Goal: Task Accomplishment & Management: Manage account settings

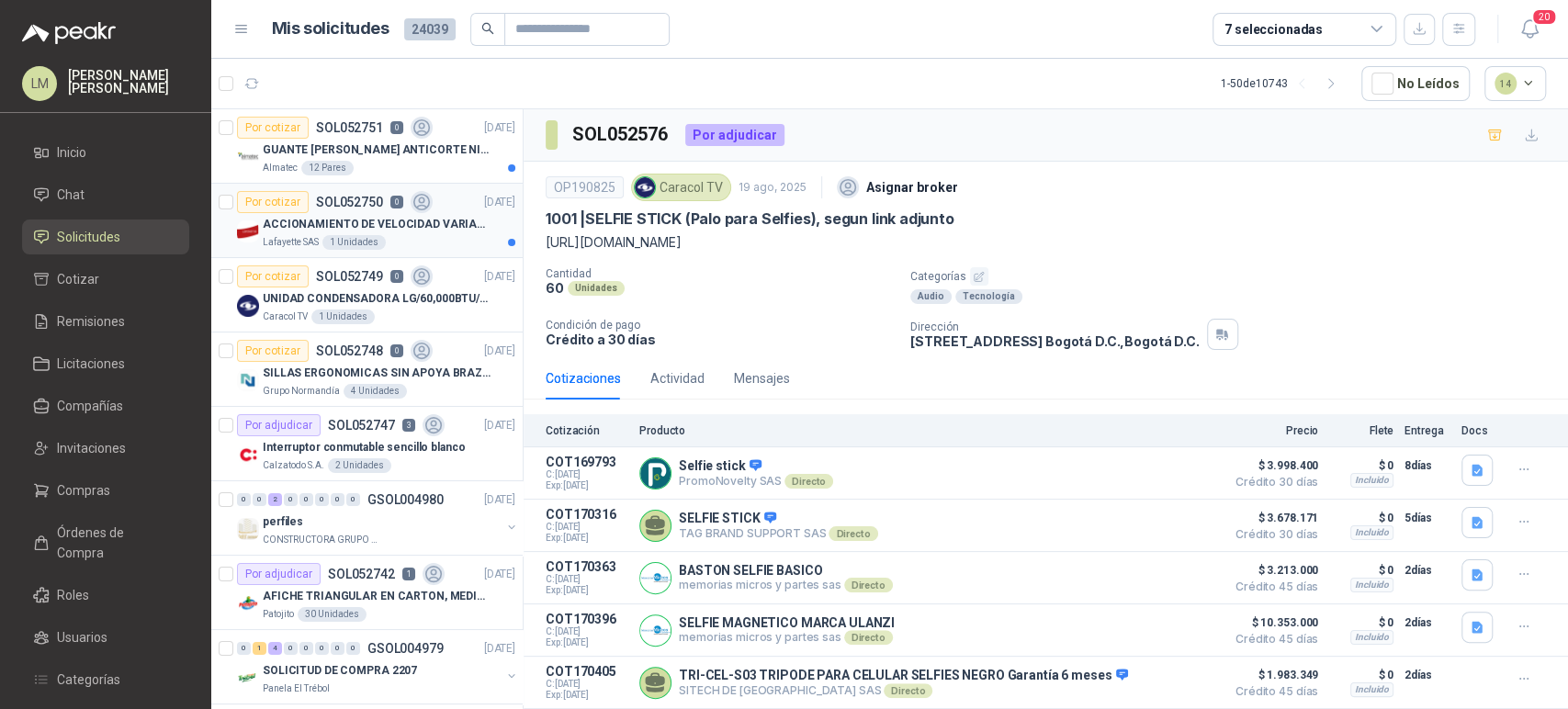
click at [343, 235] on div "Lafayette SAS 1 Unidades" at bounding box center [389, 241] width 253 height 14
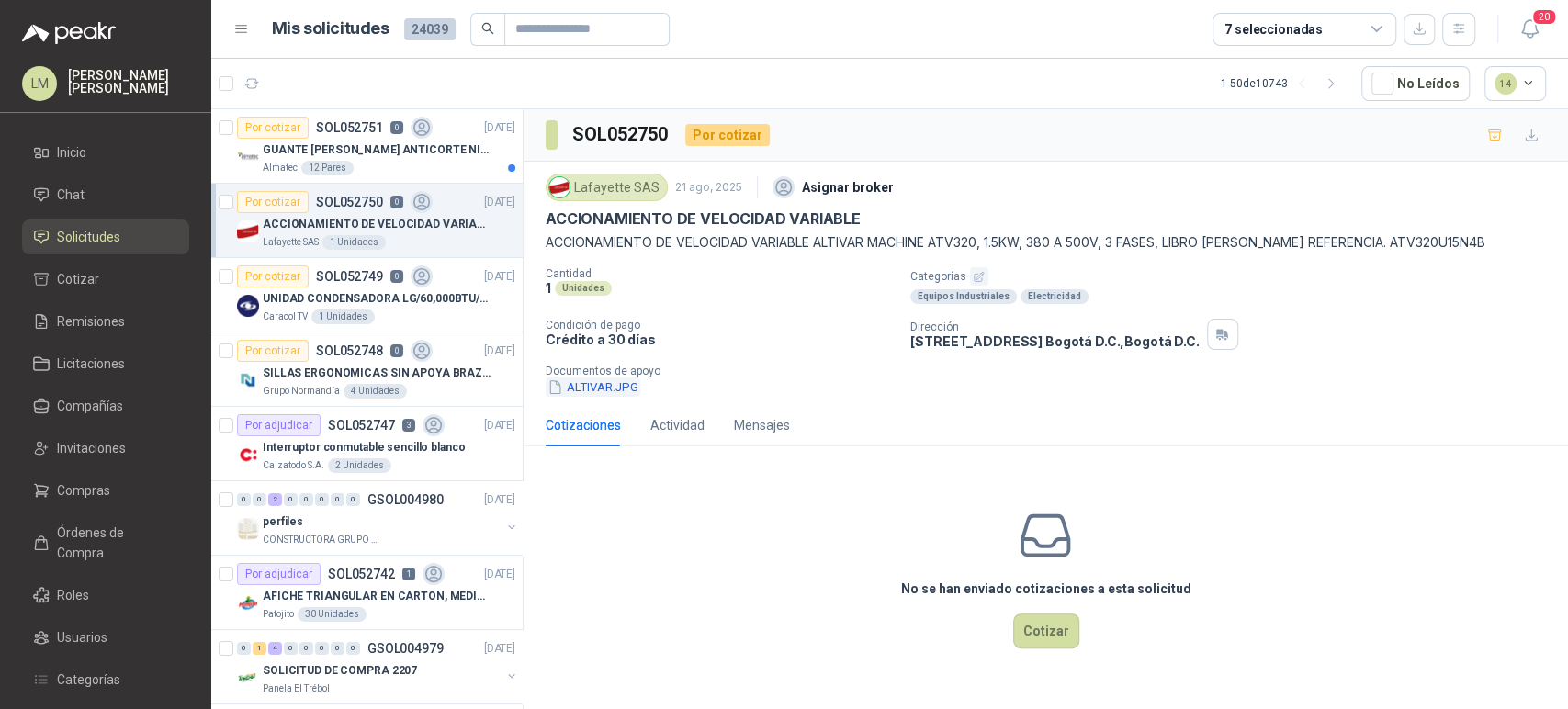
click at [585, 388] on button "ALTIVAR.JPG" at bounding box center [593, 387] width 95 height 19
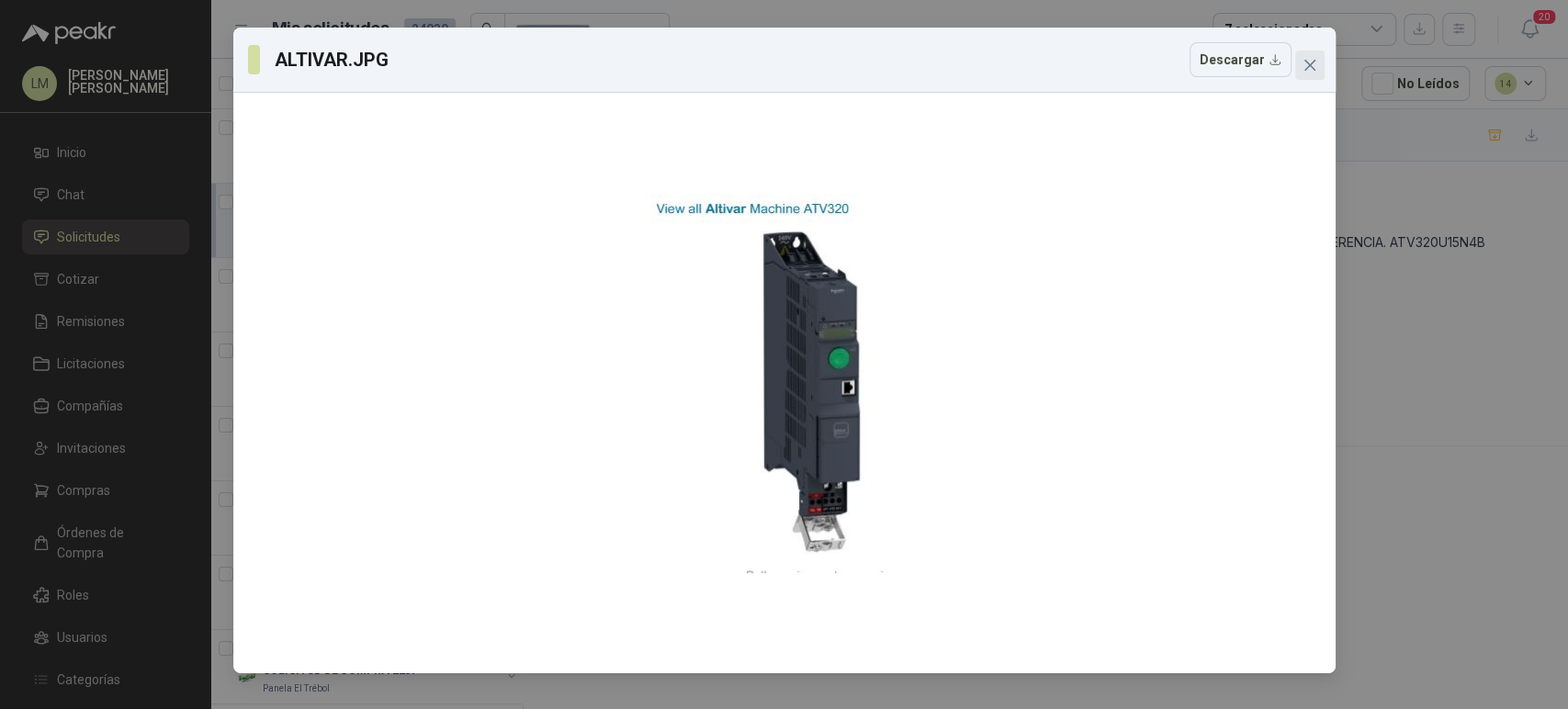
click at [1307, 55] on button "Close" at bounding box center [1309, 65] width 30 height 30
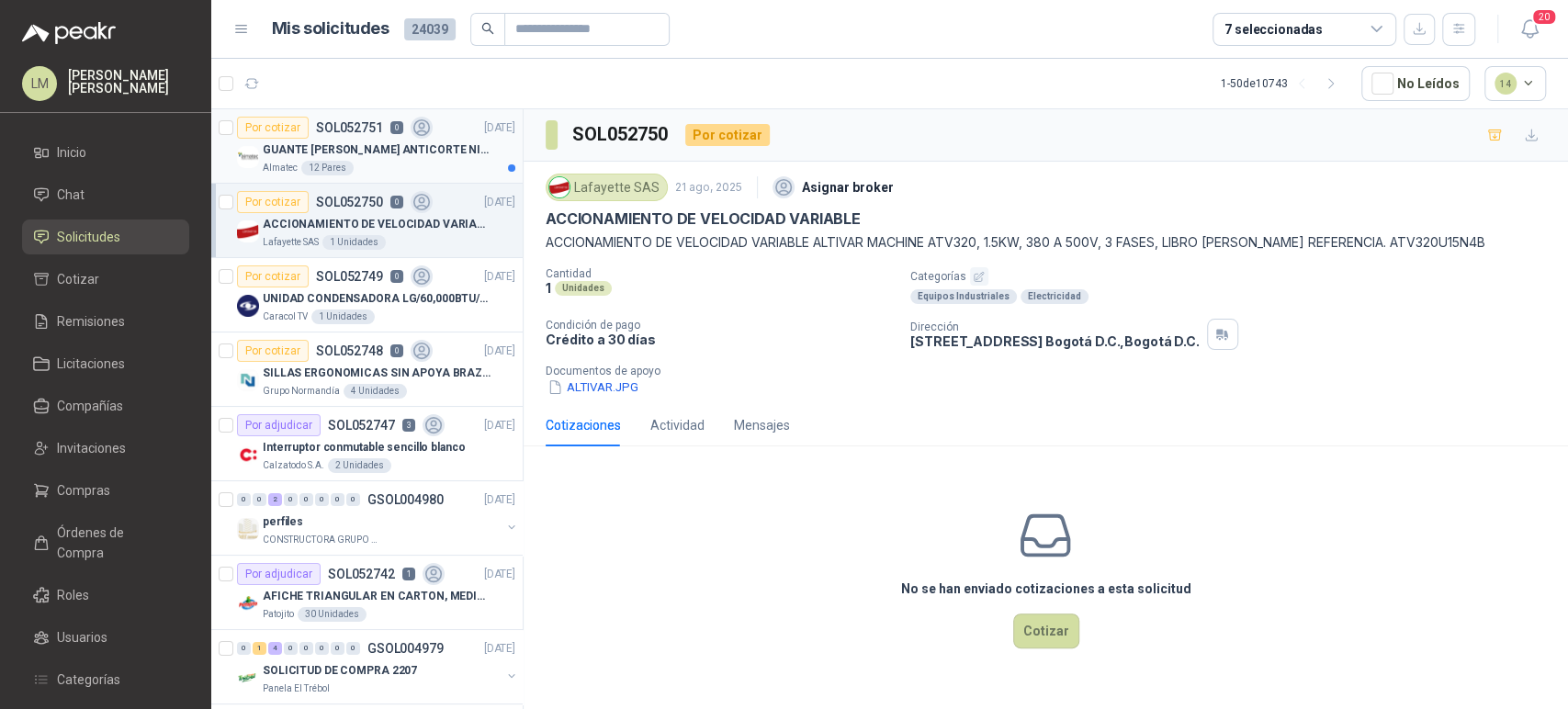
click at [308, 153] on p "GUANTE [PERSON_NAME] ANTICORTE NIV 5 TALLA L" at bounding box center [376, 150] width 229 height 17
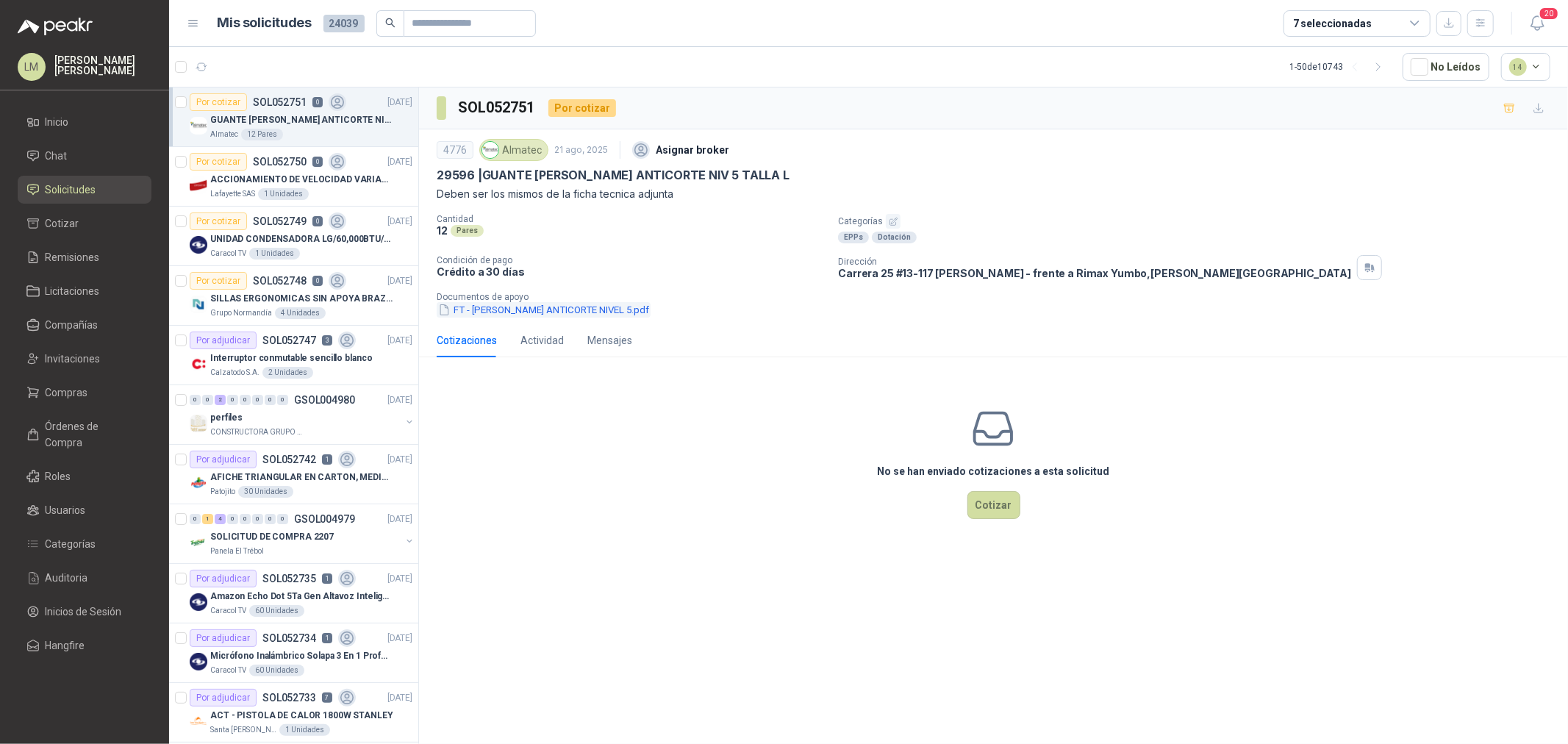
click at [576, 311] on button "FT - KIM NERIO ANTICORTE NIVEL 5.pdf" at bounding box center [544, 310] width 214 height 15
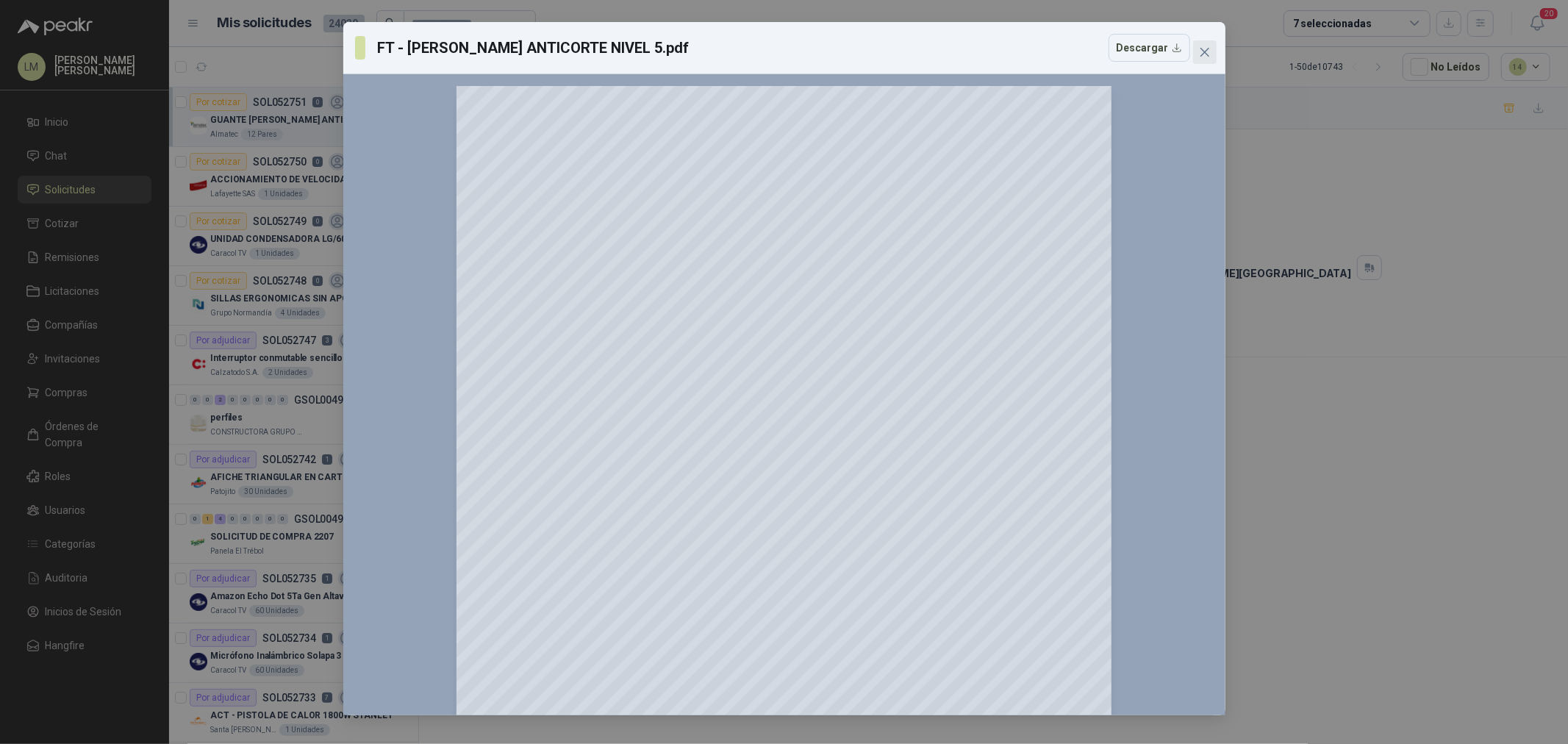
click at [1206, 54] on icon "close" at bounding box center [1205, 52] width 9 height 9
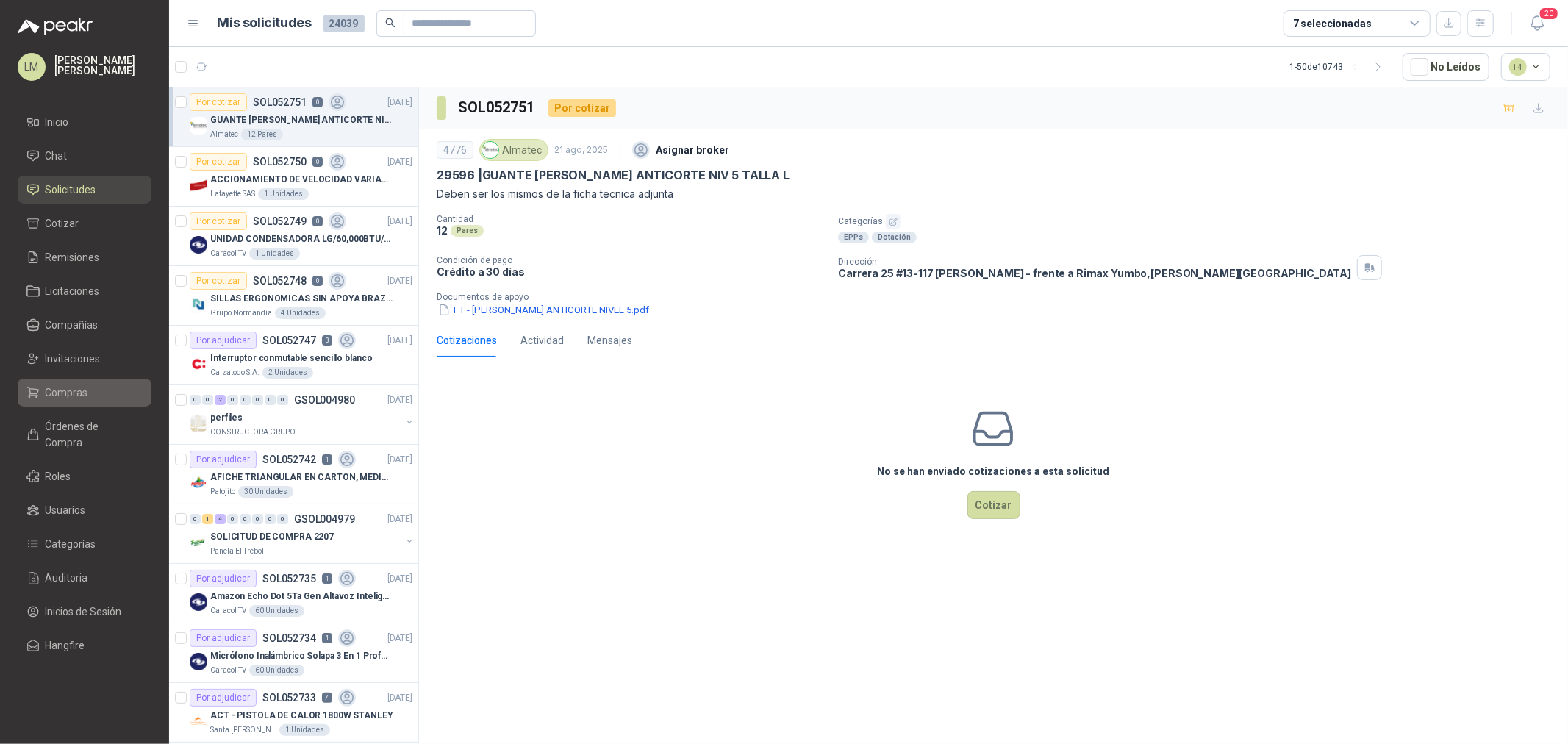
click at [89, 388] on li "Compras" at bounding box center [84, 392] width 116 height 16
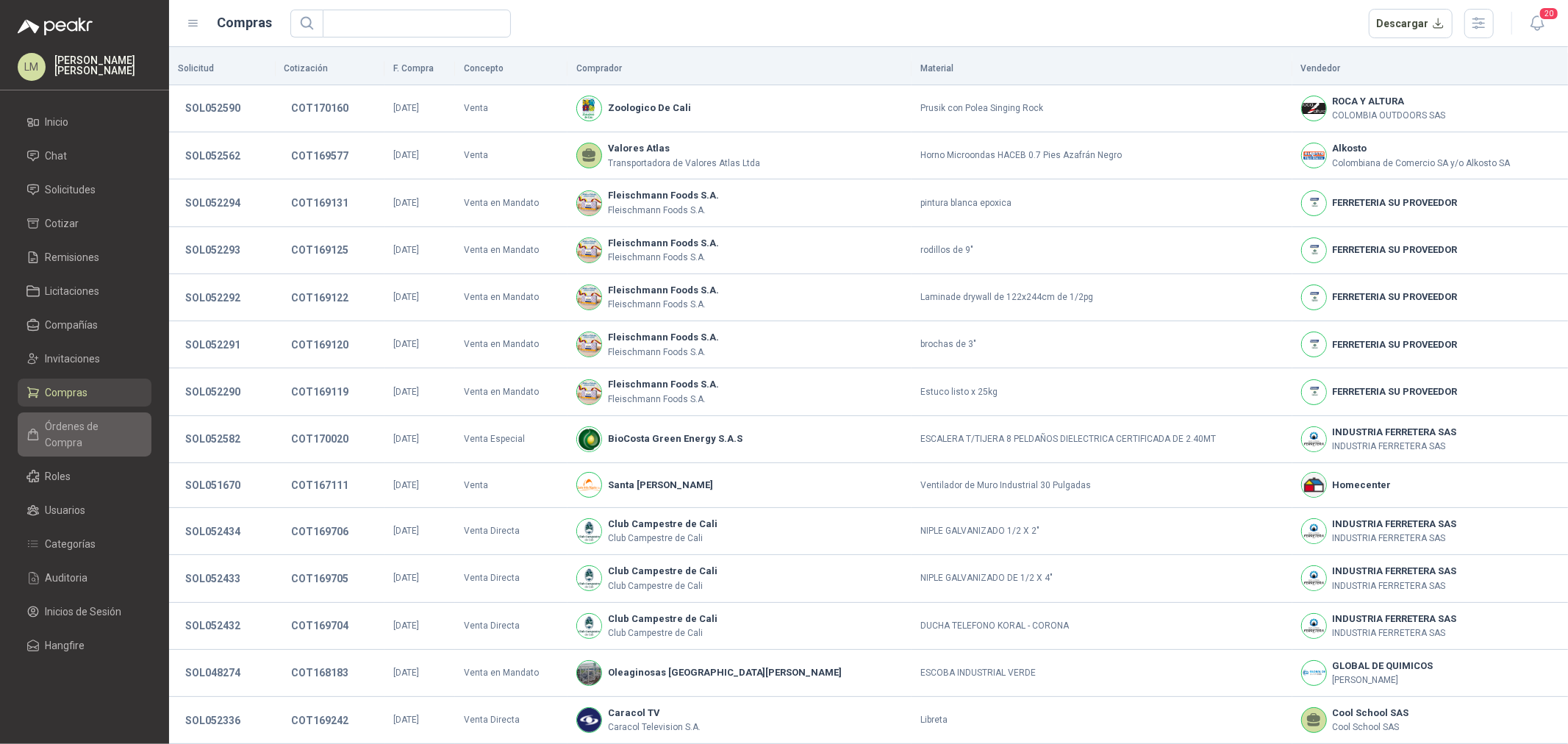
click at [83, 429] on span "Órdenes de Compra" at bounding box center [91, 435] width 92 height 32
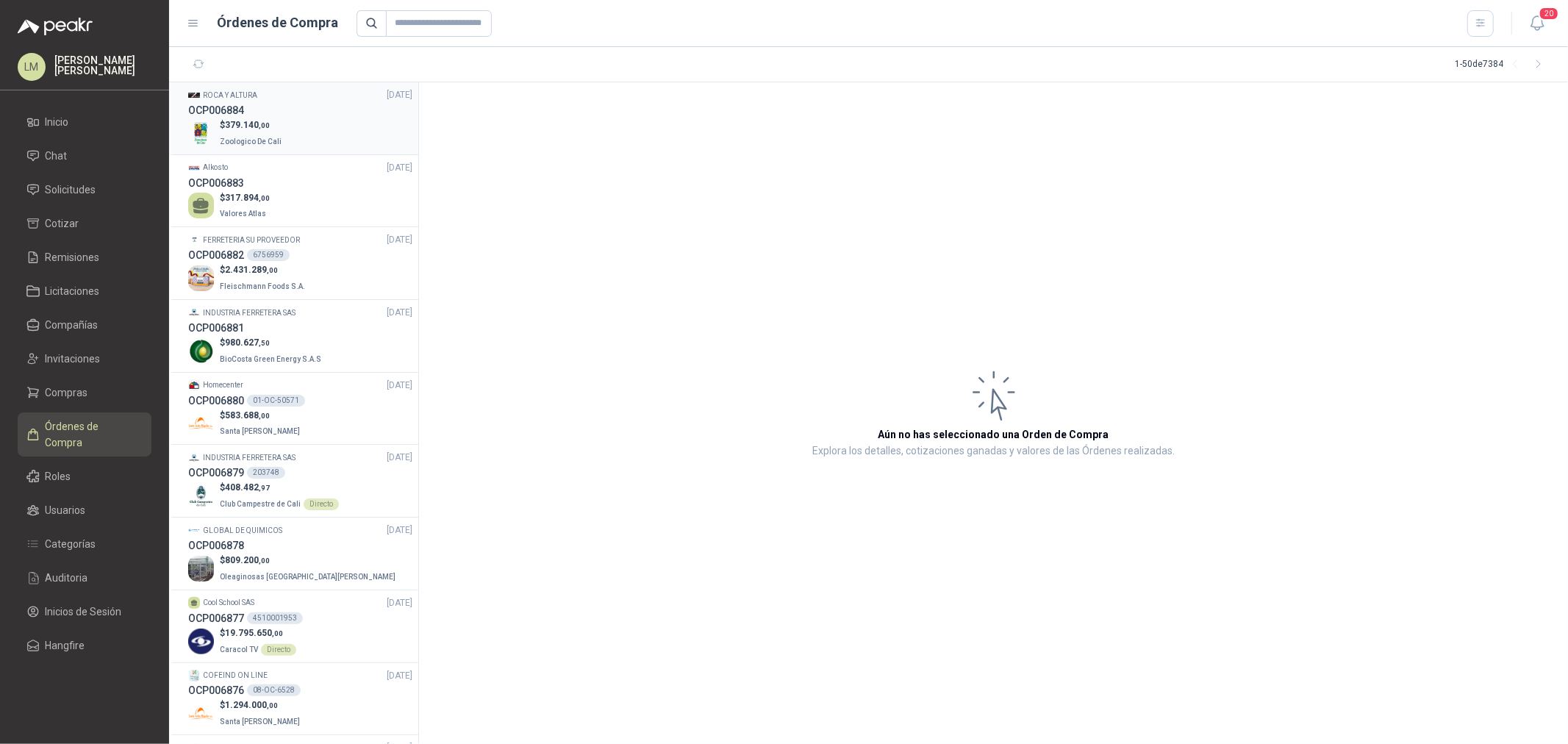
click at [281, 118] on div "$ 379.140 ,00 Zoologico De Cali" at bounding box center [300, 133] width 224 height 30
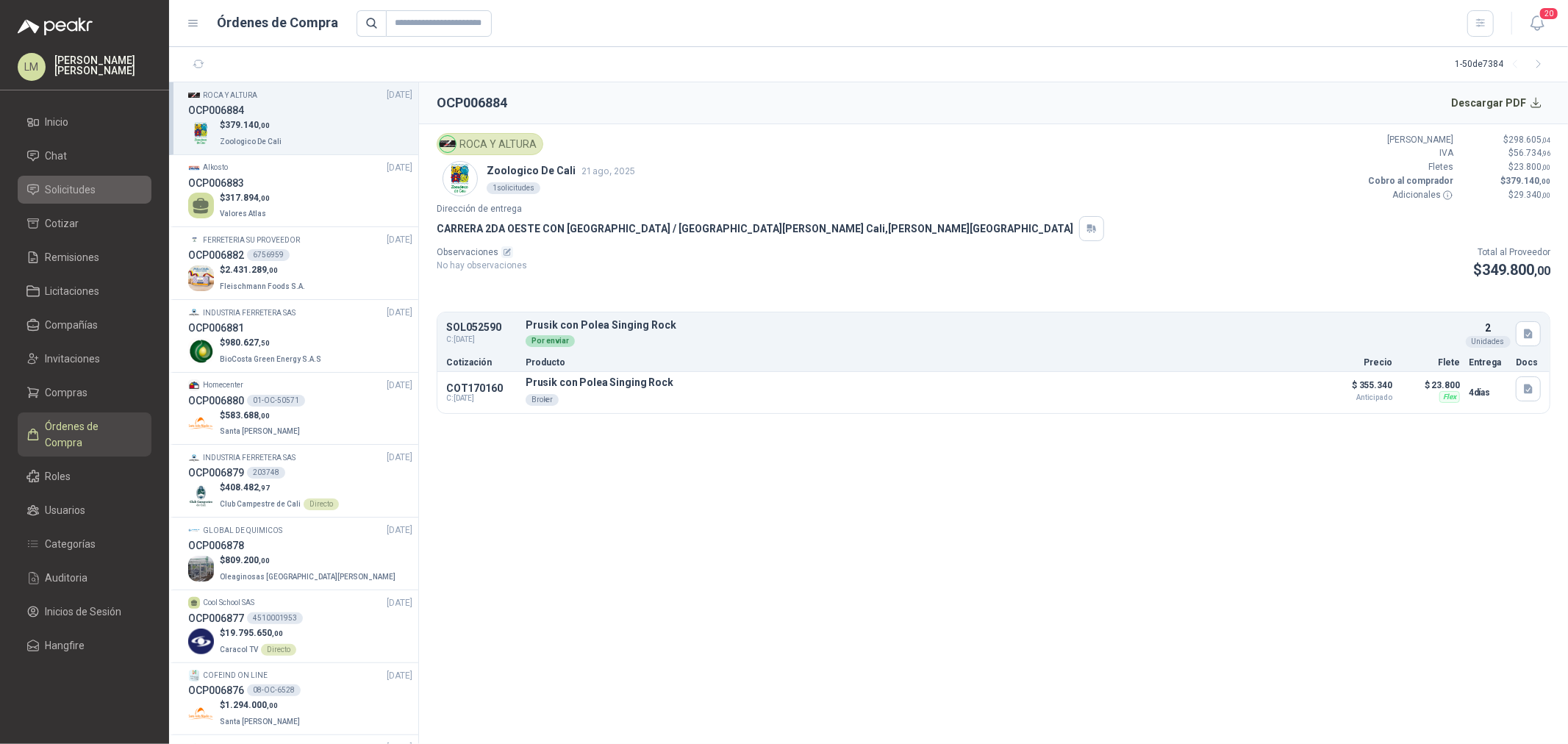
click at [59, 191] on span "Solicitudes" at bounding box center [71, 189] width 51 height 16
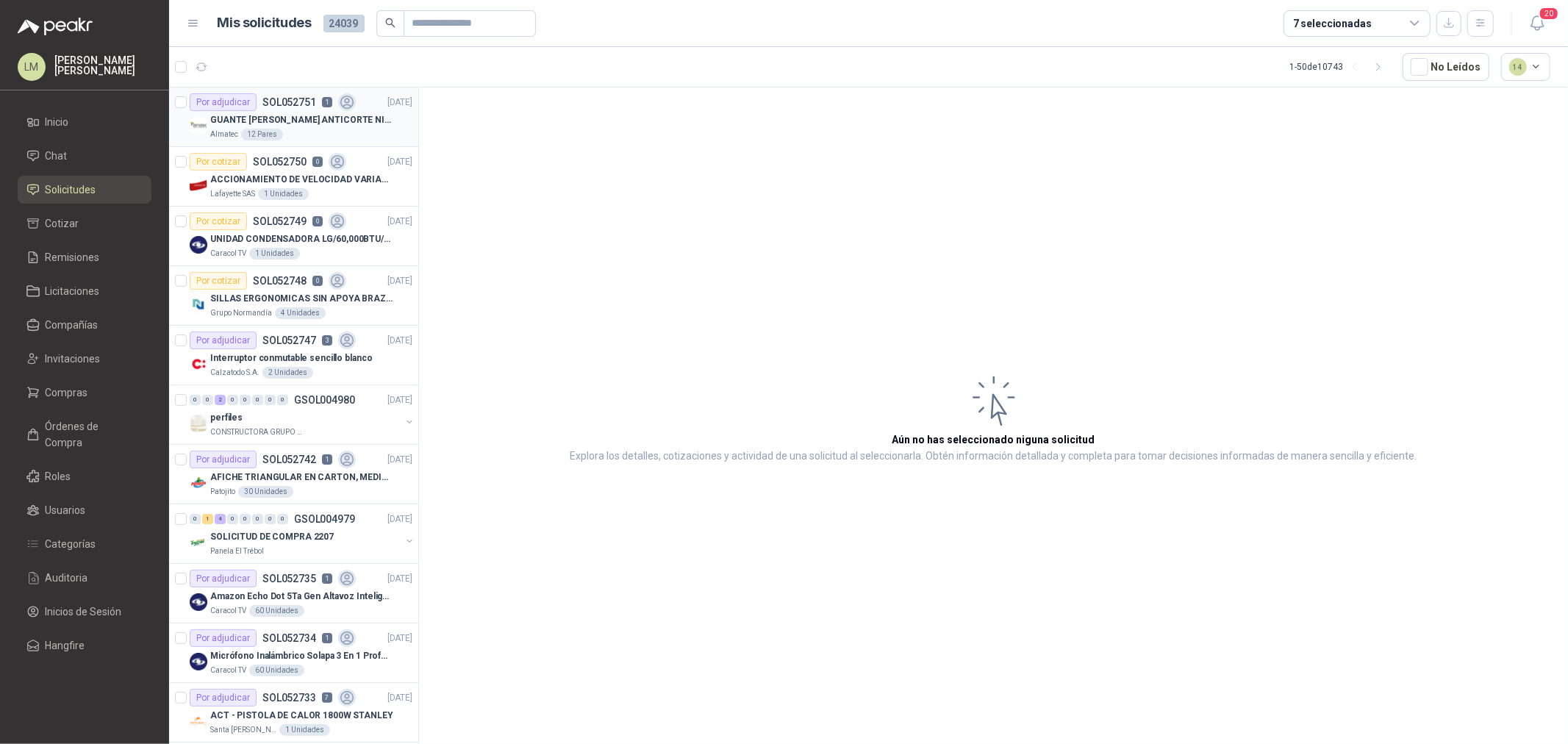
click at [224, 114] on p "GUANTE [PERSON_NAME] ANTICORTE NIV 5 TALLA L" at bounding box center [301, 120] width 183 height 14
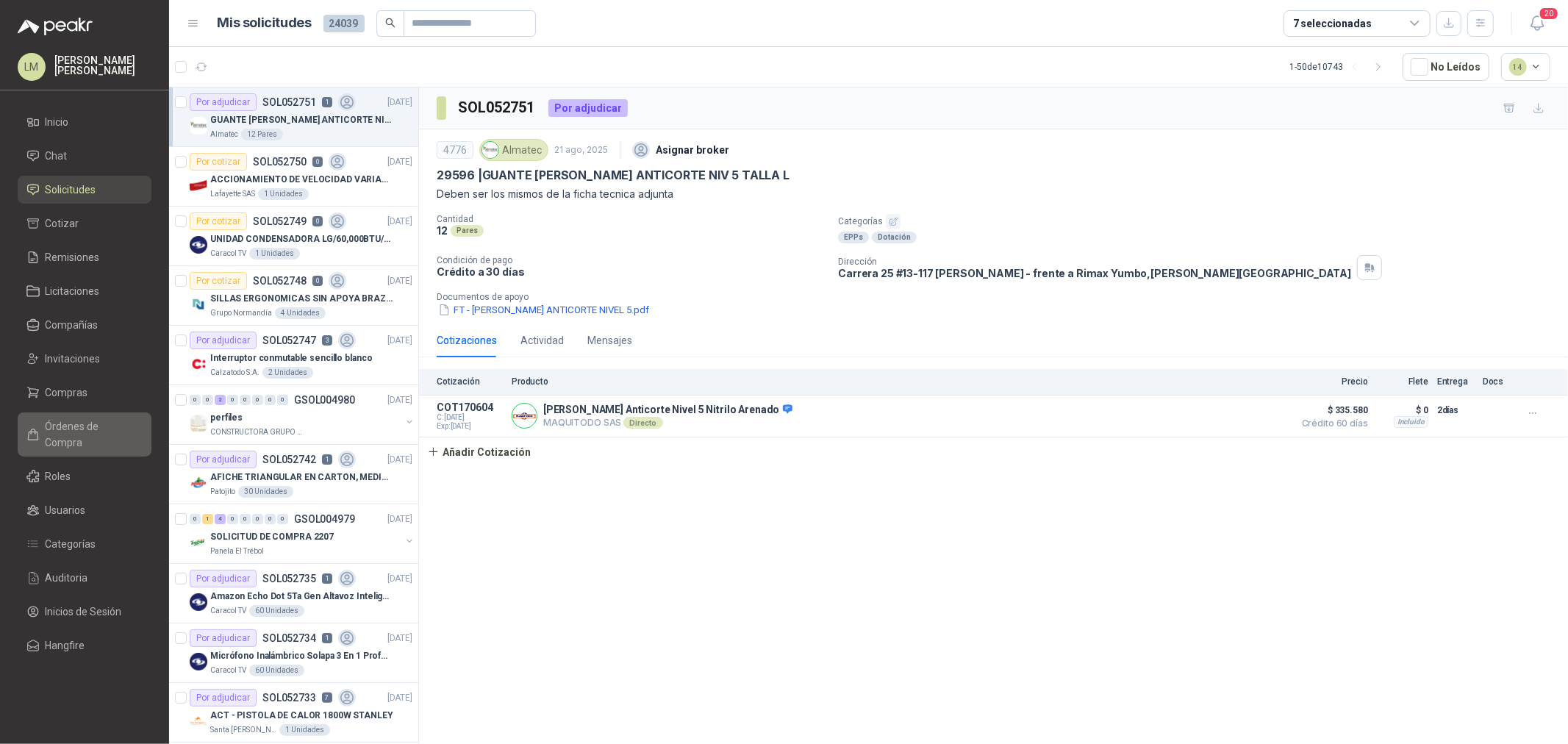
click at [64, 423] on span "Órdenes de Compra" at bounding box center [91, 435] width 92 height 32
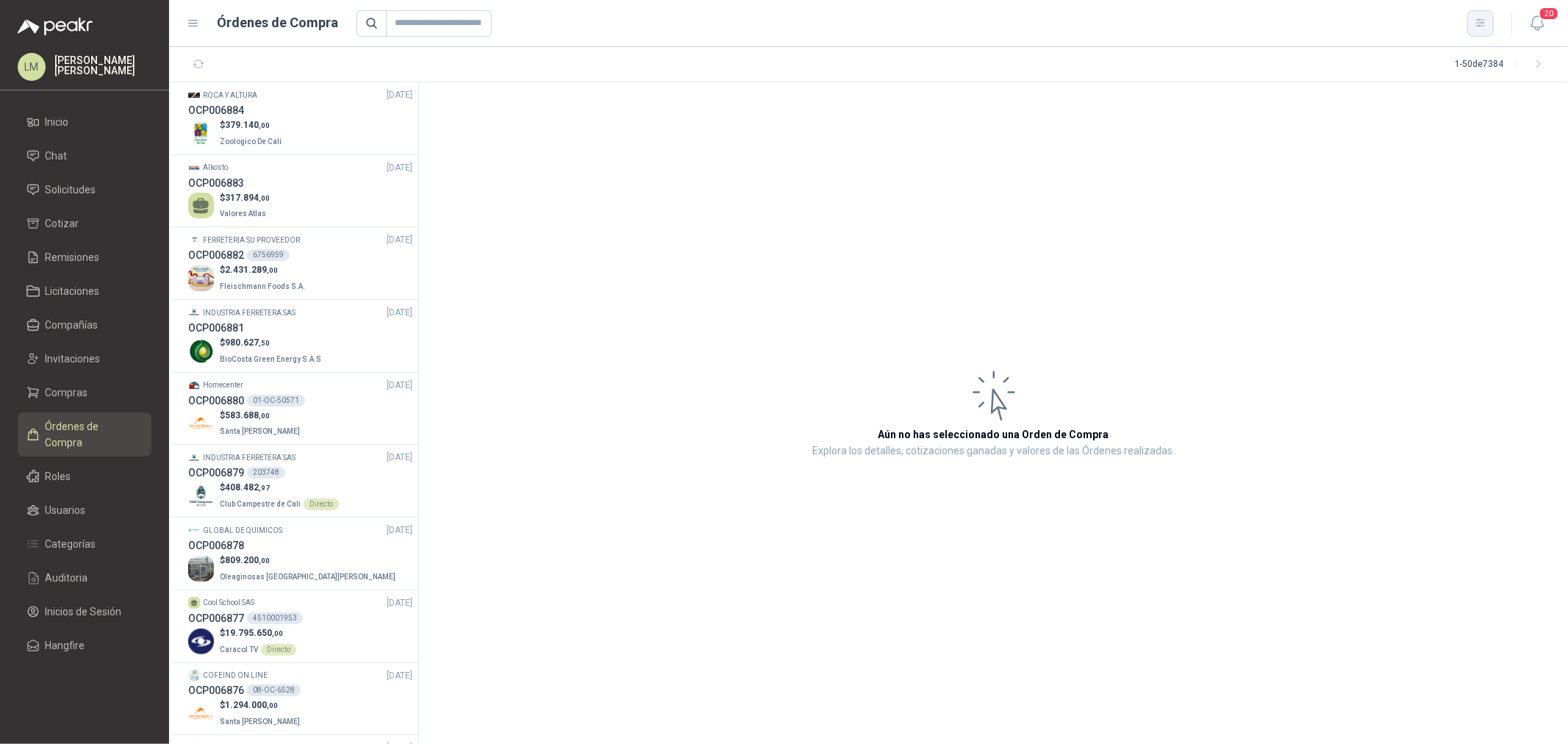
click at [1254, 29] on button "button" at bounding box center [1481, 23] width 27 height 27
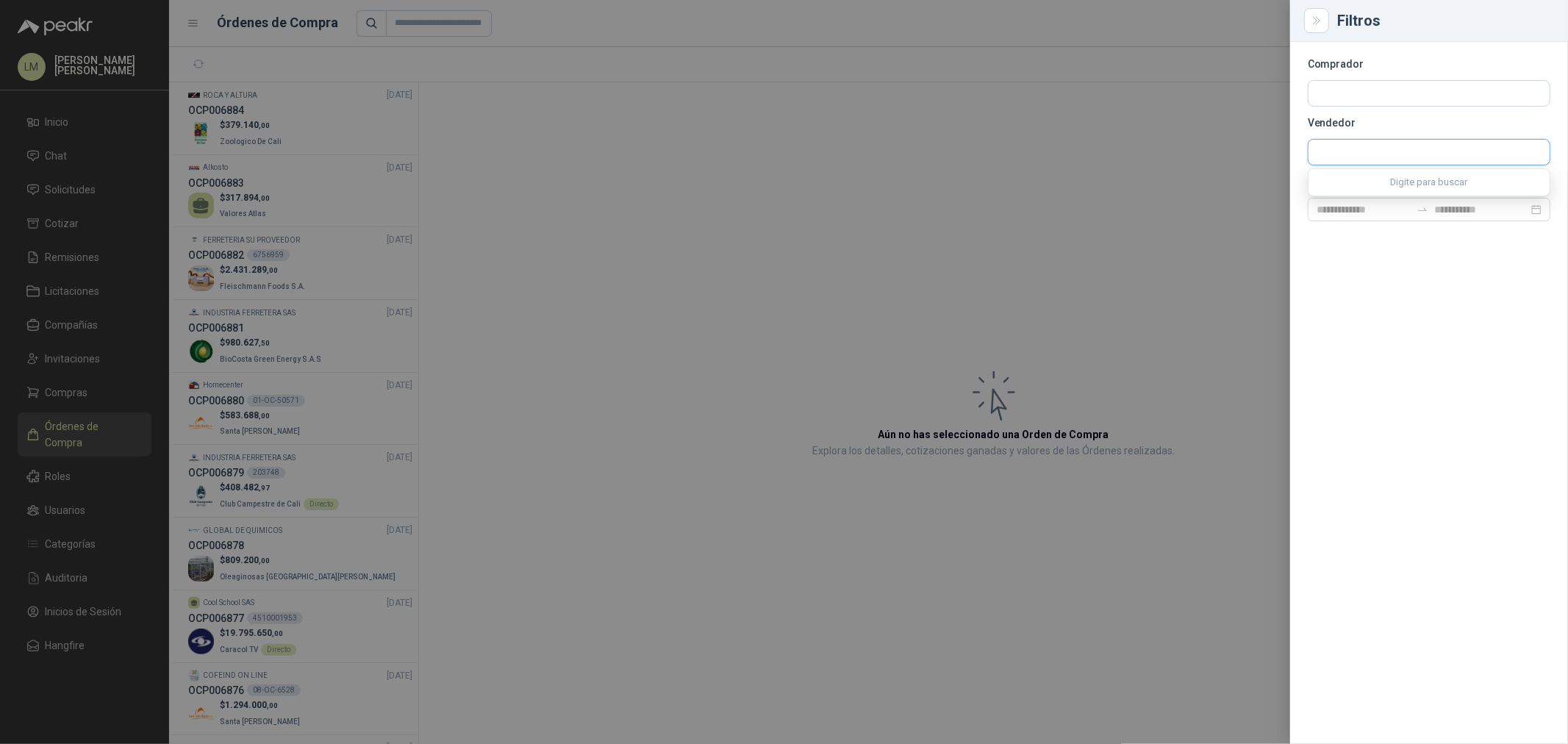
click at [1254, 140] on input "text" at bounding box center [1429, 152] width 242 height 25
type input "*"
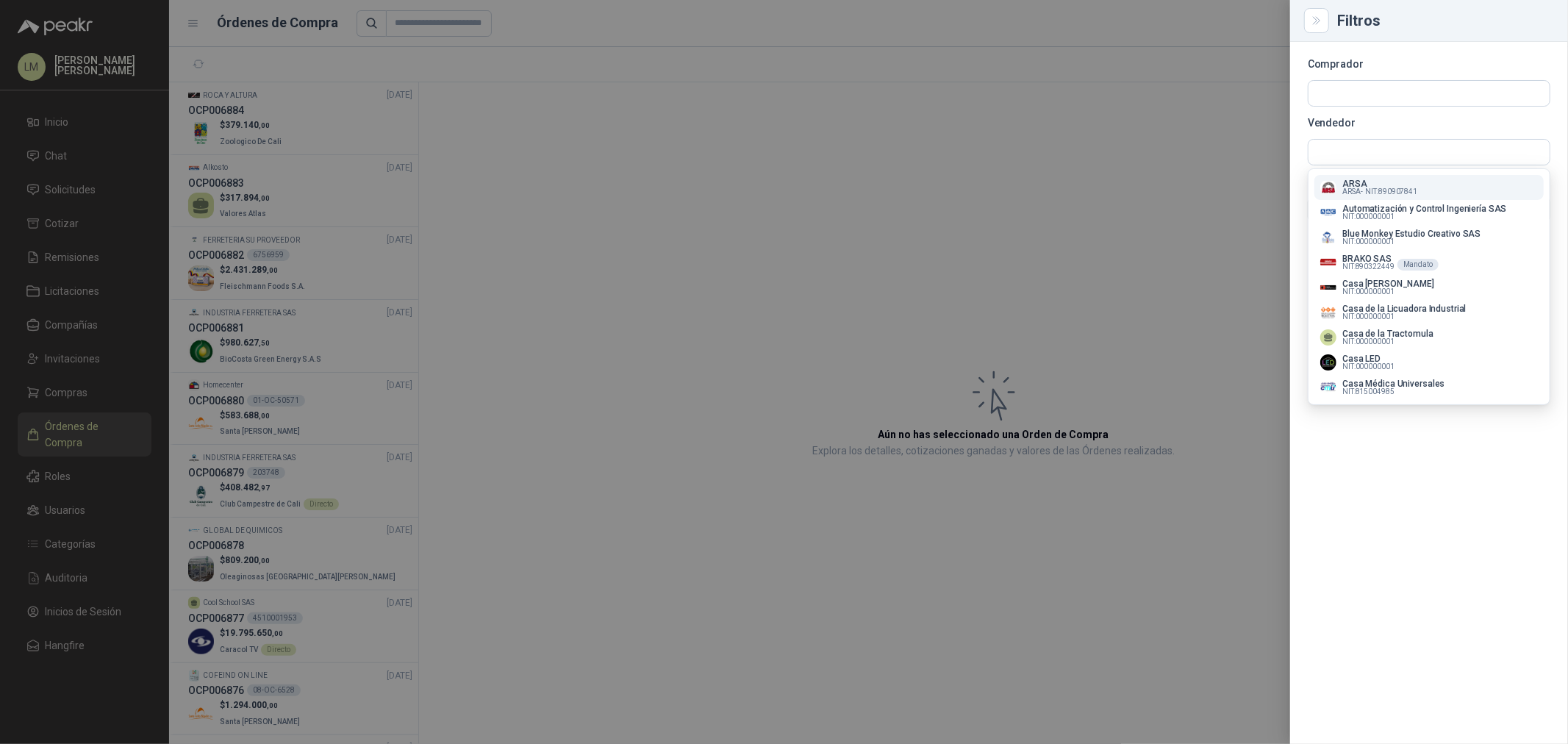
click at [1254, 81] on div at bounding box center [1429, 94] width 242 height 27
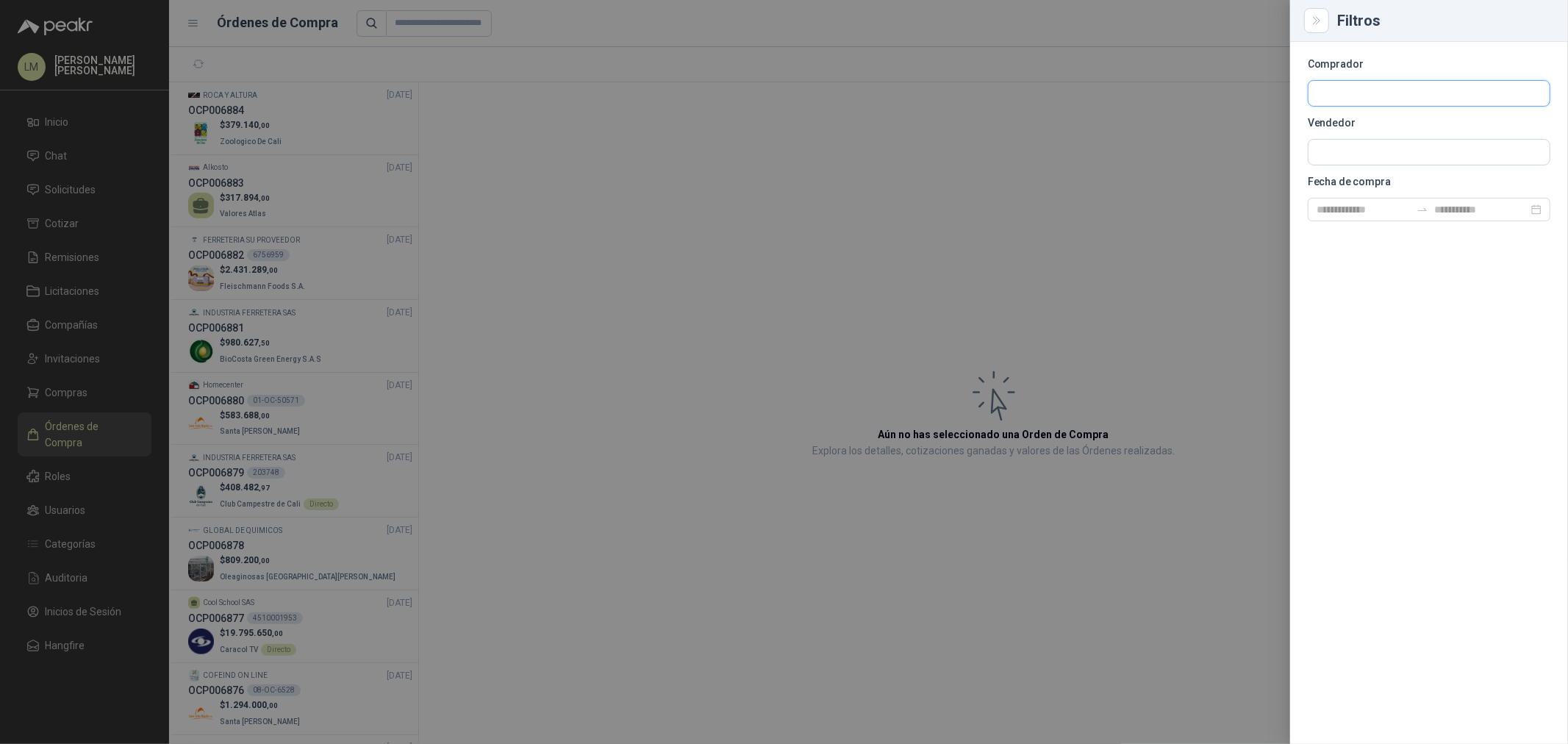
click at [1254, 89] on input "text" at bounding box center [1429, 93] width 242 height 25
type input "*********"
click at [1254, 118] on button "Santa Anita Napoles NIT : 900211167" at bounding box center [1428, 128] width 229 height 25
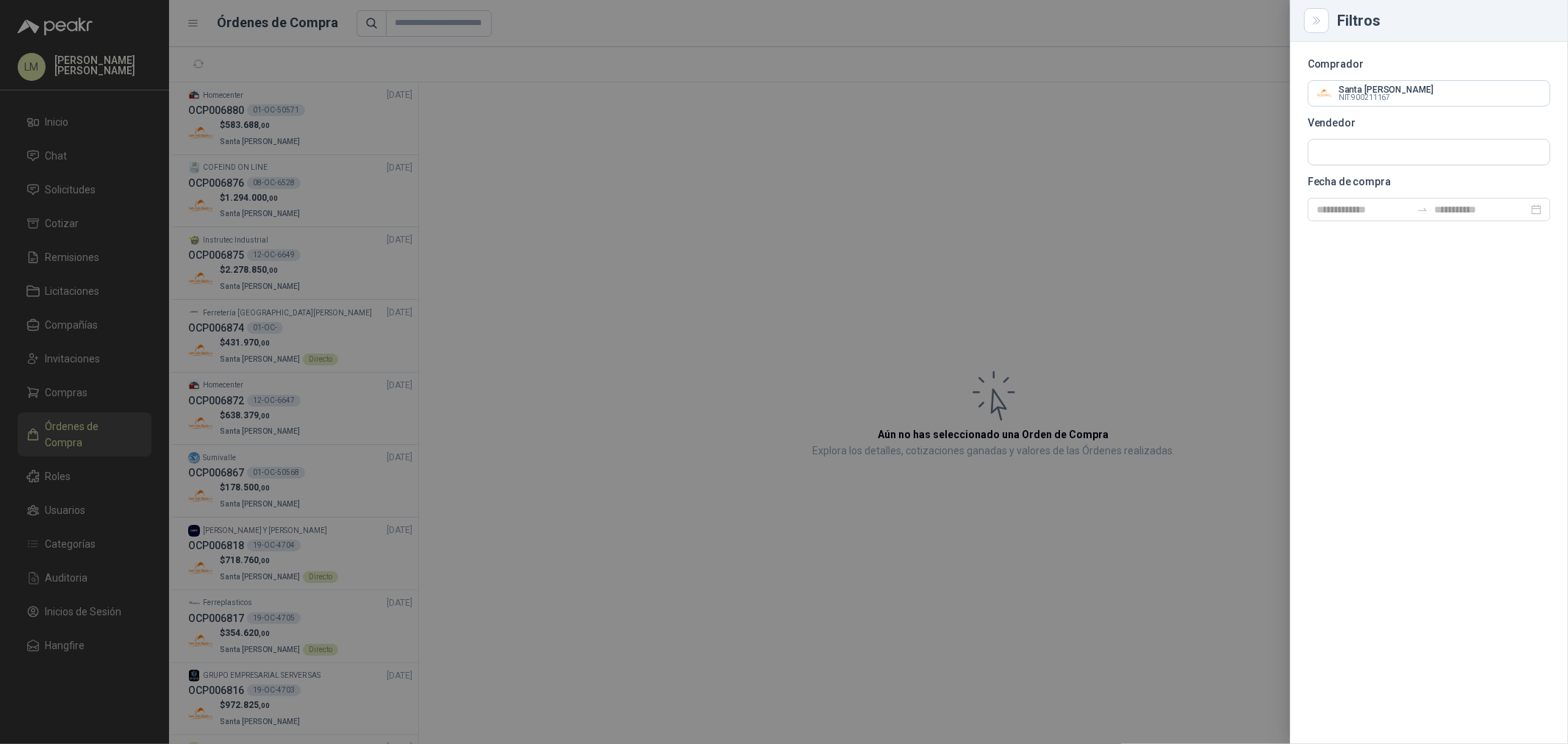
click at [518, 141] on div at bounding box center [784, 372] width 1568 height 744
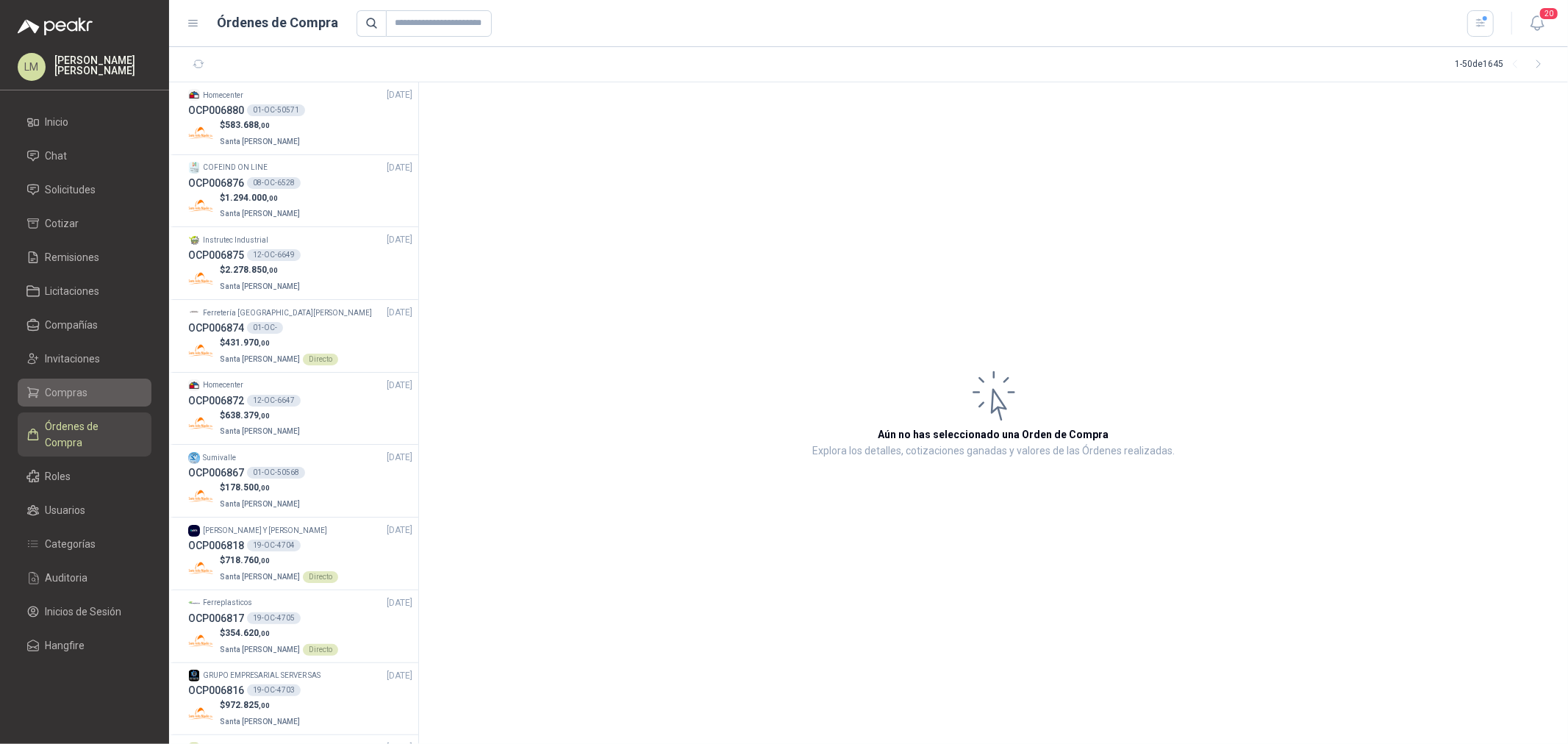
click at [81, 385] on span "Compras" at bounding box center [67, 392] width 43 height 16
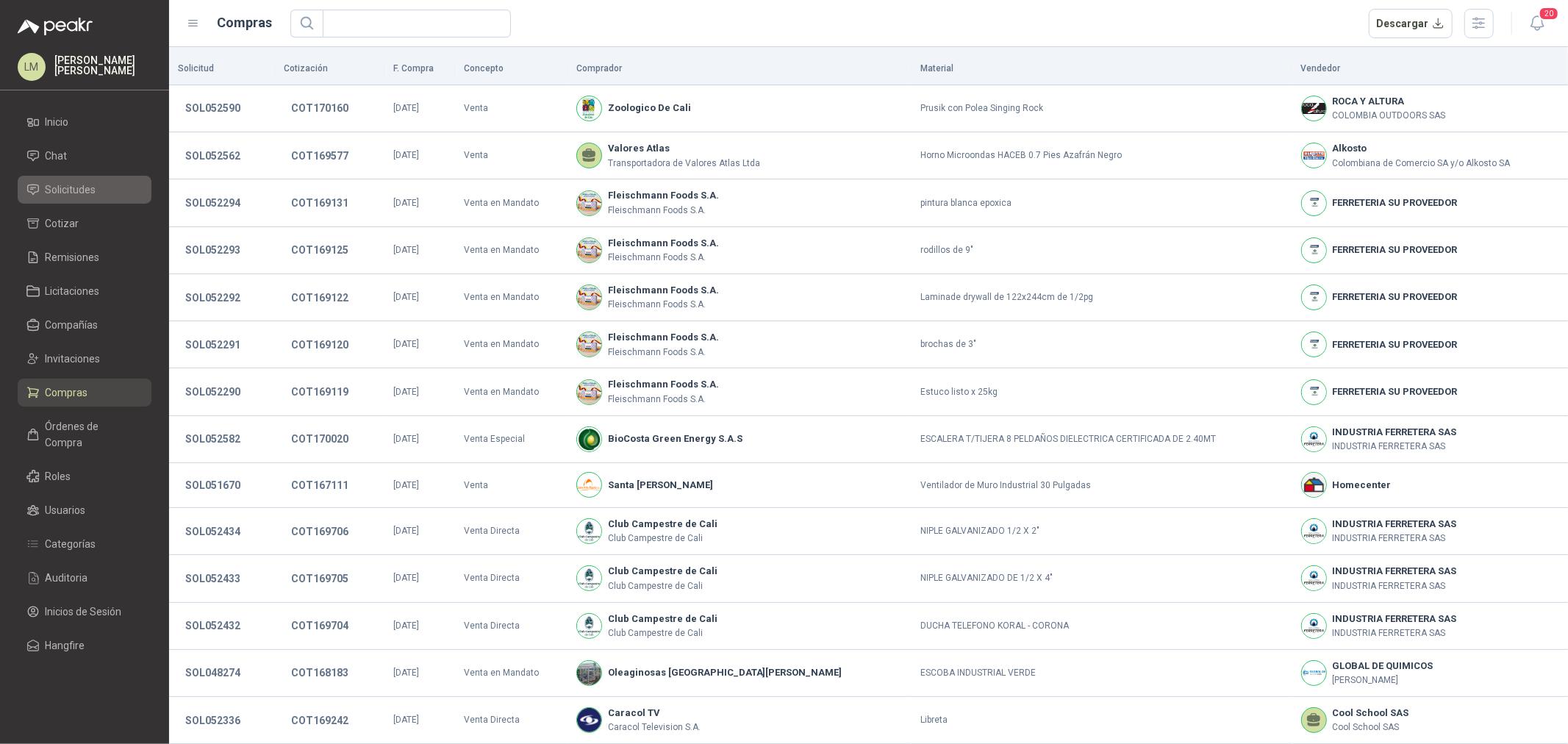
click at [57, 188] on span "Solicitudes" at bounding box center [71, 189] width 51 height 16
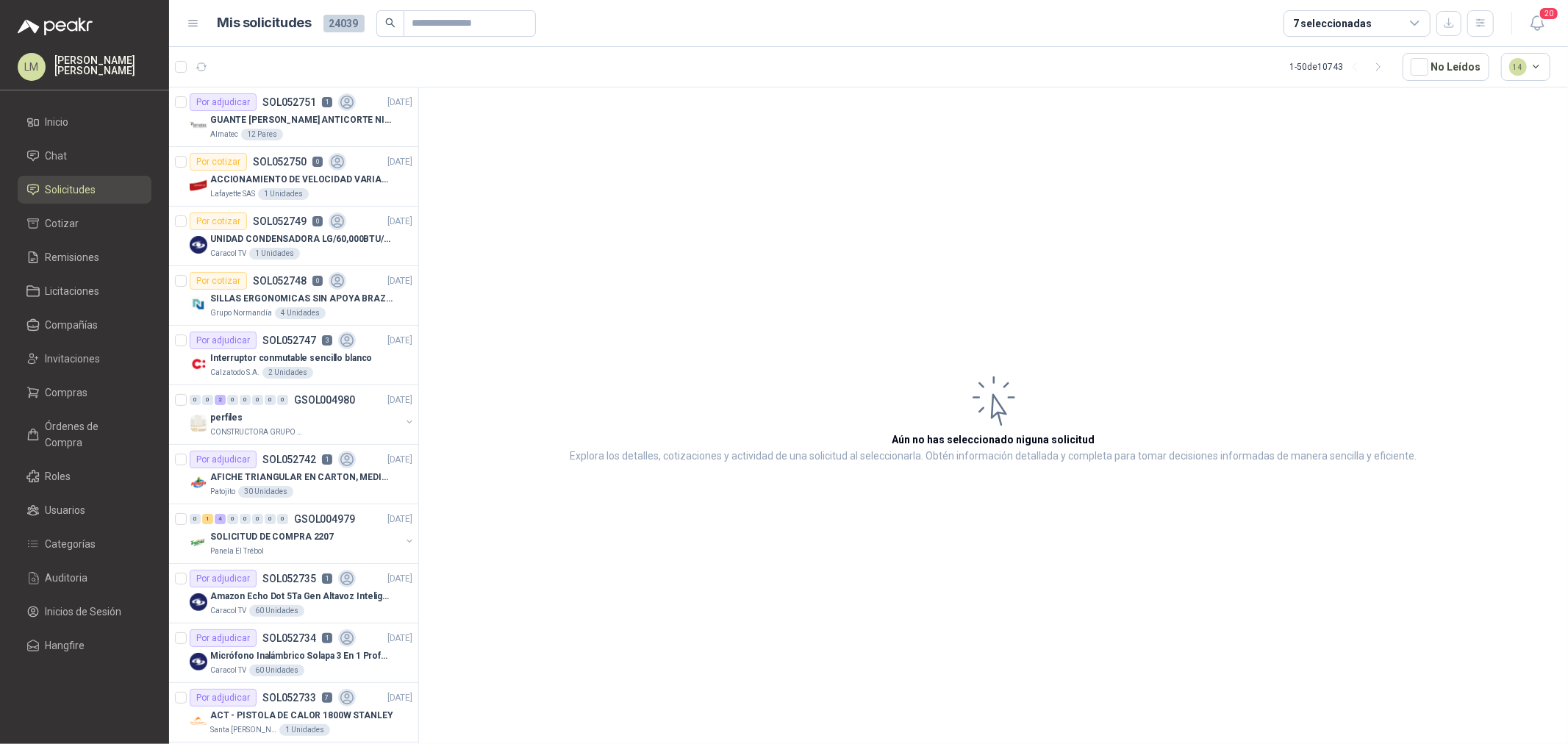
click at [1254, 23] on div "7 seleccionadas" at bounding box center [1357, 23] width 147 height 27
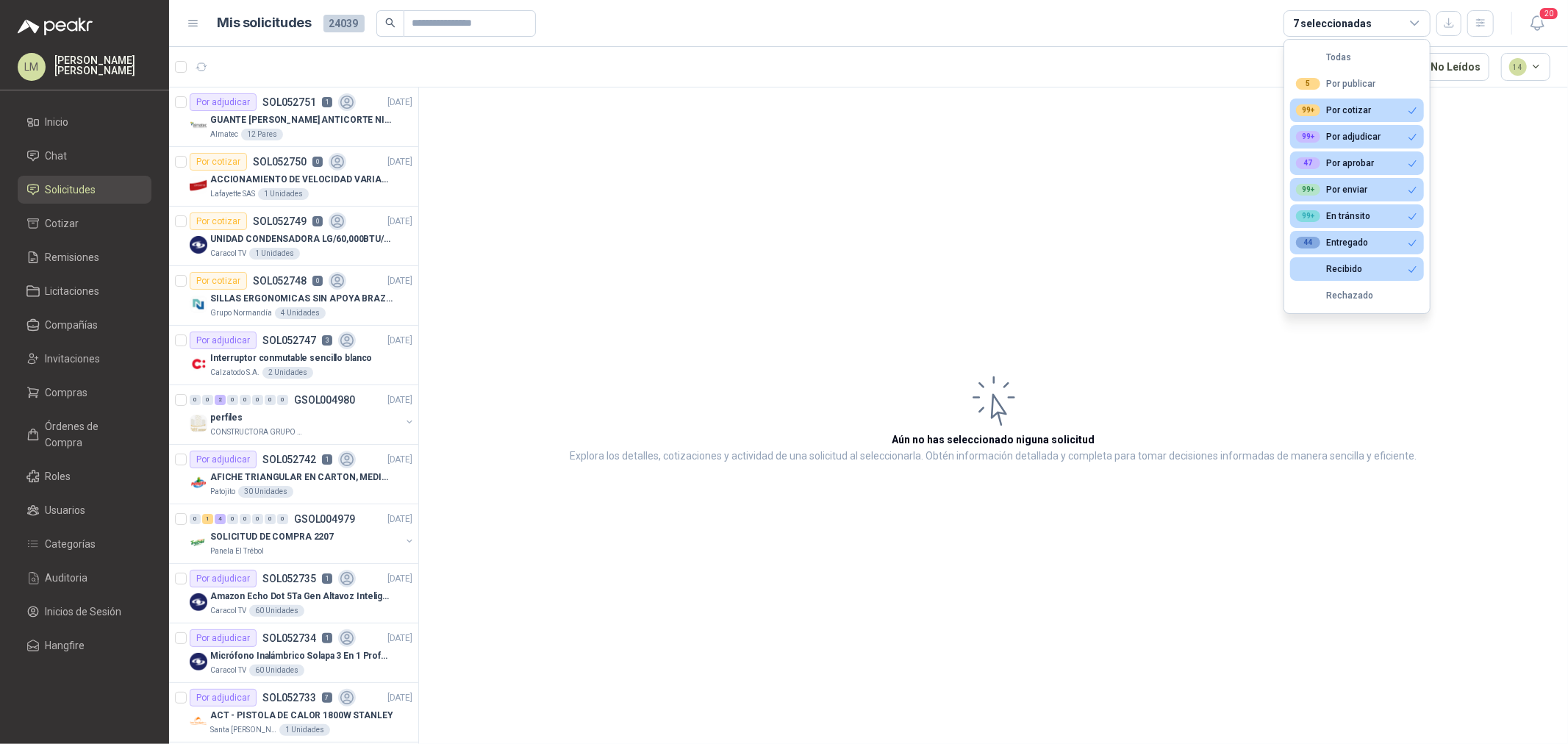
click at [806, 163] on article "Aún no has seleccionado niguna solicitud Explora los detalles, cotizaciones y a…" at bounding box center [994, 418] width 1149 height 662
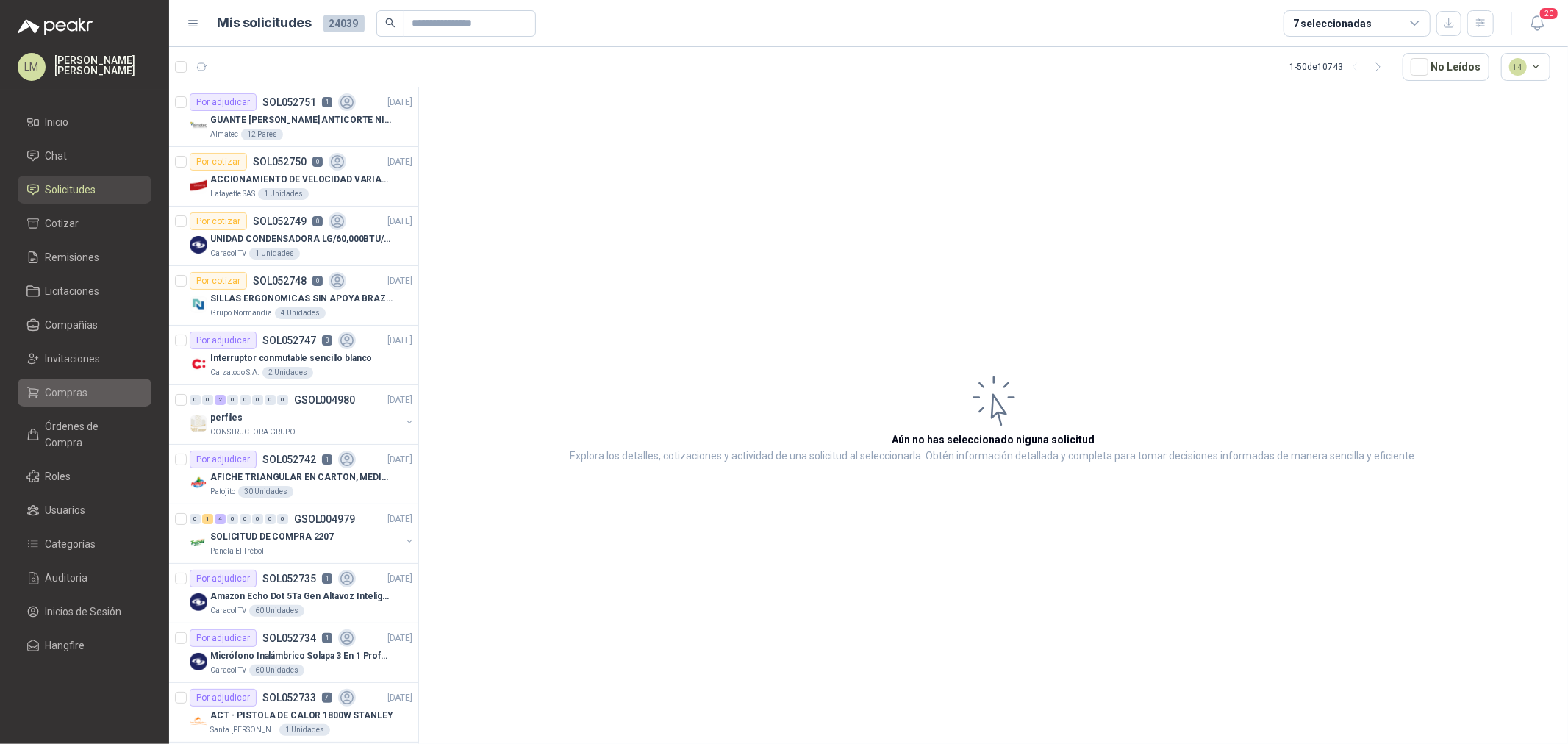
click at [75, 387] on span "Compras" at bounding box center [67, 392] width 43 height 16
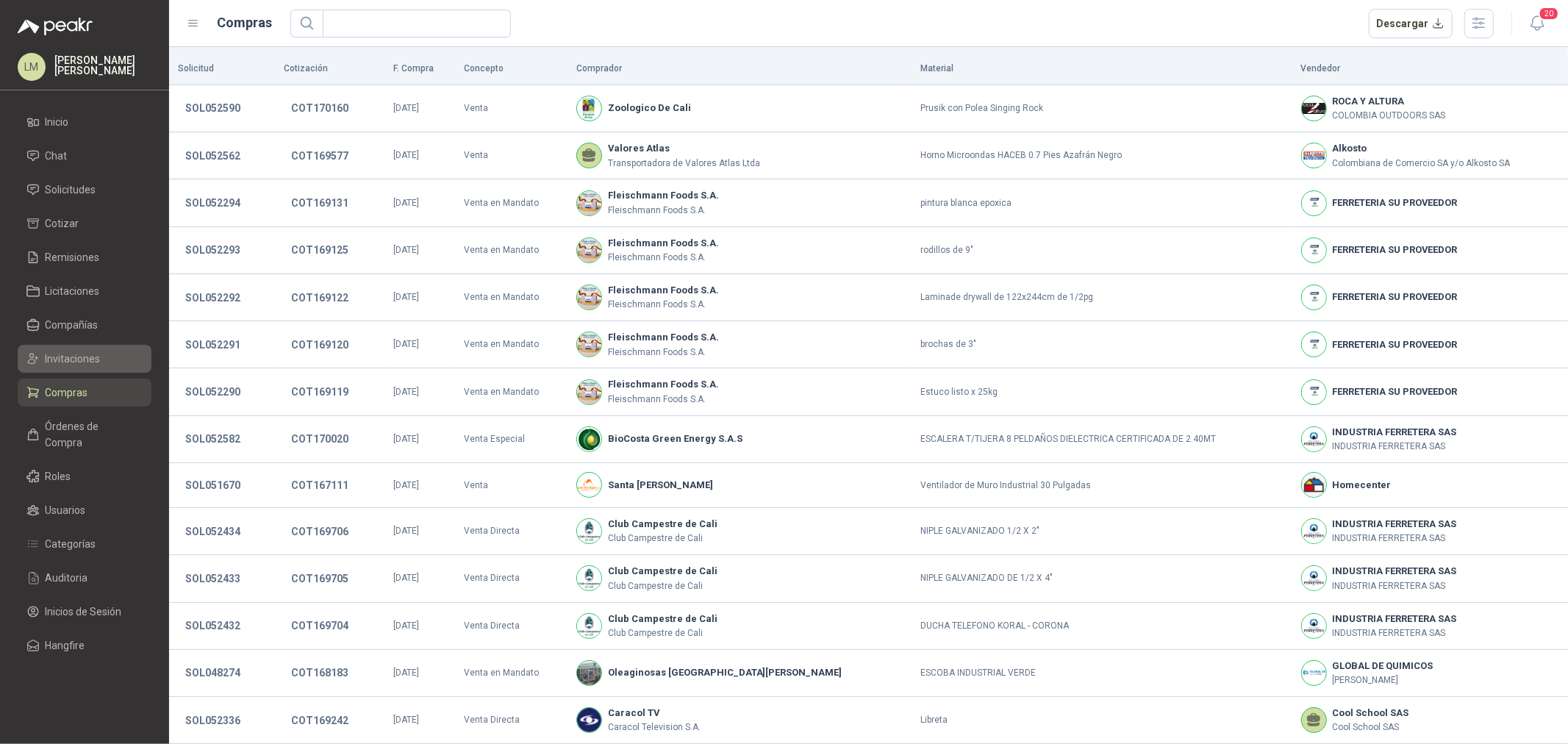
click at [74, 354] on span "Invitaciones" at bounding box center [73, 358] width 55 height 16
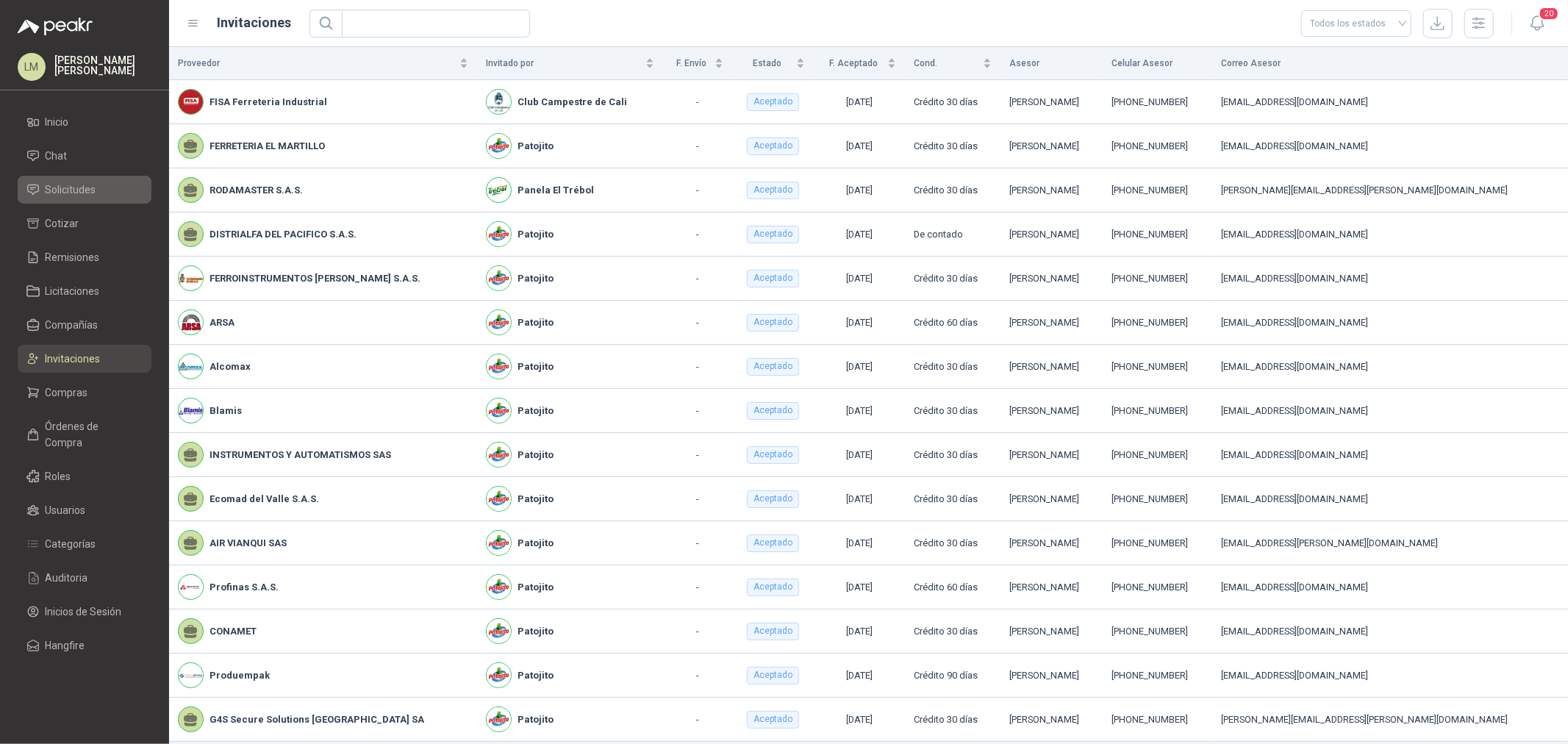
click at [78, 185] on span "Solicitudes" at bounding box center [71, 189] width 51 height 16
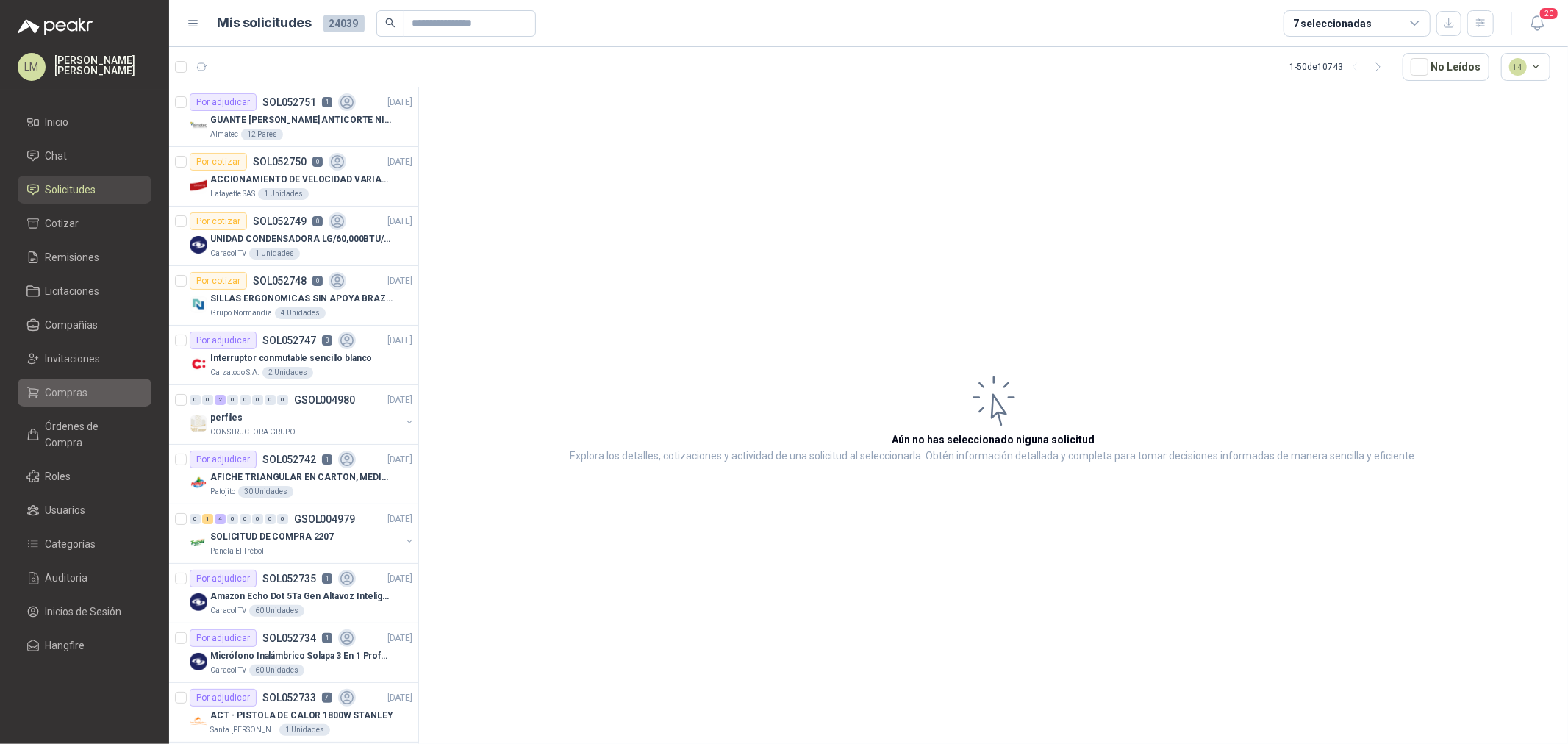
click at [64, 394] on span "Compras" at bounding box center [67, 392] width 43 height 16
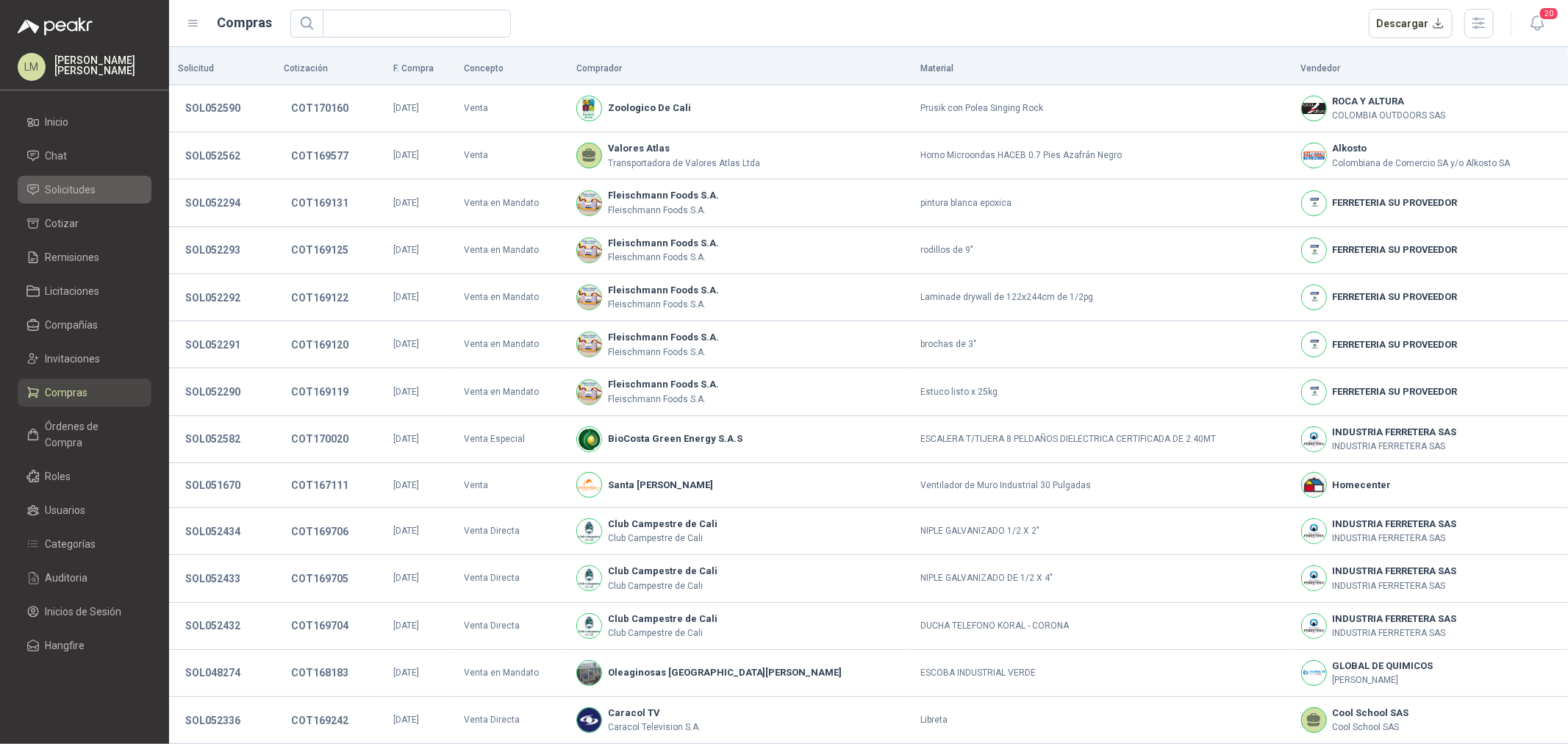
click at [66, 196] on span "Solicitudes" at bounding box center [71, 189] width 51 height 16
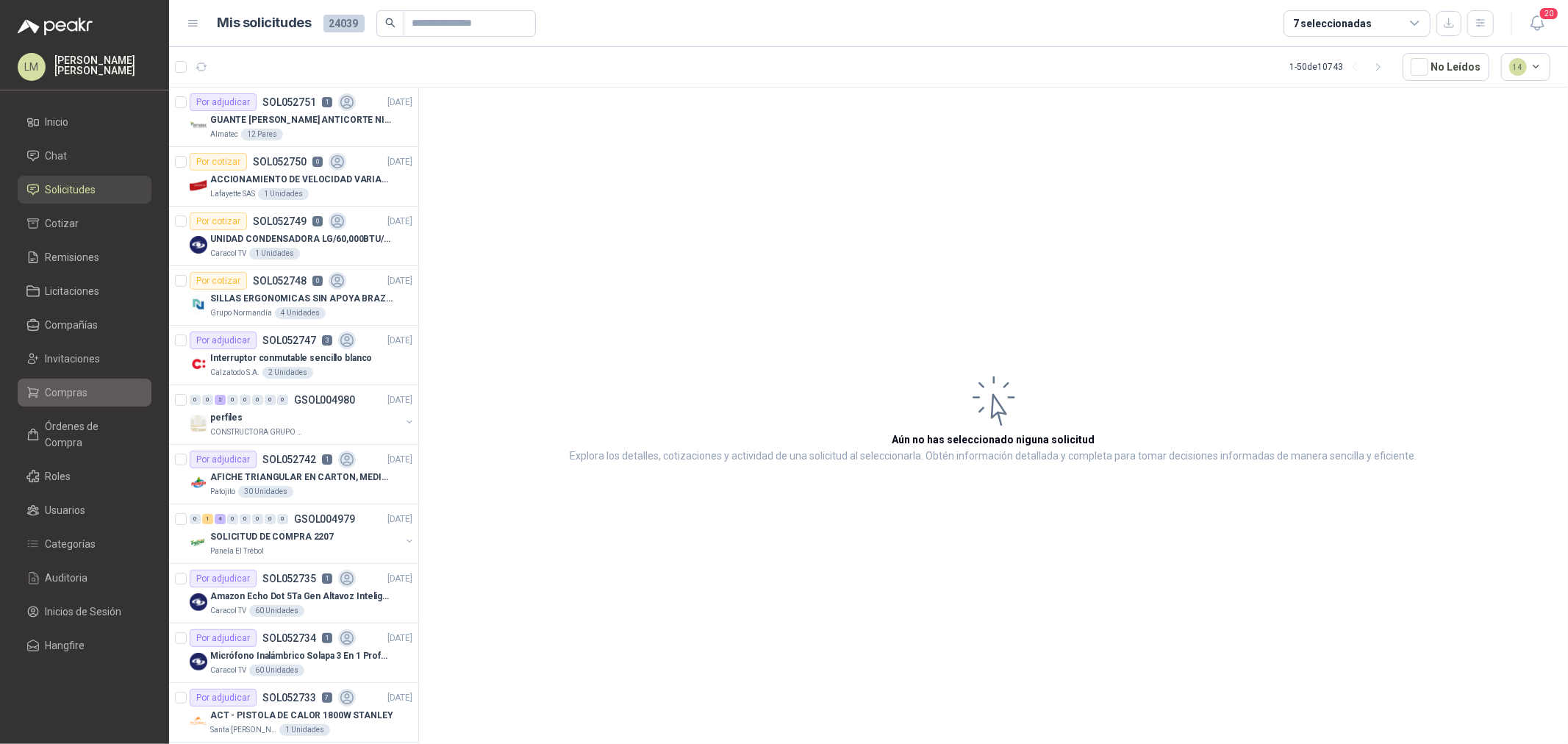
click at [74, 390] on span "Compras" at bounding box center [67, 392] width 43 height 16
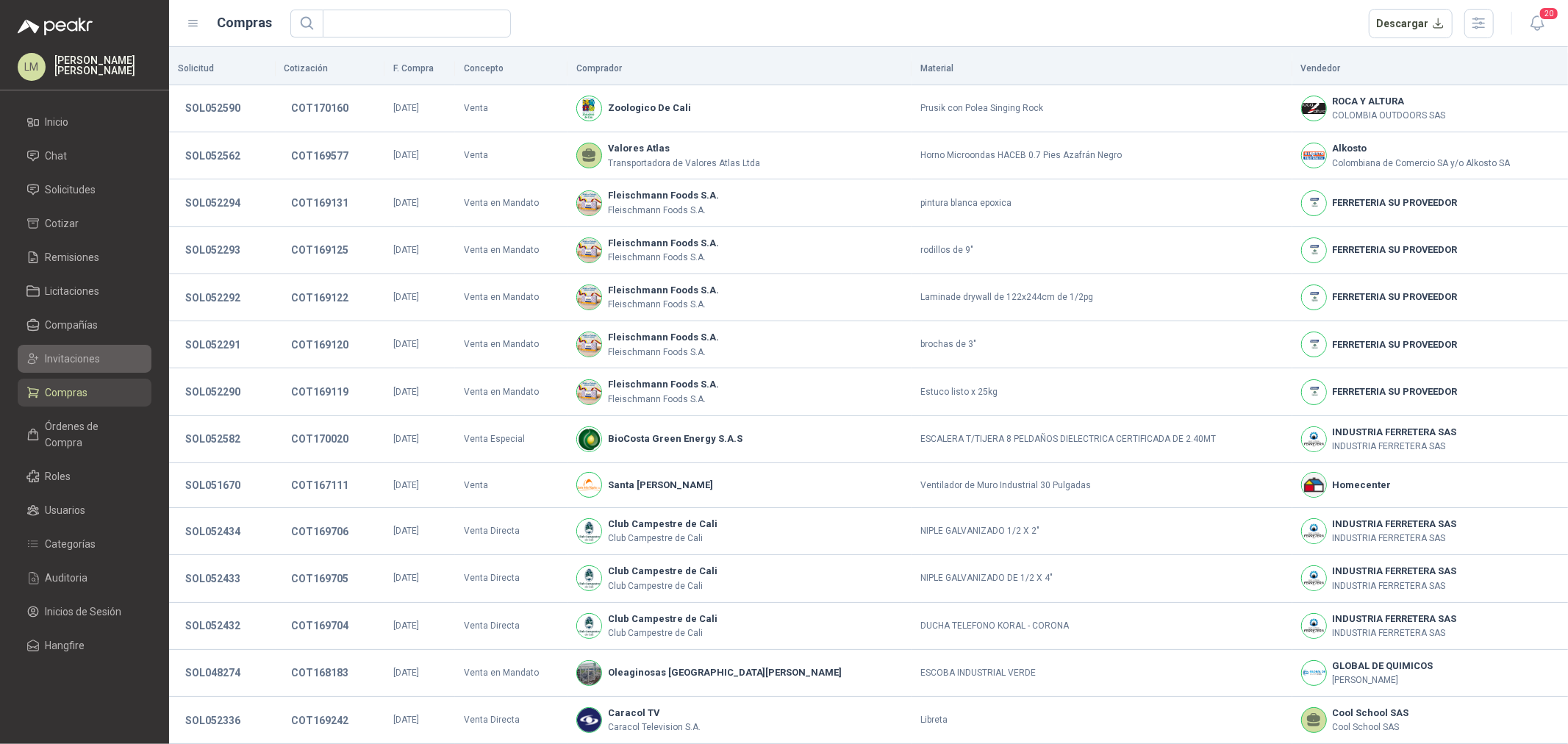
click at [67, 361] on span "Invitaciones" at bounding box center [73, 358] width 55 height 16
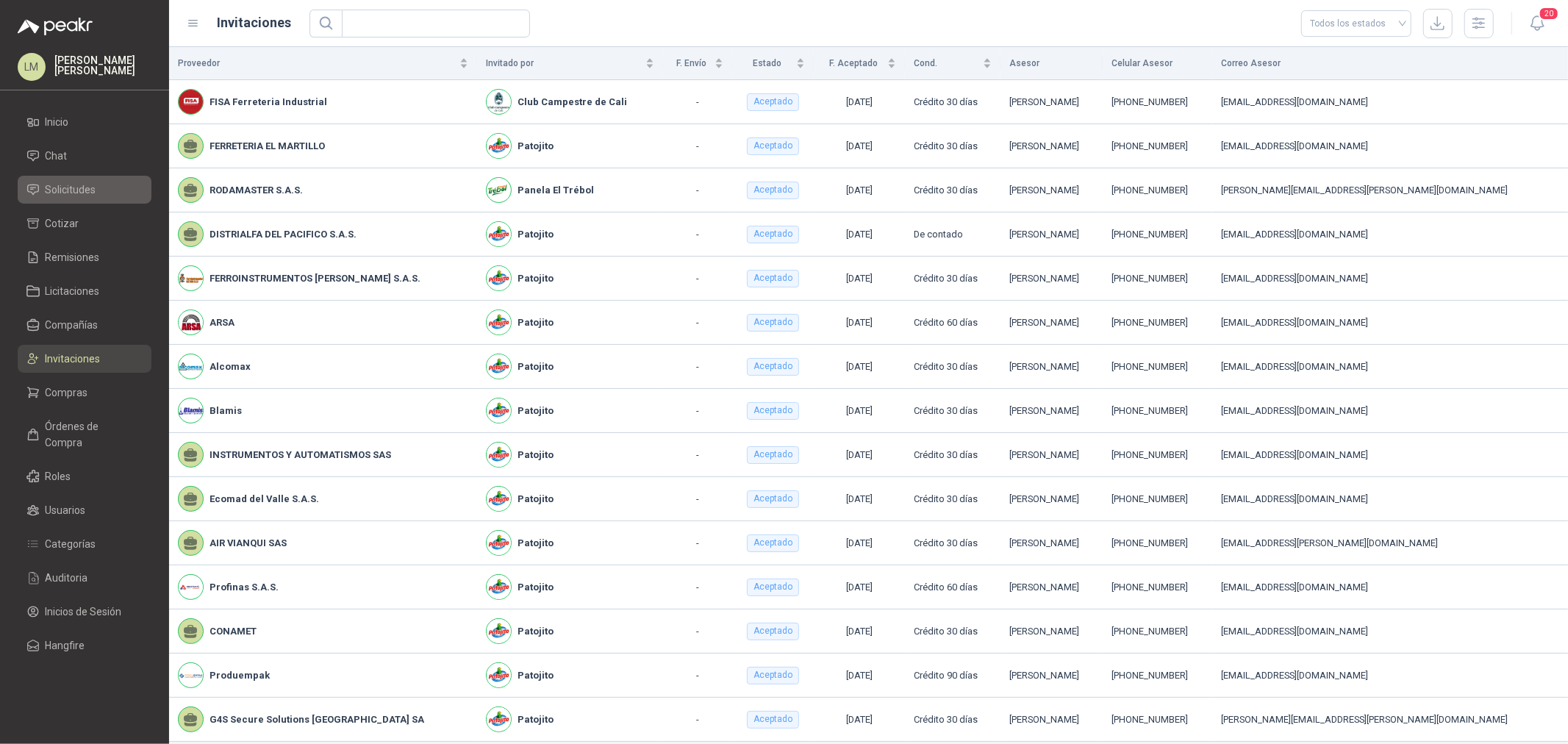
click at [77, 191] on span "Solicitudes" at bounding box center [71, 189] width 51 height 16
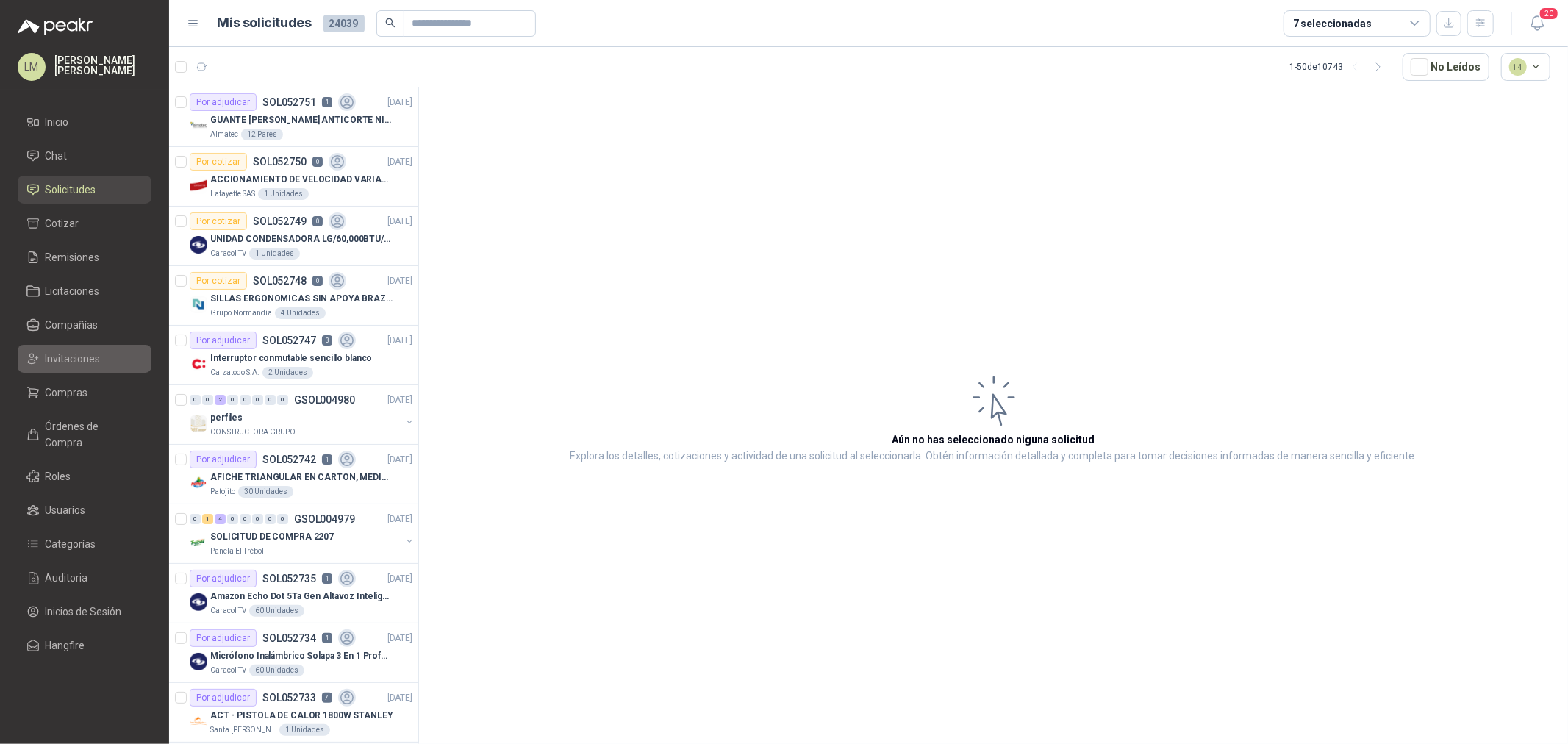
click at [103, 359] on li "Invitaciones" at bounding box center [84, 358] width 116 height 16
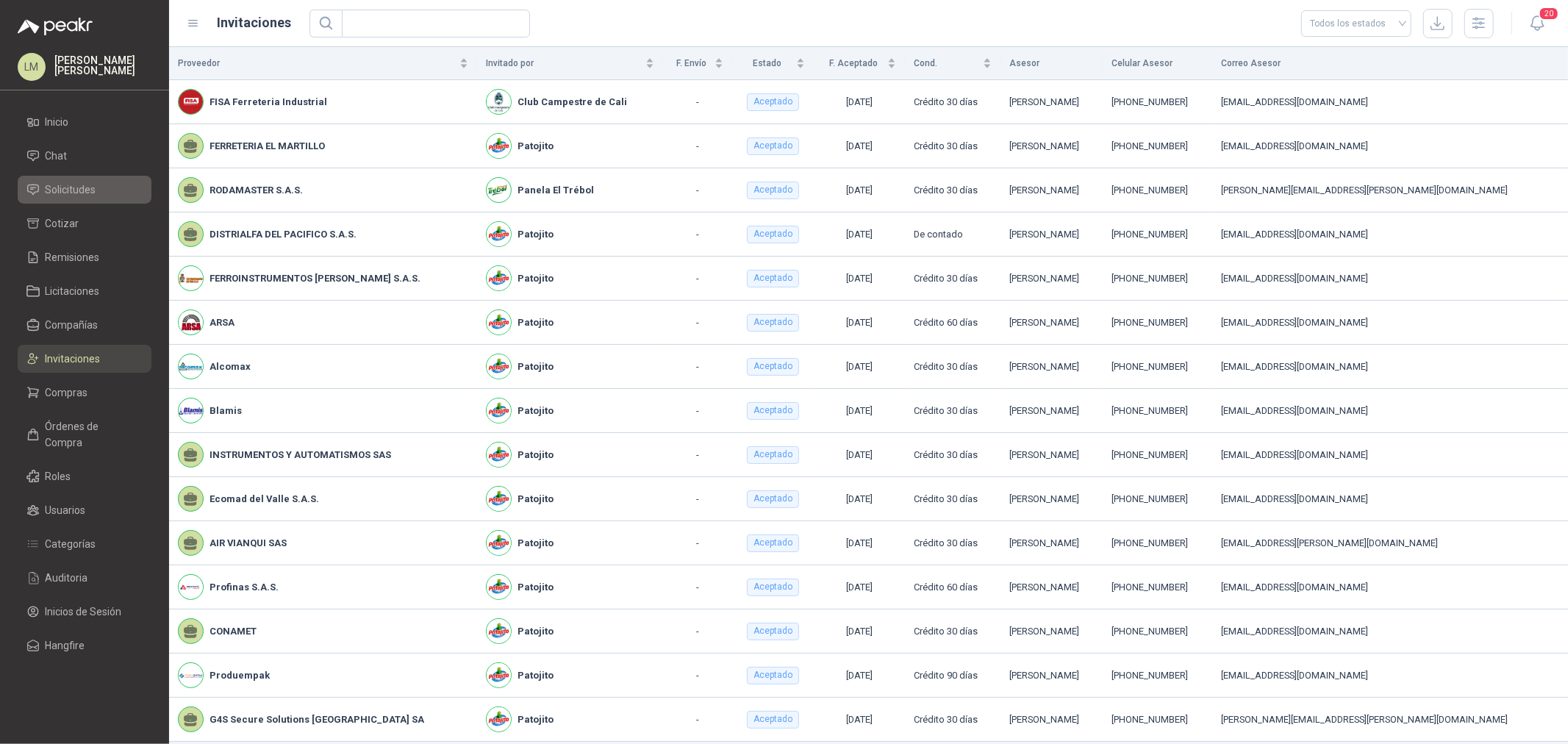
click at [82, 188] on span "Solicitudes" at bounding box center [71, 189] width 51 height 16
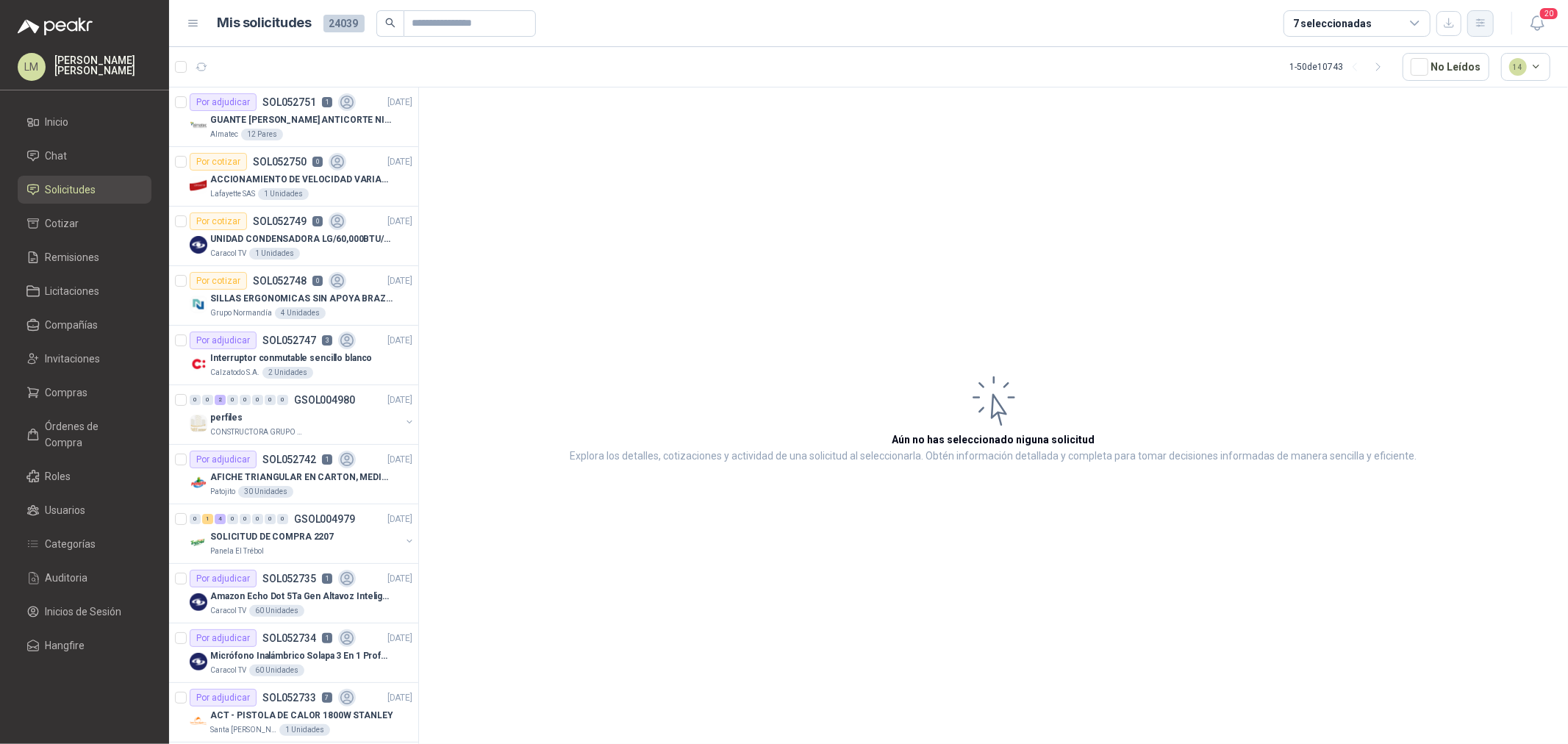
click at [1254, 15] on button "button" at bounding box center [1481, 23] width 27 height 27
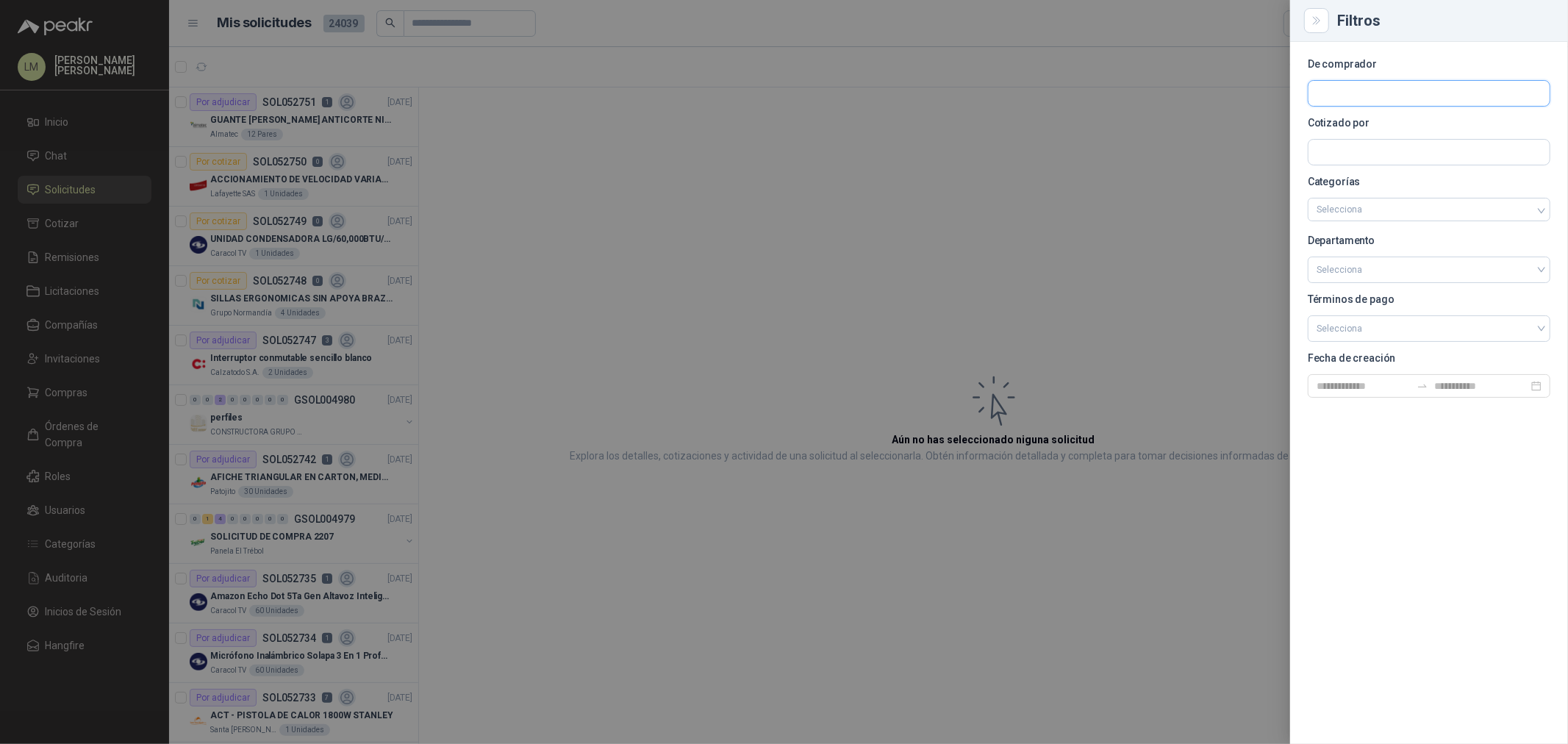
click at [1254, 98] on input "text" at bounding box center [1429, 93] width 242 height 25
type input "*****"
click at [1254, 130] on span "Fundación Bennett -" at bounding box center [1391, 133] width 97 height 8
click at [919, 134] on div at bounding box center [784, 372] width 1568 height 744
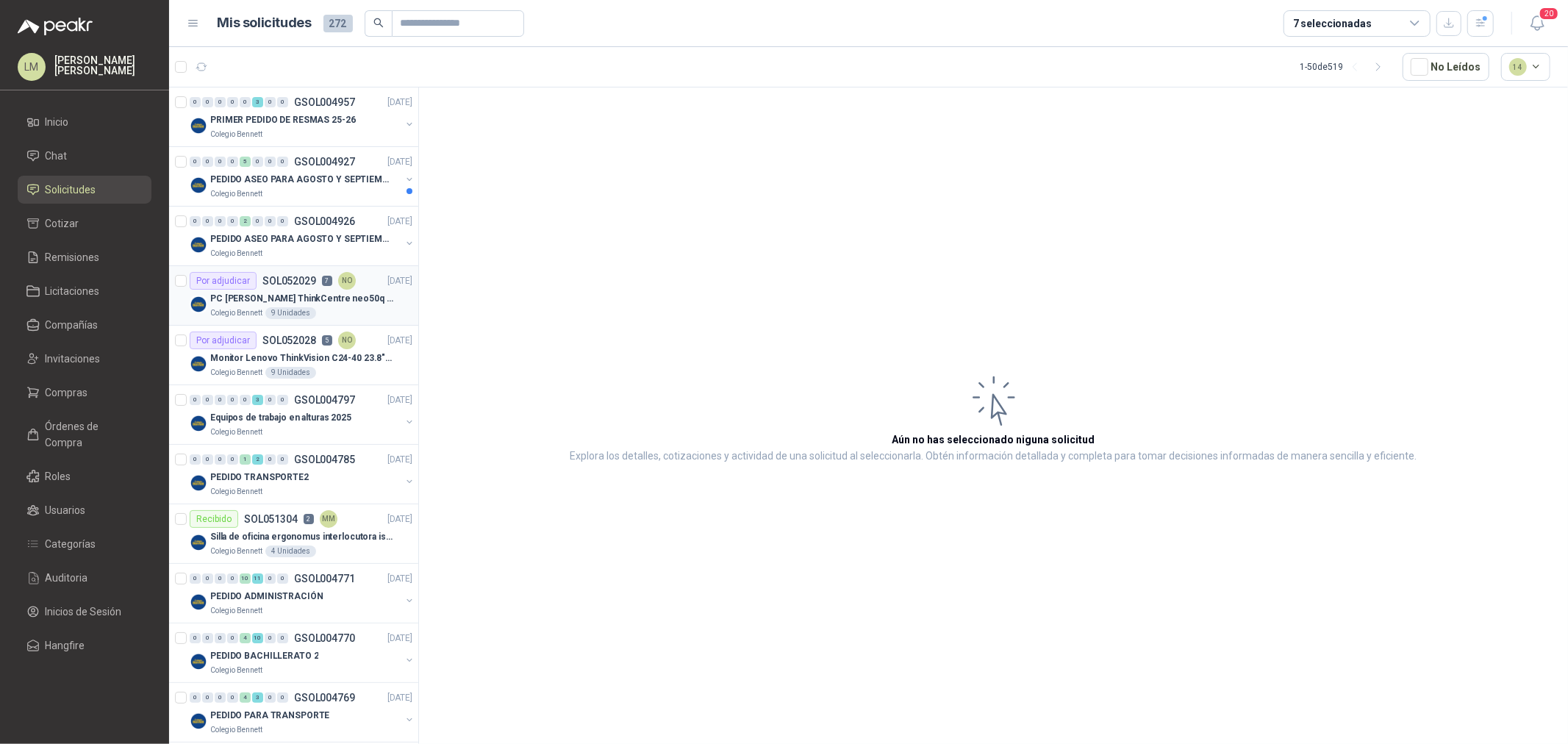
click at [275, 311] on div "9 Unidades" at bounding box center [291, 313] width 51 height 12
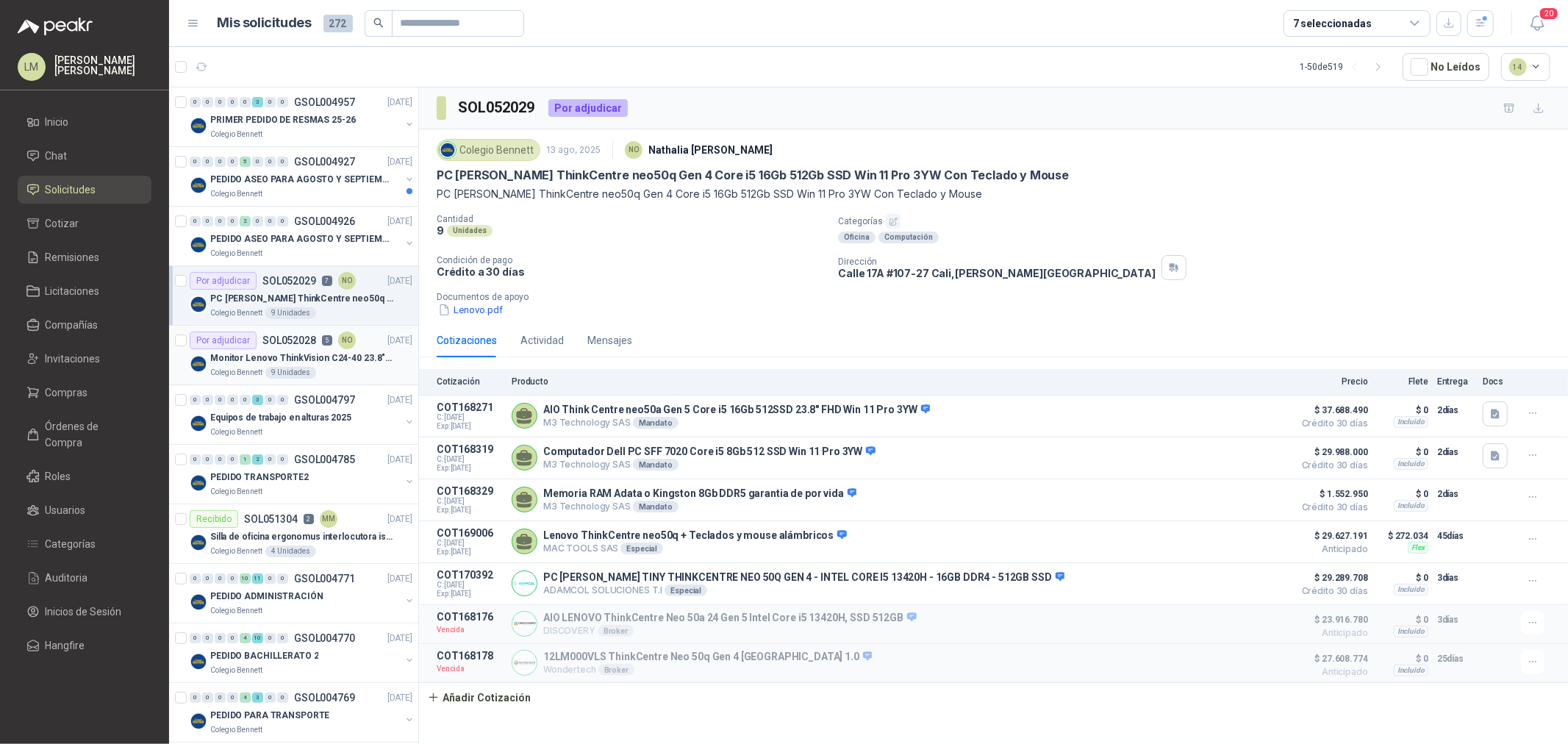
click at [278, 353] on p "Monitor Lenovo ThinkVision C24-40 23.8" 3YW" at bounding box center [301, 358] width 183 height 14
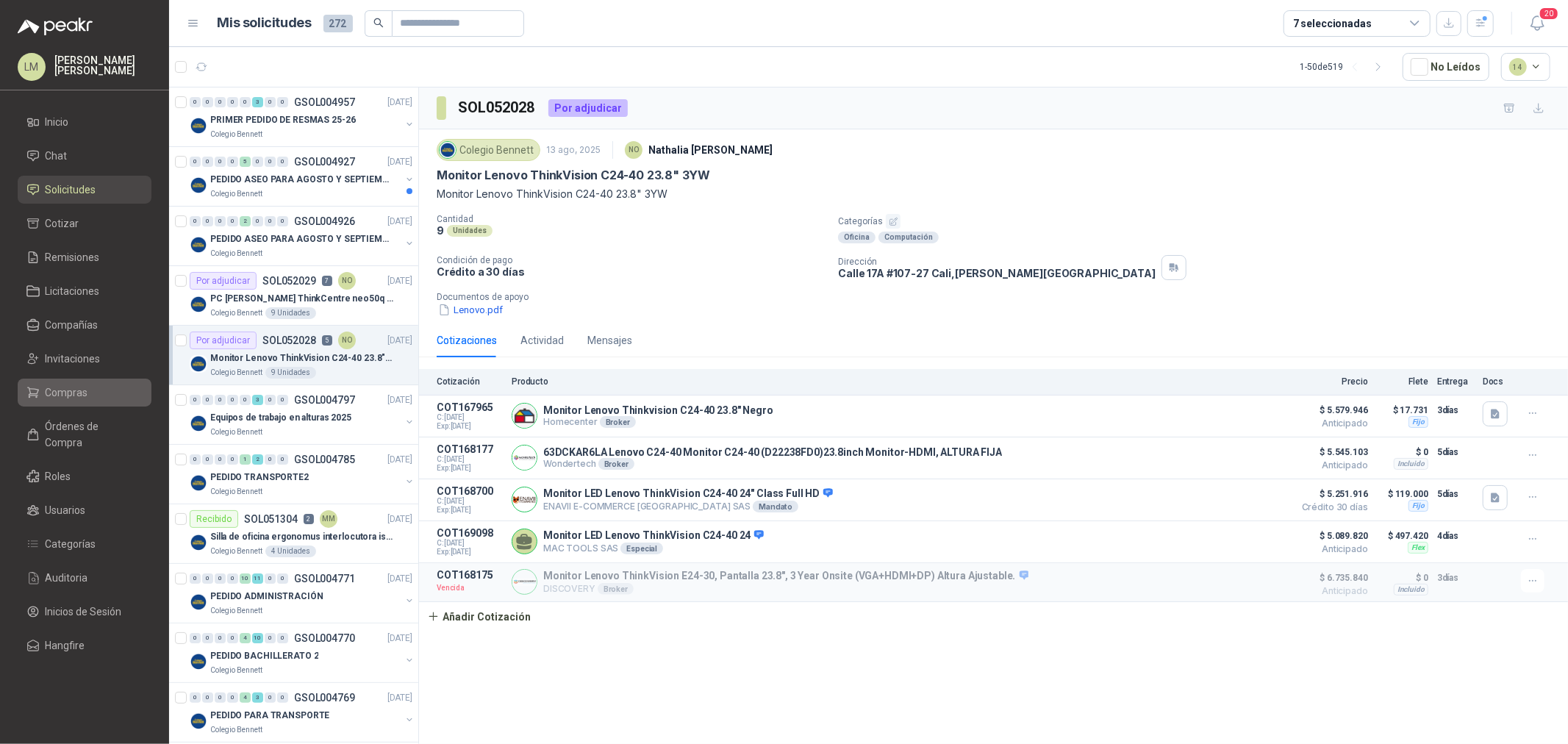
click at [63, 388] on span "Compras" at bounding box center [67, 392] width 43 height 16
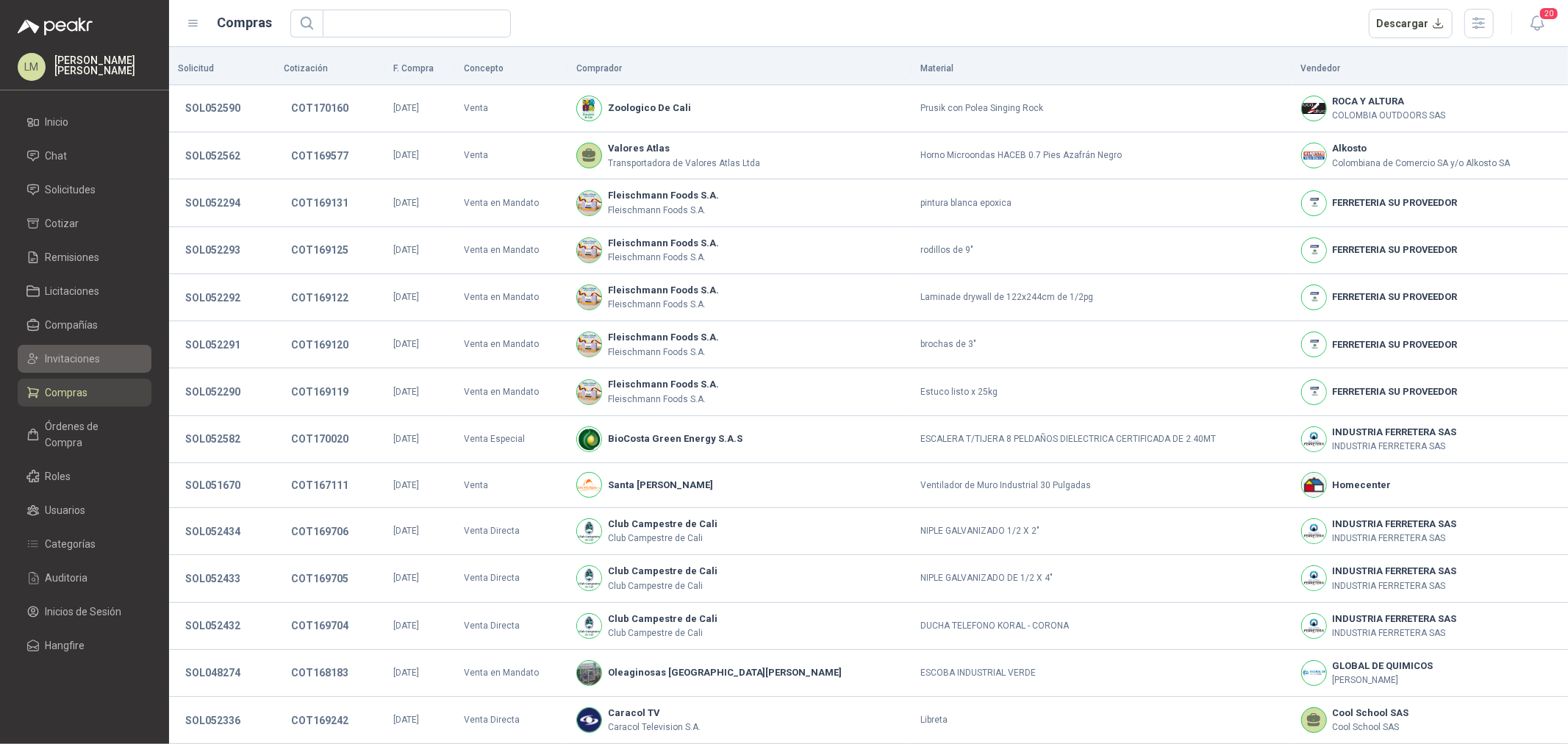
click at [75, 364] on span "Invitaciones" at bounding box center [73, 358] width 55 height 16
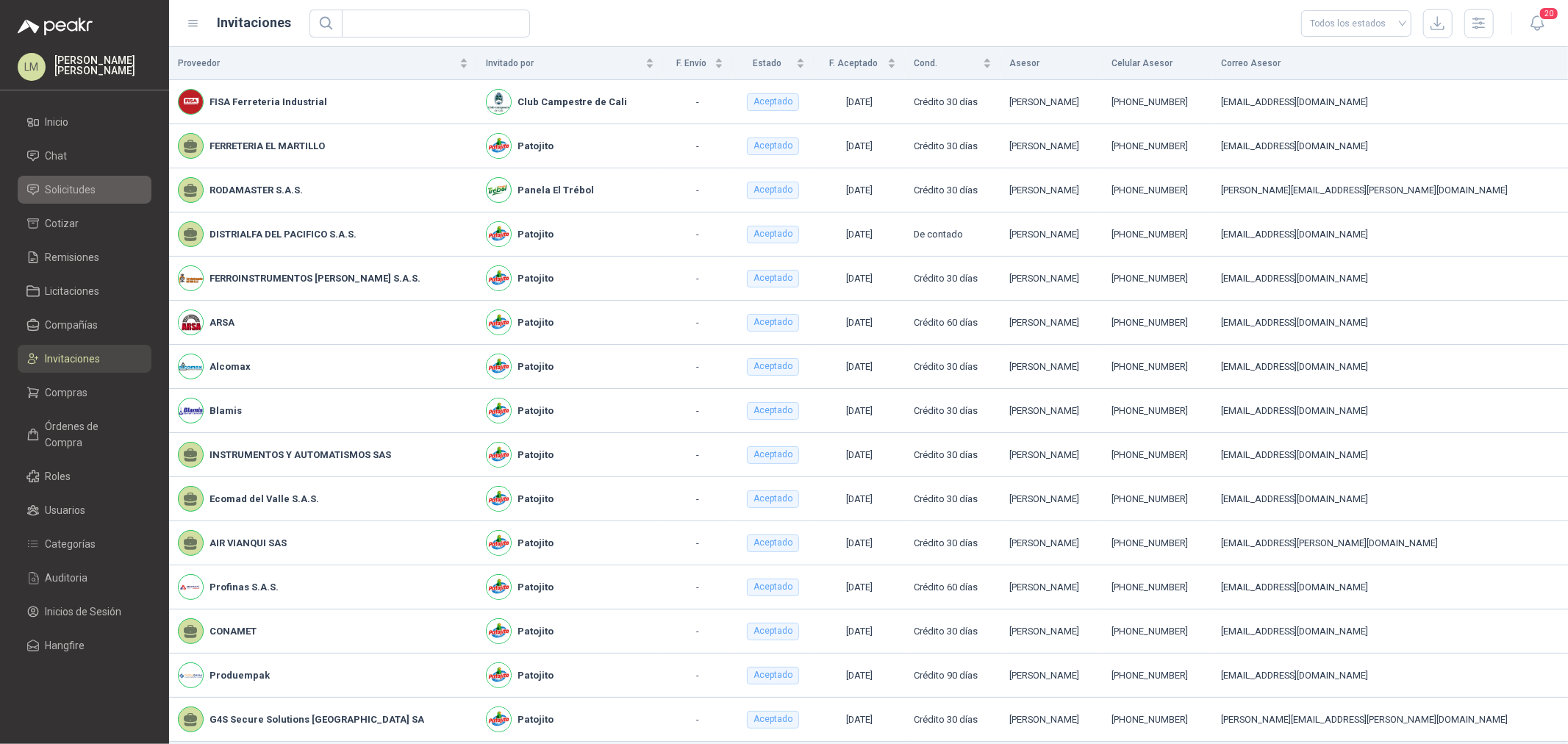
click at [79, 191] on span "Solicitudes" at bounding box center [71, 189] width 51 height 16
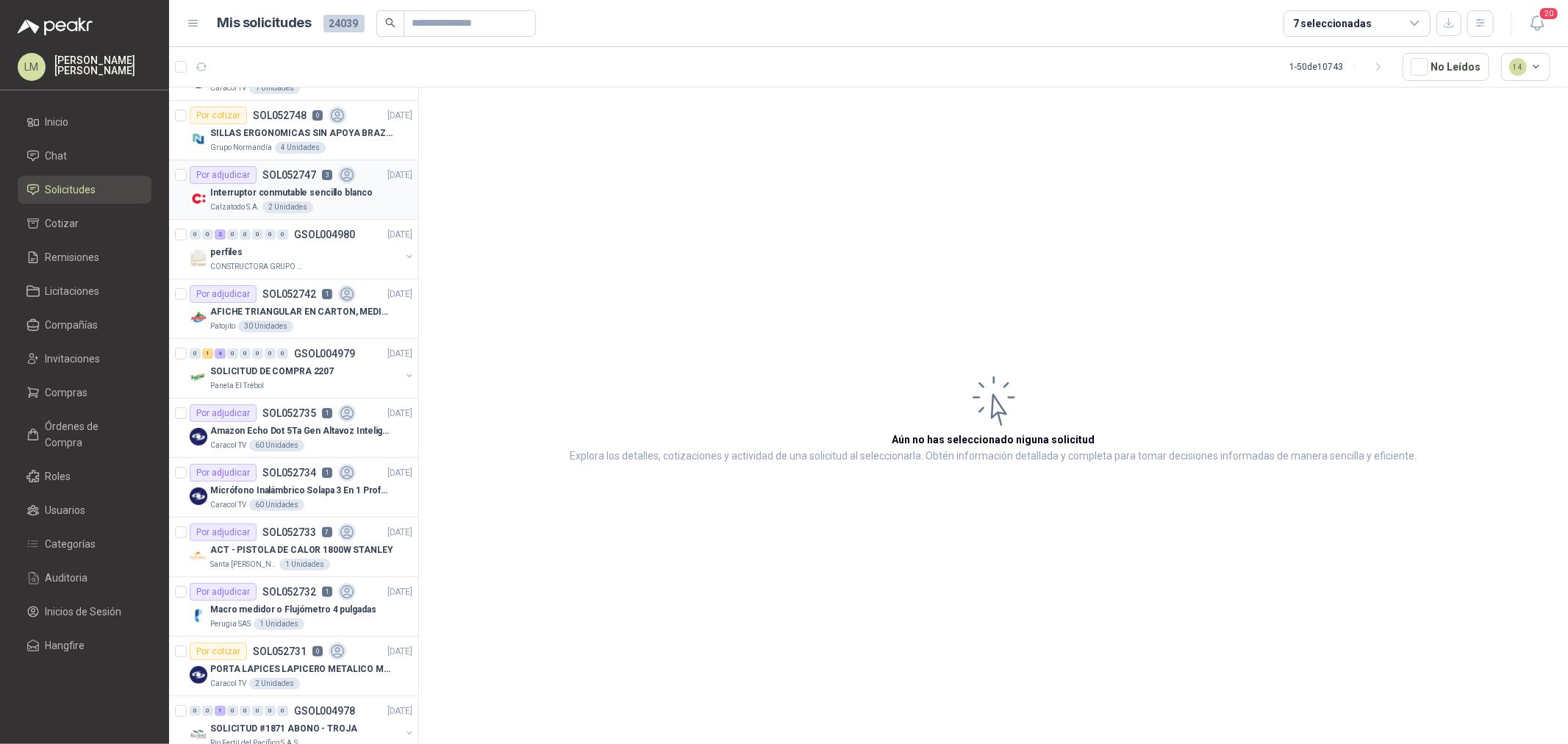
scroll to position [245, 0]
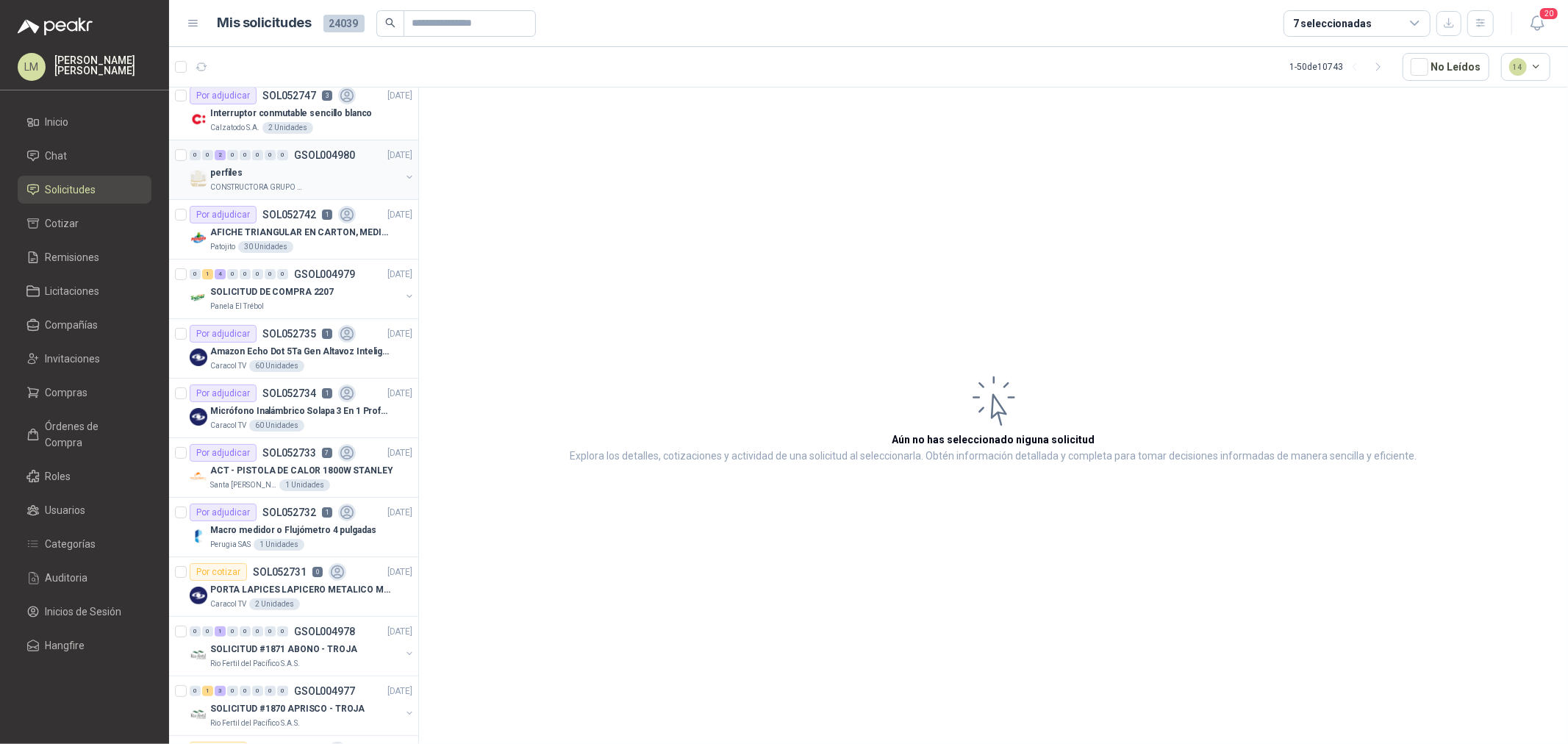
click at [274, 155] on div "0" at bounding box center [270, 155] width 11 height 10
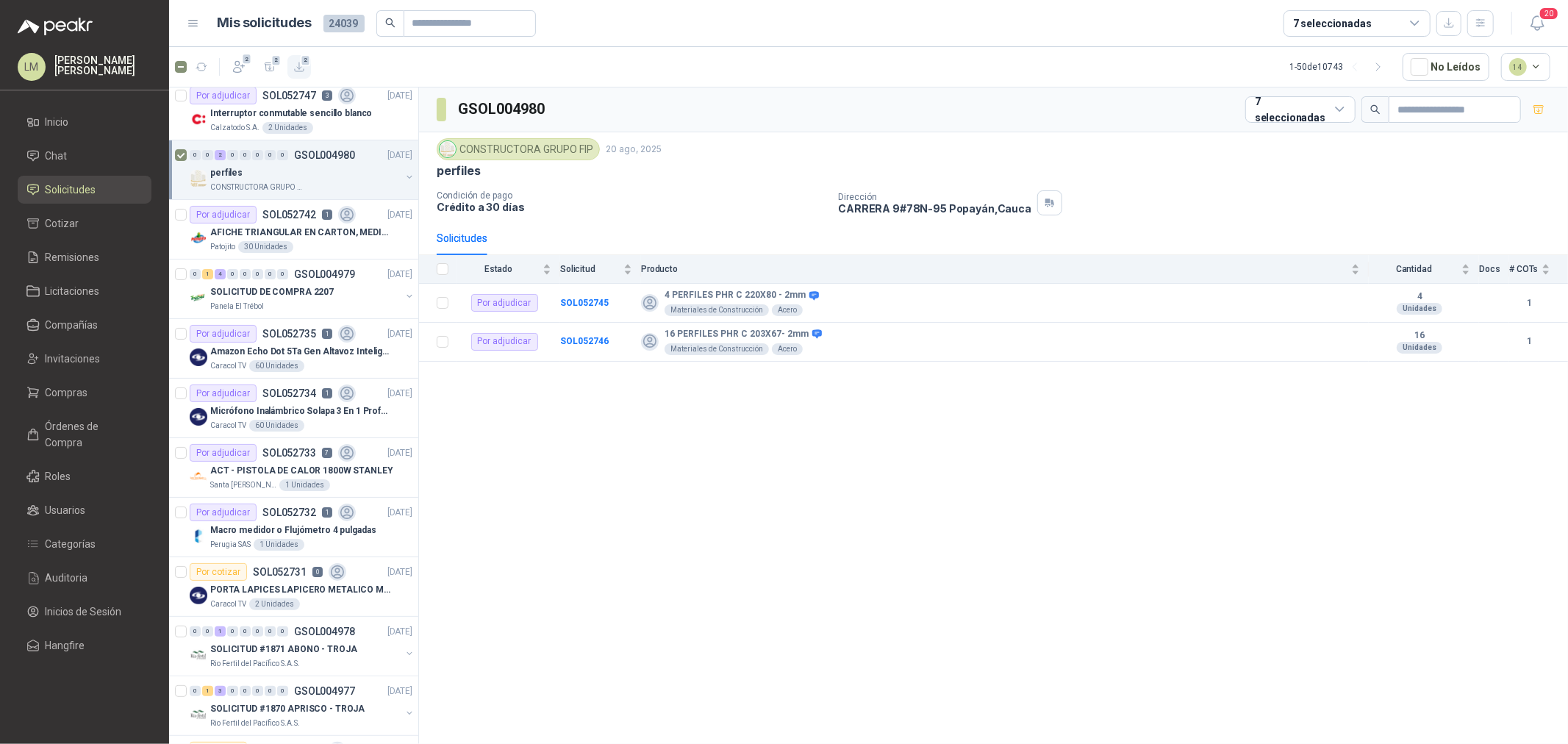
click at [298, 71] on icon "button" at bounding box center [300, 67] width 12 height 12
click at [423, 24] on input "text" at bounding box center [464, 23] width 103 height 25
type input "********"
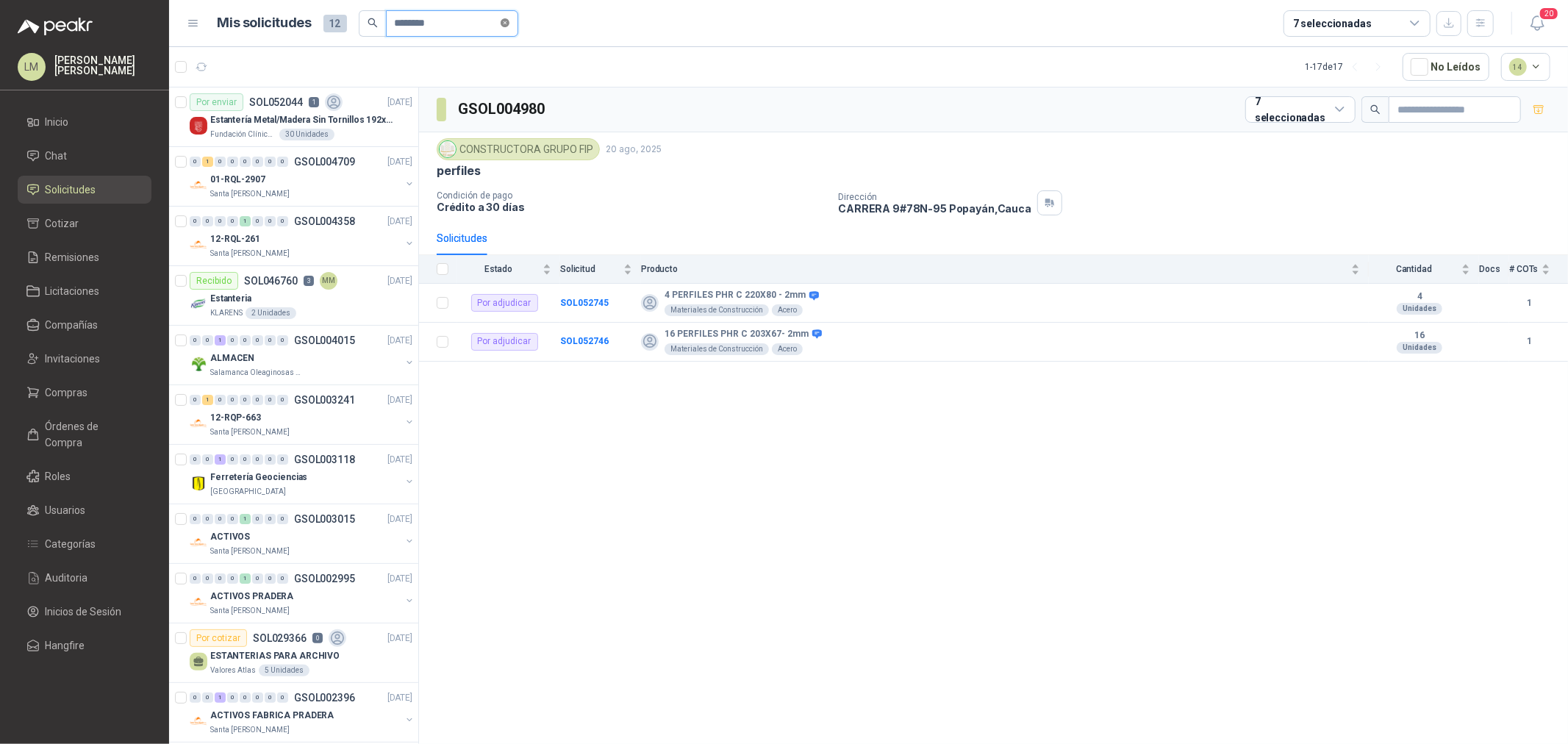
click at [509, 19] on icon "close-circle" at bounding box center [505, 23] width 9 height 9
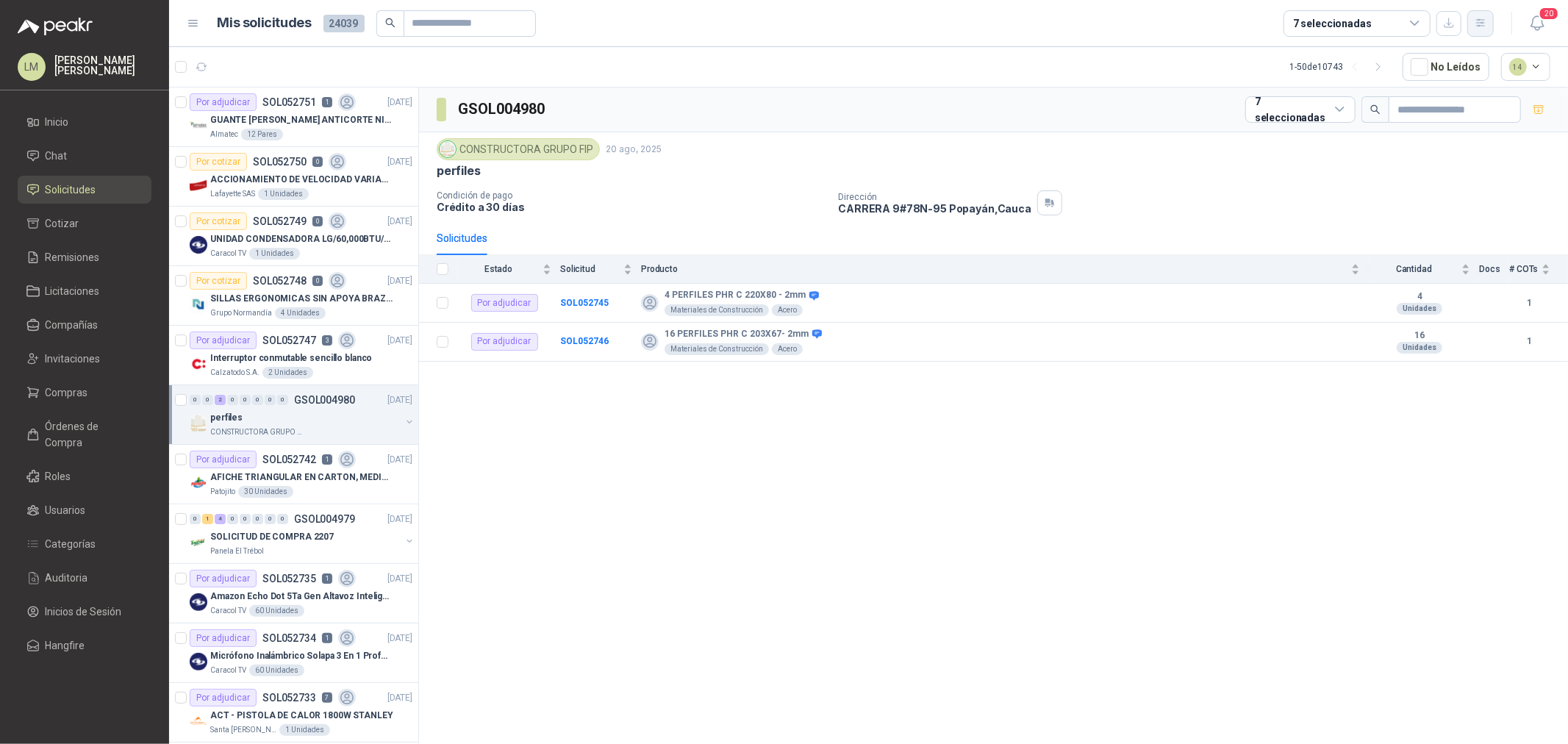
click at [1254, 27] on icon "button" at bounding box center [1481, 23] width 12 height 12
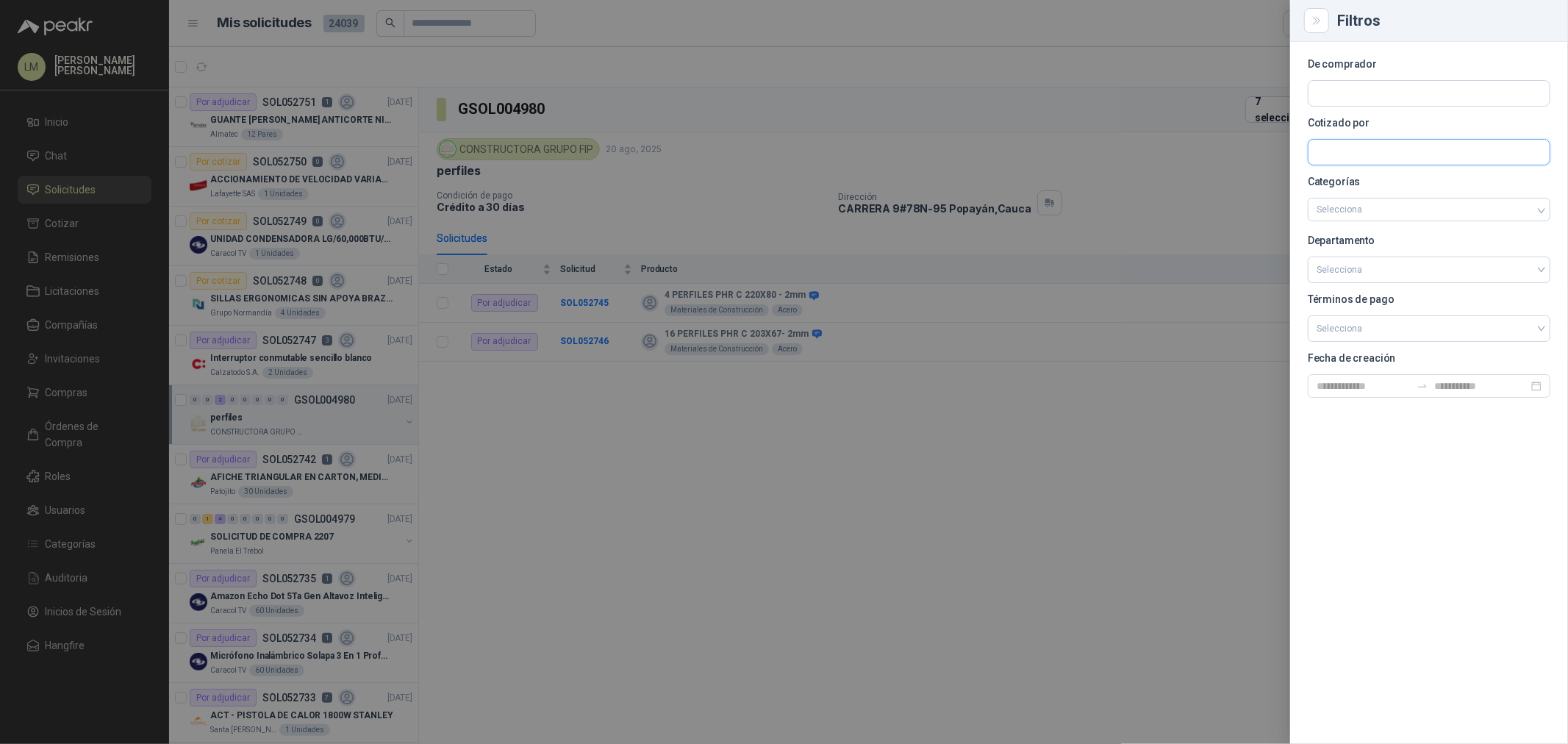
click at [1254, 106] on input "text" at bounding box center [1429, 93] width 242 height 25
click at [1254, 101] on input "text" at bounding box center [1429, 93] width 242 height 25
type input "*****"
click at [1254, 130] on span "FUNDACION ABOOD SHAIO -" at bounding box center [1395, 133] width 105 height 8
click at [952, 116] on div at bounding box center [784, 372] width 1568 height 744
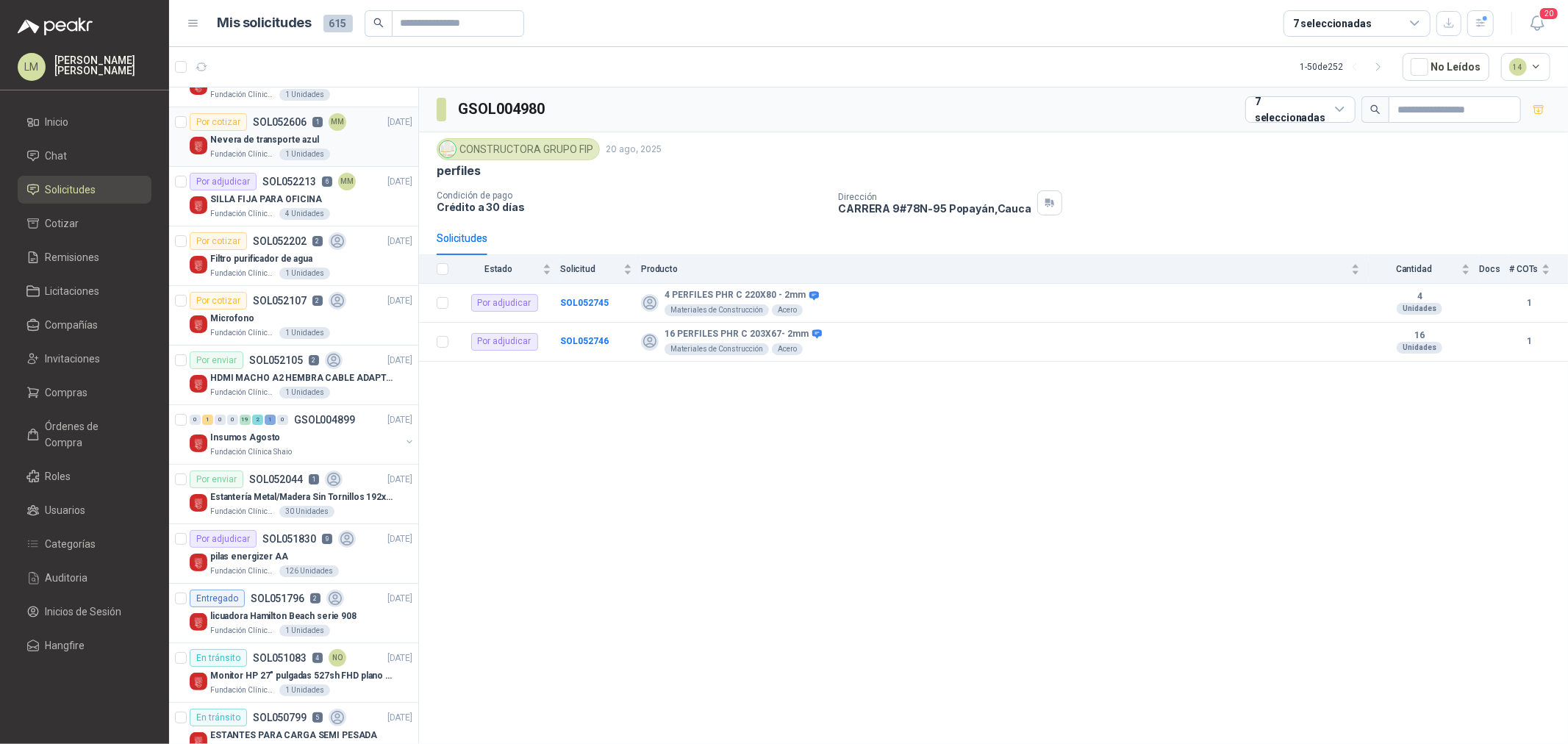
scroll to position [163, 0]
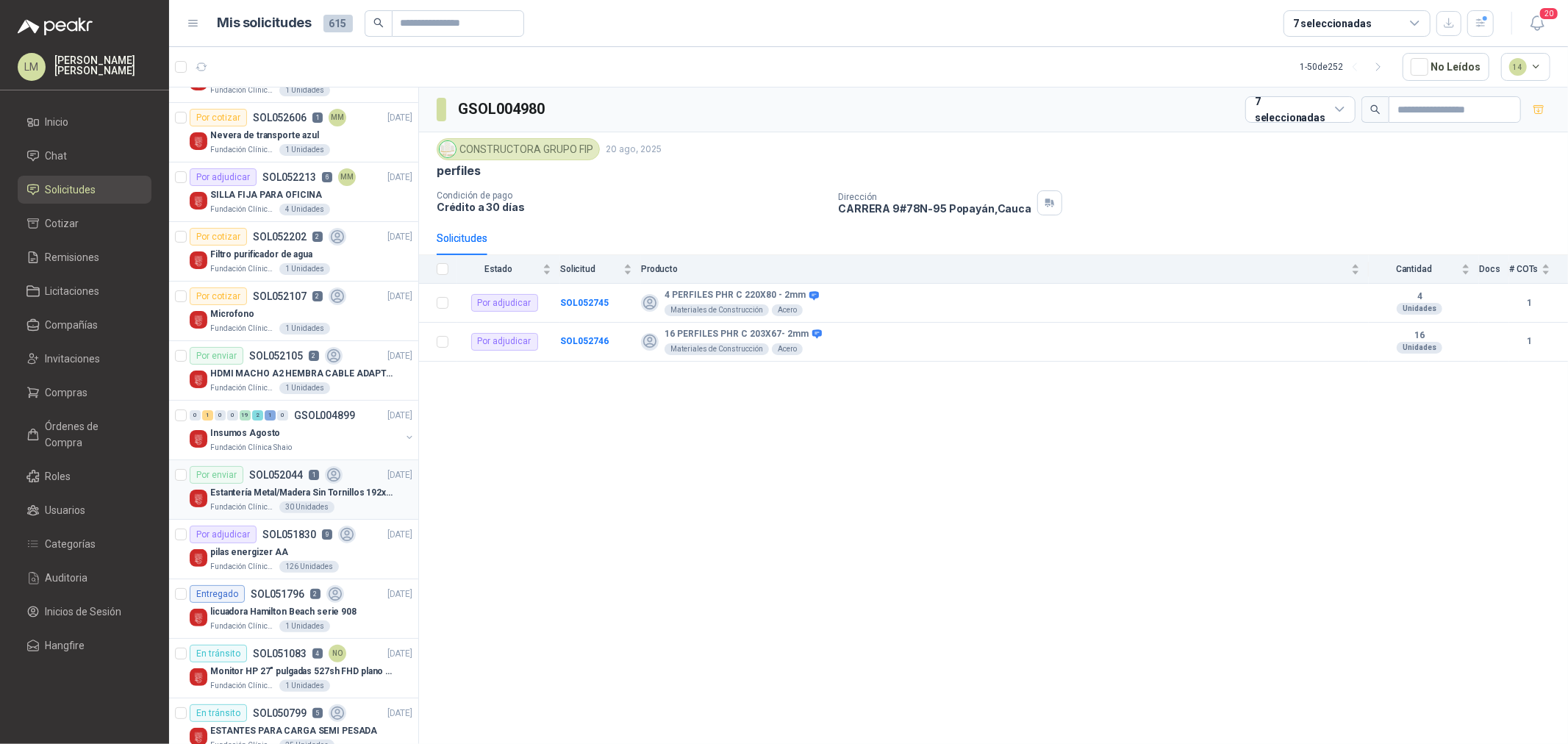
click at [277, 496] on p "Estantería Metal/Madera Sin Tornillos 192x100x50 cm 5 Niveles Gris" at bounding box center [301, 493] width 183 height 14
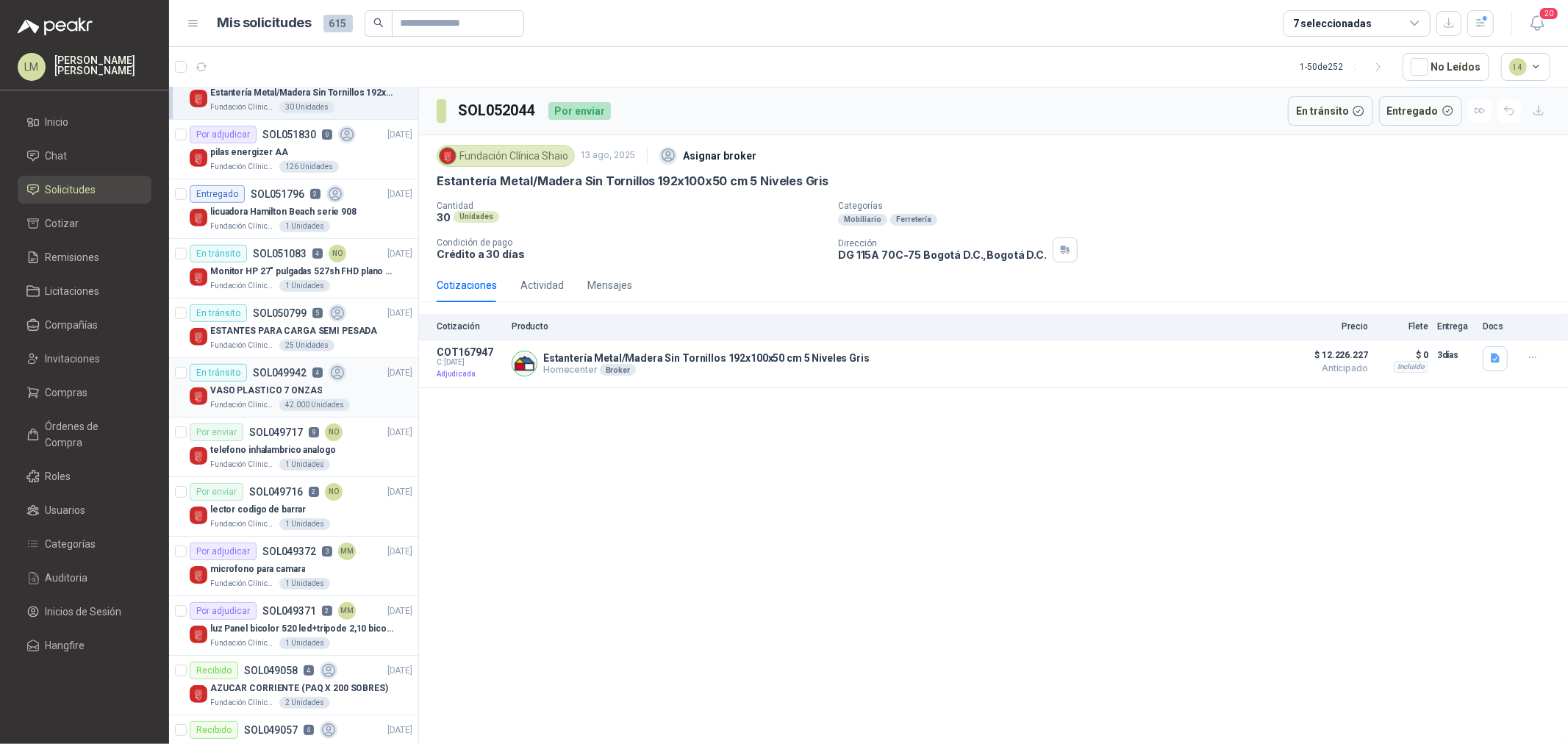
scroll to position [571, 0]
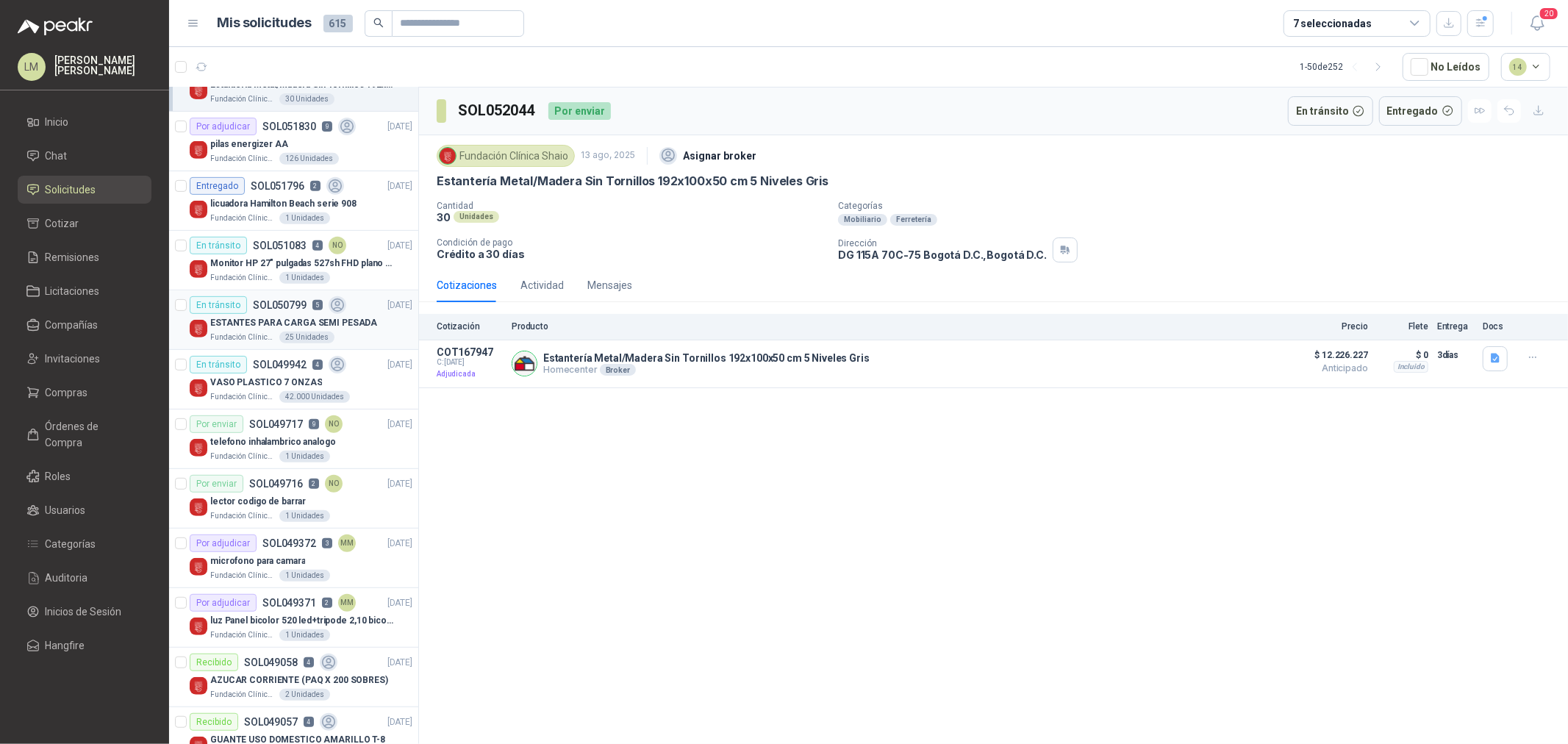
click at [295, 322] on p "ESTANTES PARA CARGA SEMI PESADA" at bounding box center [294, 323] width 167 height 14
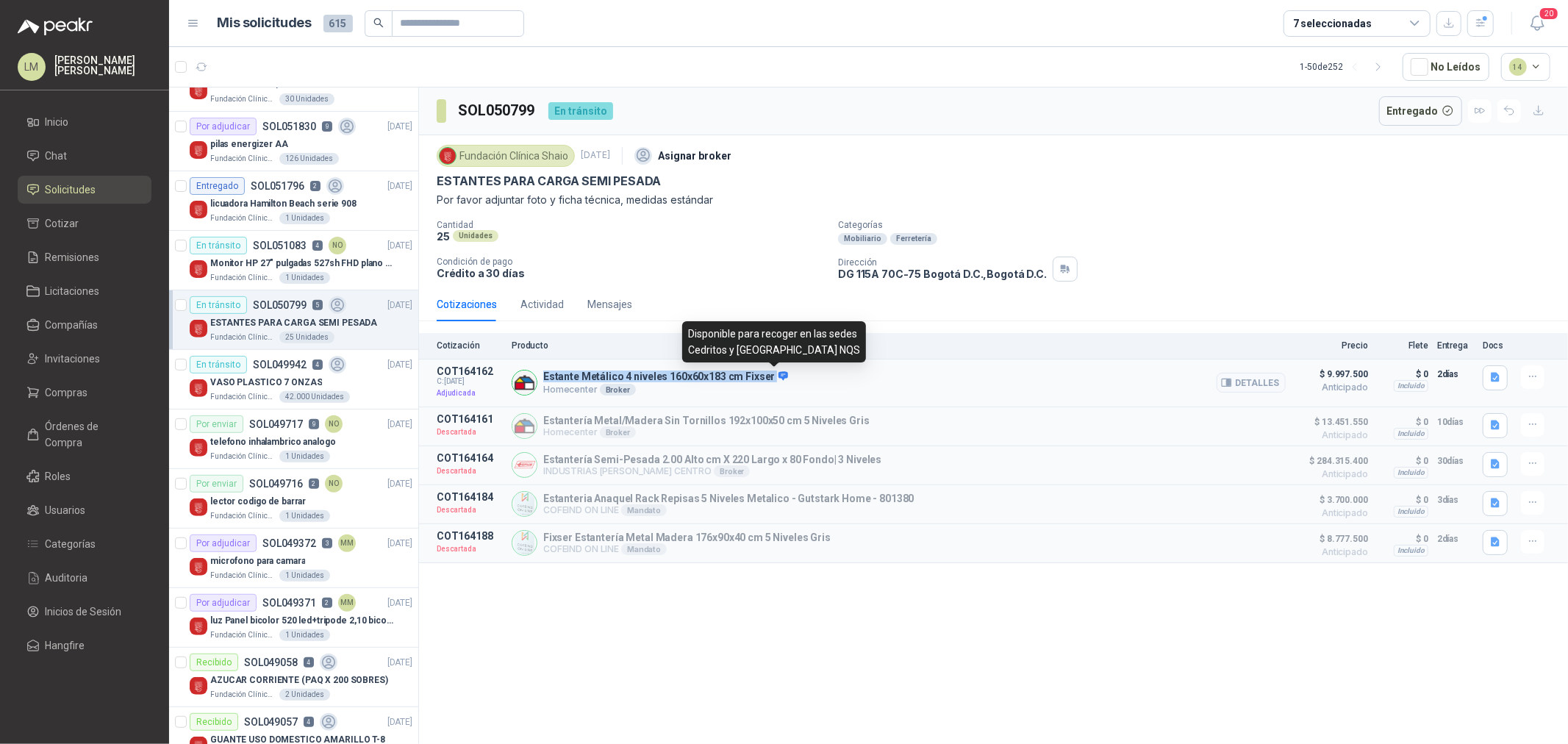
drag, startPoint x: 544, startPoint y: 380, endPoint x: 768, endPoint y: 381, distance: 224.0
click at [768, 381] on p "Estante Metálico 4 niveles 160x60x183 cm Fixser" at bounding box center [666, 377] width 245 height 13
copy p "Estante Metálico 4 niveles 160x60x183 cm Fixser"
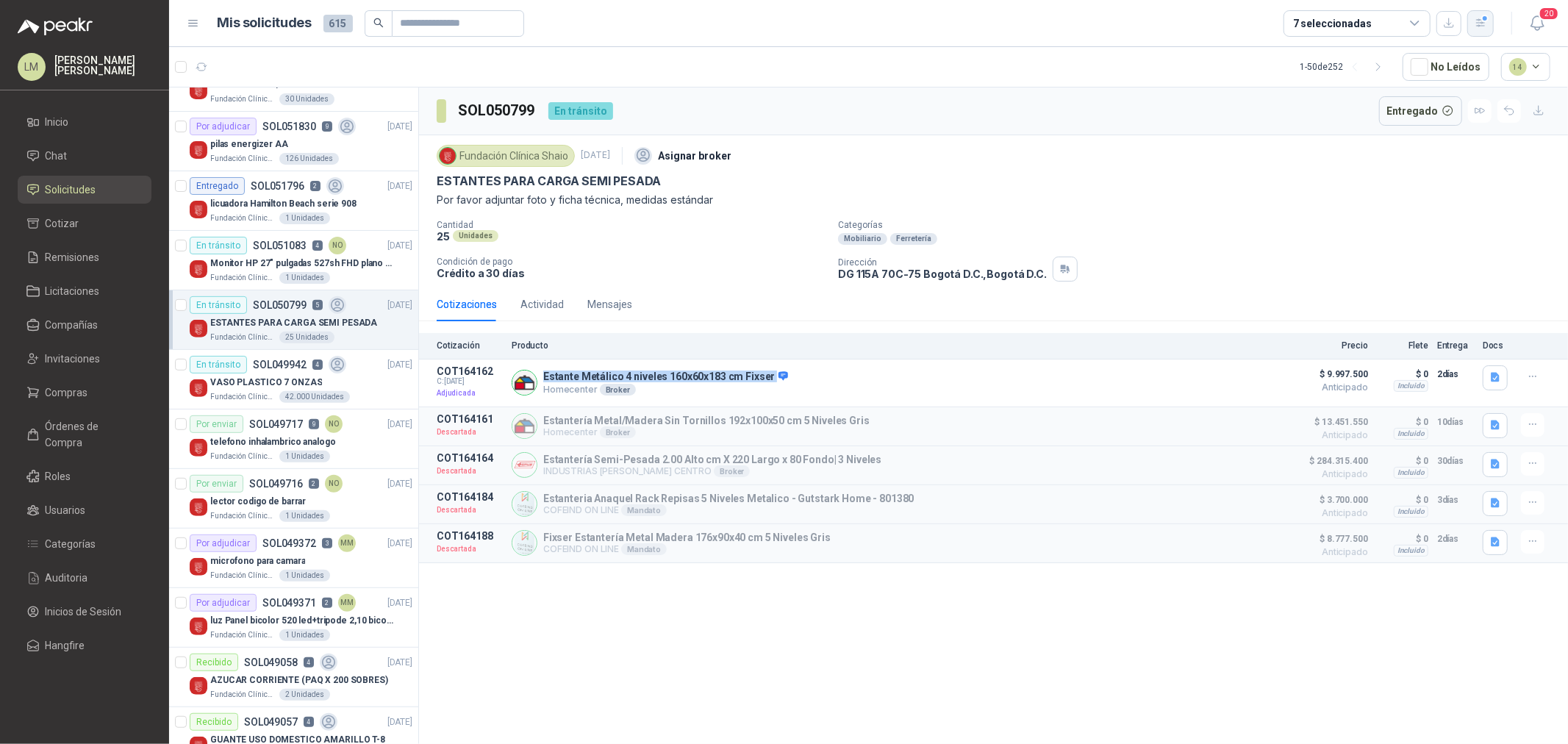
click at [1254, 26] on icon "button" at bounding box center [1480, 23] width 8 height 8
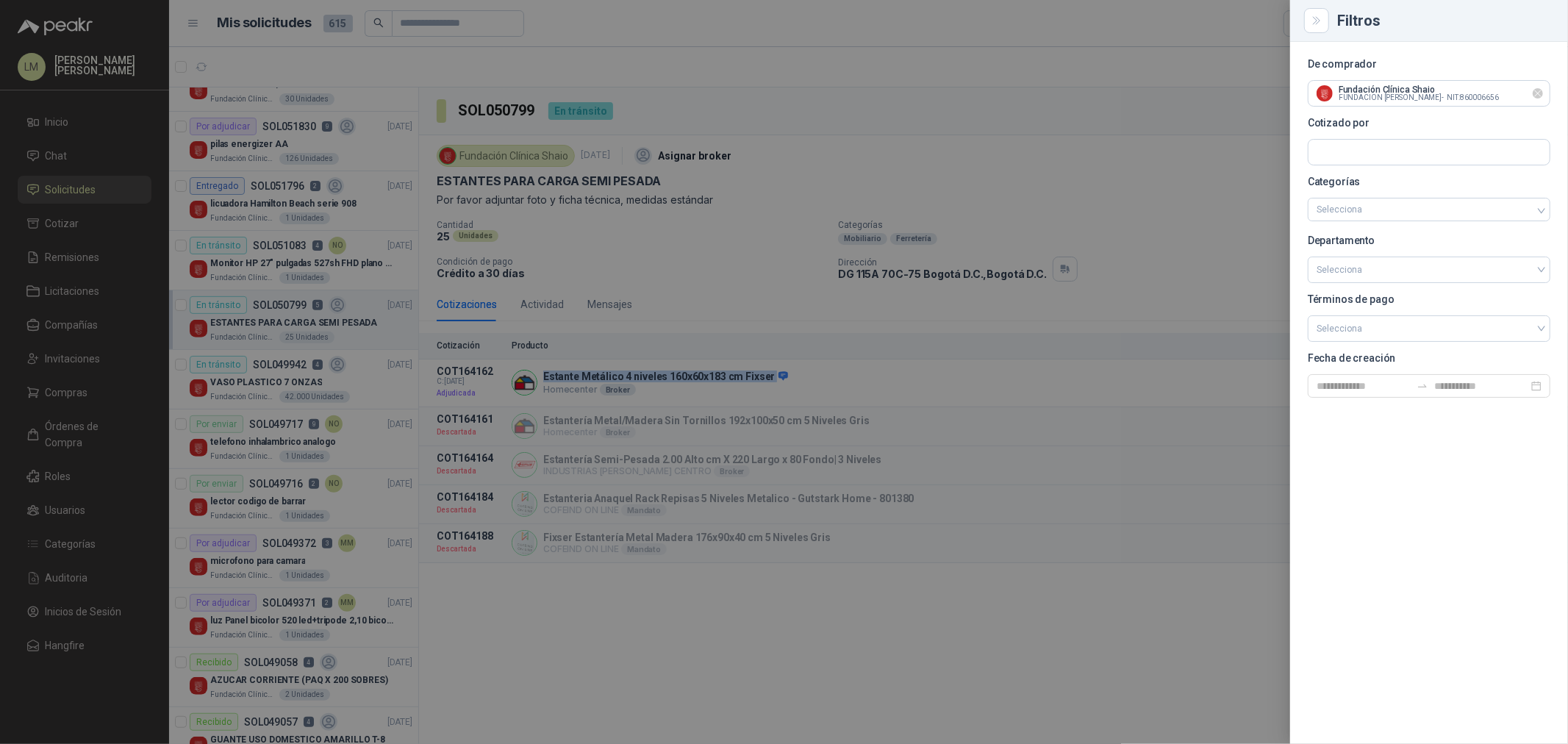
click at [1254, 94] on icon "Limpiar" at bounding box center [1538, 94] width 12 height 12
click at [1047, 87] on div at bounding box center [784, 372] width 1568 height 744
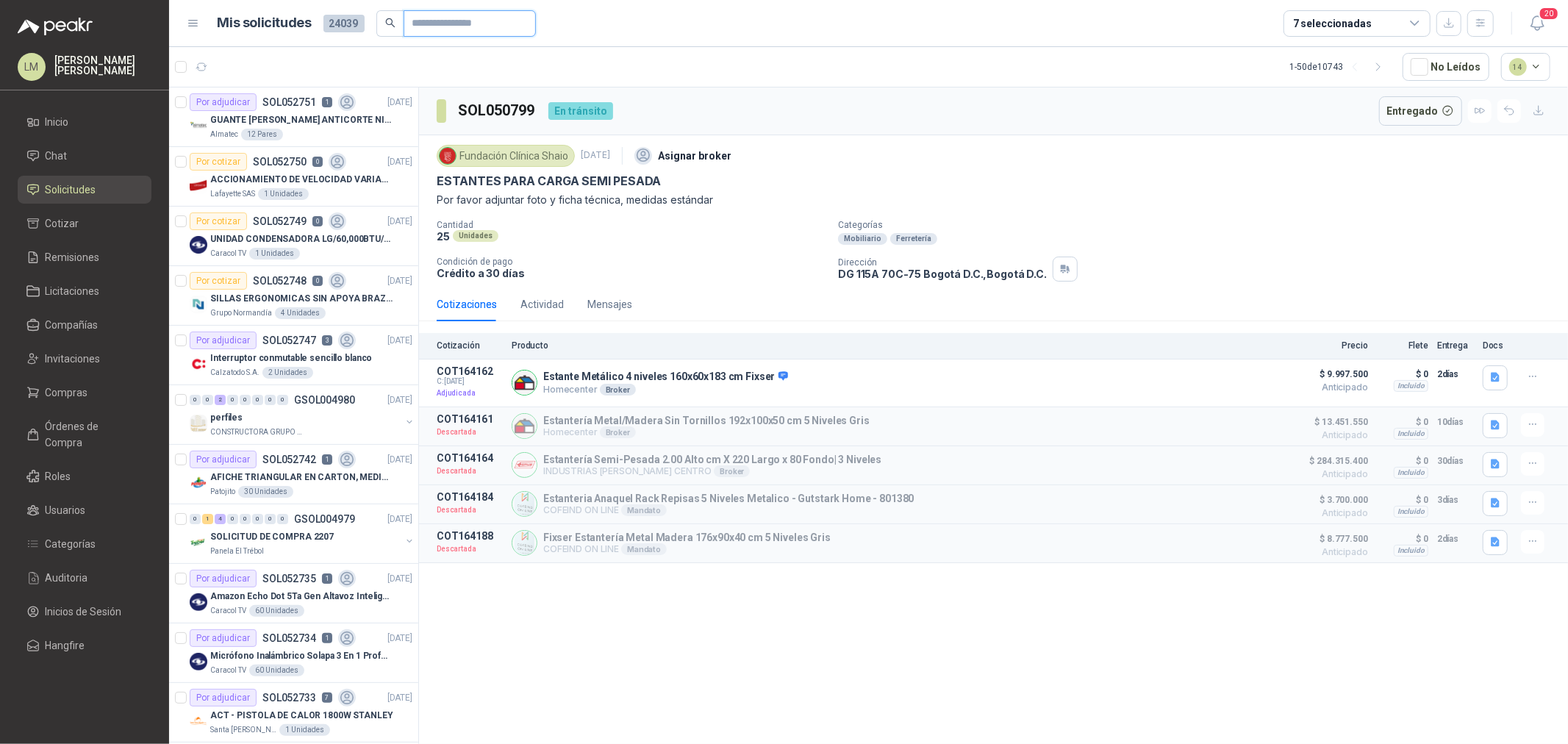
click at [449, 25] on input "text" at bounding box center [464, 23] width 103 height 25
click at [1254, 30] on button "button" at bounding box center [1481, 23] width 27 height 27
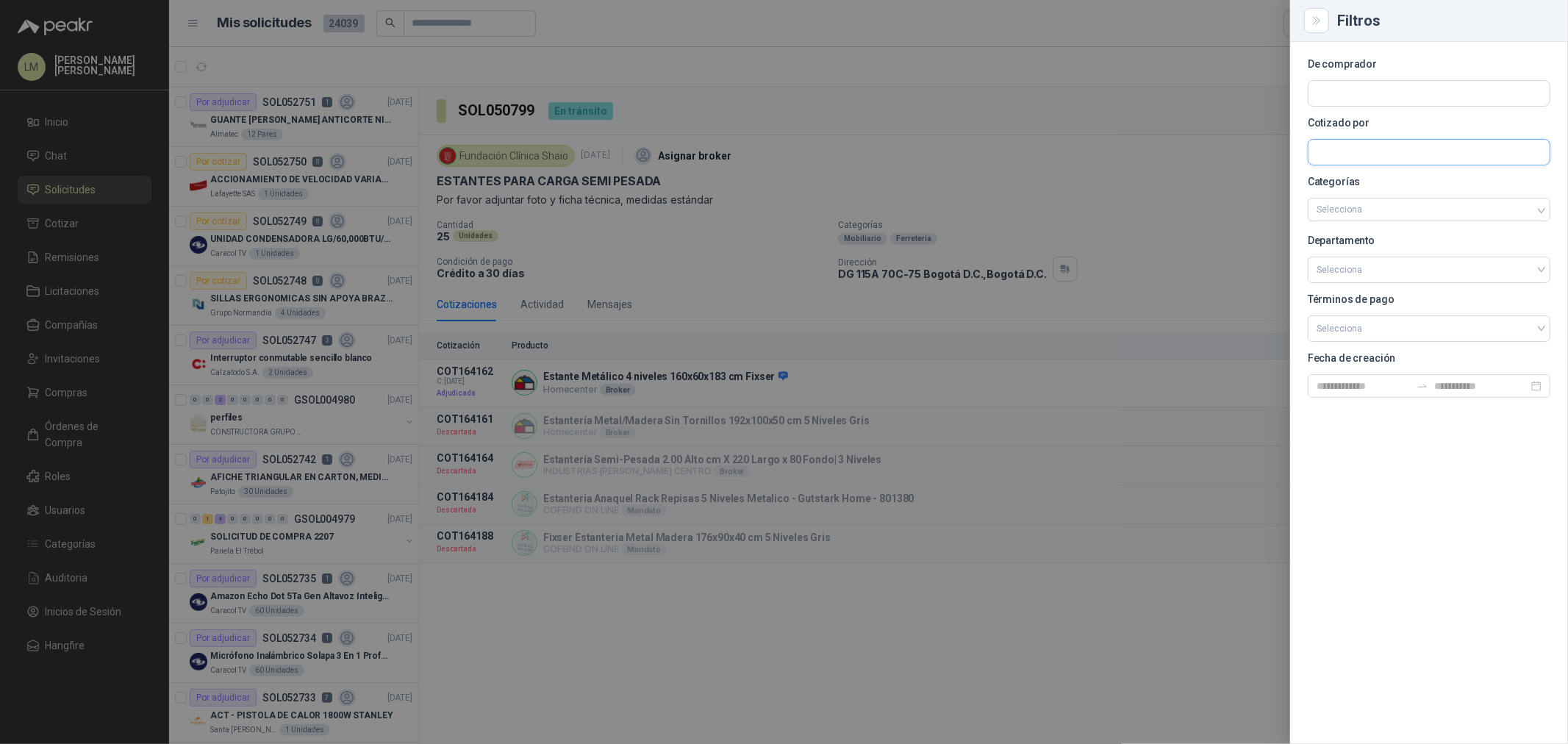
click at [1254, 142] on input "text" at bounding box center [1429, 152] width 242 height 25
click at [1254, 94] on input "text" at bounding box center [1429, 93] width 242 height 25
type input "*"
type input "***"
click at [1254, 111] on div "Colegio Bennett Fundación Bennett - NIT : 800133997" at bounding box center [1429, 129] width 242 height 37
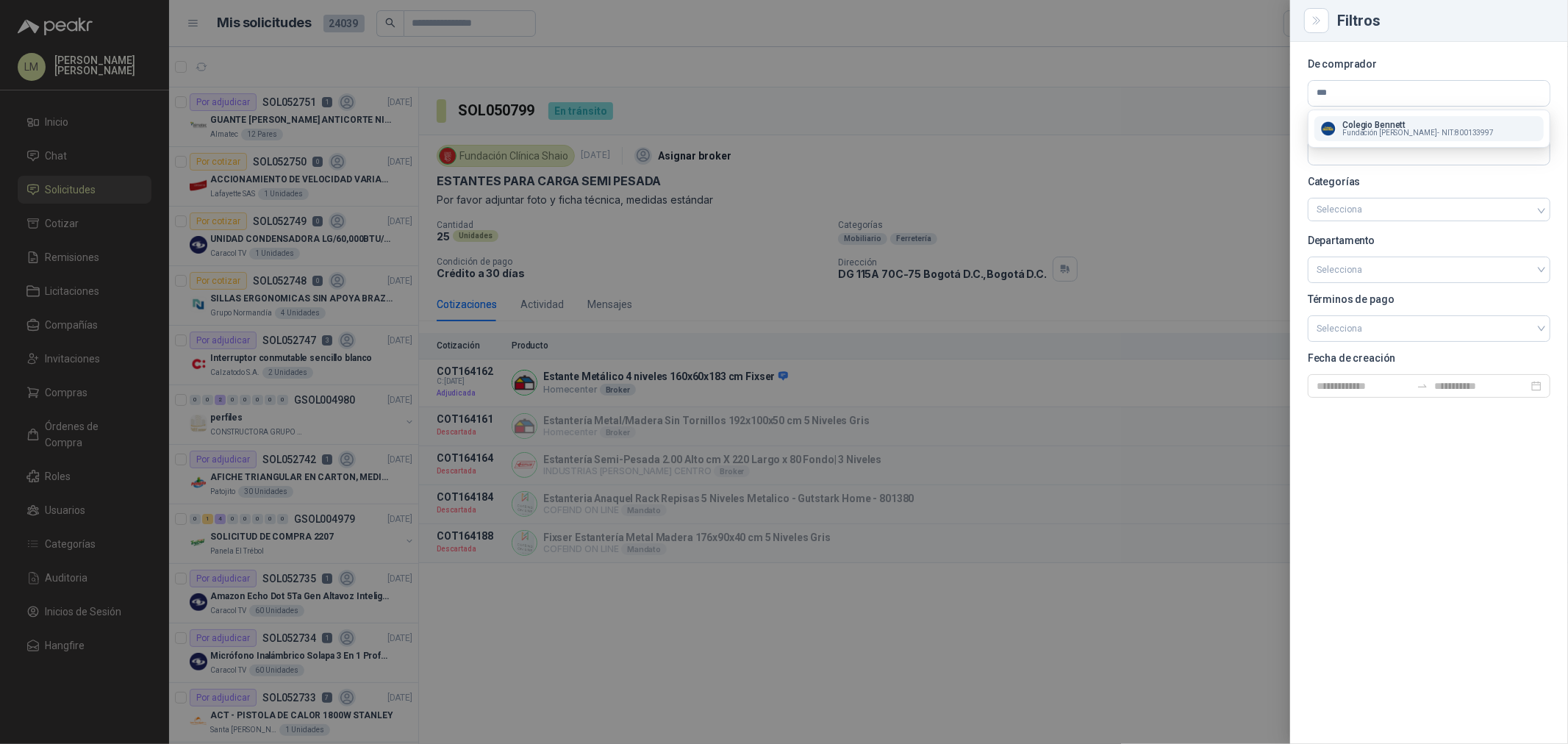
click at [1254, 120] on p "Colegio Bennett" at bounding box center [1418, 125] width 152 height 9
click at [636, 250] on div at bounding box center [784, 372] width 1568 height 744
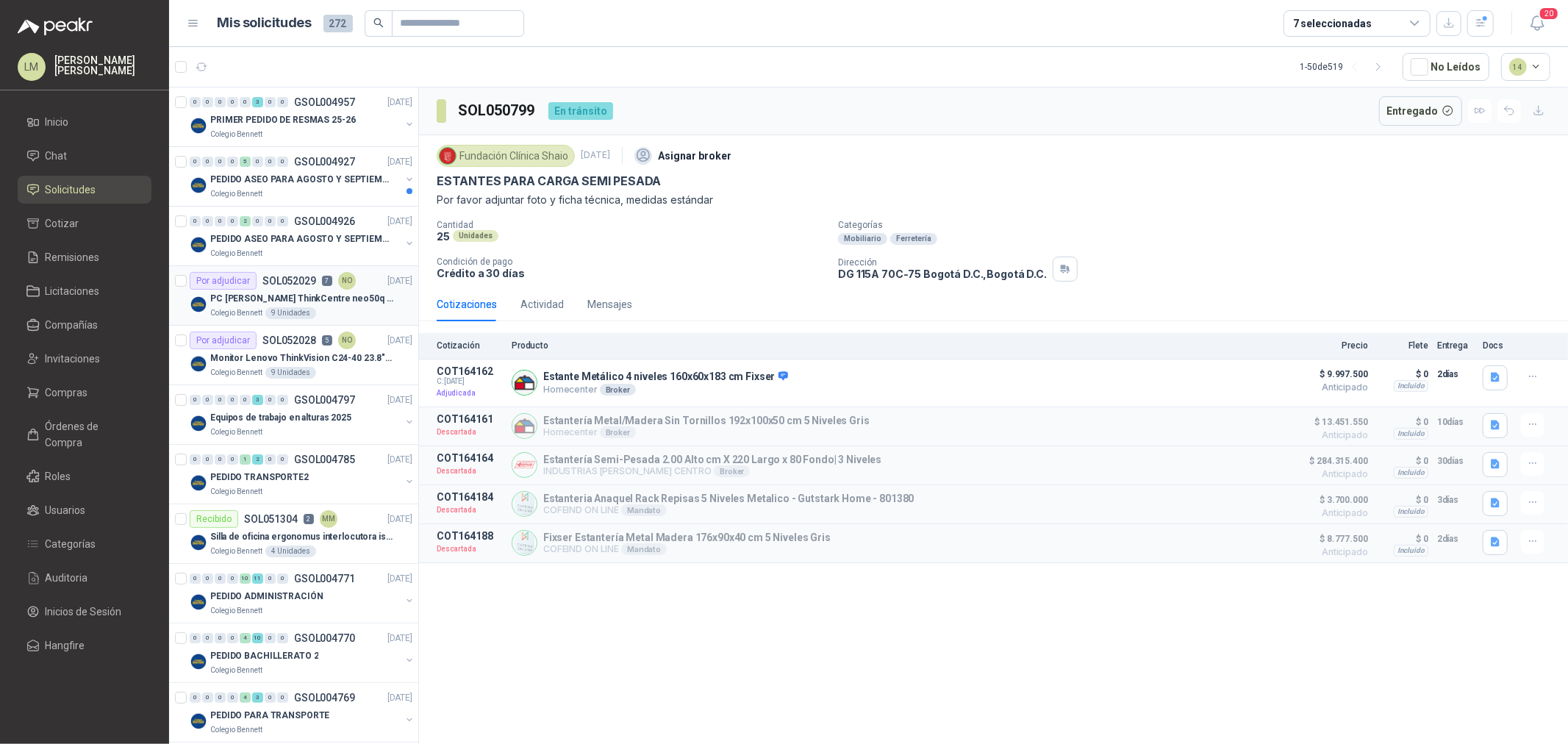
click at [268, 278] on p "SOL052029" at bounding box center [289, 281] width 54 height 10
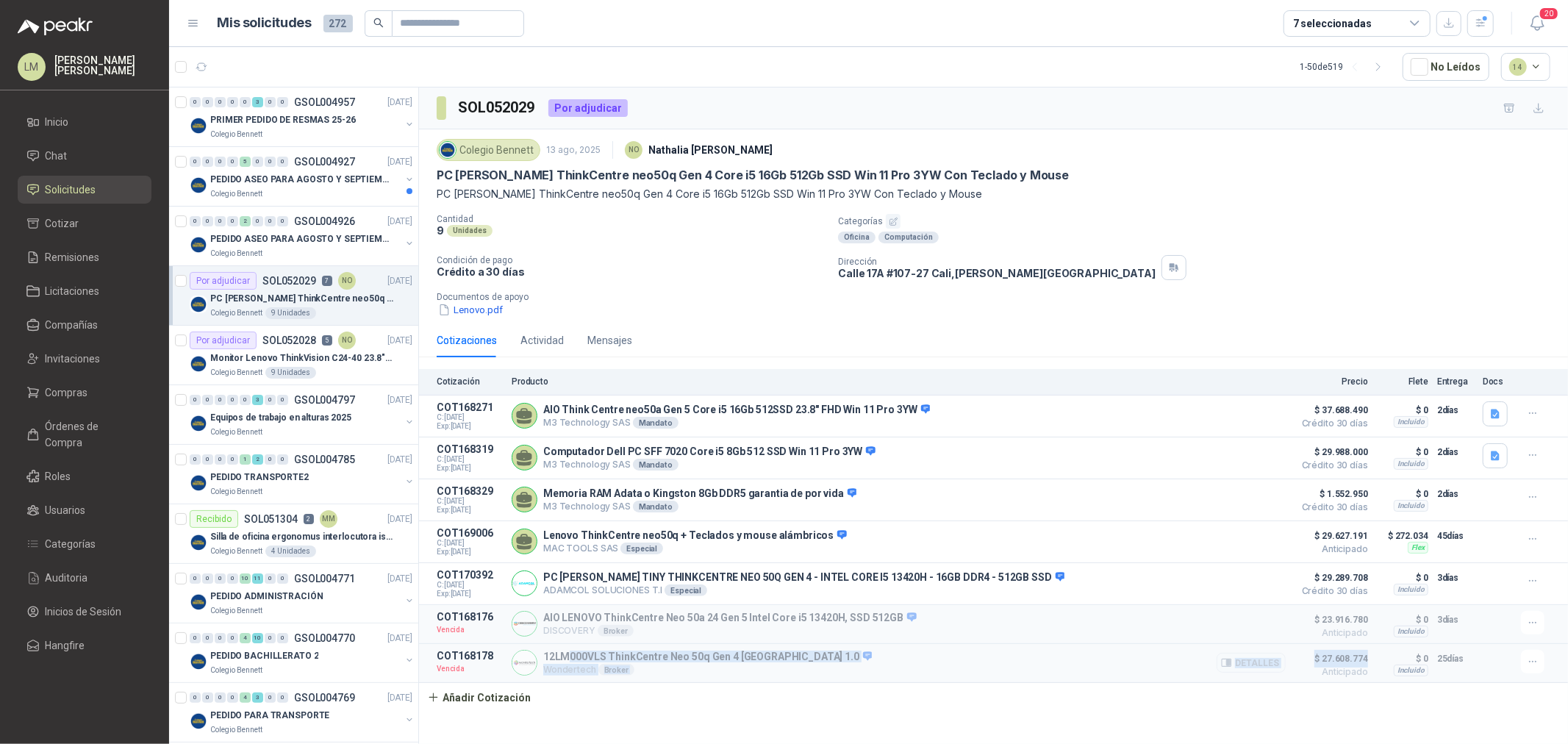
drag, startPoint x: 567, startPoint y: 663, endPoint x: 1368, endPoint y: 655, distance: 801.0
click at [1254, 567] on article "COT168178 Vencida 12LM000VLS ThinkCentre Neo 50q Gen 4 Eindhoven 1.0 Wondertech…" at bounding box center [994, 663] width 1149 height 39
click at [1236, 567] on button "Detalles" at bounding box center [1251, 663] width 69 height 20
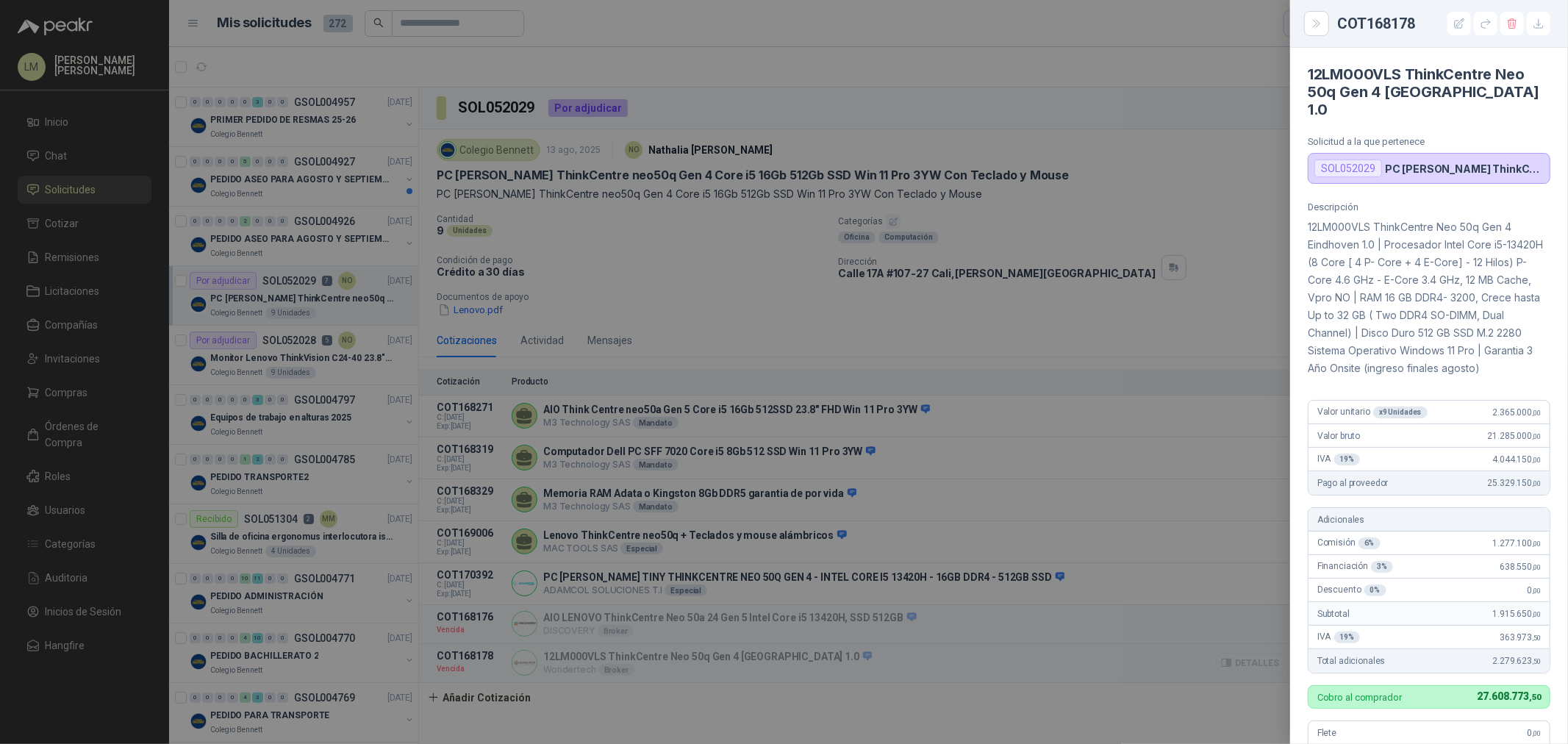
scroll to position [385, 0]
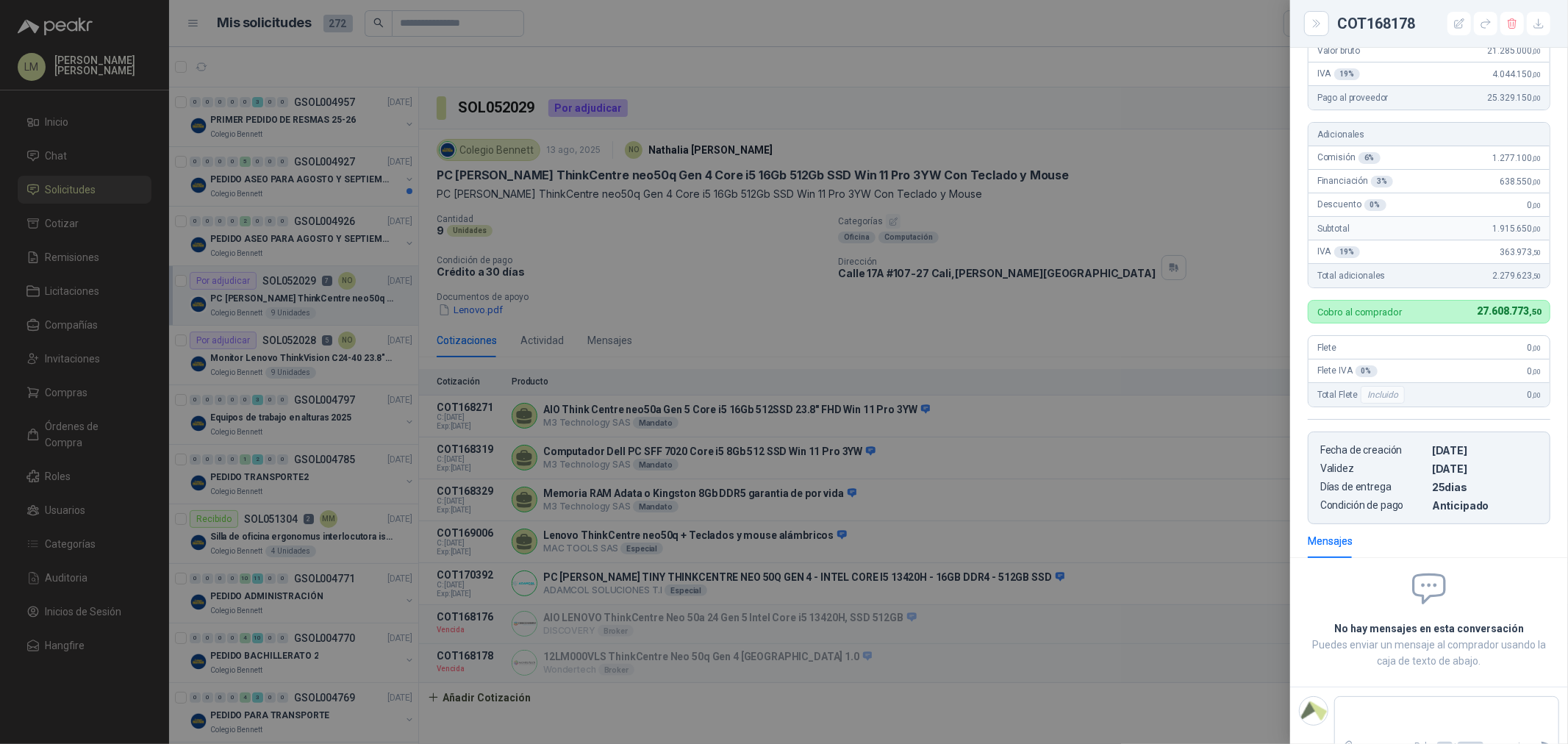
click at [1037, 567] on div at bounding box center [784, 372] width 1568 height 744
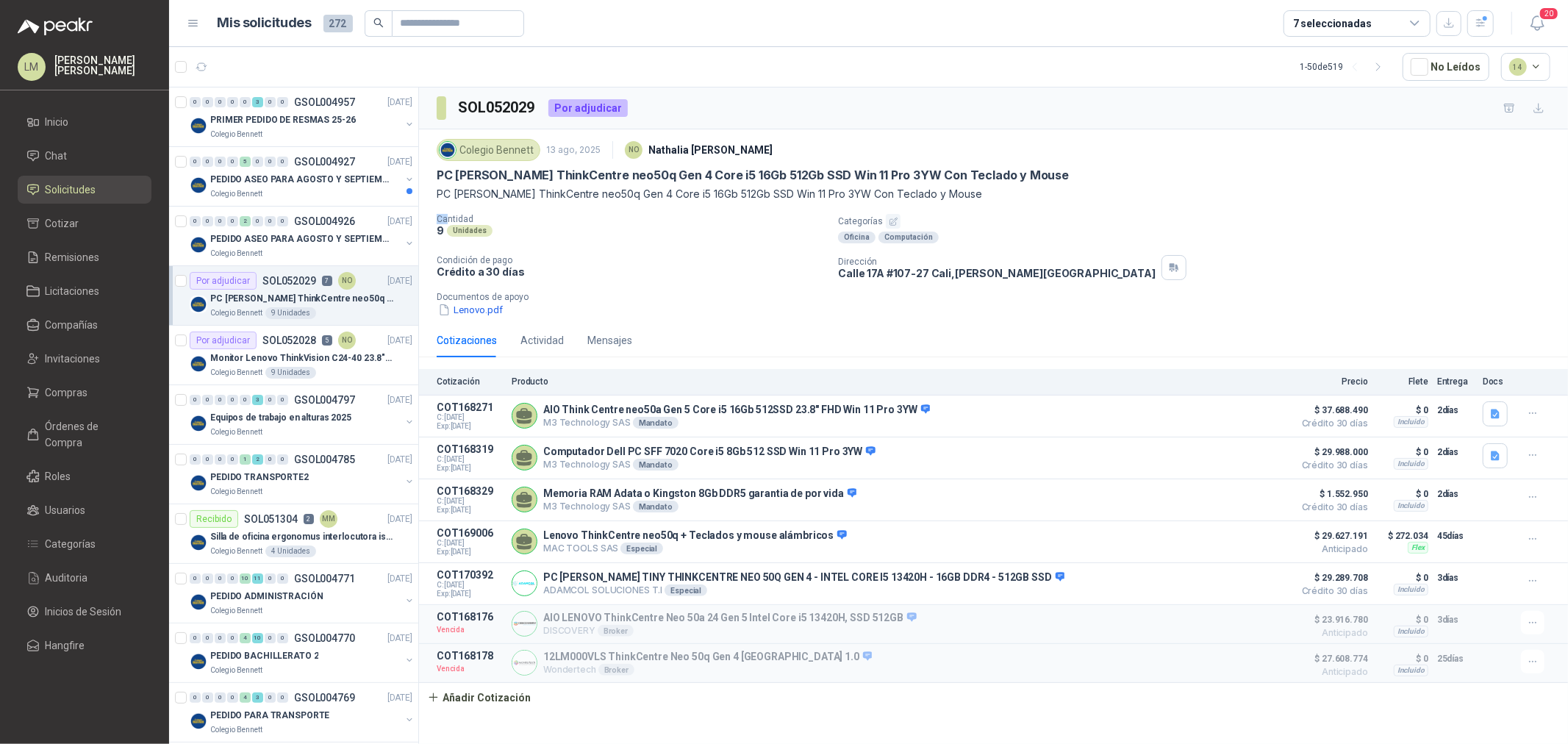
drag, startPoint x: 442, startPoint y: 223, endPoint x: 450, endPoint y: 224, distance: 8.1
click at [449, 224] on div "Colegio Bennett 13 ago, 2025 NO Nathalia Ortega PC Lenovo ThinkCentre neo50q Ge…" at bounding box center [994, 226] width 1149 height 194
click at [450, 225] on div "Unidades" at bounding box center [469, 230] width 45 height 12
click at [265, 349] on div "Monitor Lenovo ThinkVision C24-40 23.8" 3YW" at bounding box center [311, 357] width 202 height 18
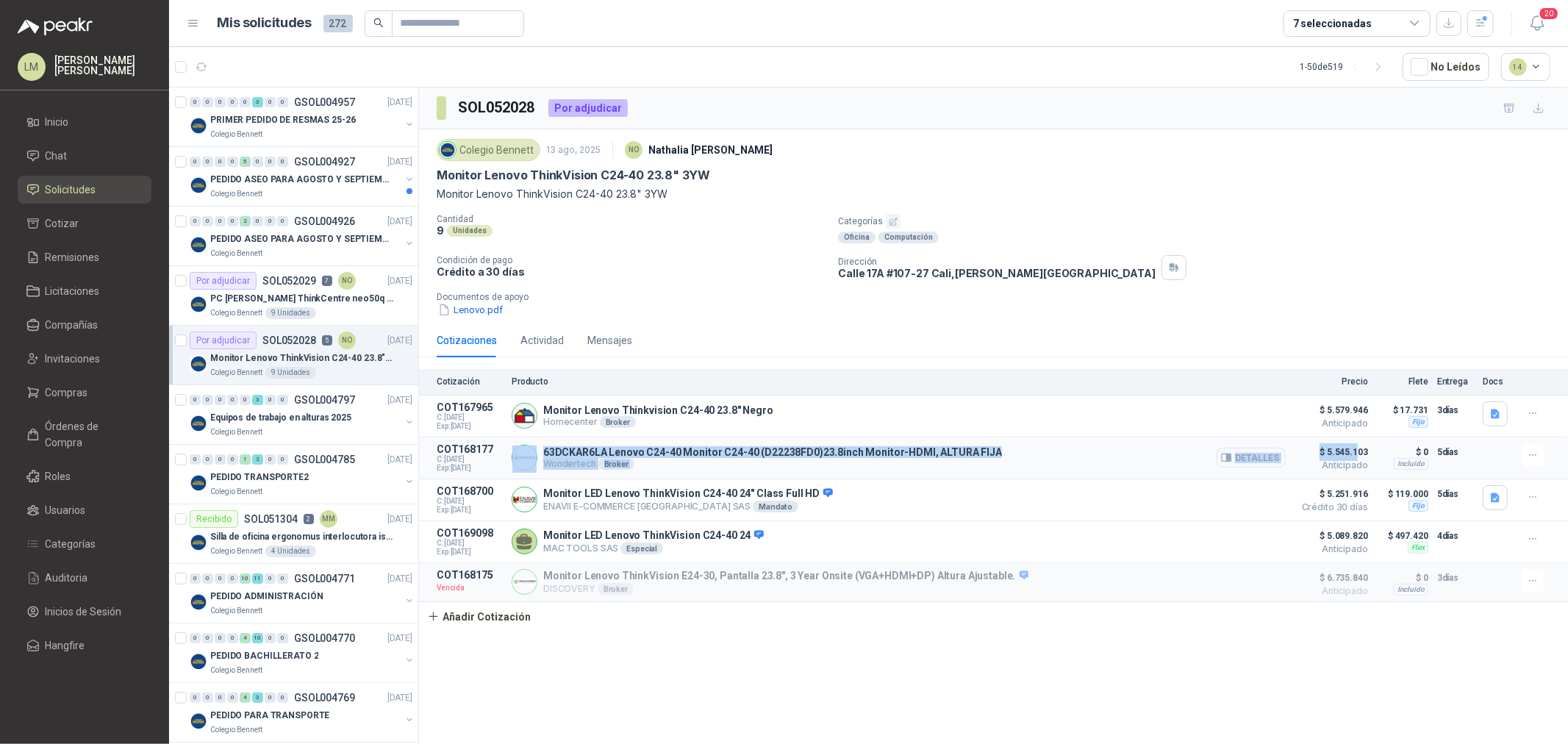
drag, startPoint x: 540, startPoint y: 446, endPoint x: 1356, endPoint y: 441, distance: 816.0
click at [1254, 441] on article "COT168177 C: 13/08/2025 Exp: 28/08/2025 63DCKAR6LA Lenovo C24-40 Monitor C24-40…" at bounding box center [994, 459] width 1149 height 42
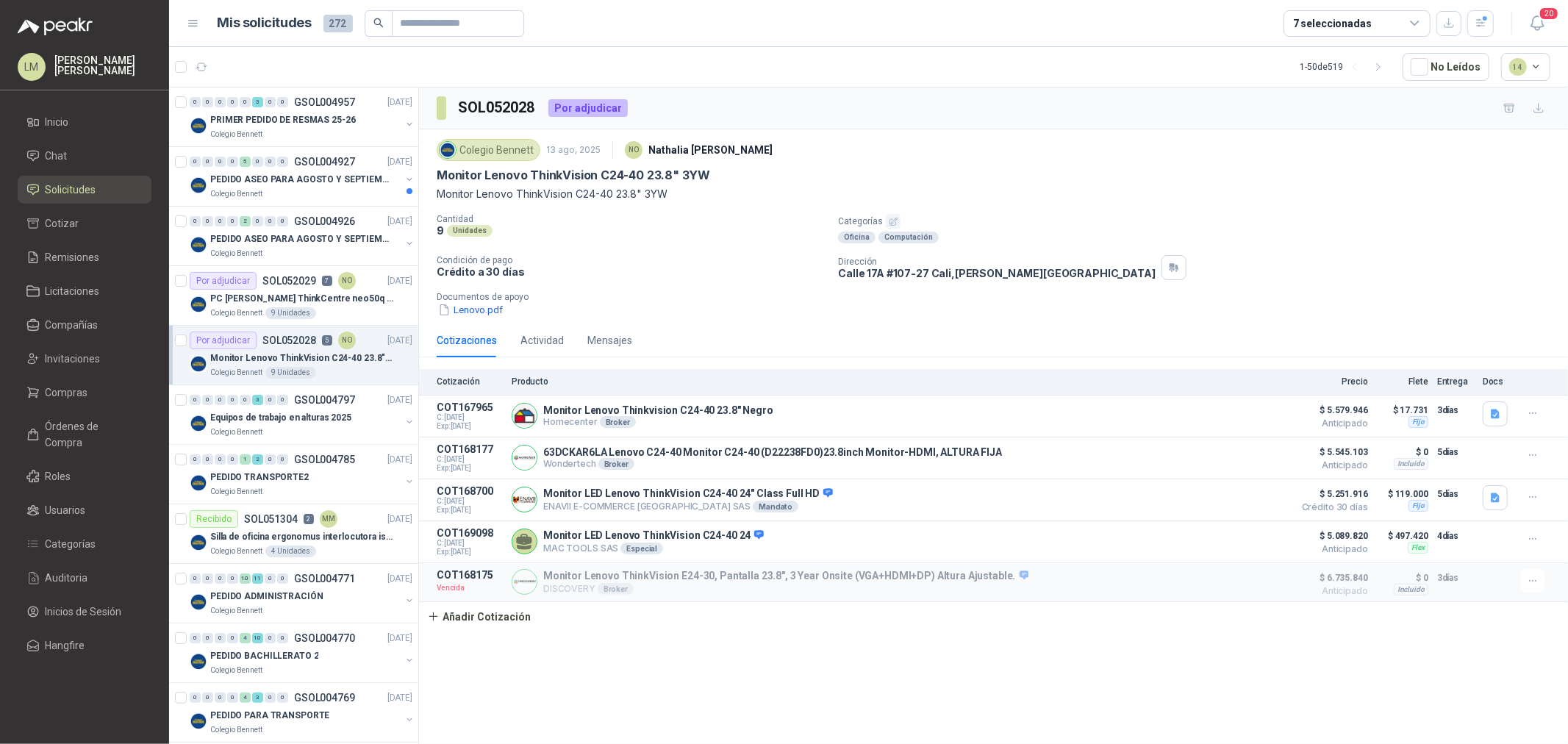
click at [672, 232] on div "9 Unidades" at bounding box center [632, 230] width 390 height 12
click at [269, 296] on p "PC Lenovo ThinkCentre neo50q Gen 4 Core i5 16Gb 512Gb SSD Win 11 Pro 3YW Con Te…" at bounding box center [301, 299] width 183 height 14
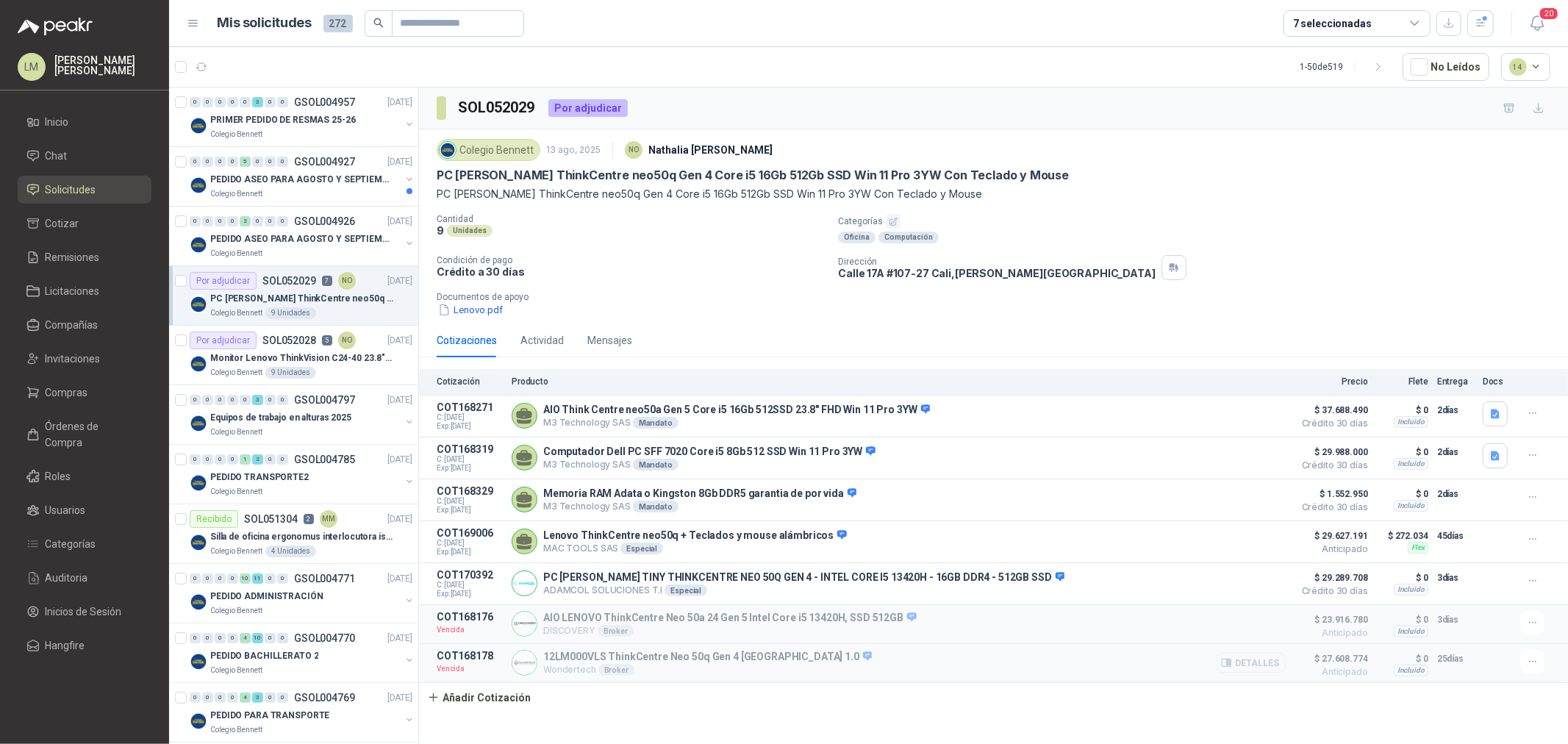
click at [1254, 567] on button "Detalles" at bounding box center [1251, 663] width 69 height 20
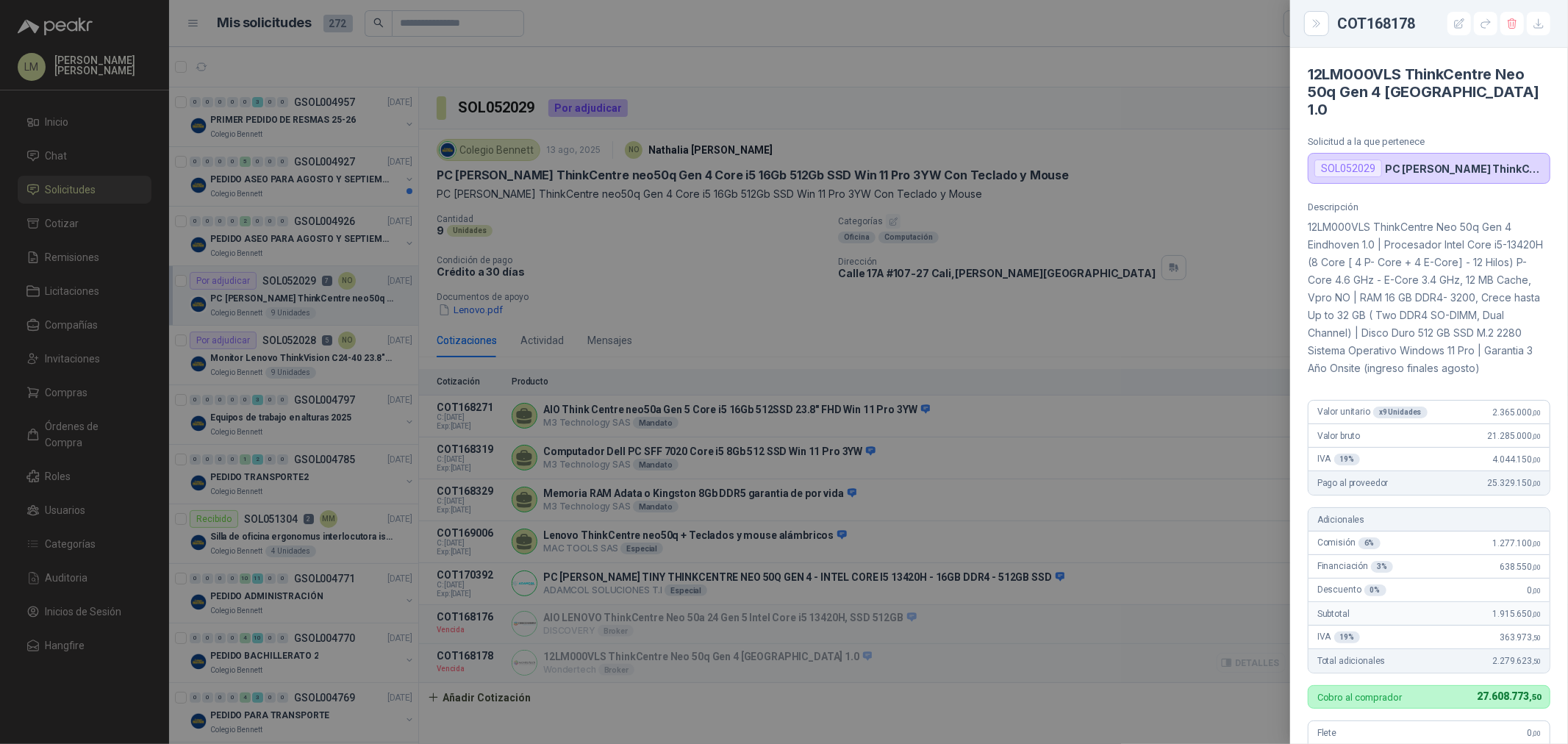
scroll to position [385, 0]
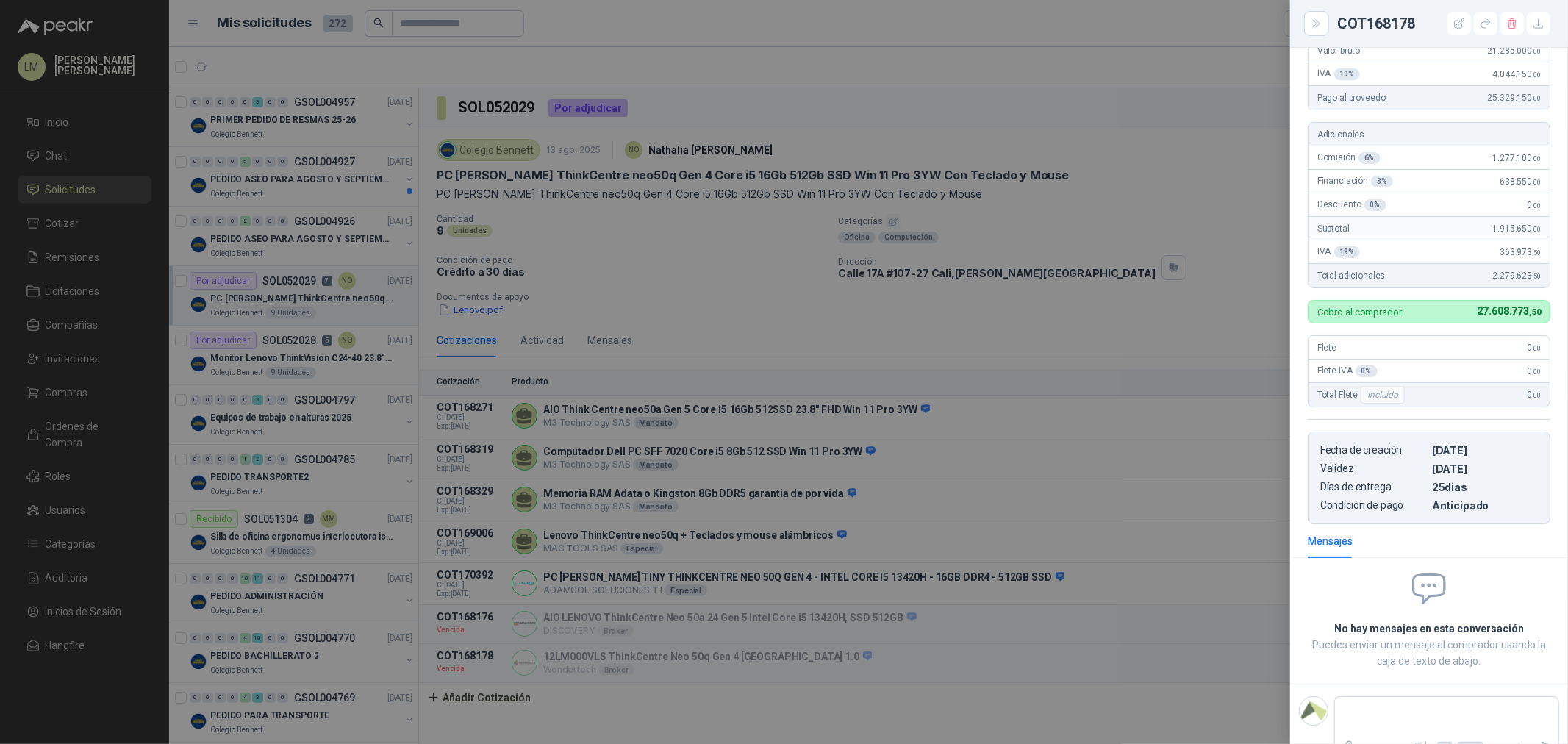
click at [754, 344] on div at bounding box center [784, 372] width 1568 height 744
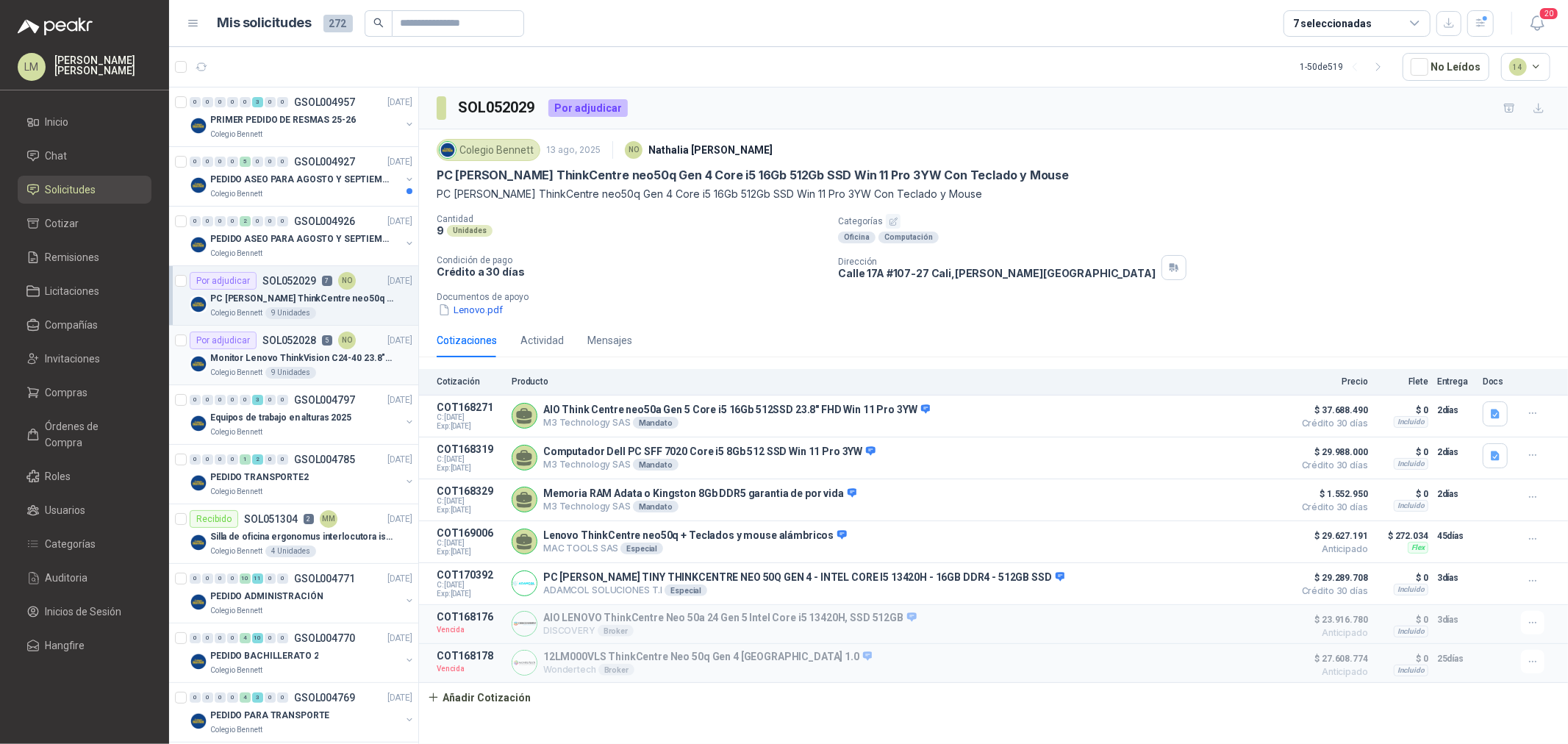
click at [285, 349] on div "Monitor Lenovo ThinkVision C24-40 23.8" 3YW" at bounding box center [311, 357] width 202 height 18
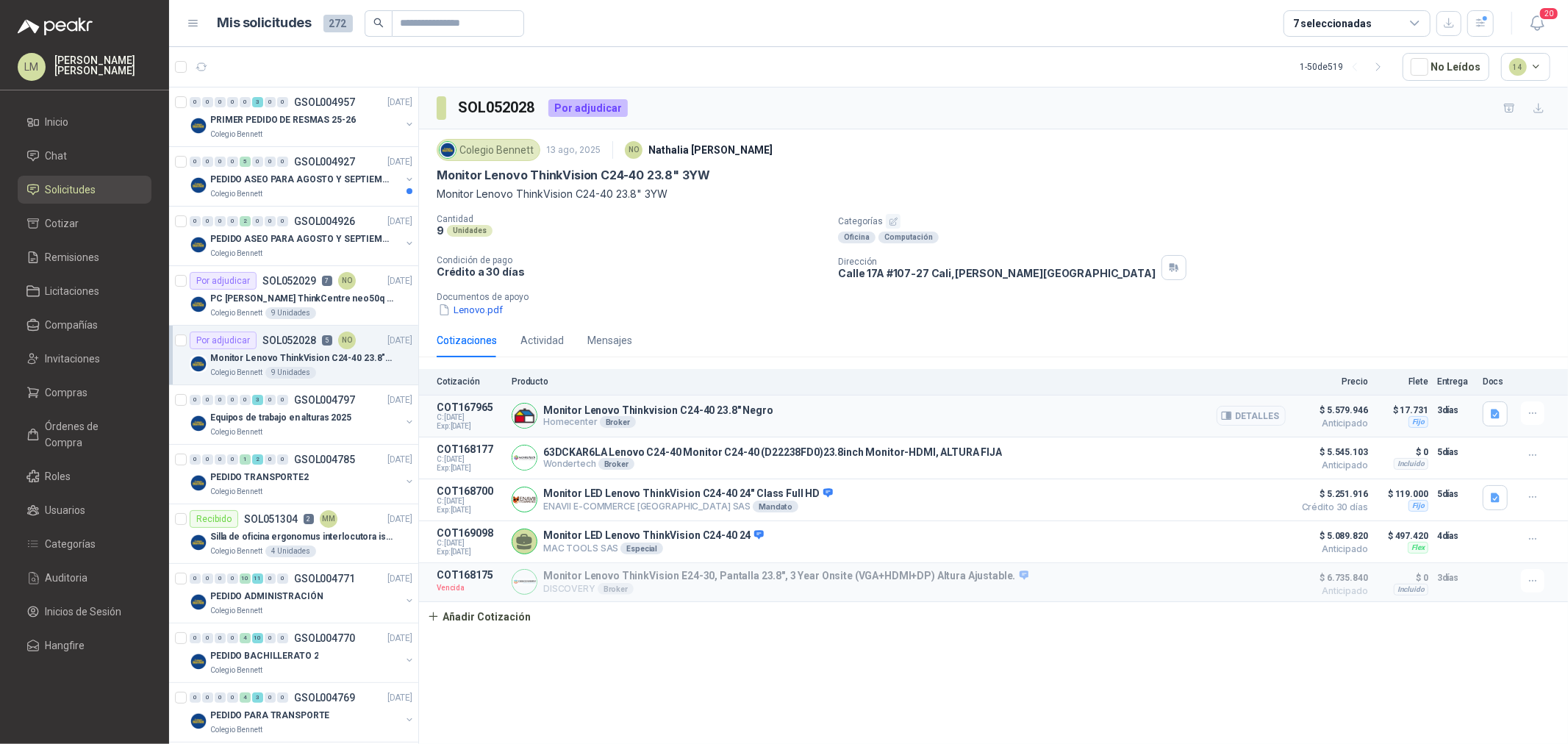
click at [1246, 417] on button "Detalles" at bounding box center [1251, 416] width 69 height 20
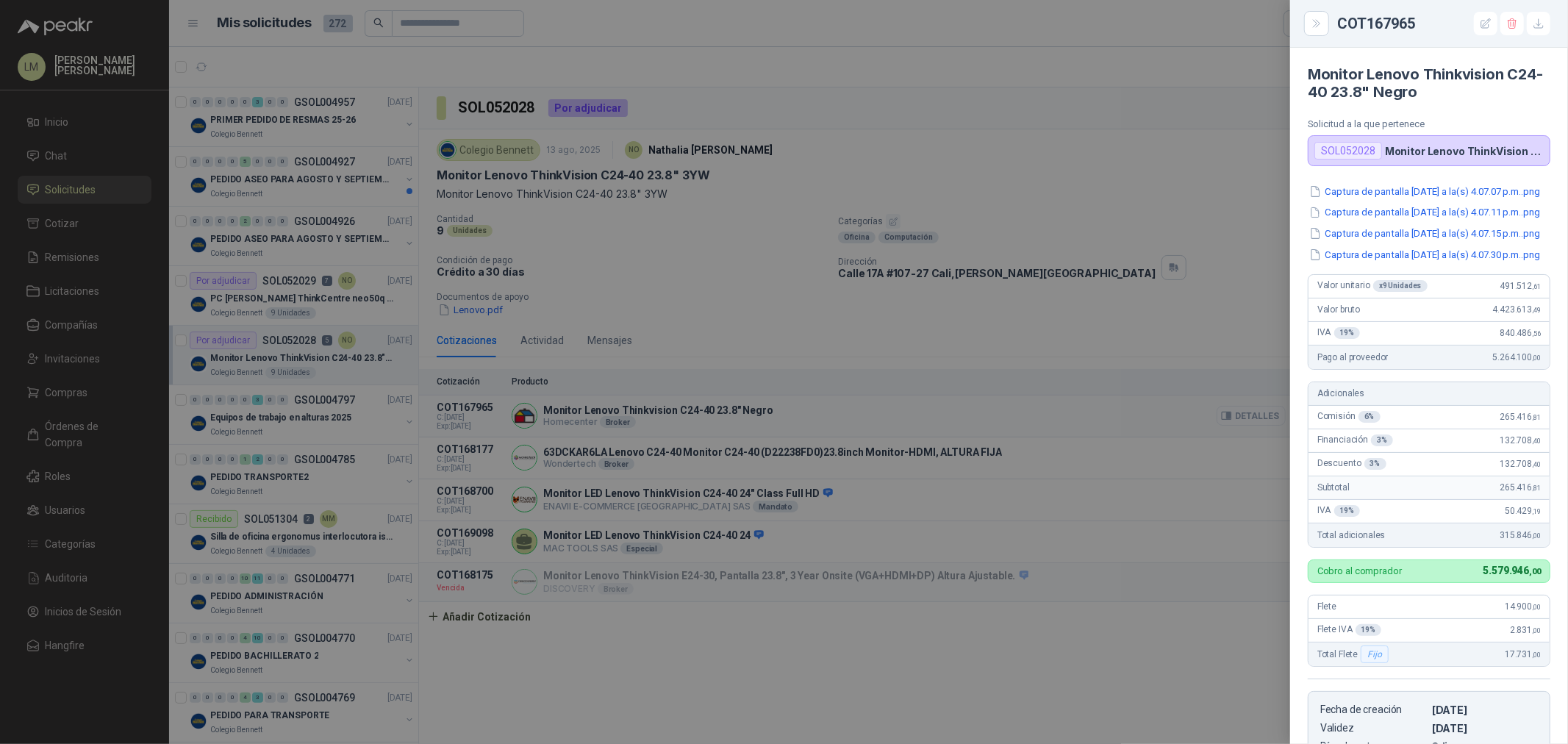
scroll to position [319, 0]
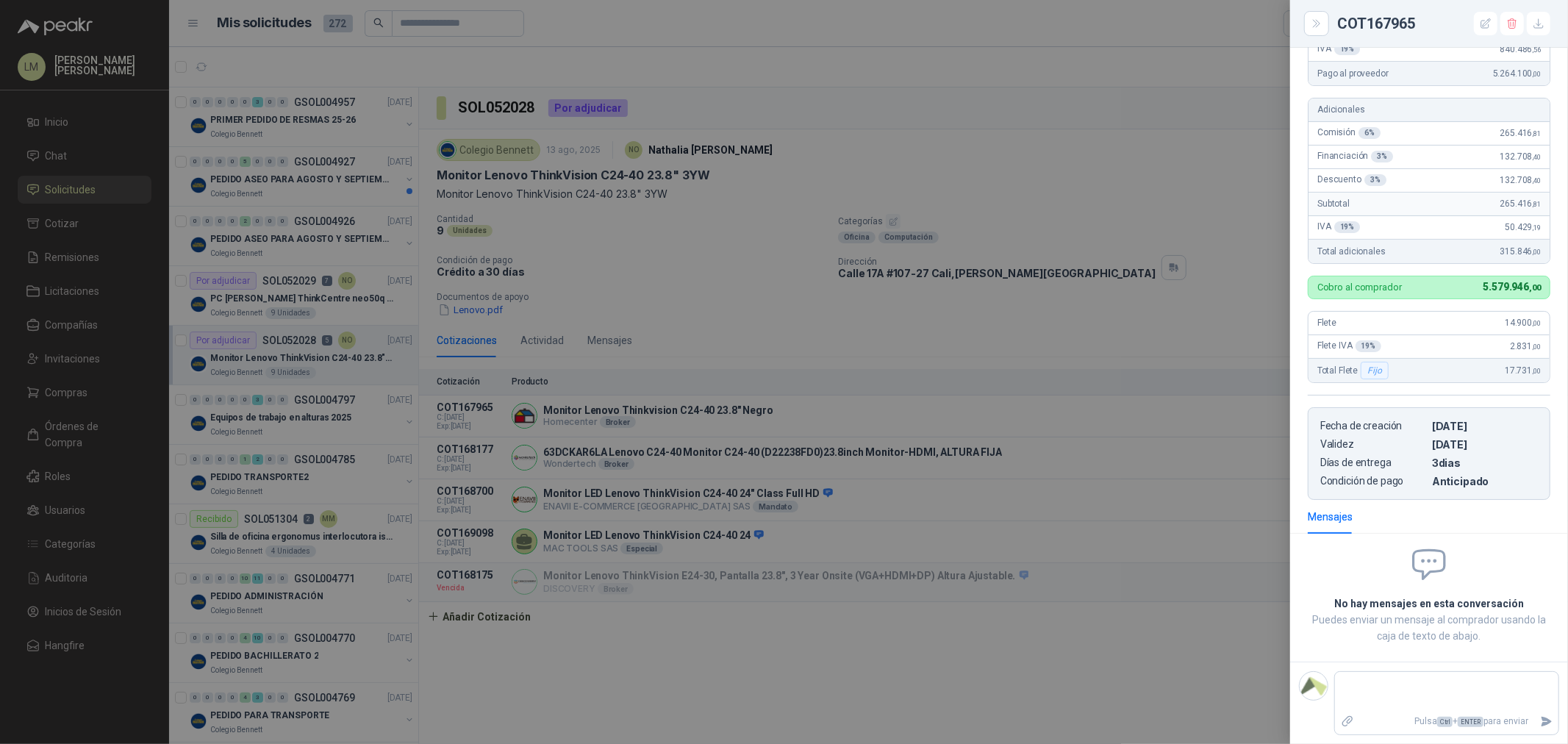
click at [918, 339] on div at bounding box center [784, 372] width 1568 height 744
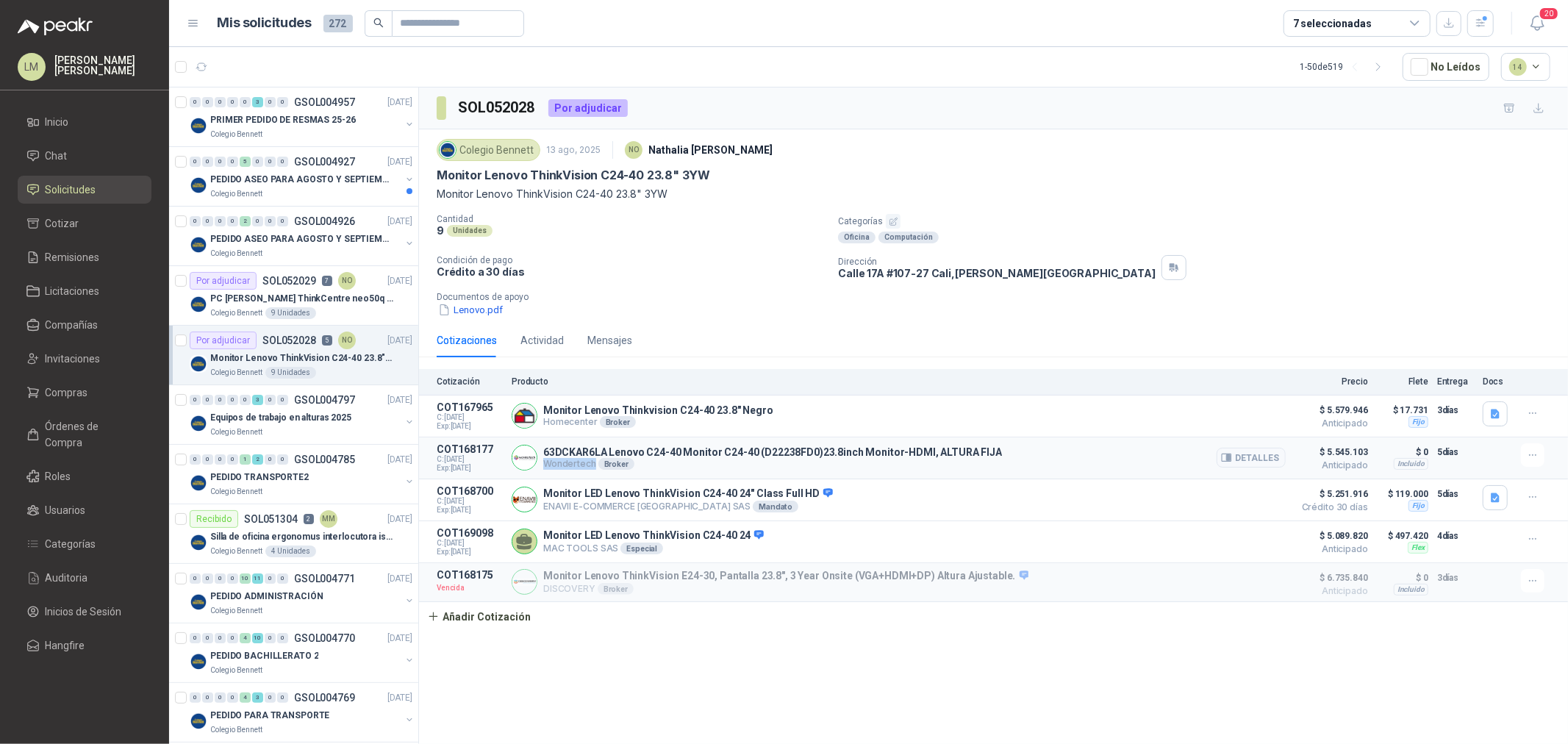
drag, startPoint x: 545, startPoint y: 466, endPoint x: 592, endPoint y: 469, distance: 47.1
click at [592, 469] on p "Wondertech Broker" at bounding box center [773, 463] width 459 height 12
click at [580, 470] on p "Wondertech Broker" at bounding box center [773, 463] width 459 height 12
click at [74, 419] on span "Órdenes de Compra" at bounding box center [91, 435] width 92 height 32
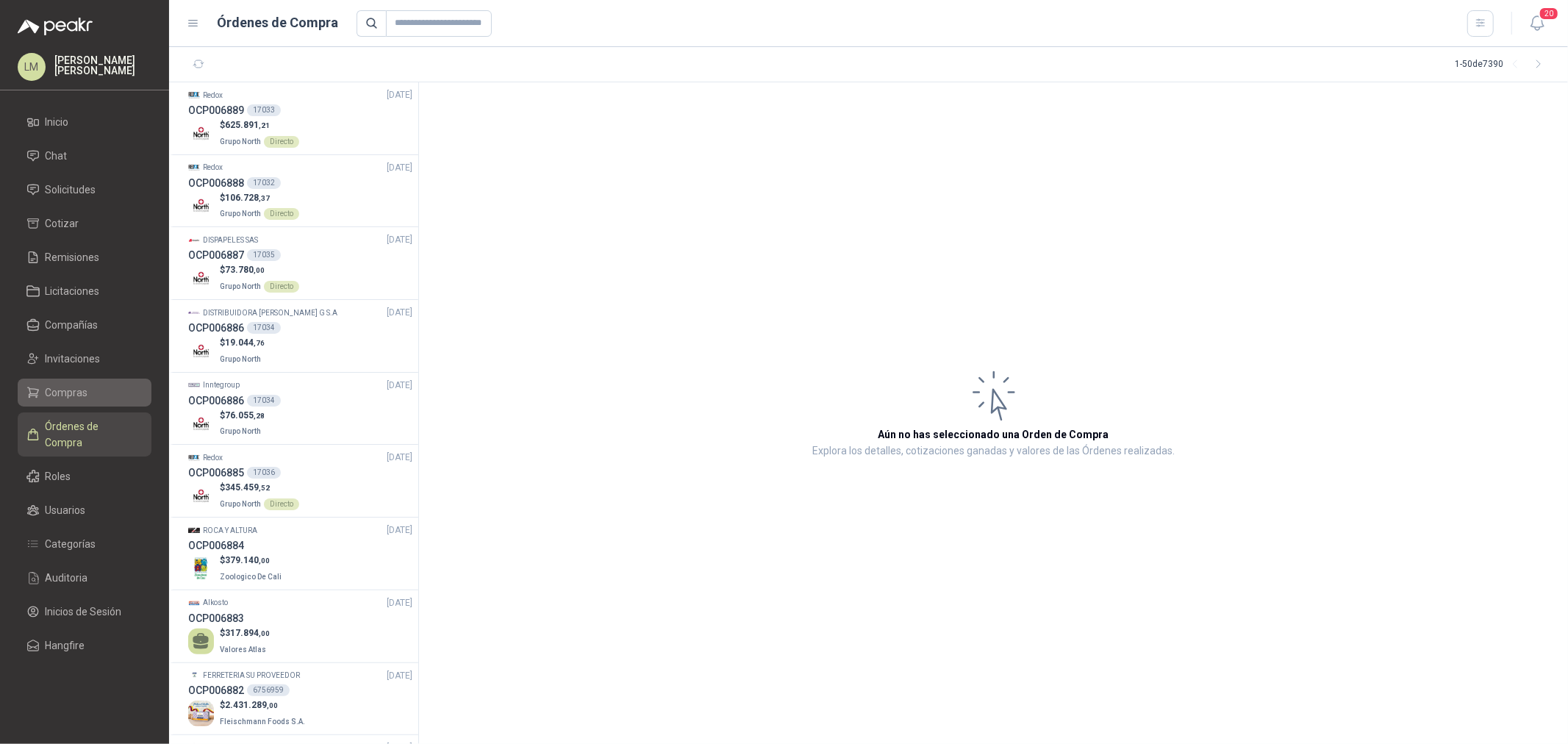
click at [66, 388] on span "Compras" at bounding box center [67, 392] width 43 height 16
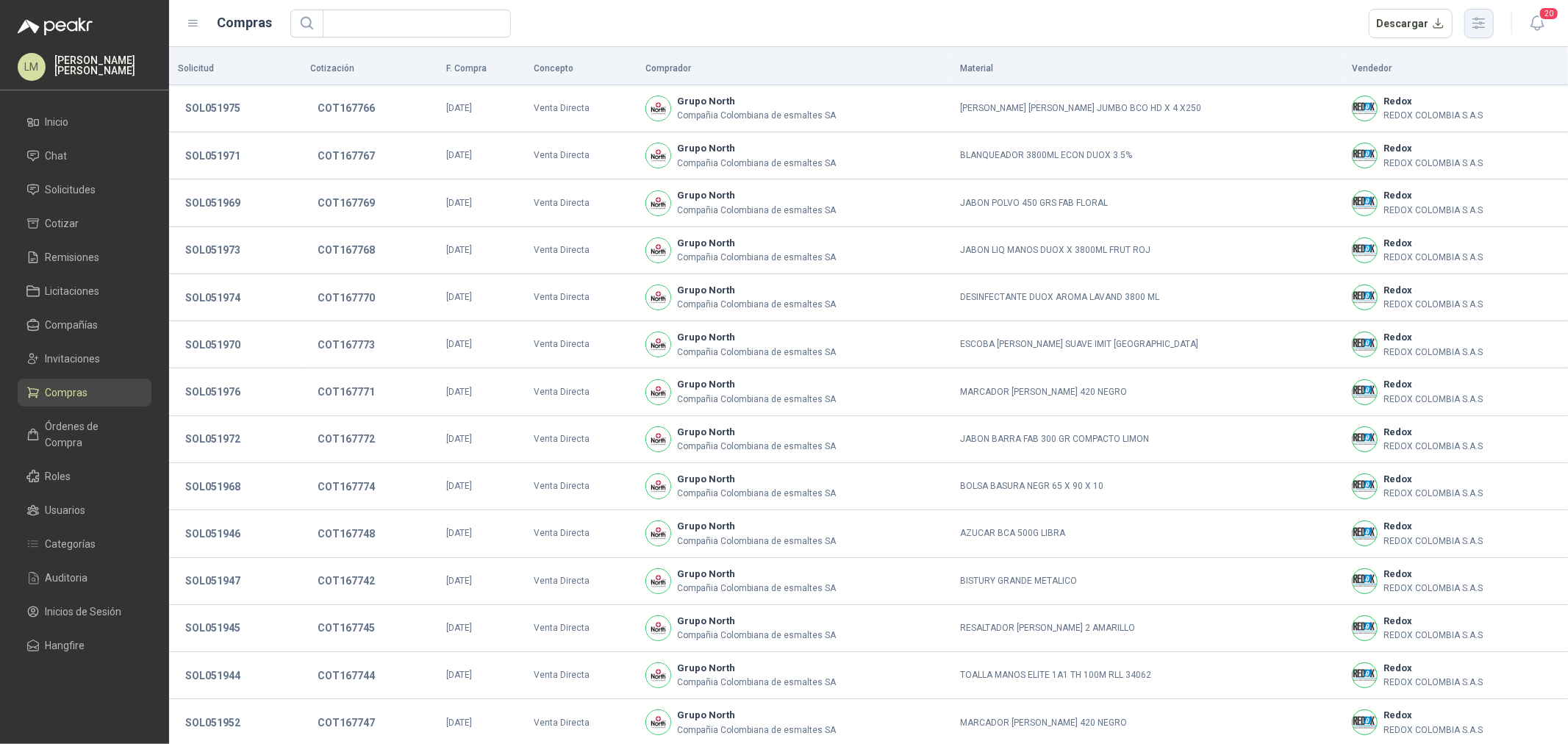
click at [1254, 18] on icon "button" at bounding box center [1479, 23] width 12 height 11
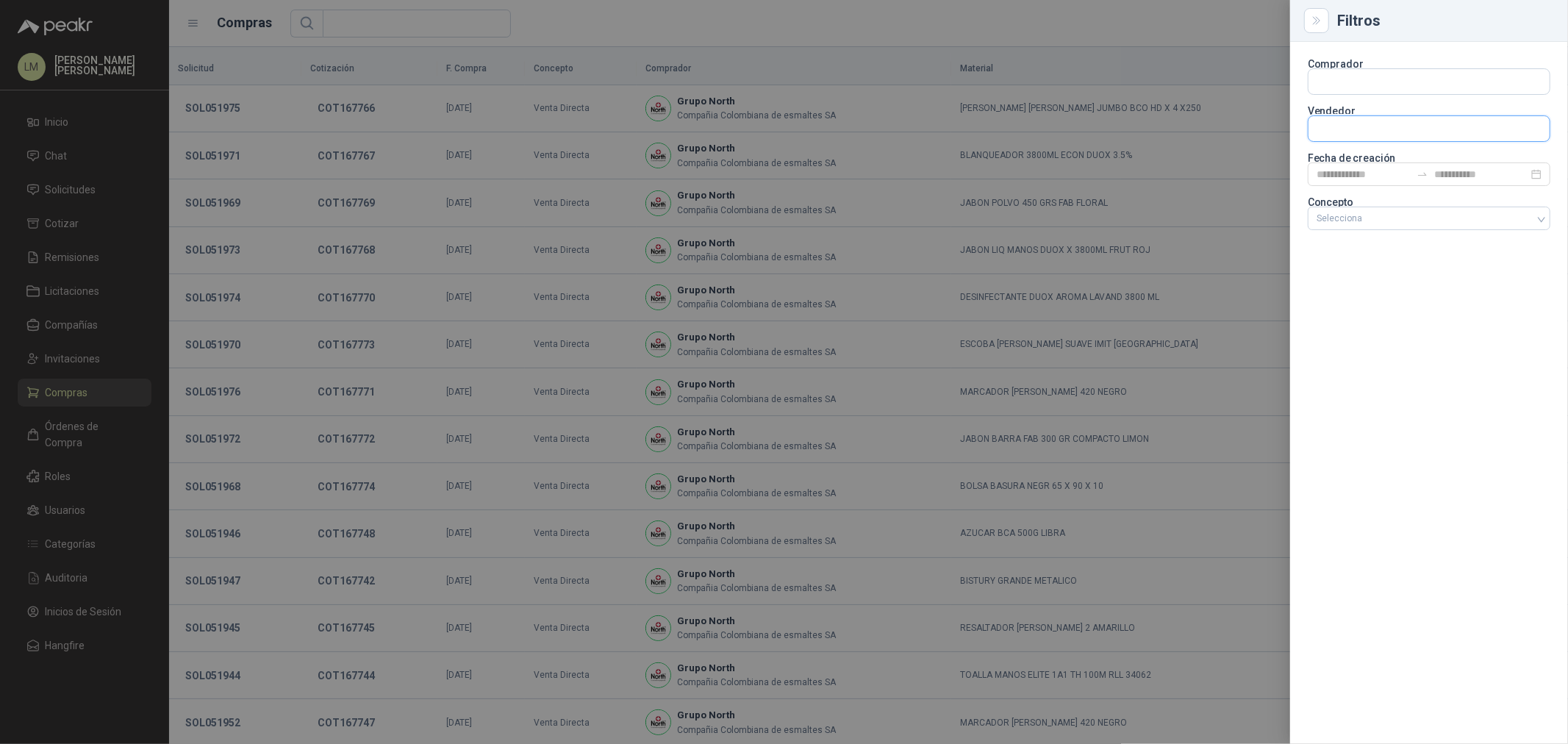
click at [1254, 94] on input "text" at bounding box center [1429, 81] width 242 height 25
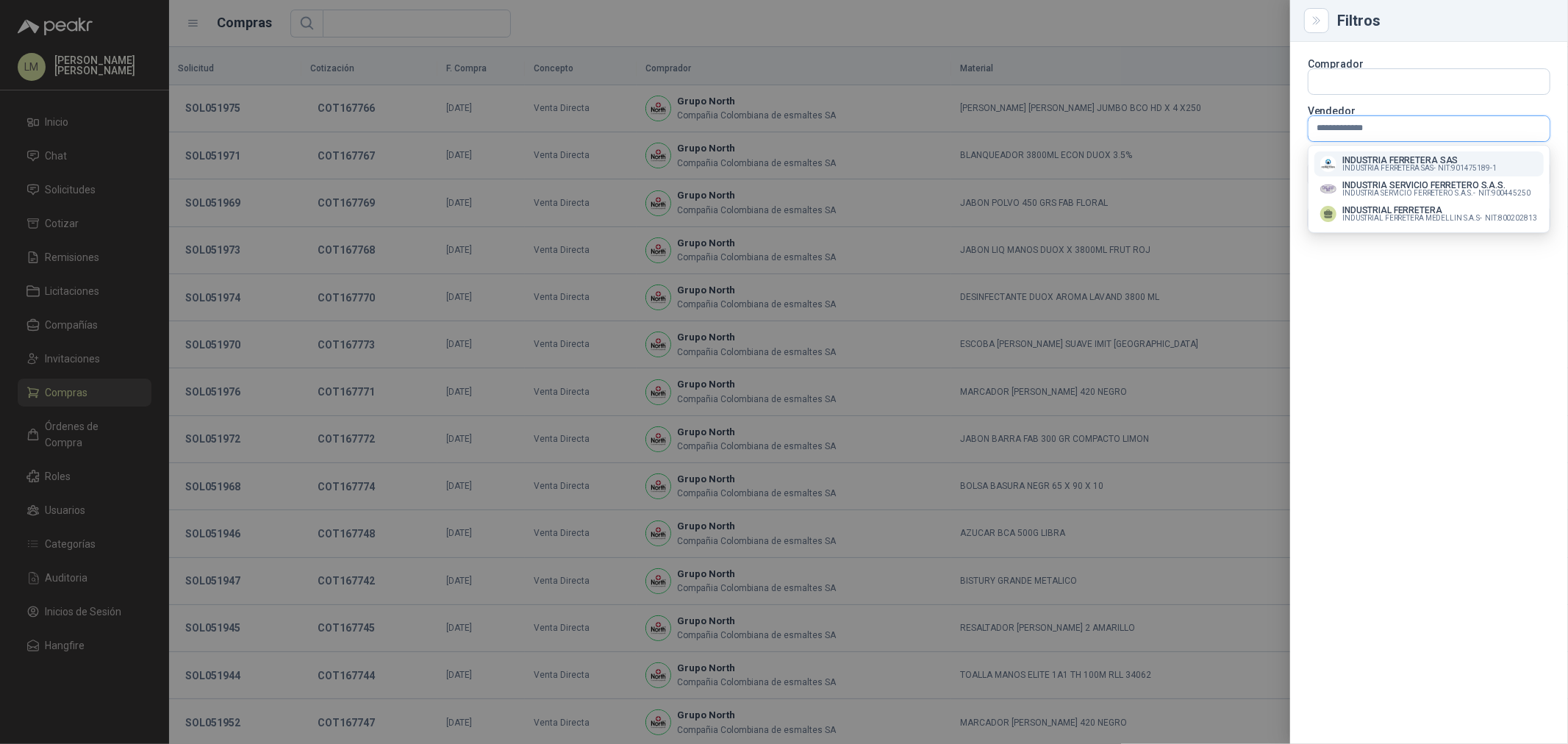
type input "**********"
click at [1254, 163] on p "INDUSTRIA FERRETERA SAS" at bounding box center [1419, 160] width 154 height 9
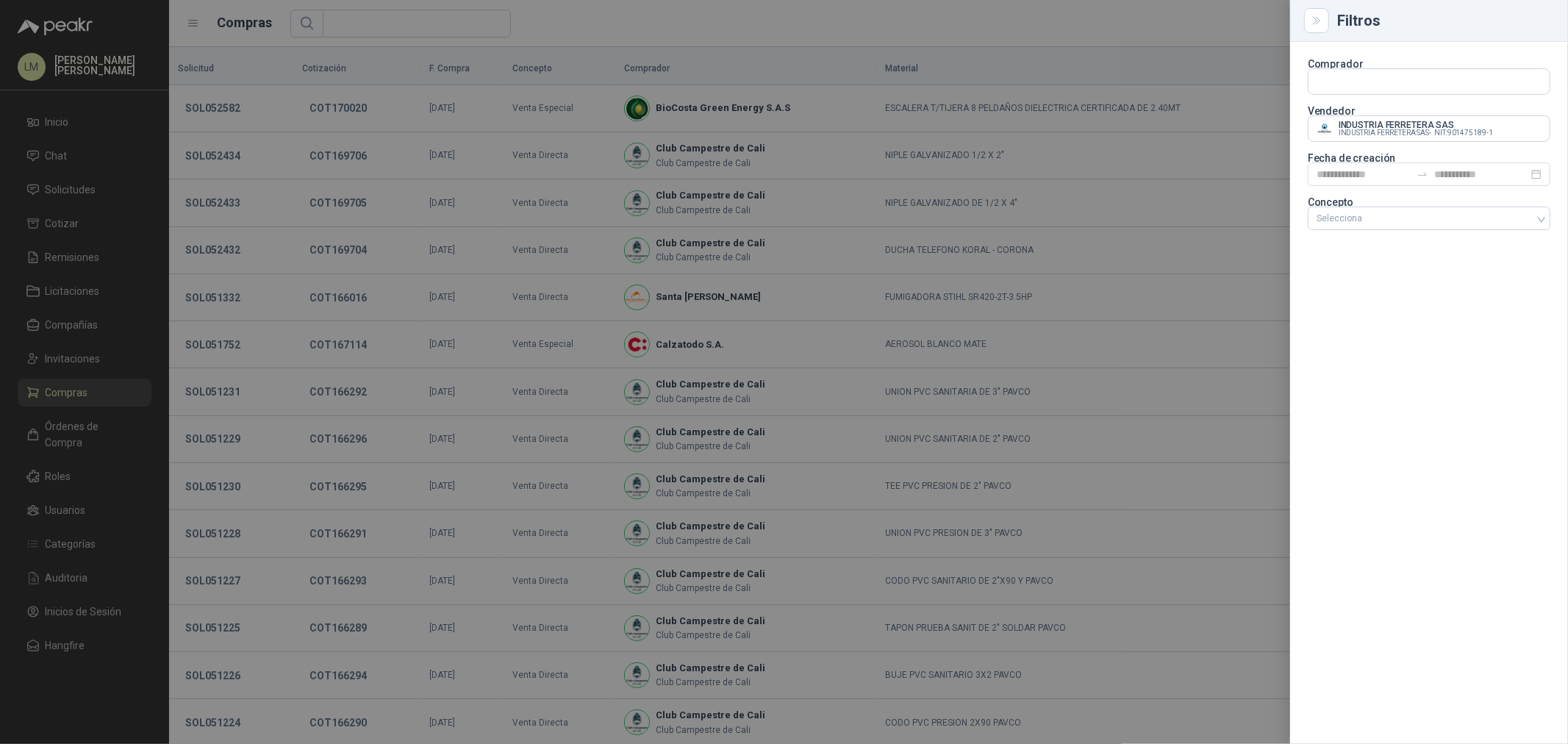
click at [745, 30] on div at bounding box center [784, 372] width 1568 height 744
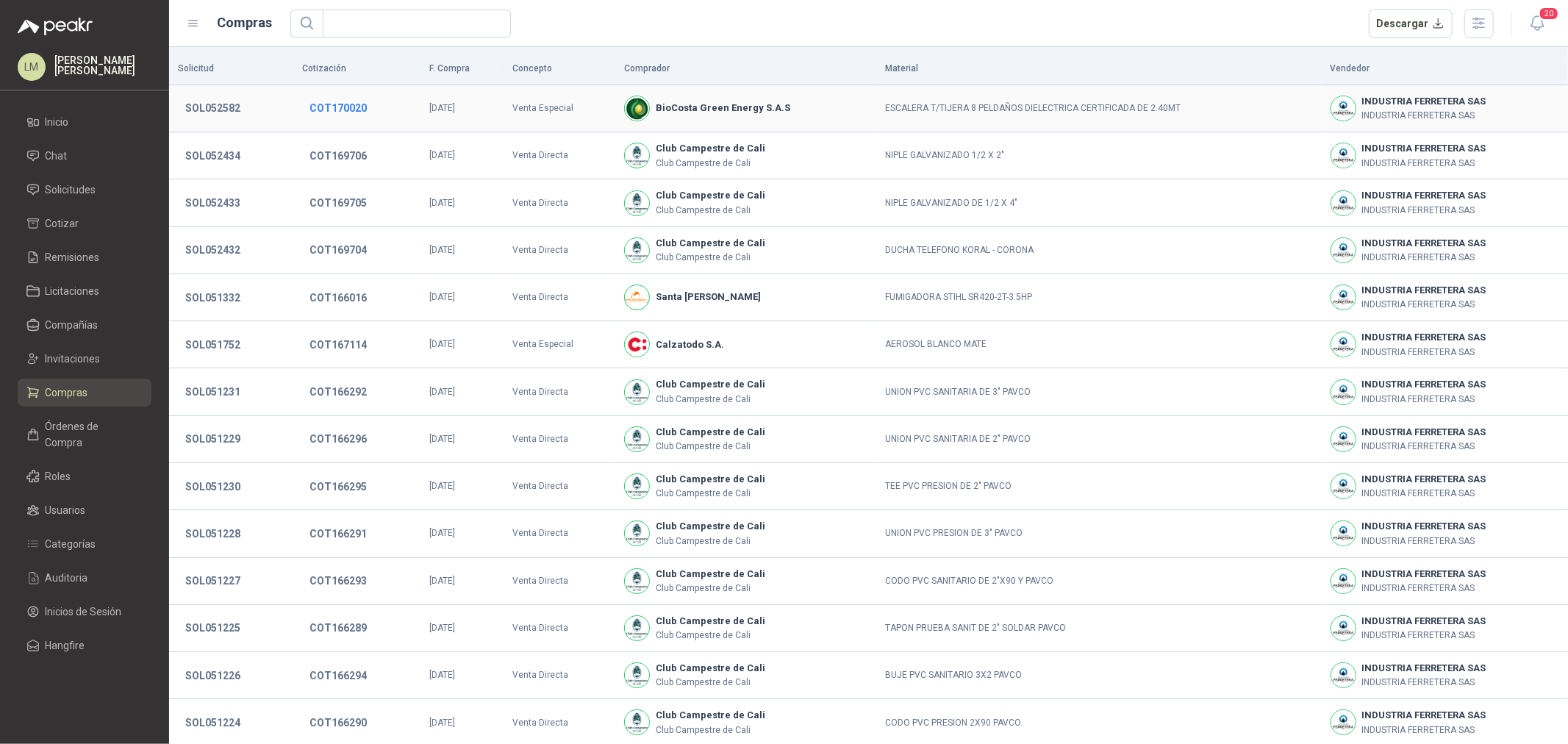
click at [335, 114] on button "COT170020" at bounding box center [338, 108] width 72 height 27
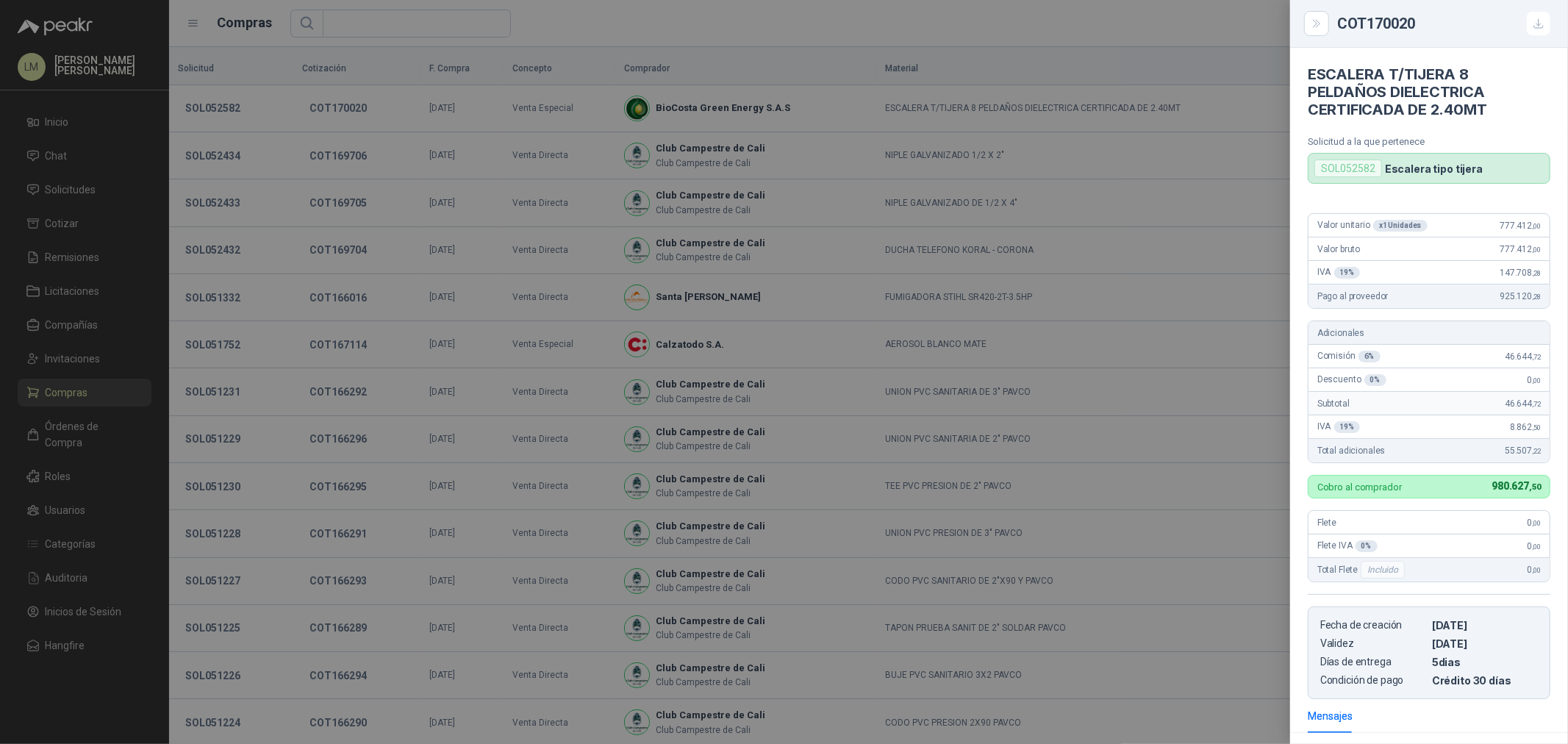
click at [317, 200] on div at bounding box center [784, 372] width 1568 height 744
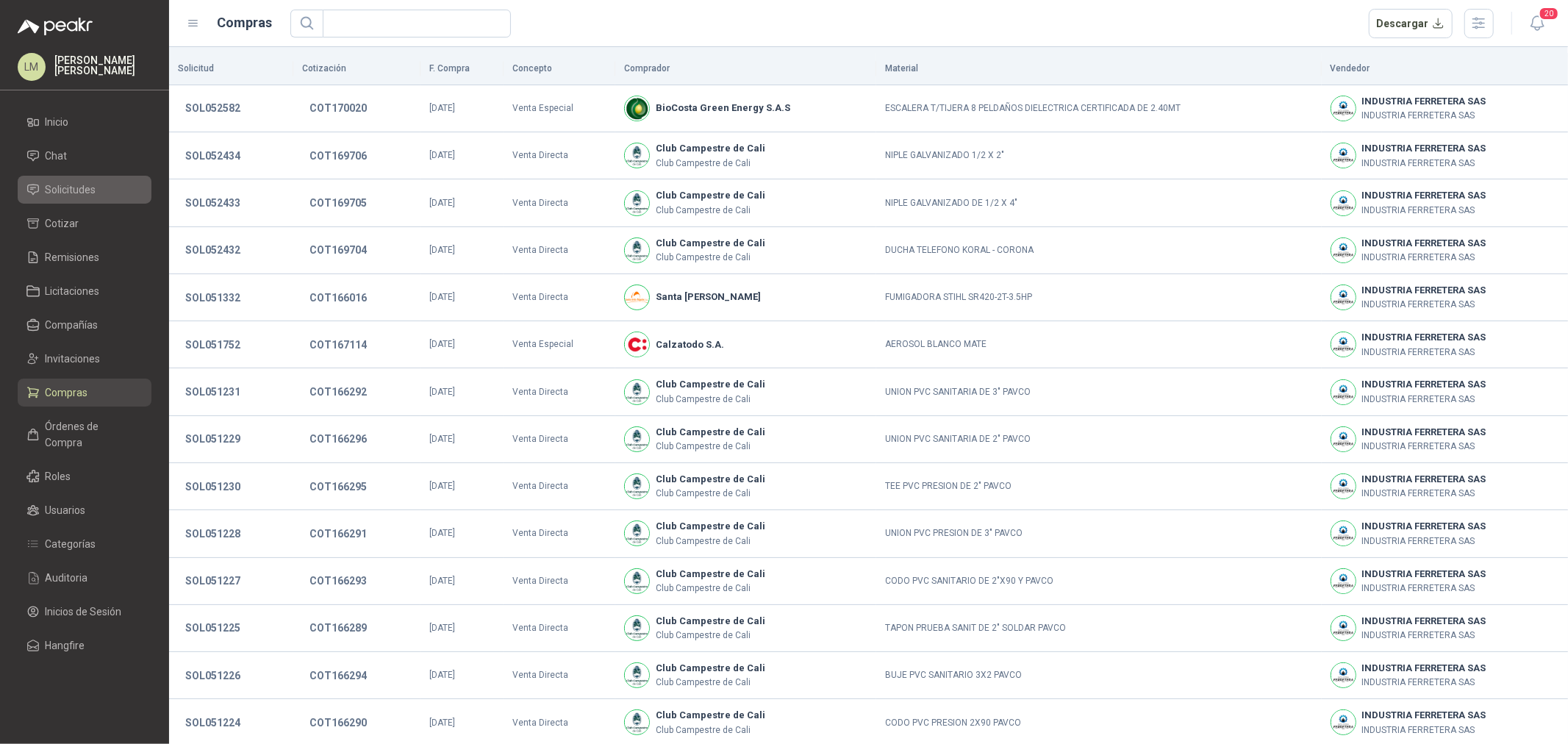
click at [71, 182] on span "Solicitudes" at bounding box center [71, 189] width 51 height 16
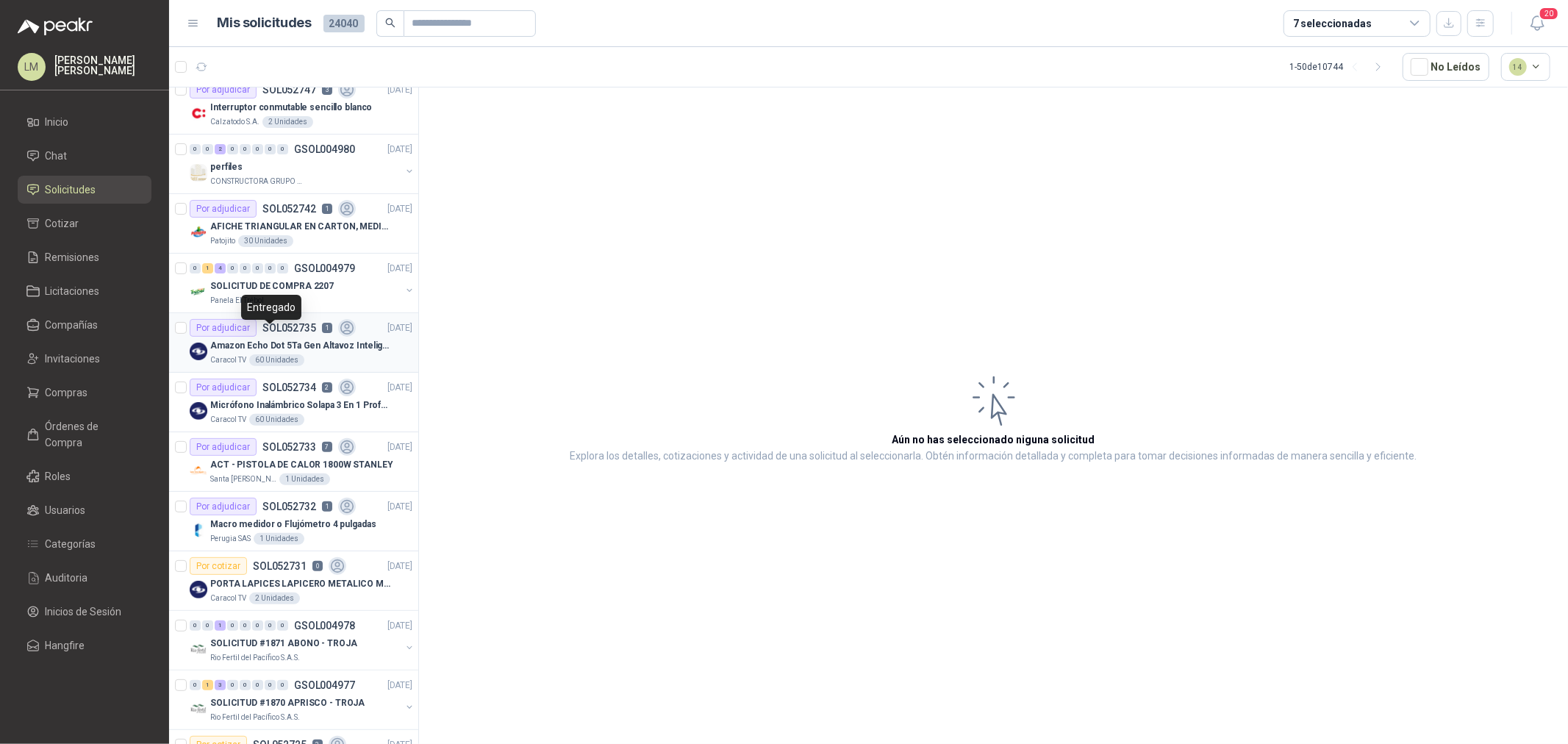
scroll to position [327, 0]
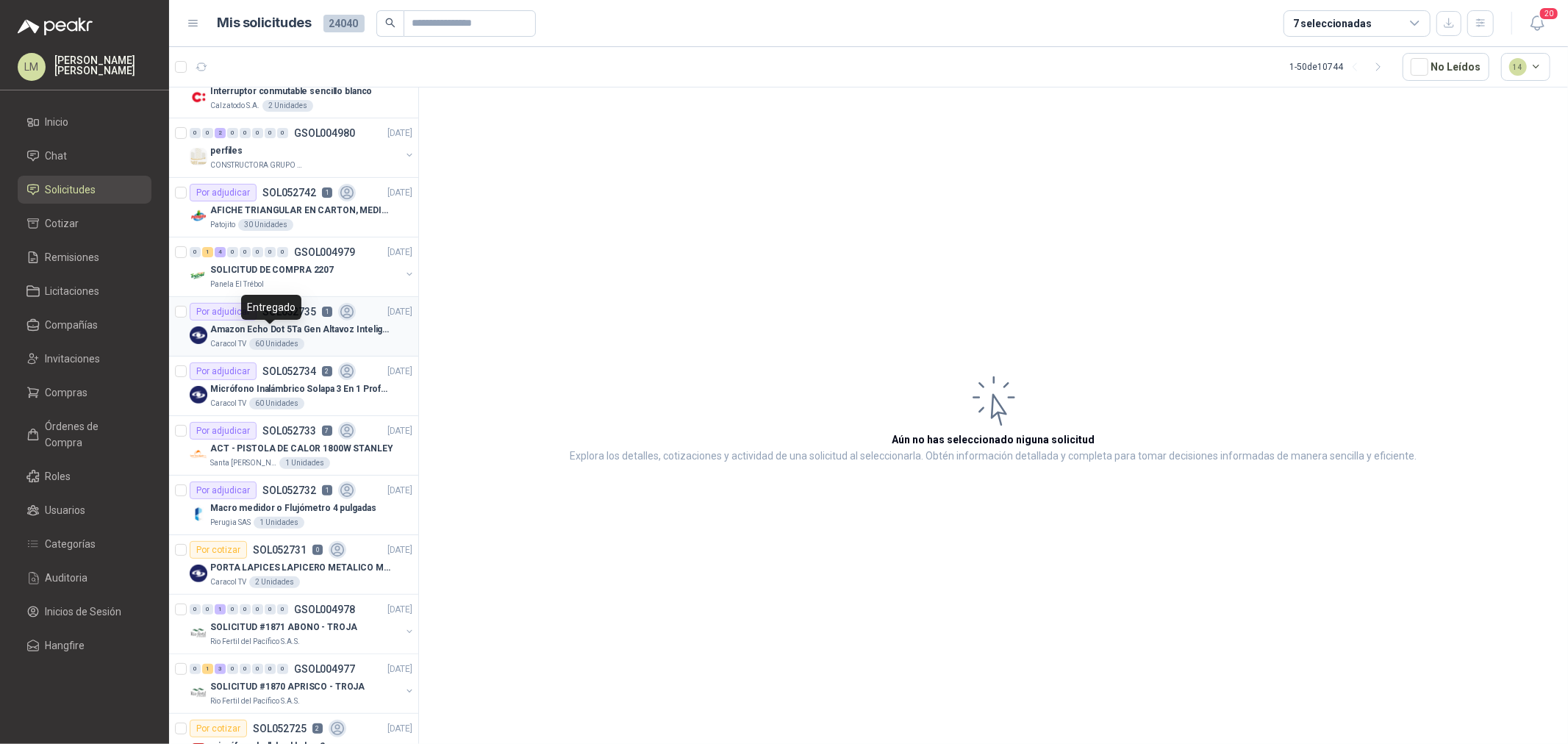
click at [263, 343] on div "60 Unidades" at bounding box center [277, 344] width 55 height 12
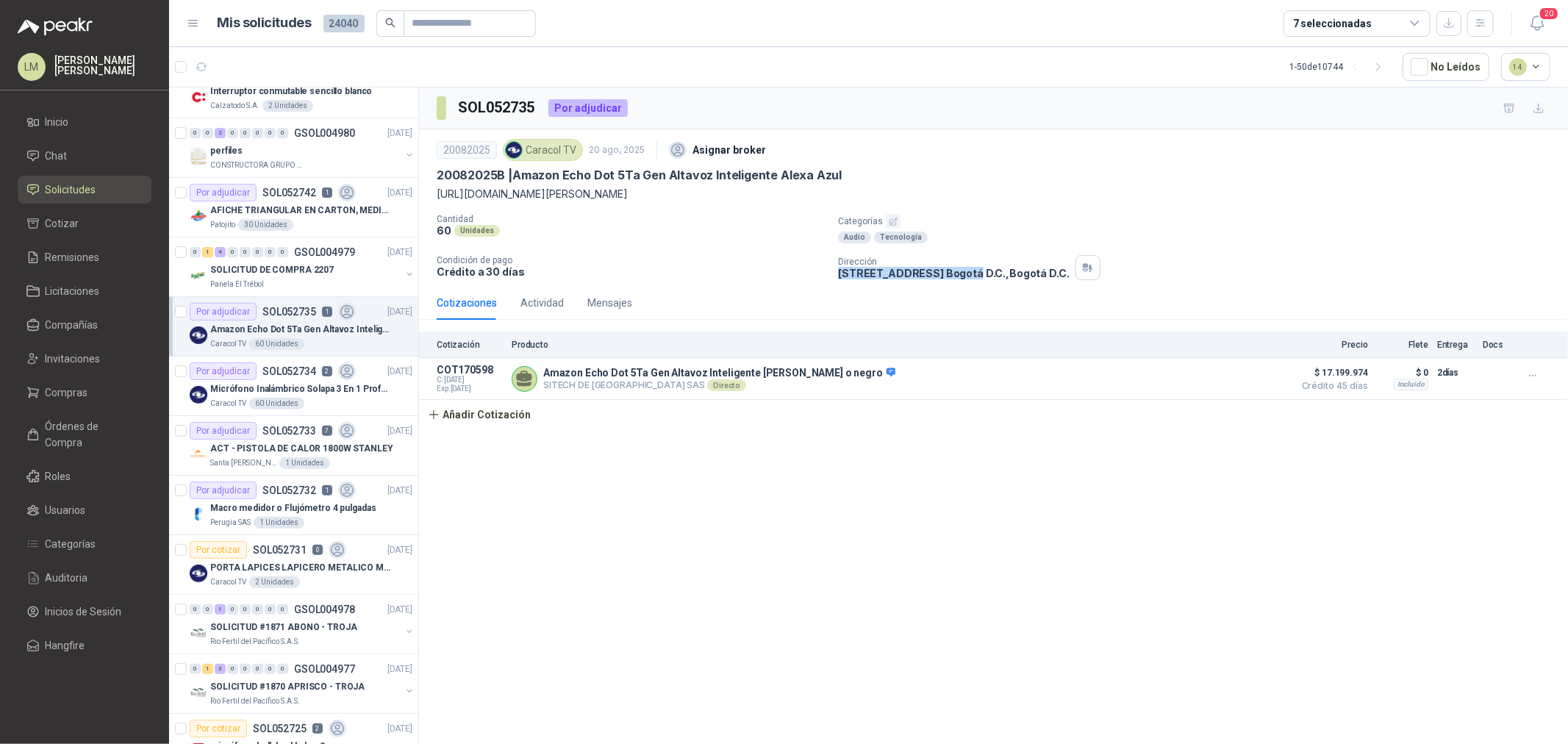
drag, startPoint x: 839, startPoint y: 276, endPoint x: 982, endPoint y: 277, distance: 143.0
click at [982, 277] on p "CALLE 103 No.69B 43 Bogotá D.C. , Bogotá D.C." at bounding box center [953, 273] width 231 height 12
copy p "CALLE 103 No.69B 43 Bogotá"
click at [490, 408] on button "Añadir Cotización" at bounding box center [479, 415] width 120 height 29
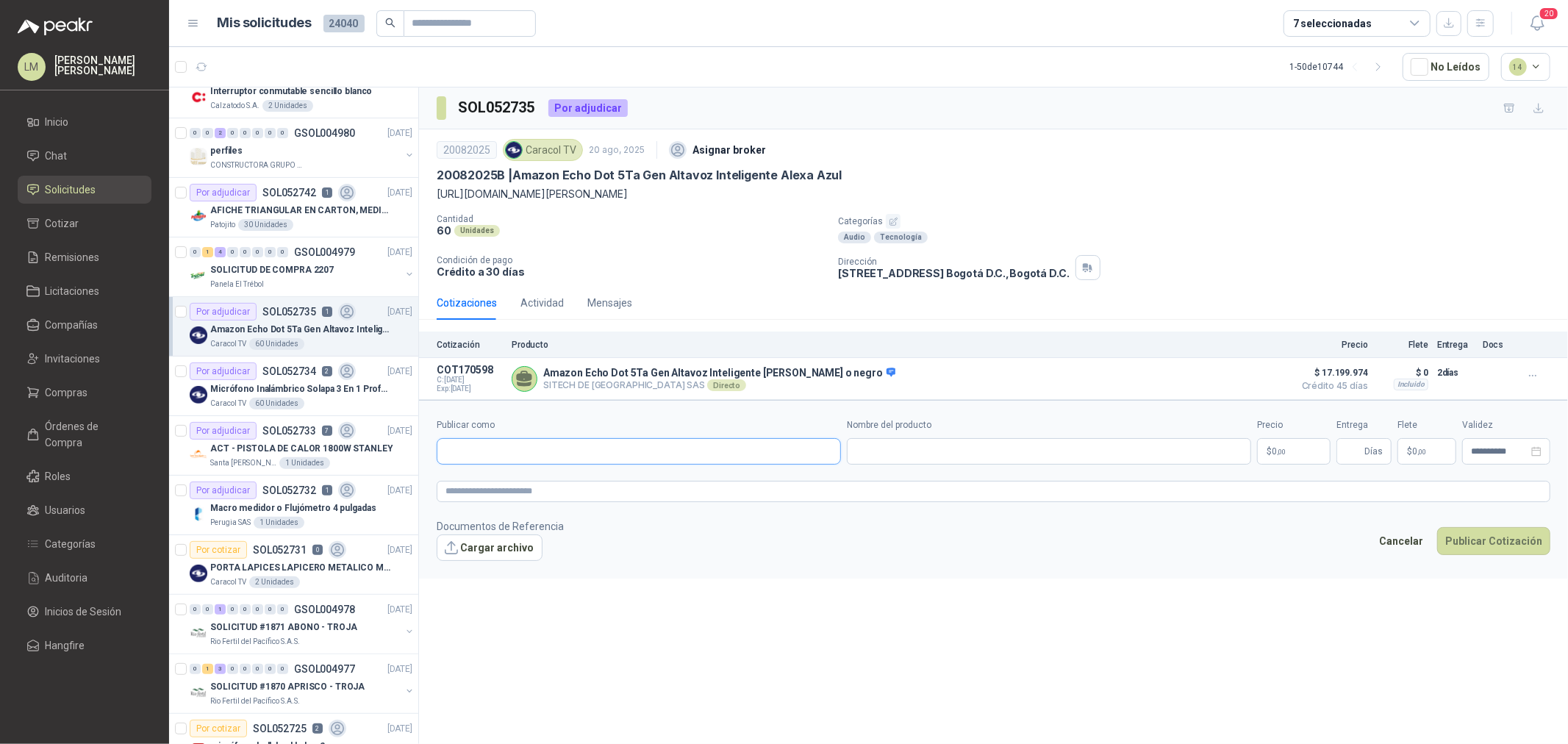
click at [490, 446] on input "Publicar como" at bounding box center [639, 451] width 403 height 25
type input "******"
click at [554, 489] on div "Homecenter NIT : 800242106" at bounding box center [639, 487] width 380 height 16
type input "**********"
click at [926, 451] on input "Nombre del producto" at bounding box center [1049, 451] width 404 height 27
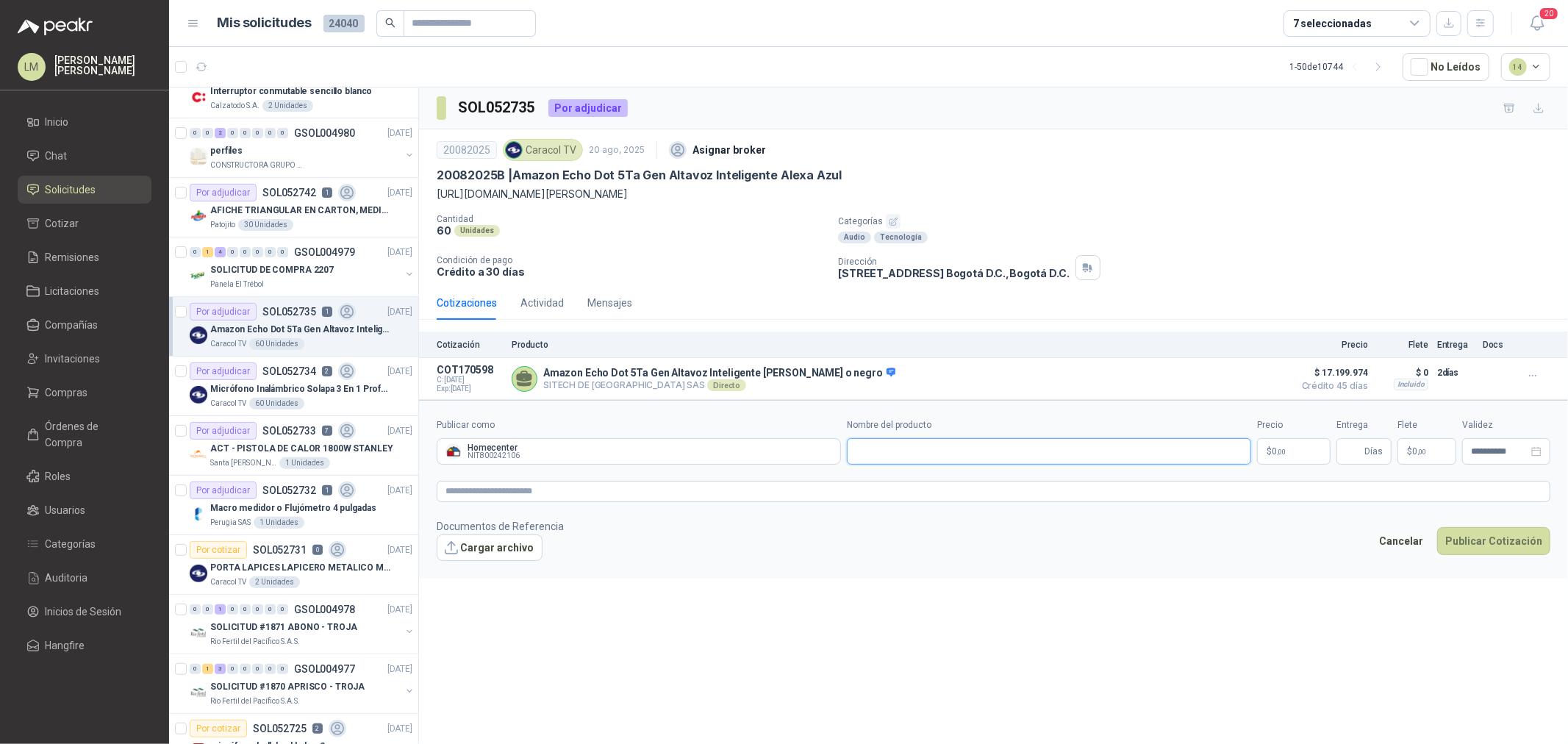
paste input "**********"
type input "**********"
click at [1254, 446] on body "LM Luis Miguel Martinez Inicio Chat Solicitudes Cotizar Remisiones Licitaciones…" at bounding box center [784, 372] width 1568 height 744
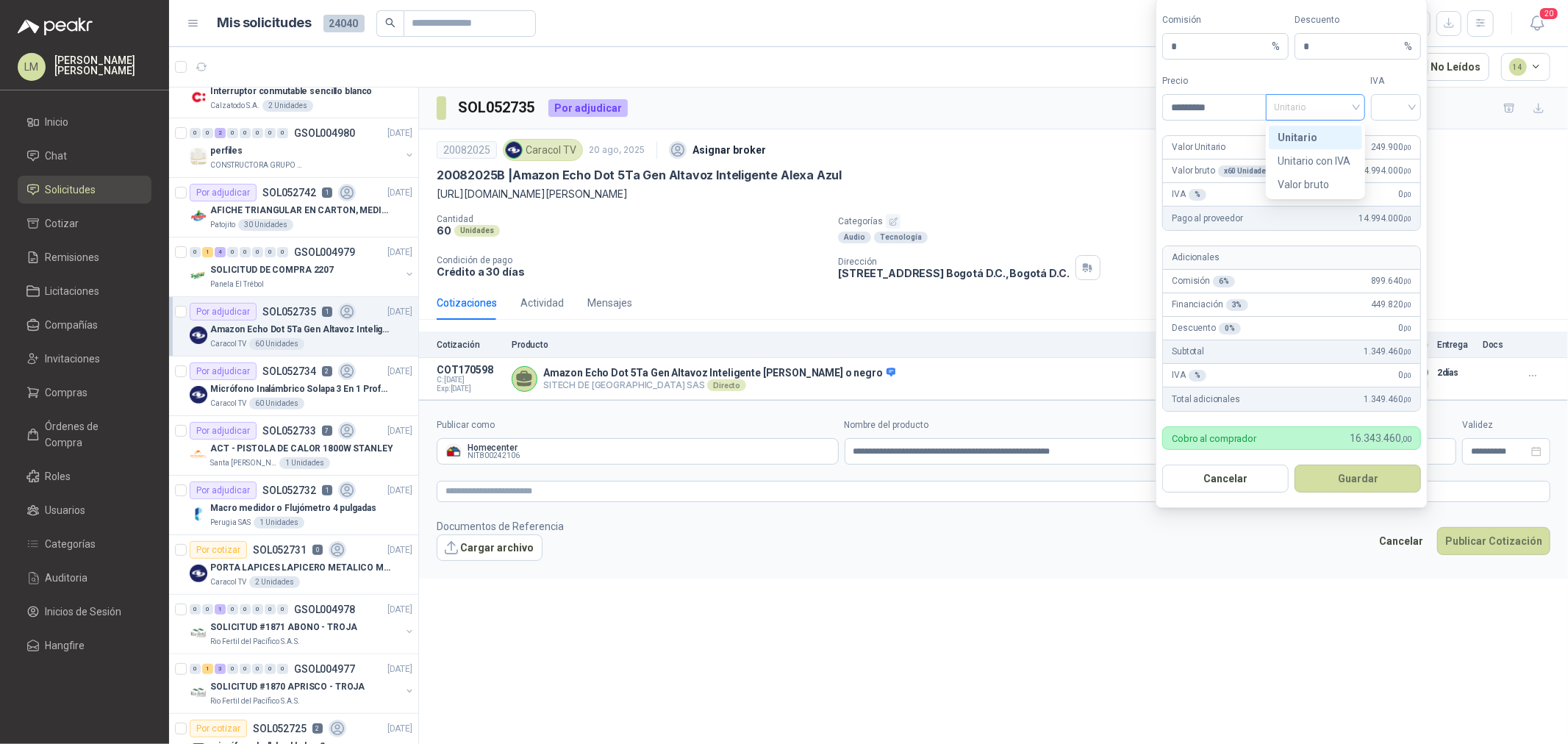
click at [1254, 113] on span "Unitario" at bounding box center [1316, 107] width 81 height 22
type input "*********"
click at [1254, 153] on div "Unitario con IVA" at bounding box center [1315, 160] width 76 height 16
click at [1254, 112] on input "search" at bounding box center [1396, 106] width 33 height 22
click at [1254, 134] on div "19%" at bounding box center [1396, 137] width 27 height 16
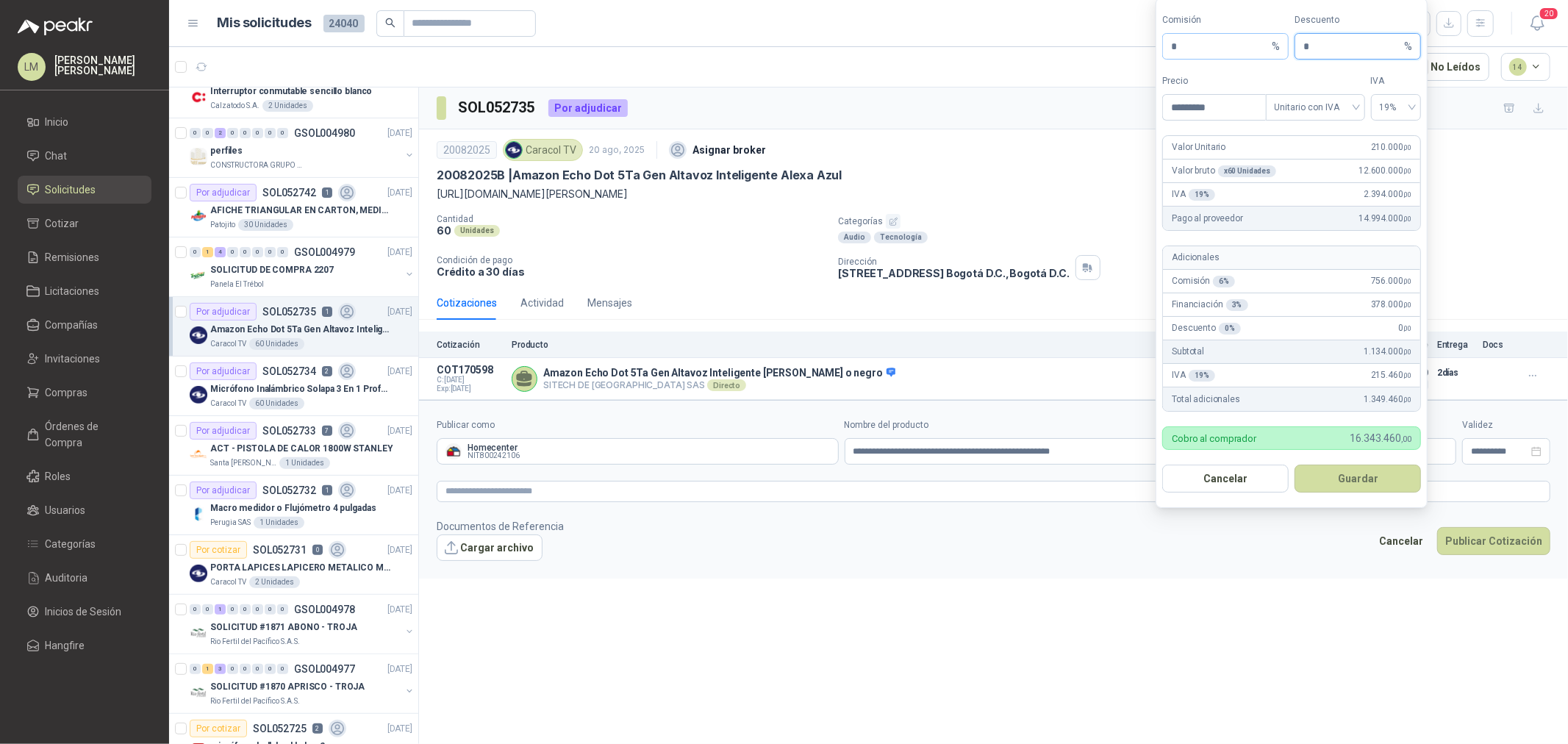
drag, startPoint x: 1321, startPoint y: 41, endPoint x: 1265, endPoint y: 54, distance: 57.5
click at [1254, 54] on div "Comisión * % Descuento * %" at bounding box center [1292, 36] width 259 height 46
type input "*"
click at [1254, 479] on button "Guardar" at bounding box center [1358, 479] width 127 height 28
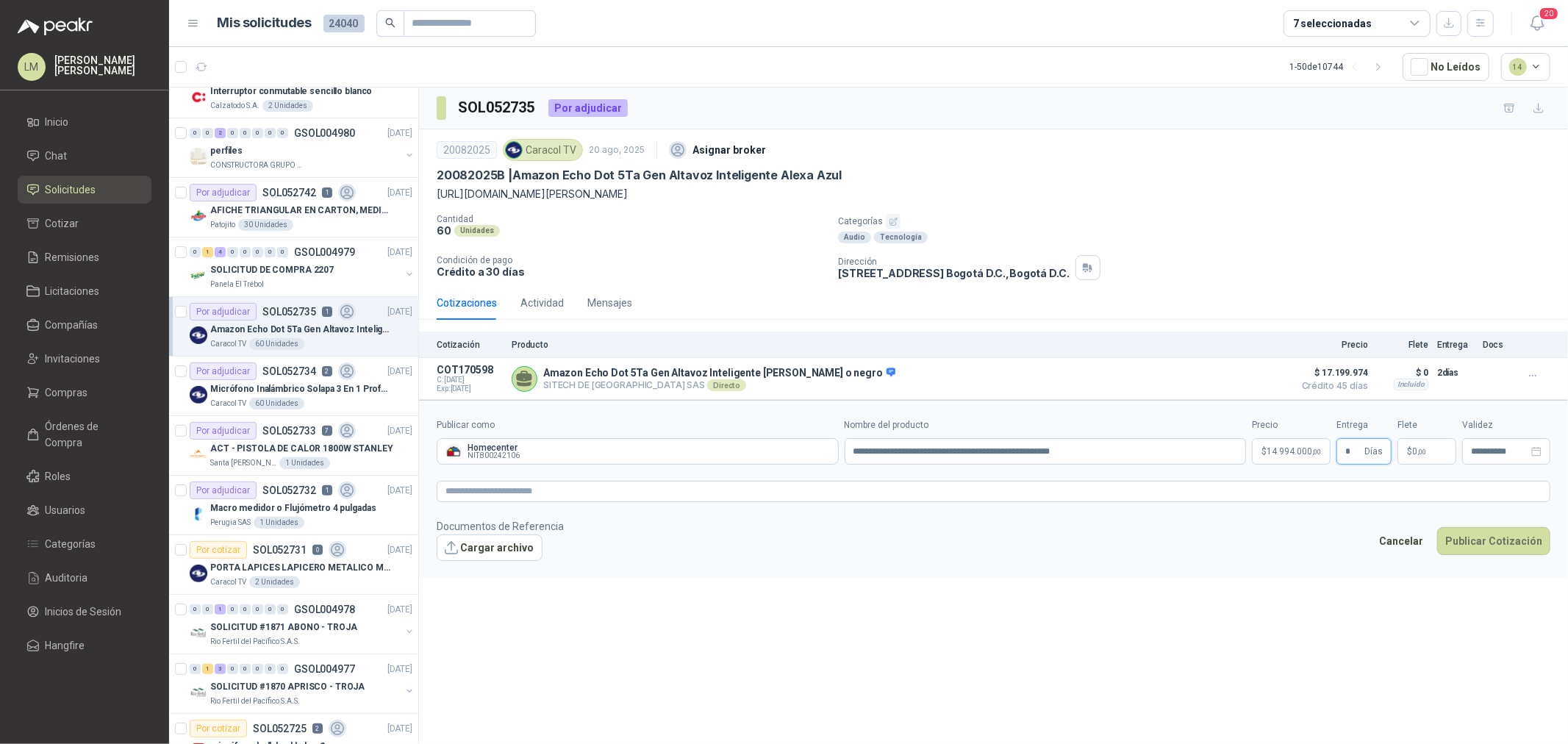
type input "*"
type input "********"
click at [1254, 498] on textarea at bounding box center [994, 492] width 1114 height 21
click at [1254, 555] on button "Publicar Cotización" at bounding box center [1494, 560] width 113 height 28
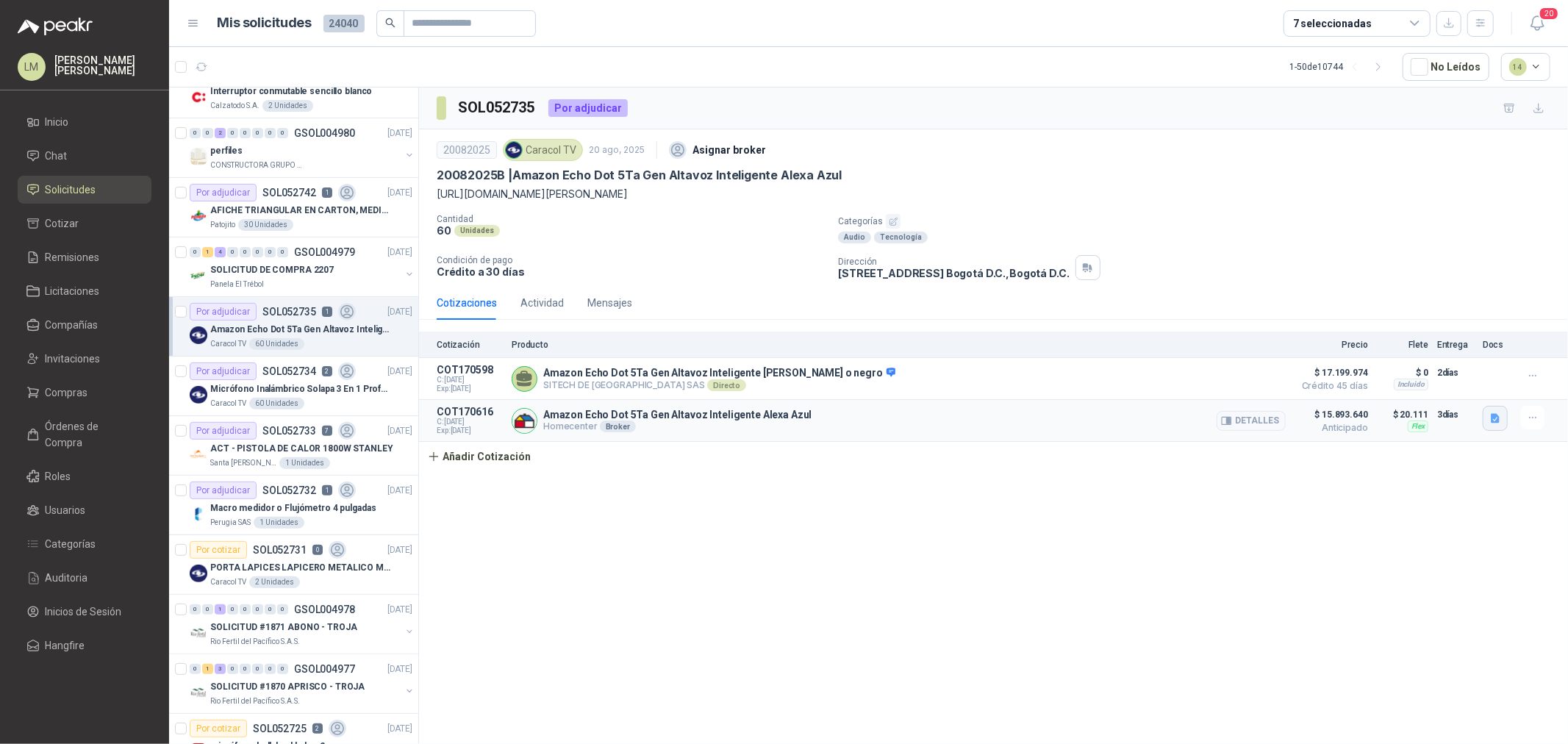
click at [1254, 428] on button "button" at bounding box center [1495, 418] width 25 height 25
click at [1254, 377] on div "image.png" at bounding box center [1466, 387] width 83 height 35
click at [1254, 388] on button "image.png" at bounding box center [1466, 387] width 64 height 15
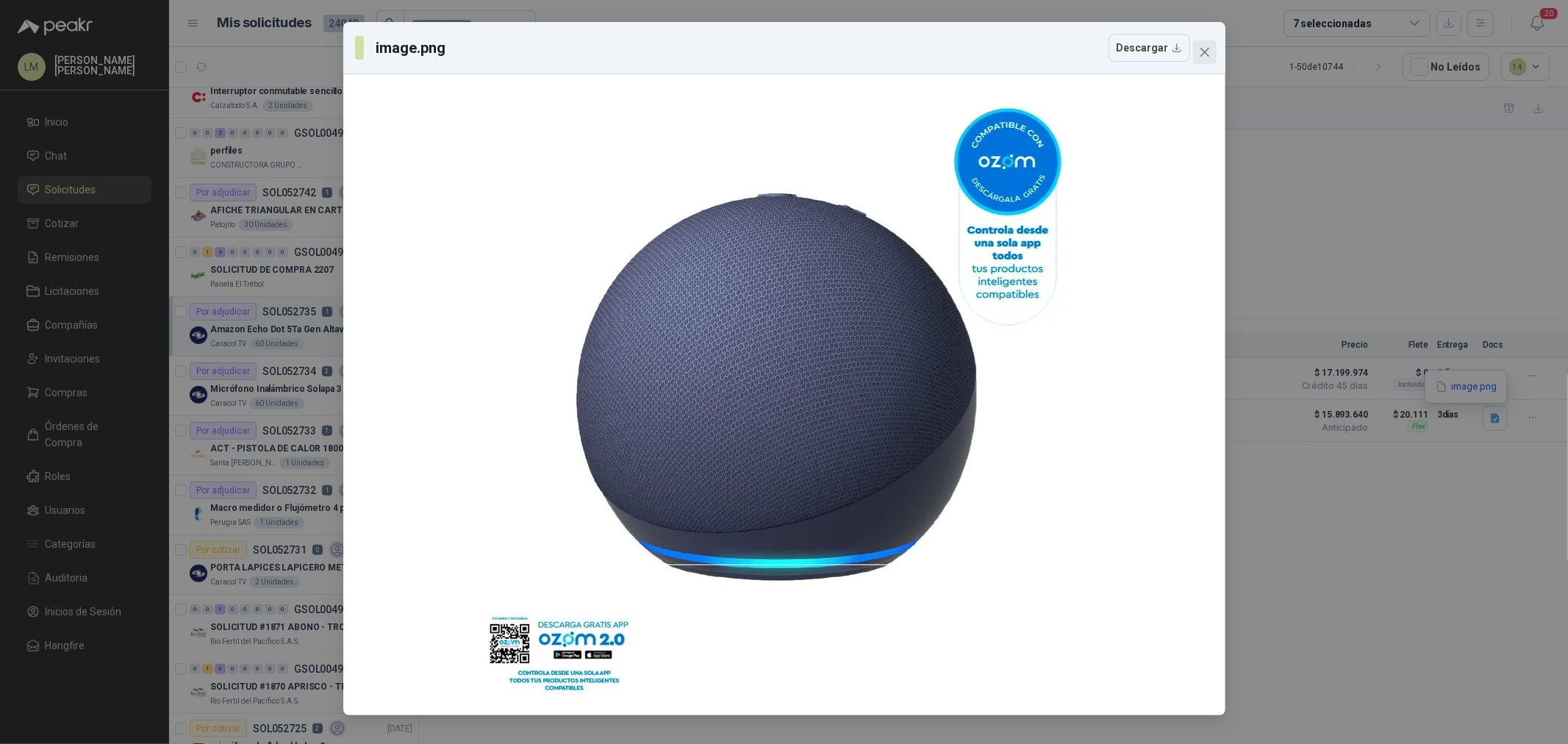
click at [1200, 59] on button "Close" at bounding box center [1205, 52] width 24 height 24
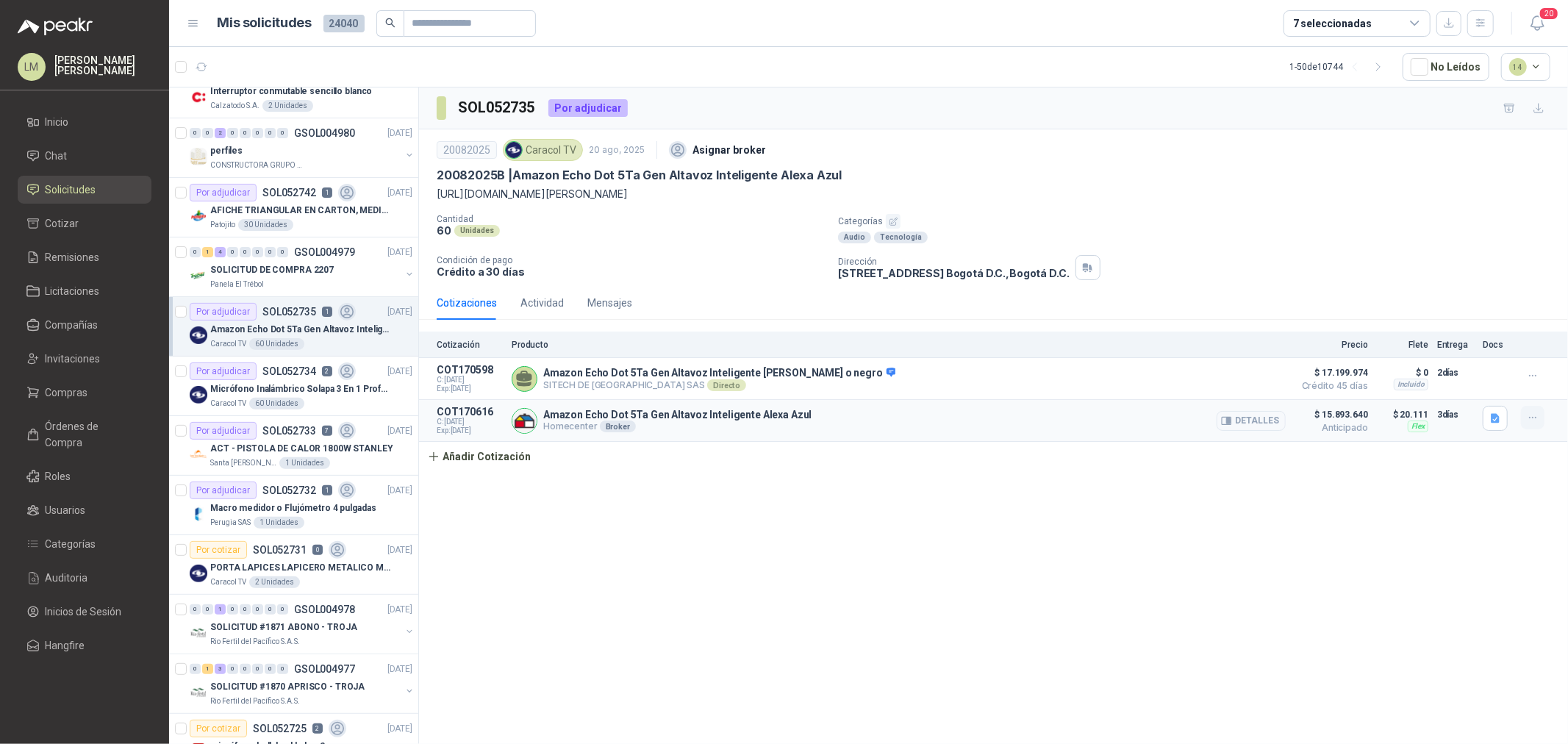
click at [1254, 421] on icon "button" at bounding box center [1533, 418] width 12 height 12
click at [1254, 364] on button "Editar" at bounding box center [1503, 360] width 117 height 24
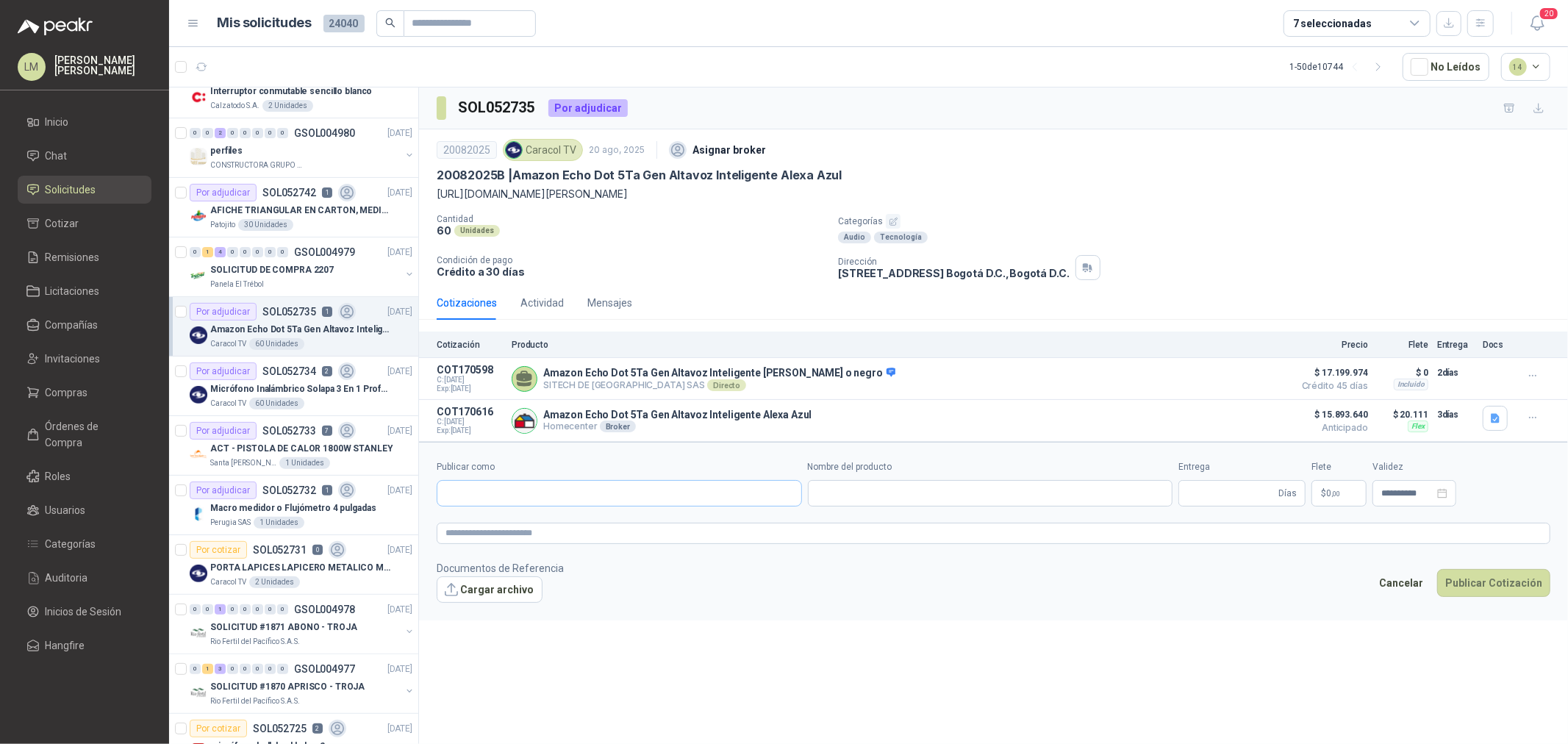
type input "**********"
type input "*"
type input "**********"
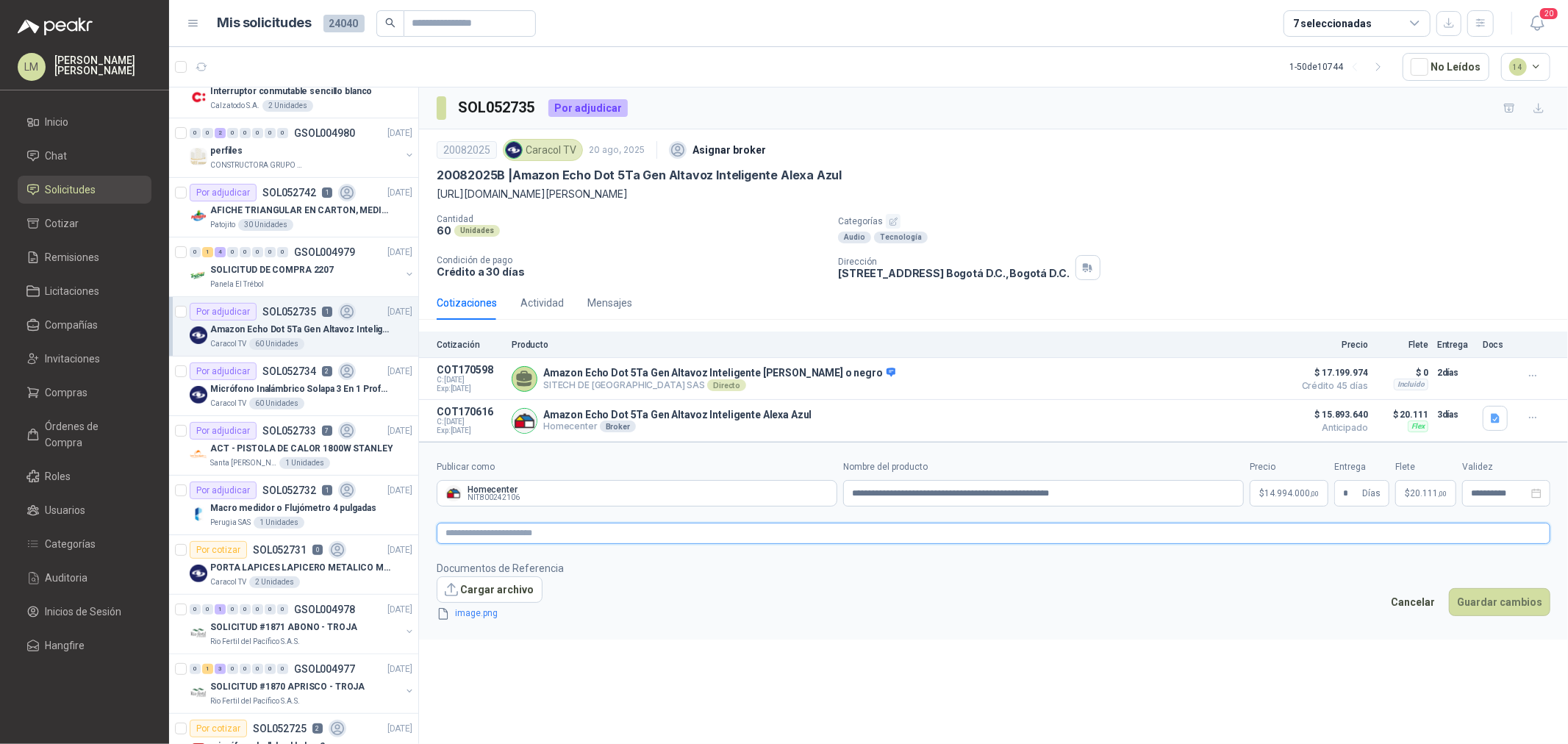
click at [684, 541] on textarea at bounding box center [994, 534] width 1114 height 21
click at [1254, 567] on button "Guardar cambios" at bounding box center [1500, 621] width 101 height 28
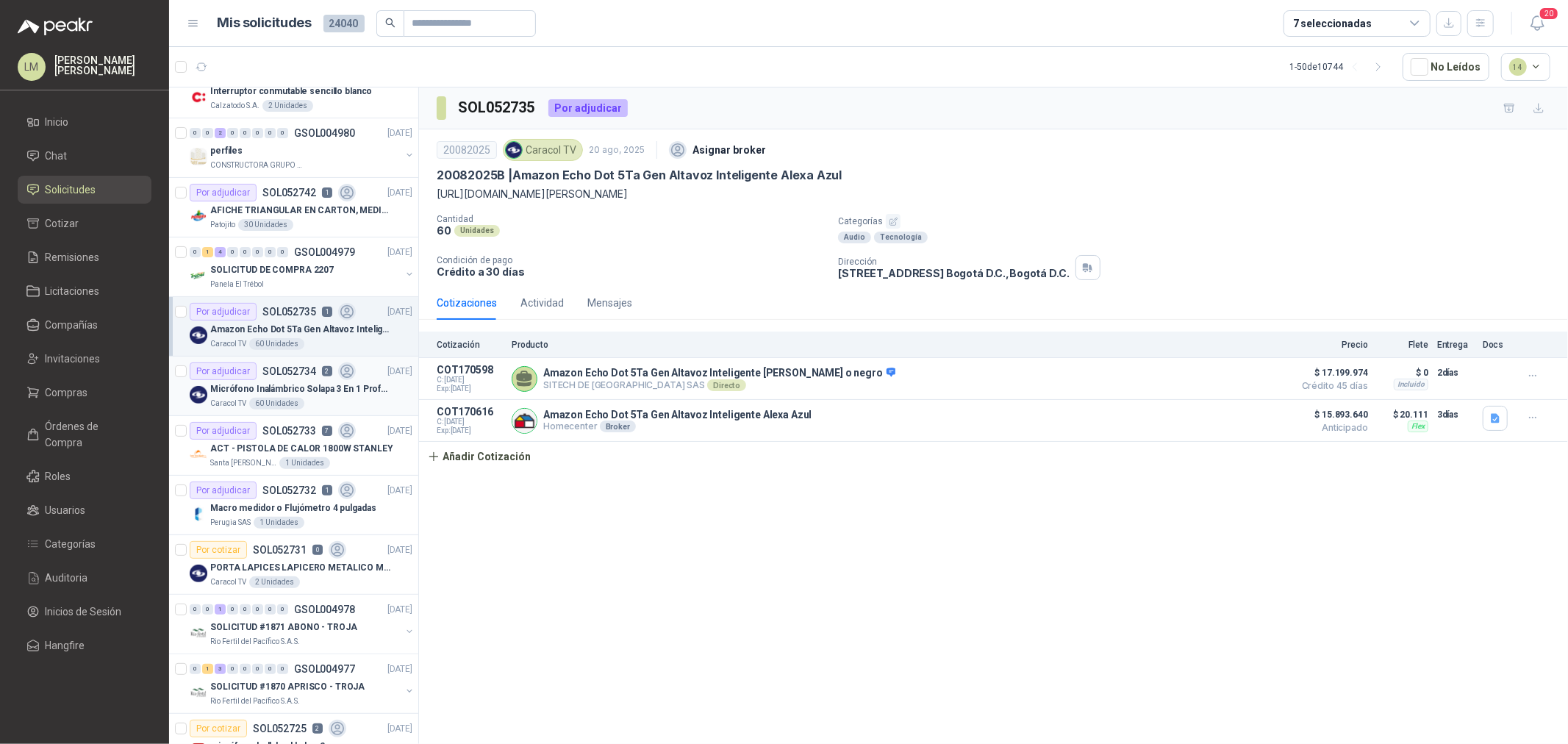
click at [330, 370] on div "Por adjudicar SOL052734 2" at bounding box center [272, 371] width 166 height 18
click at [304, 314] on p "SOL052735" at bounding box center [289, 311] width 54 height 10
click at [97, 390] on li "Compras" at bounding box center [84, 392] width 116 height 16
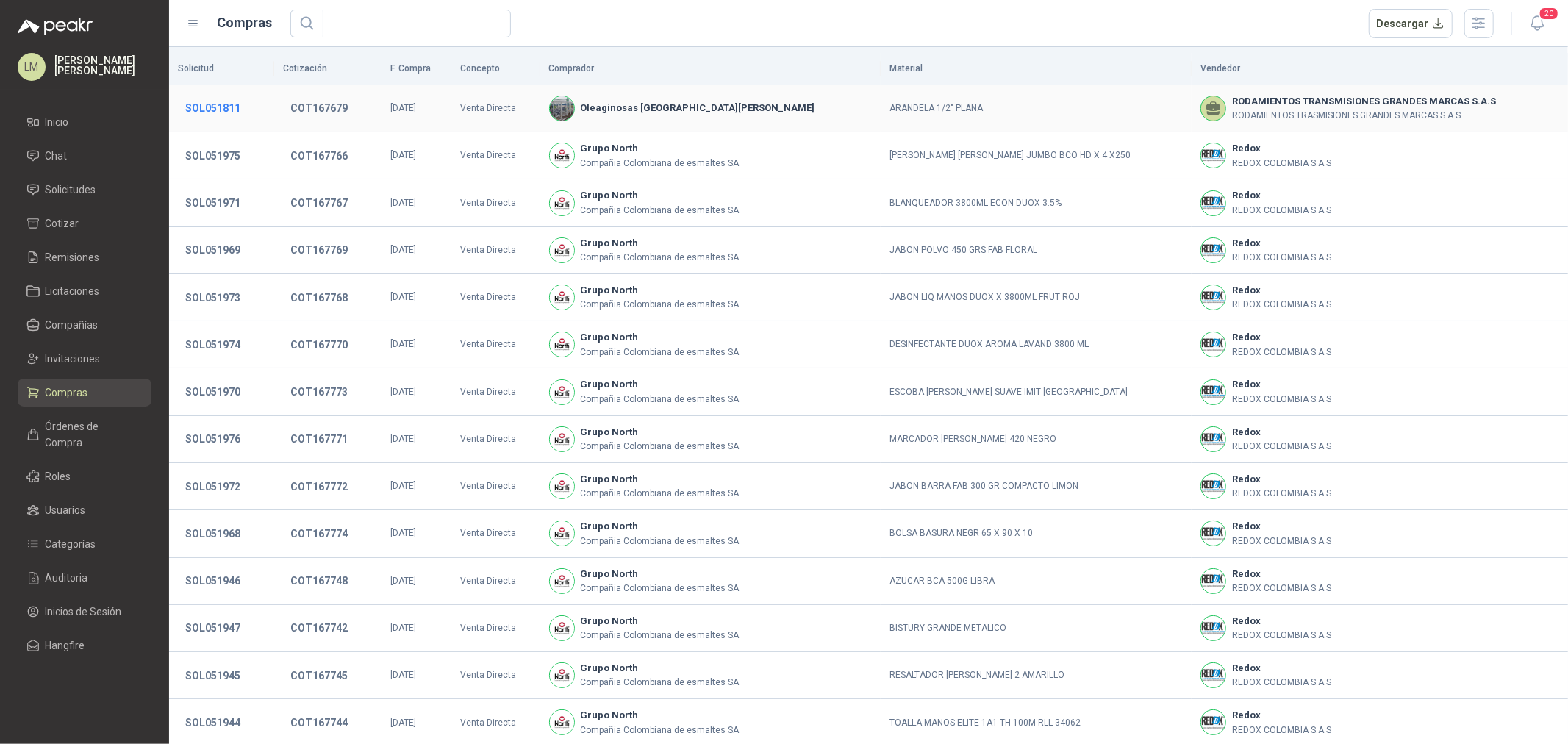
click at [216, 109] on button "SOL051811" at bounding box center [212, 108] width 70 height 27
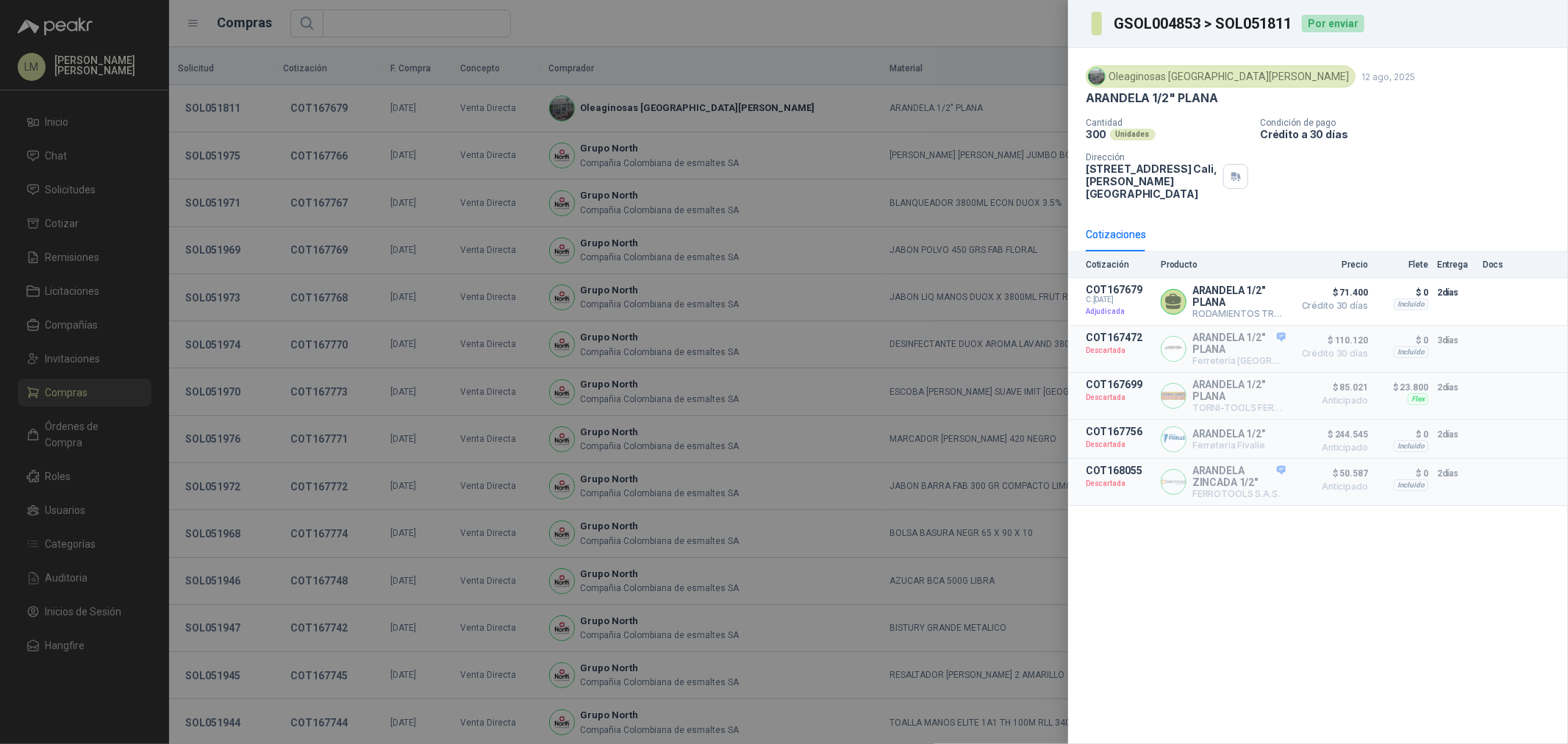
click at [216, 109] on div at bounding box center [784, 372] width 1568 height 744
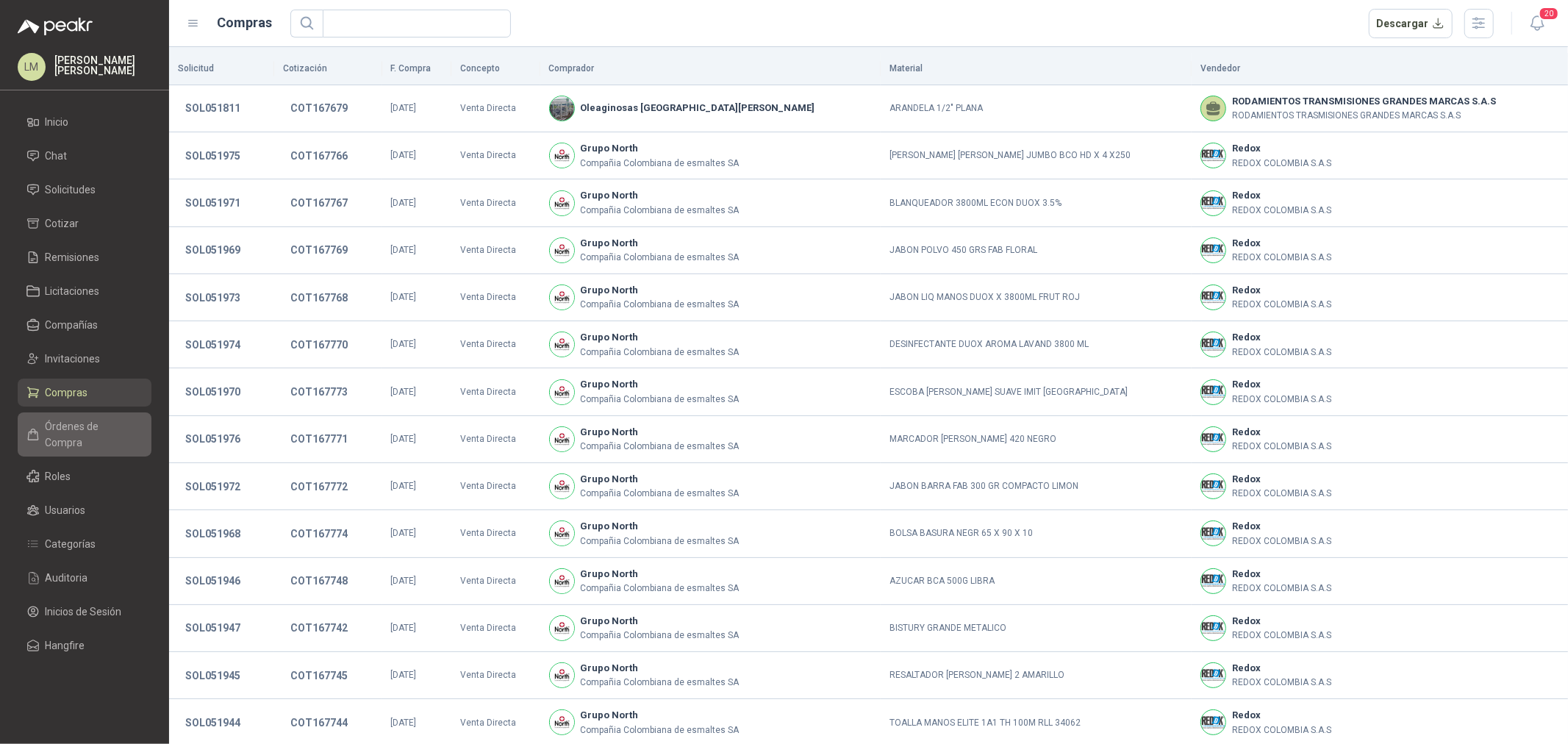
click at [90, 415] on link "Órdenes de Compra" at bounding box center [84, 435] width 134 height 44
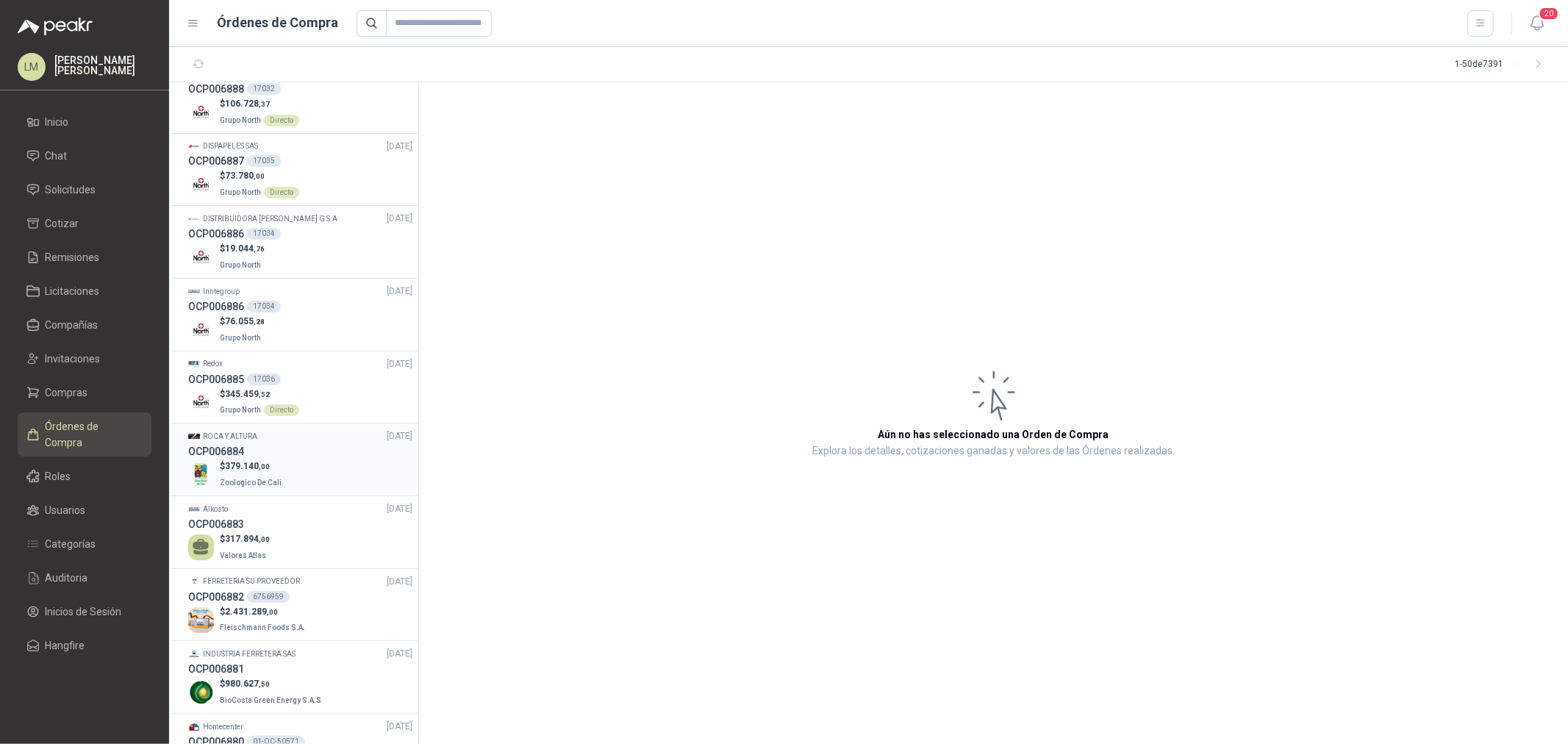
scroll to position [163, 0]
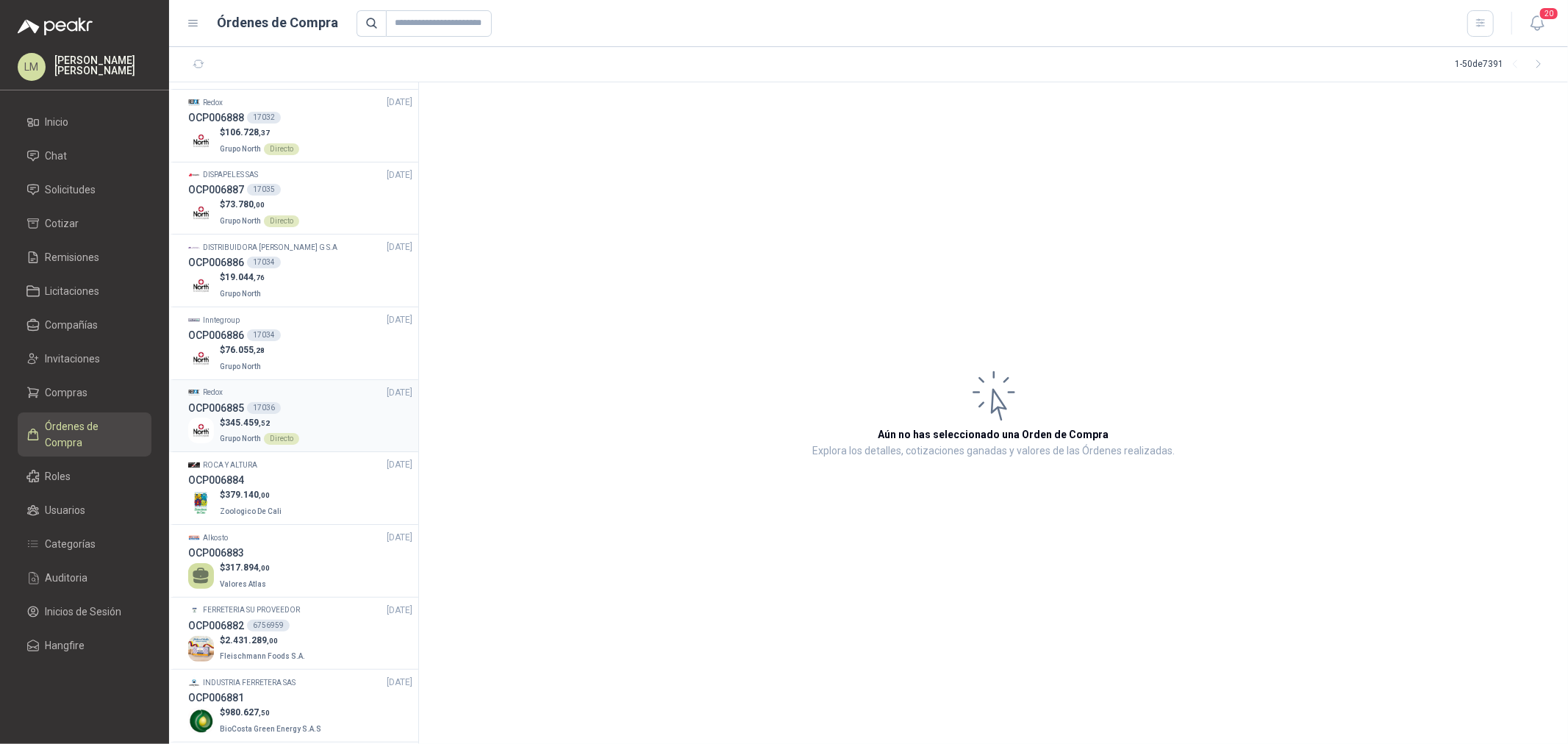
click at [278, 400] on div "OCP006885 17036" at bounding box center [300, 408] width 224 height 16
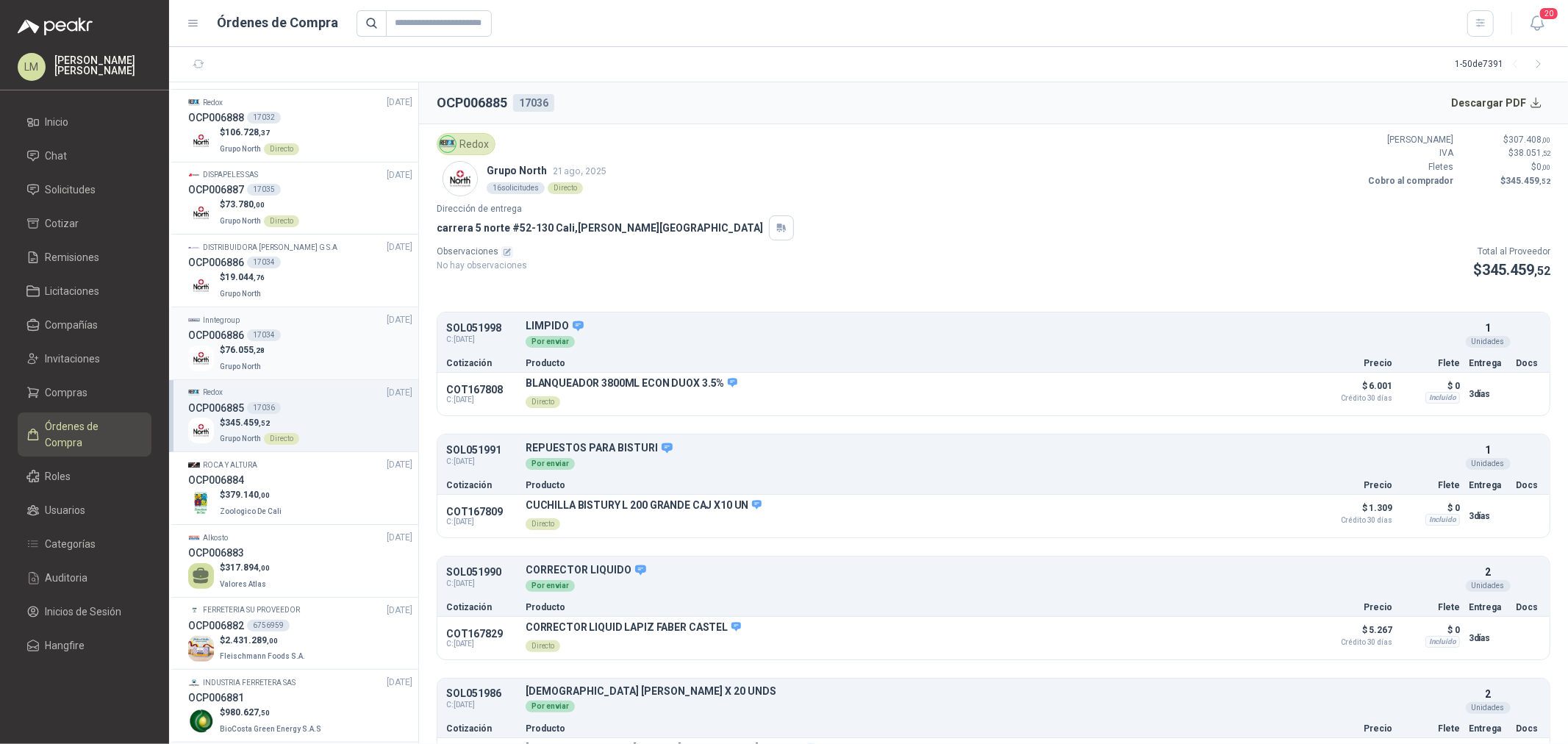
click at [279, 328] on div "OCP006886 17034" at bounding box center [300, 335] width 224 height 16
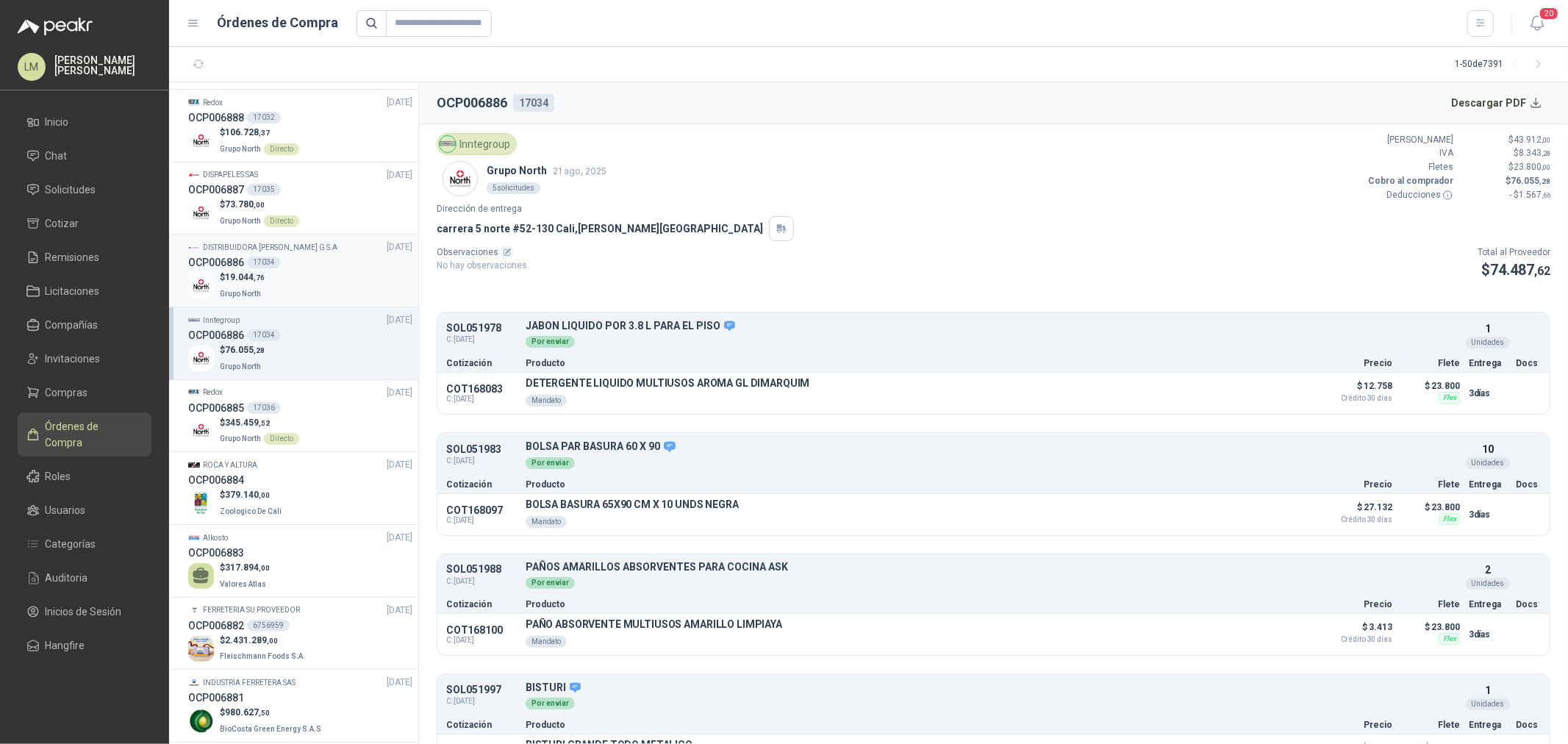
click at [268, 271] on div "$ 19.044 ,76 Grupo North" at bounding box center [300, 285] width 224 height 30
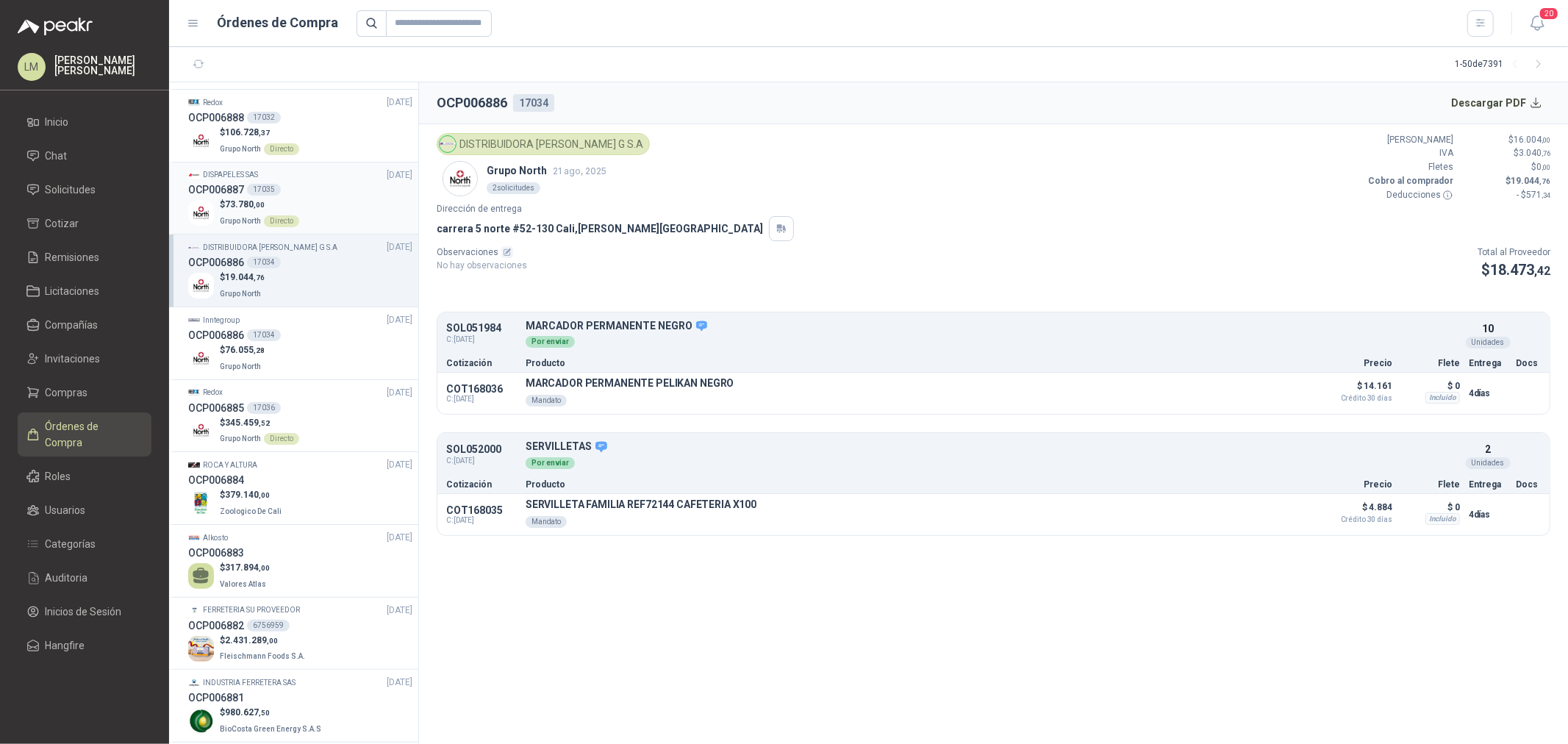
click at [274, 184] on div "17035" at bounding box center [264, 189] width 34 height 12
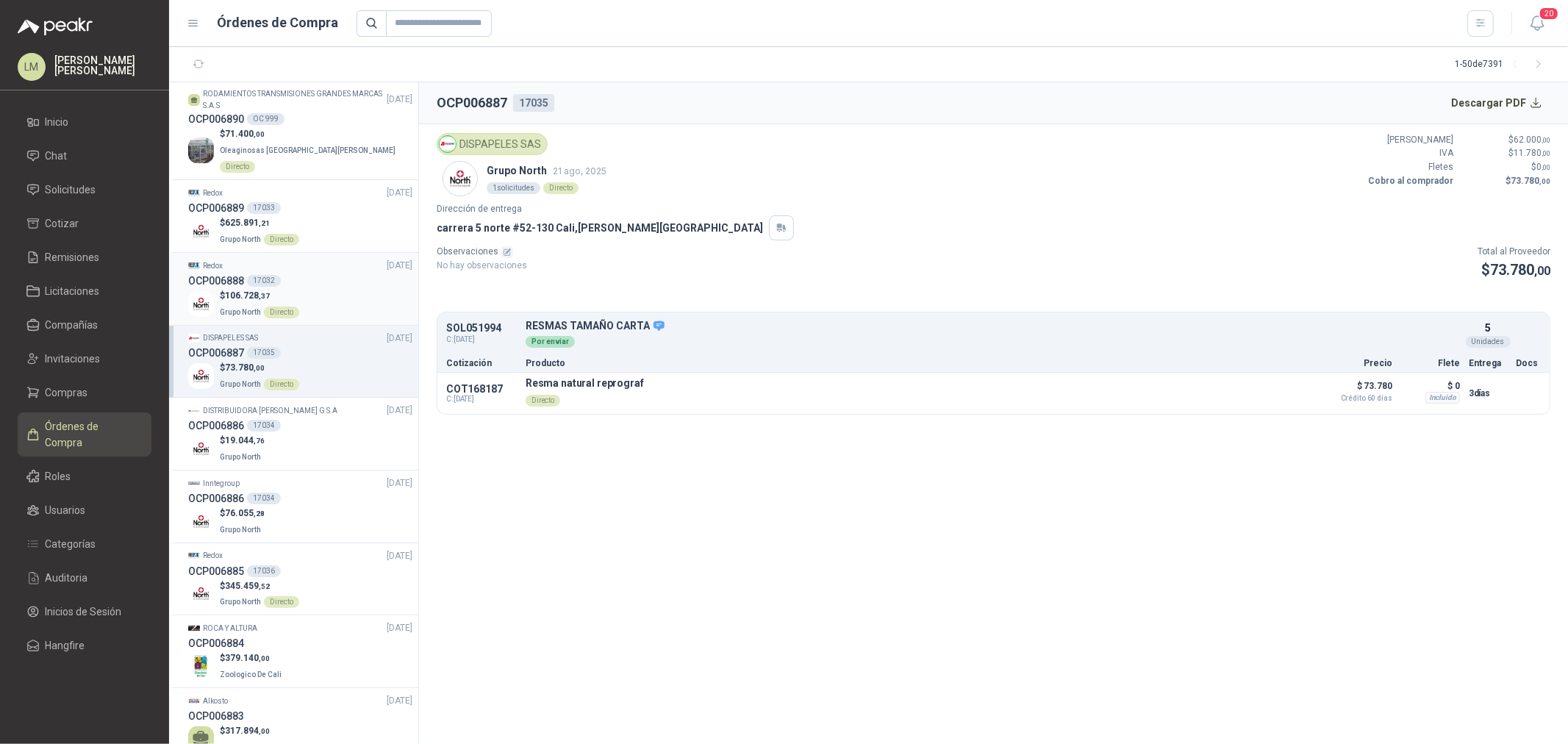
click at [293, 289] on p "$ 106.728 ,37" at bounding box center [260, 296] width 80 height 14
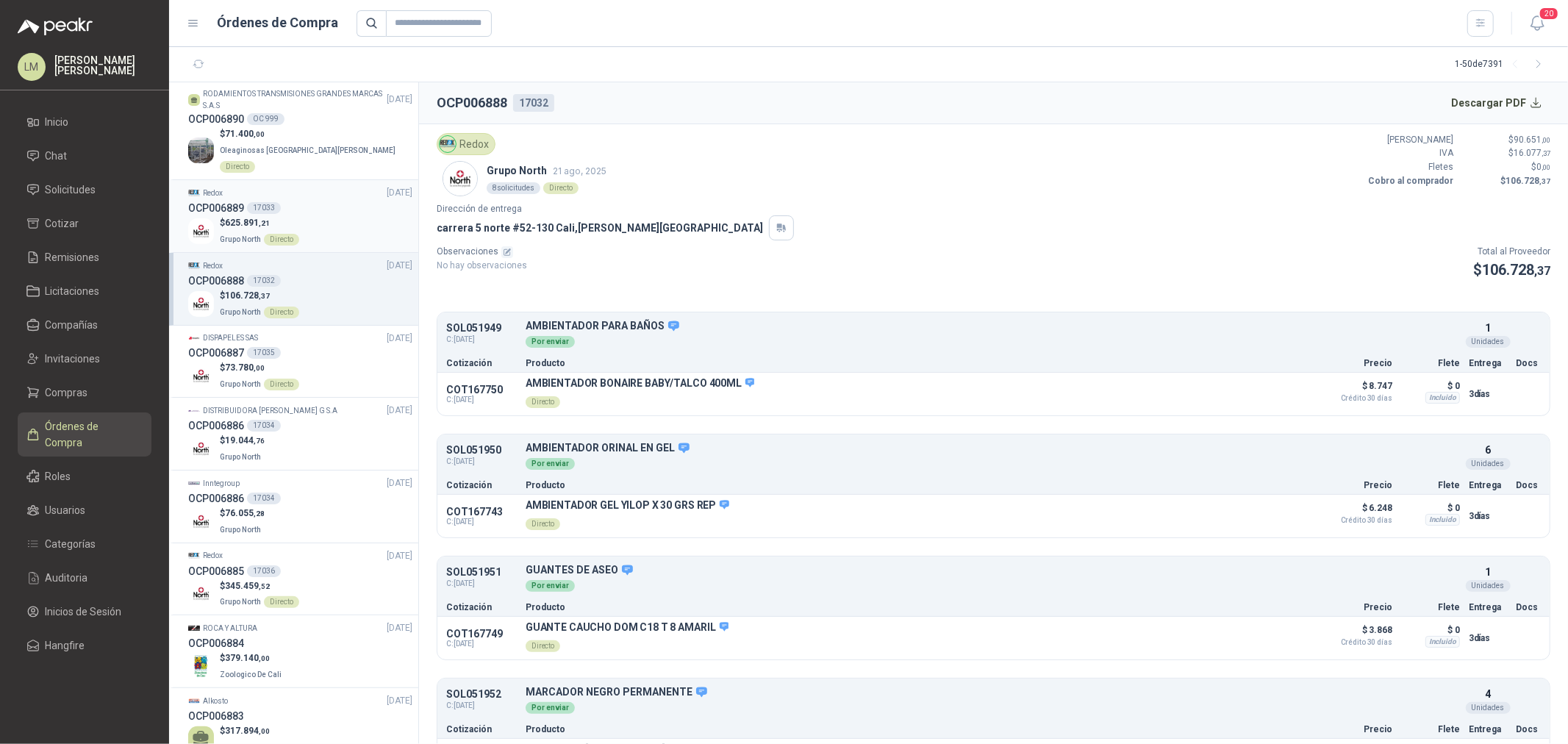
click at [274, 202] on div "17033" at bounding box center [264, 208] width 34 height 12
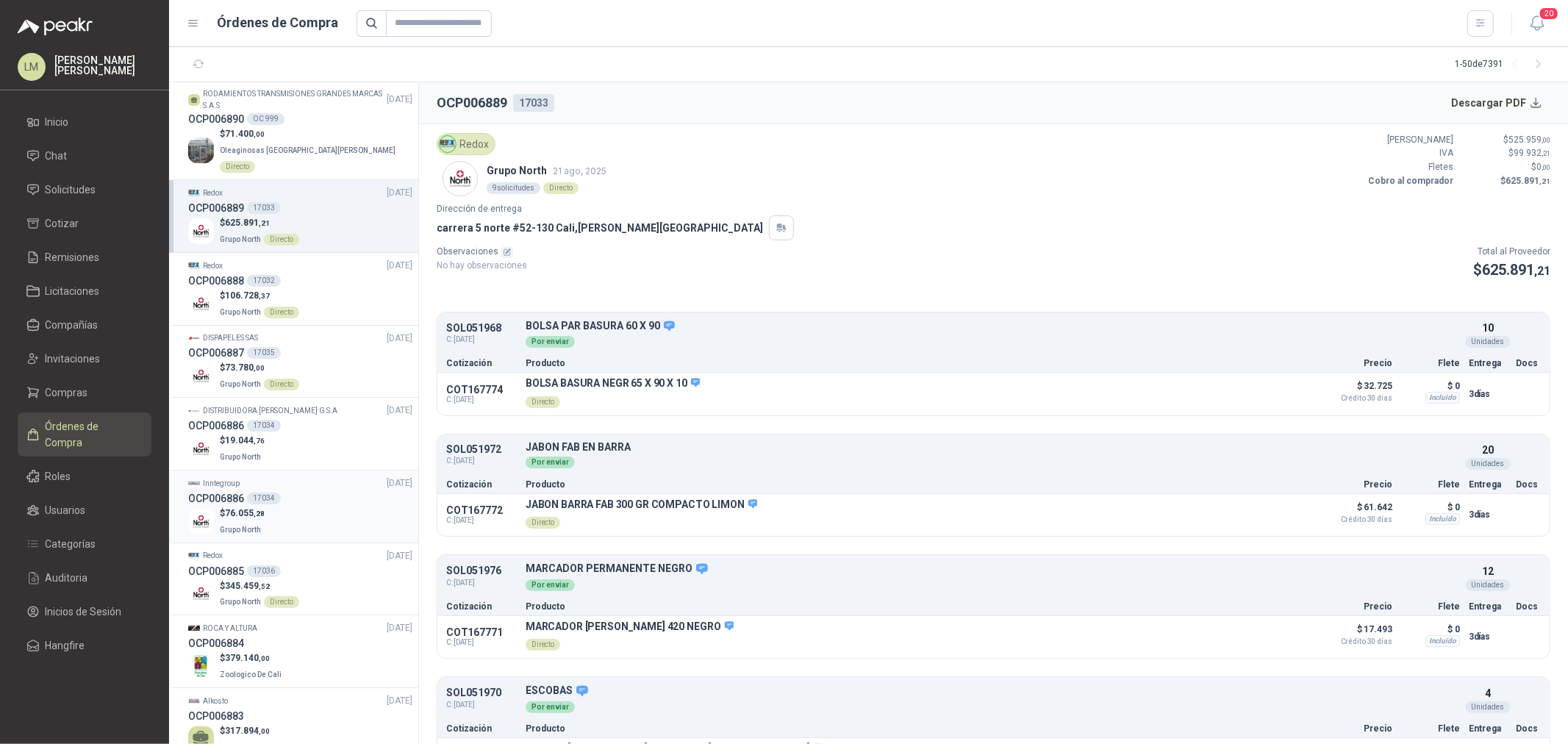
click at [268, 476] on div "Inntegroup 21/08/25" at bounding box center [300, 483] width 224 height 14
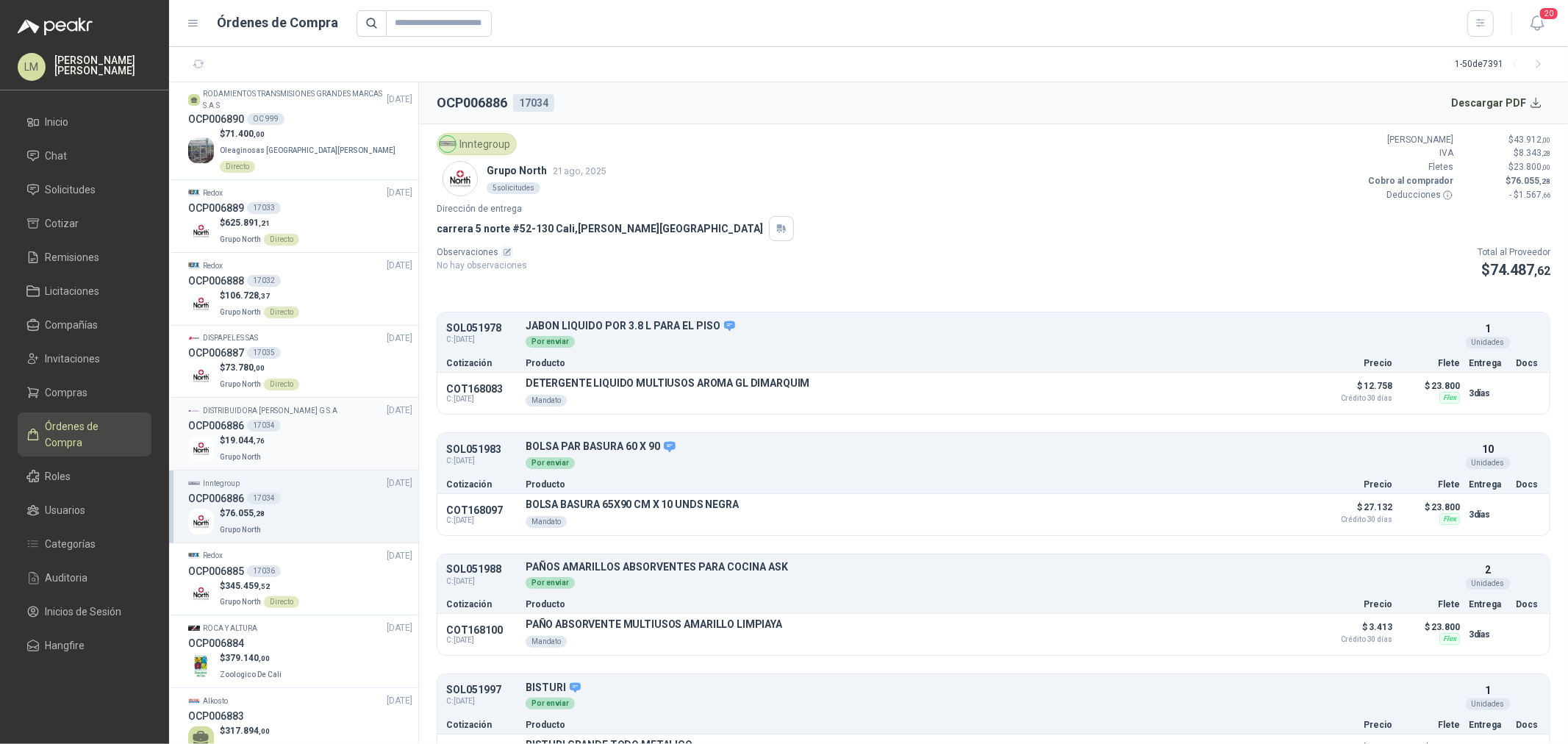
click at [277, 434] on div "$ 19.044 ,76 Grupo North" at bounding box center [300, 449] width 224 height 30
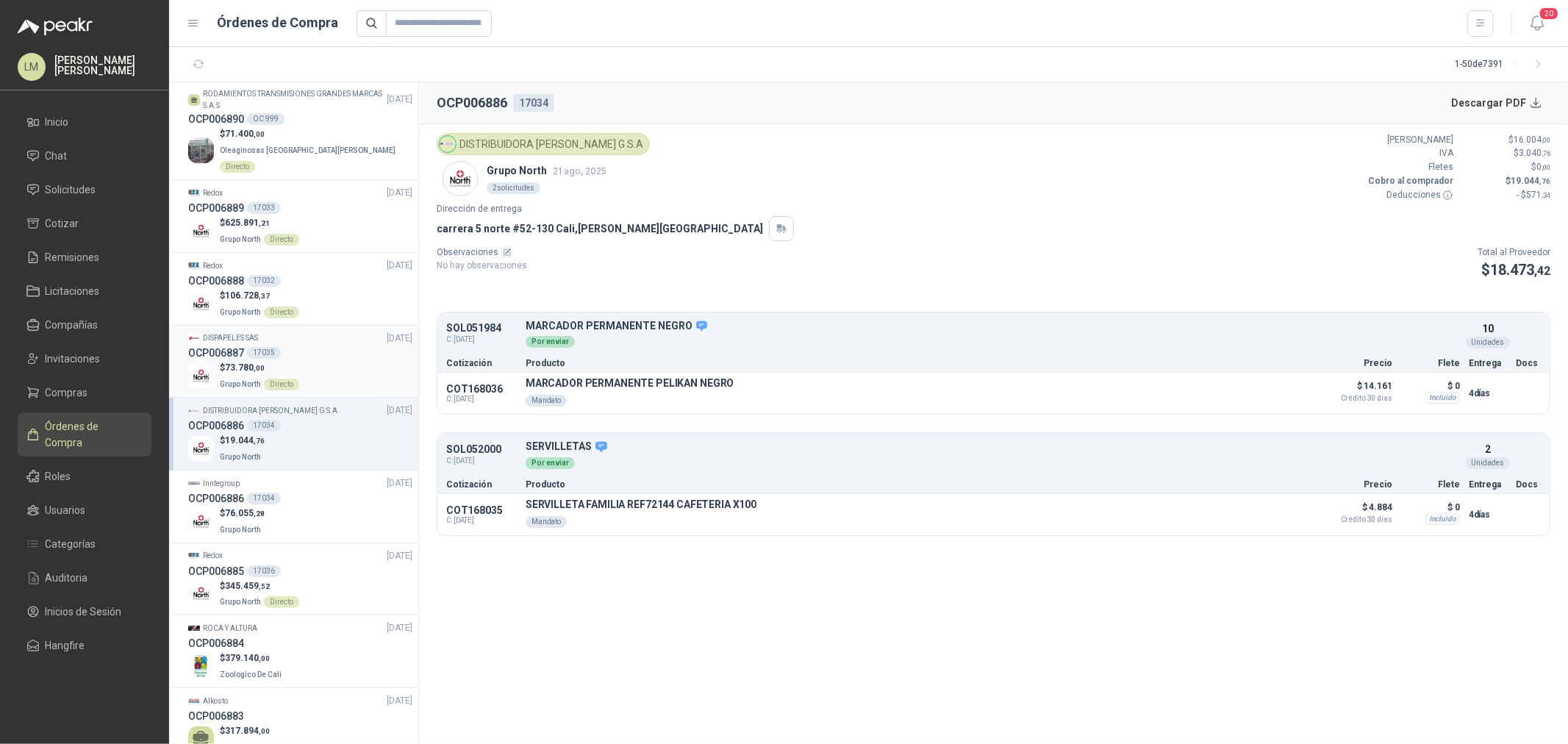
click at [230, 363] on span "73.780 ,00" at bounding box center [245, 367] width 40 height 10
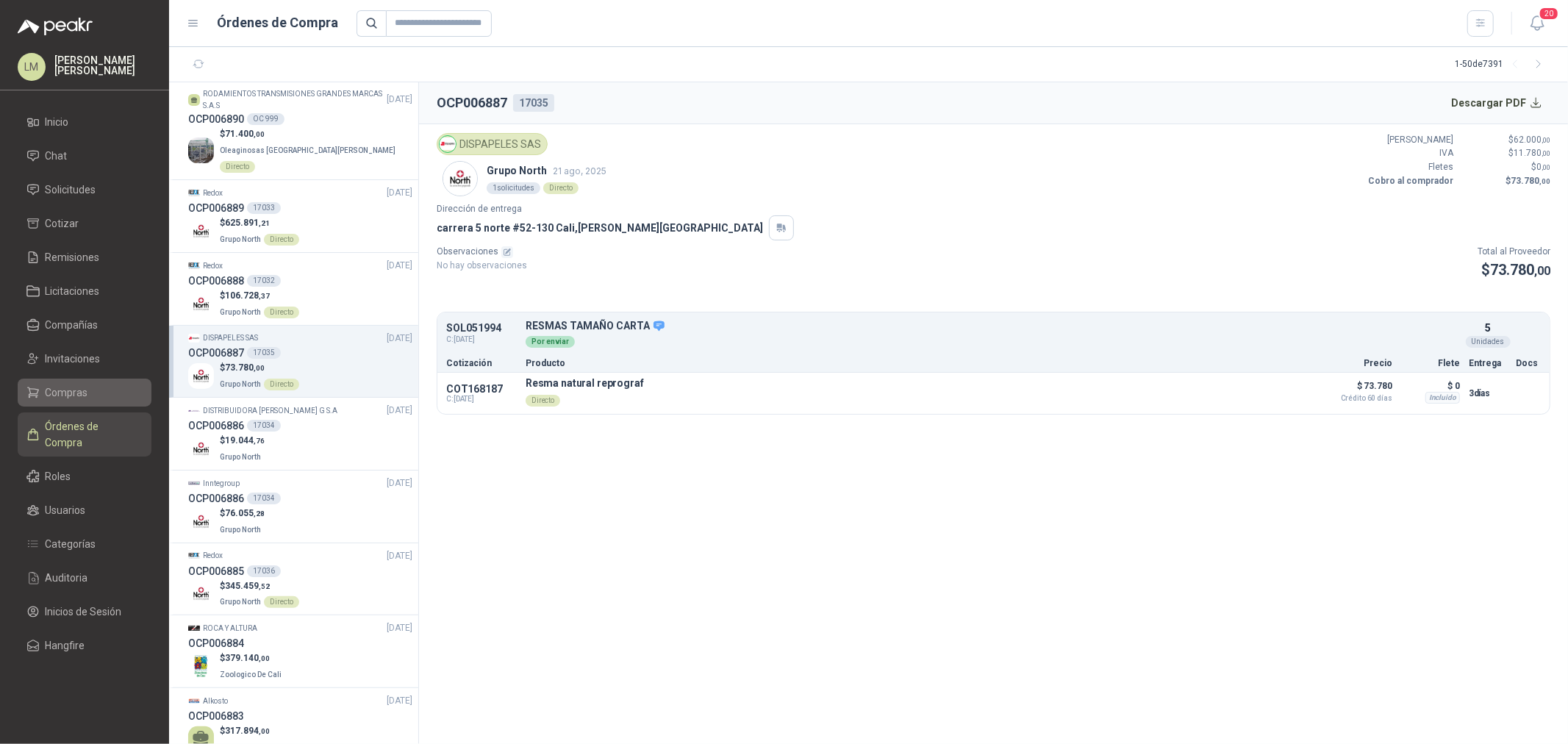
click at [74, 394] on span "Compras" at bounding box center [67, 392] width 43 height 16
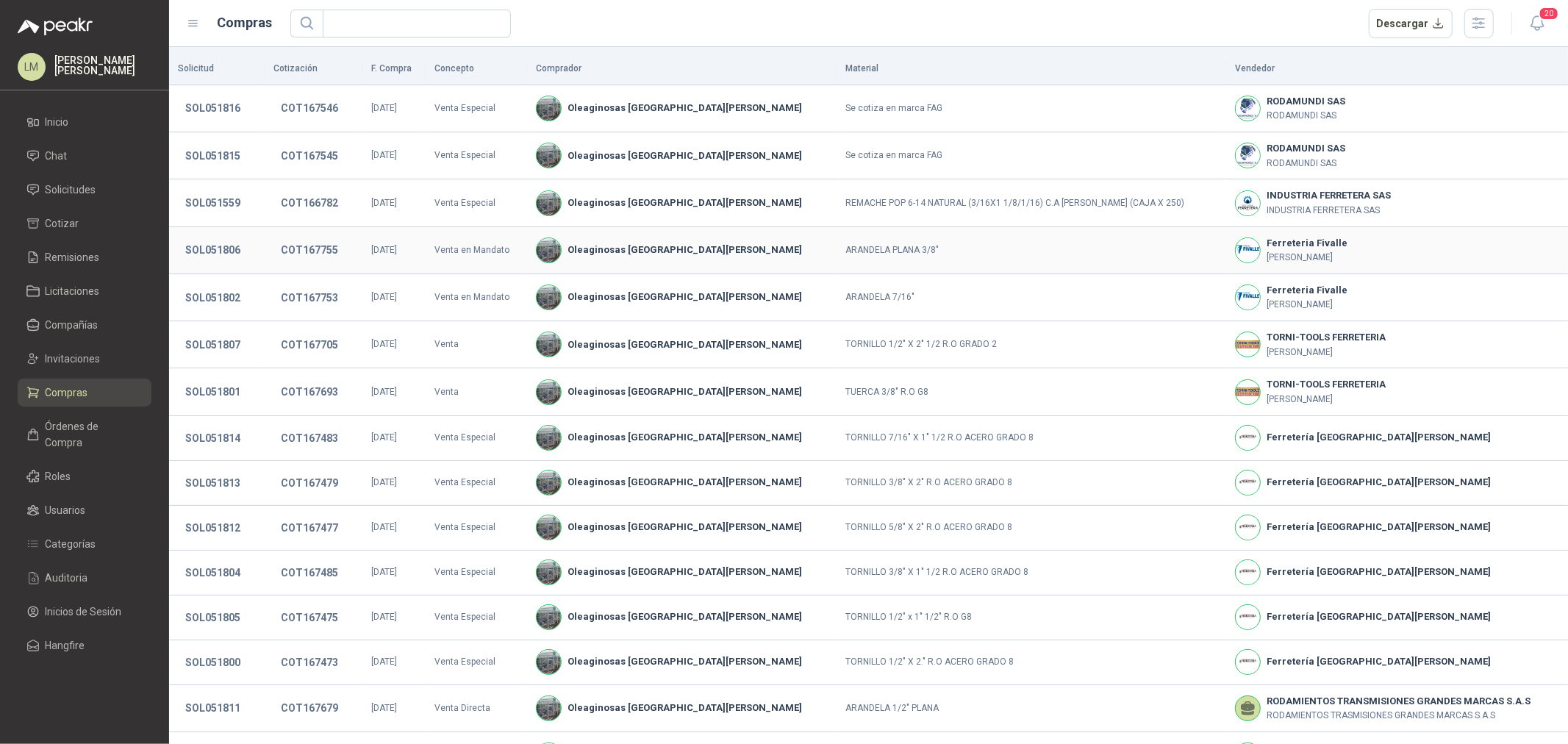
scroll to position [90, 0]
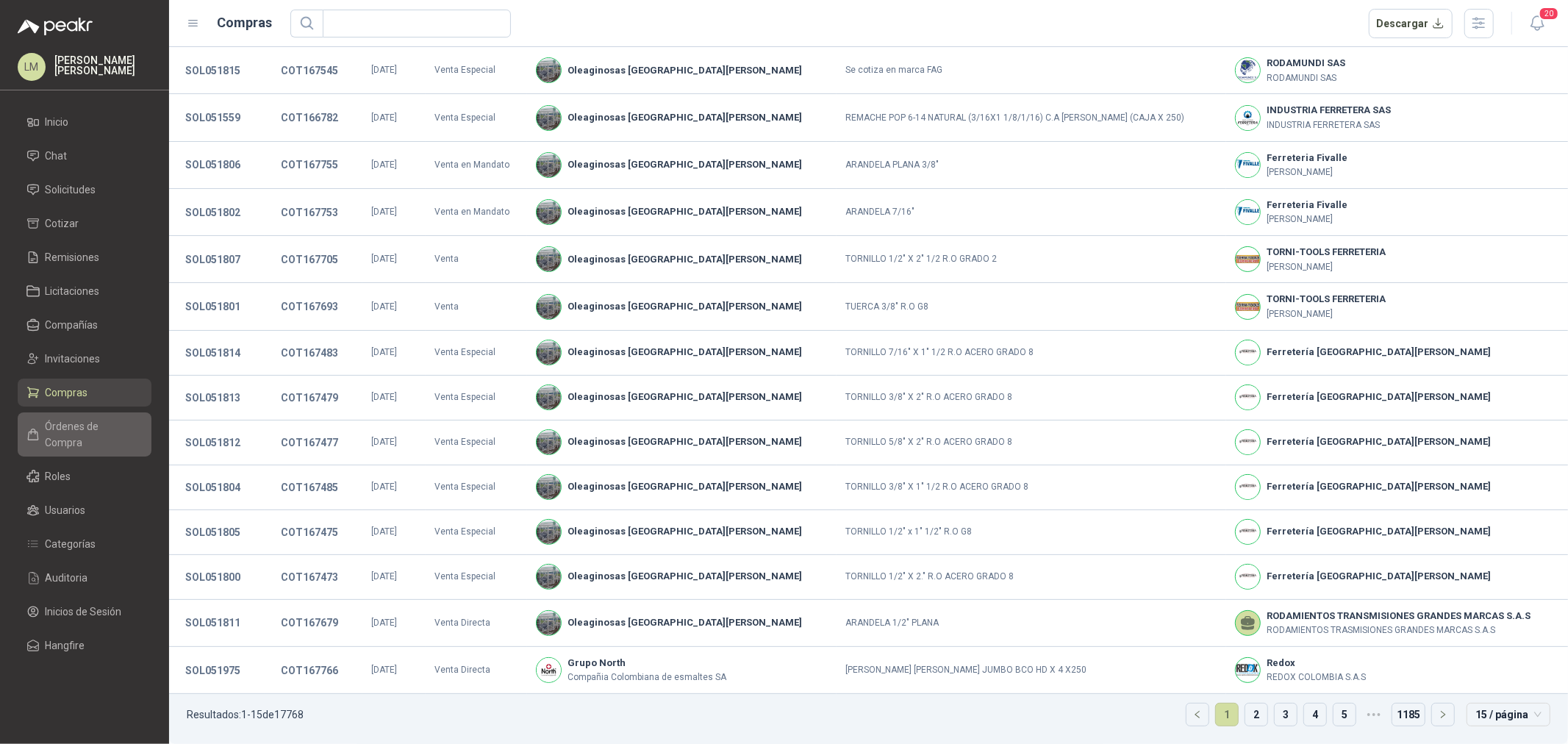
click at [81, 430] on span "Órdenes de Compra" at bounding box center [91, 435] width 92 height 32
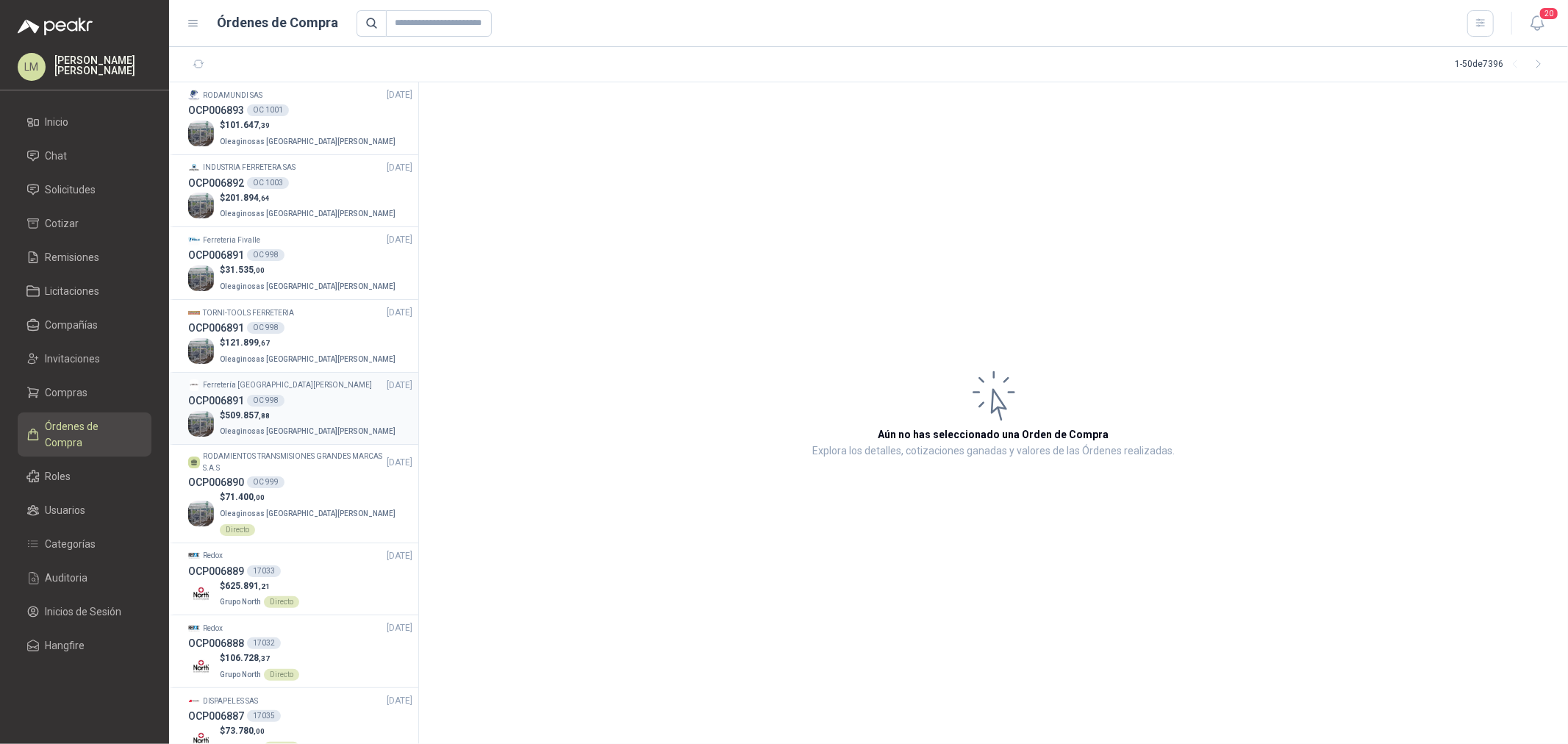
click at [276, 418] on p "$ 509.857 ,88" at bounding box center [309, 416] width 179 height 14
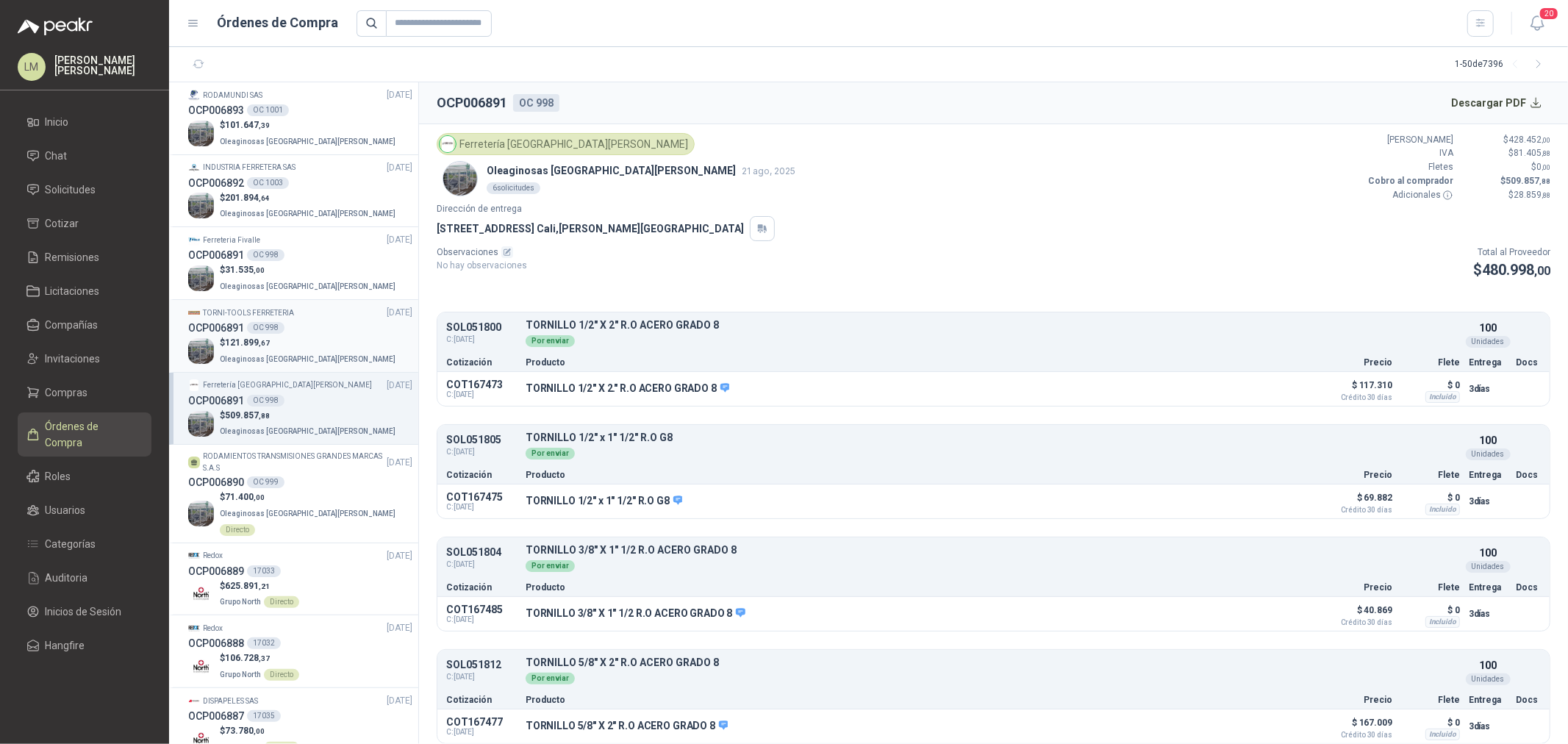
click at [277, 348] on p "$ 121.899 ,67" at bounding box center [309, 343] width 179 height 14
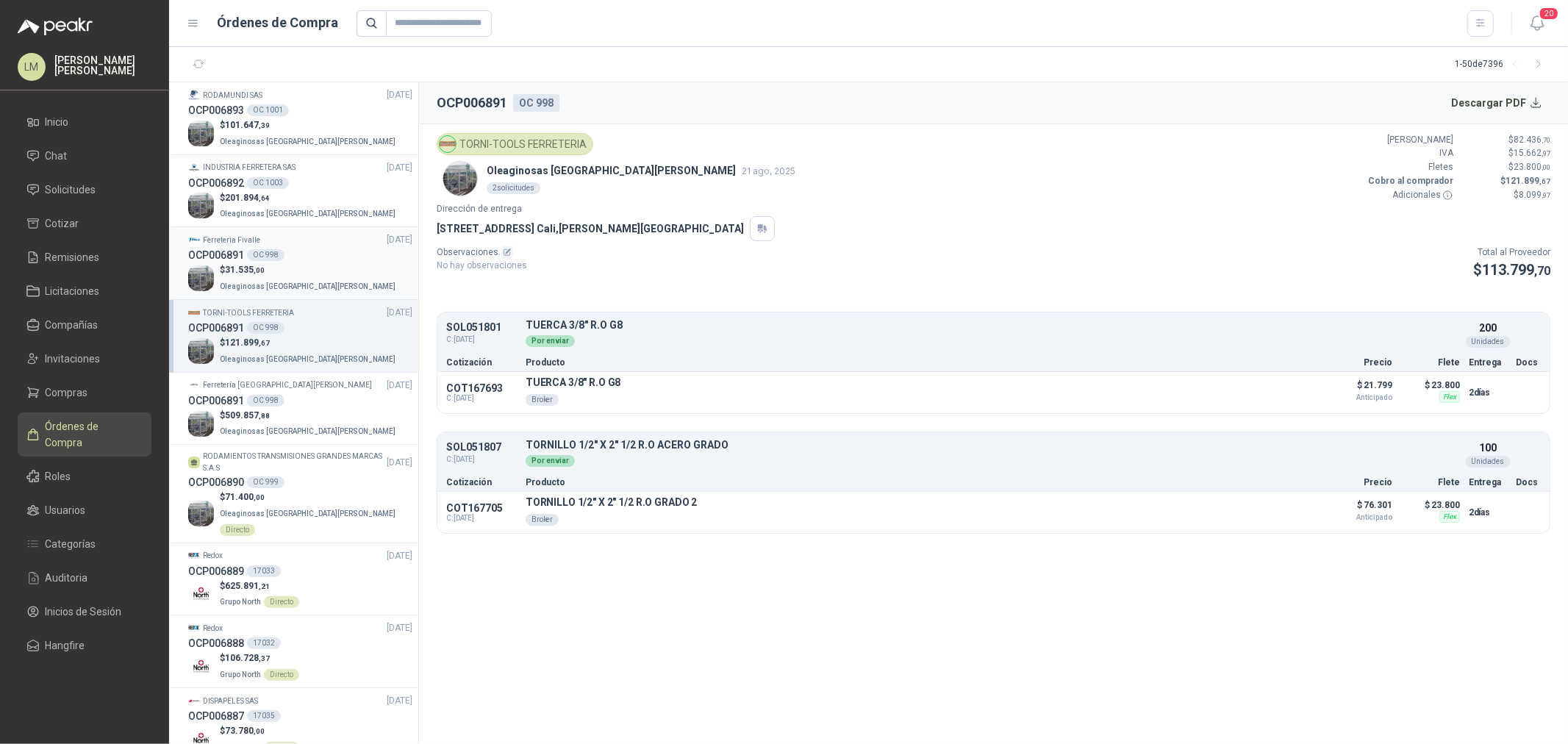
click at [274, 258] on div "OC 998" at bounding box center [265, 255] width 38 height 12
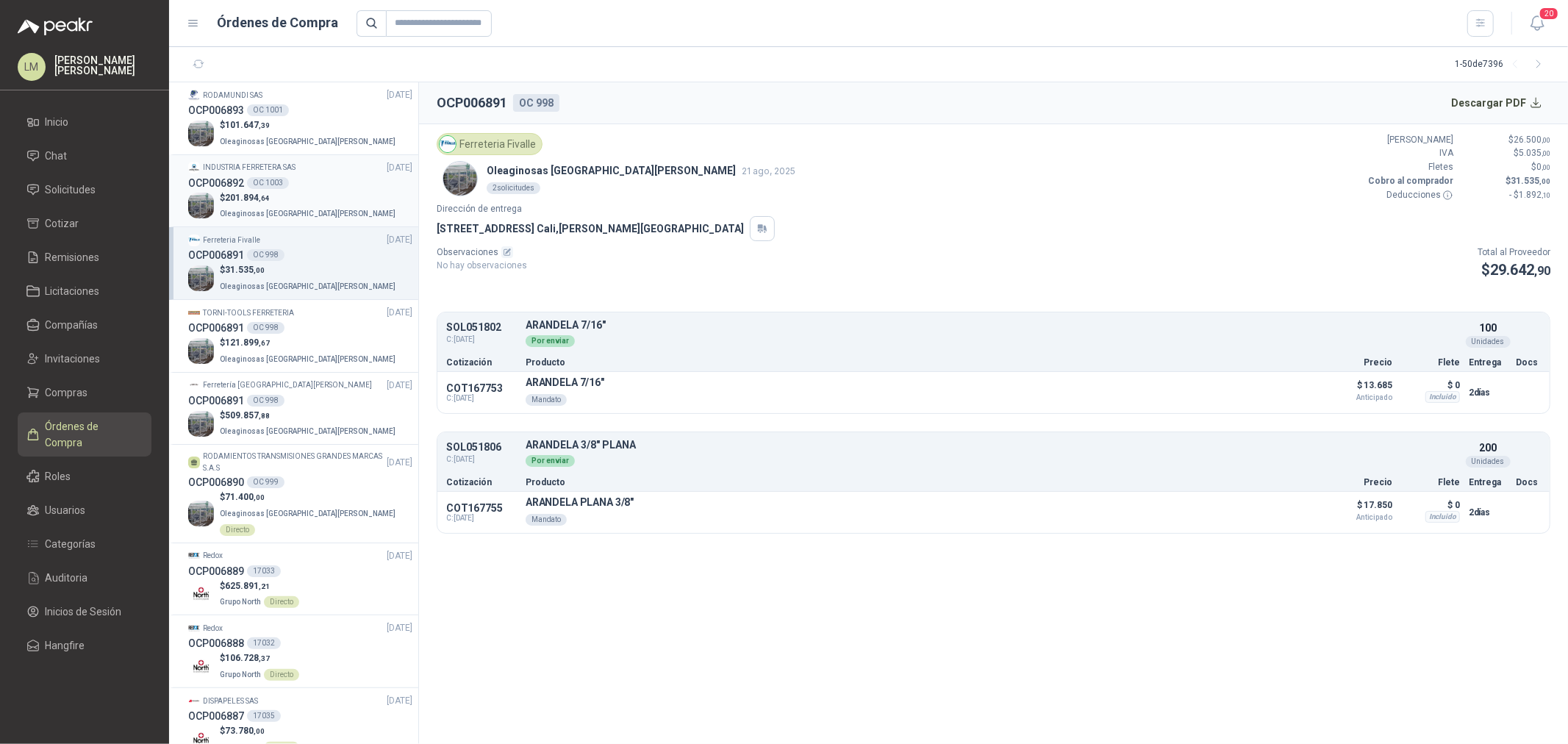
click at [272, 188] on div "OCP006892 OC 1003" at bounding box center [300, 183] width 224 height 16
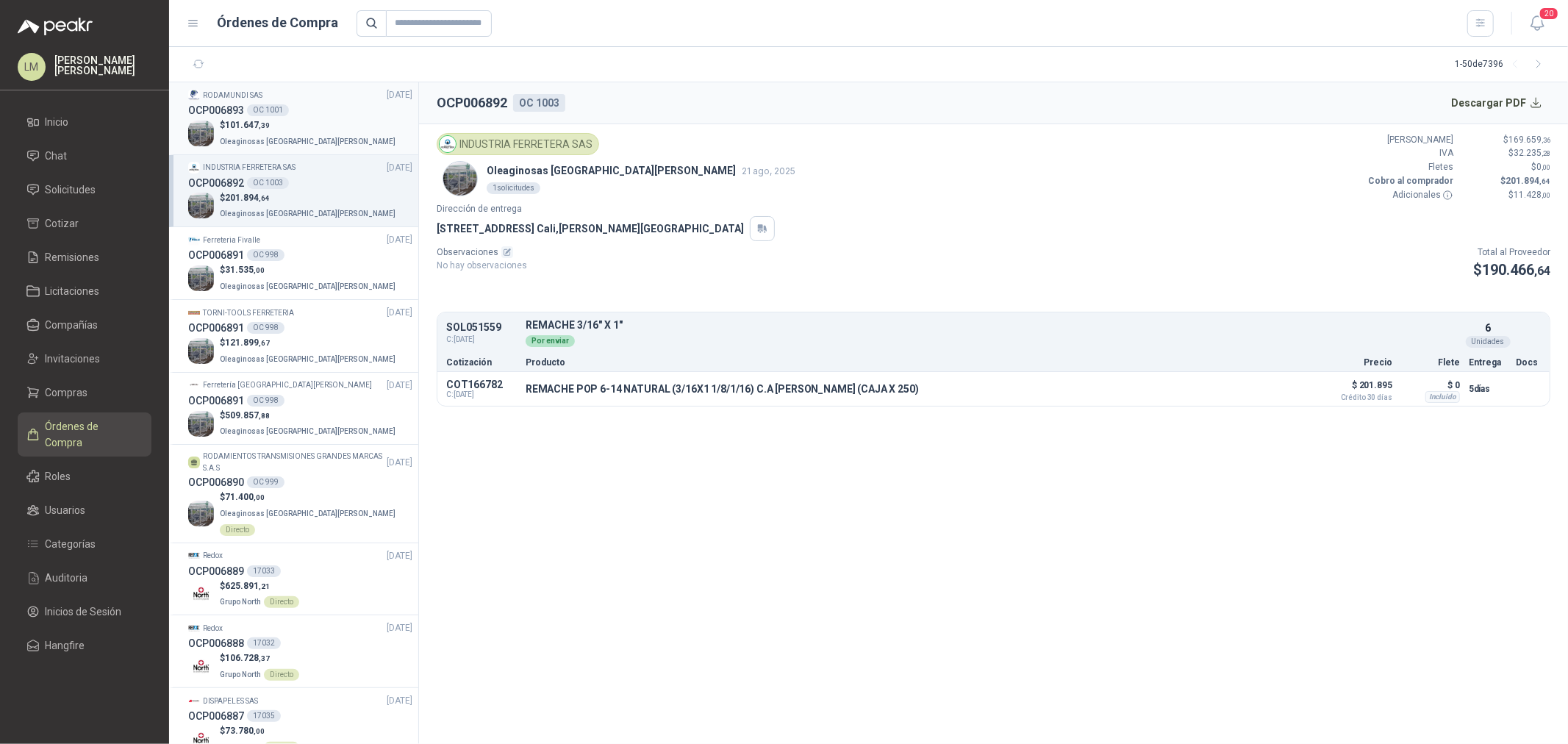
click at [285, 122] on p "$ 101.647 ,39" at bounding box center [309, 125] width 179 height 14
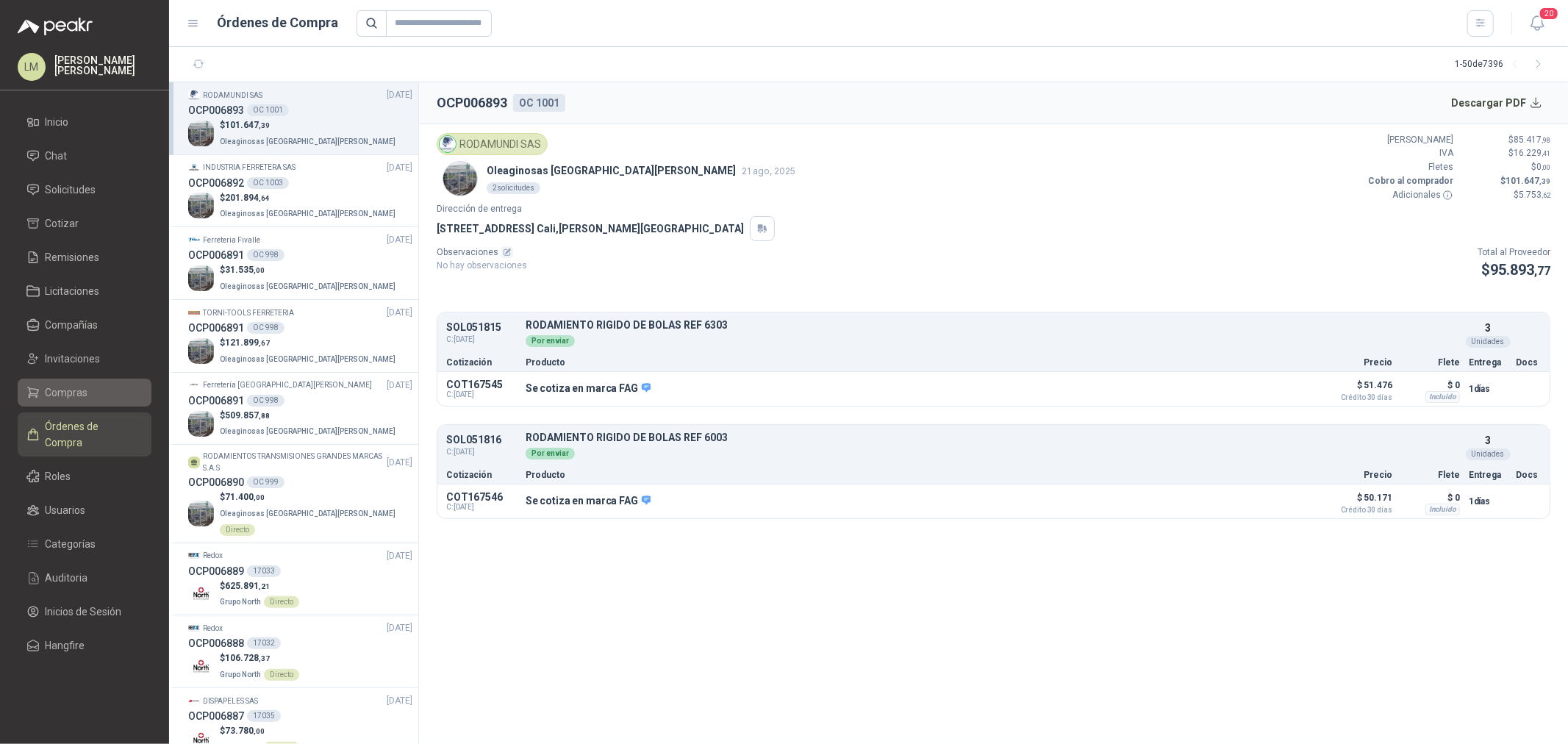
click at [64, 387] on span "Compras" at bounding box center [67, 392] width 43 height 16
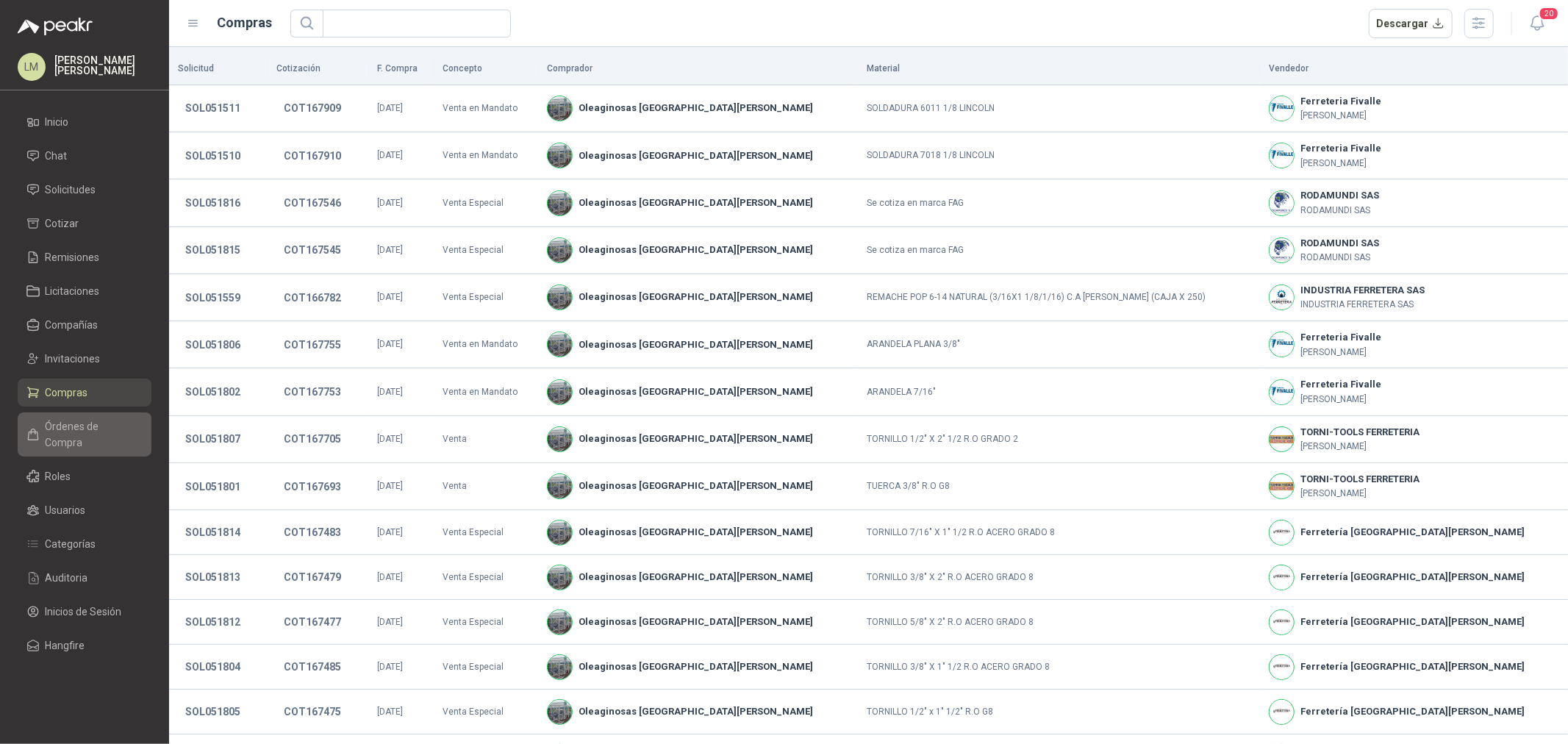
click at [67, 420] on span "Órdenes de Compra" at bounding box center [91, 435] width 92 height 32
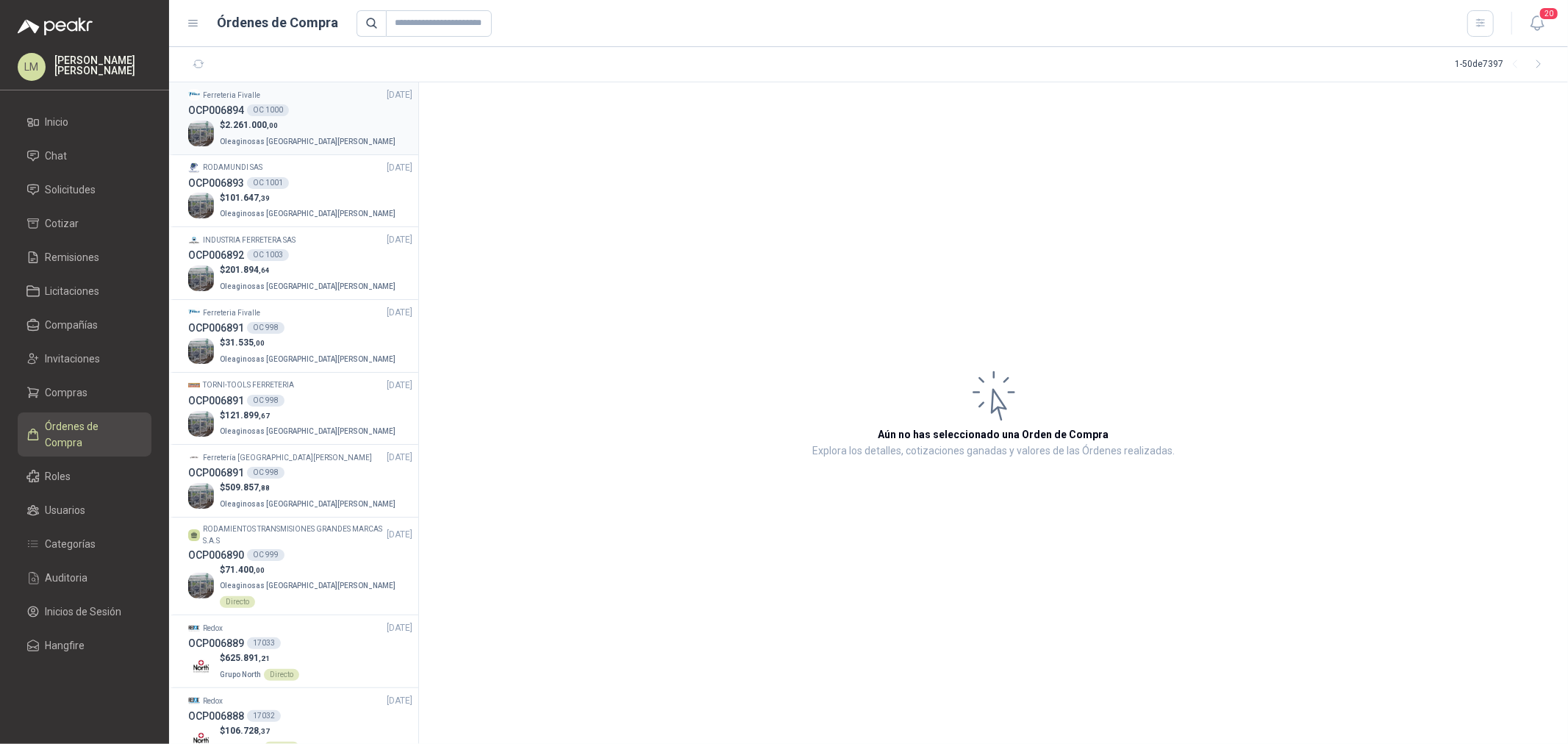
click at [297, 119] on p "$ 2.261.000 ,00" at bounding box center [309, 125] width 179 height 14
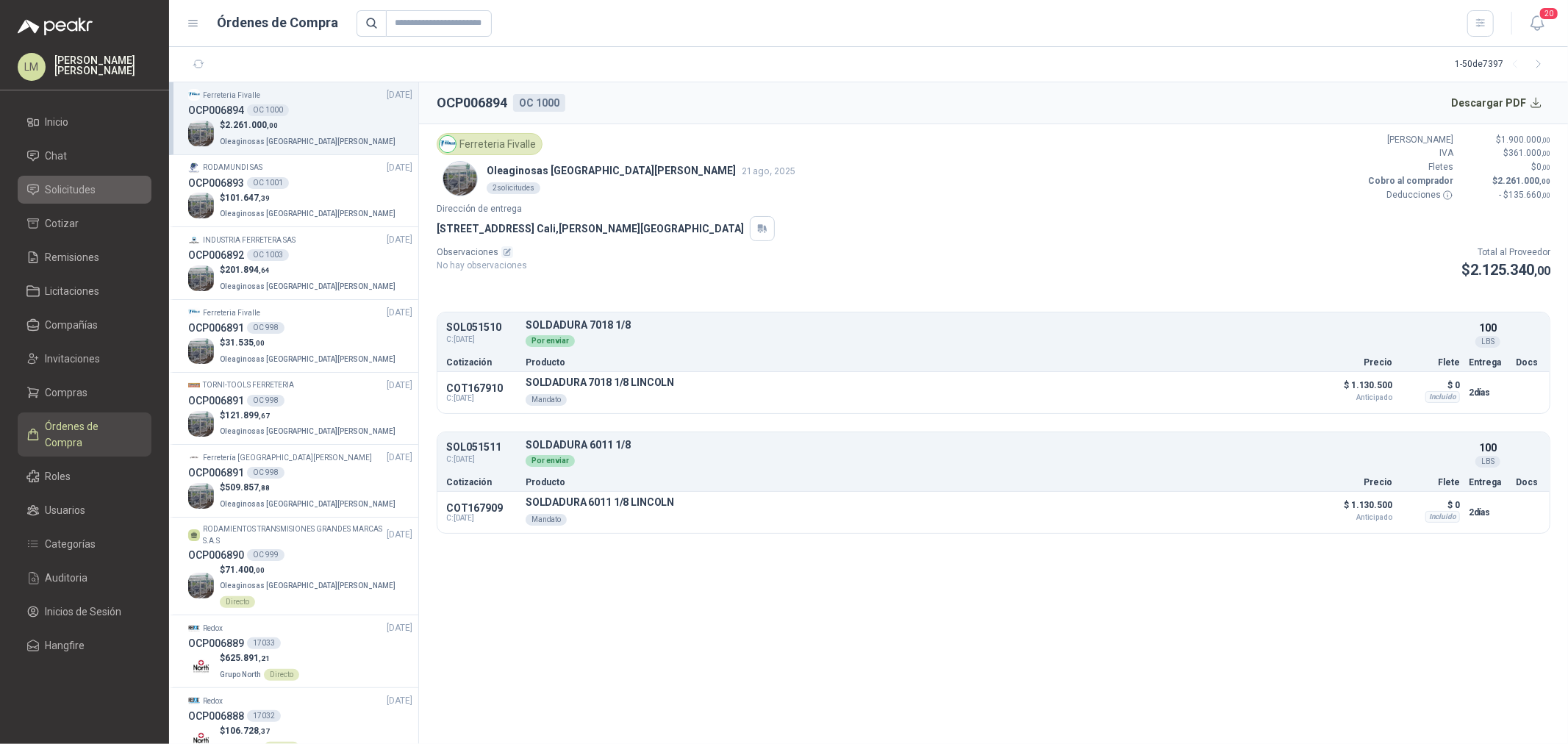
click at [72, 195] on span "Solicitudes" at bounding box center [71, 189] width 51 height 16
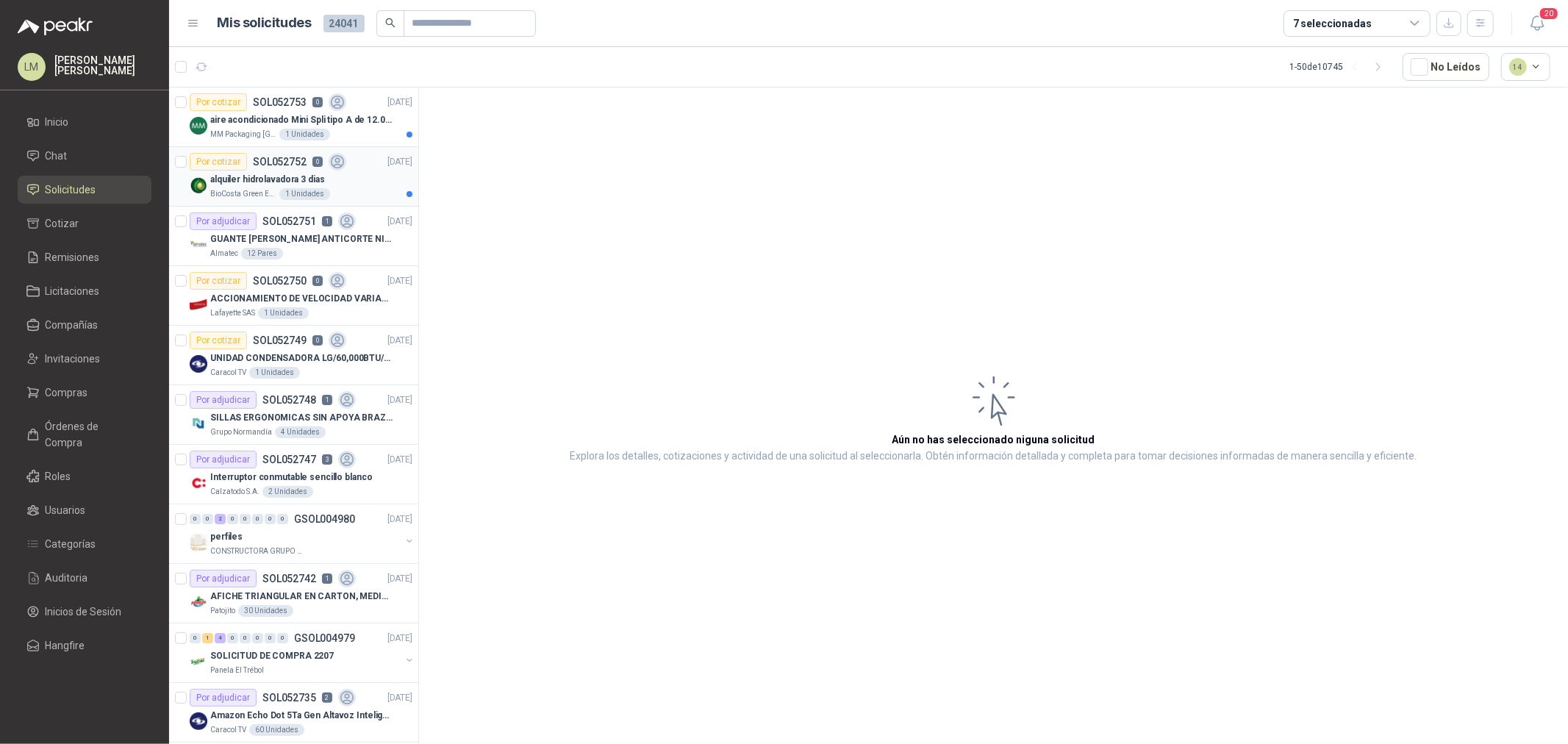
click at [265, 170] on div "Por cotizar SOL052752 0" at bounding box center [268, 161] width 156 height 18
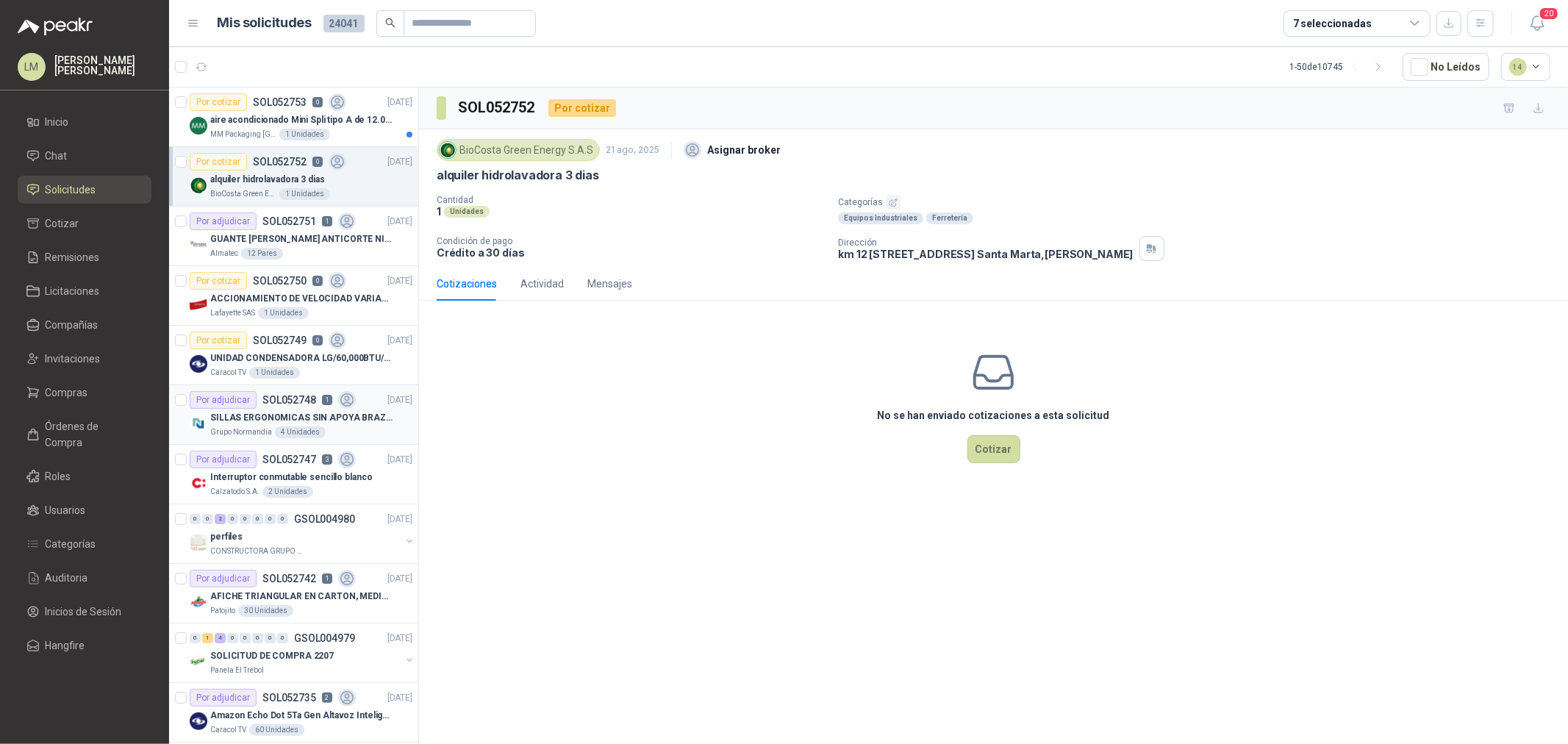
click at [259, 415] on p "SILLAS ERGONOMICAS SIN APOYA BRAZOS" at bounding box center [301, 418] width 183 height 14
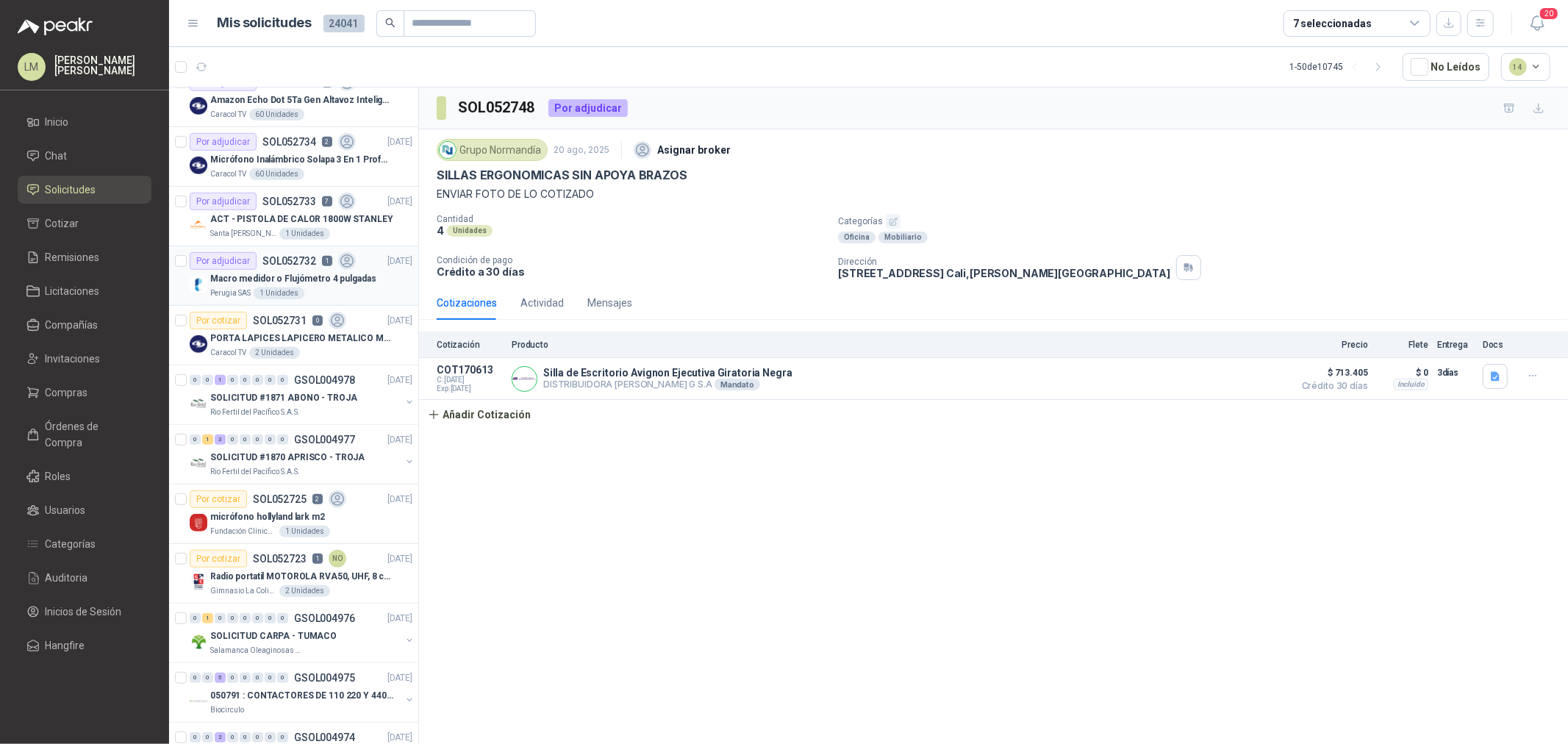
scroll to position [653, 0]
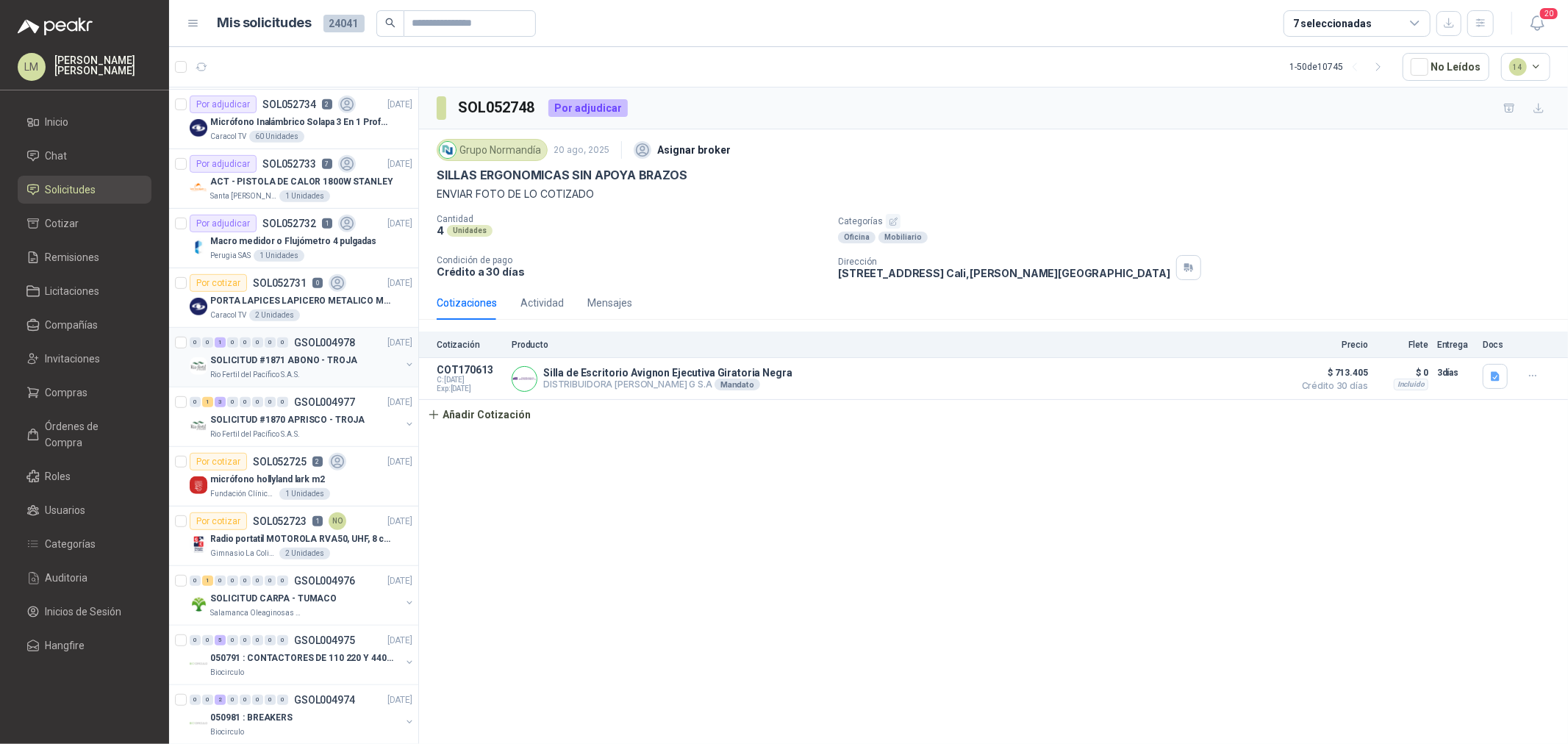
click at [277, 354] on p "SOLICITUD #1871 ABONO - TROJA" at bounding box center [284, 360] width 147 height 14
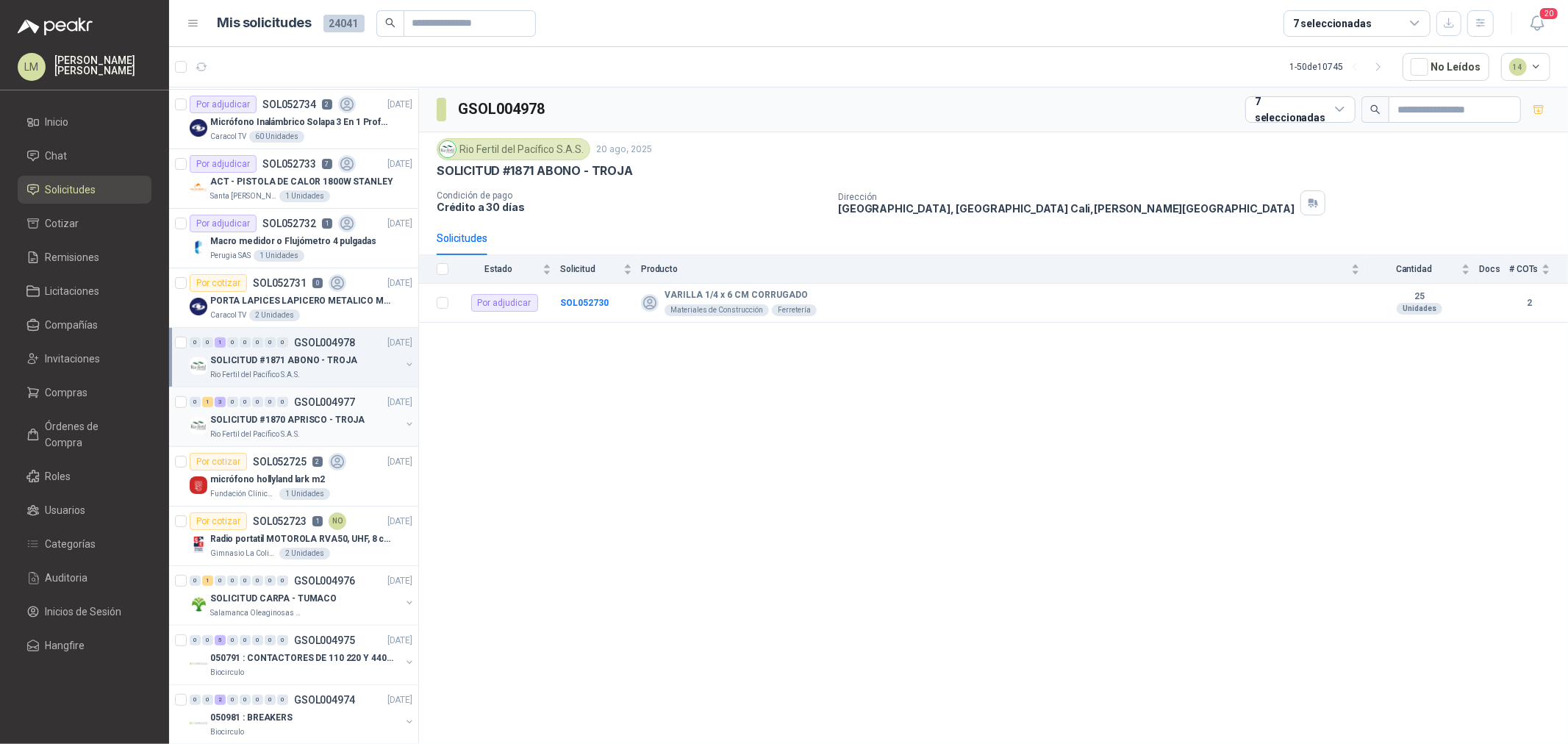
click at [277, 417] on p "SOLICITUD #1870 APRISCO - TROJA" at bounding box center [287, 420] width 154 height 14
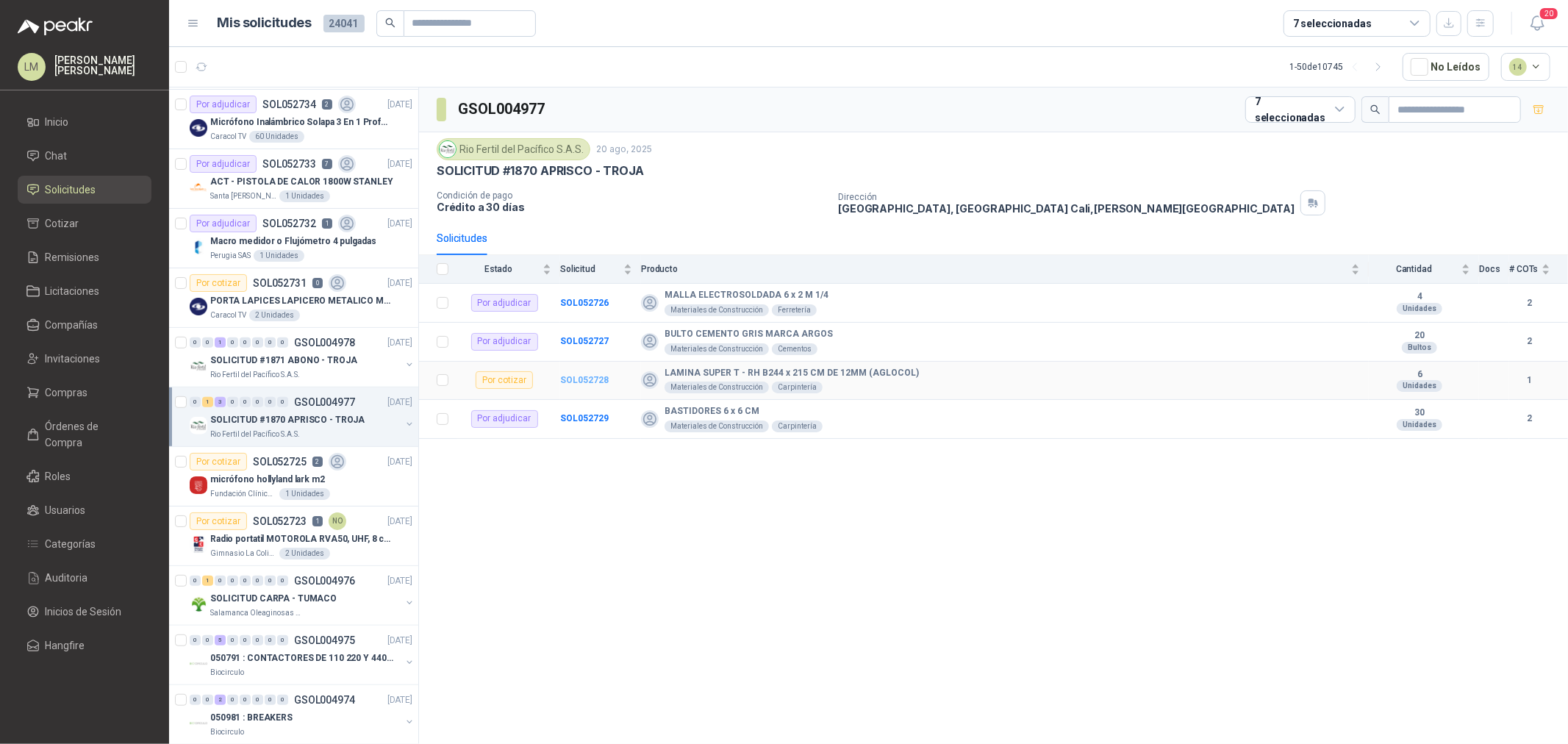
click at [600, 379] on b "SOL052728" at bounding box center [584, 380] width 48 height 10
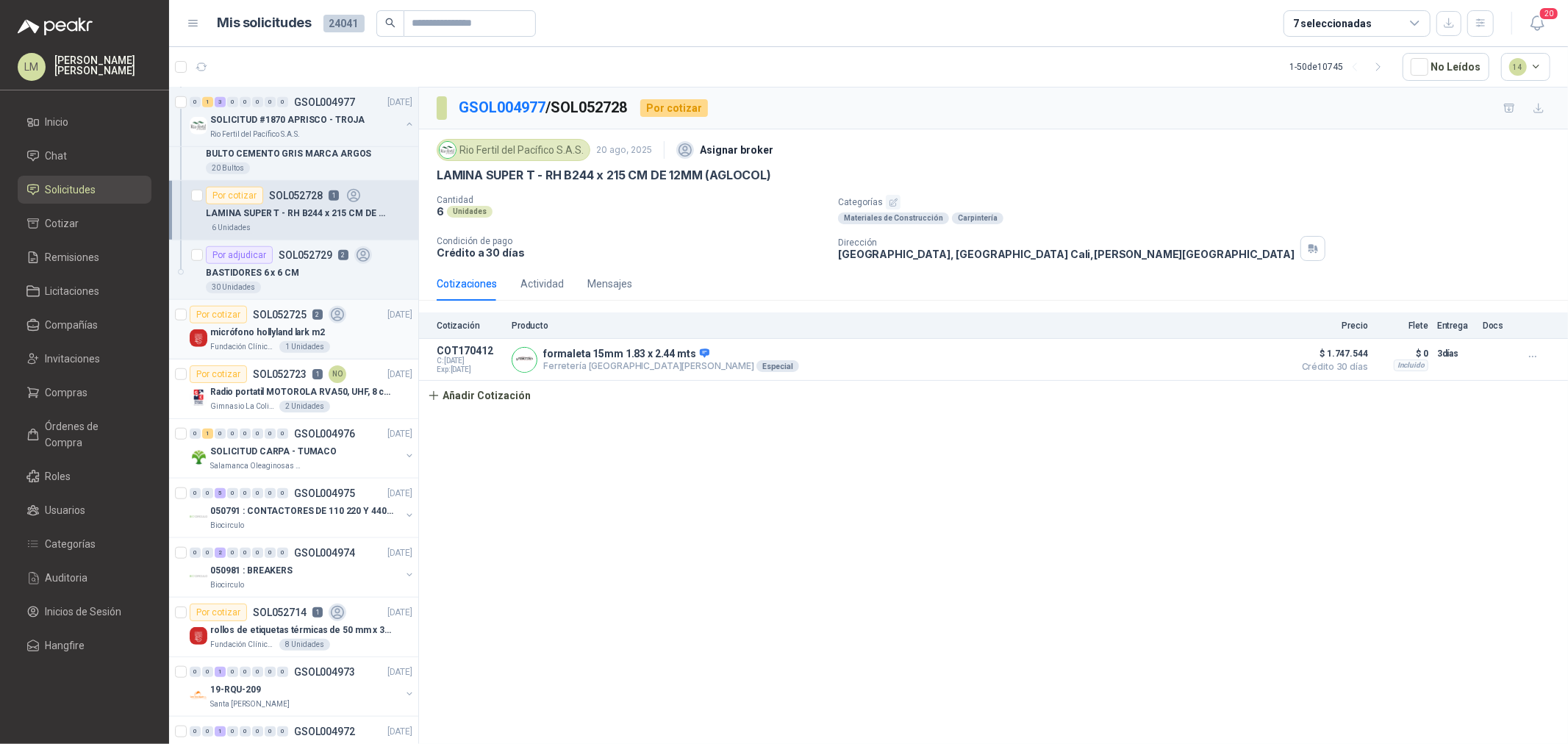
scroll to position [1144, 0]
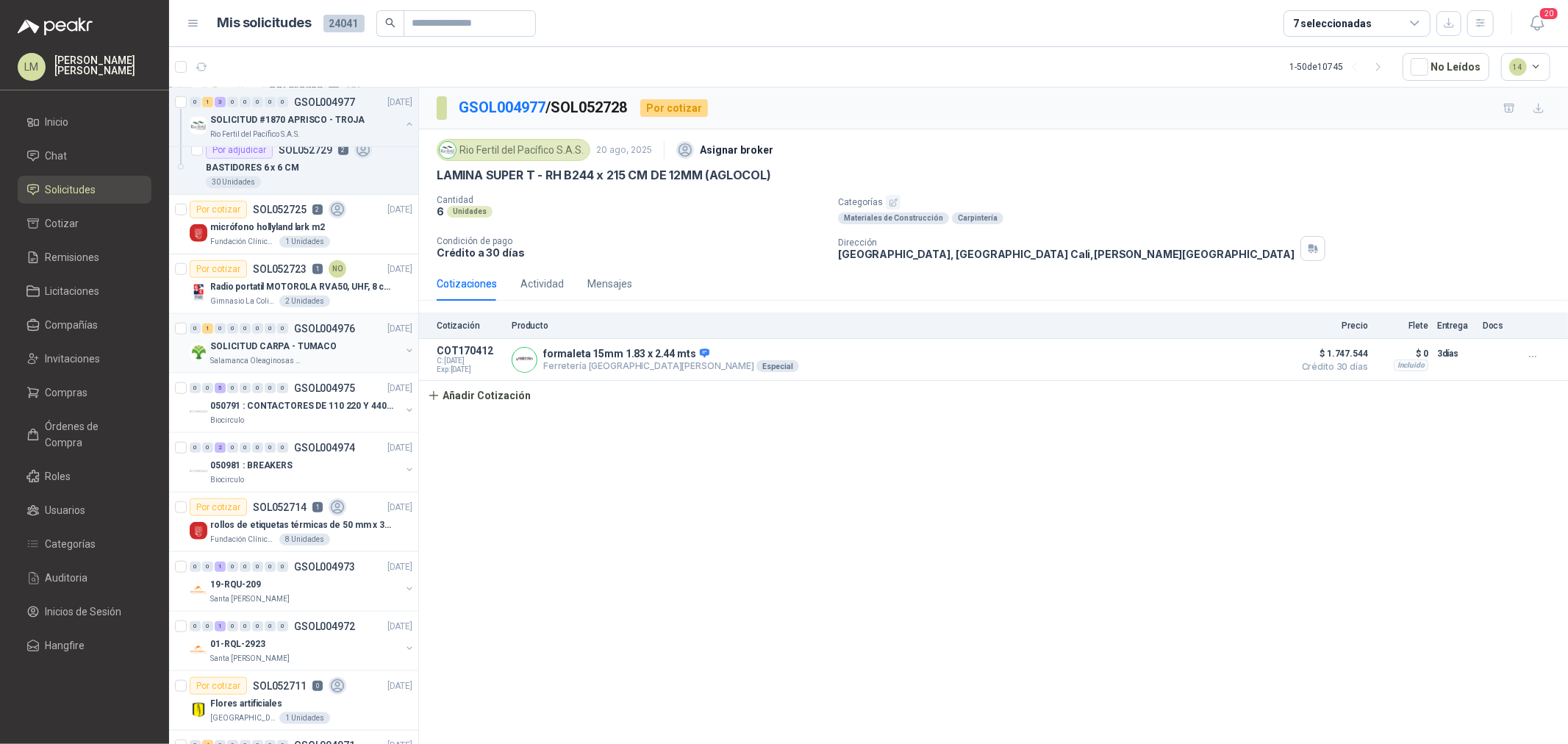
click at [272, 354] on div "SOLICITUD CARPA - TUMACO" at bounding box center [305, 346] width 190 height 18
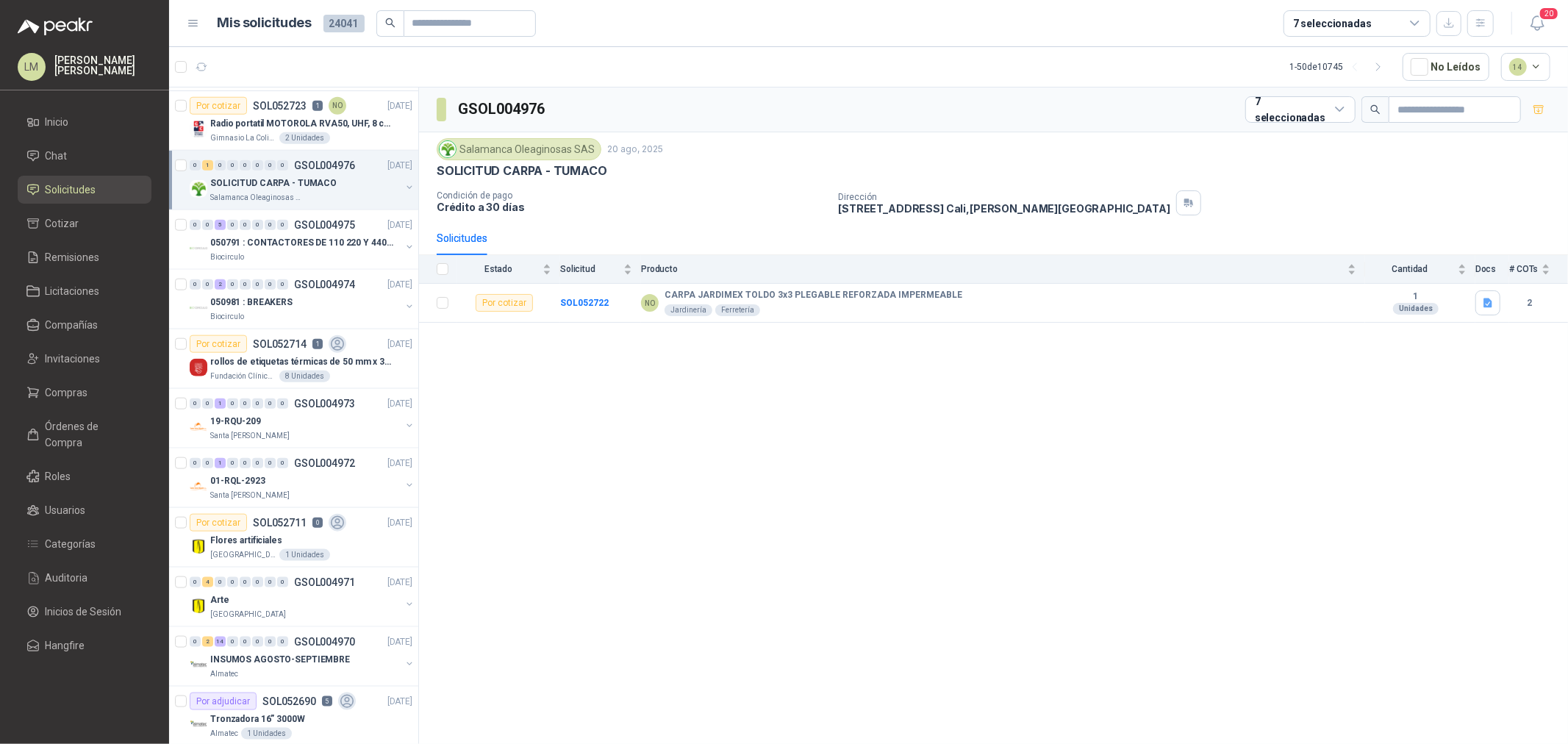
scroll to position [1388, 0]
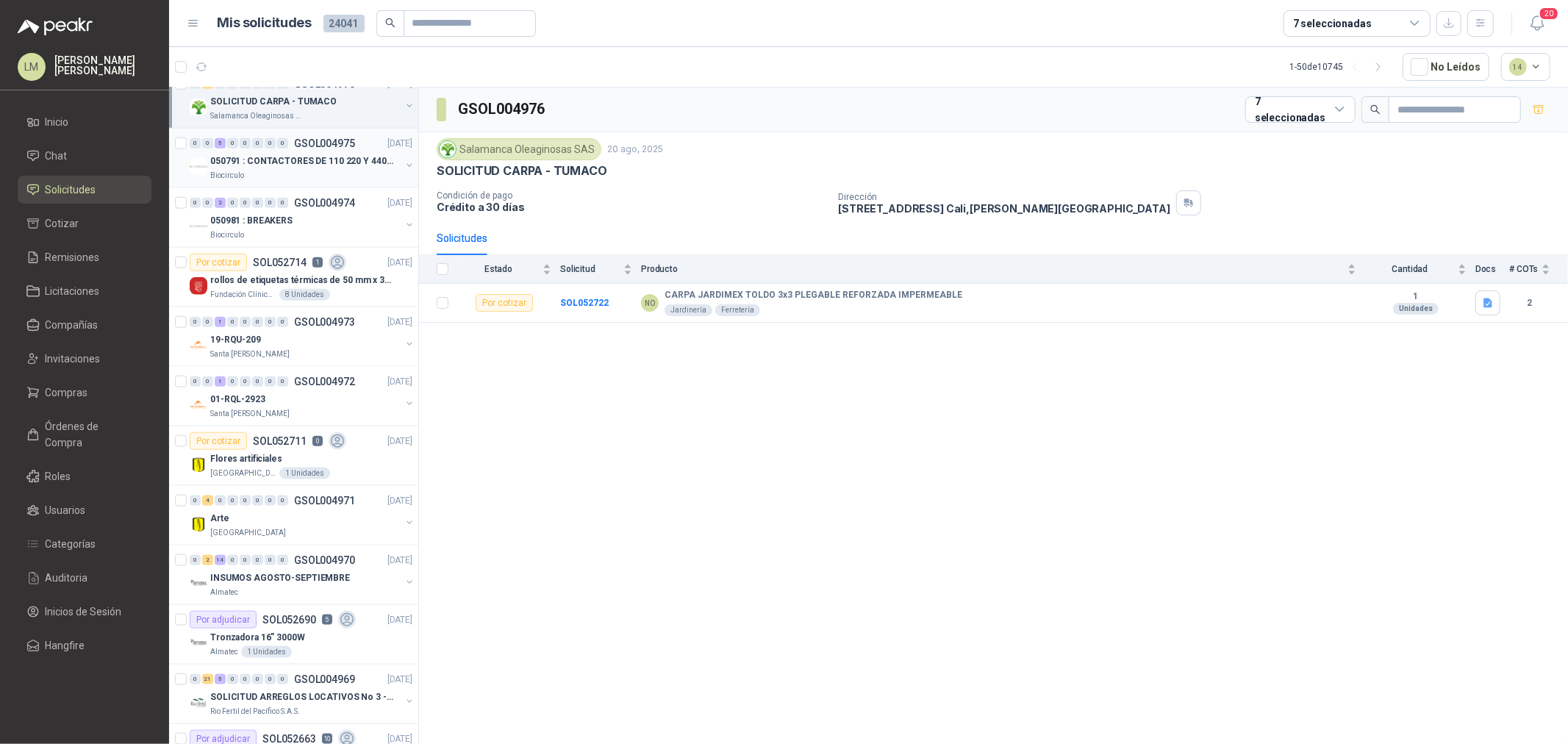
click at [276, 172] on div "Biocirculo" at bounding box center [305, 175] width 190 height 12
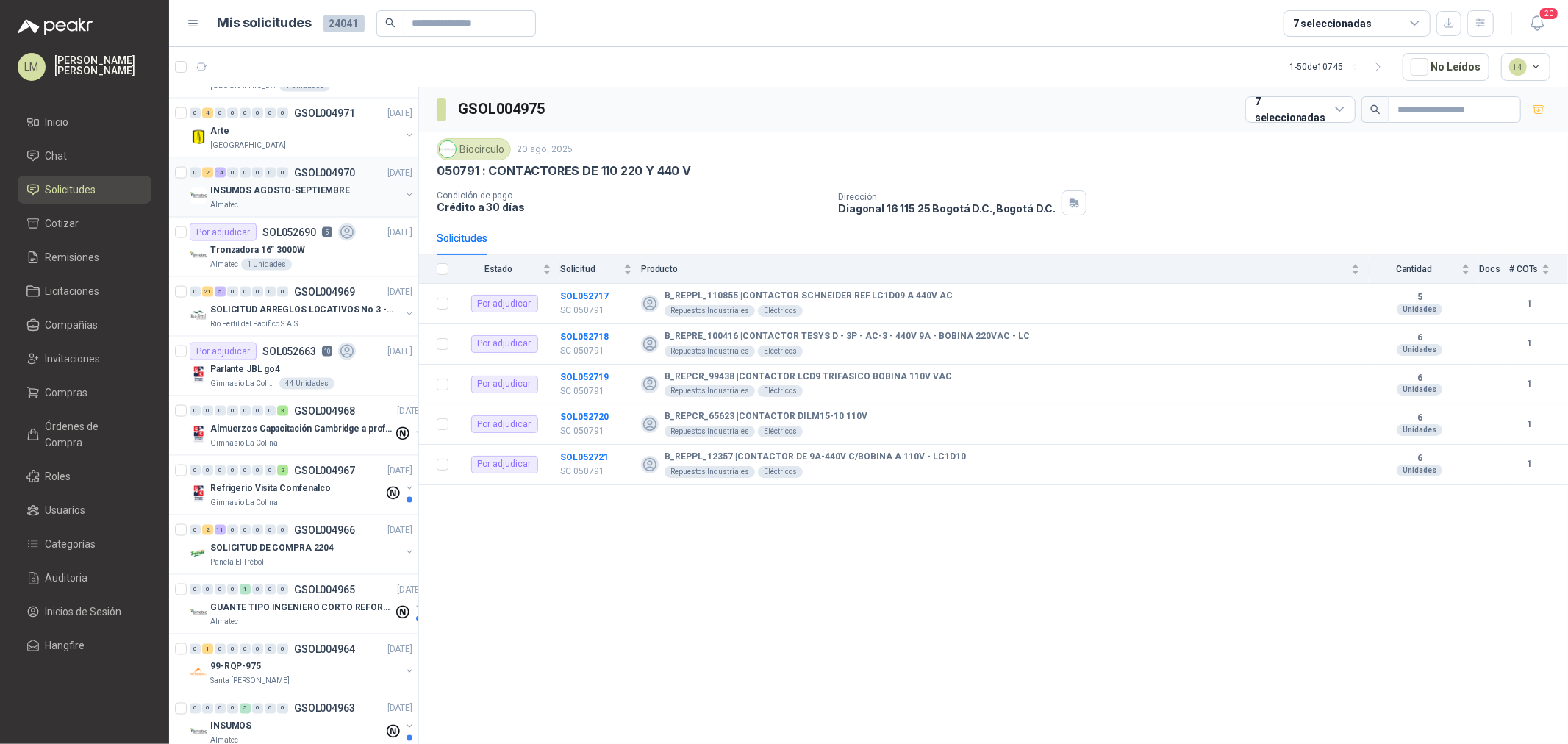
scroll to position [1797, 0]
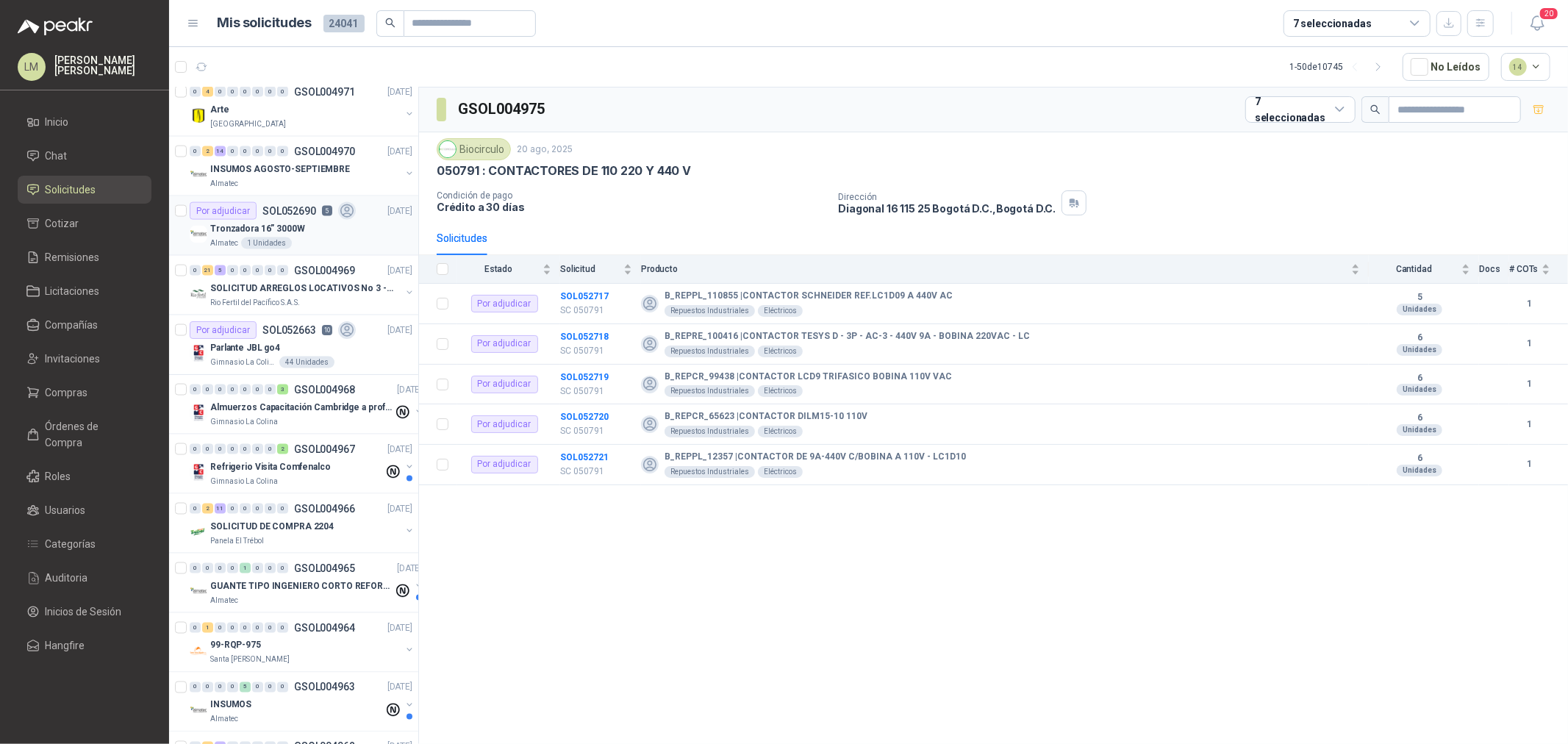
click at [272, 216] on p "SOL052690" at bounding box center [289, 210] width 54 height 10
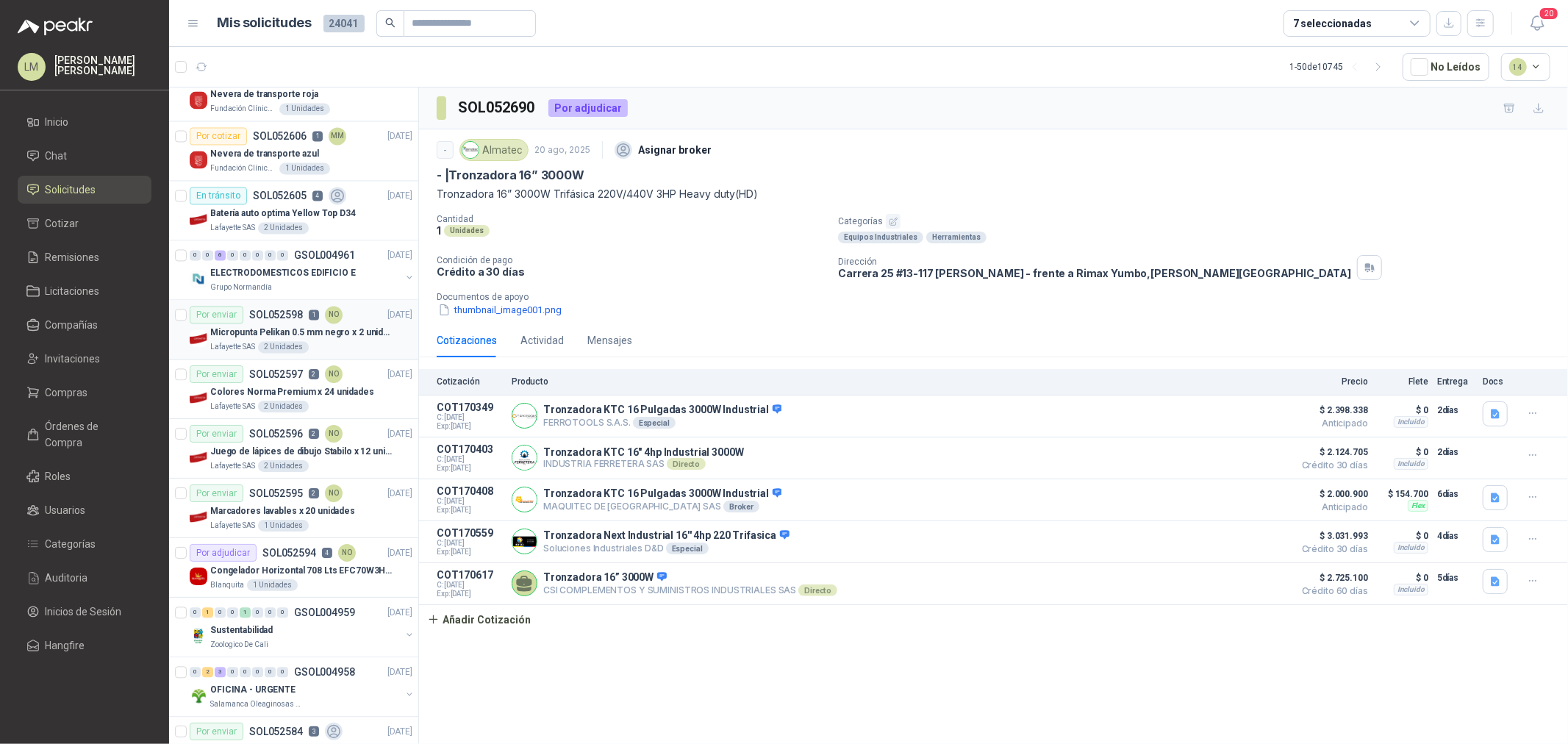
scroll to position [2589, 0]
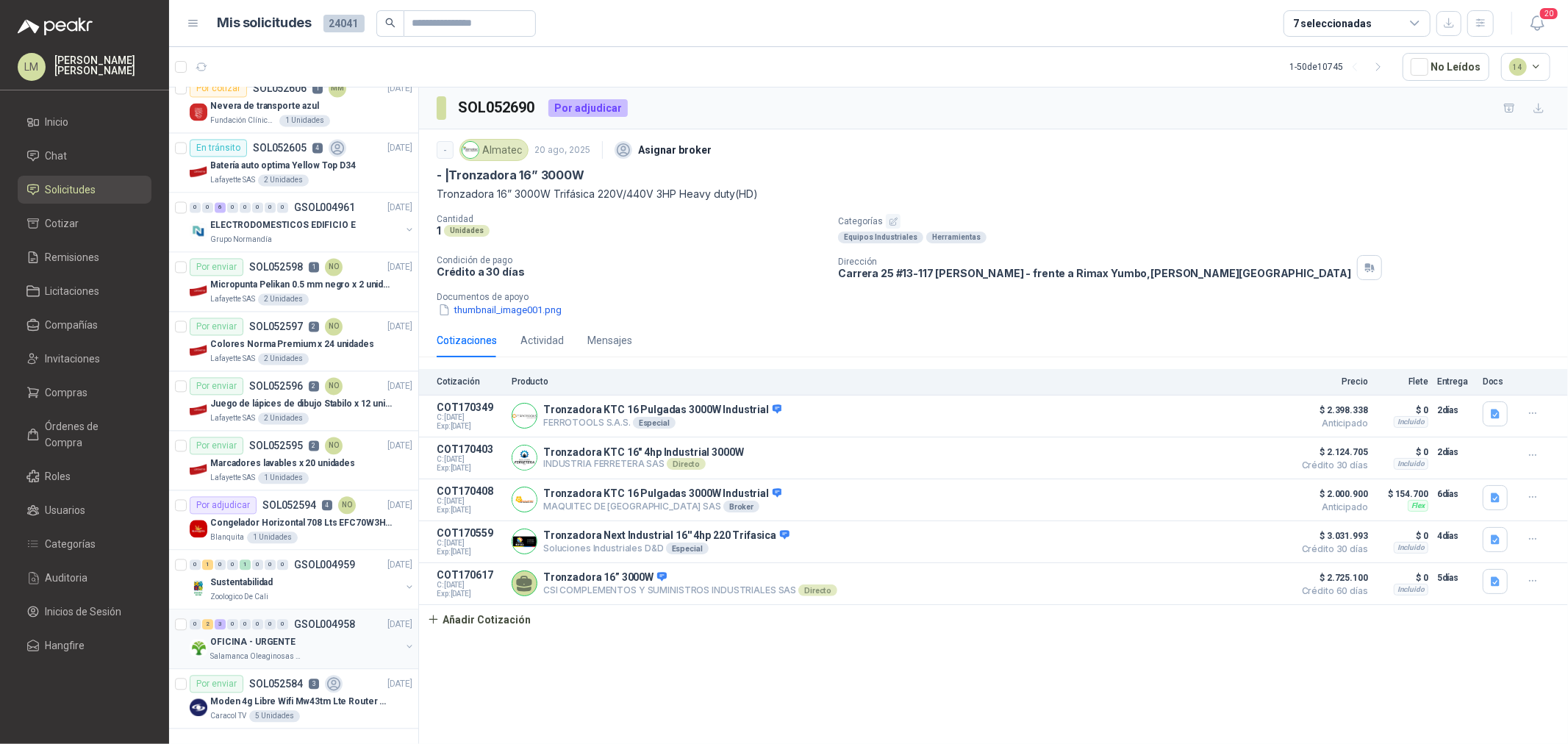
click at [271, 567] on div "OFICINA - URGENTE" at bounding box center [305, 642] width 190 height 18
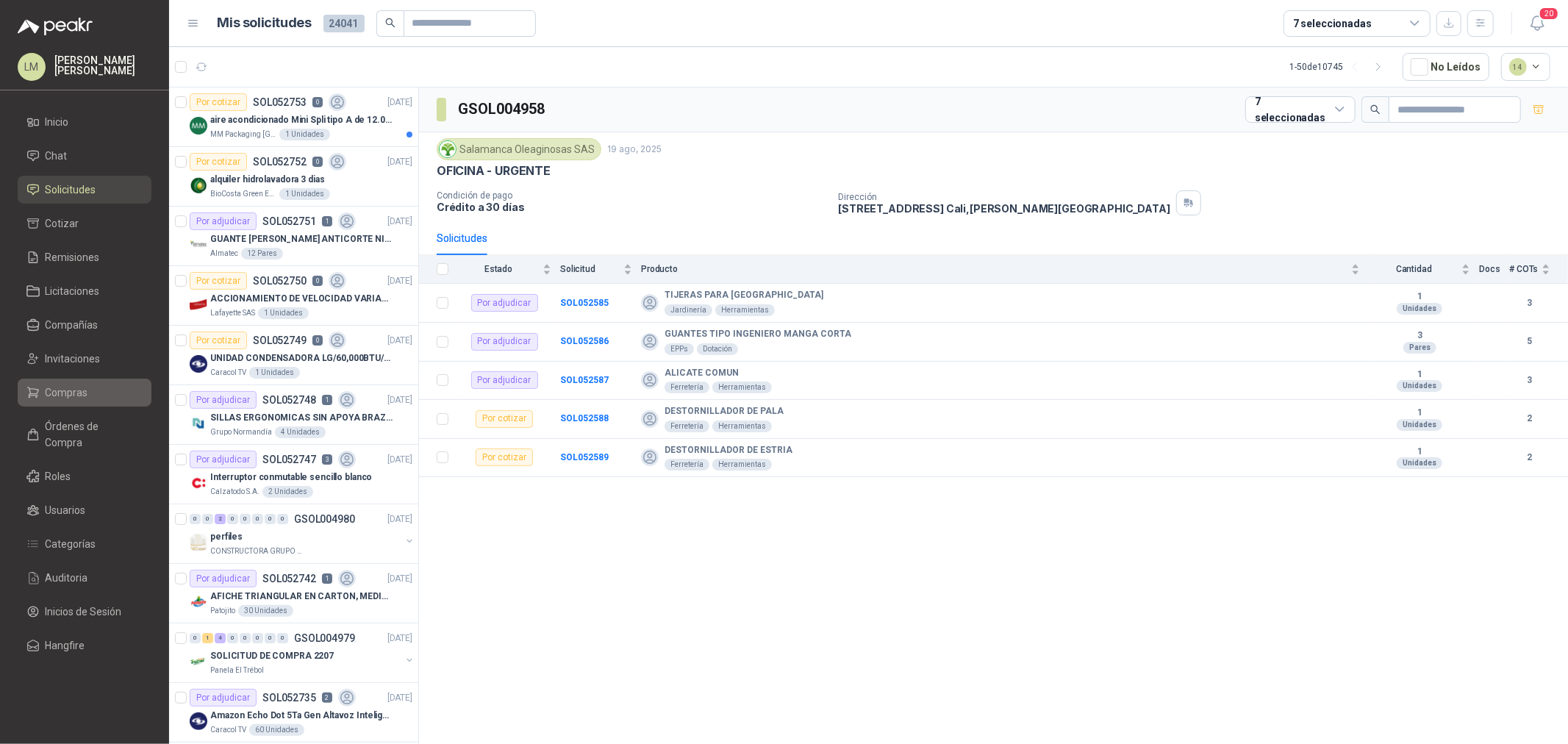
click at [67, 395] on span "Compras" at bounding box center [67, 392] width 43 height 16
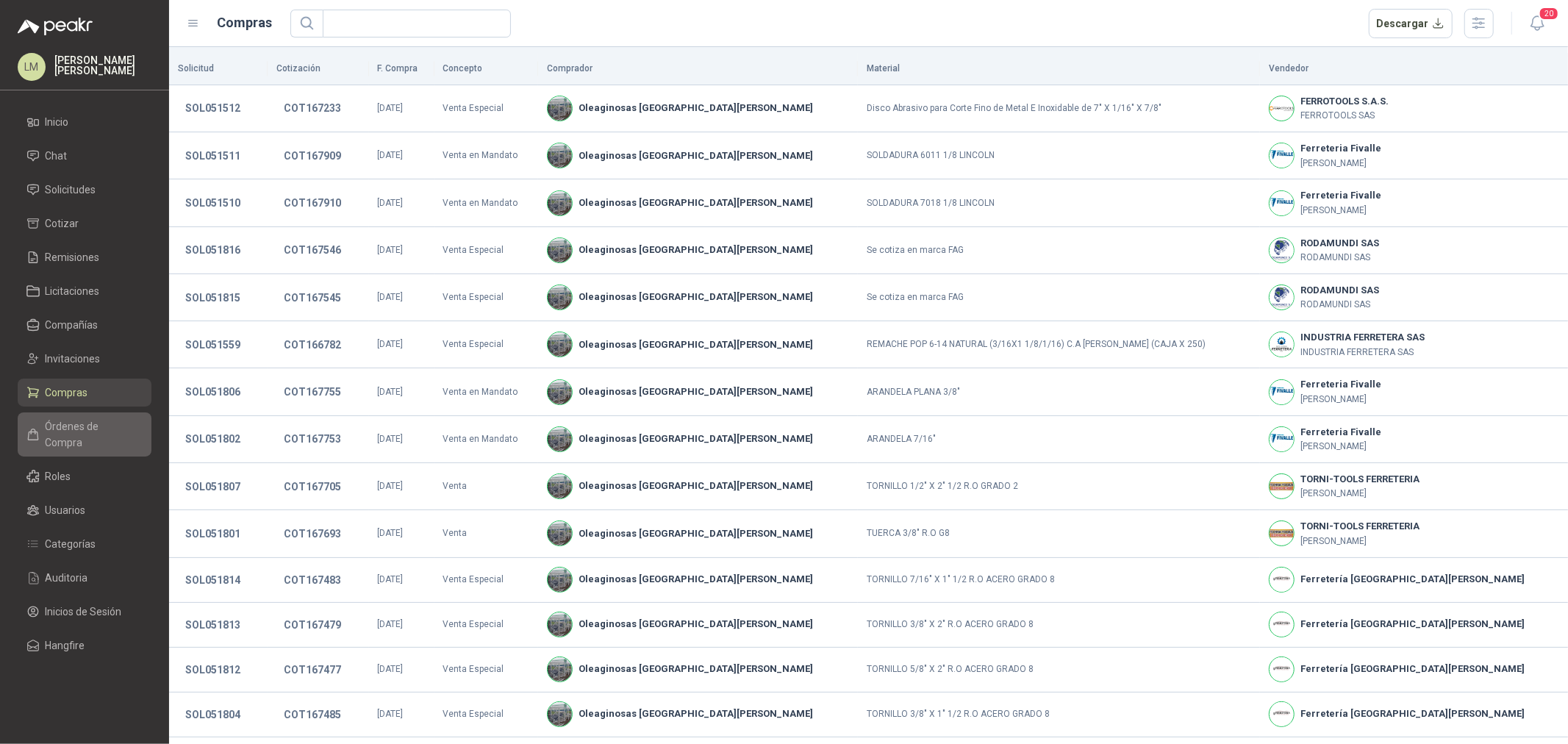
click at [67, 425] on span "Órdenes de Compra" at bounding box center [91, 435] width 92 height 32
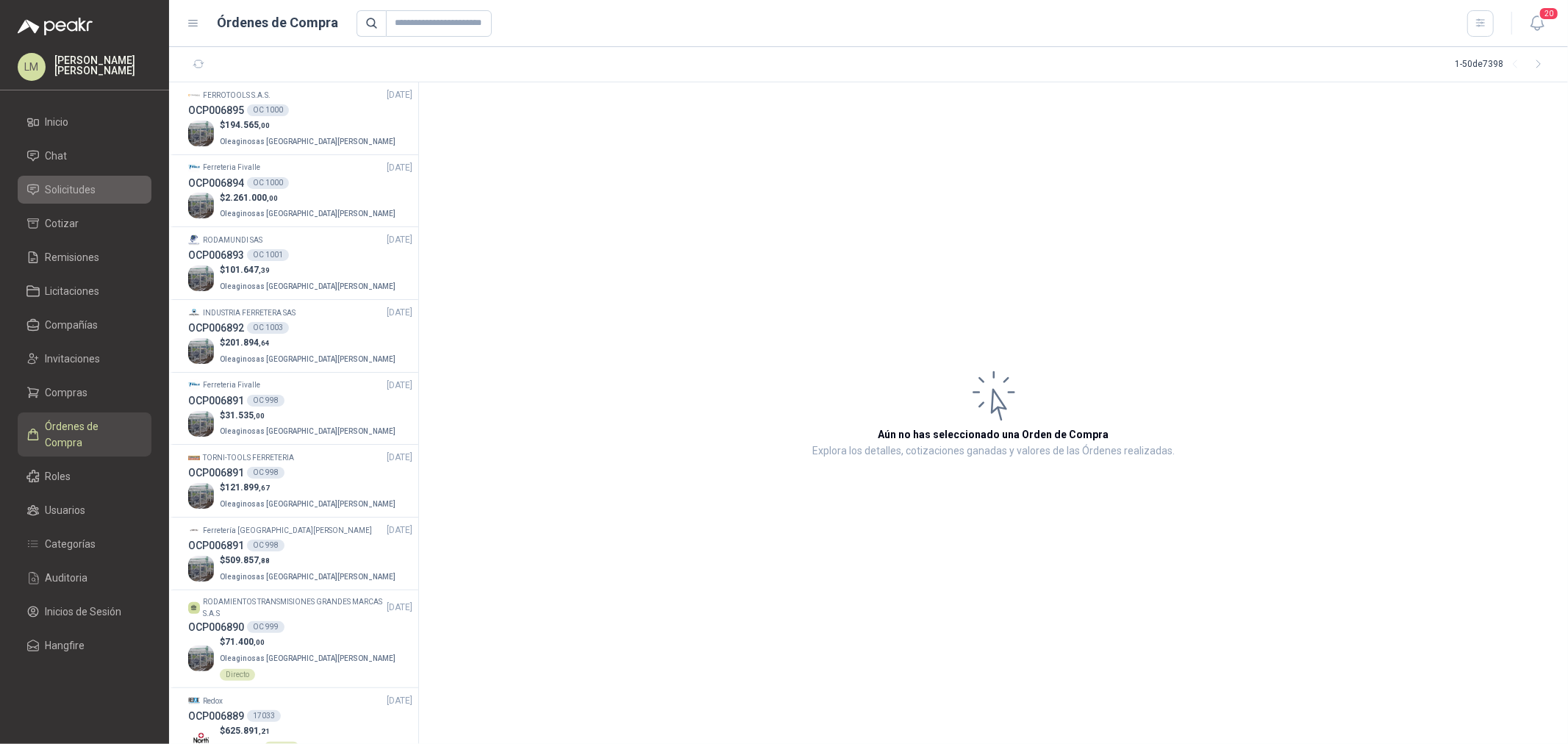
click at [84, 188] on span "Solicitudes" at bounding box center [71, 189] width 51 height 16
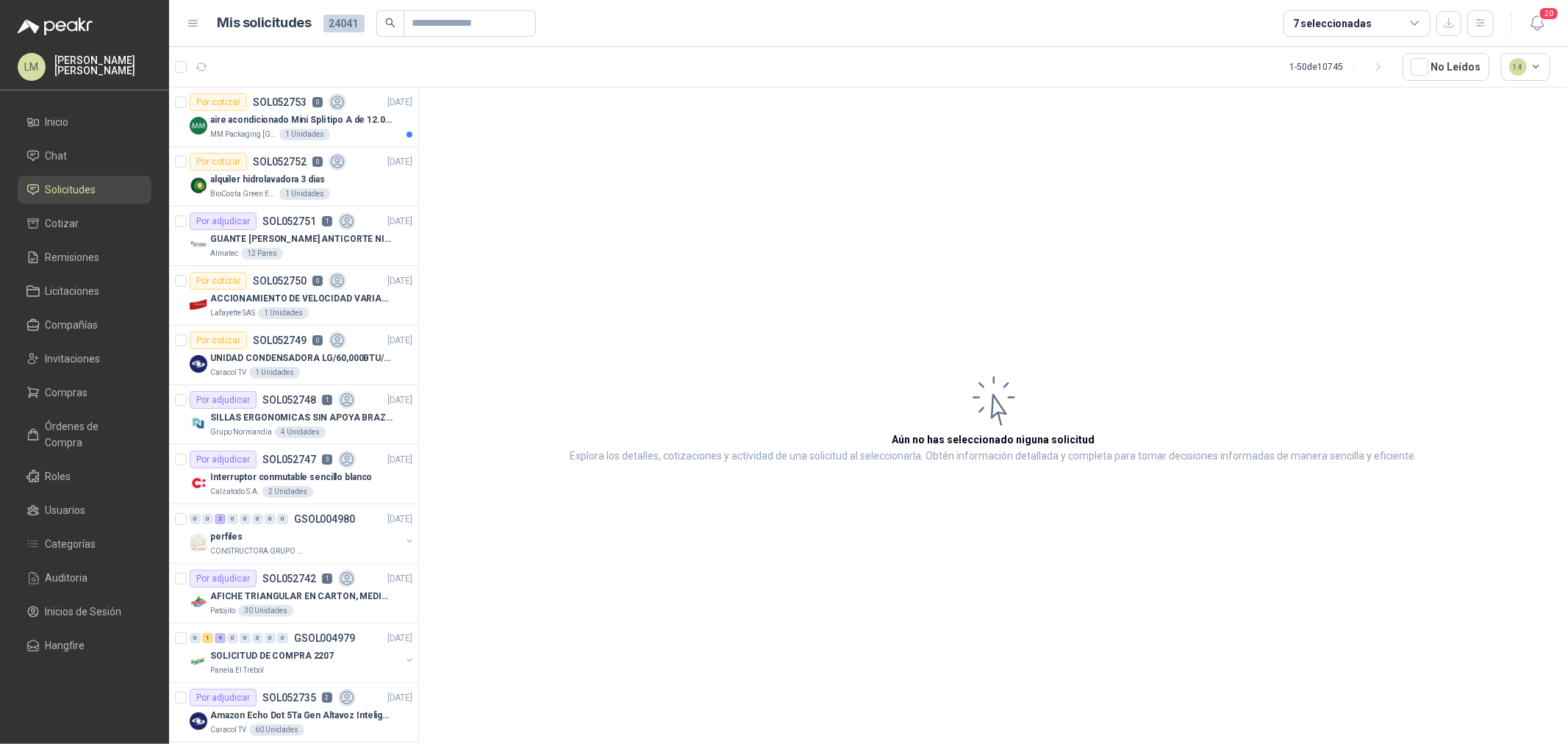
click at [1254, 23] on div "7 seleccionadas" at bounding box center [1333, 23] width 79 height 16
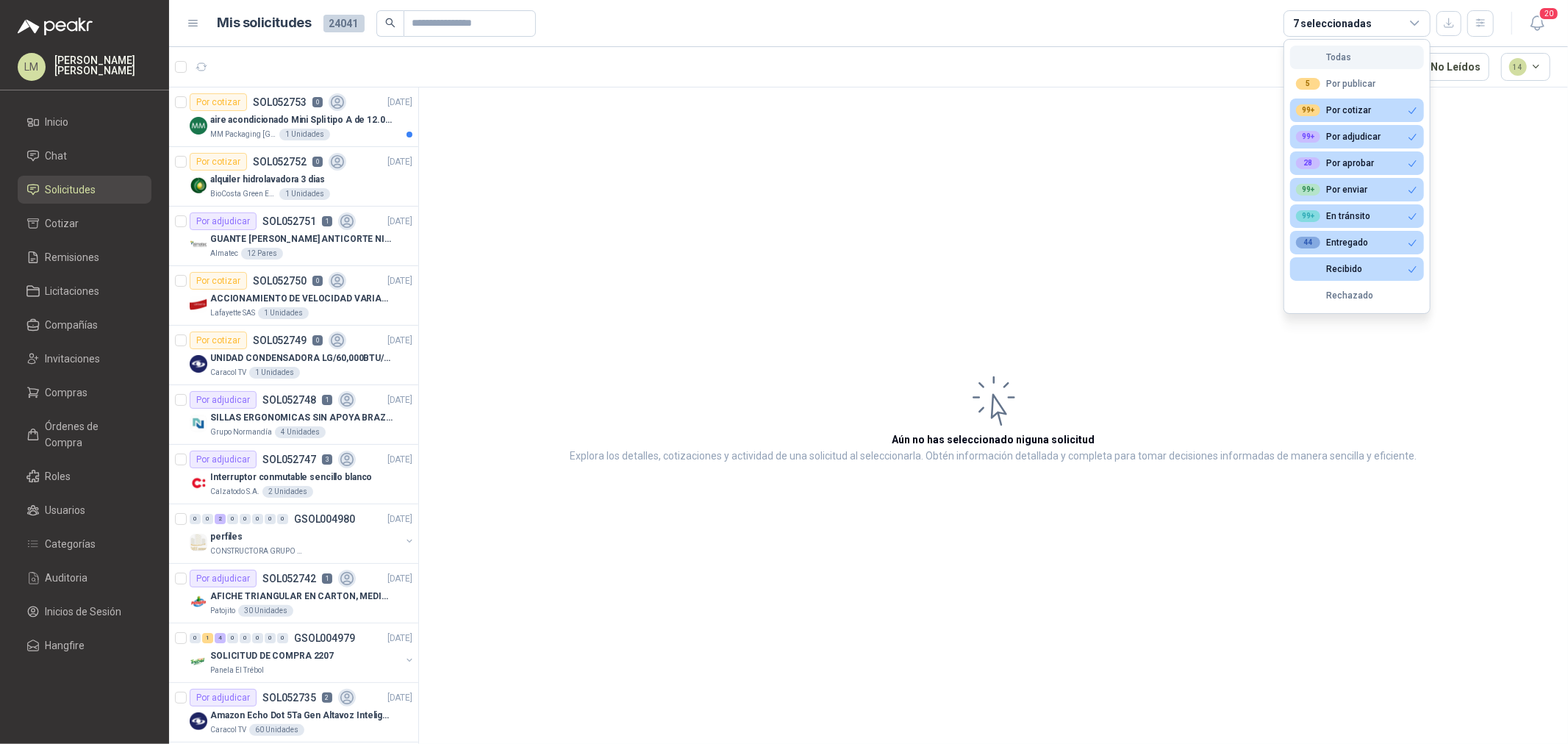
click at [1254, 56] on div "Todas" at bounding box center [1323, 57] width 55 height 10
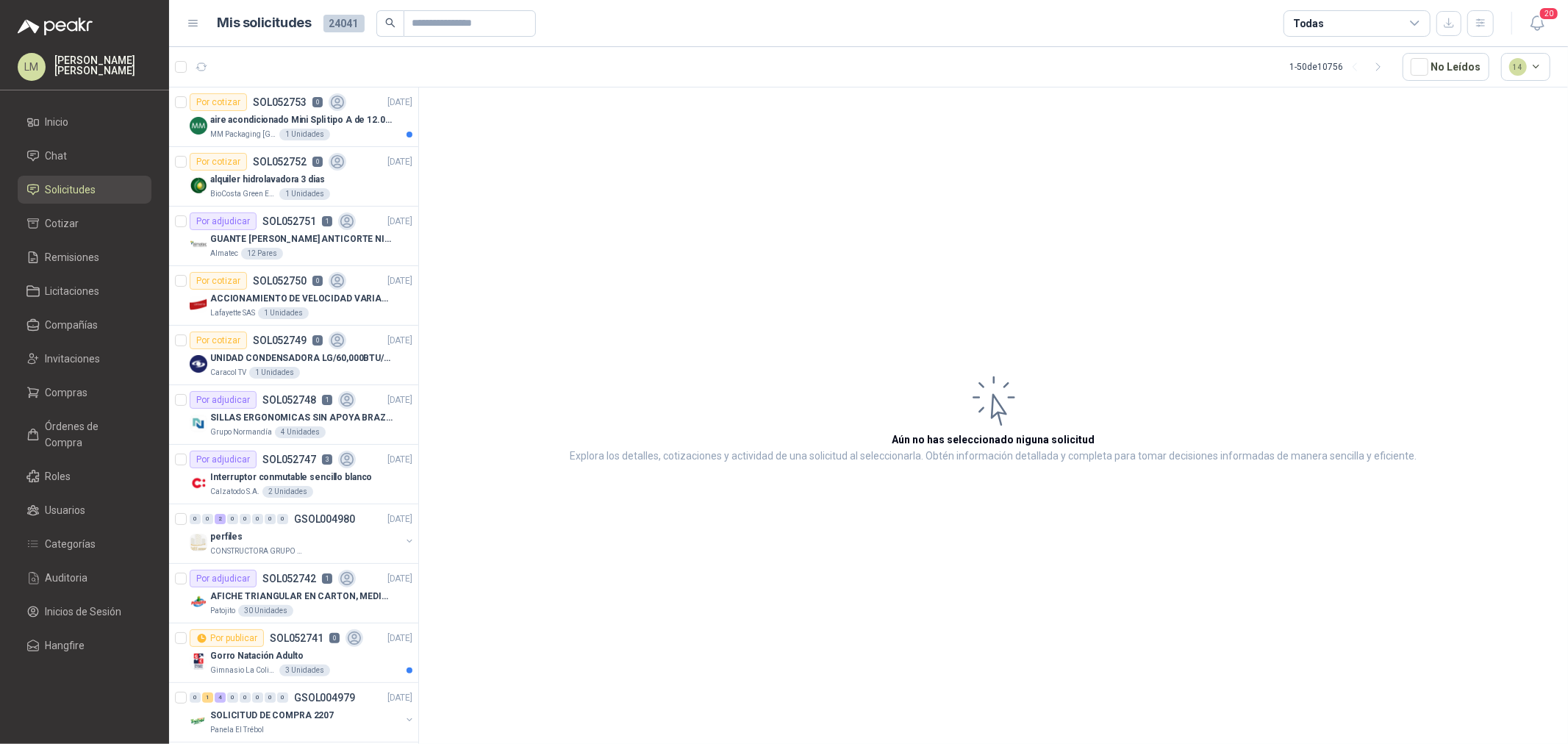
click at [1254, 27] on div "Todas" at bounding box center [1357, 23] width 147 height 27
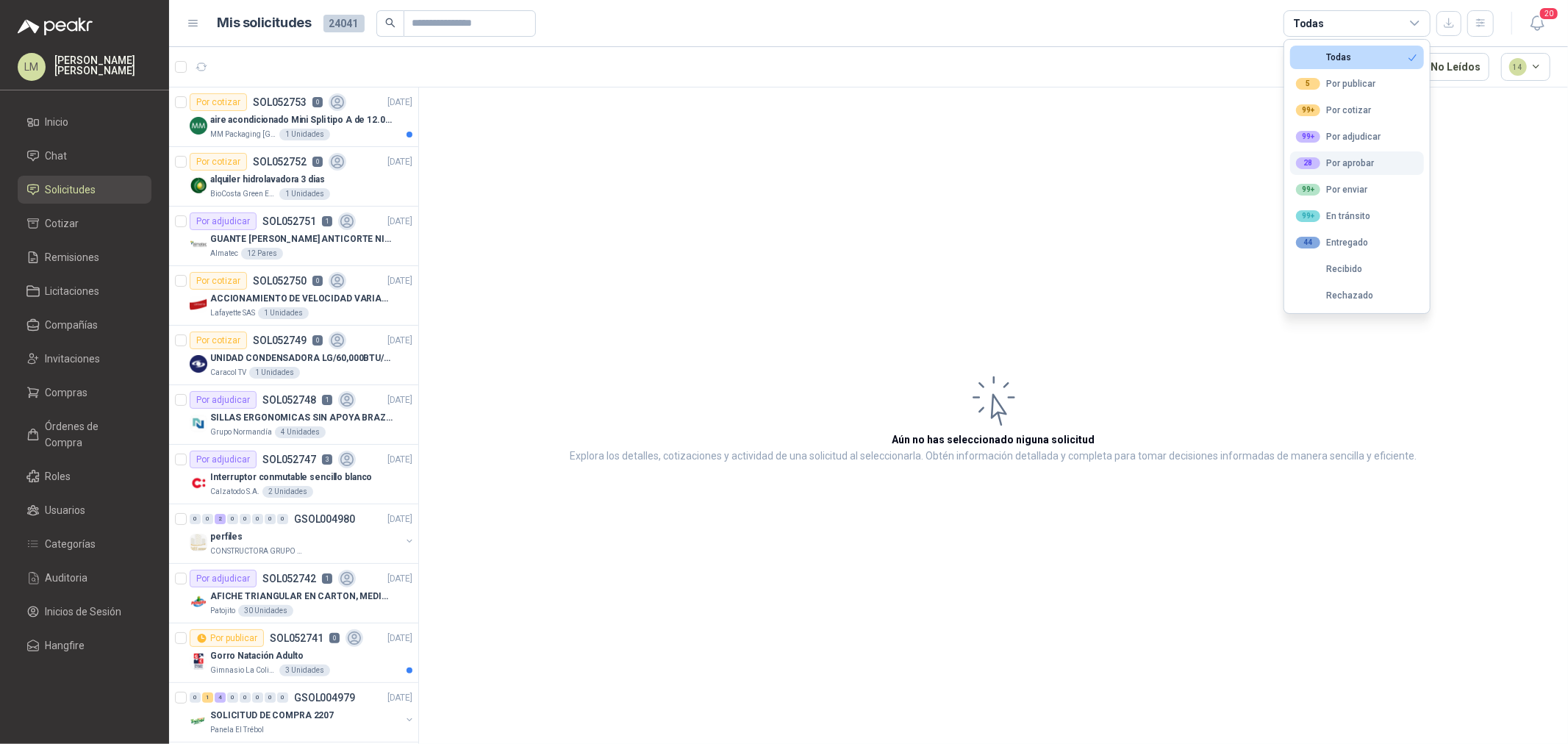
click at [1254, 165] on div "28 Por aprobar" at bounding box center [1335, 163] width 78 height 12
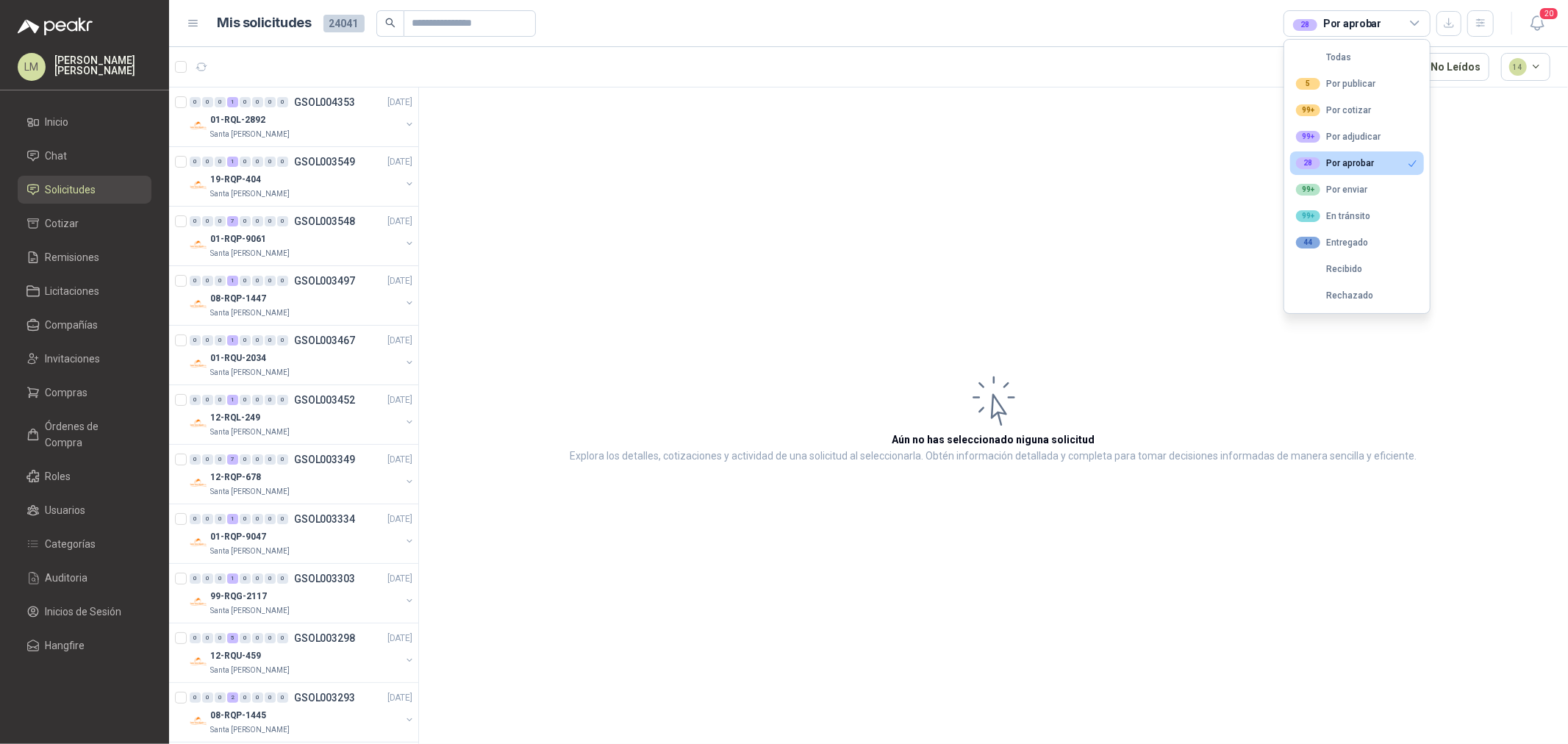
click at [642, 184] on article "Aún no has seleccionado niguna solicitud Explora los detalles, cotizaciones y a…" at bounding box center [994, 418] width 1149 height 662
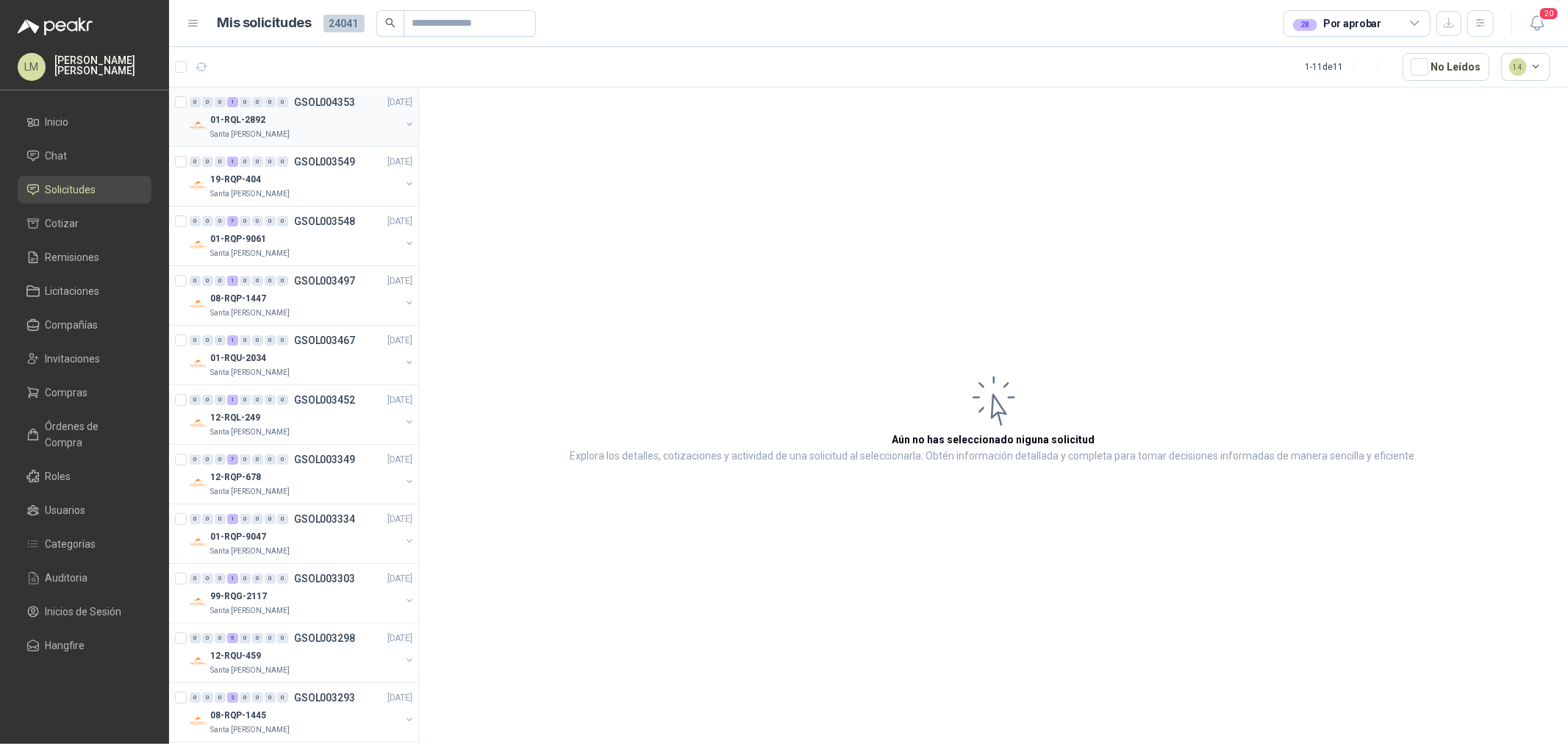
click at [403, 125] on button "button" at bounding box center [409, 123] width 12 height 12
click at [338, 164] on p "SOL047968" at bounding box center [311, 161] width 54 height 10
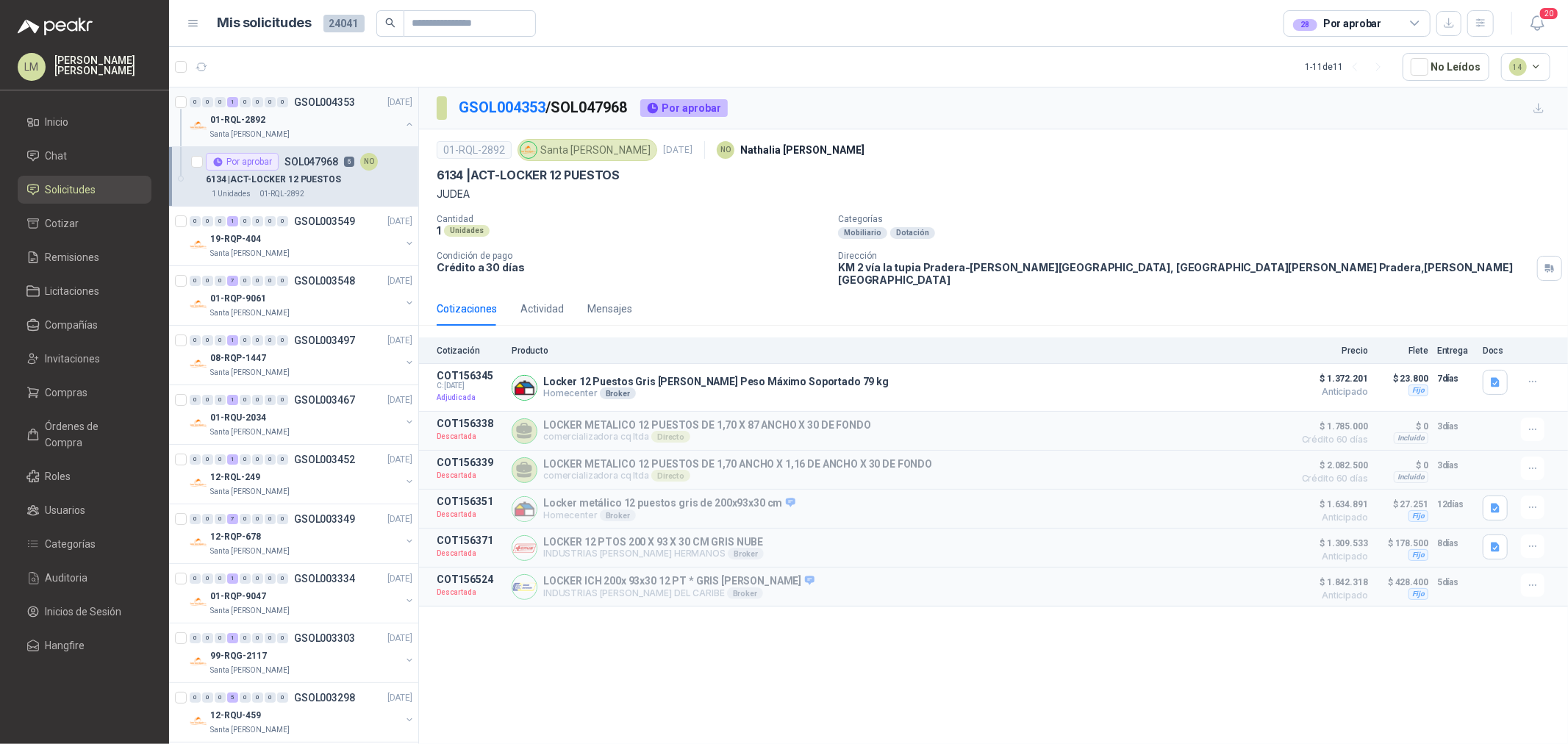
click at [403, 126] on button "button" at bounding box center [409, 123] width 12 height 12
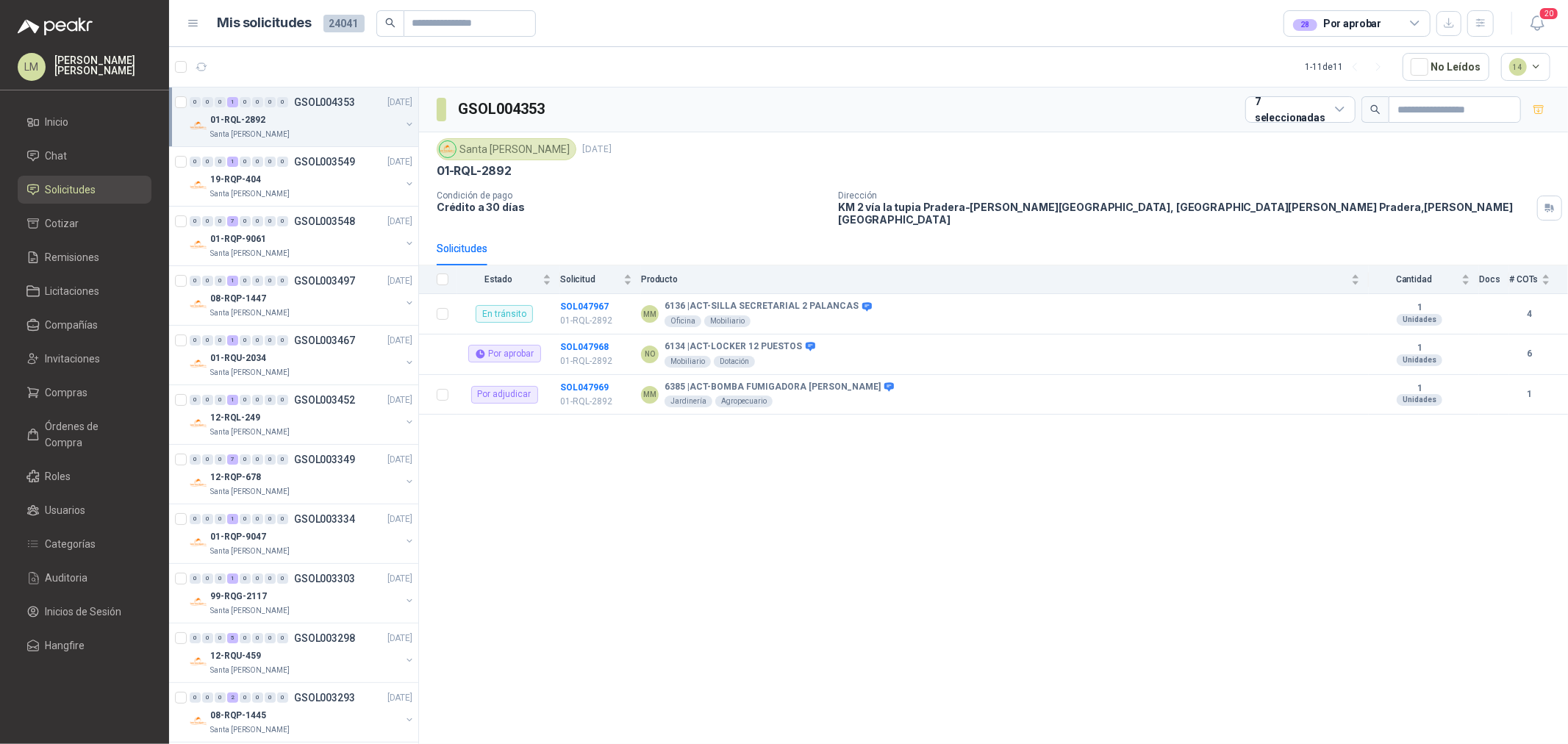
click at [1254, 18] on div "28 Por aprobar" at bounding box center [1337, 23] width 88 height 16
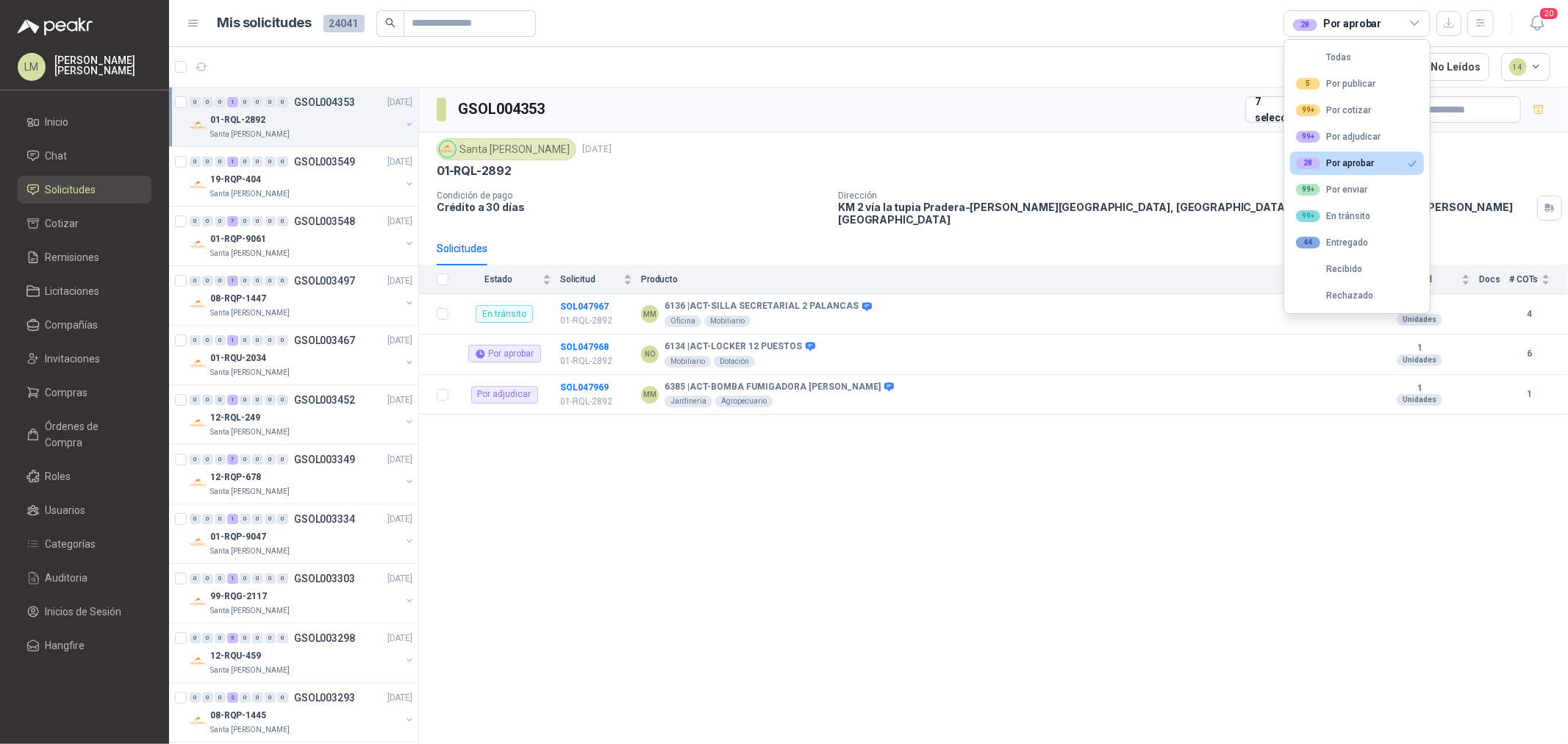
click at [1037, 88] on div "GSOL004353 7 seleccionadas" at bounding box center [994, 110] width 1149 height 44
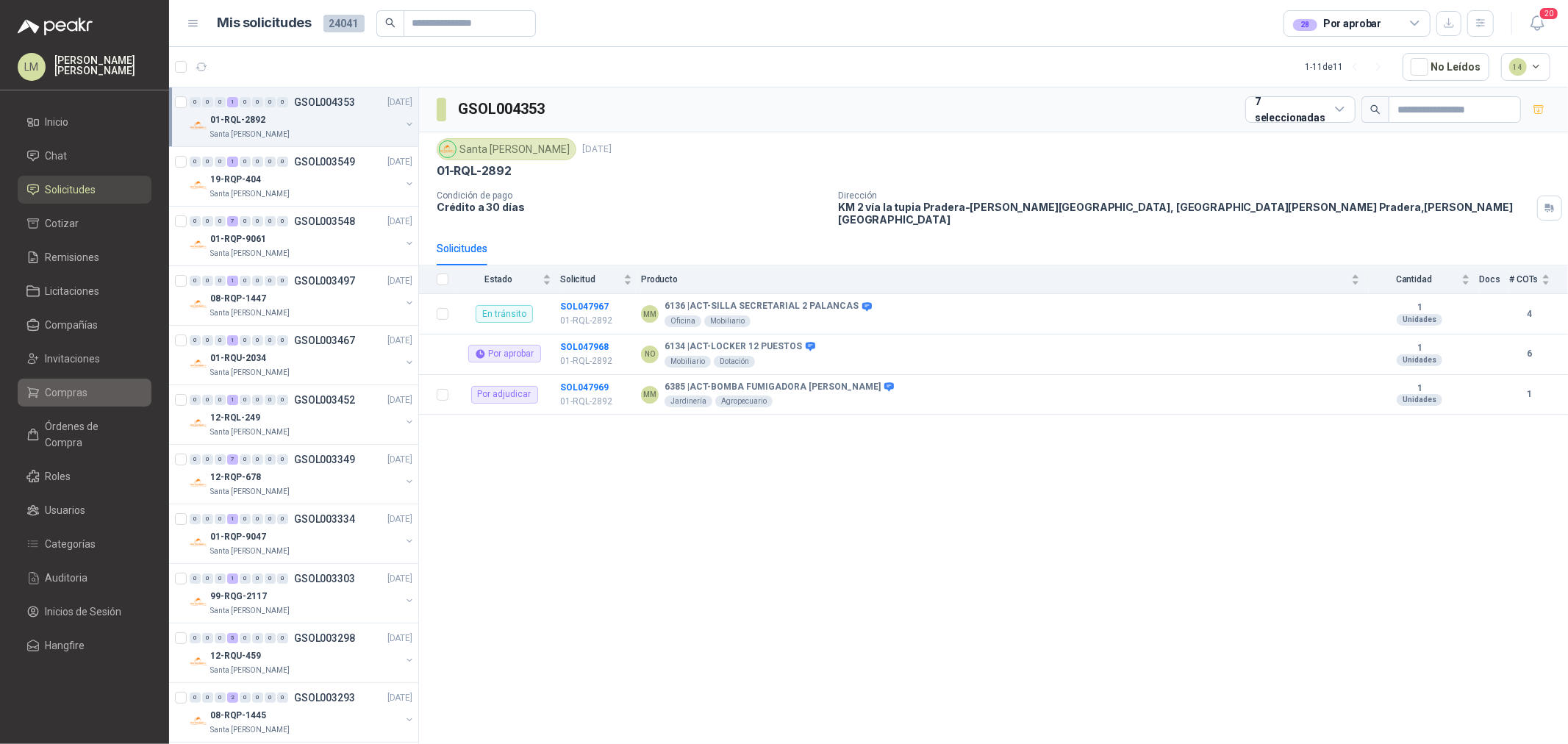
click at [90, 403] on link "Compras" at bounding box center [84, 393] width 134 height 28
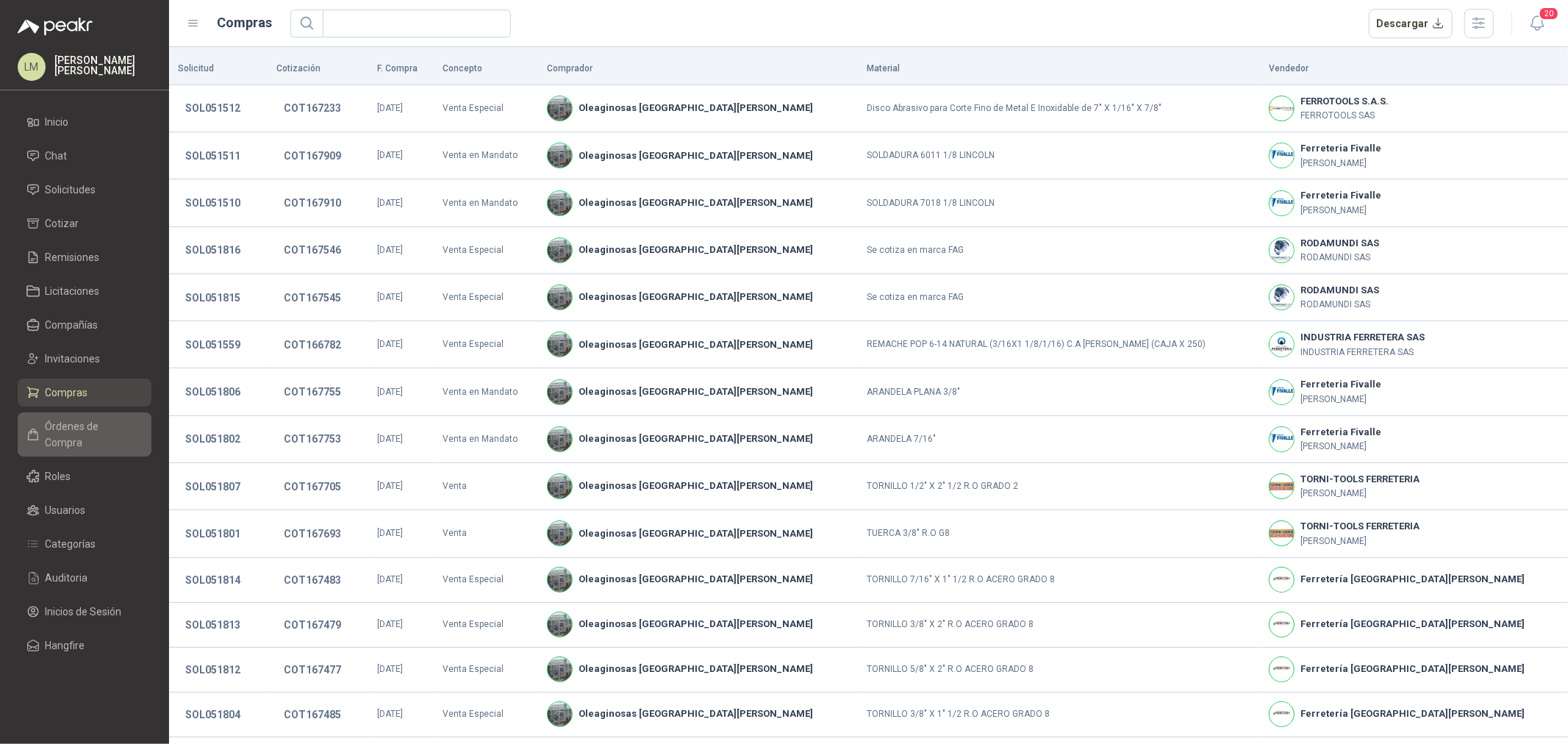
click at [79, 438] on link "Órdenes de Compra" at bounding box center [84, 435] width 134 height 44
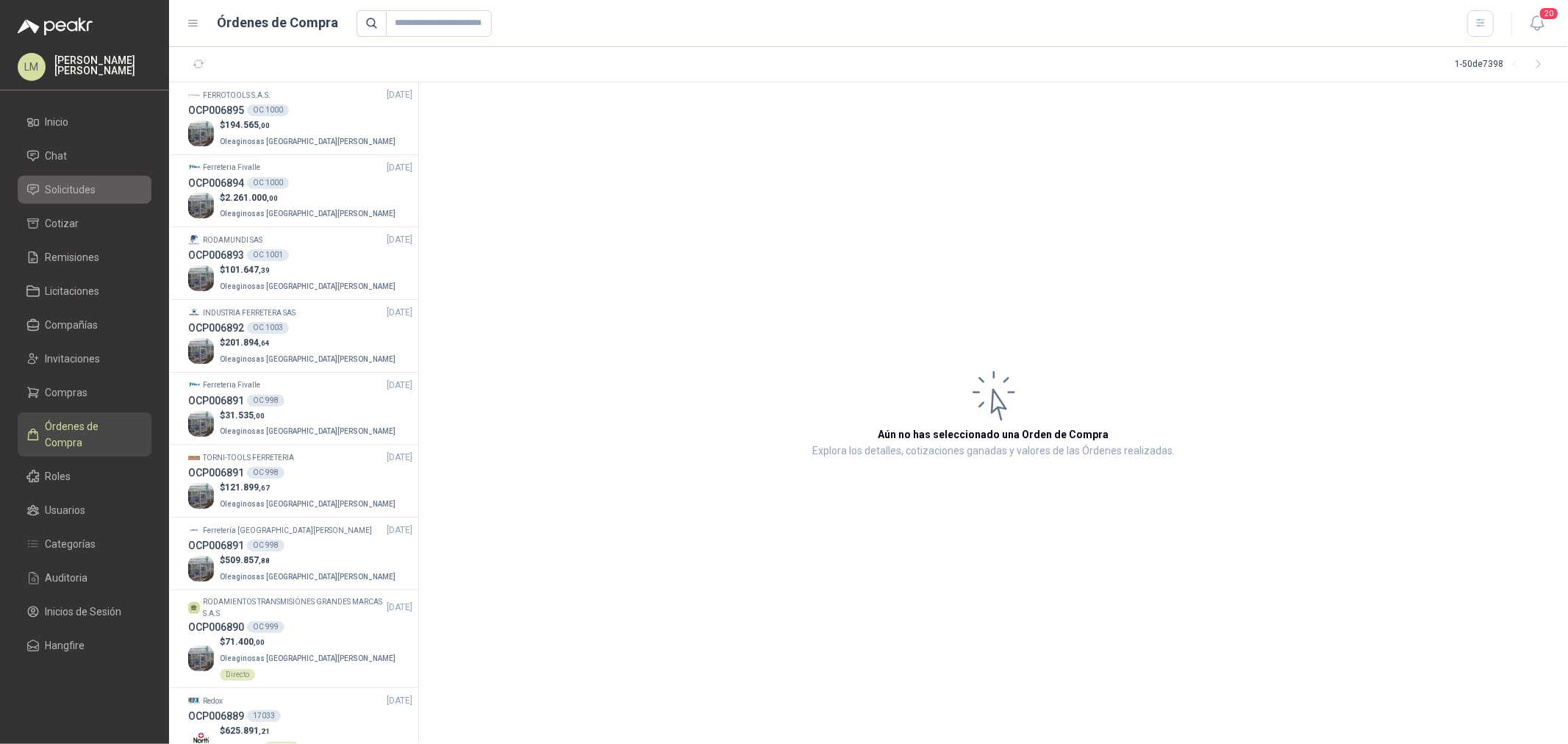
click at [67, 195] on span "Solicitudes" at bounding box center [71, 189] width 51 height 16
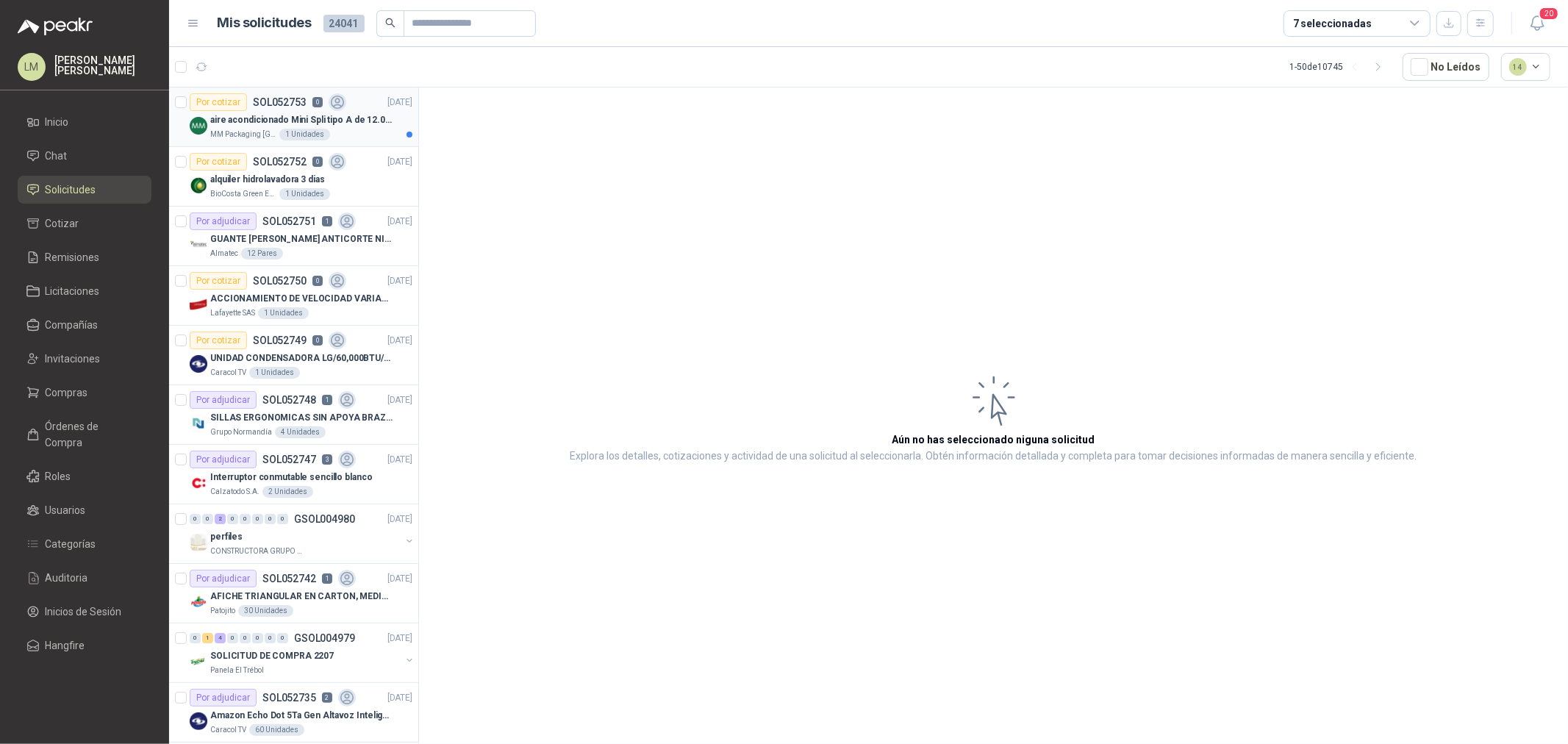
click at [307, 122] on p "aire acondicionado Mini Spli tipo A de 12.000 BTU." at bounding box center [301, 120] width 183 height 14
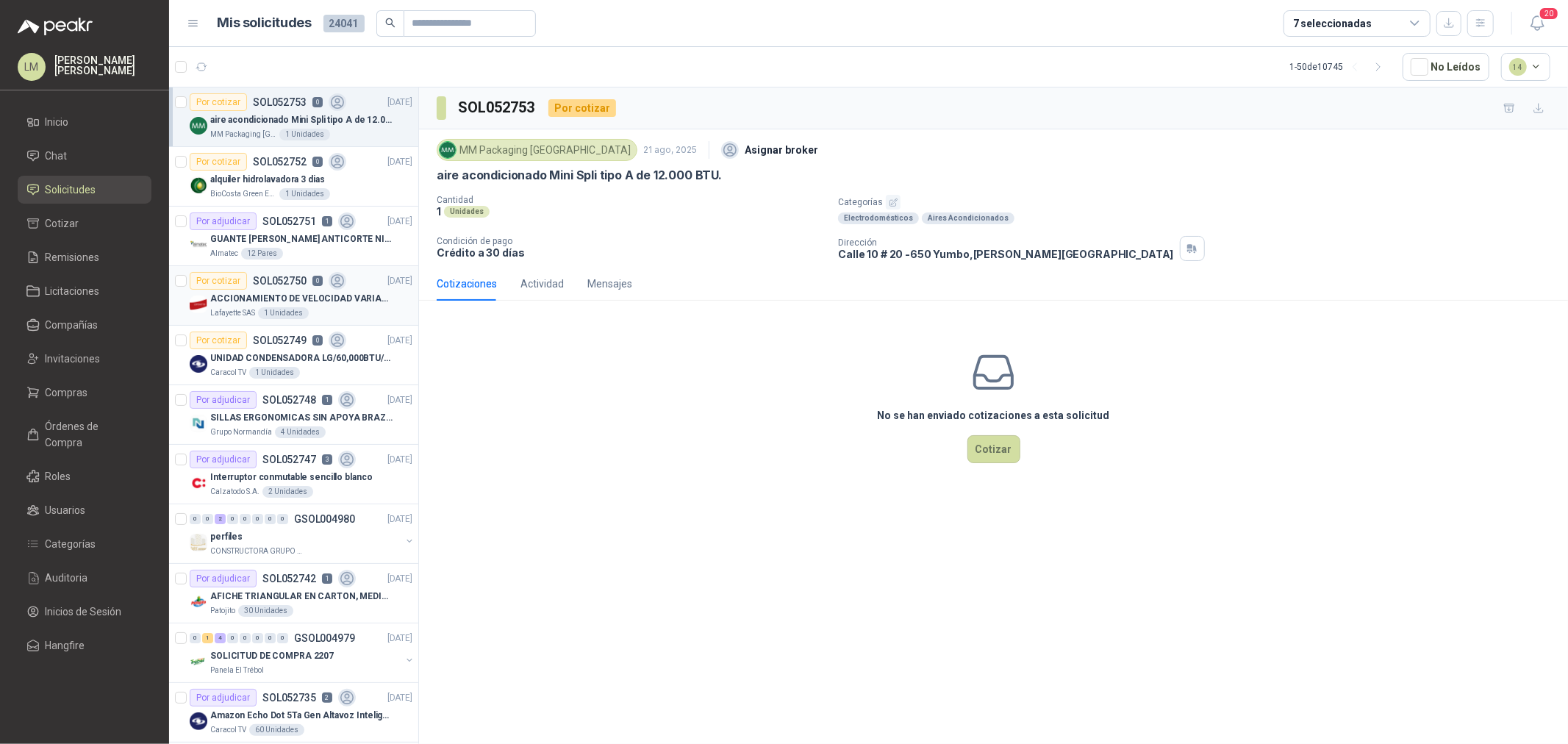
click at [296, 288] on div "Por cotizar SOL052750 0" at bounding box center [268, 281] width 156 height 18
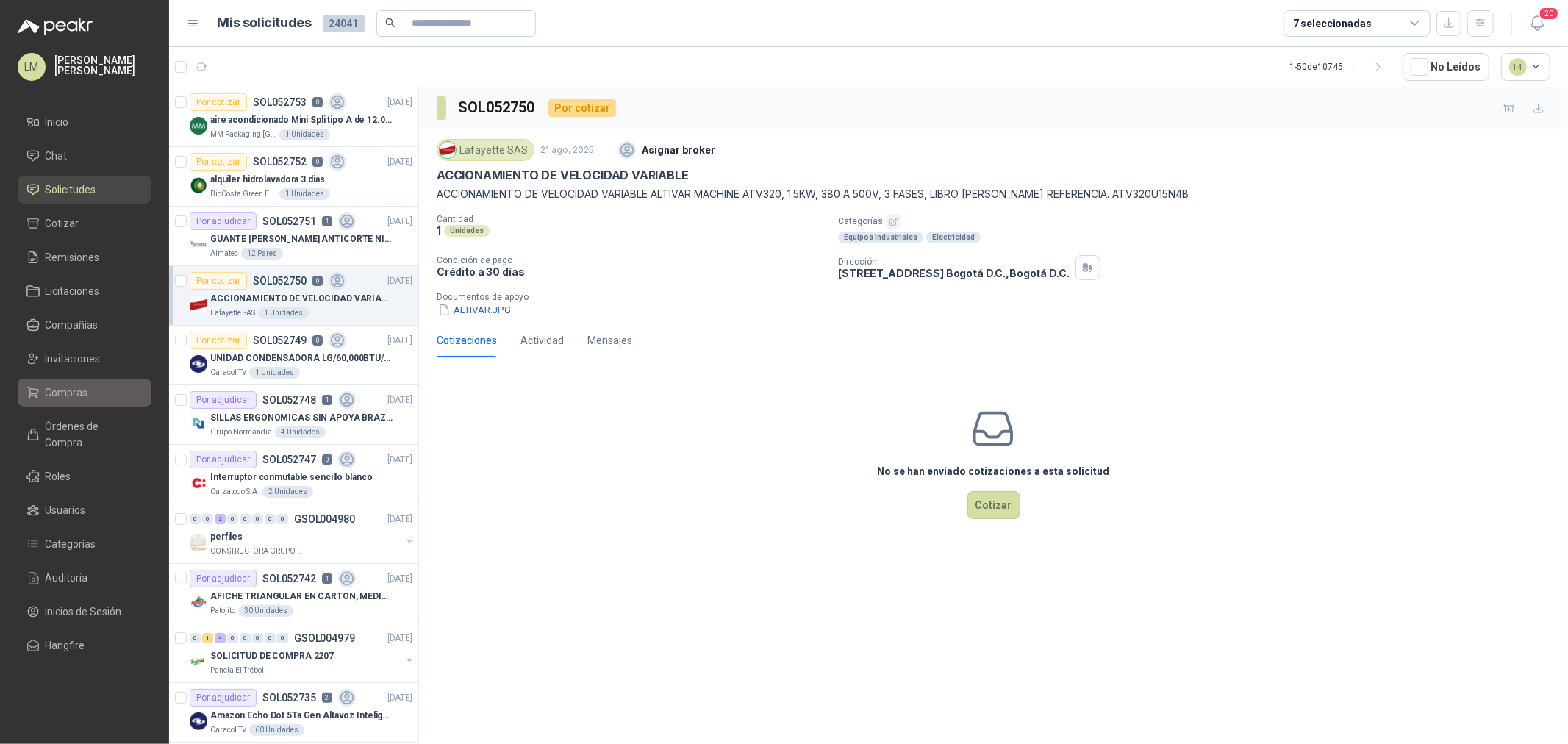
click at [74, 399] on span "Compras" at bounding box center [67, 392] width 43 height 16
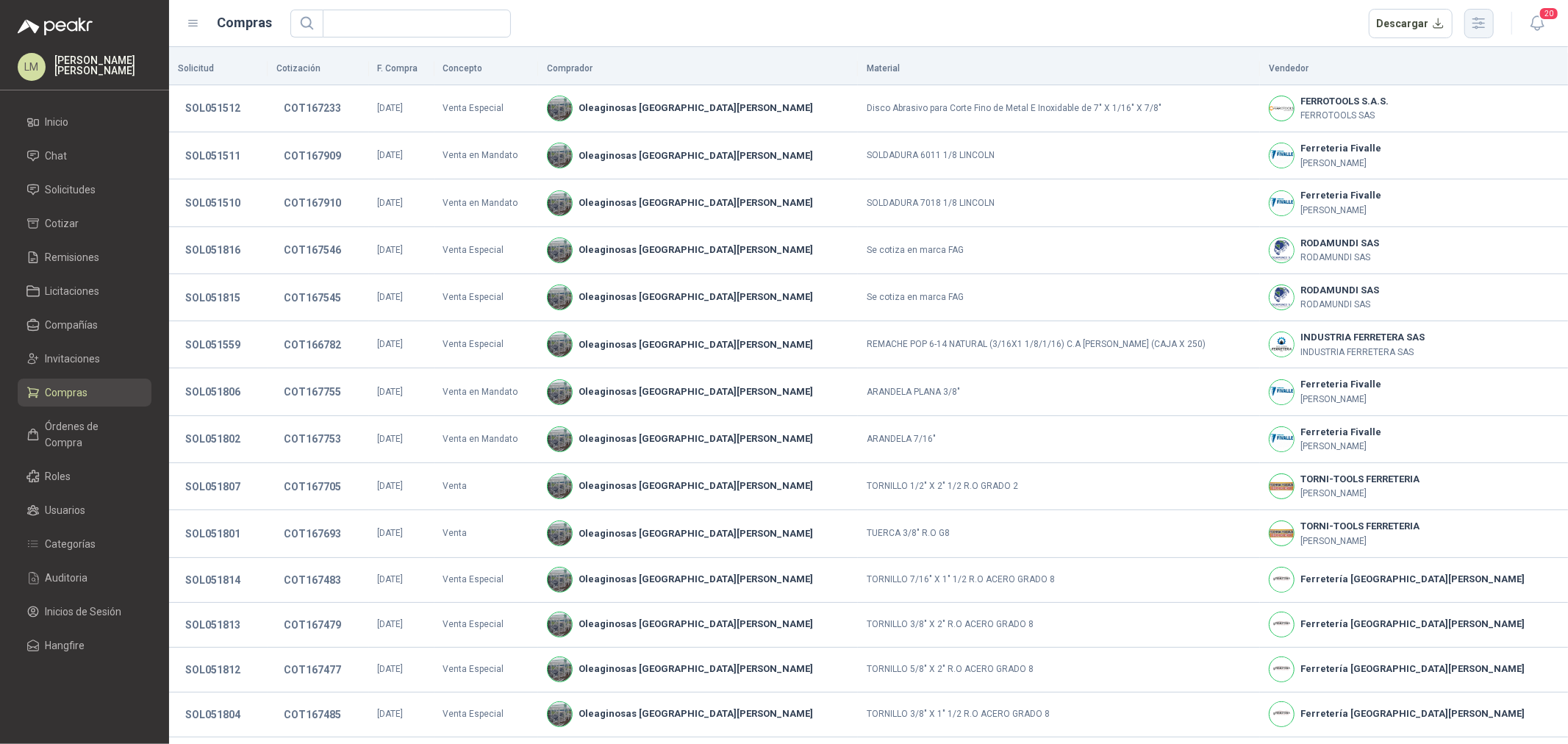
click at [1254, 23] on icon "button" at bounding box center [1479, 23] width 12 height 11
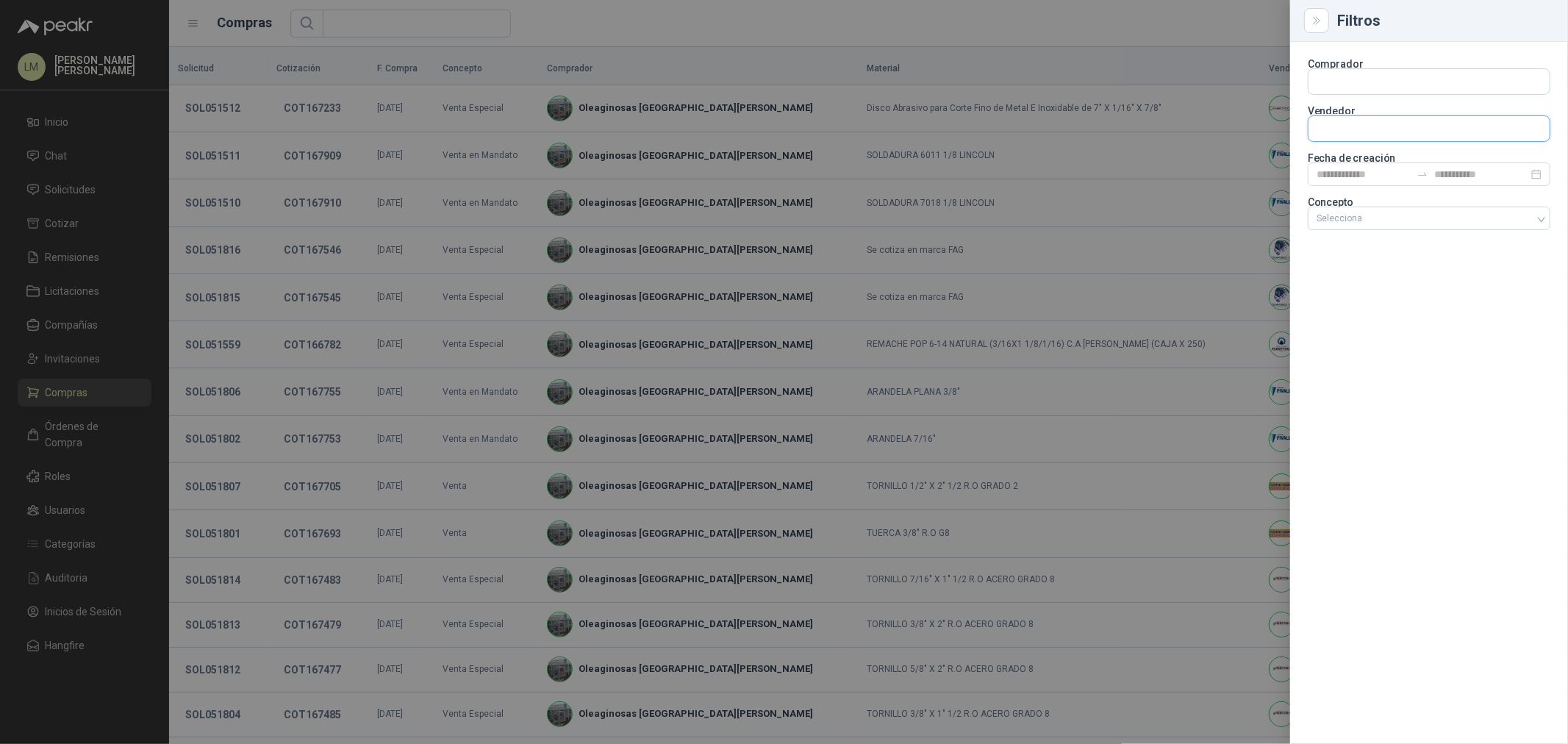
click at [1254, 94] on input "text" at bounding box center [1429, 81] width 242 height 25
type input "*****"
click at [1254, 156] on p "DISPAPELES" at bounding box center [1401, 160] width 117 height 9
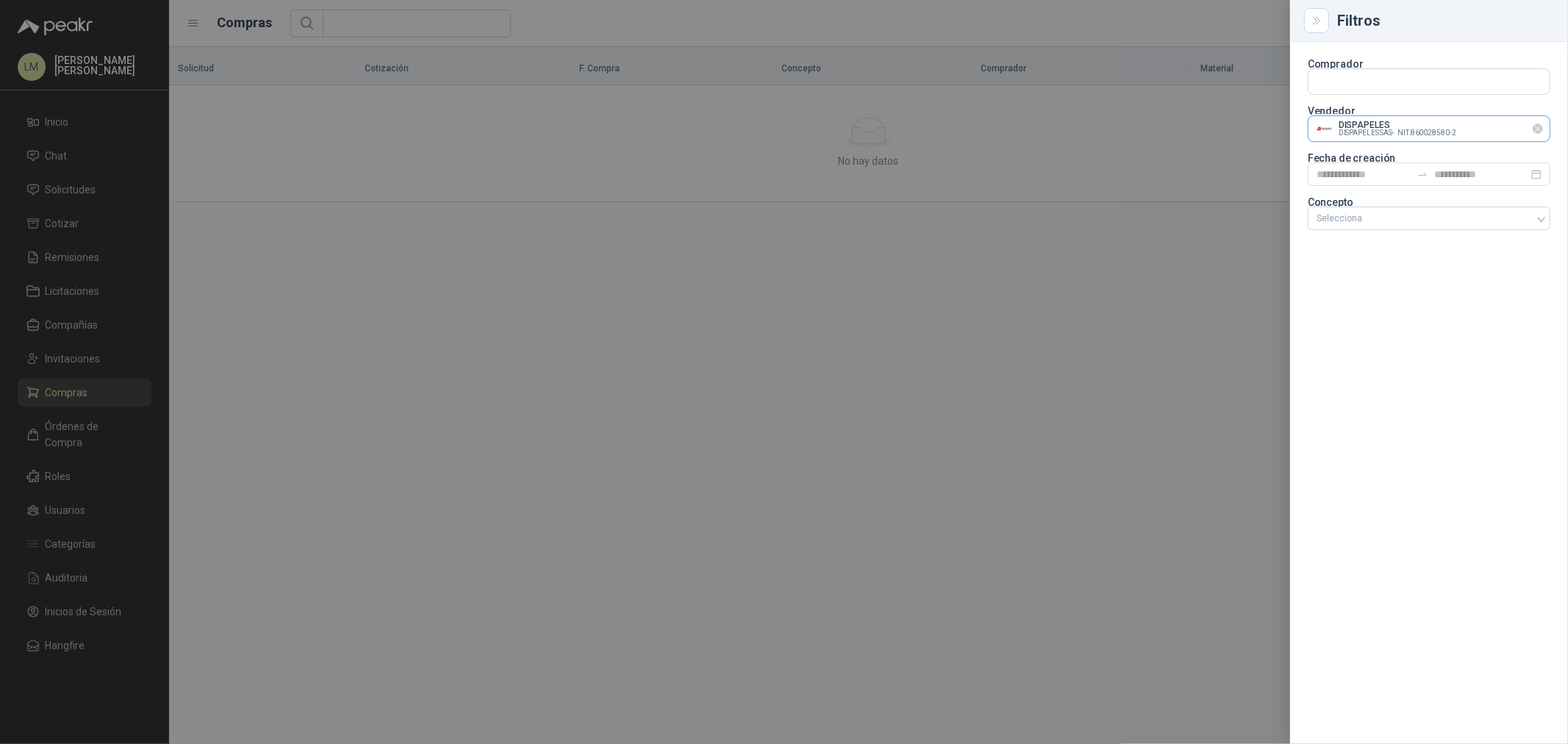
click at [1254, 94] on input "text" at bounding box center [1429, 81] width 242 height 25
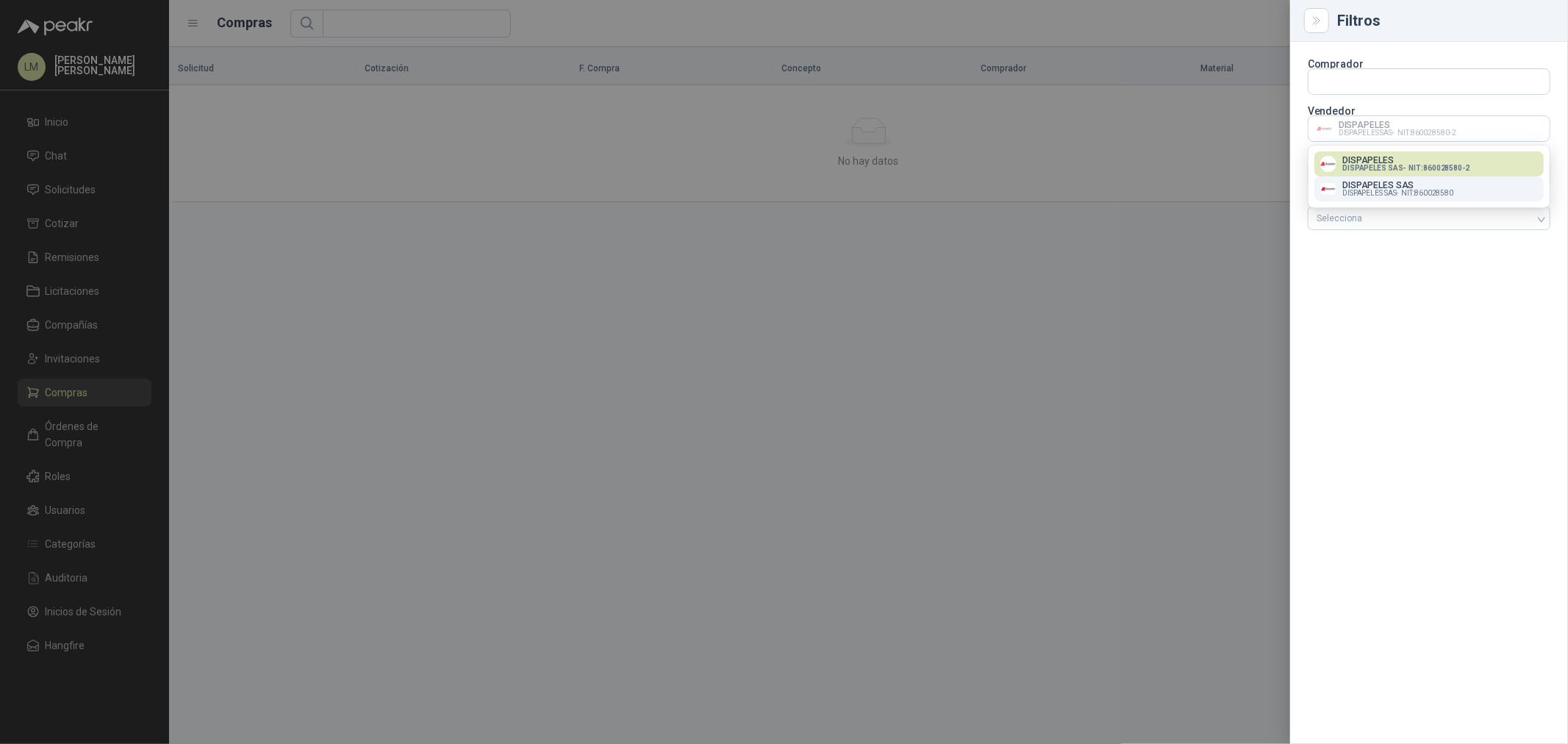
click at [1254, 191] on span "DISPAPELES SAS -" at bounding box center [1370, 193] width 56 height 8
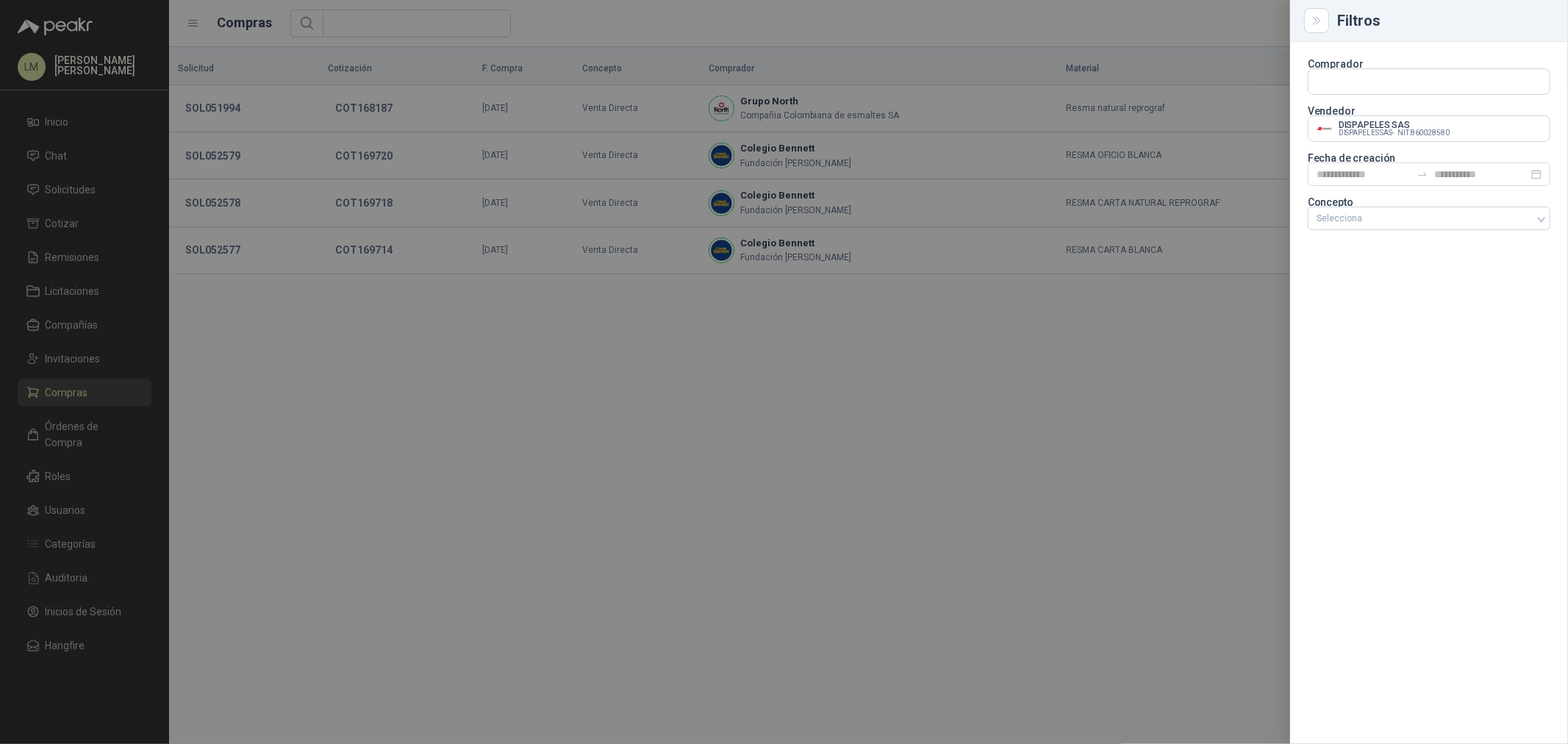
click at [603, 29] on div at bounding box center [784, 372] width 1568 height 744
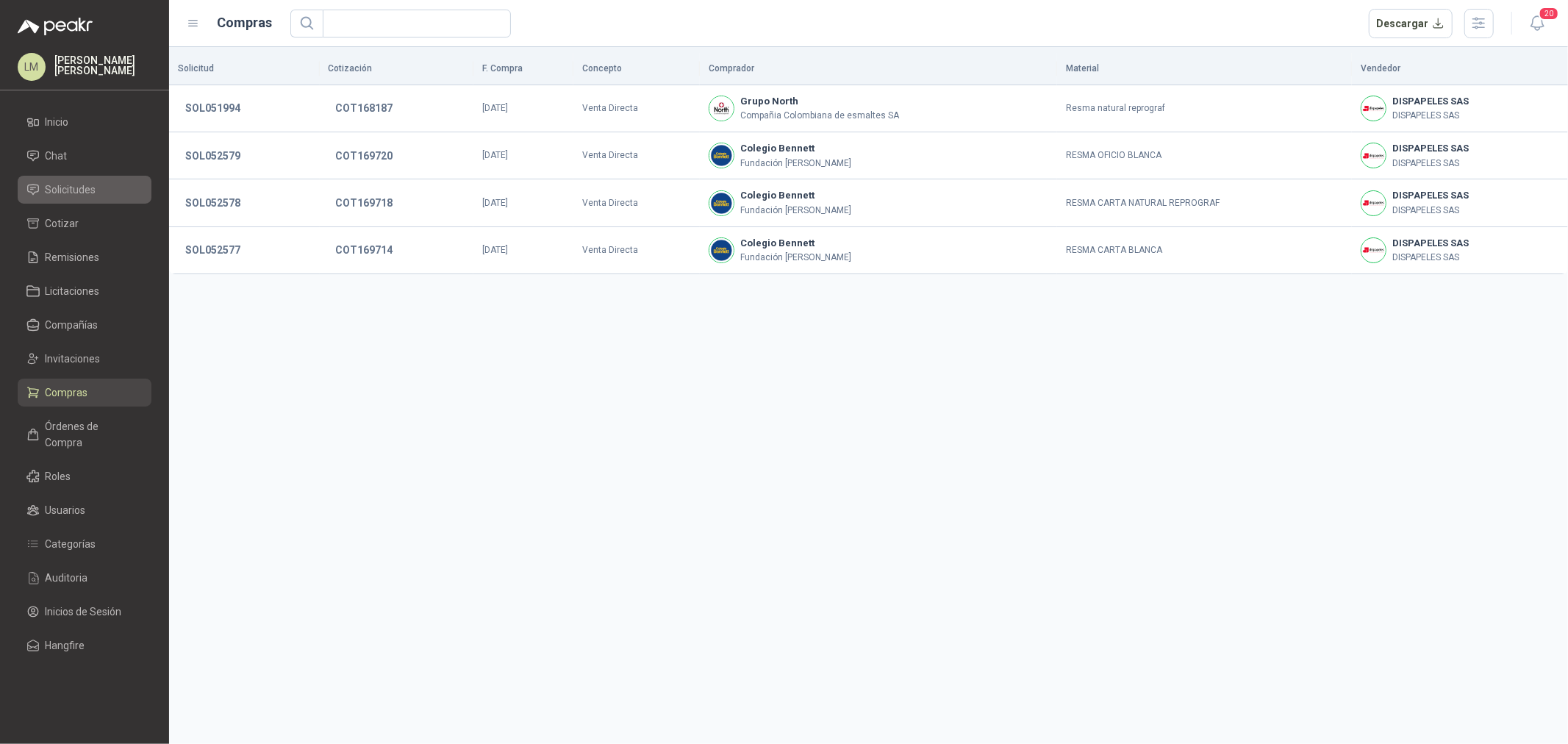
click at [94, 187] on span "Solicitudes" at bounding box center [71, 189] width 51 height 16
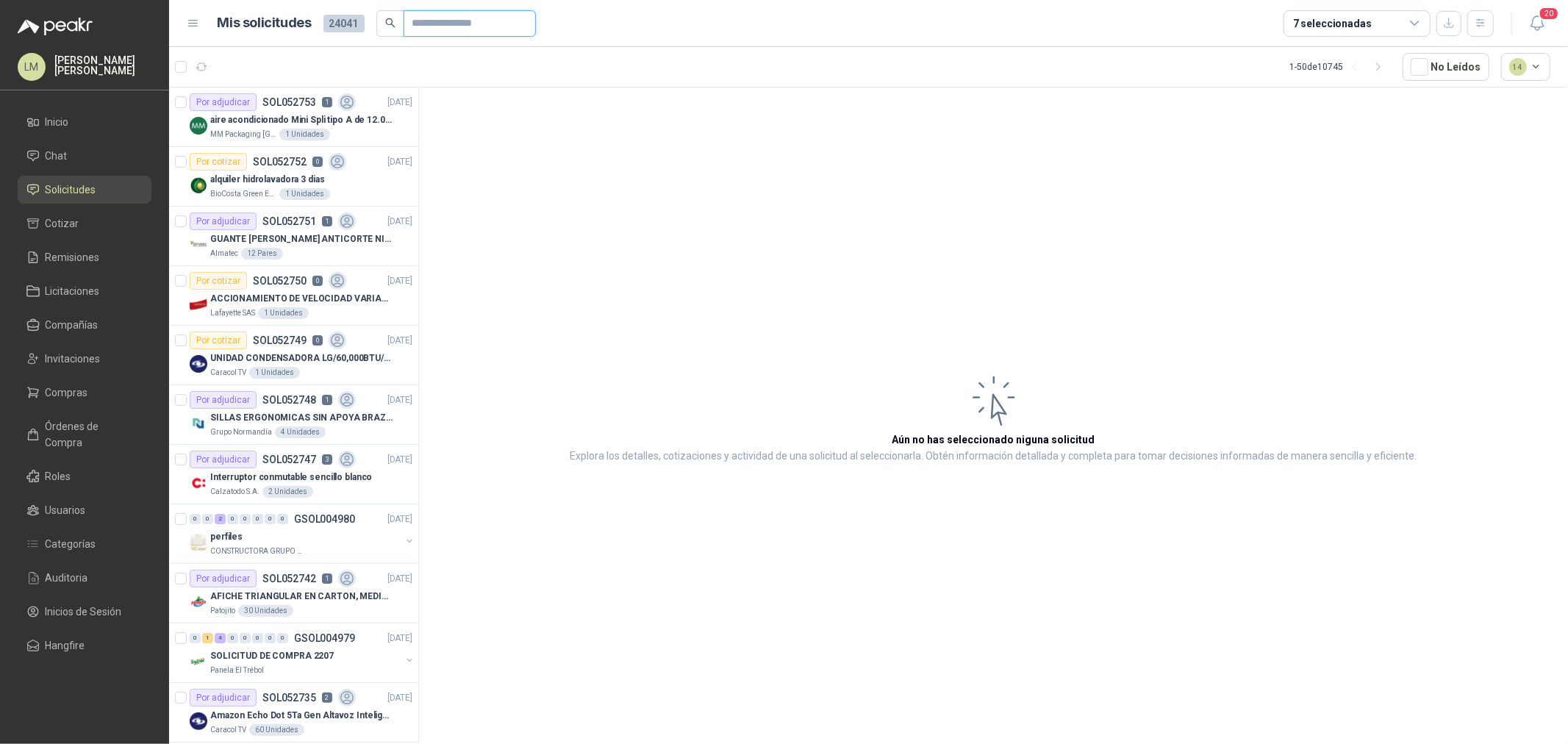
click at [413, 24] on input "text" at bounding box center [464, 23] width 103 height 25
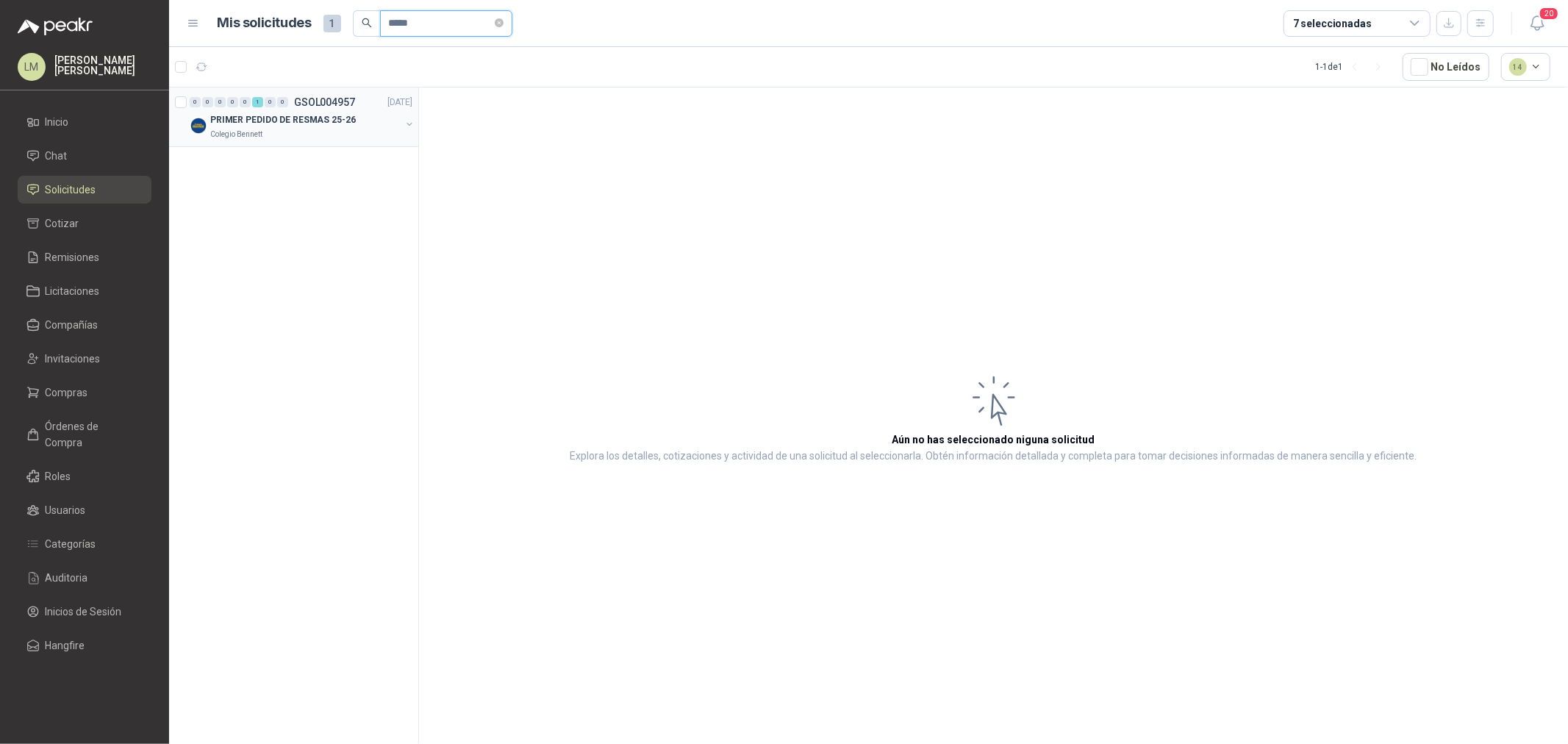
type input "*****"
click at [409, 123] on button "button" at bounding box center [409, 123] width 12 height 12
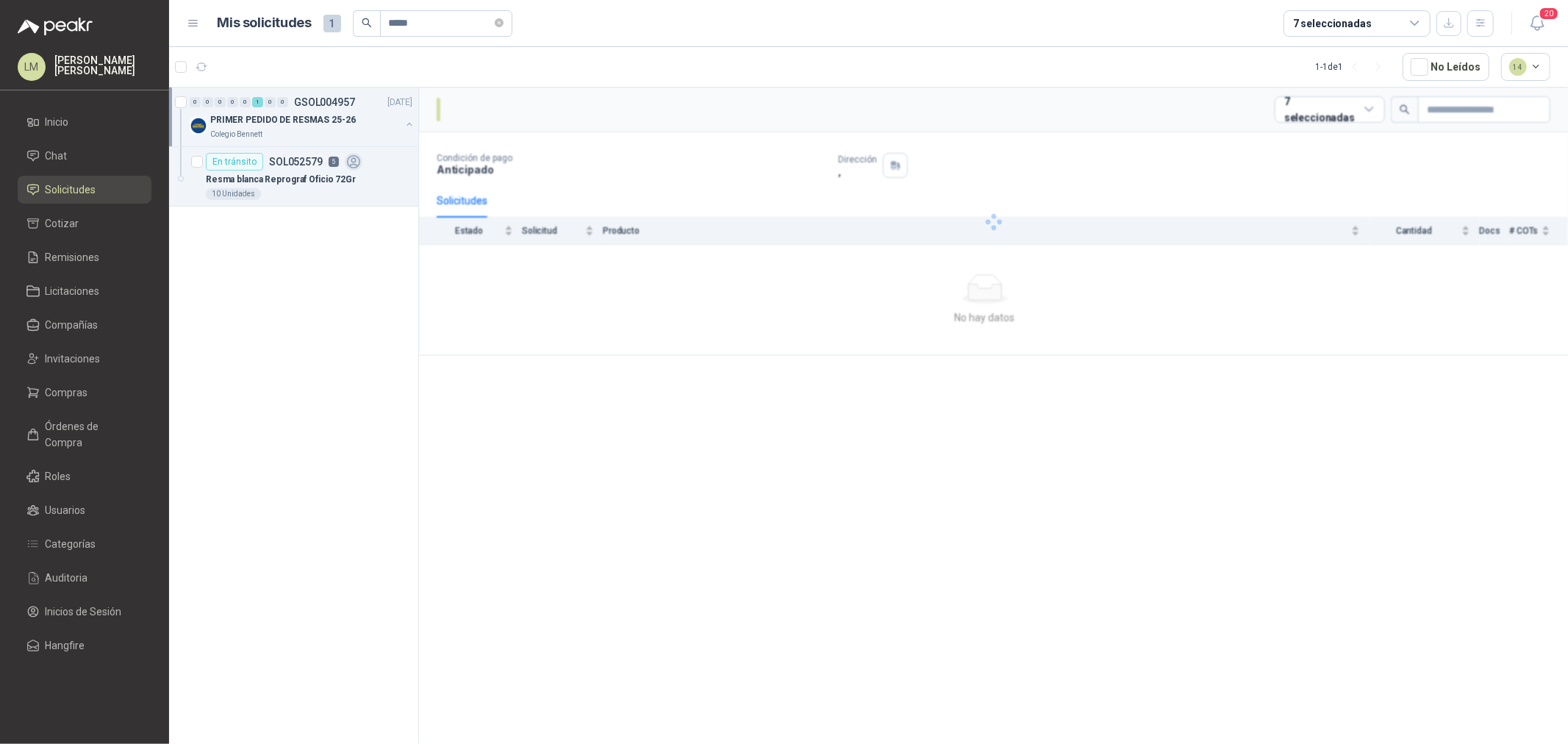
click at [327, 177] on p "Resma blanca Reprograf Oficio 72Gr" at bounding box center [281, 179] width 150 height 14
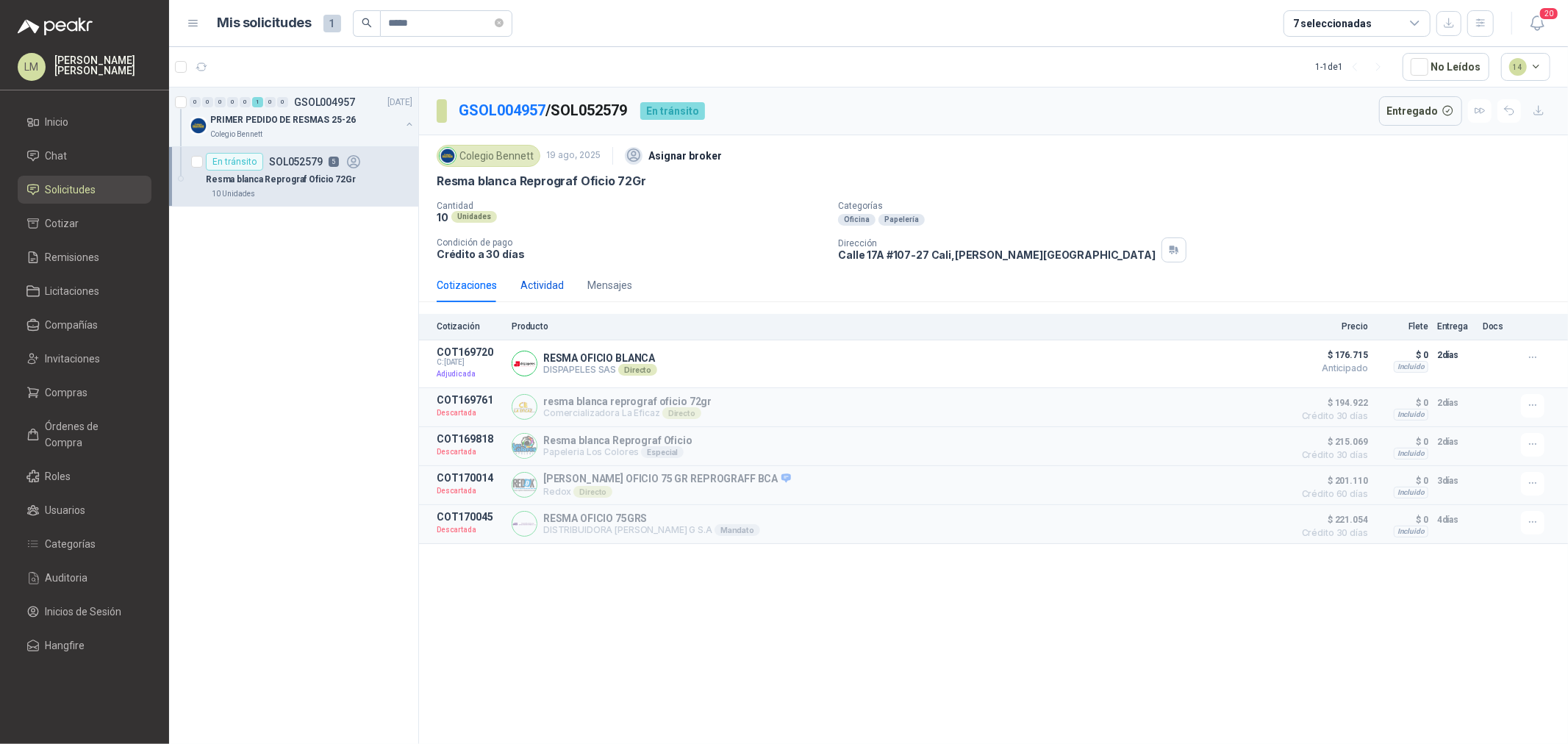
click at [541, 281] on div "Actividad" at bounding box center [542, 285] width 44 height 16
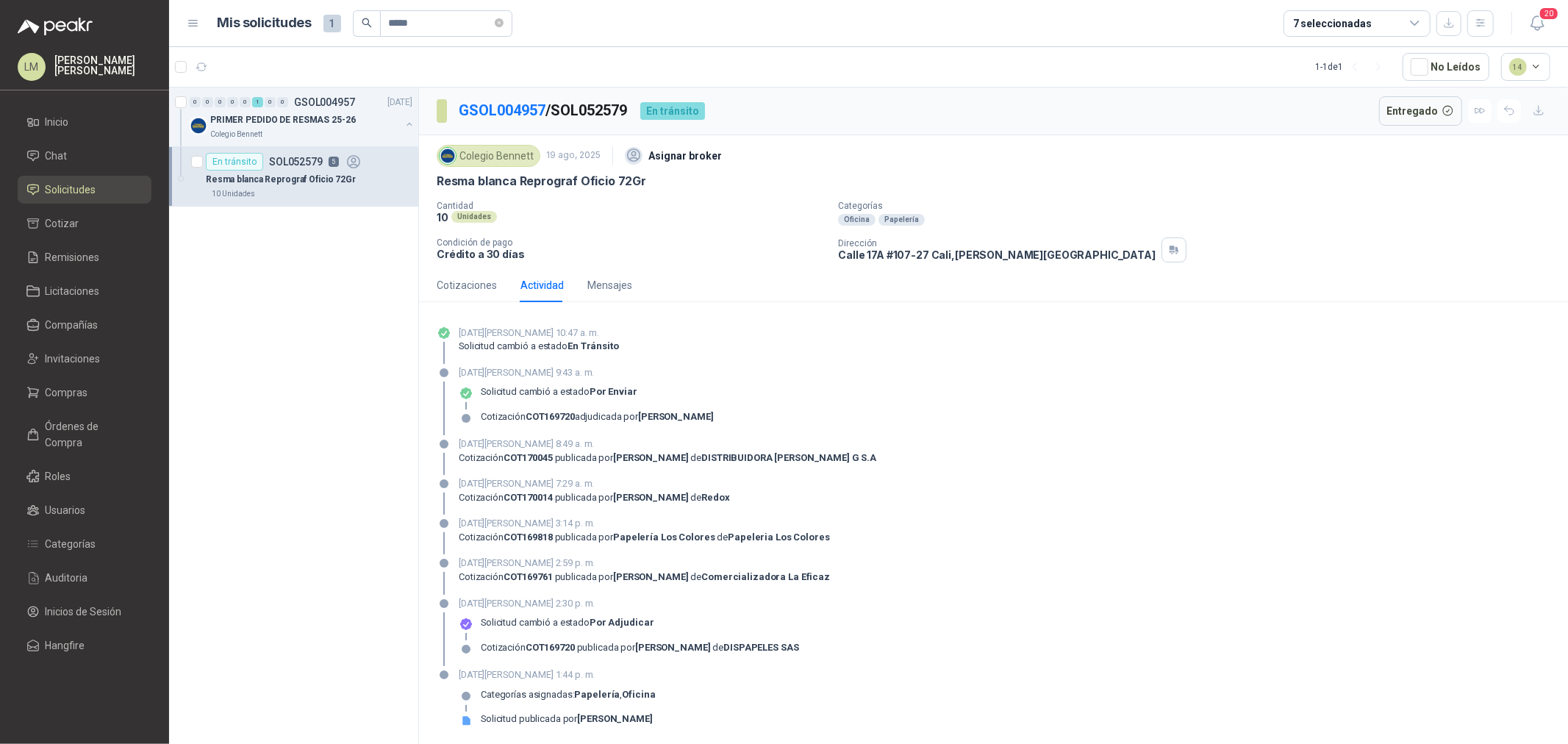
drag, startPoint x: 638, startPoint y: 651, endPoint x: 751, endPoint y: 644, distance: 113.2
click at [710, 567] on strong "JULIAN ALVAREZ MILLAN" at bounding box center [672, 647] width 75 height 11
click at [49, 388] on span "Compras" at bounding box center [67, 392] width 43 height 16
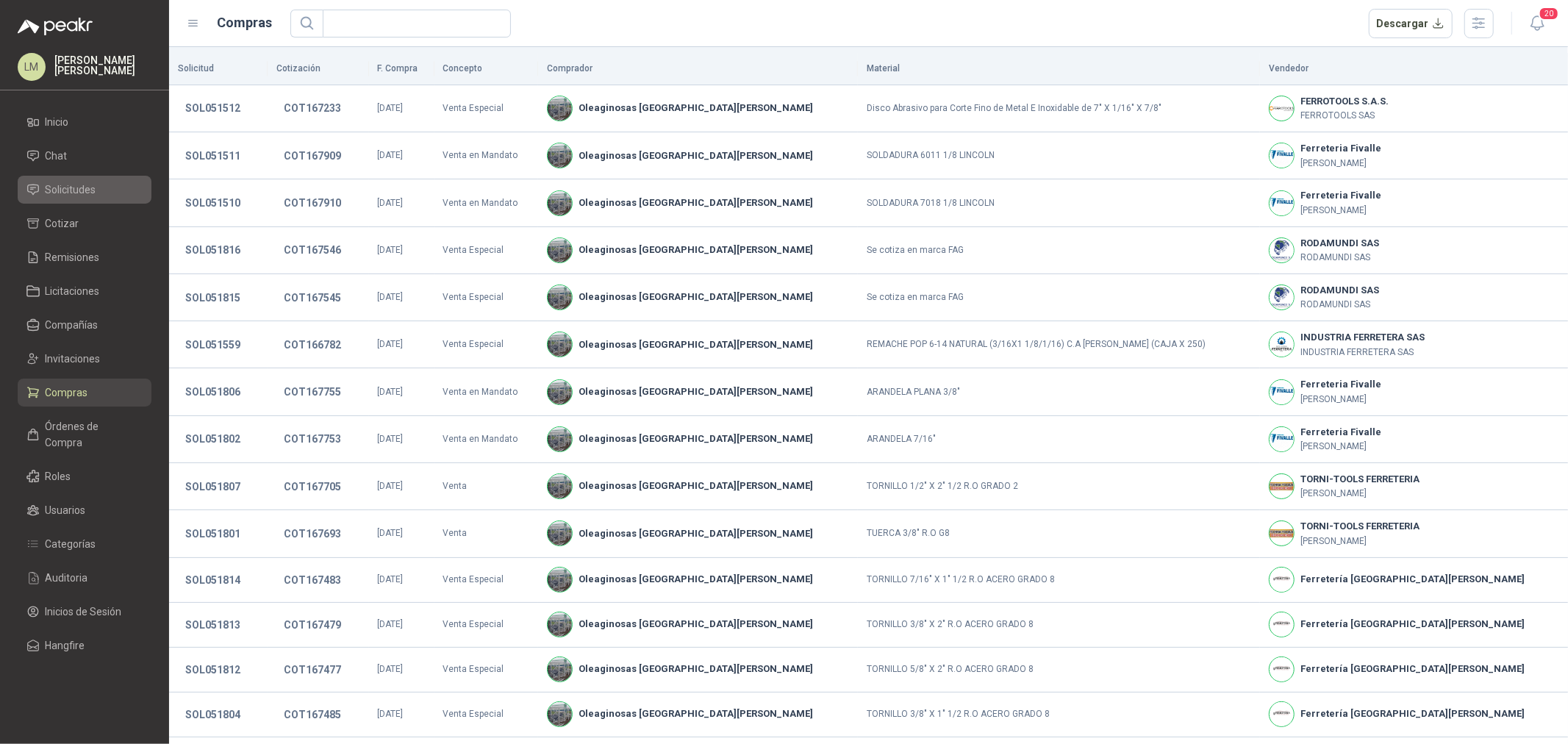
click at [67, 194] on span "Solicitudes" at bounding box center [71, 189] width 51 height 16
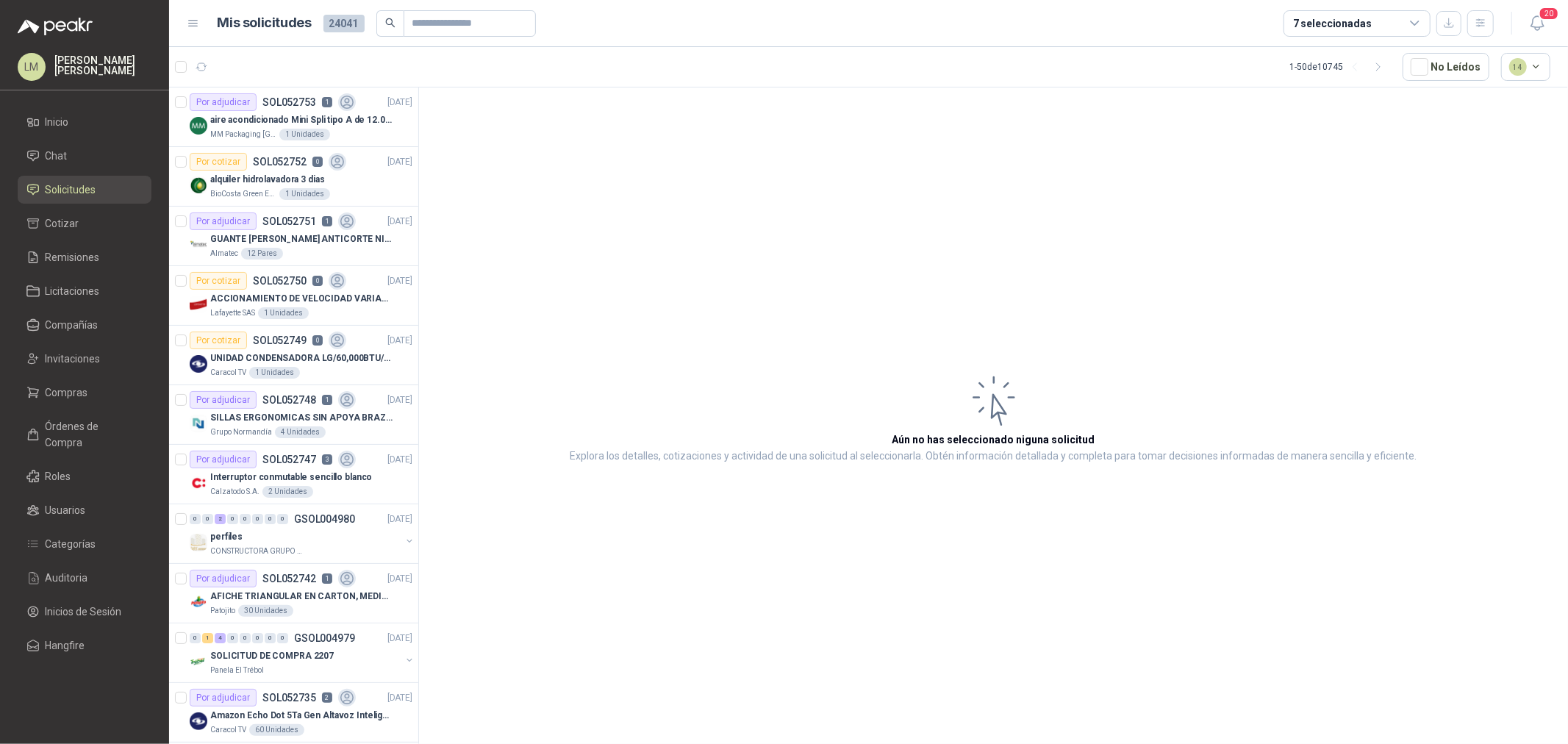
click at [63, 173] on ul "Inicio Chat Solicitudes Cotizar Remisiones Licitaciones Compañías Invitaciones …" at bounding box center [84, 387] width 169 height 558
click at [61, 160] on span "Chat" at bounding box center [56, 156] width 22 height 16
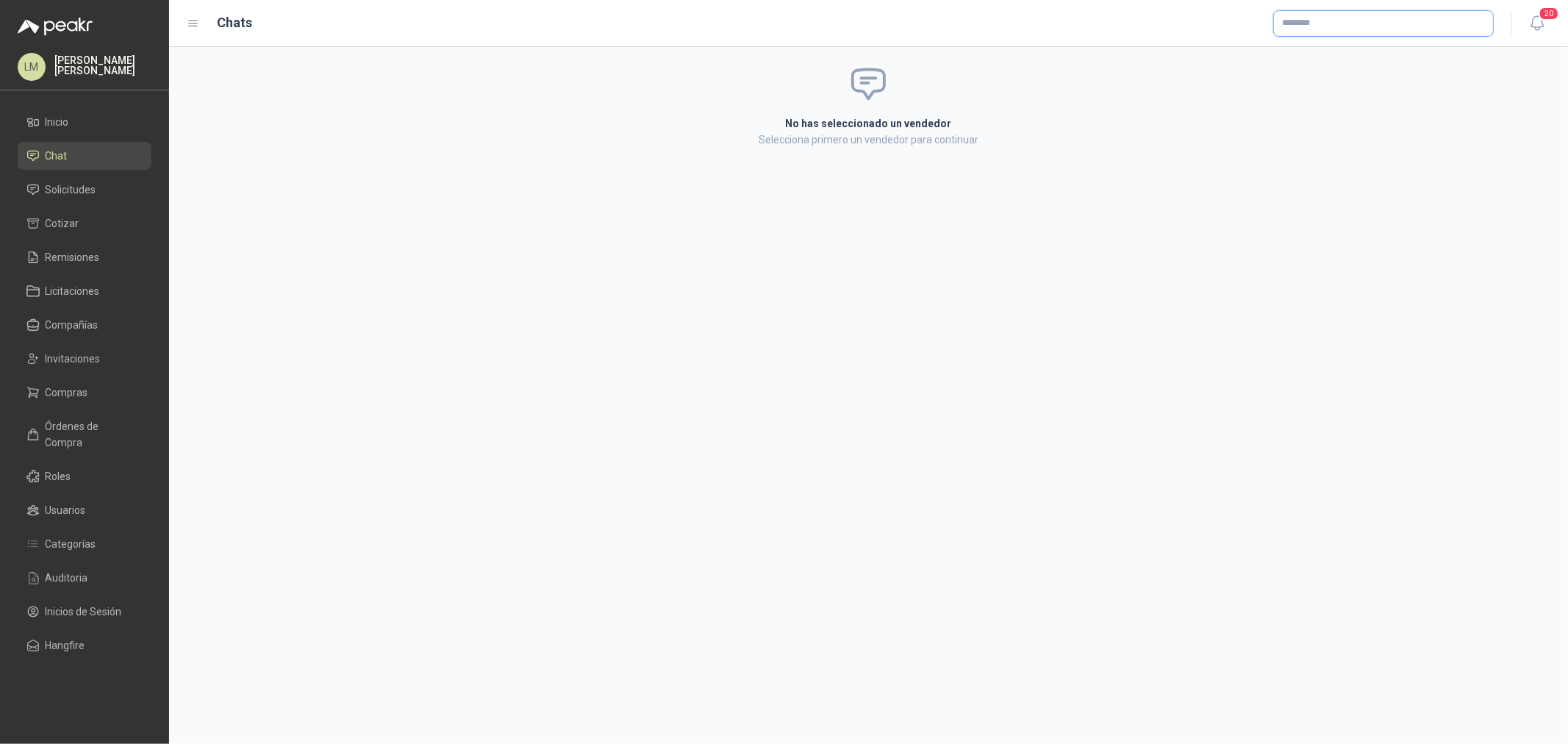
click at [1254, 19] on input "text" at bounding box center [1384, 23] width 219 height 25
type input "****"
click at [1254, 57] on p "ACEROS PENSILVANIA SAS" at bounding box center [1364, 58] width 113 height 9
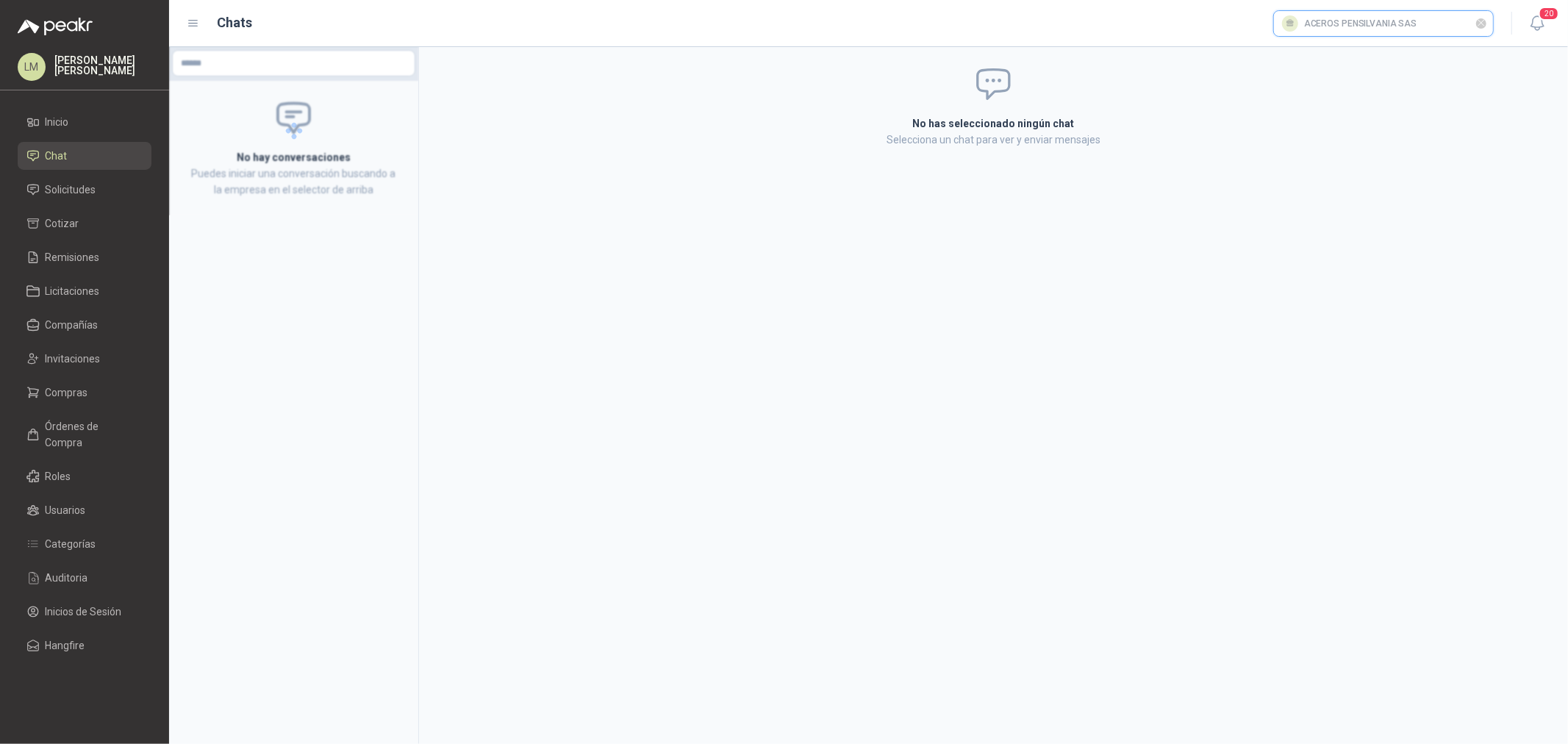
click at [1254, 31] on input "text" at bounding box center [1384, 23] width 219 height 25
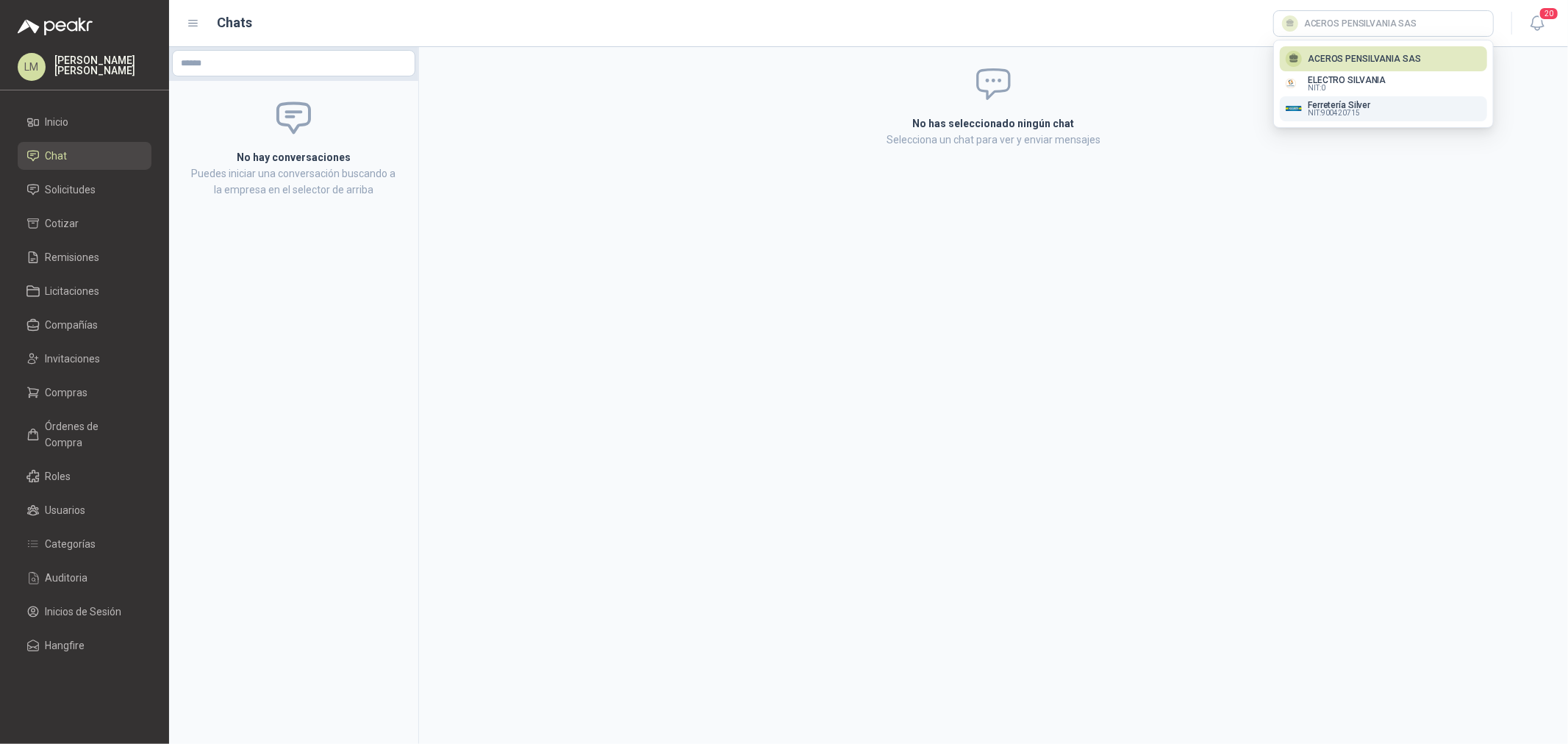
click at [1254, 97] on button "Ferretería Silver NIT : 900420715" at bounding box center [1383, 109] width 207 height 25
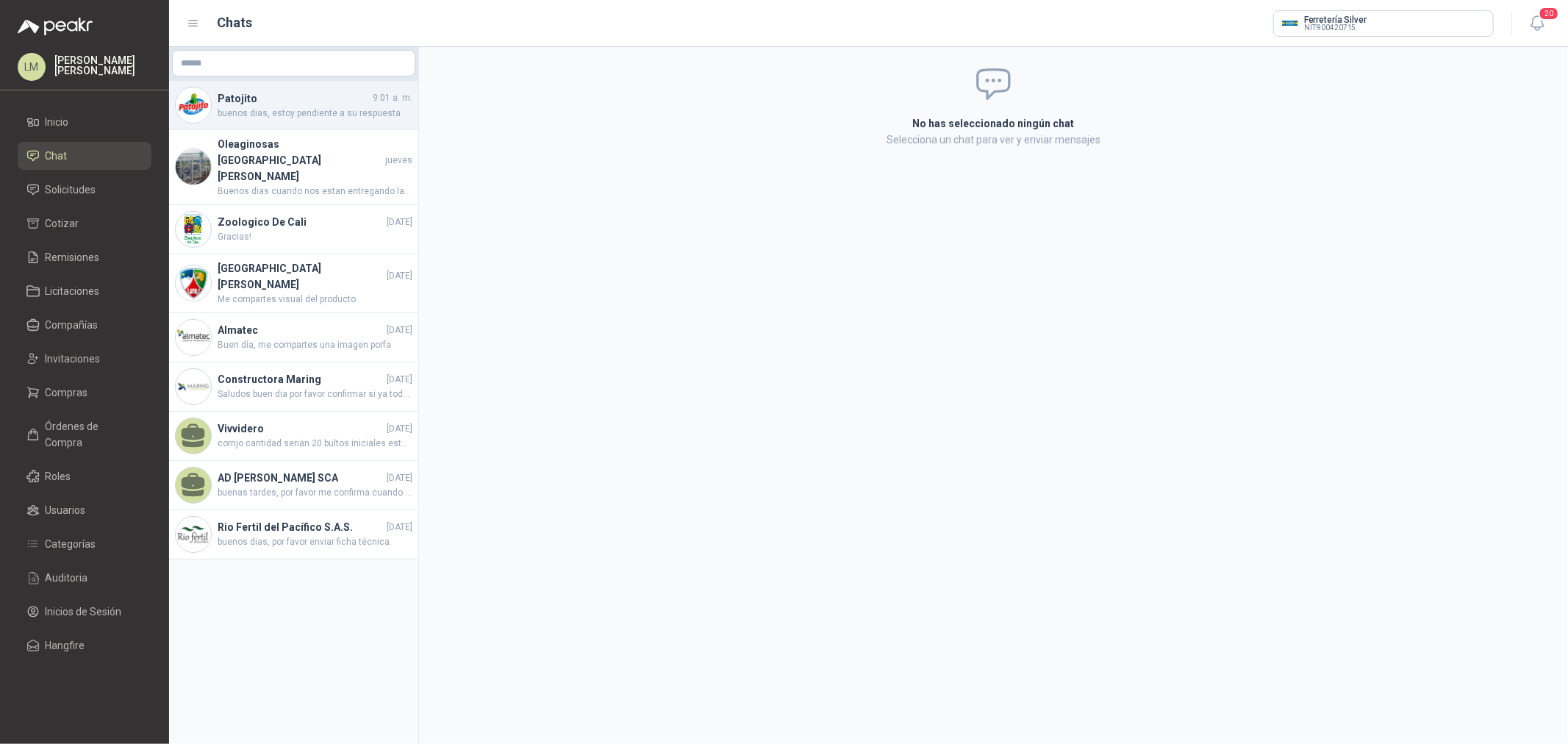
click at [324, 110] on span "buenos dias, estoy pendiente a su respuesta" at bounding box center [315, 114] width 195 height 14
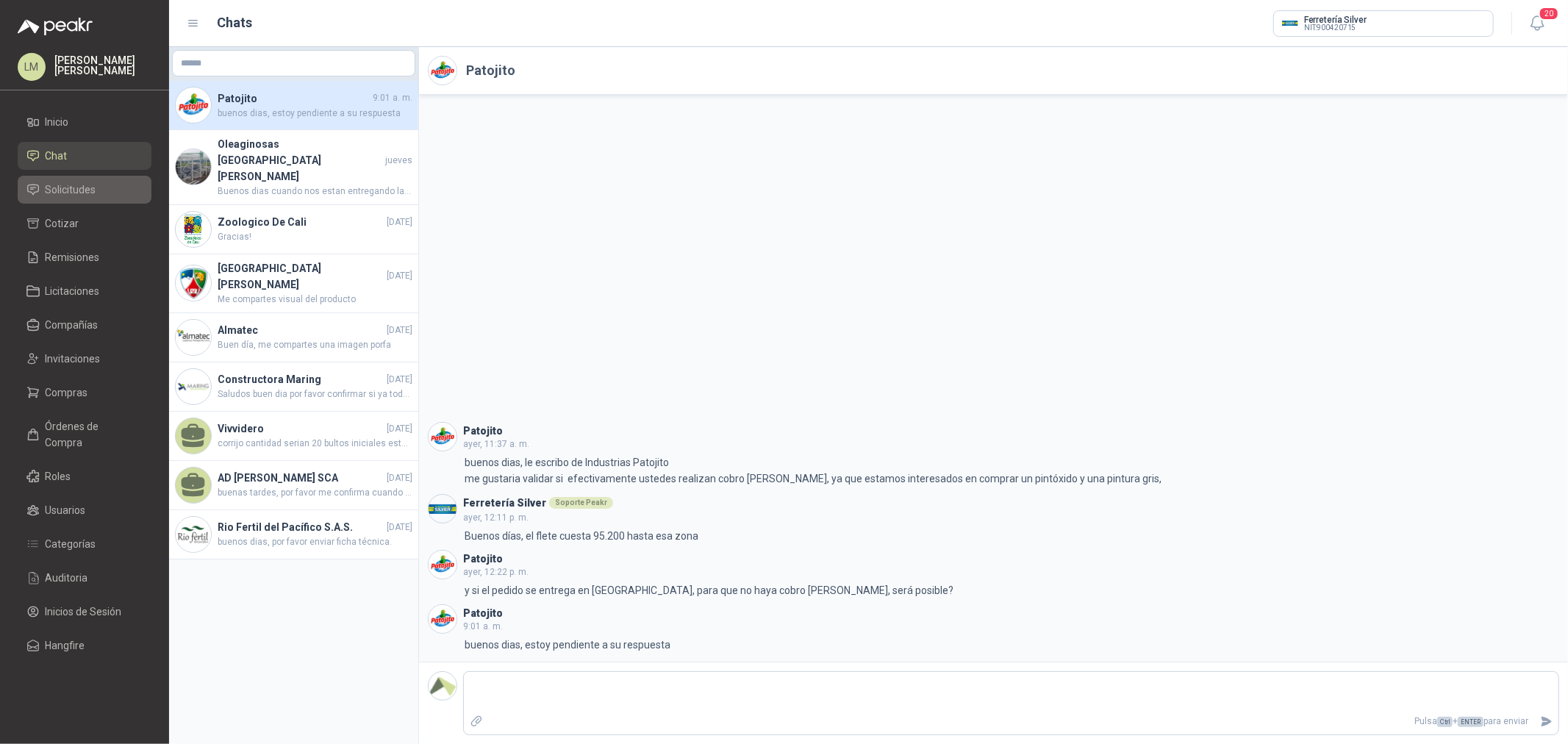
click at [41, 194] on li "Solicitudes" at bounding box center [84, 189] width 116 height 16
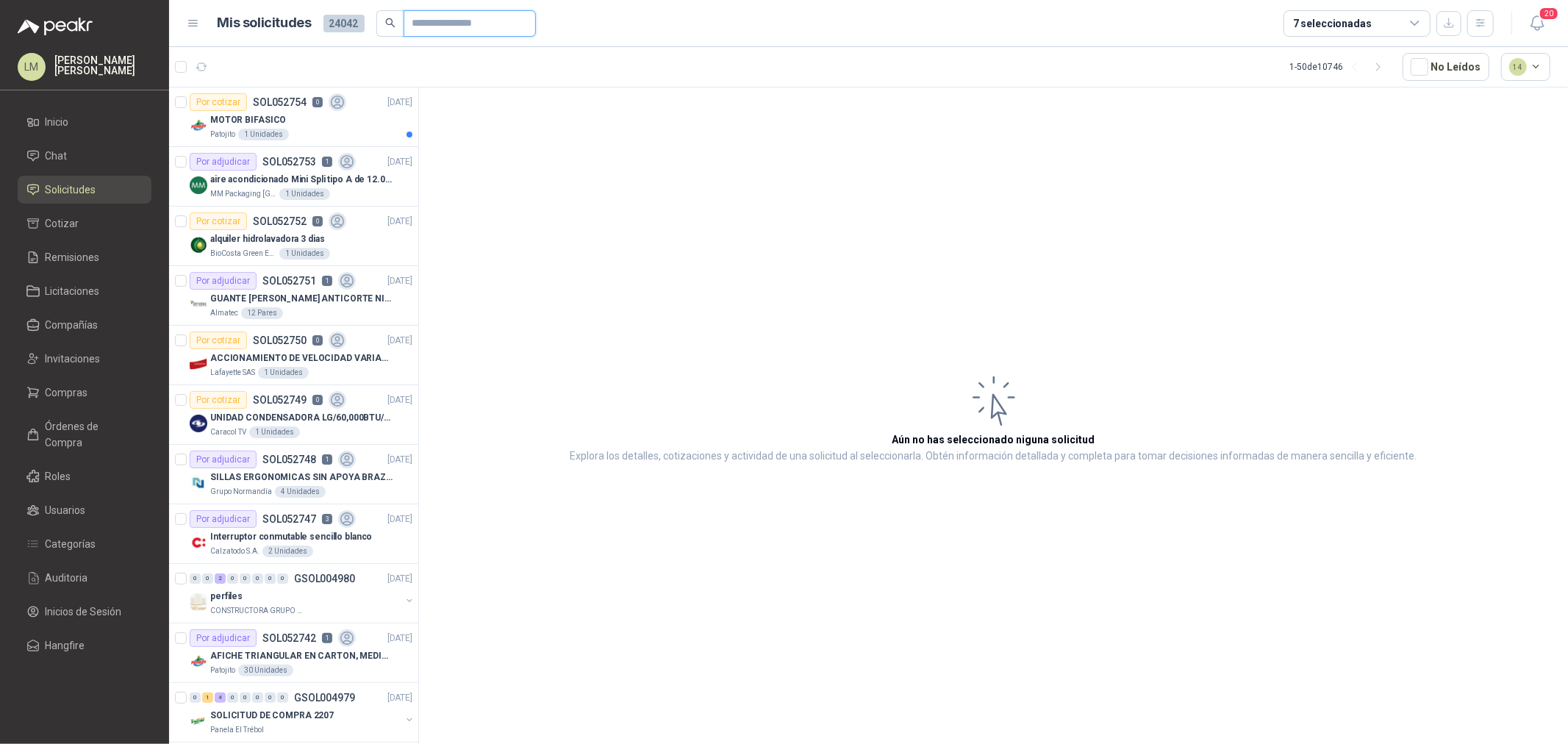
click at [432, 24] on input "text" at bounding box center [464, 23] width 103 height 25
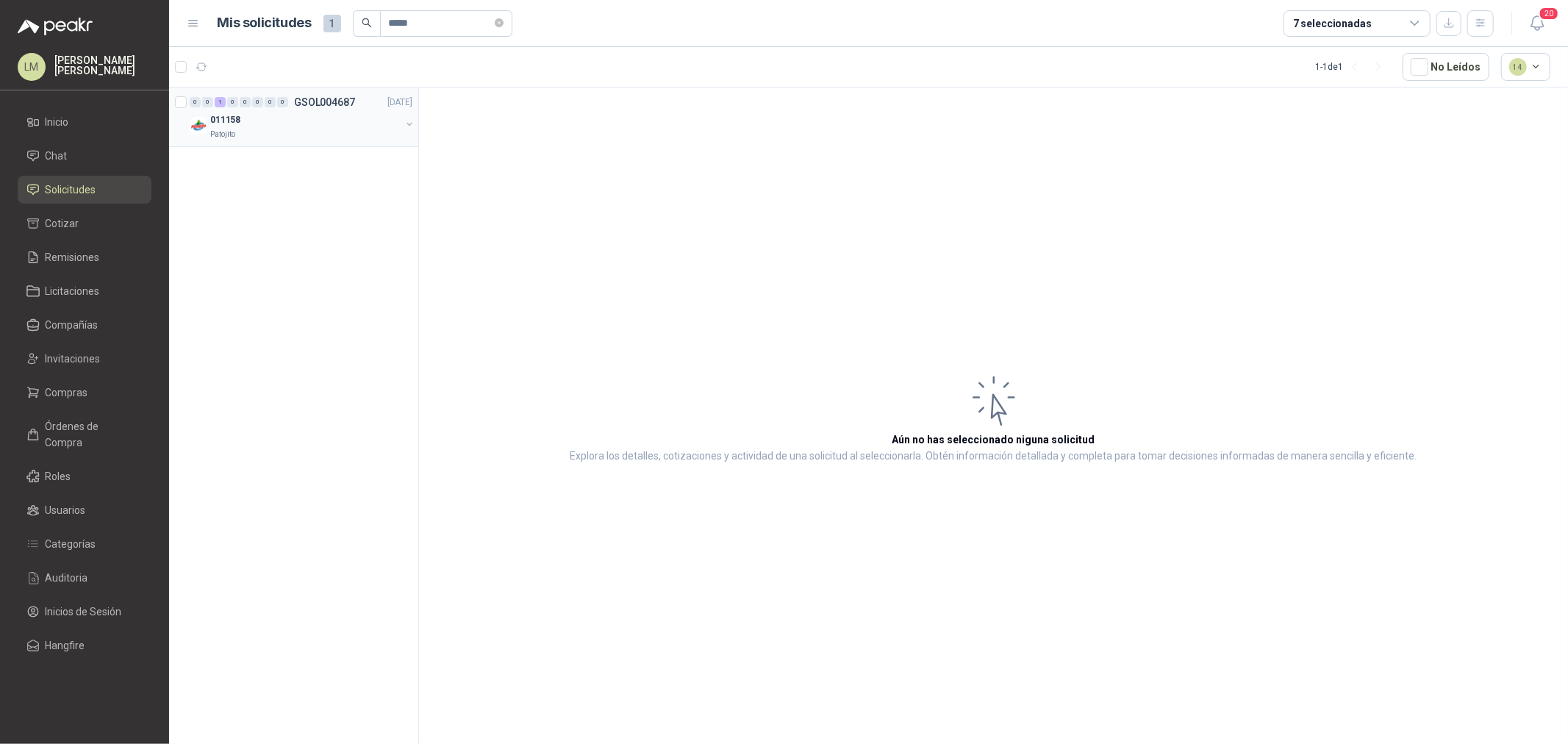
click at [409, 120] on button "button" at bounding box center [409, 123] width 12 height 12
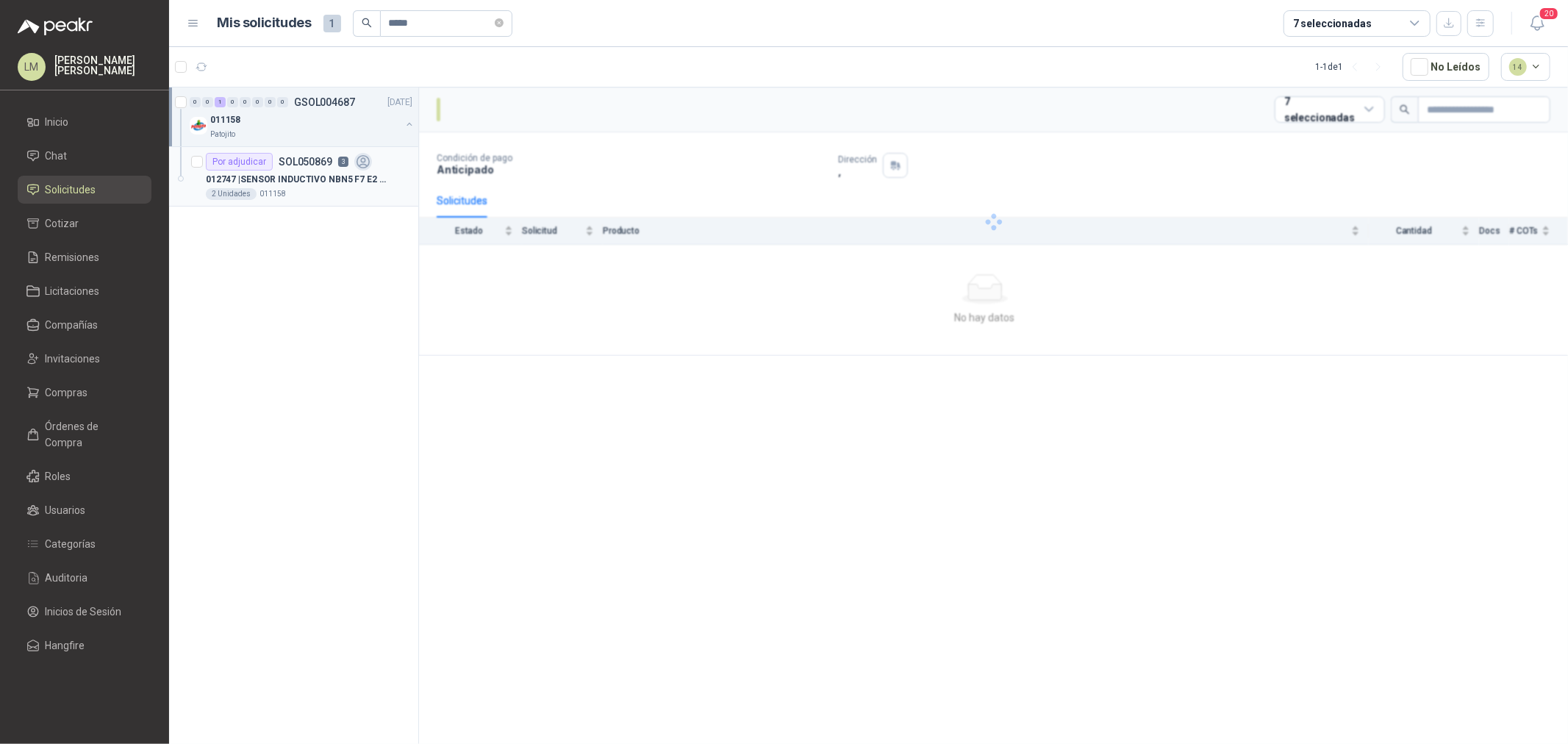
click at [371, 158] on div "Por adjudicar SOL050869 3" at bounding box center [308, 161] width 206 height 18
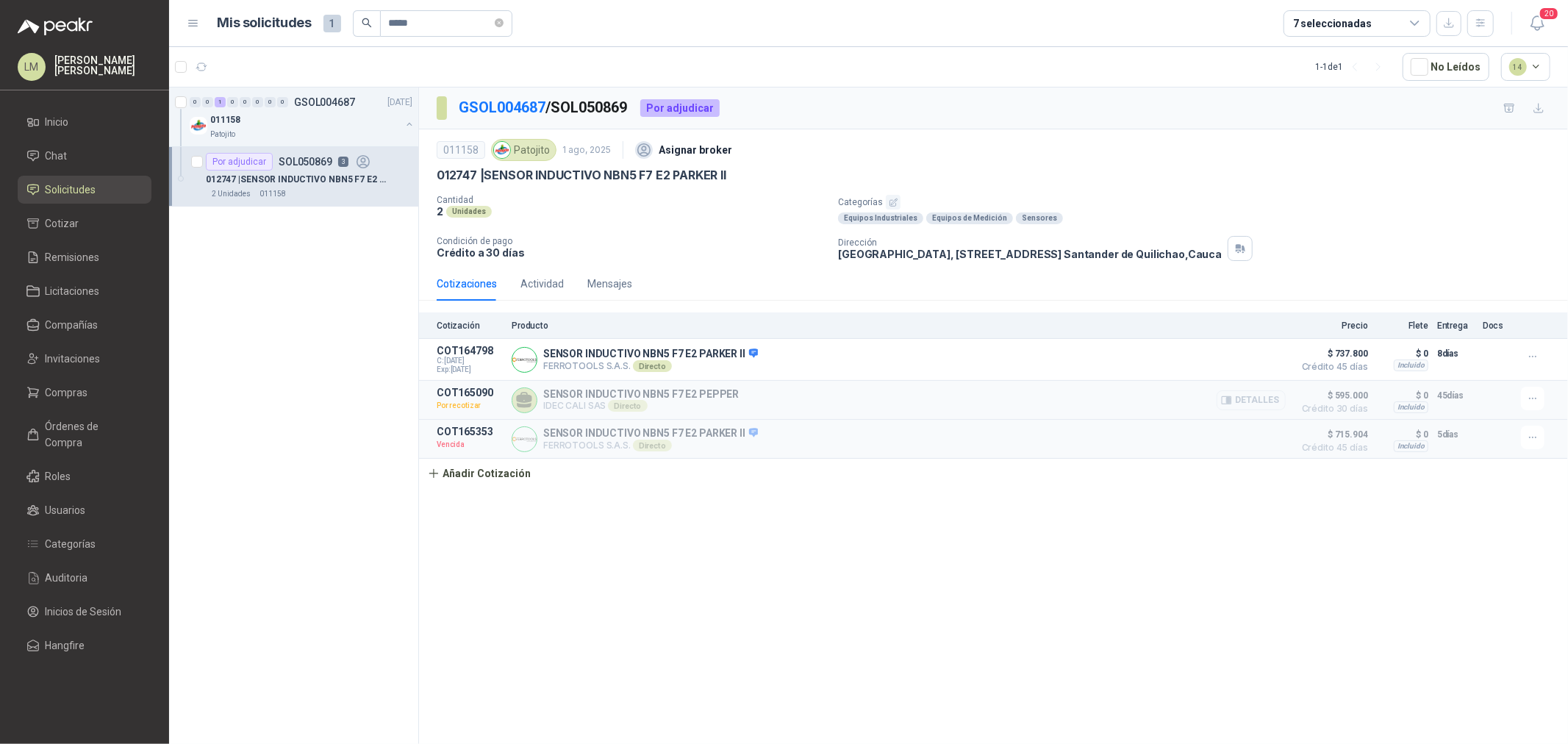
click at [1241, 395] on button "Detalles" at bounding box center [1251, 400] width 69 height 20
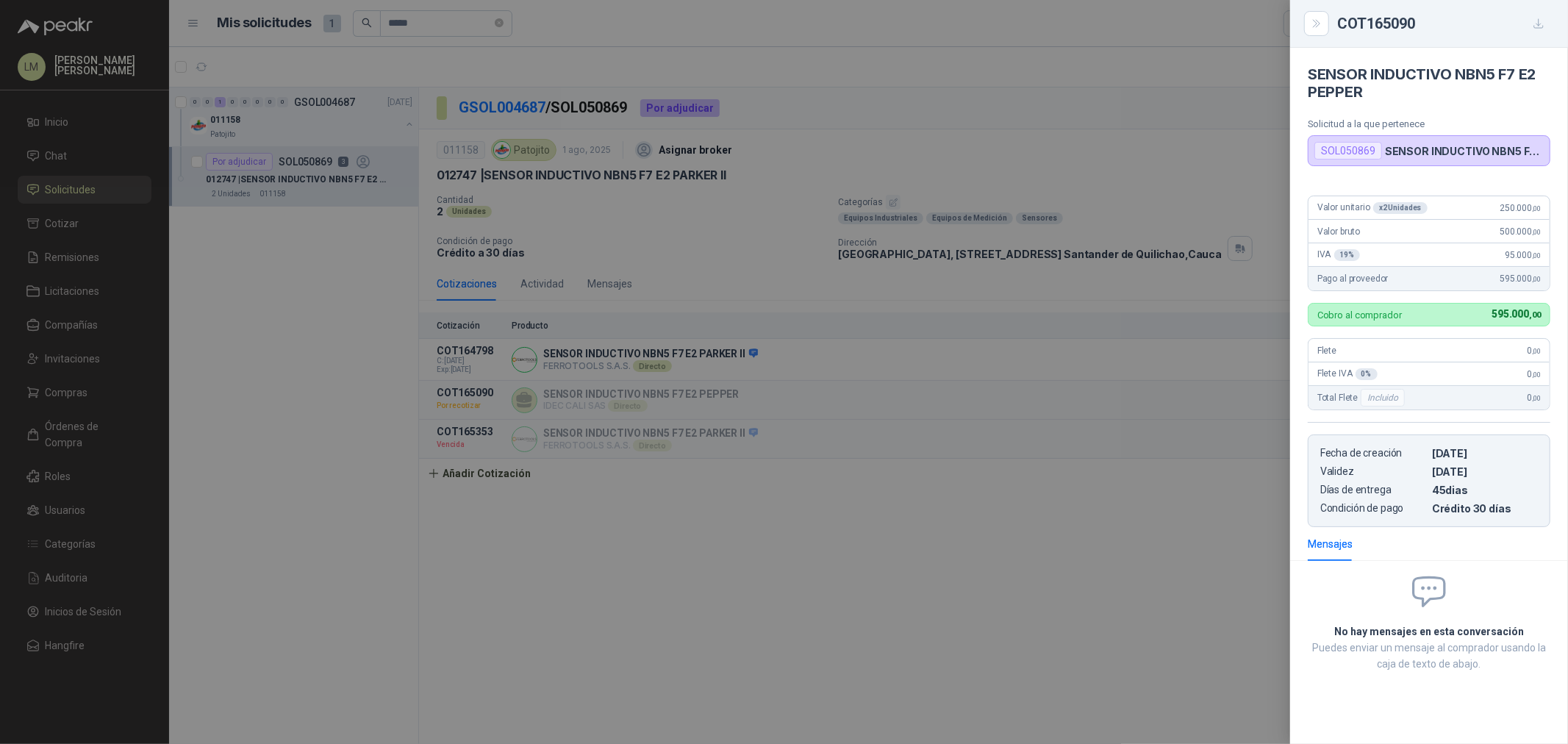
click at [1059, 413] on div at bounding box center [784, 372] width 1568 height 744
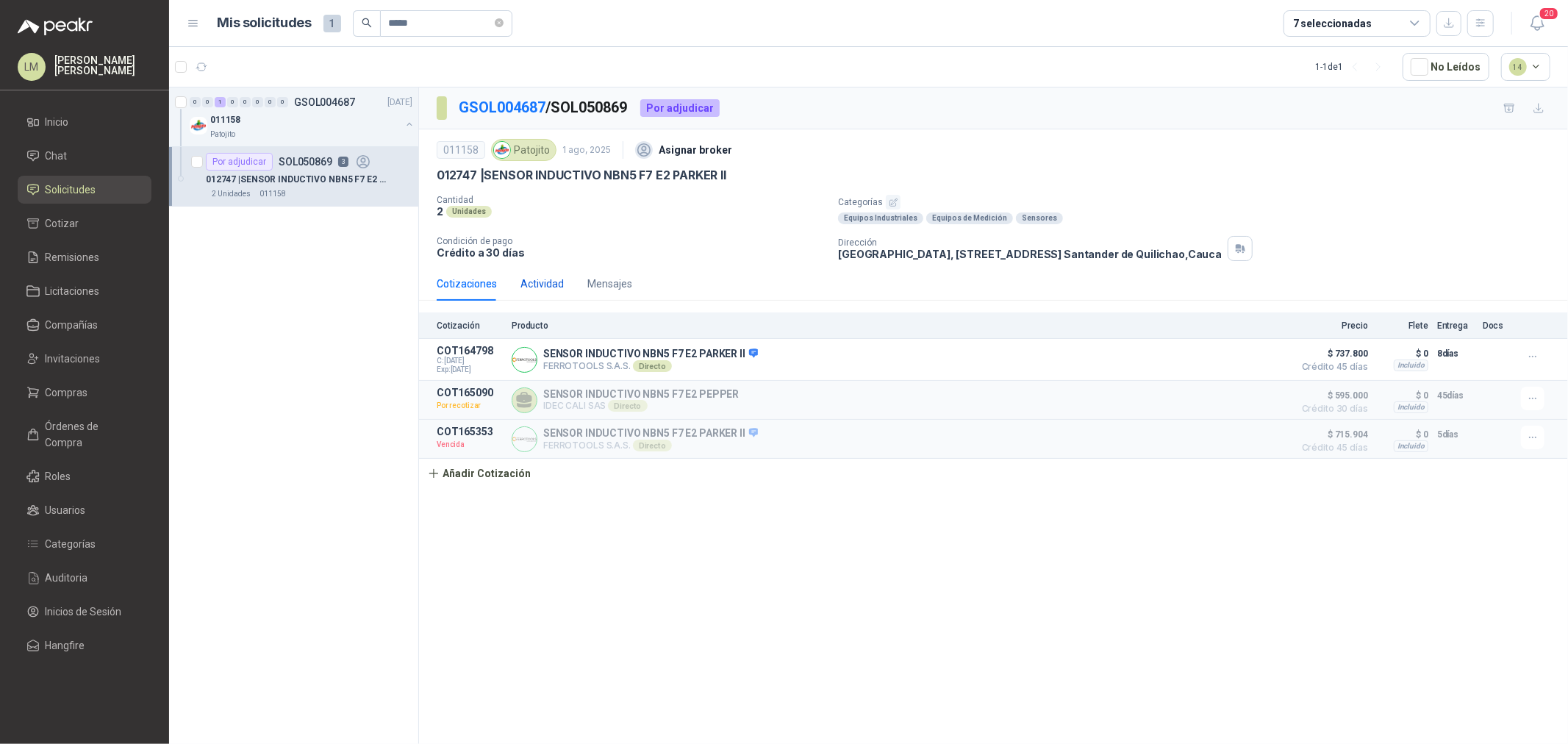
click at [541, 284] on div "Actividad" at bounding box center [542, 284] width 44 height 16
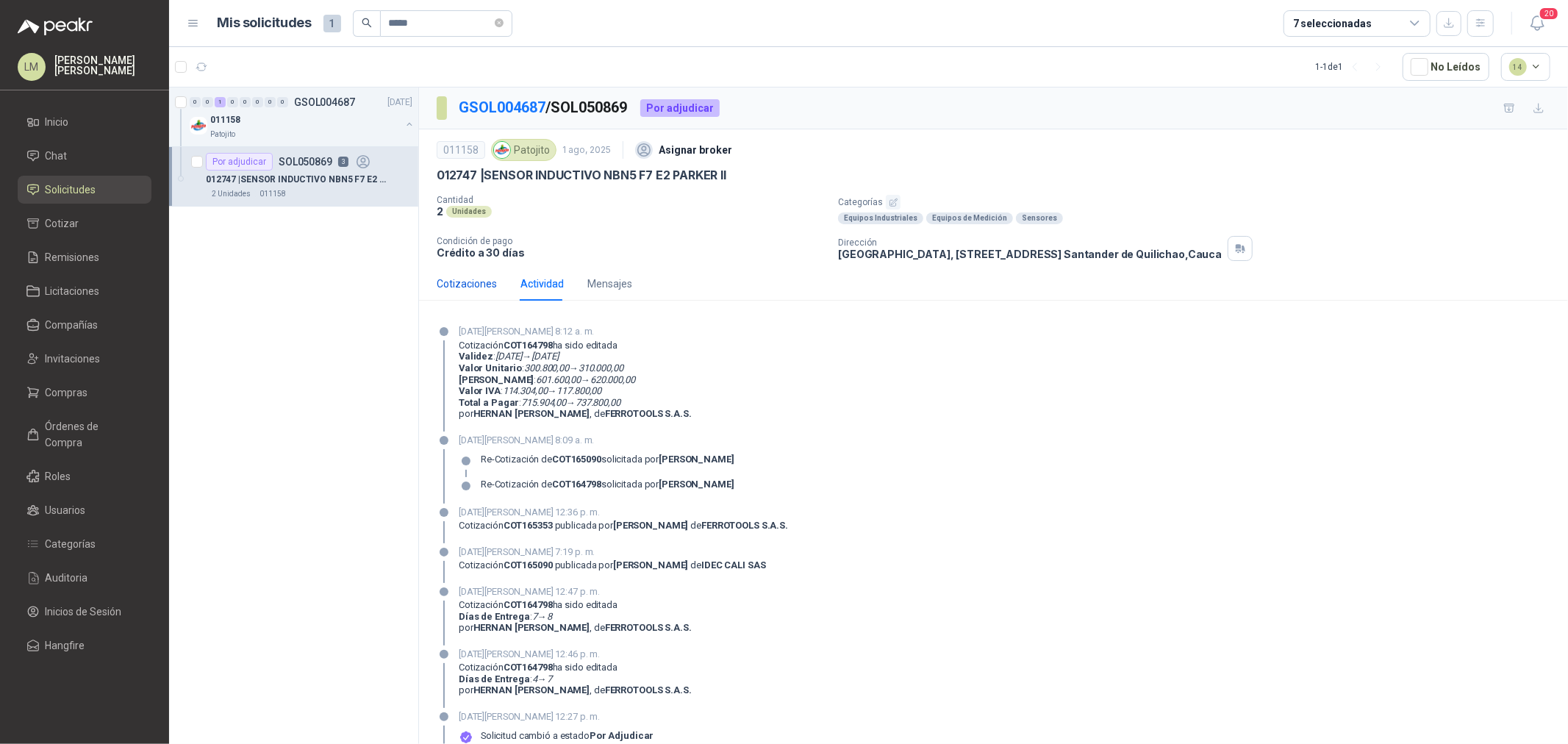
click at [490, 285] on div "Cotizaciones" at bounding box center [467, 284] width 61 height 16
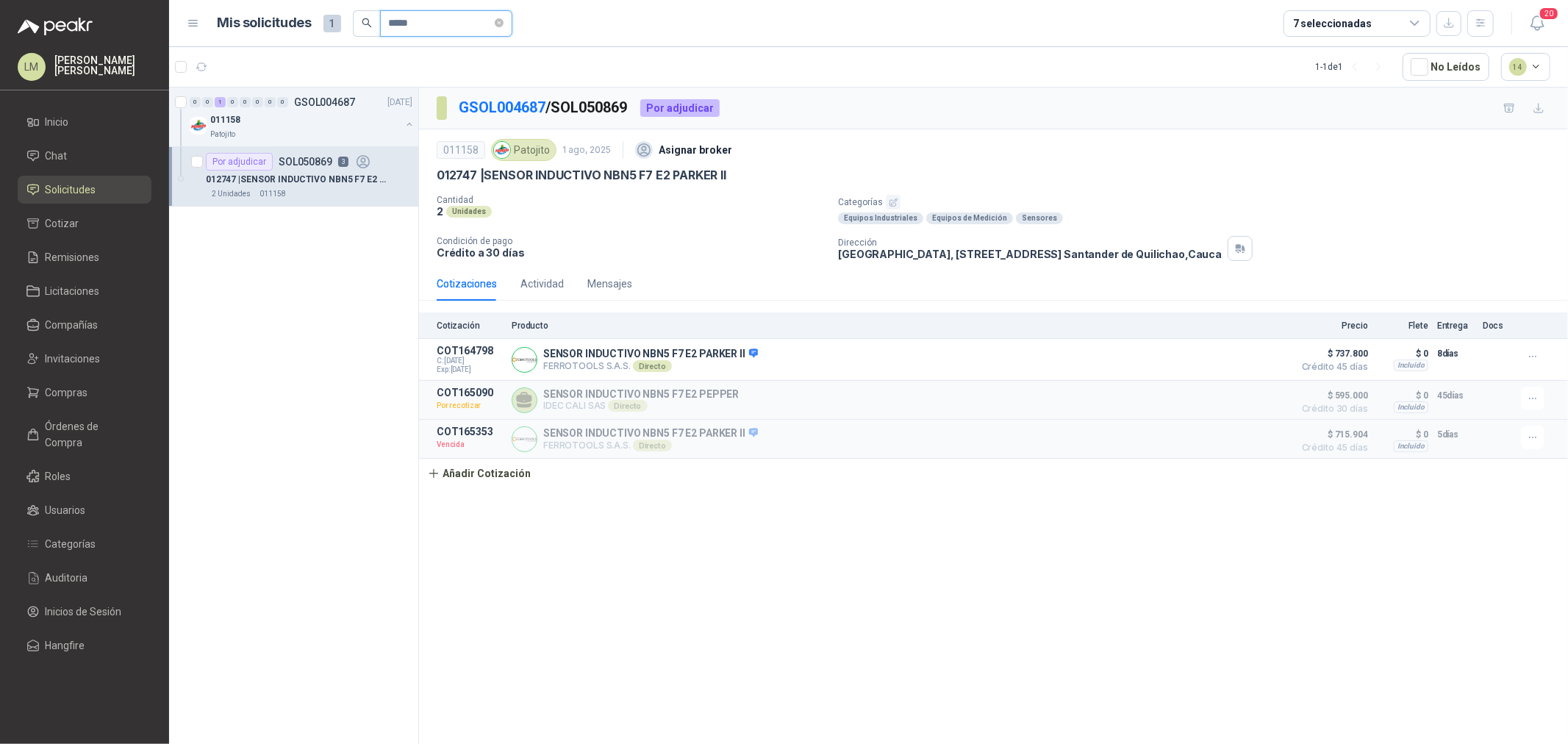
click at [427, 26] on input "*****" at bounding box center [440, 23] width 103 height 25
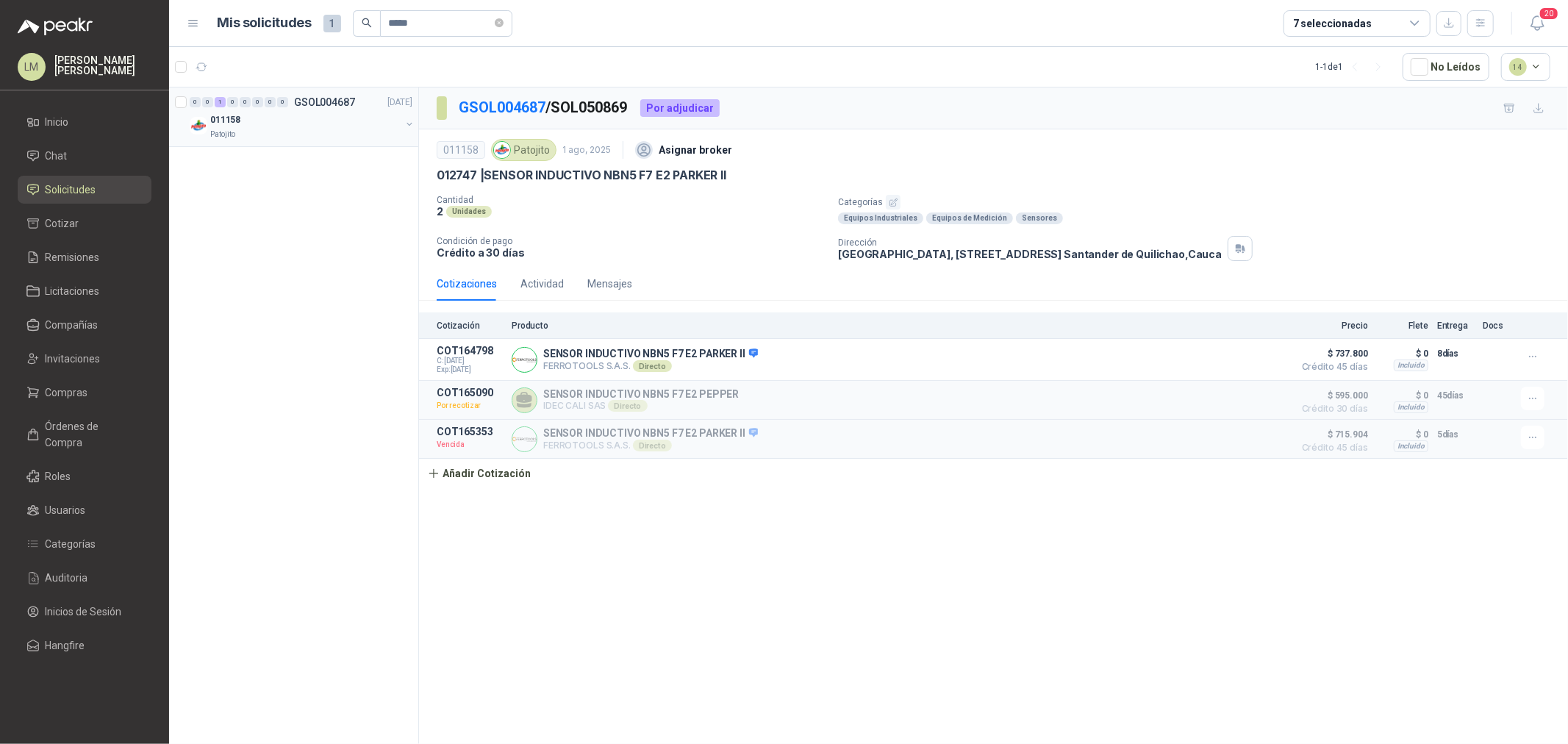
click at [408, 123] on button "button" at bounding box center [409, 123] width 12 height 12
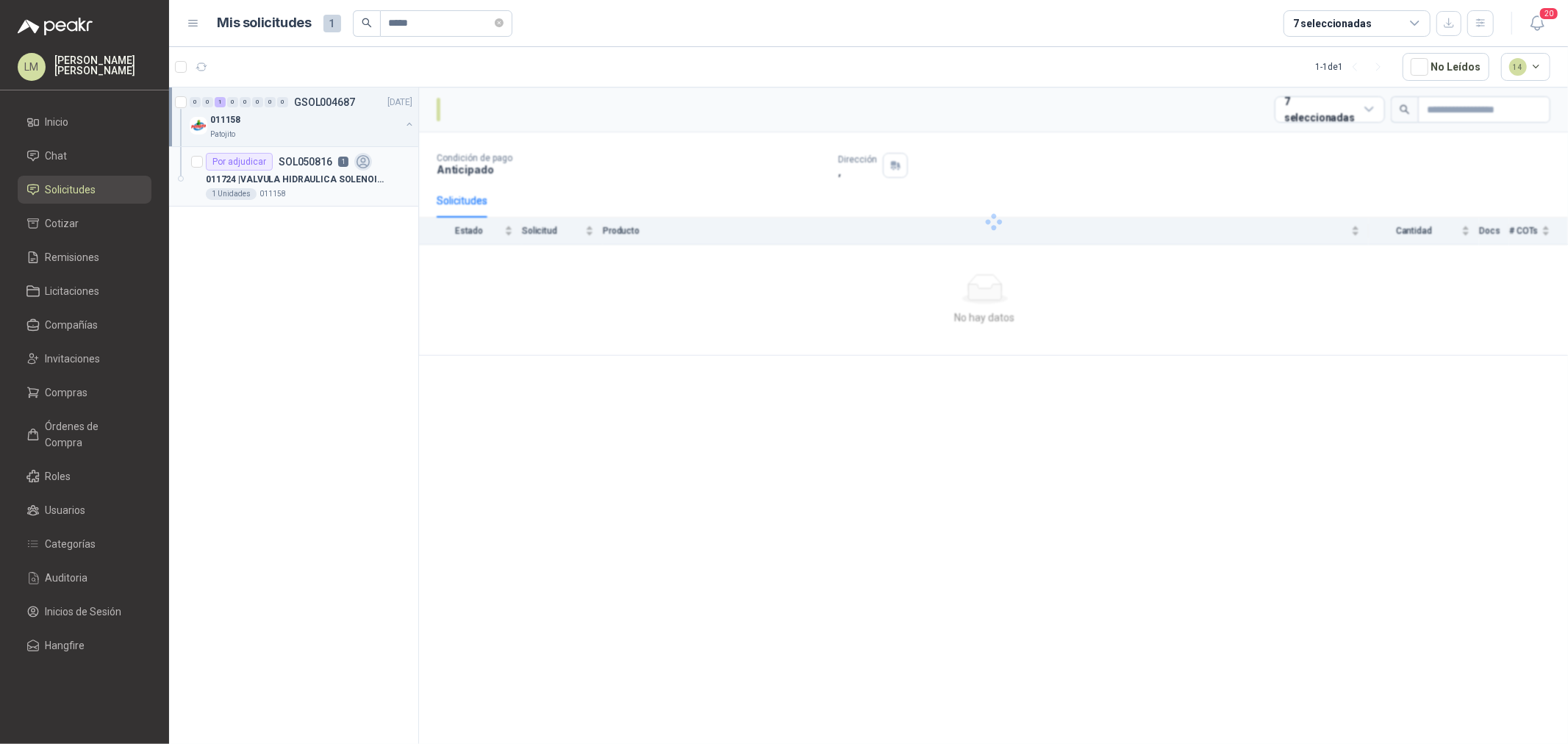
click at [329, 171] on div "011724 | VALVULA HIDRAULICA SOLENOIDE SV08 20" at bounding box center [308, 179] width 206 height 18
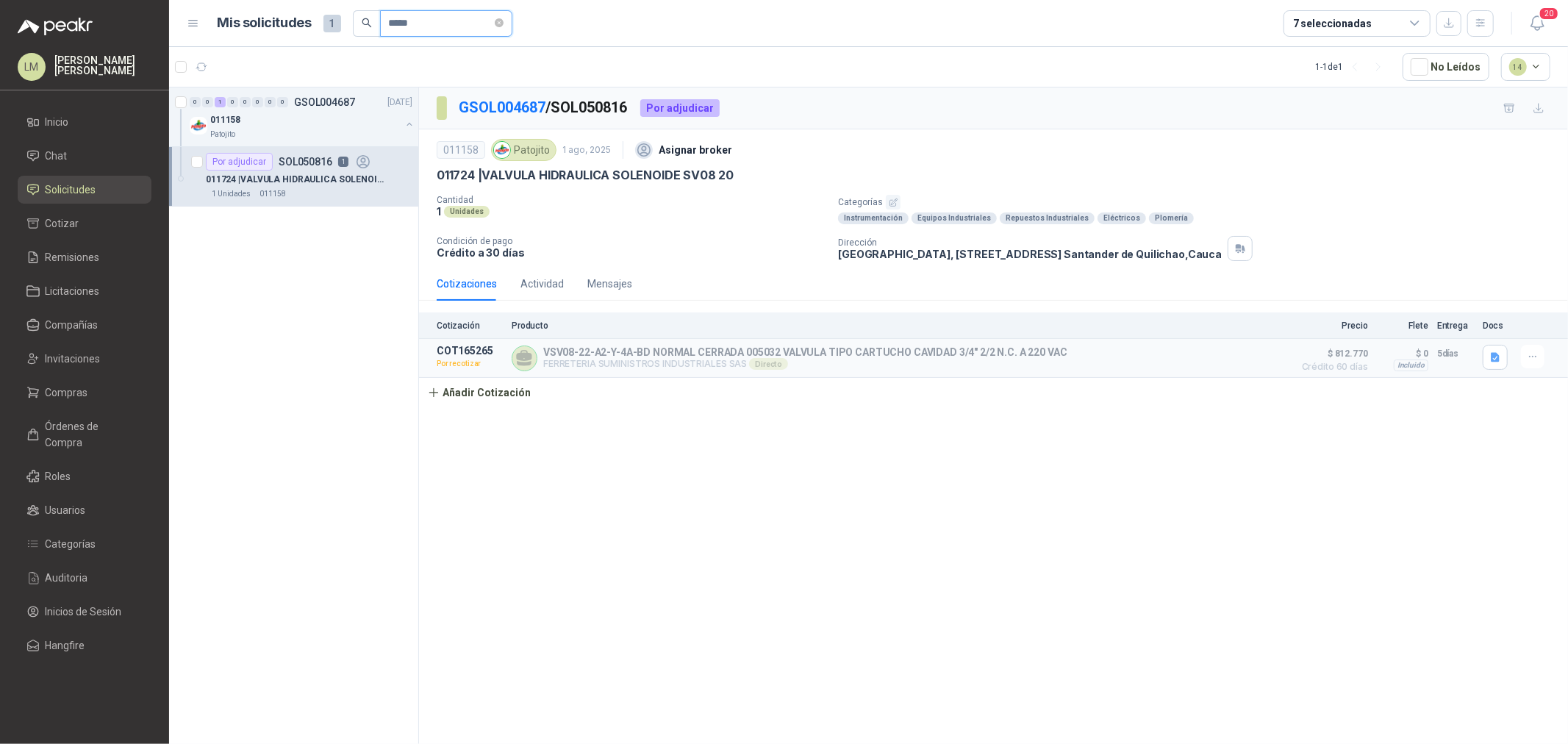
click at [422, 27] on input "*****" at bounding box center [440, 23] width 103 height 25
click at [304, 187] on div "011834 | FILTRO PLASTICO DE MALLA 1" at bounding box center [308, 179] width 206 height 18
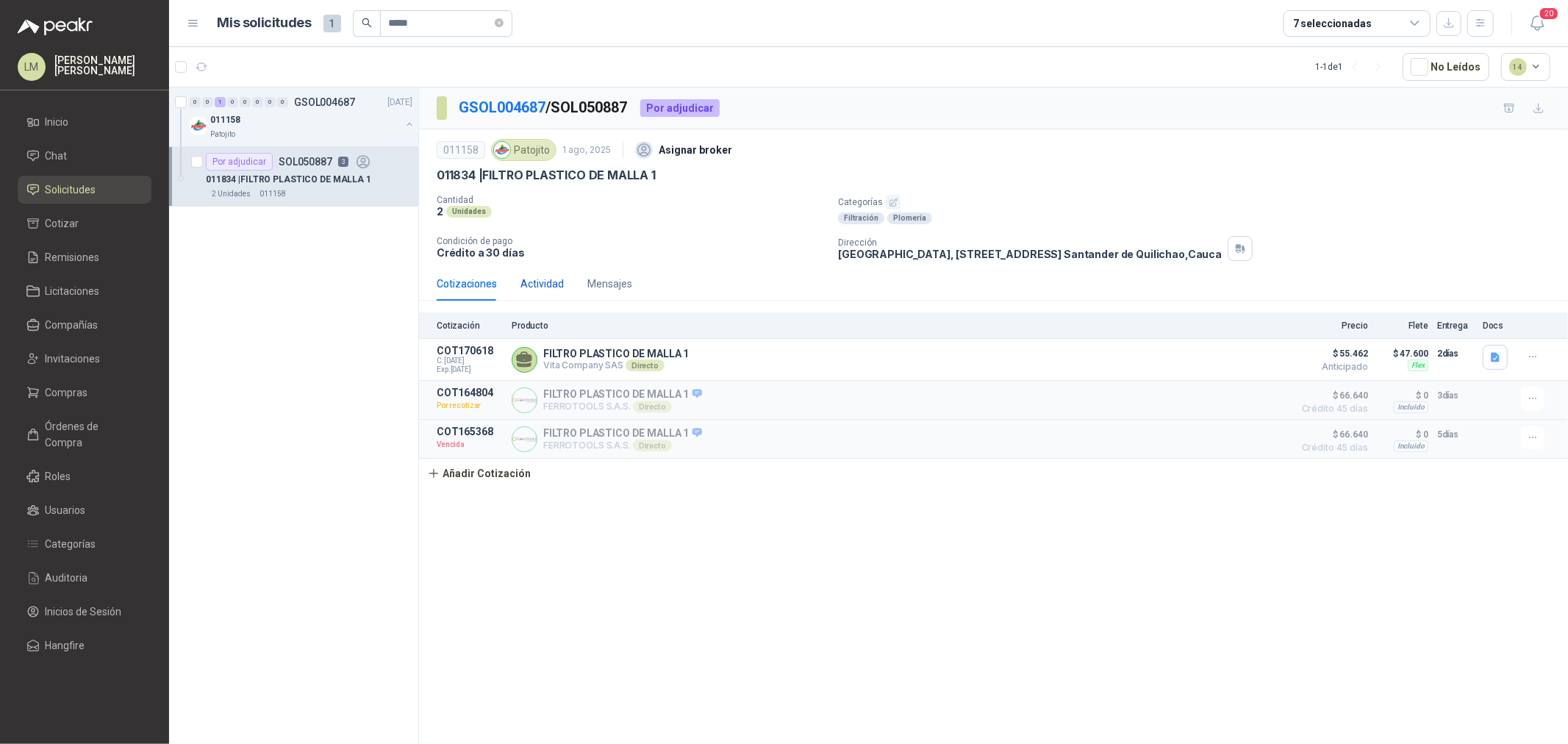
click at [531, 276] on div "Actividad" at bounding box center [542, 284] width 44 height 16
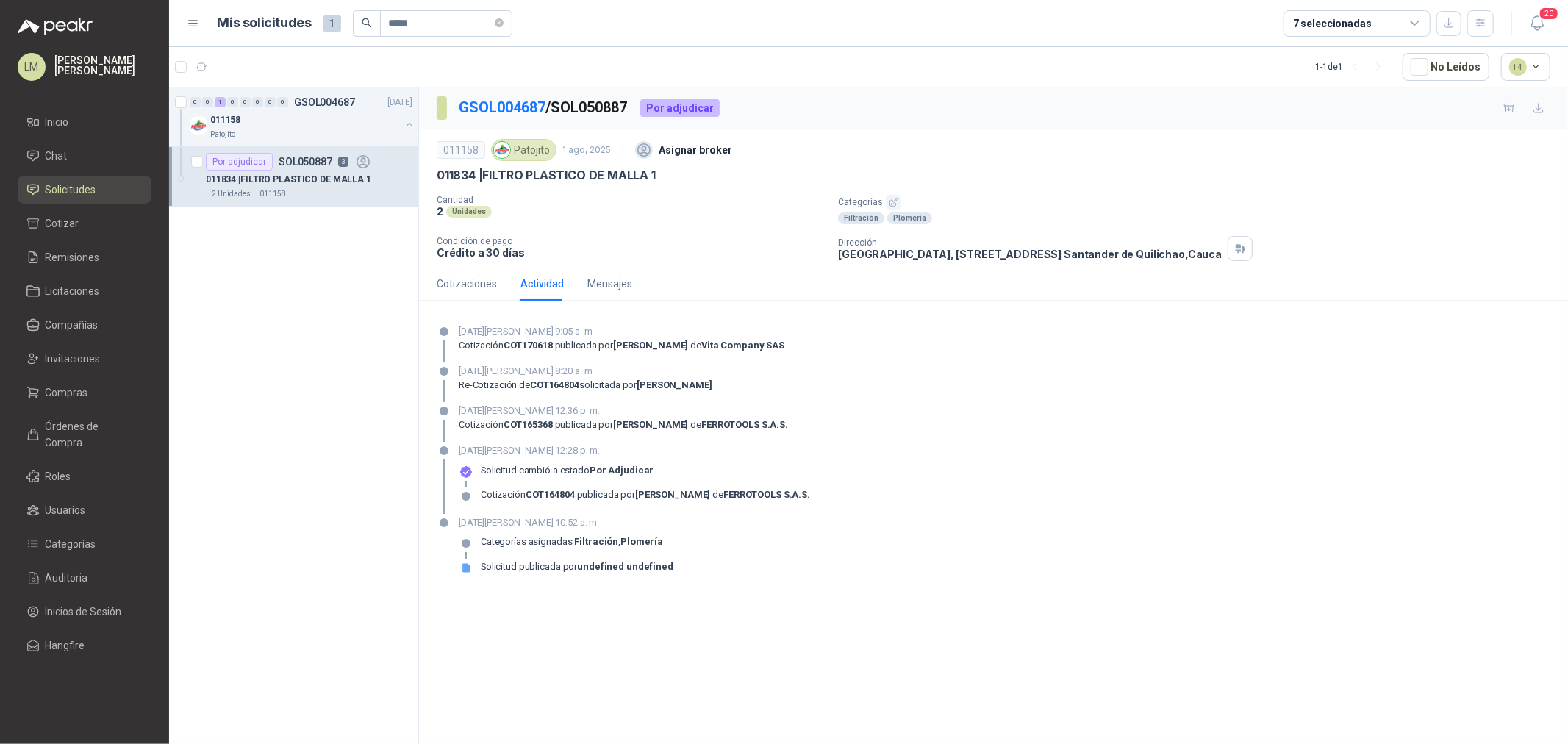
click at [501, 277] on div "Cotizaciones Actividad Mensajes" at bounding box center [534, 284] width 196 height 34
click at [495, 279] on div "Cotizaciones" at bounding box center [467, 284] width 61 height 16
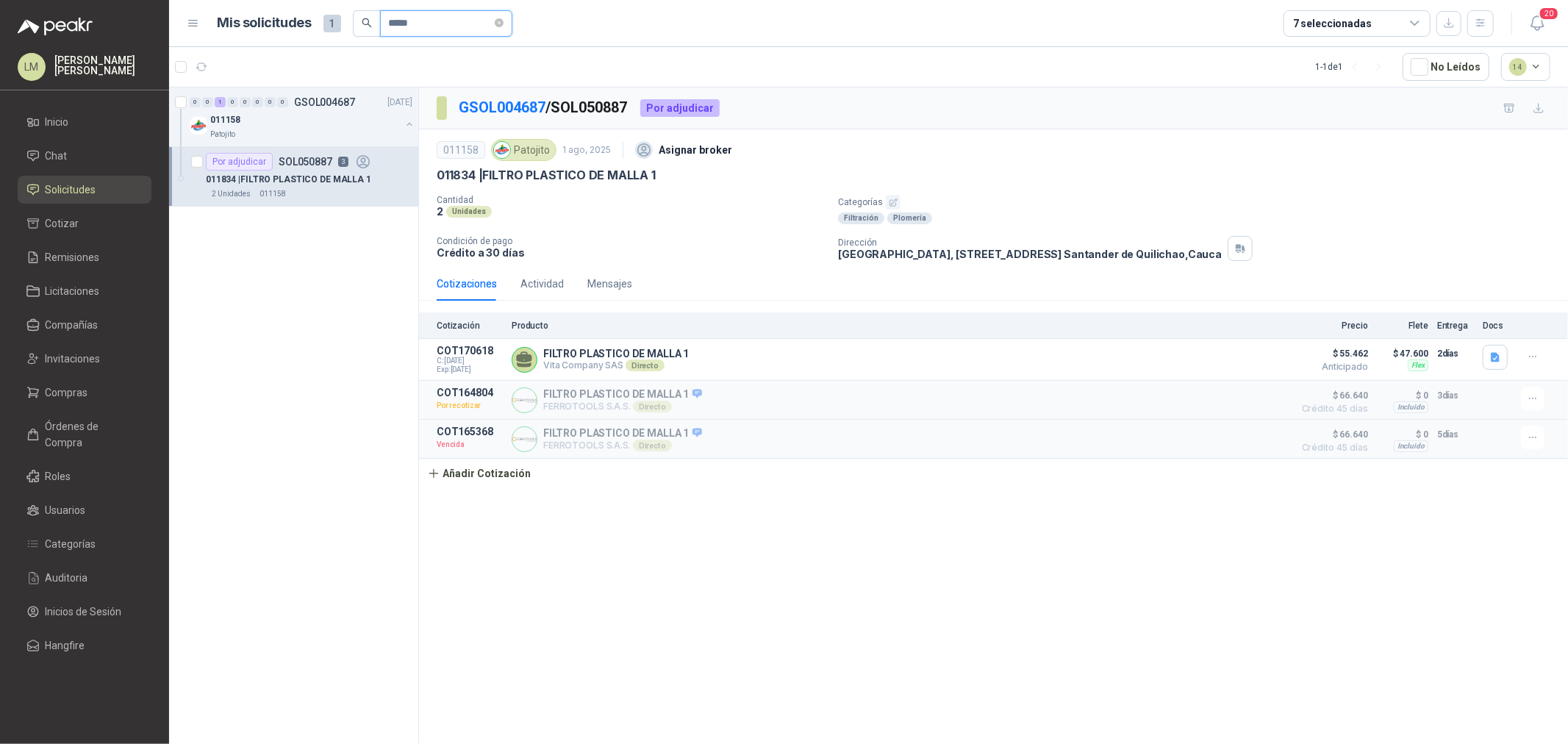
click at [431, 27] on input "*****" at bounding box center [440, 23] width 103 height 25
click at [436, 18] on input "*****" at bounding box center [440, 23] width 103 height 25
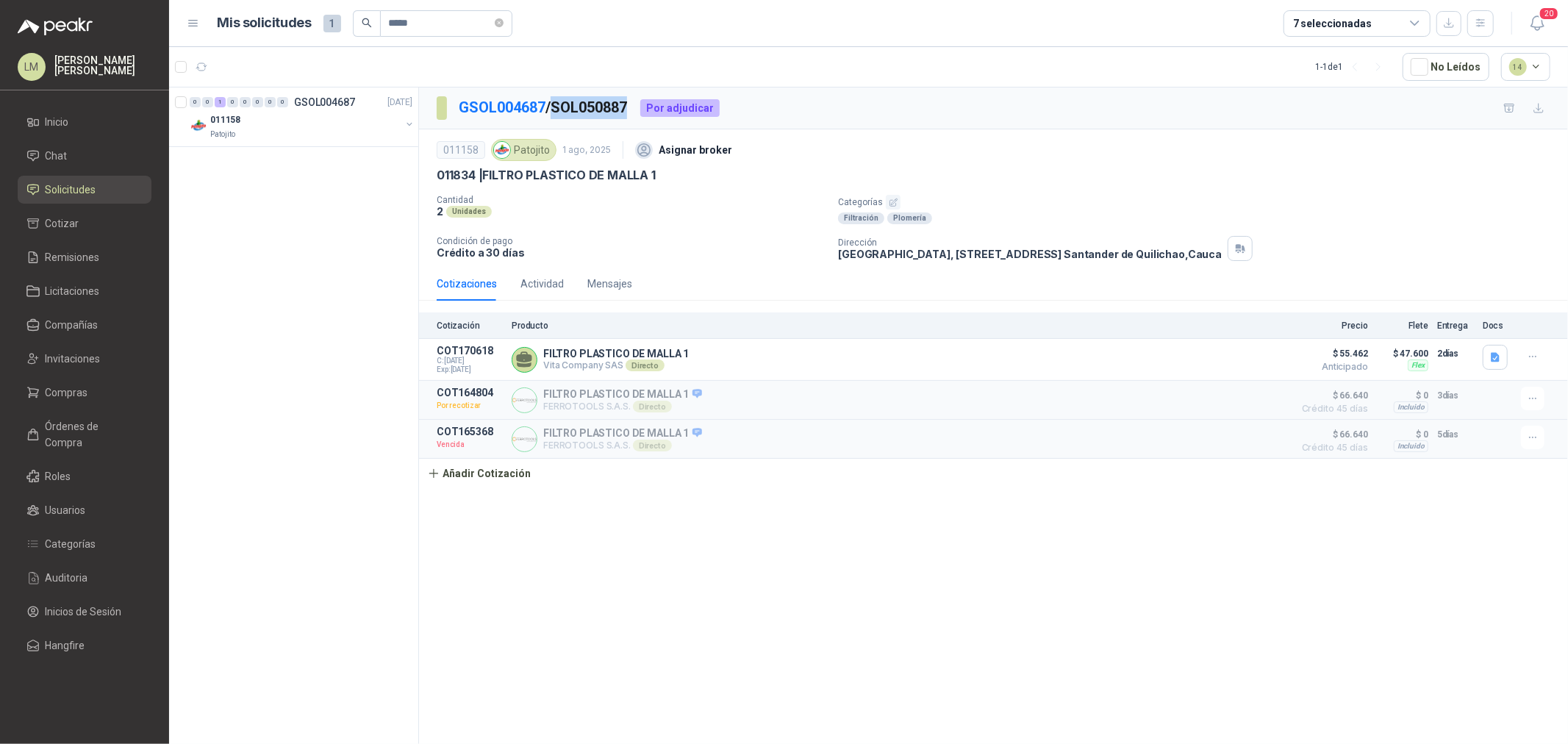
drag, startPoint x: 634, startPoint y: 101, endPoint x: 557, endPoint y: 104, distance: 77.1
click at [557, 104] on p "GSOL004687 / SOL050887" at bounding box center [543, 108] width 169 height 23
click at [408, 123] on button "button" at bounding box center [409, 123] width 12 height 12
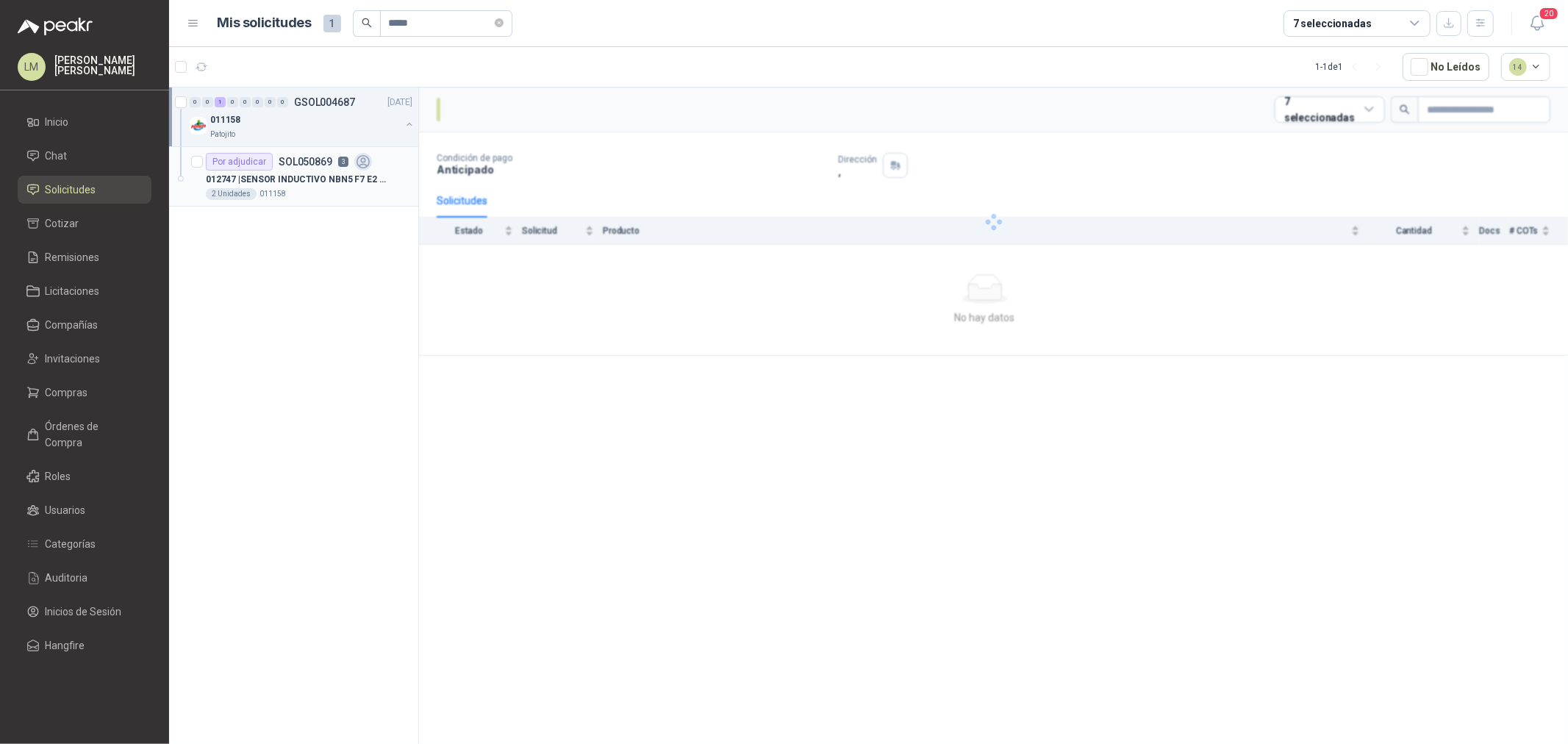
click at [316, 163] on p "SOL050869" at bounding box center [305, 161] width 54 height 10
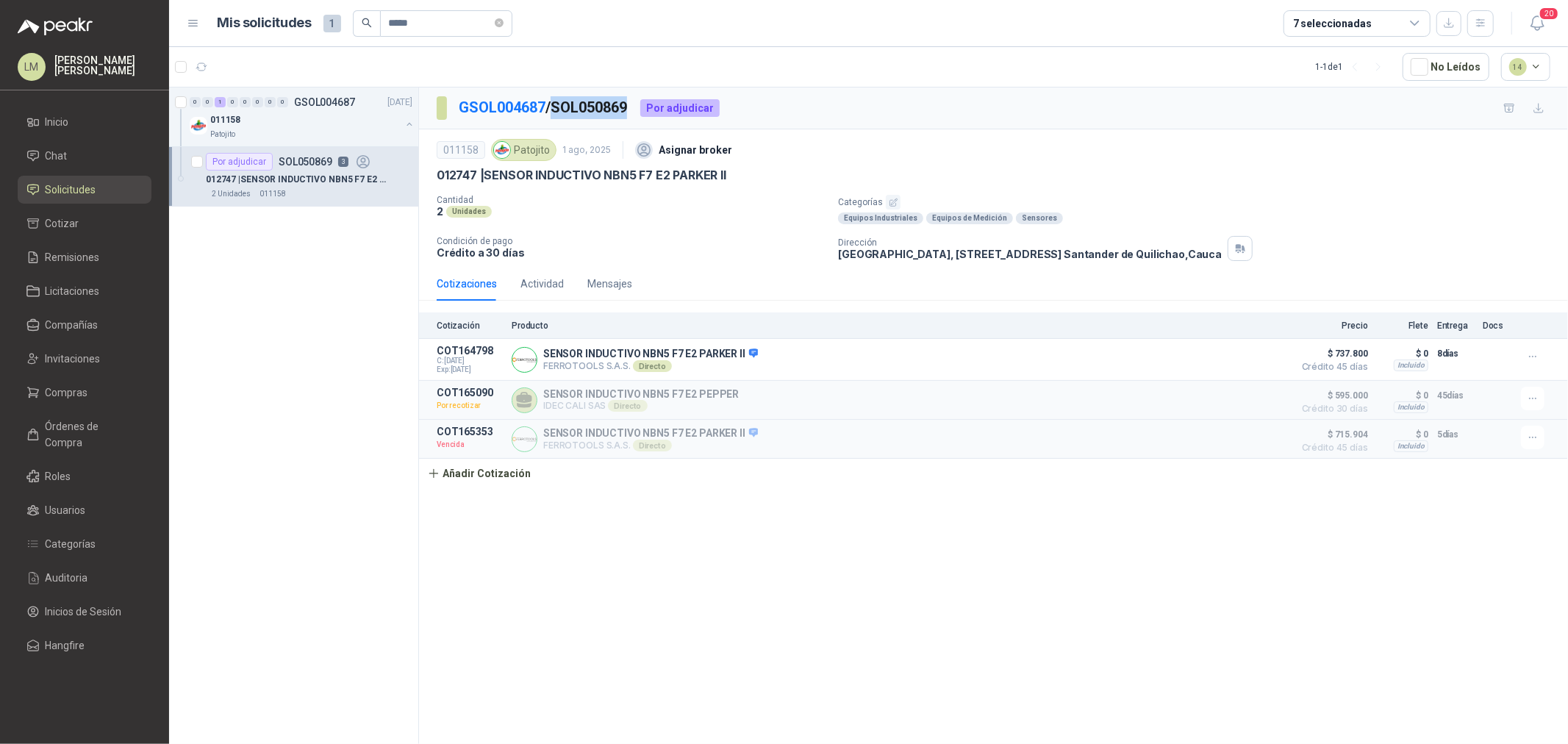
drag, startPoint x: 641, startPoint y: 100, endPoint x: 559, endPoint y: 105, distance: 82.2
click at [559, 105] on div "GSOL004687 / SOL050869 Por adjudicar" at bounding box center [578, 108] width 283 height 24
copy p "SOL050869"
click at [429, 19] on input "*****" at bounding box center [440, 23] width 103 height 25
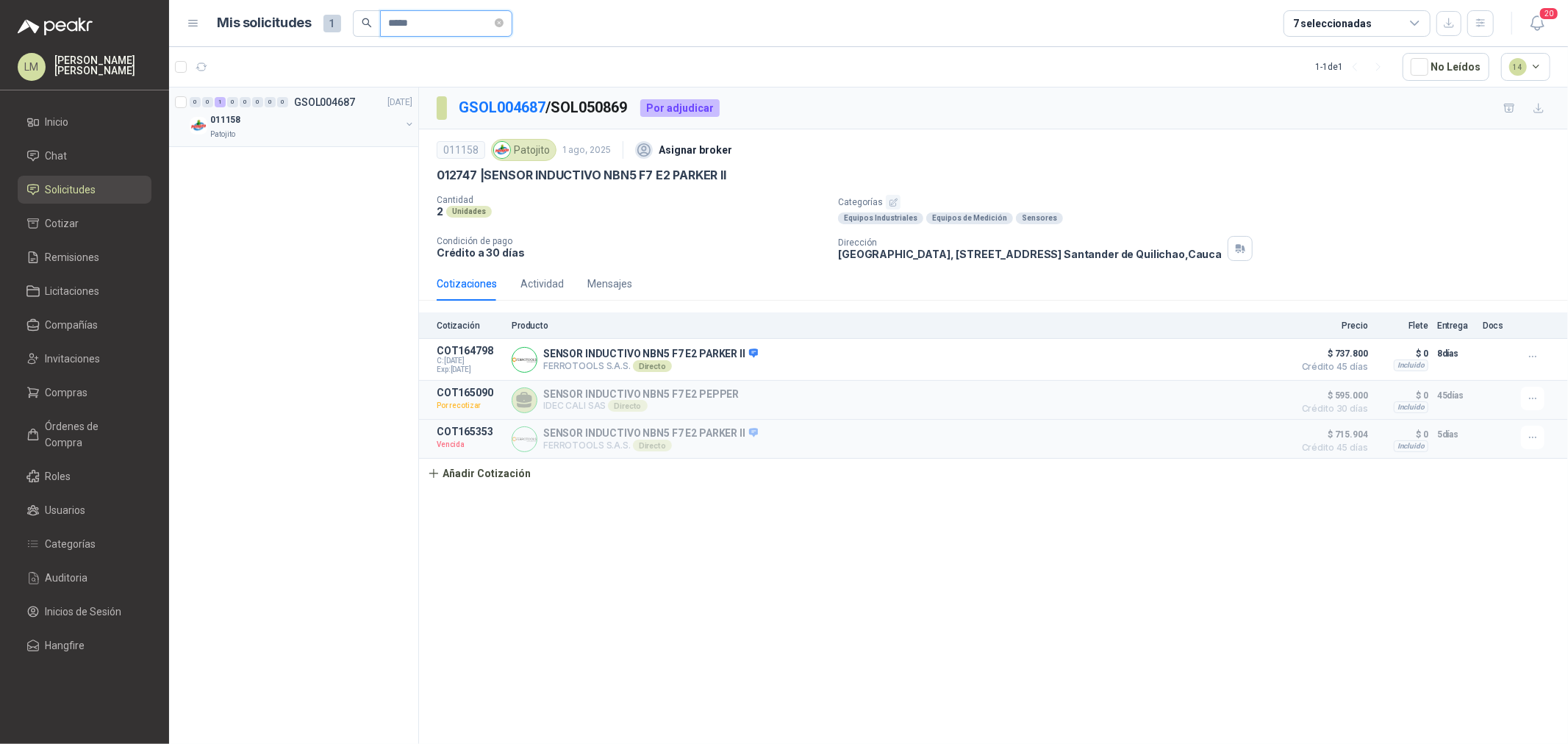
type input "*****"
click at [405, 122] on button "button" at bounding box center [409, 123] width 12 height 12
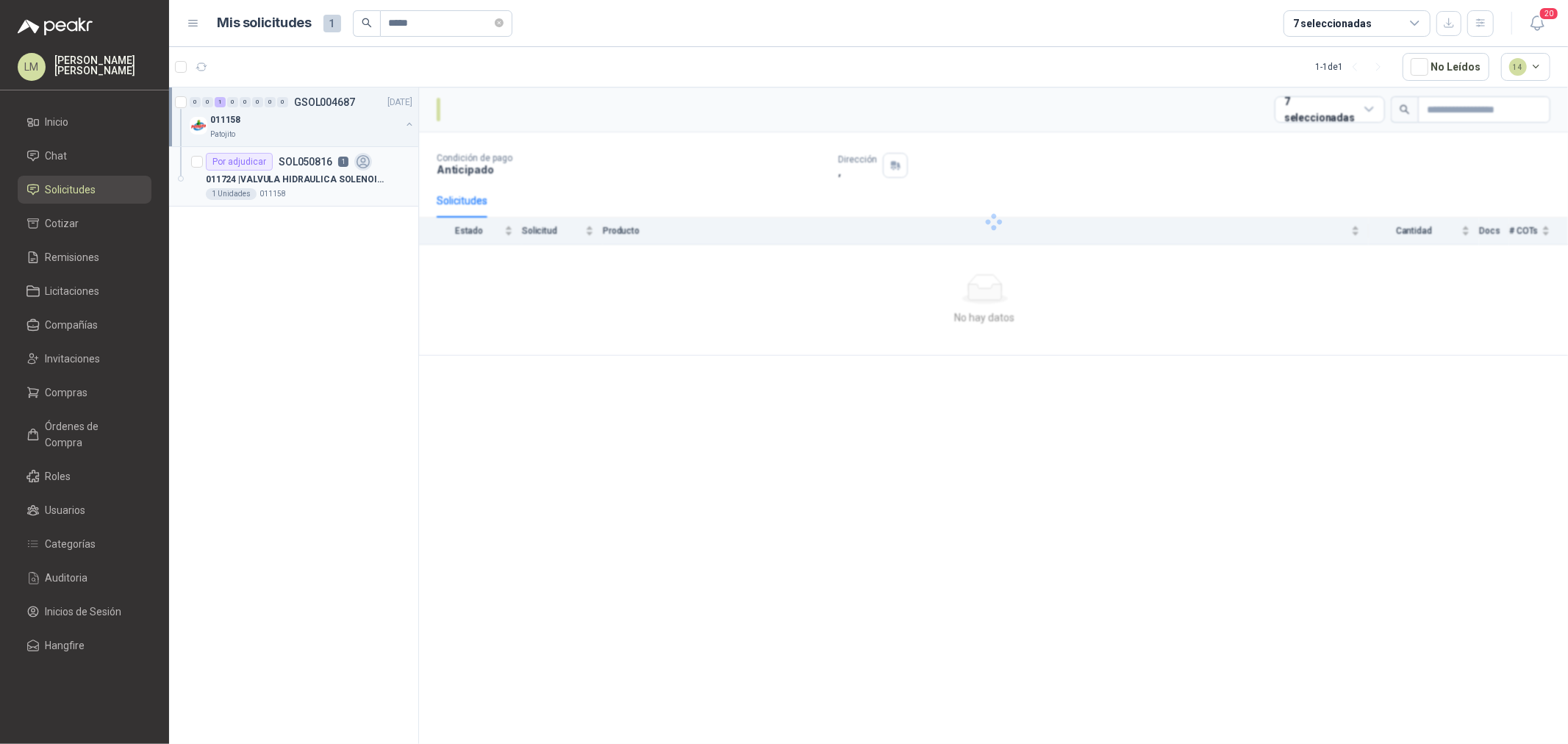
click at [364, 163] on icon at bounding box center [363, 162] width 17 height 17
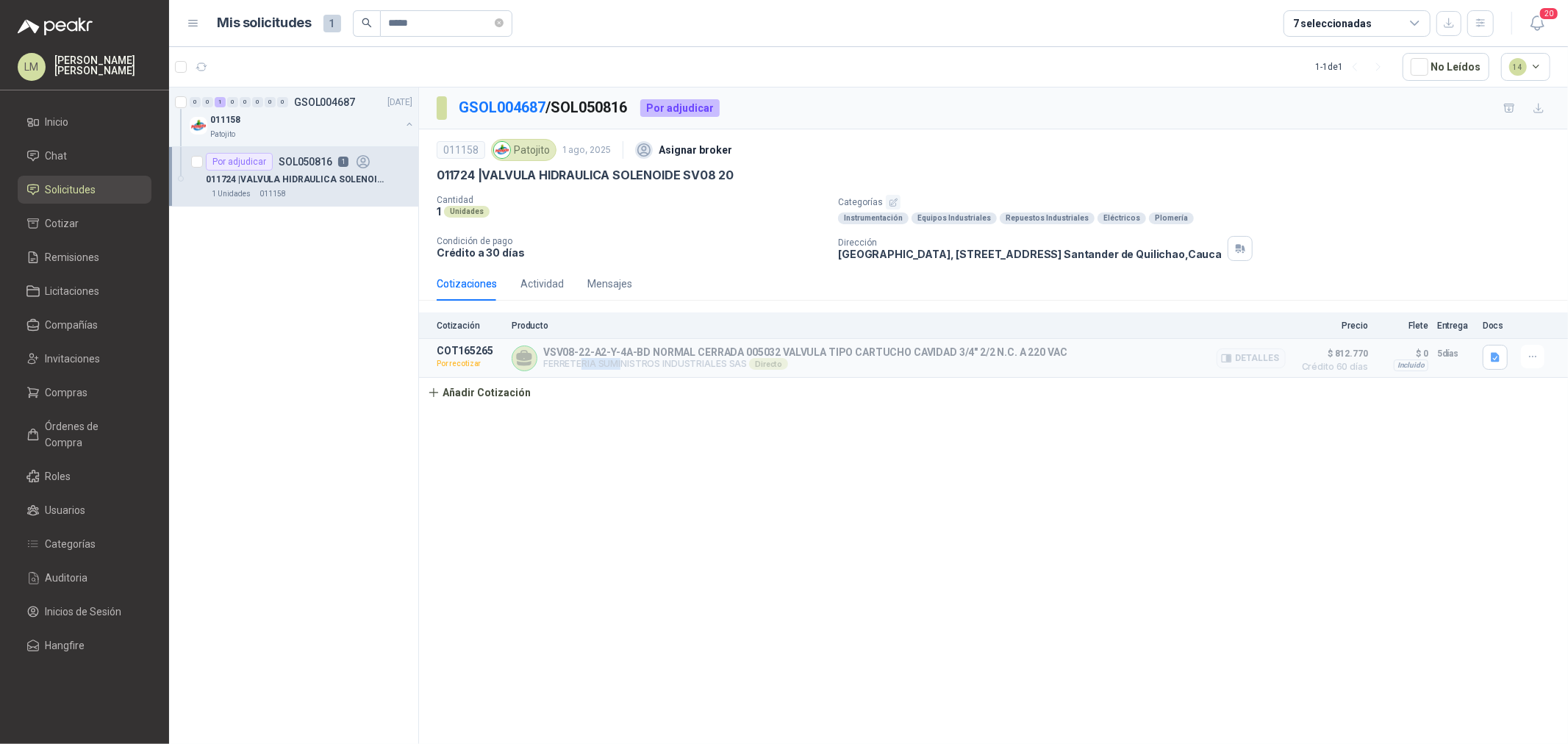
drag, startPoint x: 579, startPoint y: 364, endPoint x: 646, endPoint y: 366, distance: 67.0
click at [646, 366] on p "FERRETERIA SUMINISTROS INDUSTRIALES SAS Directo" at bounding box center [806, 364] width 524 height 12
click at [528, 289] on div "Actividad" at bounding box center [542, 284] width 44 height 16
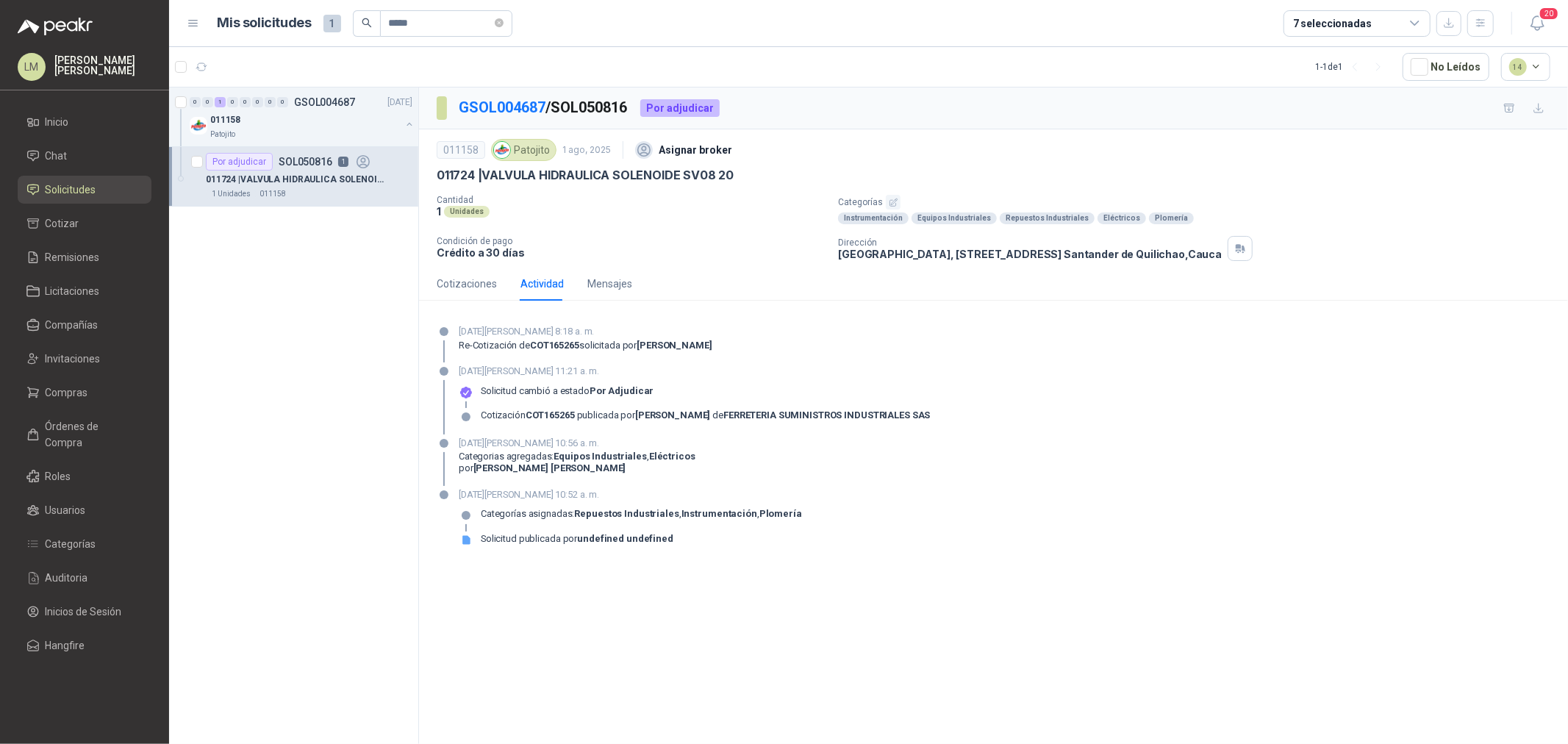
drag, startPoint x: 951, startPoint y: 416, endPoint x: 703, endPoint y: 420, distance: 248.0
click at [725, 420] on div "Cotización COT165265 publicada por johana andrea cisneros molina de FERRETERIA …" at bounding box center [705, 415] width 450 height 12
click at [684, 420] on strong "[PERSON_NAME]" at bounding box center [672, 415] width 75 height 11
drag, startPoint x: 635, startPoint y: 107, endPoint x: 562, endPoint y: 110, distance: 73.1
click at [562, 110] on p "GSOL004687 / SOL050816" at bounding box center [543, 108] width 169 height 23
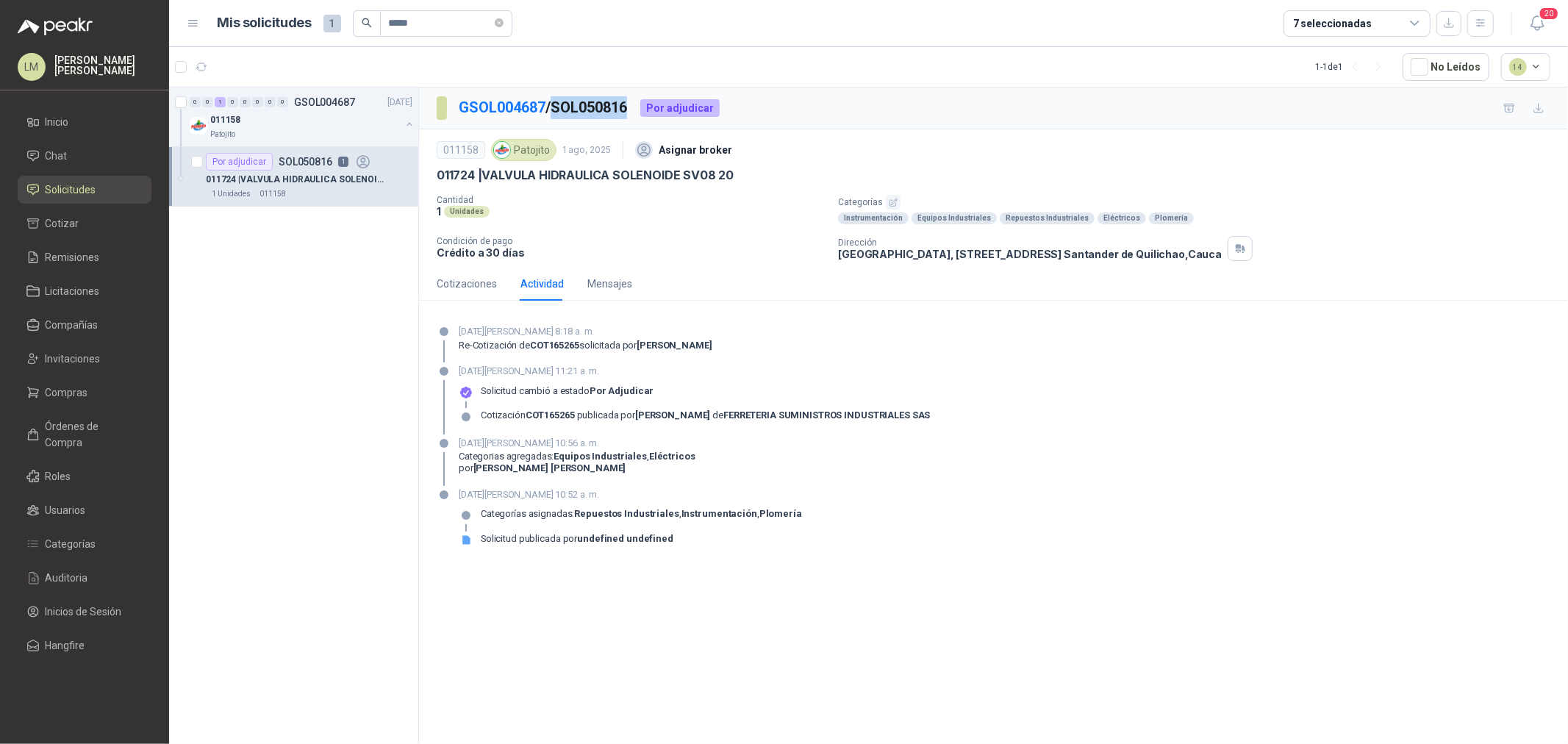
copy p "SOL050816"
click at [484, 285] on div "Cotizaciones" at bounding box center [467, 284] width 61 height 16
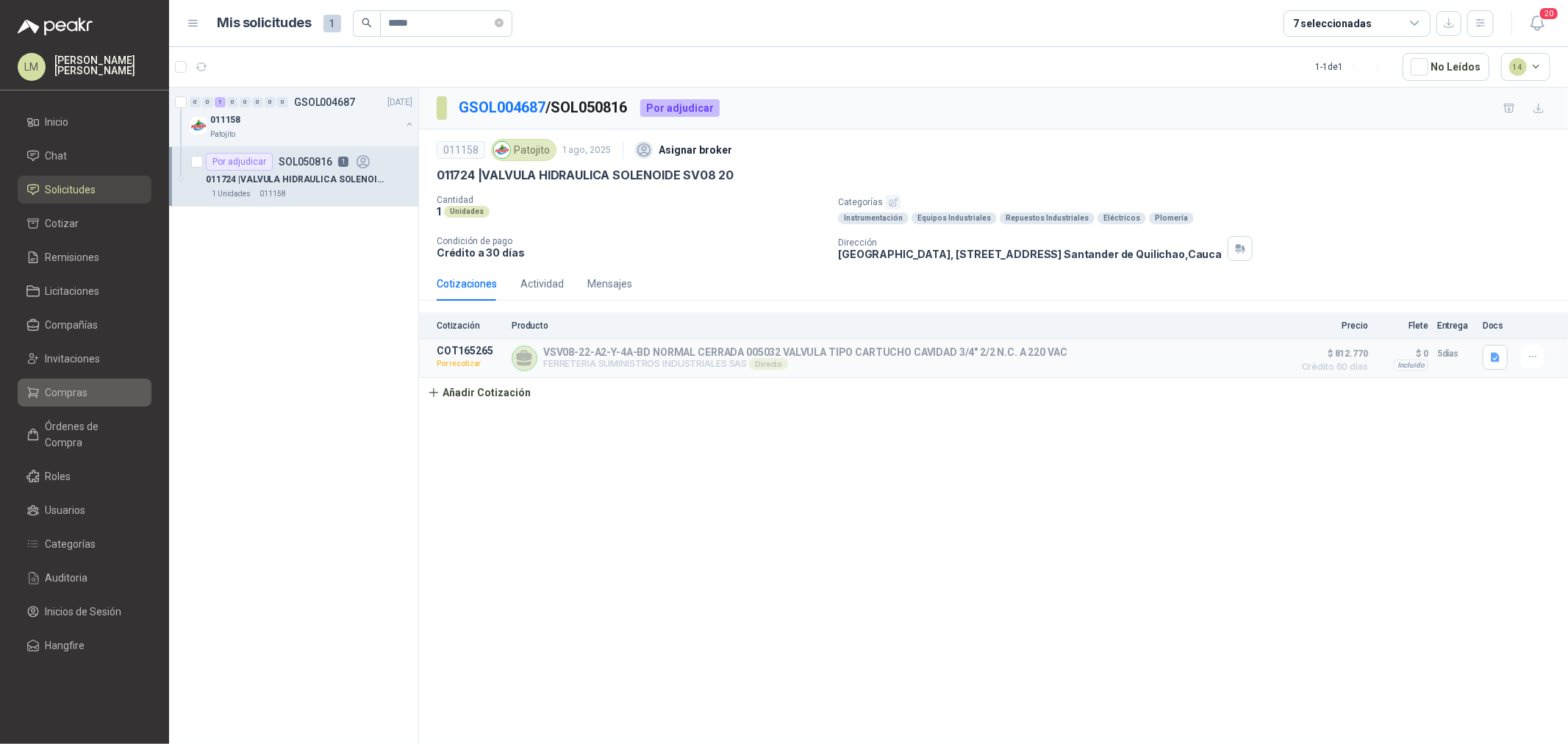
click at [70, 379] on link "Compras" at bounding box center [84, 393] width 134 height 28
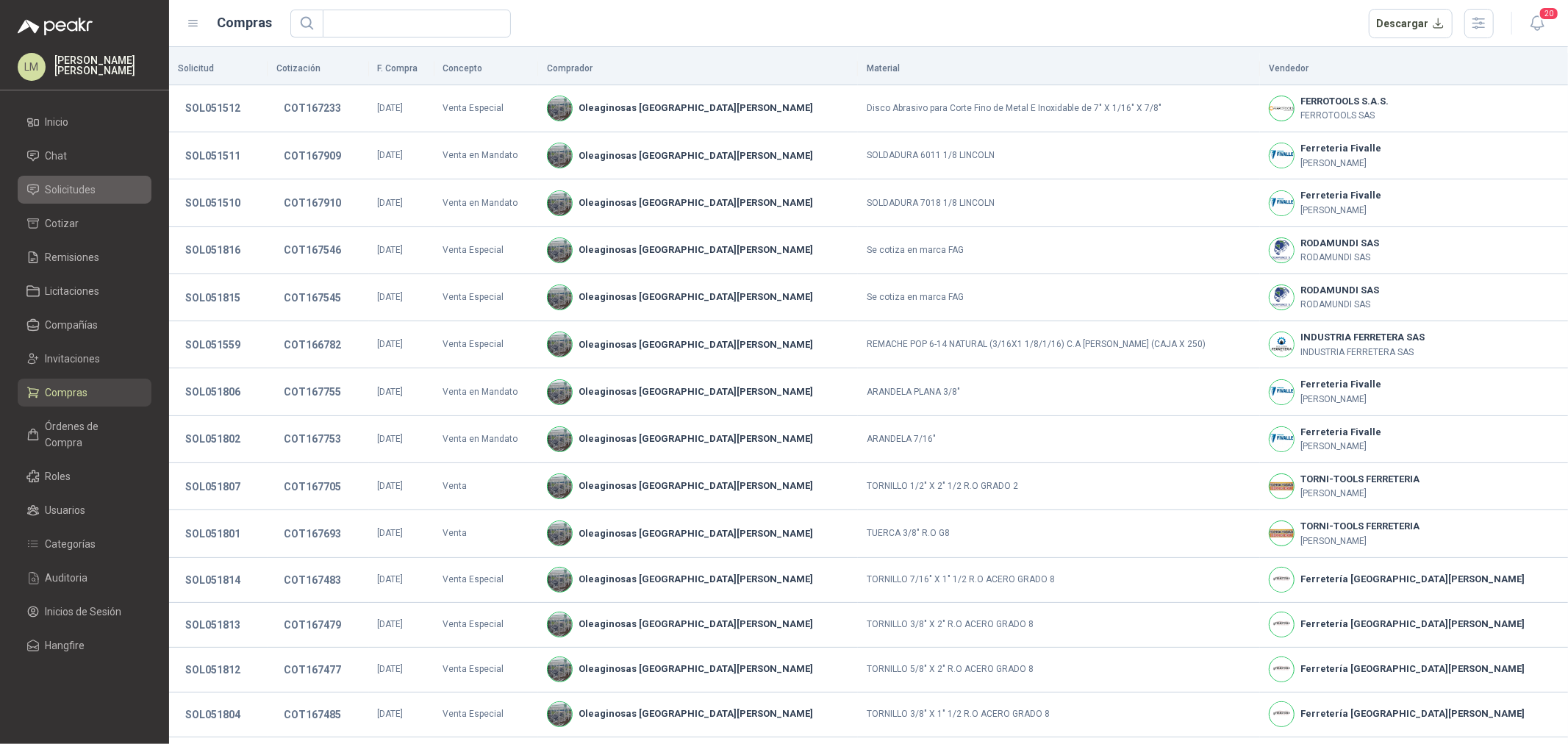
click at [78, 178] on link "Solicitudes" at bounding box center [84, 189] width 134 height 28
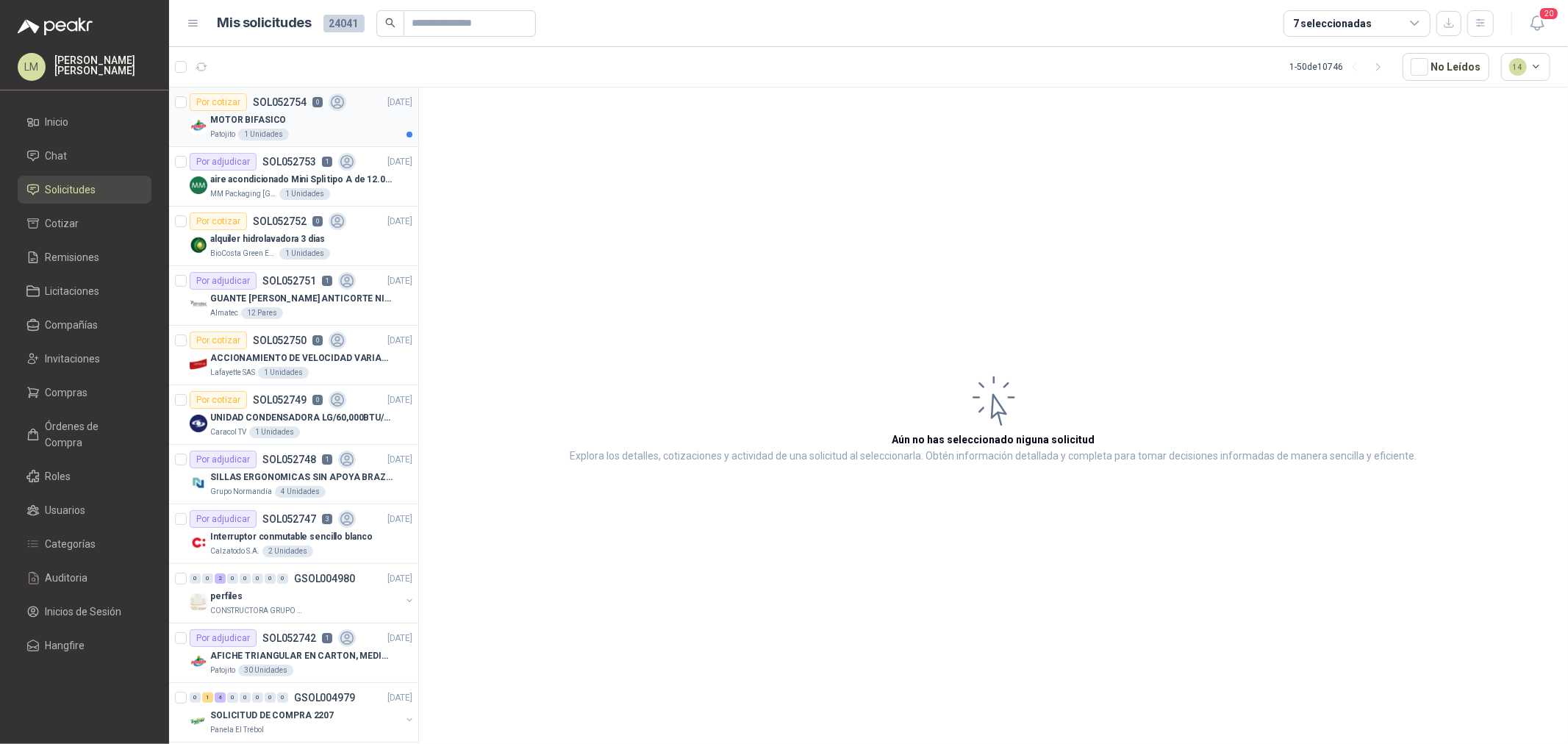
click at [238, 118] on p "MOTOR BIFASICO" at bounding box center [248, 120] width 76 height 14
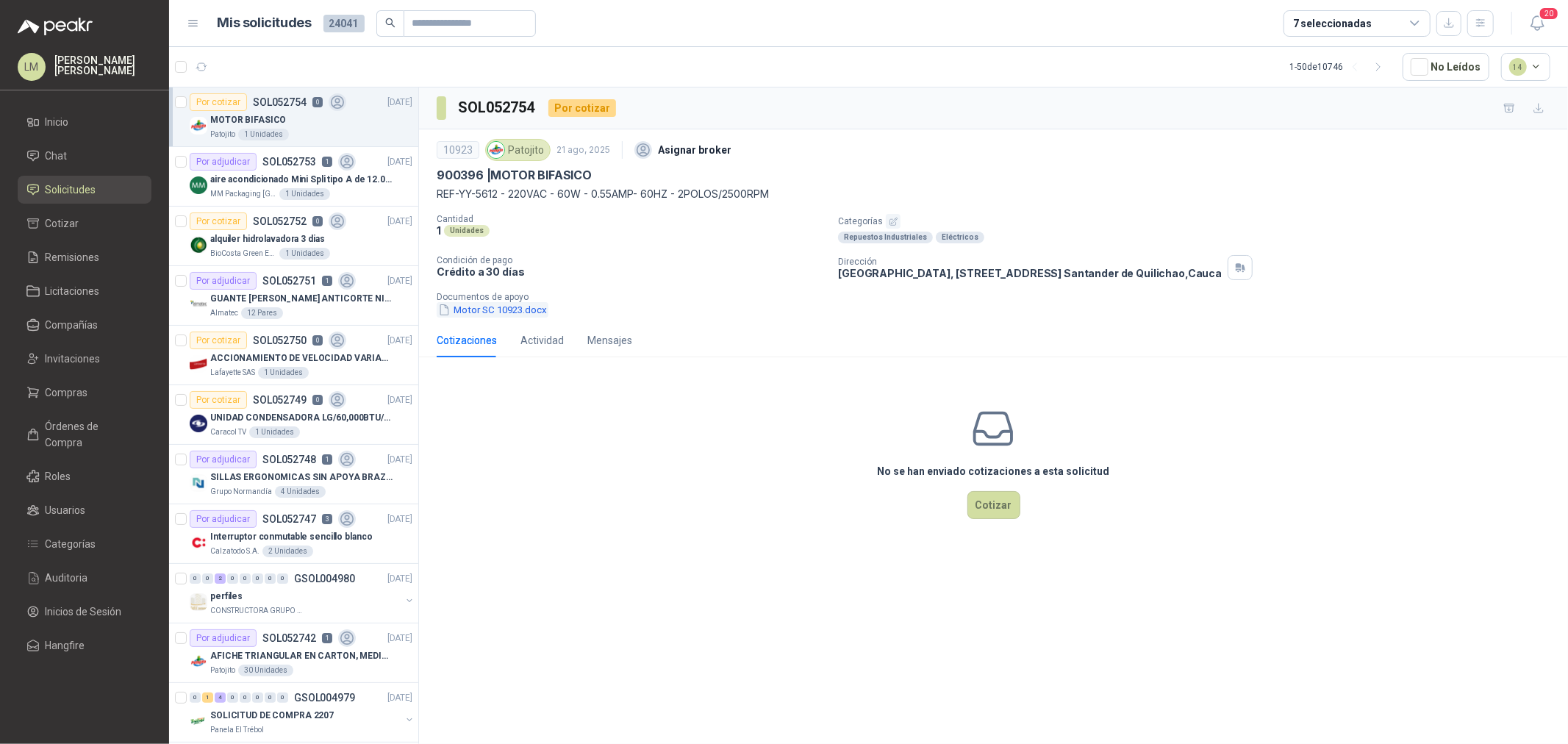
click at [479, 304] on button "Motor SC 10923.docx" at bounding box center [493, 310] width 112 height 15
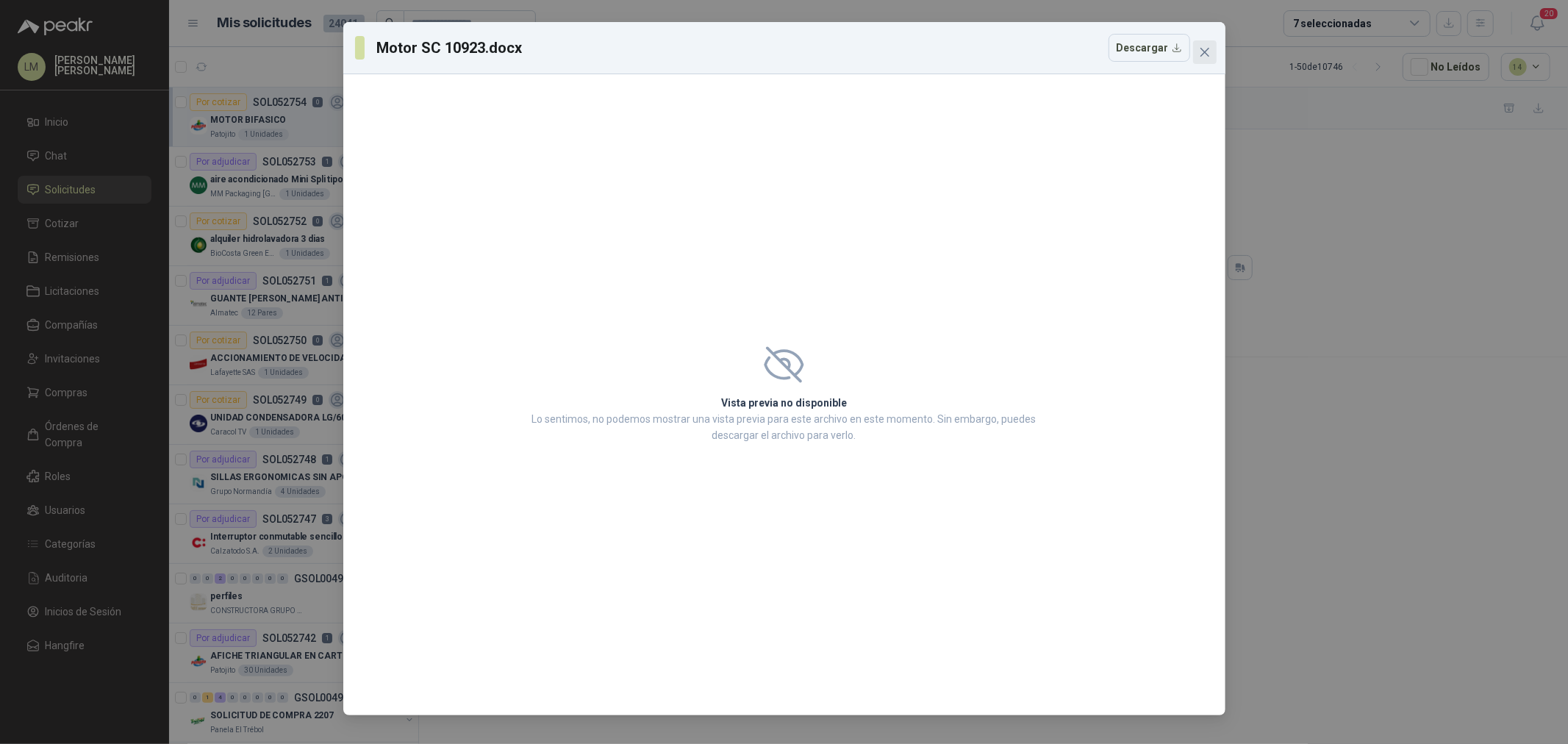
click at [1208, 49] on icon "close" at bounding box center [1205, 51] width 12 height 12
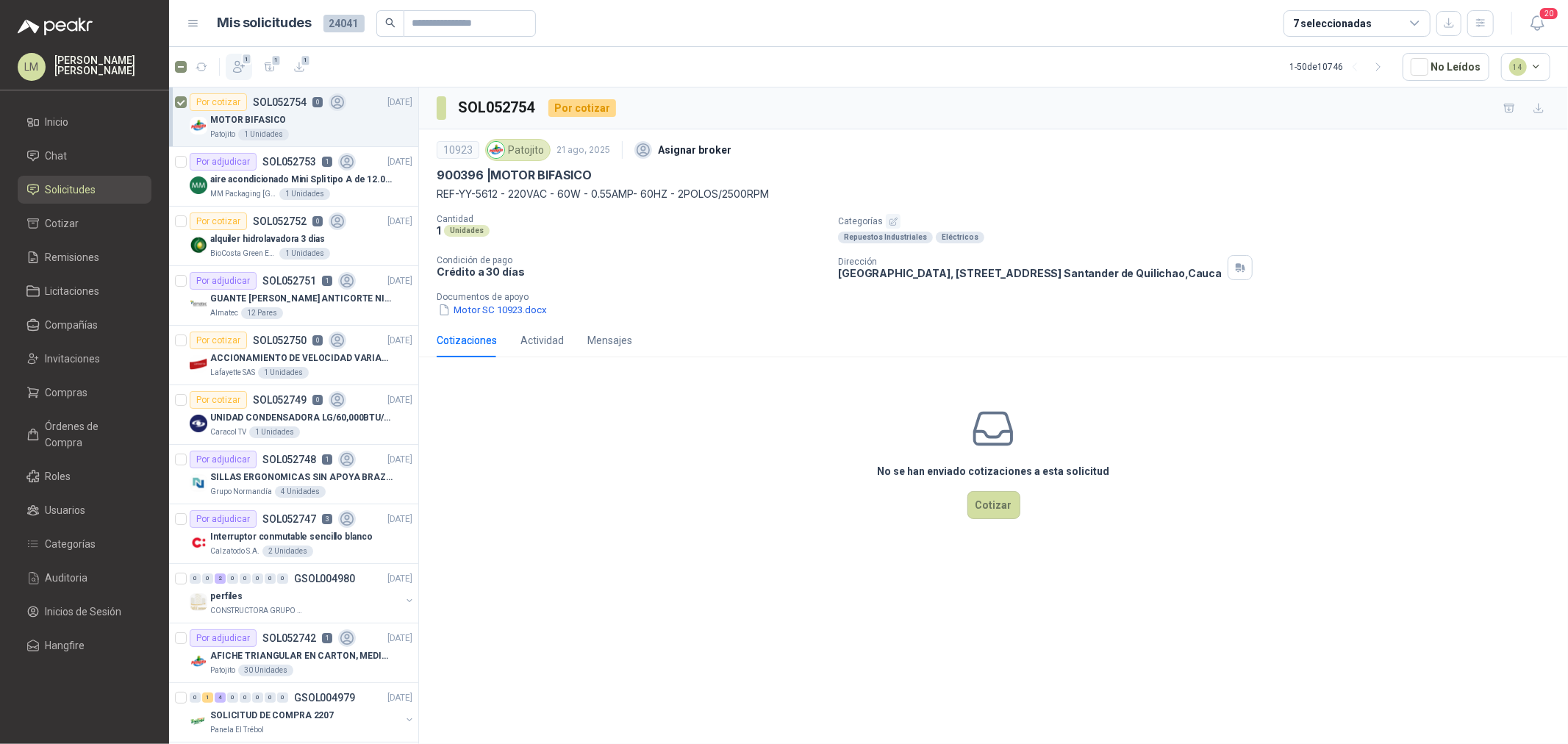
click at [240, 67] on icon "button" at bounding box center [238, 67] width 15 height 15
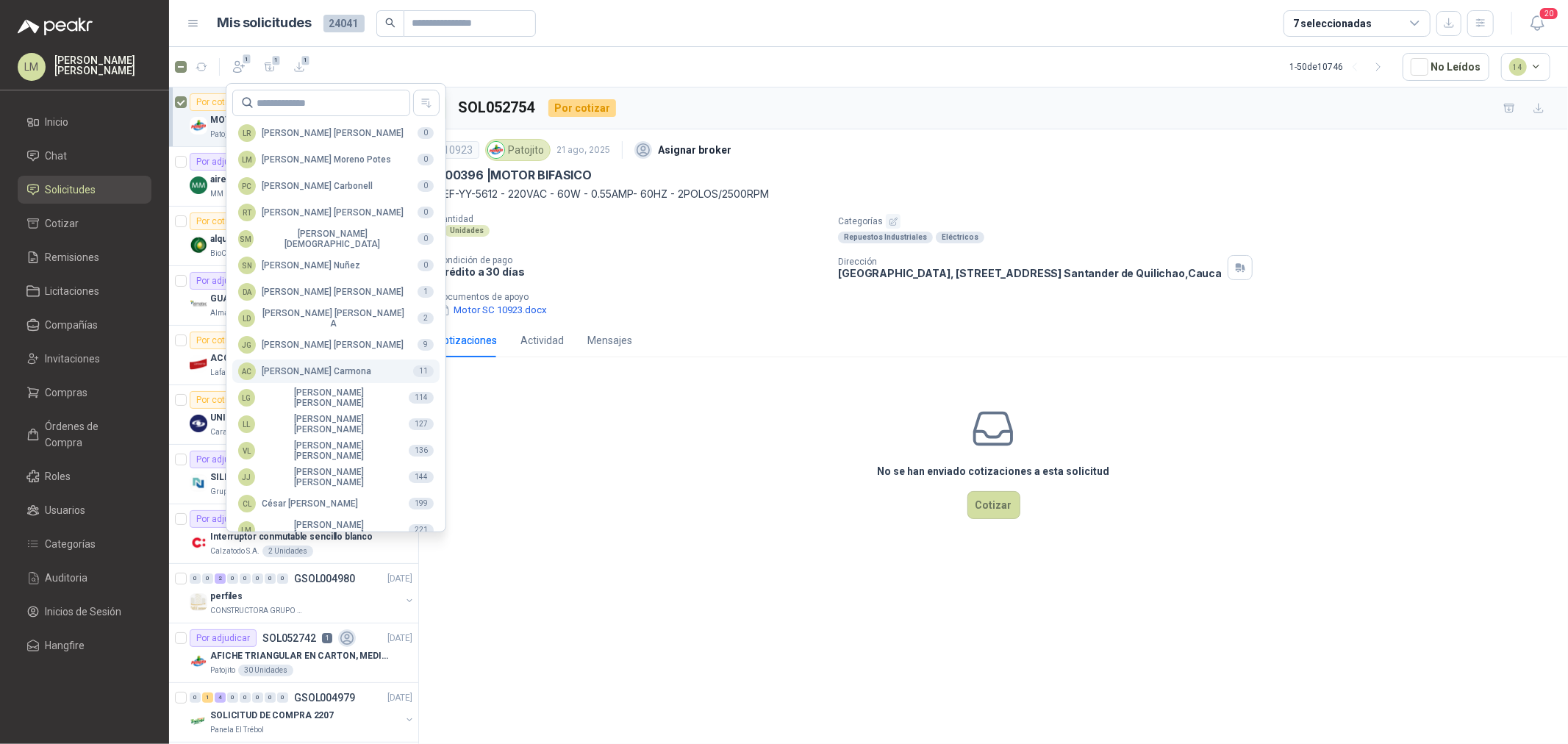
scroll to position [260, 0]
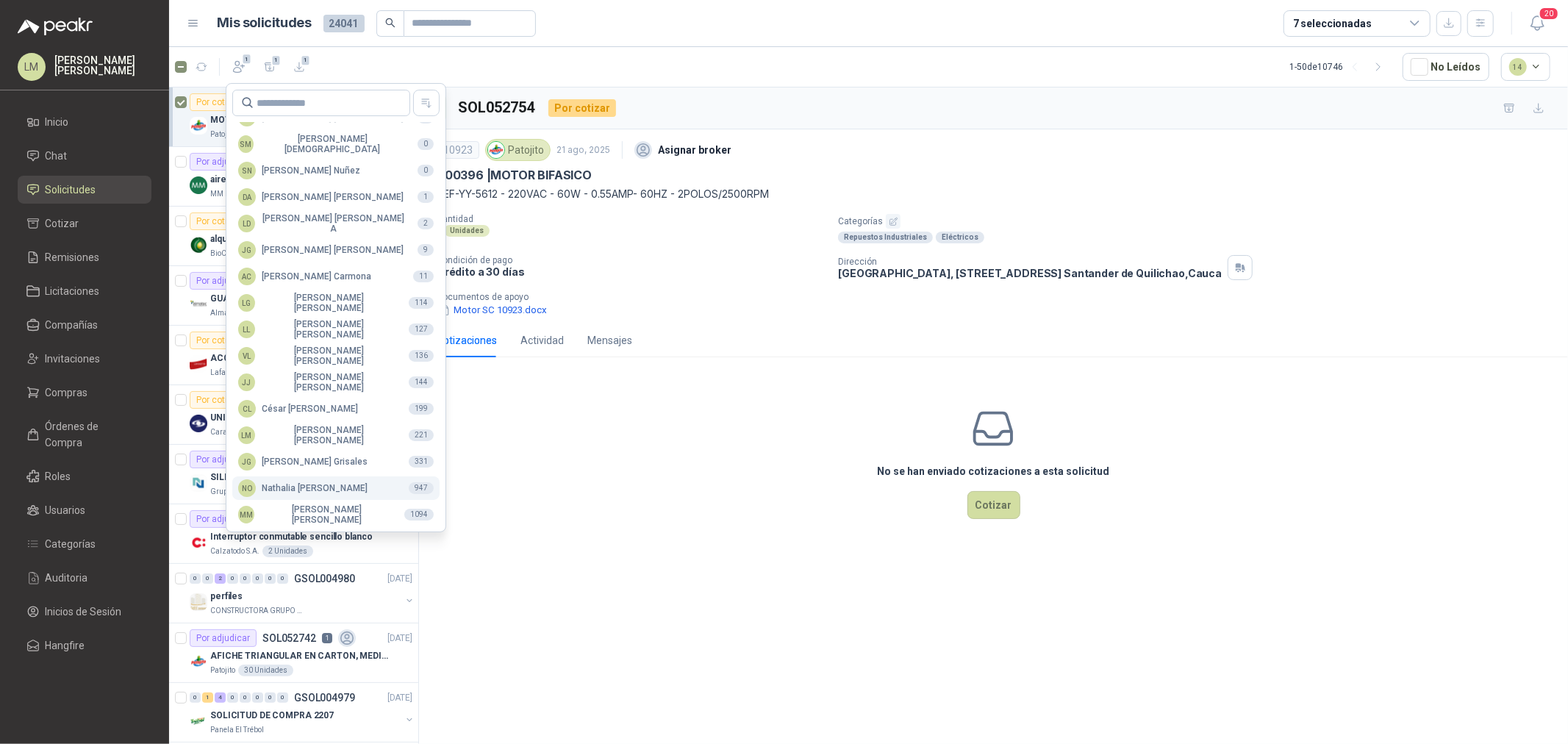
click at [296, 481] on div "NO Nathalia Ortega" at bounding box center [303, 488] width 130 height 18
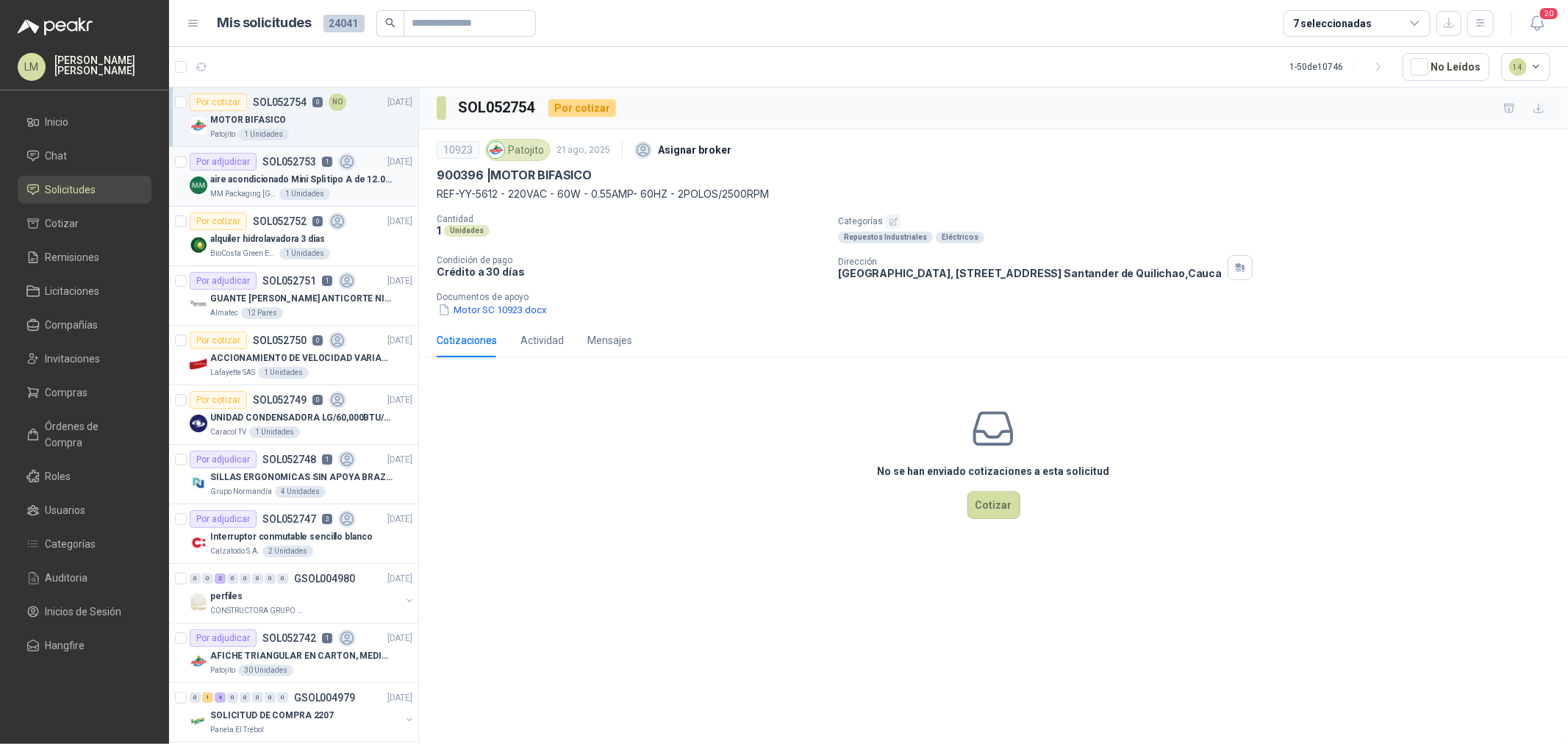
click at [268, 166] on p "SOL052753" at bounding box center [289, 161] width 54 height 10
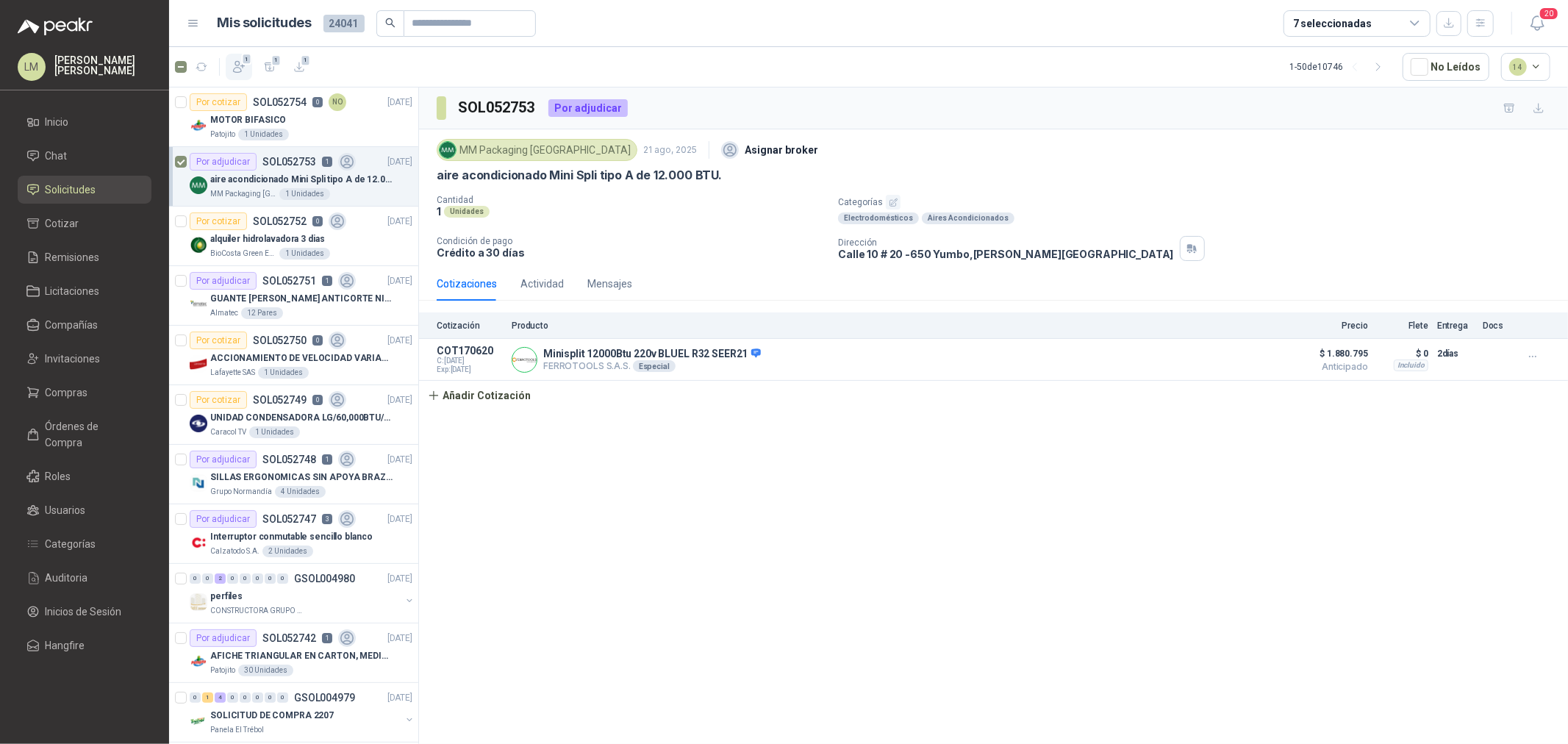
click at [237, 64] on icon "button" at bounding box center [238, 67] width 15 height 15
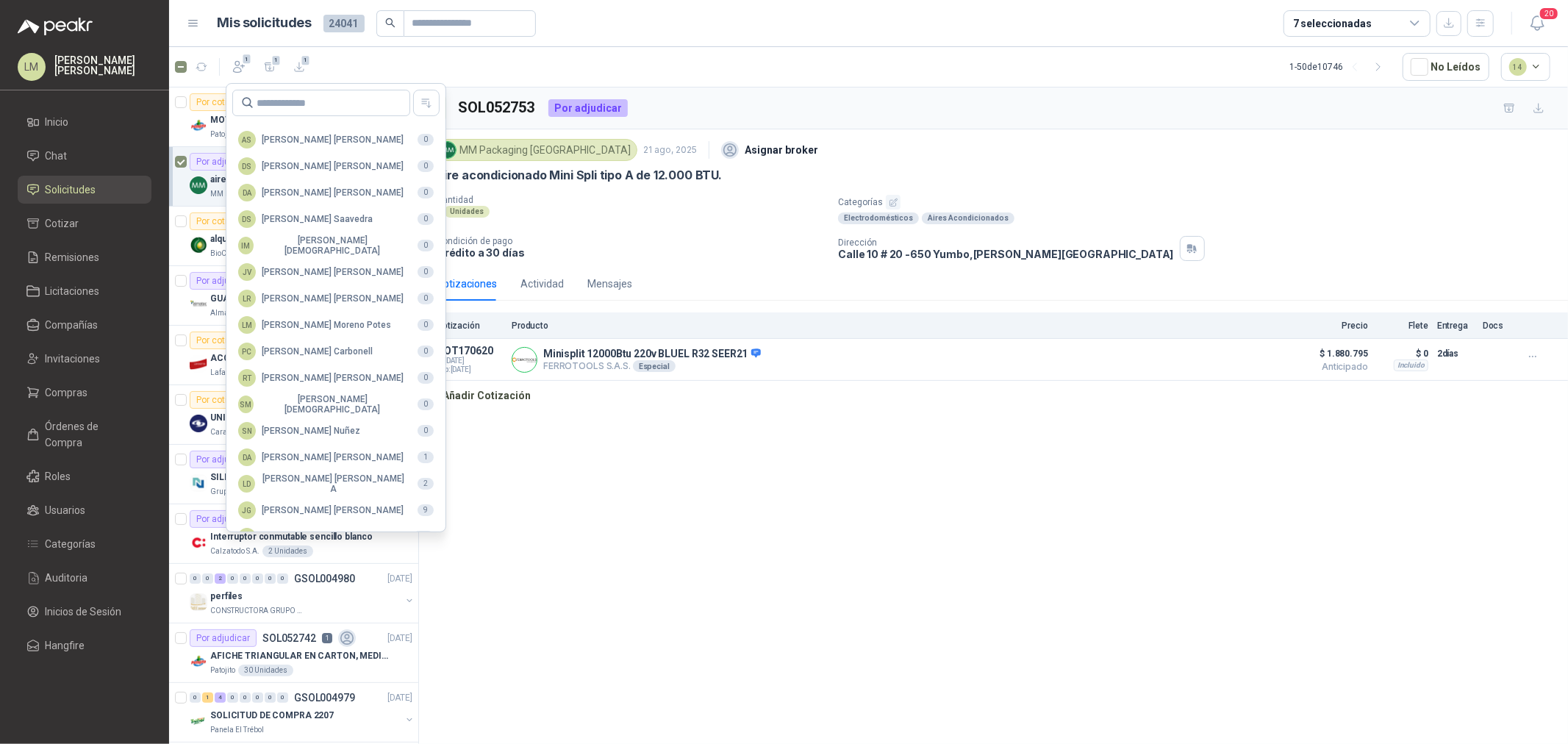
scroll to position [260, 0]
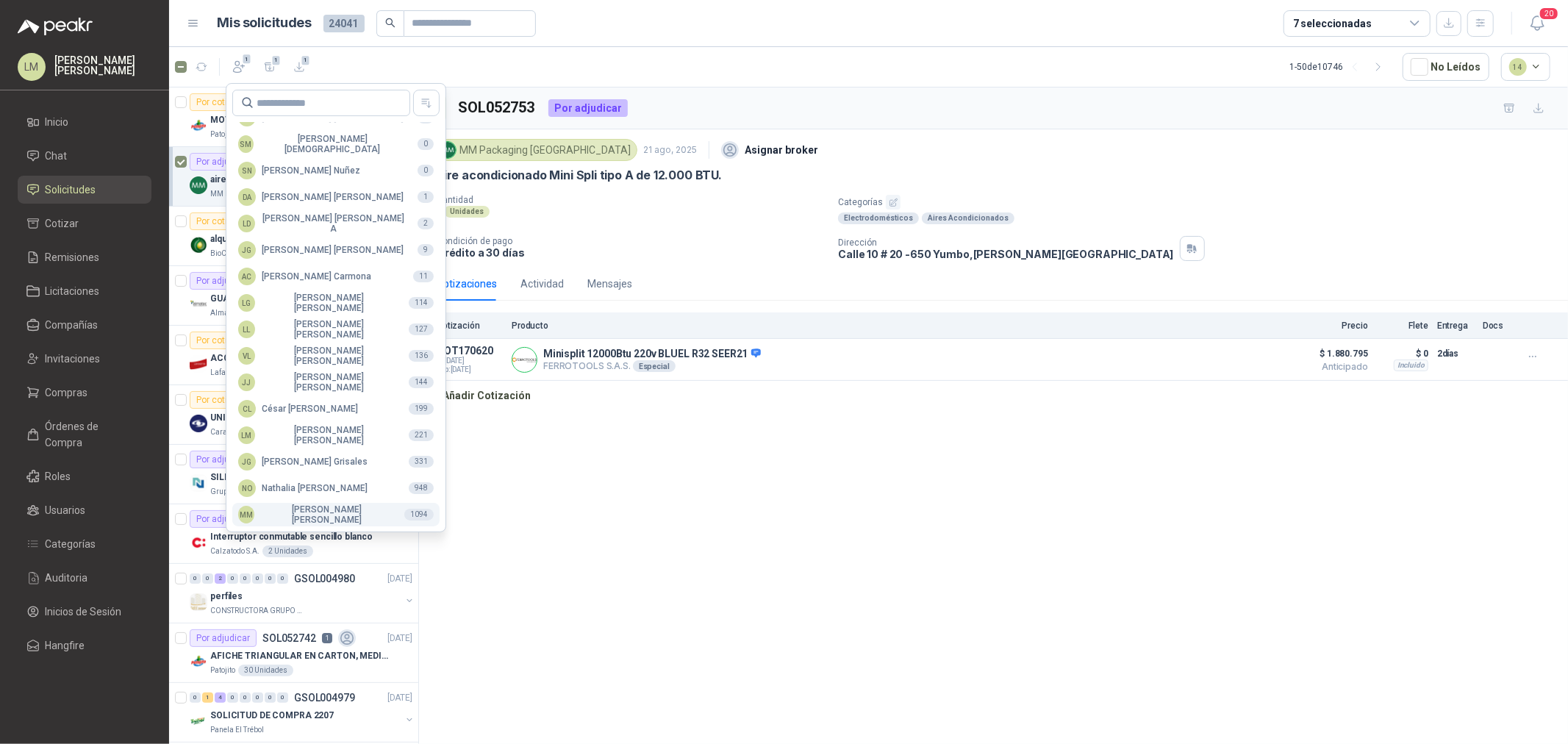
click at [284, 511] on div "MM Mauricio Martinez" at bounding box center [315, 515] width 154 height 21
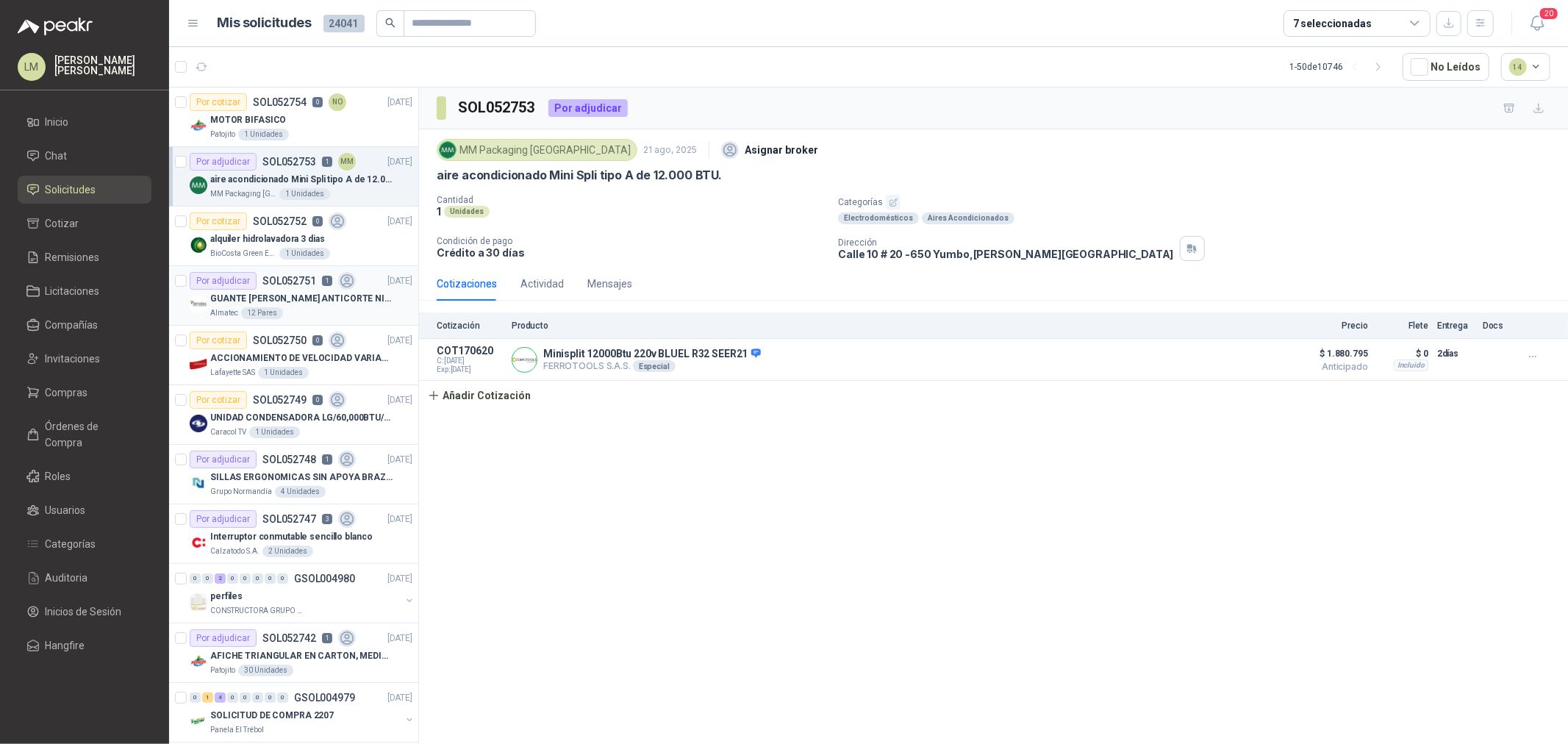
click at [276, 290] on div "GUANTE [PERSON_NAME] ANTICORTE NIV 5 TALLA L" at bounding box center [311, 298] width 202 height 18
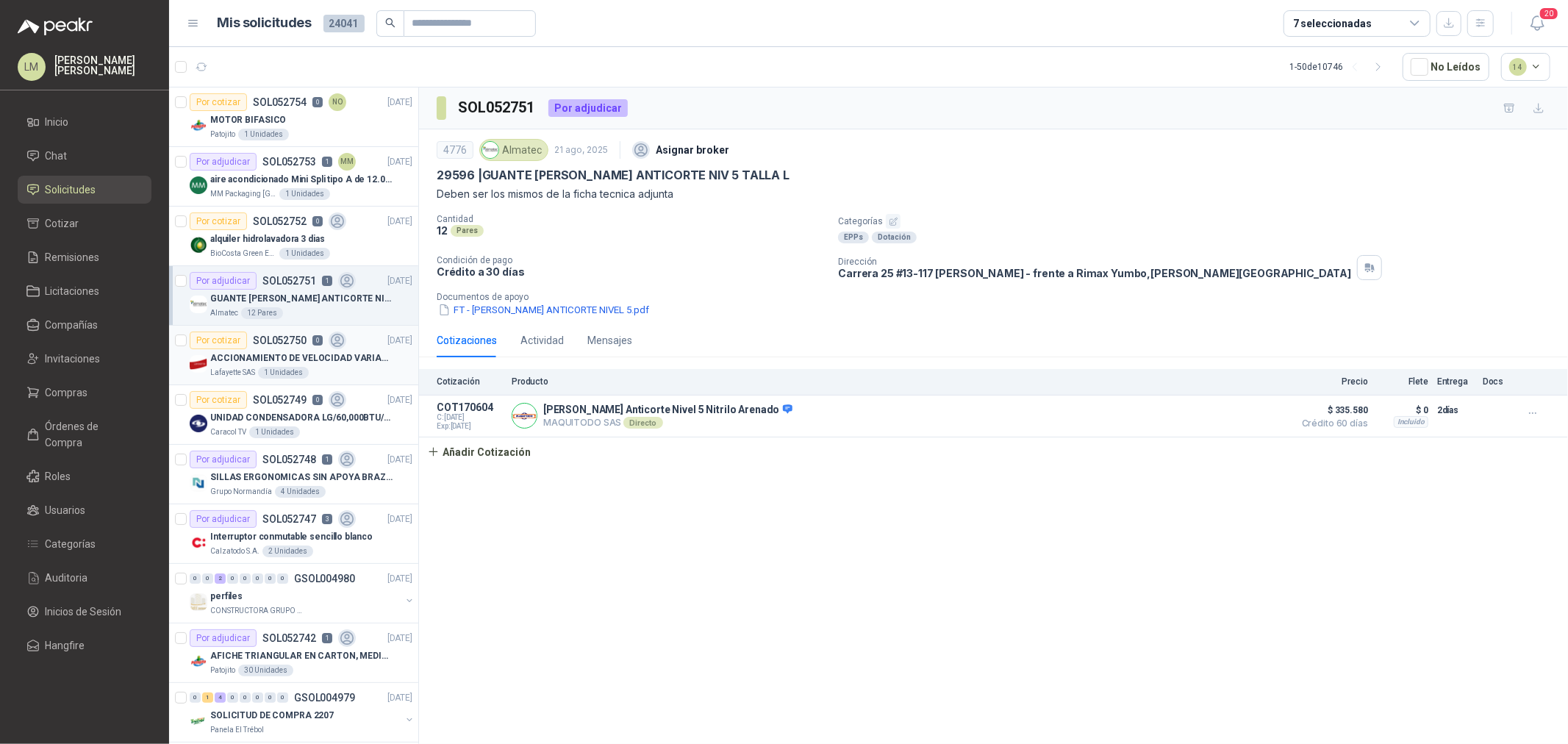
click at [259, 362] on p "ACCIONAMIENTO DE VELOCIDAD VARIABLE" at bounding box center [301, 358] width 183 height 14
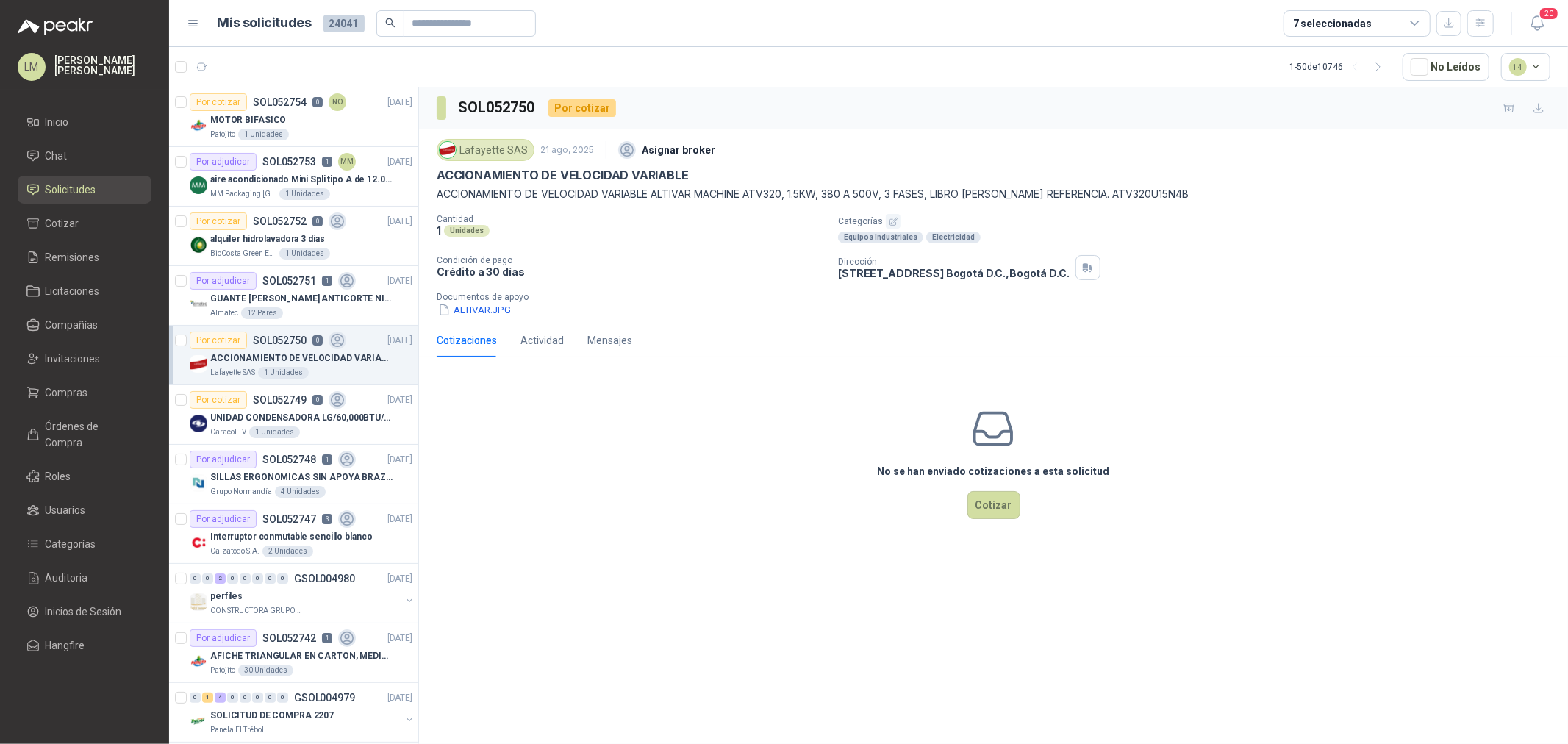
drag, startPoint x: 434, startPoint y: 189, endPoint x: 1232, endPoint y: 191, distance: 798.0
click at [1232, 191] on div "Lafayette SAS 21 ago, 2025 Asignar broker ACCIONAMIENTO DE VELOCIDAD VARIABLE A…" at bounding box center [994, 226] width 1149 height 194
click at [506, 181] on p "ACCIONAMIENTO DE VELOCIDAD VARIABLE" at bounding box center [563, 176] width 252 height 15
drag, startPoint x: 436, startPoint y: 171, endPoint x: 691, endPoint y: 173, distance: 255.0
click at [691, 173] on div "Lafayette SAS 21 ago, 2025 Asignar broker ACCIONAMIENTO DE VELOCIDAD VARIABLE A…" at bounding box center [994, 226] width 1149 height 194
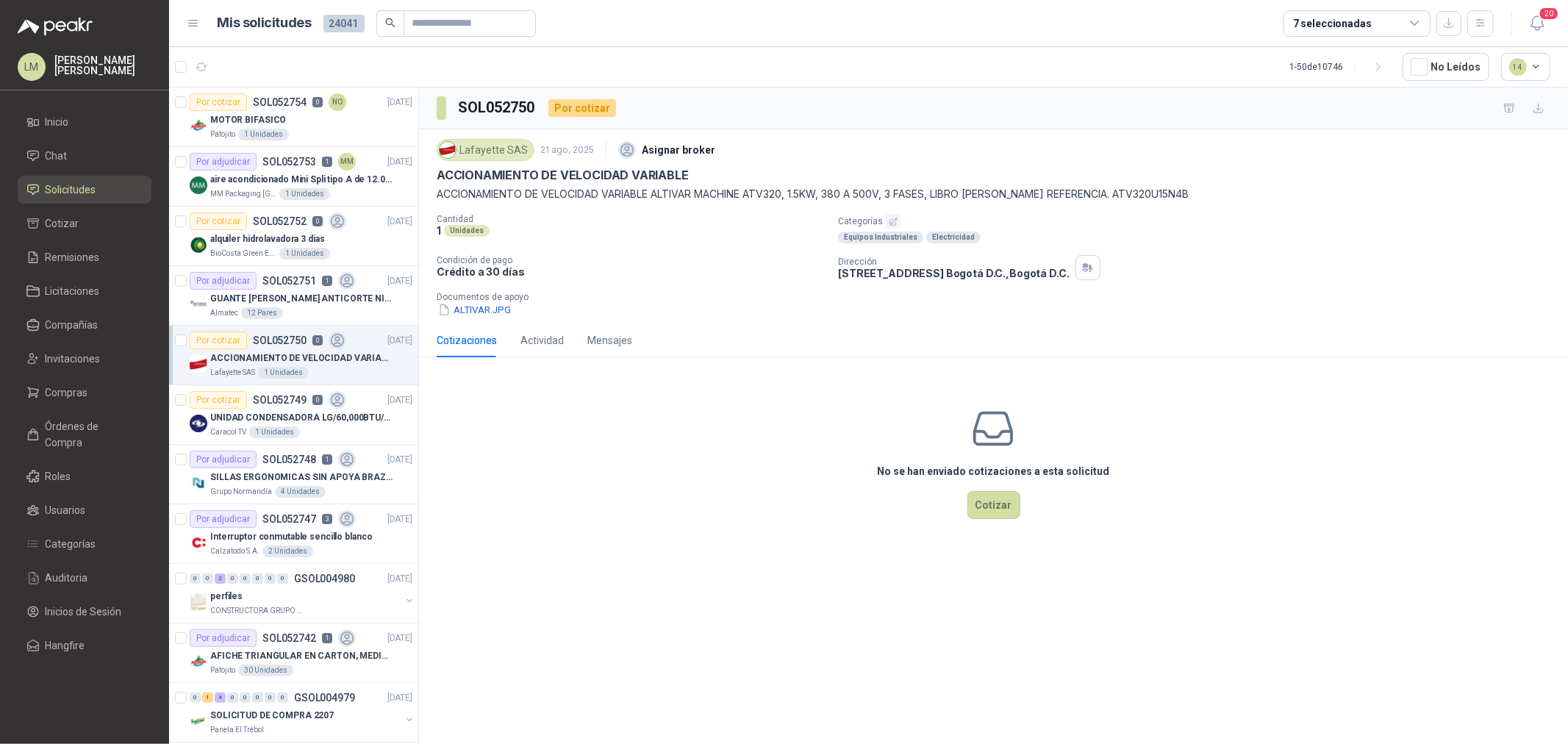
click at [439, 192] on p "ACCIONAMIENTO DE VELOCIDAD VARIABLE ALTIVAR MACHINE ATV320, 1.5KW, 380 A 500V, …" at bounding box center [994, 194] width 1114 height 16
drag, startPoint x: 437, startPoint y: 192, endPoint x: 1229, endPoint y: 189, distance: 792.0
click at [1229, 189] on p "ACCIONAMIENTO DE VELOCIDAD VARIABLE ALTIVAR MACHINE ATV320, 1.5KW, 380 A 500V, …" at bounding box center [994, 194] width 1114 height 16
copy p "ACCIONAMIENTO DE VELOCIDAD VARIABLE ALTIVAR MACHINE ATV320, 1.5KW, 380 A 500V, …"
click at [54, 156] on span "Chat" at bounding box center [56, 156] width 22 height 16
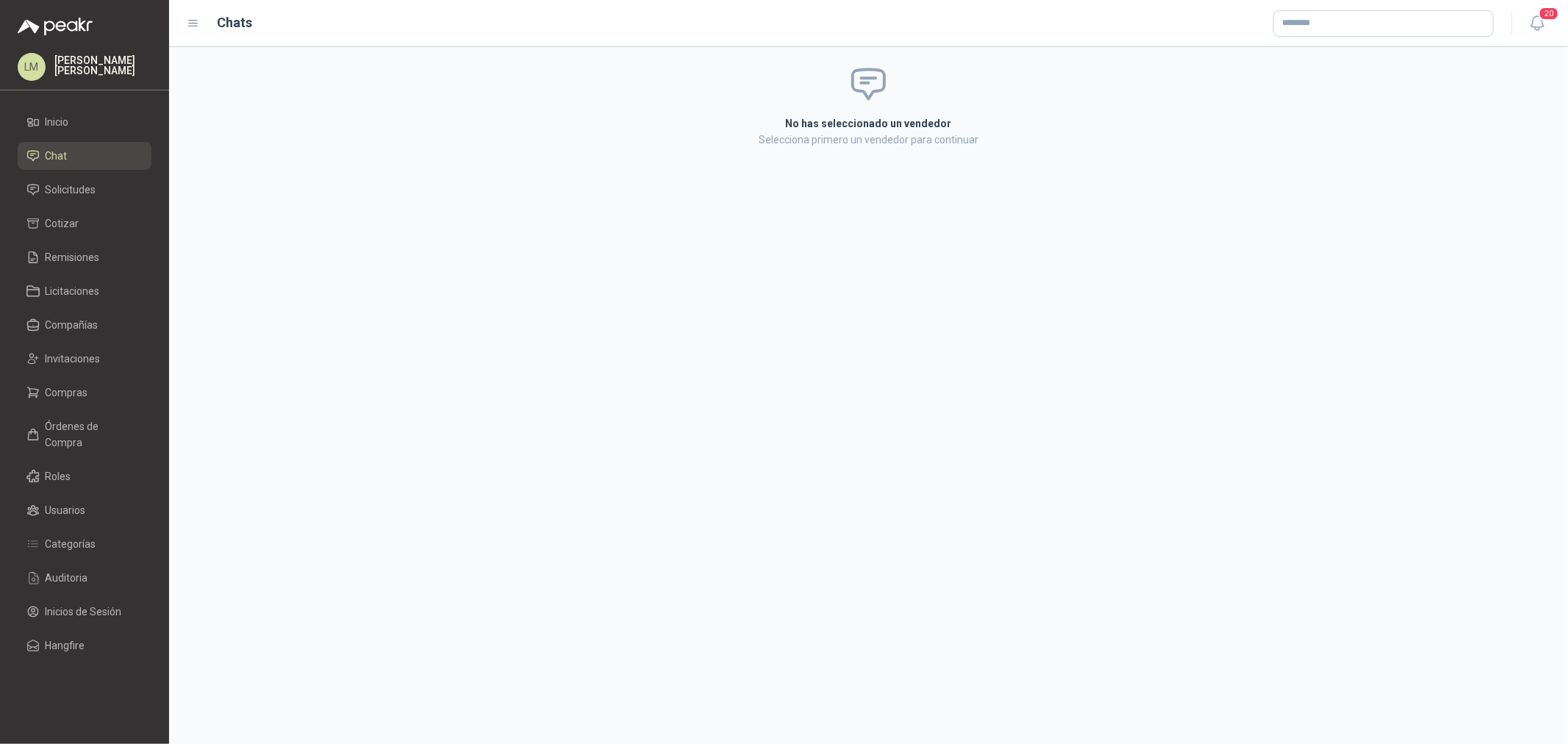
drag, startPoint x: 1288, startPoint y: 46, endPoint x: 1310, endPoint y: 22, distance: 32.6
click at [1254, 44] on header "Chats 20" at bounding box center [869, 23] width 1399 height 47
click at [1254, 22] on input "text" at bounding box center [1384, 23] width 219 height 25
type input "******"
click at [1254, 61] on span "NIT : 900420715" at bounding box center [1334, 63] width 52 height 8
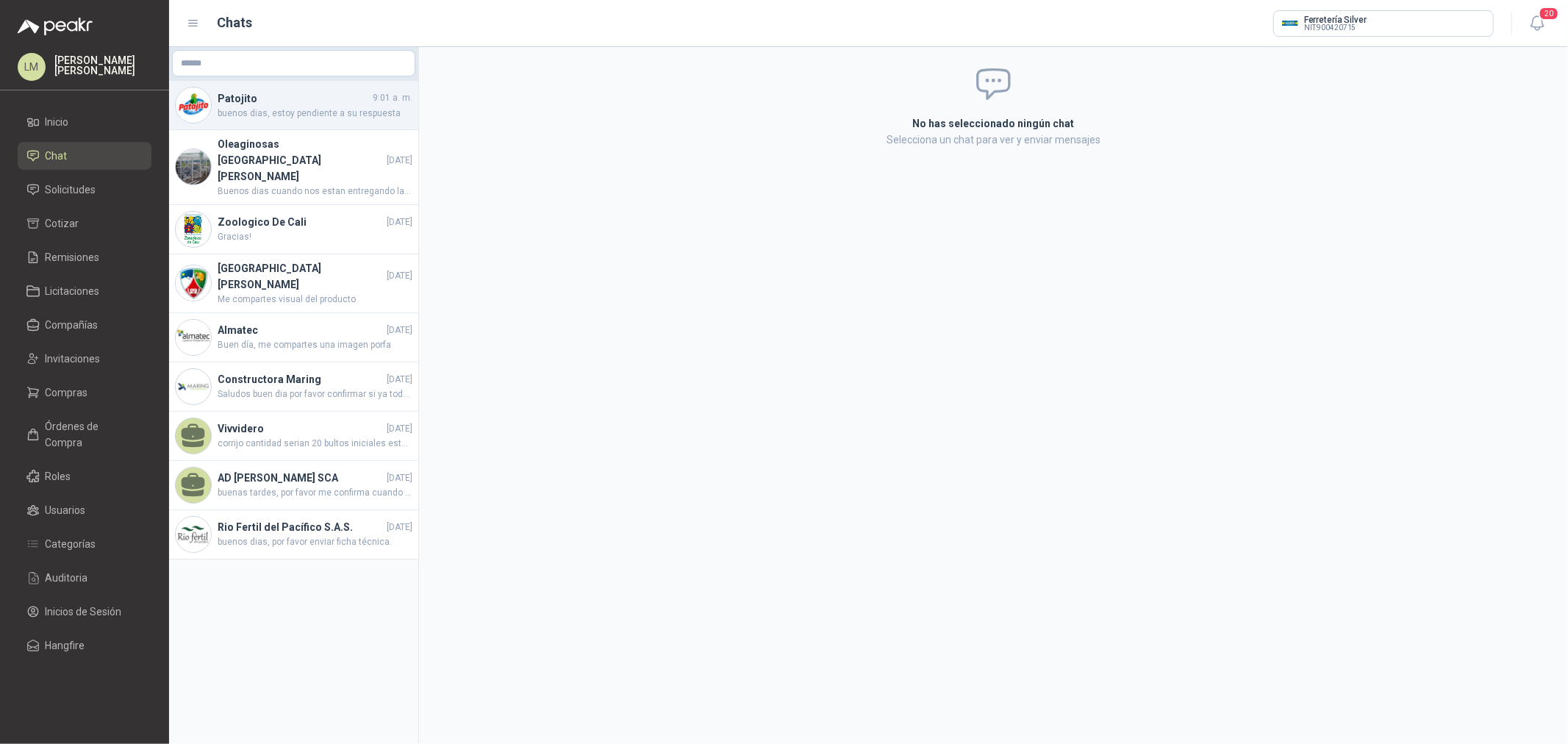
click at [262, 88] on div "Patojito 9:01 a. m. buenos dias, estoy pendiente a su respuesta" at bounding box center [294, 105] width 249 height 49
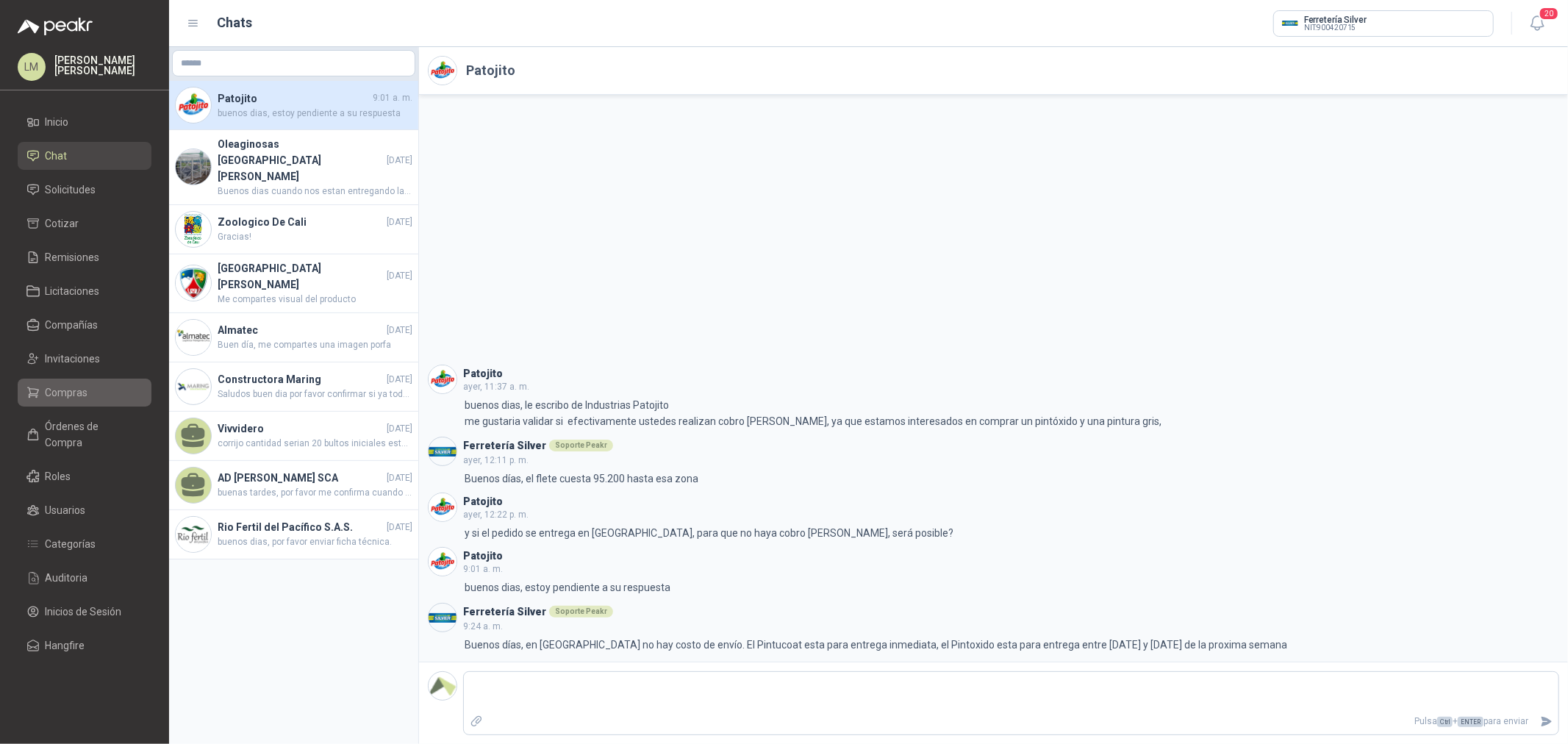
click at [91, 398] on li "Compras" at bounding box center [84, 392] width 116 height 16
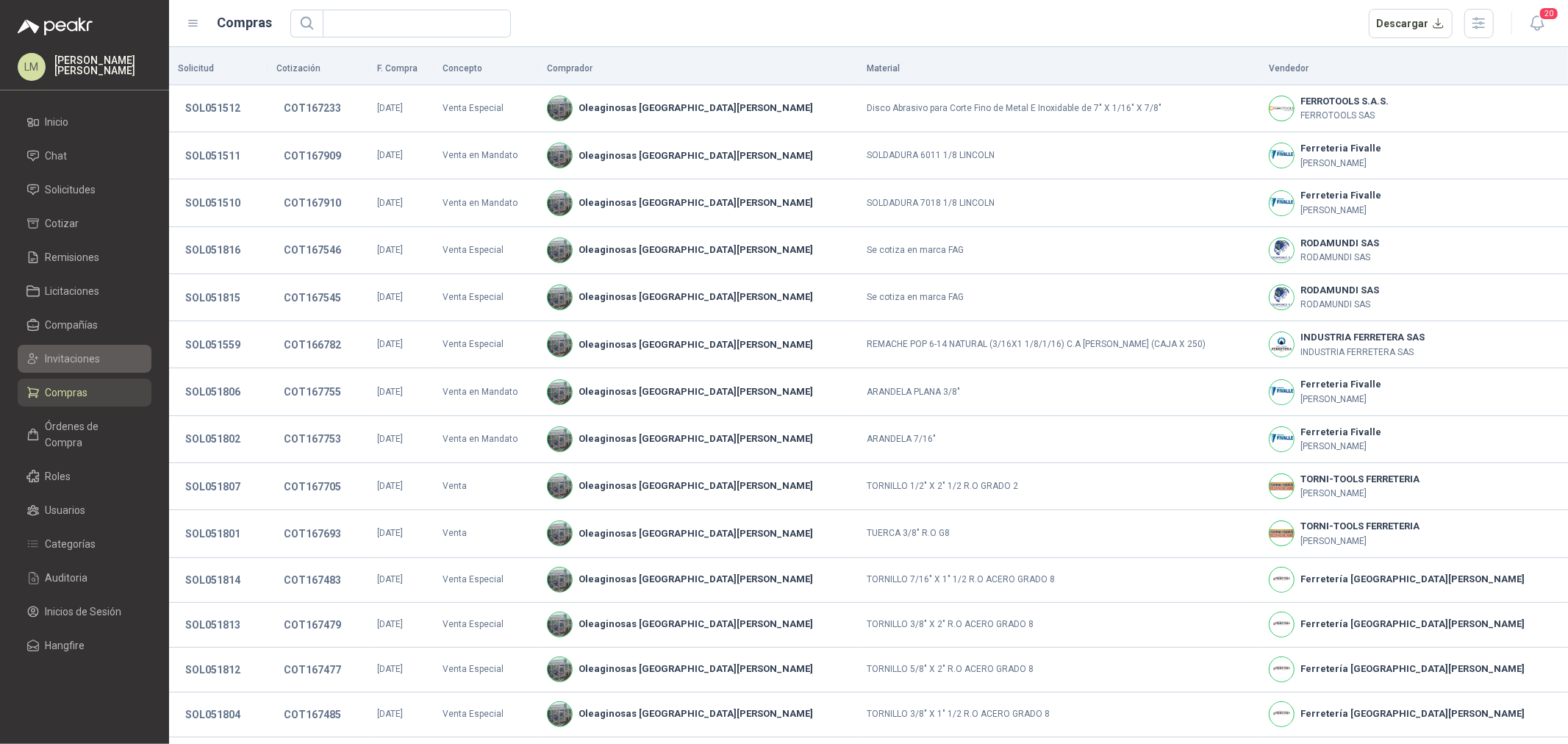
click at [67, 356] on span "Invitaciones" at bounding box center [73, 358] width 55 height 16
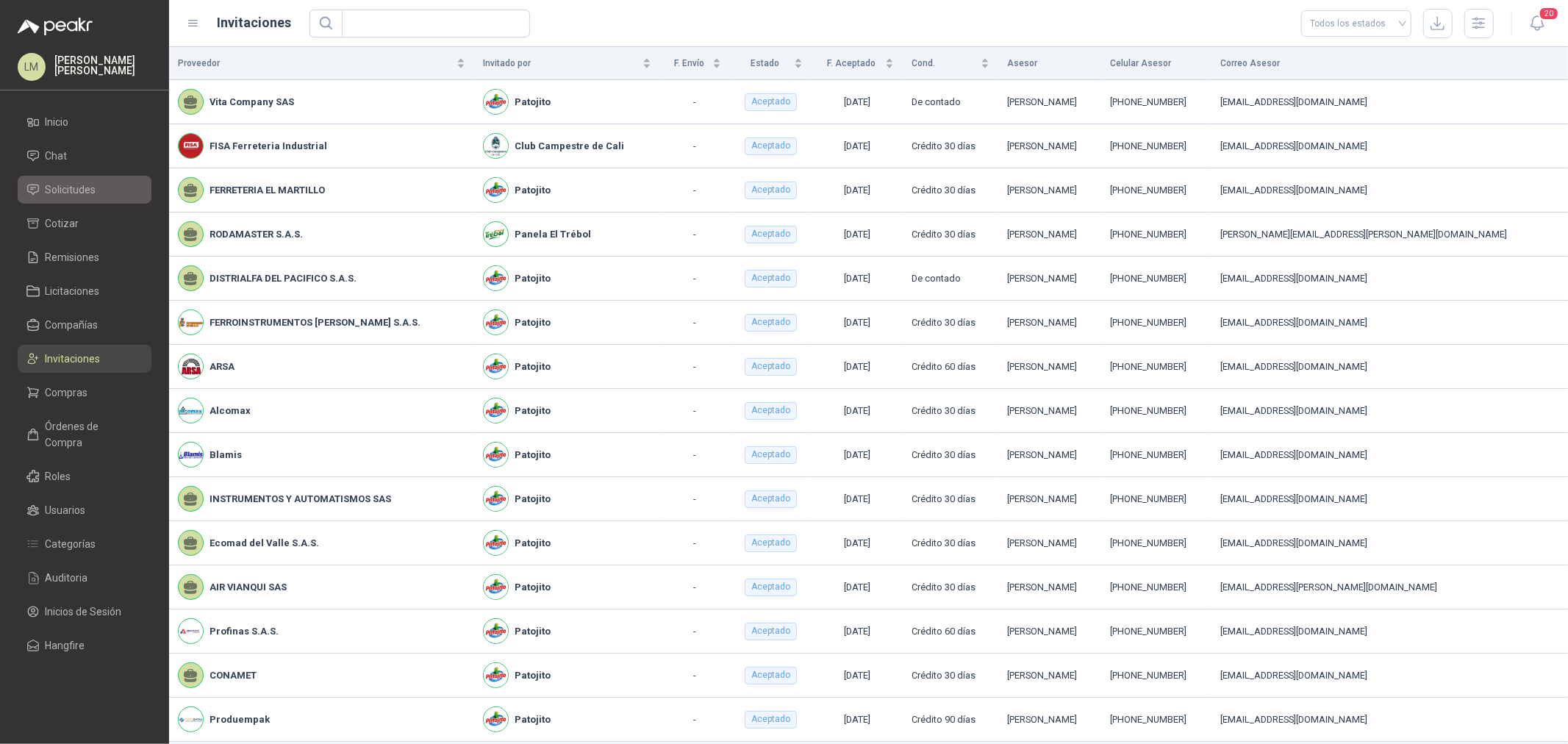
click at [60, 194] on span "Solicitudes" at bounding box center [71, 189] width 51 height 16
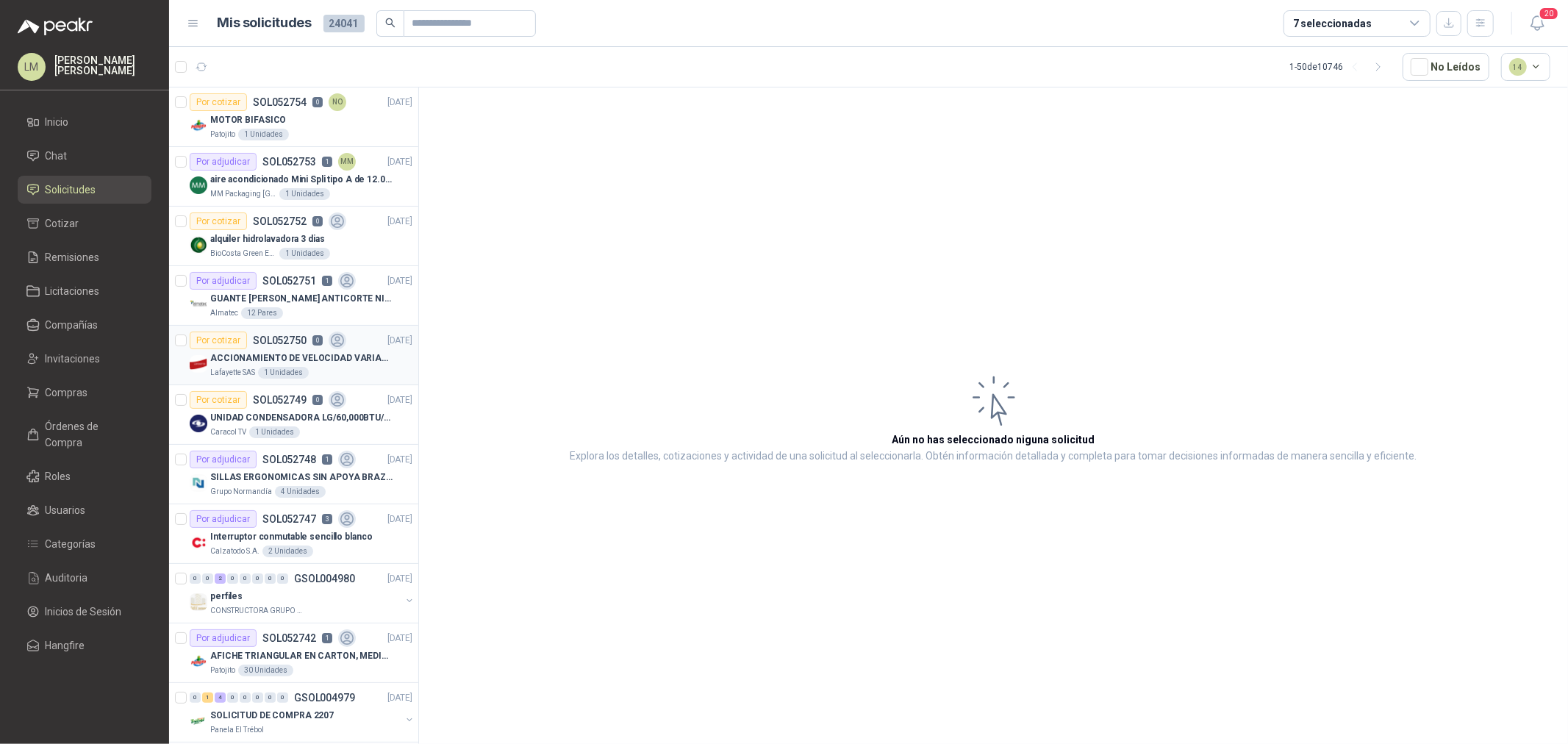
click at [270, 364] on p "ACCIONAMIENTO DE VELOCIDAD VARIABLE" at bounding box center [301, 358] width 183 height 14
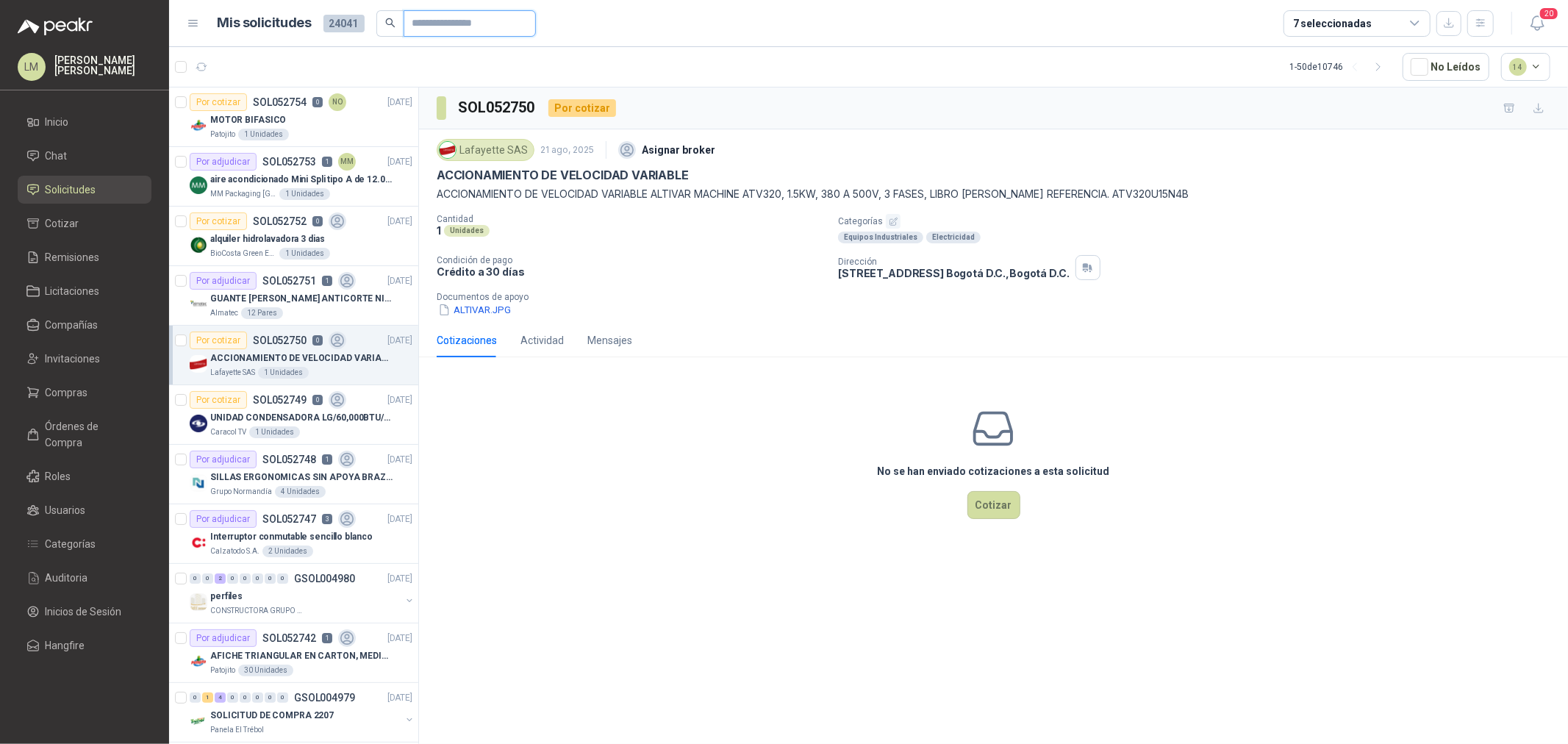
click at [447, 24] on input "text" at bounding box center [464, 23] width 103 height 25
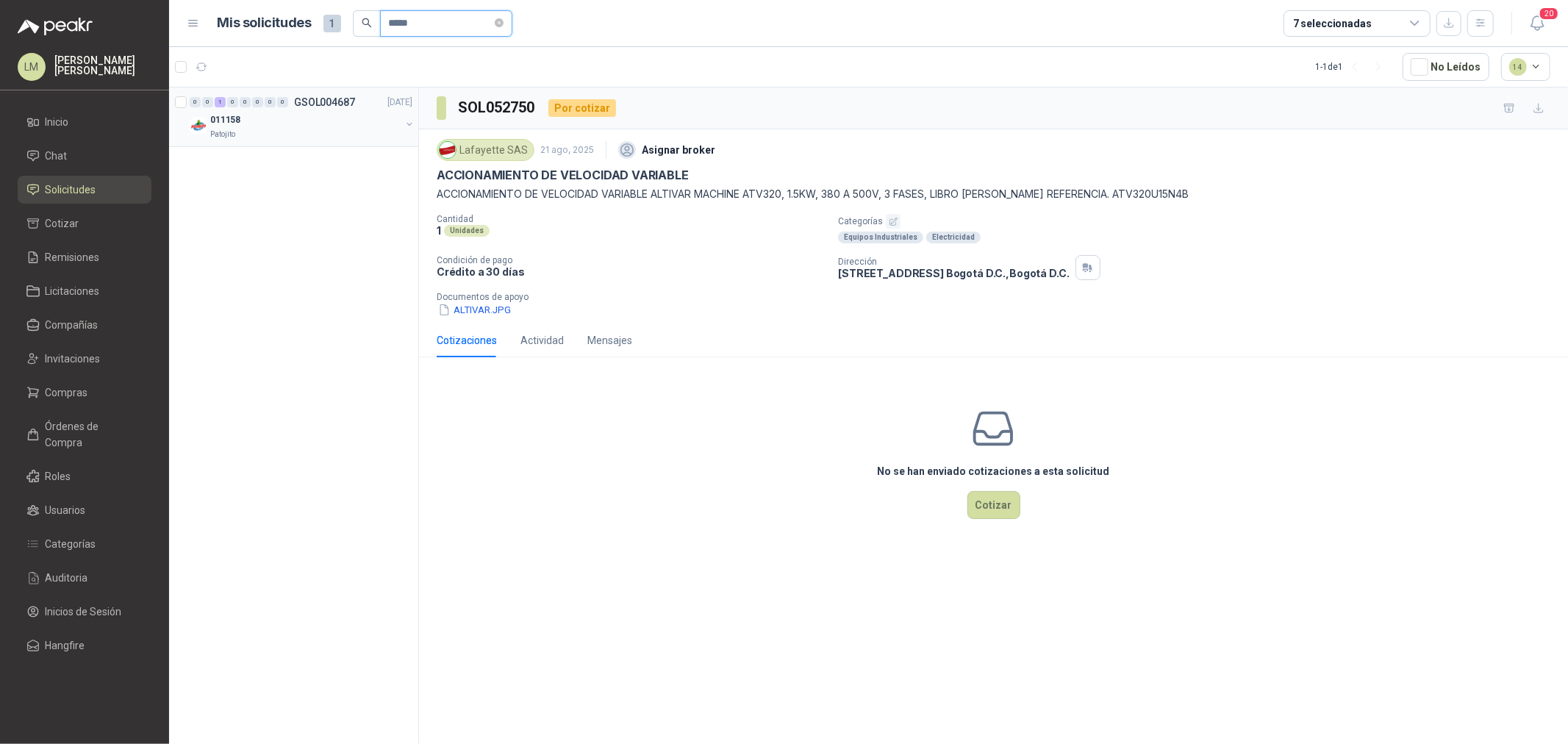
type input "*****"
click at [409, 120] on button "button" at bounding box center [409, 123] width 12 height 12
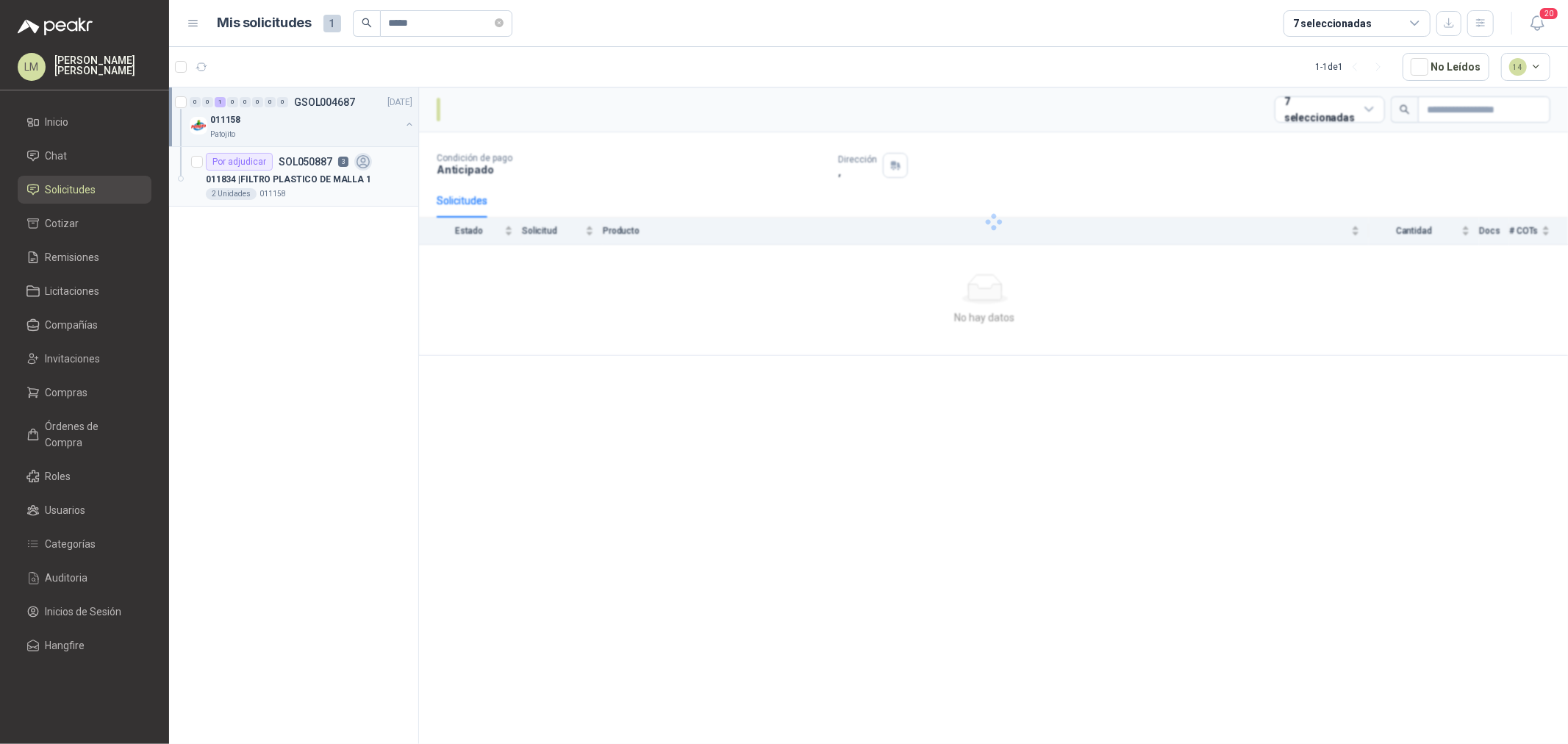
click at [338, 176] on p "011834 | FILTRO PLASTICO DE MALLA 1" at bounding box center [288, 179] width 166 height 14
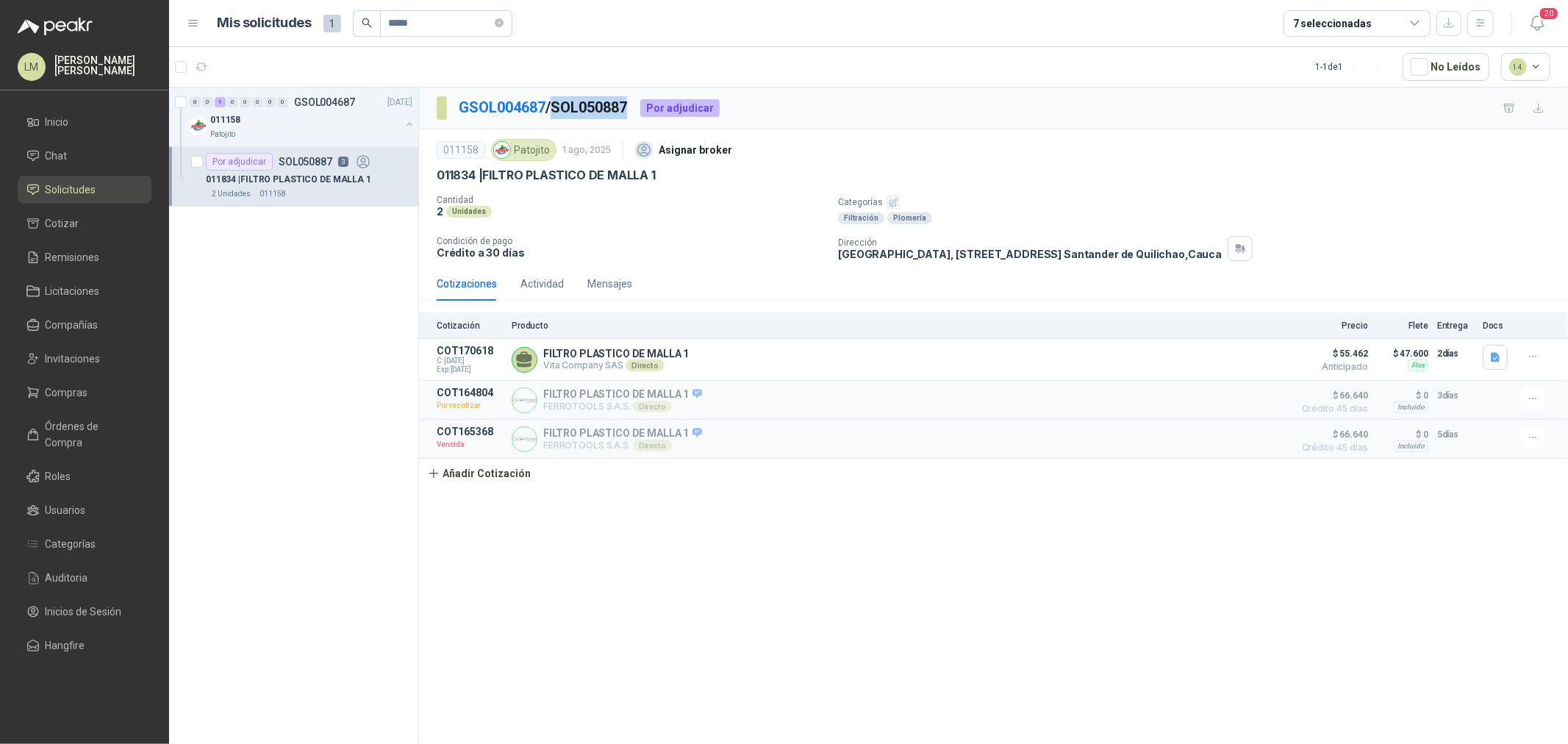
drag, startPoint x: 638, startPoint y: 104, endPoint x: 561, endPoint y: 112, distance: 77.4
click at [561, 112] on div "GSOL004687 / SOL050887 Por adjudicar" at bounding box center [578, 108] width 283 height 24
copy p "SOL050887"
click at [542, 290] on div "Actividad" at bounding box center [542, 284] width 44 height 16
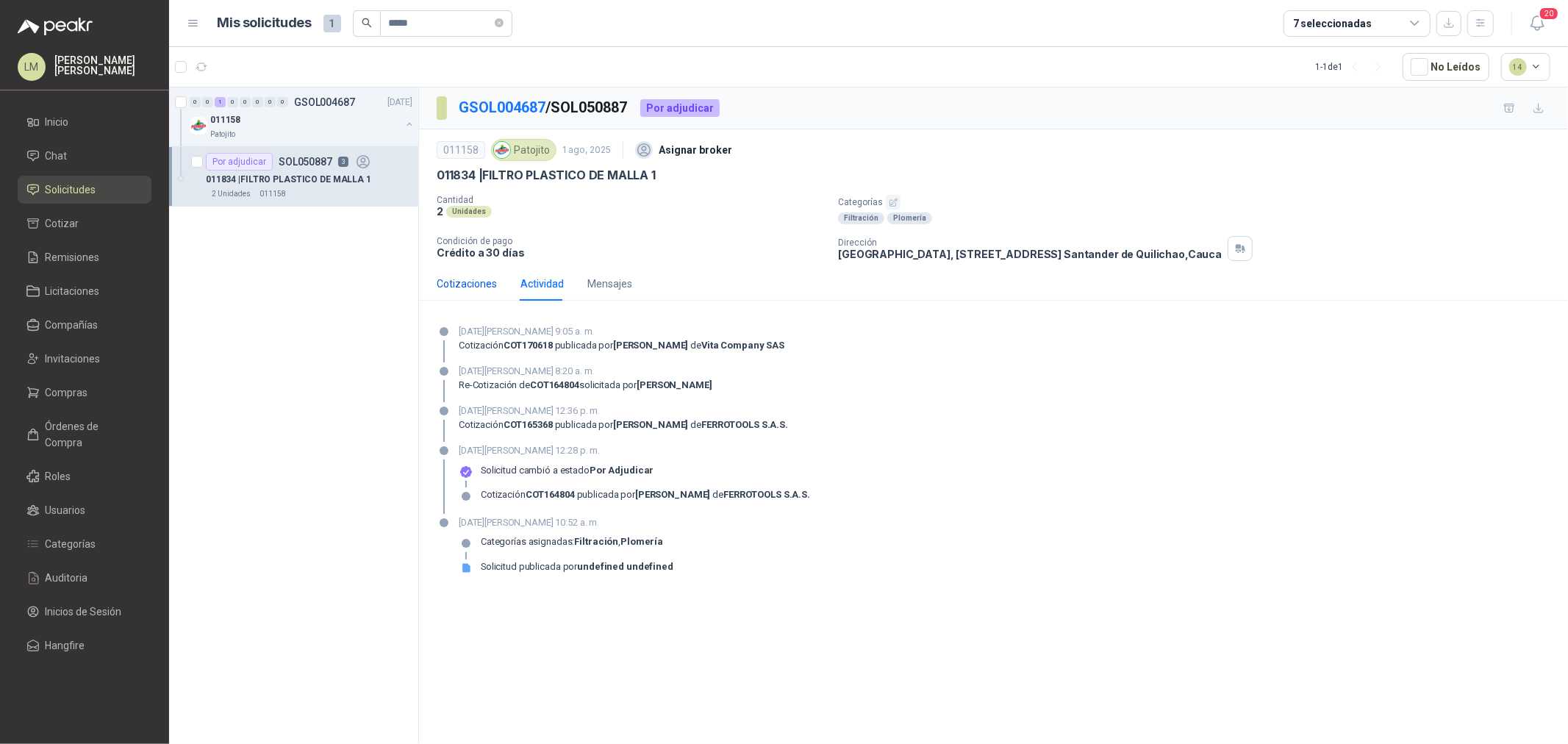
click at [479, 283] on div "Cotizaciones" at bounding box center [467, 284] width 61 height 16
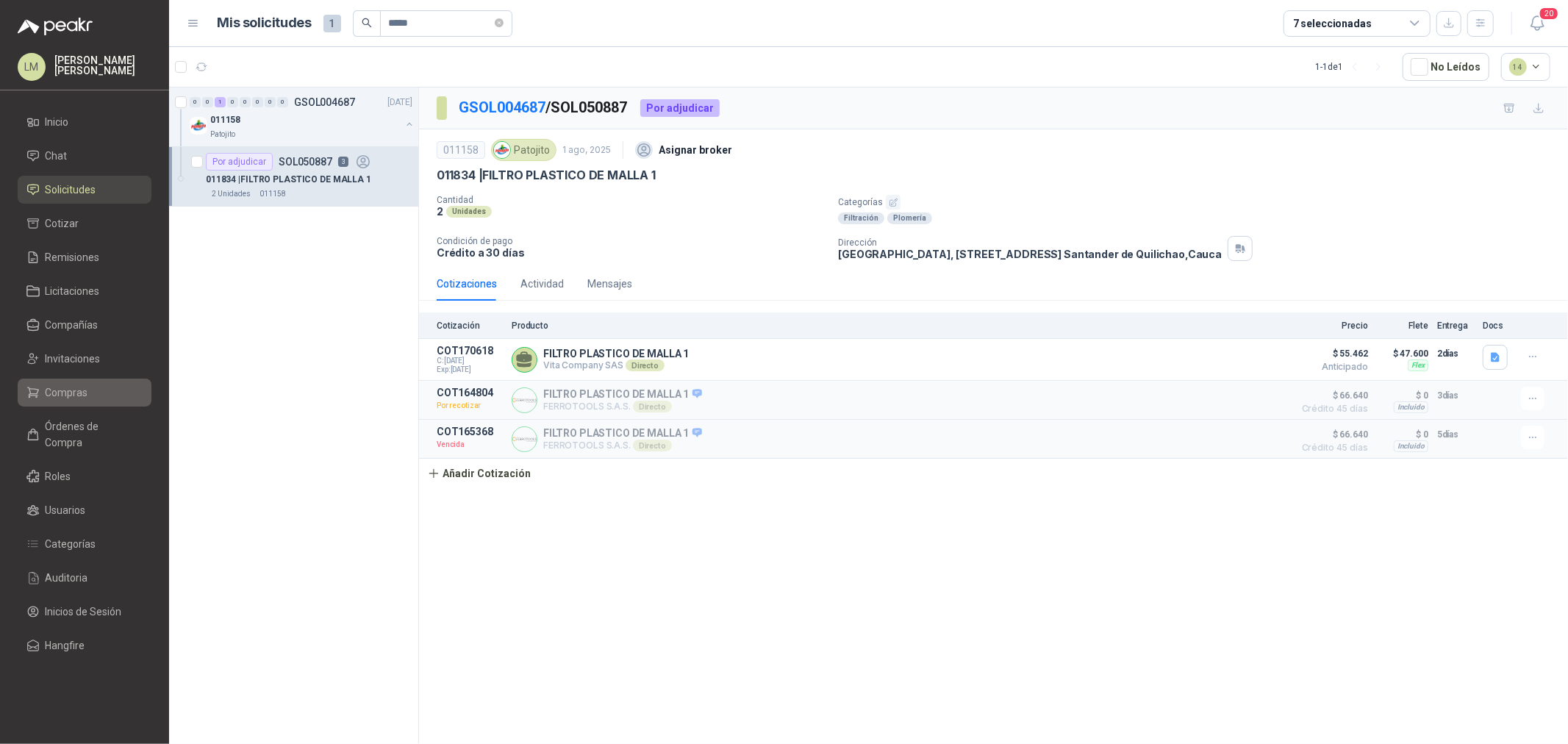
click at [84, 379] on link "Compras" at bounding box center [84, 393] width 134 height 28
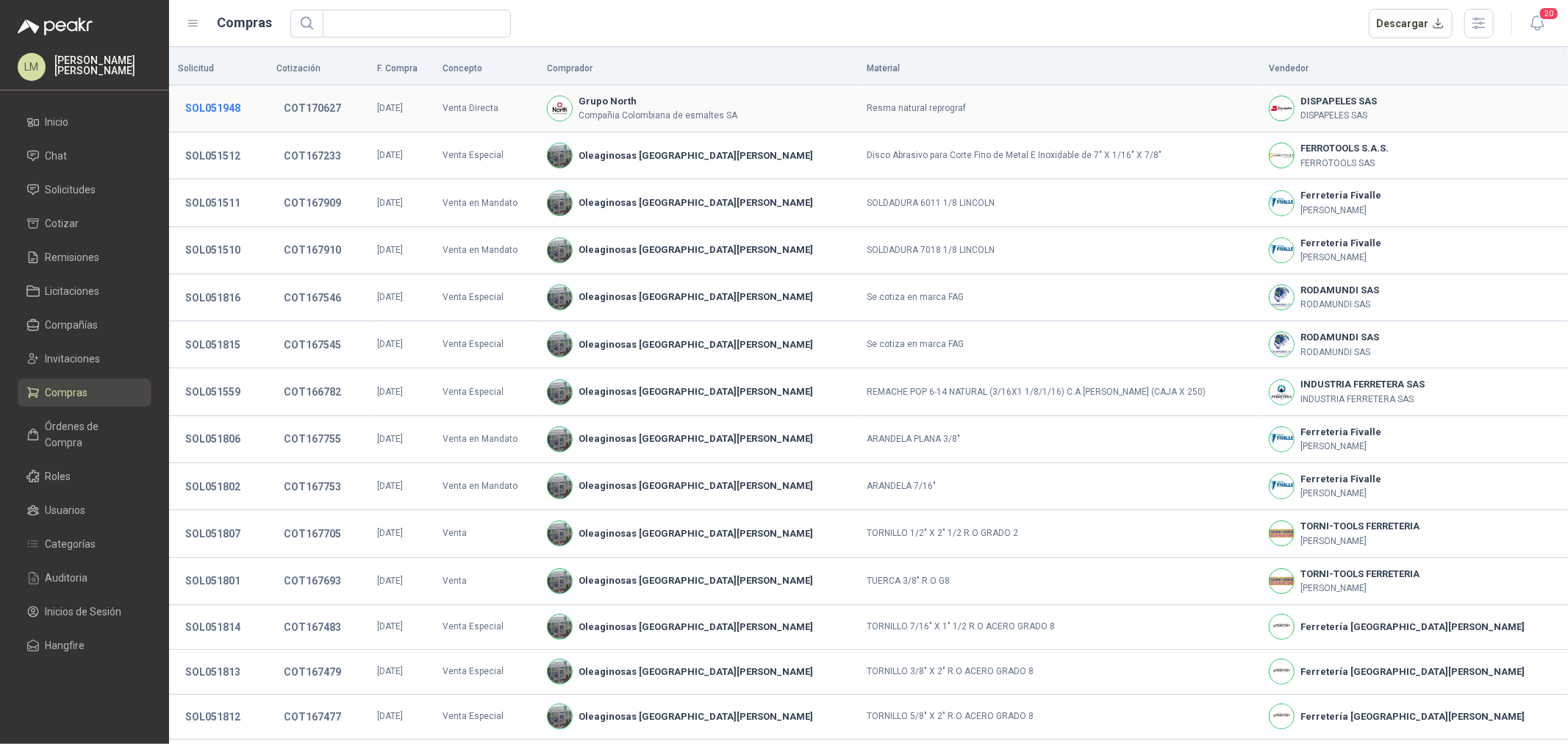
click at [228, 107] on button "SOL051948" at bounding box center [212, 108] width 70 height 27
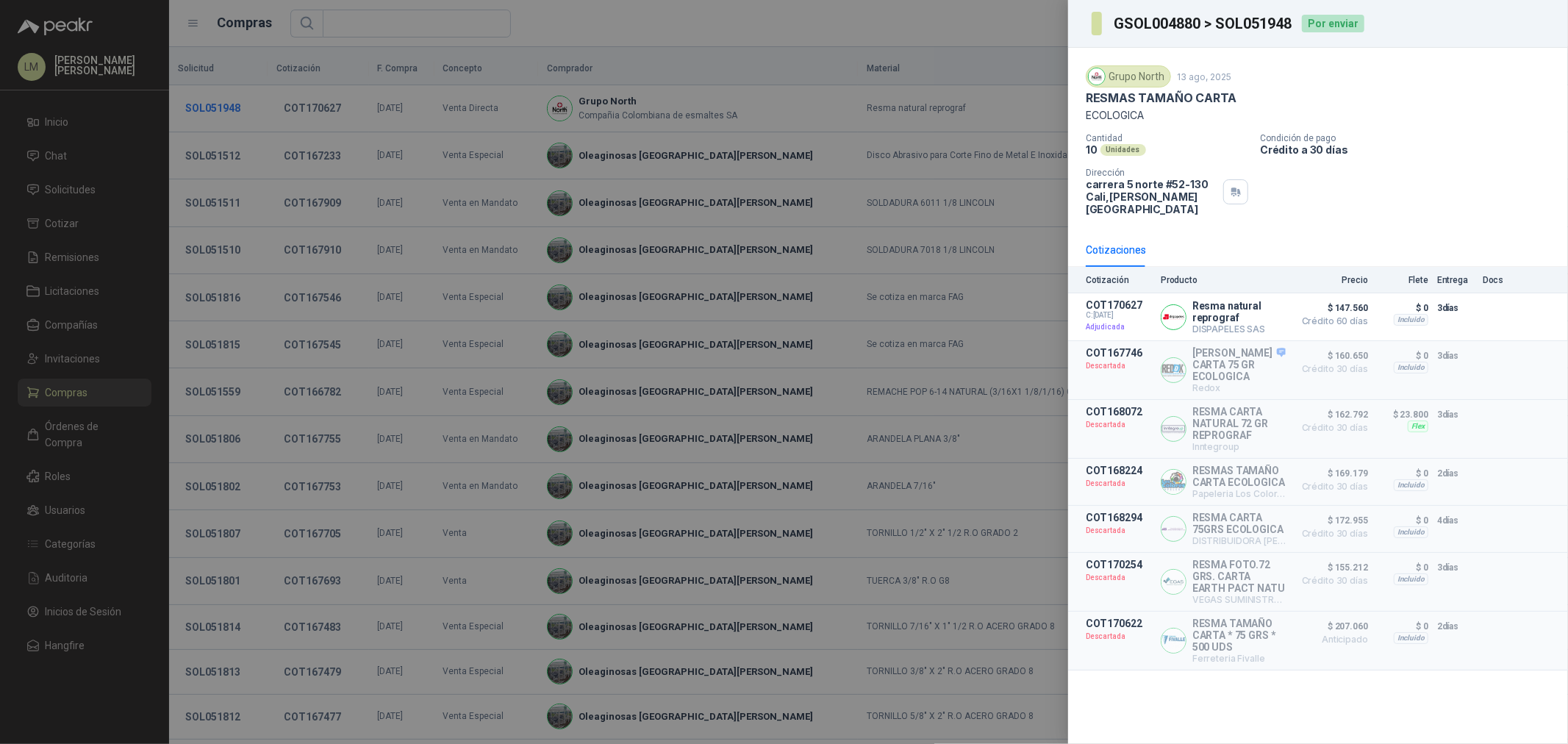
click at [228, 107] on div at bounding box center [784, 372] width 1568 height 744
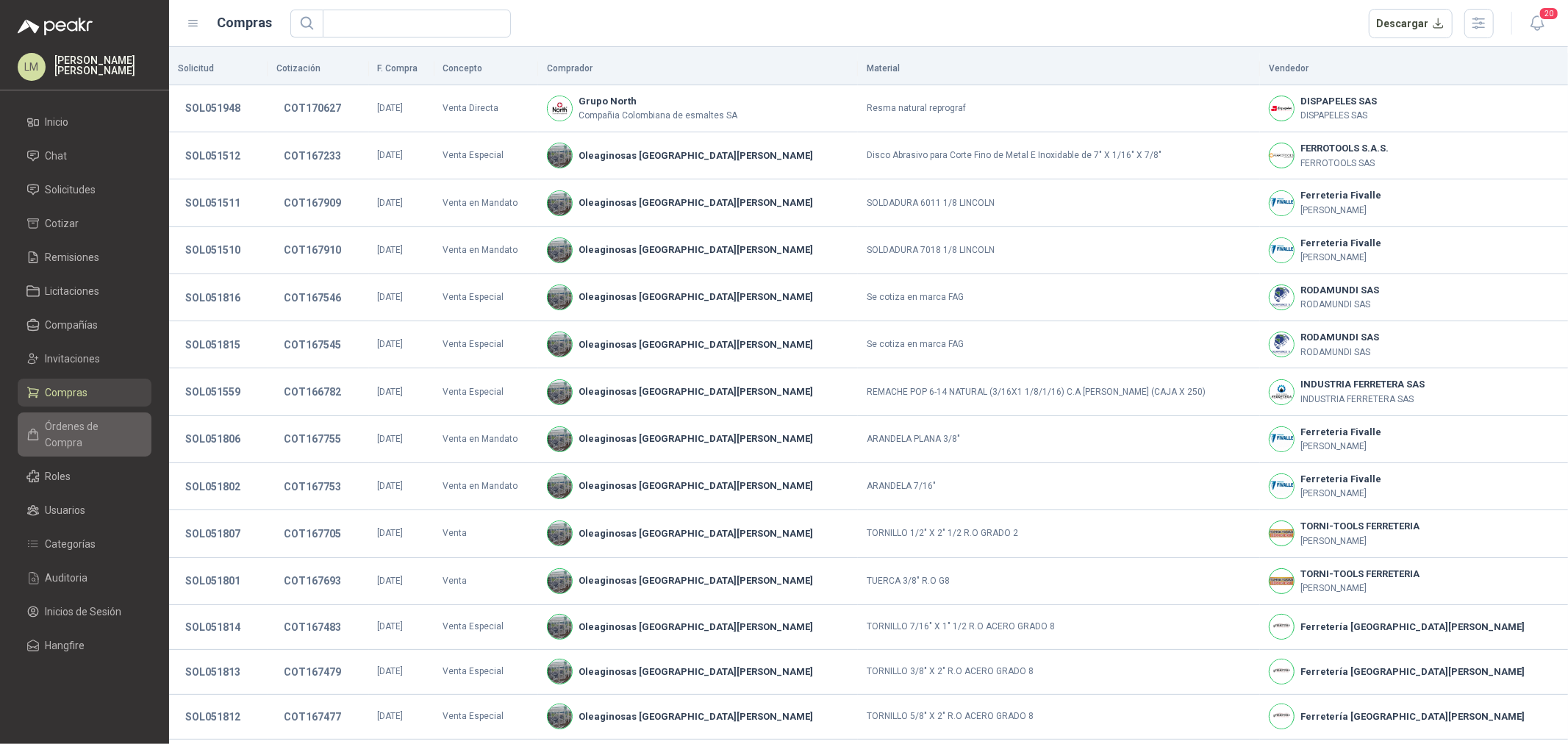
click at [94, 425] on span "Órdenes de Compra" at bounding box center [91, 435] width 92 height 32
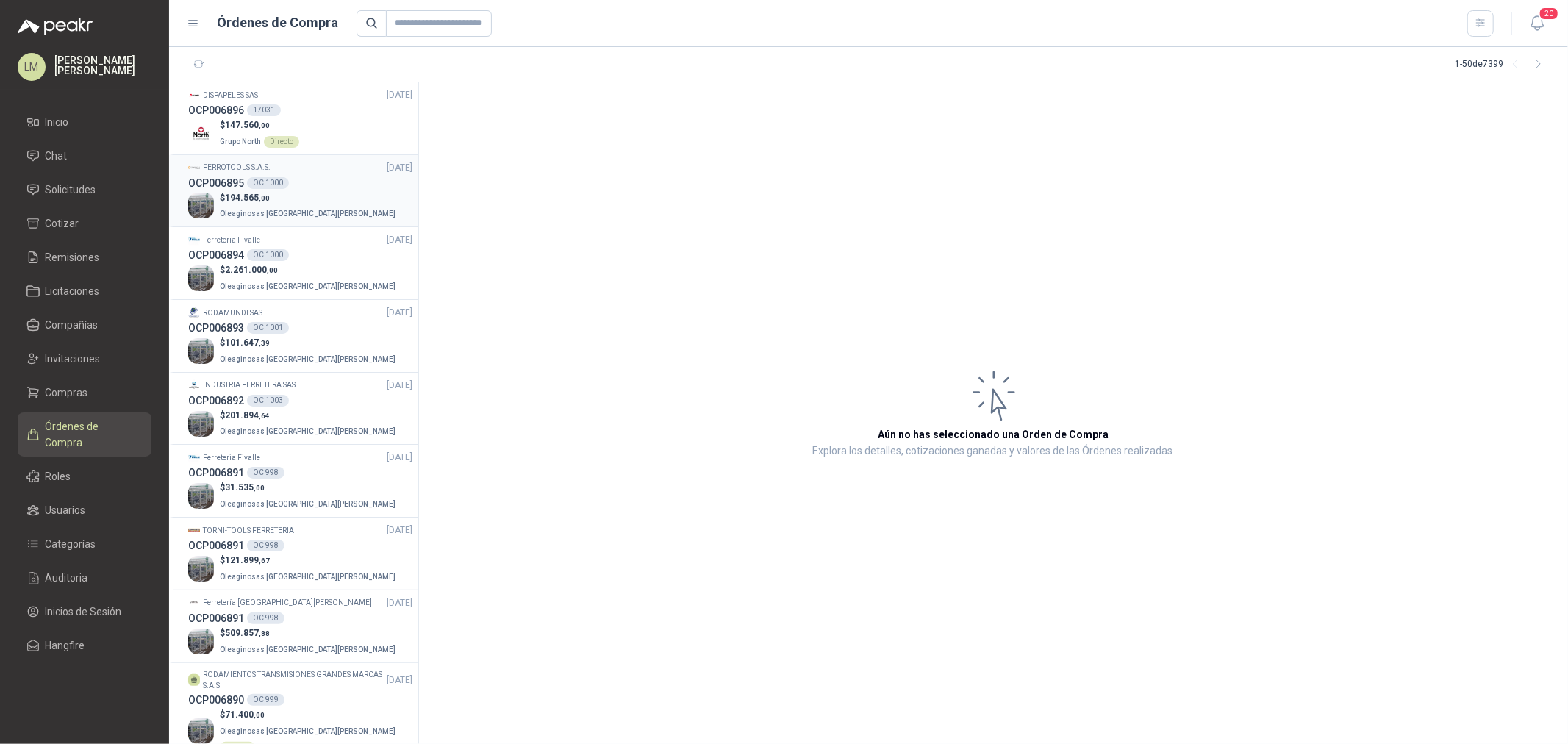
click at [242, 184] on h3 "OCP006895" at bounding box center [215, 183] width 56 height 16
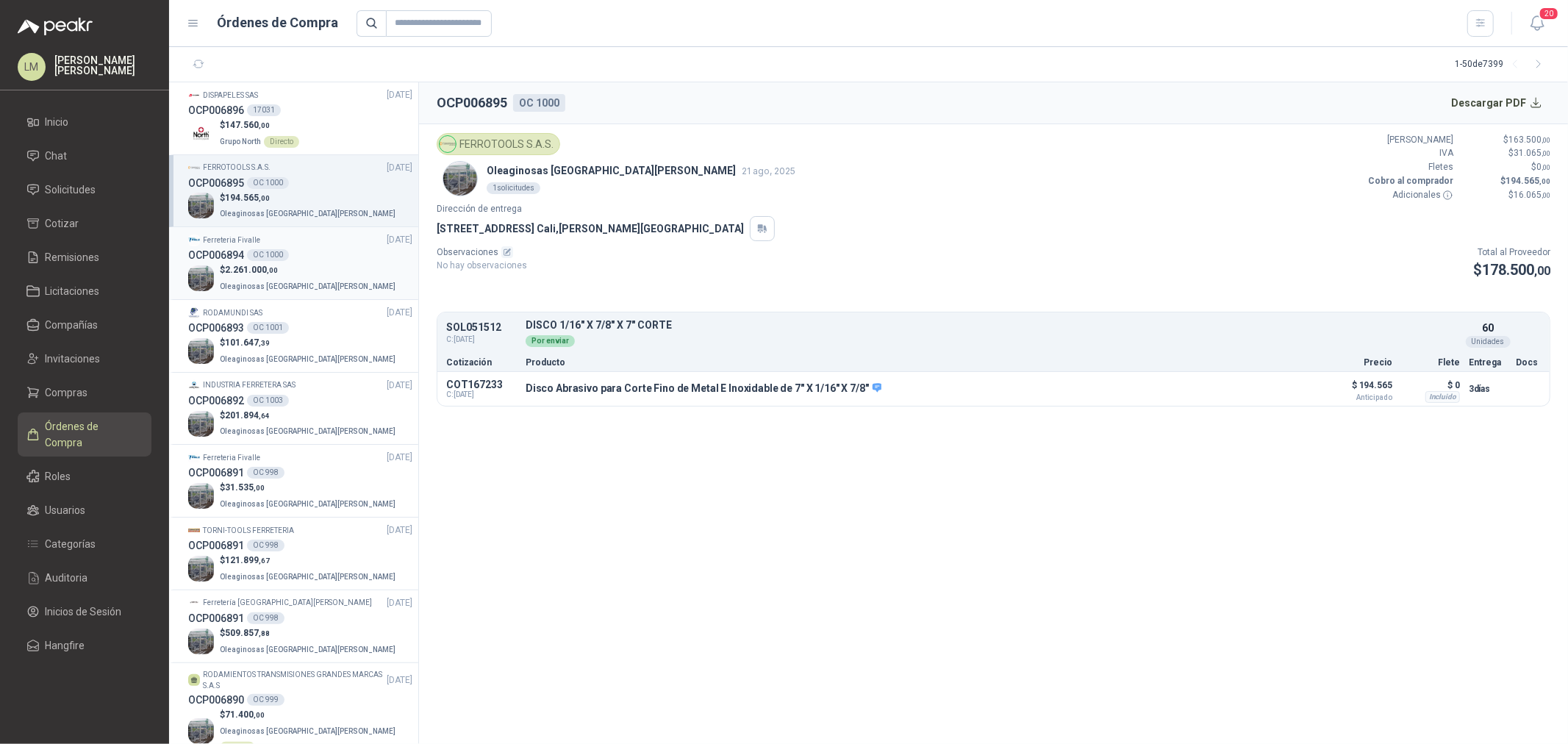
click at [260, 261] on div "OCP006894 OC 1000" at bounding box center [300, 255] width 224 height 16
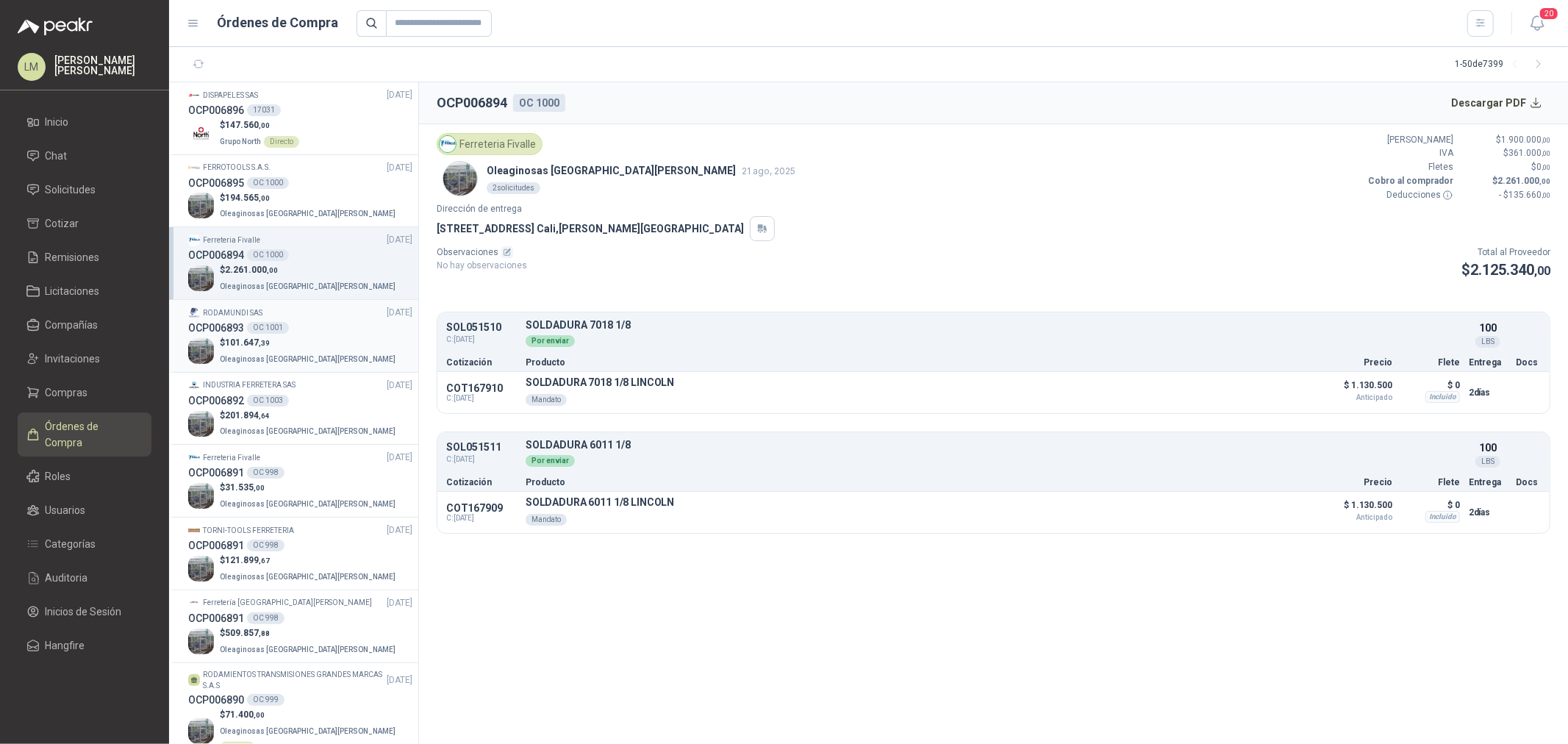
click at [271, 326] on div "OC 1001" at bounding box center [268, 328] width 42 height 12
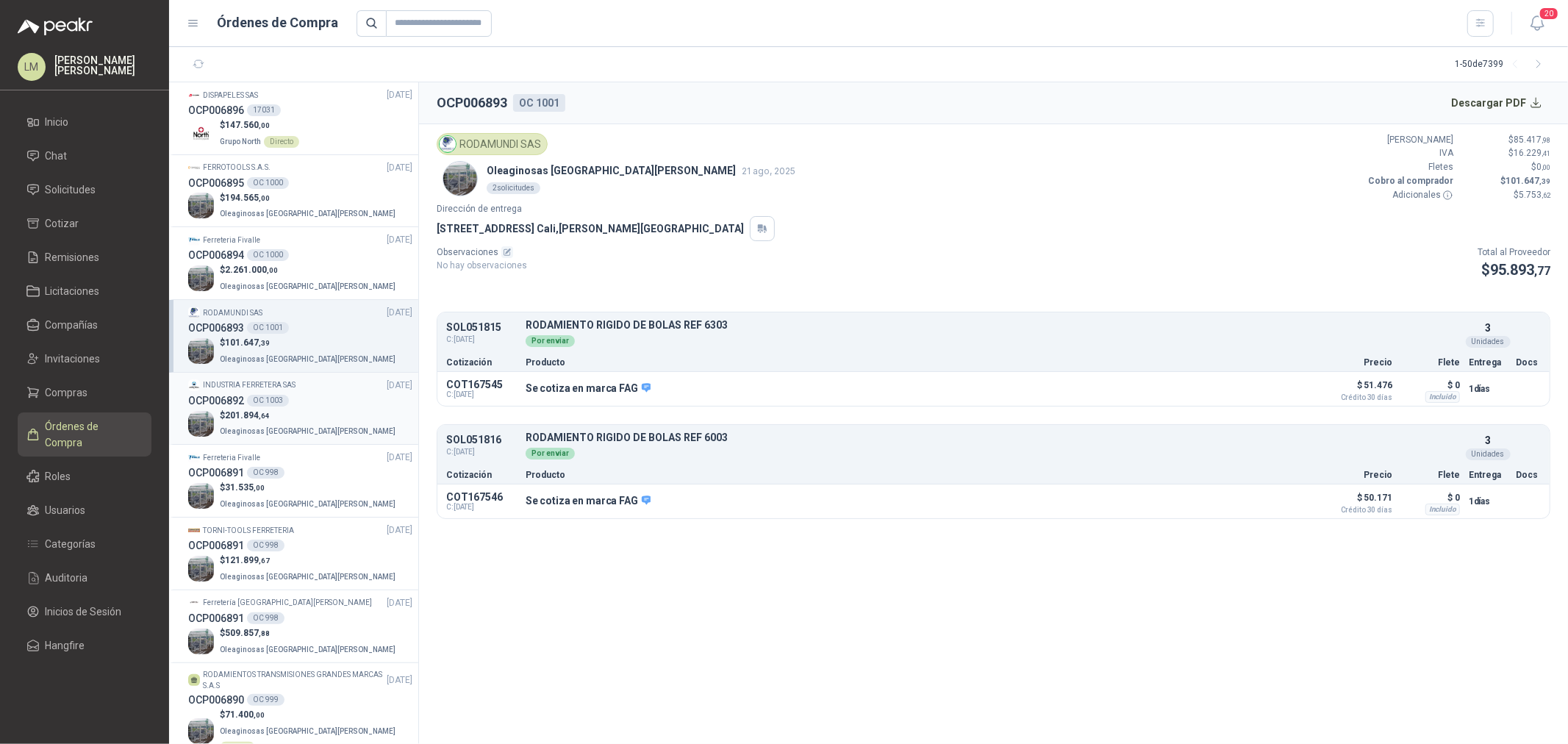
click at [273, 406] on div "OC 1003" at bounding box center [268, 400] width 42 height 12
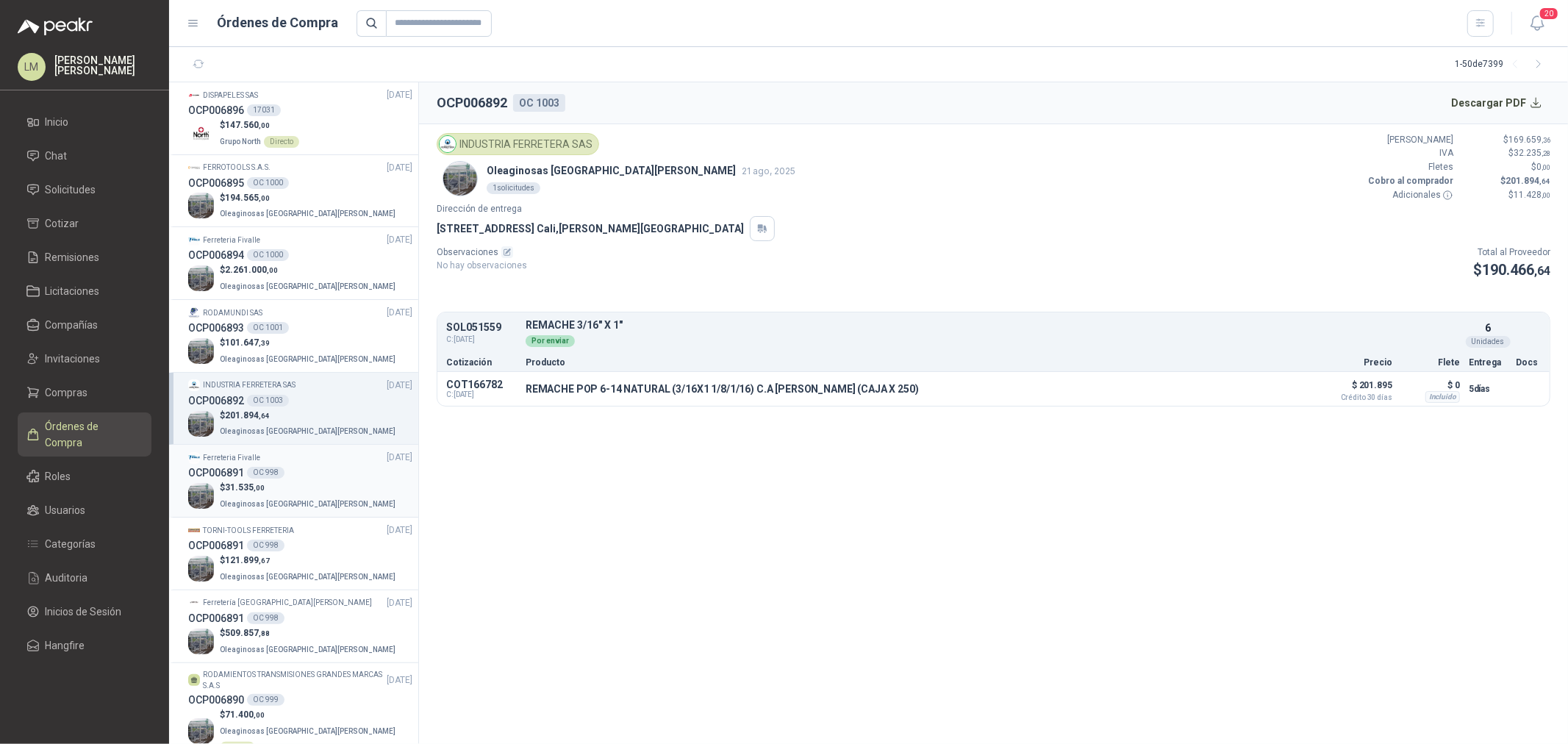
click at [281, 476] on div "OCP006891 OC 998" at bounding box center [300, 472] width 224 height 16
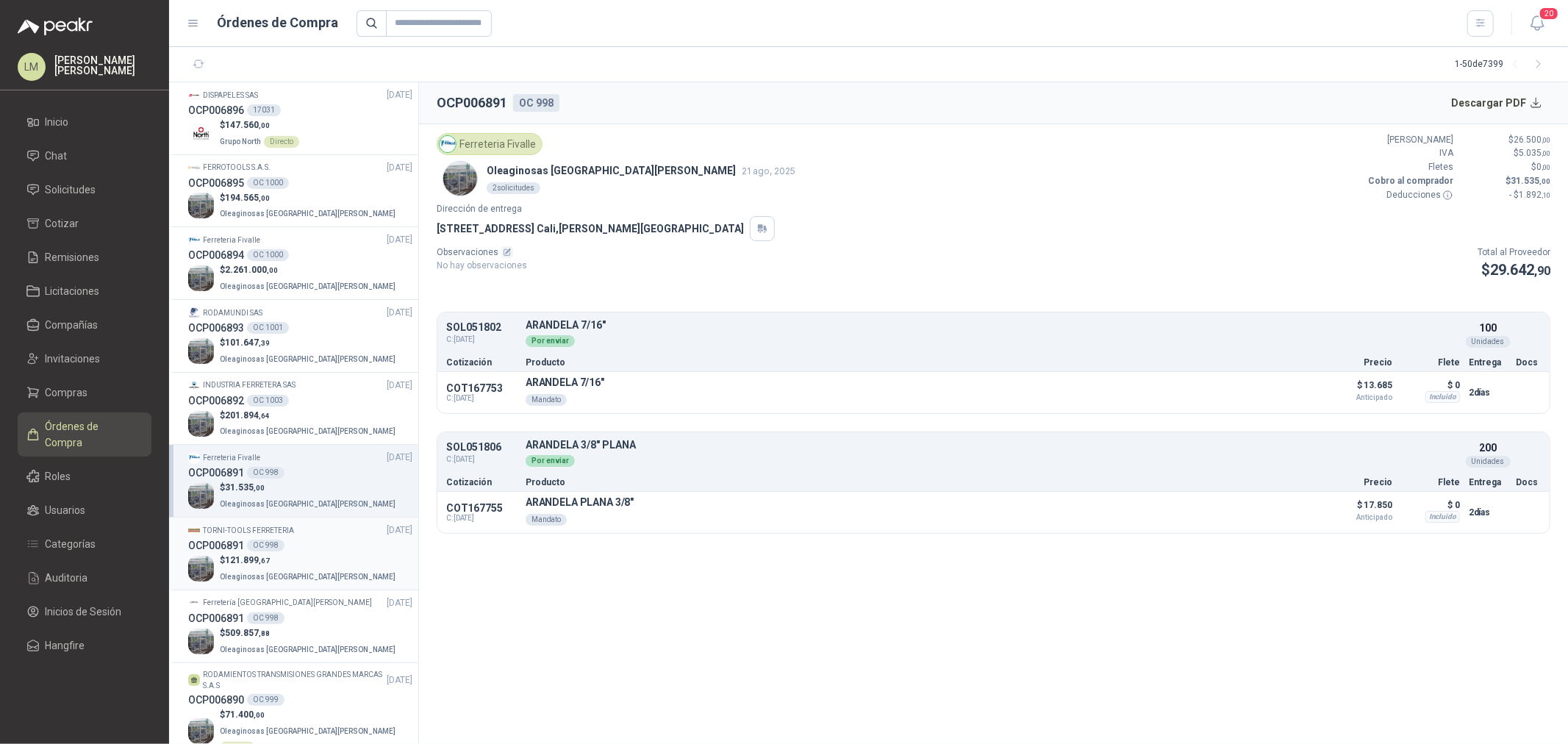
click at [272, 545] on div "OC 998" at bounding box center [265, 545] width 38 height 12
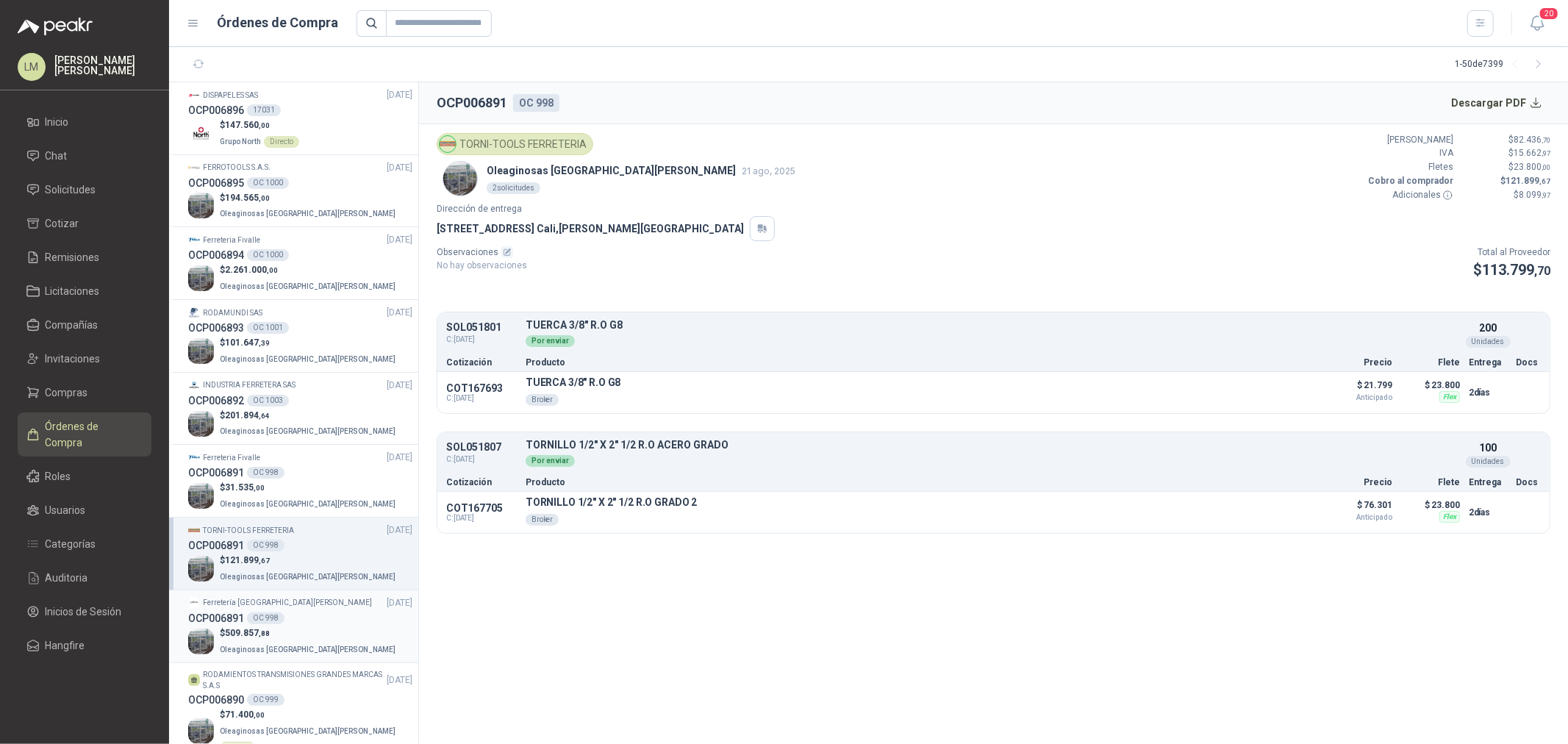
click at [275, 567] on div "OC 998" at bounding box center [265, 618] width 38 height 12
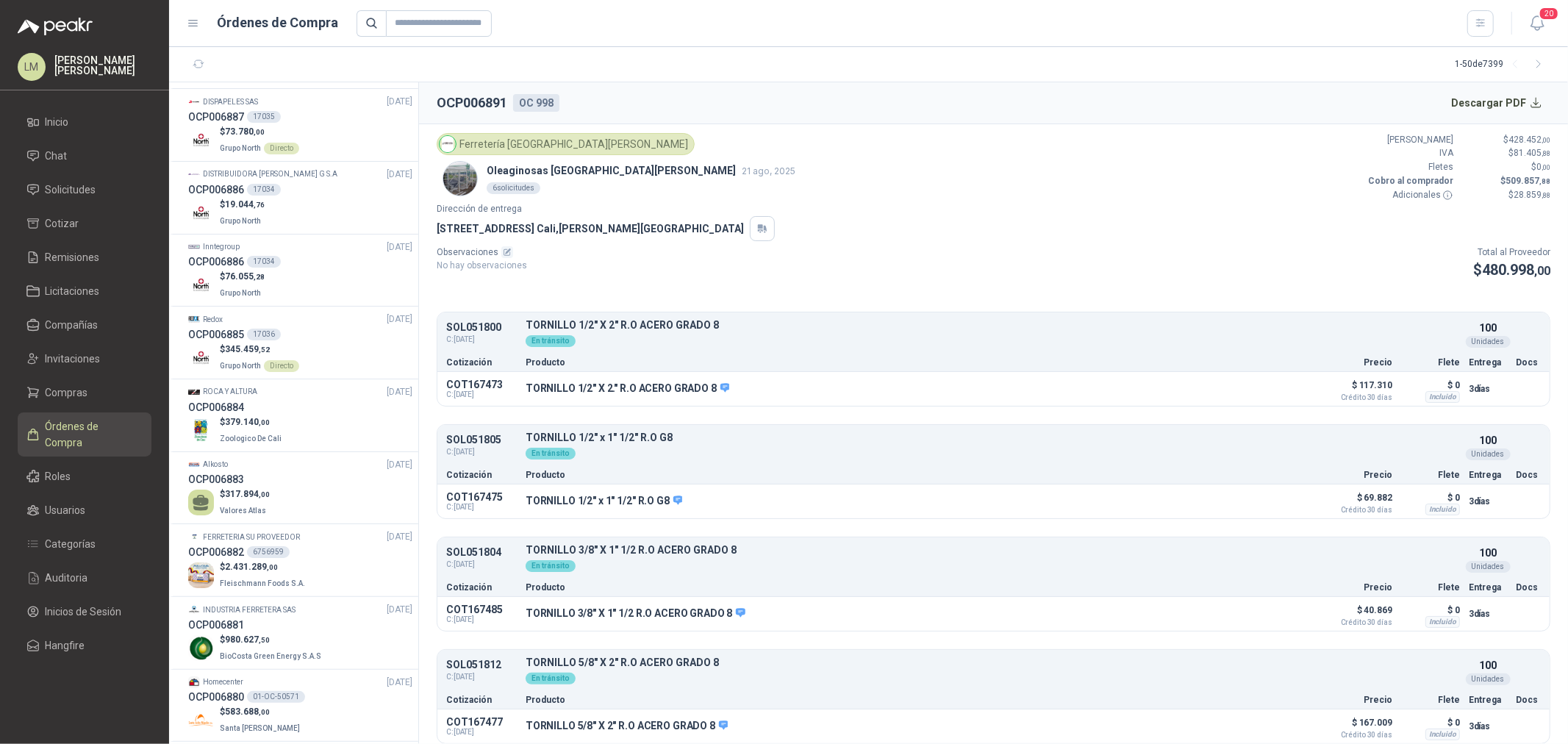
scroll to position [1144, 0]
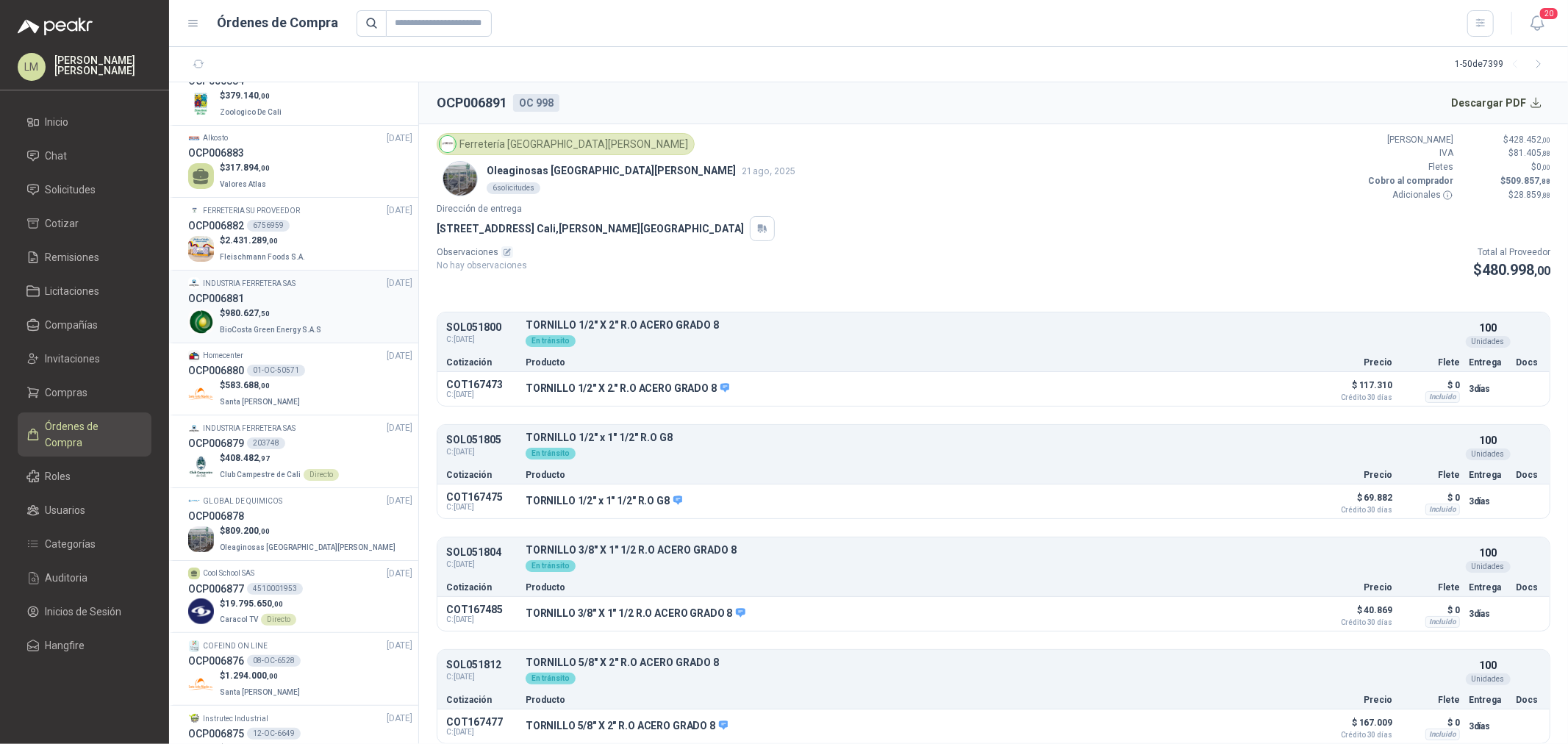
click at [268, 291] on div "OCP006881" at bounding box center [300, 298] width 224 height 16
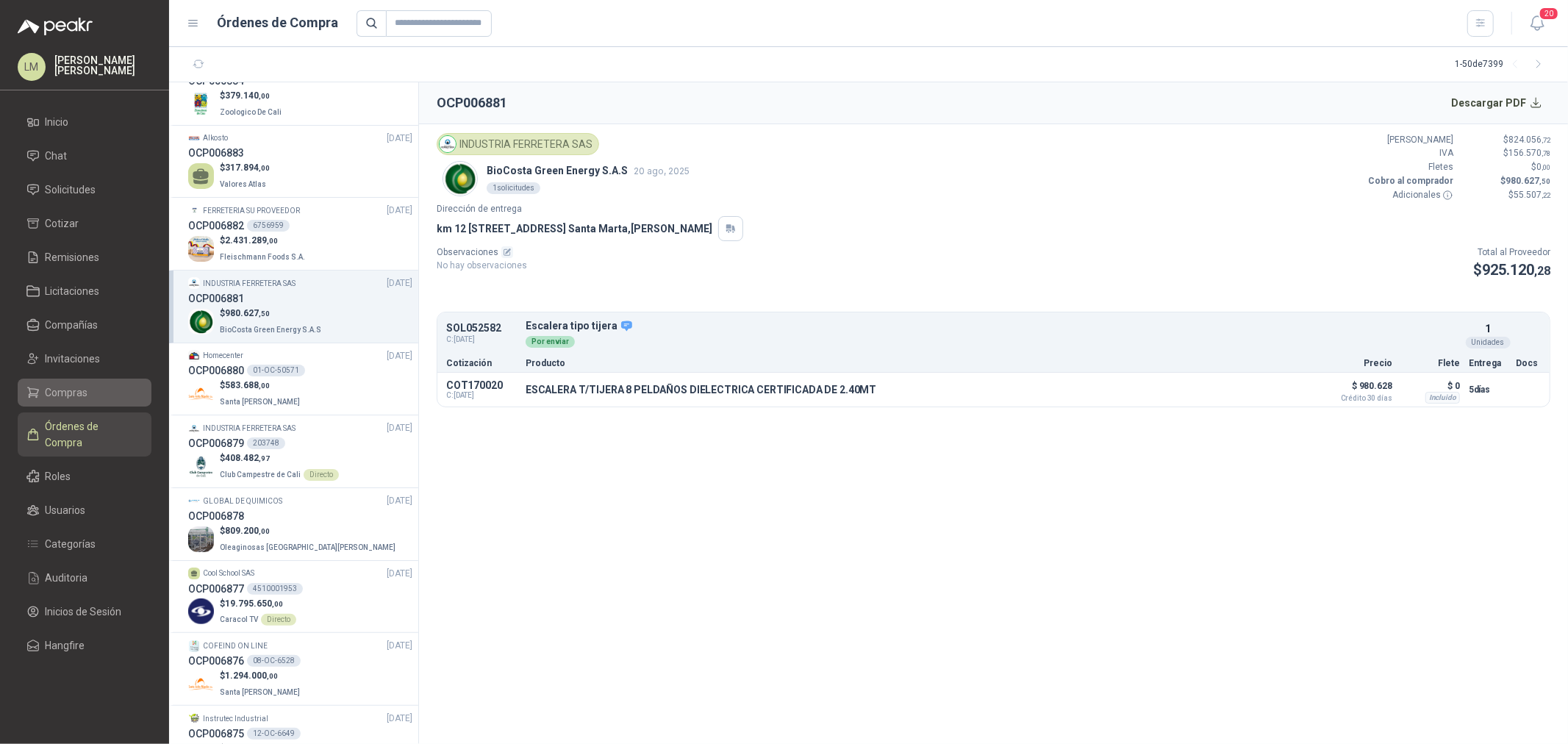
click at [62, 388] on span "Compras" at bounding box center [67, 392] width 43 height 16
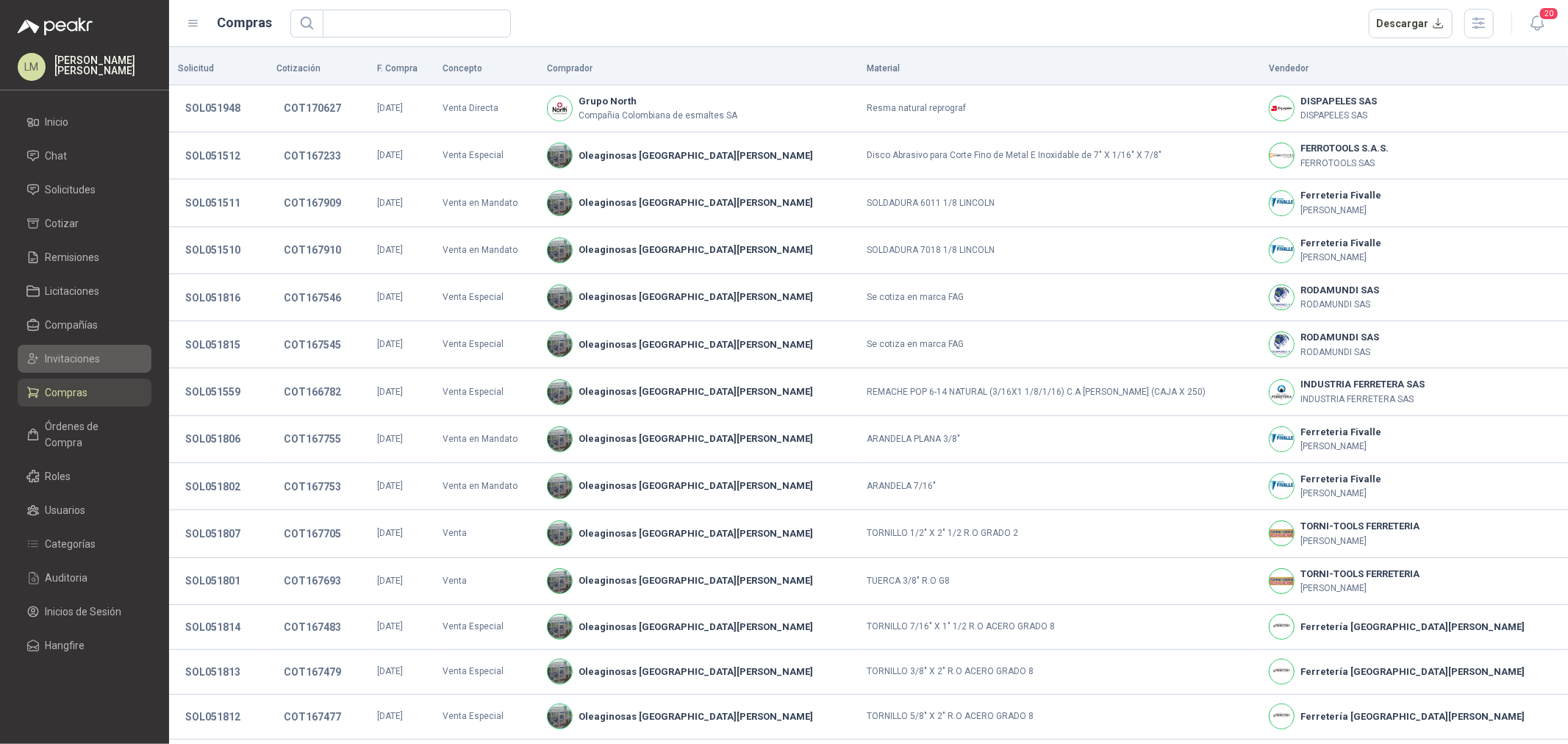
click at [72, 355] on span "Invitaciones" at bounding box center [73, 358] width 55 height 16
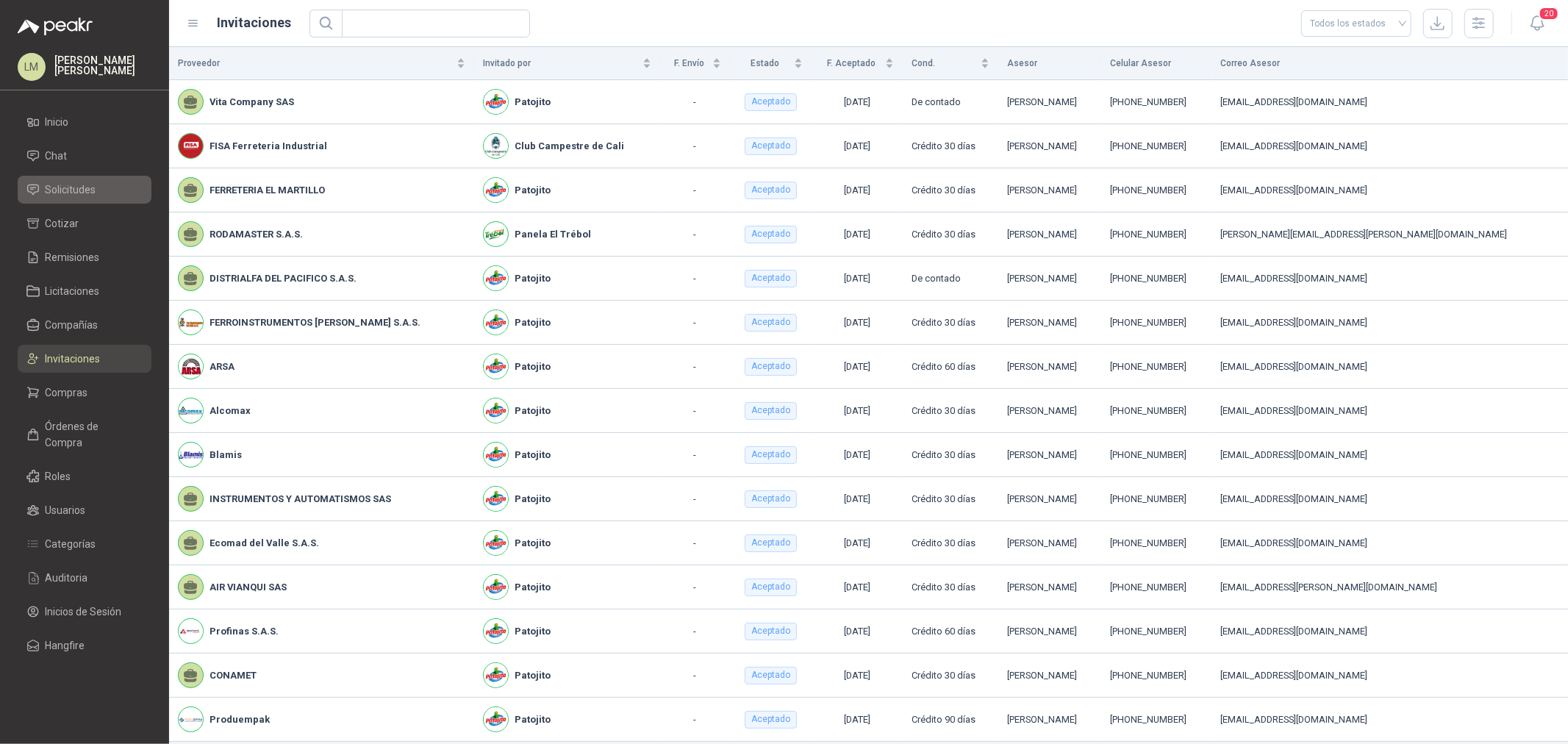
click at [64, 187] on span "Solicitudes" at bounding box center [71, 189] width 51 height 16
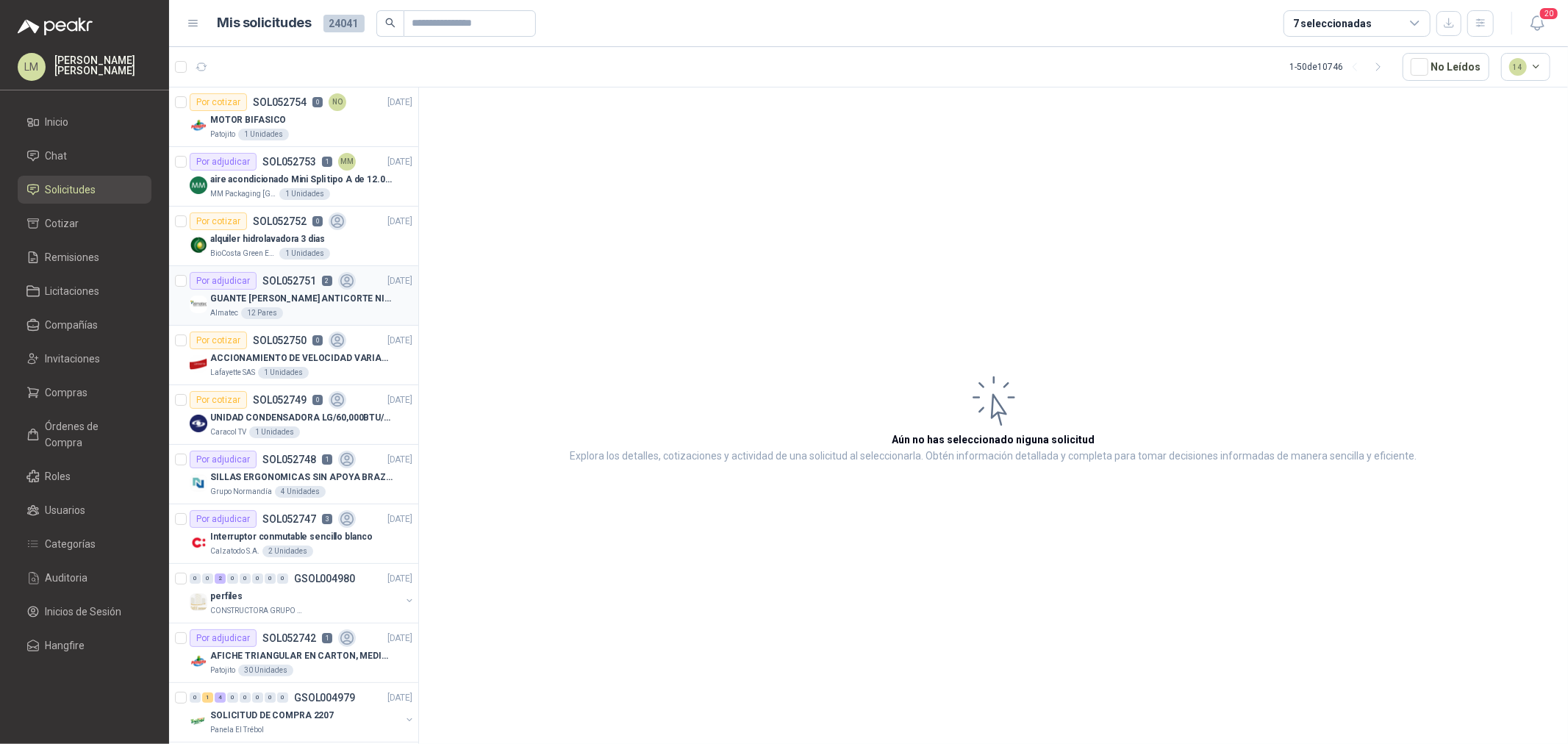
click at [238, 298] on p "GUANTE [PERSON_NAME] ANTICORTE NIV 5 TALLA L" at bounding box center [301, 299] width 183 height 14
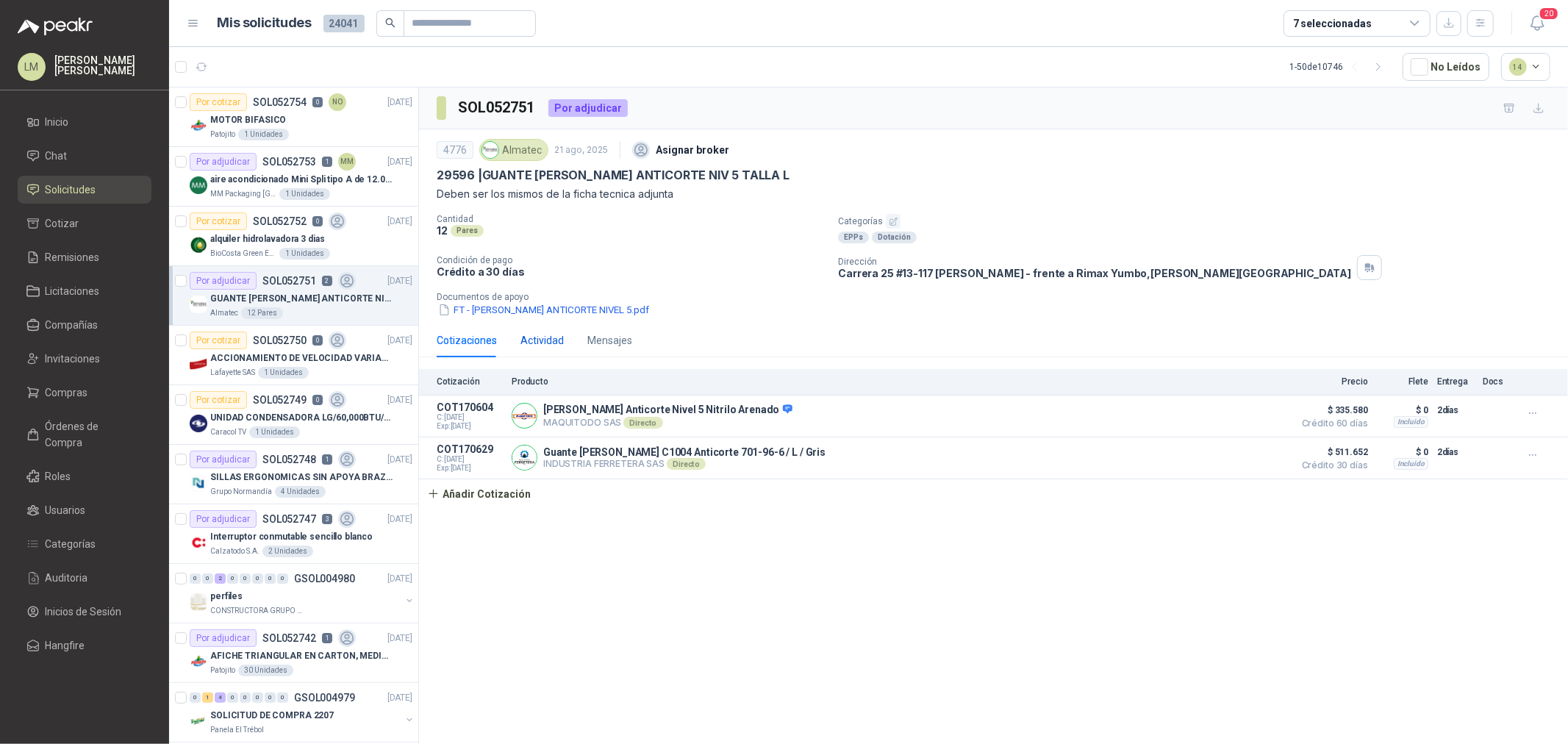
drag, startPoint x: 532, startPoint y: 334, endPoint x: 519, endPoint y: 334, distance: 13.0
click at [533, 334] on div "Actividad" at bounding box center [542, 340] width 44 height 16
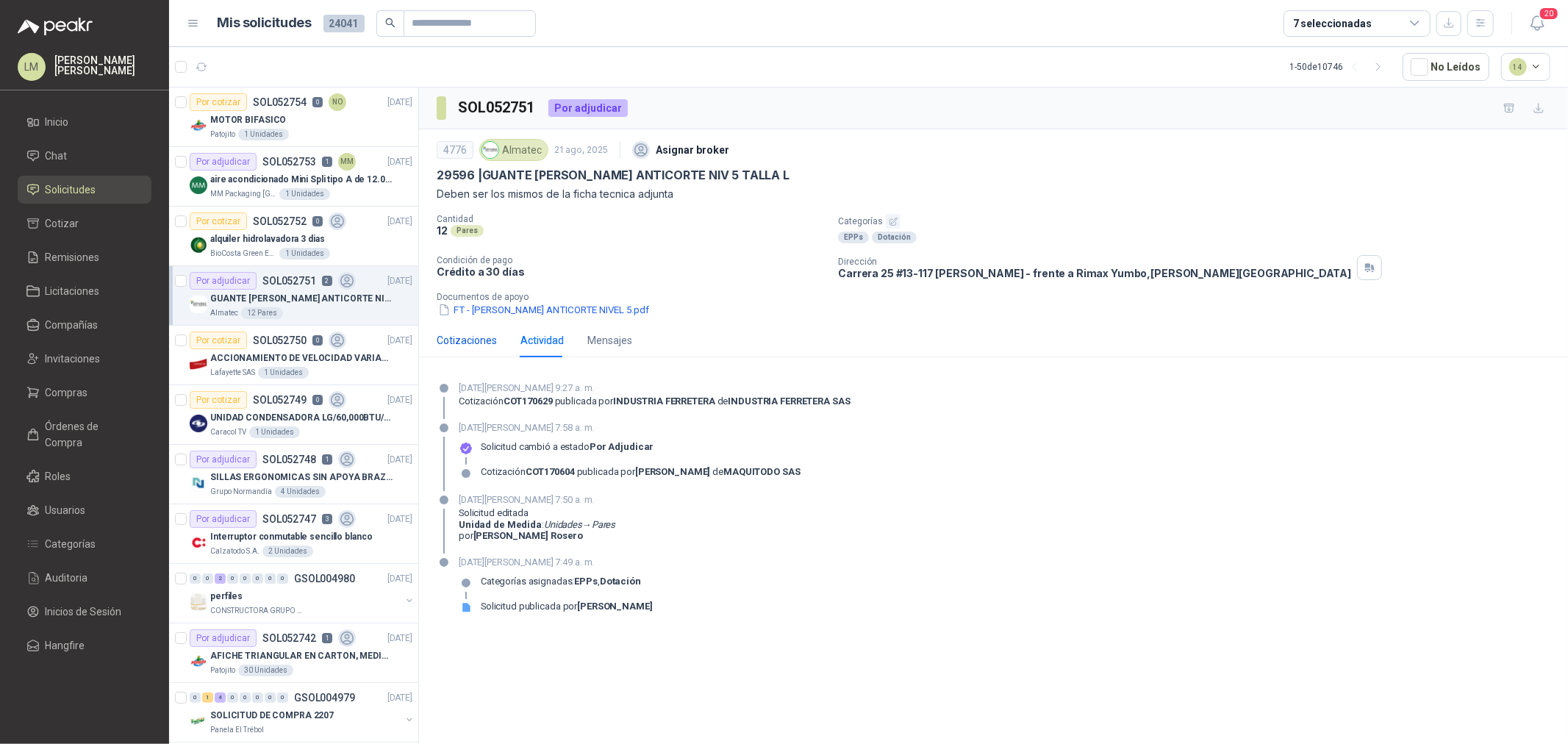
click at [486, 339] on div "Cotizaciones" at bounding box center [467, 340] width 61 height 16
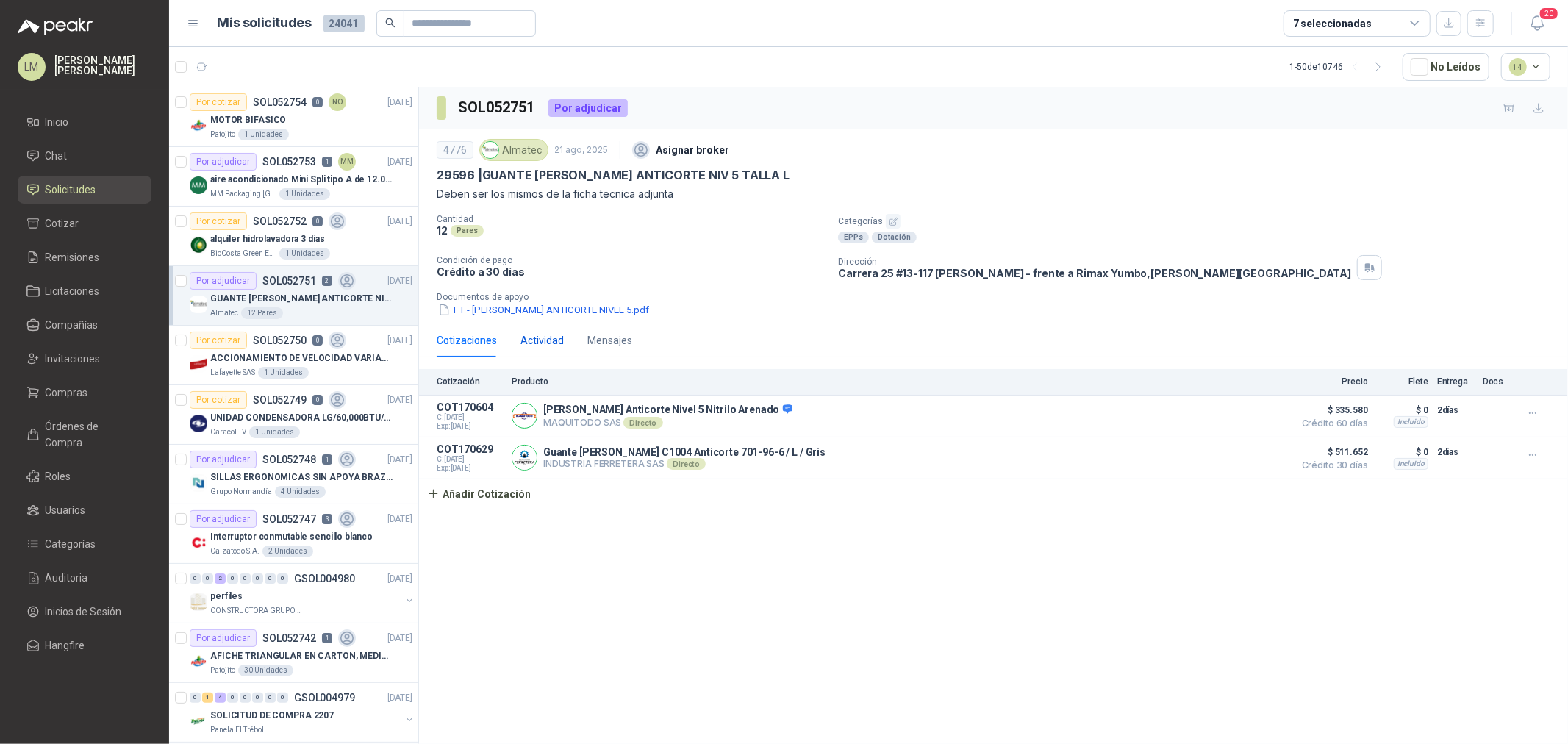
click at [529, 341] on div "Actividad" at bounding box center [542, 340] width 44 height 16
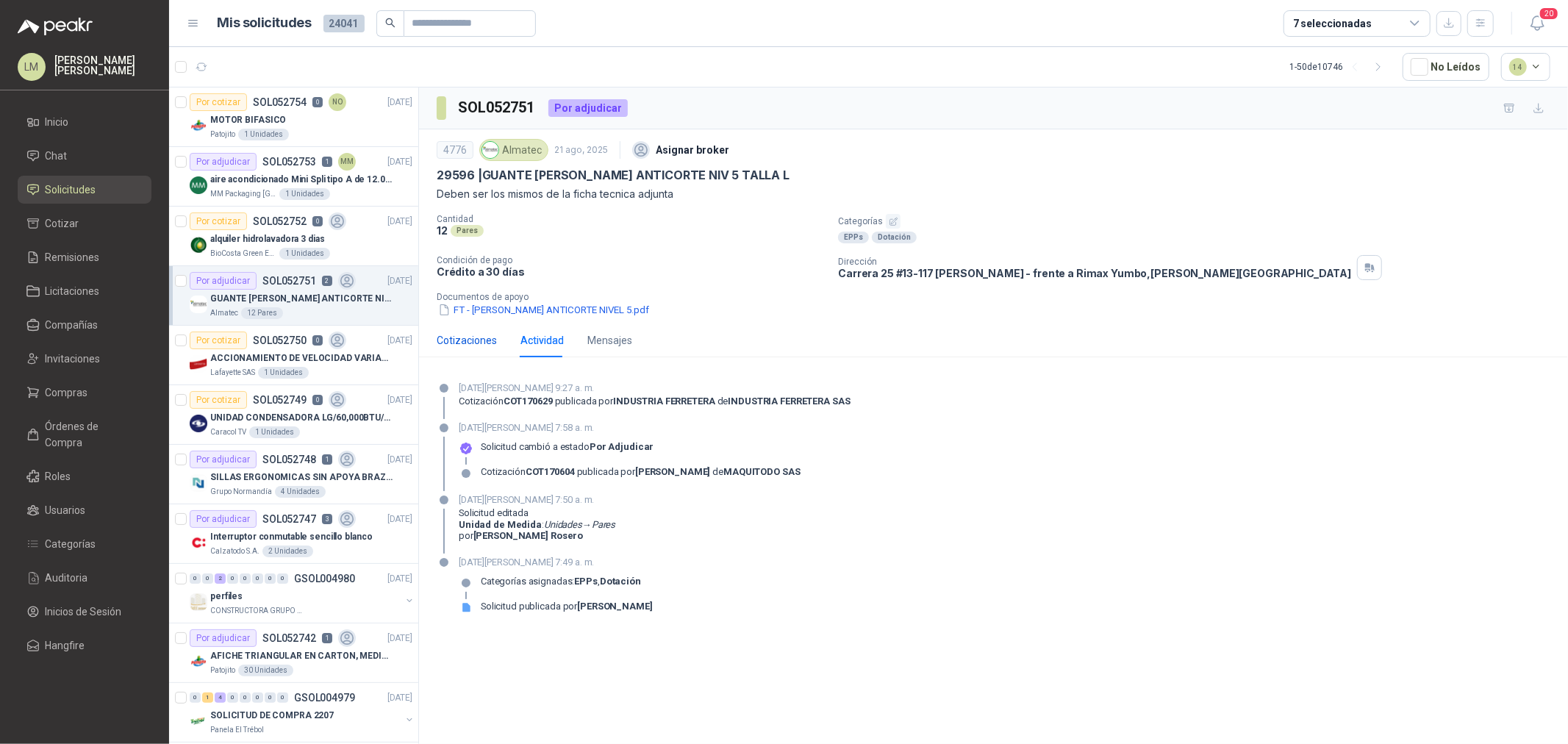
click at [488, 338] on div "Cotizaciones" at bounding box center [467, 340] width 61 height 16
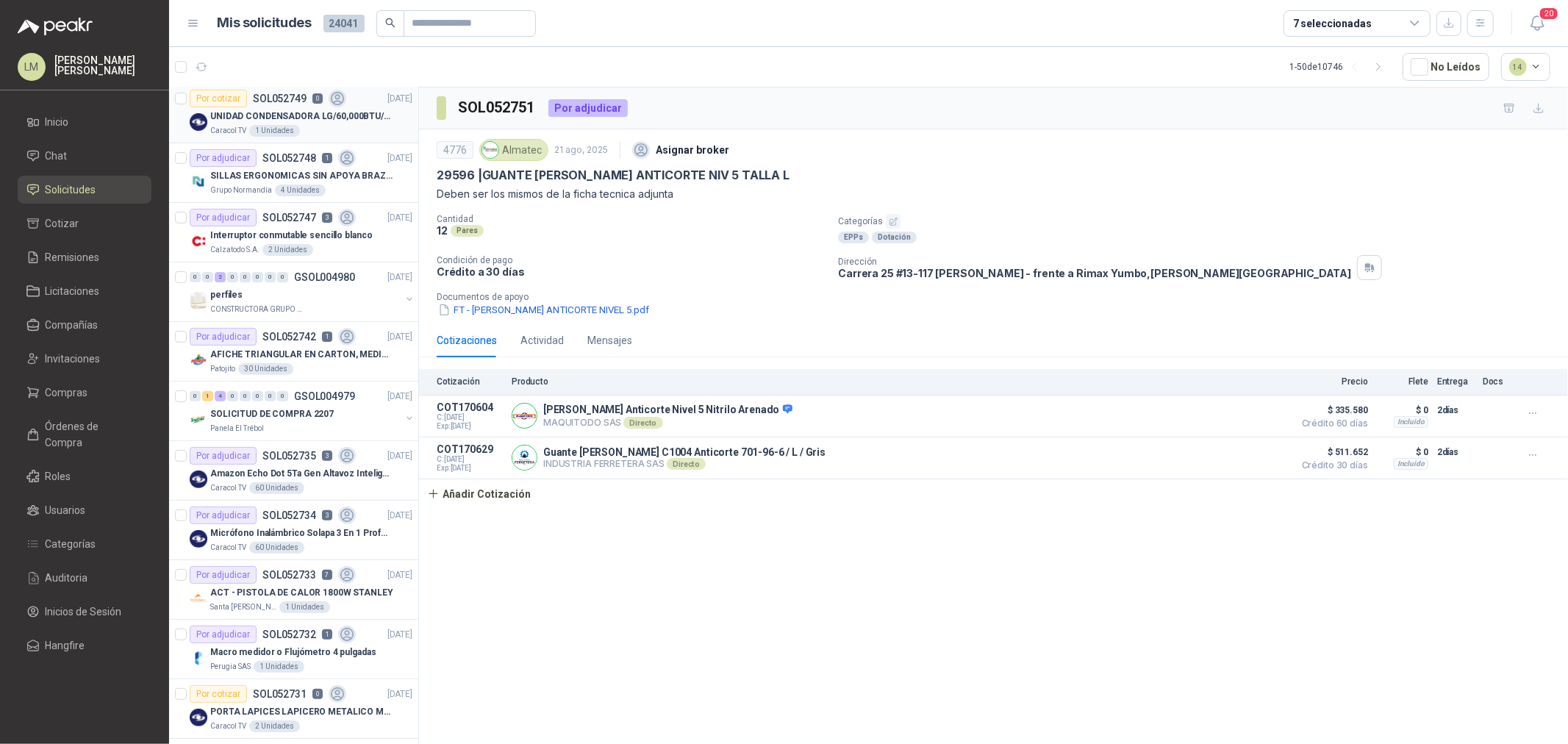
scroll to position [327, 0]
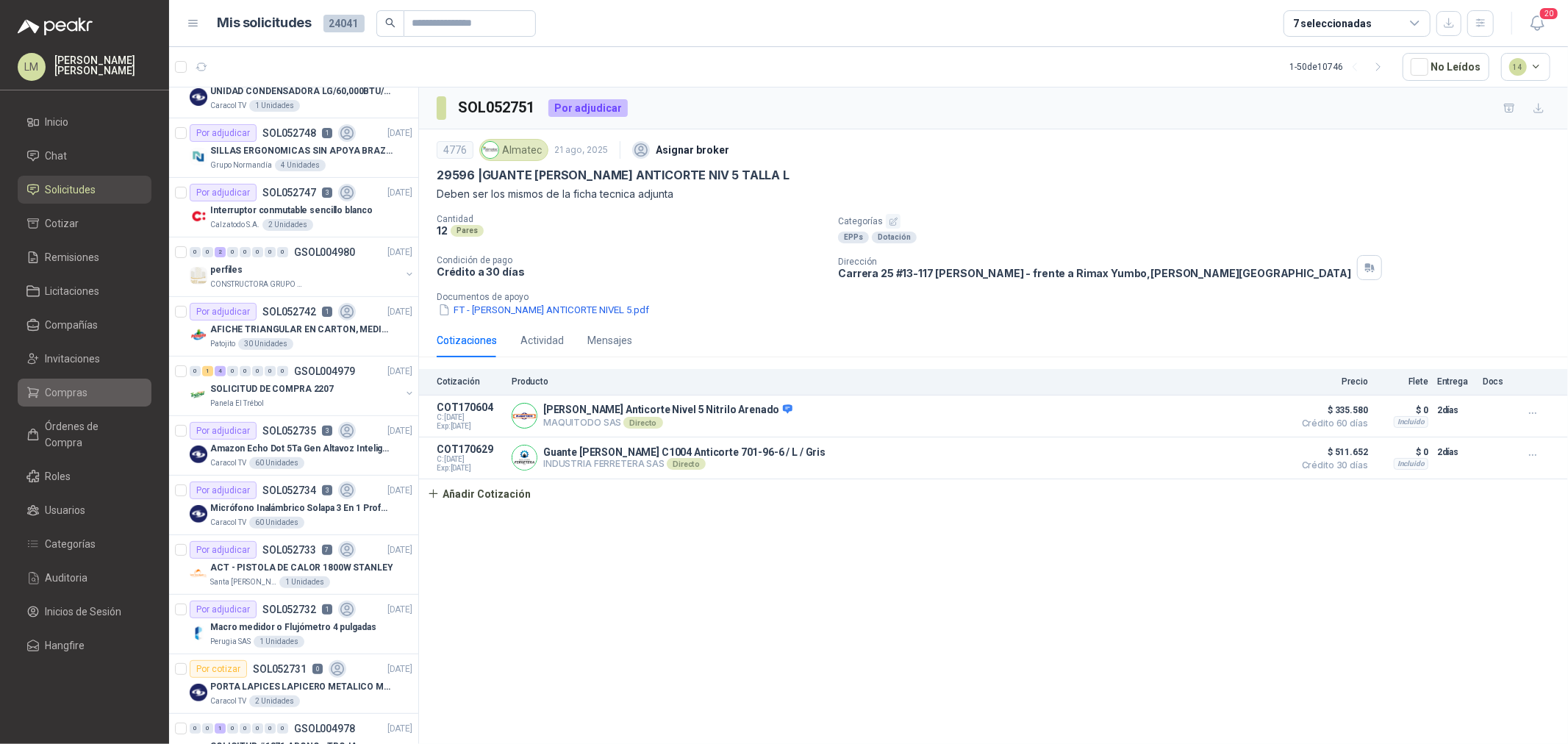
click at [77, 402] on link "Compras" at bounding box center [84, 393] width 134 height 28
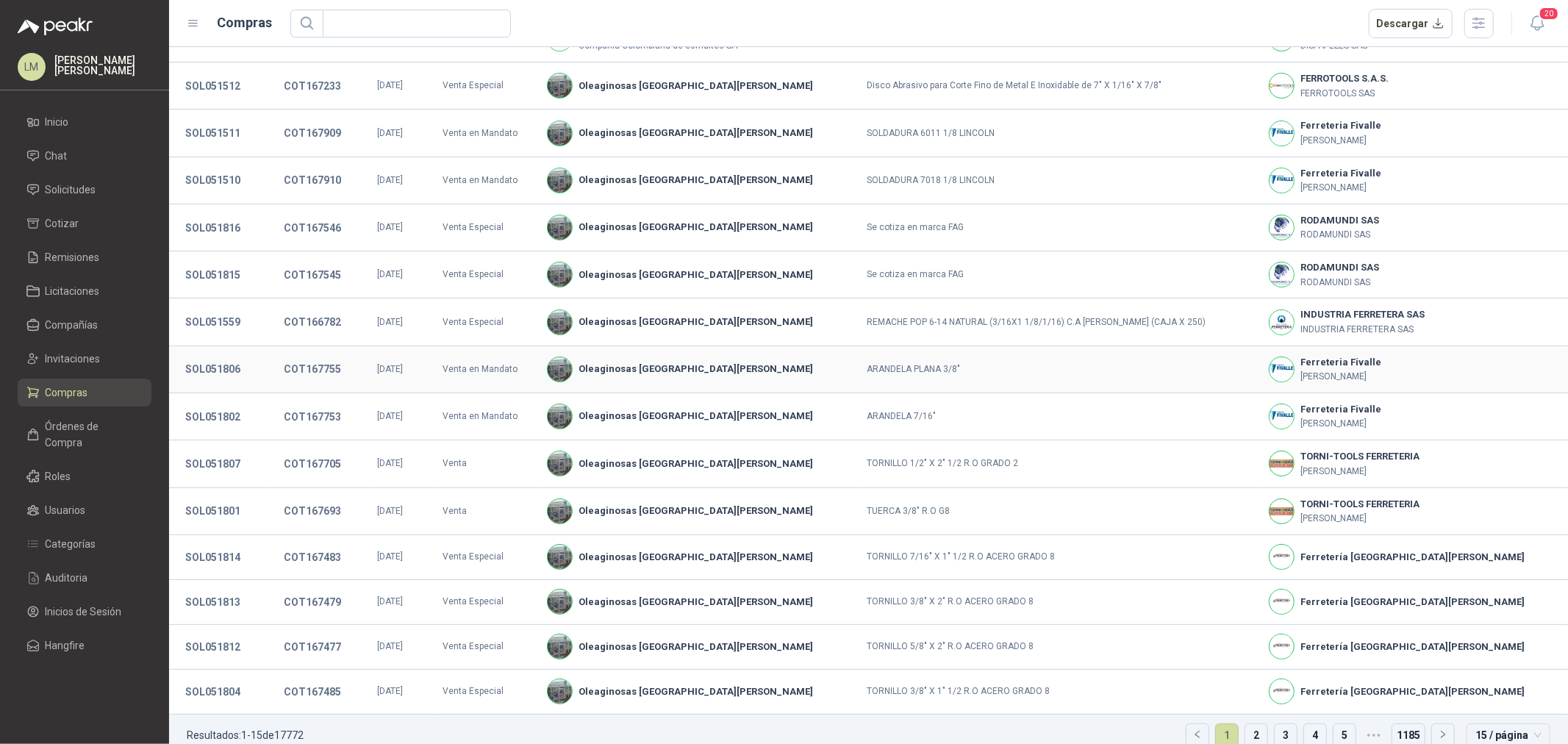
scroll to position [93, 0]
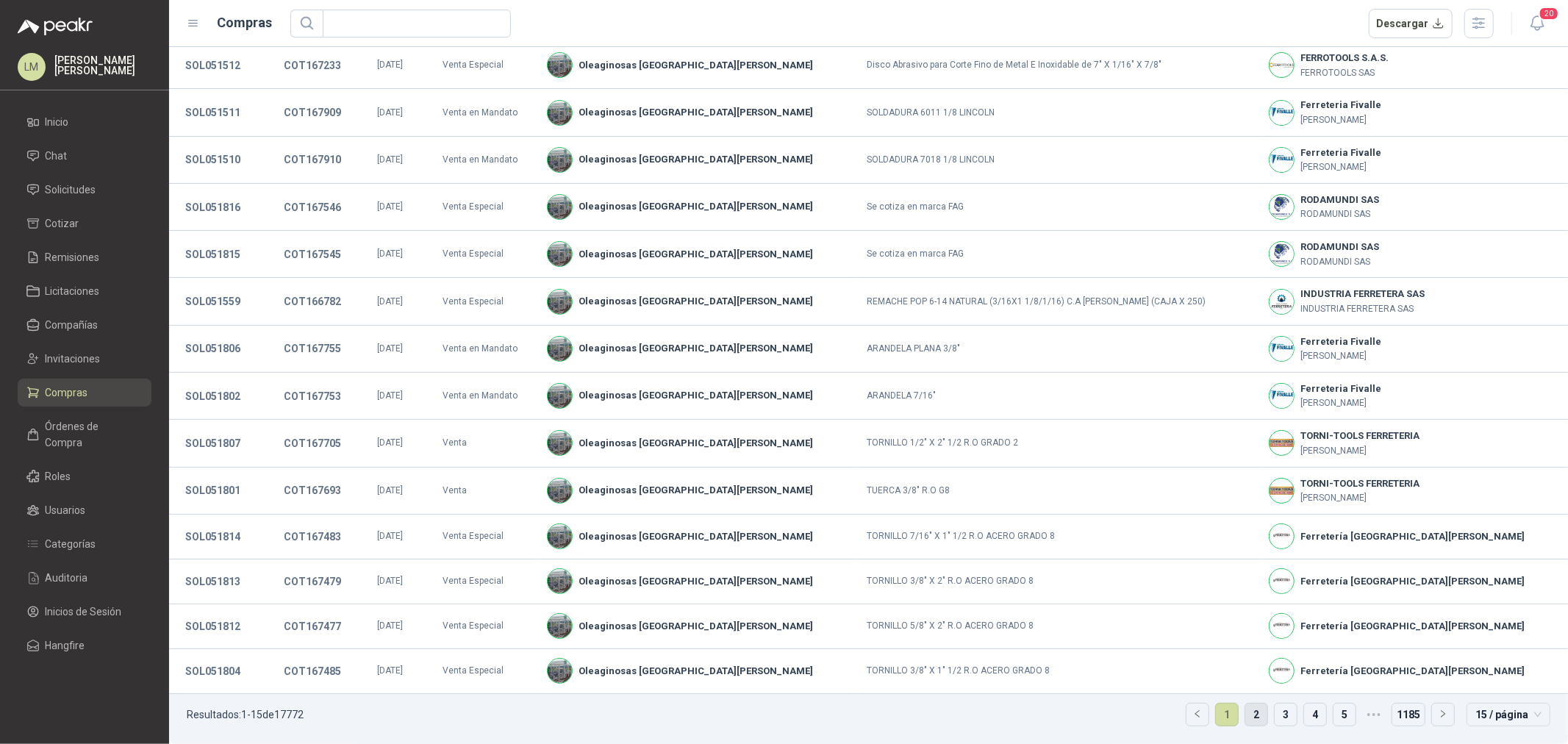
click at [1245, 567] on link "2" at bounding box center [1256, 715] width 22 height 22
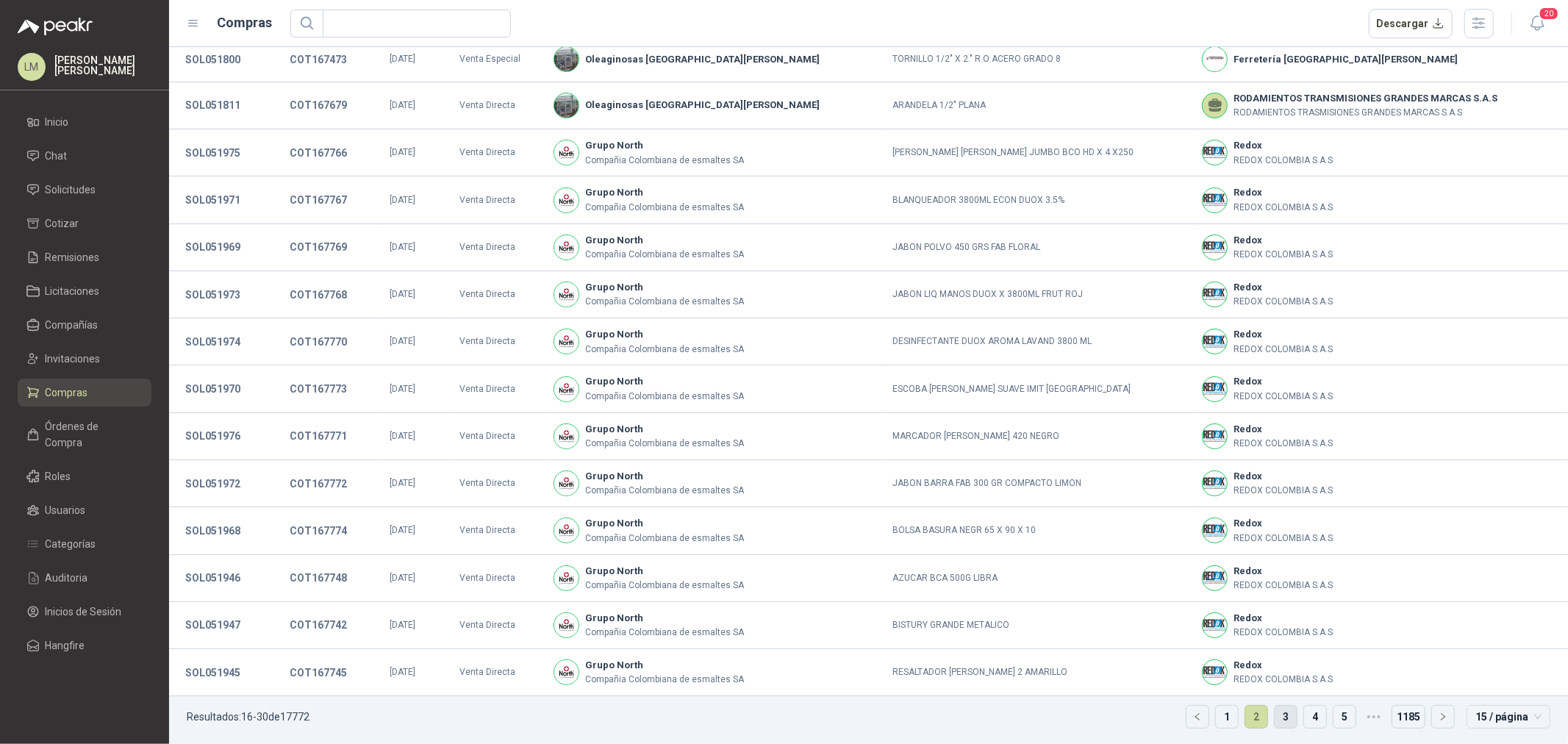
click at [1254, 567] on link "3" at bounding box center [1286, 716] width 22 height 22
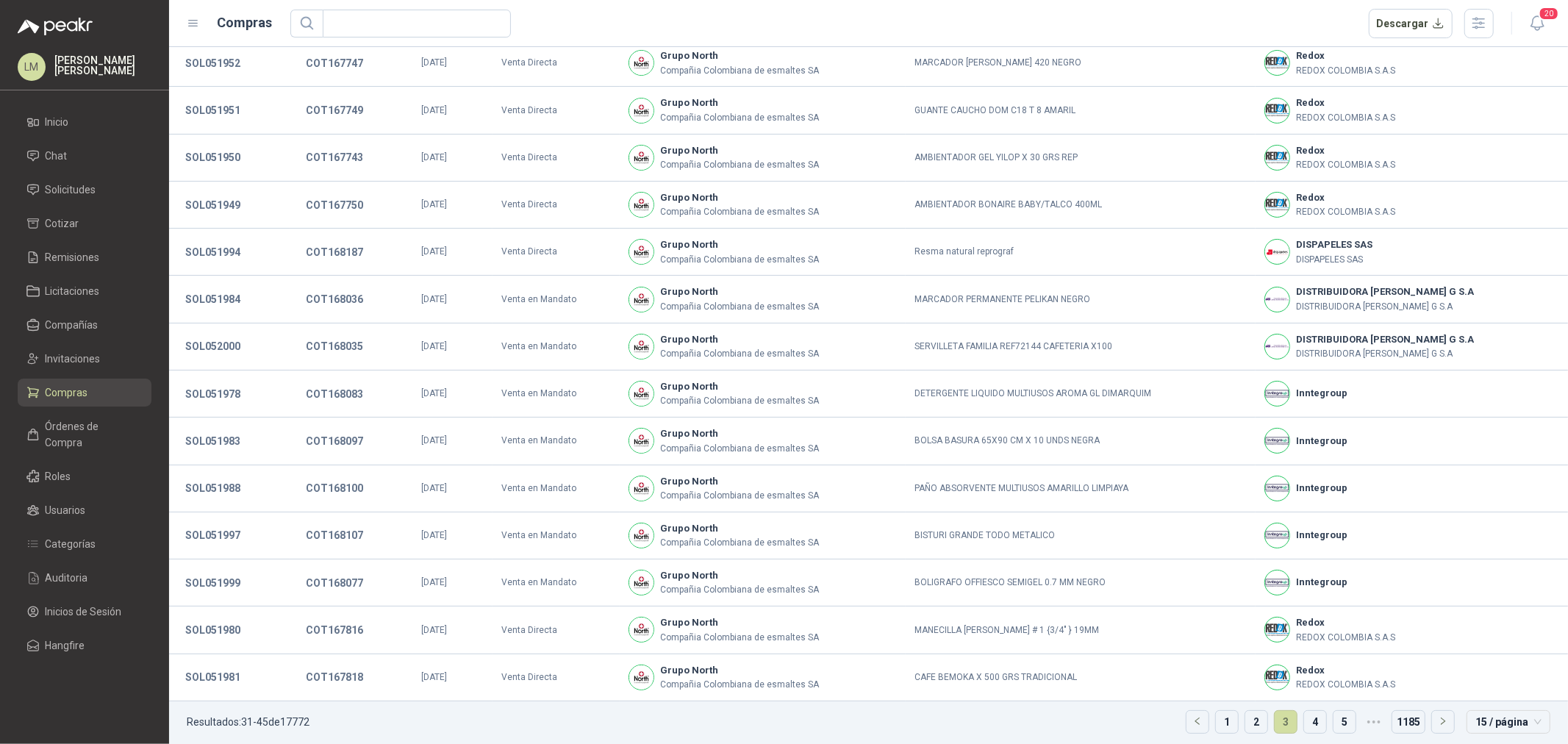
click at [1254, 567] on link "3" at bounding box center [1286, 722] width 22 height 22
click at [1254, 567] on link "4" at bounding box center [1315, 722] width 22 height 22
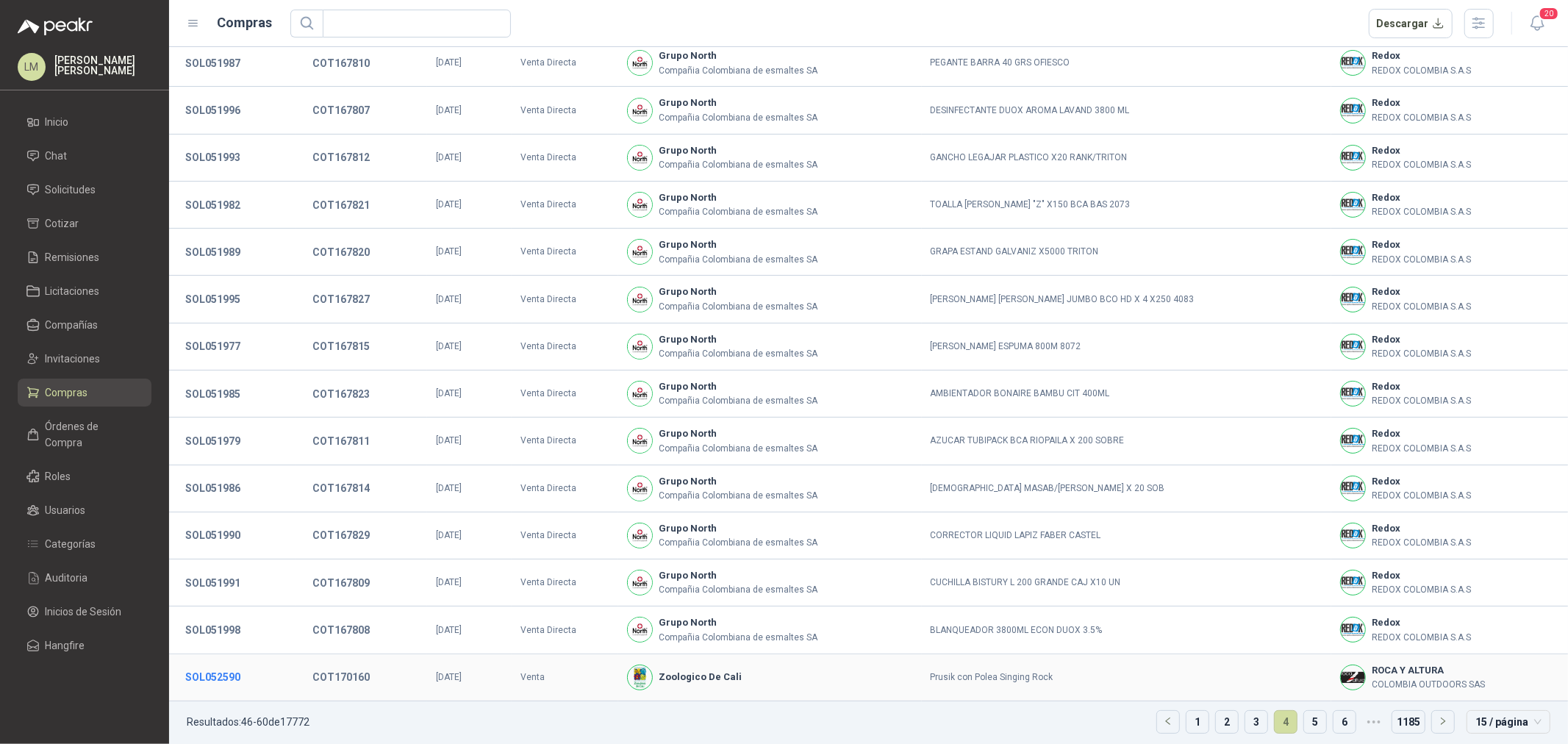
click at [191, 567] on button "SOL052590" at bounding box center [212, 677] width 70 height 27
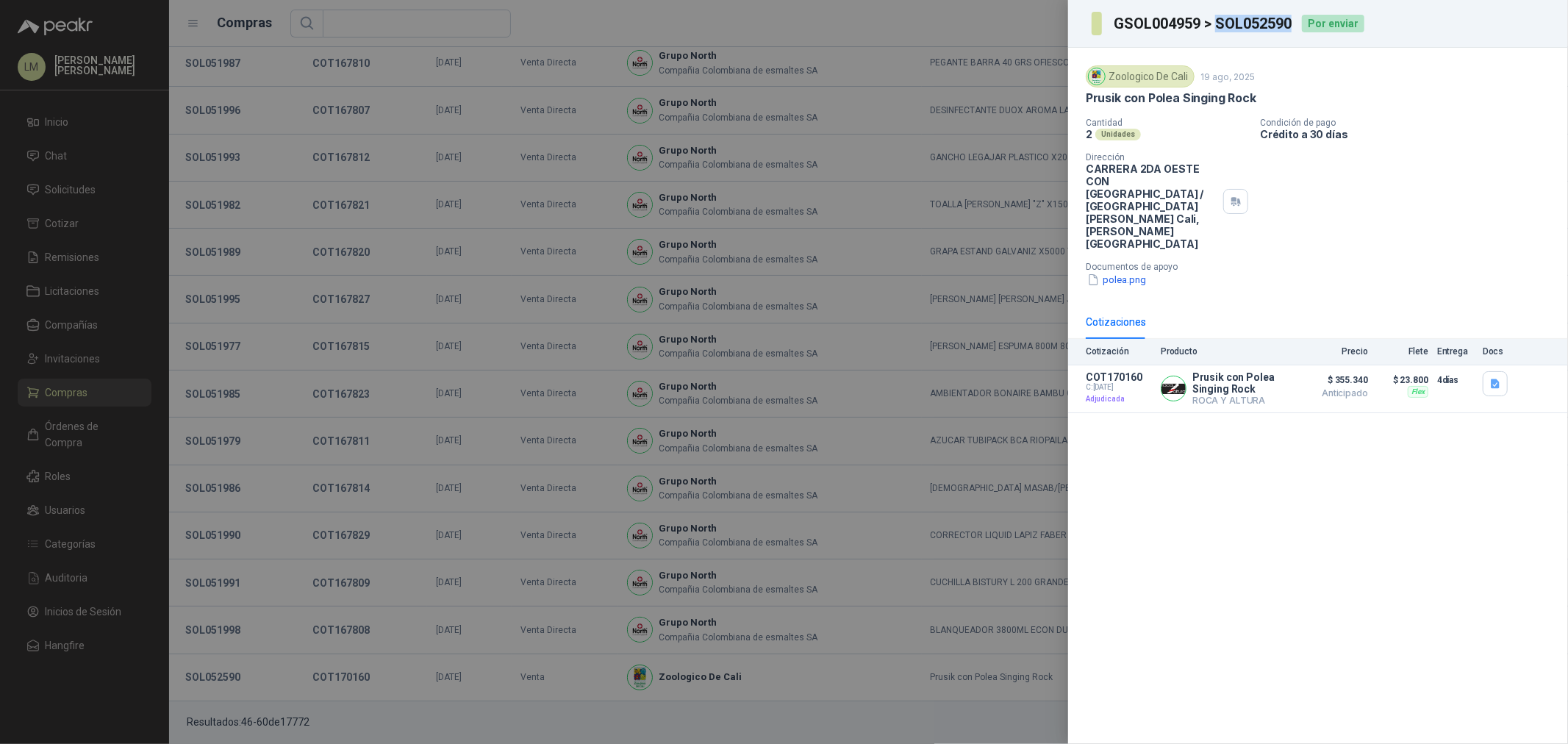
drag, startPoint x: 1296, startPoint y: 17, endPoint x: 1221, endPoint y: 26, distance: 75.5
click at [1221, 26] on div "GSOL004959 > SOL052590 Por enviar" at bounding box center [1228, 23] width 273 height 24
copy h3 "SOL052590"
click at [162, 248] on div at bounding box center [784, 372] width 1568 height 744
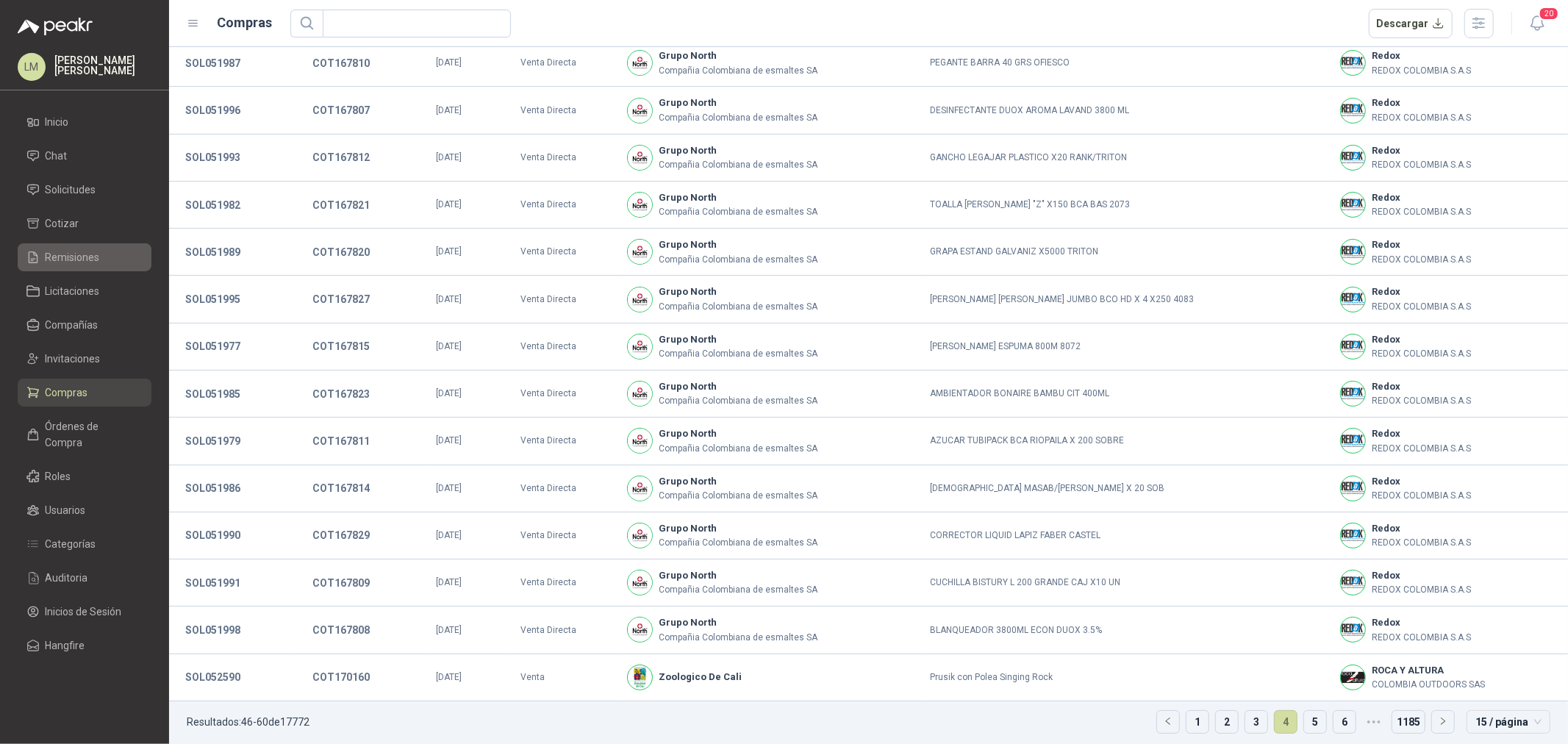
click at [100, 261] on li "Remisiones" at bounding box center [84, 257] width 116 height 16
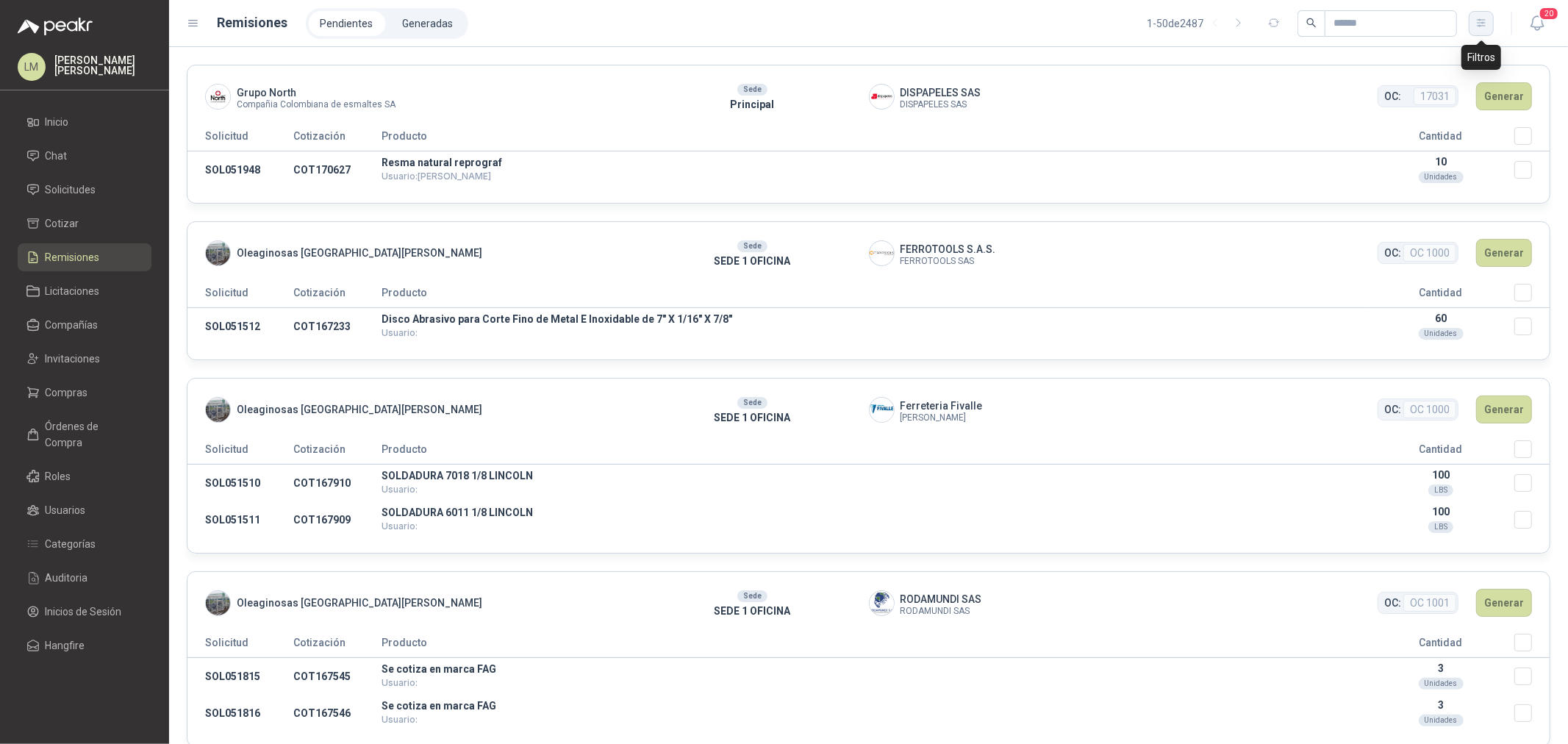
click at [1254, 23] on icon "button" at bounding box center [1481, 23] width 12 height 12
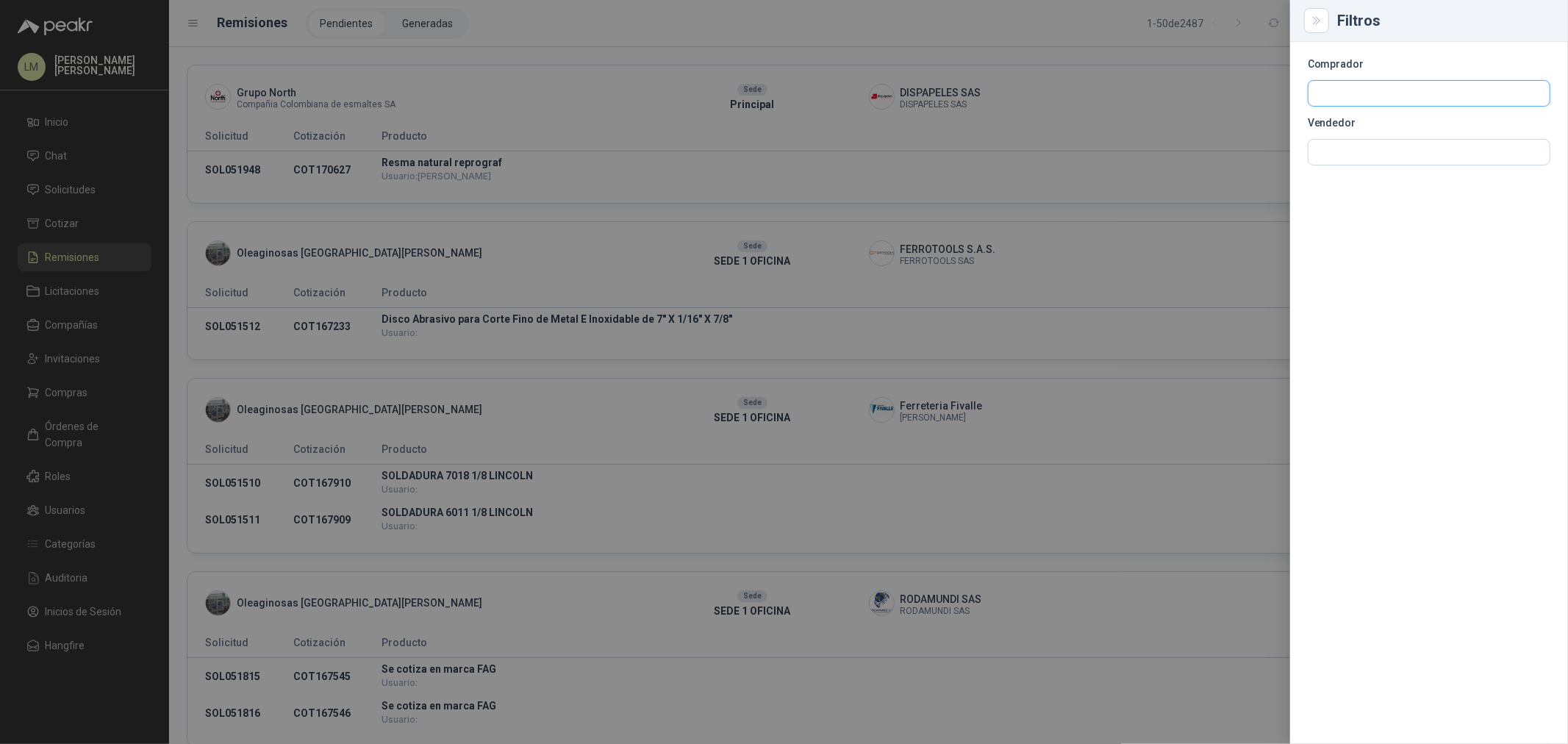
click at [1254, 97] on input "text" at bounding box center [1429, 93] width 242 height 25
type input "****"
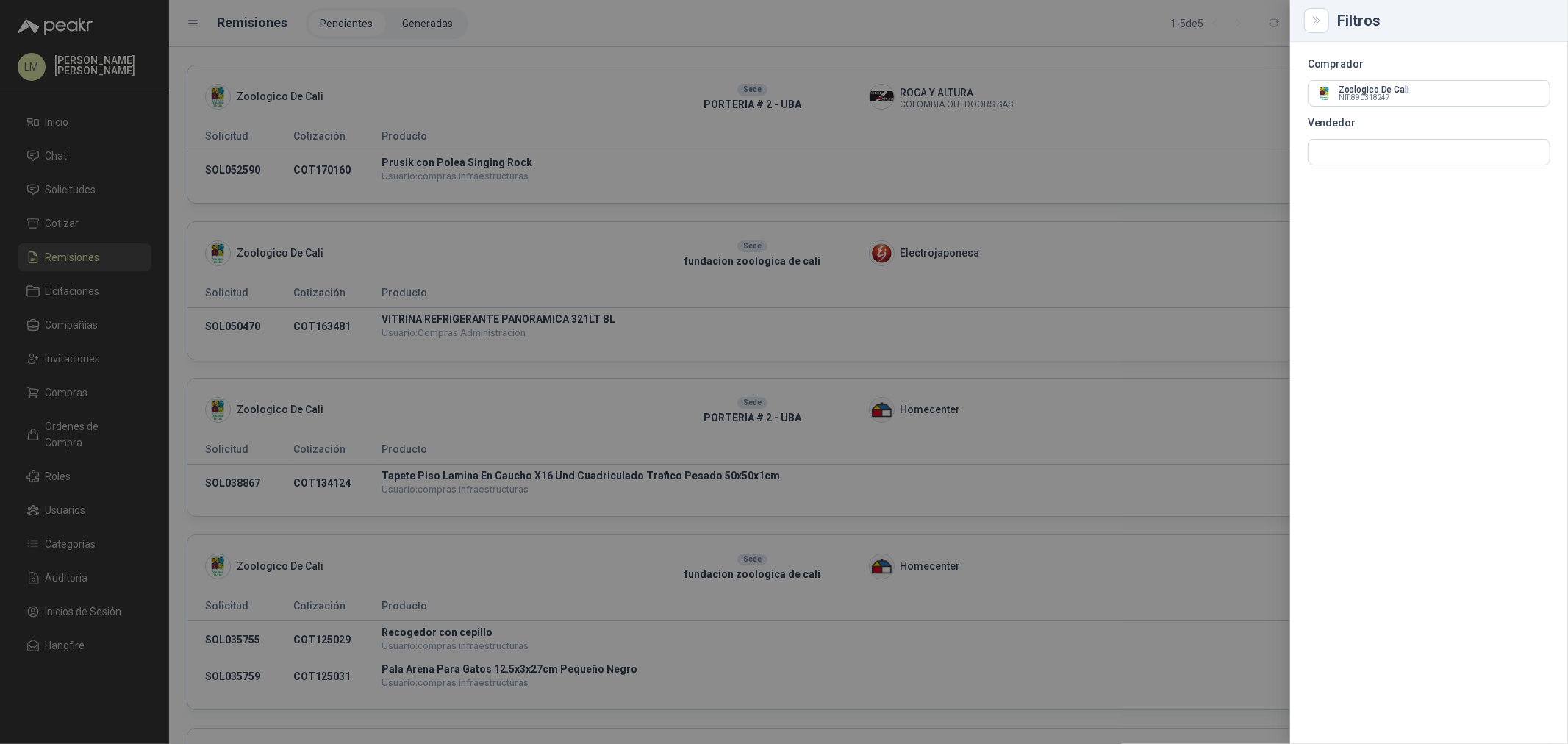
click at [636, 32] on div at bounding box center [784, 372] width 1568 height 744
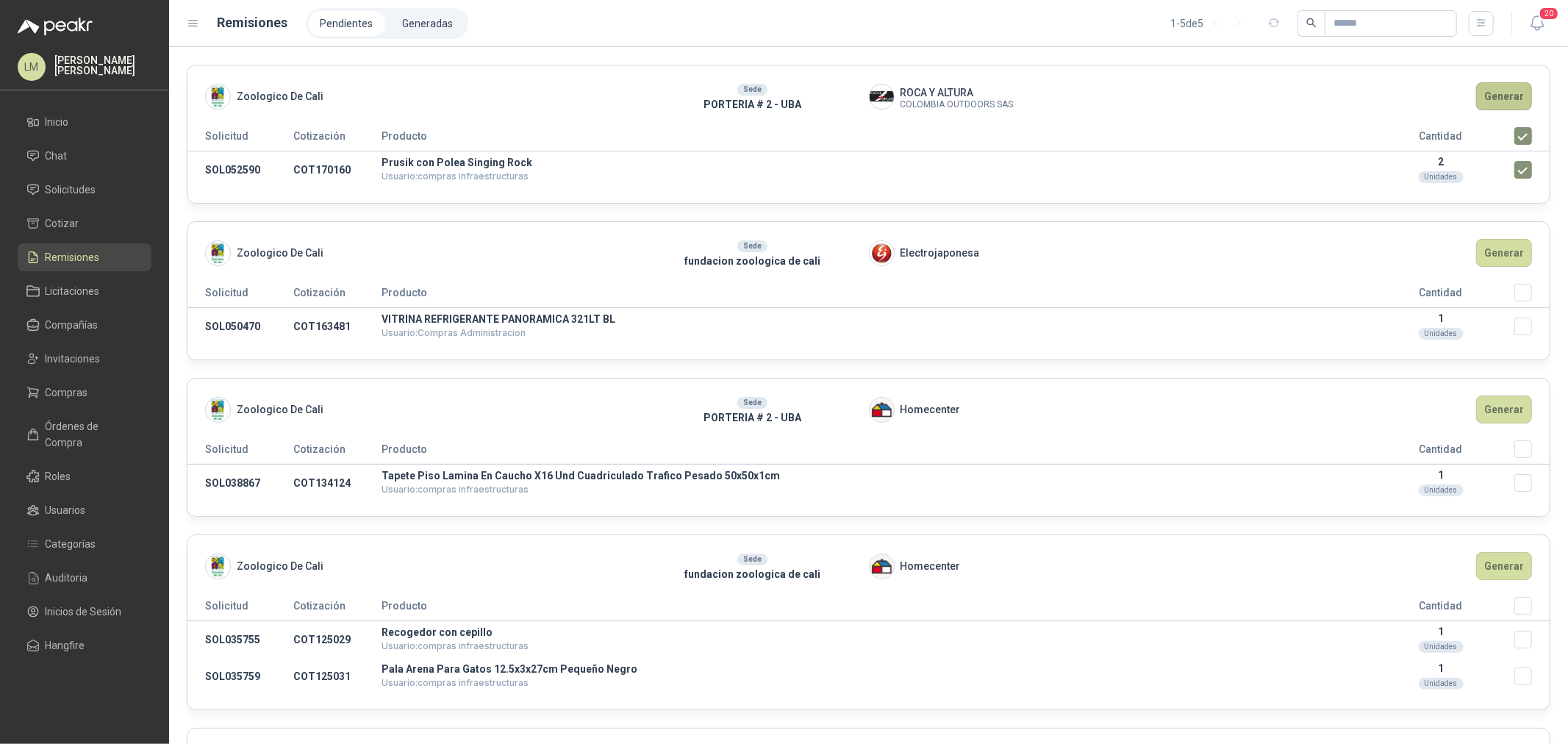
click at [1254, 83] on button "Generar" at bounding box center [1504, 96] width 56 height 28
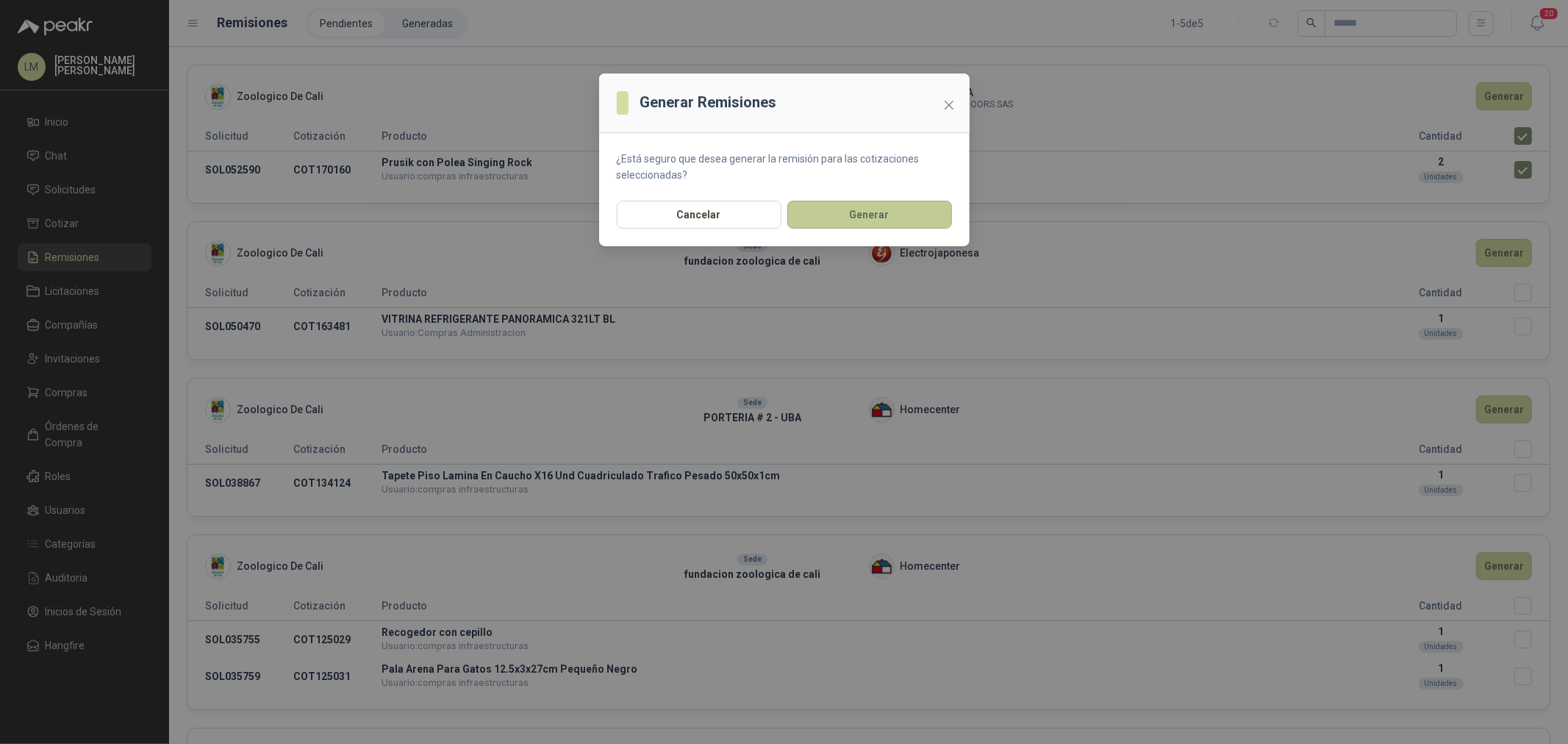
click at [858, 213] on button "Generar" at bounding box center [869, 215] width 165 height 28
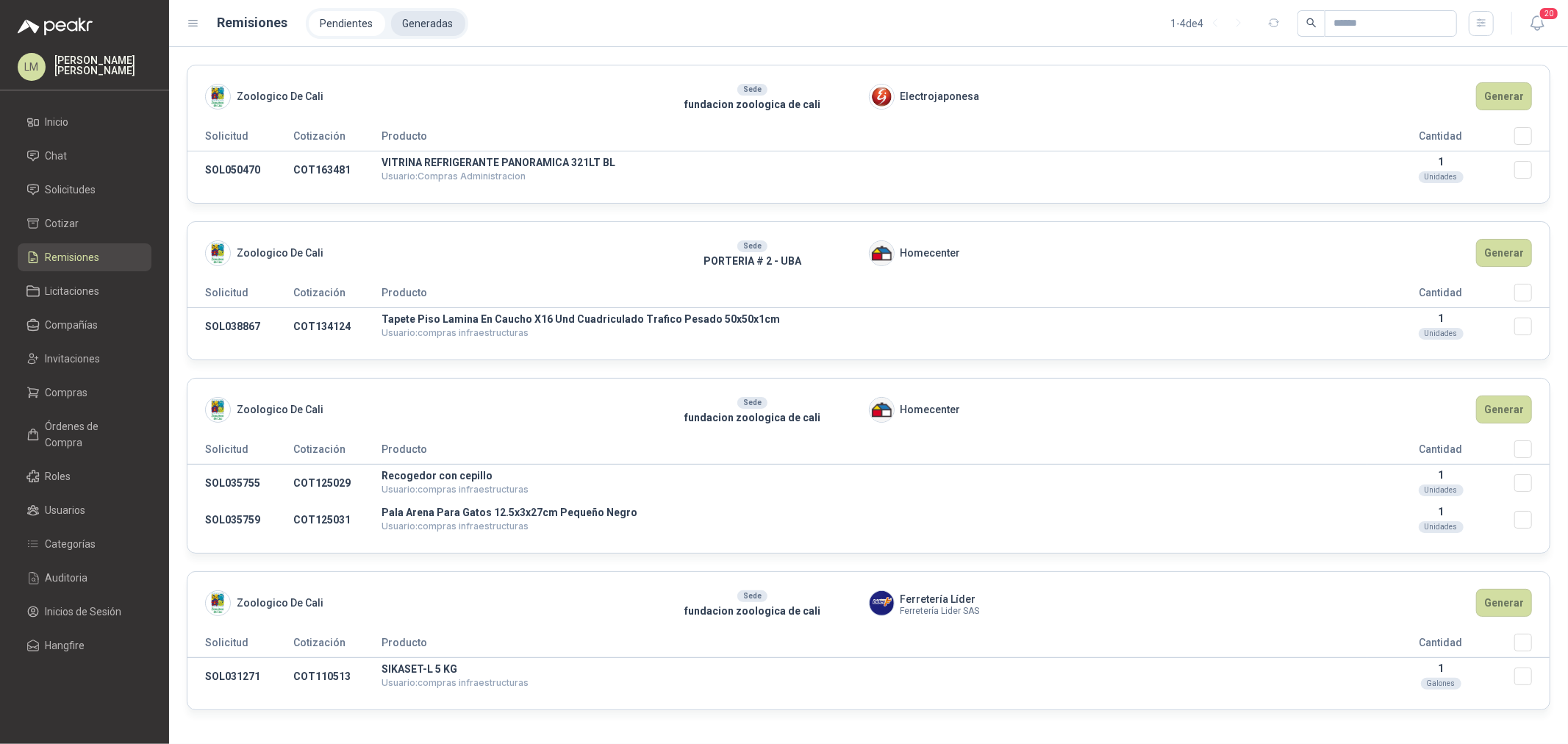
click at [429, 31] on li "Generadas" at bounding box center [428, 23] width 74 height 25
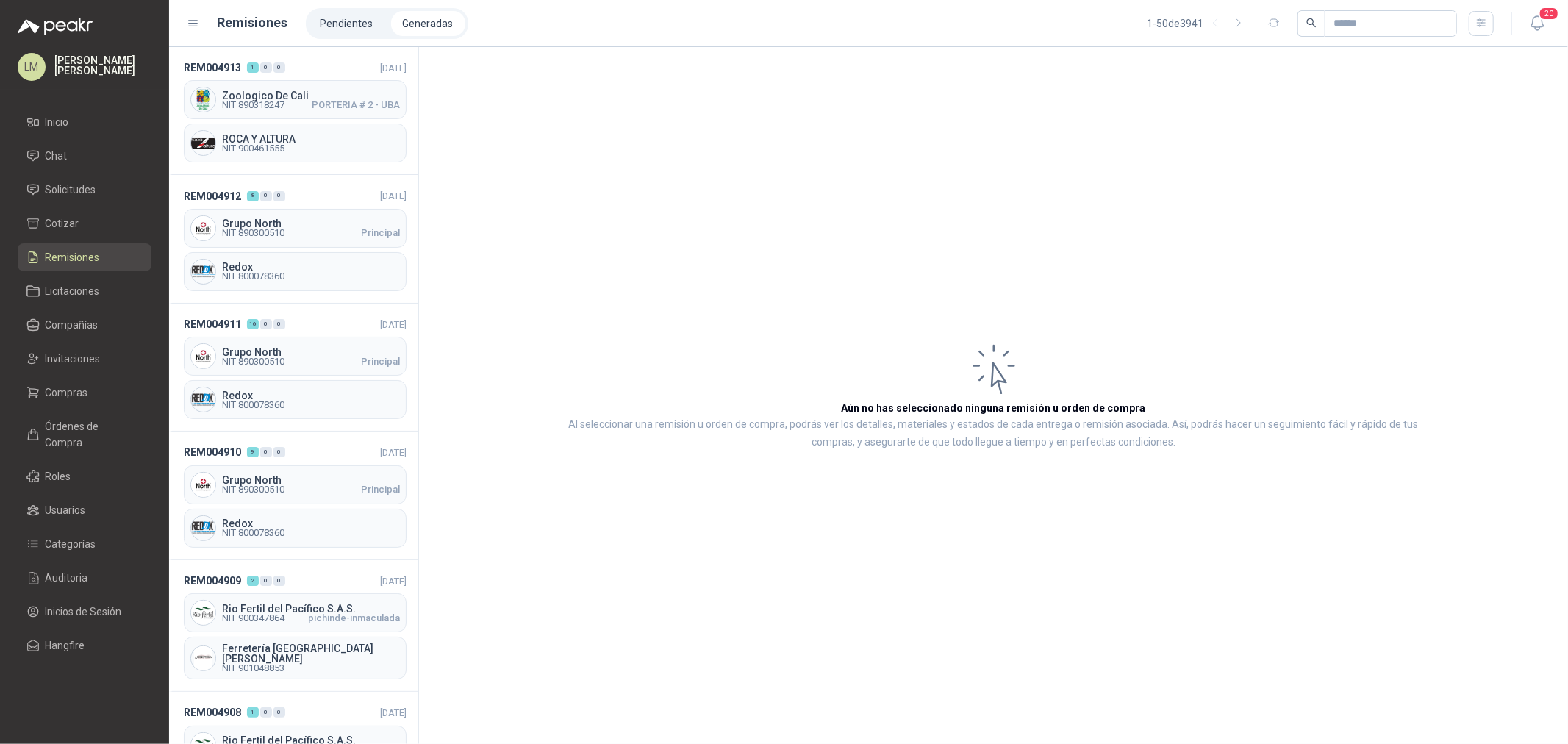
click at [259, 120] on div "REM004913 1 0 0 21/08/2025 Zoologico De Cali NIT 890318247 PORTERIA # 2 - UBA R…" at bounding box center [294, 110] width 249 height 128
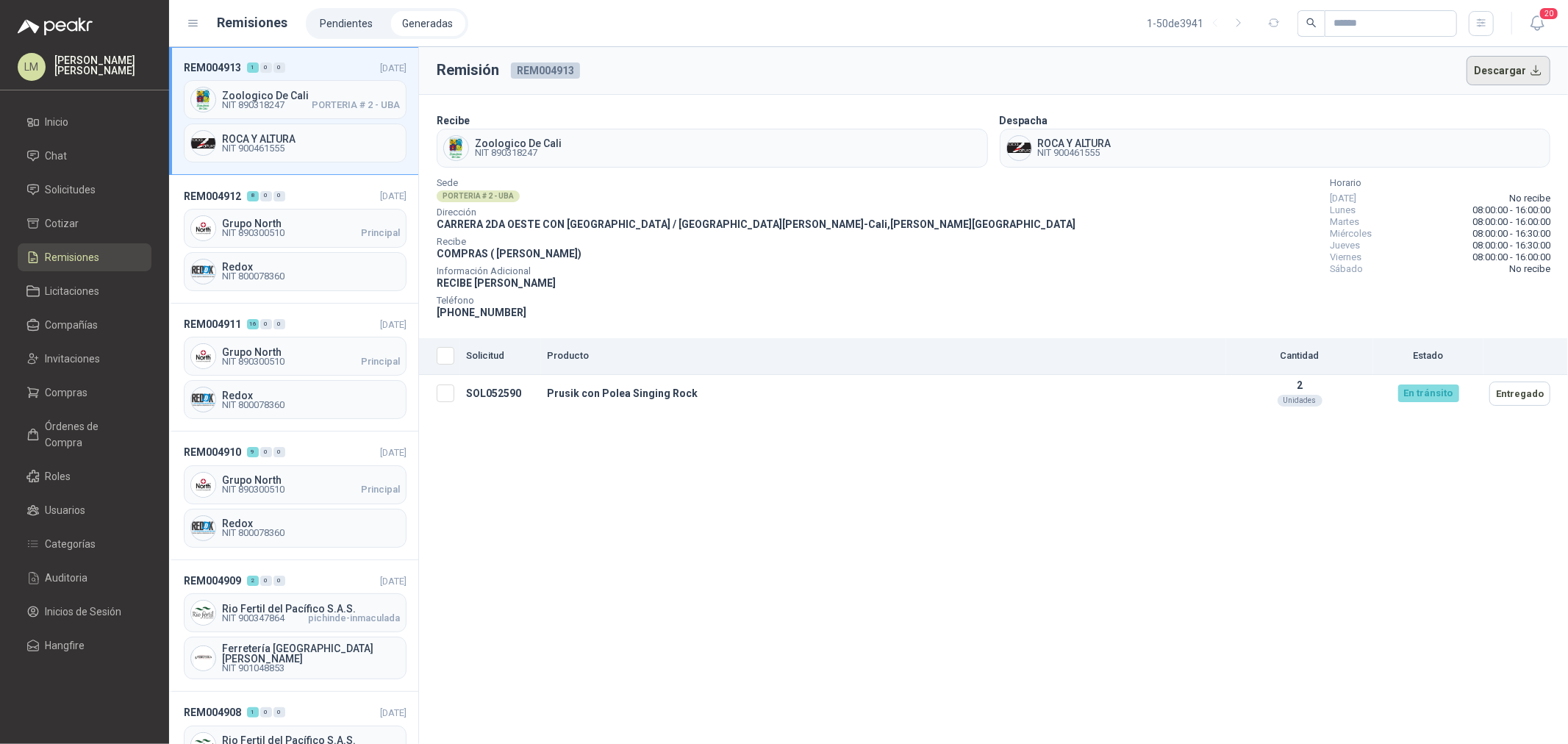
click at [1254, 71] on button "Descargar" at bounding box center [1509, 71] width 84 height 29
click at [67, 387] on span "Compras" at bounding box center [67, 392] width 43 height 16
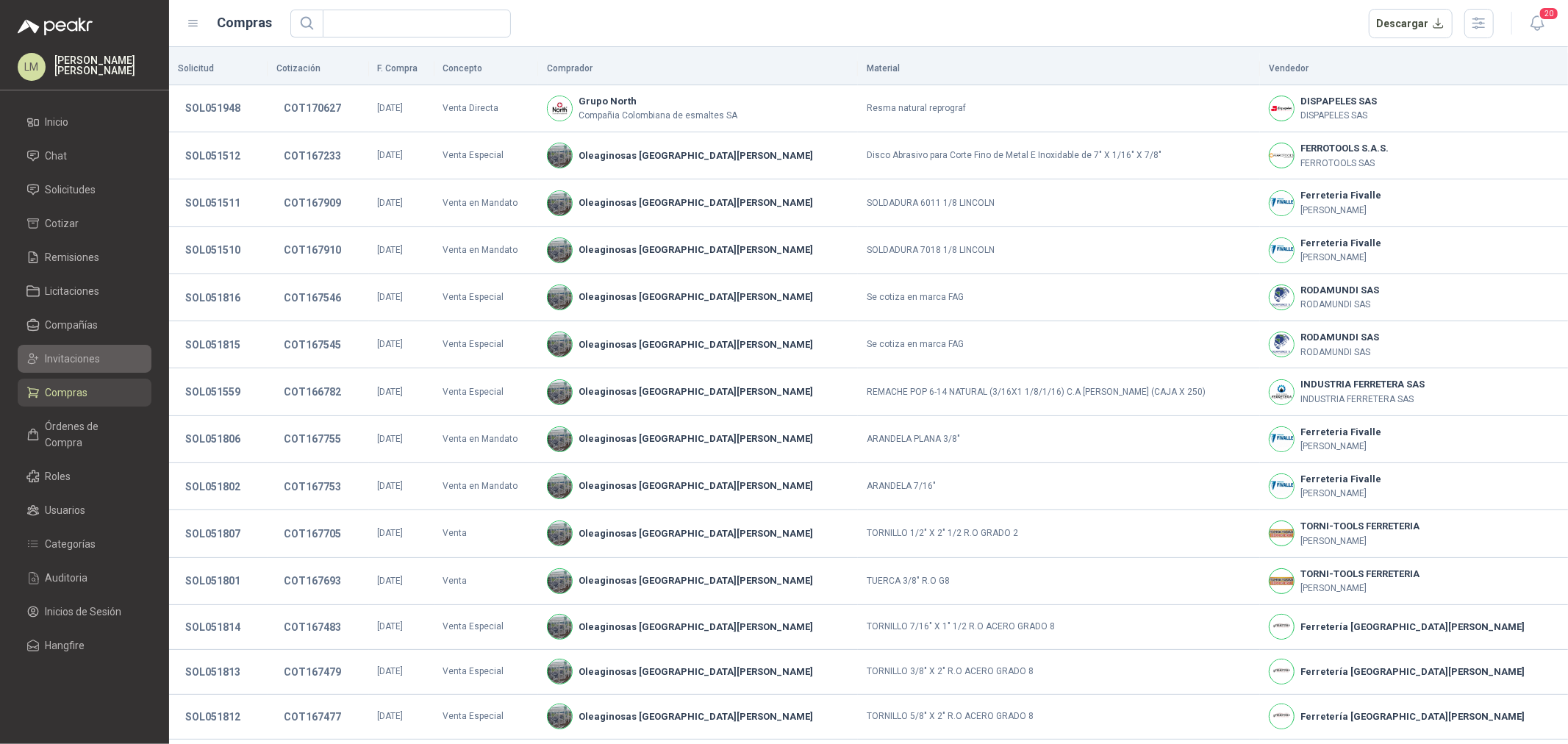
click at [71, 359] on span "Invitaciones" at bounding box center [73, 358] width 55 height 16
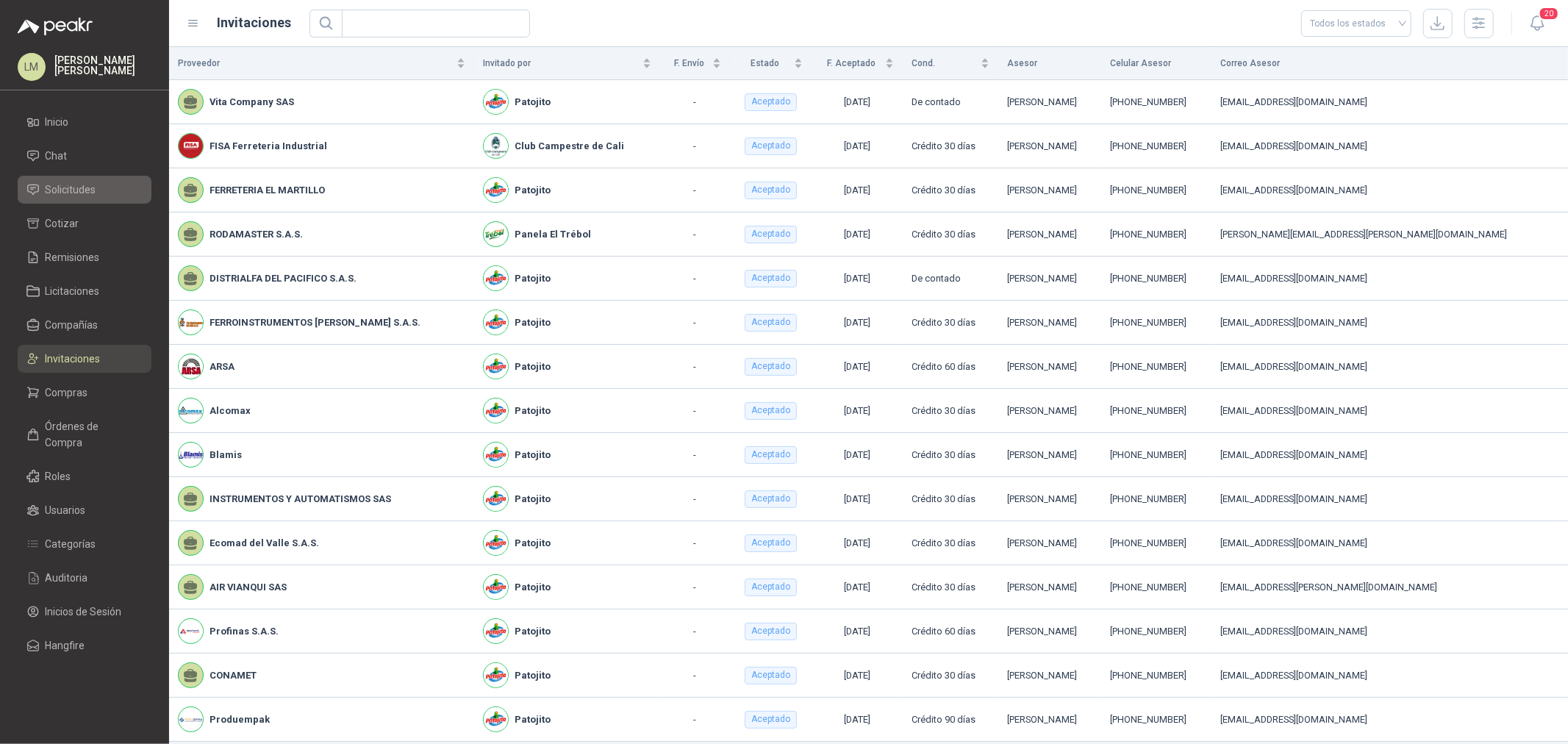
click at [72, 191] on span "Solicitudes" at bounding box center [71, 189] width 51 height 16
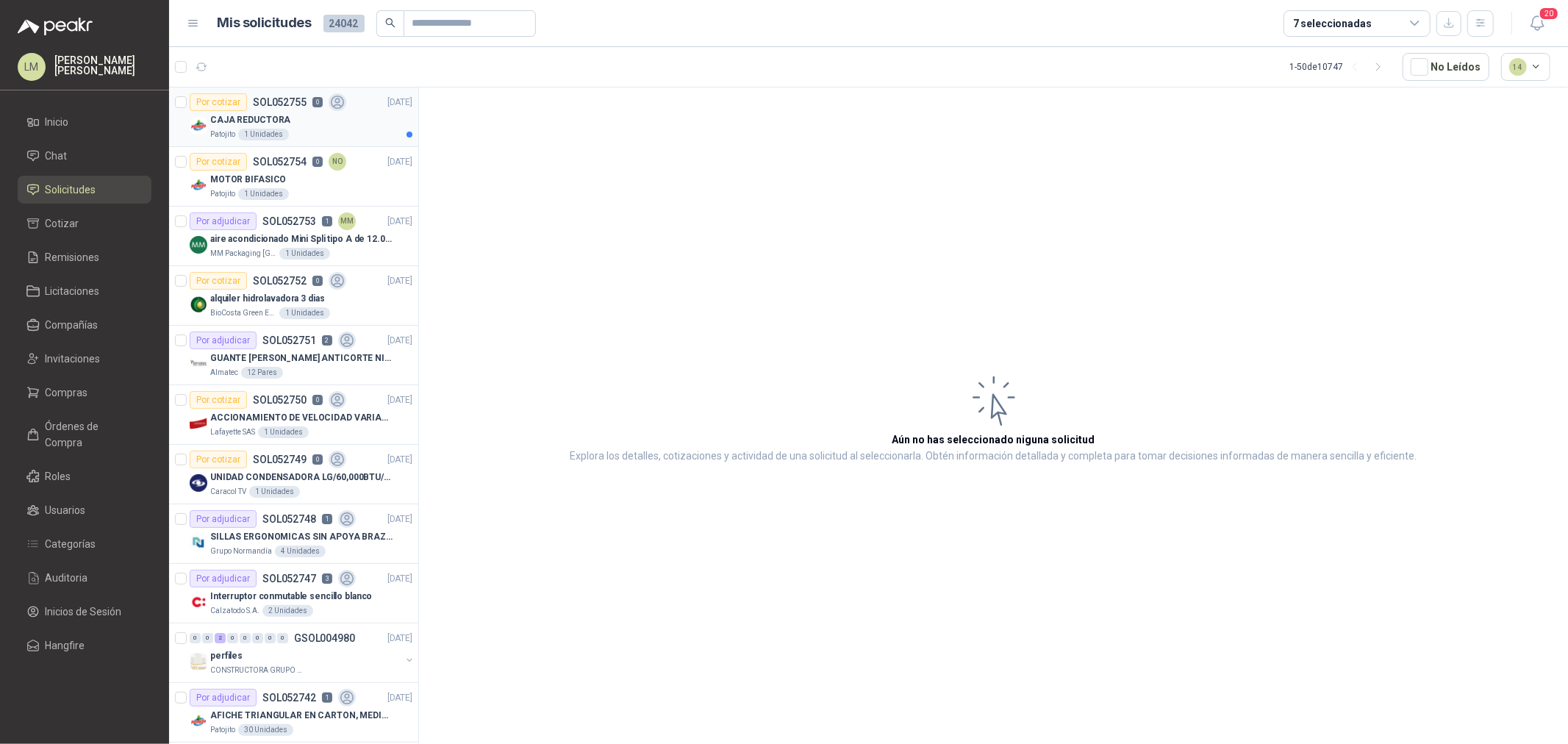
click at [265, 116] on p "CAJA REDUCTORA" at bounding box center [250, 120] width 81 height 14
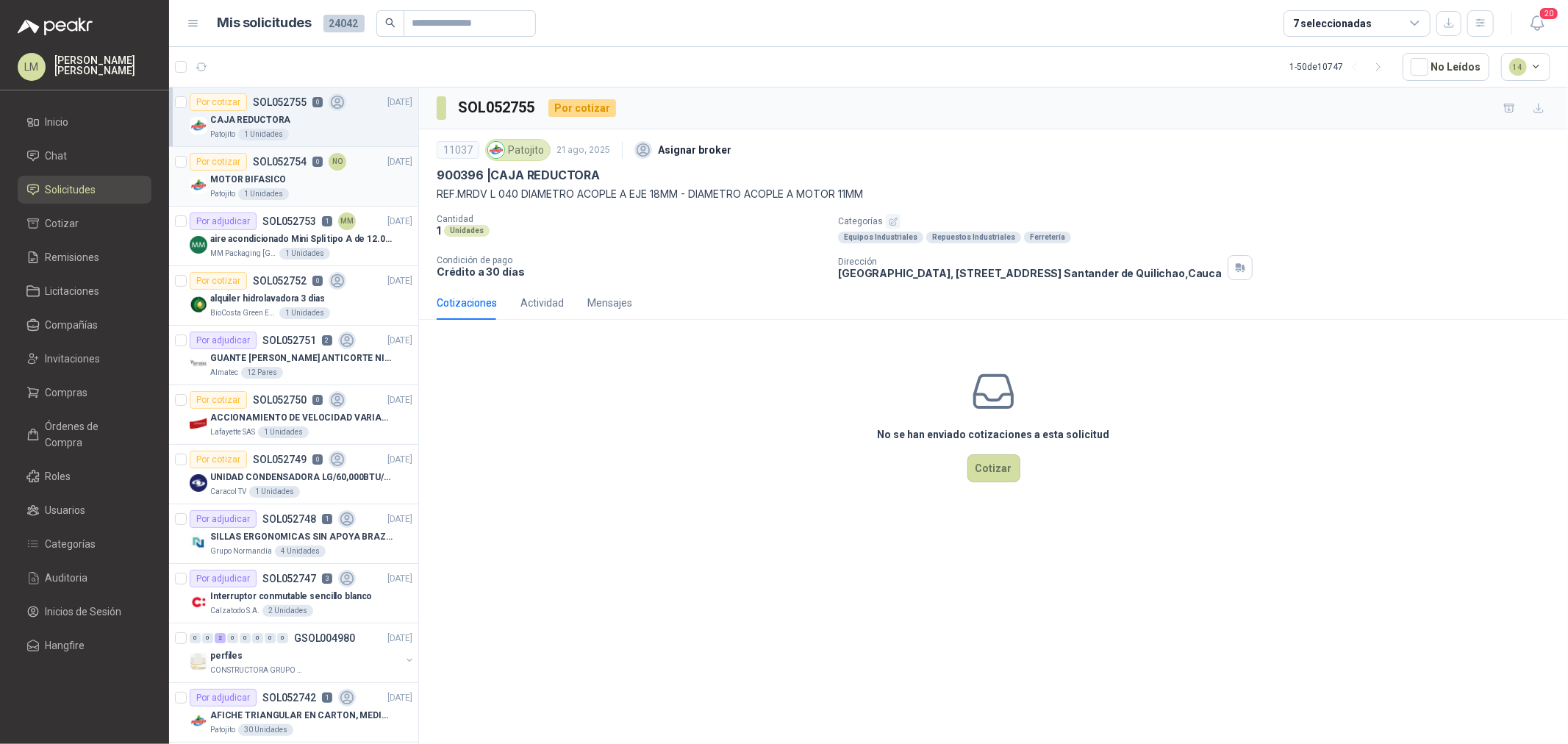
click at [272, 165] on p "SOL052754" at bounding box center [280, 161] width 54 height 10
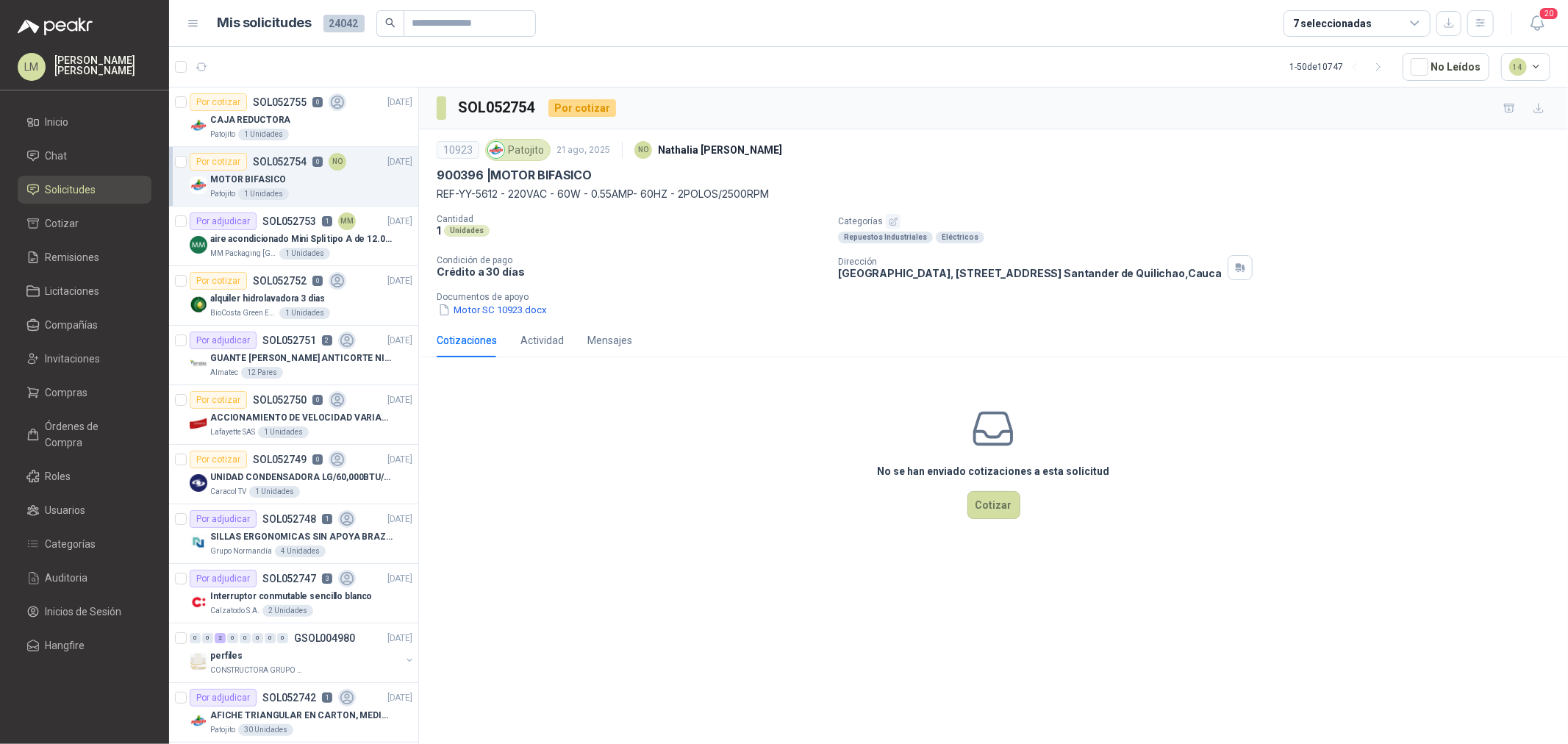
click at [895, 218] on icon "button" at bounding box center [893, 222] width 8 height 8
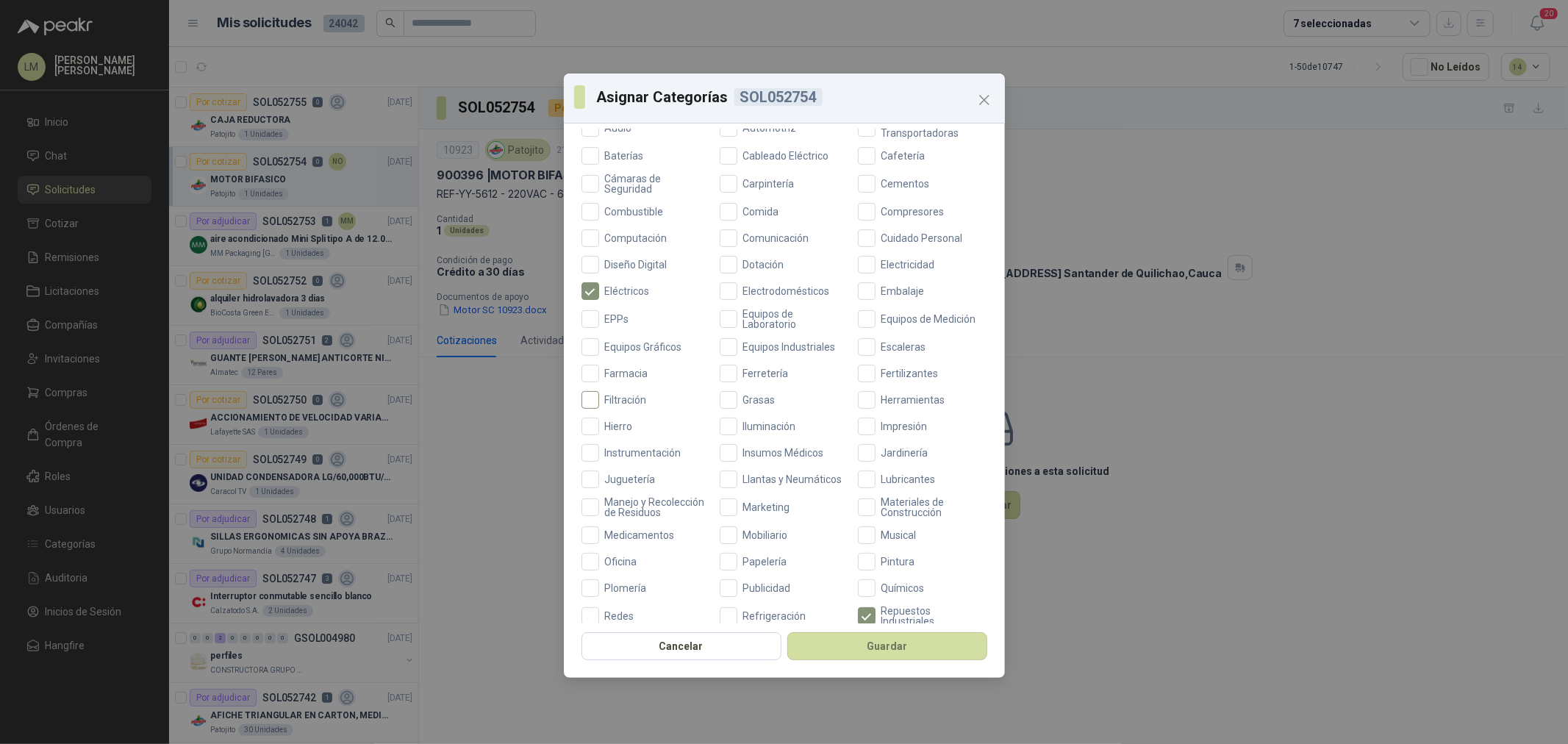
scroll to position [245, 0]
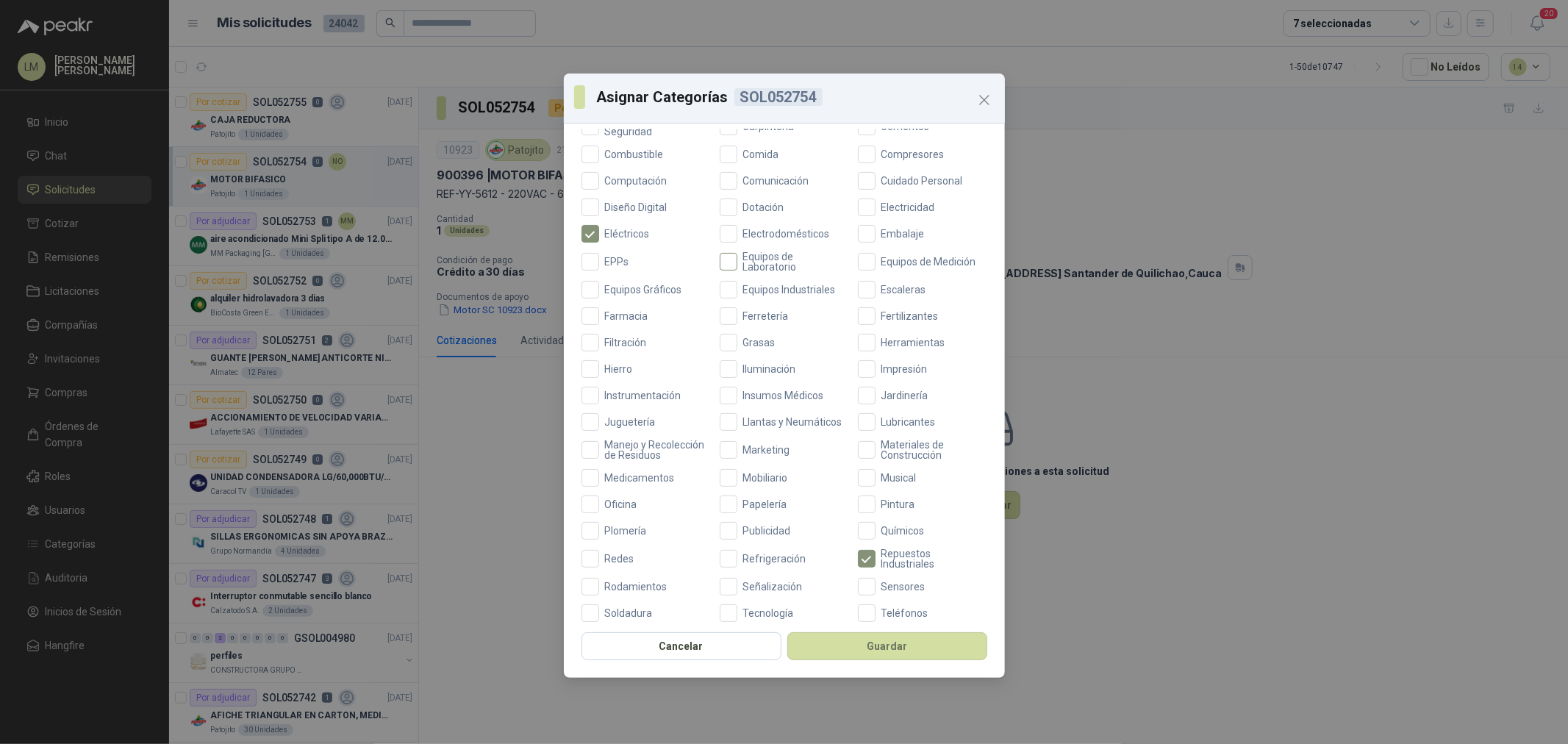
click at [745, 255] on span "Equipos de Laboratorio" at bounding box center [794, 262] width 112 height 21
click at [748, 288] on span "Equipos Industriales" at bounding box center [790, 289] width 104 height 10
click at [879, 567] on button "Guardar" at bounding box center [887, 647] width 200 height 28
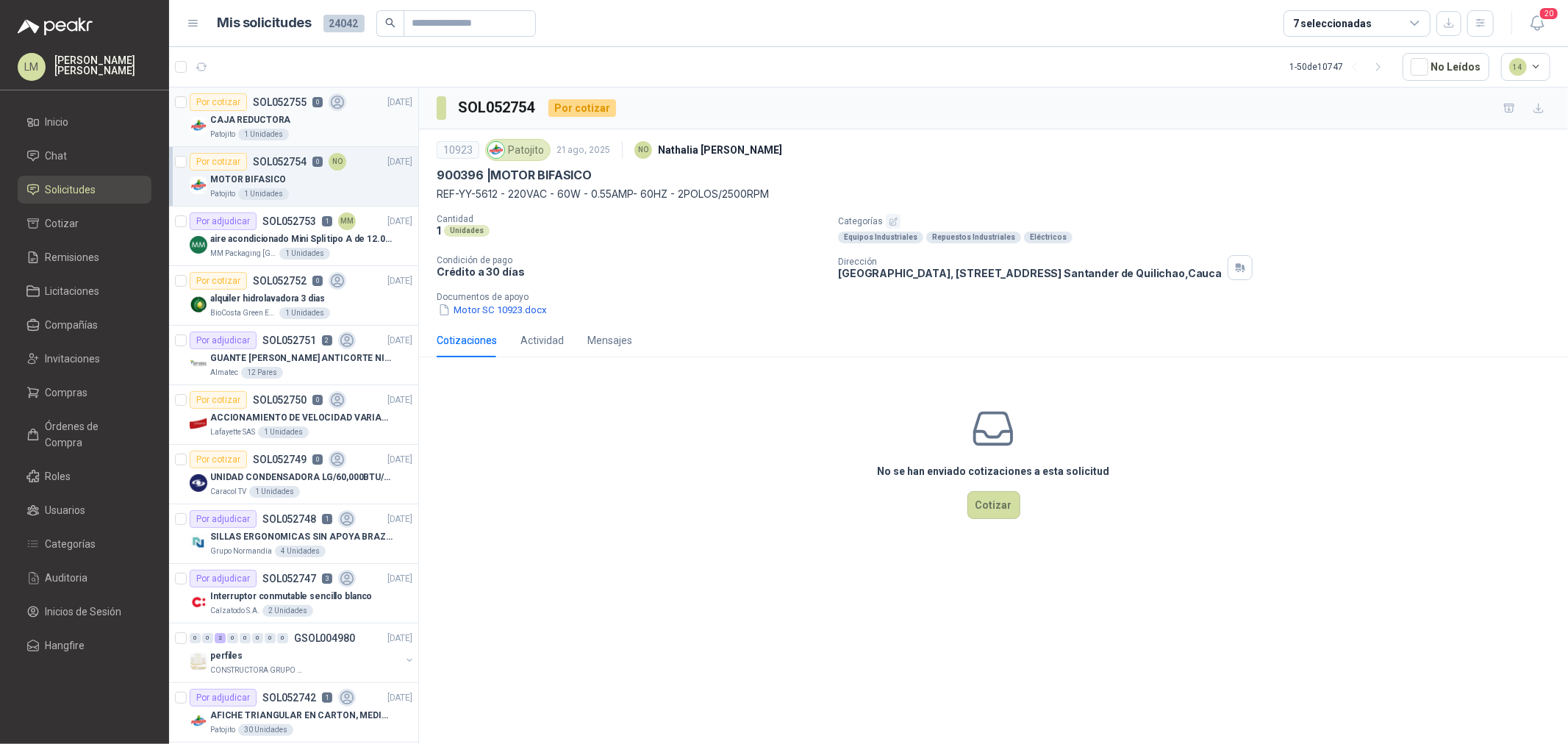
click at [276, 105] on p "SOL052755" at bounding box center [280, 102] width 54 height 10
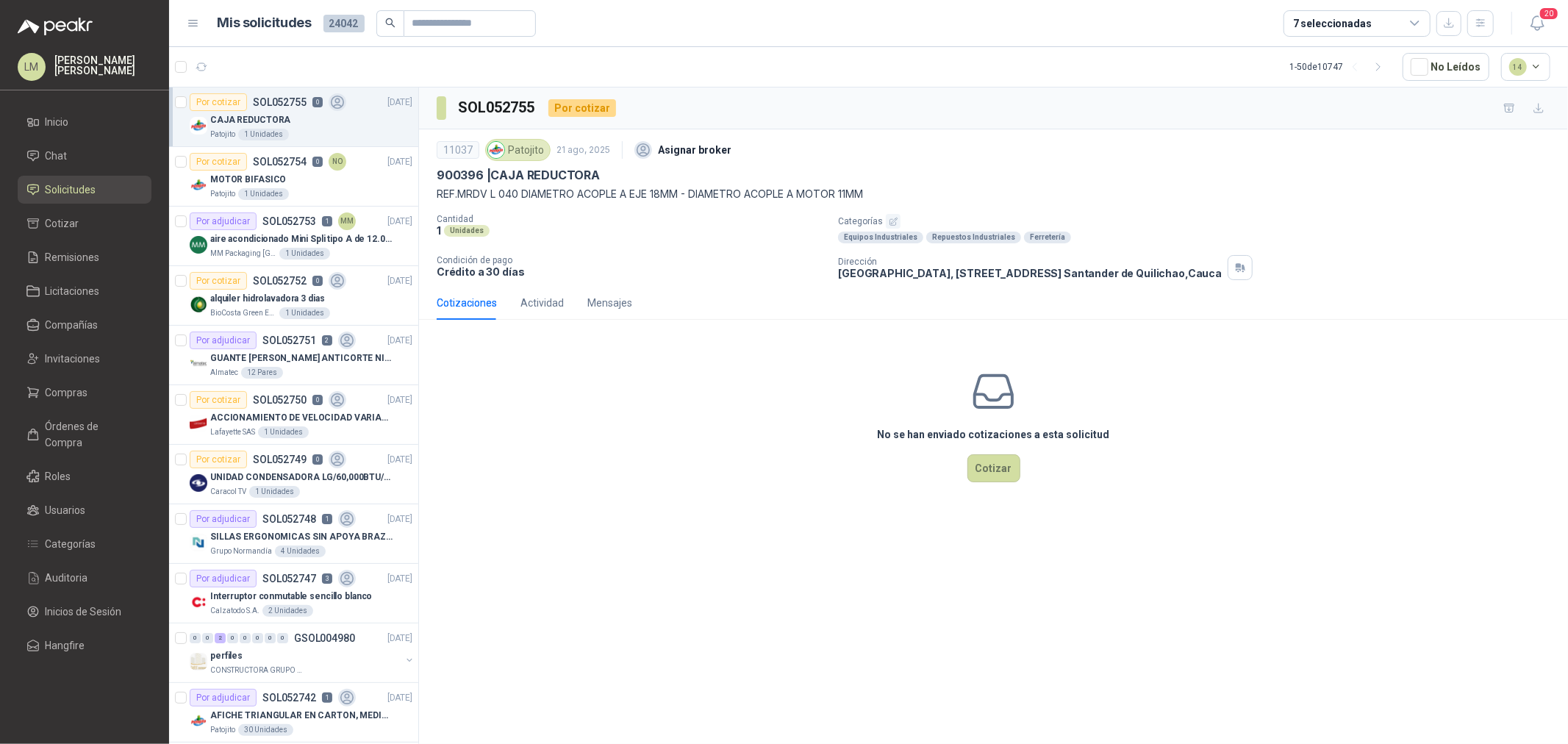
click at [889, 222] on icon "button" at bounding box center [893, 222] width 8 height 8
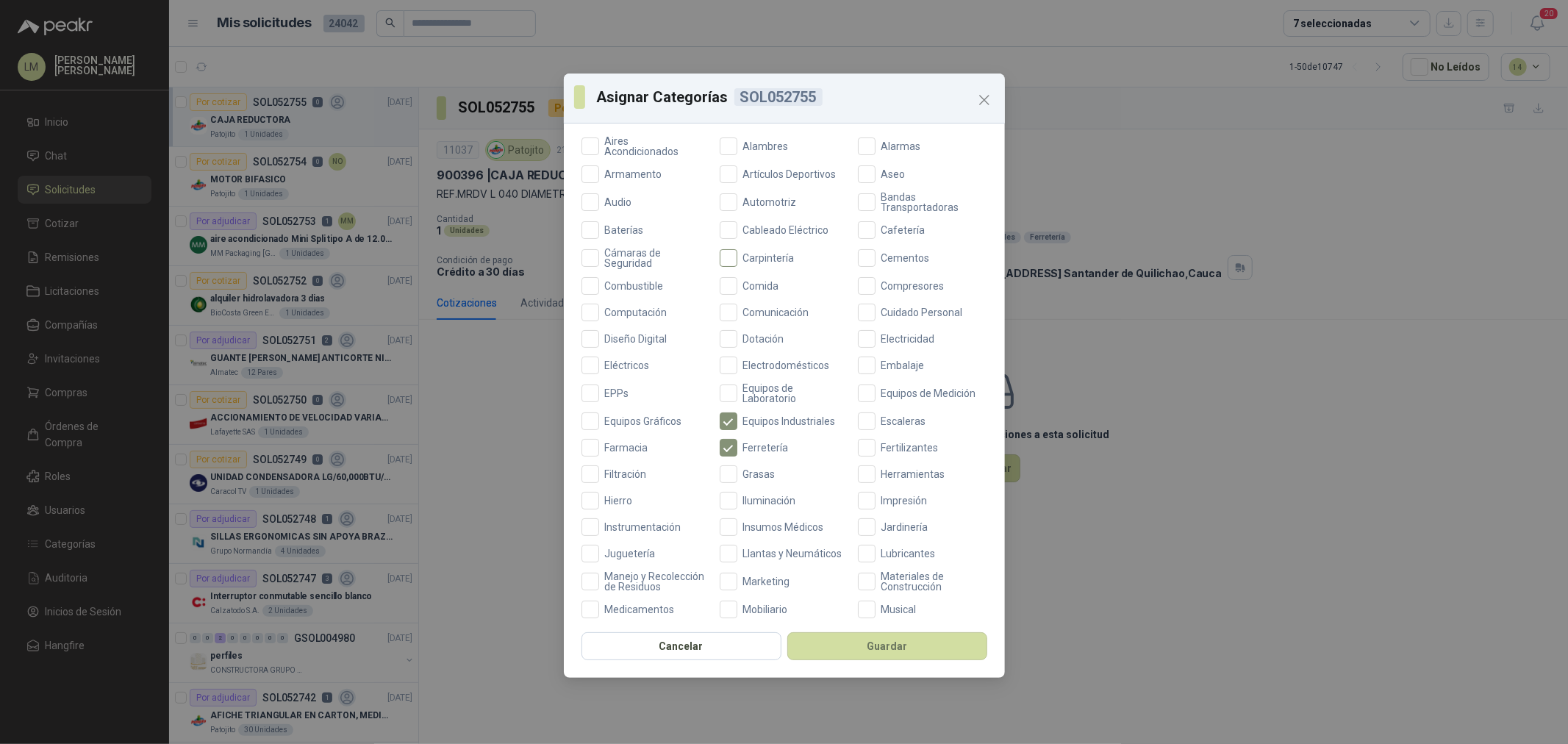
scroll to position [163, 0]
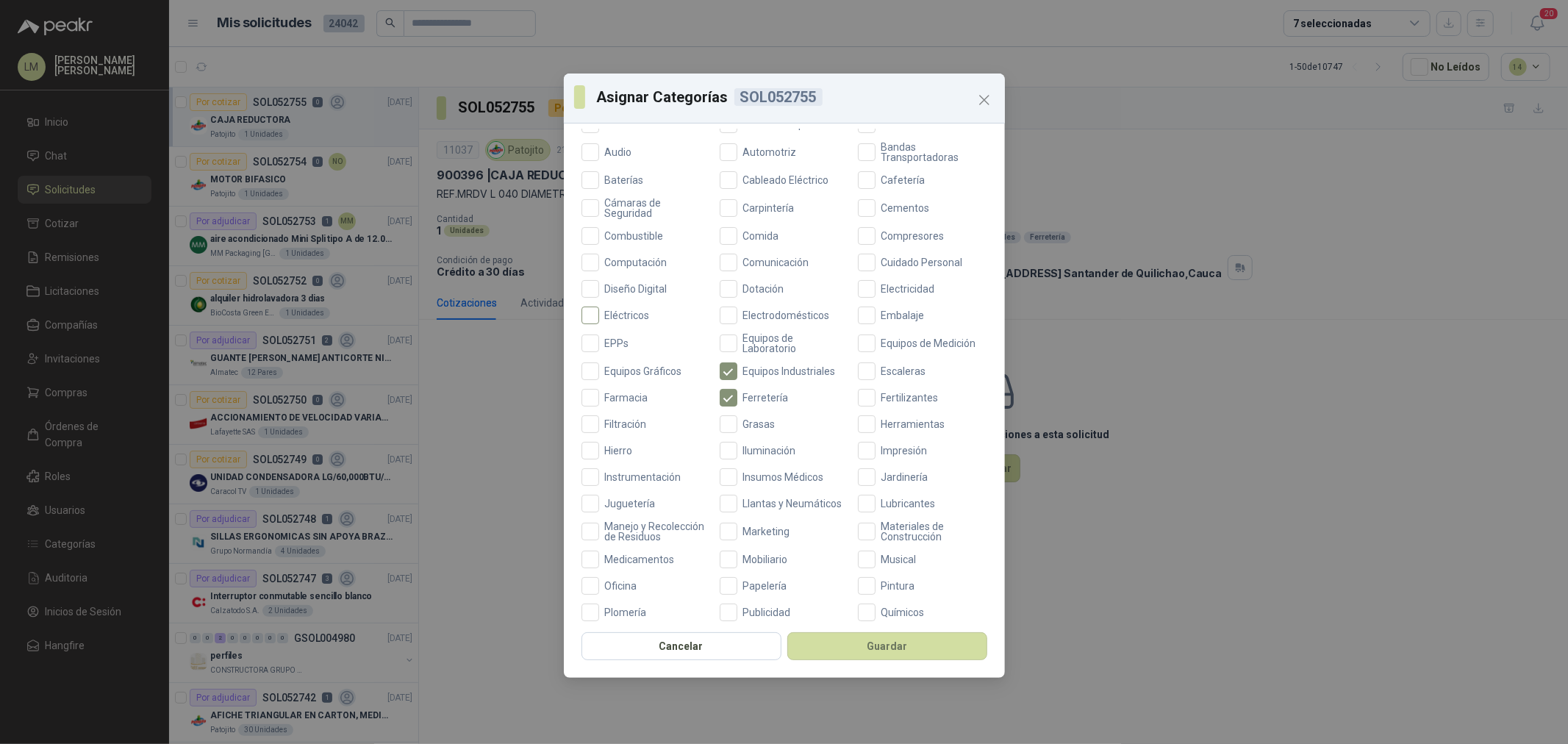
click at [616, 313] on span "Eléctricos" at bounding box center [627, 315] width 57 height 10
click at [836, 567] on button "Guardar" at bounding box center [887, 647] width 200 height 28
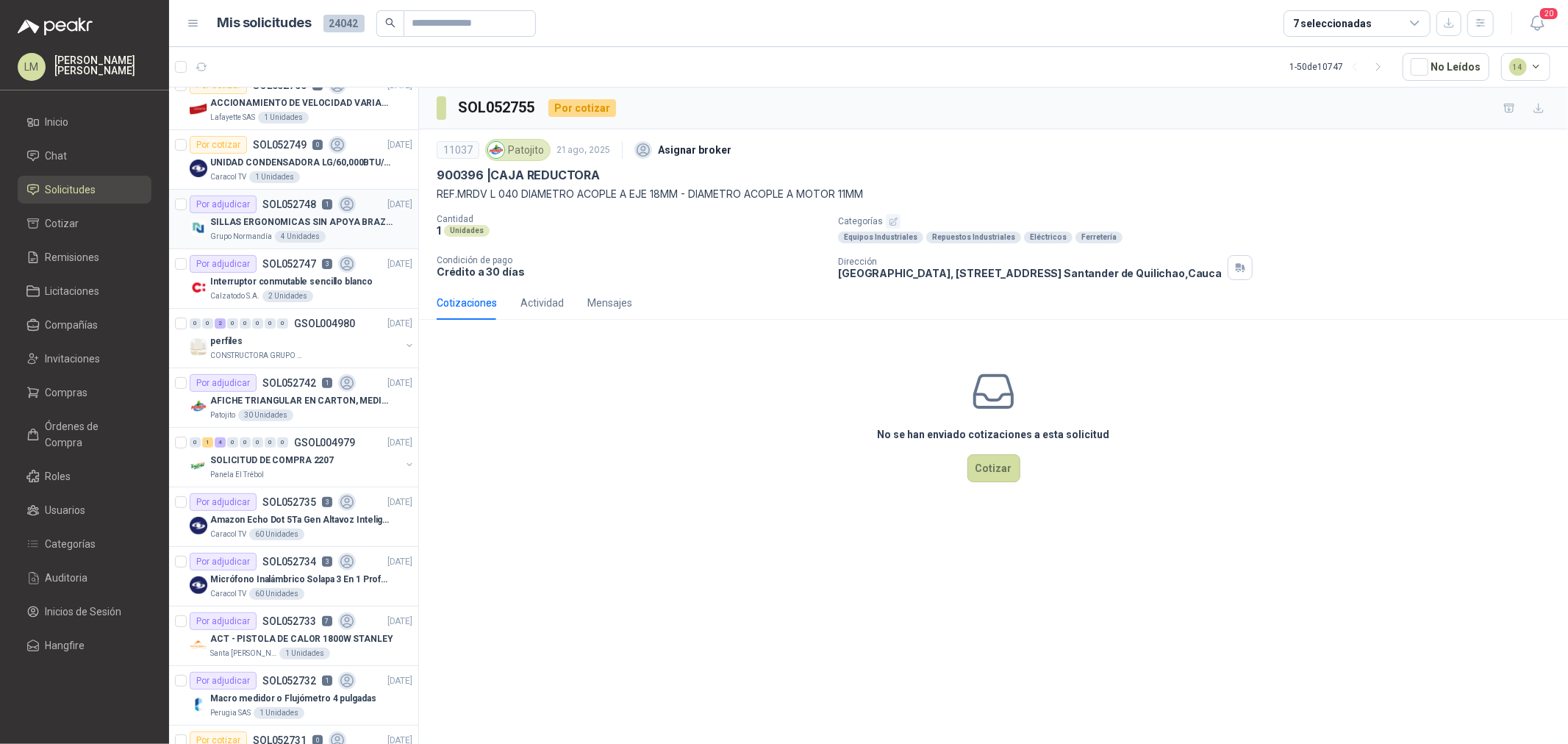
scroll to position [327, 0]
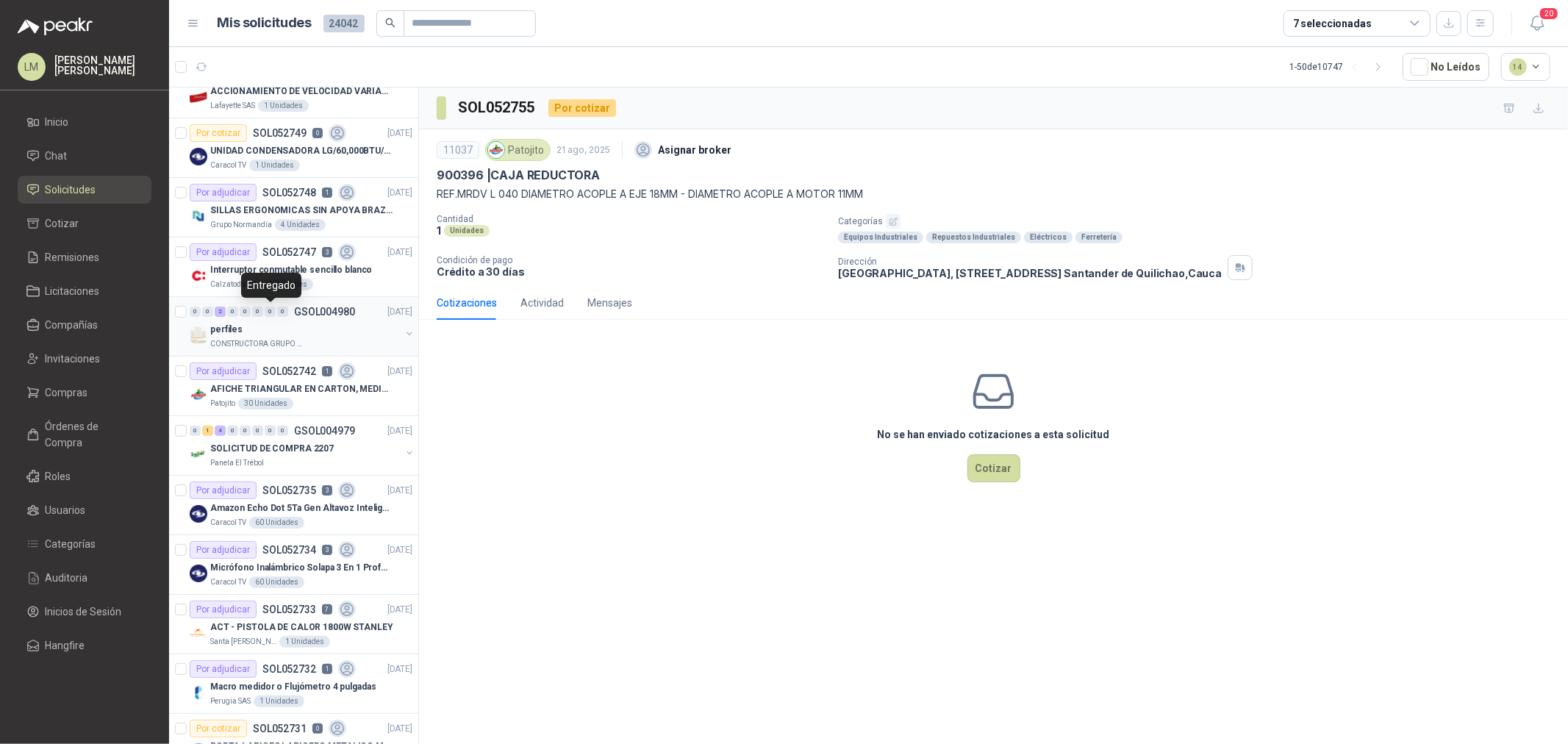
click at [265, 312] on div "0" at bounding box center [270, 311] width 11 height 10
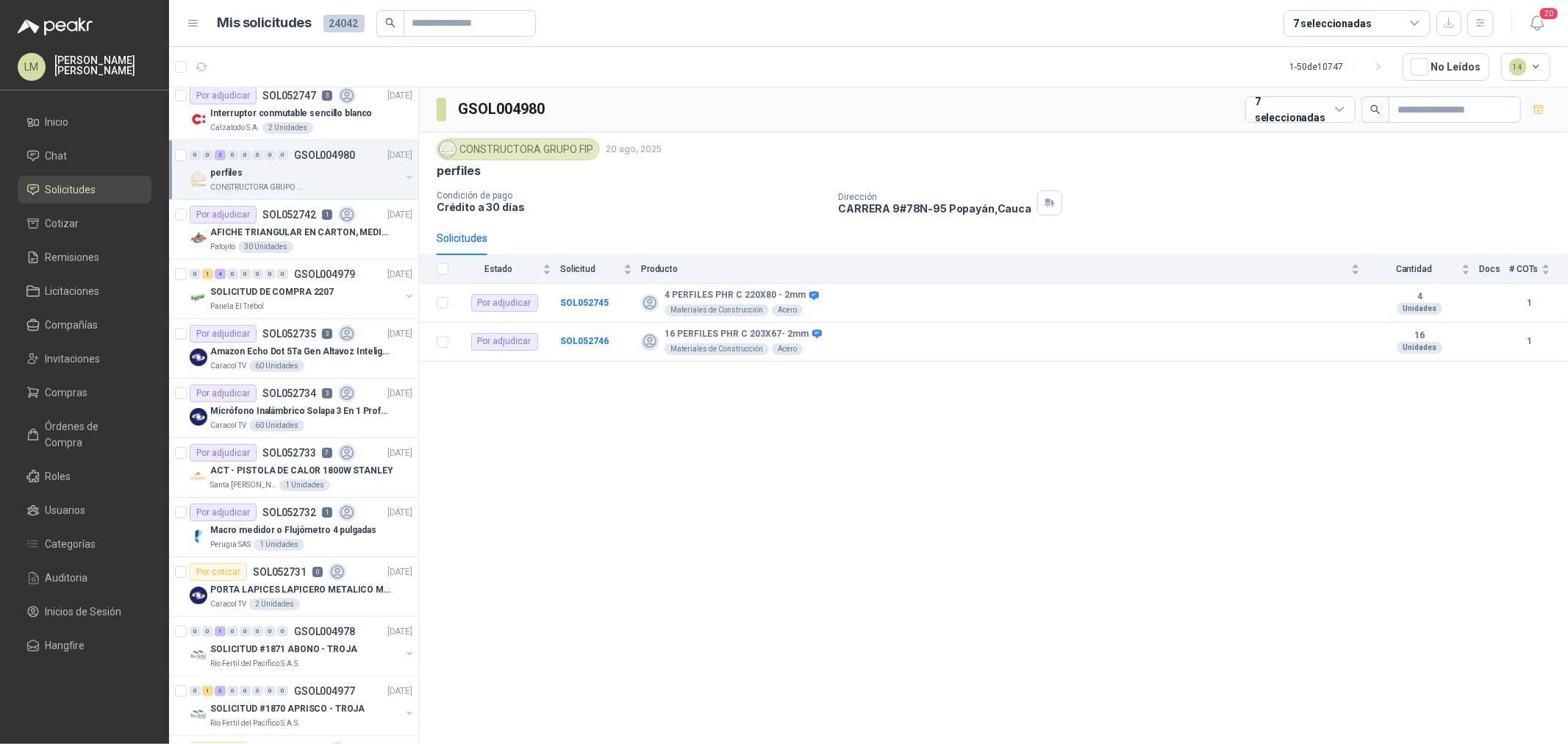
scroll to position [490, 0]
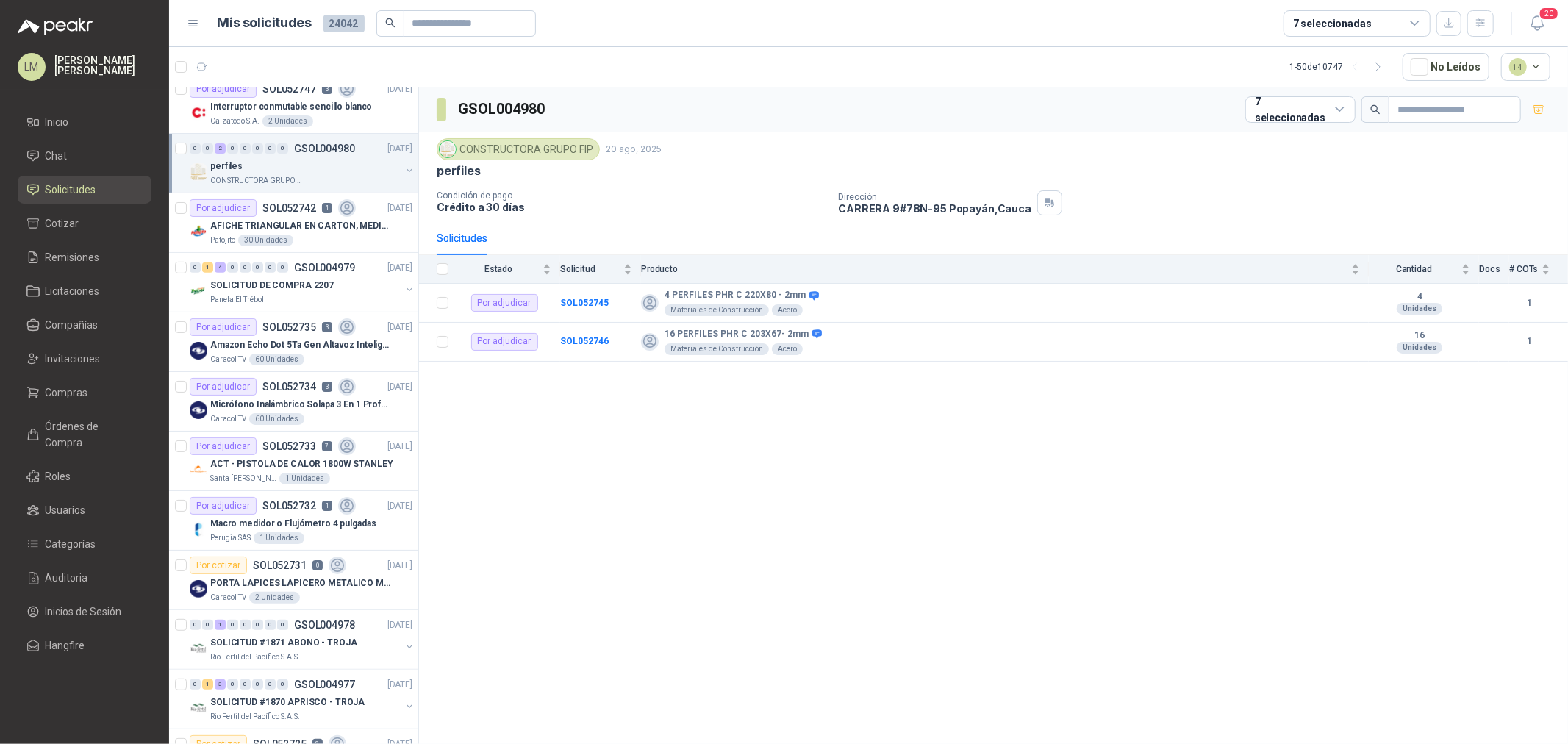
click at [313, 330] on p "SOL052735" at bounding box center [289, 327] width 54 height 10
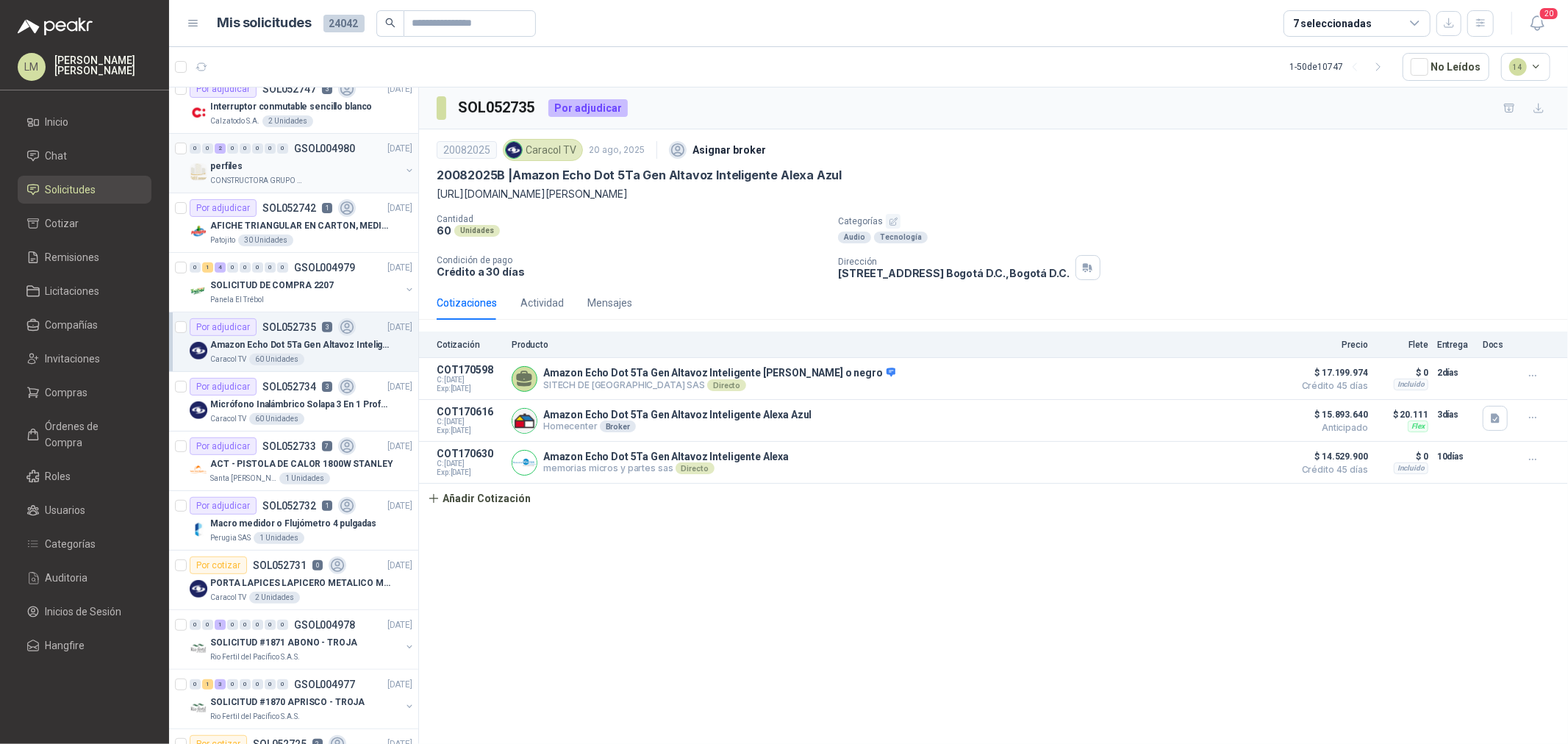
drag, startPoint x: 313, startPoint y: 330, endPoint x: 301, endPoint y: 328, distance: 12.2
drag, startPoint x: 301, startPoint y: 328, endPoint x: 946, endPoint y: 588, distance: 695.4
click at [946, 567] on div "SOL052735 Por adjudicar 20082025 Caracol TV 20 ago, 2025 Asignar broker 2008202…" at bounding box center [994, 418] width 1149 height 662
click at [235, 66] on icon "button" at bounding box center [238, 67] width 15 height 15
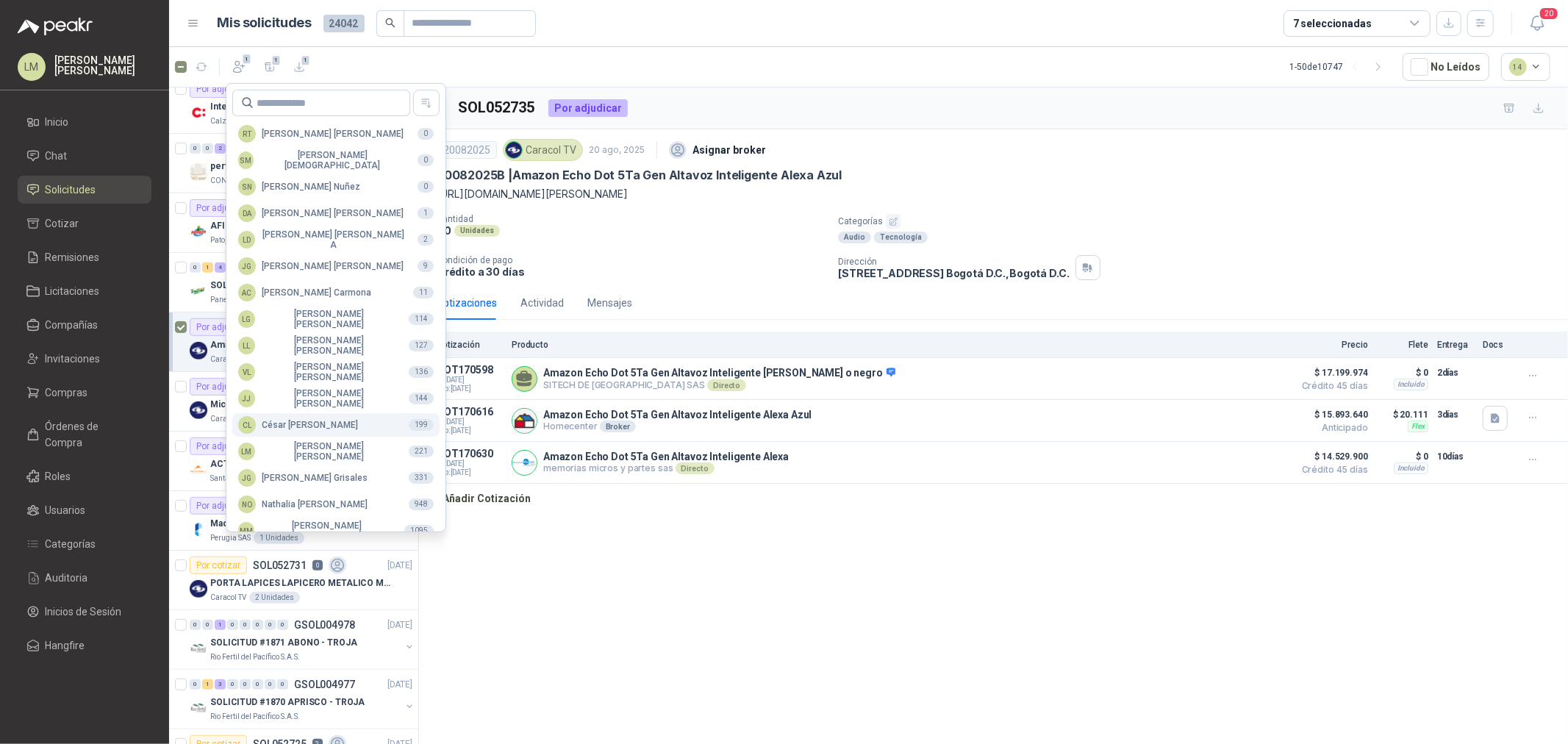
scroll to position [260, 0]
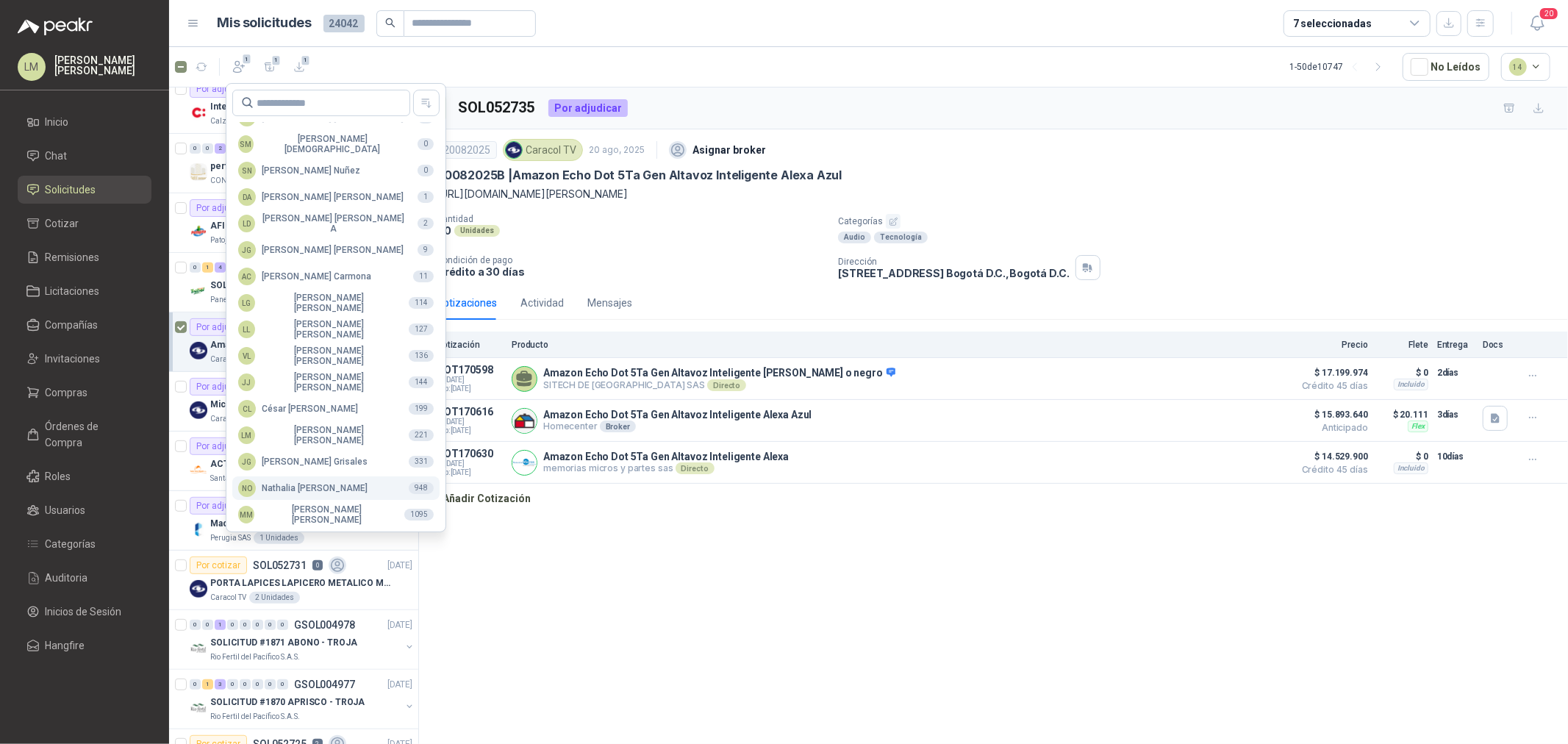
click at [307, 481] on div "NO Nathalia Ortega" at bounding box center [303, 488] width 130 height 18
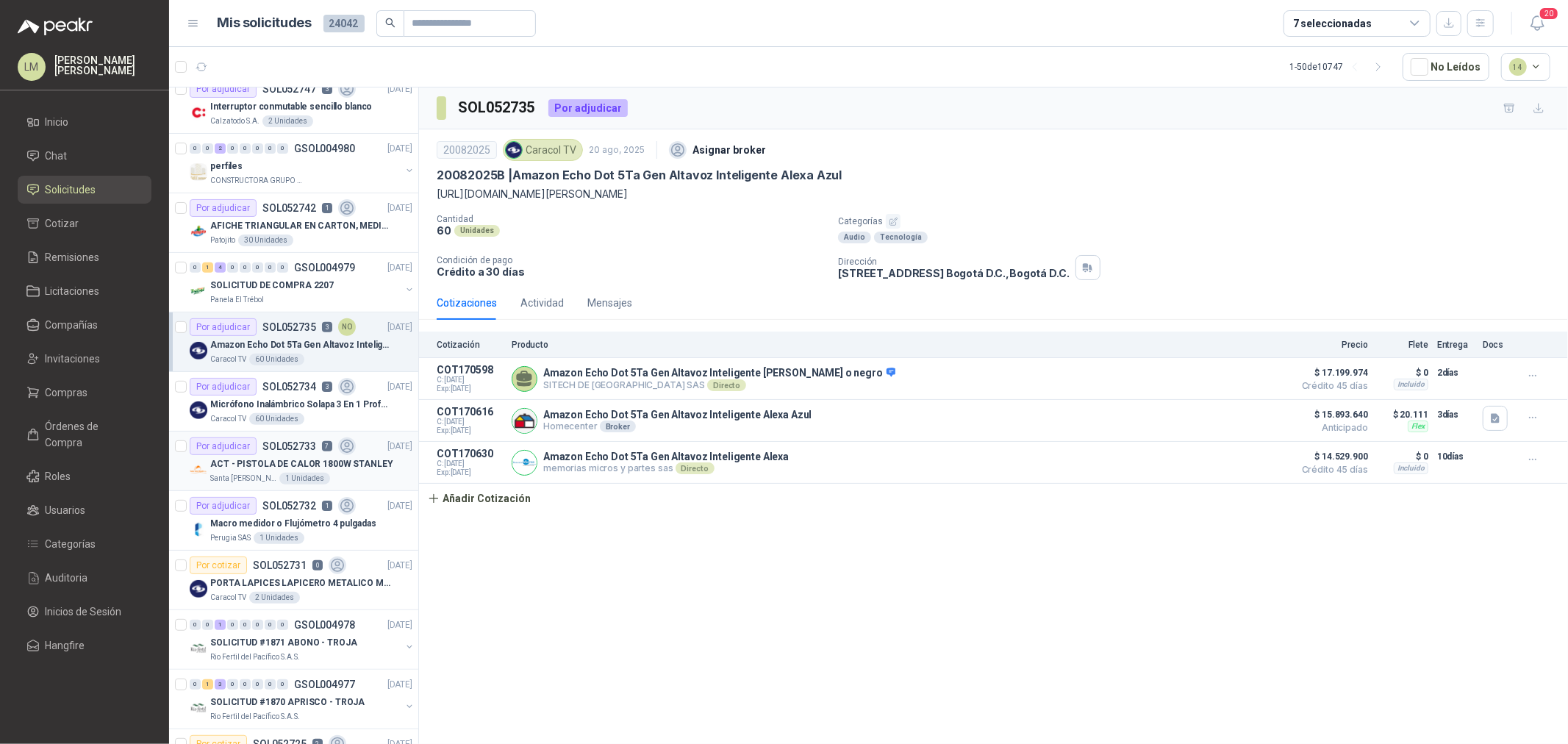
scroll to position [0, 0]
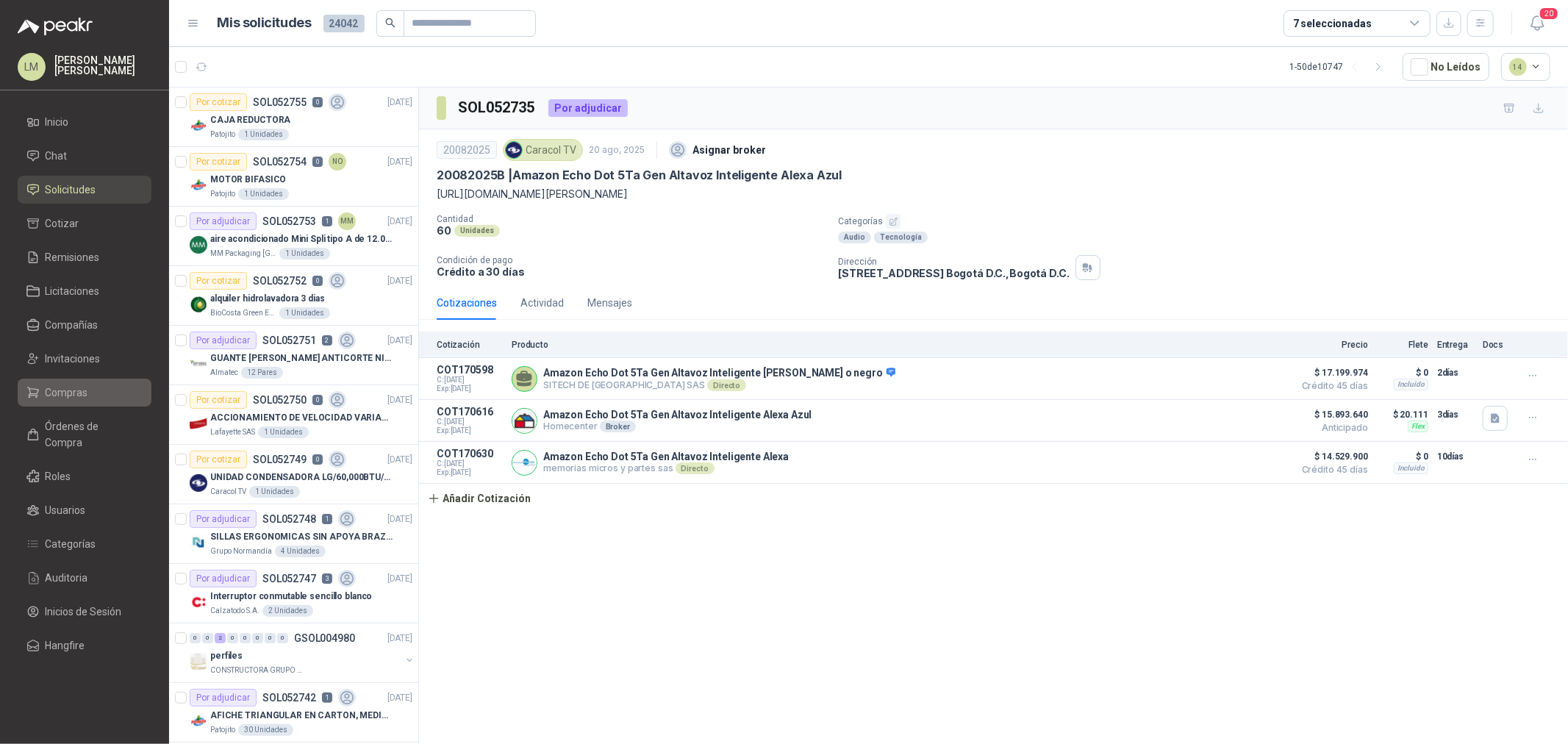
click at [74, 397] on span "Compras" at bounding box center [67, 392] width 43 height 16
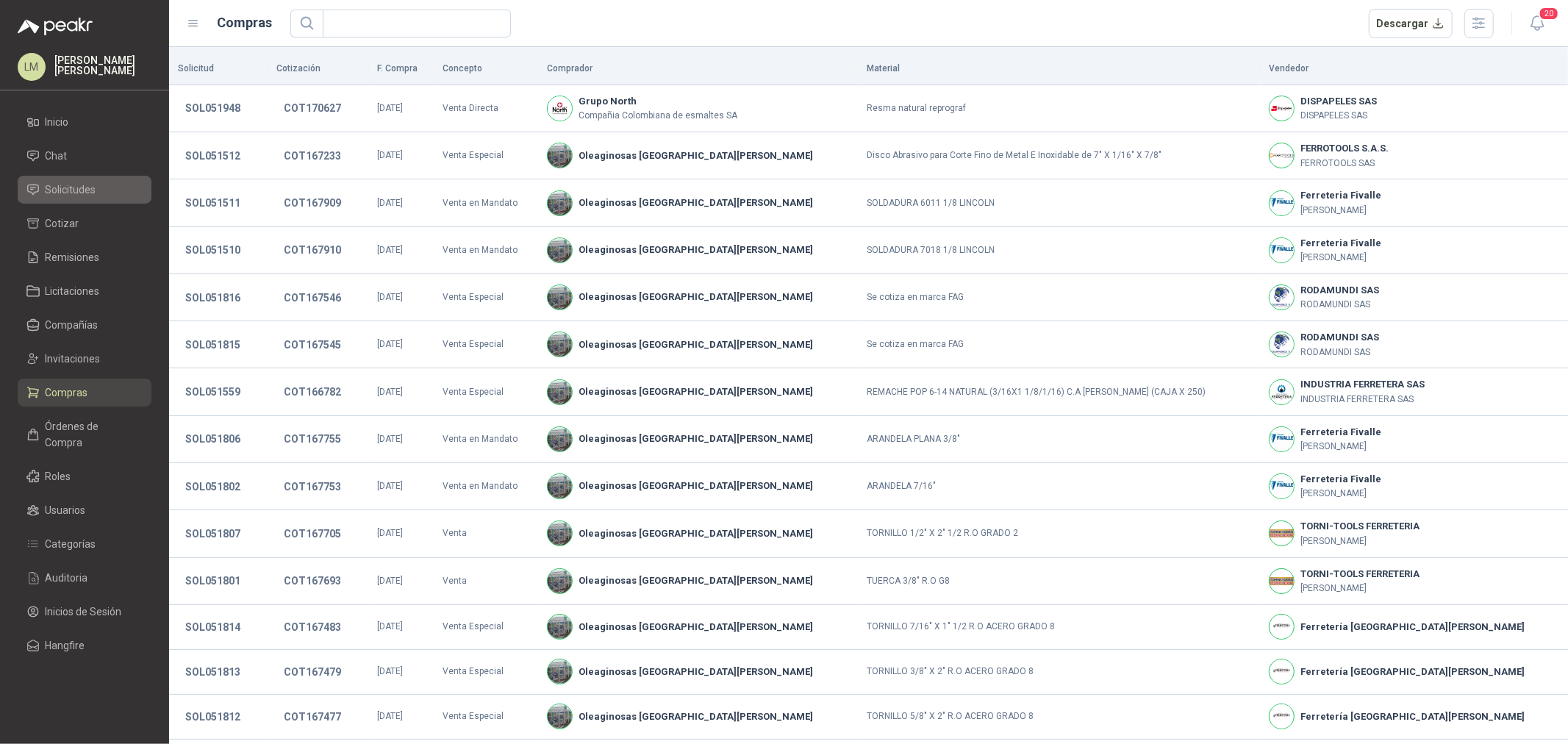
click at [75, 188] on span "Solicitudes" at bounding box center [71, 189] width 51 height 16
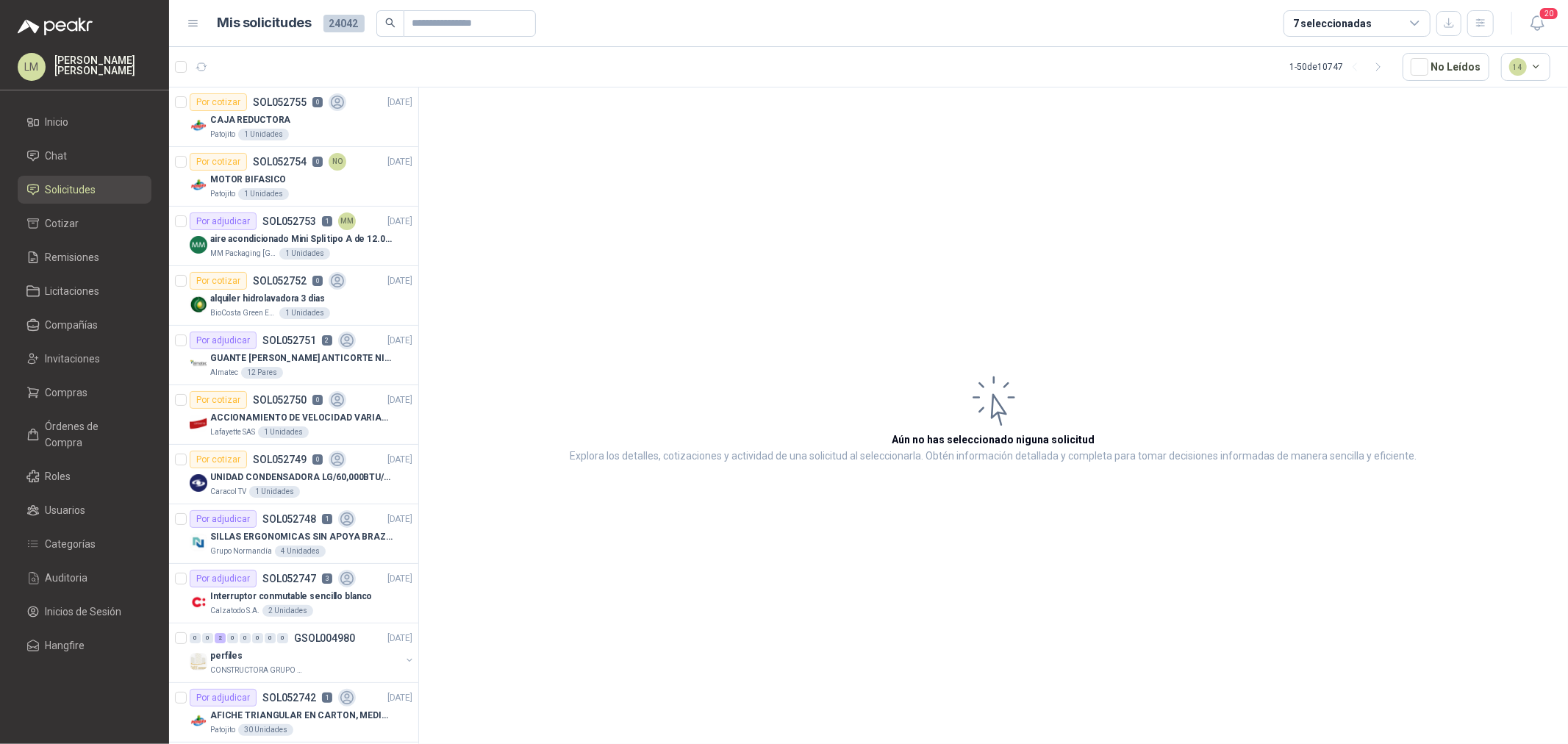
click at [79, 341] on ul "Inicio Chat Solicitudes Cotizar Remisiones Licitaciones Compañías Invitaciones …" at bounding box center [84, 387] width 169 height 558
click at [77, 362] on span "Invitaciones" at bounding box center [73, 358] width 55 height 16
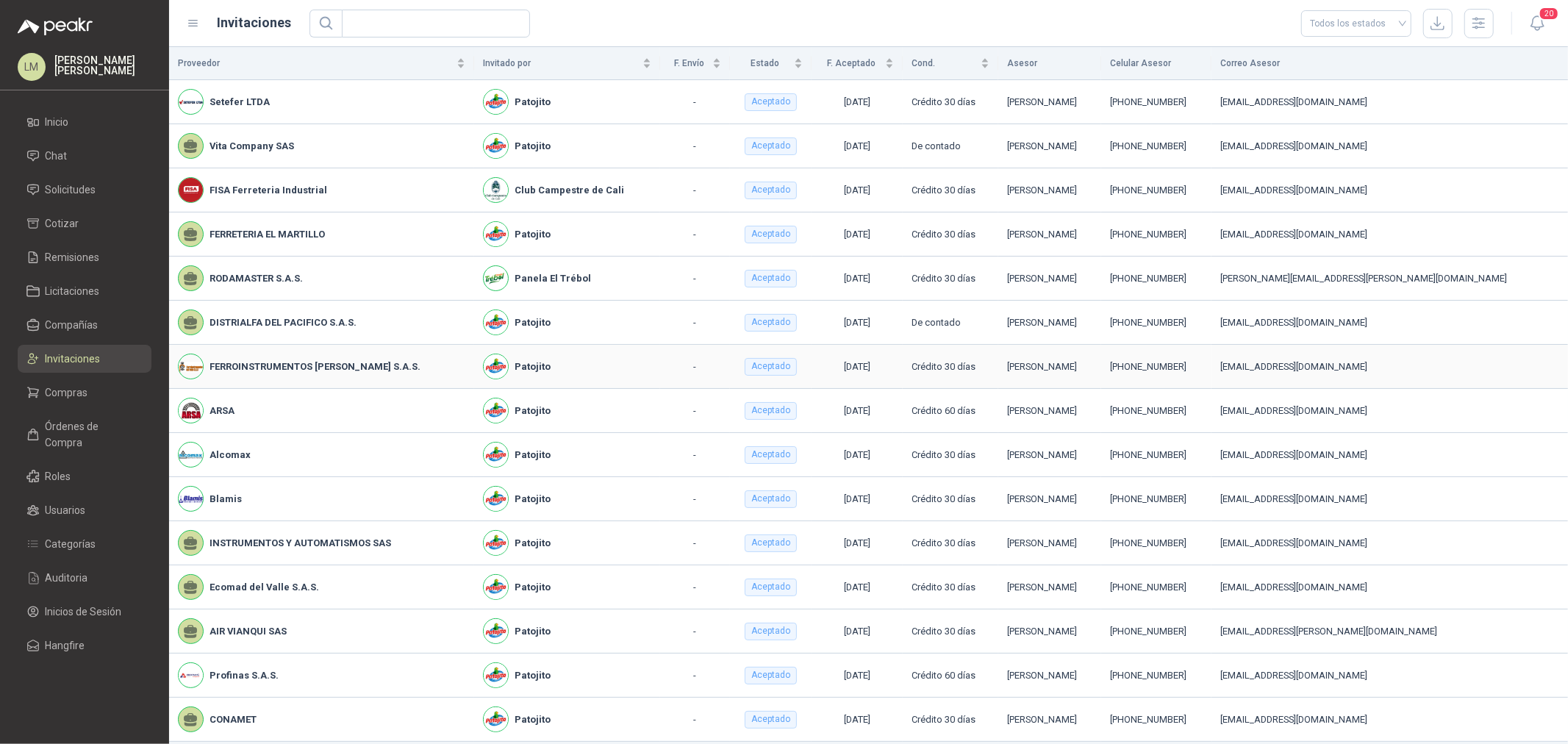
scroll to position [48, 0]
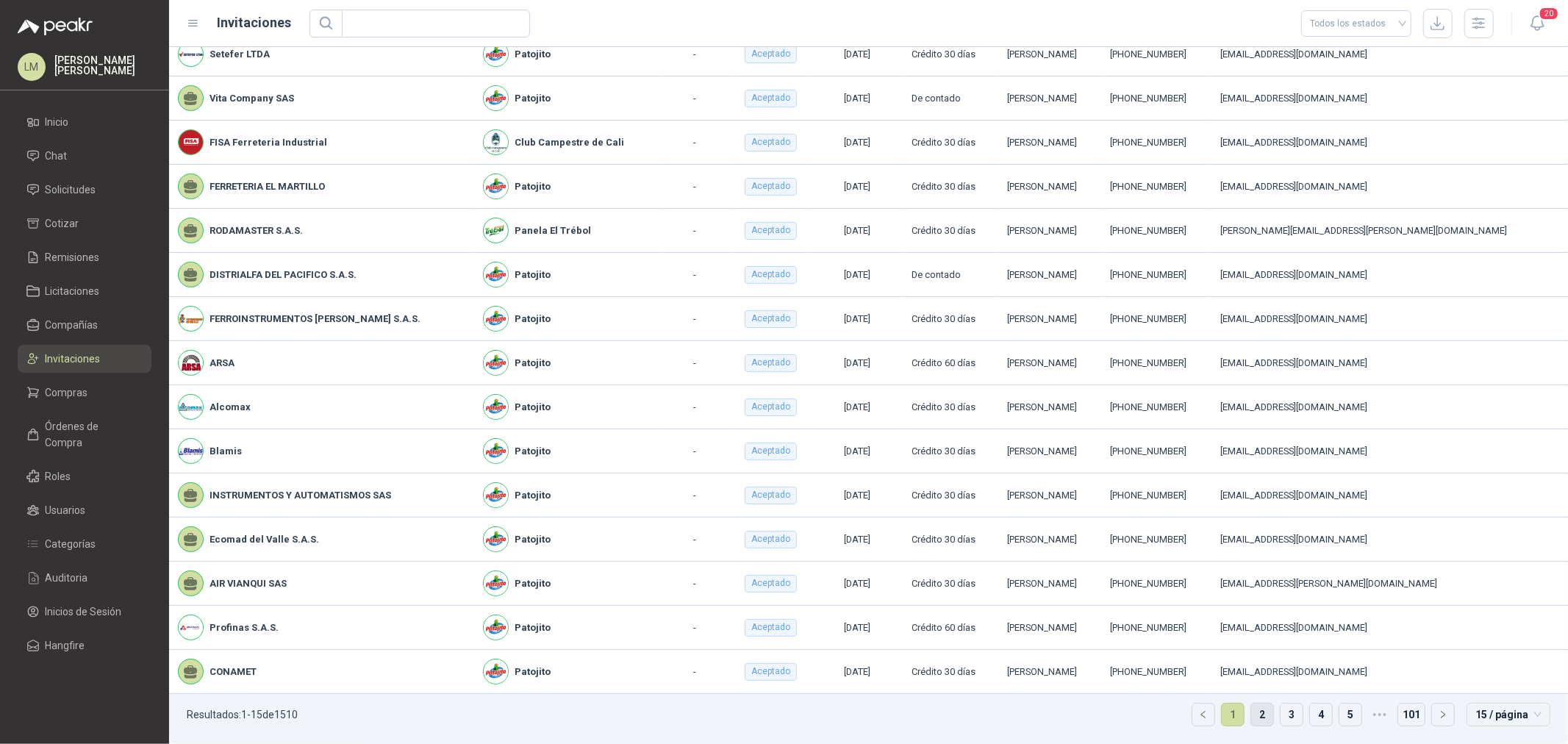
click at [1254, 567] on link "2" at bounding box center [1262, 715] width 22 height 22
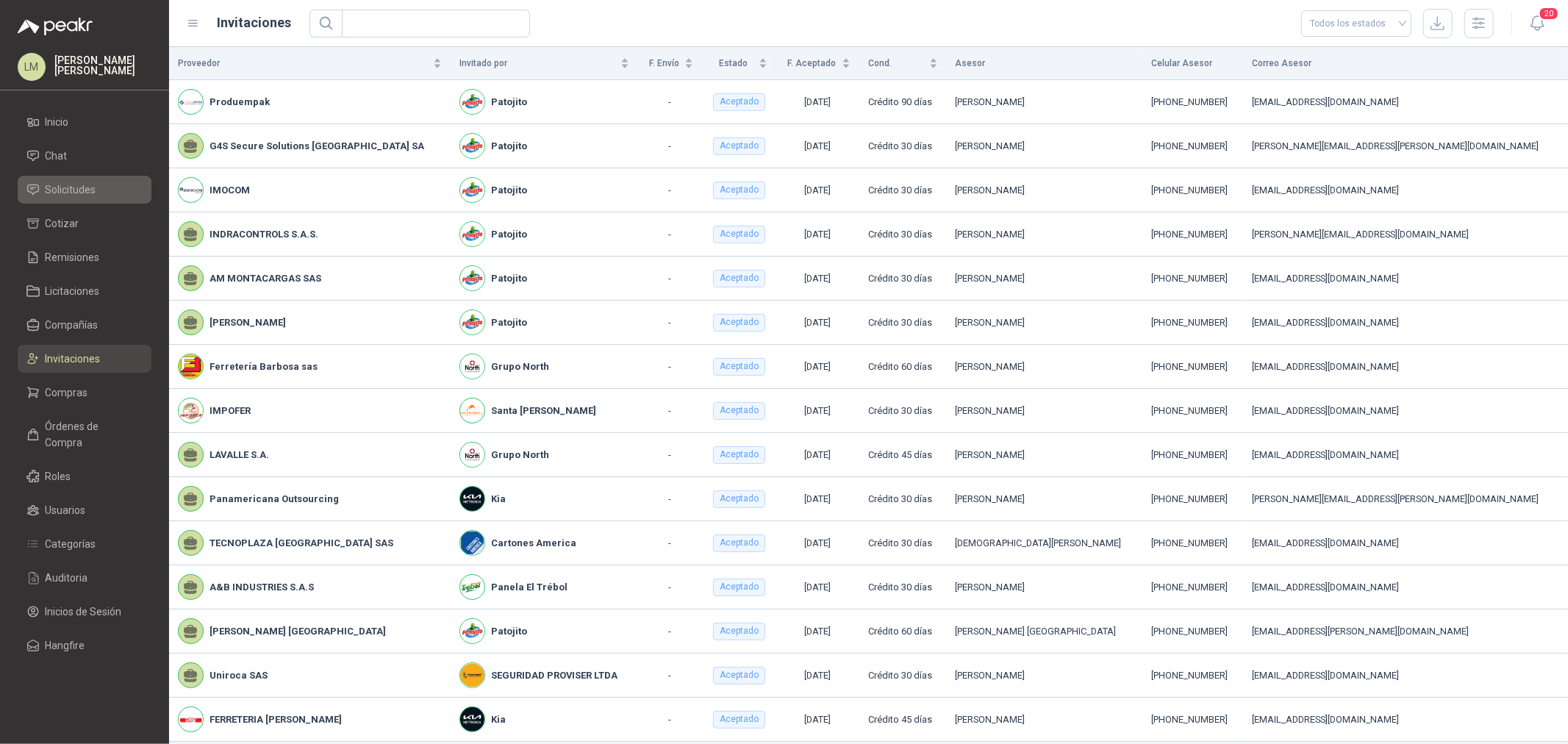
click at [72, 186] on span "Solicitudes" at bounding box center [71, 189] width 51 height 16
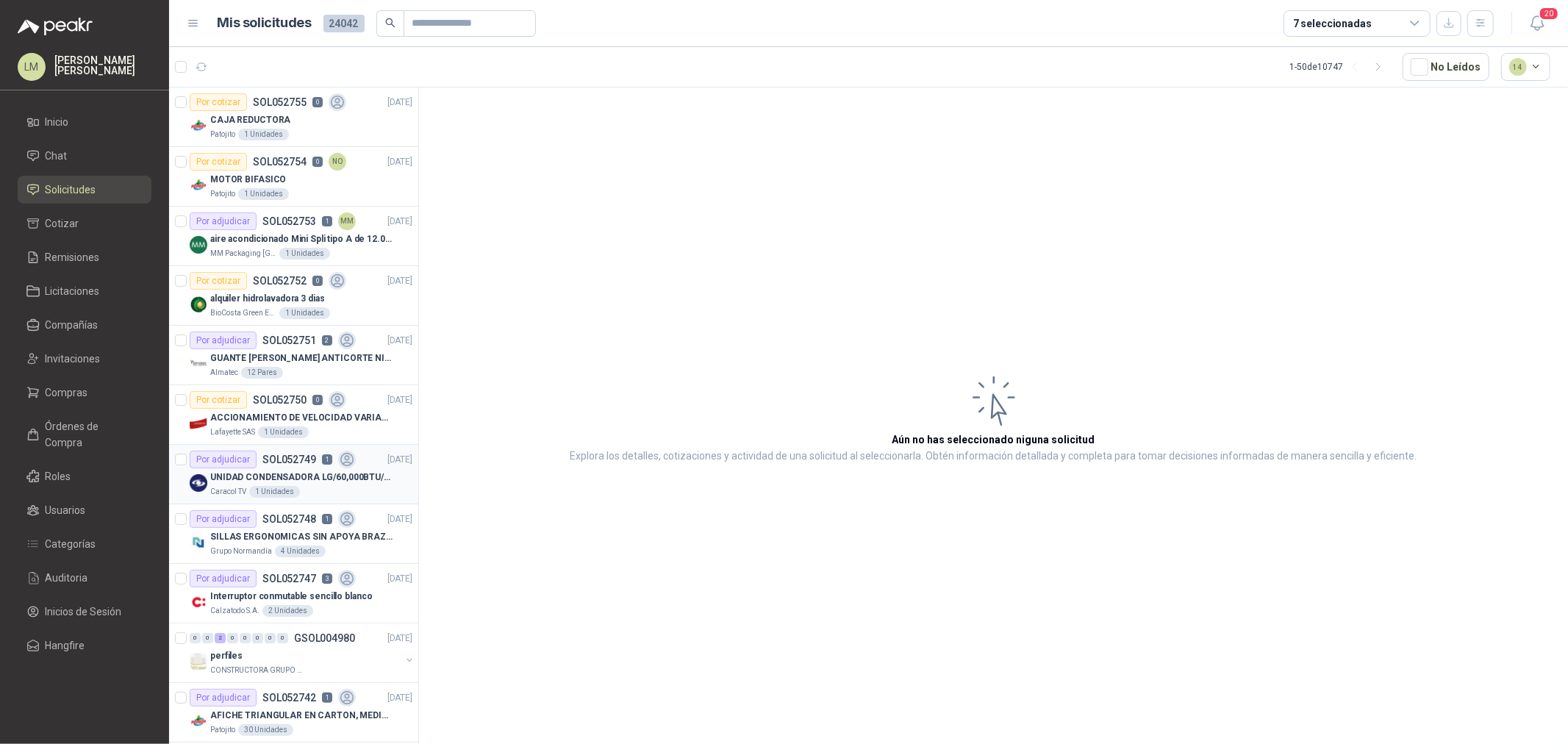
click at [281, 463] on p "SOL052749" at bounding box center [289, 459] width 54 height 10
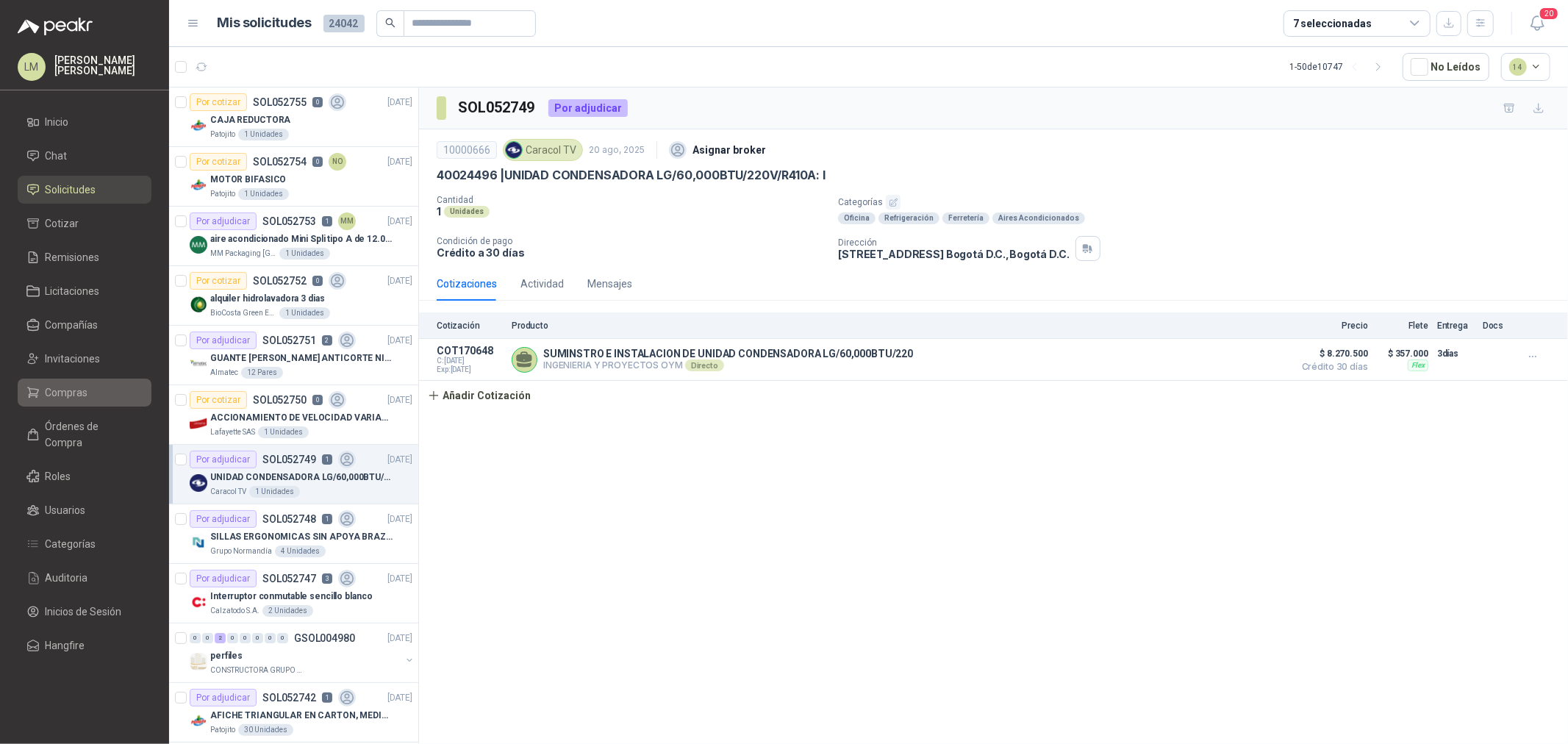
click at [59, 383] on link "Compras" at bounding box center [84, 393] width 134 height 28
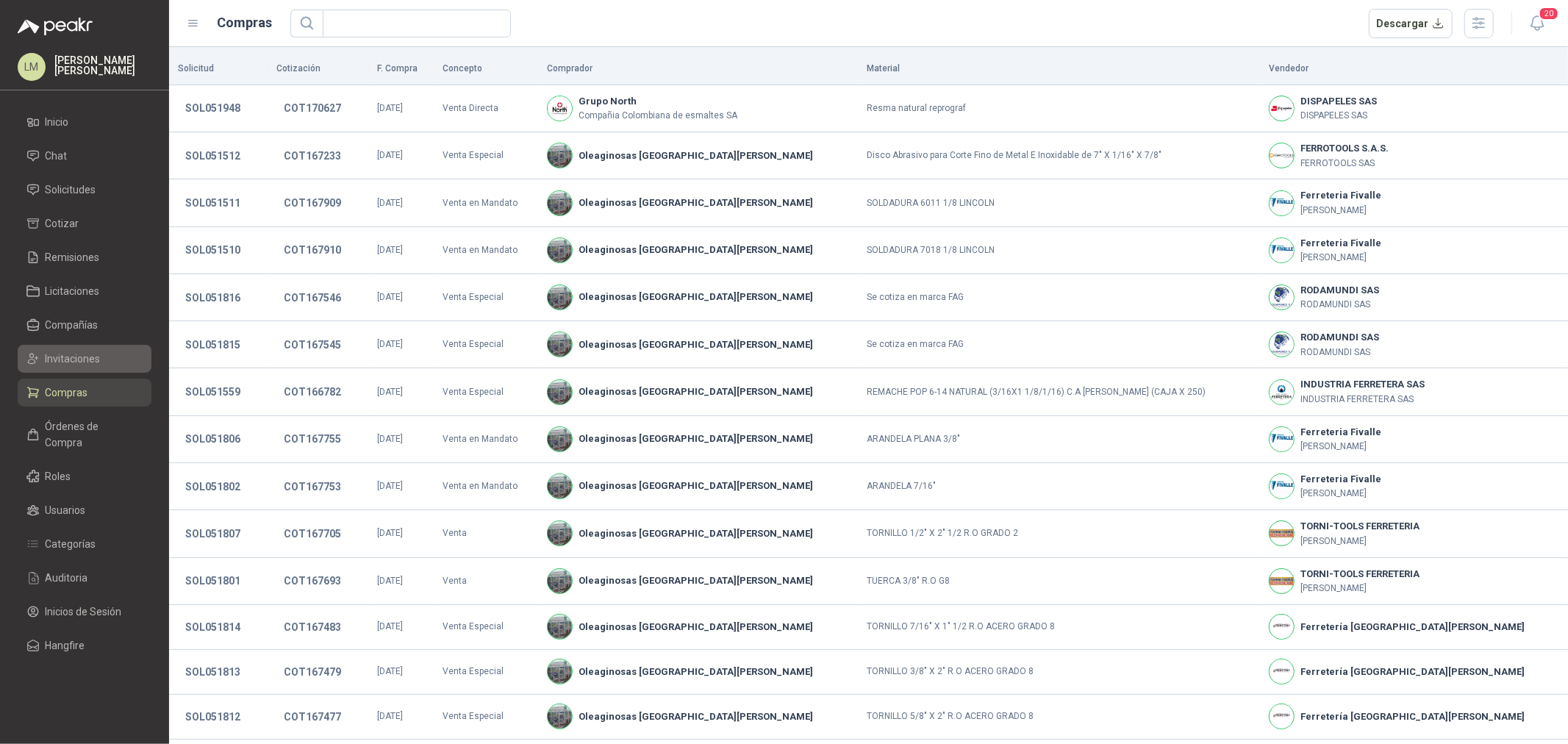
click at [81, 354] on span "Invitaciones" at bounding box center [73, 358] width 55 height 16
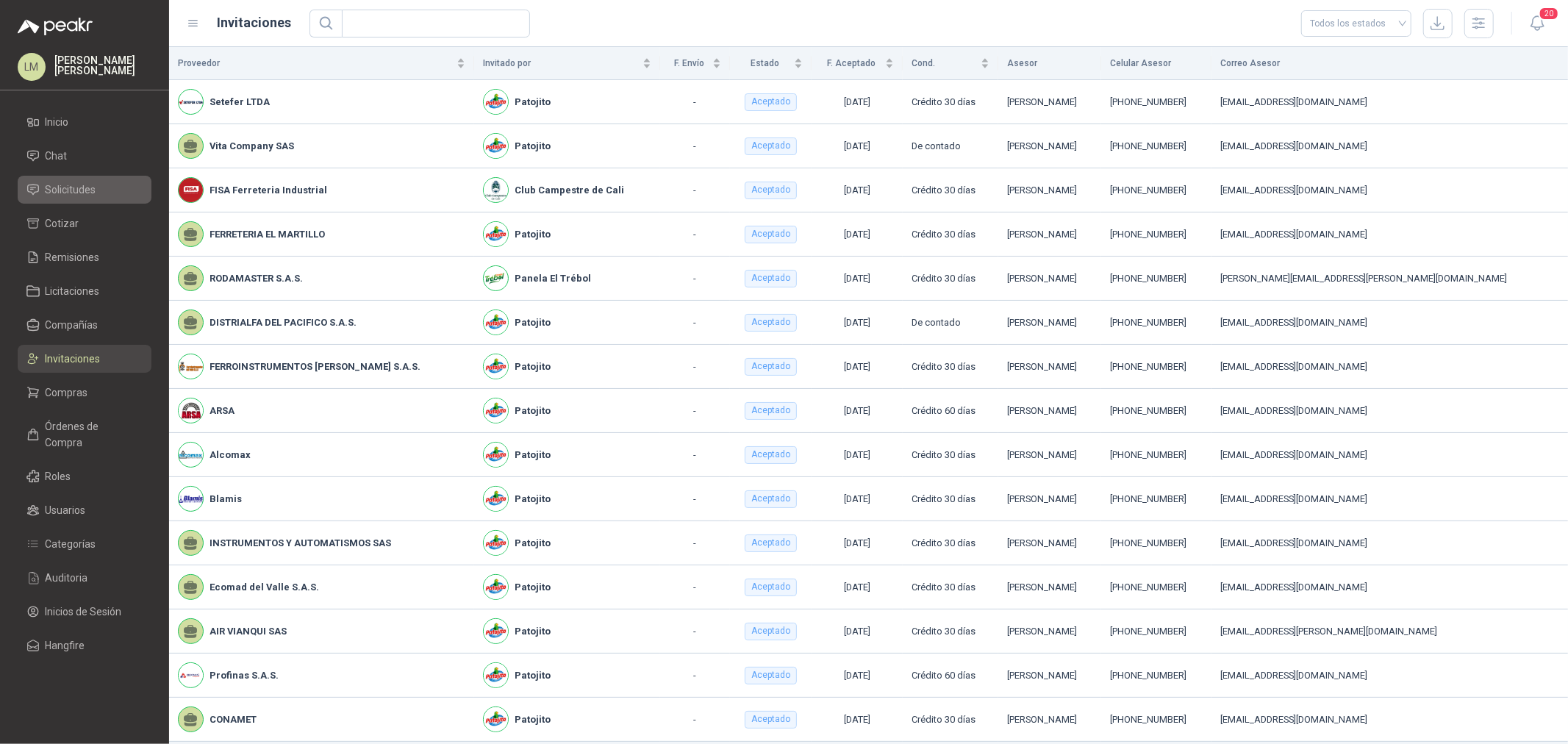
click at [70, 184] on span "Solicitudes" at bounding box center [71, 189] width 51 height 16
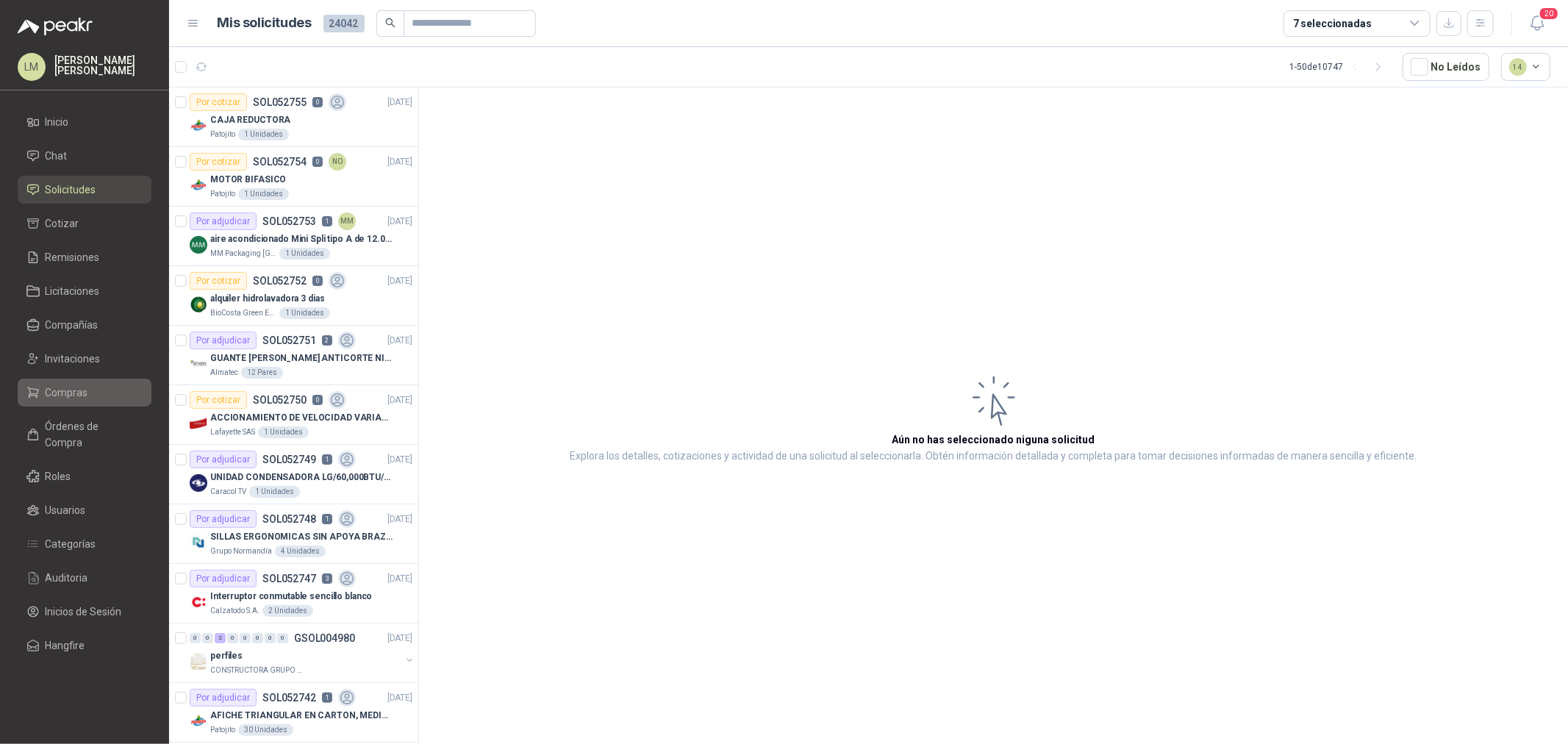
click at [48, 393] on span "Compras" at bounding box center [67, 392] width 43 height 16
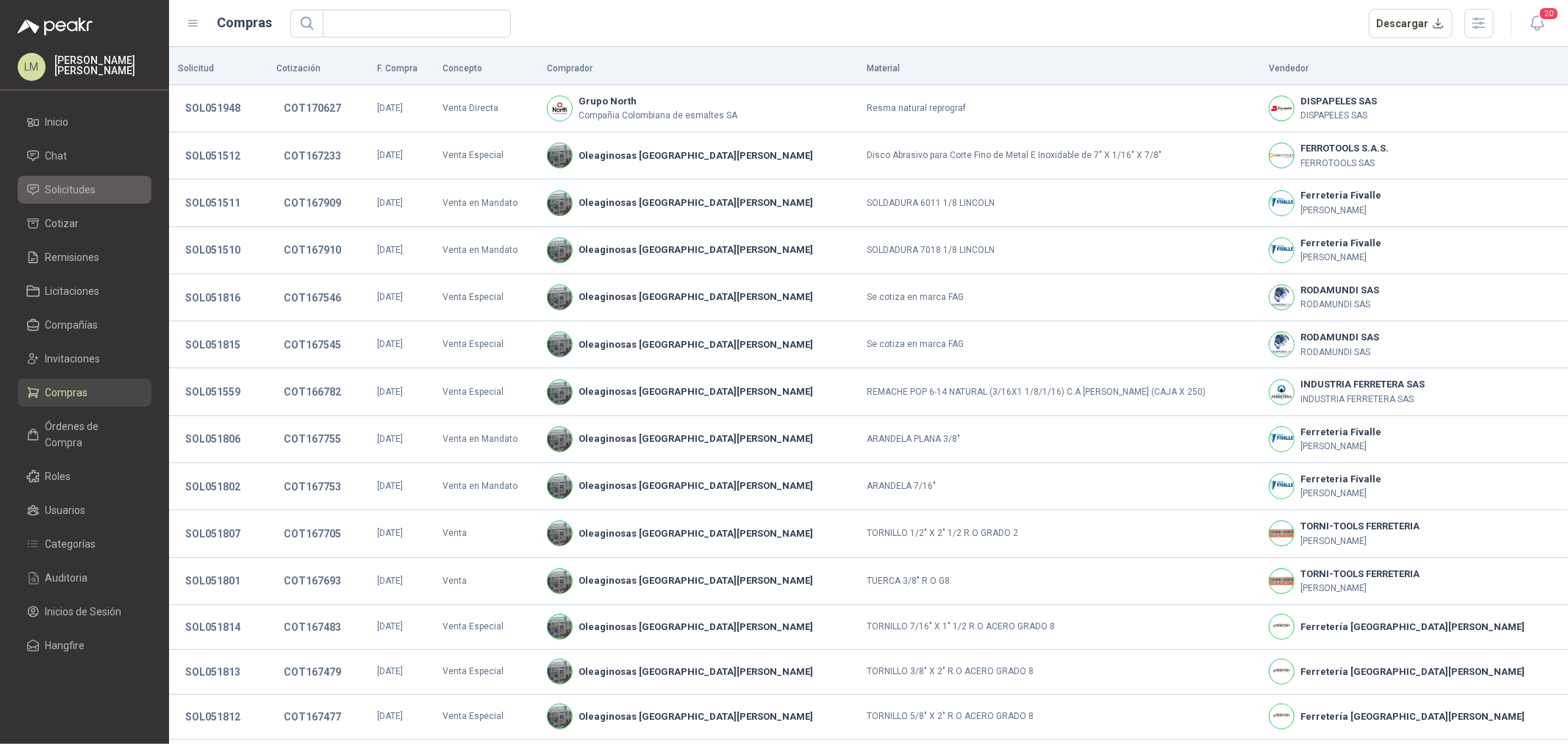
click at [72, 183] on span "Solicitudes" at bounding box center [71, 189] width 51 height 16
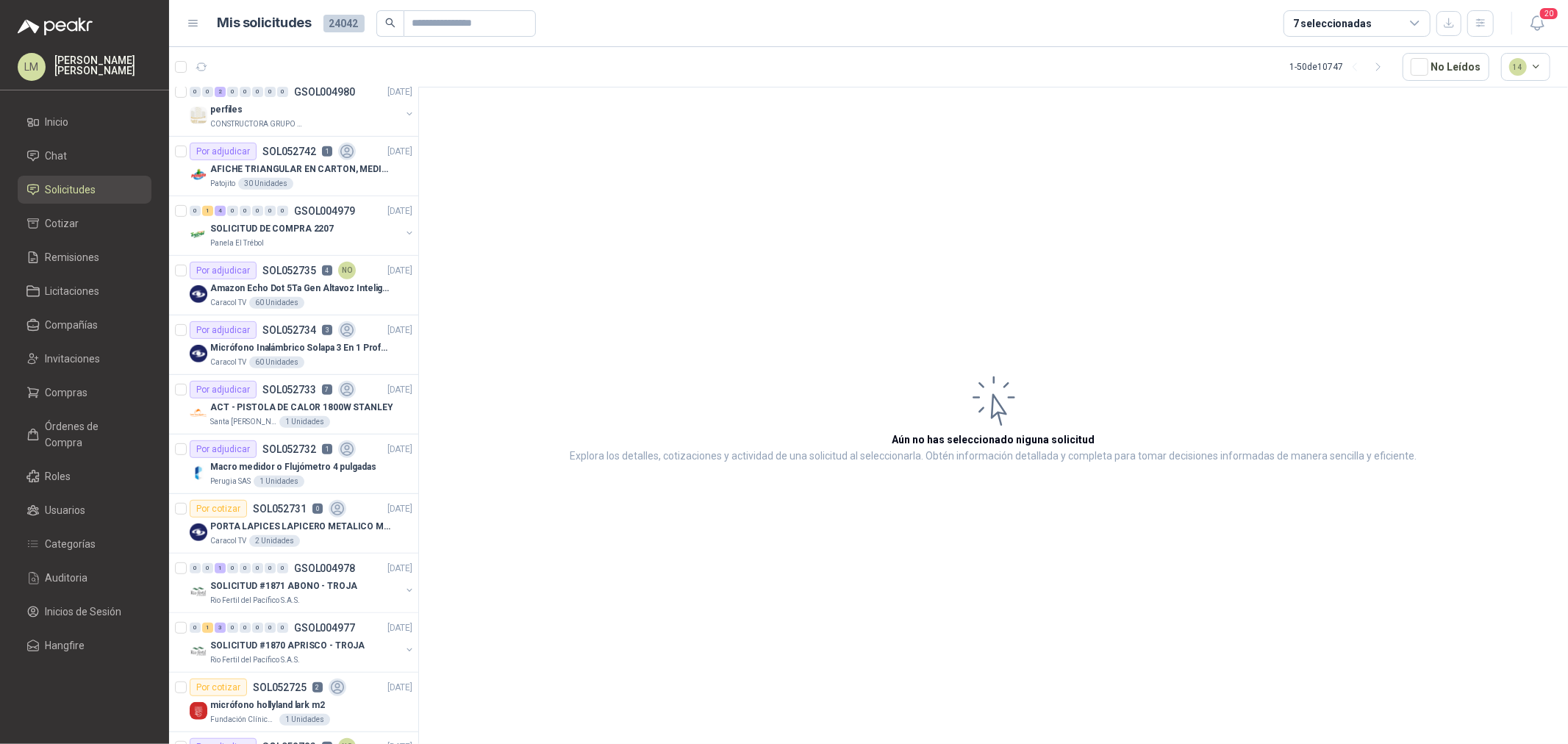
scroll to position [571, 0]
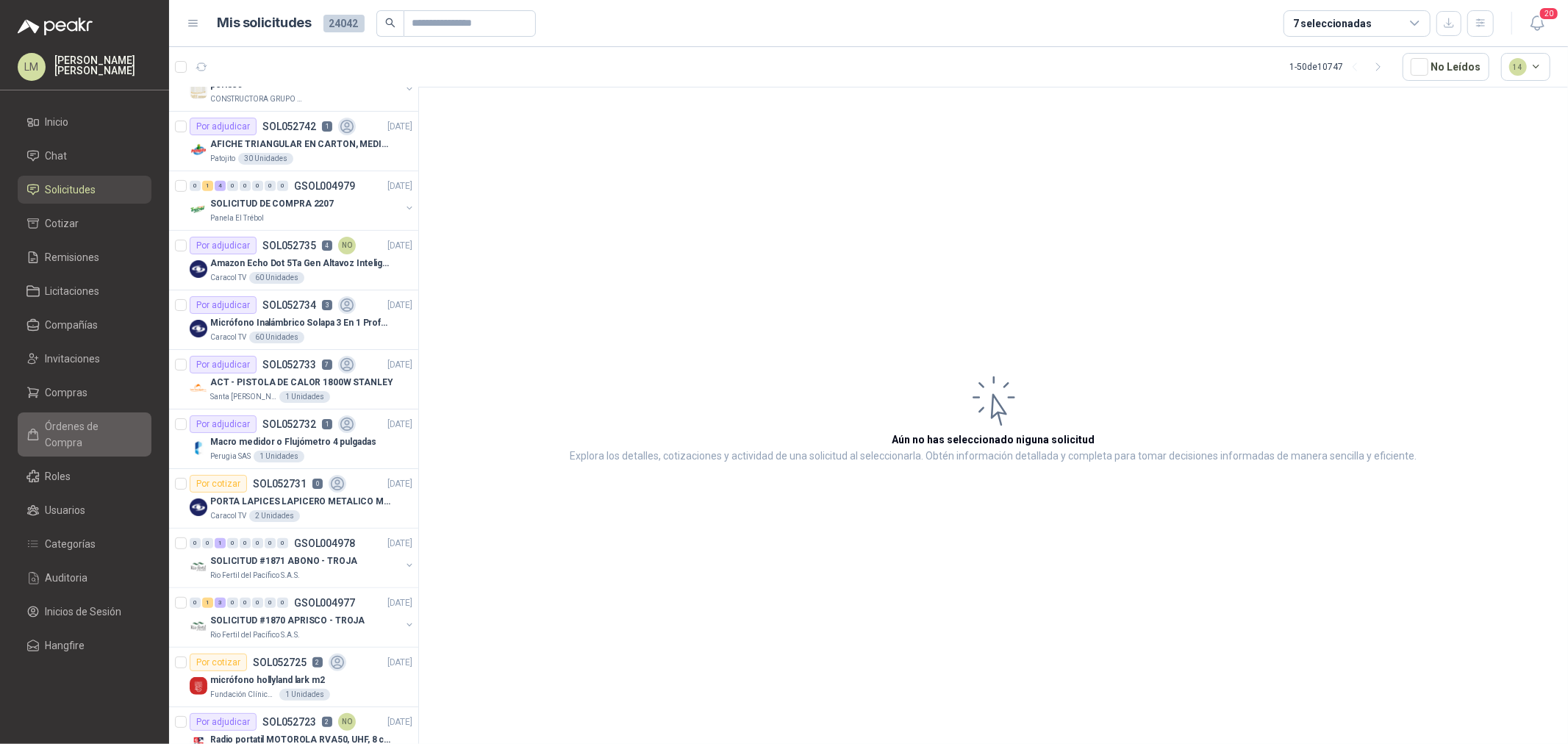
click at [82, 423] on span "Órdenes de Compra" at bounding box center [91, 435] width 92 height 32
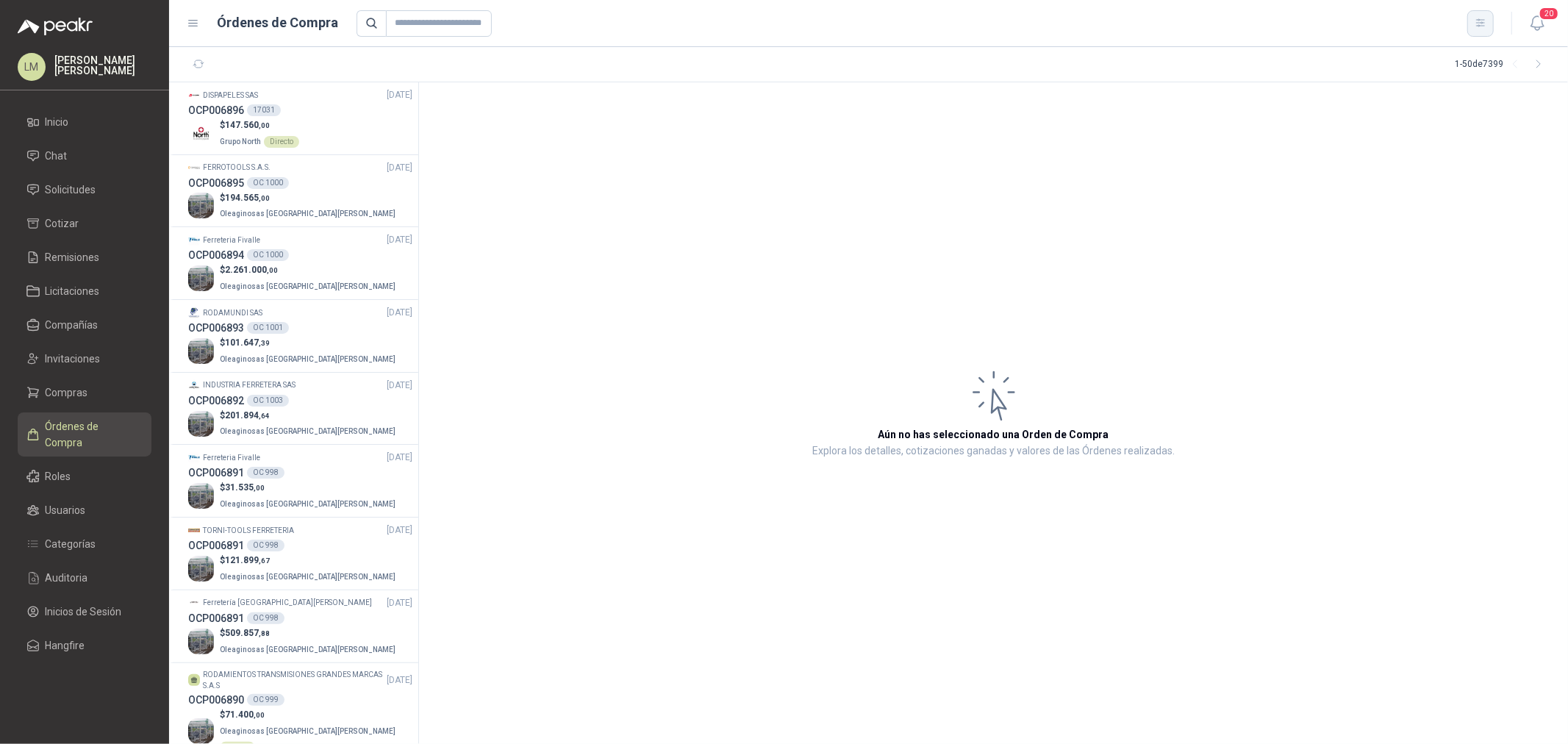
click at [1254, 21] on icon "button" at bounding box center [1481, 23] width 12 height 12
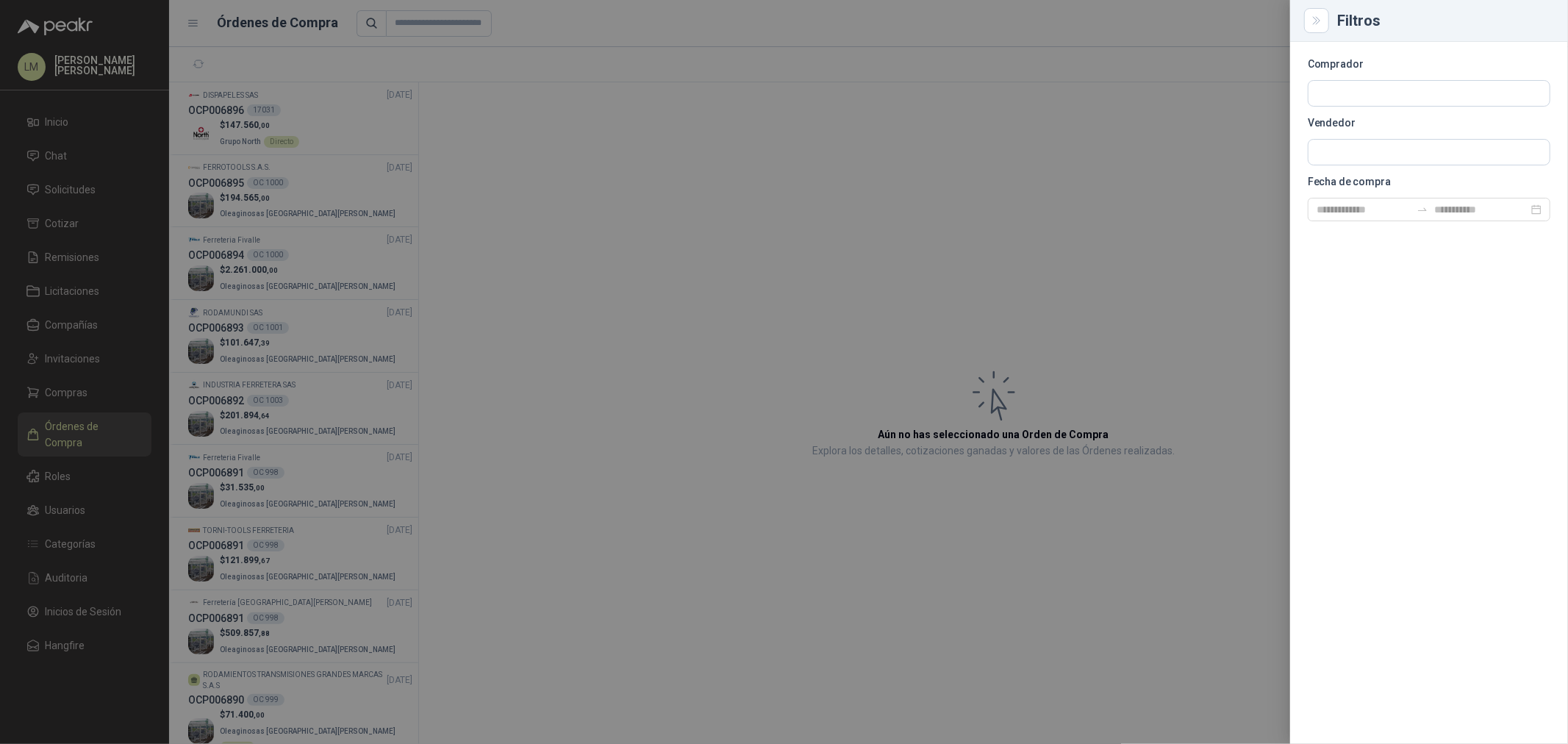
click at [1254, 81] on div at bounding box center [1429, 94] width 242 height 27
click at [1254, 94] on input "text" at bounding box center [1429, 93] width 242 height 25
type input "********"
click at [1254, 140] on button "Santa Anita Napoles NIT : 900211167" at bounding box center [1428, 128] width 229 height 25
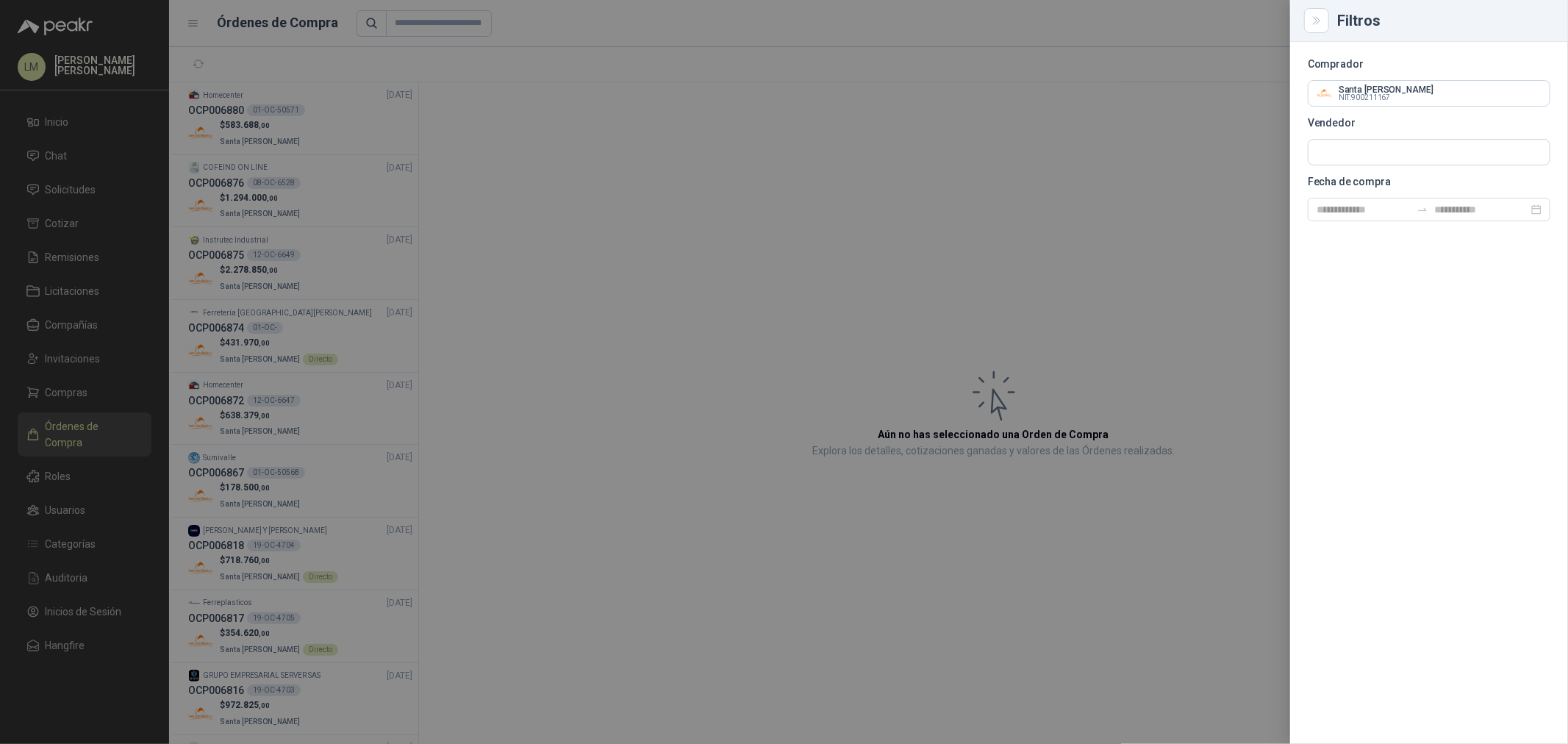
drag, startPoint x: 732, startPoint y: 153, endPoint x: 662, endPoint y: 154, distance: 70.0
click at [725, 152] on div at bounding box center [784, 372] width 1568 height 744
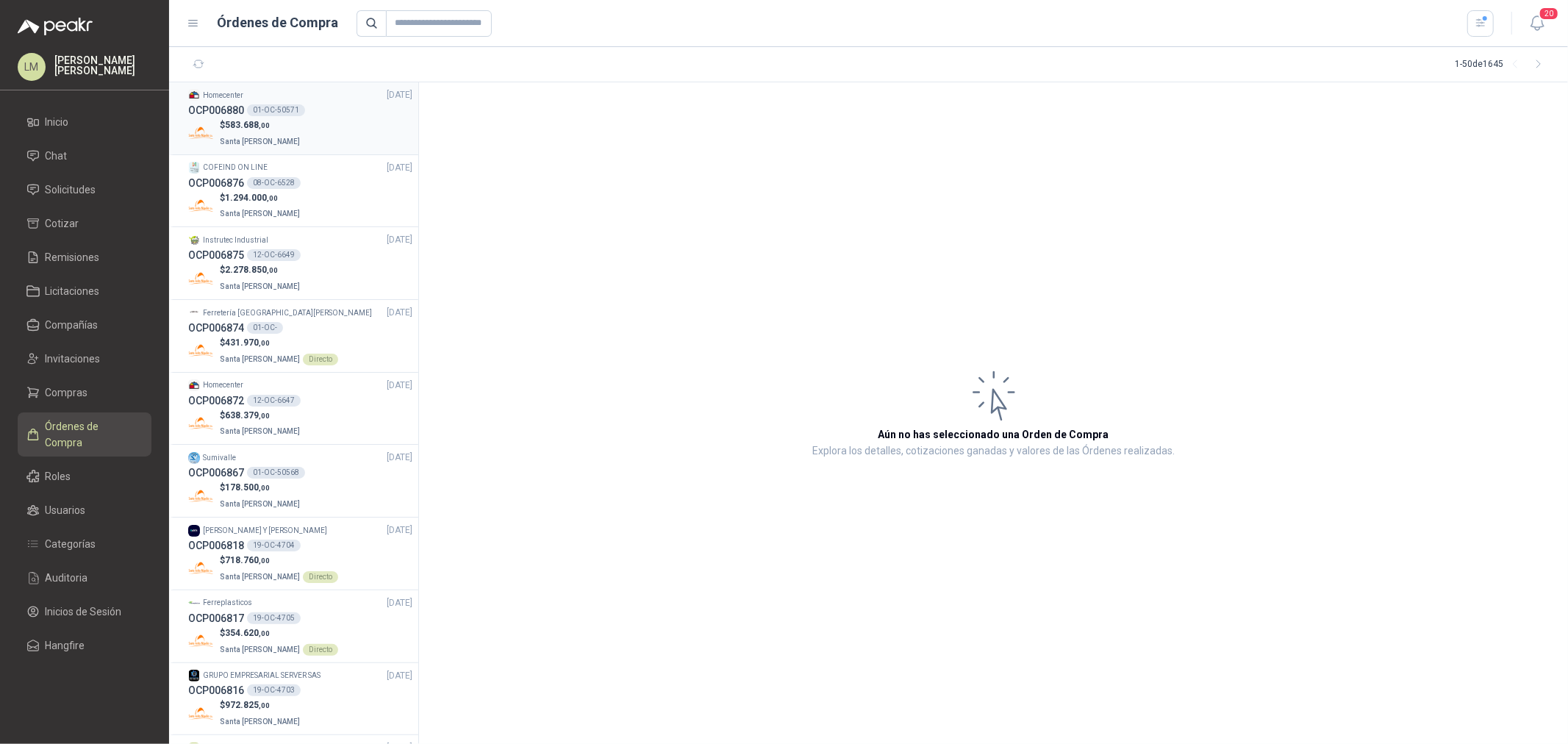
click at [272, 110] on div "01-OC-50571" at bounding box center [276, 110] width 58 height 12
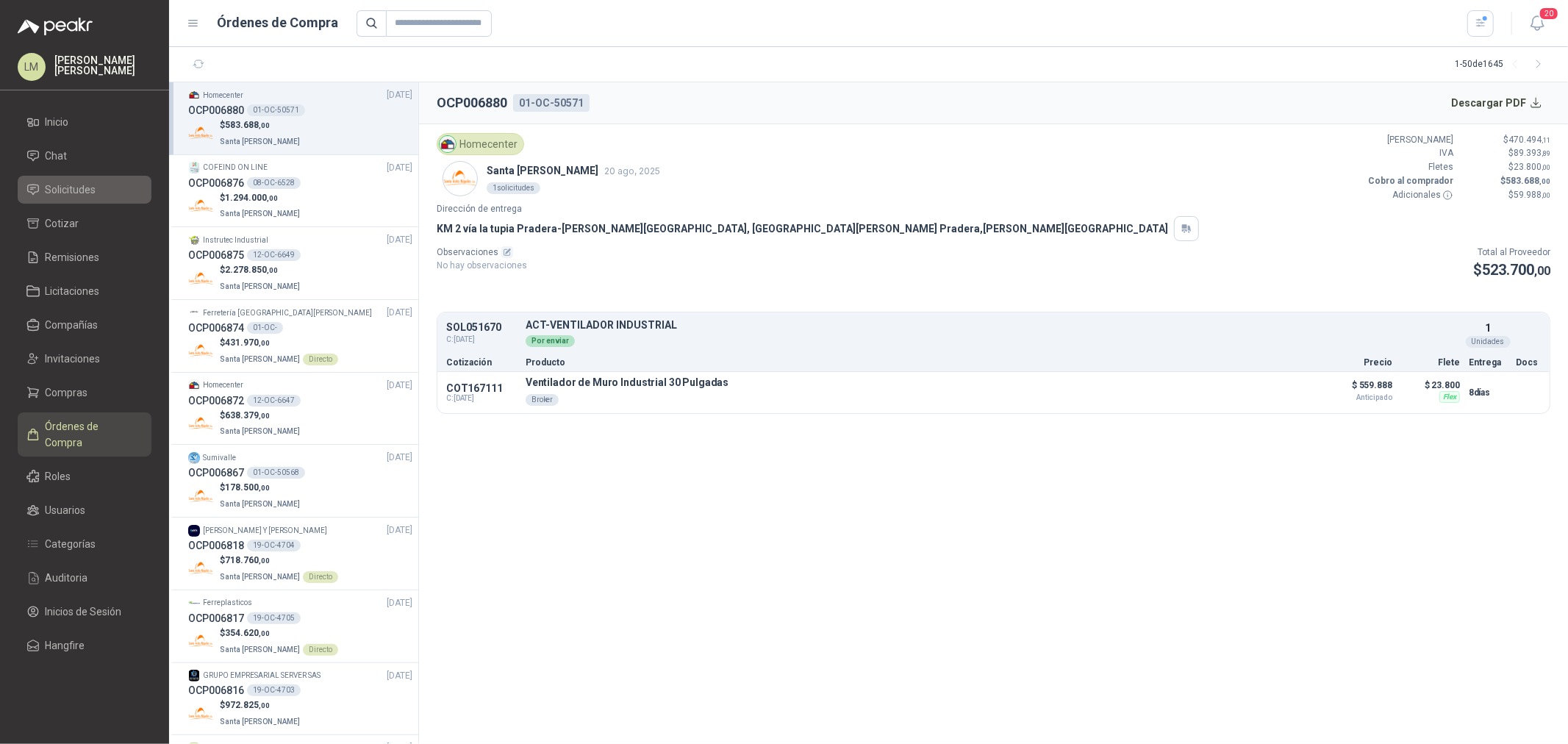
click at [77, 202] on link "Solicitudes" at bounding box center [84, 189] width 134 height 28
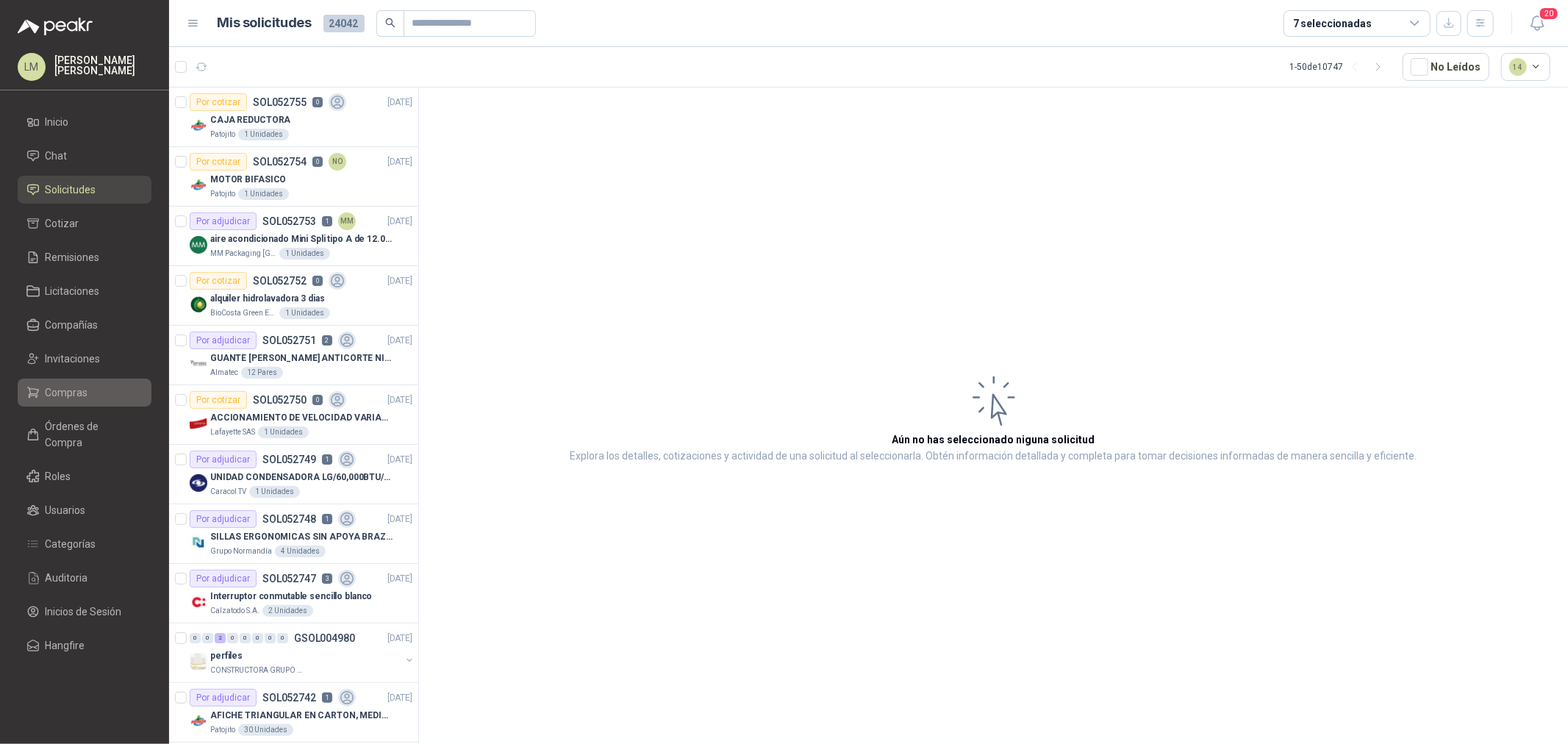
click at [61, 390] on span "Compras" at bounding box center [67, 392] width 43 height 16
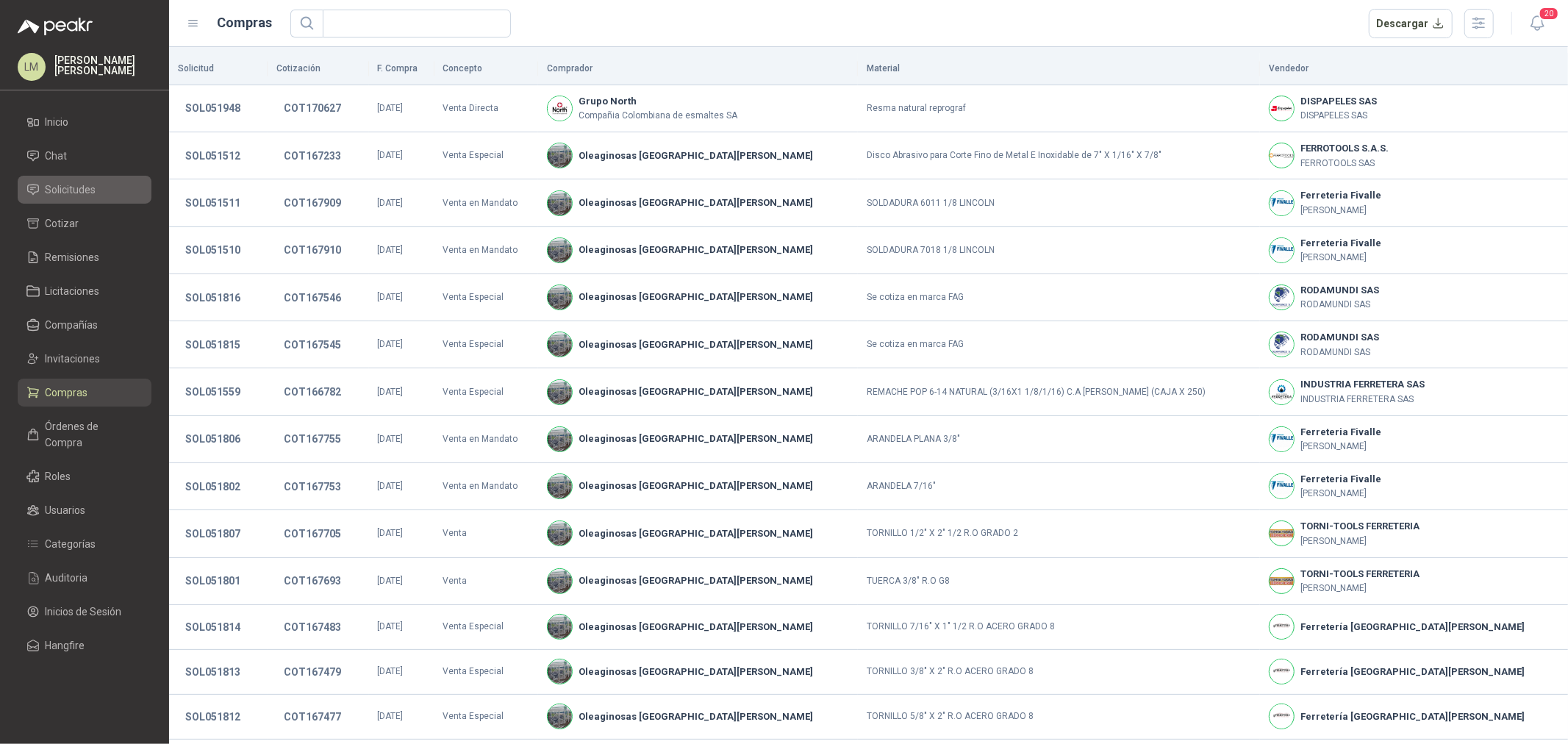
click at [74, 185] on span "Solicitudes" at bounding box center [71, 189] width 51 height 16
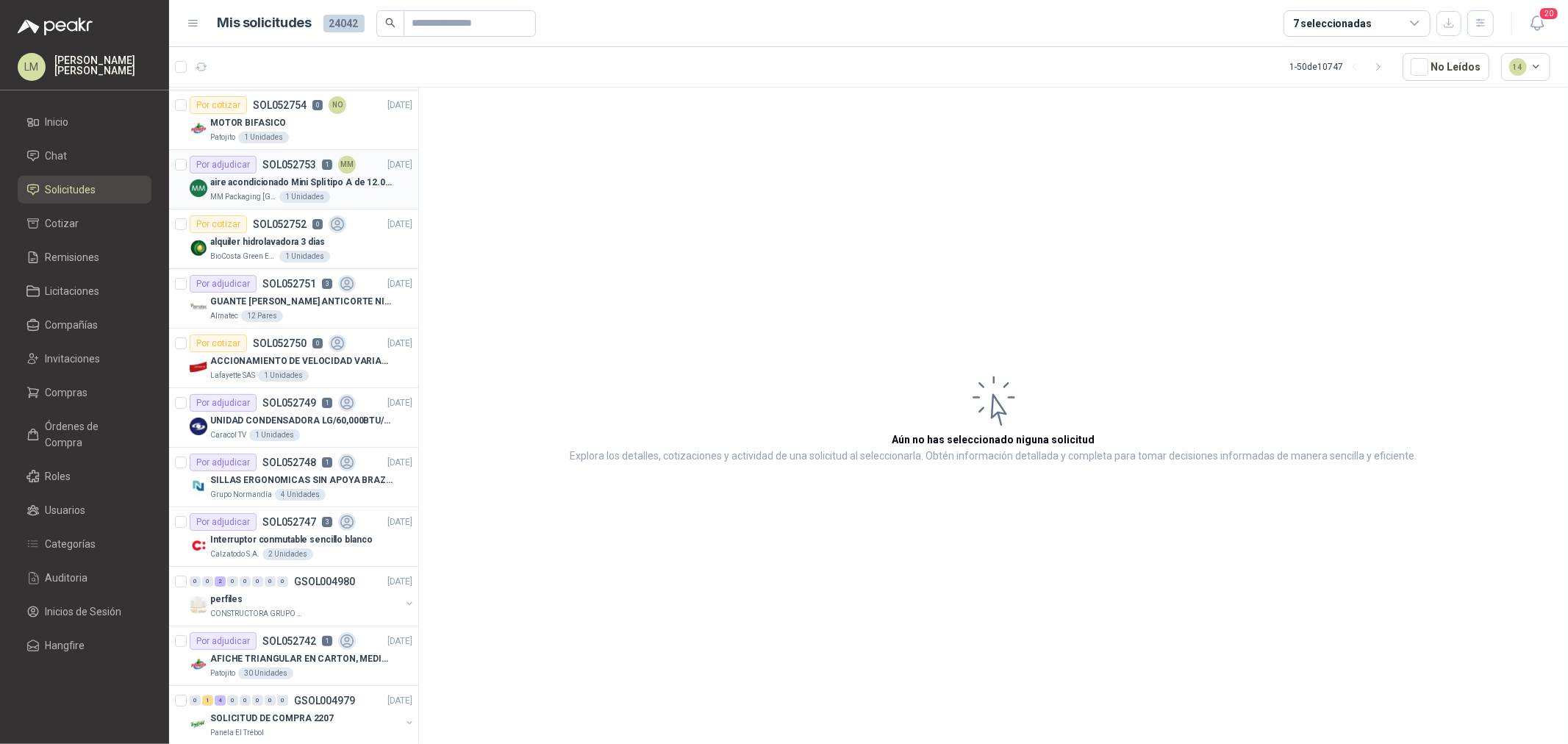
scroll to position [81, 0]
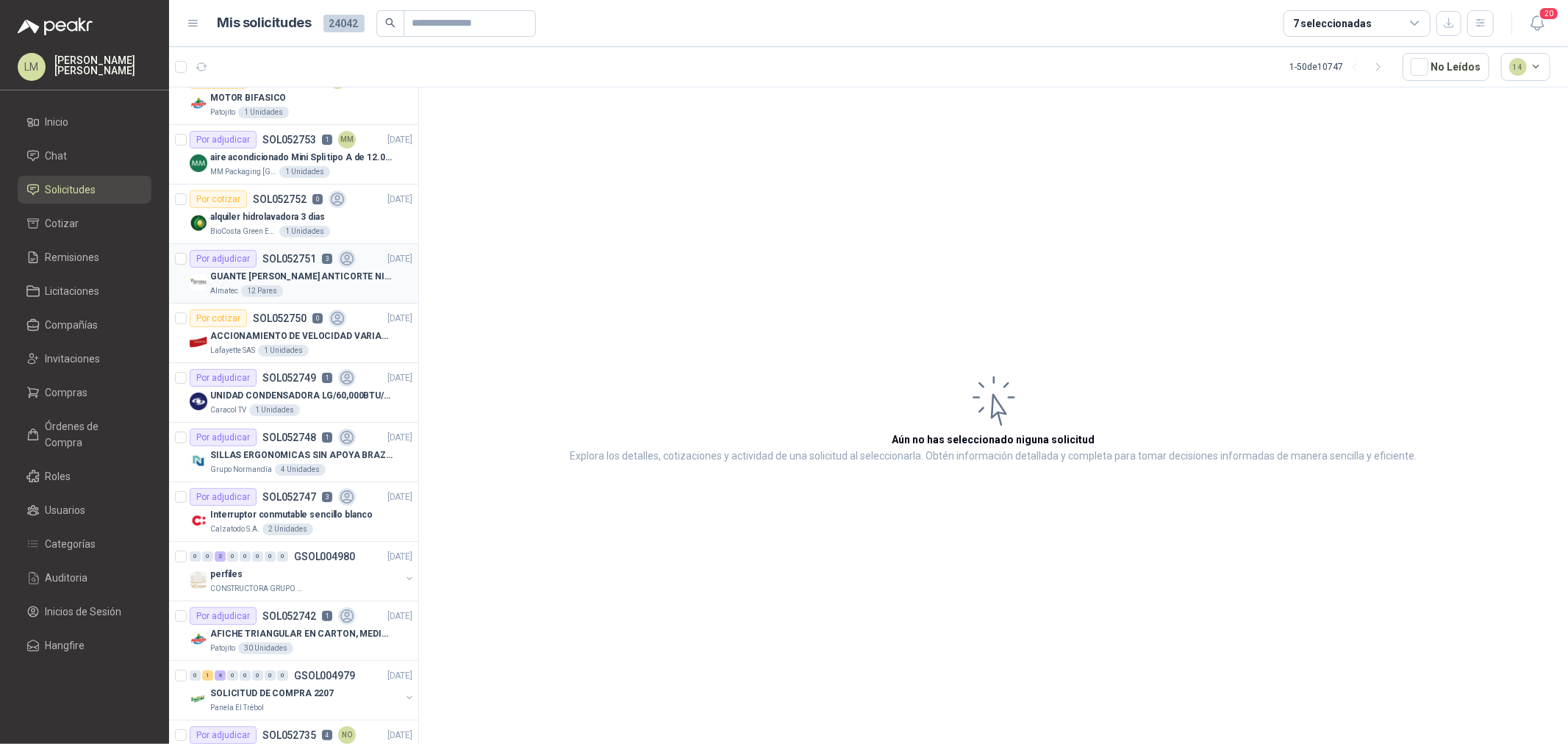
click at [292, 265] on div "Por adjudicar SOL052751 3" at bounding box center [272, 258] width 166 height 18
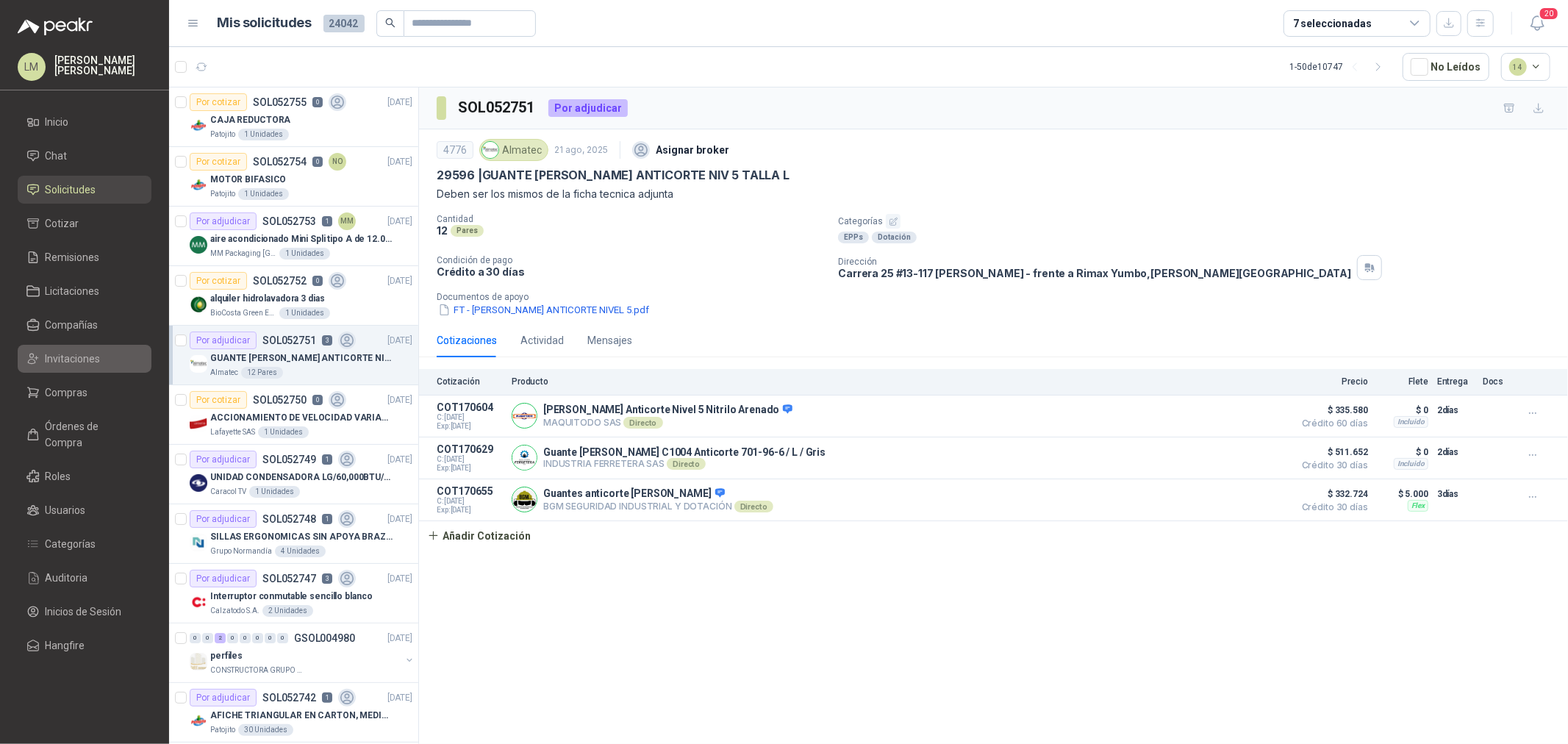
click at [71, 364] on span "Invitaciones" at bounding box center [73, 358] width 55 height 16
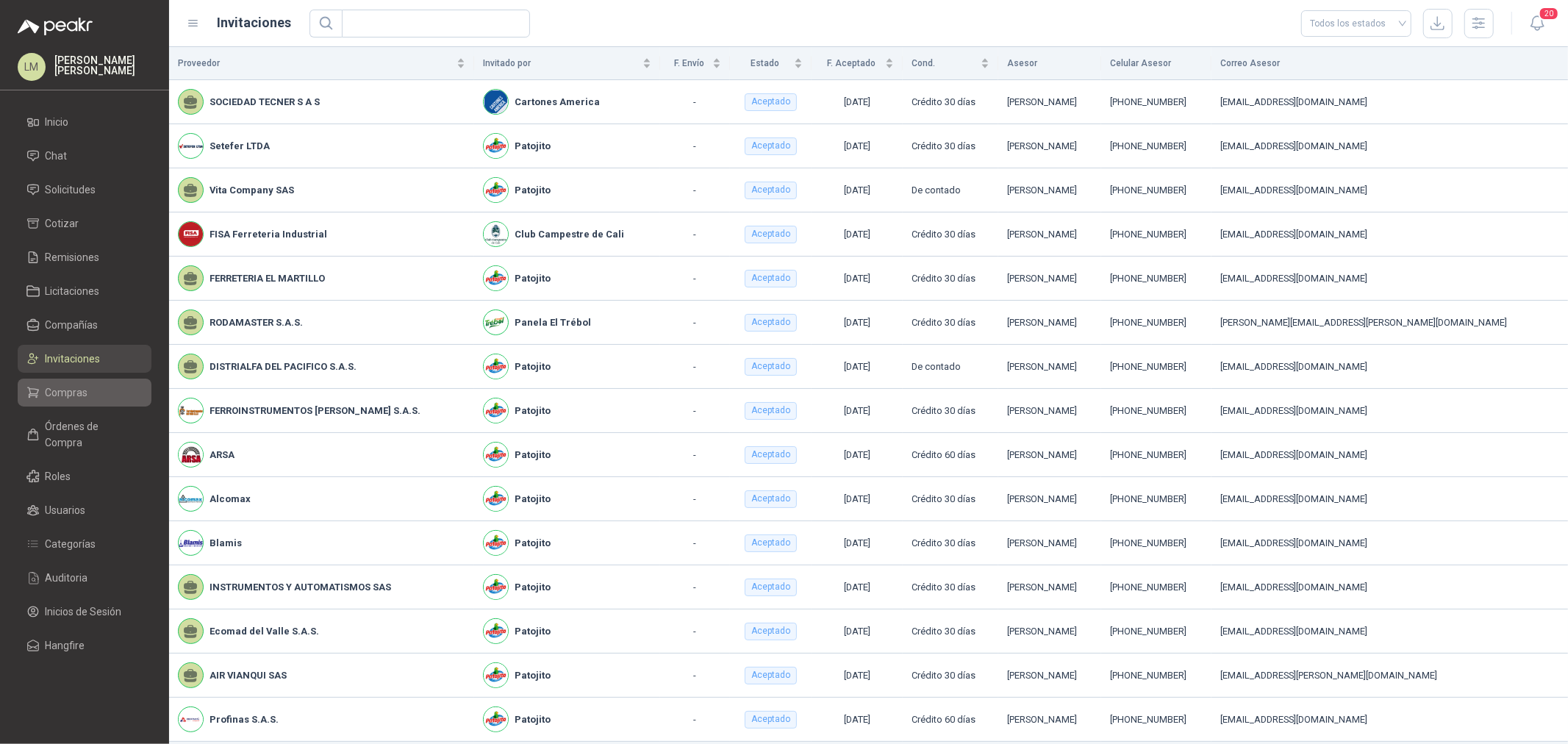
click at [77, 391] on span "Compras" at bounding box center [67, 392] width 43 height 16
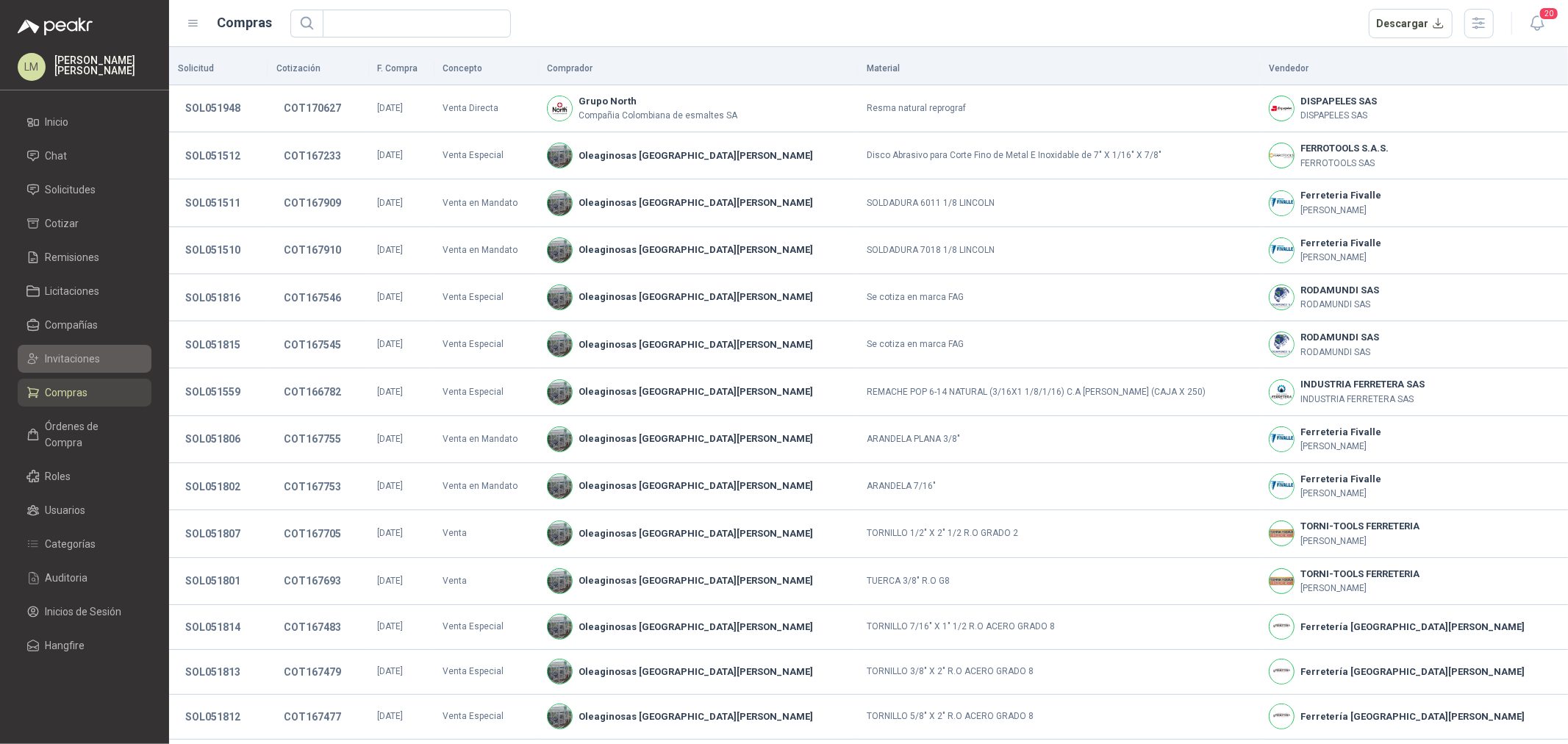
click at [77, 363] on span "Invitaciones" at bounding box center [73, 358] width 55 height 16
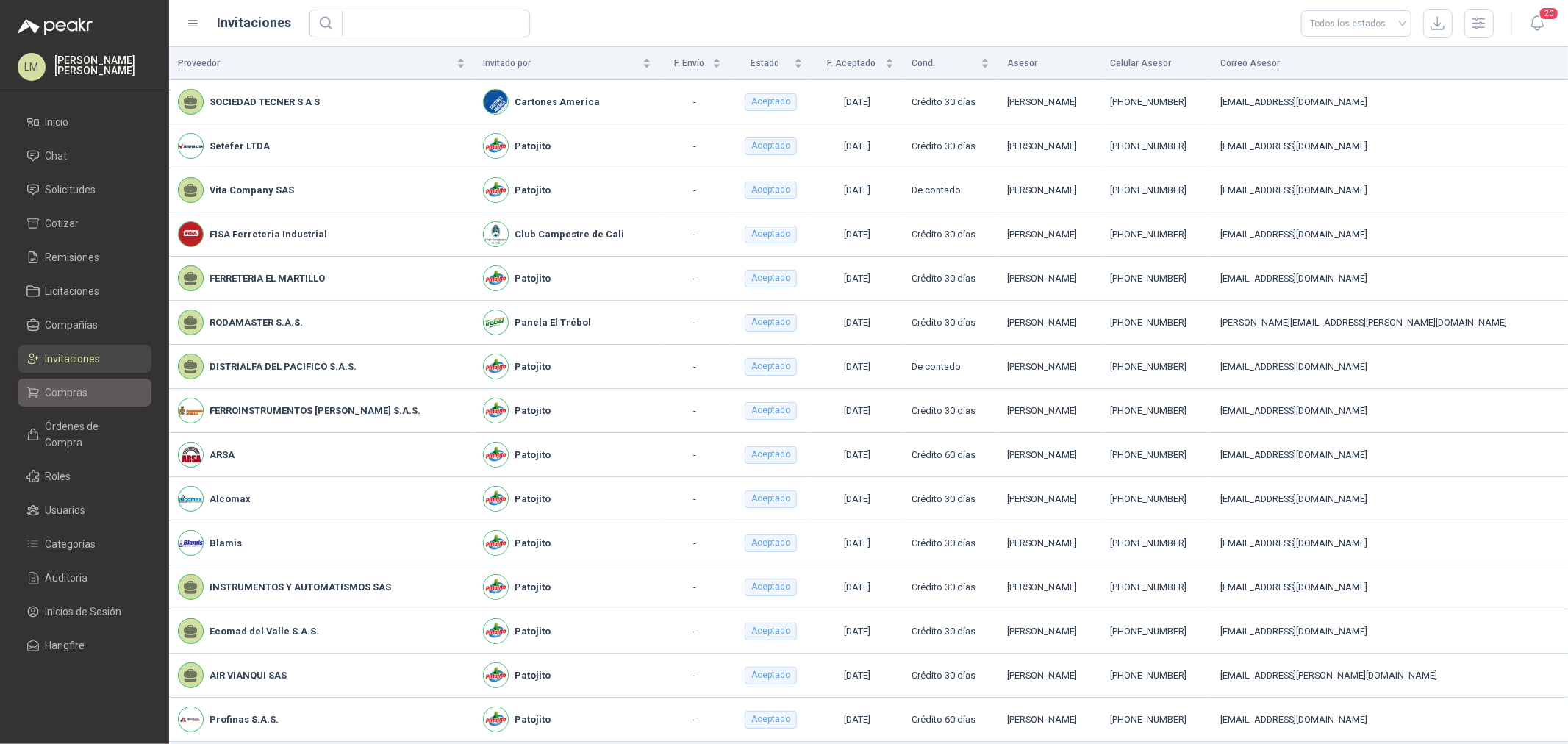
click at [56, 385] on span "Compras" at bounding box center [67, 392] width 43 height 16
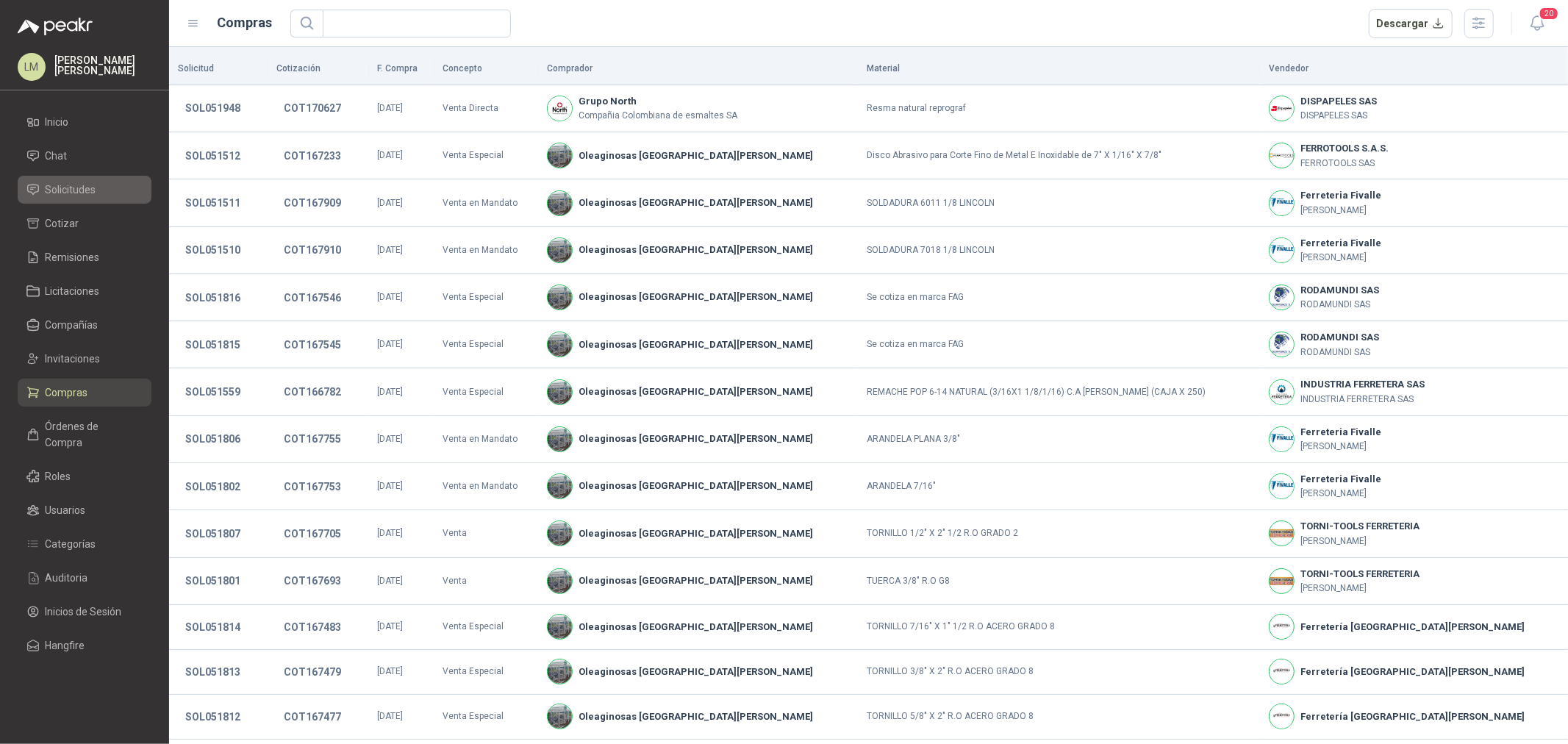
click at [70, 191] on span "Solicitudes" at bounding box center [71, 189] width 51 height 16
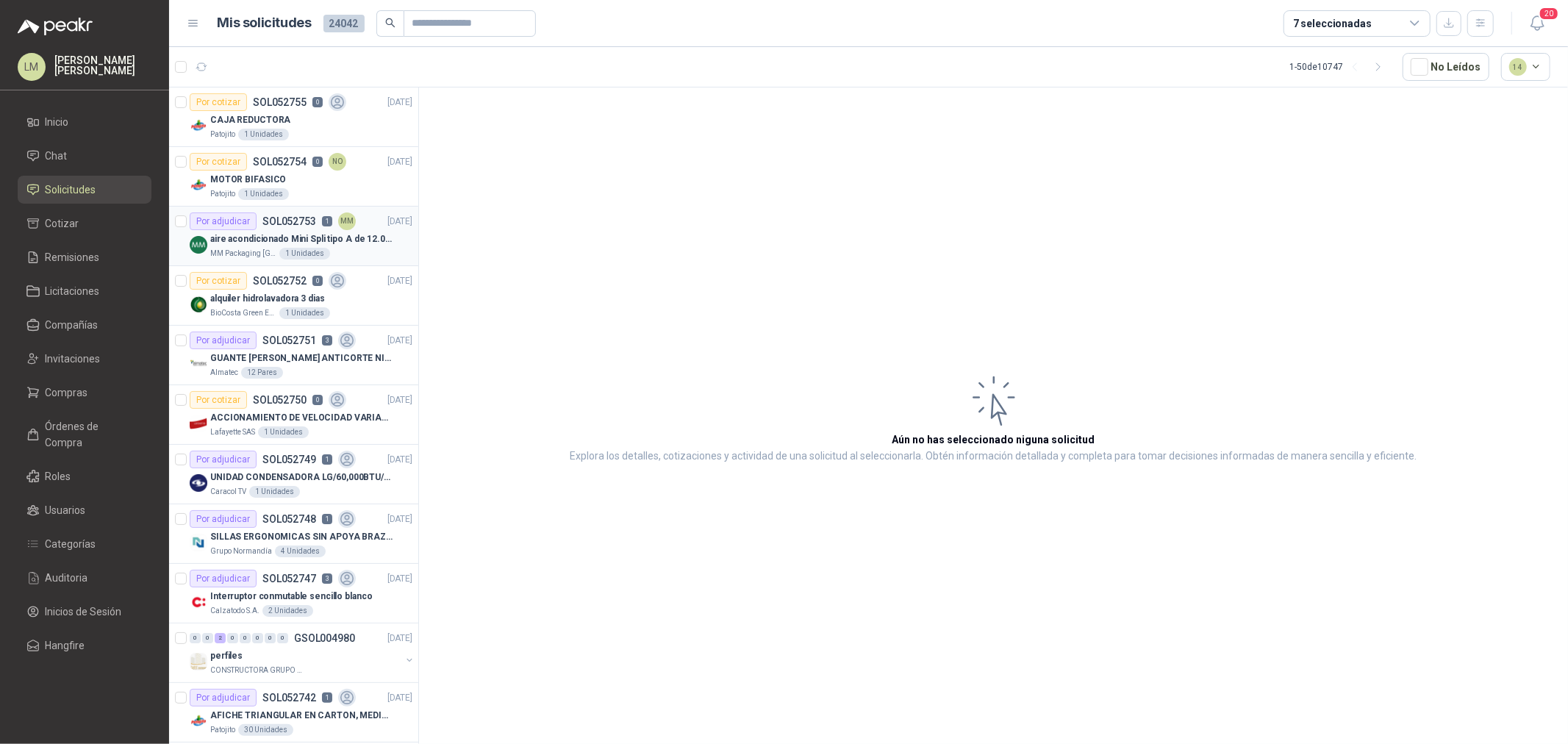
scroll to position [245, 0]
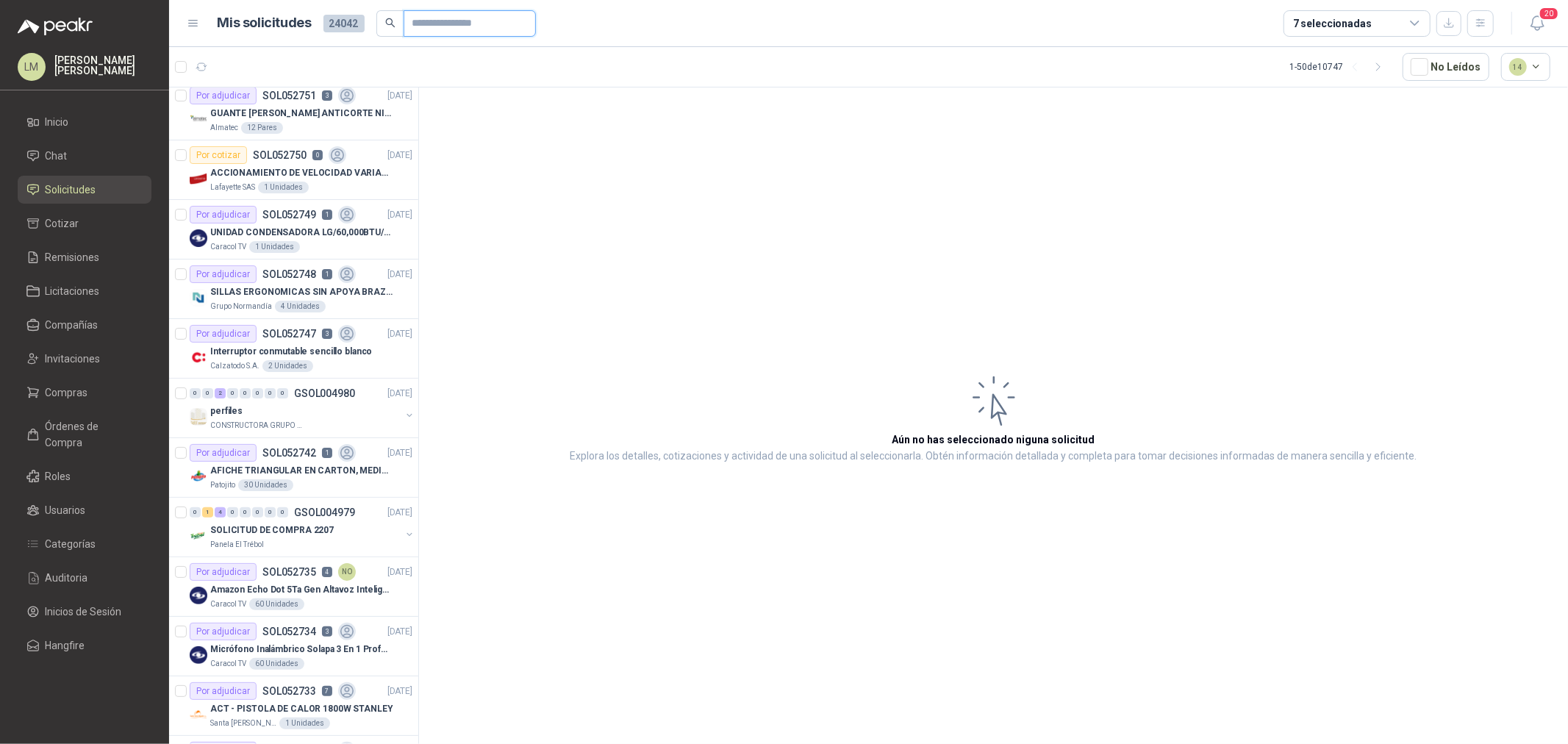
click at [456, 29] on input "text" at bounding box center [464, 23] width 103 height 25
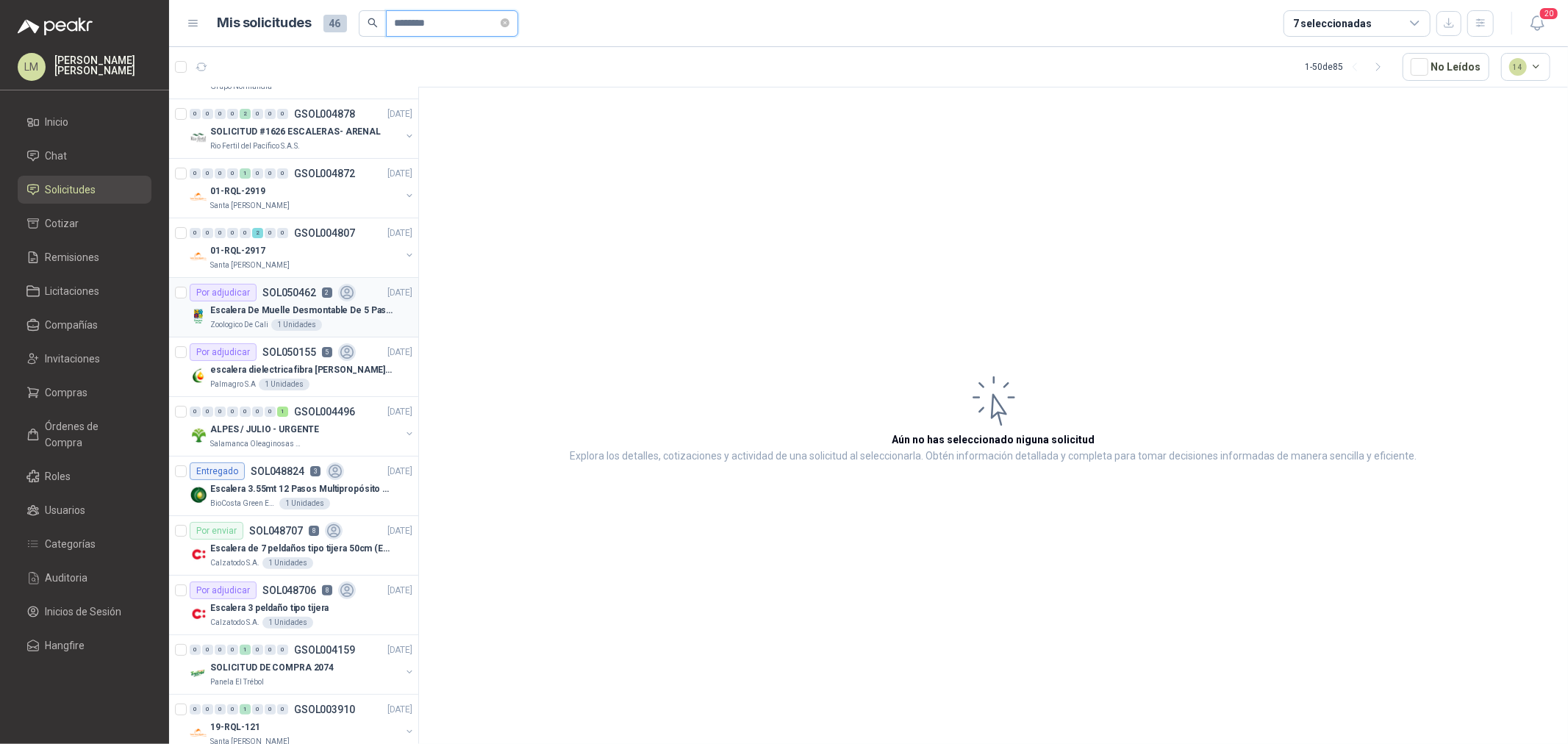
scroll to position [0, 0]
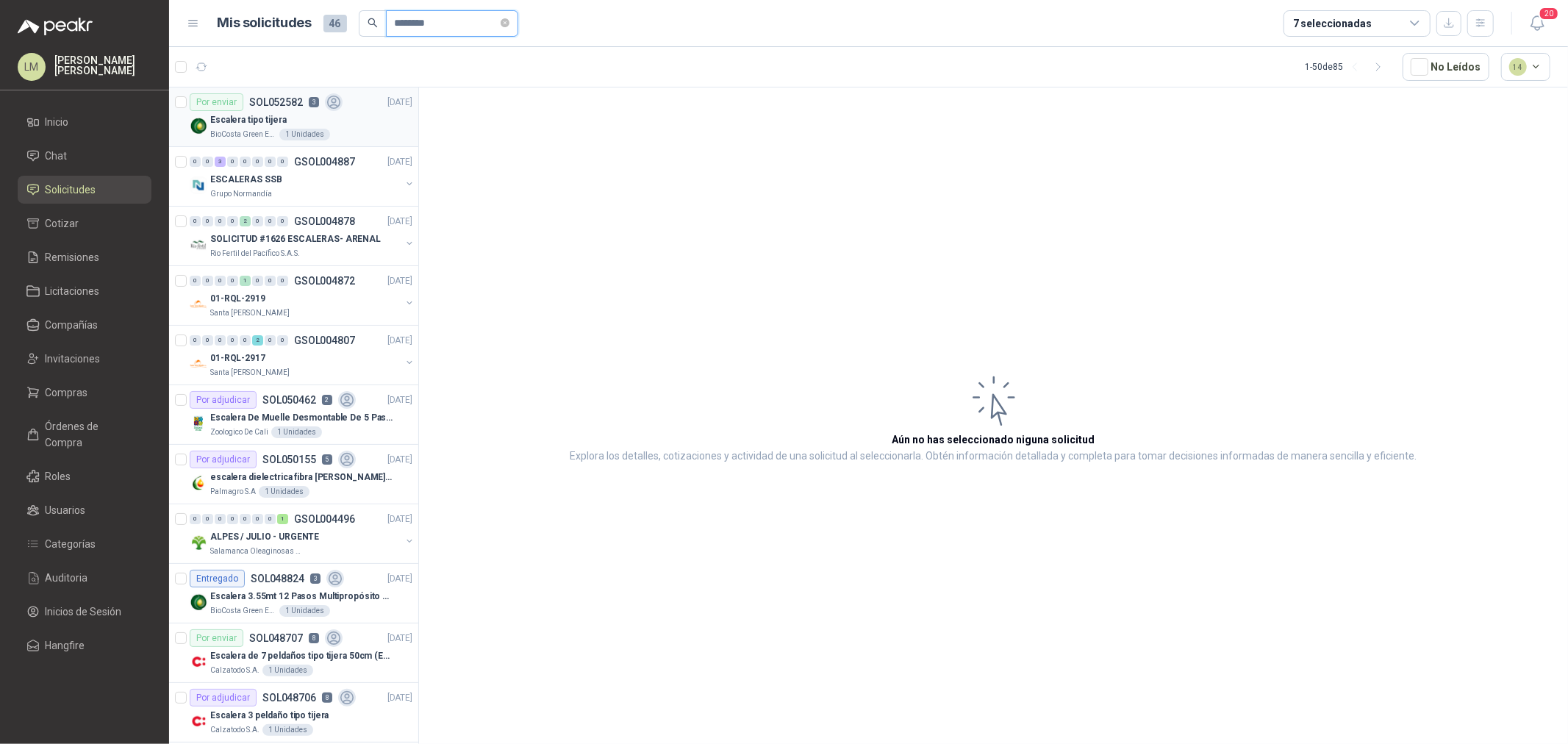
type input "********"
click at [271, 123] on p "Escalera tipo tijera" at bounding box center [248, 120] width 77 height 14
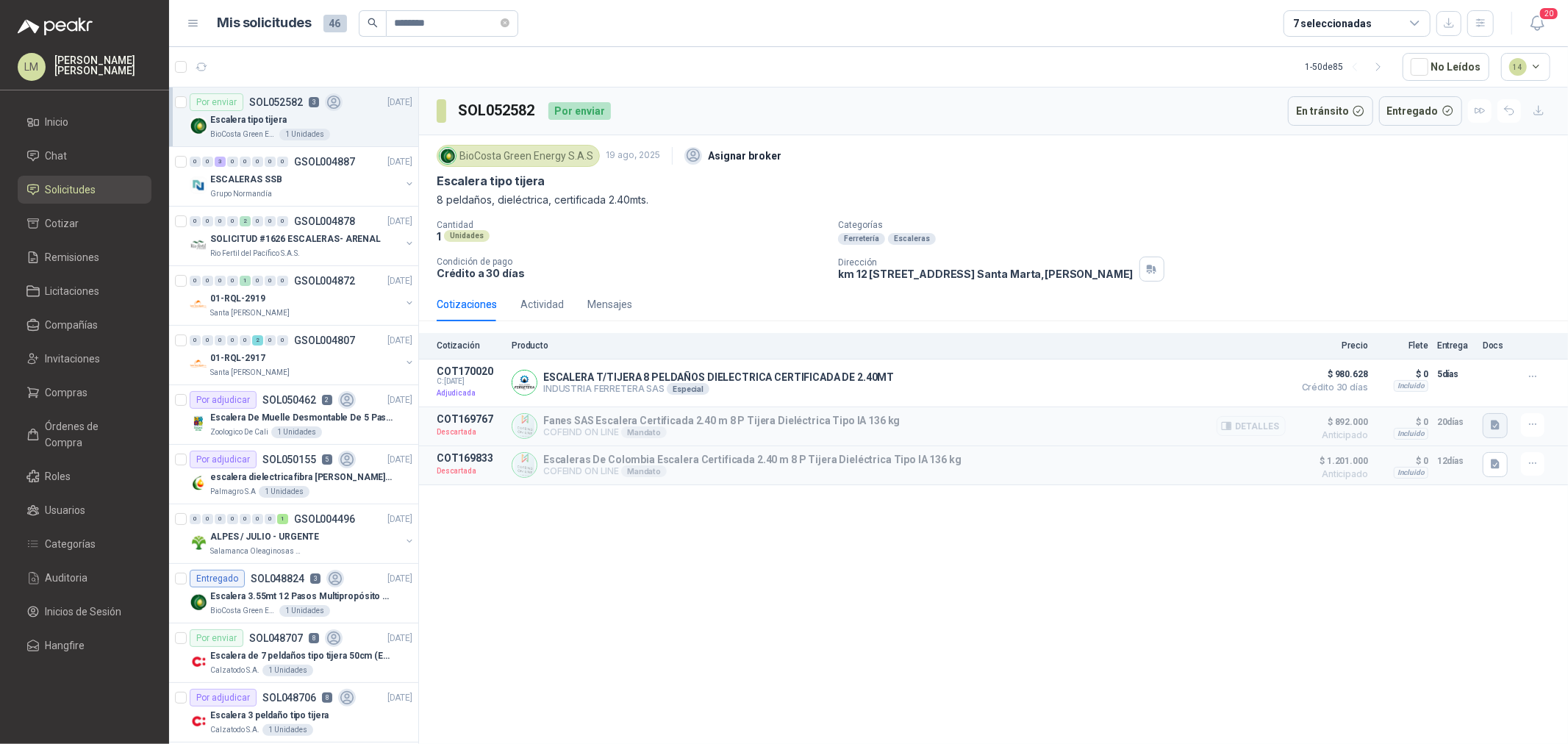
click at [1254, 420] on icon "button" at bounding box center [1496, 426] width 12 height 12
click at [1254, 380] on button "escalera_dielec8.JPG" at bounding box center [1425, 379] width 110 height 15
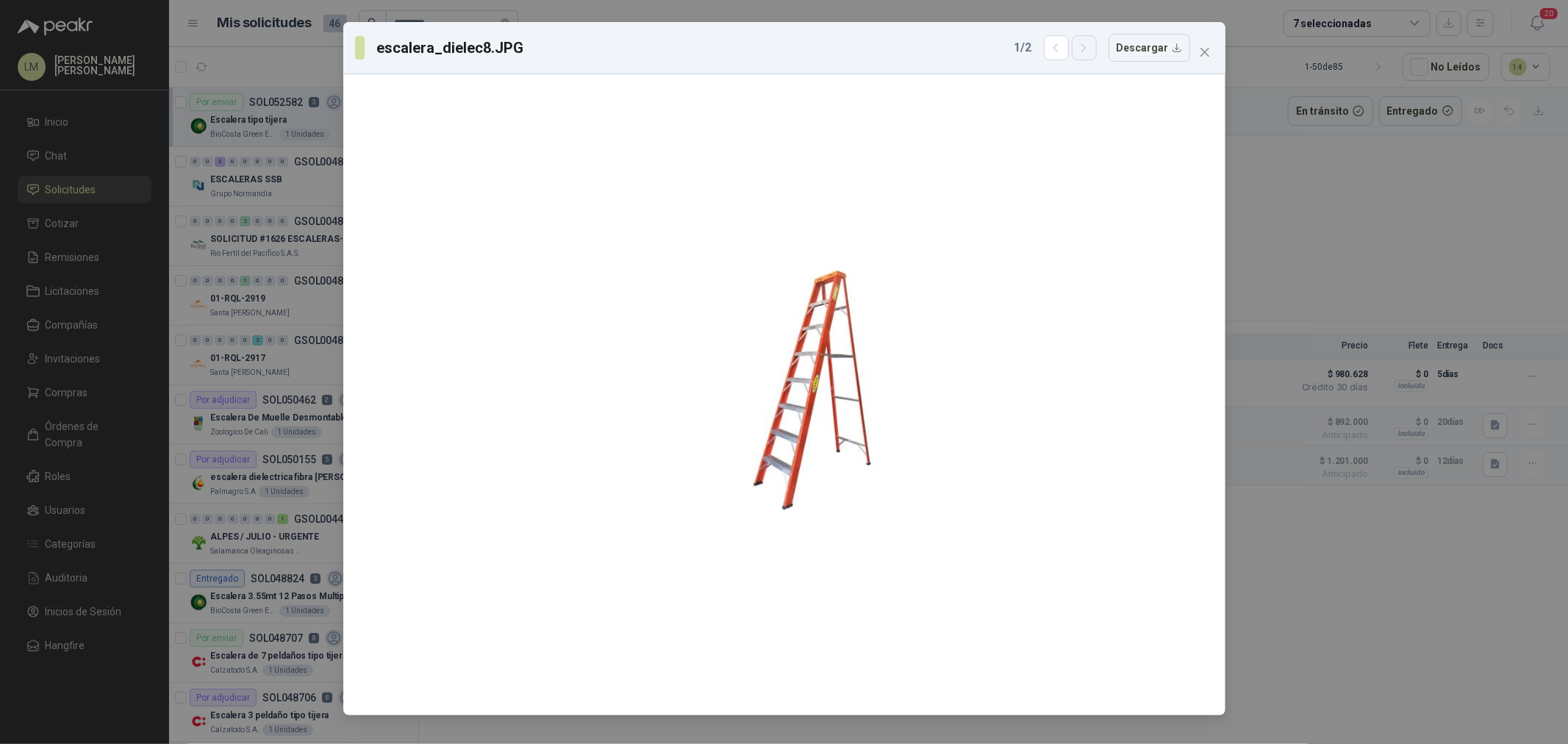
click at [1086, 46] on icon "button" at bounding box center [1083, 48] width 4 height 8
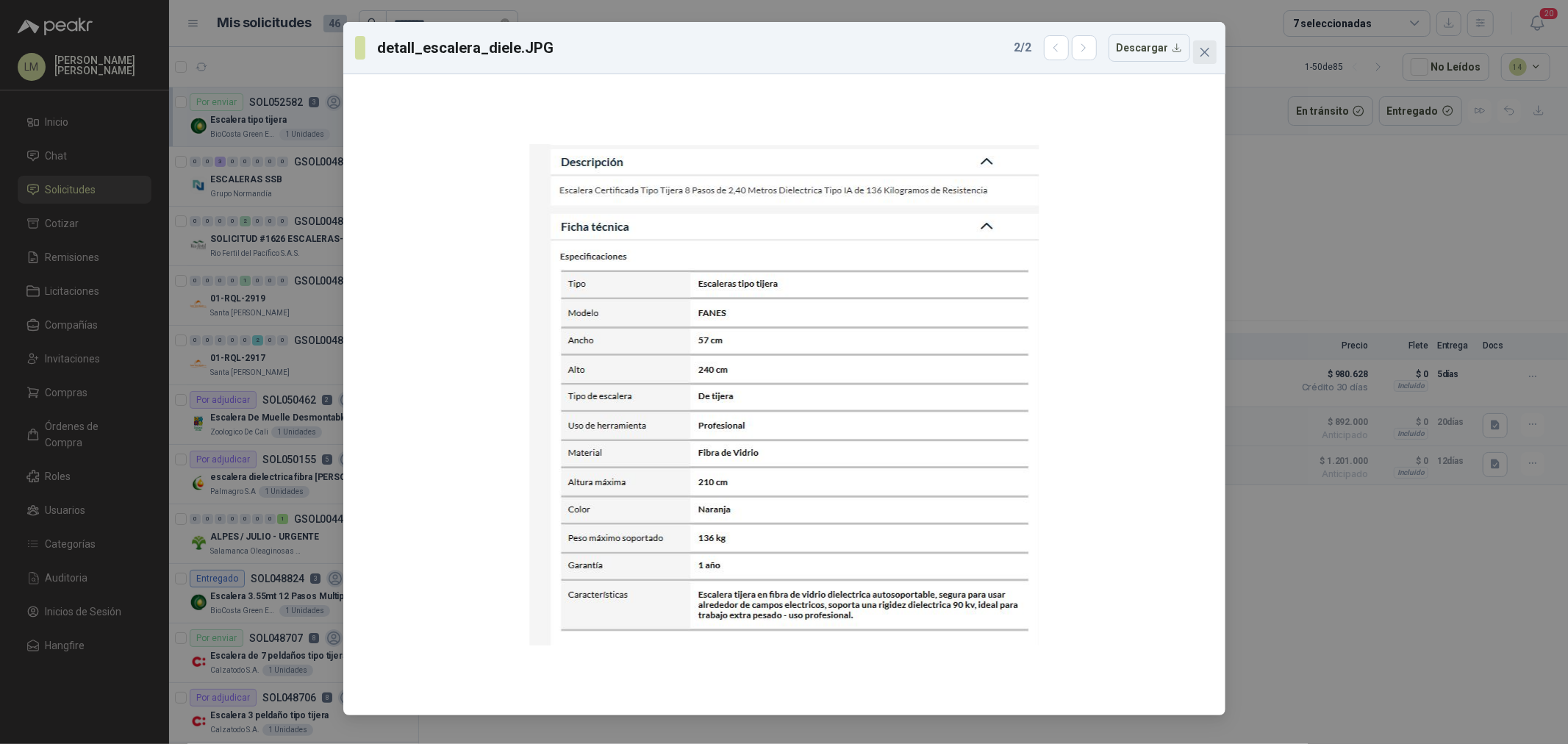
click at [1207, 51] on icon "close" at bounding box center [1205, 51] width 12 height 12
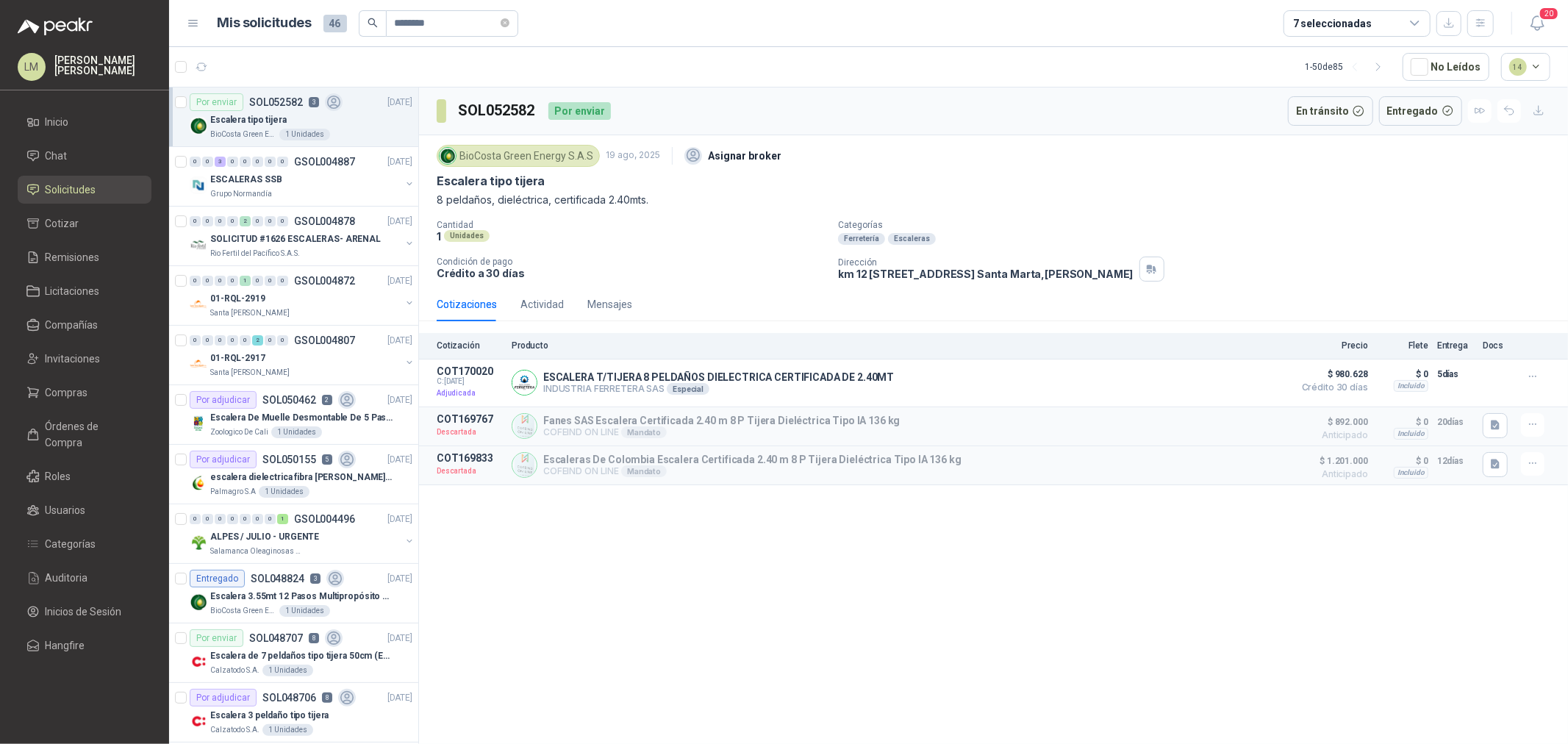
drag, startPoint x: 748, startPoint y: 252, endPoint x: 740, endPoint y: 254, distance: 8.2
click at [748, 252] on div "Cantidad 1 Unidades Categorías Ferretería Escaleras Condición de pago Crédito a…" at bounding box center [994, 251] width 1114 height 62
drag, startPoint x: 1287, startPoint y: 380, endPoint x: 1274, endPoint y: 380, distance: 13.0
click at [1254, 380] on article "COT170020 C: 20/08/2025 Adjudicada ESCALERA T/TIJERA 8 PELDAÑOS DIELECTRICA CER…" at bounding box center [994, 384] width 1149 height 48
click at [1254, 379] on button "Detalles" at bounding box center [1251, 383] width 69 height 20
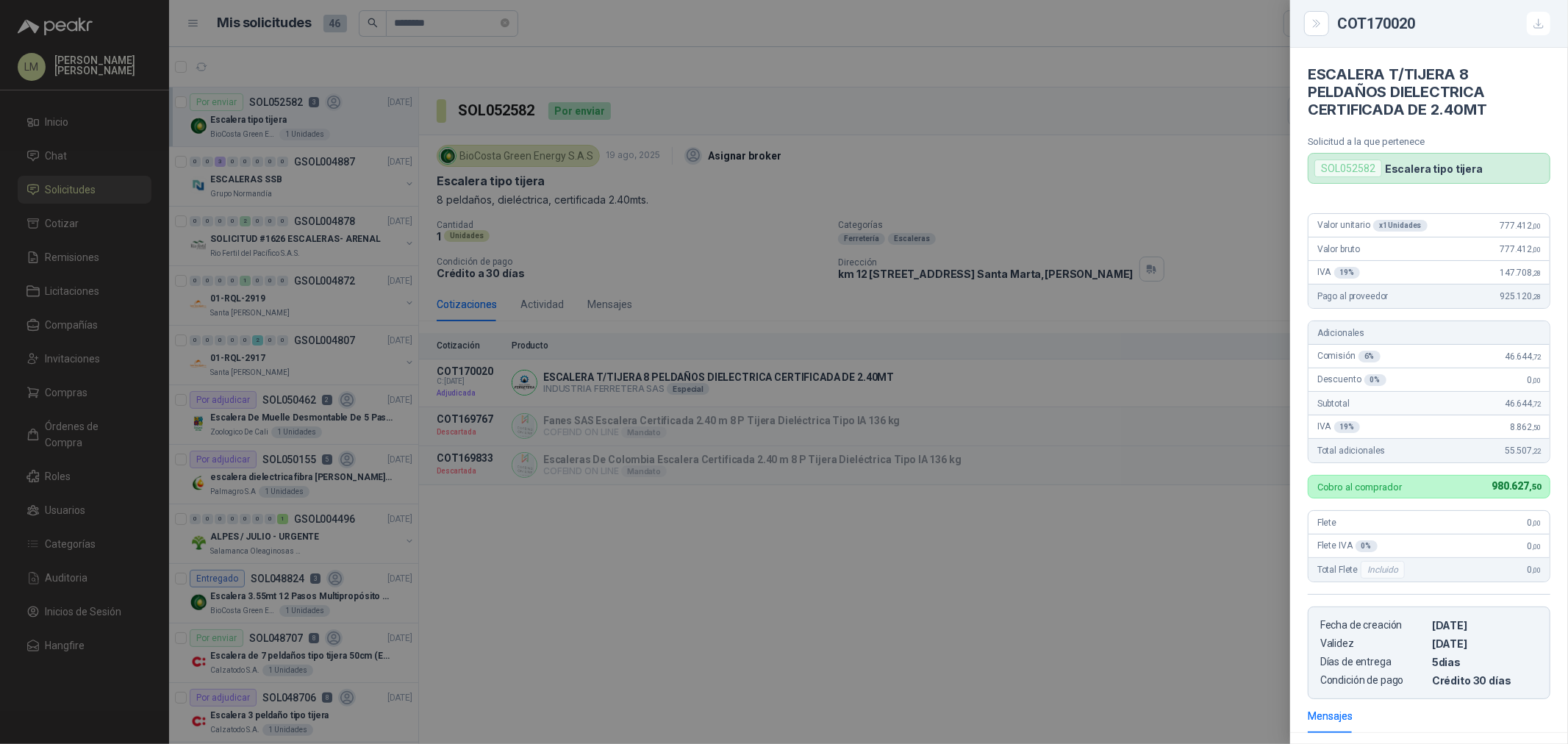
click at [969, 314] on div at bounding box center [784, 372] width 1568 height 744
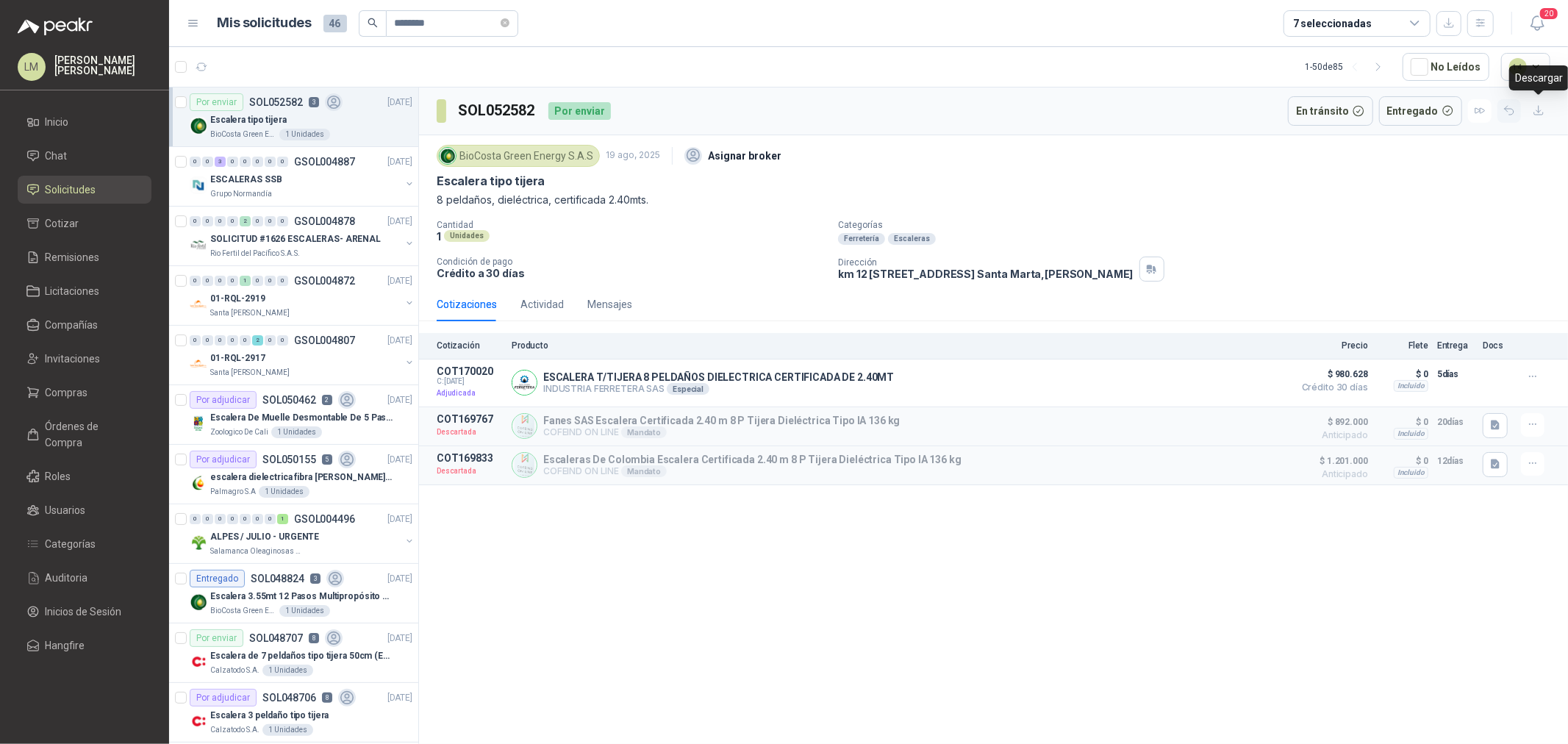
click at [1254, 111] on icon "button" at bounding box center [1510, 110] width 12 height 12
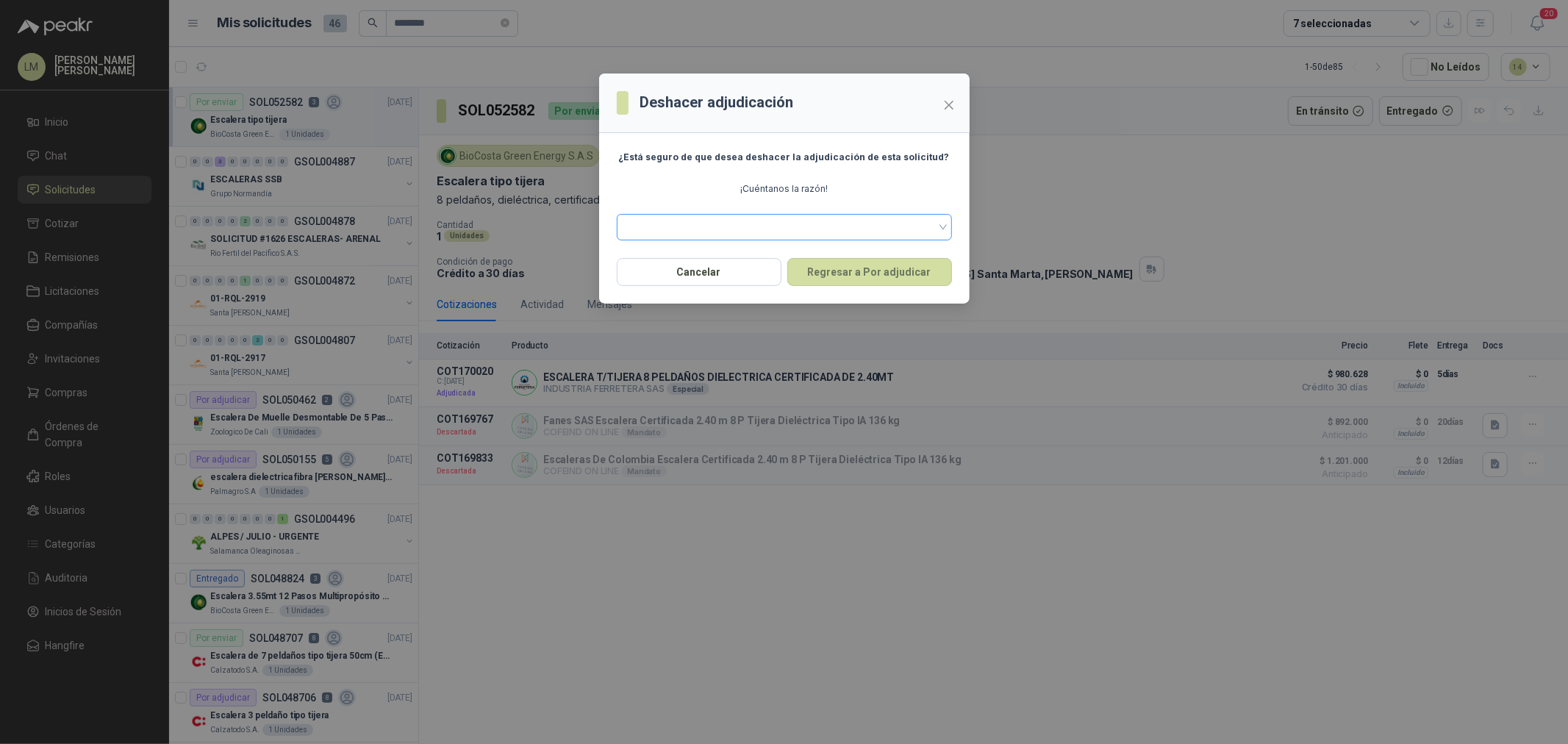
click at [797, 226] on span at bounding box center [784, 227] width 317 height 22
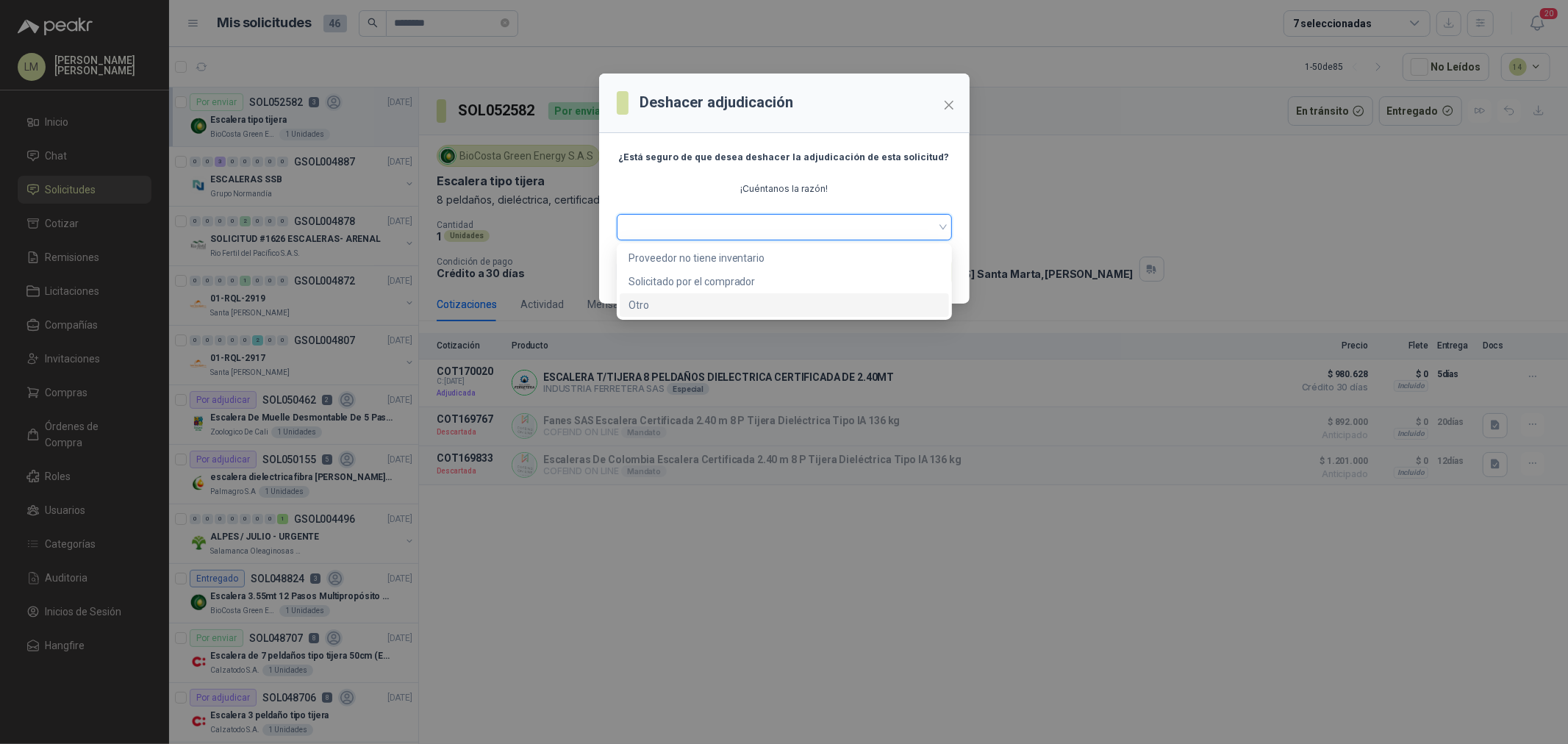
click at [664, 301] on div "Otro" at bounding box center [784, 305] width 312 height 16
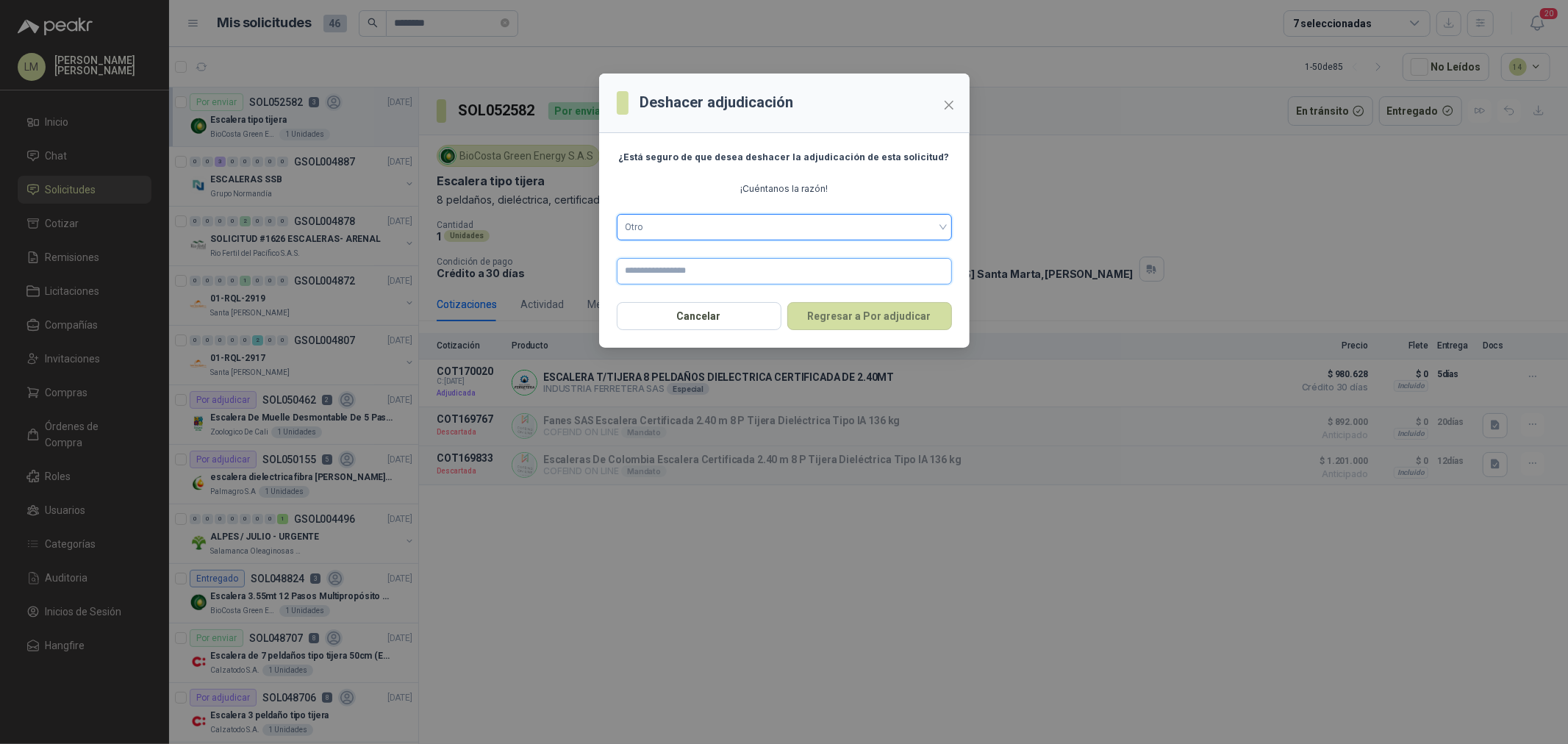
click at [674, 262] on input "text" at bounding box center [784, 272] width 335 height 27
type input "**********"
click at [811, 318] on button "Regresar a Por adjudicar" at bounding box center [869, 316] width 165 height 28
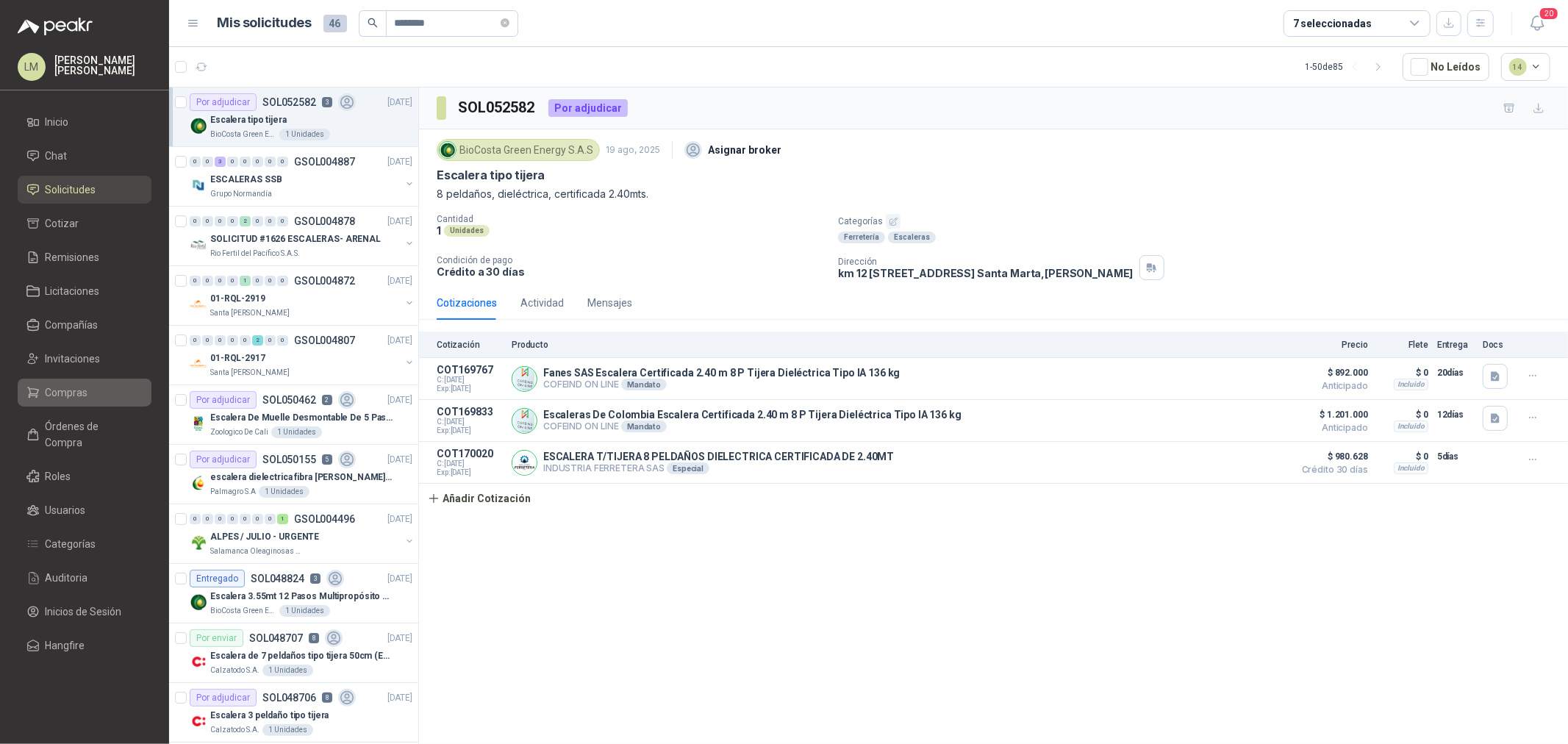
click at [70, 393] on span "Compras" at bounding box center [67, 392] width 43 height 16
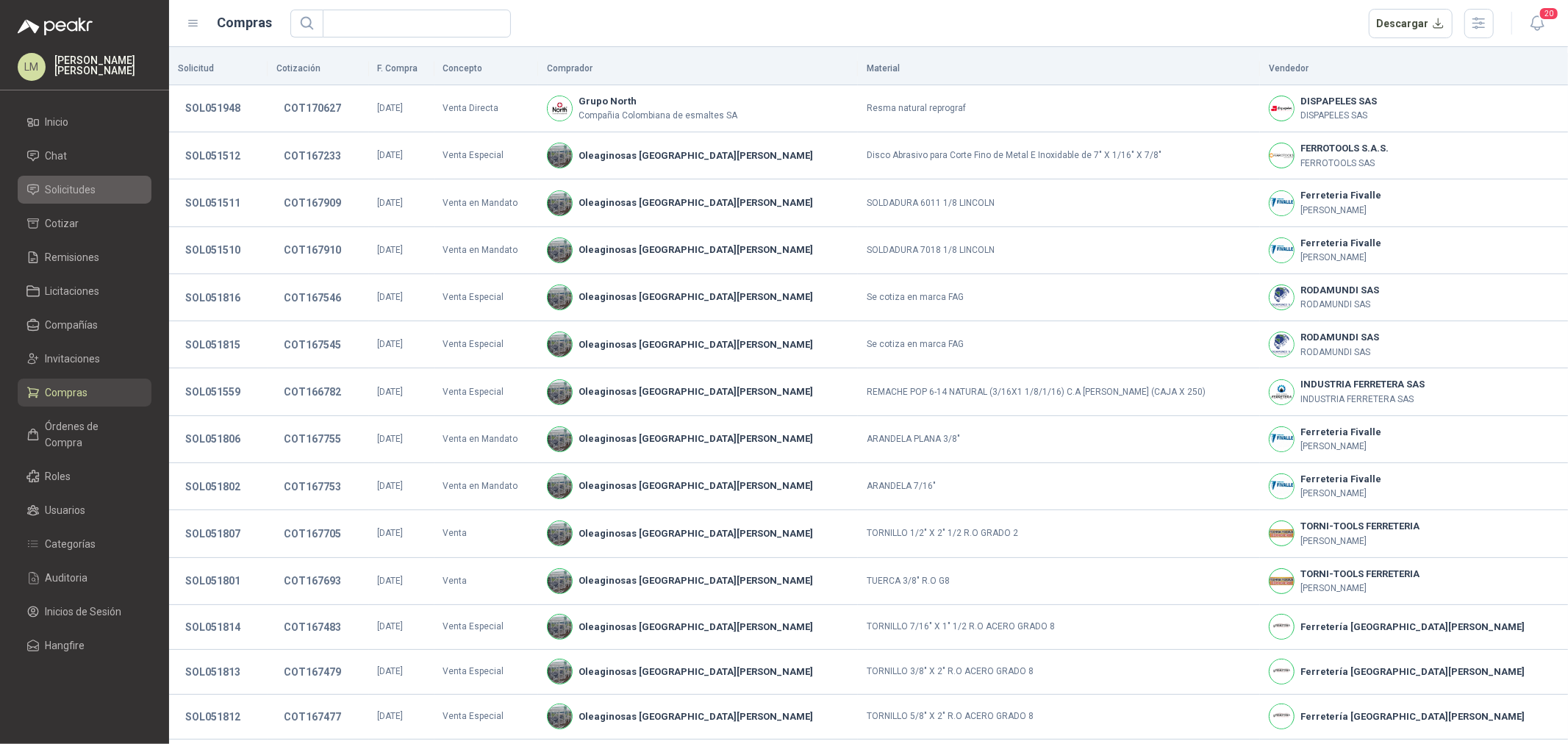
click at [71, 179] on link "Solicitudes" at bounding box center [84, 189] width 134 height 28
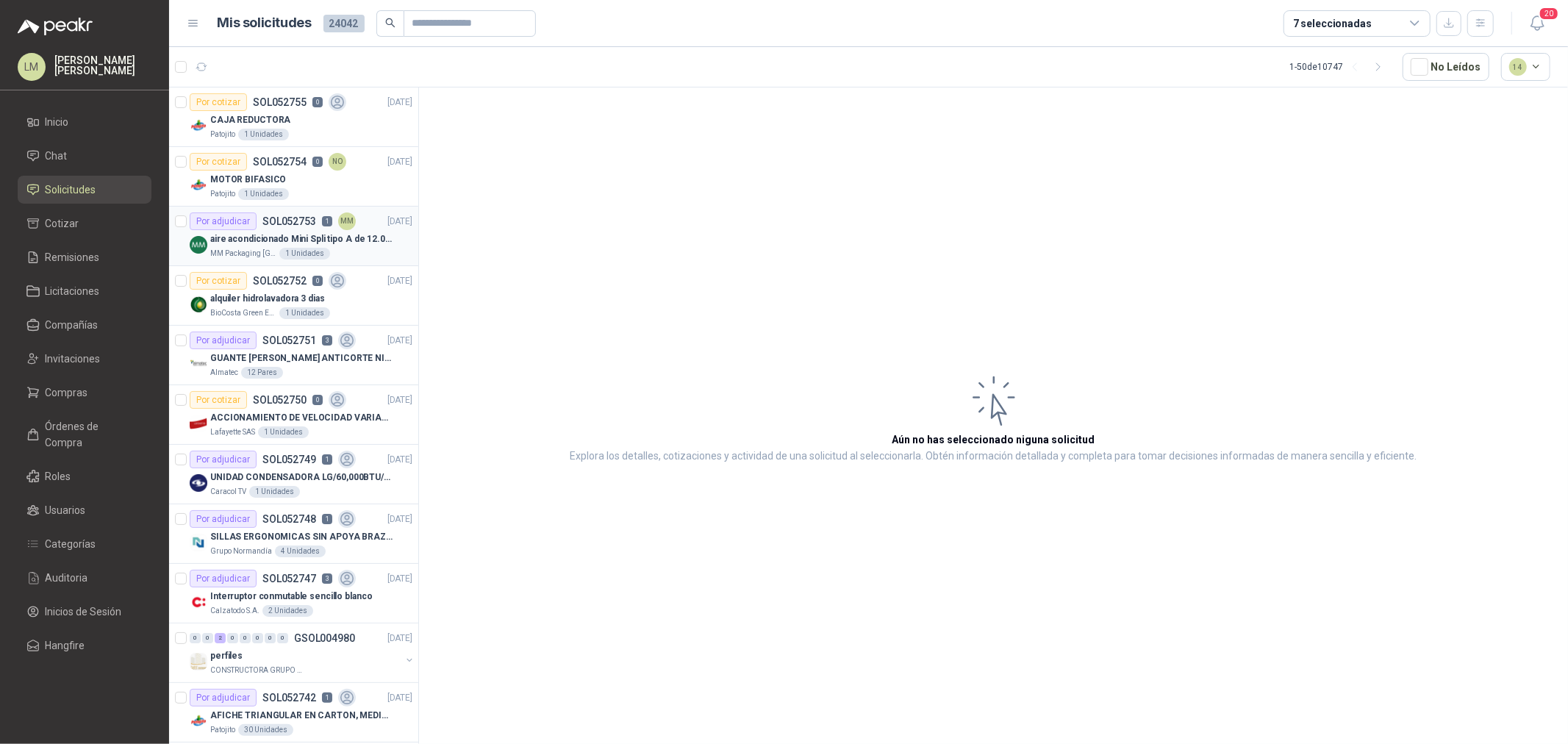
click at [259, 223] on div "Por adjudicar SOL052753 1 MM" at bounding box center [272, 221] width 166 height 18
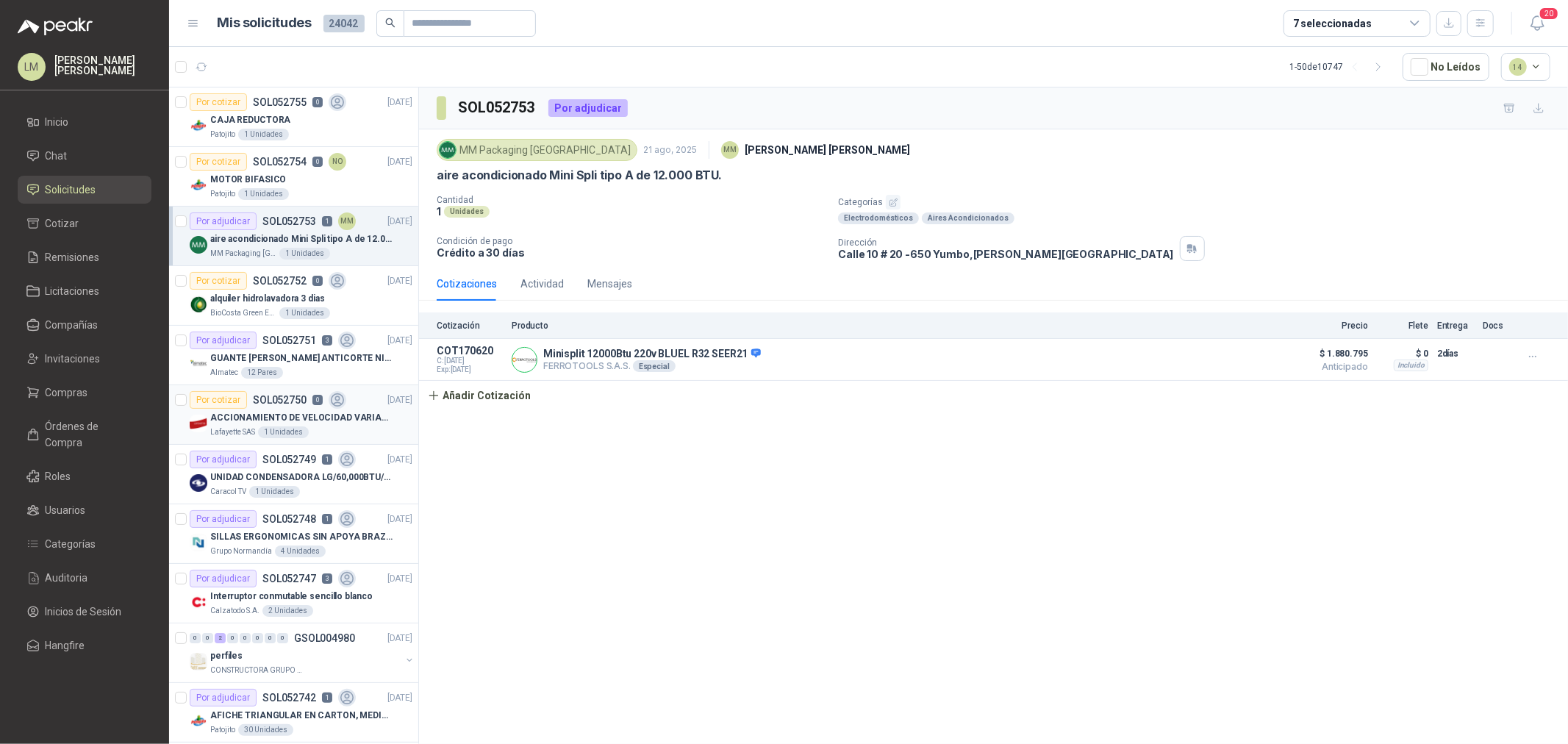
click at [267, 433] on div "1 Unidades" at bounding box center [284, 432] width 51 height 12
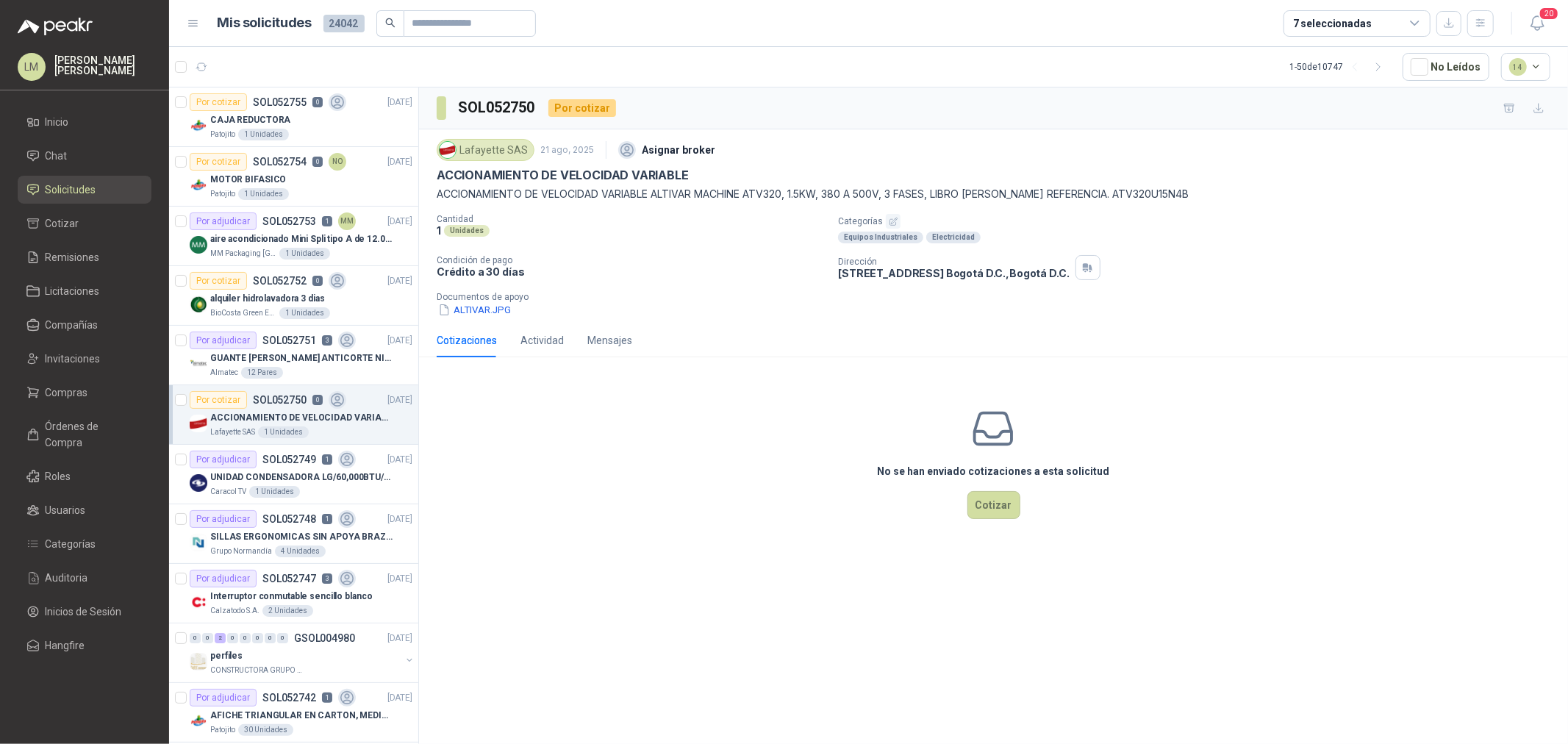
scroll to position [327, 0]
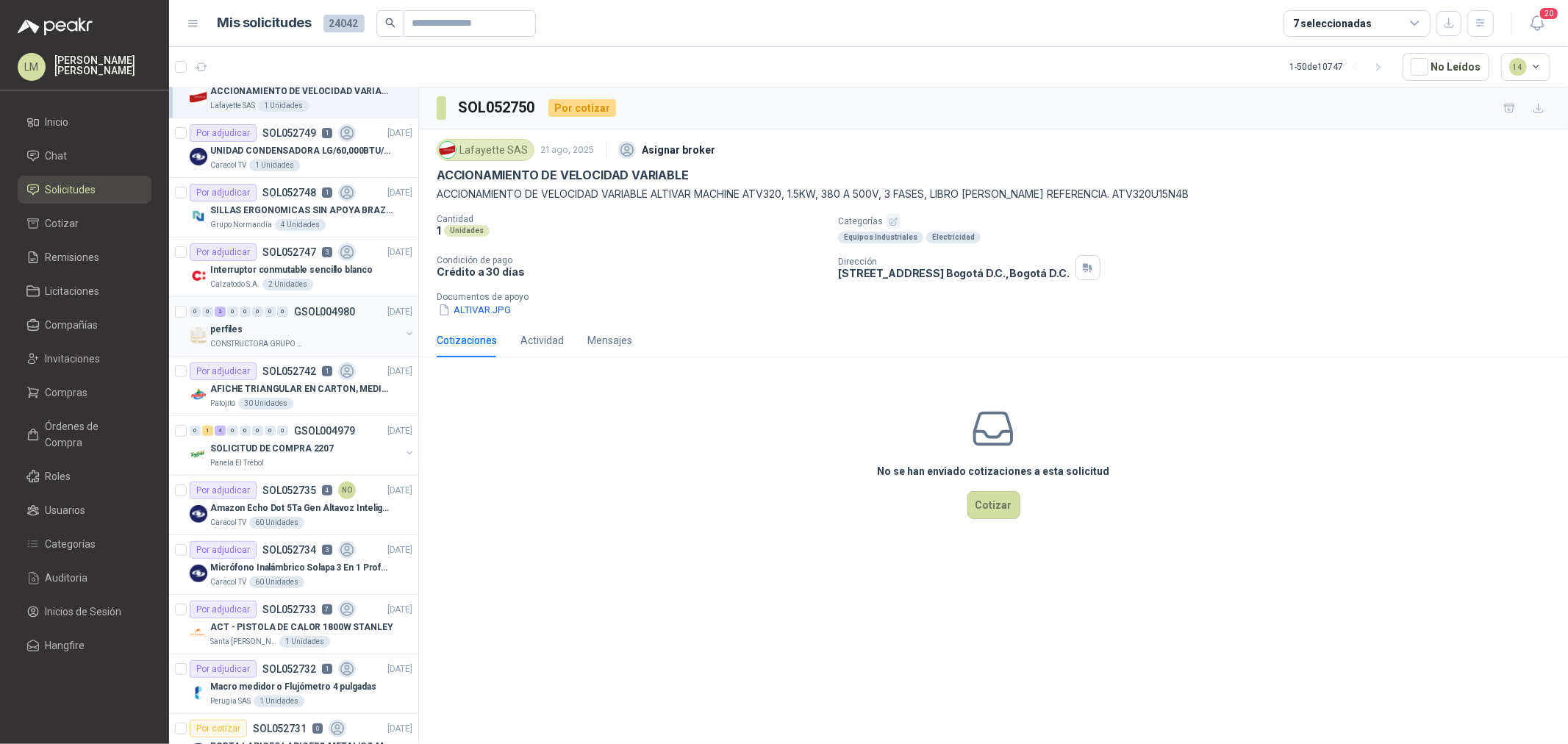
click at [282, 321] on div "perfiles" at bounding box center [305, 329] width 190 height 18
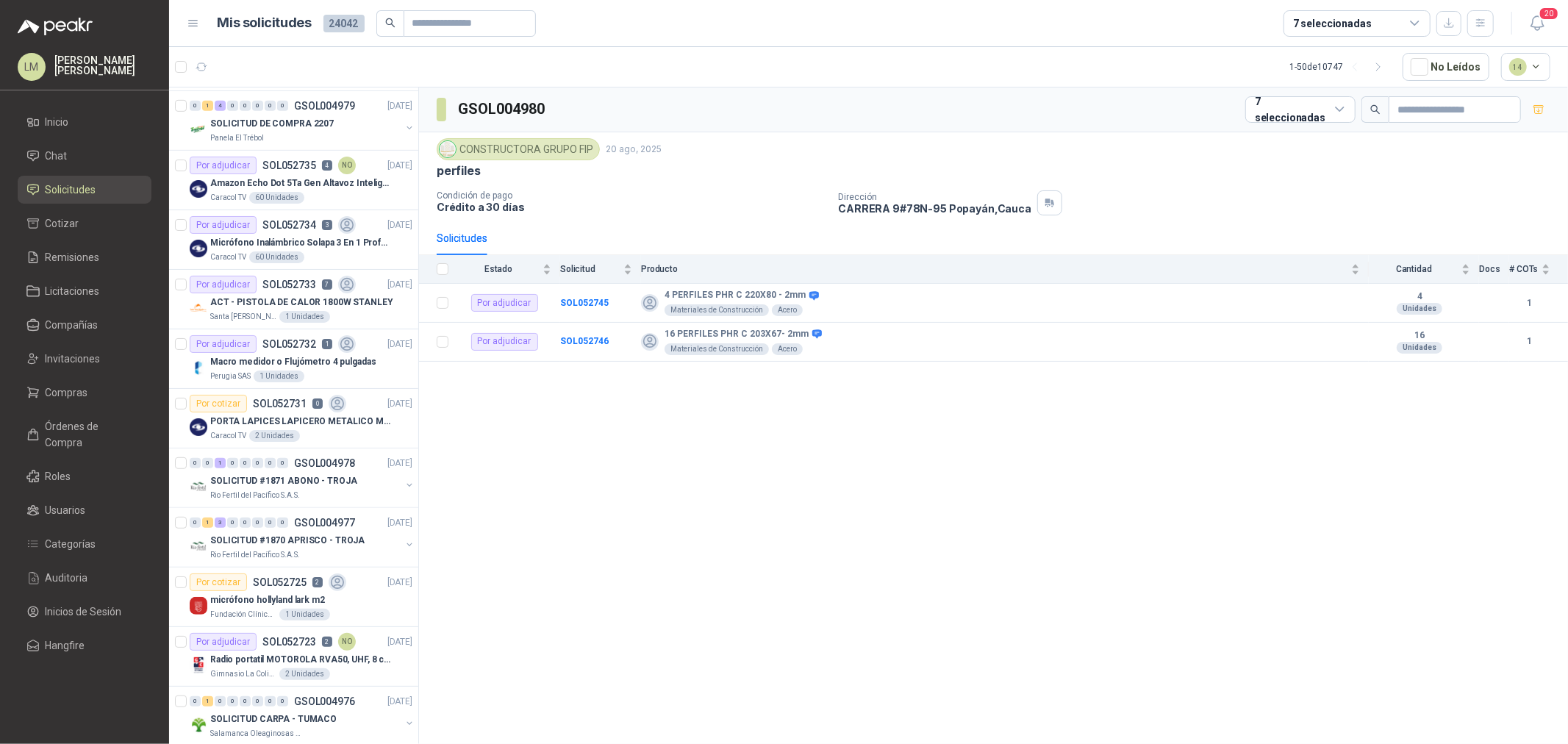
scroll to position [653, 0]
click at [281, 184] on p "Amazon Echo Dot 5Ta Gen Altavoz Inteligente Alexa Azul" at bounding box center [301, 182] width 183 height 14
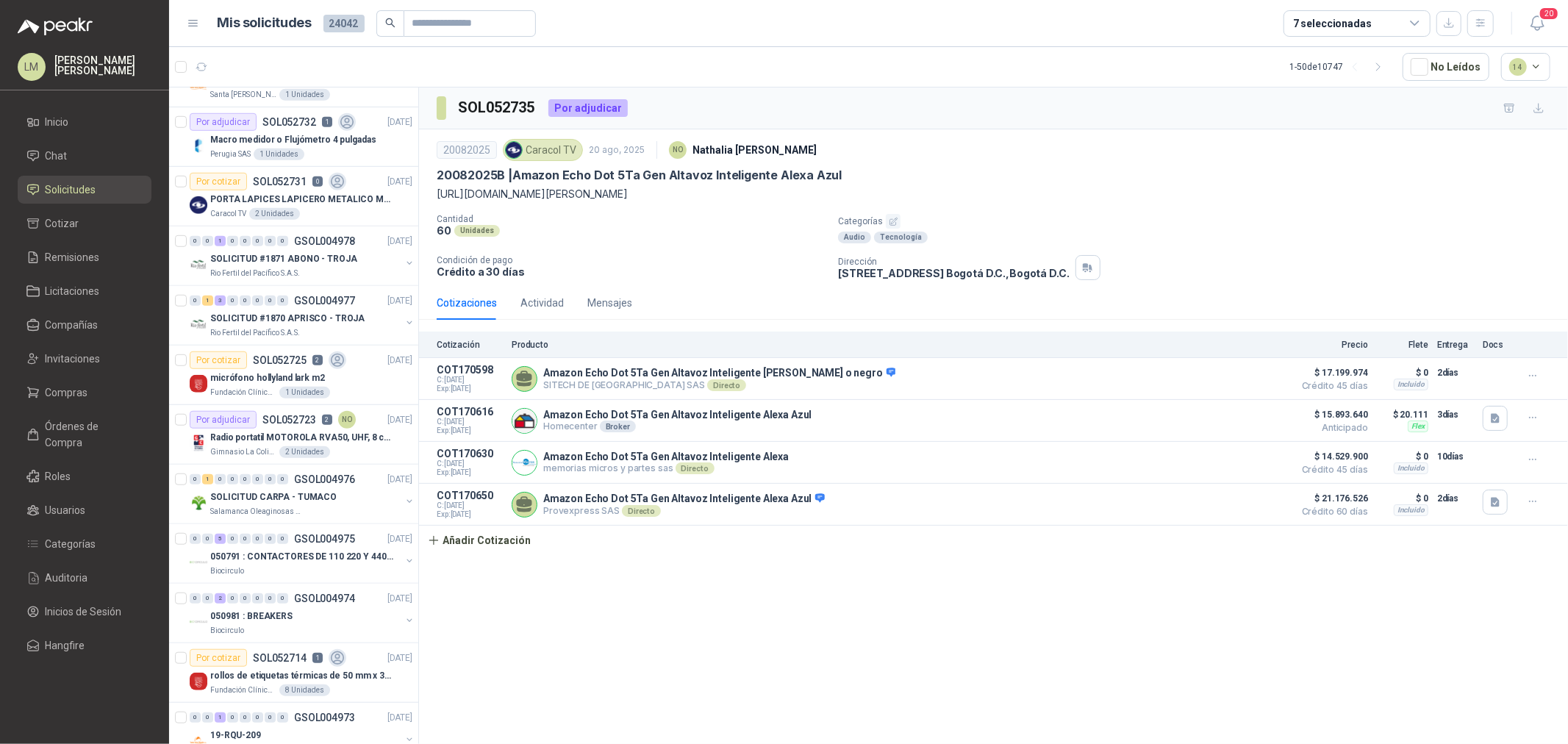
scroll to position [899, 0]
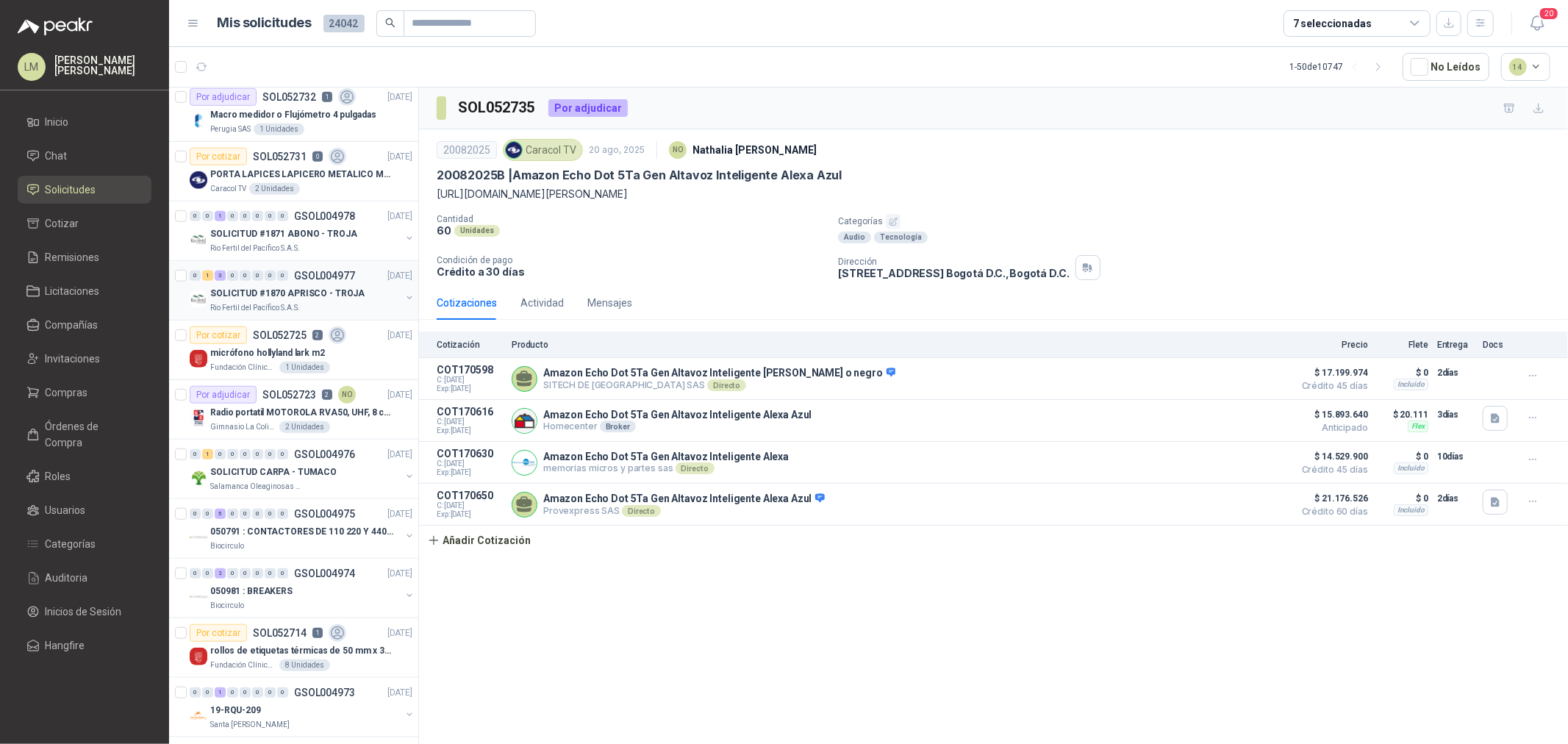
click at [284, 301] on div "SOLICITUD #1870 APRISCO - TROJA Rio Fertil del Pacífico S.A.S." at bounding box center [305, 299] width 190 height 29
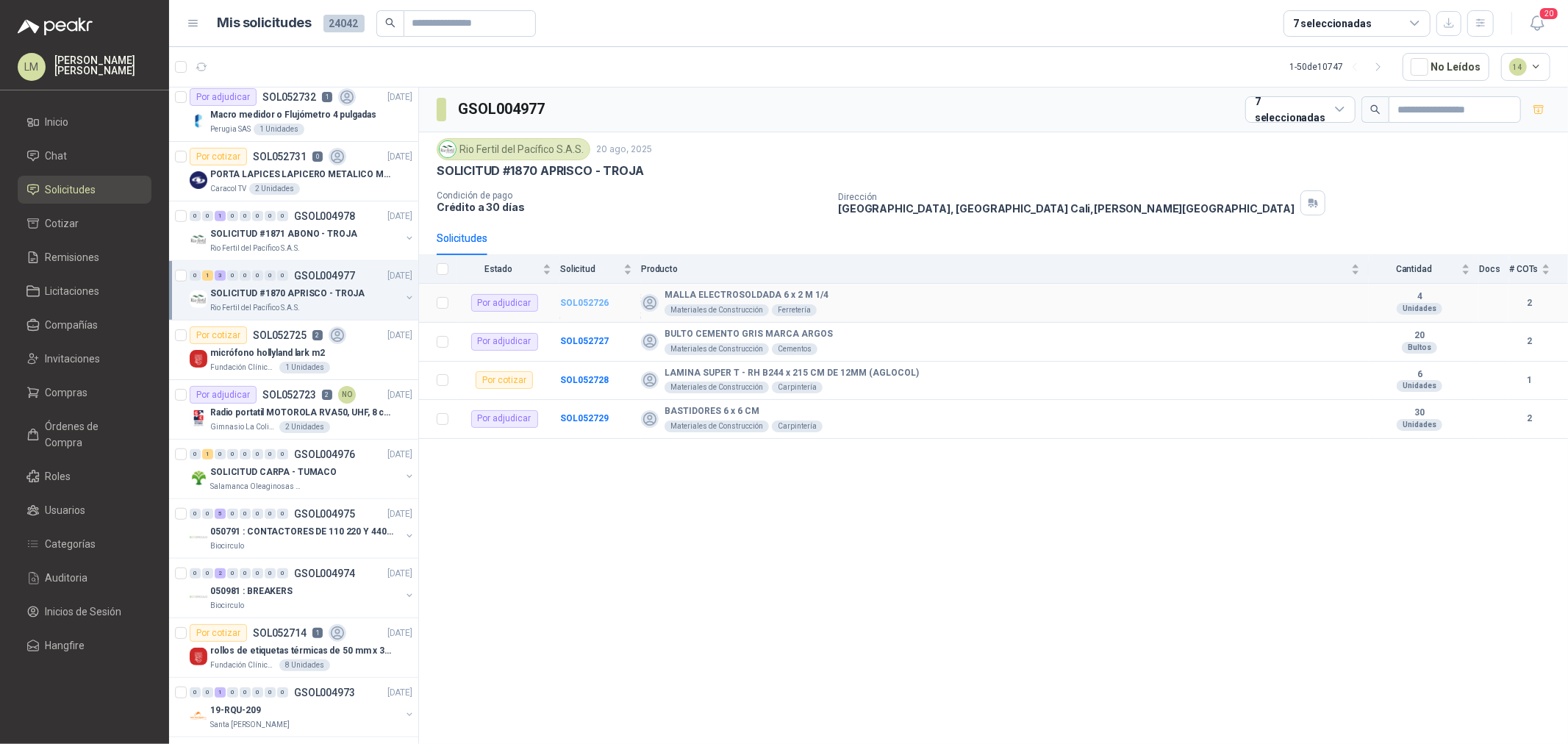
click at [575, 303] on b "SOL052726" at bounding box center [584, 302] width 48 height 10
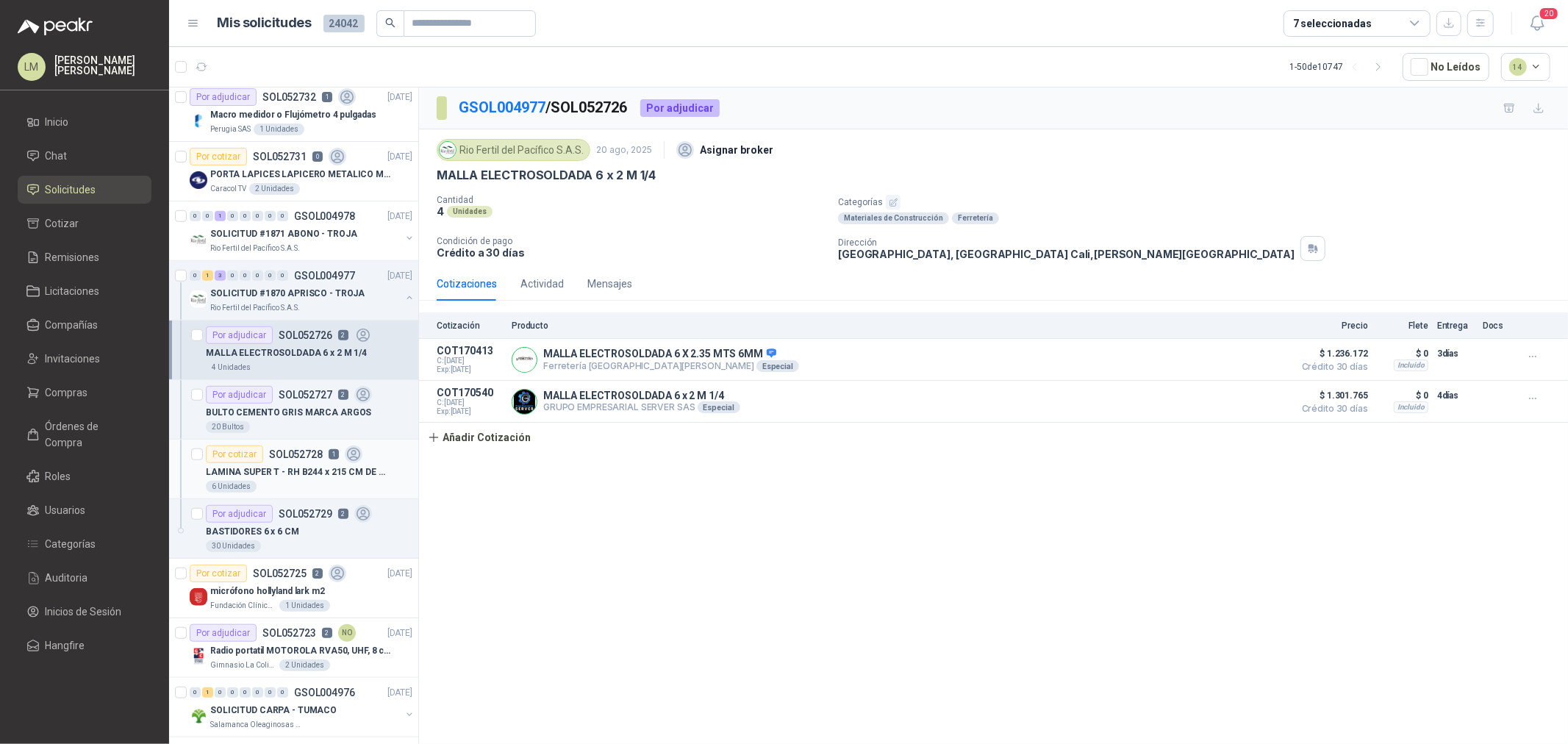
click at [267, 484] on div "6 Unidades" at bounding box center [308, 486] width 206 height 12
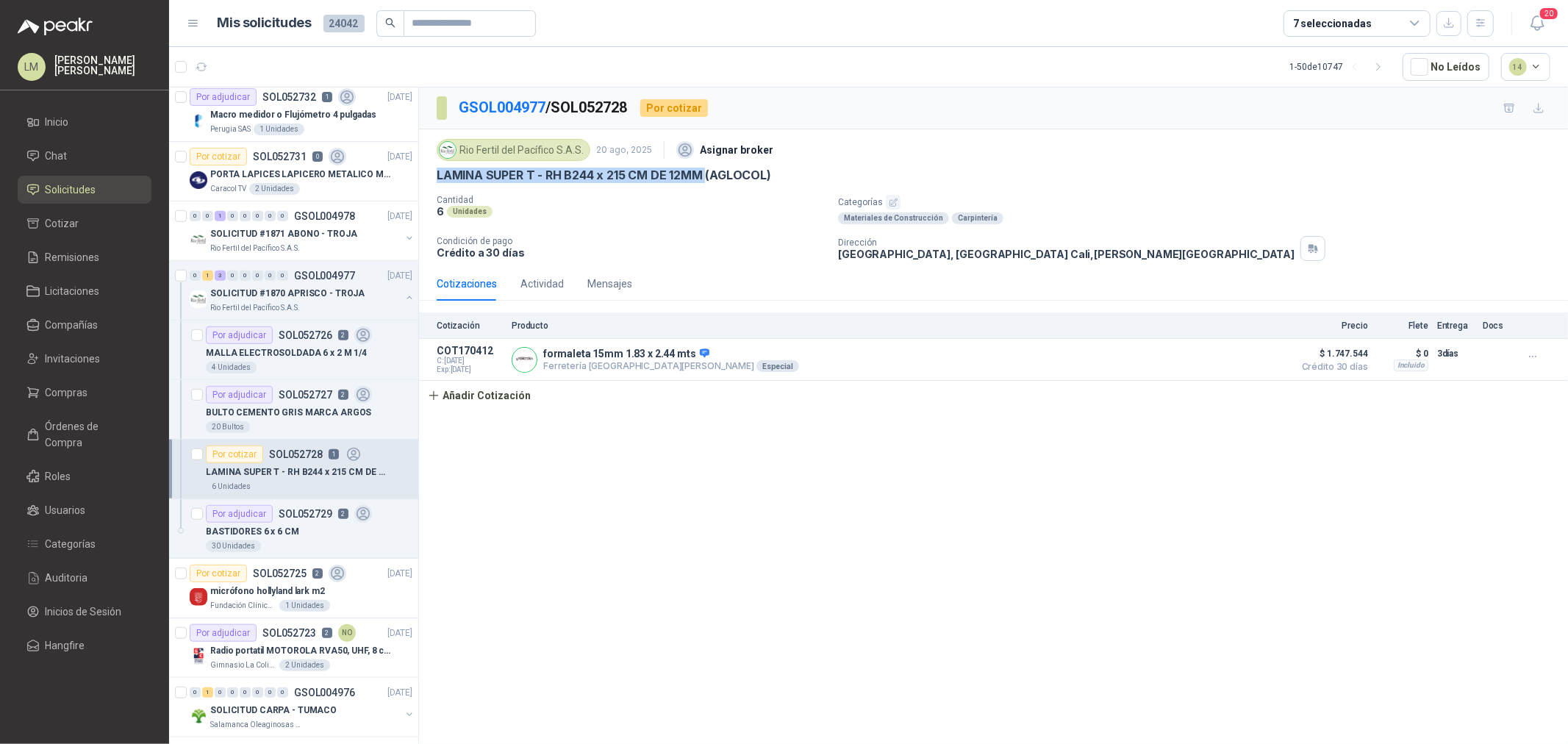
drag, startPoint x: 422, startPoint y: 170, endPoint x: 705, endPoint y: 184, distance: 283.3
click at [705, 184] on div "Rio Fertil del Pacífico S.A.S. 20 ago, 2025 Asignar broker LAMINA SUPER T - RH …" at bounding box center [994, 198] width 1149 height 137
copy p "LAMINA SUPER T - RH B244 x 215 CM DE 12MM"
click at [290, 567] on p "micrófono hollyland lark m2" at bounding box center [268, 591] width 115 height 14
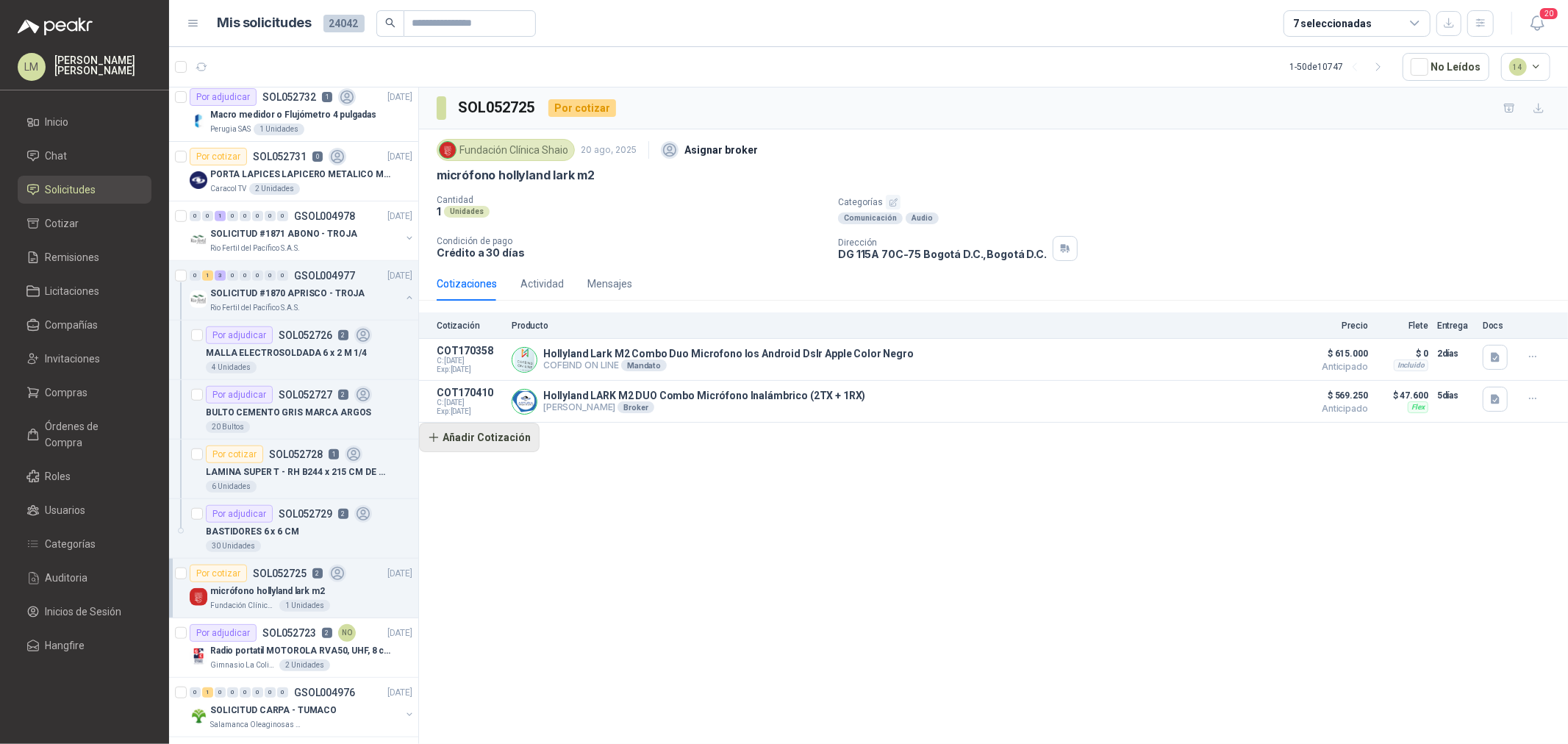
click at [512, 445] on button "Añadir Cotización" at bounding box center [479, 437] width 120 height 29
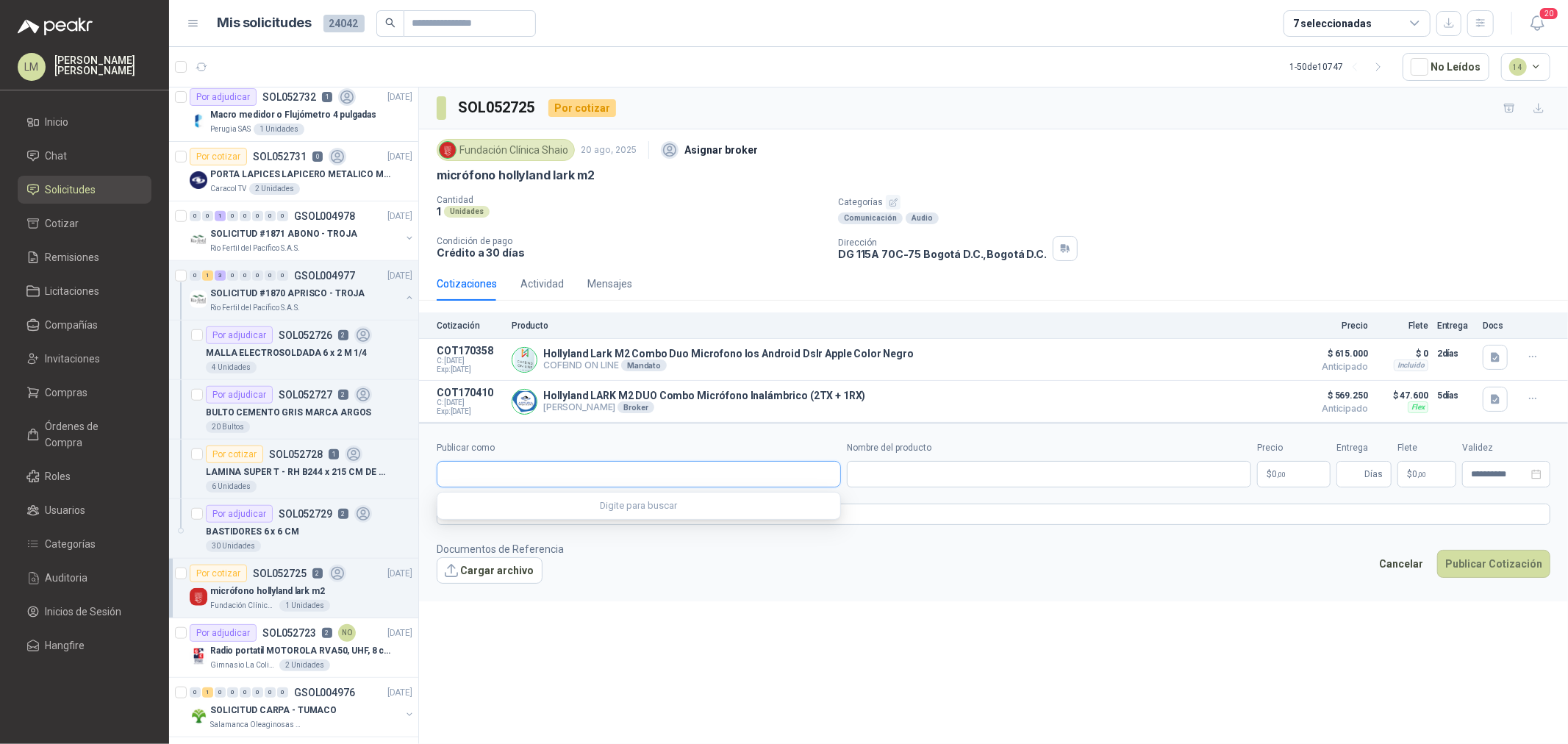
click at [520, 482] on input "Publicar como" at bounding box center [639, 474] width 403 height 25
type input "**********"
click at [516, 505] on p "Technology Video" at bounding box center [507, 508] width 71 height 9
type input "**********"
click at [920, 479] on input "Nombre del producto" at bounding box center [1049, 474] width 404 height 27
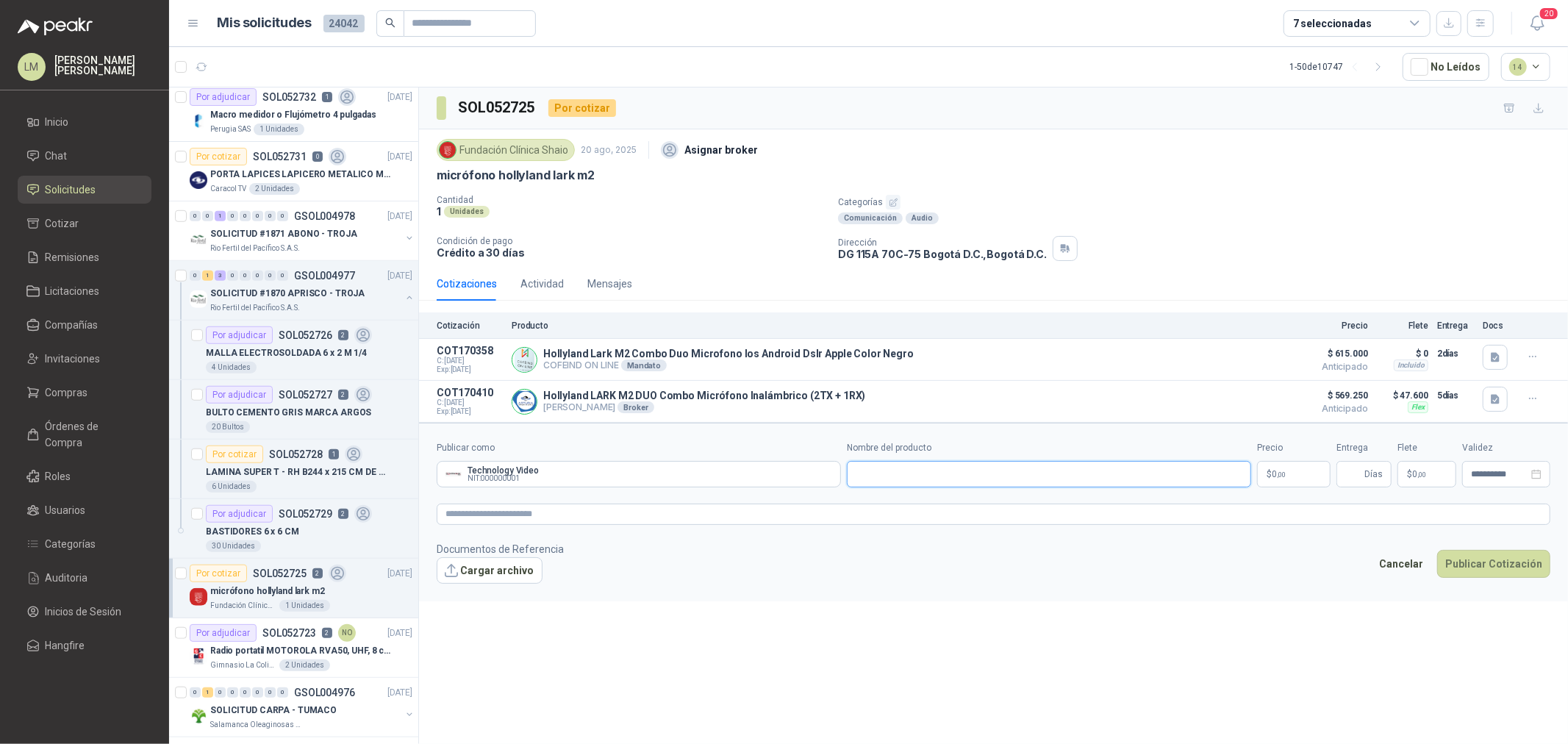
paste input "**********"
type input "**********"
click at [788, 517] on textarea at bounding box center [994, 515] width 1114 height 21
paste textarea "**********"
type textarea "**********"
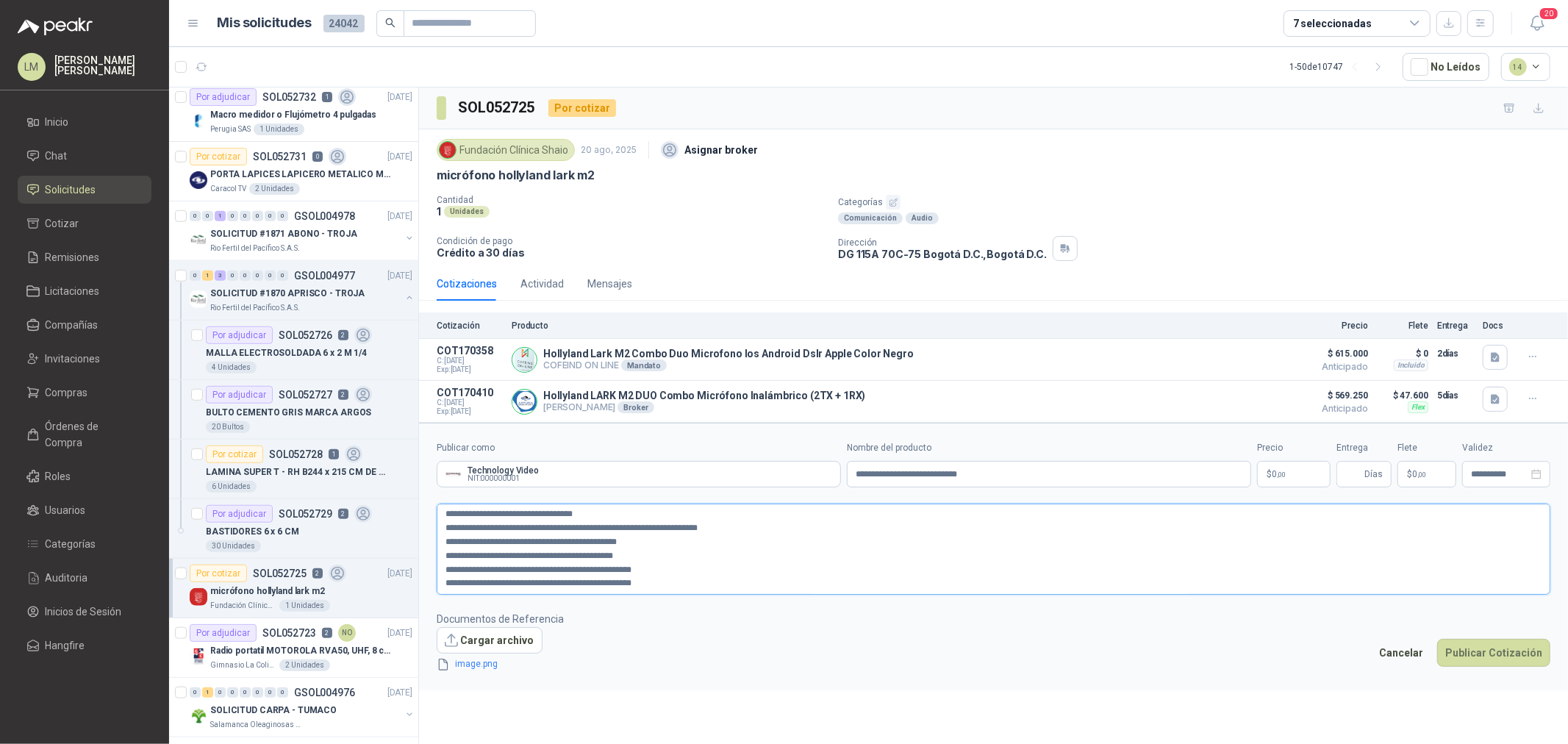
scroll to position [8, 0]
type textarea "**********"
click at [1254, 469] on p "$ 0 ,00" at bounding box center [1294, 474] width 74 height 27
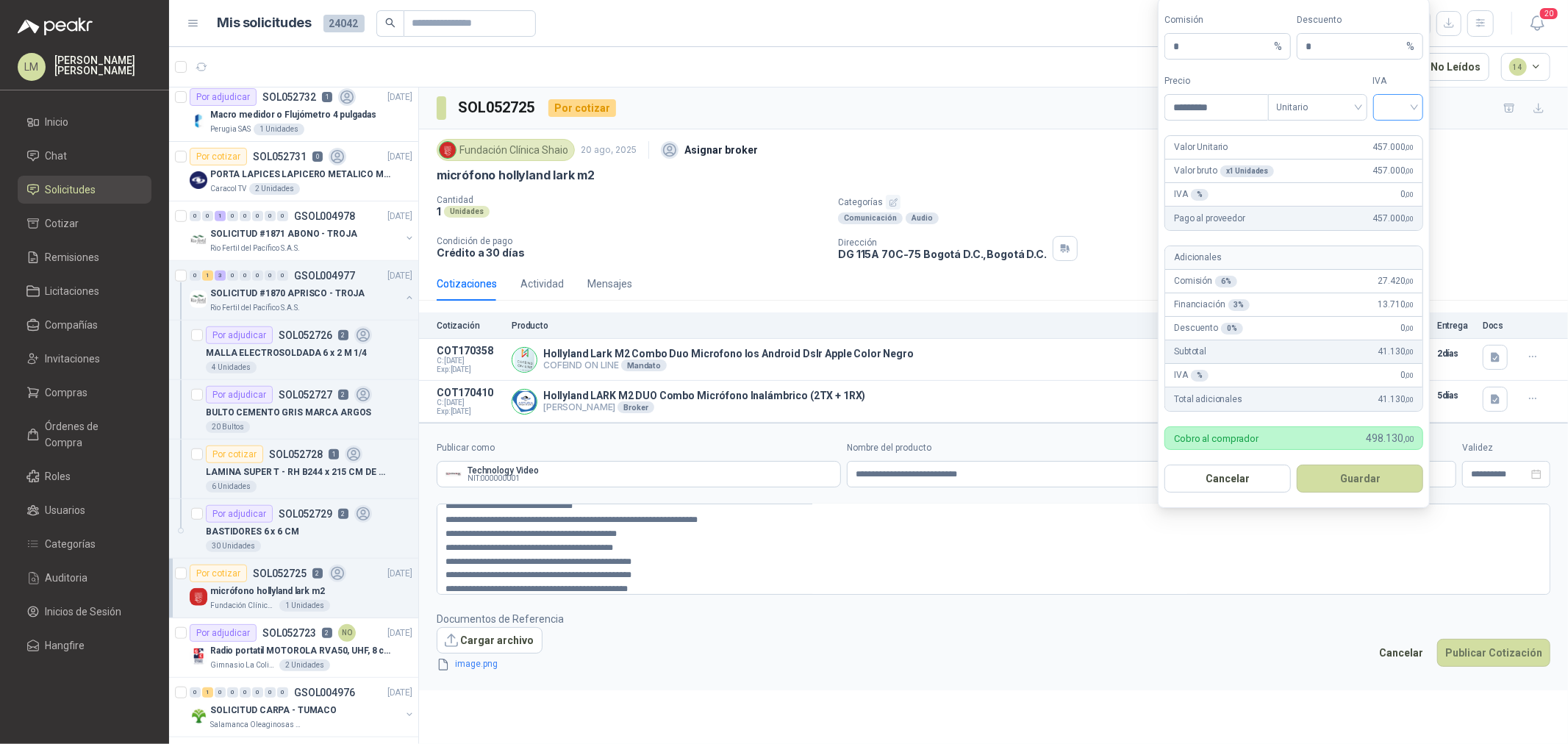
click at [1254, 94] on div at bounding box center [1399, 107] width 51 height 27
type input "*********"
click at [1254, 136] on div "19%" at bounding box center [1398, 137] width 27 height 16
click at [1254, 474] on button "Guardar" at bounding box center [1359, 479] width 127 height 28
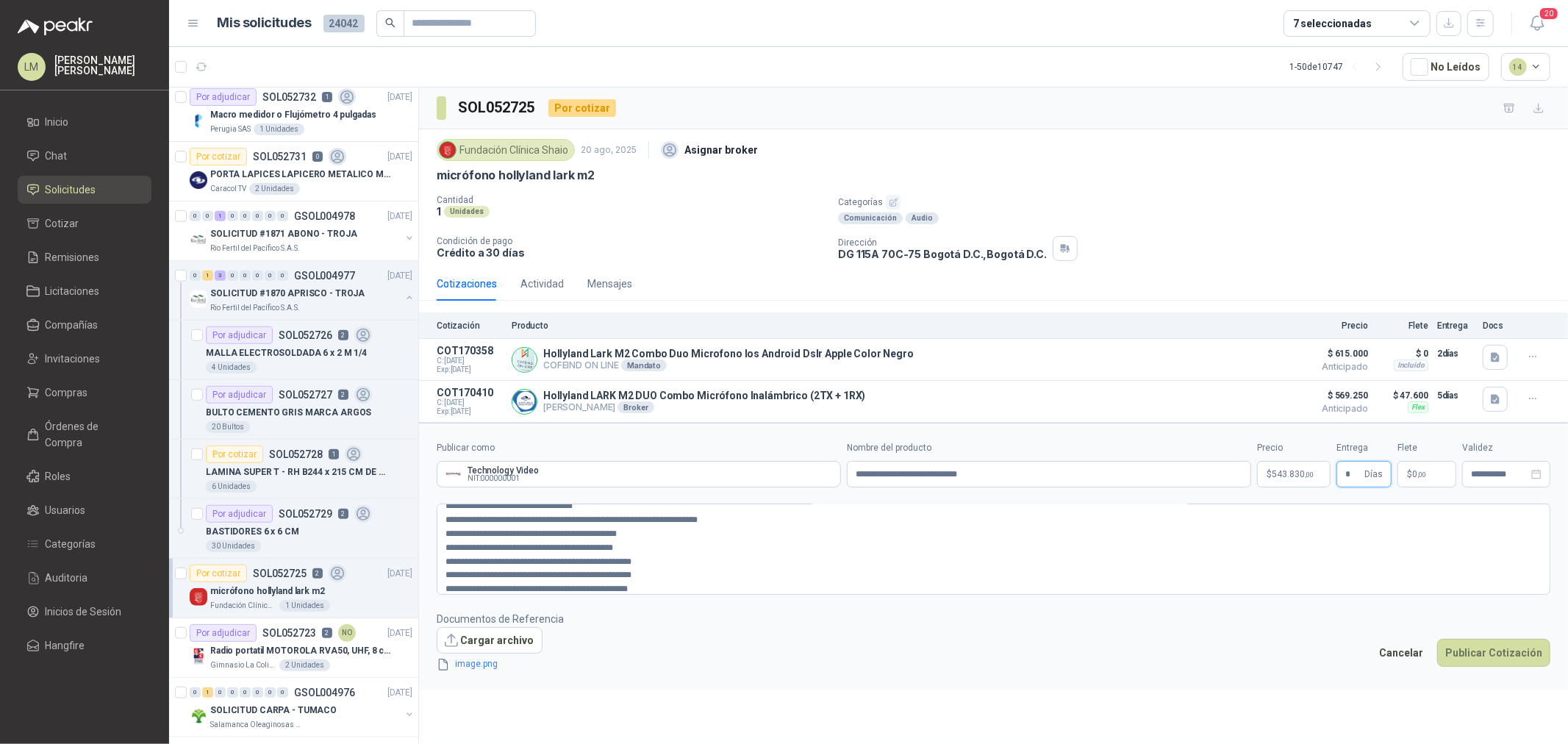
type input "*"
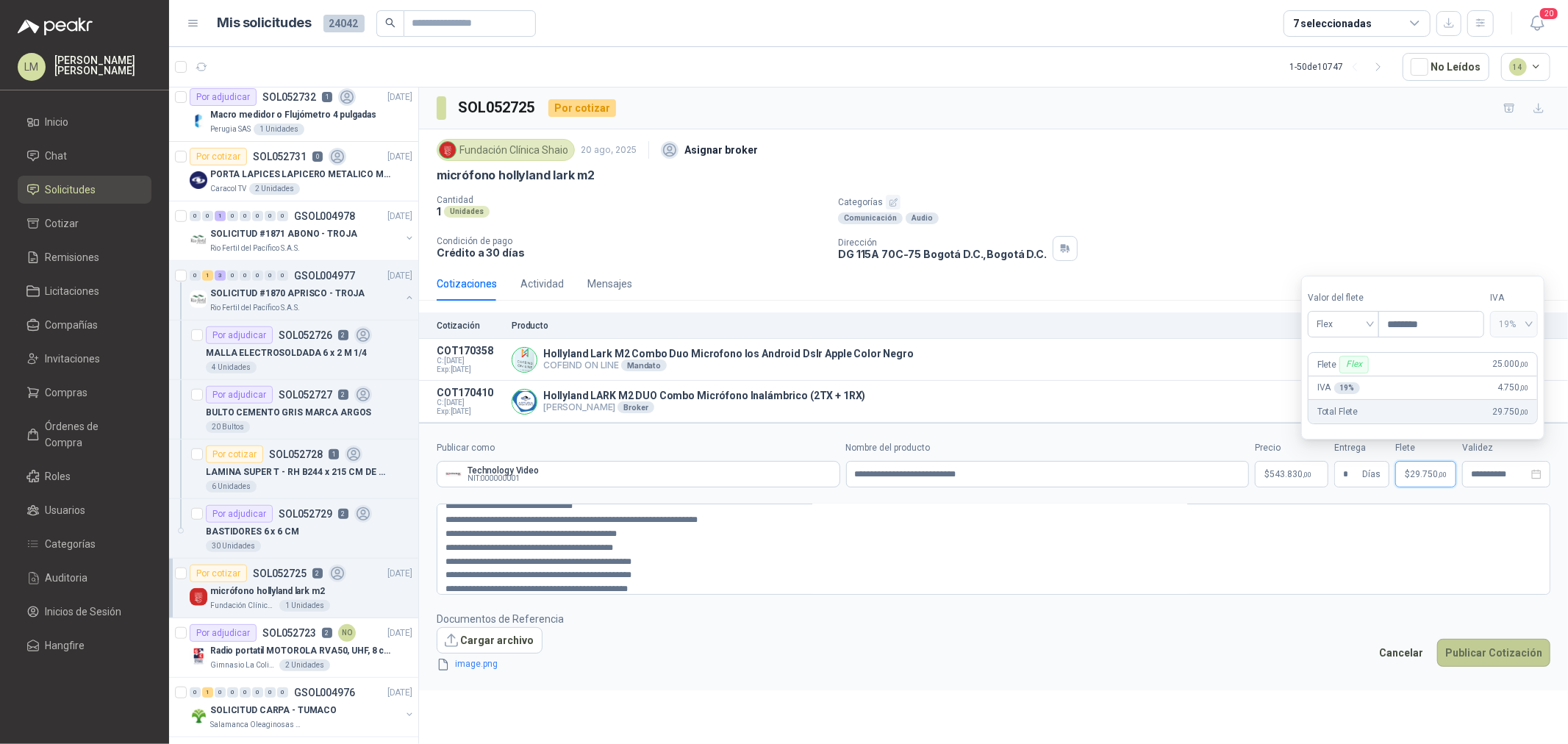
type input "********"
click at [1254, 567] on button "Publicar Cotización" at bounding box center [1494, 653] width 113 height 28
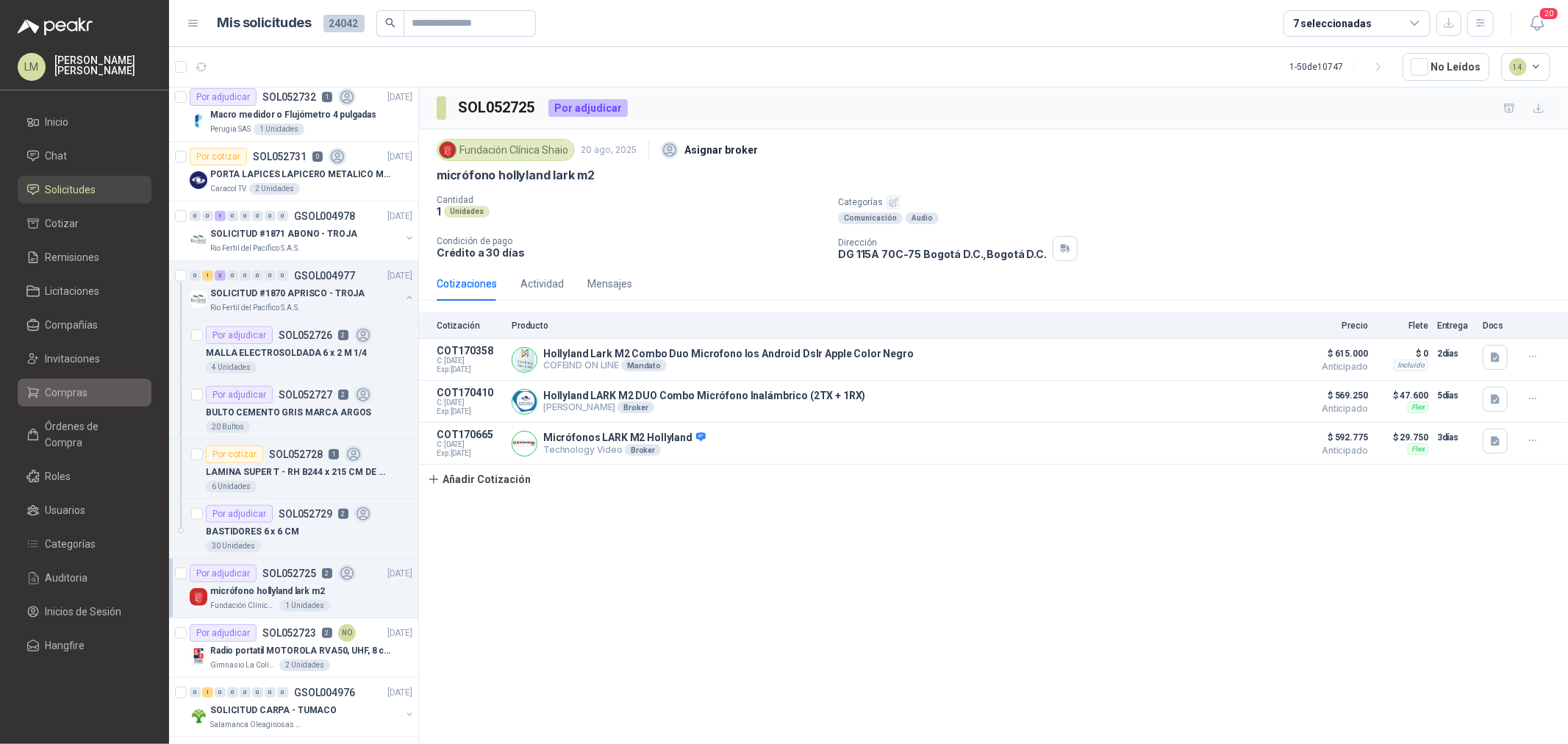
click at [81, 394] on span "Compras" at bounding box center [67, 392] width 43 height 16
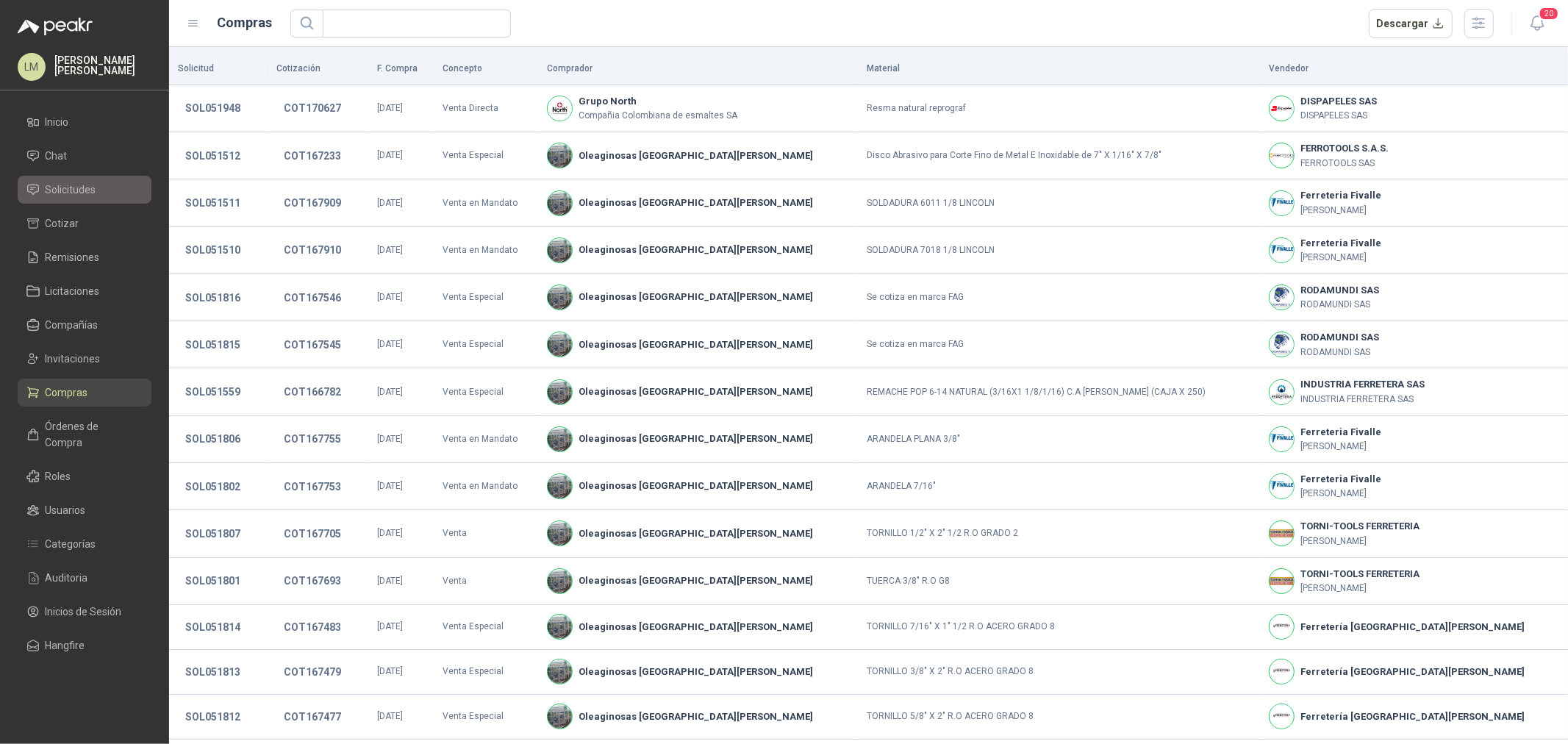
click at [77, 194] on span "Solicitudes" at bounding box center [71, 189] width 51 height 16
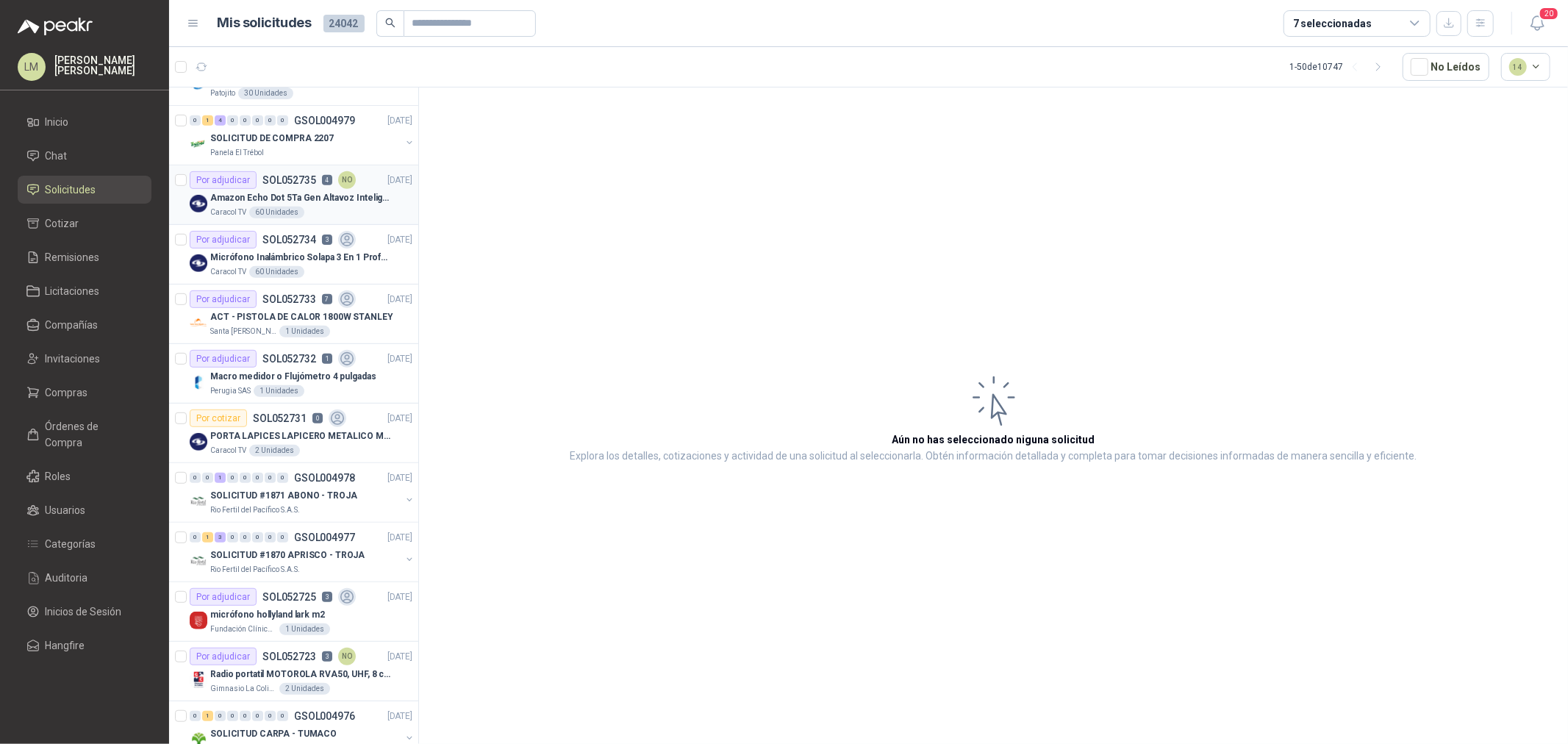
scroll to position [653, 0]
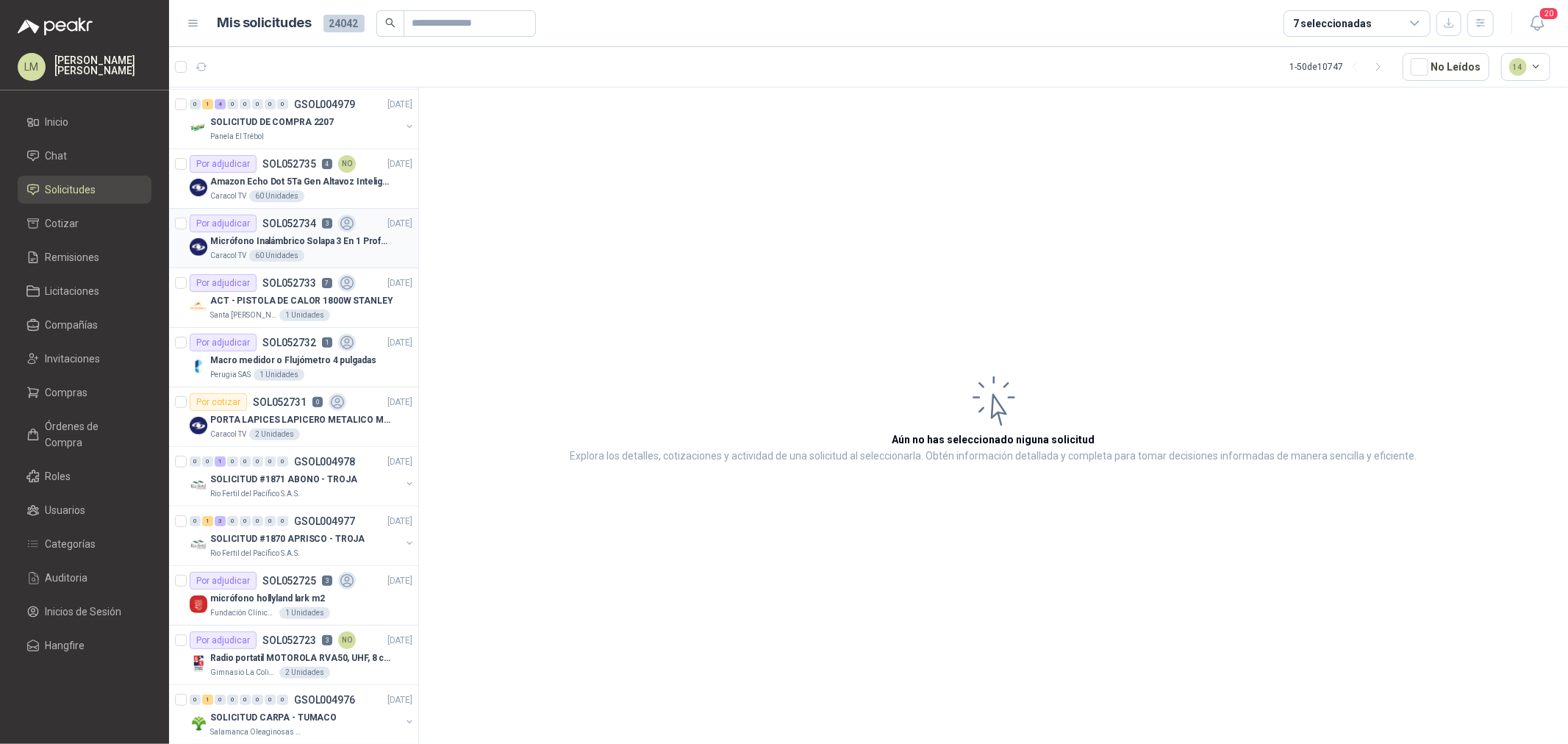
click at [290, 223] on p "SOL052734" at bounding box center [289, 223] width 54 height 10
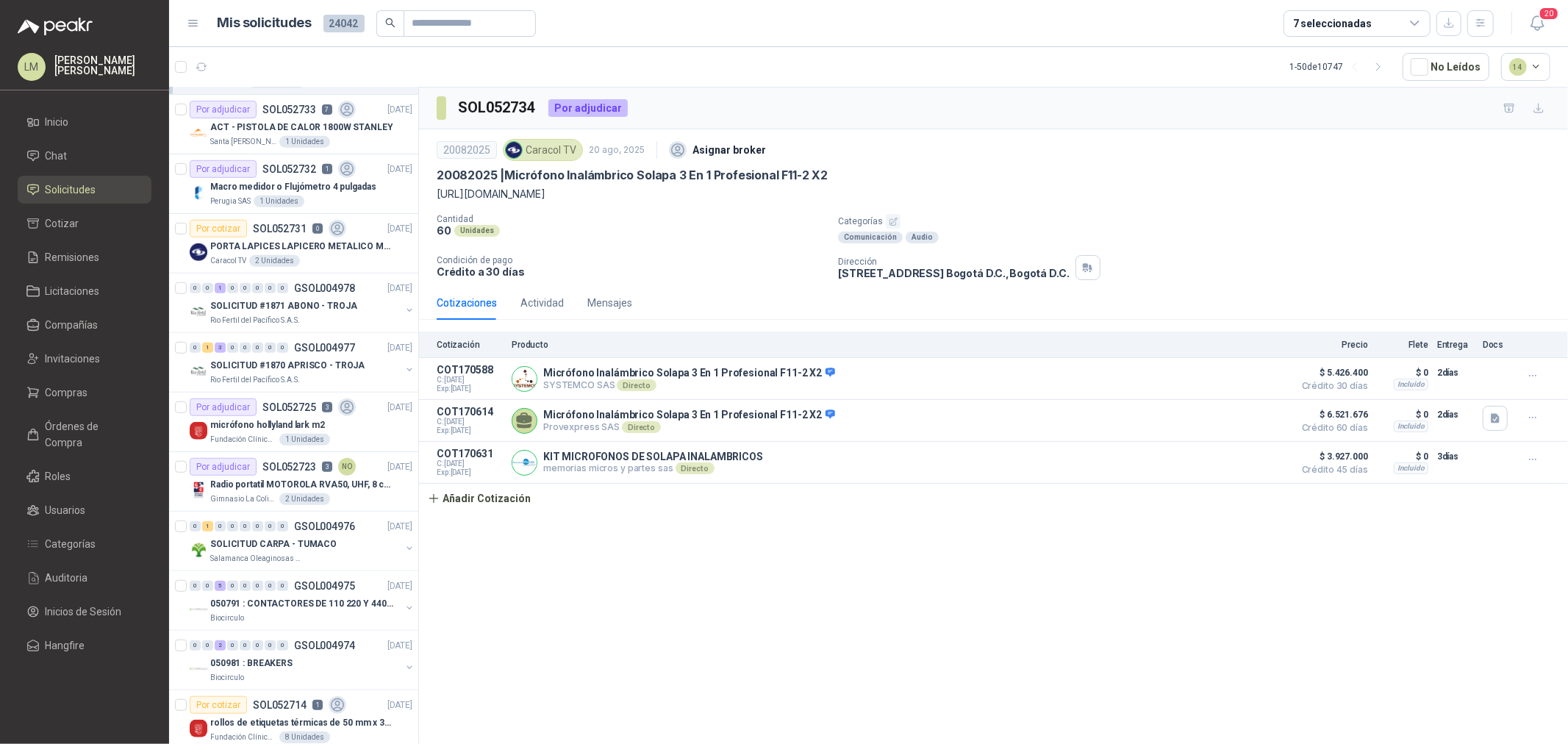
scroll to position [899, 0]
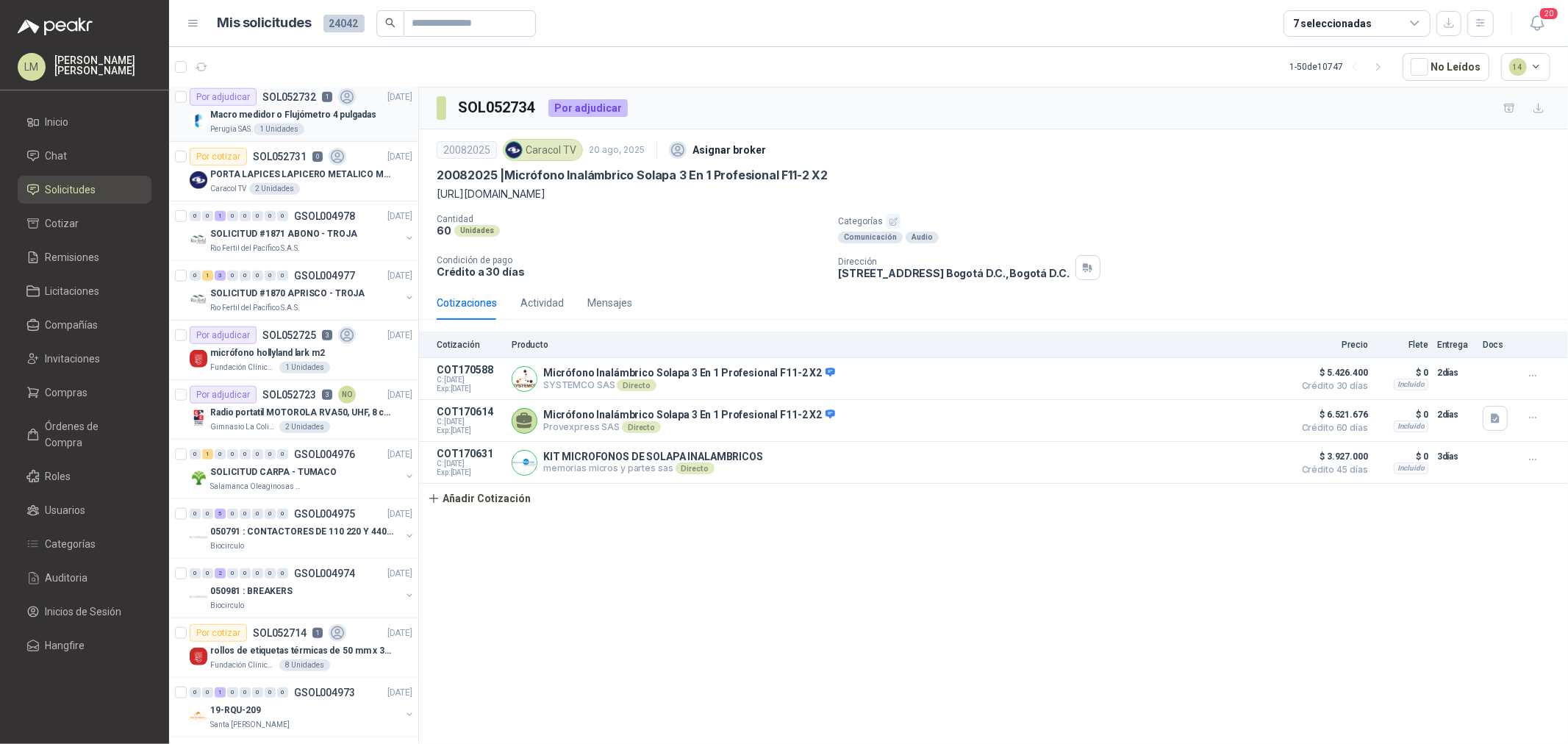
click at [284, 138] on article "Por adjudicar SOL052732 1 20/08/25 Macro medidor o Flujómetro 4 pulgadas Perugi…" at bounding box center [294, 112] width 249 height 60
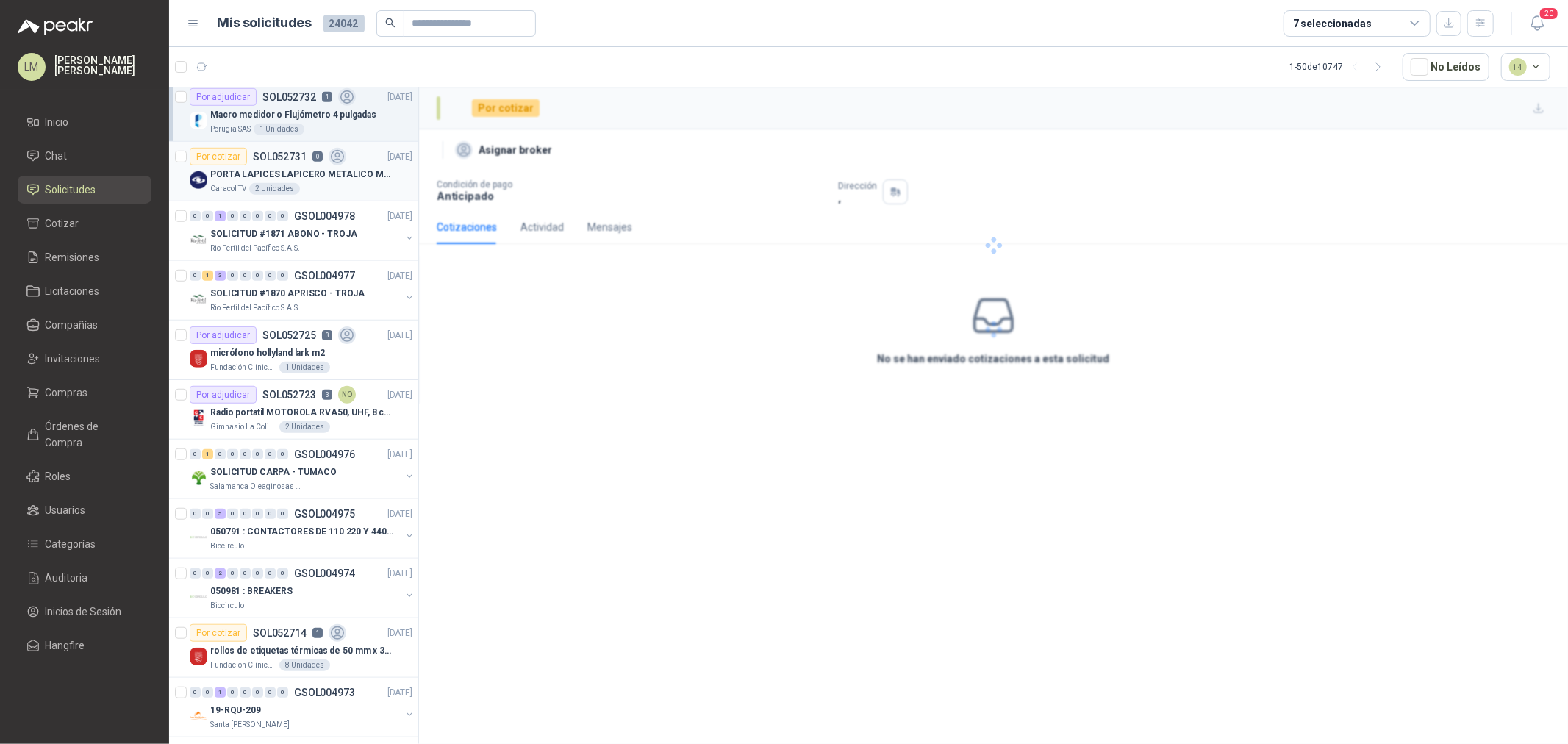
click at [280, 168] on p "PORTA LAPICES LAPICERO METALICO MALLA. IGUALES A LOS DEL LIK ADJUNTO" at bounding box center [301, 175] width 183 height 14
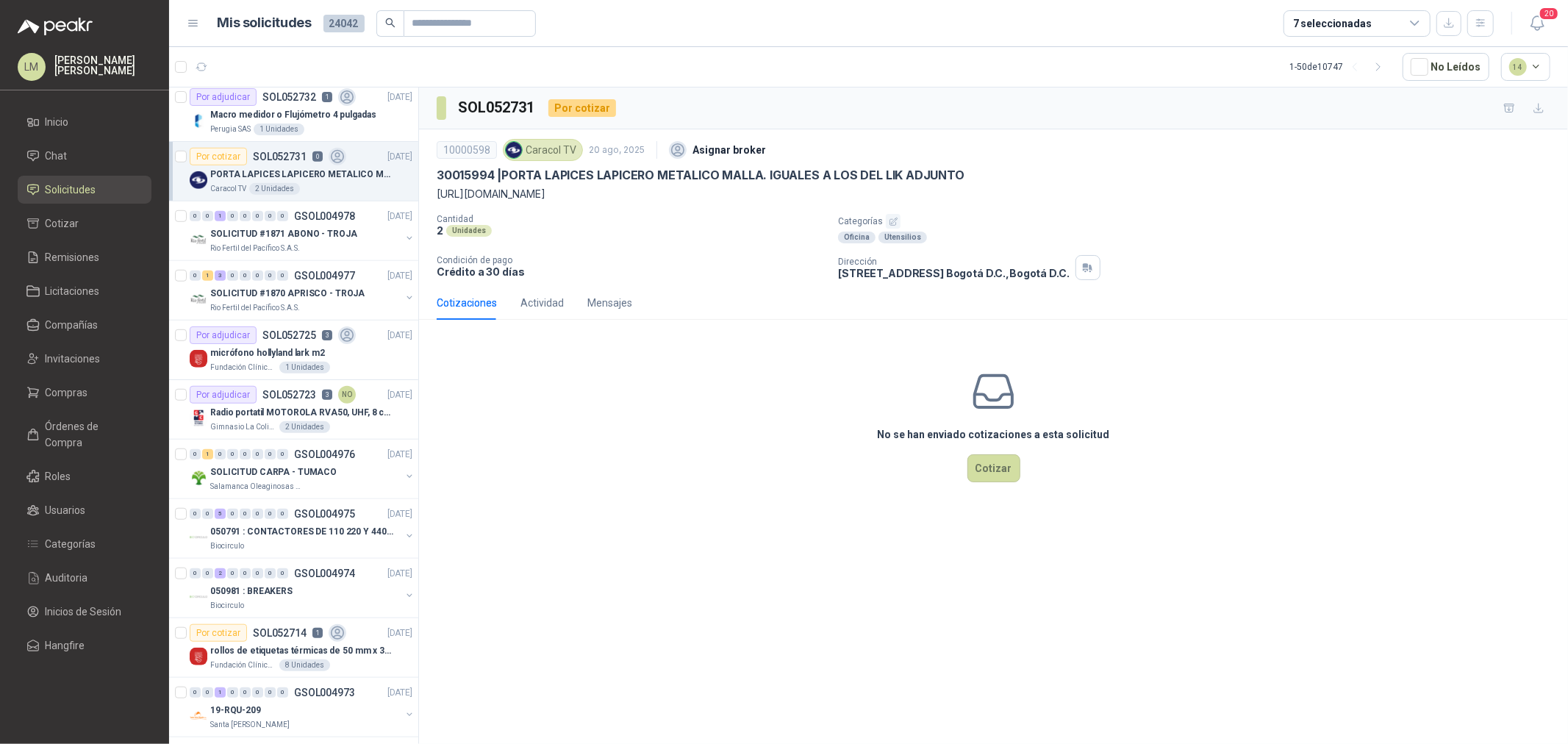
drag, startPoint x: 435, startPoint y: 193, endPoint x: 1170, endPoint y: 191, distance: 735.0
click at [1170, 191] on div "10000598 Caracol TV 20 ago, 2025 Asignar broker 30015994 | PORTA LAPICES LAPICE…" at bounding box center [994, 208] width 1149 height 156
copy p "https://www.mercadolibre.com.co/porta-lapices-lapicero-metalico-malla-para-uso-…"
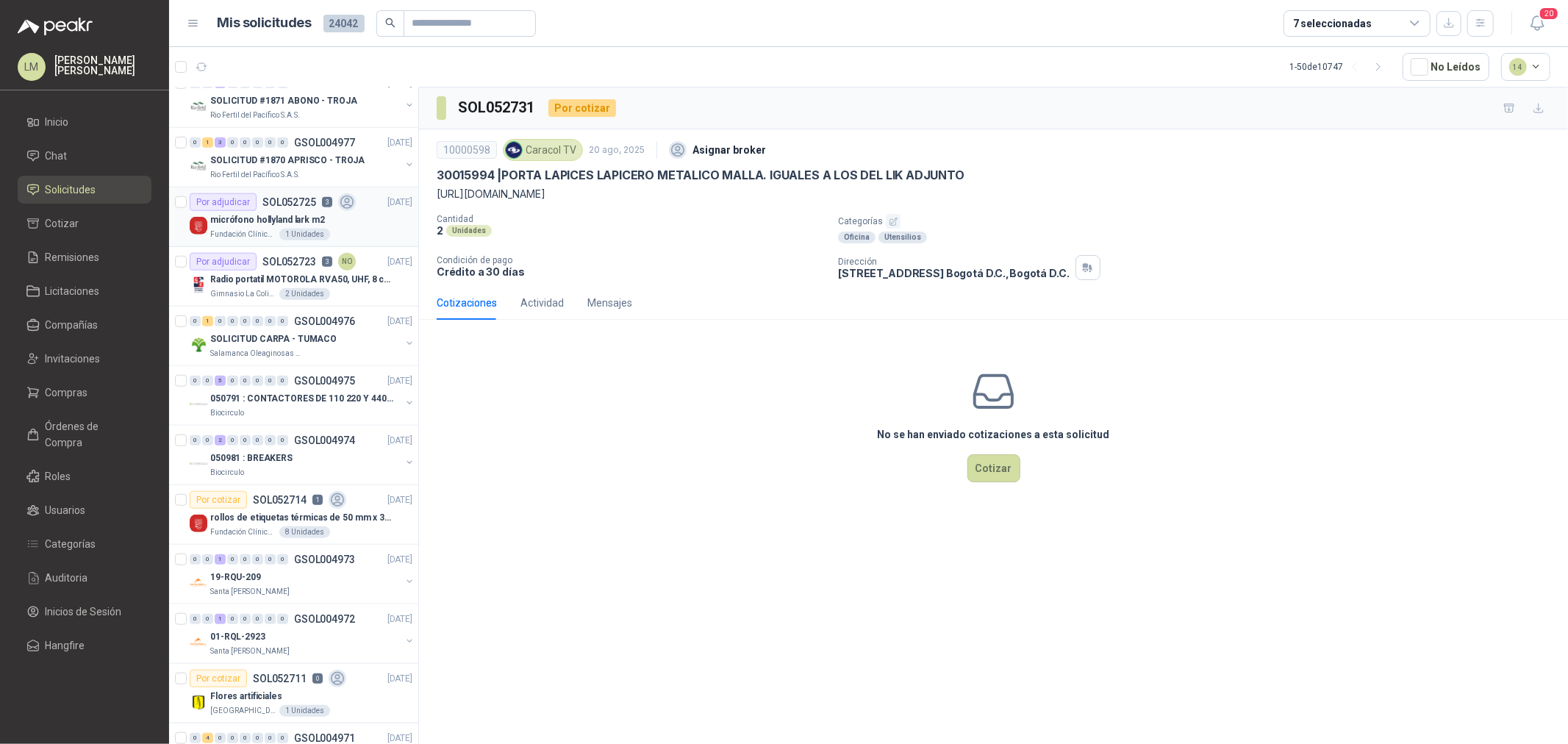
scroll to position [1062, 0]
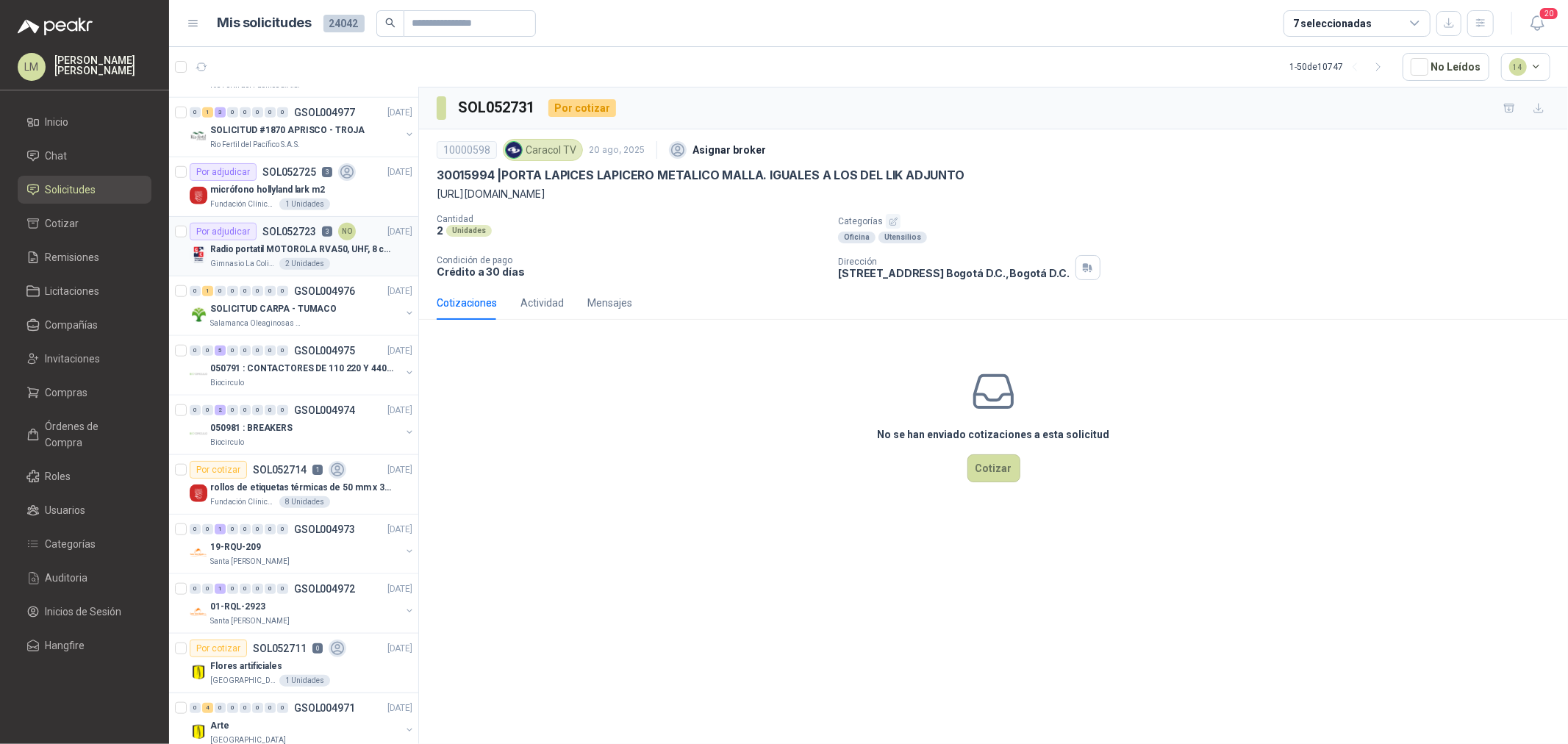
click at [275, 255] on p "Radio portatil MOTOROLA RVA50, UHF, 8 canales, 500MW" at bounding box center [301, 249] width 183 height 14
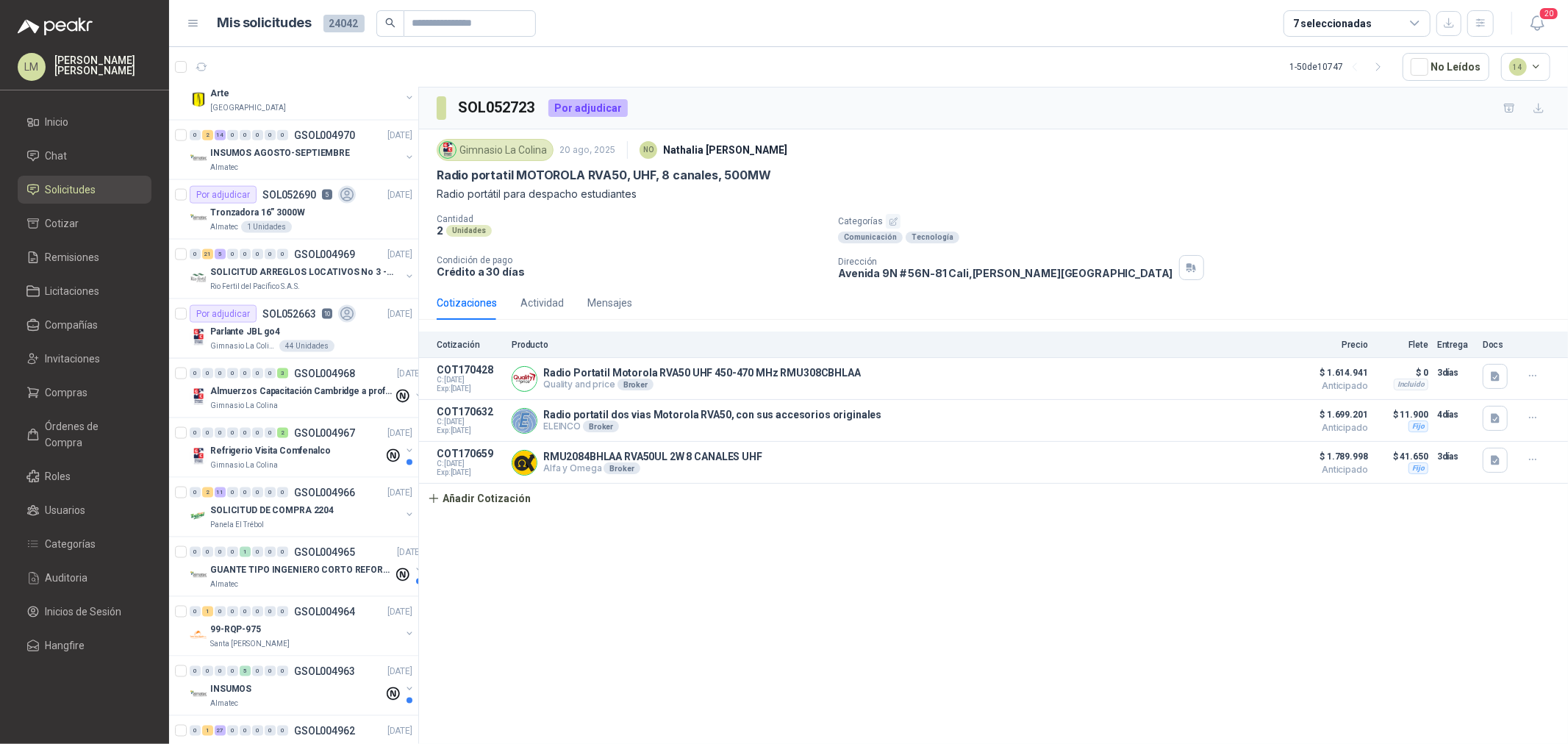
scroll to position [1716, 0]
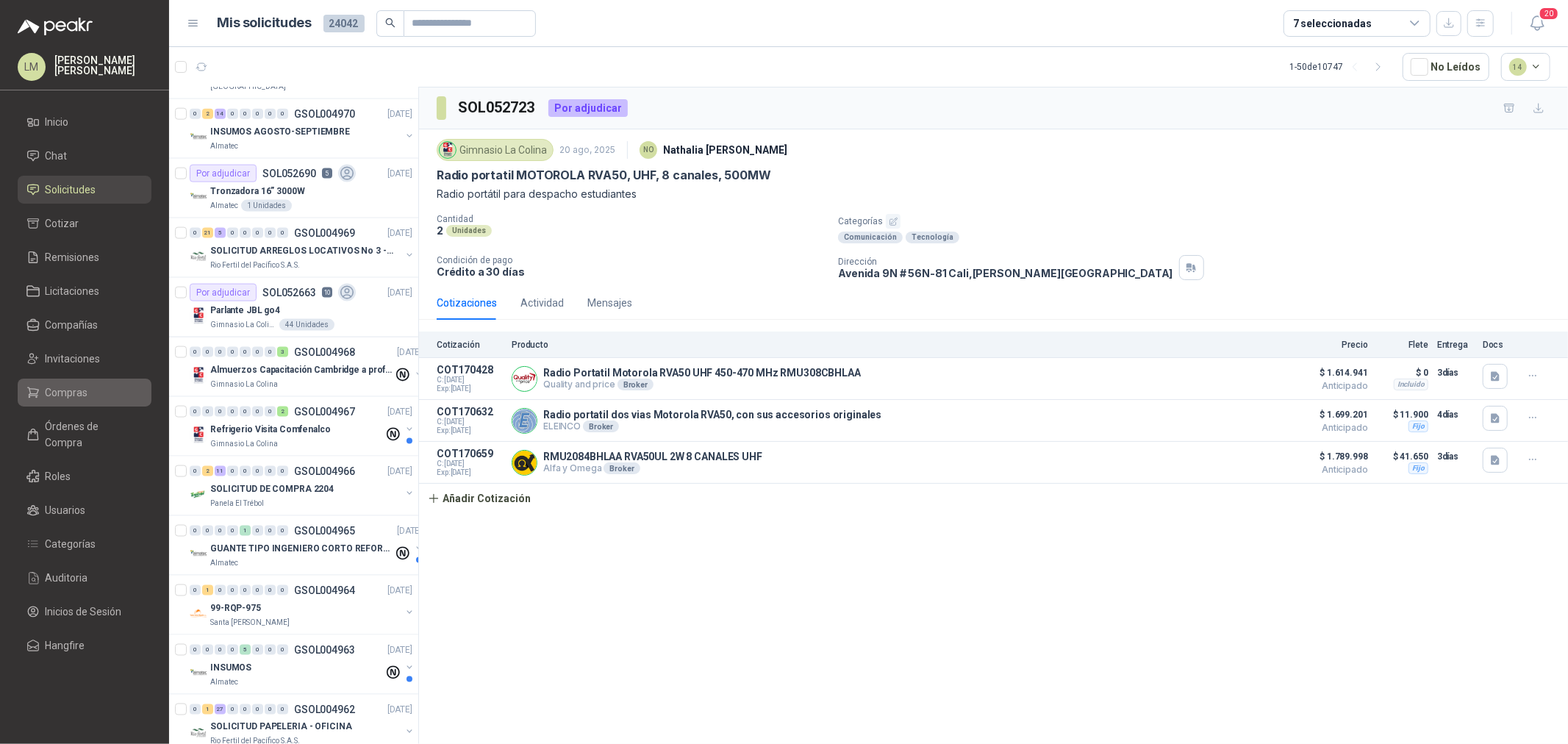
click at [82, 390] on span "Compras" at bounding box center [67, 392] width 43 height 16
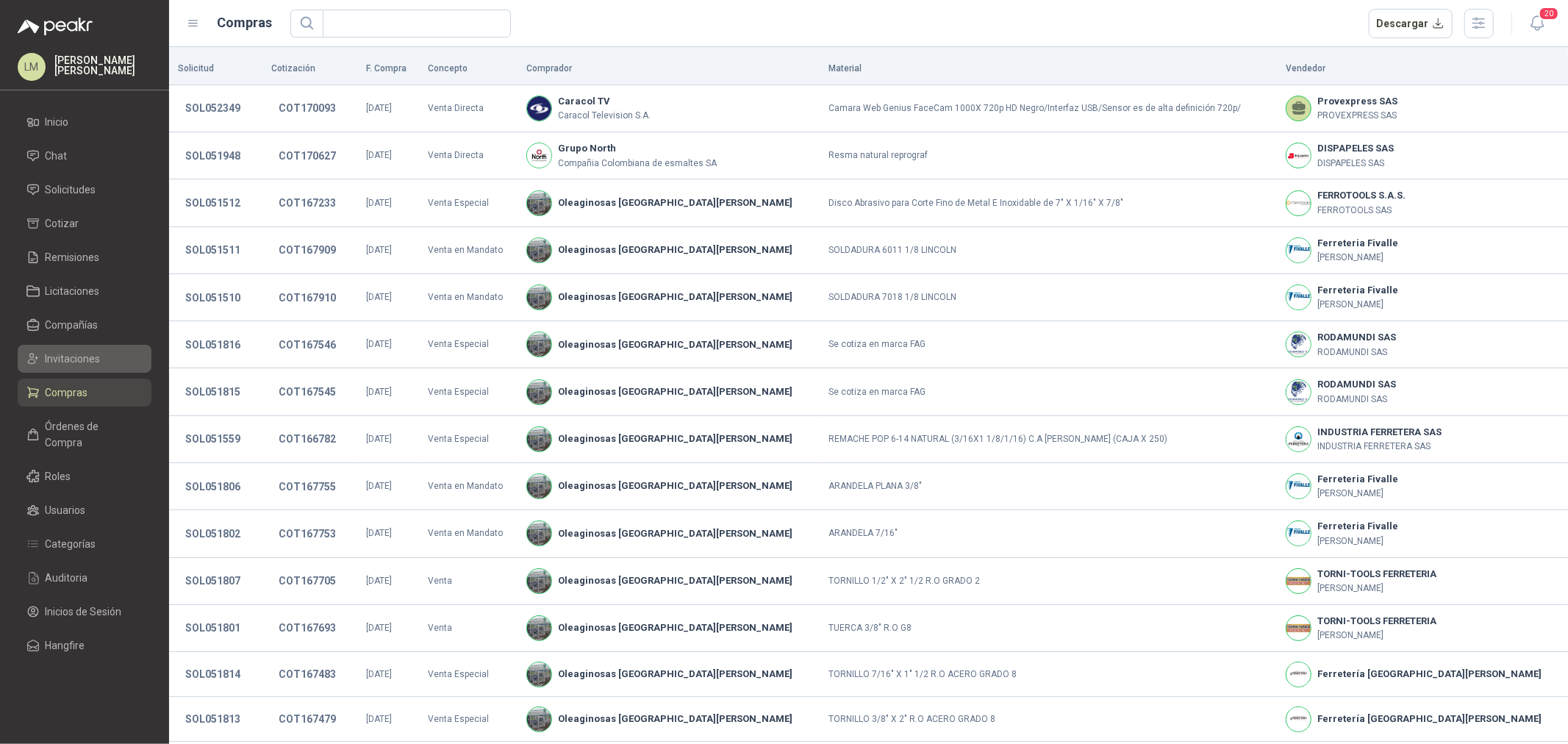
click at [94, 355] on span "Invitaciones" at bounding box center [73, 358] width 55 height 16
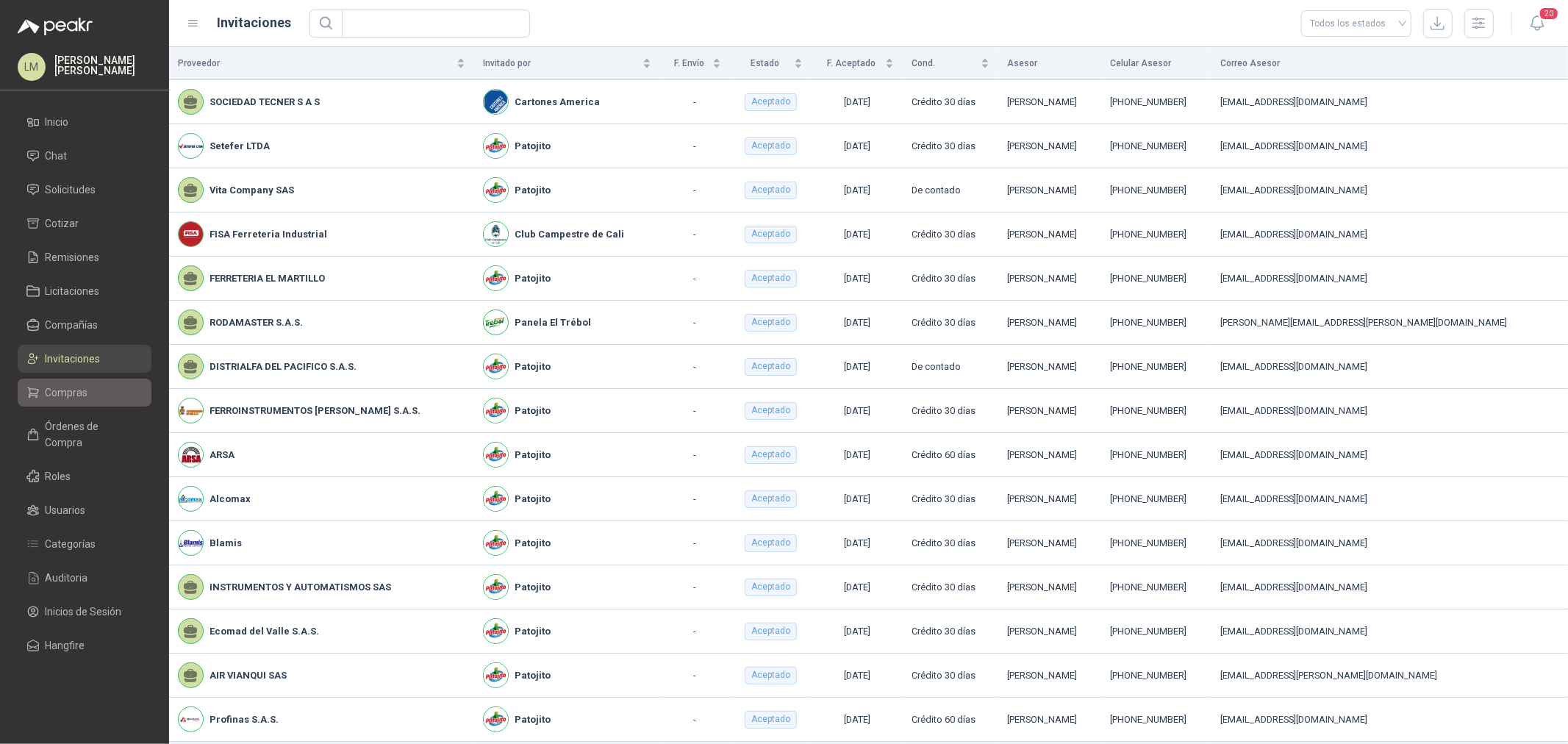
click at [89, 380] on link "Compras" at bounding box center [84, 393] width 134 height 28
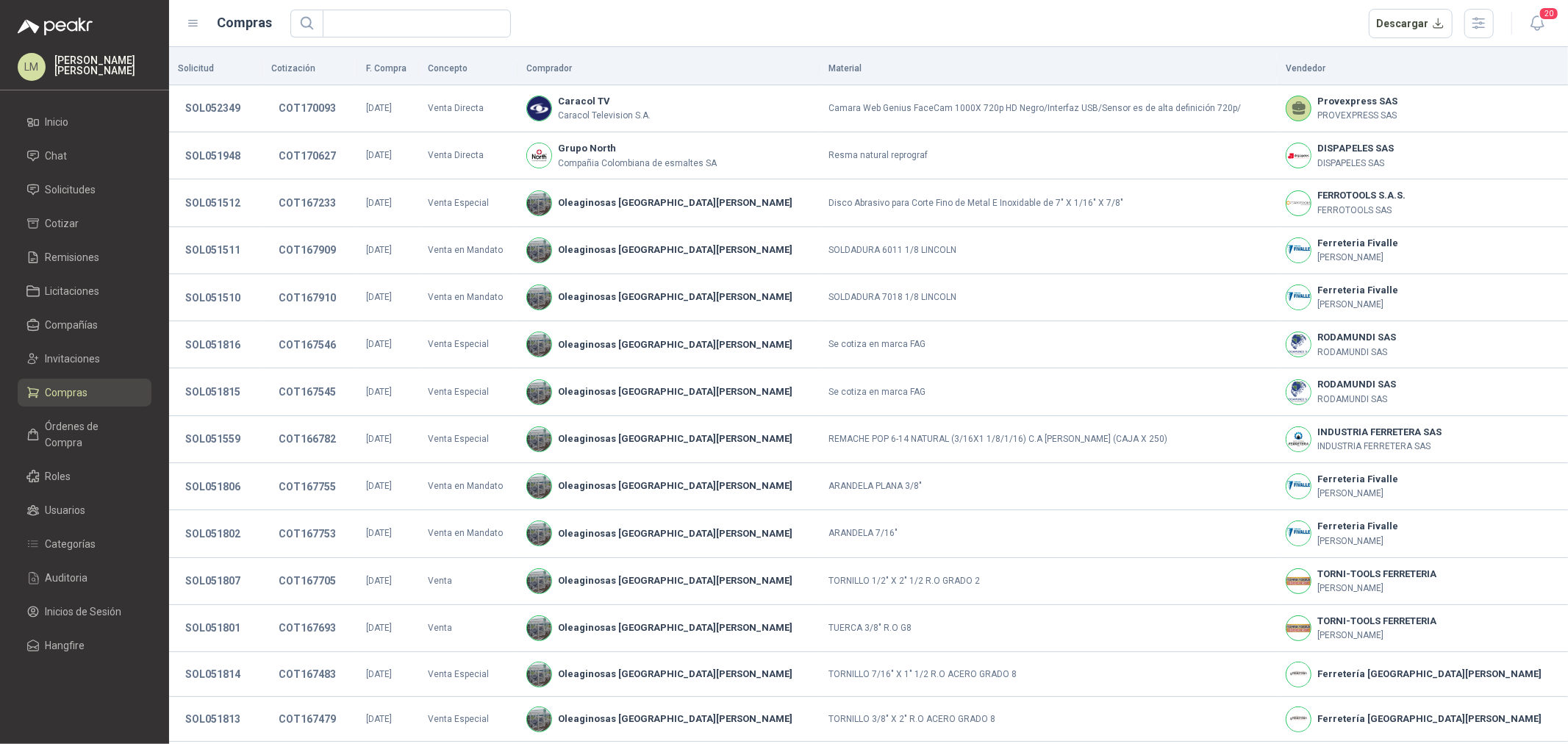
click at [89, 402] on link "Compras" at bounding box center [84, 393] width 134 height 28
click at [87, 419] on span "Órdenes de Compra" at bounding box center [91, 435] width 92 height 32
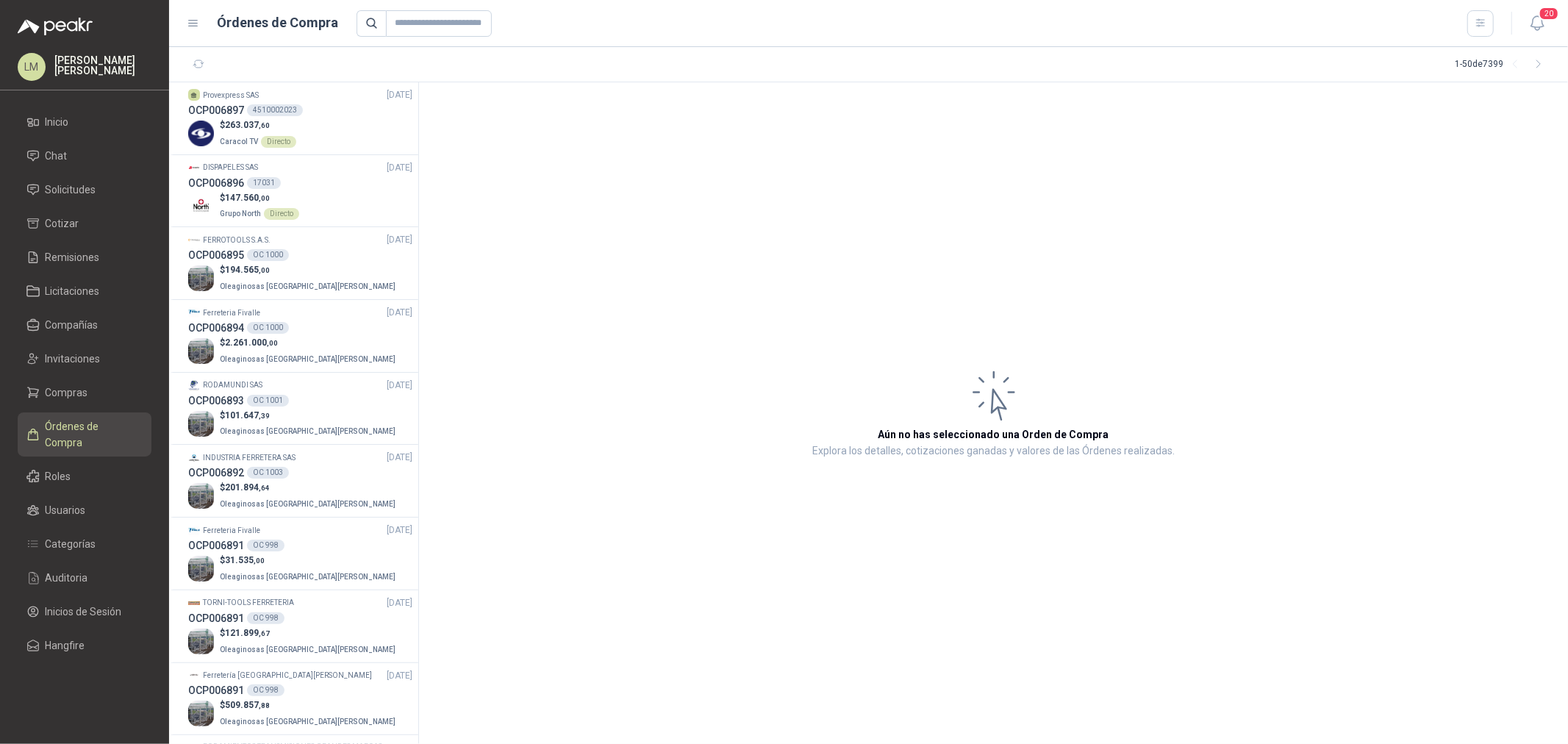
click at [80, 377] on ul "Inicio Chat Solicitudes Cotizar Remisiones Licitaciones Compañías Invitaciones …" at bounding box center [84, 387] width 169 height 558
click at [80, 387] on span "Compras" at bounding box center [67, 392] width 43 height 16
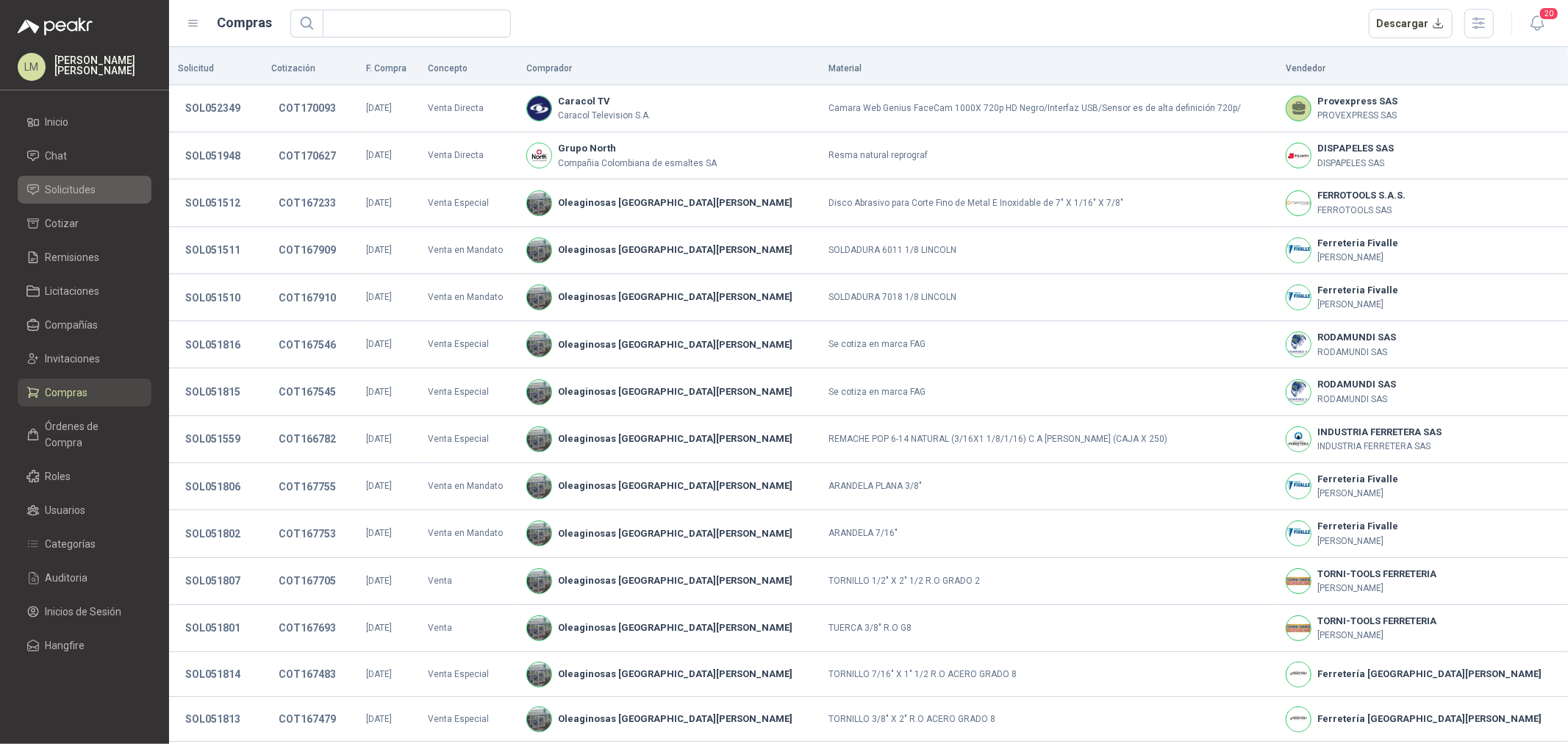
click at [66, 192] on span "Solicitudes" at bounding box center [71, 189] width 51 height 16
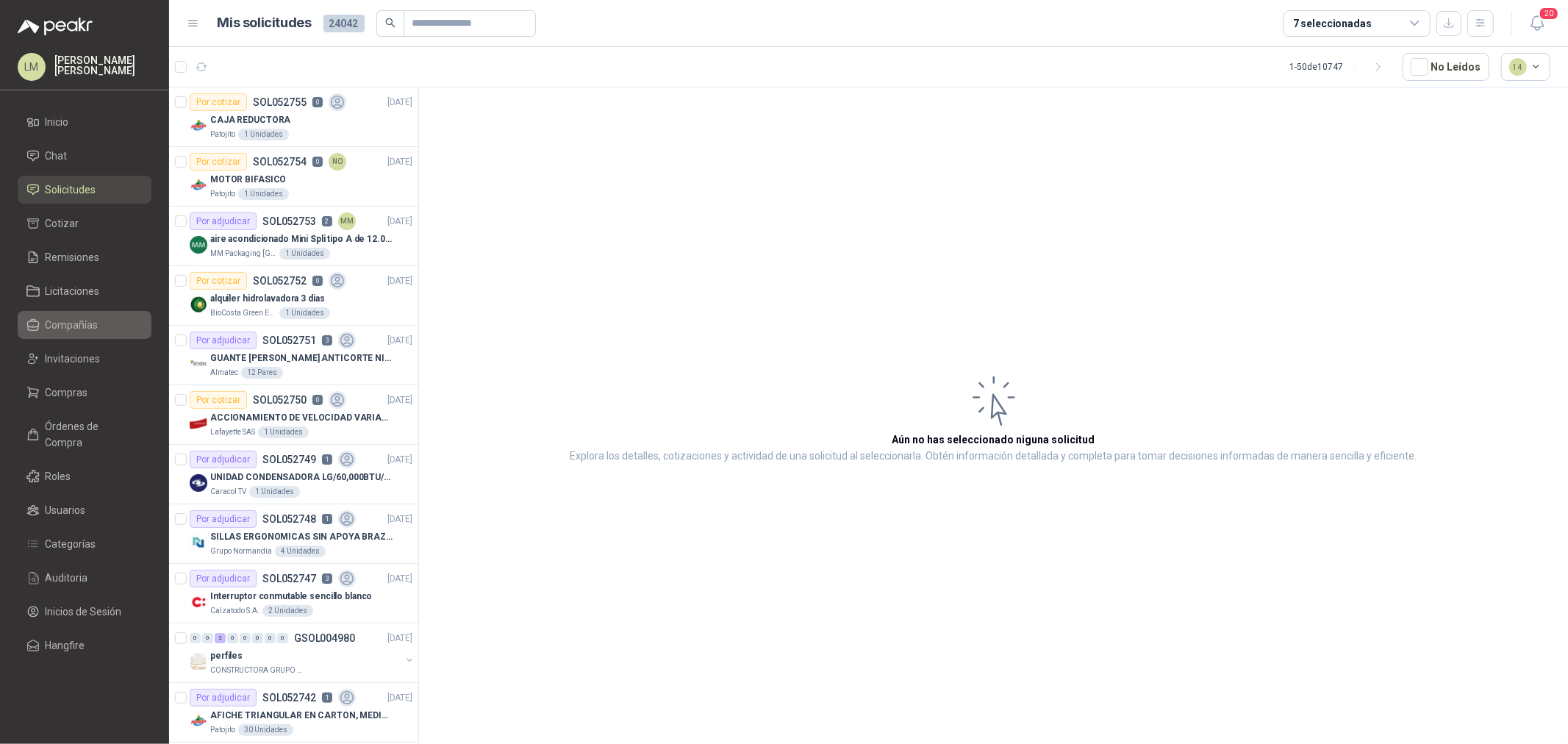
click at [72, 318] on span "Compañías" at bounding box center [71, 324] width 53 height 16
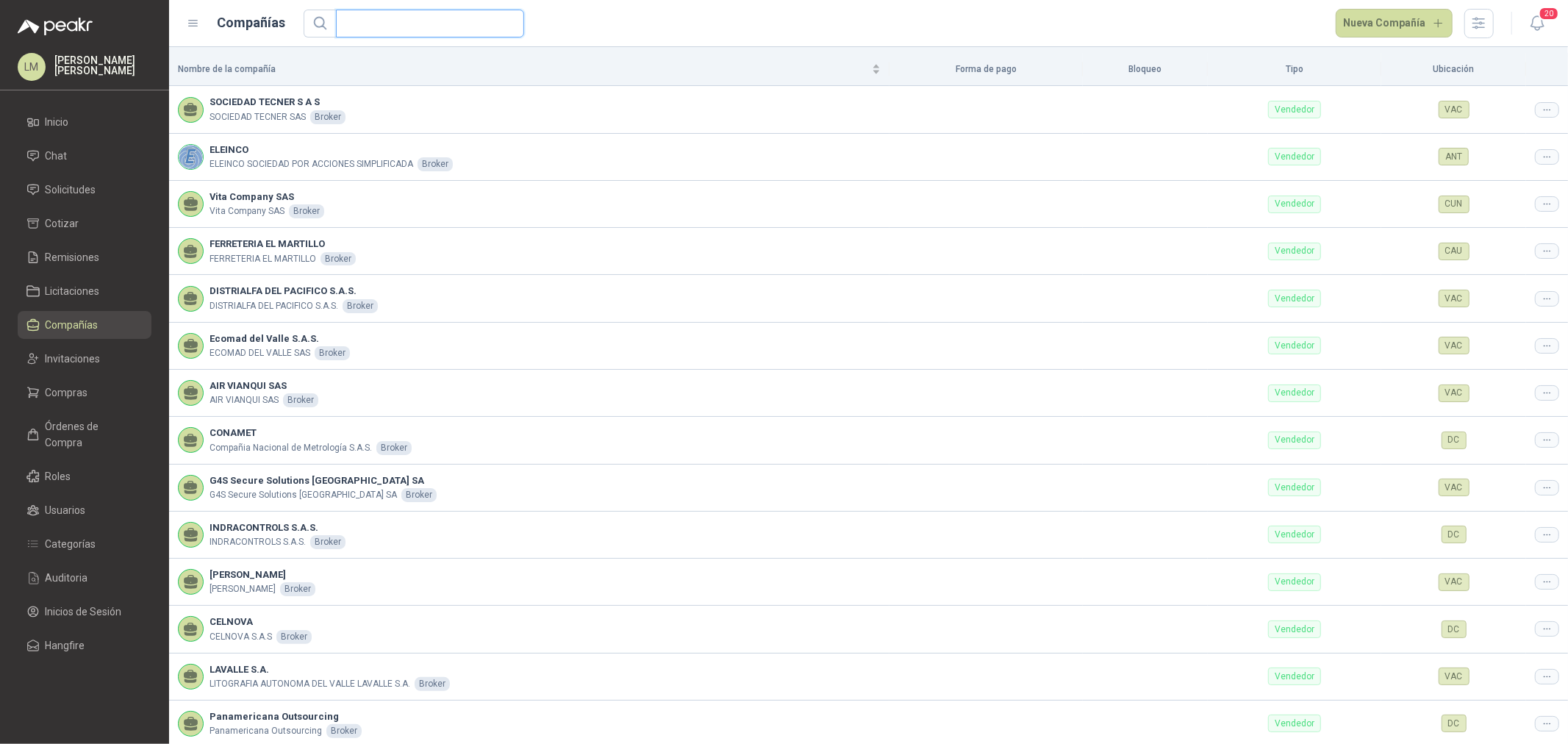
click at [376, 27] on input "text" at bounding box center [424, 23] width 159 height 27
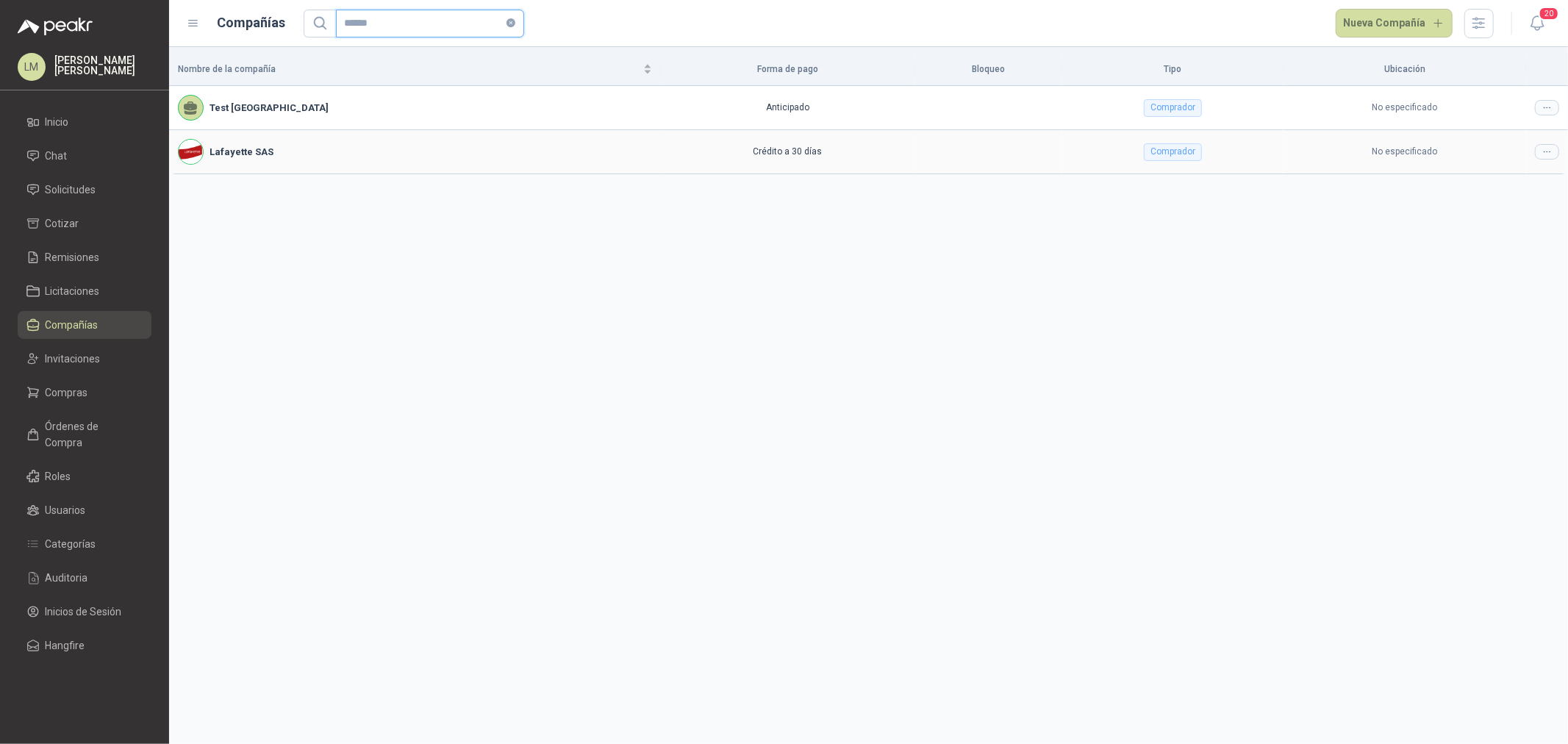
type input "******"
click at [1254, 153] on icon at bounding box center [1547, 152] width 11 height 11
click at [1254, 179] on span "Editar compañía" at bounding box center [1510, 177] width 76 height 16
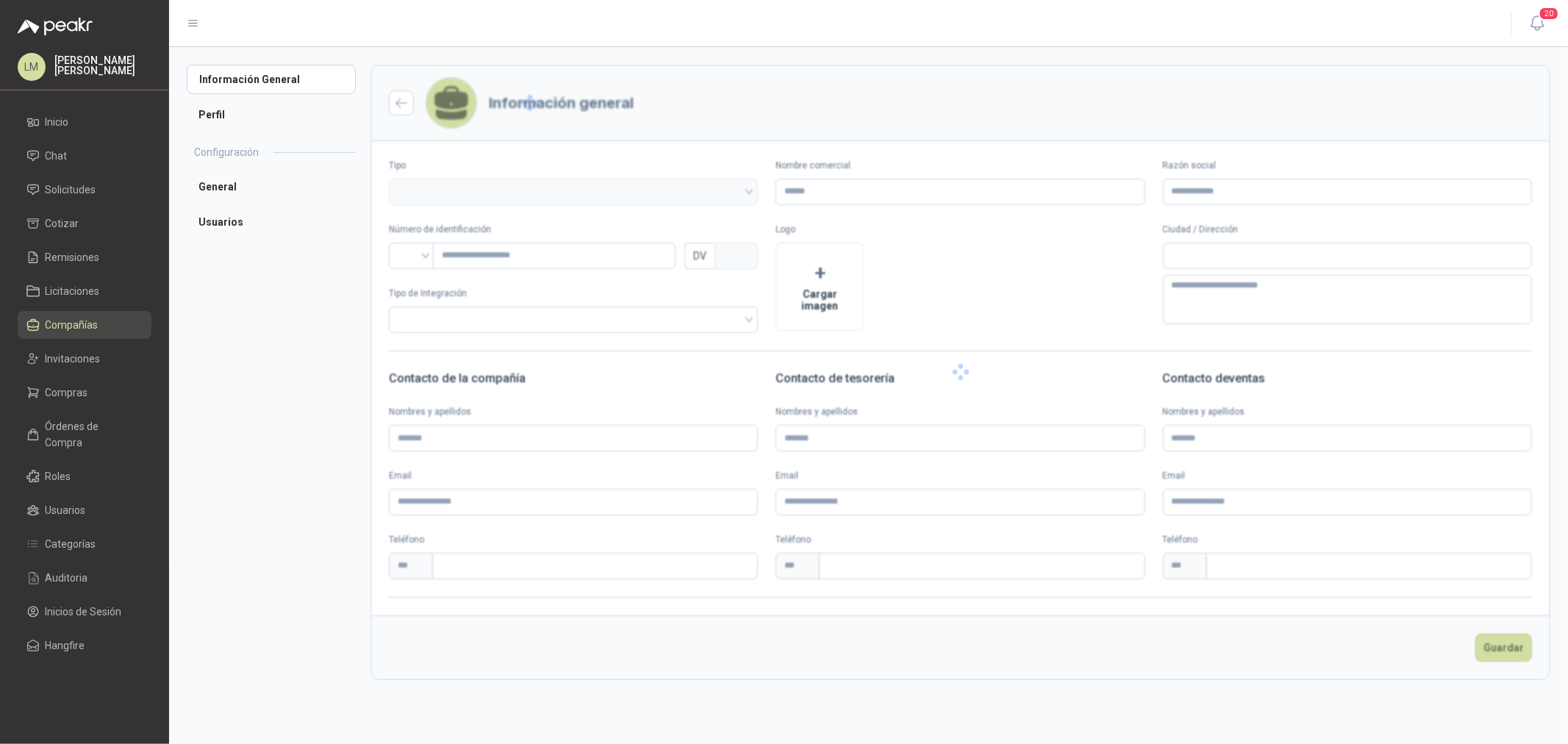
type input "**********"
type input "*********"
type input "*"
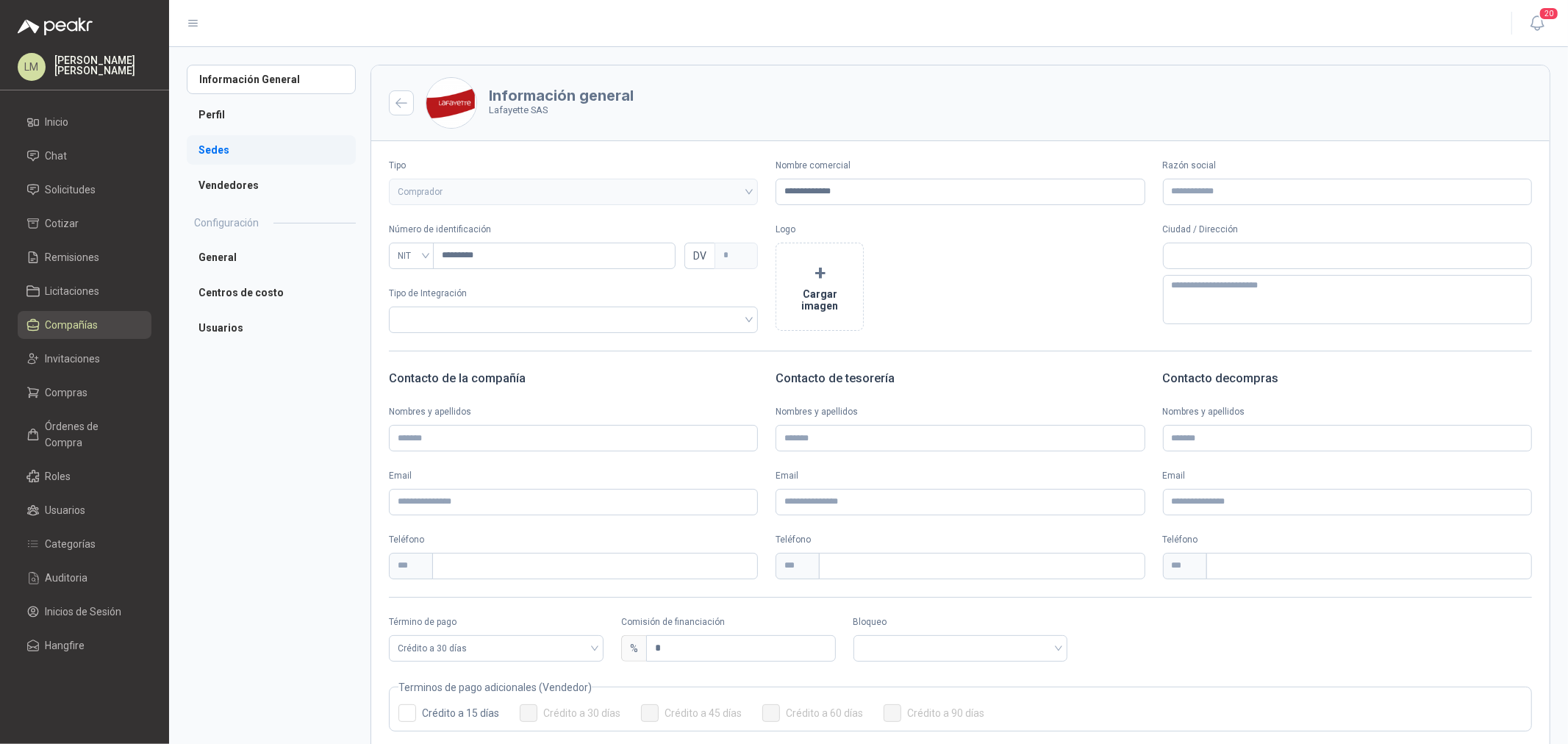
click at [224, 158] on li "Sedes" at bounding box center [271, 150] width 169 height 29
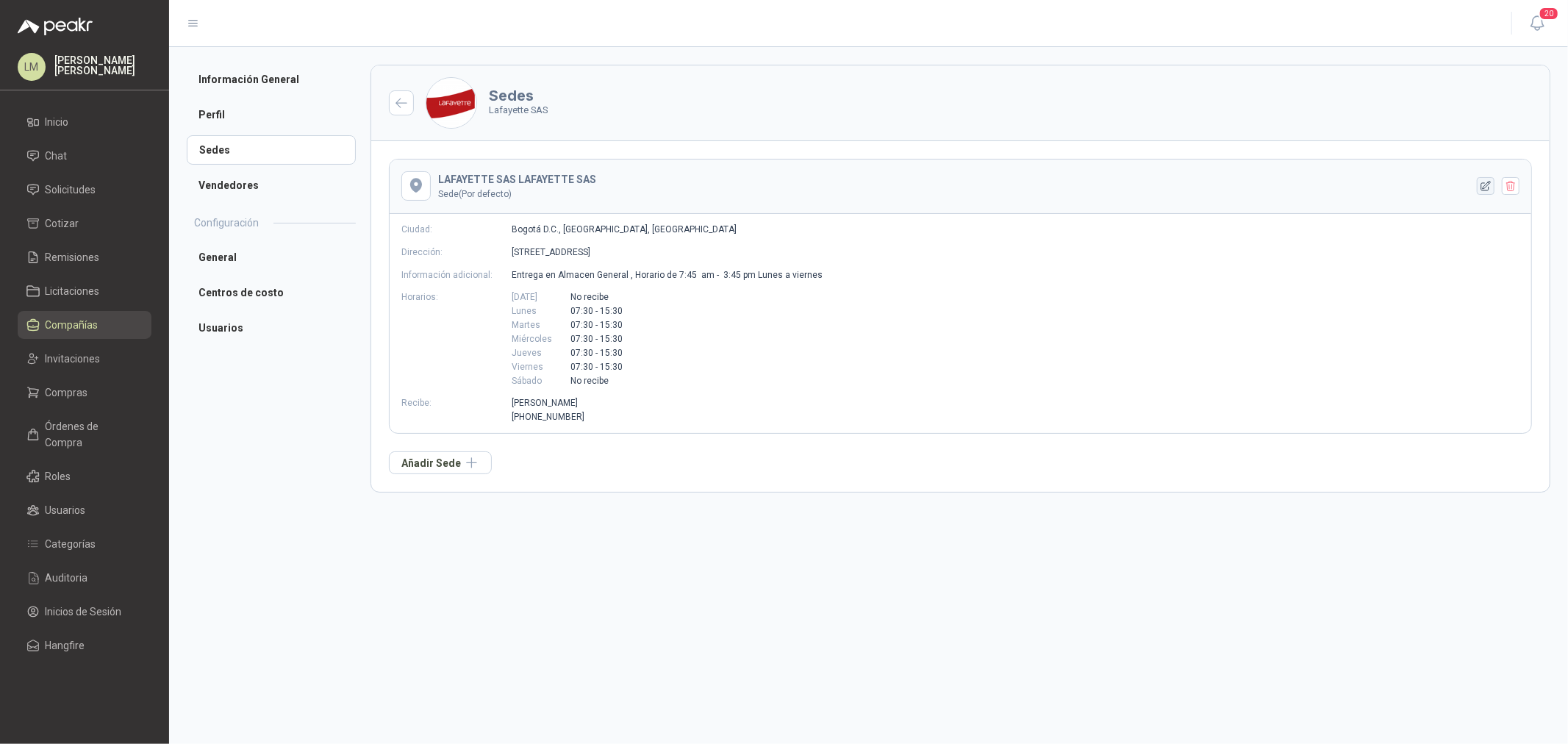
click at [1254, 193] on button "button" at bounding box center [1485, 186] width 18 height 18
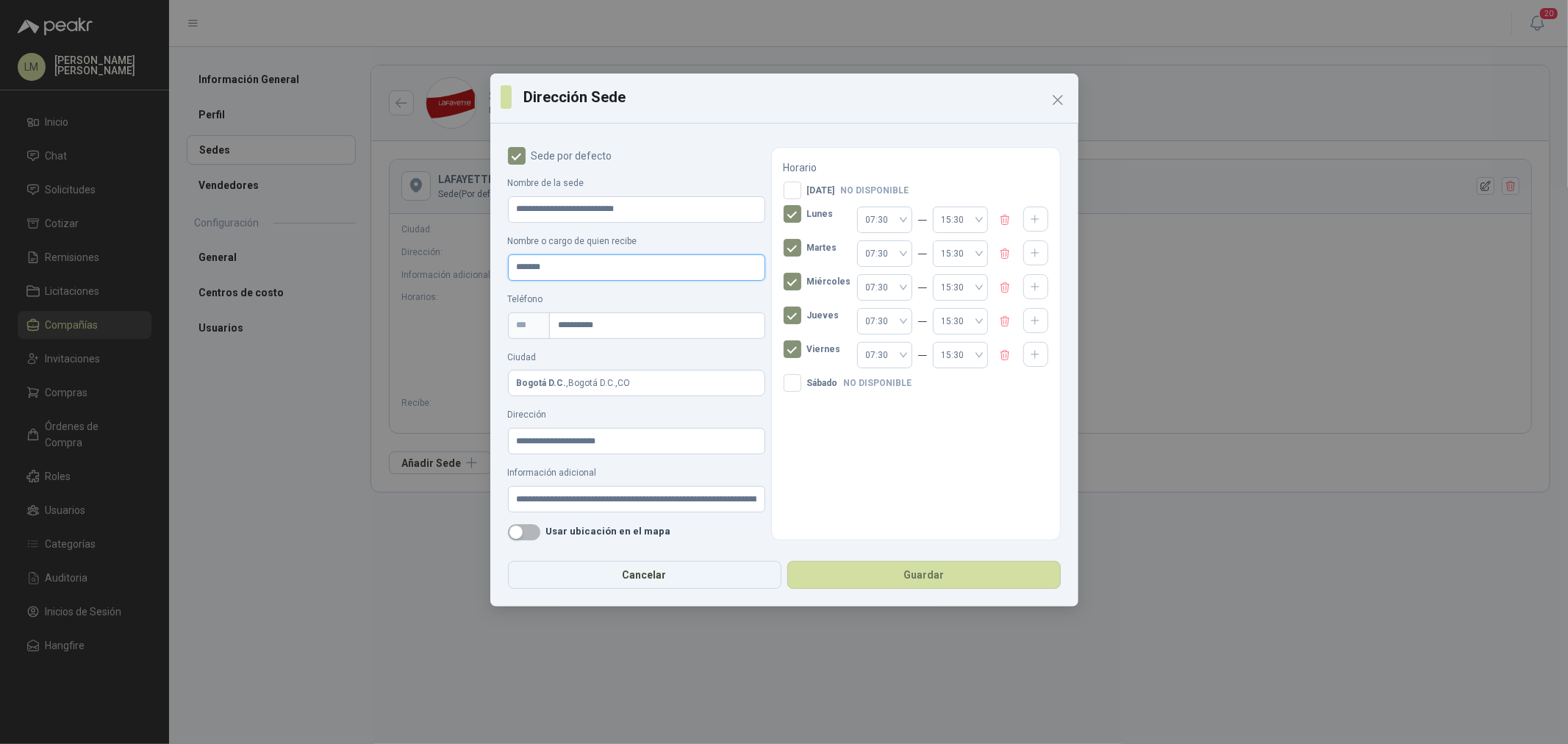
click at [569, 268] on input "*******" at bounding box center [637, 268] width 258 height 27
type input "**********"
click at [950, 567] on button "Guardar" at bounding box center [924, 575] width 274 height 28
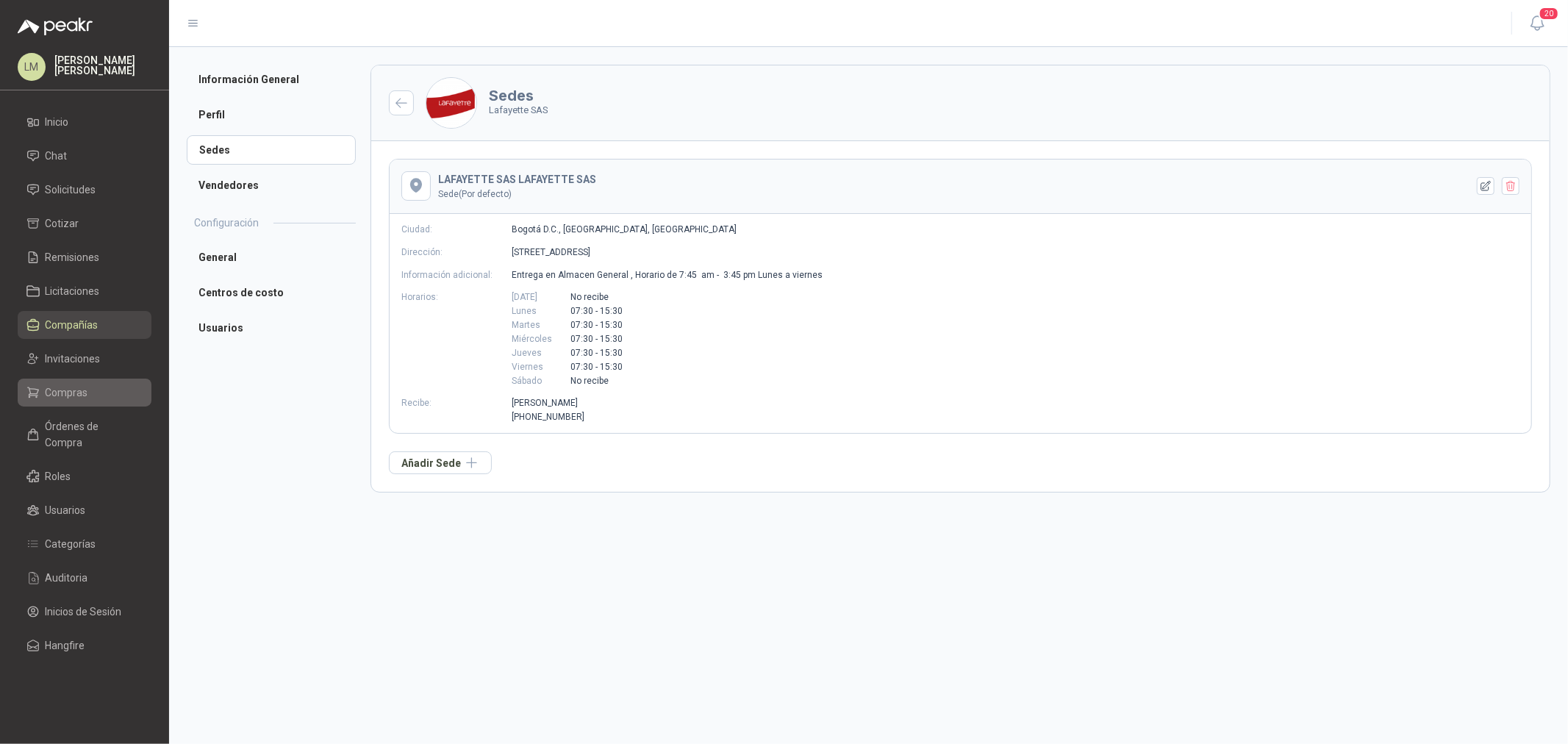
click at [81, 398] on span "Compras" at bounding box center [67, 392] width 43 height 16
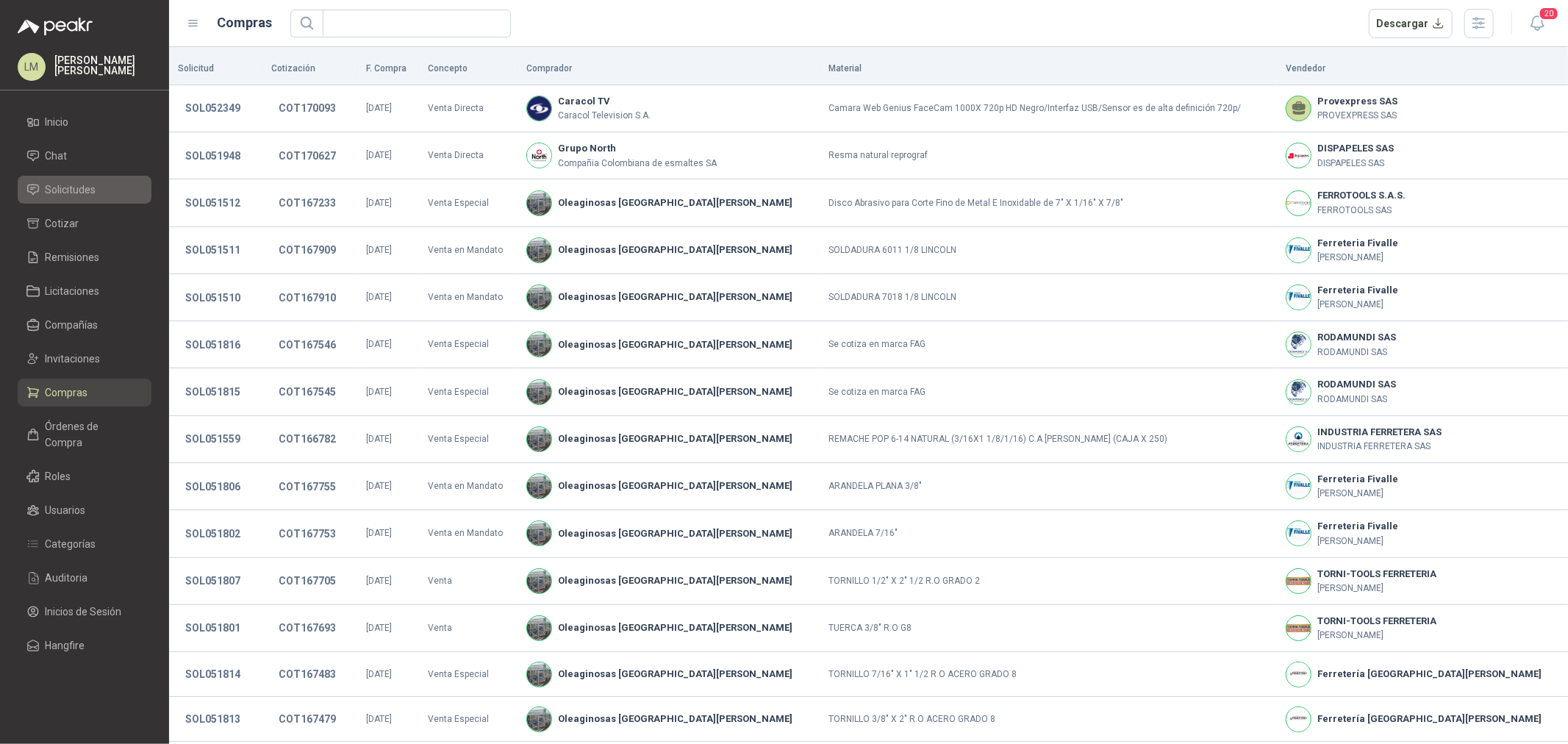
click at [63, 185] on span "Solicitudes" at bounding box center [71, 189] width 51 height 16
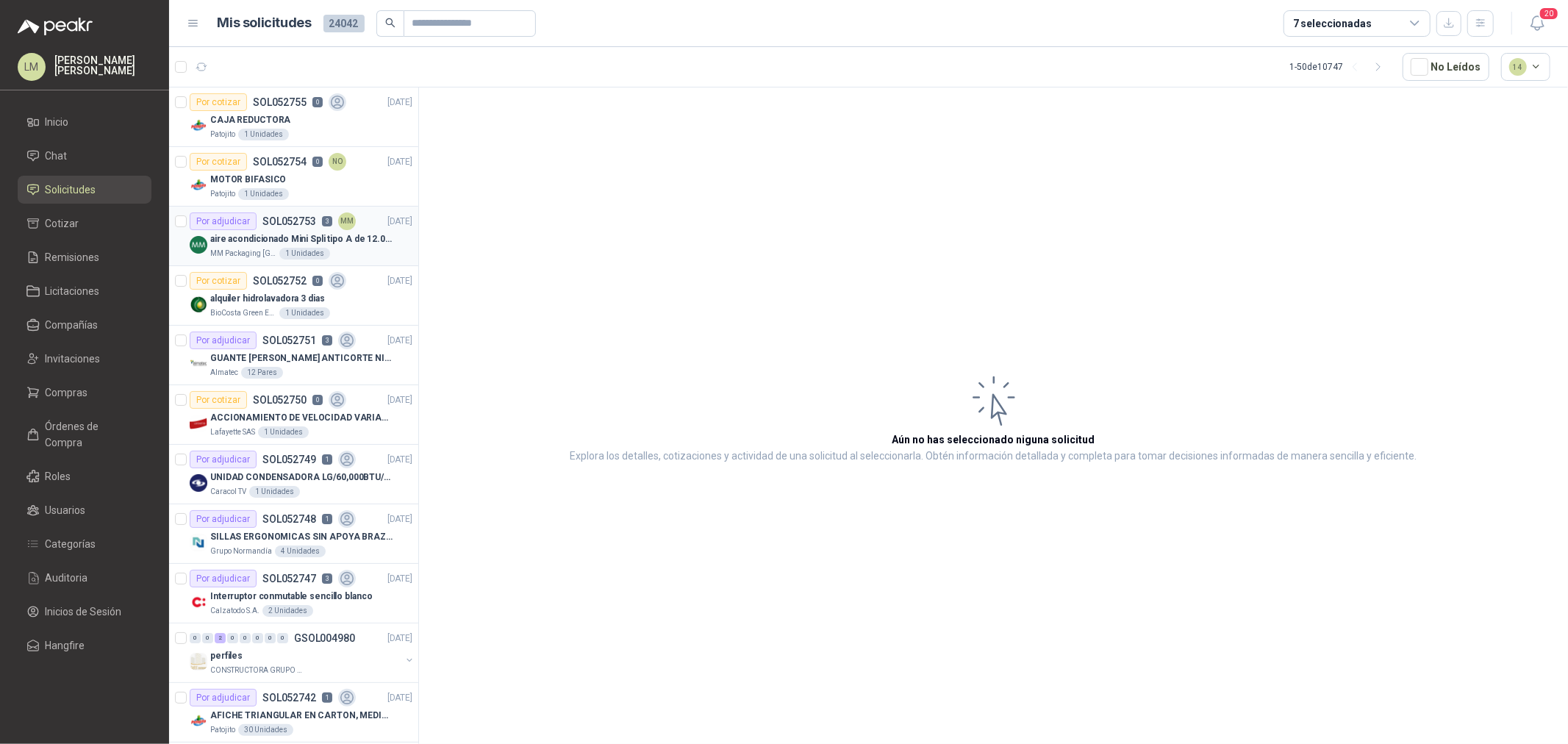
click at [251, 240] on p "aire acondicionado Mini Spli tipo A de 12.000 BTU." at bounding box center [301, 239] width 183 height 14
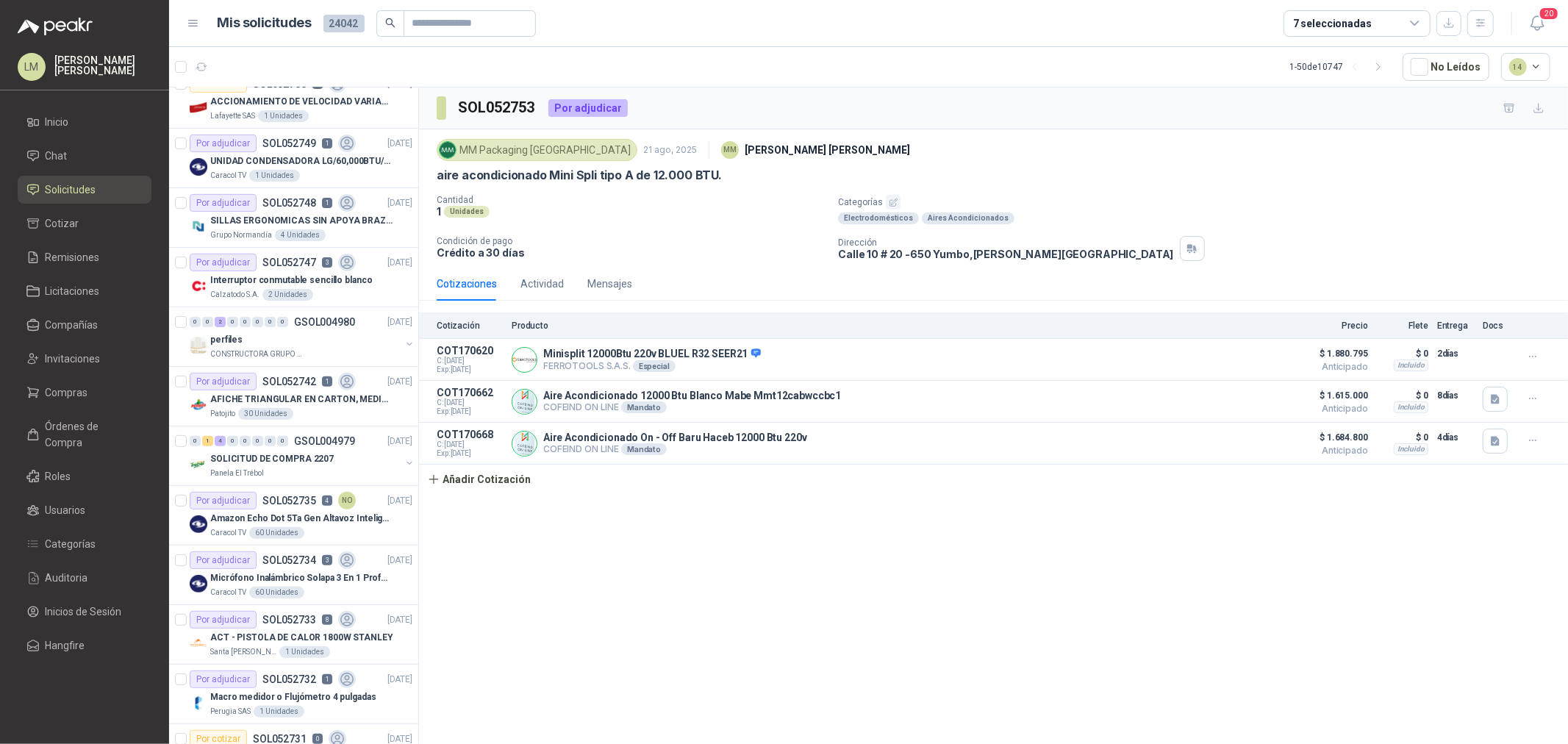
scroll to position [327, 0]
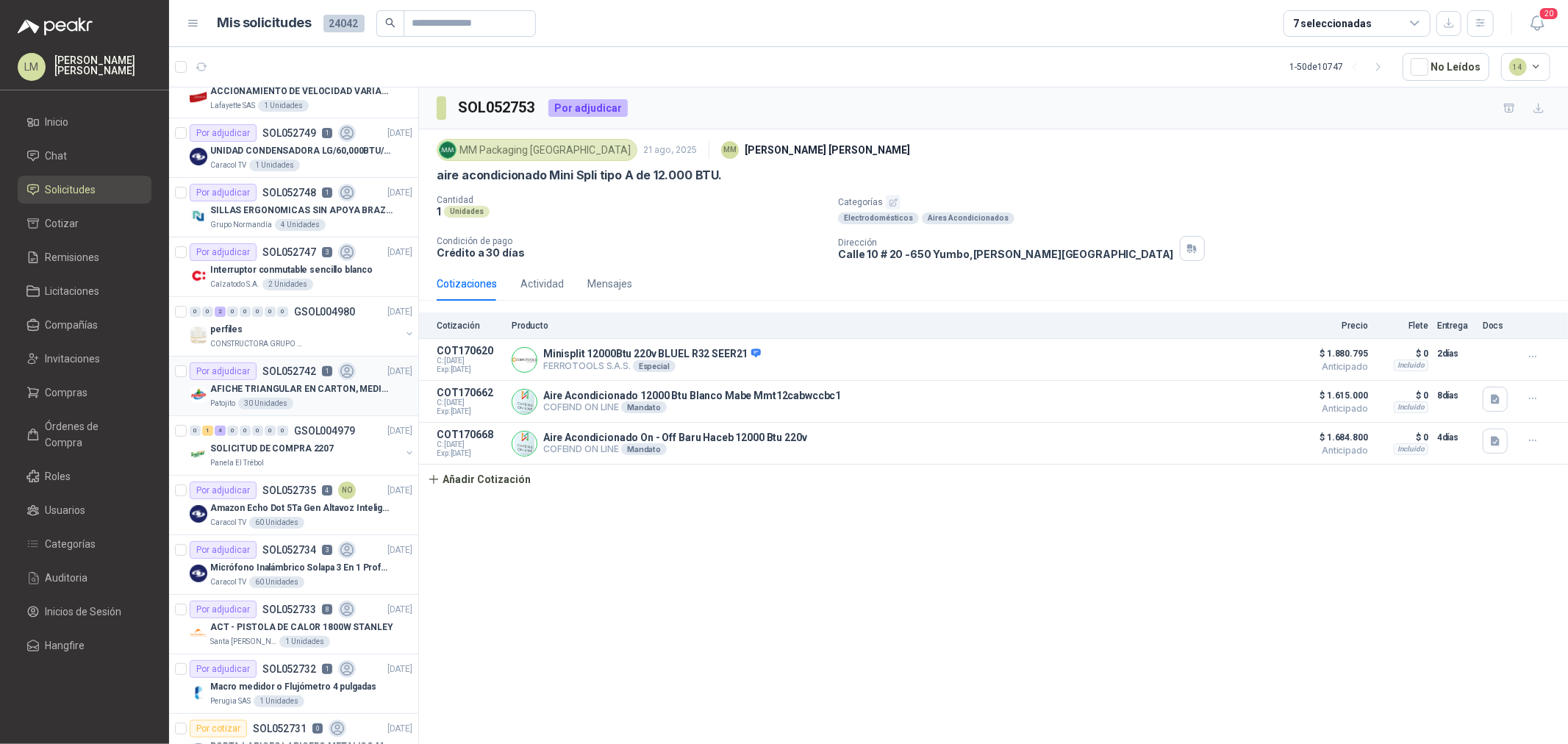
click at [296, 395] on p "AFICHE TRIANGULAR EN CARTON, MEDIDAS 30 CM X 45 CM" at bounding box center [301, 390] width 183 height 14
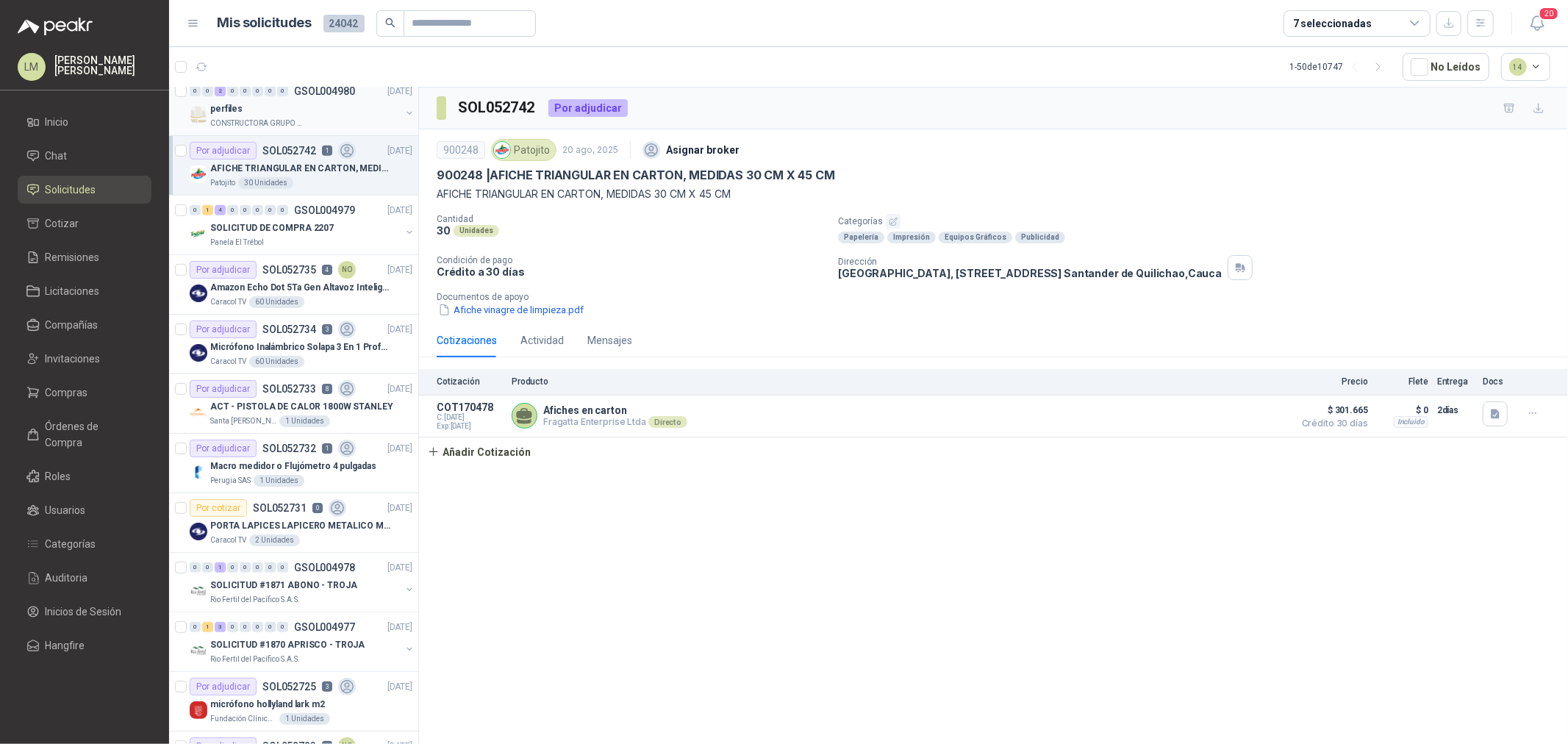
scroll to position [571, 0]
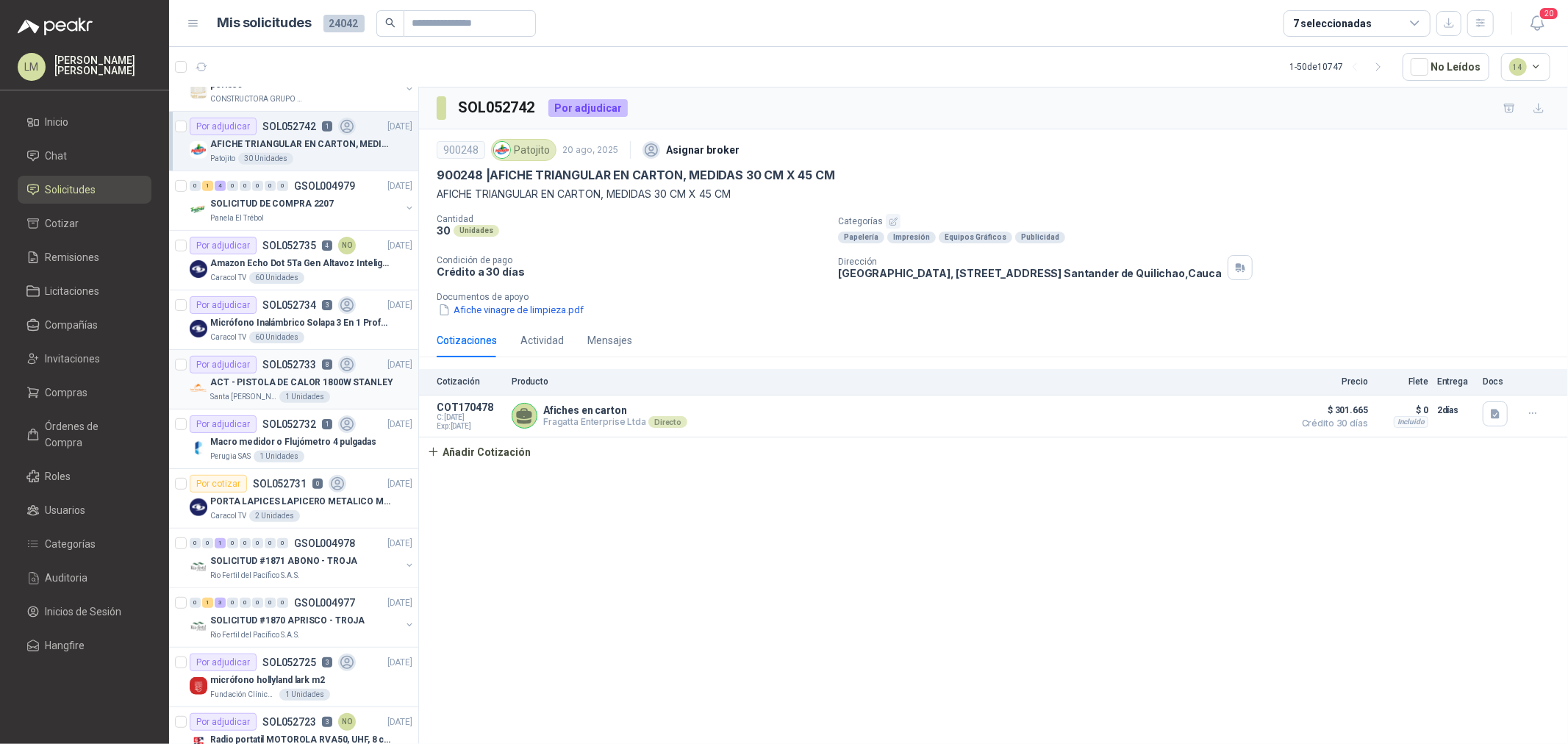
click at [284, 376] on p "ACT - PISTOLA DE CALOR 1800W STANLEY" at bounding box center [301, 383] width 183 height 14
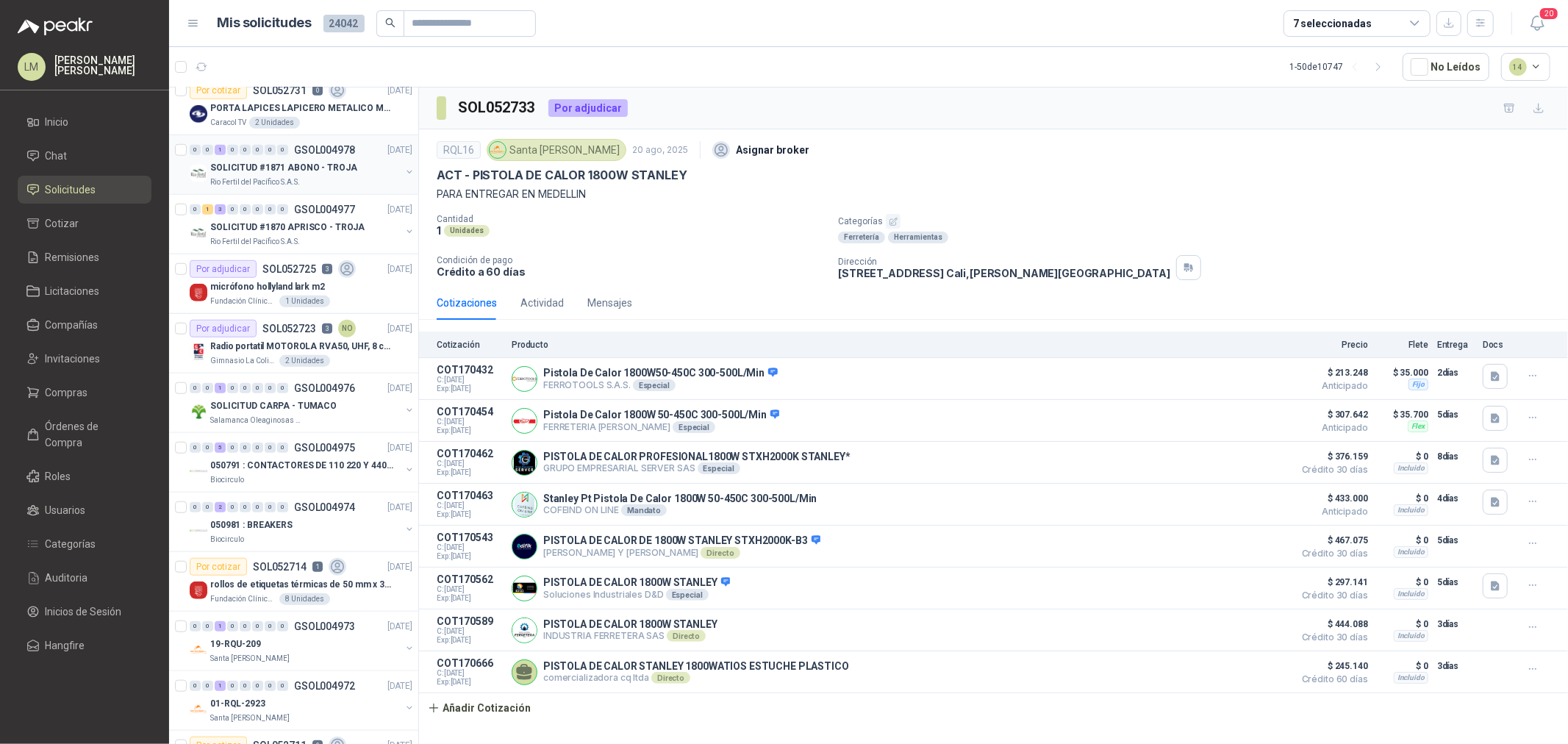
scroll to position [980, 0]
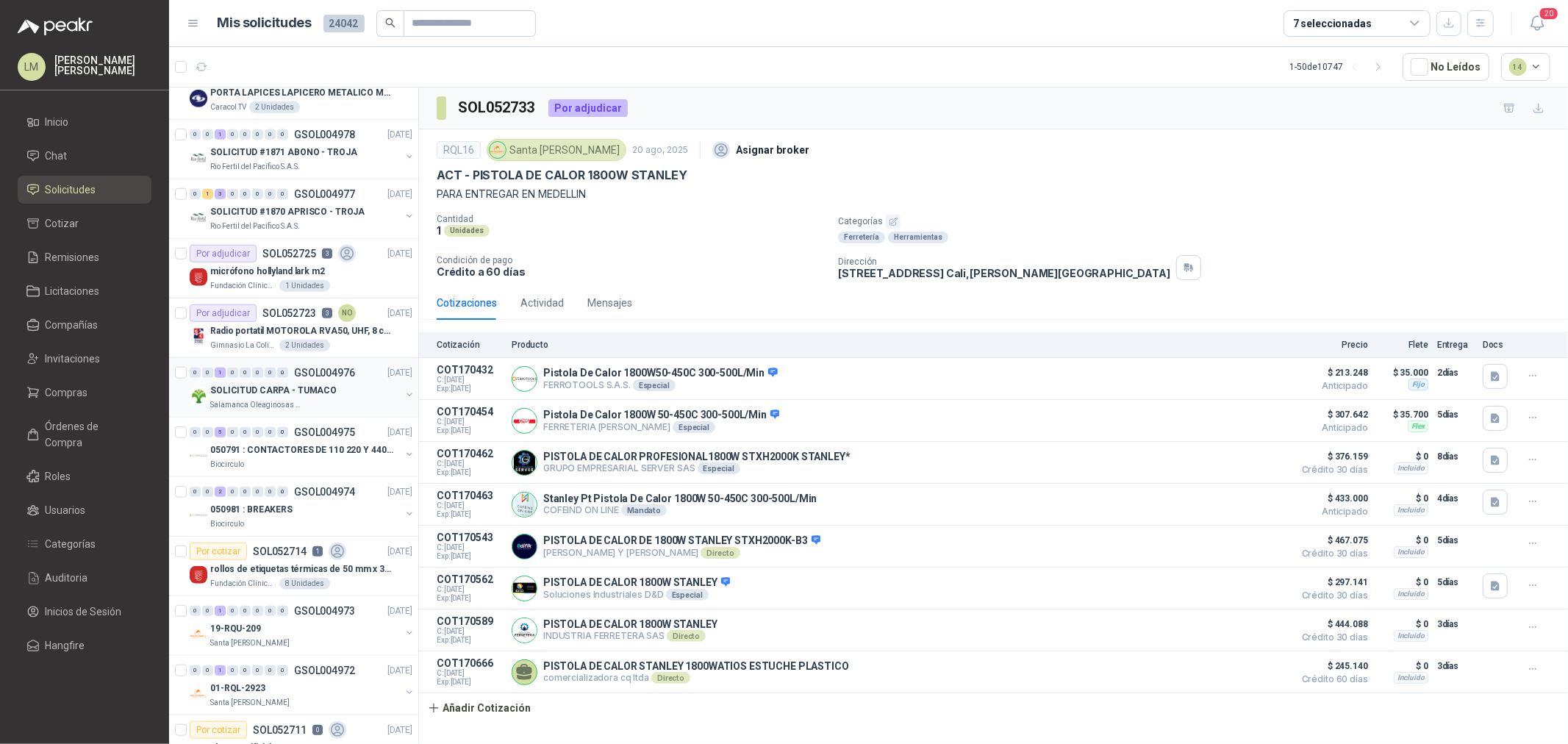
click at [284, 390] on p "SOLICITUD CARPA - TUMACO" at bounding box center [273, 391] width 127 height 14
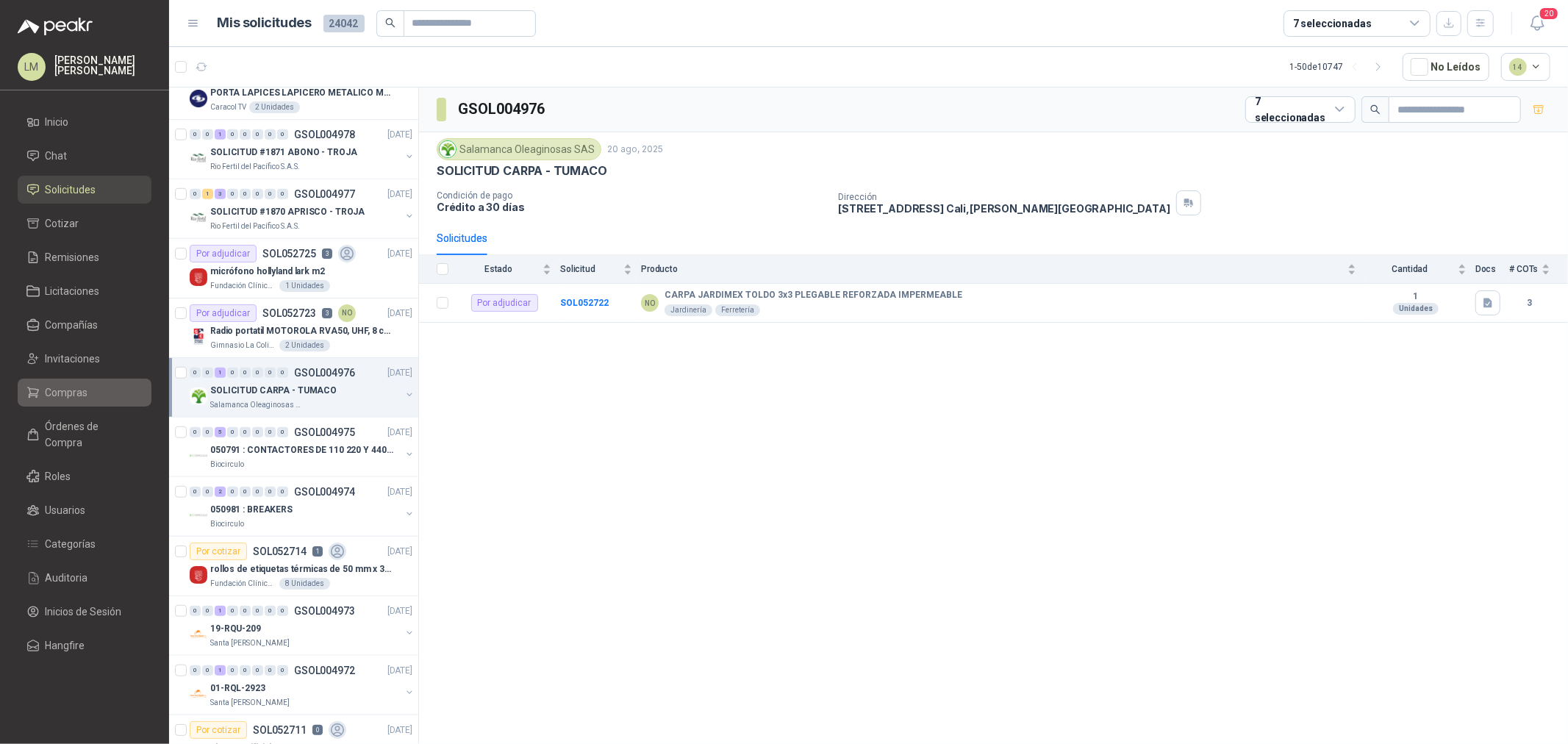
click at [80, 402] on link "Compras" at bounding box center [84, 393] width 134 height 28
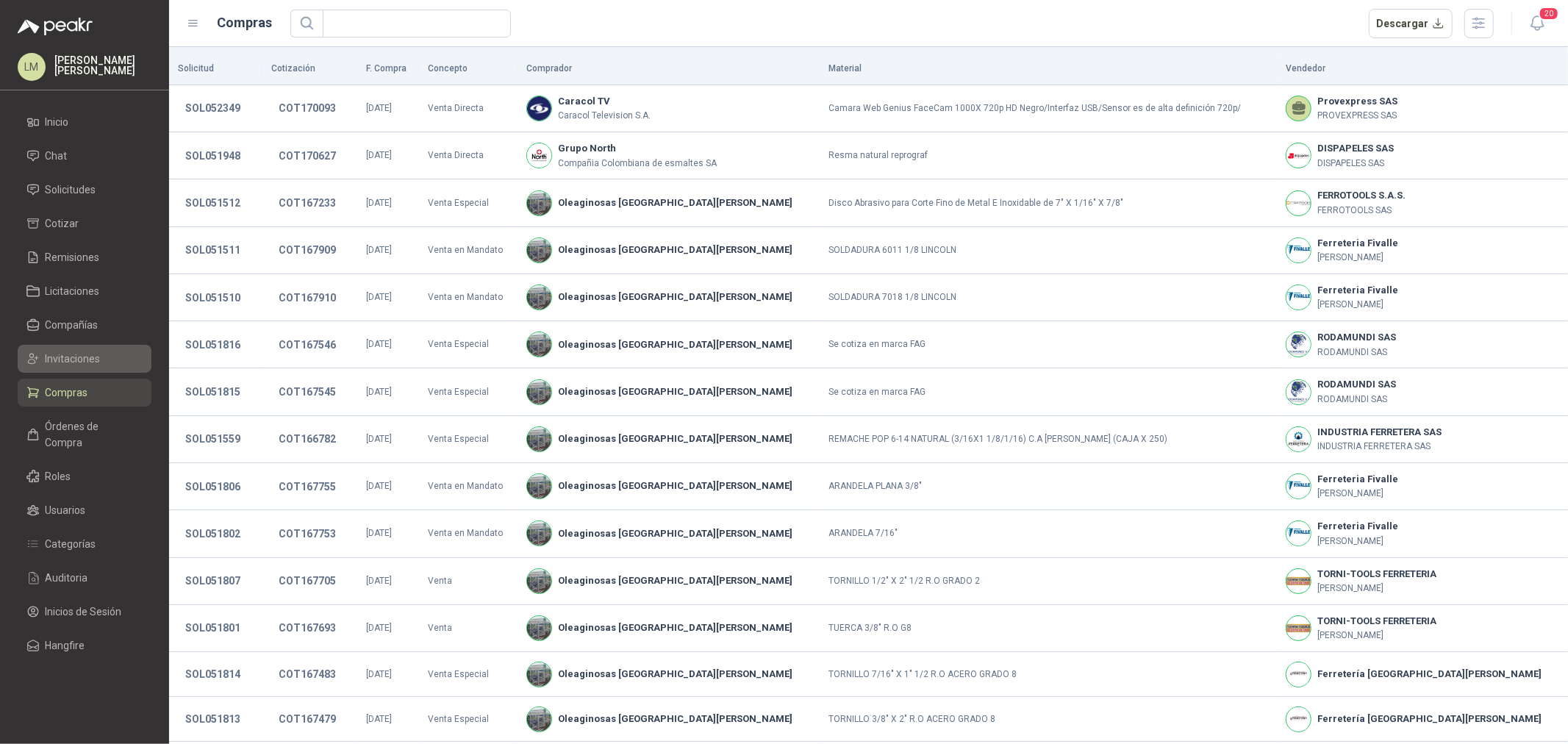
click at [83, 367] on link "Invitaciones" at bounding box center [84, 359] width 134 height 28
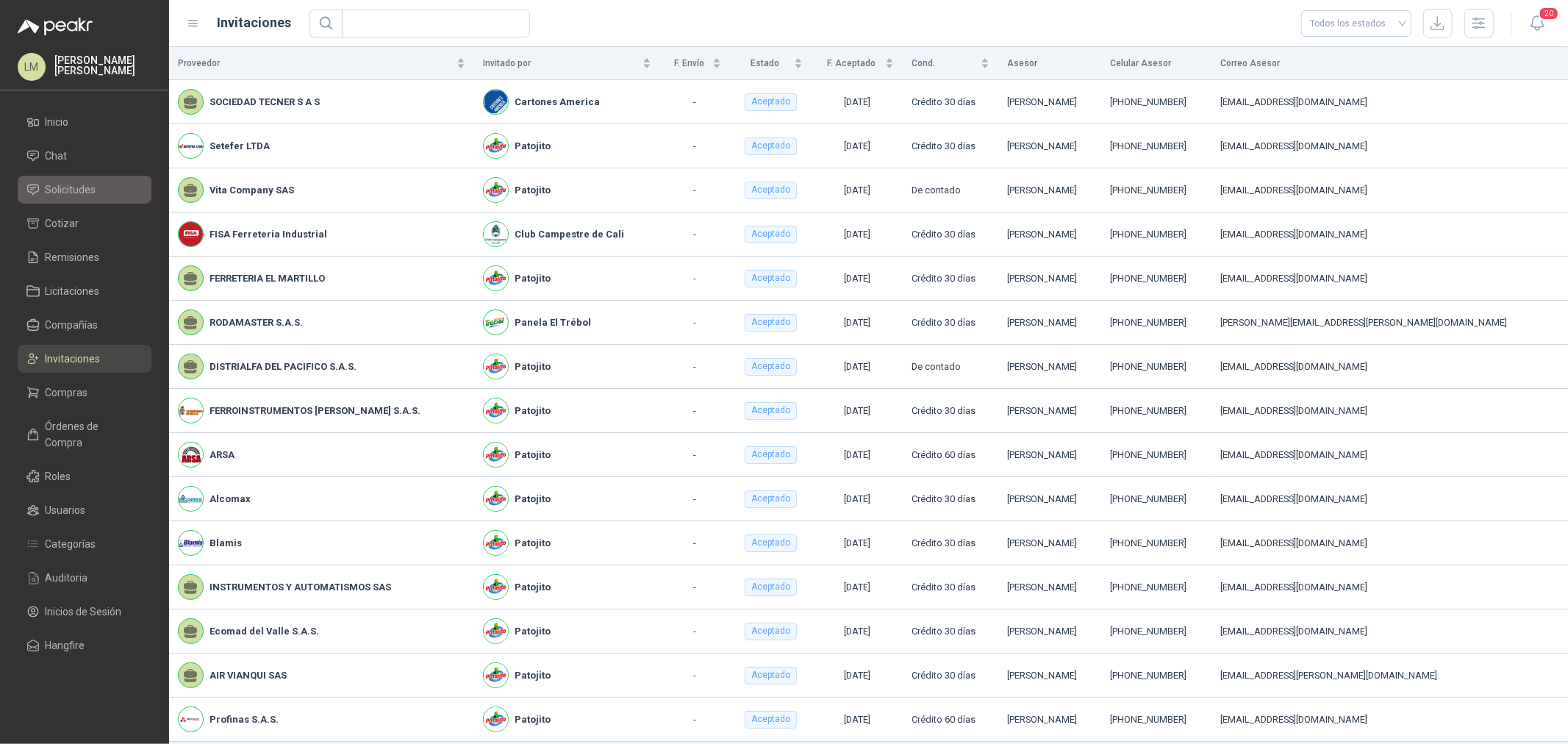
click at [77, 189] on span "Solicitudes" at bounding box center [71, 189] width 51 height 16
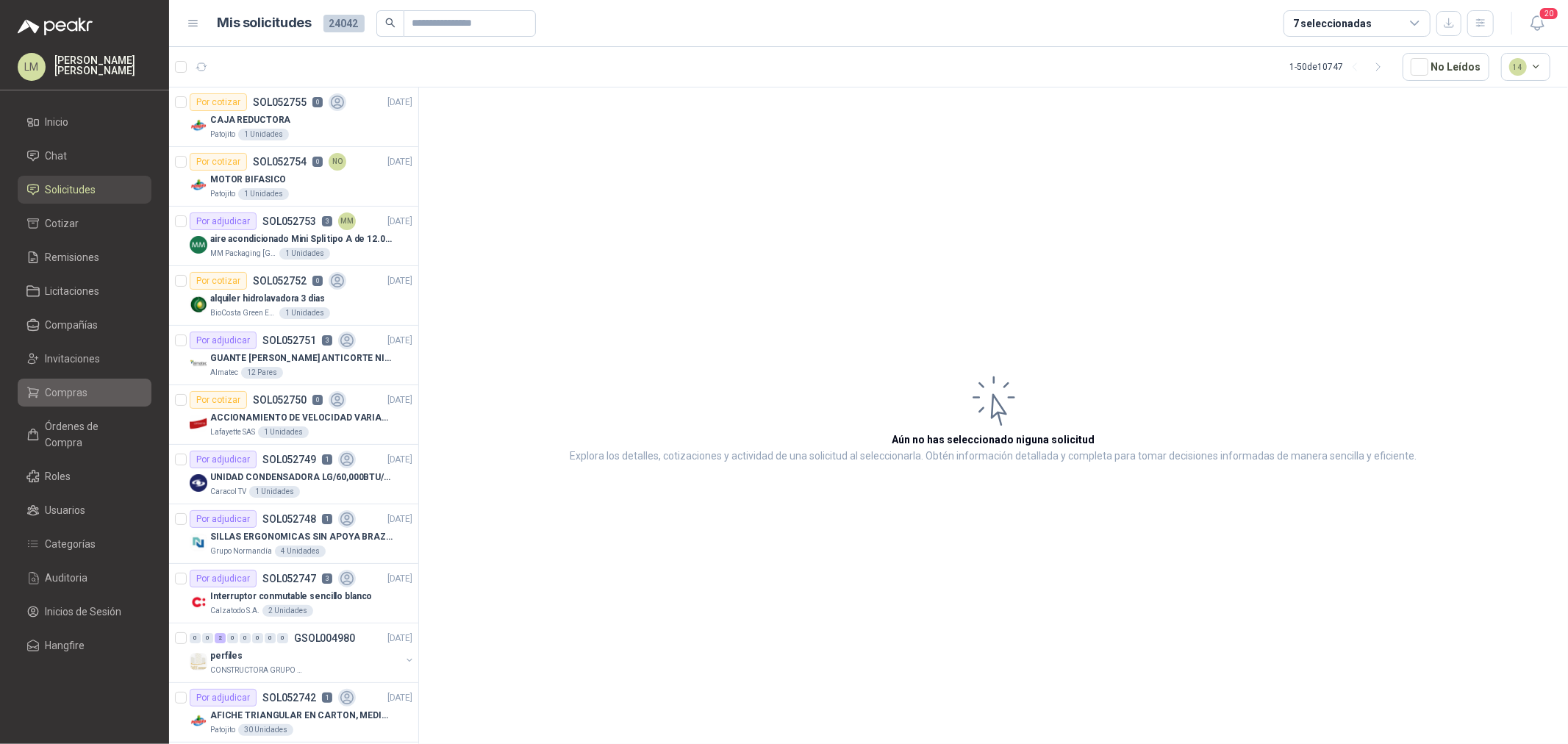
click at [77, 390] on span "Compras" at bounding box center [67, 392] width 43 height 16
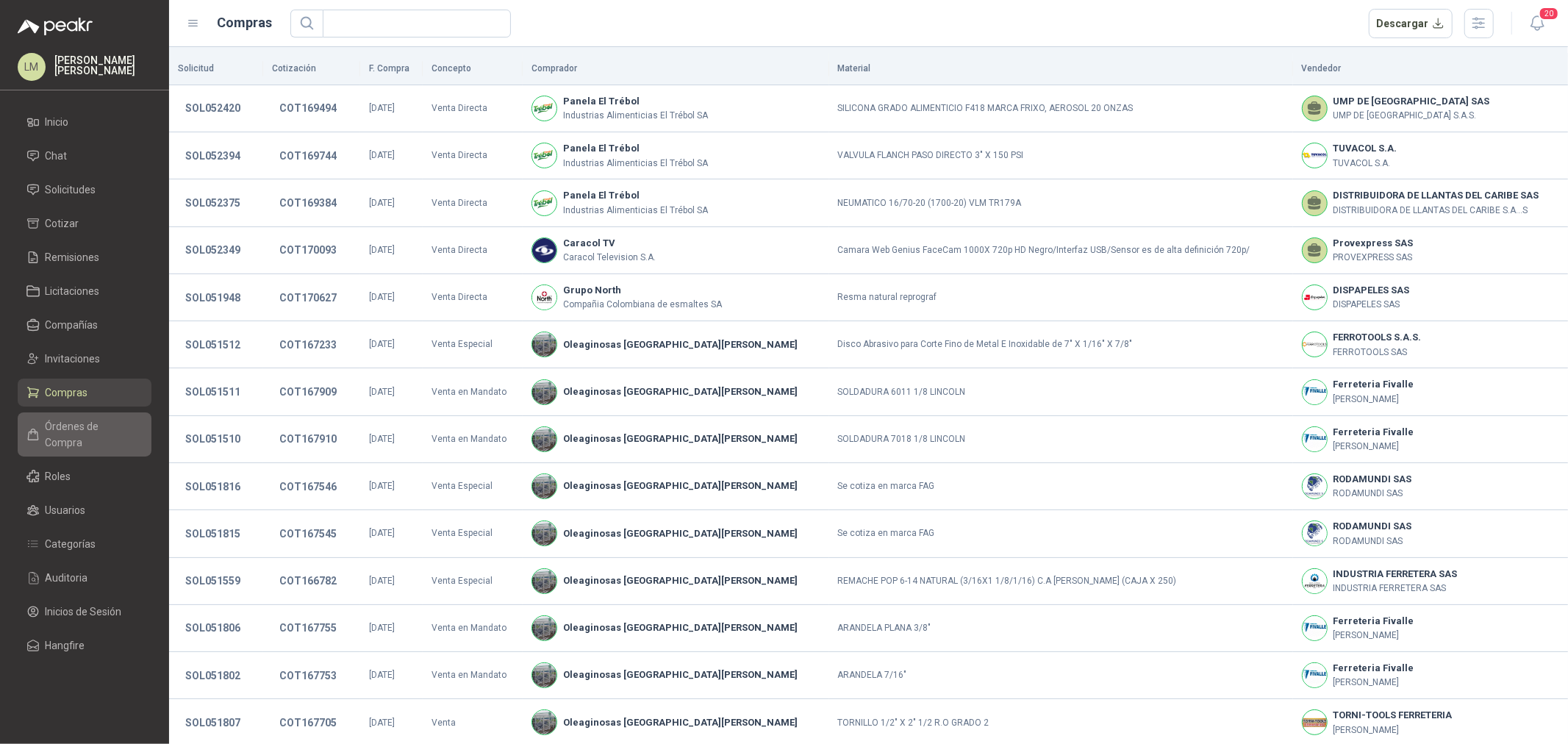
click at [71, 421] on span "Órdenes de Compra" at bounding box center [91, 435] width 92 height 32
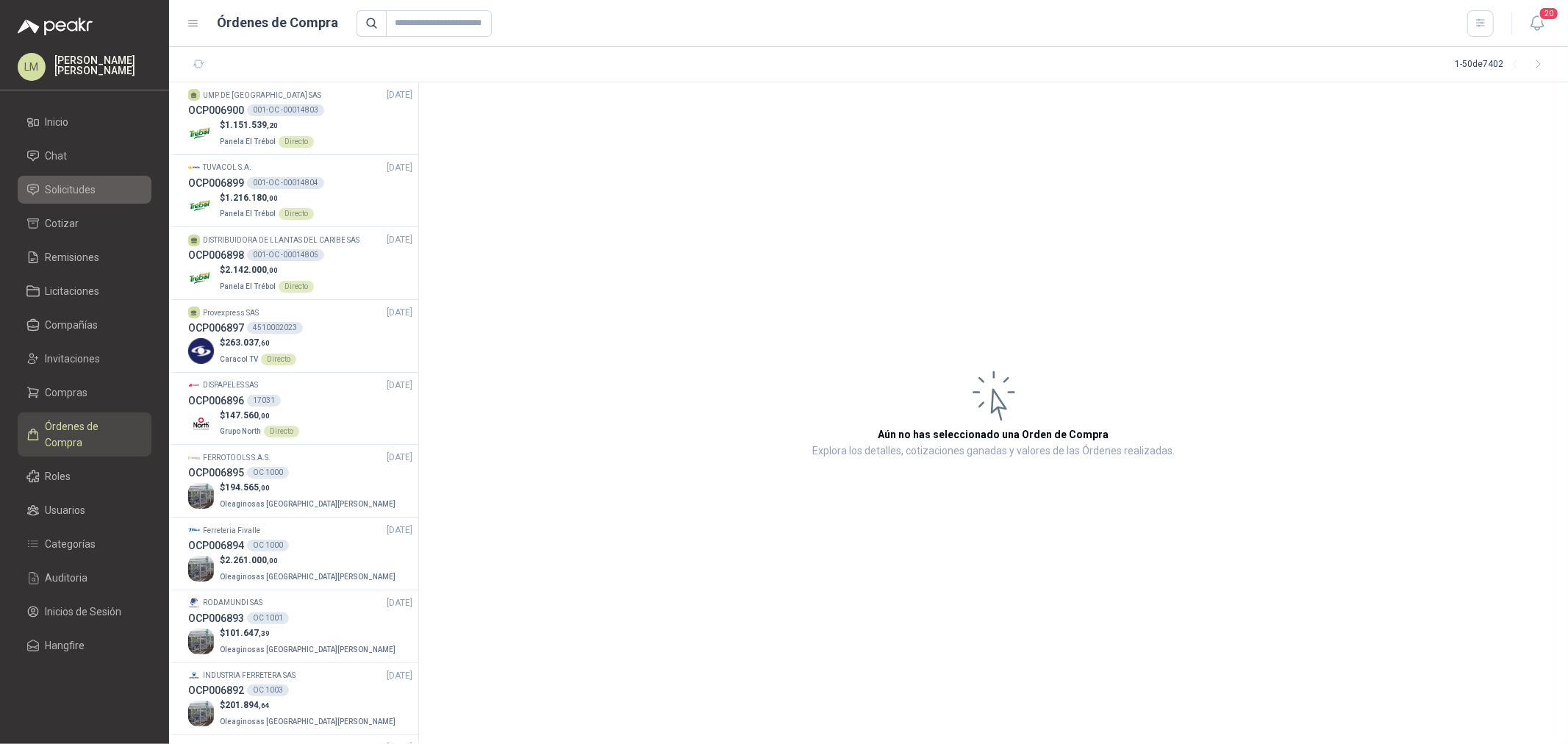
click at [84, 179] on link "Solicitudes" at bounding box center [84, 189] width 134 height 28
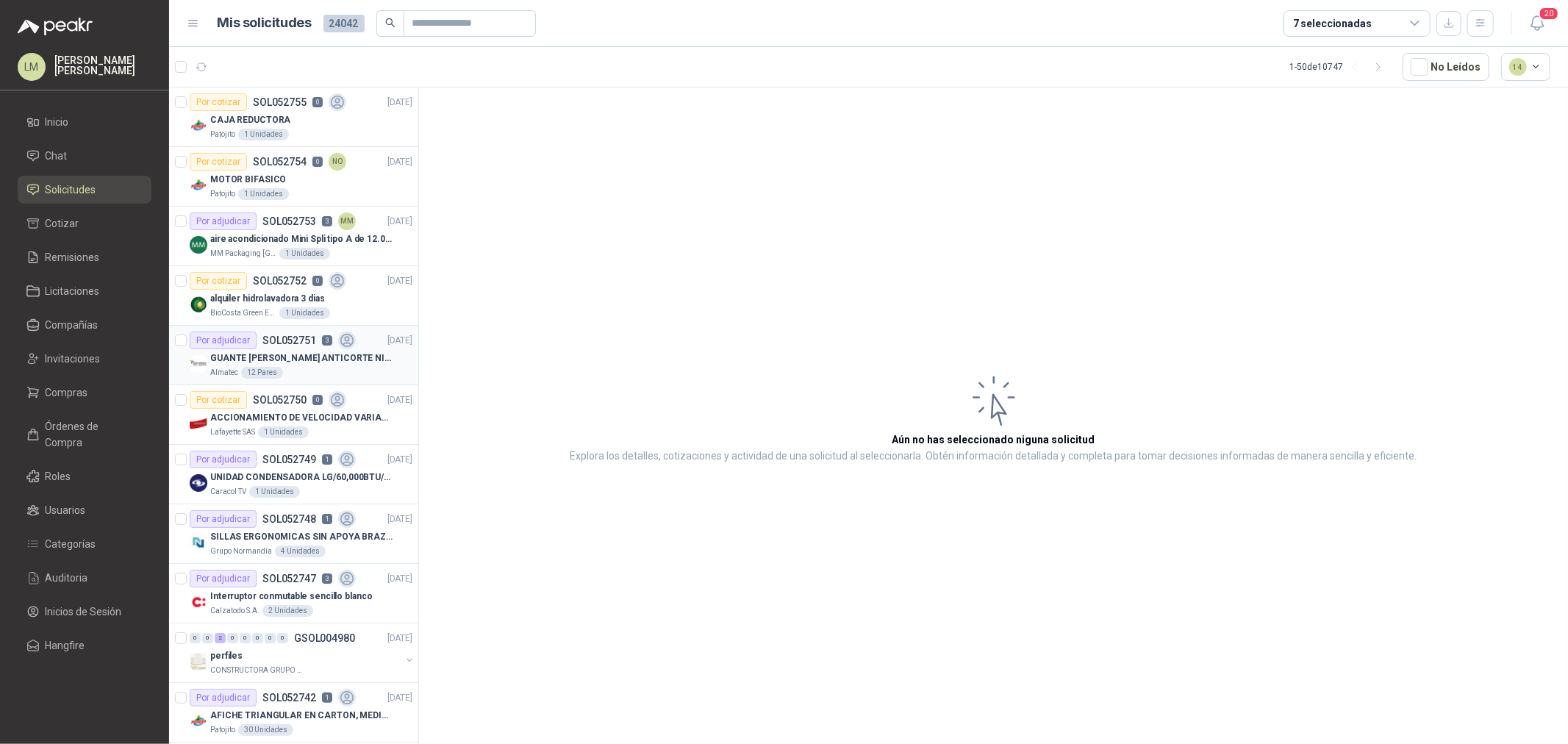
click at [312, 350] on div "GUANTE [PERSON_NAME] ANTICORTE NIV 5 TALLA L" at bounding box center [311, 357] width 202 height 18
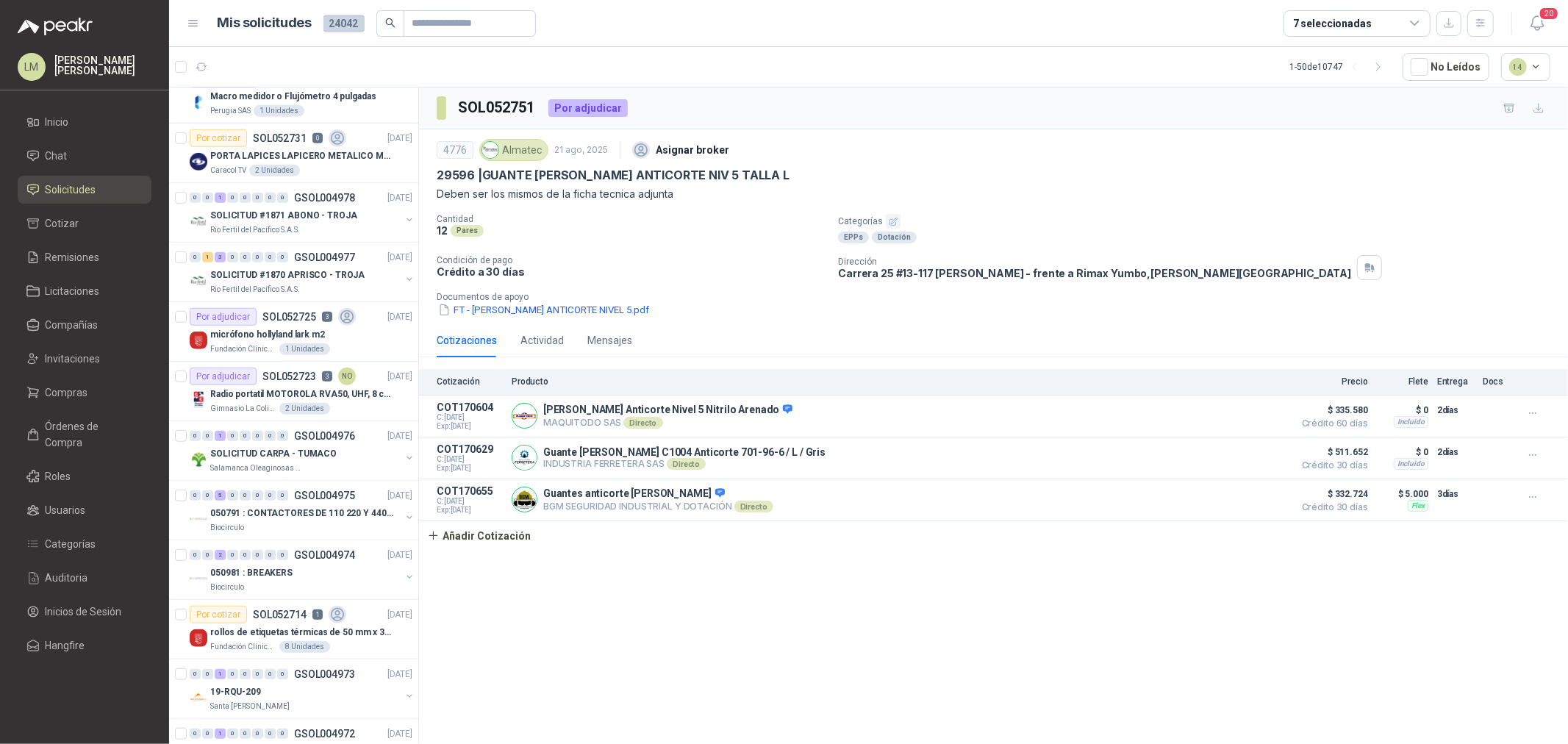
scroll to position [980, 0]
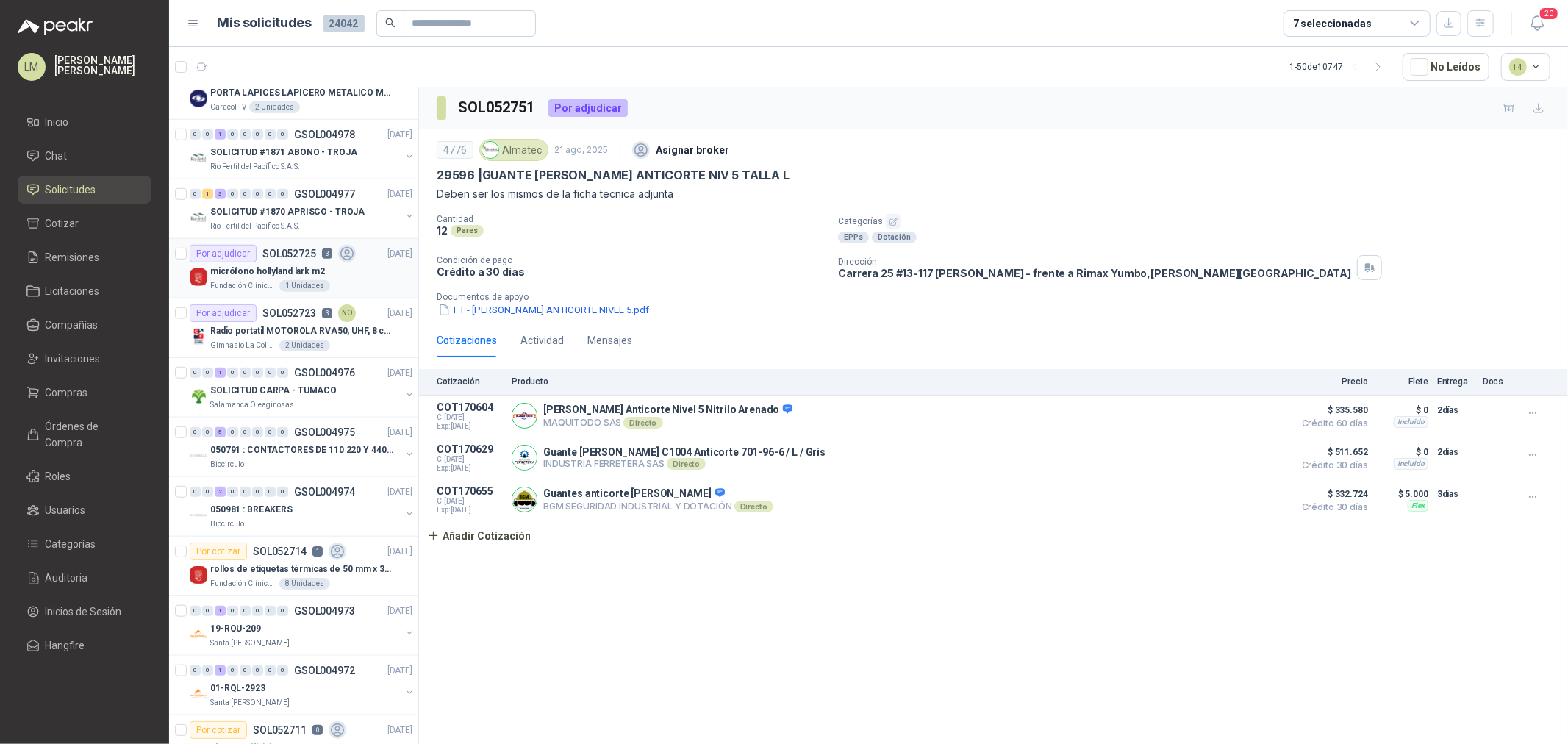
click at [294, 273] on p "micrófono hollyland lark m2" at bounding box center [268, 272] width 115 height 14
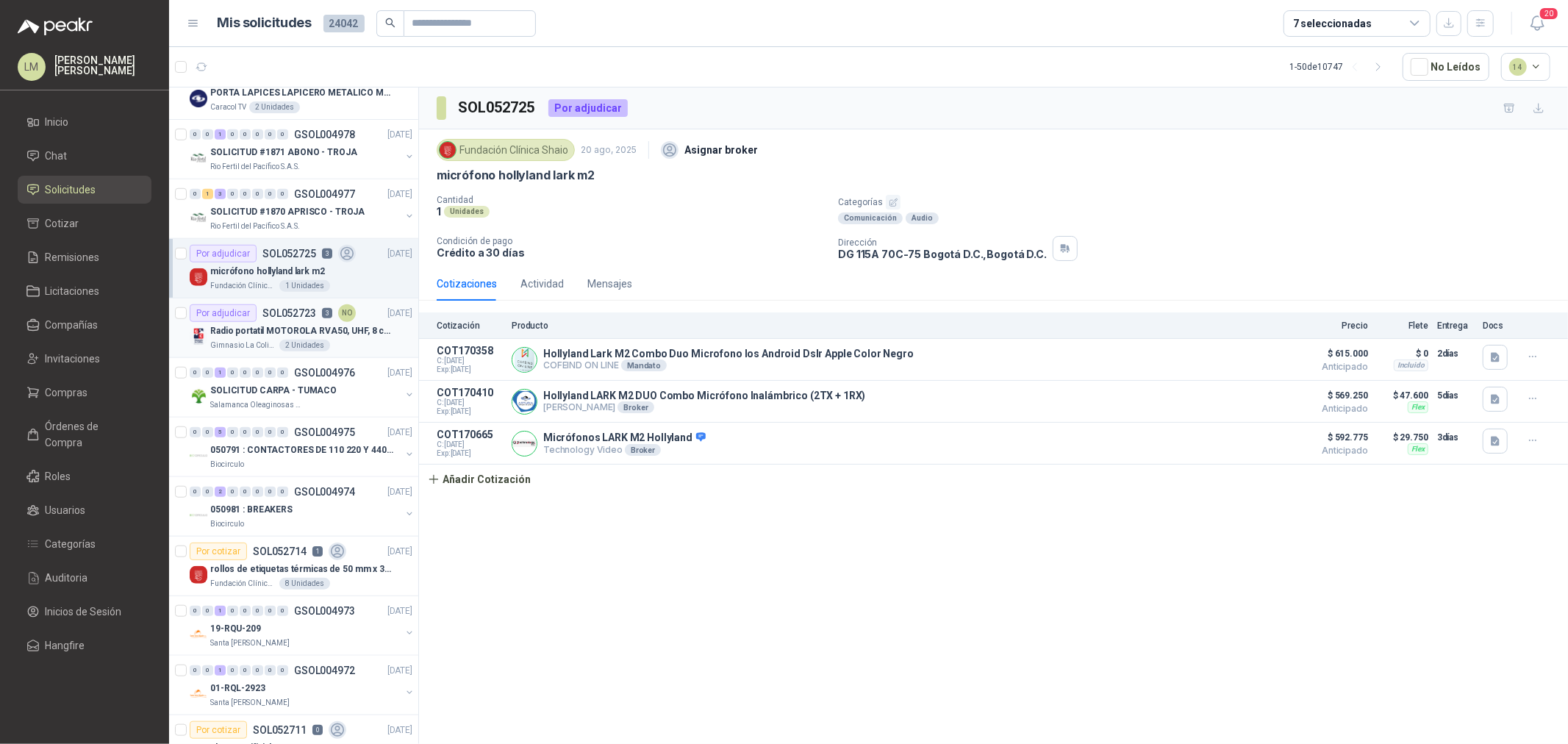
click at [277, 327] on p "Radio portatil MOTOROLA RVA50, UHF, 8 canales, 500MW" at bounding box center [301, 331] width 183 height 14
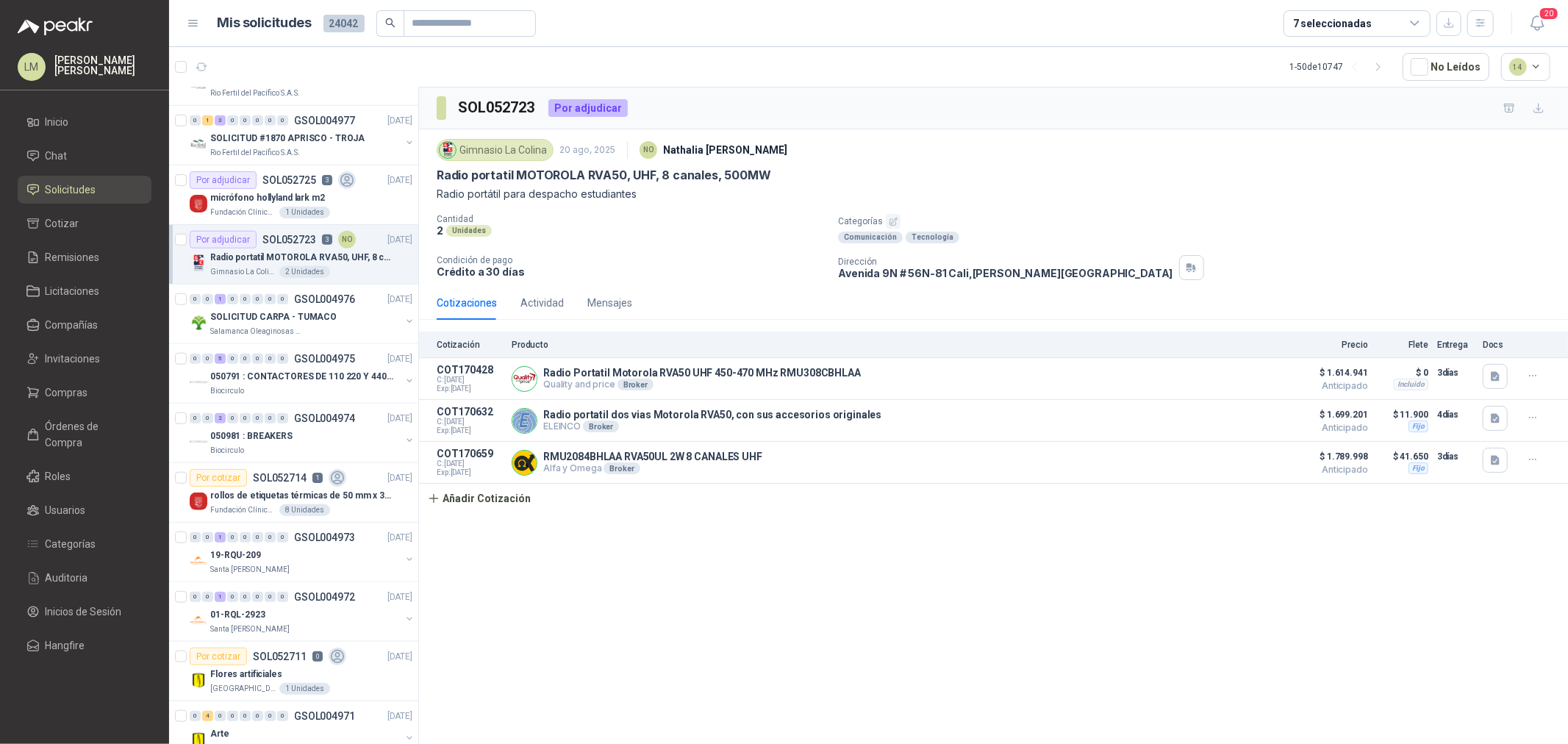
scroll to position [1144, 0]
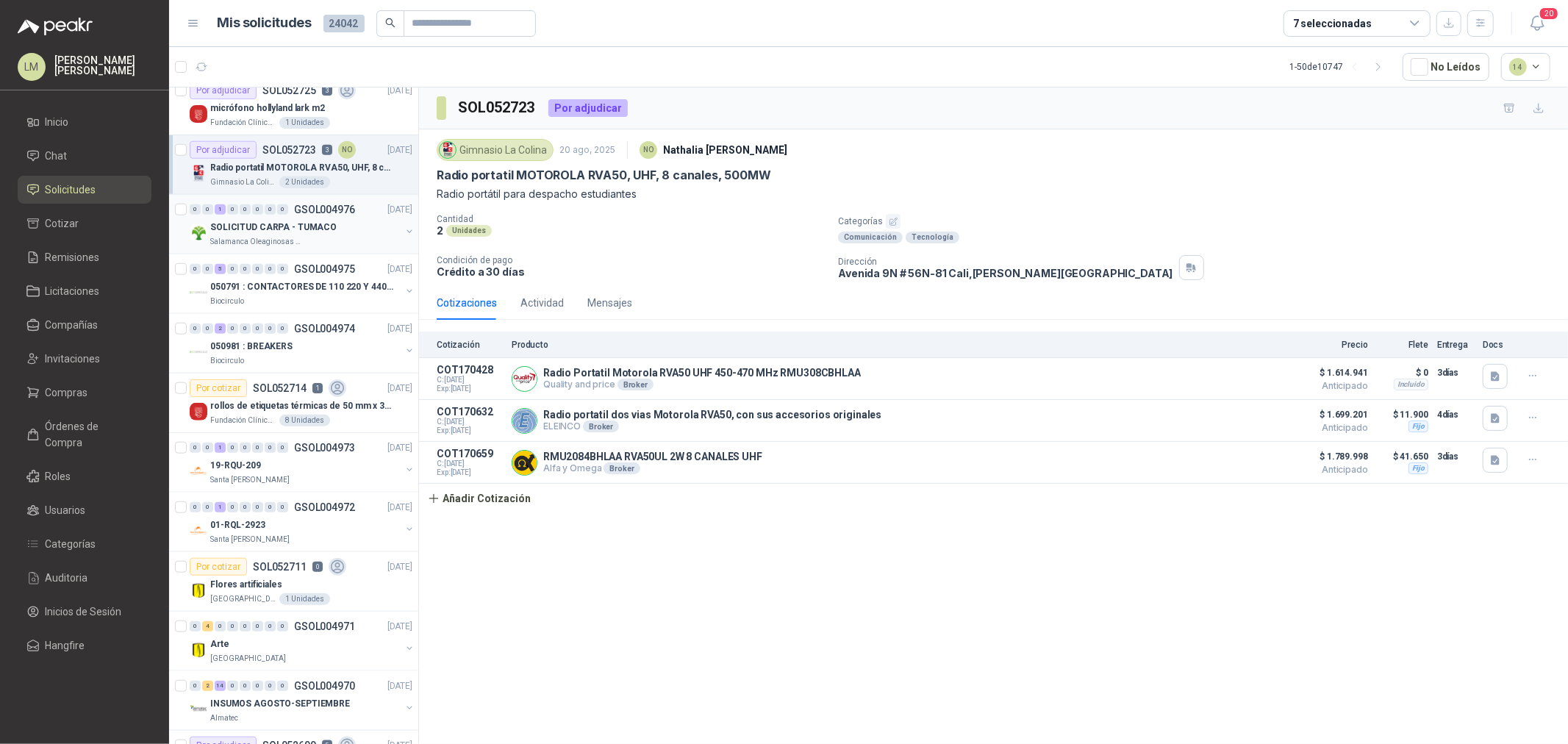
click at [288, 229] on p "SOLICITUD CARPA - TUMACO" at bounding box center [273, 228] width 127 height 14
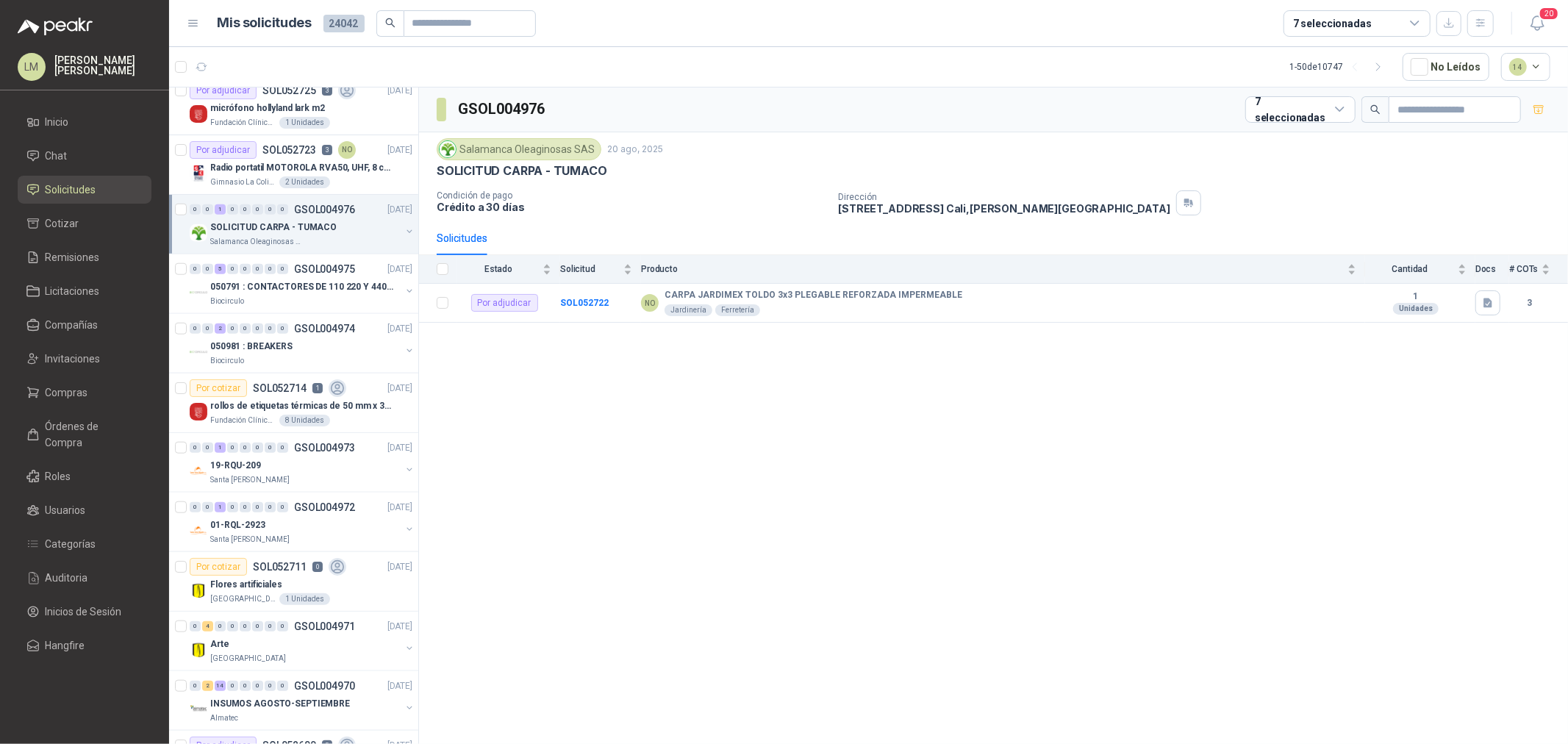
click at [1254, 31] on div "7 seleccionadas" at bounding box center [1357, 23] width 147 height 27
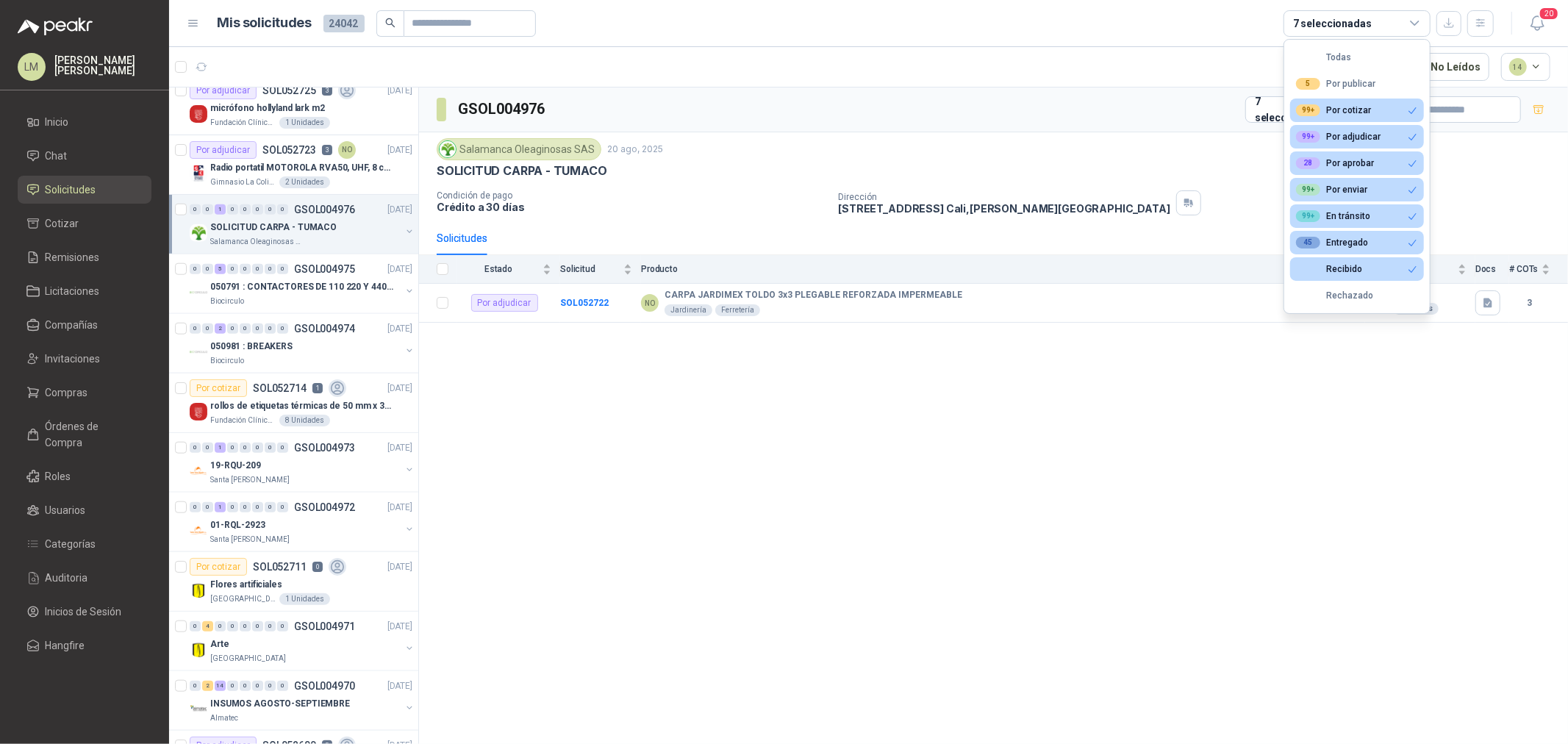
click at [1254, 31] on div "7 seleccionadas" at bounding box center [1357, 23] width 147 height 27
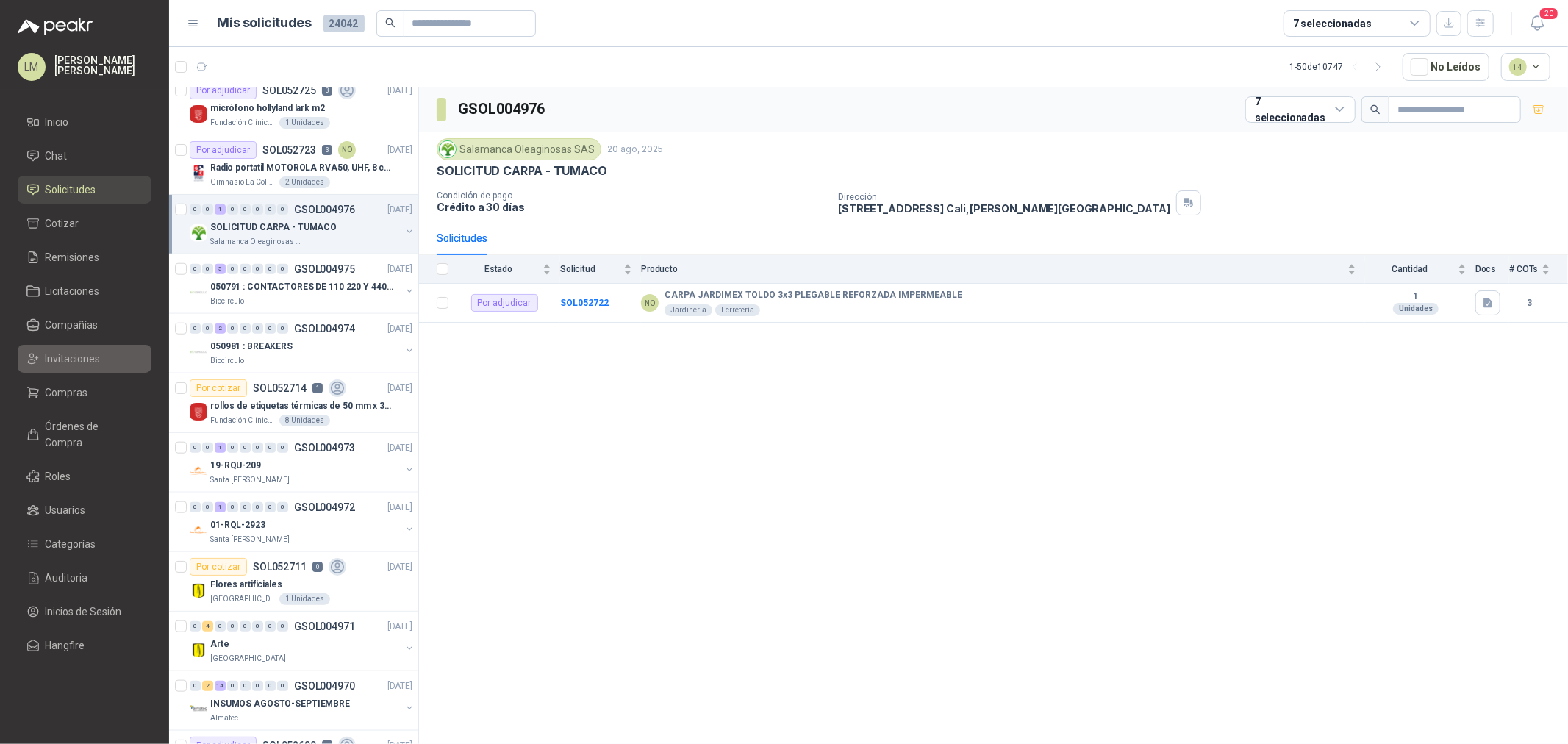
click at [56, 354] on span "Invitaciones" at bounding box center [73, 358] width 55 height 16
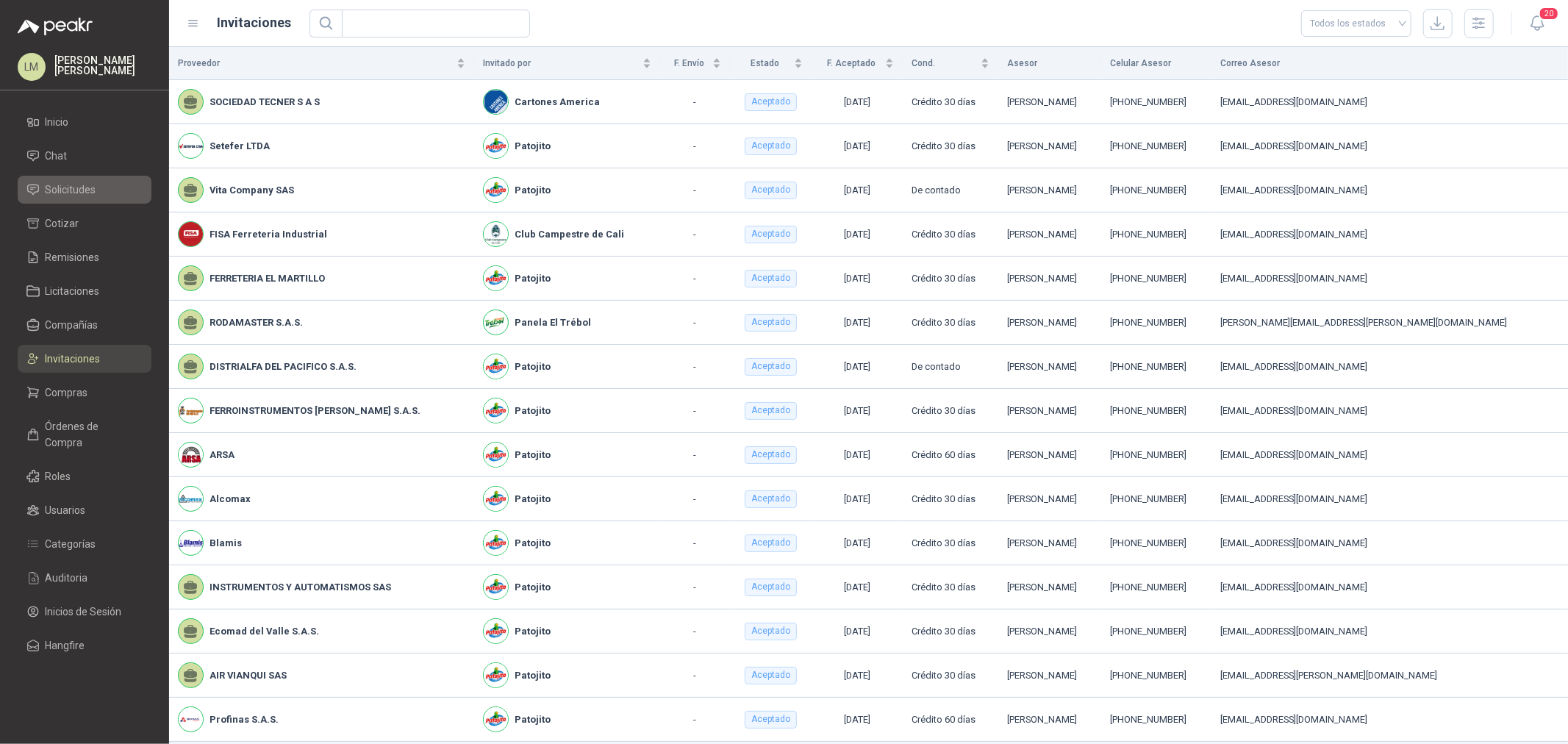
click at [66, 178] on link "Solicitudes" at bounding box center [84, 189] width 134 height 28
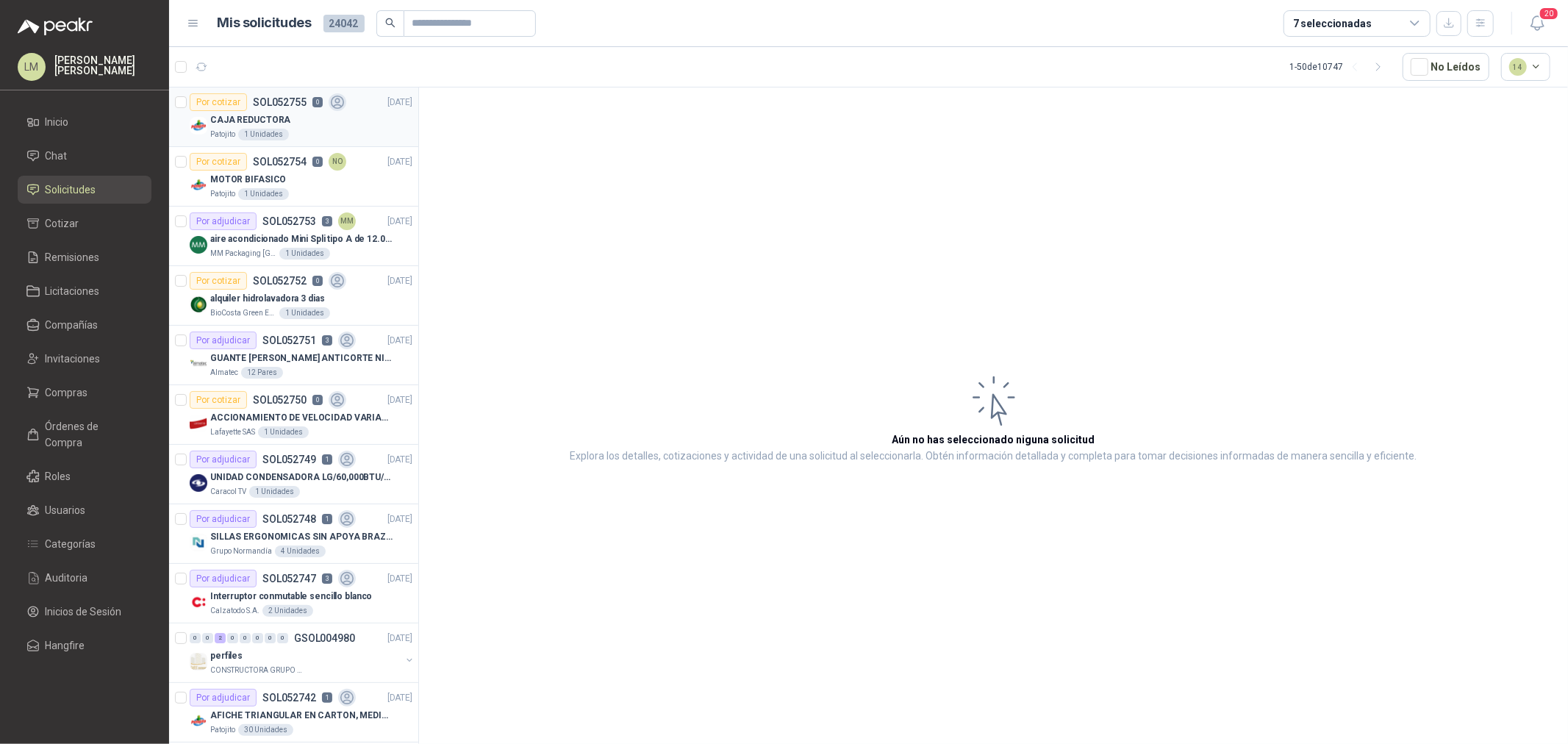
click at [324, 121] on div "CAJA REDUCTORA" at bounding box center [311, 120] width 202 height 18
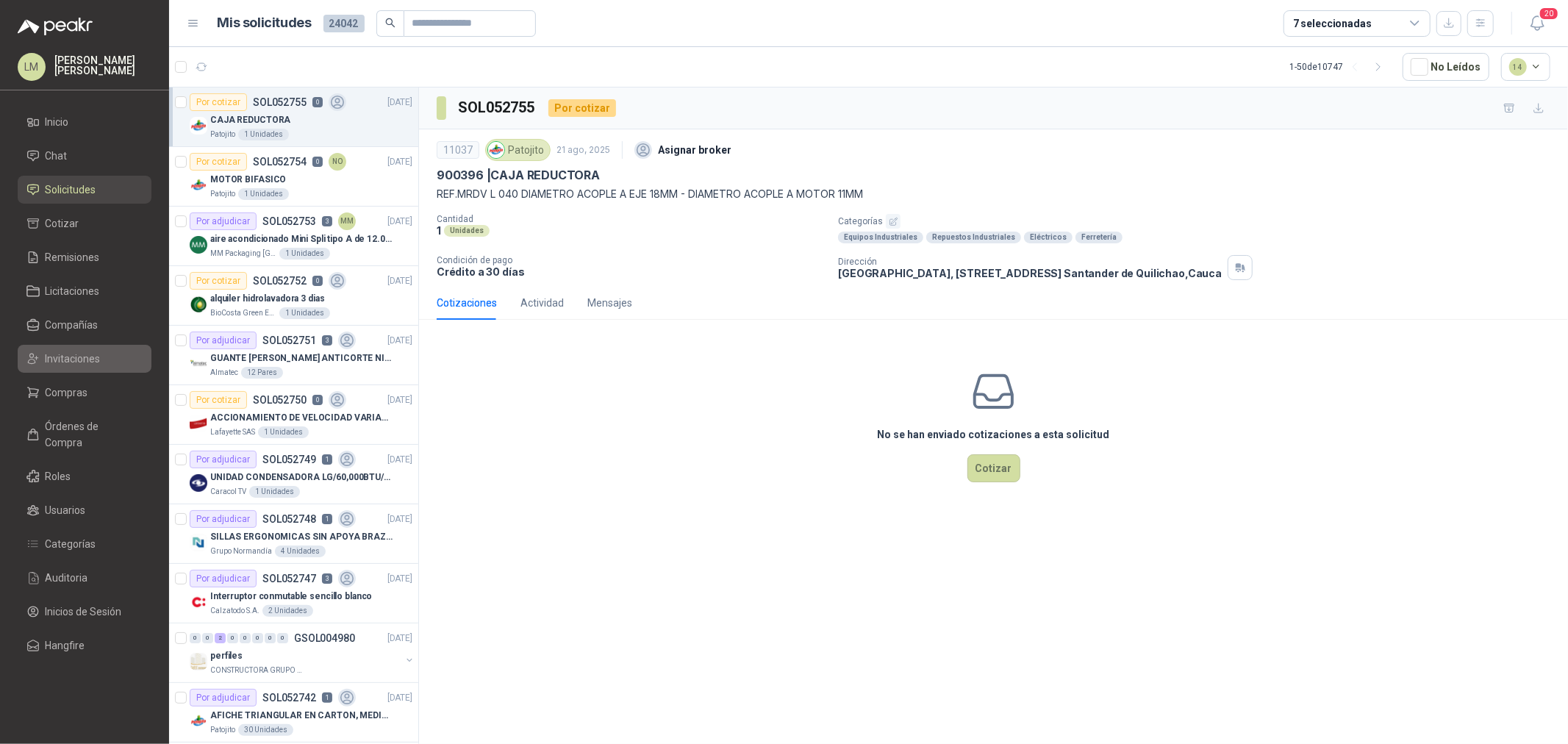
click at [83, 354] on span "Invitaciones" at bounding box center [73, 358] width 55 height 16
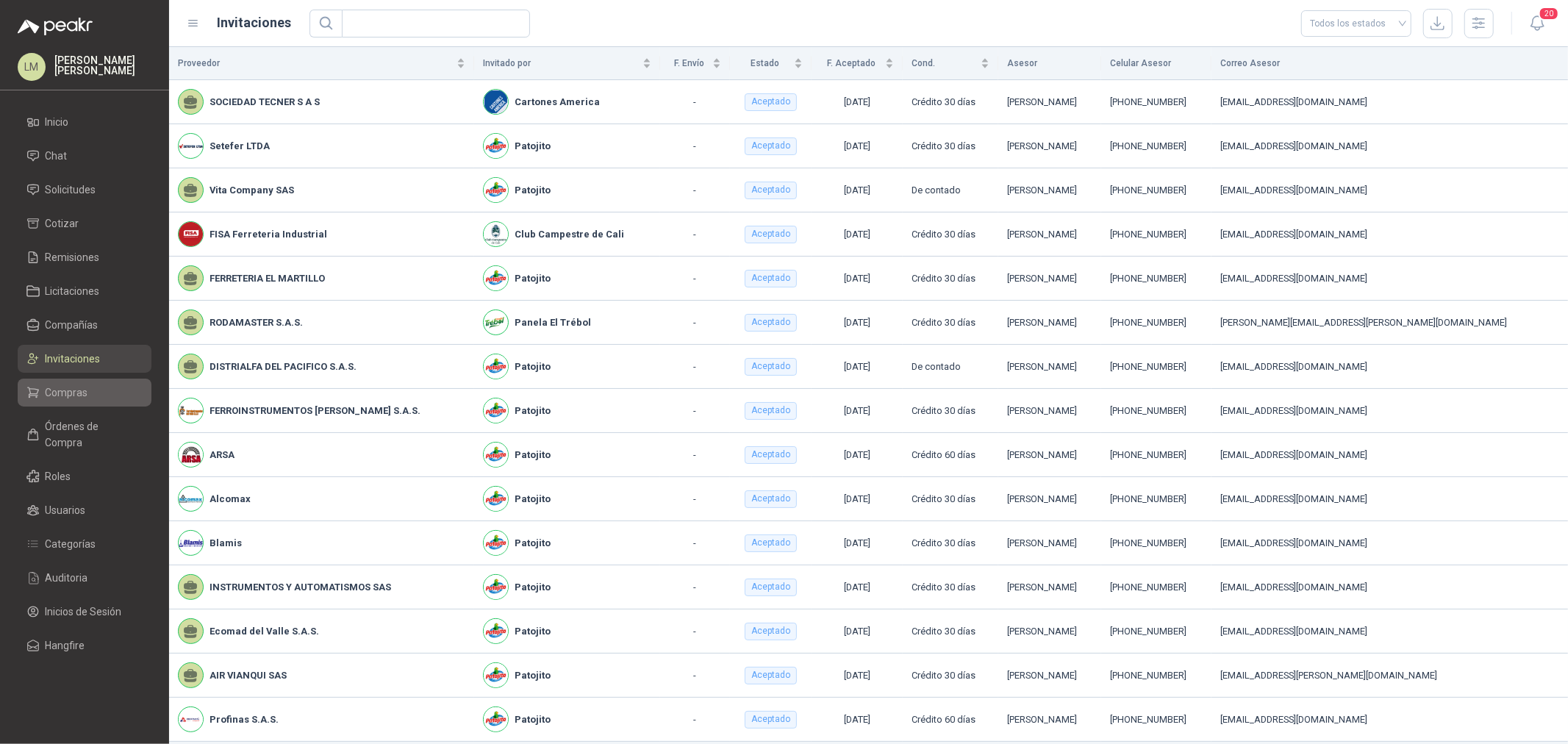
click at [79, 395] on span "Compras" at bounding box center [67, 392] width 43 height 16
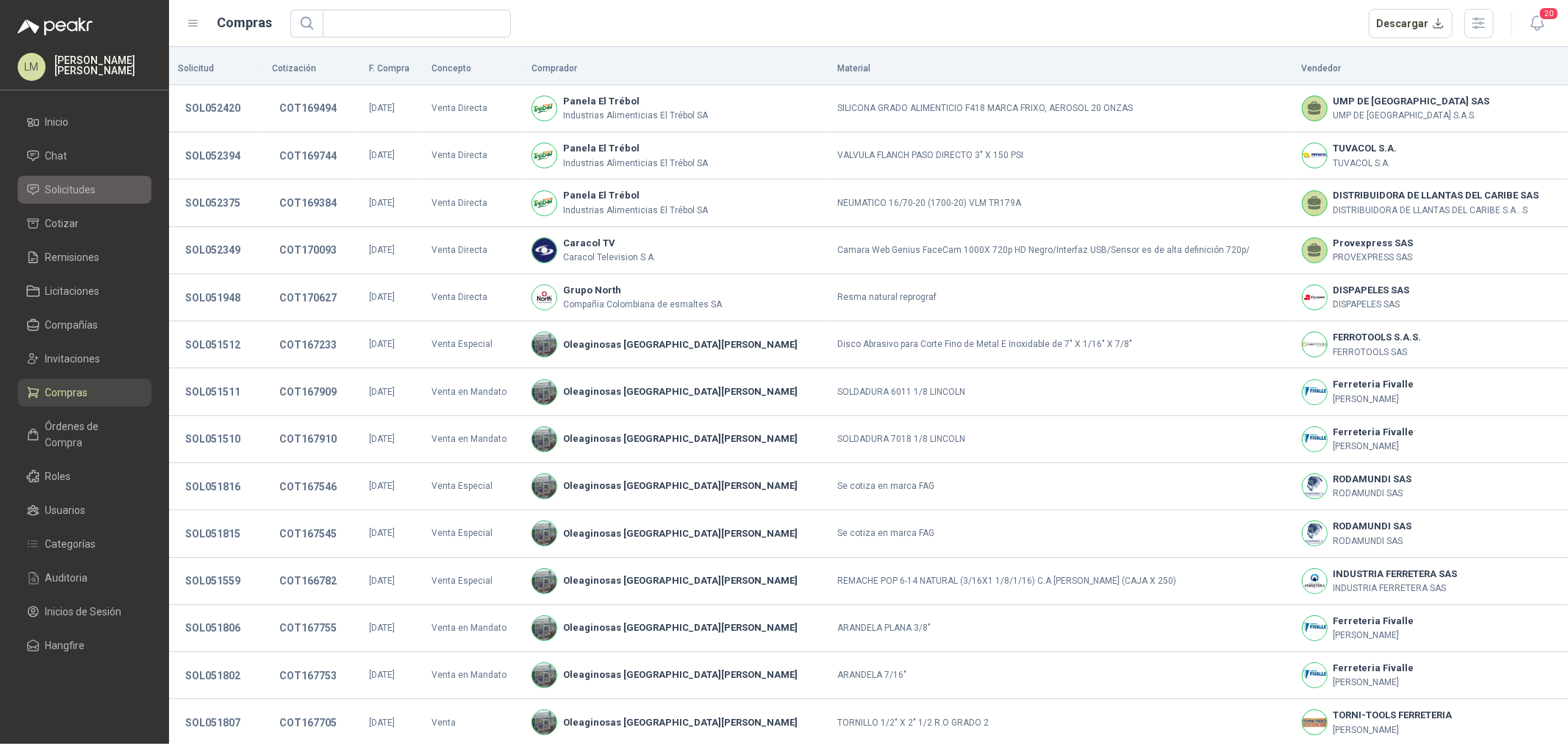
click at [83, 185] on span "Solicitudes" at bounding box center [71, 189] width 51 height 16
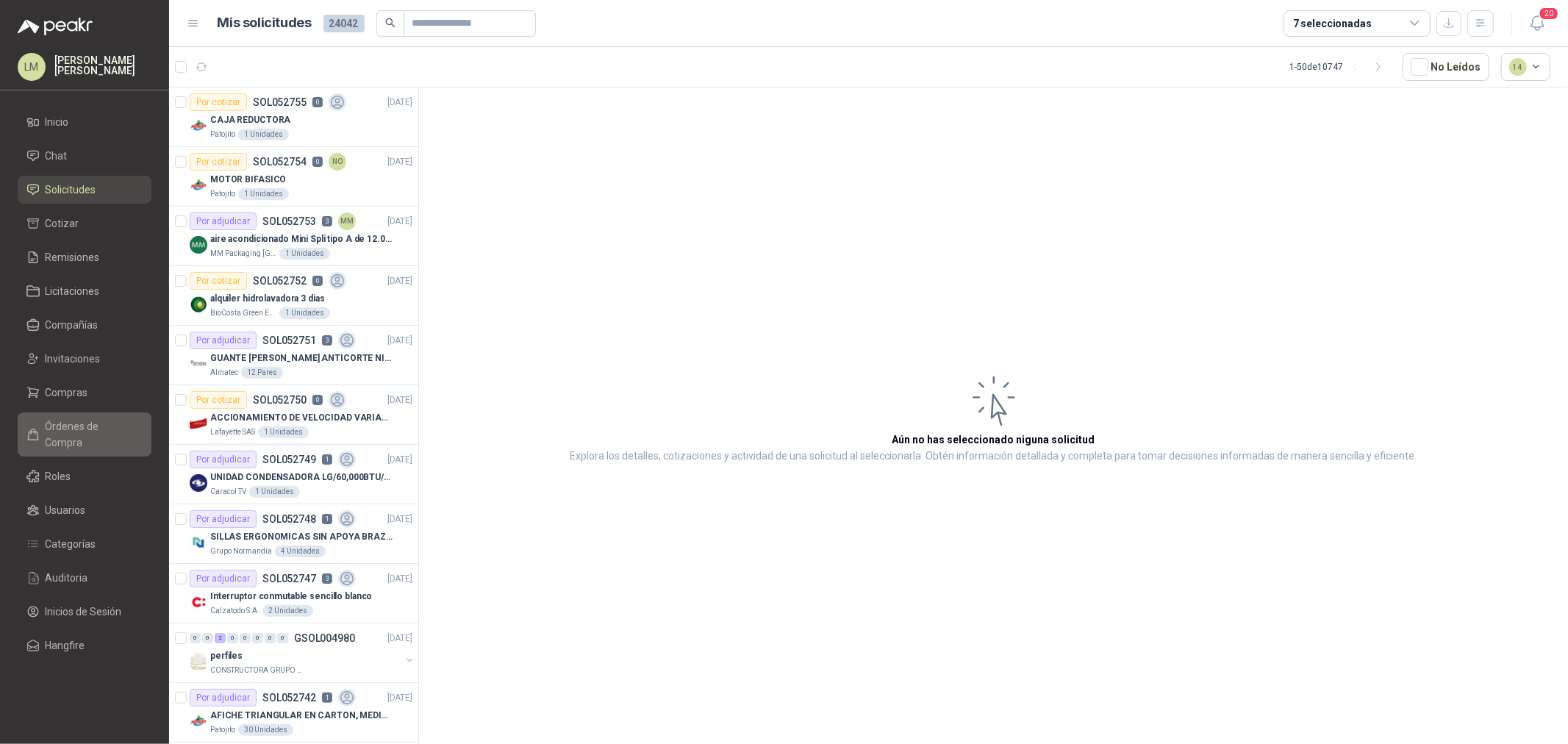
click at [78, 433] on span "Órdenes de Compra" at bounding box center [91, 435] width 92 height 32
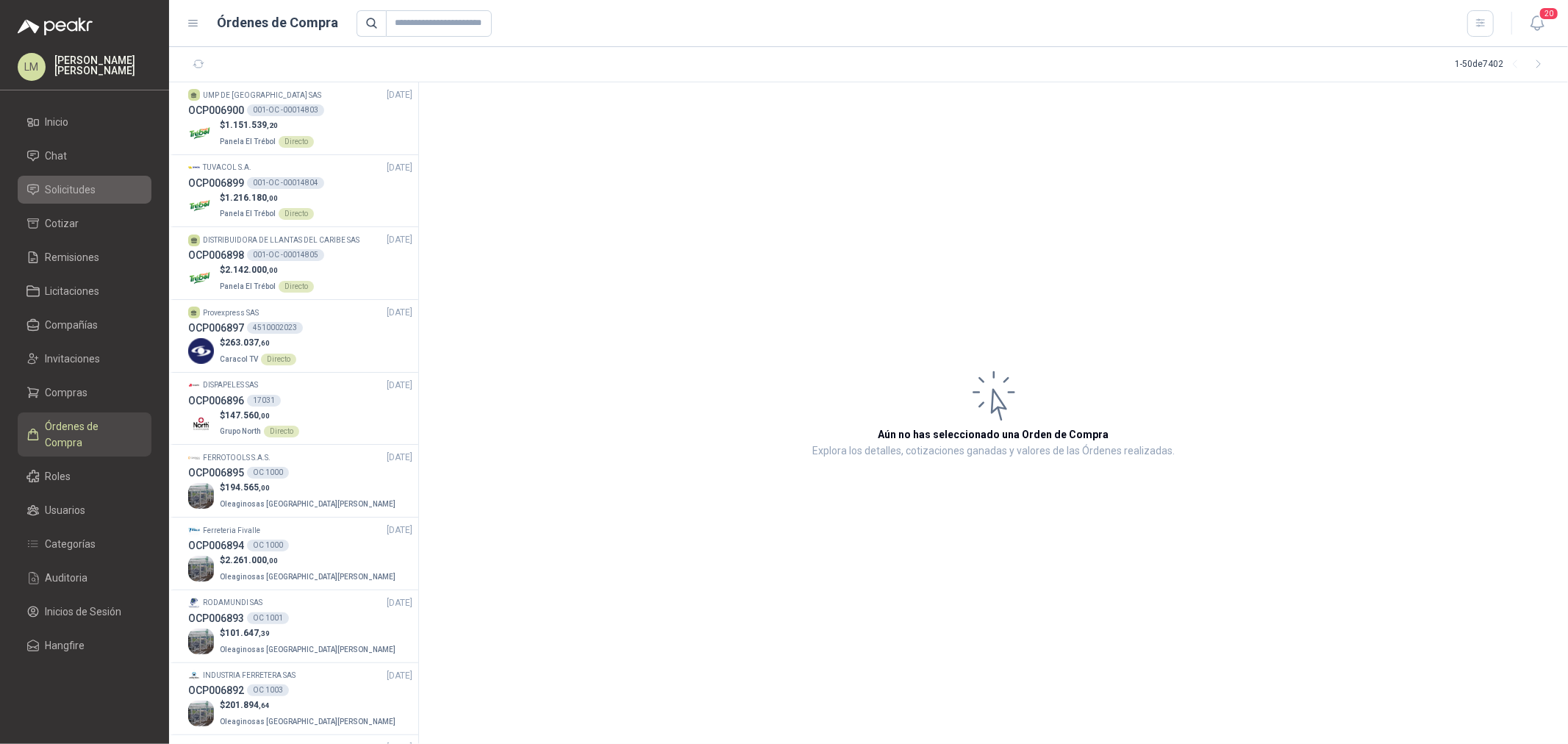
click at [58, 185] on span "Solicitudes" at bounding box center [71, 189] width 51 height 16
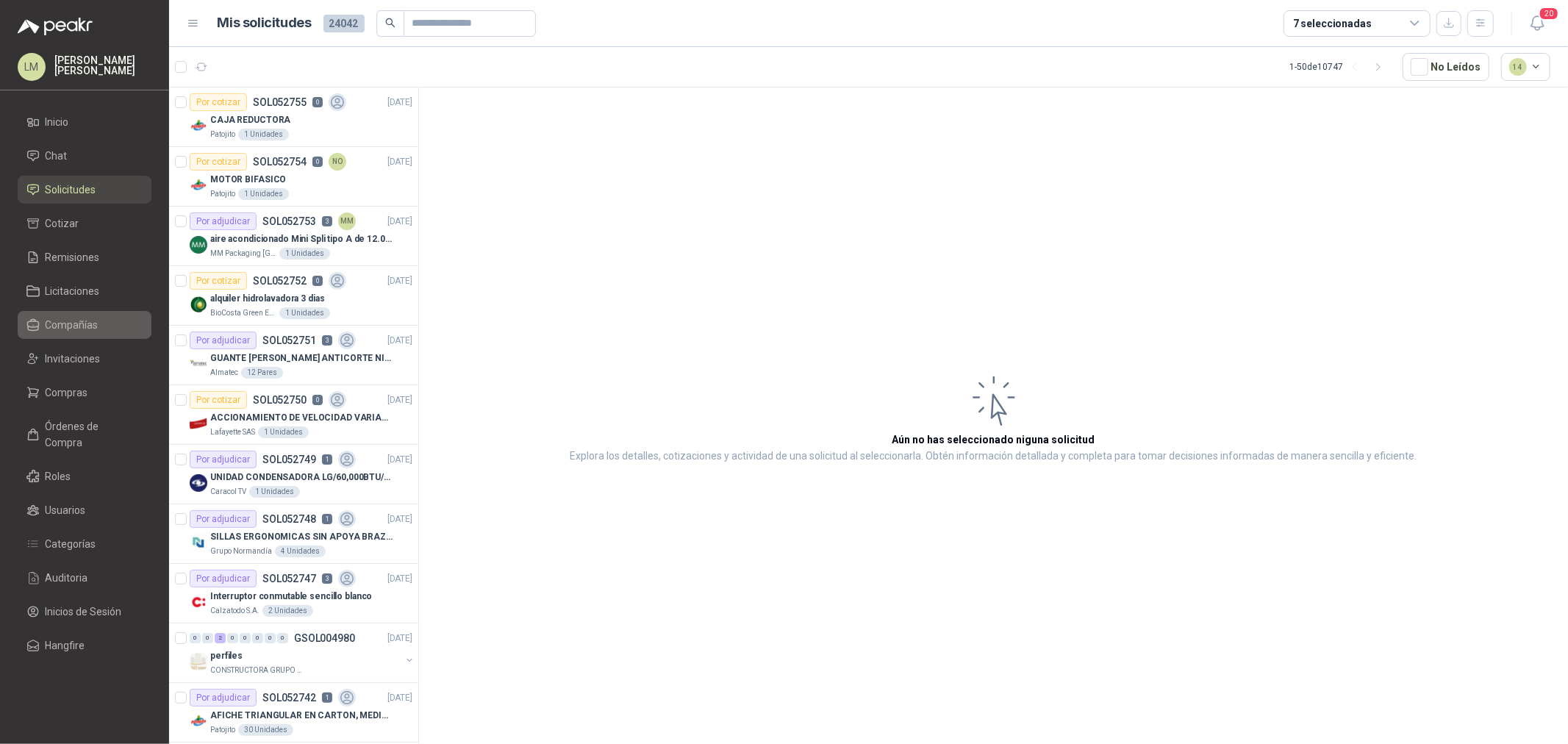
click at [71, 328] on span "Compañías" at bounding box center [71, 324] width 53 height 16
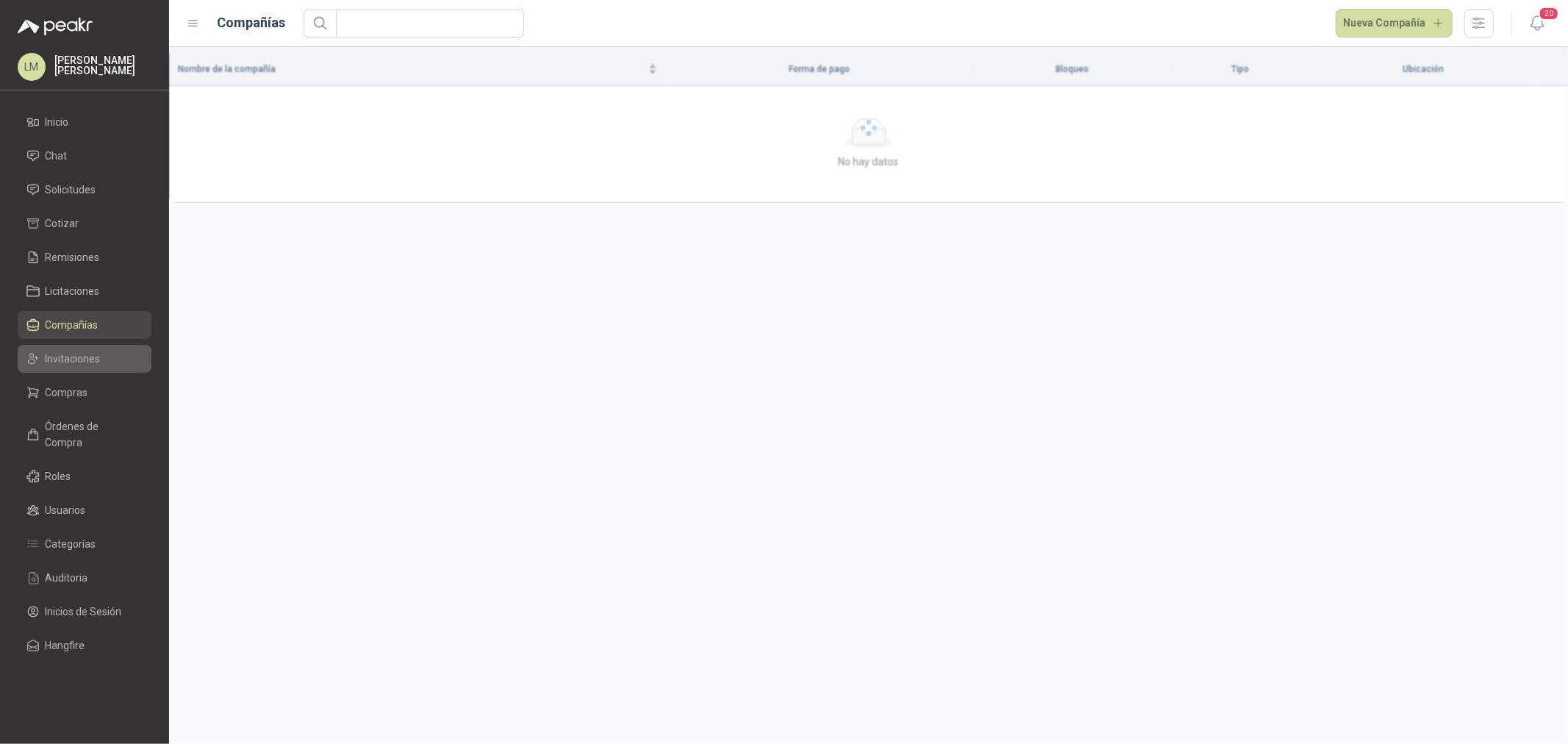
click at [77, 367] on link "Invitaciones" at bounding box center [84, 359] width 134 height 28
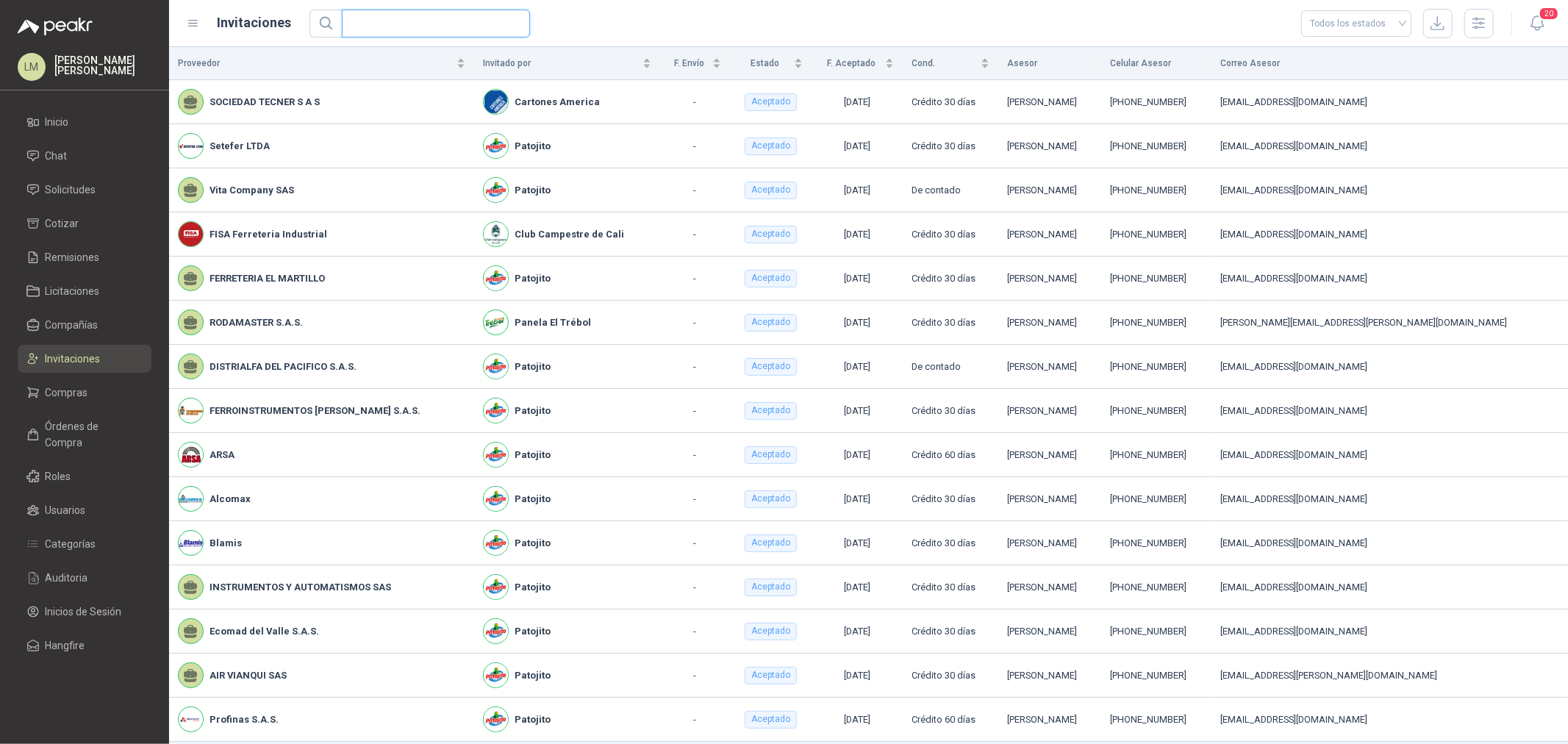
click at [386, 29] on input "text" at bounding box center [429, 23] width 159 height 27
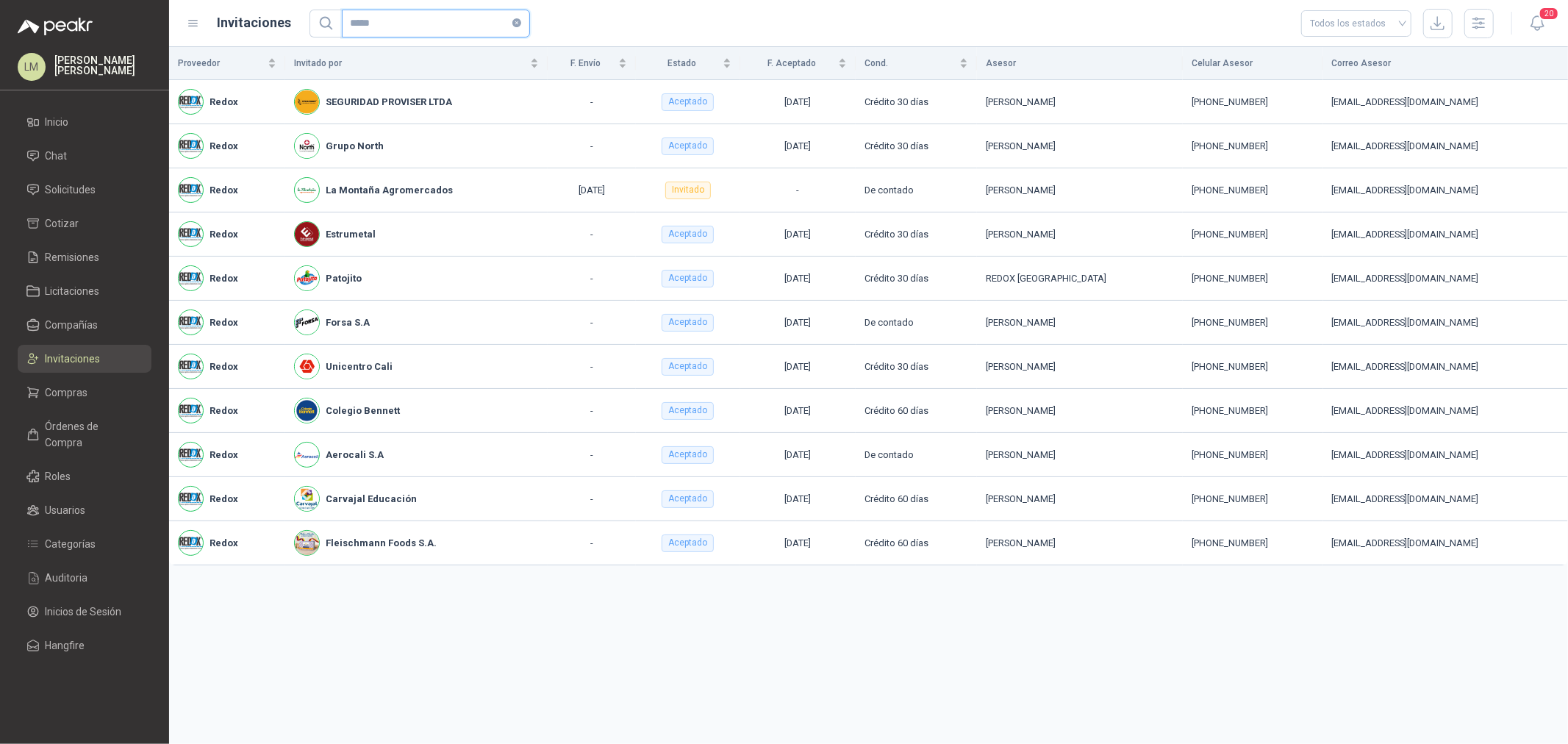
type input "*****"
drag, startPoint x: 1282, startPoint y: 187, endPoint x: 1226, endPoint y: 196, distance: 56.7
click at [1226, 196] on div "+57 3183259593" at bounding box center [1252, 190] width 122 height 15
copy div "3183259593"
click at [512, 19] on icon "close-circle" at bounding box center [517, 23] width 9 height 9
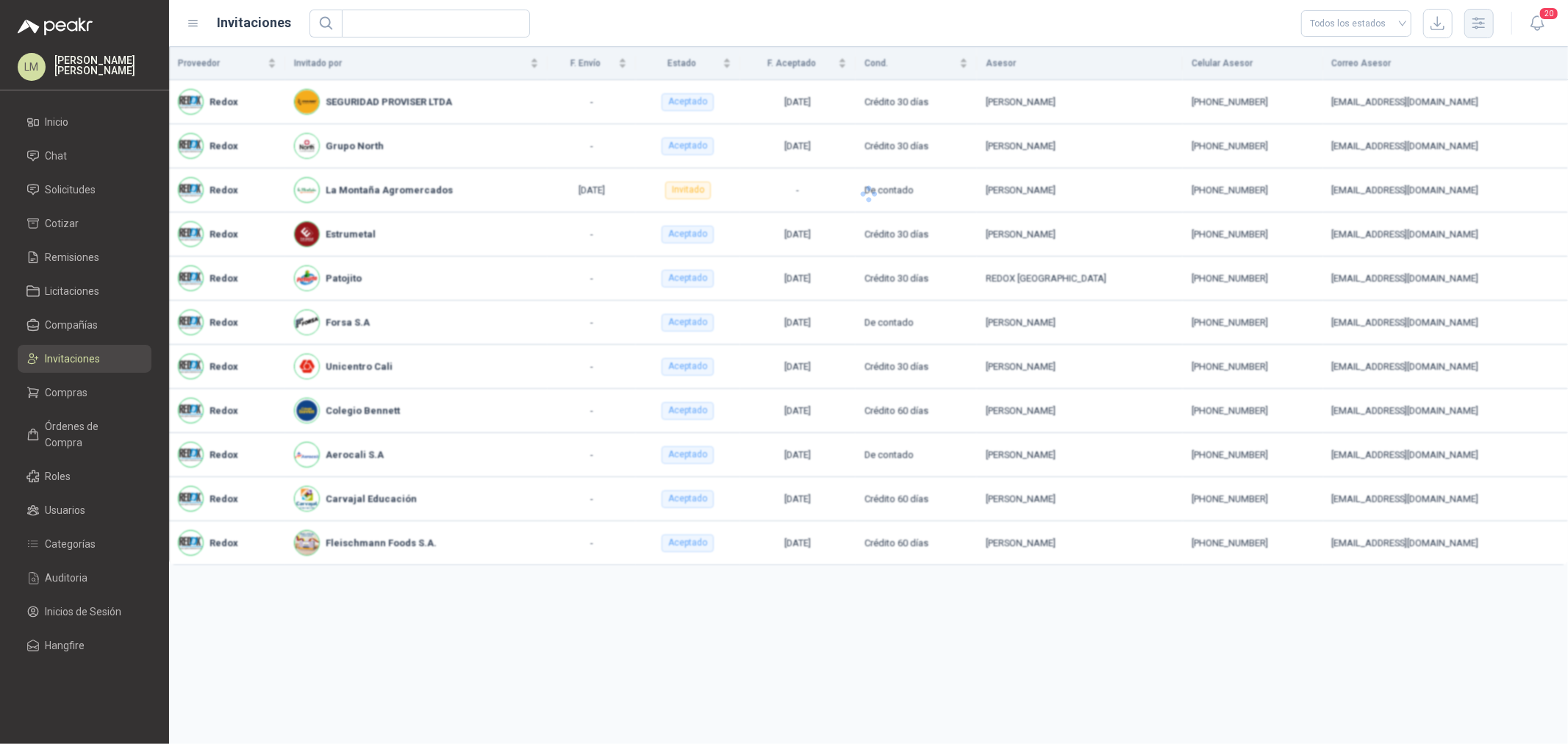
click at [1254, 30] on icon "button" at bounding box center [1479, 23] width 17 height 17
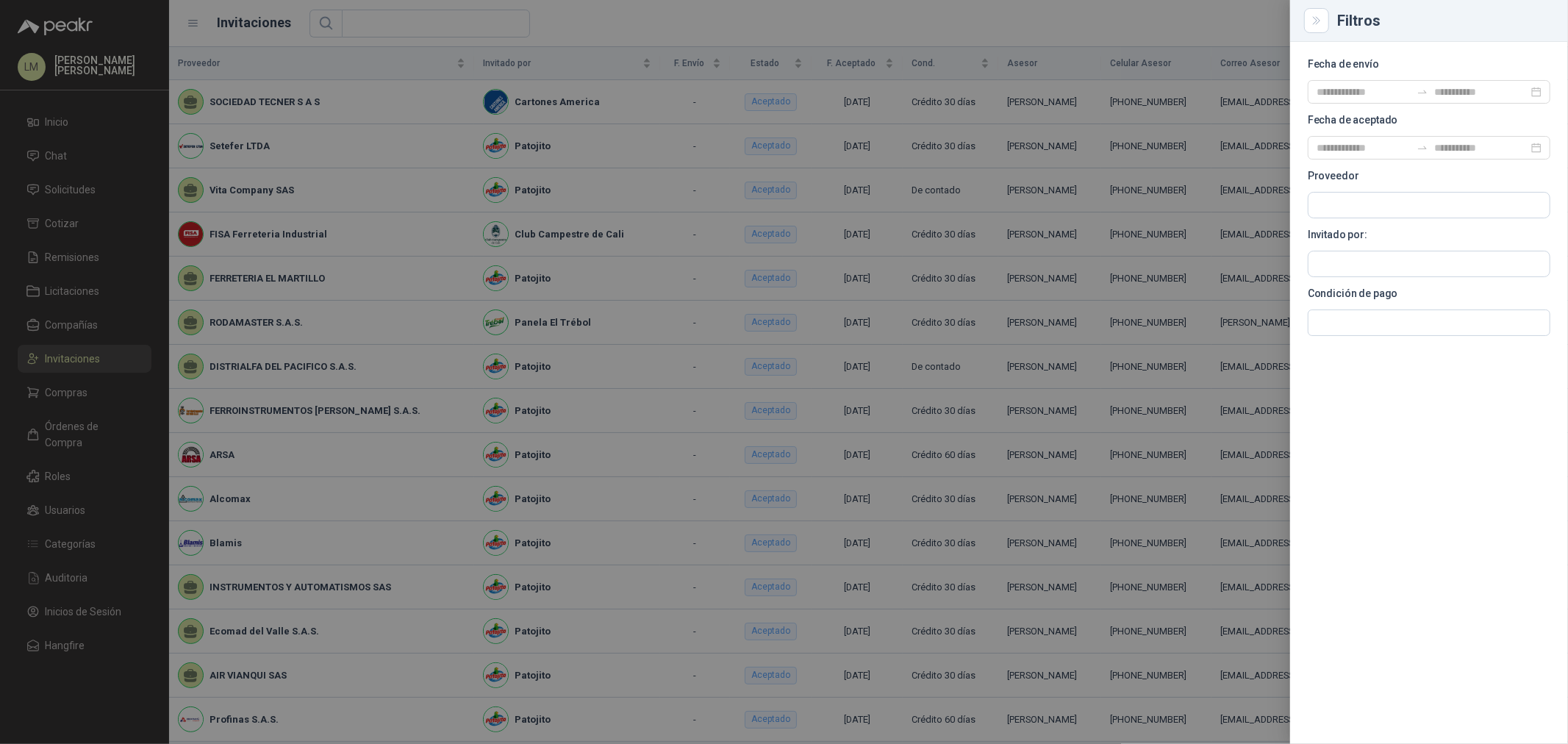
click at [1254, 251] on div at bounding box center [1429, 264] width 242 height 27
click at [1254, 218] on input "text" at bounding box center [1429, 205] width 242 height 25
type input "******"
click at [1254, 295] on p "La Montaña Agromercados" at bounding box center [1409, 296] width 133 height 9
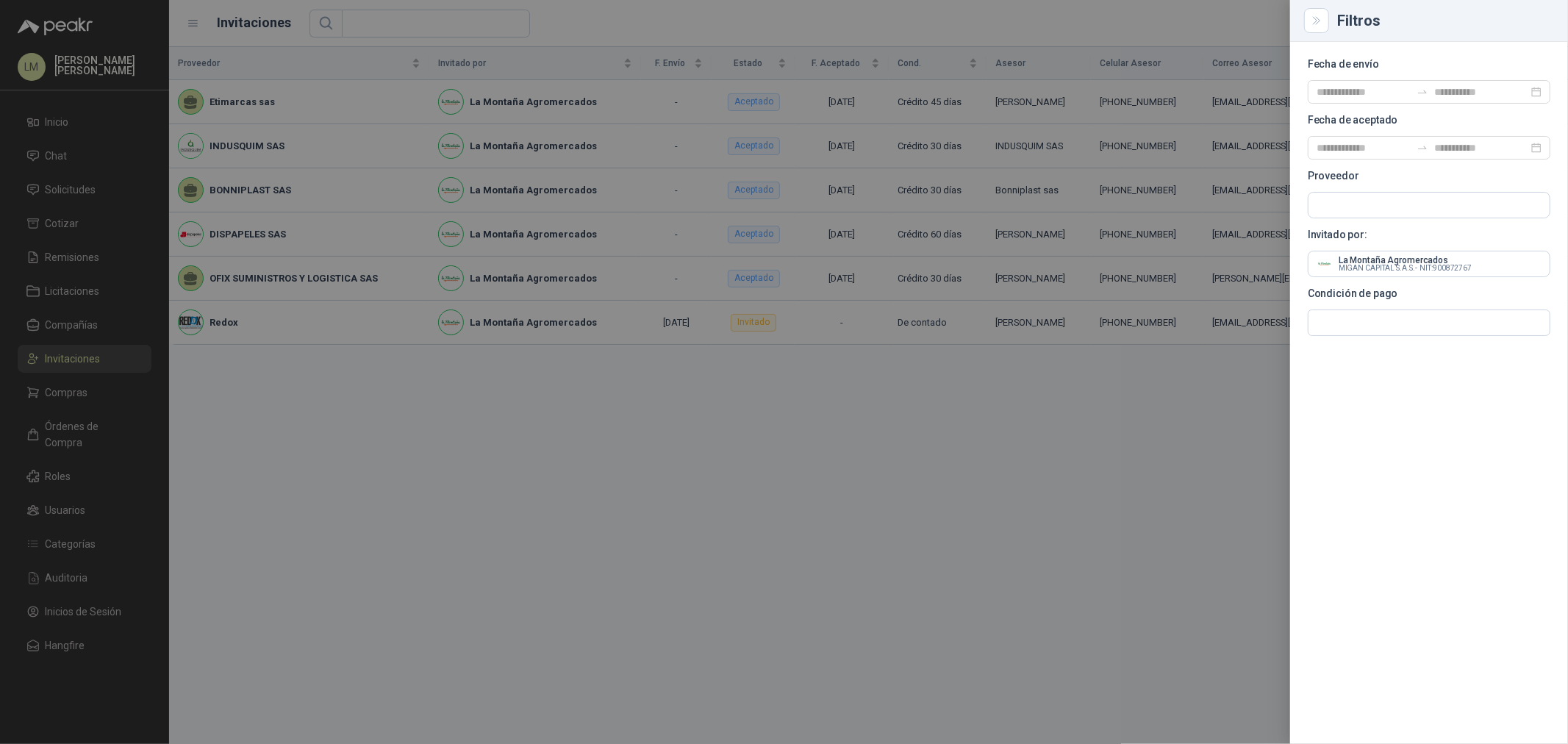
click at [564, 22] on div at bounding box center [784, 372] width 1568 height 744
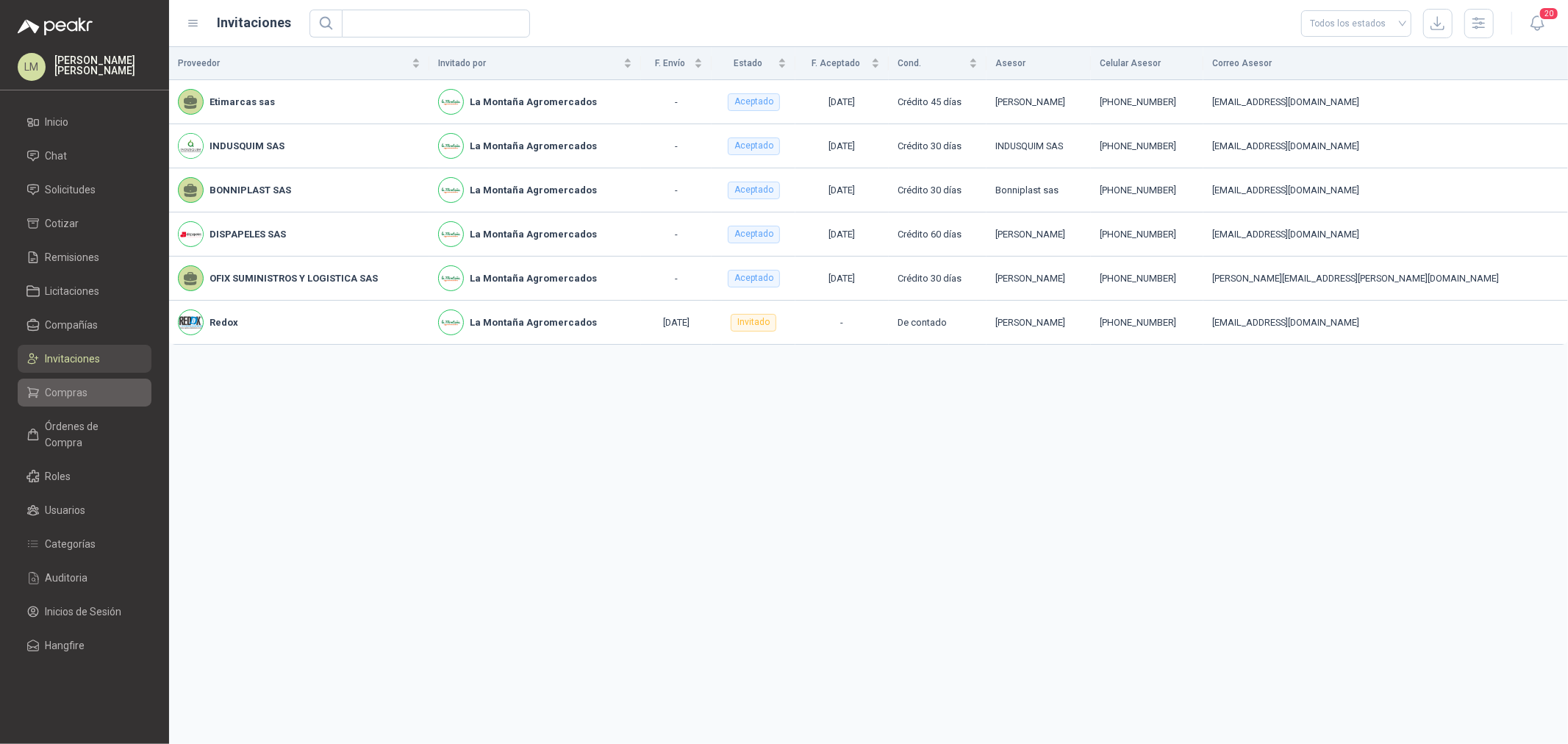
click at [71, 387] on span "Compras" at bounding box center [67, 392] width 43 height 16
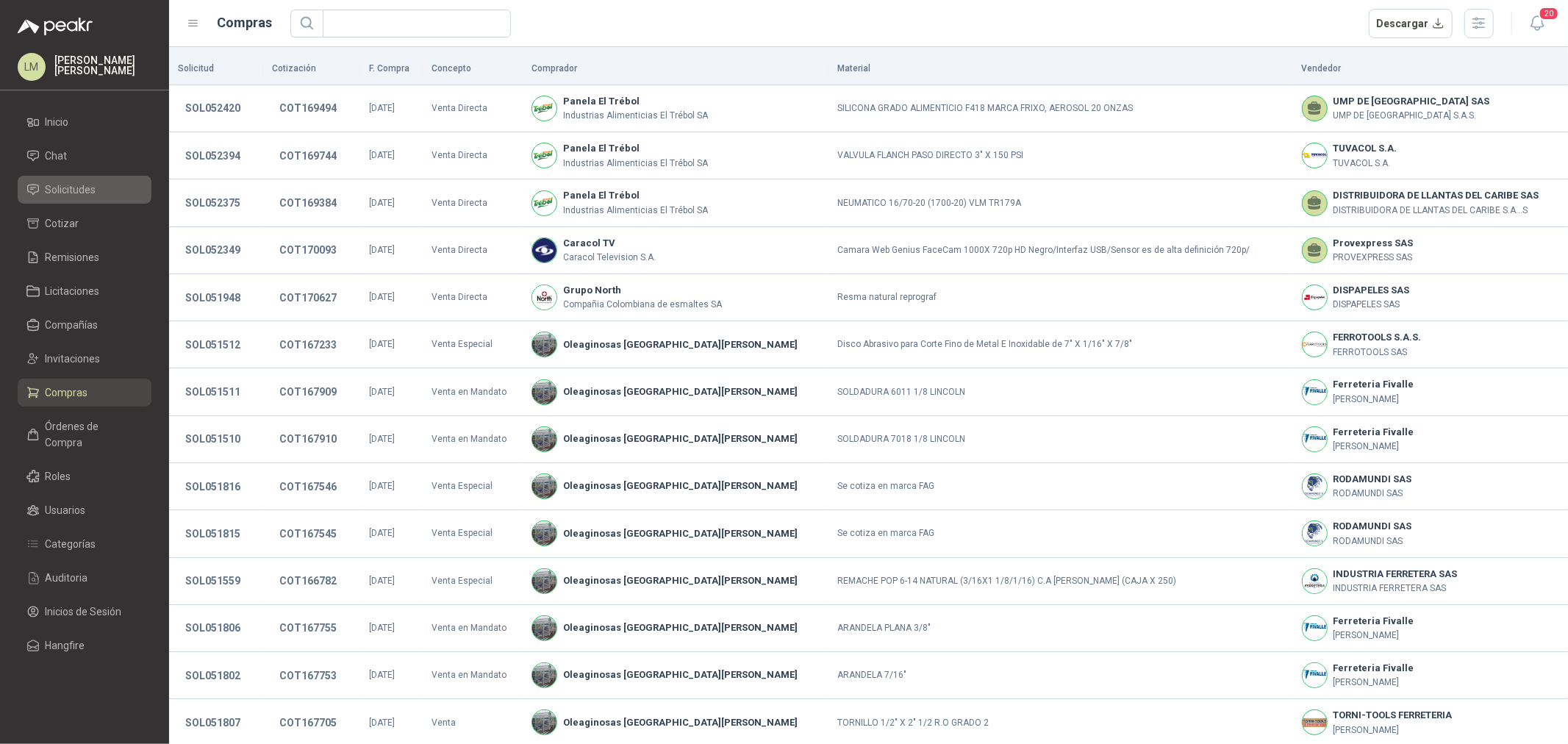
click at [66, 193] on span "Solicitudes" at bounding box center [71, 189] width 51 height 16
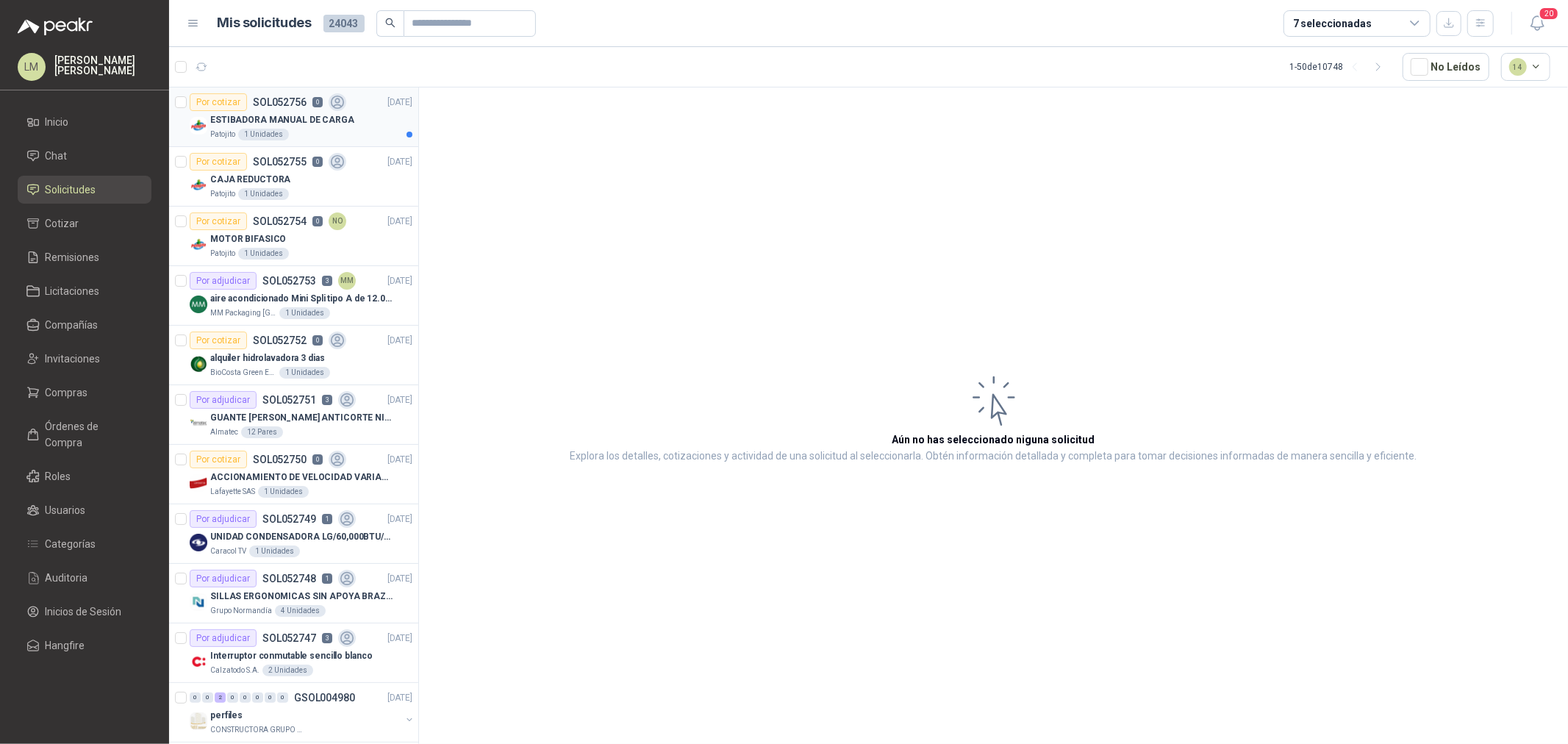
click at [233, 122] on p "ESTIBADORA MANUAL DE CARGA" at bounding box center [282, 120] width 144 height 14
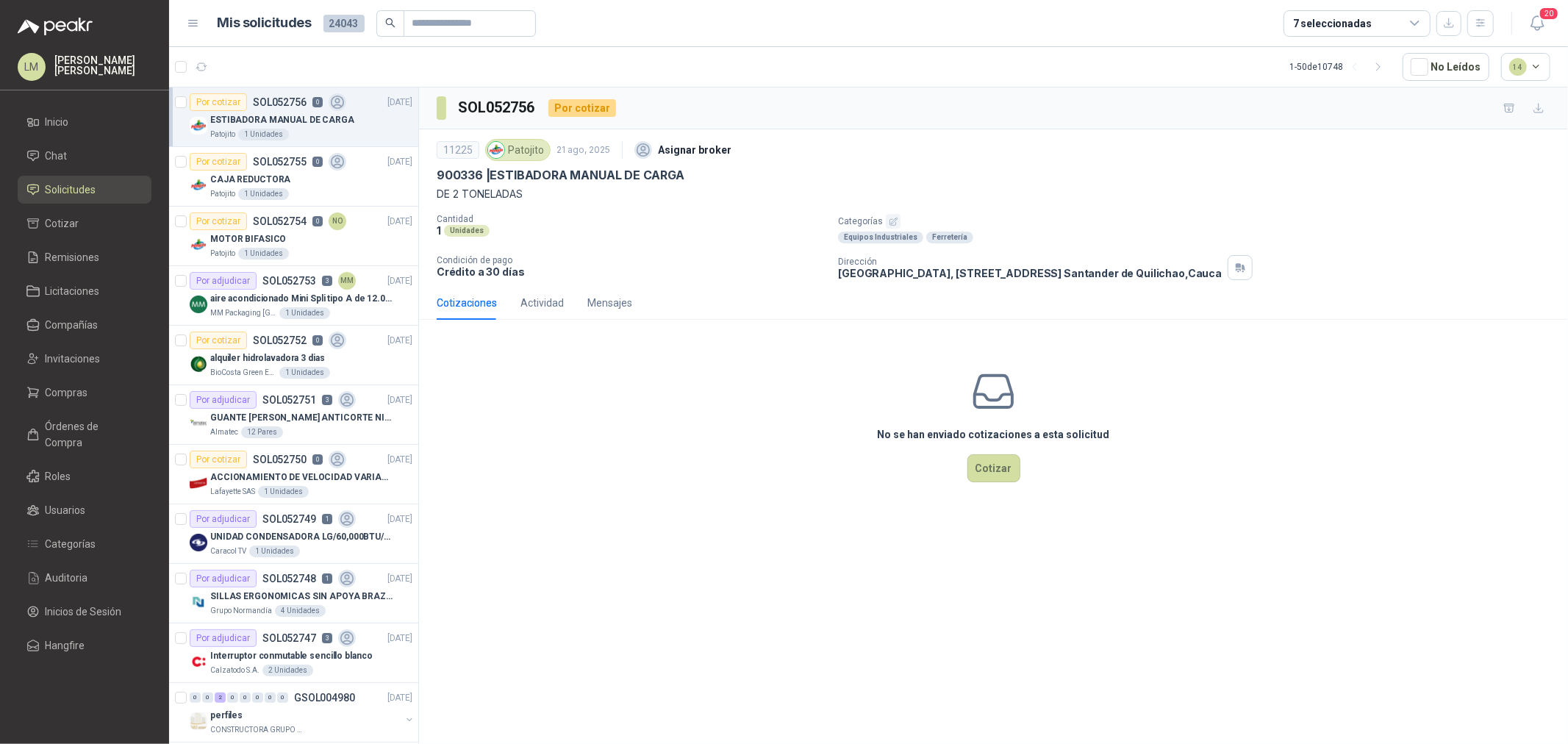
click at [897, 223] on button "button" at bounding box center [892, 221] width 15 height 15
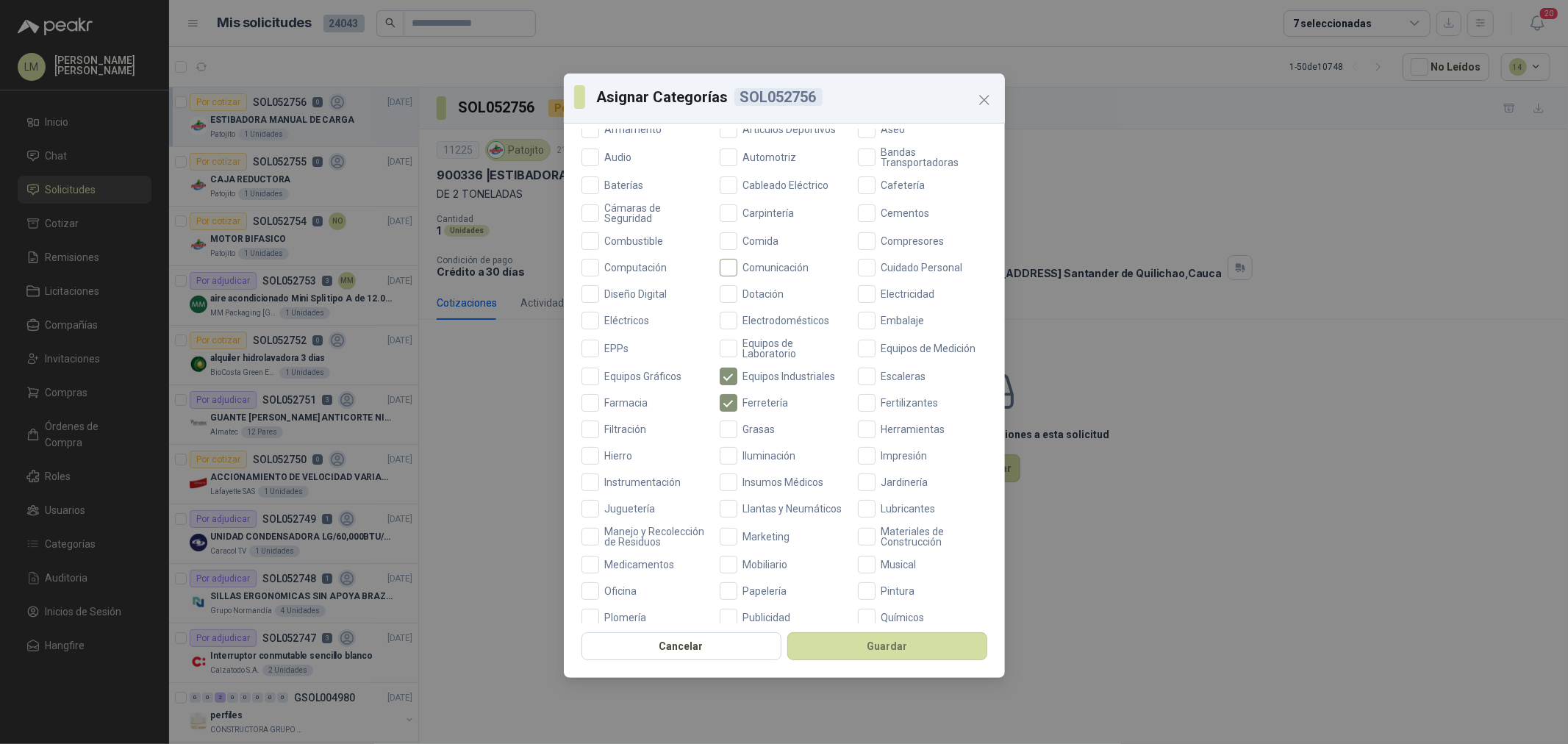
scroll to position [163, 0]
click at [976, 104] on icon "Close" at bounding box center [984, 100] width 18 height 18
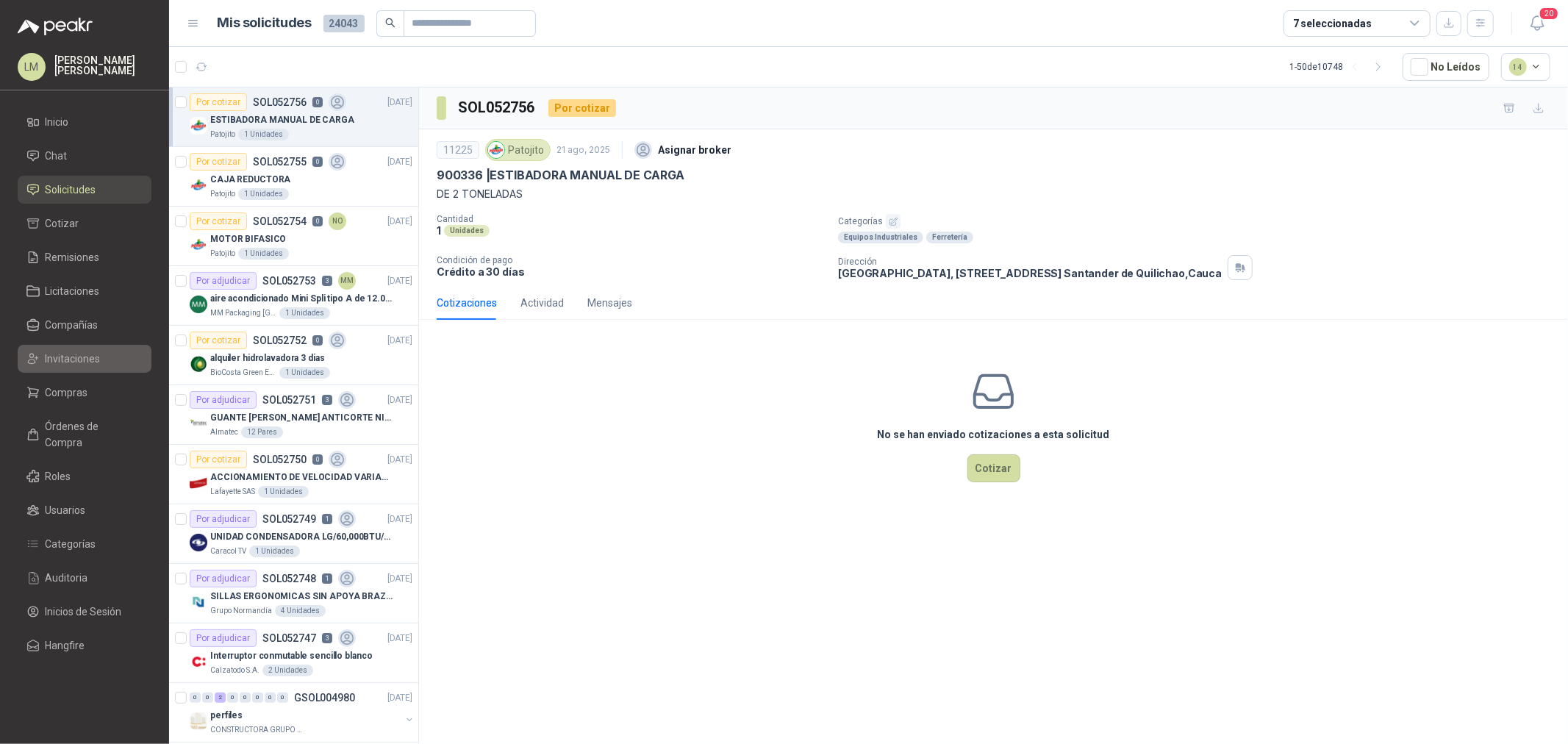
click at [63, 364] on span "Invitaciones" at bounding box center [73, 358] width 55 height 16
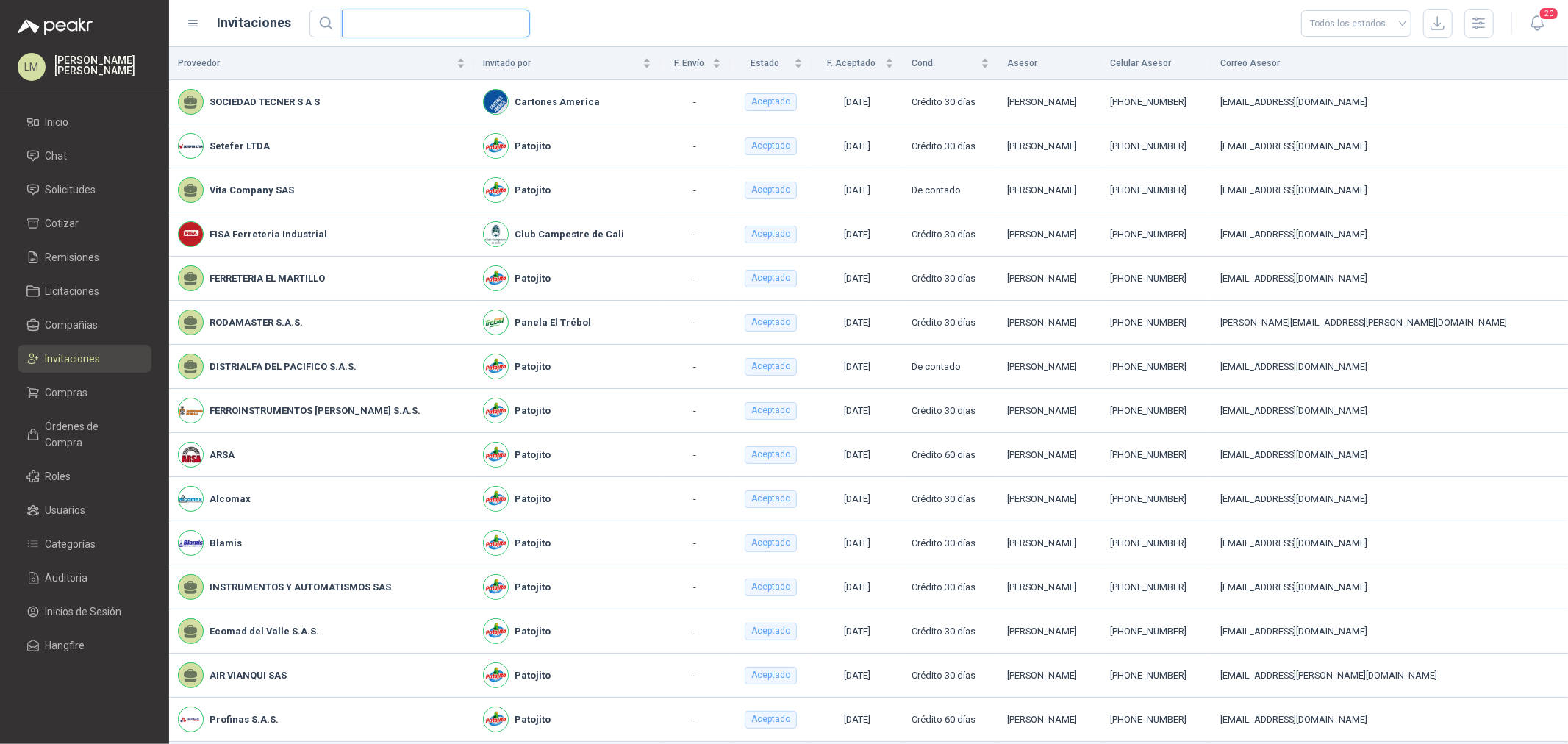
click at [417, 31] on input "text" at bounding box center [429, 23] width 159 height 27
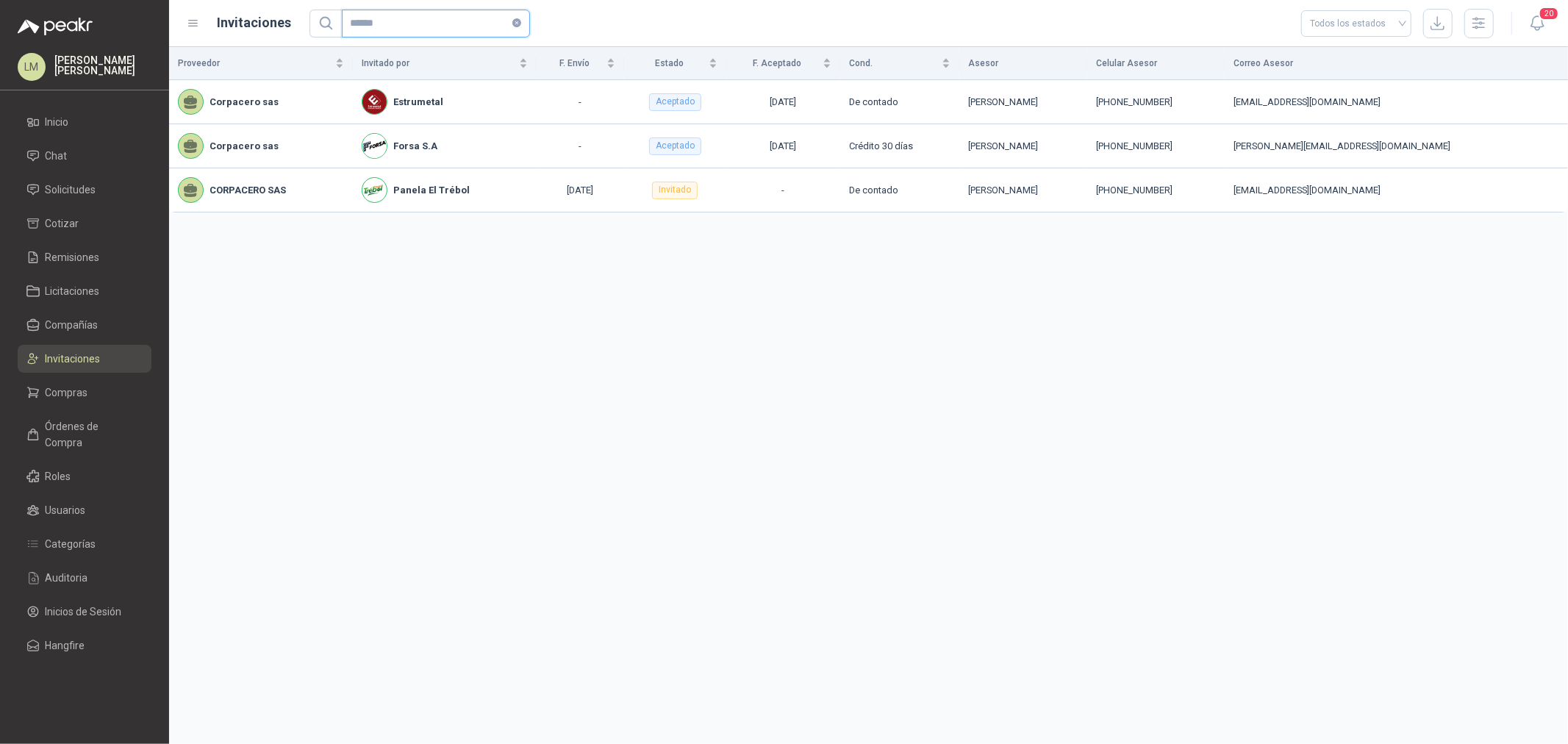
drag, startPoint x: 388, startPoint y: 19, endPoint x: 270, endPoint y: 32, distance: 118.7
click at [274, 29] on div "Invitaciones ****** Todos los estados" at bounding box center [840, 24] width 1307 height 29
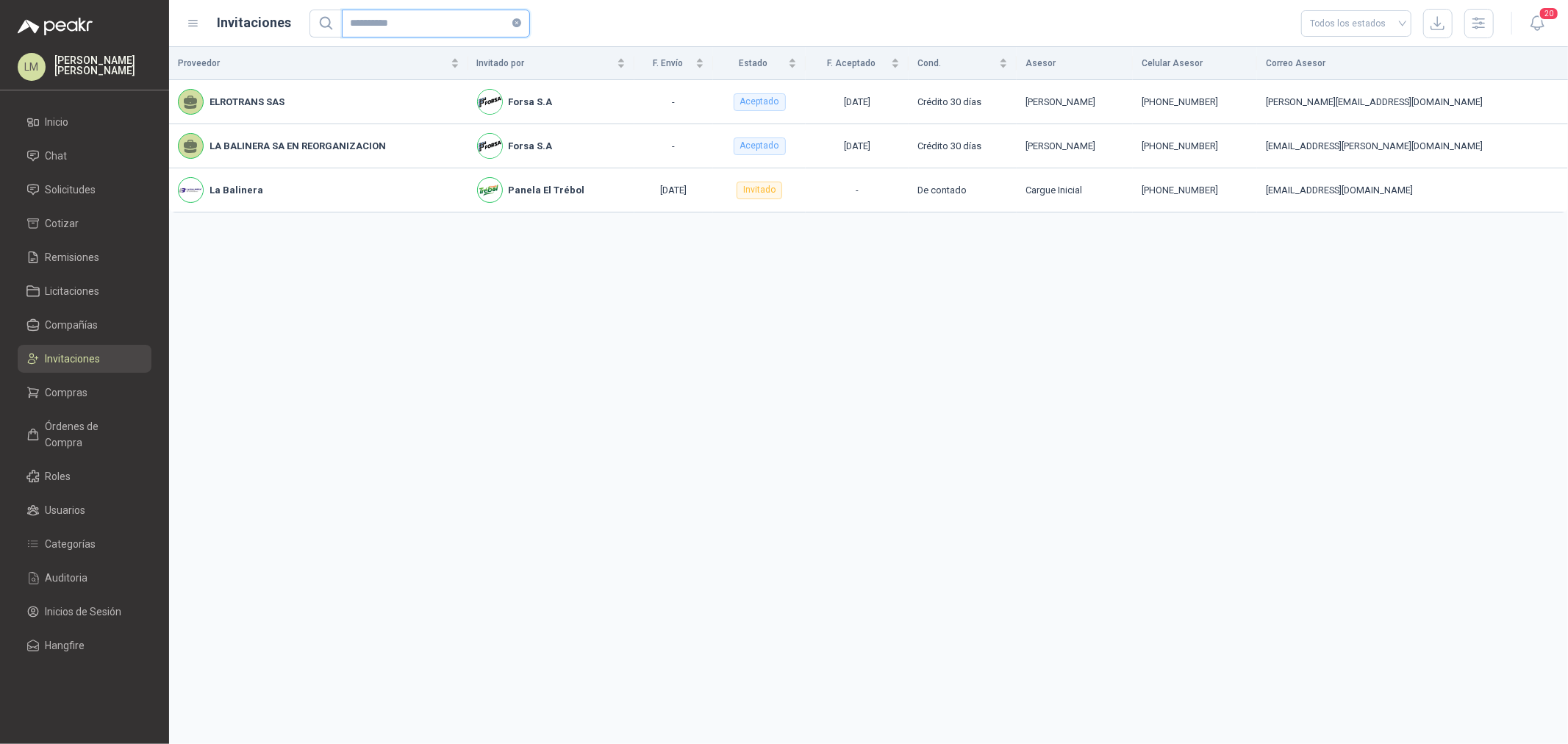
type input "**********"
click at [61, 249] on span "Remisiones" at bounding box center [72, 257] width 54 height 16
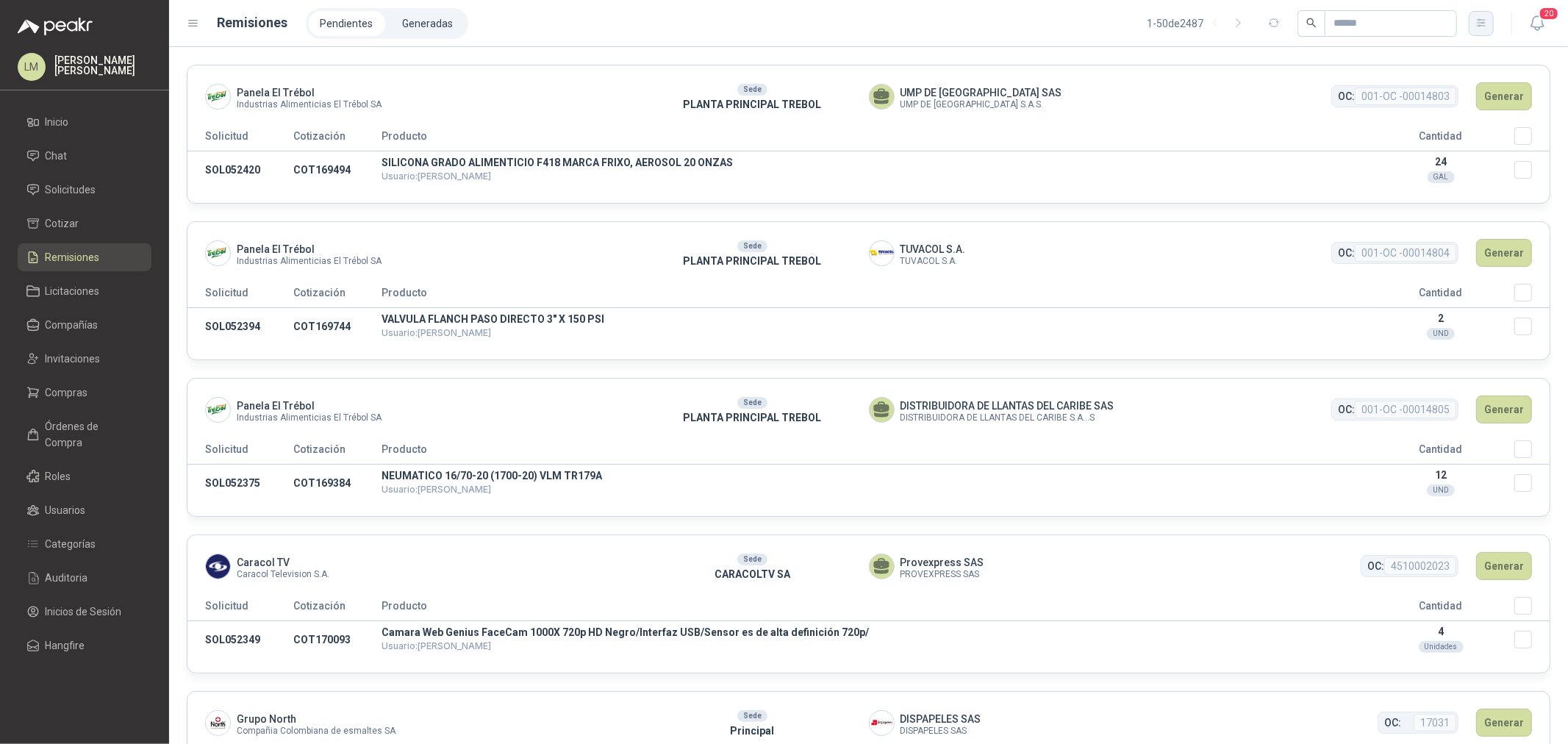
click at [1254, 27] on button "button" at bounding box center [1481, 23] width 25 height 25
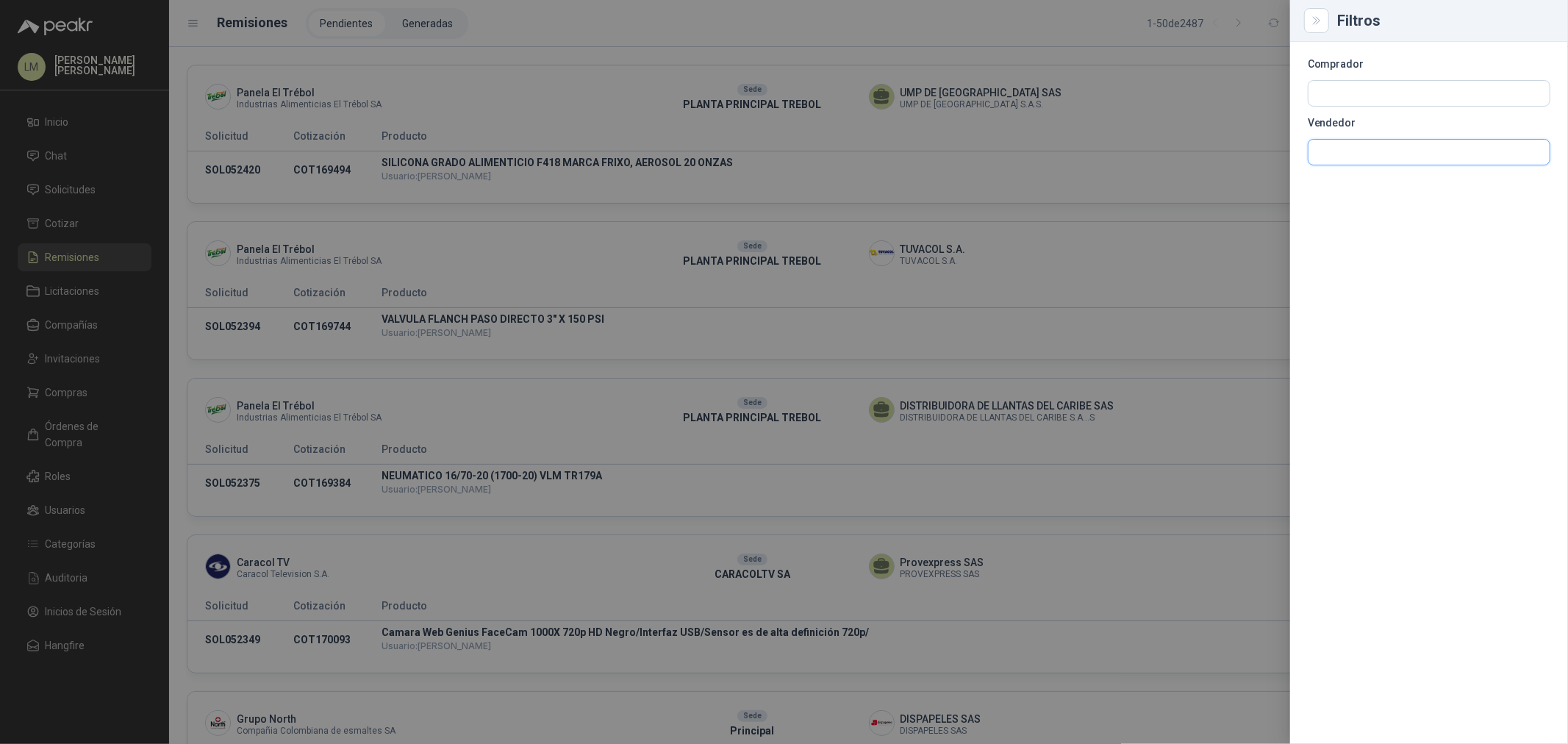
click at [1254, 106] on input "text" at bounding box center [1429, 93] width 242 height 25
type input "*****"
click at [1254, 196] on button "Redox REDOX COLOMBIA S.A.S - NIT : 800078360 Mandato" at bounding box center [1428, 187] width 229 height 25
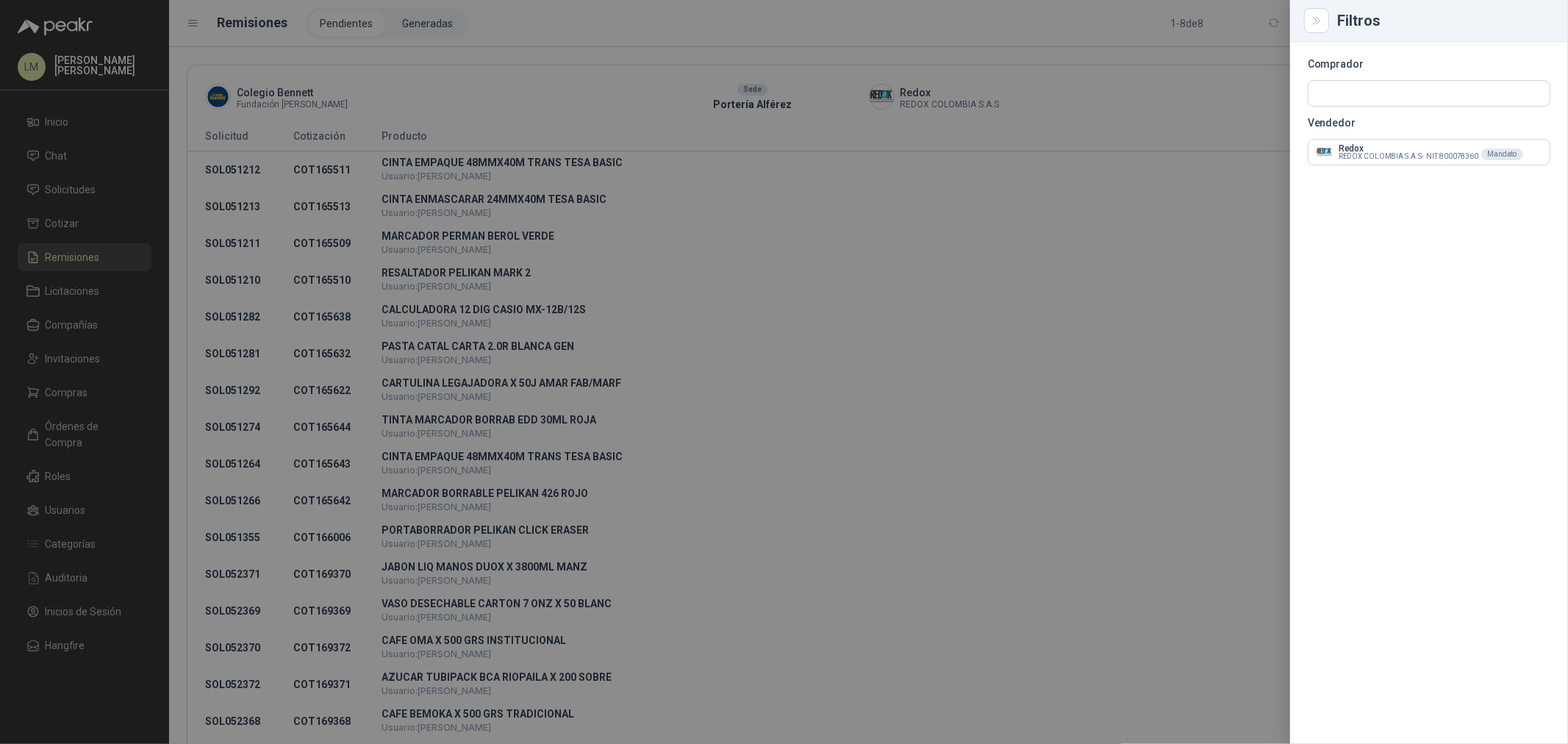
click at [653, 21] on div at bounding box center [784, 372] width 1568 height 744
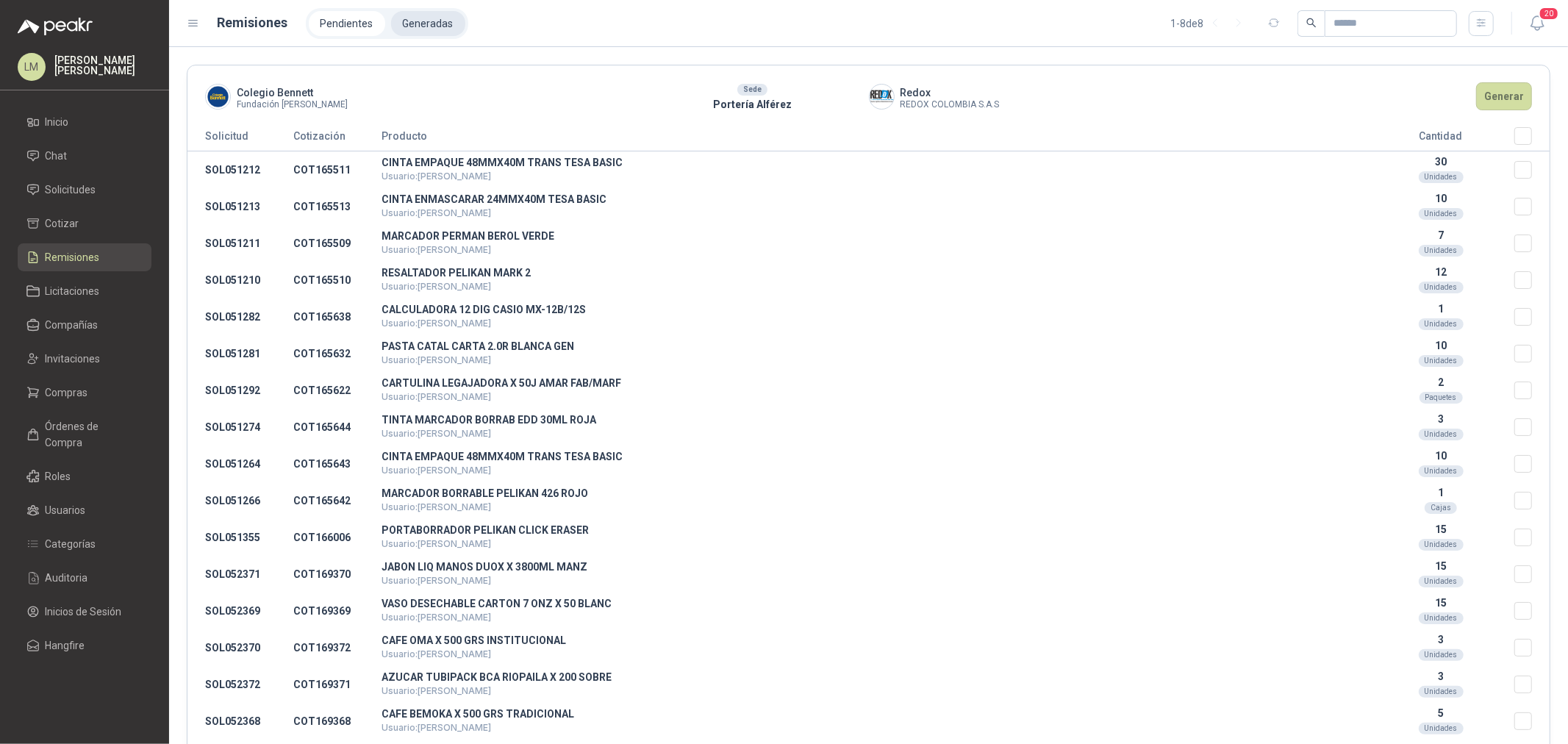
click at [420, 26] on li "Generadas" at bounding box center [428, 23] width 74 height 25
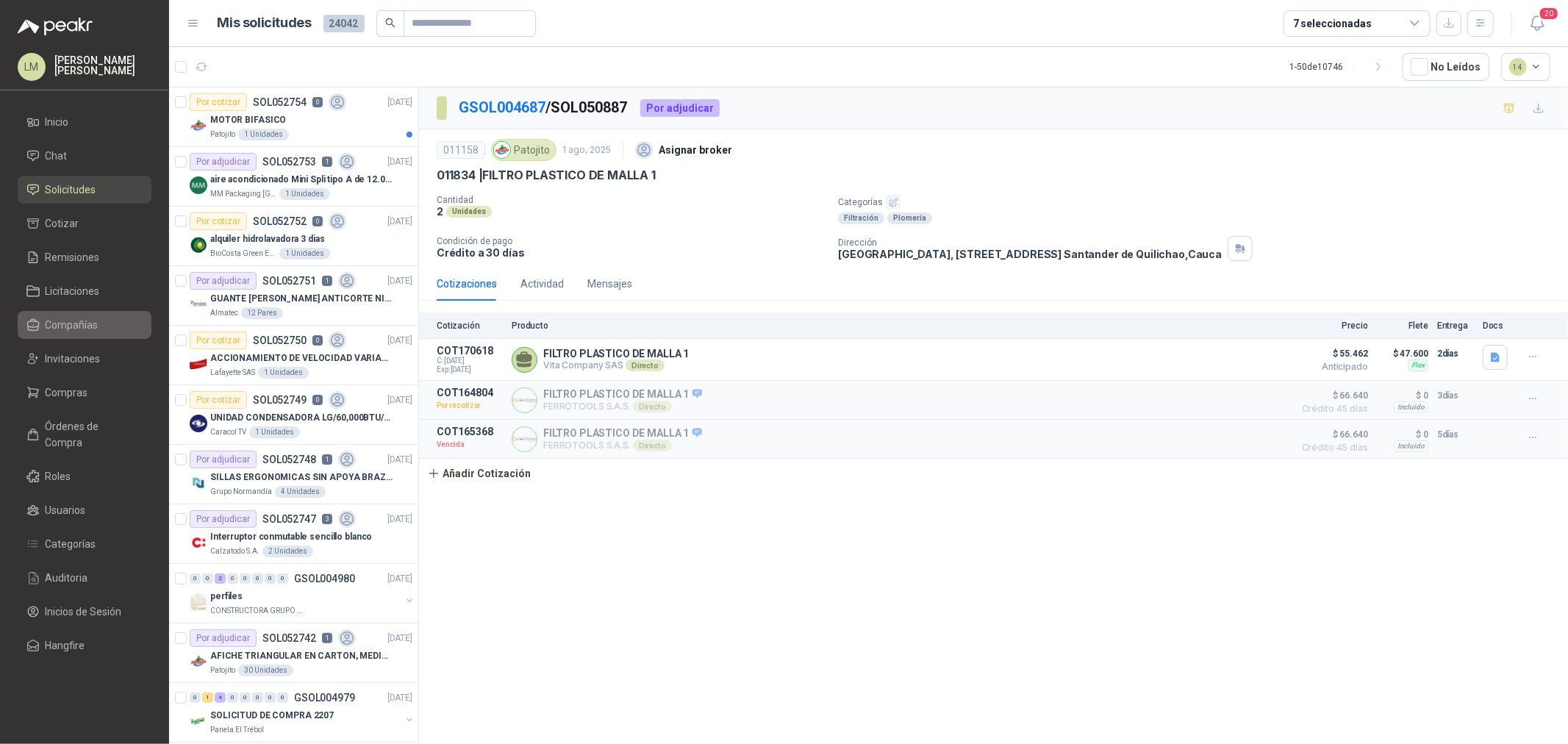
click at [55, 325] on span "Compañías" at bounding box center [71, 324] width 53 height 16
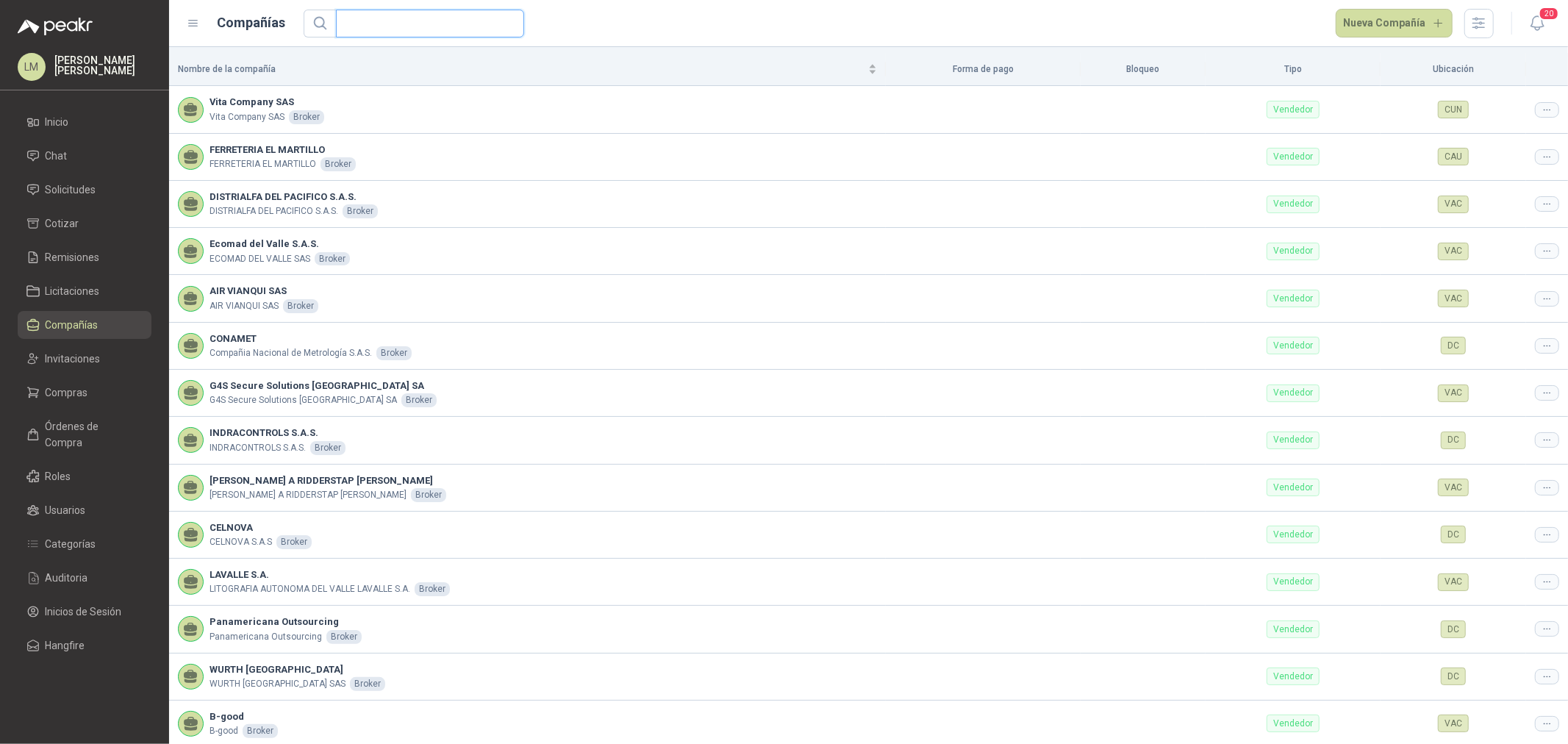
click at [378, 33] on input "text" at bounding box center [424, 23] width 159 height 27
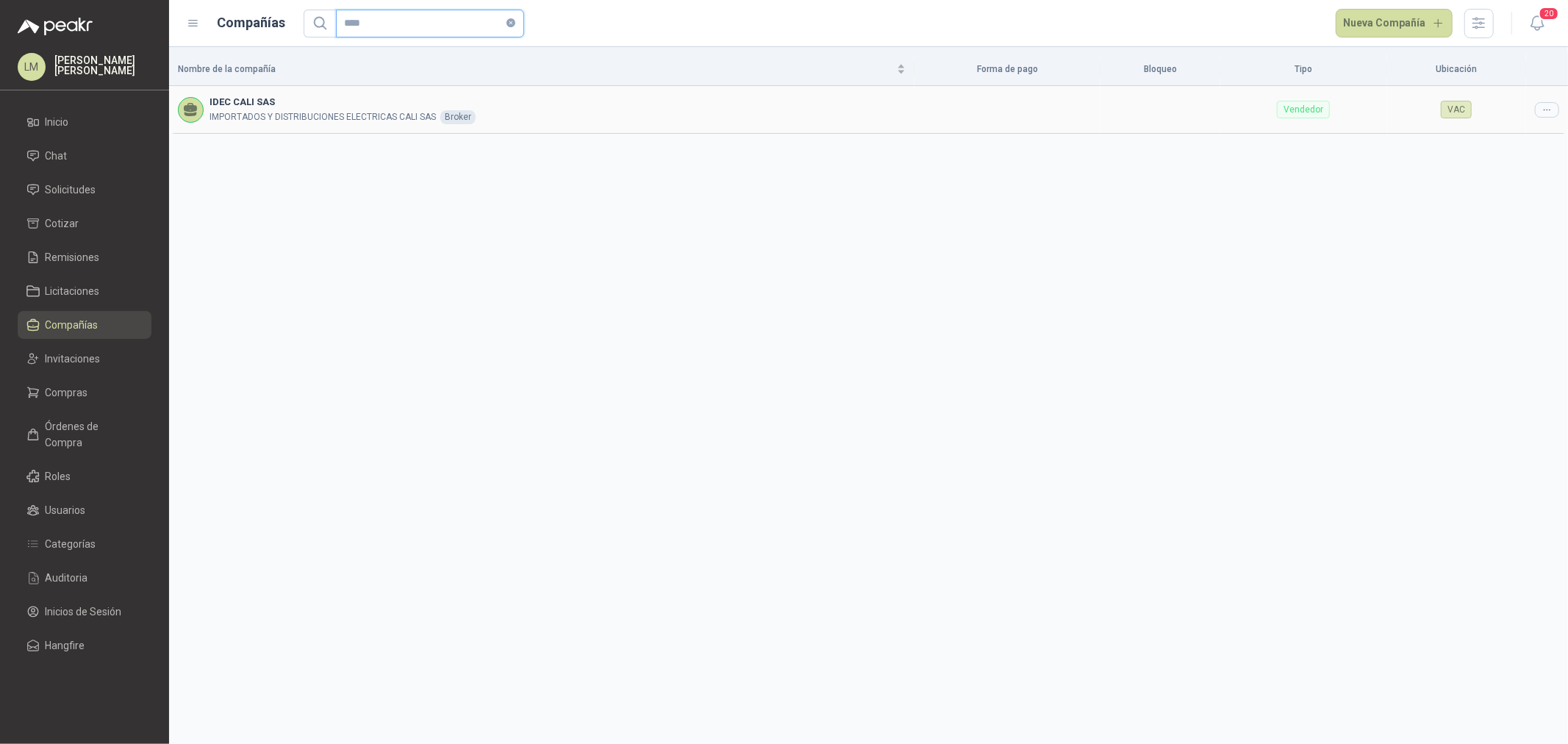
type input "****"
click at [1544, 104] on icon at bounding box center [1547, 110] width 11 height 11
click at [1530, 129] on span "Editar compañía" at bounding box center [1510, 135] width 76 height 16
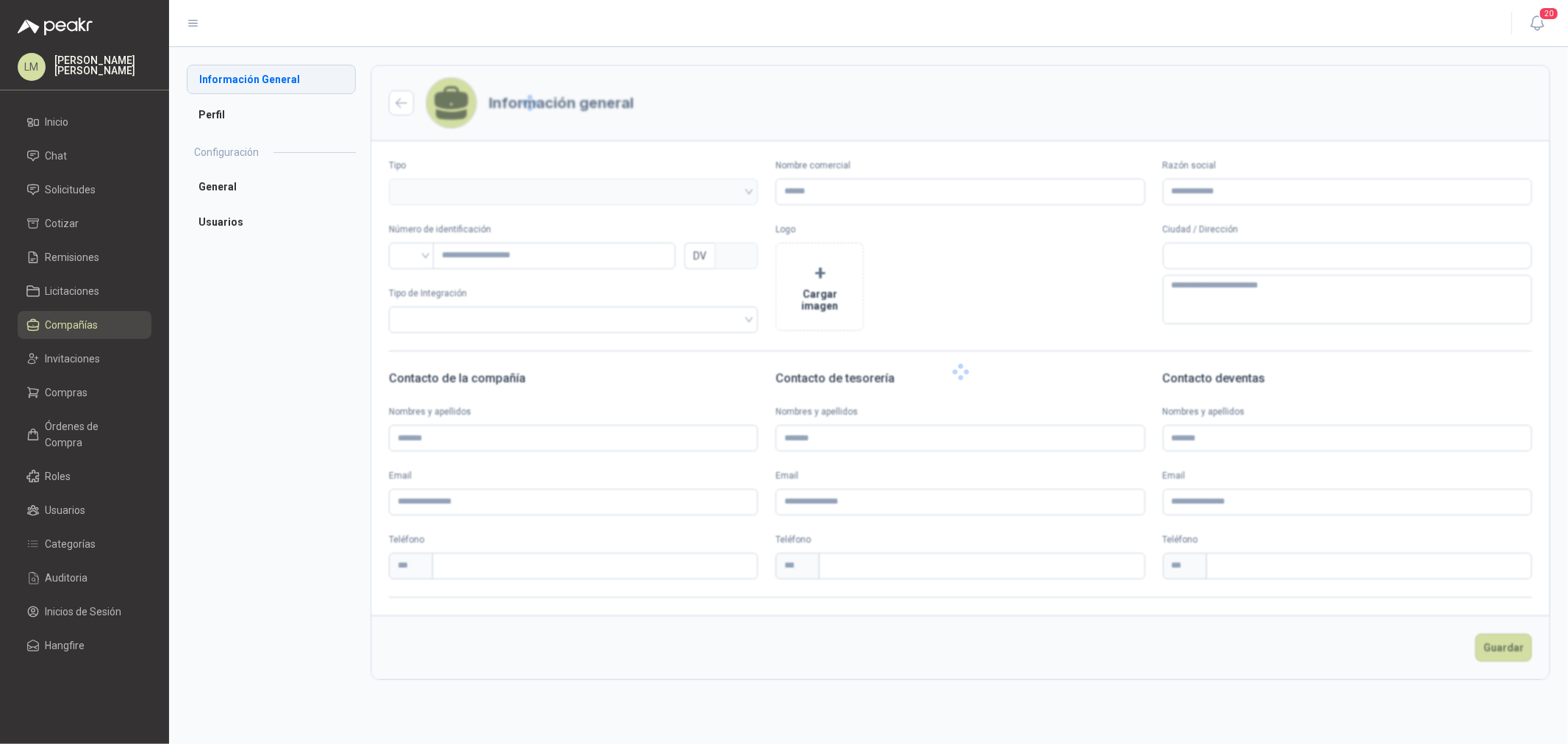
type input "**********"
type input "*********"
type input "*"
type textarea "**********"
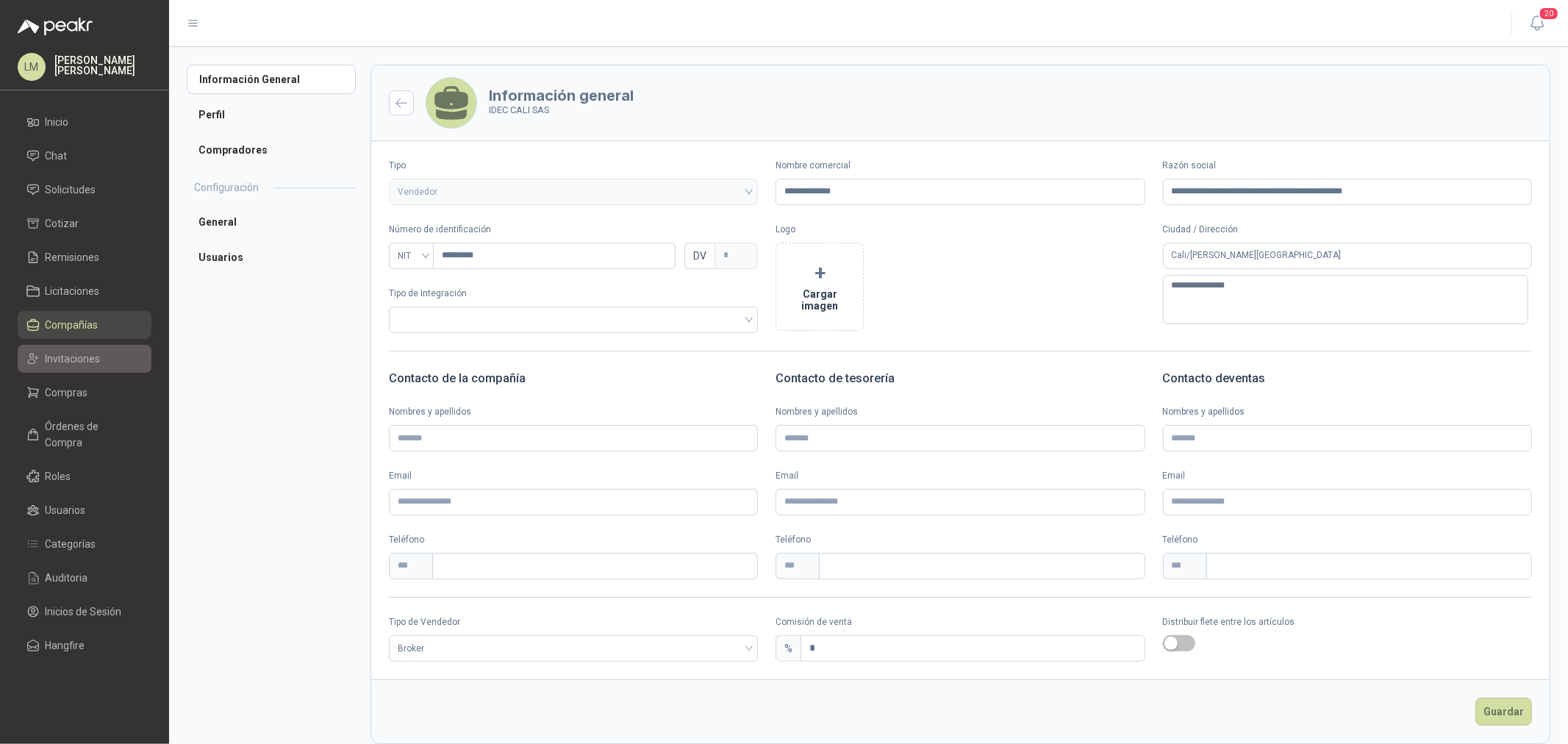
click at [68, 354] on span "Invitaciones" at bounding box center [73, 358] width 55 height 16
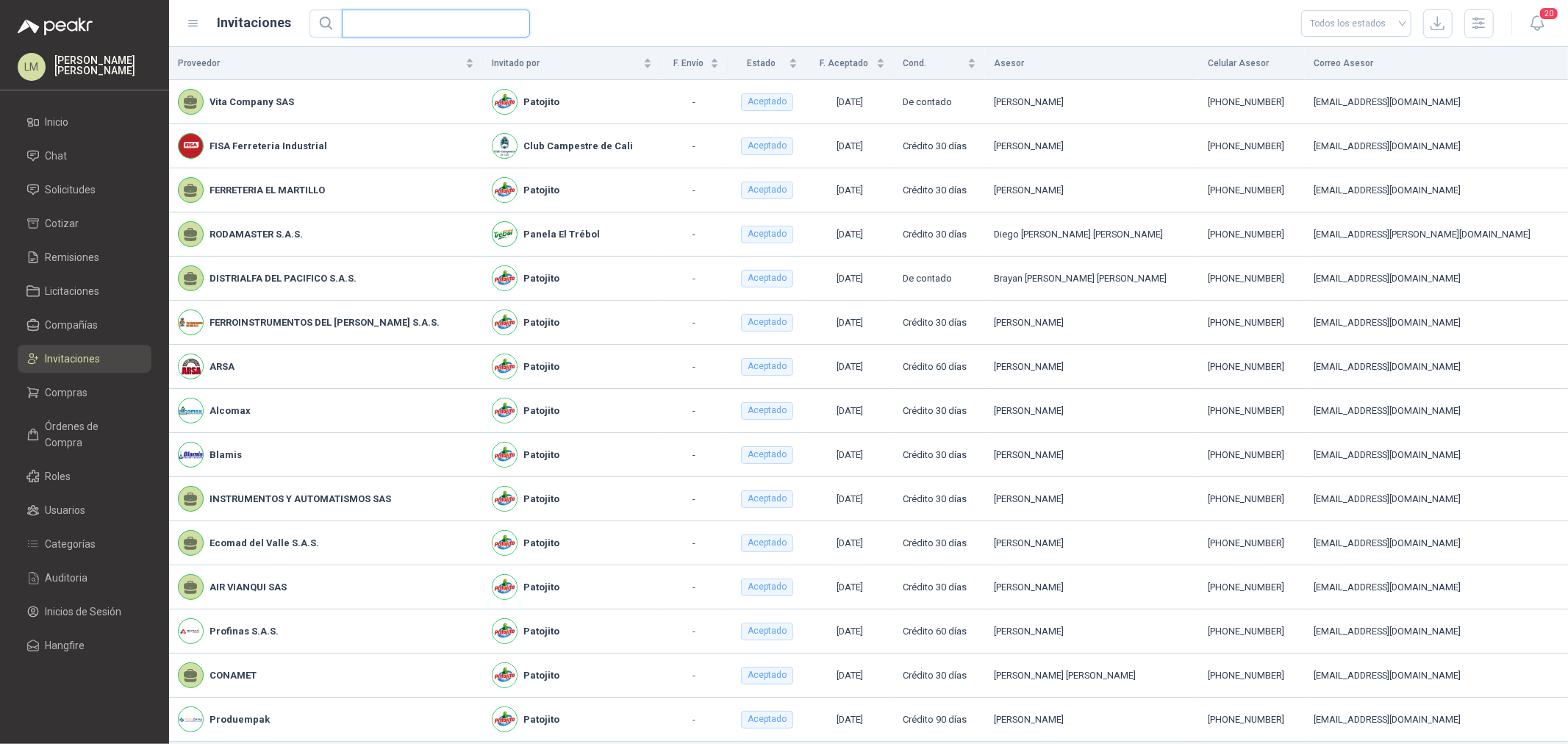
click at [442, 23] on input "text" at bounding box center [429, 23] width 159 height 27
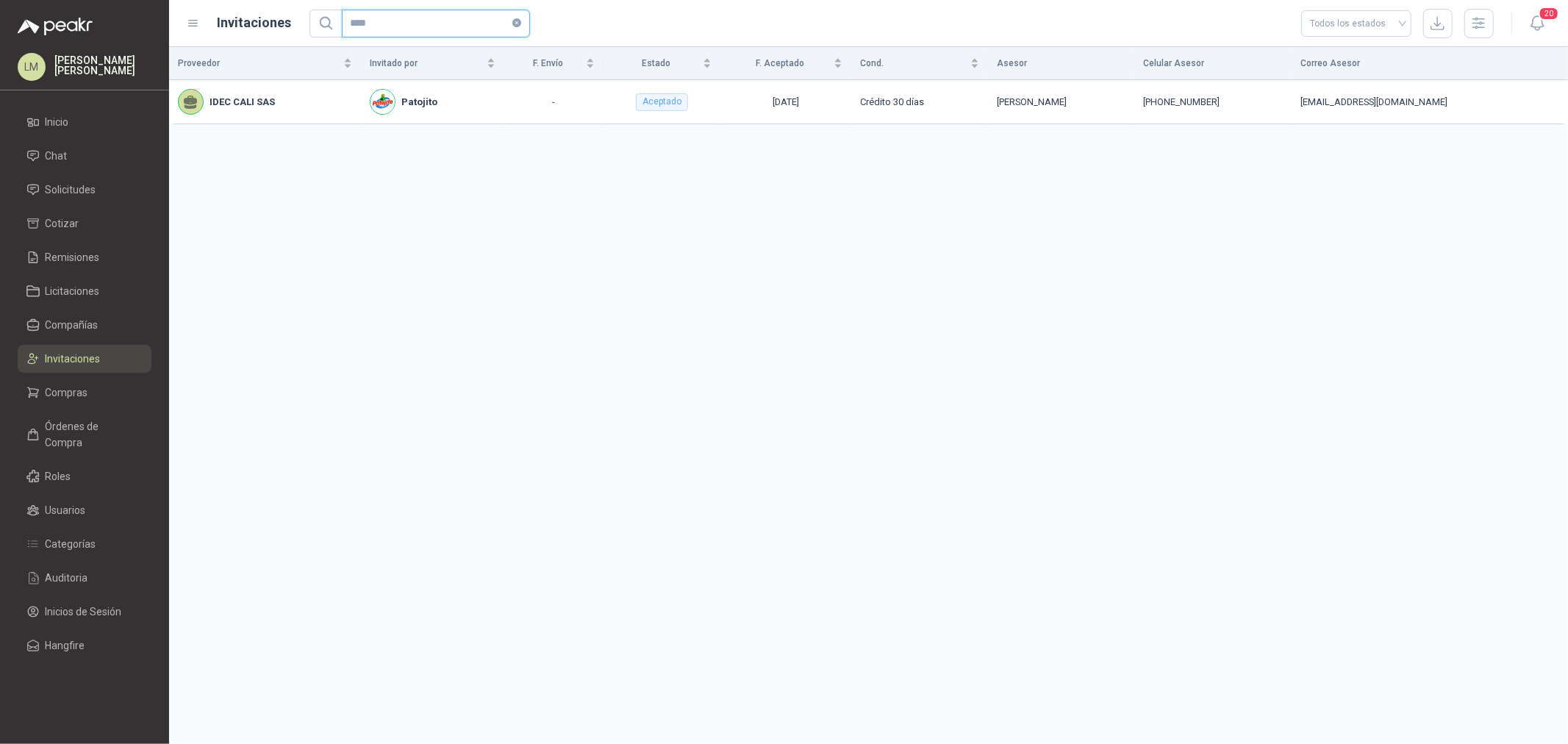
drag, startPoint x: 392, startPoint y: 20, endPoint x: 343, endPoint y: 28, distance: 49.6
click at [343, 27] on span "****" at bounding box center [436, 23] width 188 height 28
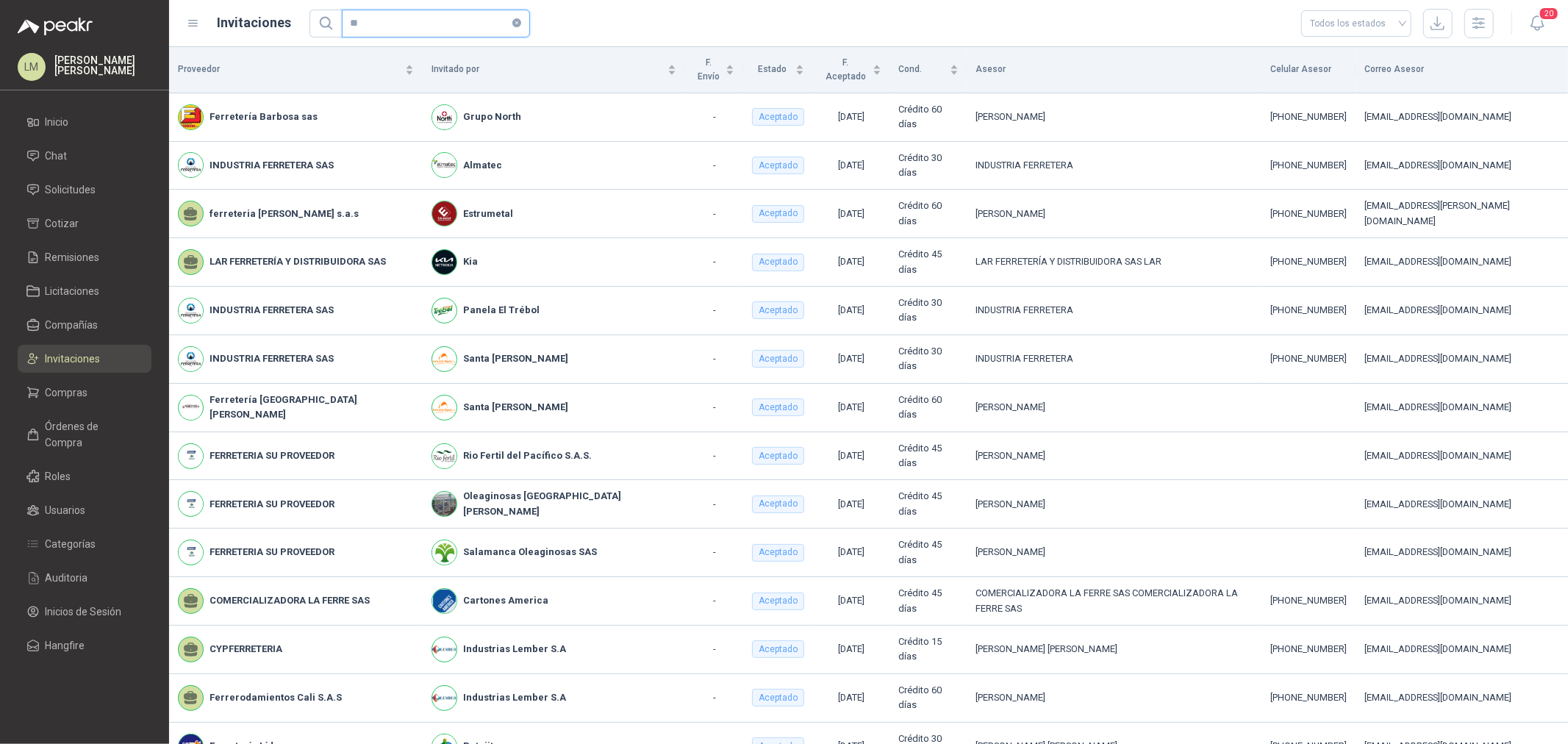
type input "*"
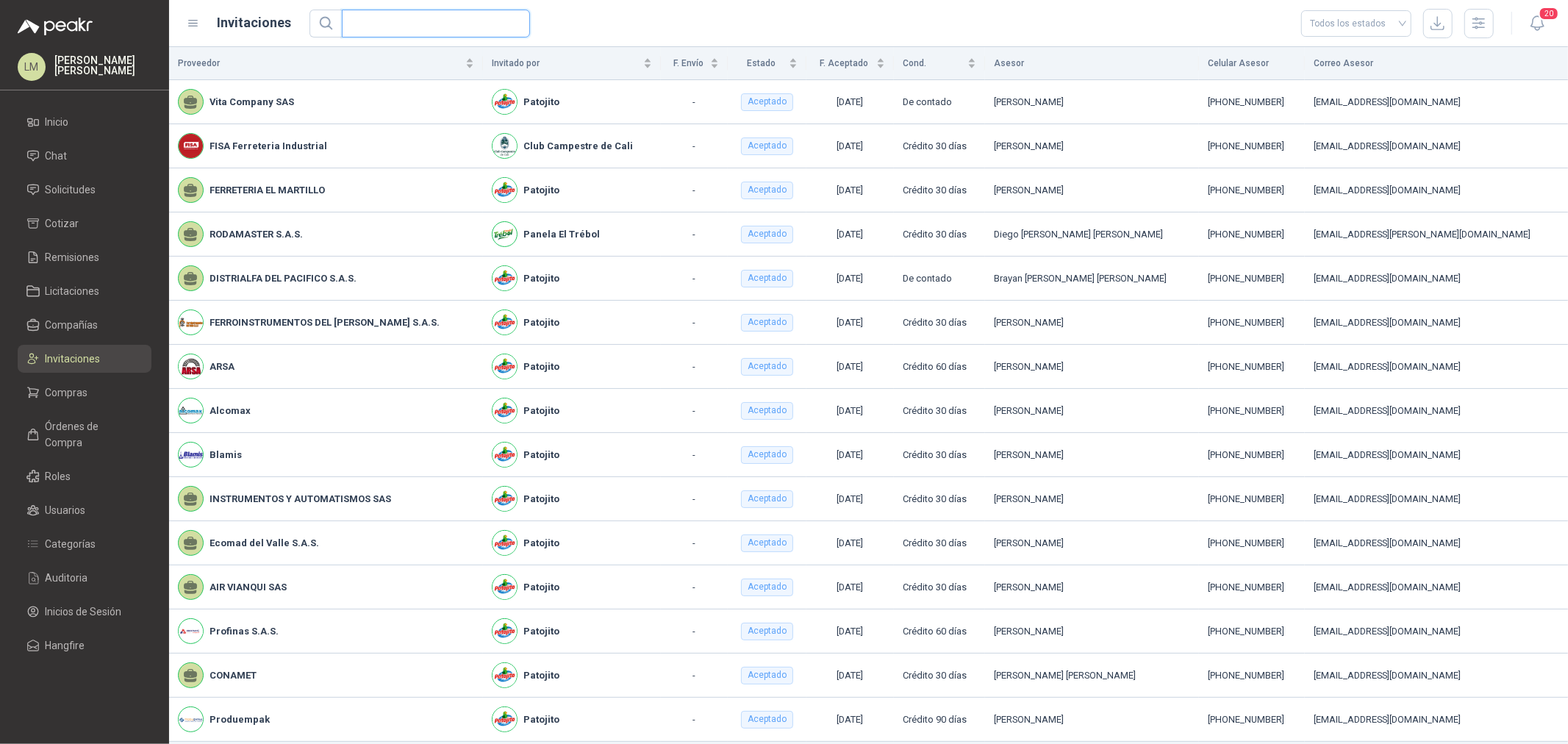
click at [353, 23] on input "text" at bounding box center [429, 23] width 159 height 27
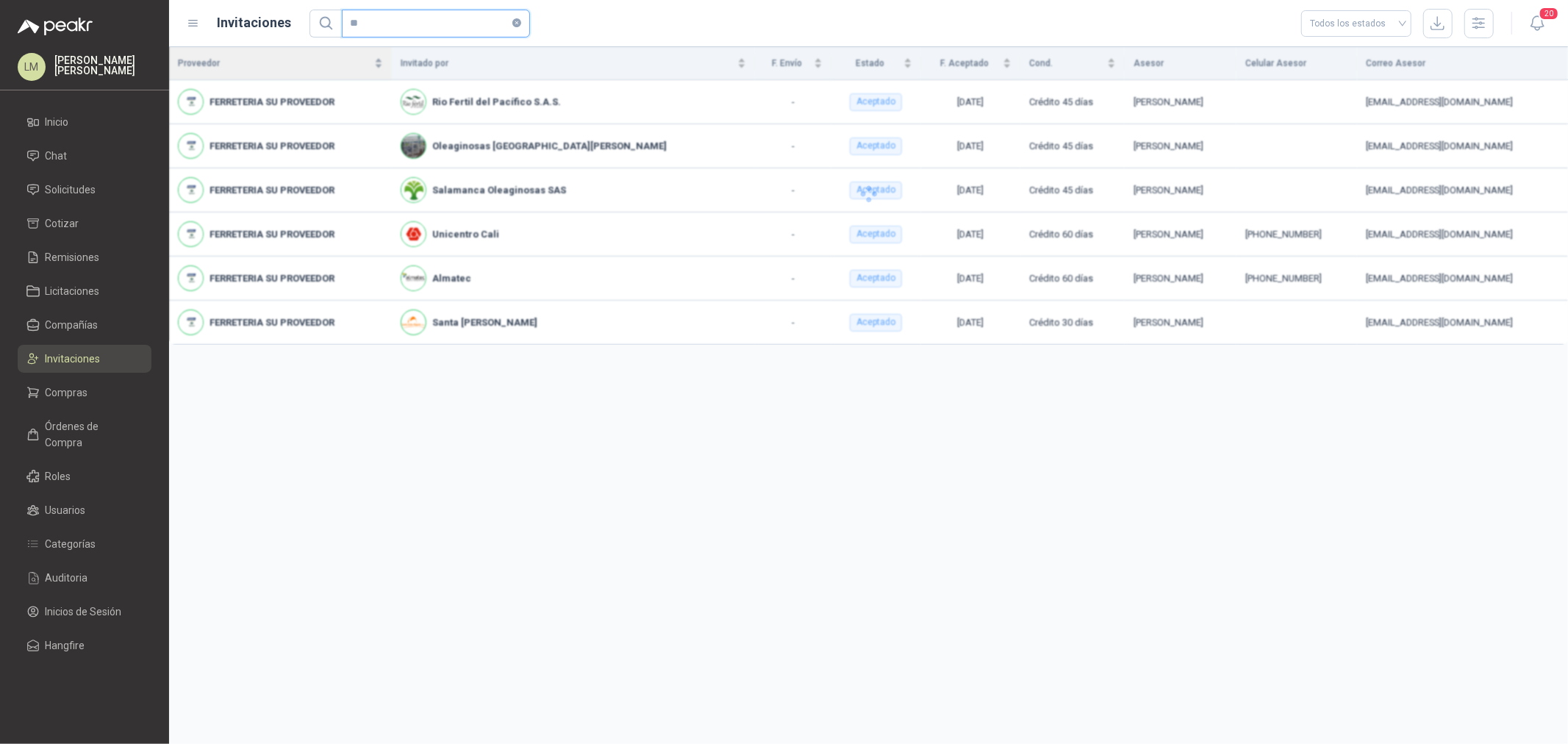
type input "*"
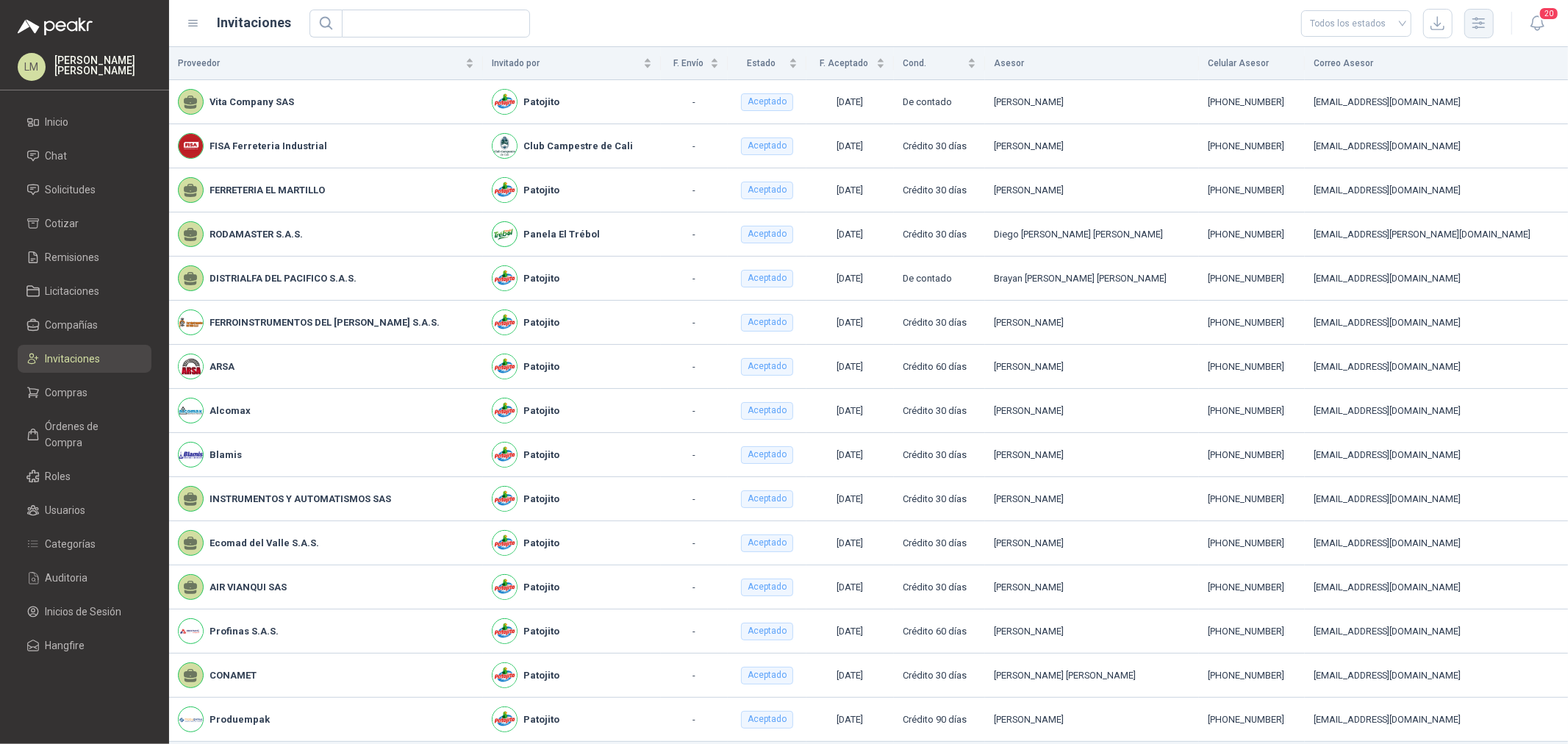
click at [1486, 31] on button "button" at bounding box center [1479, 24] width 29 height 29
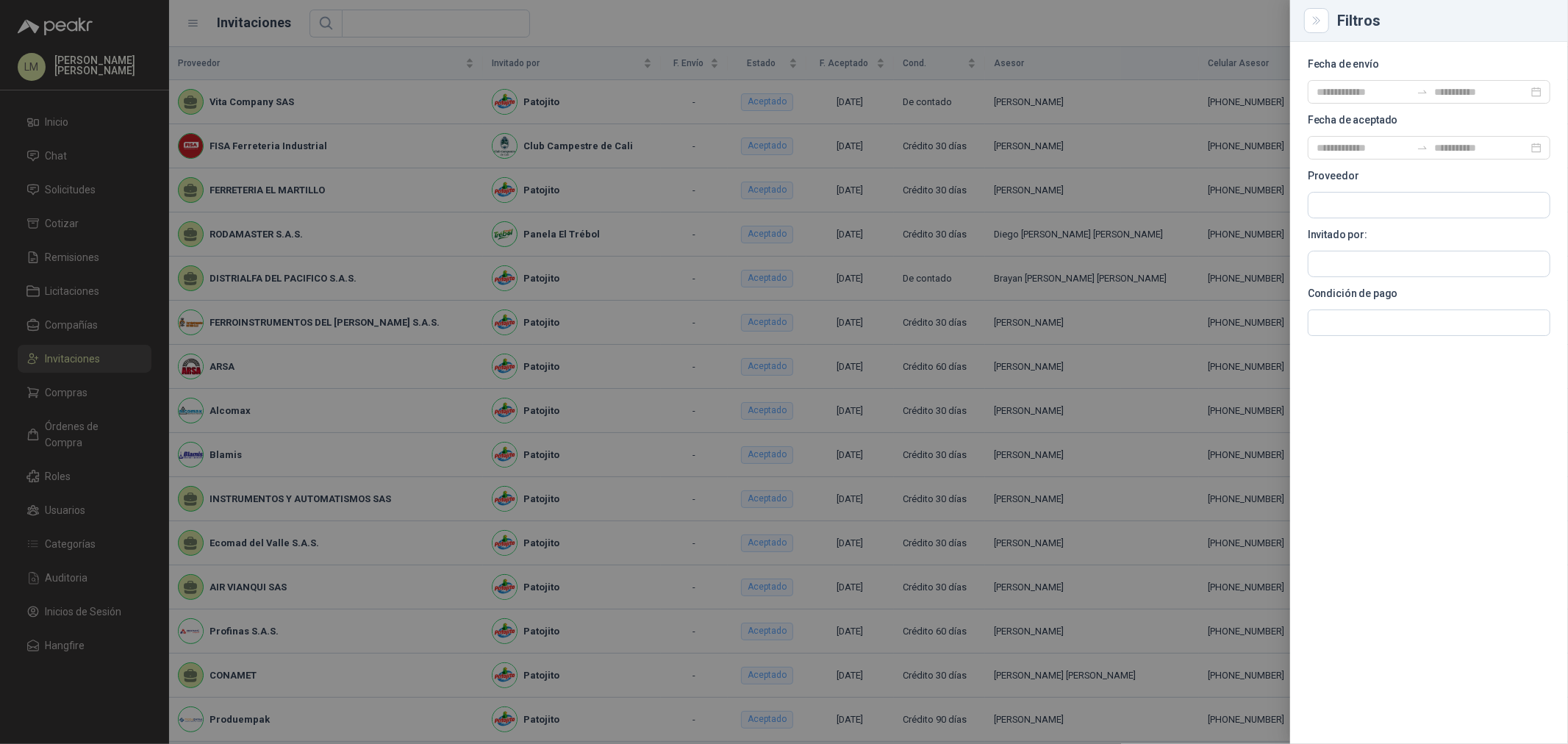
click at [71, 330] on div at bounding box center [784, 372] width 1568 height 744
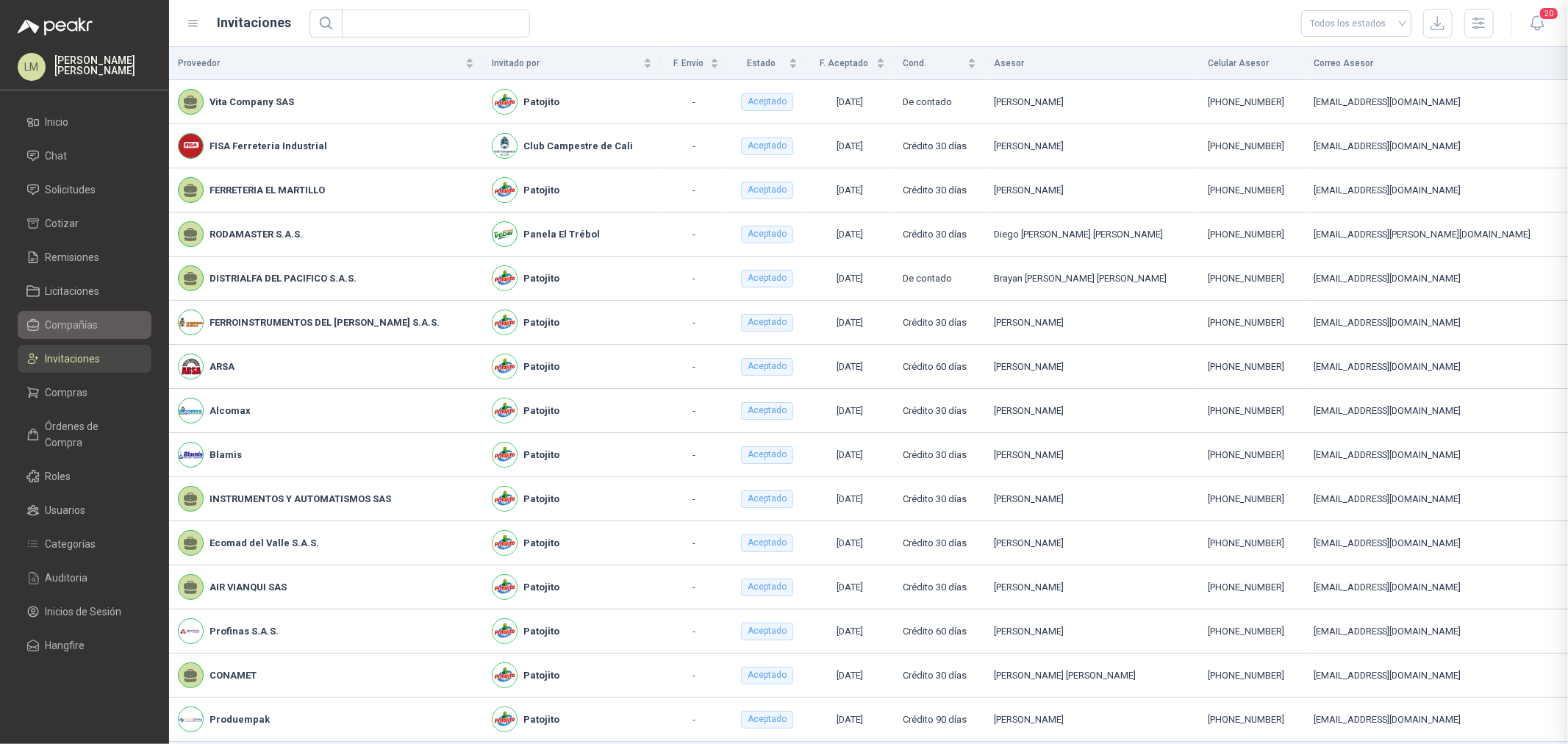
click at [71, 324] on span "Compañías" at bounding box center [71, 324] width 53 height 16
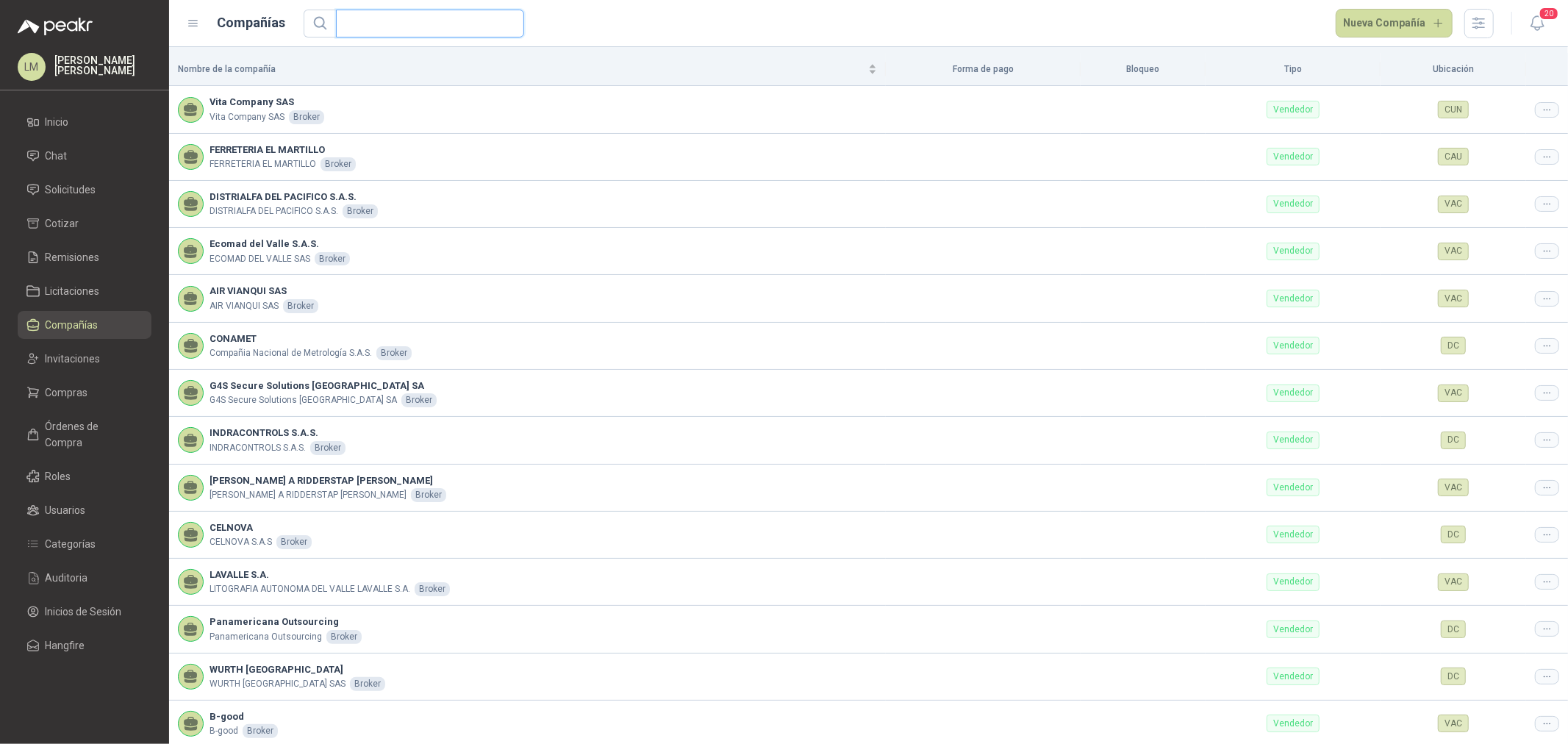
click at [394, 12] on input "text" at bounding box center [424, 23] width 159 height 27
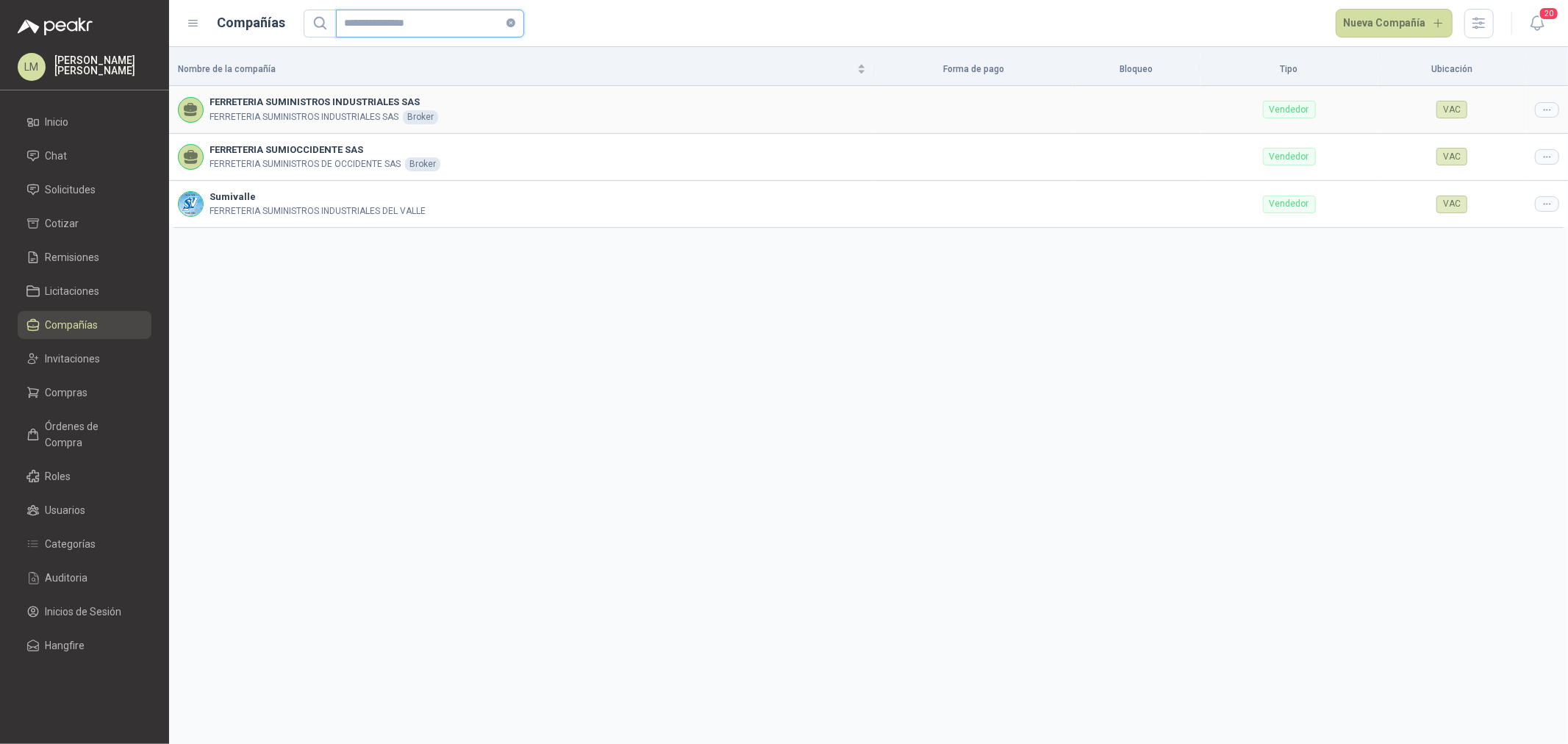
type input "**********"
click at [1545, 113] on icon at bounding box center [1547, 110] width 11 height 11
click at [1527, 137] on span "Editar compañía" at bounding box center [1510, 135] width 76 height 16
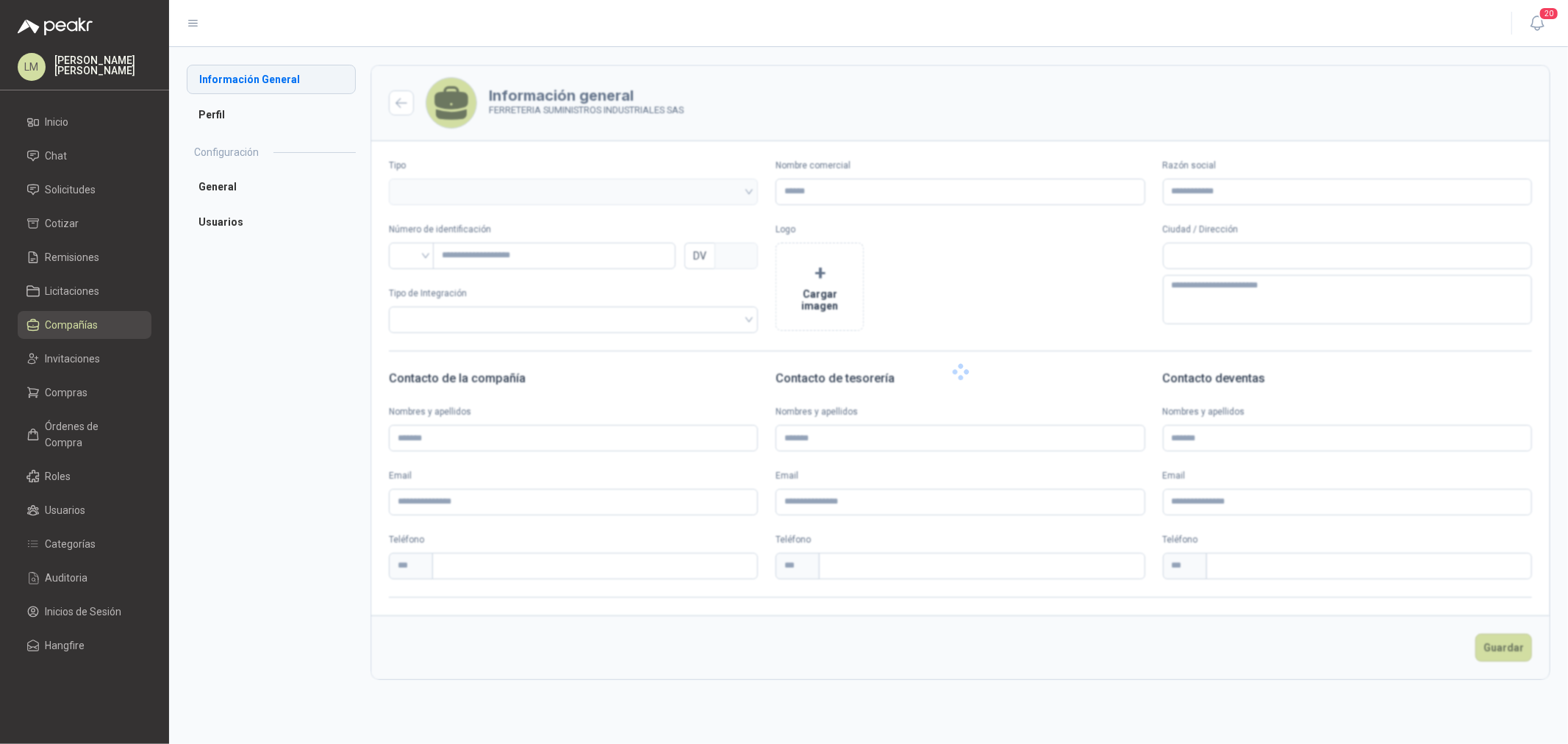
type input "**********"
type input "***"
type textarea "**********"
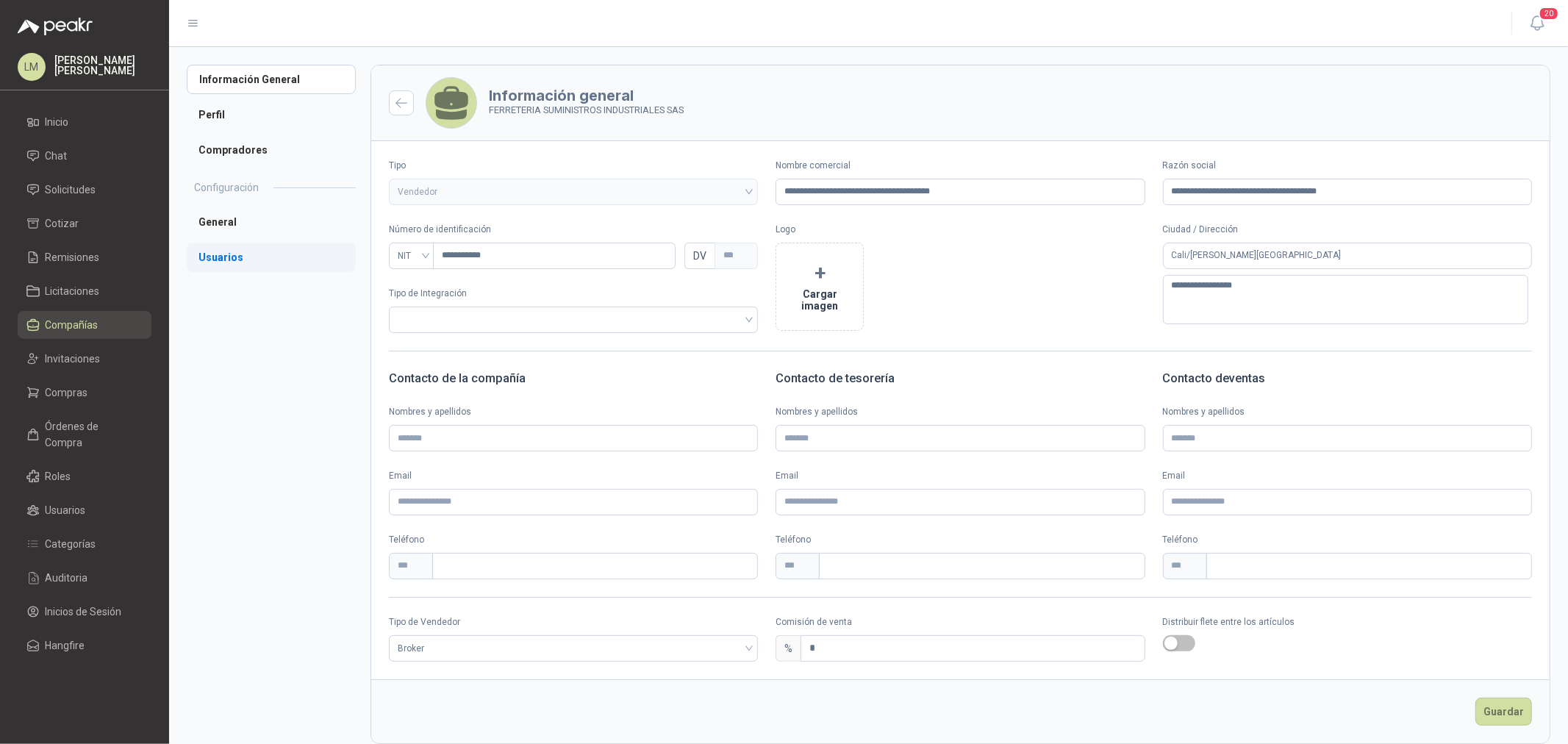
click at [251, 256] on li "Usuarios" at bounding box center [271, 257] width 169 height 29
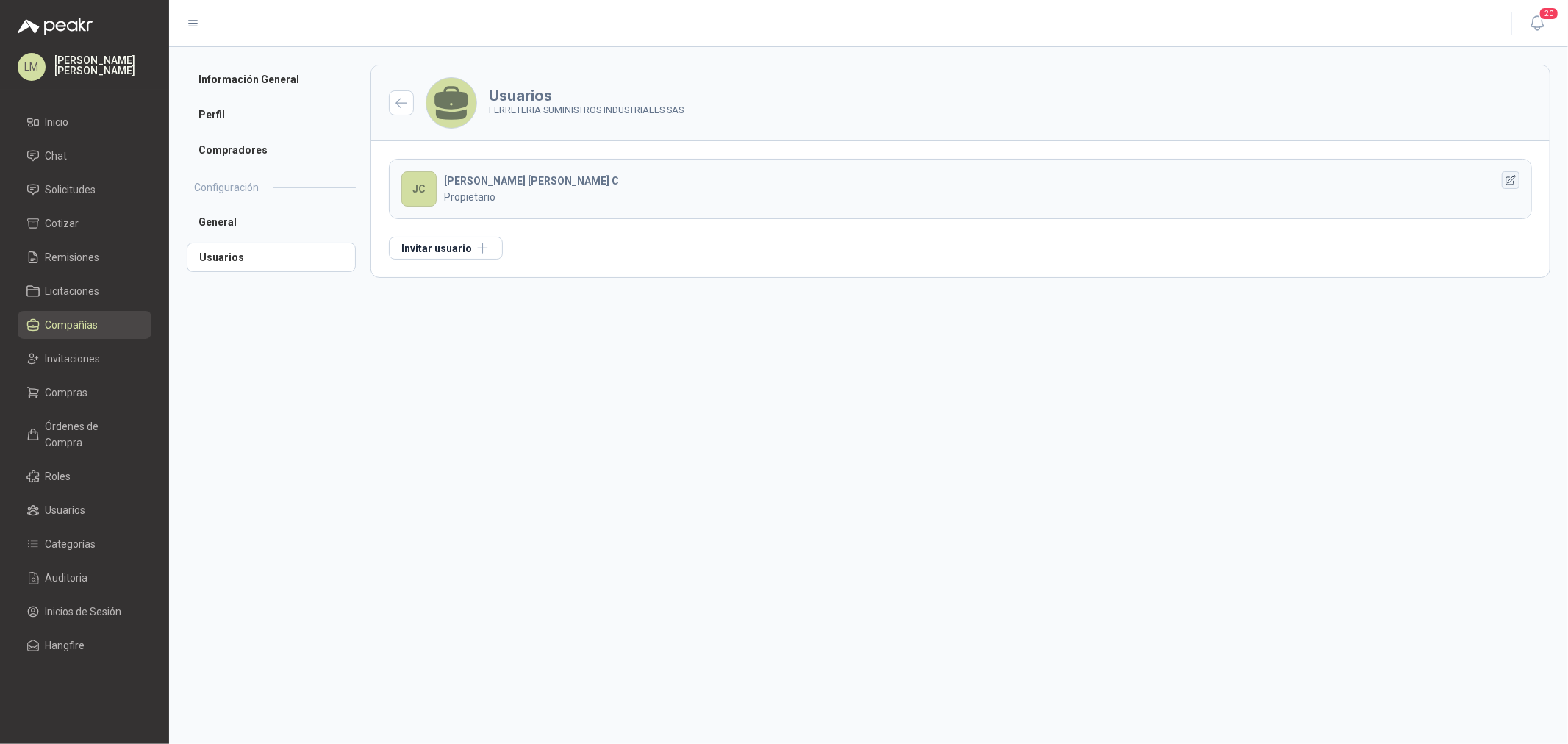
click at [1510, 184] on icon "button" at bounding box center [1511, 180] width 12 height 12
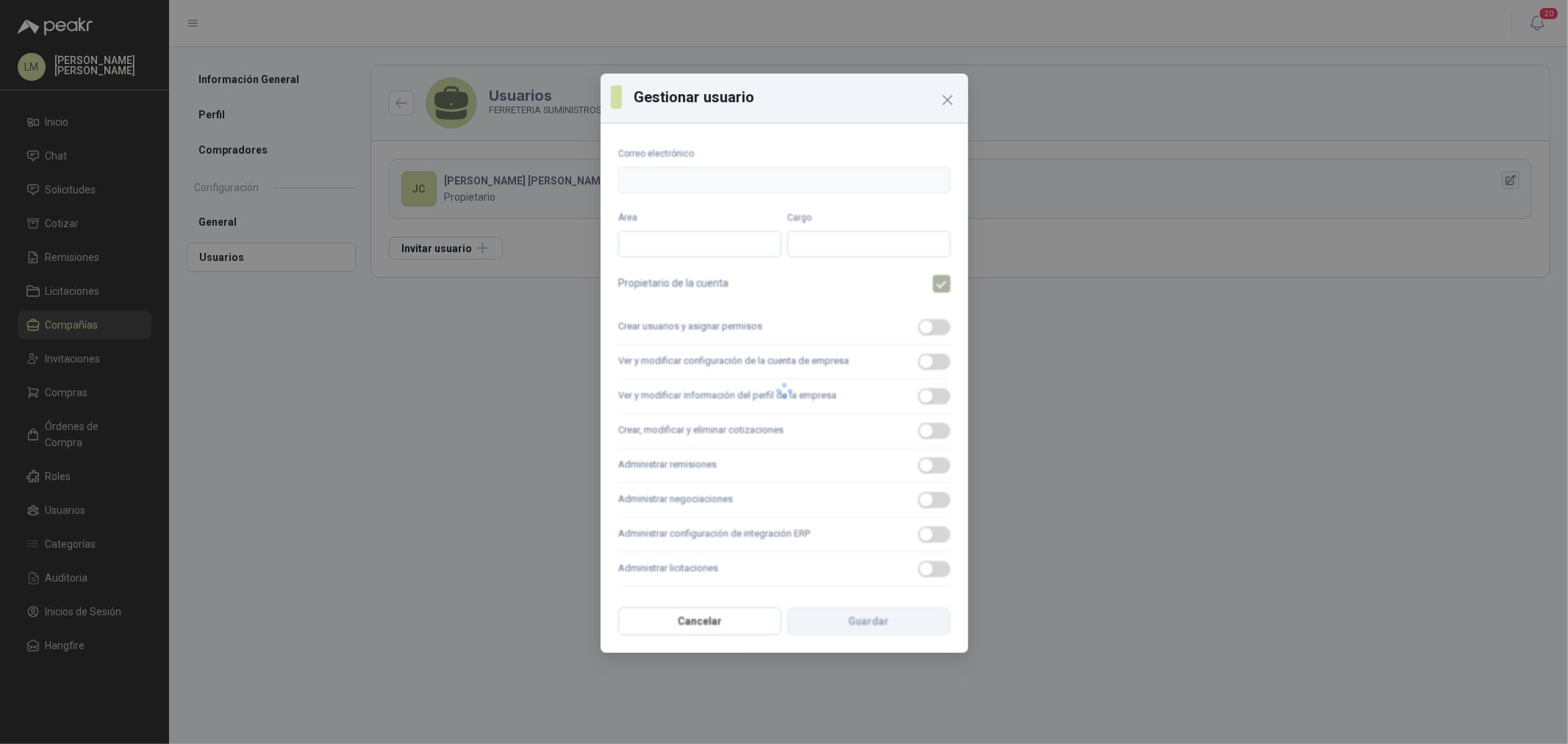
type input "**********"
click at [947, 98] on icon "Close" at bounding box center [947, 100] width 18 height 18
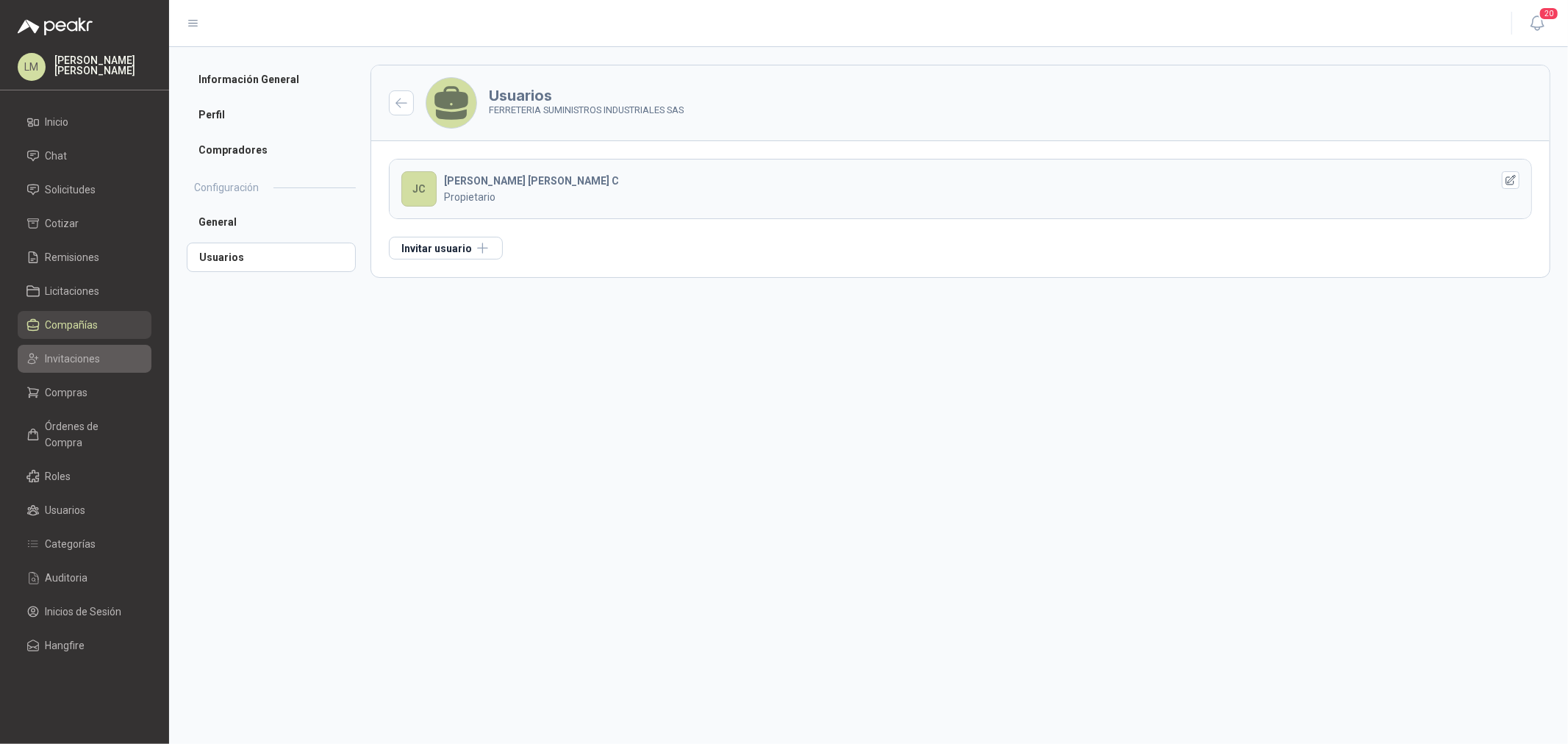
click at [71, 353] on span "Invitaciones" at bounding box center [73, 358] width 55 height 16
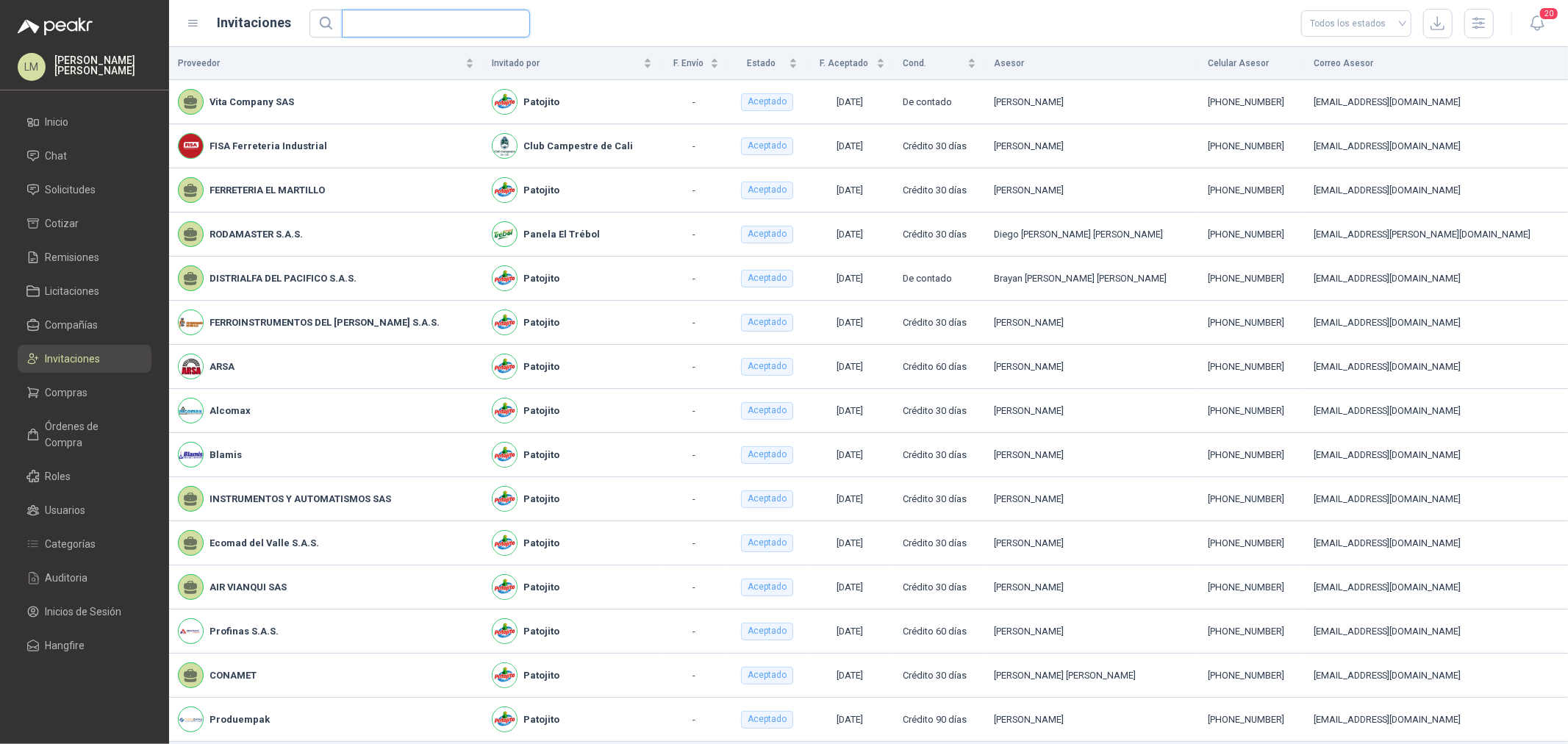
click at [388, 23] on input "text" at bounding box center [429, 23] width 159 height 27
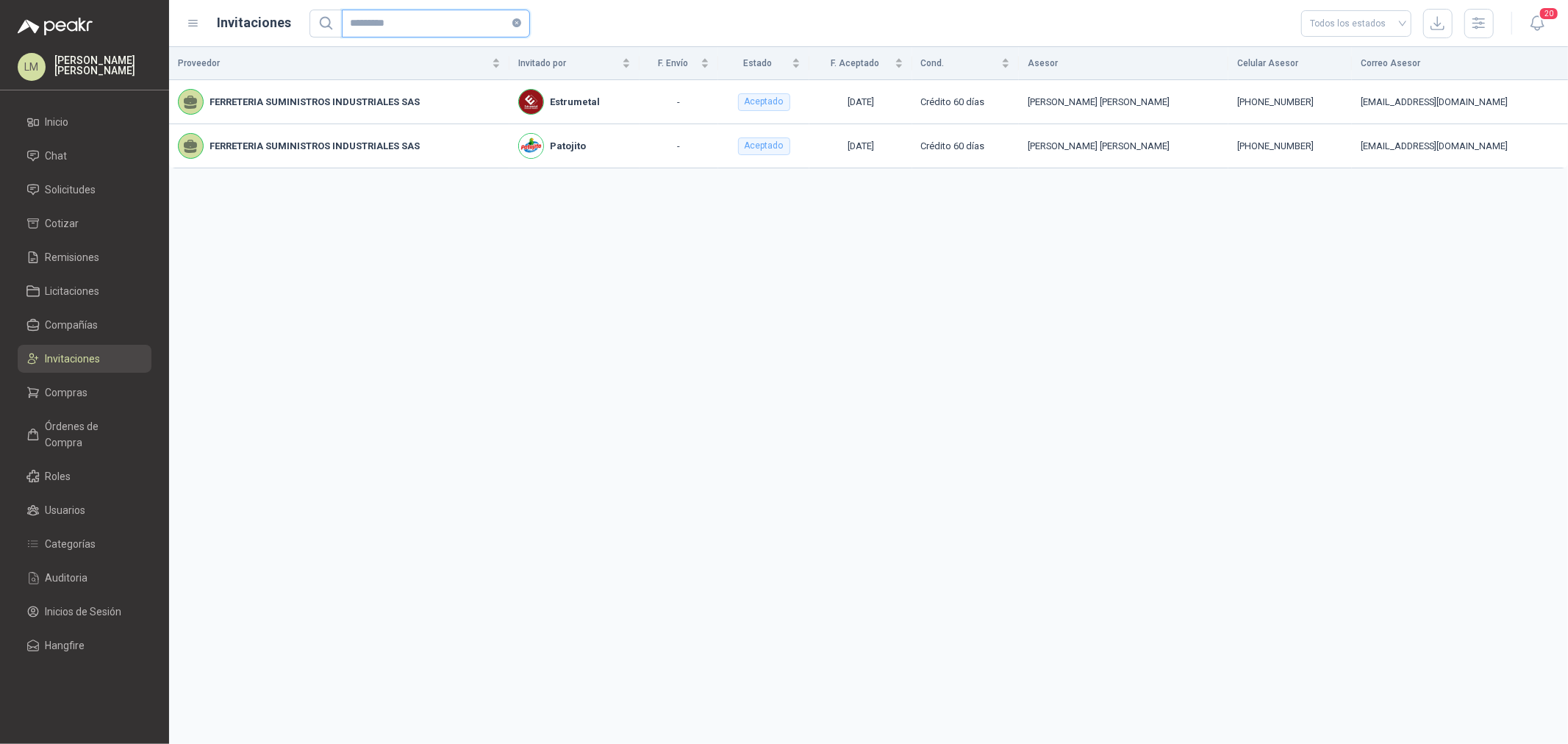
type input "*********"
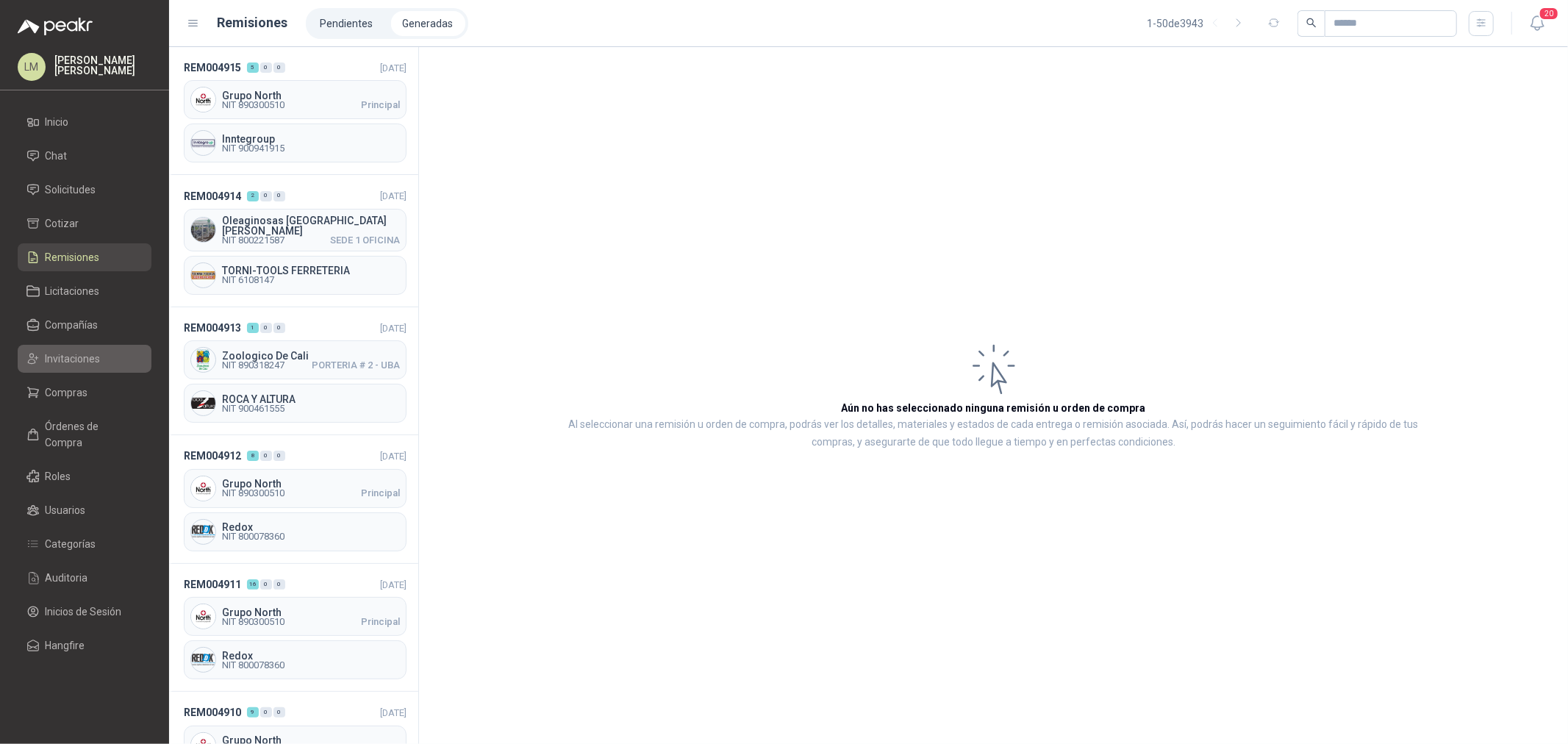
click at [77, 358] on span "Invitaciones" at bounding box center [73, 358] width 55 height 16
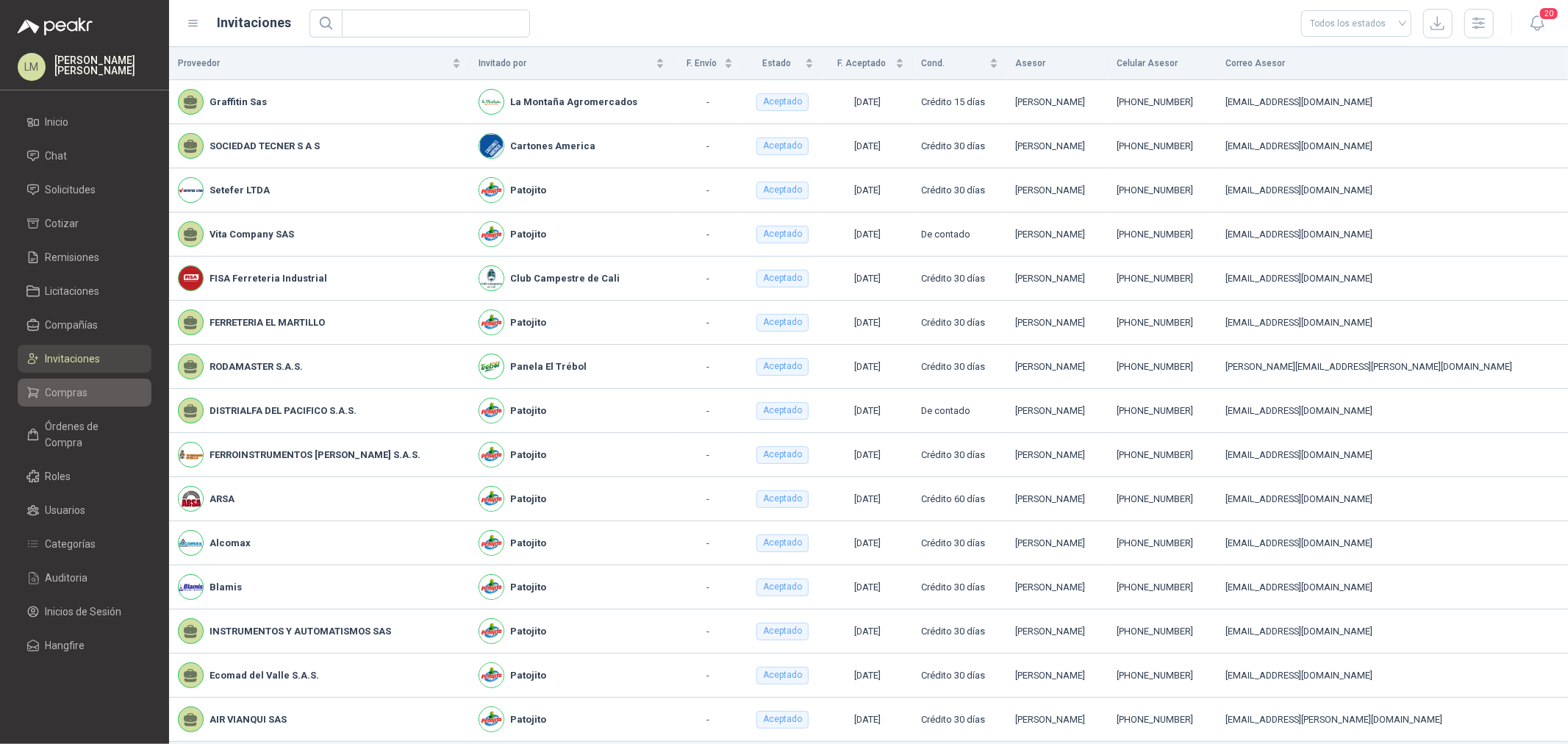
click at [74, 400] on span "Compras" at bounding box center [67, 392] width 43 height 16
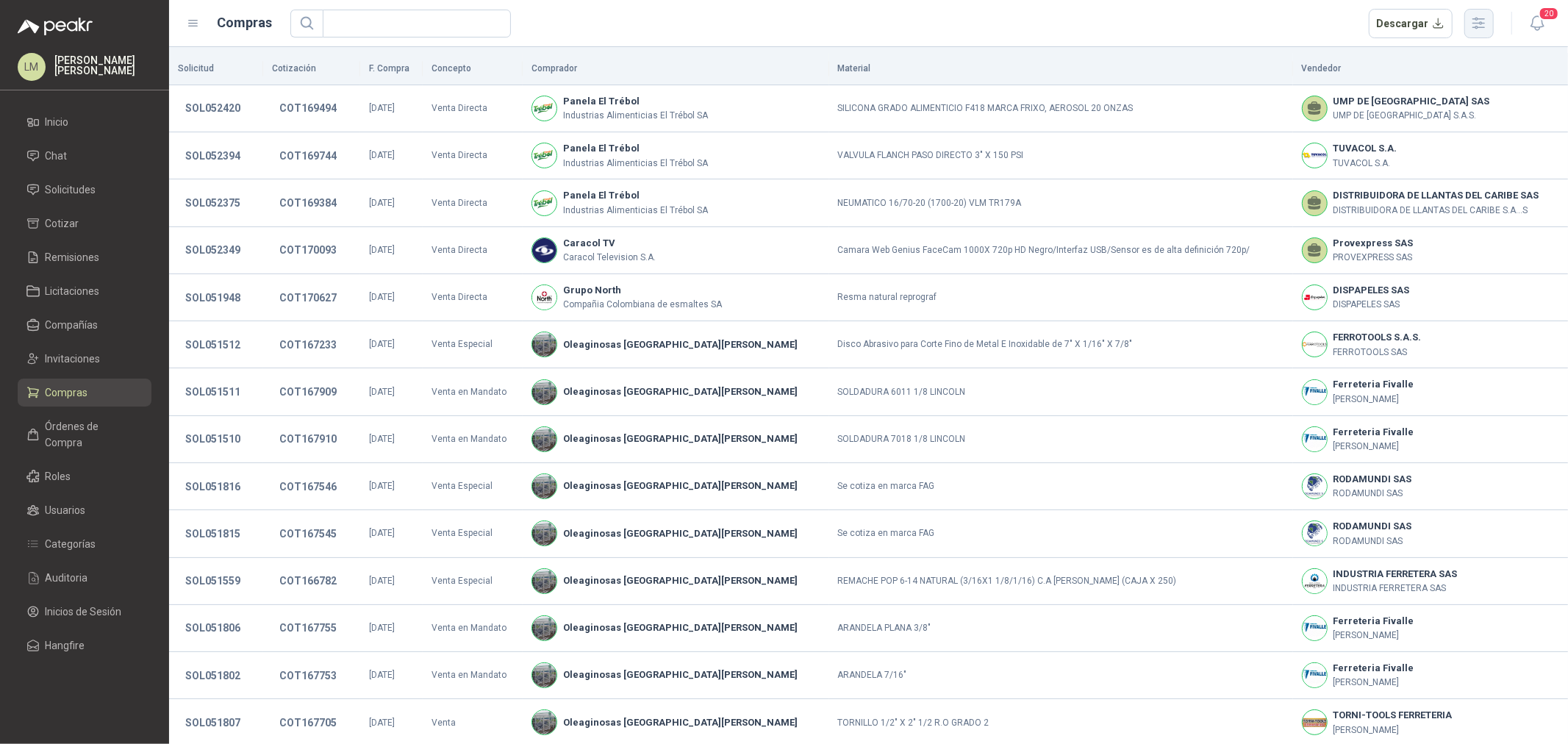
click at [1474, 17] on icon "button" at bounding box center [1479, 23] width 17 height 17
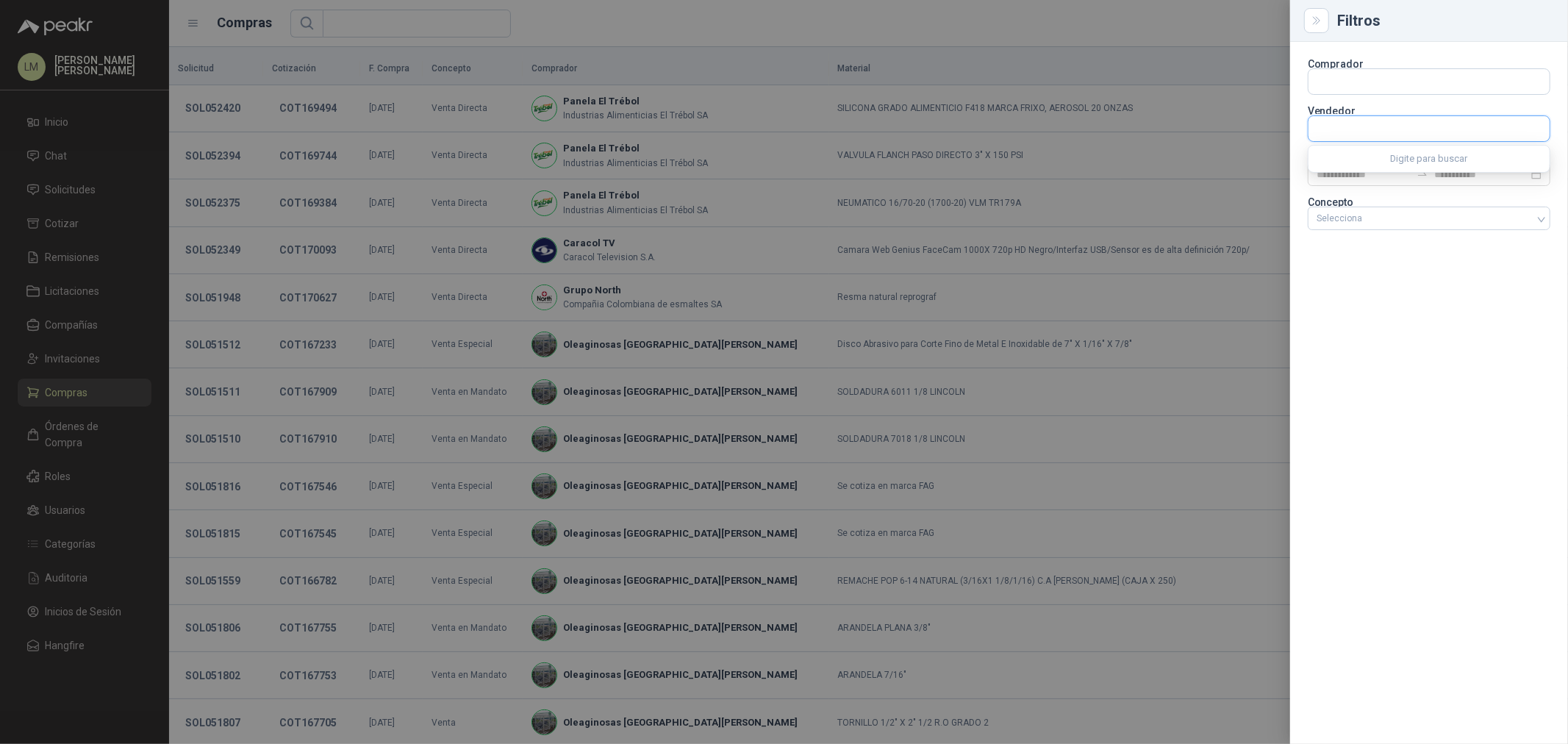
click at [1349, 129] on input "text" at bounding box center [1429, 128] width 242 height 25
type input "*"
click at [1346, 77] on input "text" at bounding box center [1429, 81] width 242 height 25
type input "******"
click at [1349, 118] on span "LACTEOS [PERSON_NAME] SA -" at bounding box center [1384, 121] width 83 height 8
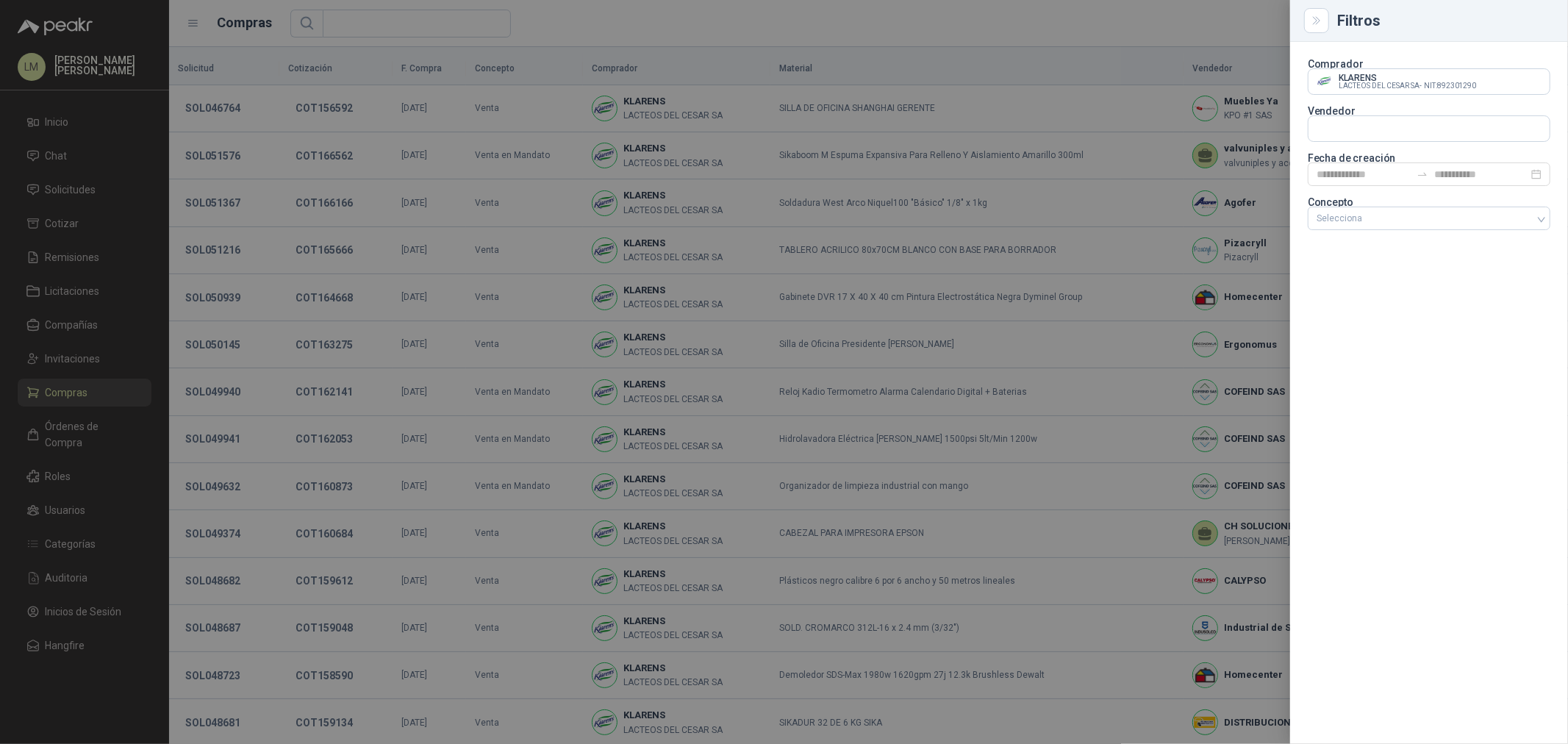
click at [659, 40] on div at bounding box center [784, 372] width 1568 height 744
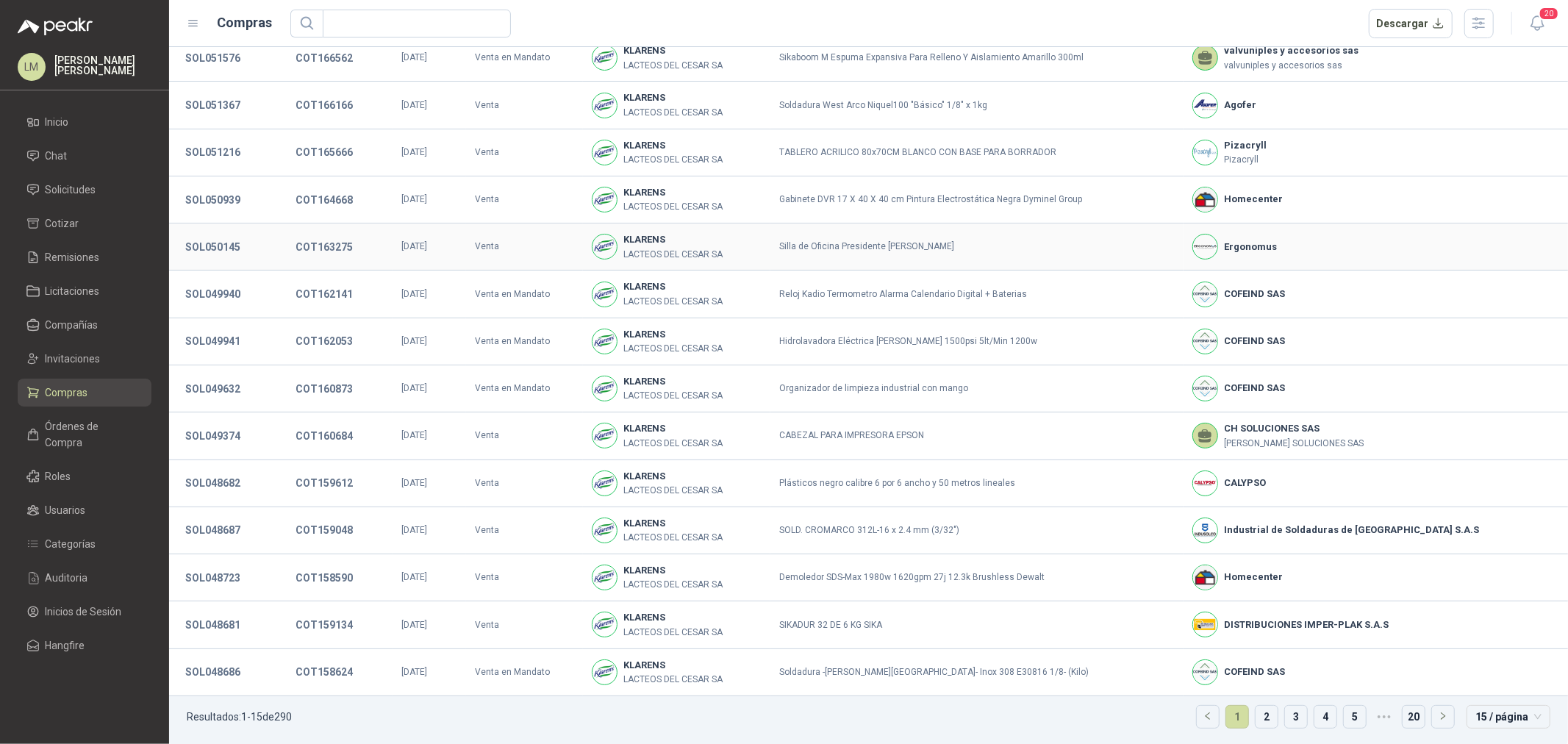
scroll to position [100, 0]
click at [1256, 719] on link "2" at bounding box center [1267, 715] width 22 height 22
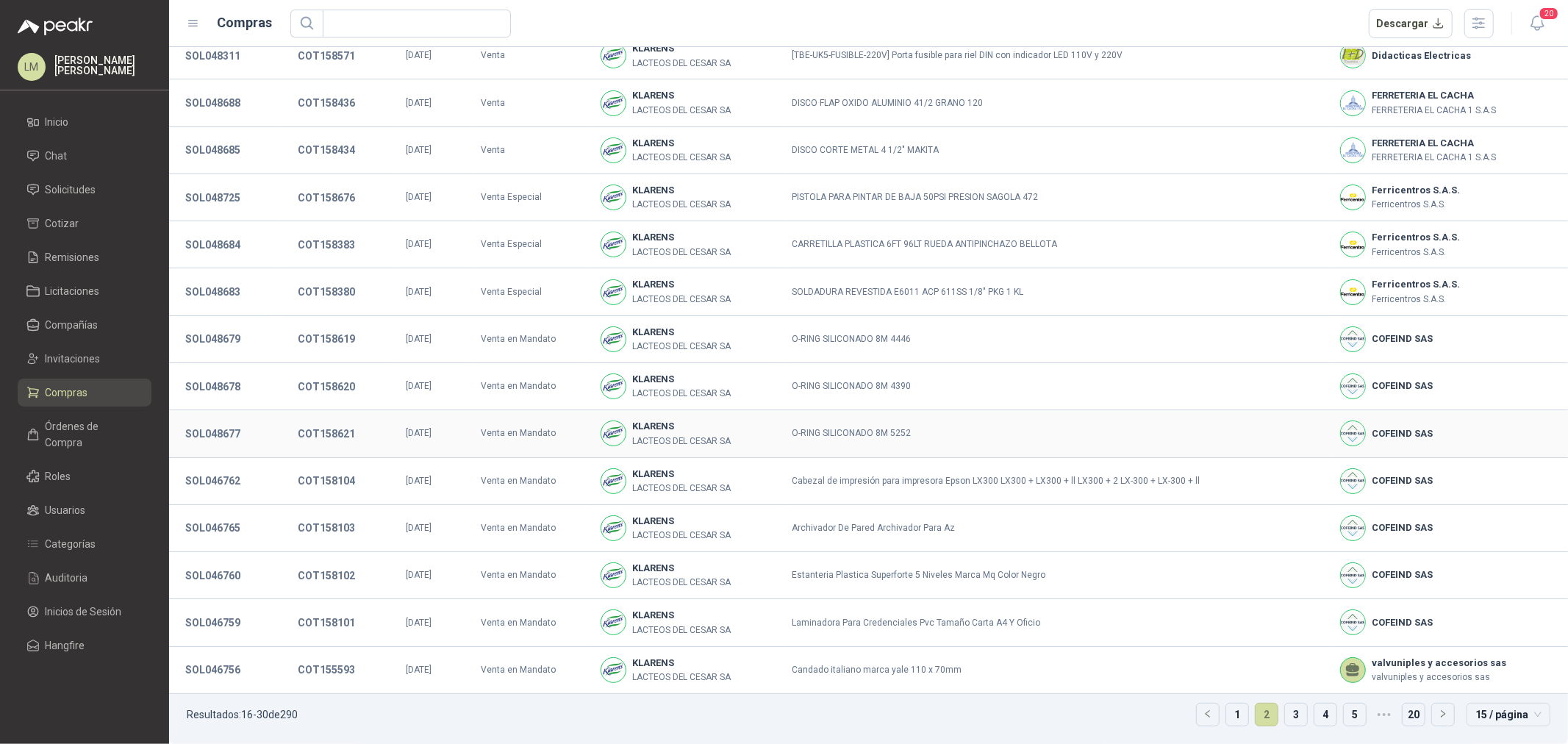
scroll to position [100, 0]
click at [1226, 717] on link "1" at bounding box center [1237, 715] width 22 height 22
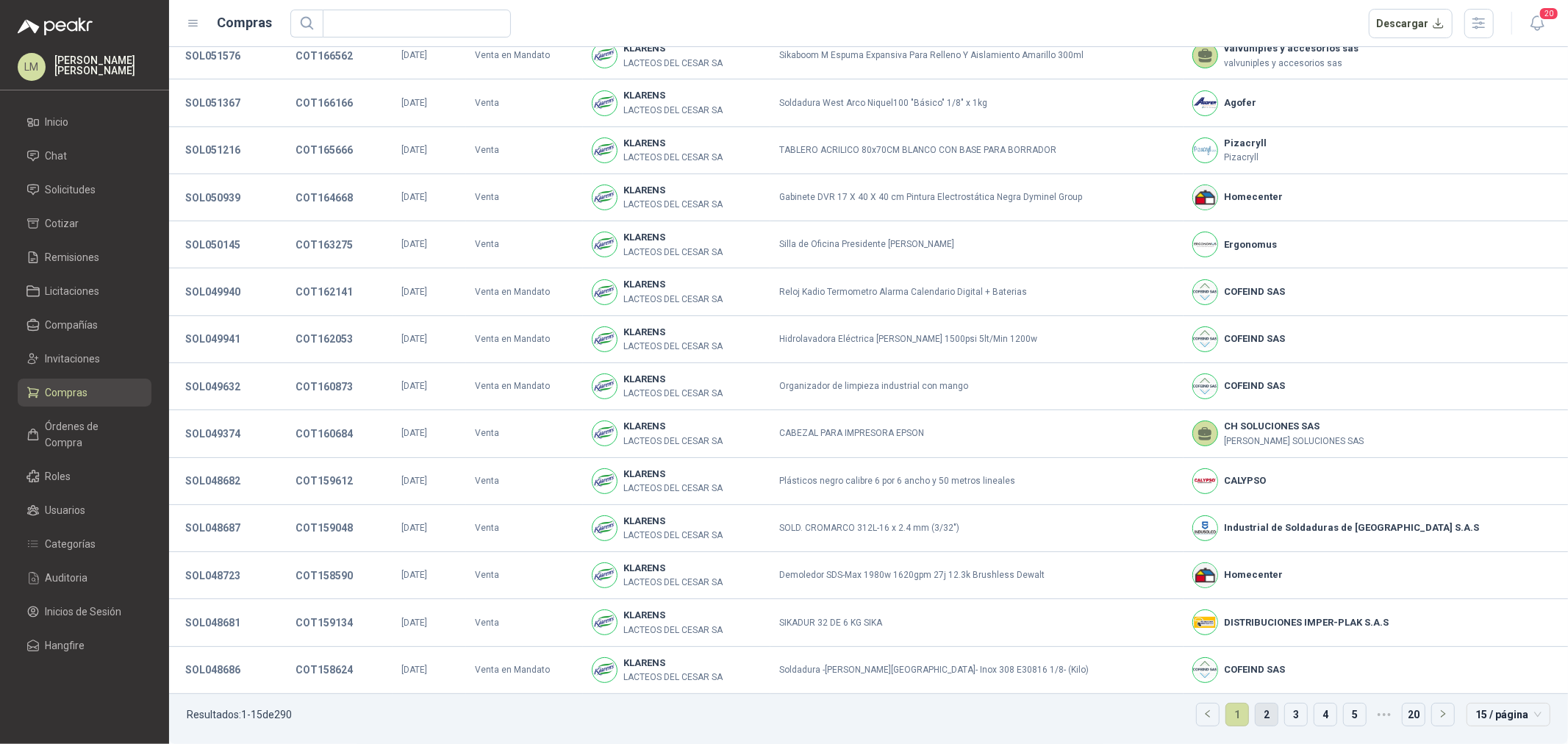
click at [1256, 716] on link "2" at bounding box center [1267, 715] width 22 height 22
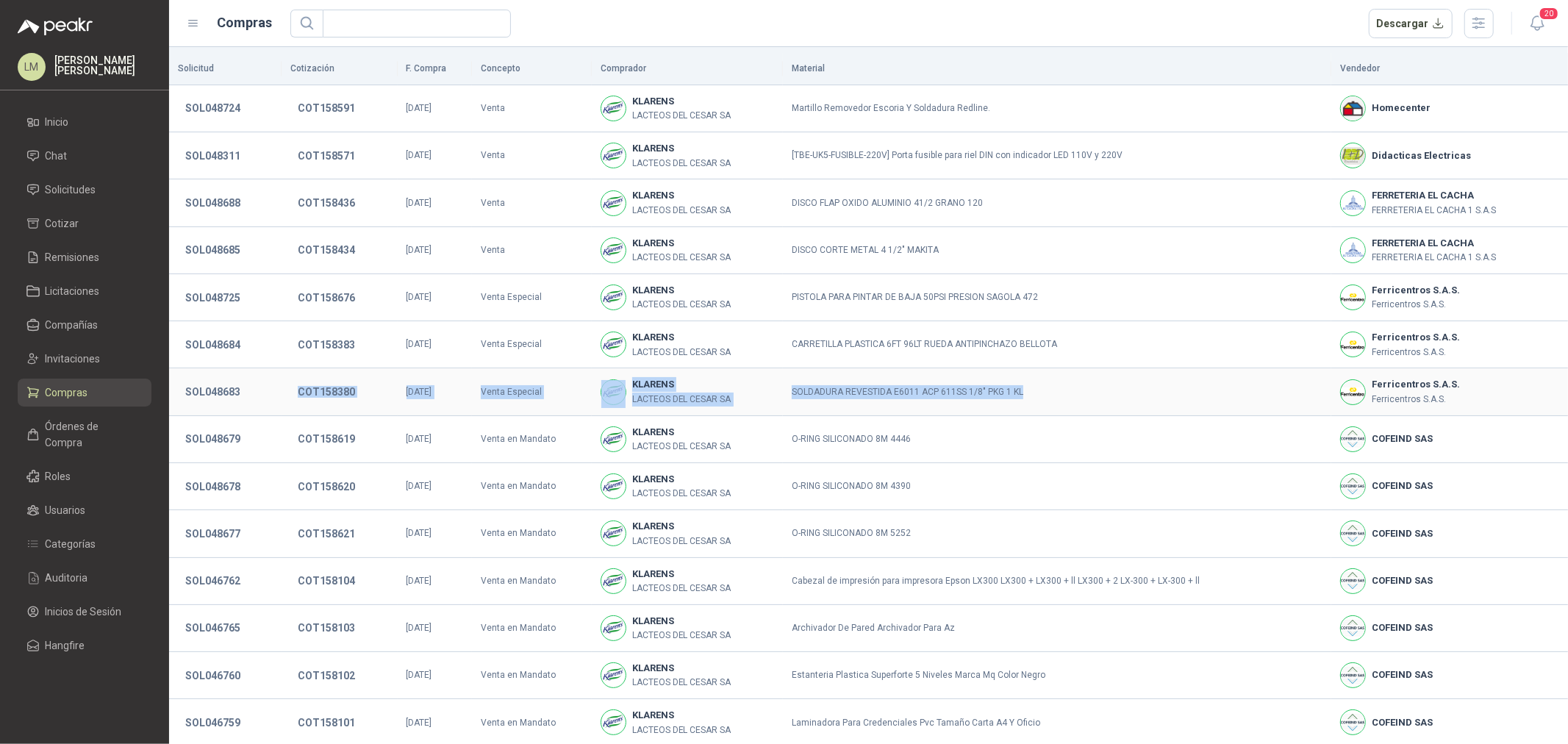
drag, startPoint x: 1053, startPoint y: 395, endPoint x: 175, endPoint y: 400, distance: 878.0
click at [176, 400] on tr "SOL048683 COT158380 [DATE] Venta Especial KLARENS LACTEOS [PERSON_NAME] SA SOLD…" at bounding box center [869, 391] width 1399 height 47
click at [74, 200] on link "Solicitudes" at bounding box center [84, 189] width 134 height 28
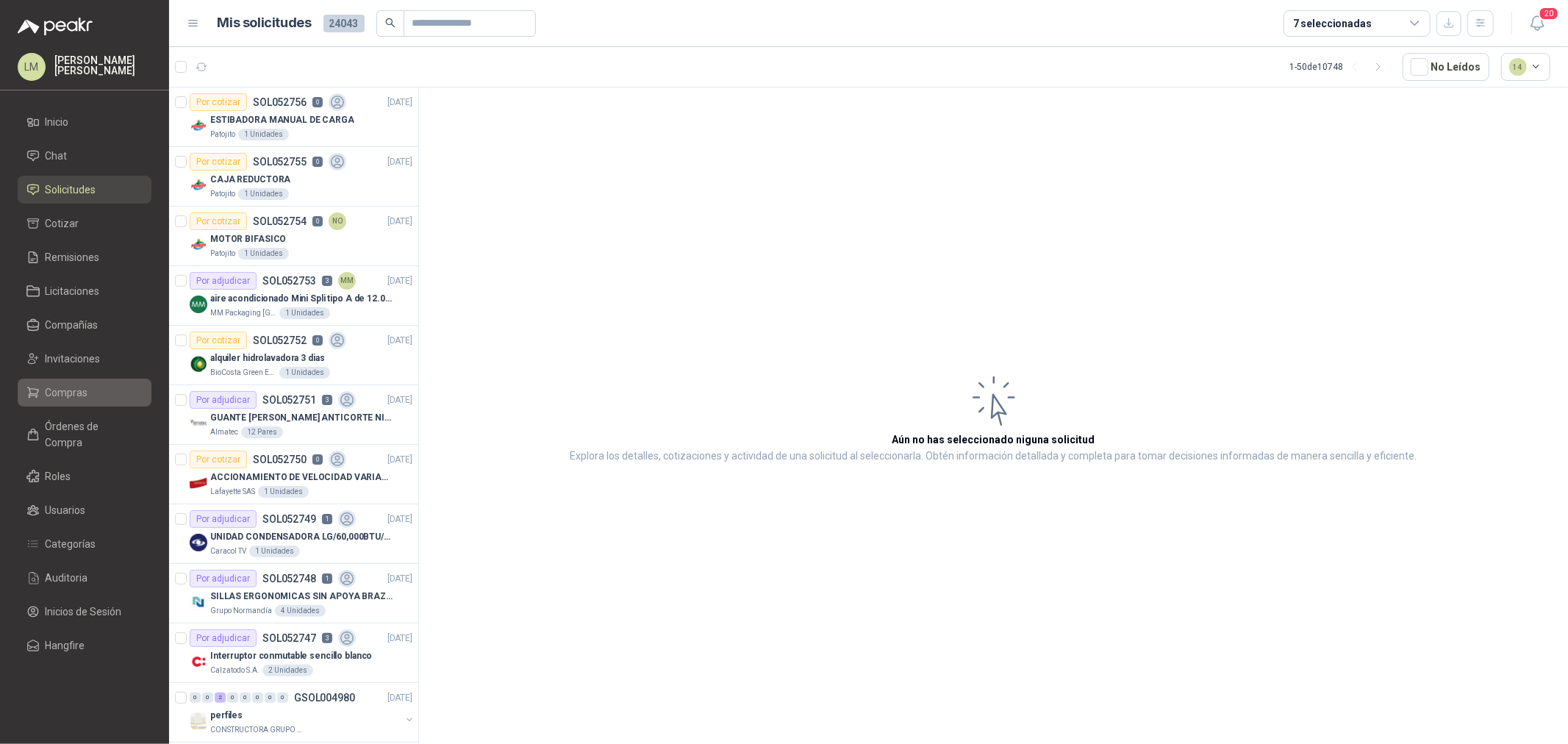
click at [67, 399] on span "Compras" at bounding box center [67, 392] width 43 height 16
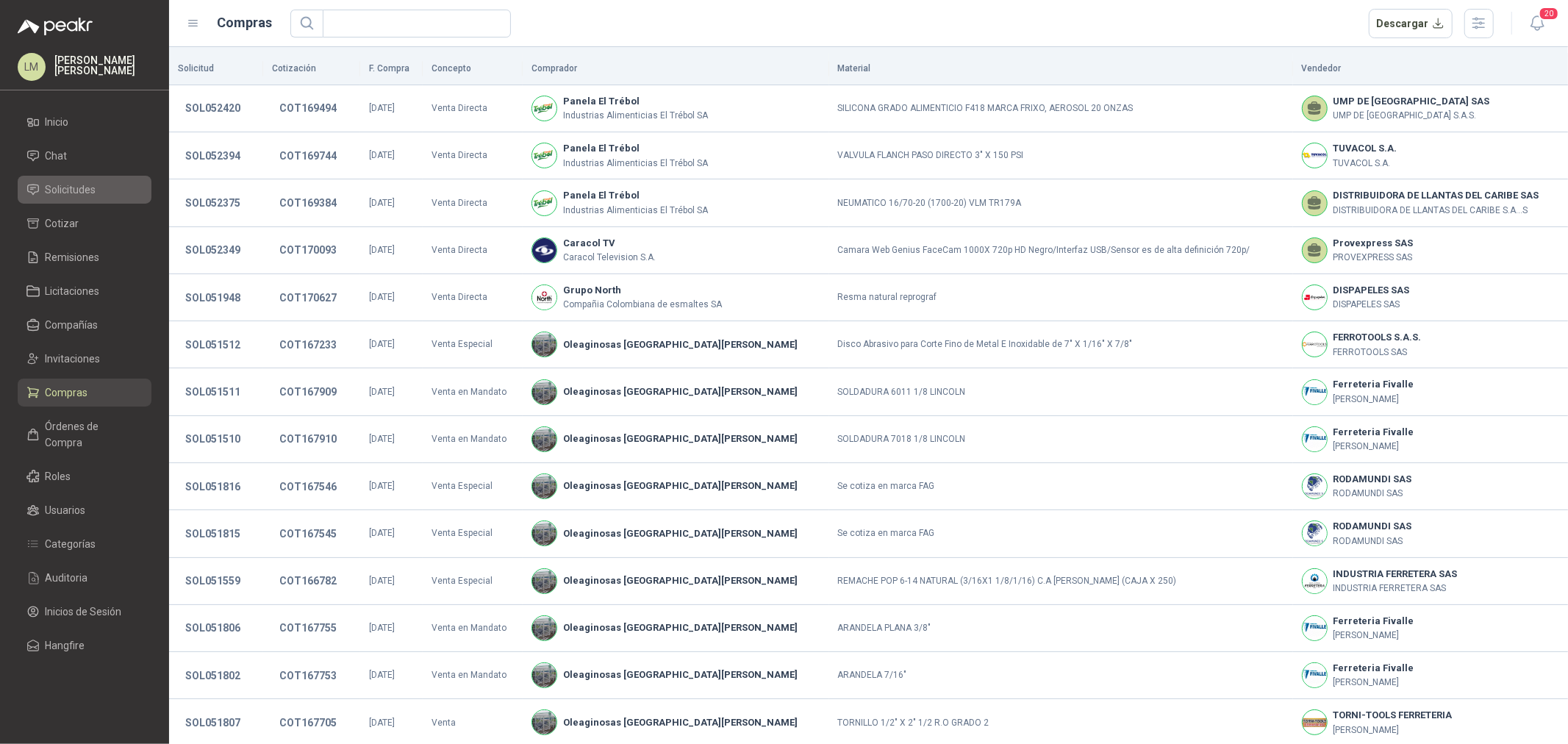
click at [77, 194] on span "Solicitudes" at bounding box center [71, 189] width 51 height 16
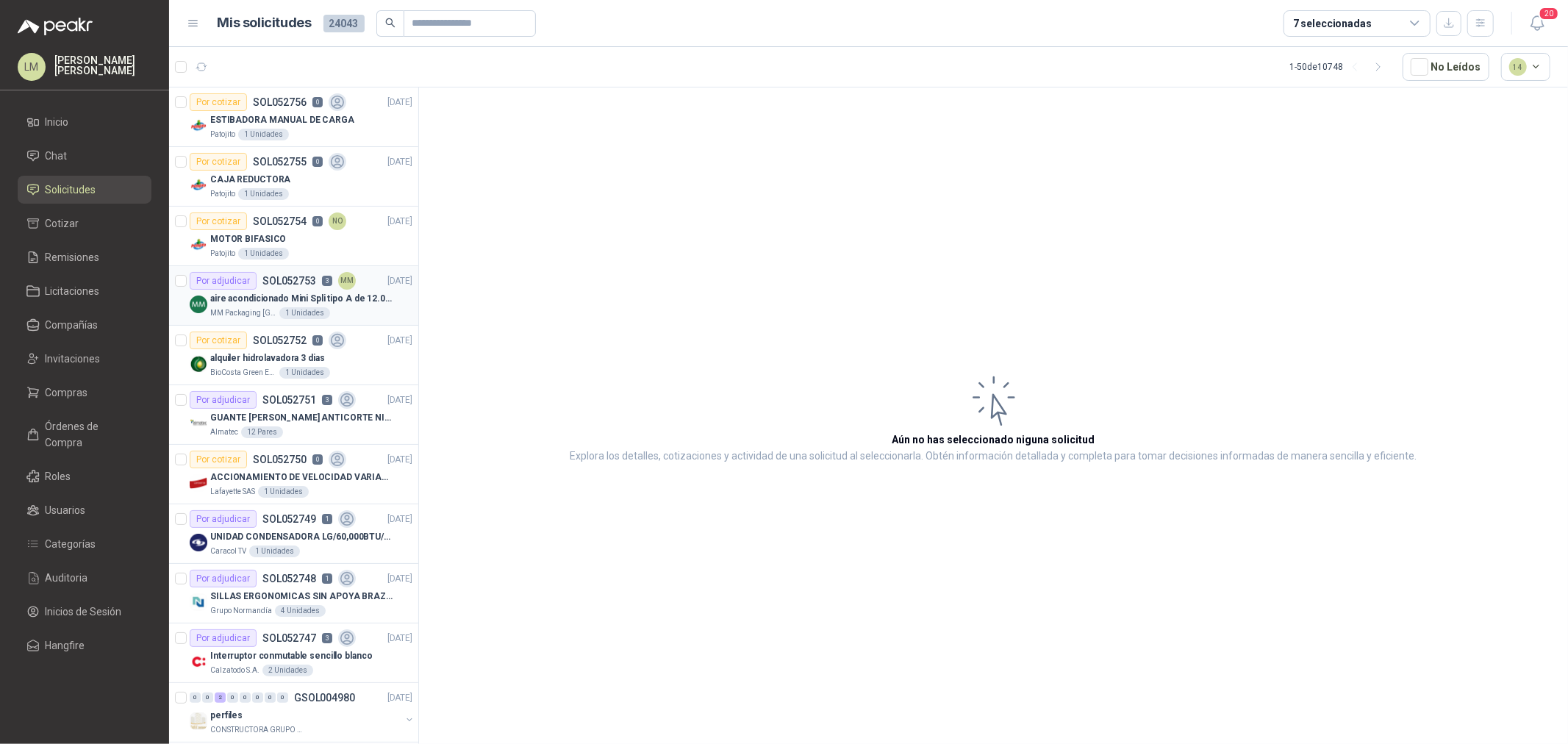
click at [270, 305] on p "aire acondicionado Mini Spli tipo A de 12.000 BTU." at bounding box center [301, 299] width 183 height 14
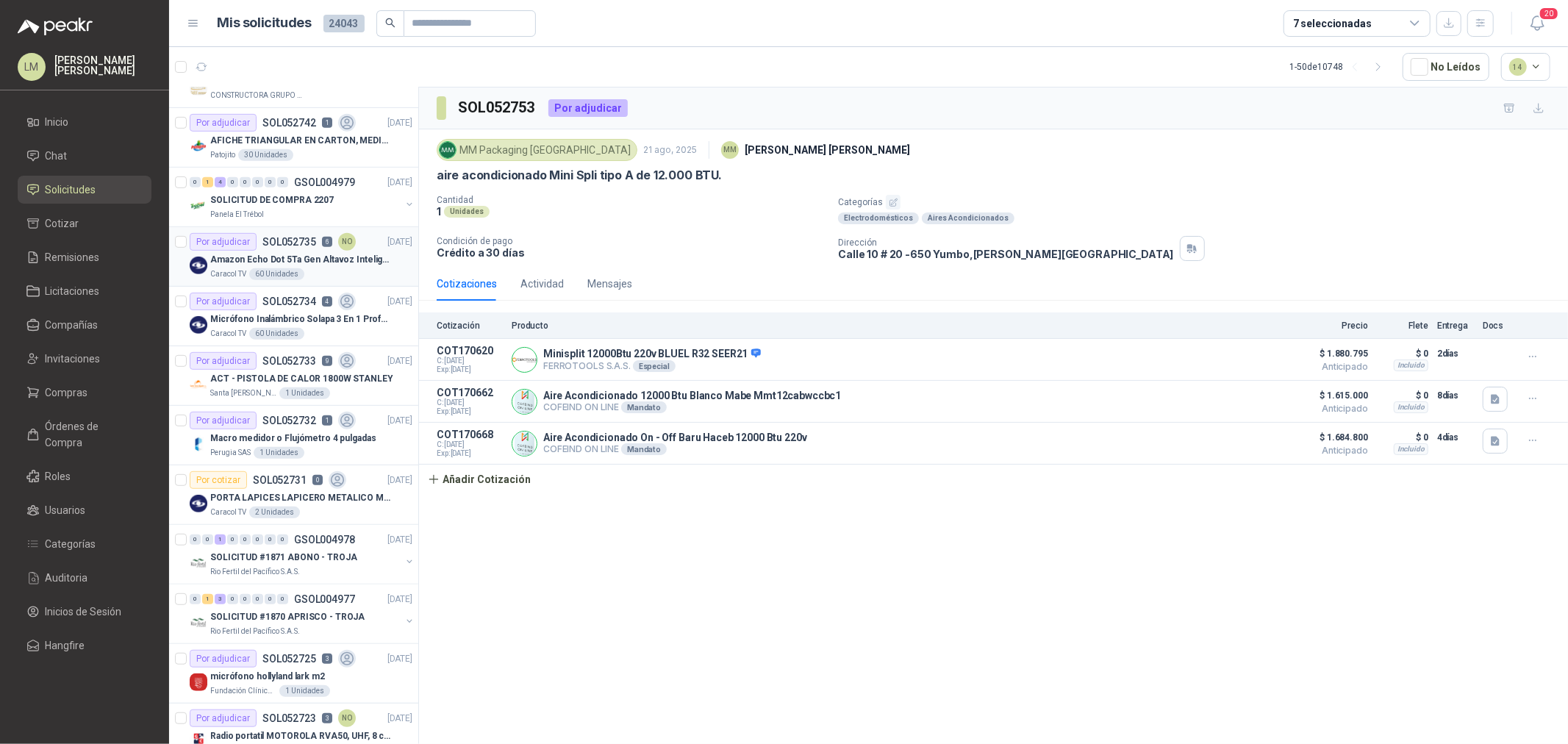
scroll to position [653, 0]
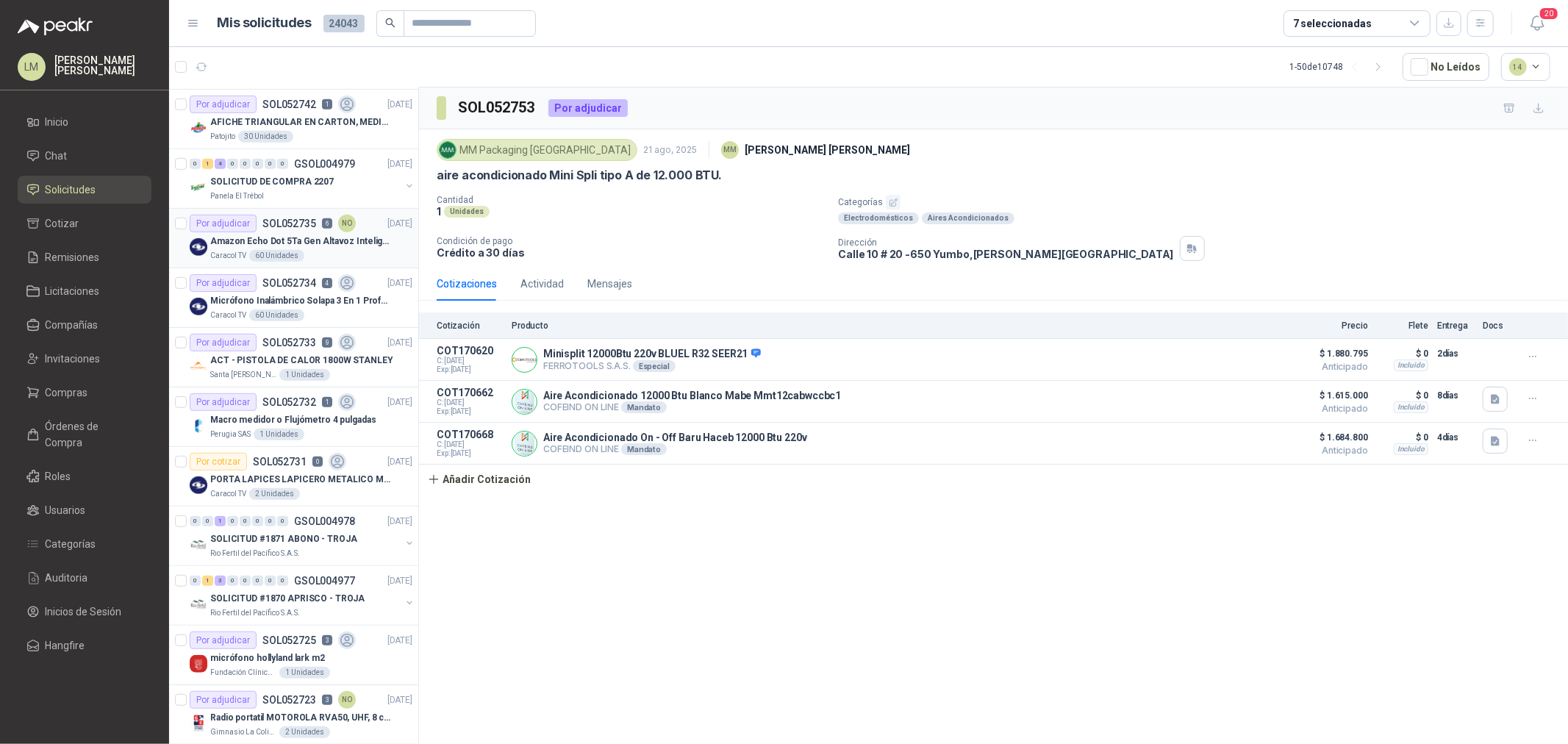
click at [277, 252] on div "60 Unidades" at bounding box center [277, 255] width 55 height 12
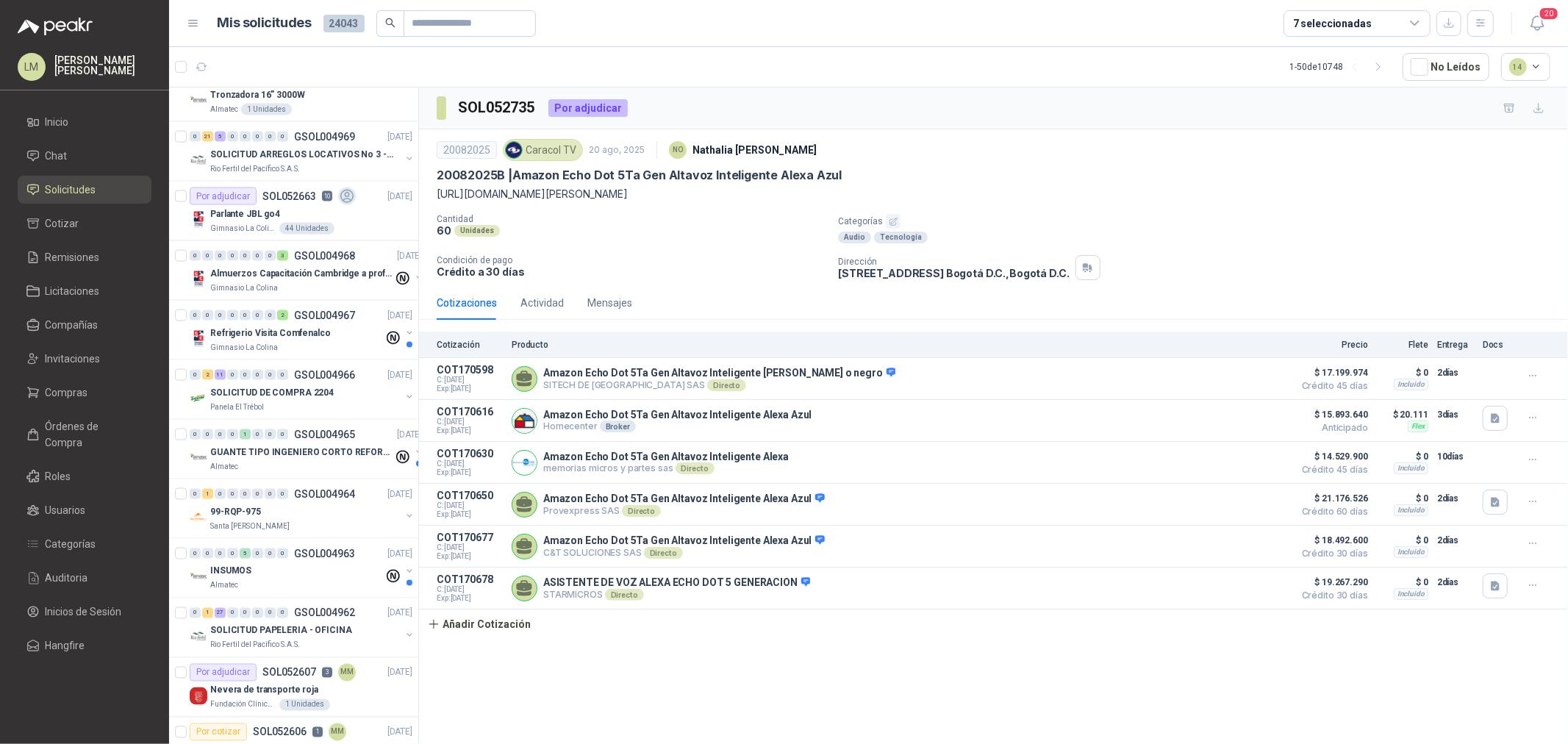
scroll to position [1879, 0]
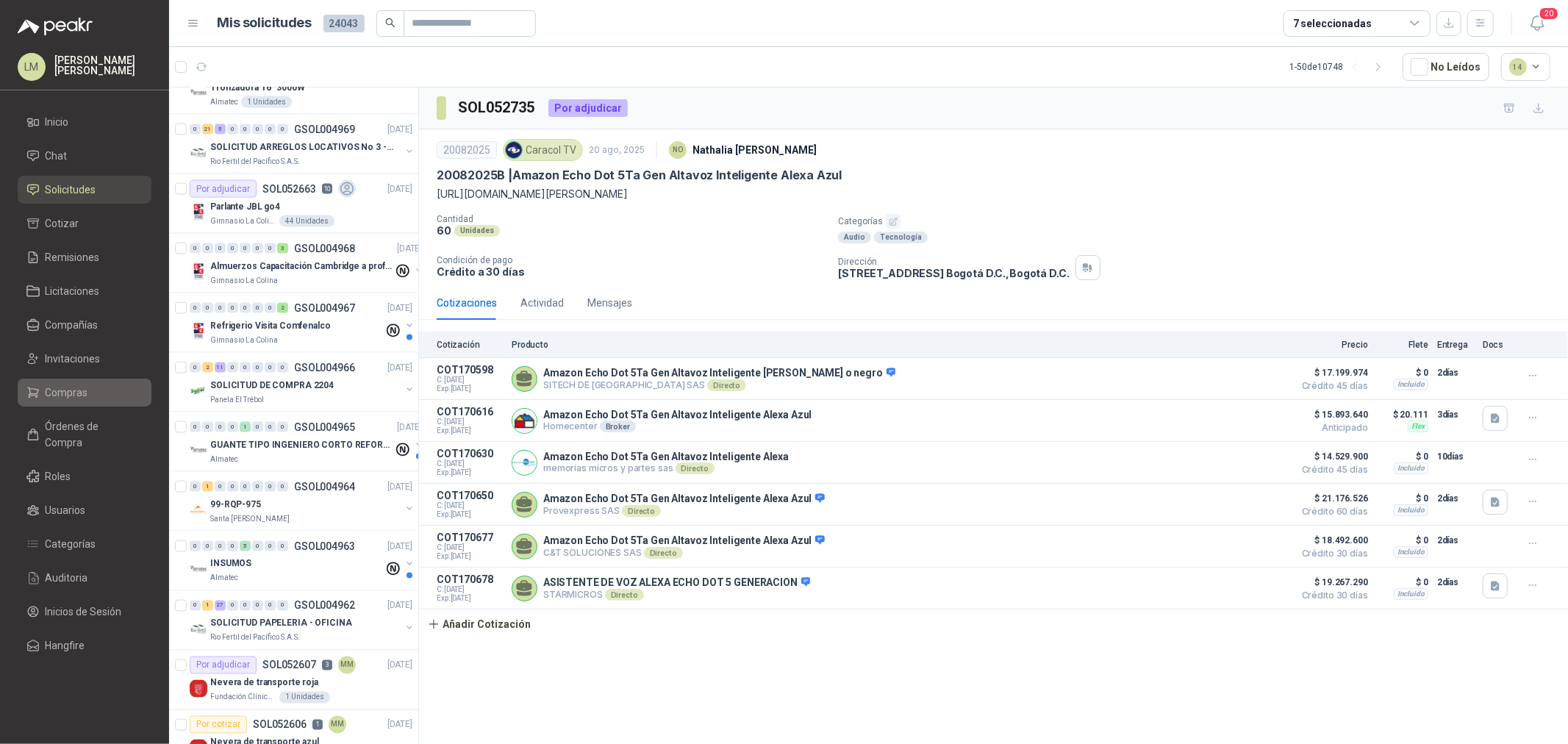
click at [70, 400] on span "Compras" at bounding box center [67, 392] width 43 height 16
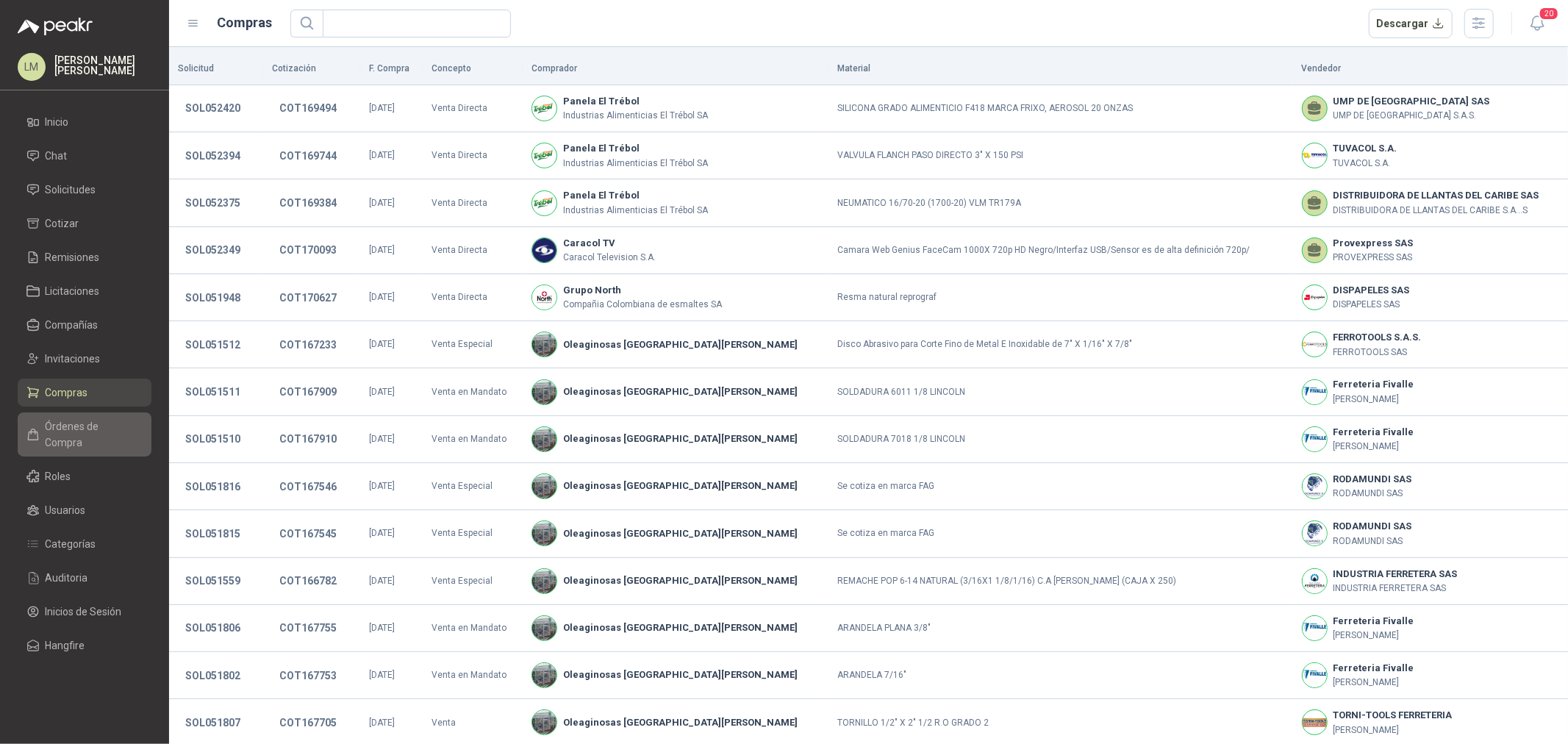
click at [75, 420] on span "Órdenes de Compra" at bounding box center [91, 435] width 92 height 32
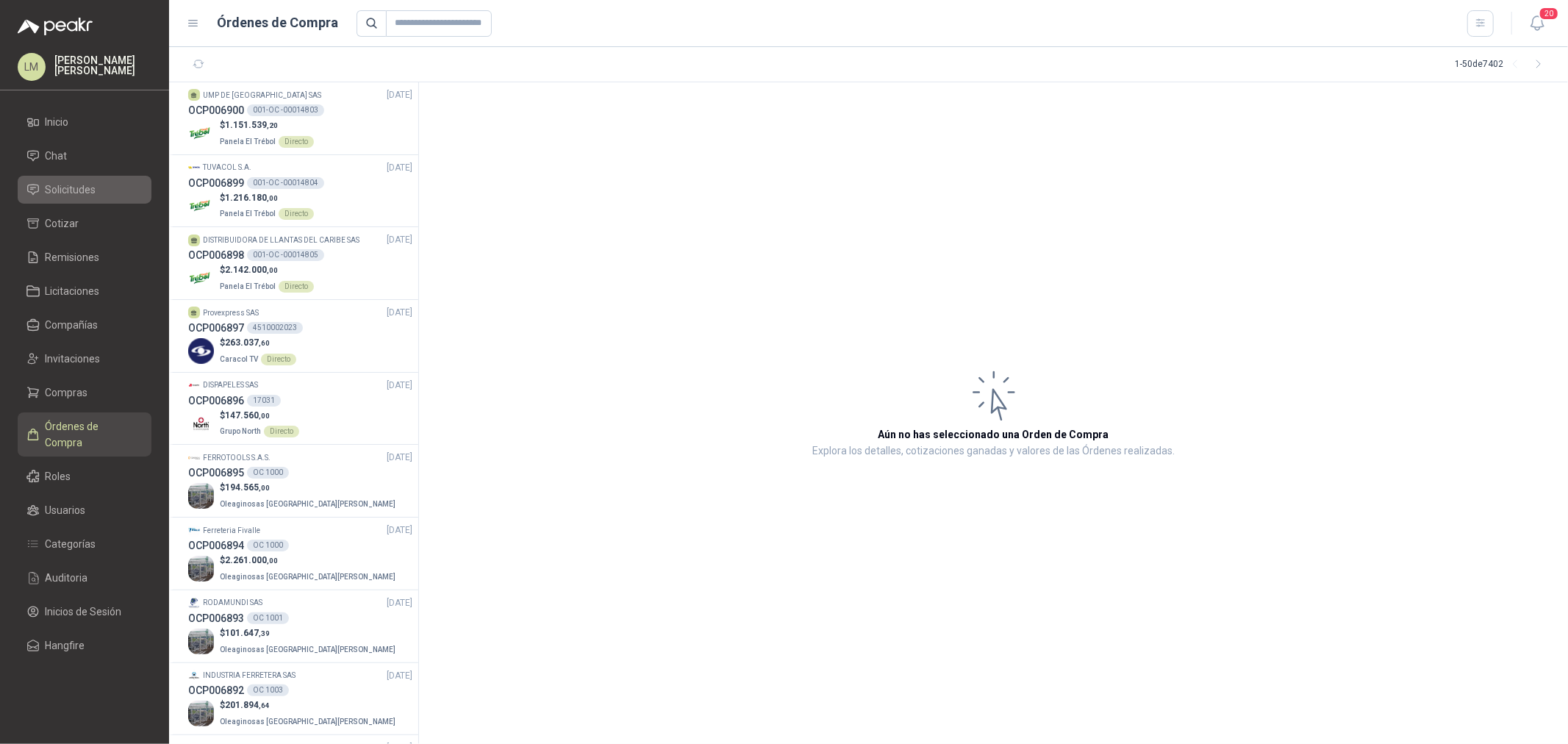
click at [68, 186] on span "Solicitudes" at bounding box center [71, 189] width 51 height 16
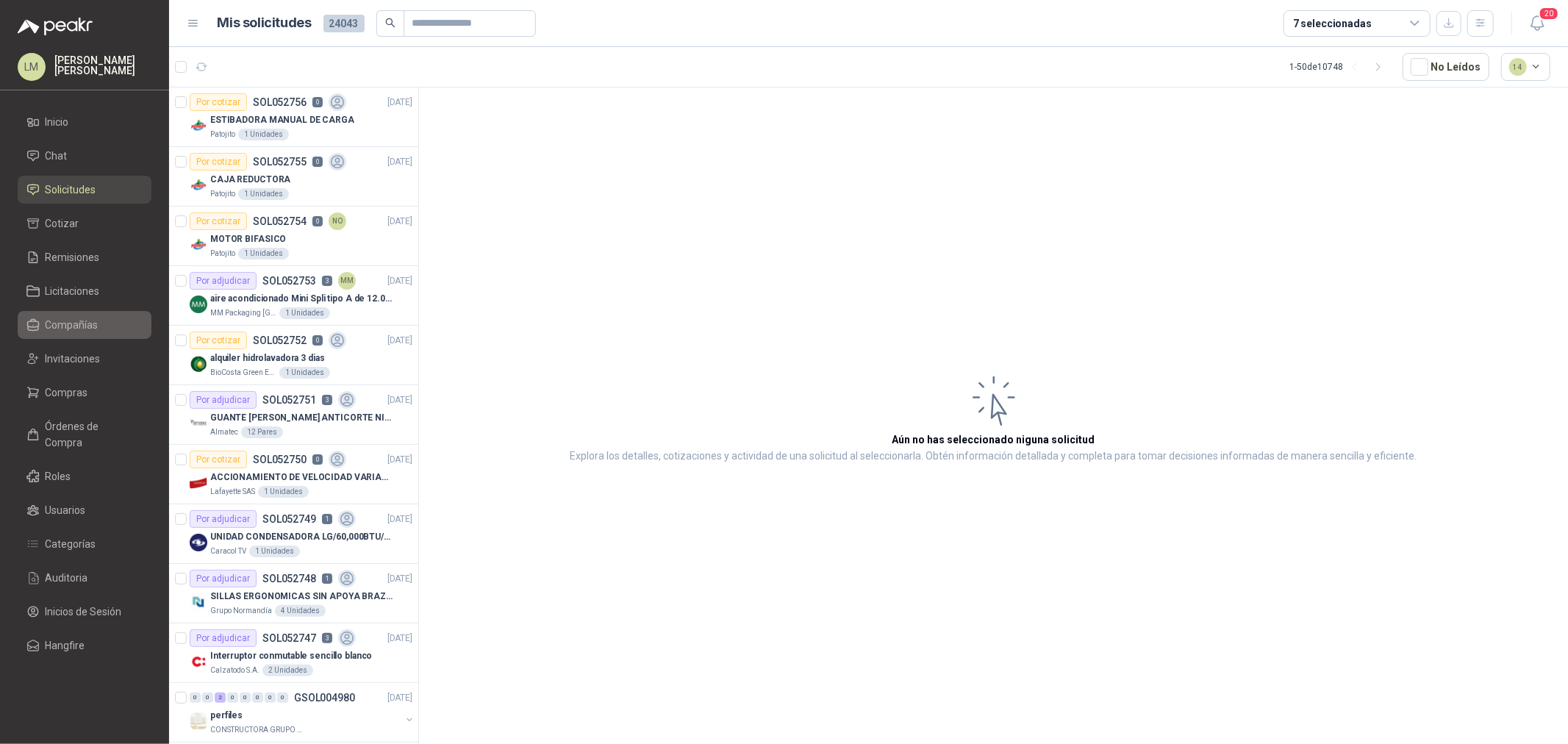
click at [81, 321] on span "Compañías" at bounding box center [71, 324] width 53 height 16
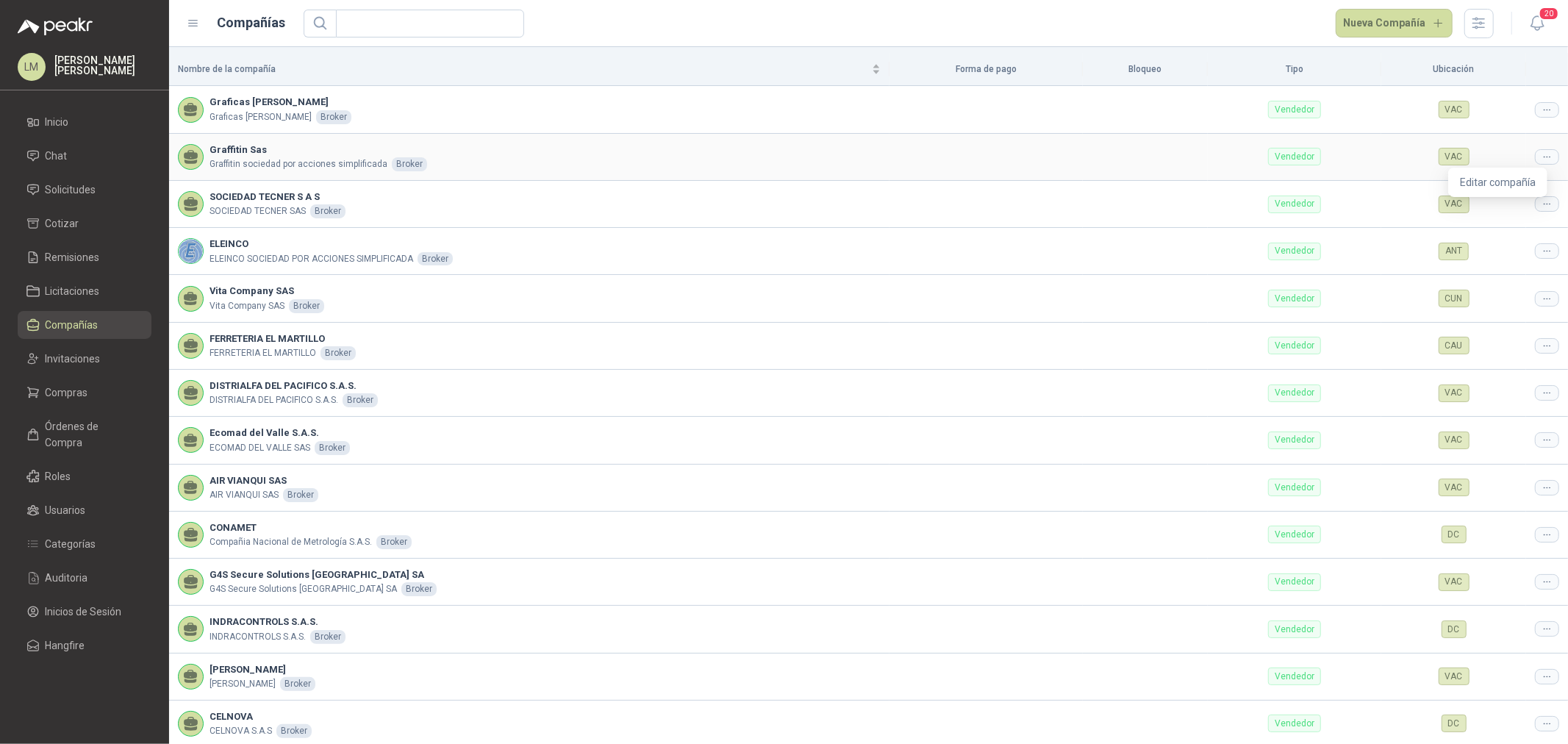
click at [1542, 158] on icon at bounding box center [1547, 157] width 11 height 11
click at [1520, 174] on span "Editar compañía" at bounding box center [1497, 182] width 76 height 16
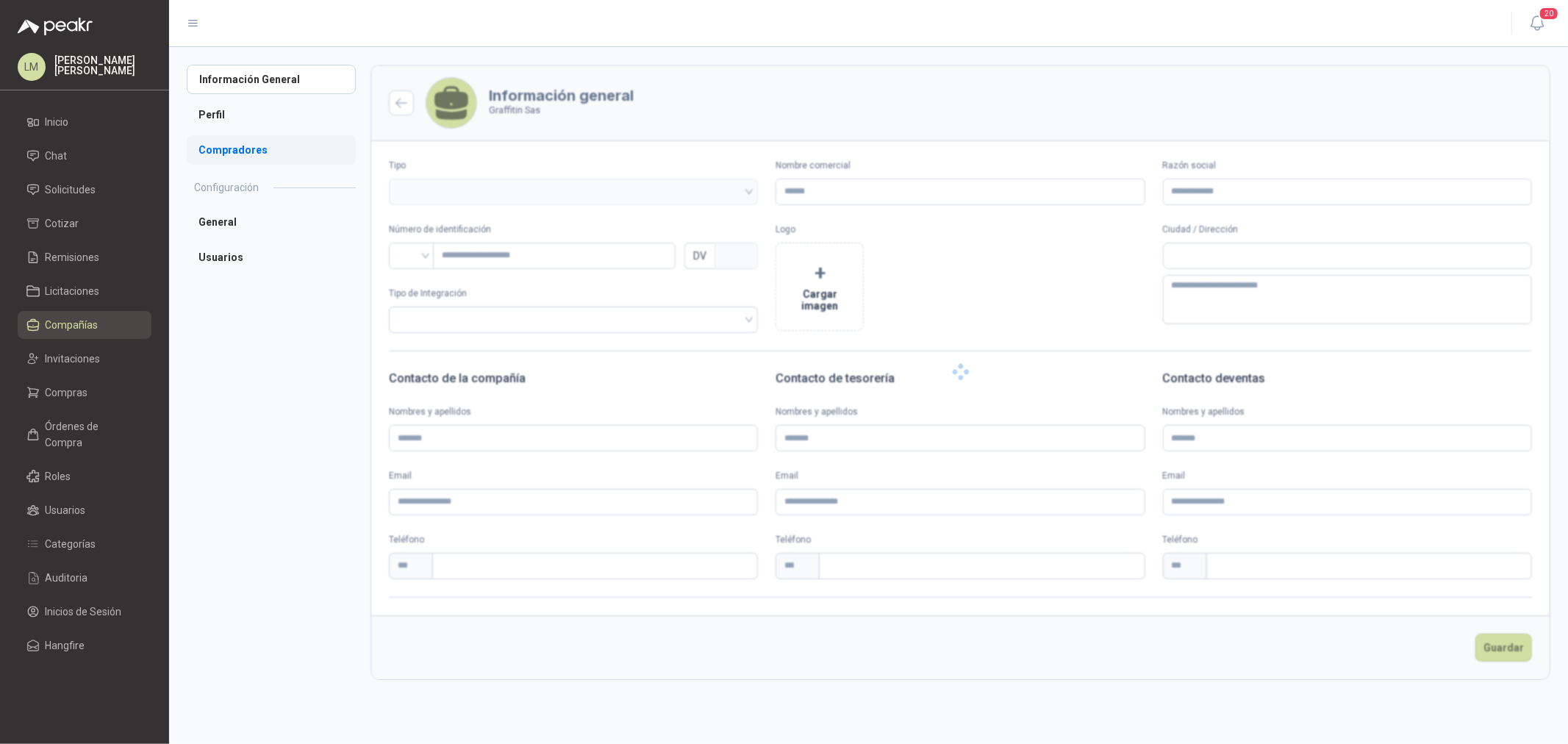
type input "**********"
type input "*********"
type input "*"
type textarea "**********"
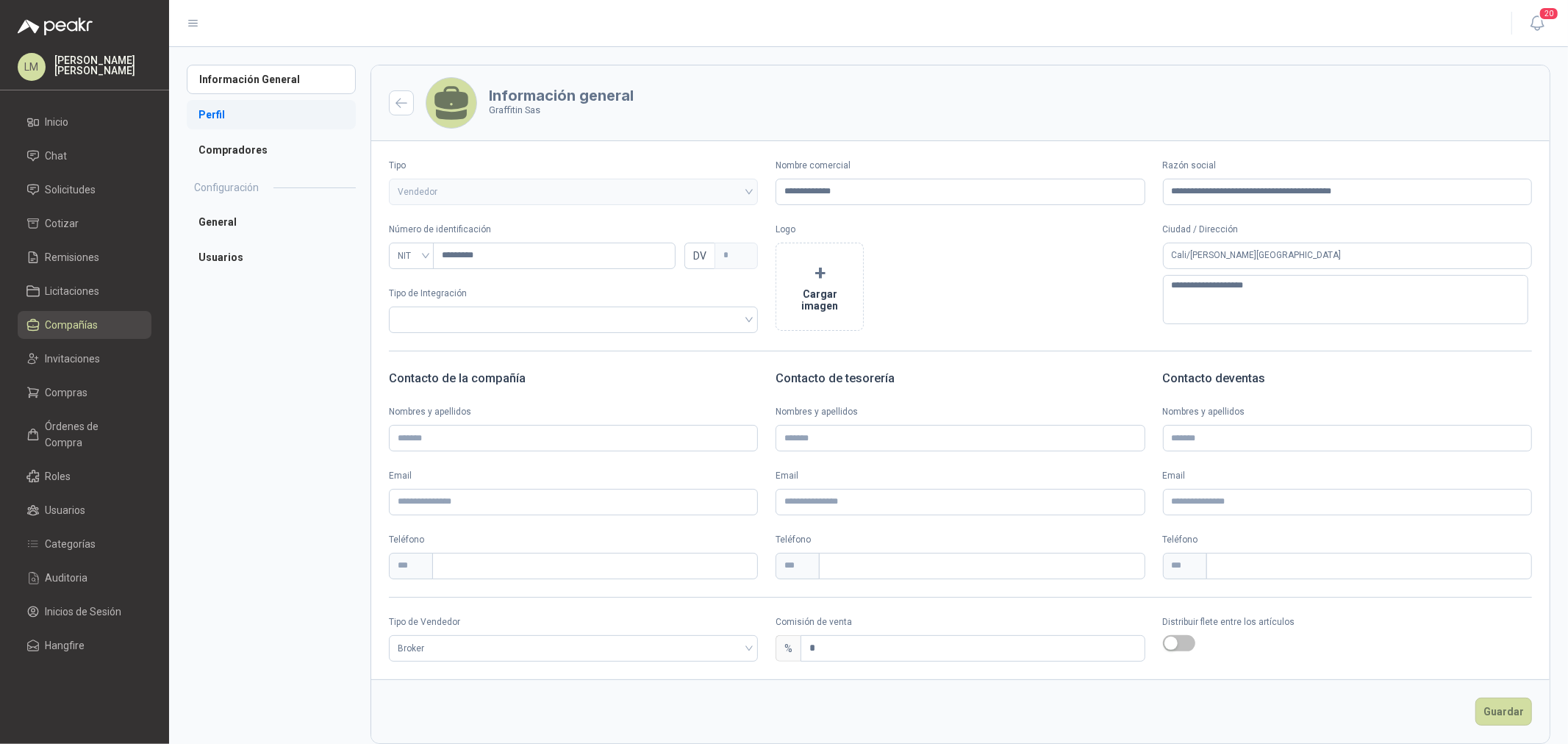
click at [222, 119] on li "Perfil" at bounding box center [271, 114] width 169 height 29
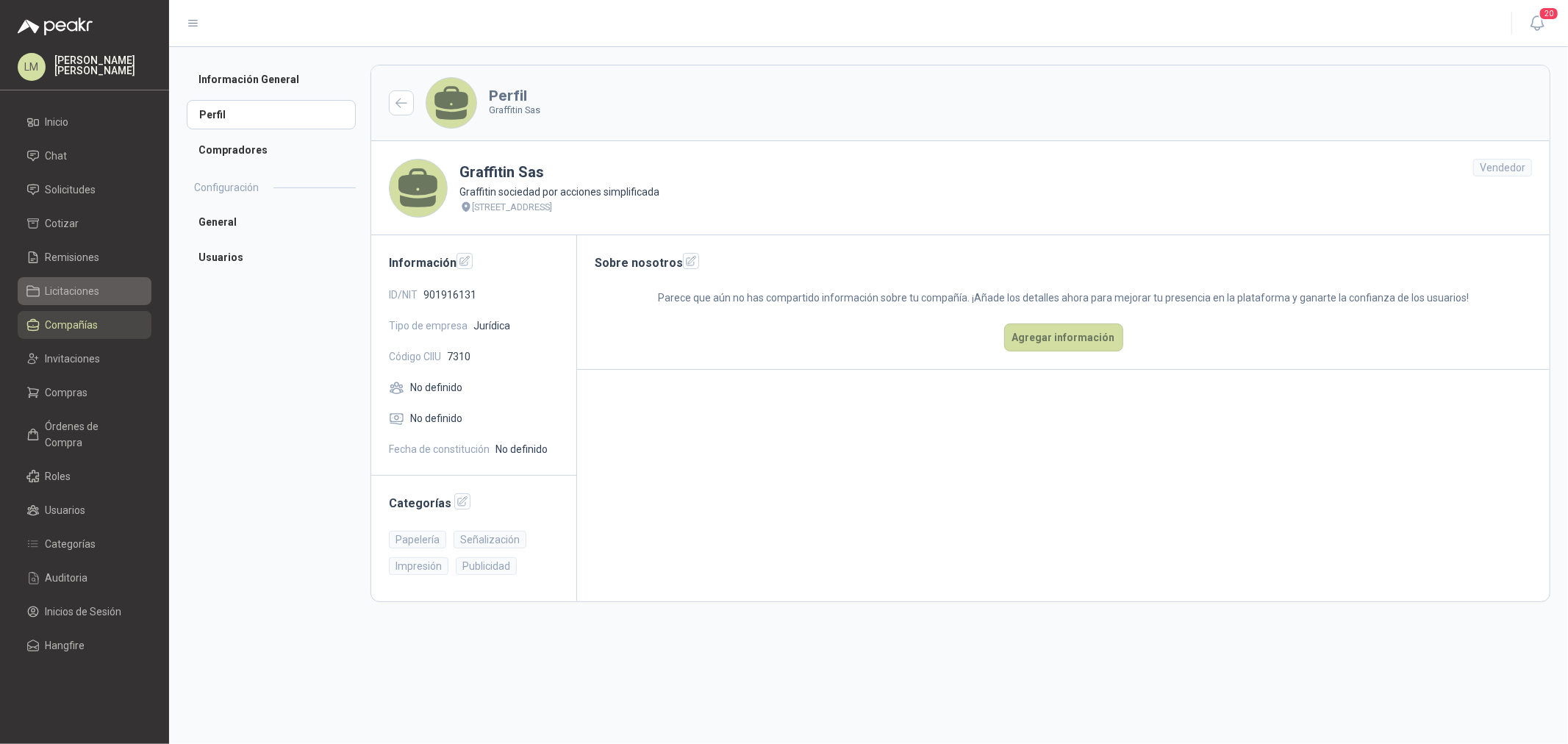
click at [75, 300] on link "Licitaciones" at bounding box center [84, 291] width 134 height 28
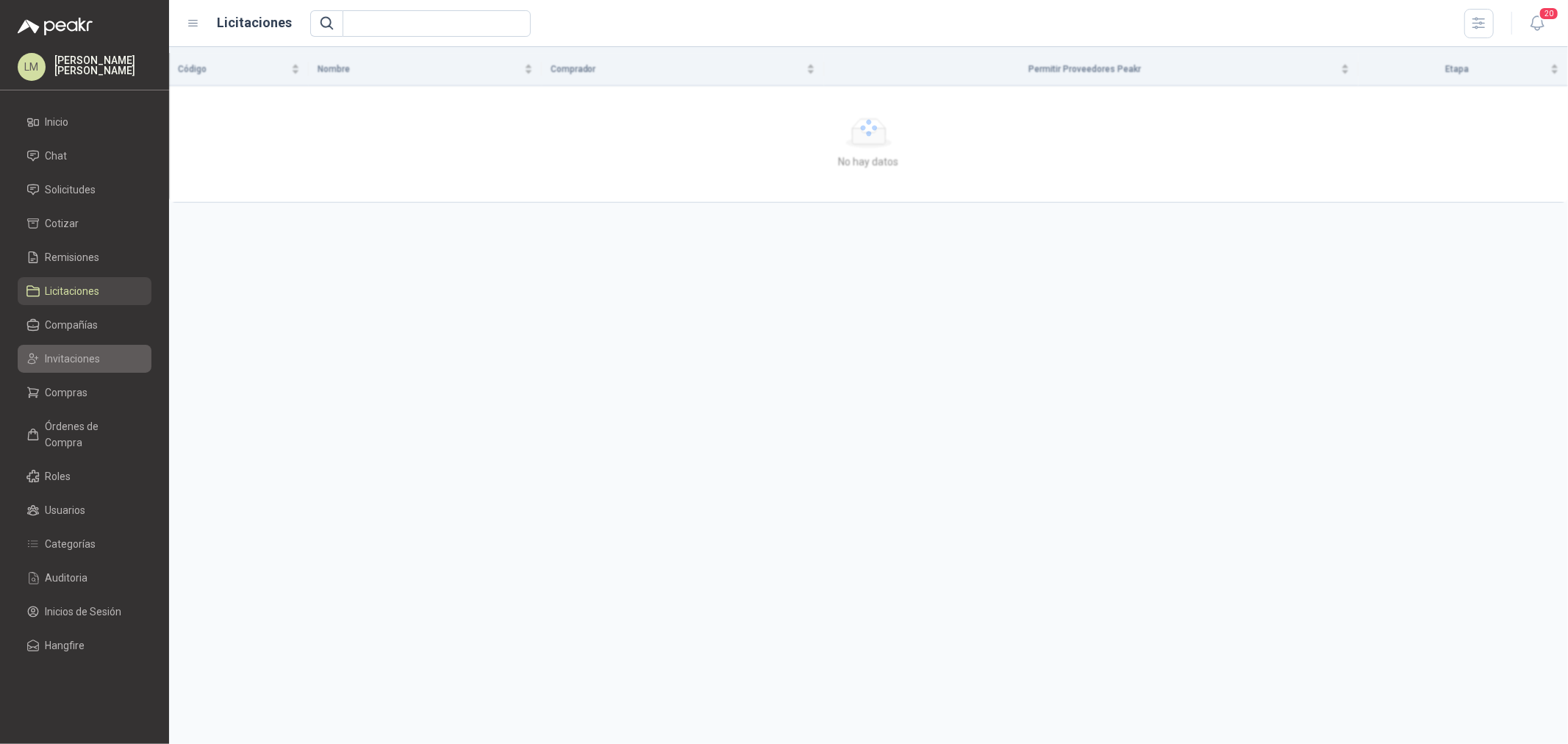
click at [75, 359] on span "Invitaciones" at bounding box center [73, 358] width 55 height 16
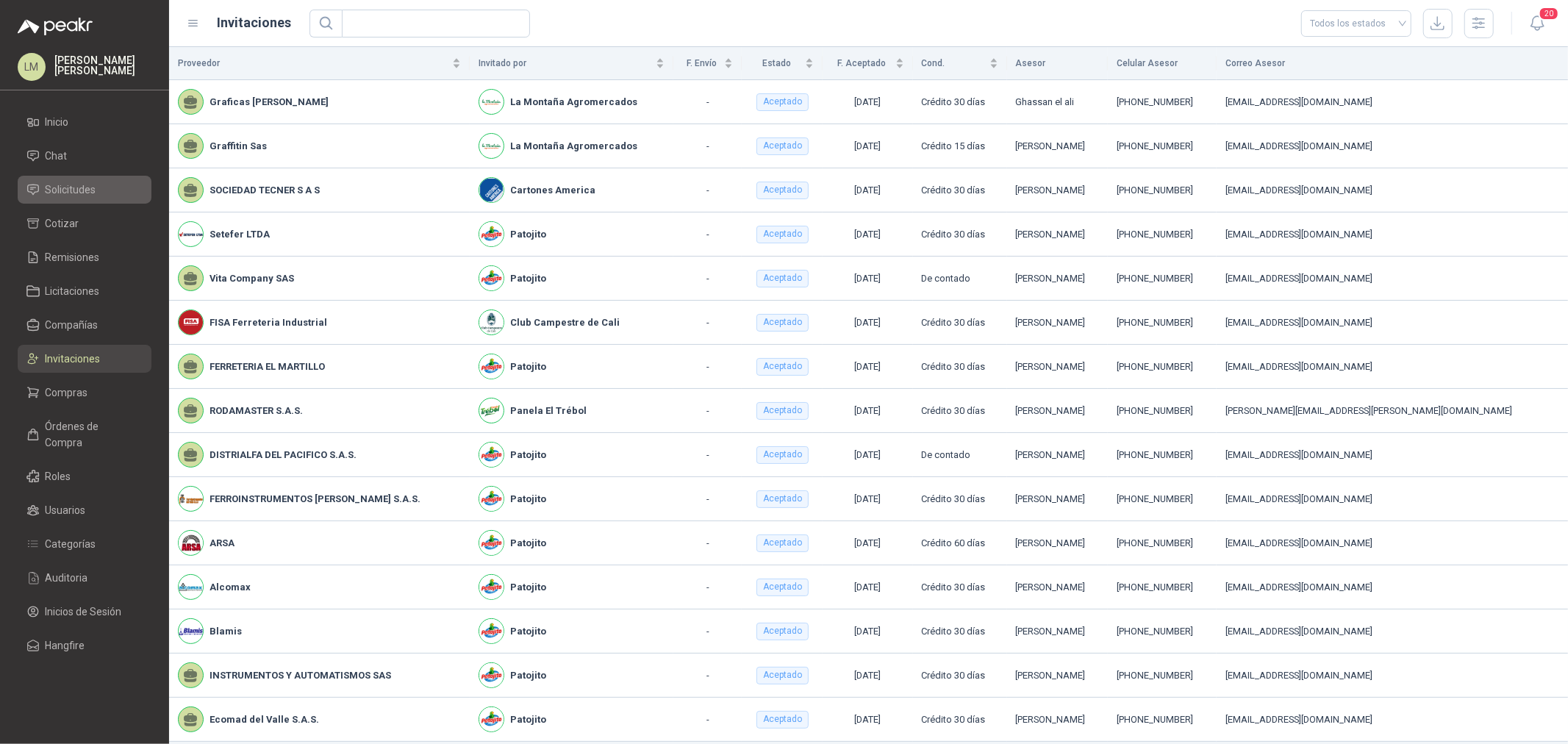
click at [76, 183] on span "Solicitudes" at bounding box center [71, 189] width 51 height 16
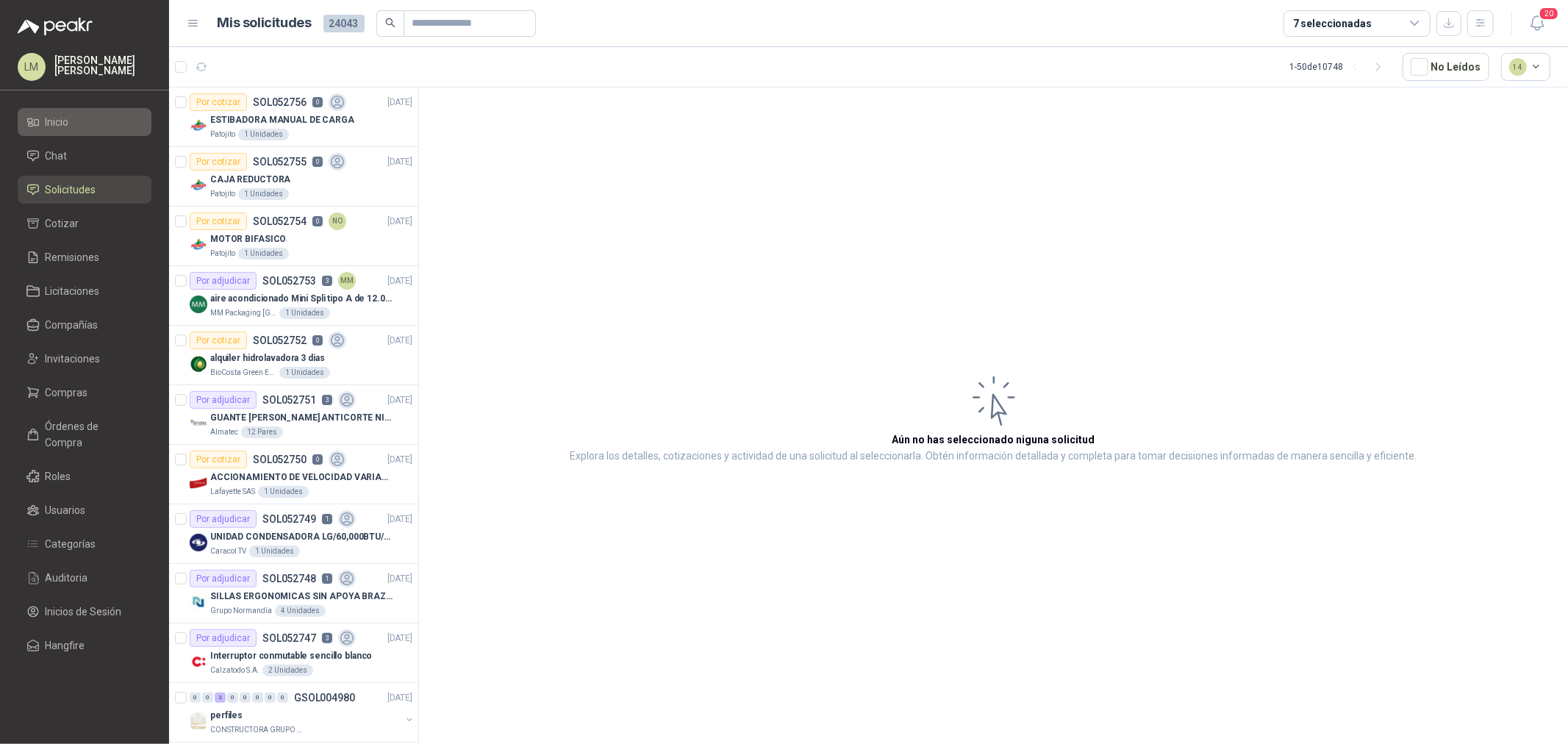
click at [63, 120] on span "Inicio" at bounding box center [57, 122] width 24 height 16
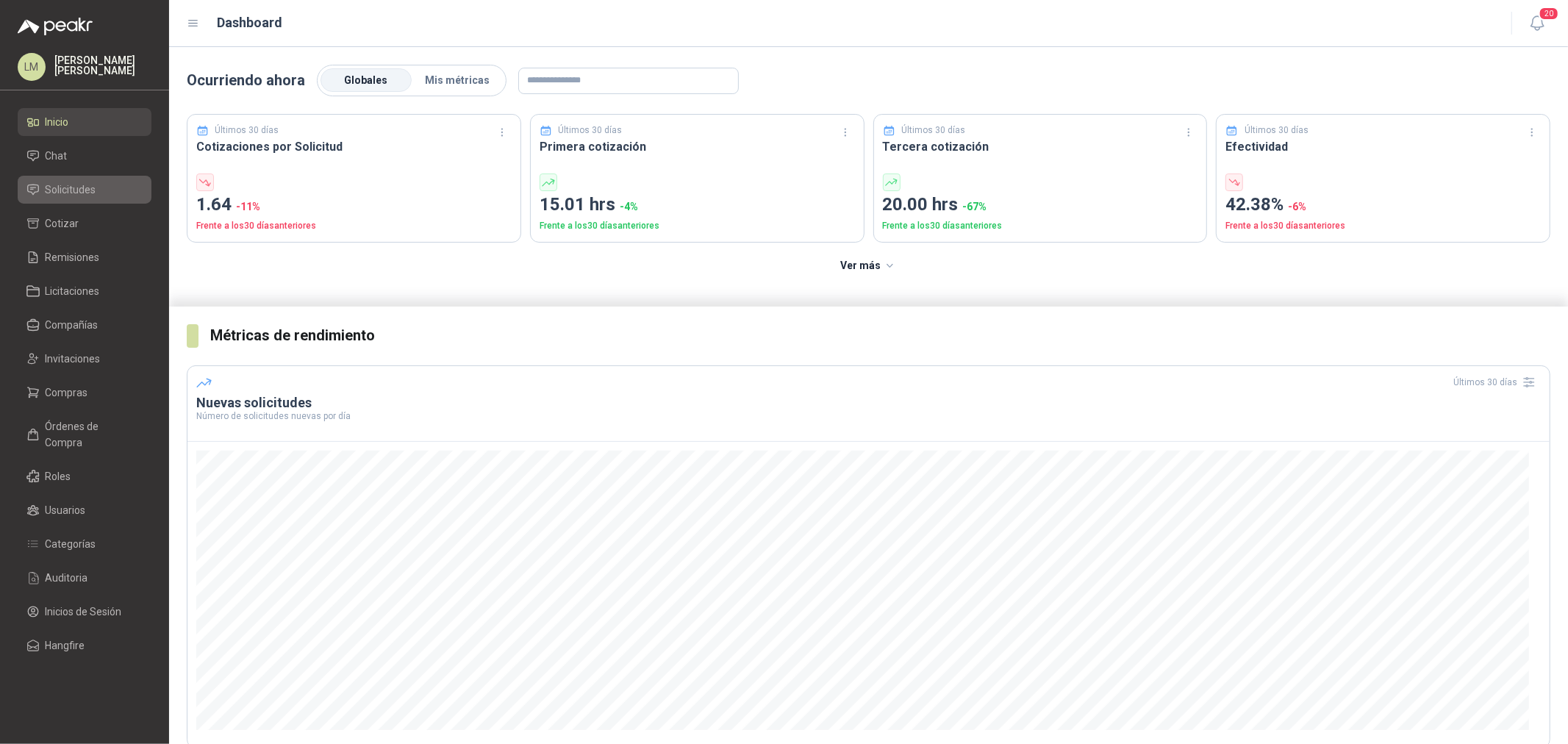
click at [75, 189] on span "Solicitudes" at bounding box center [71, 189] width 51 height 16
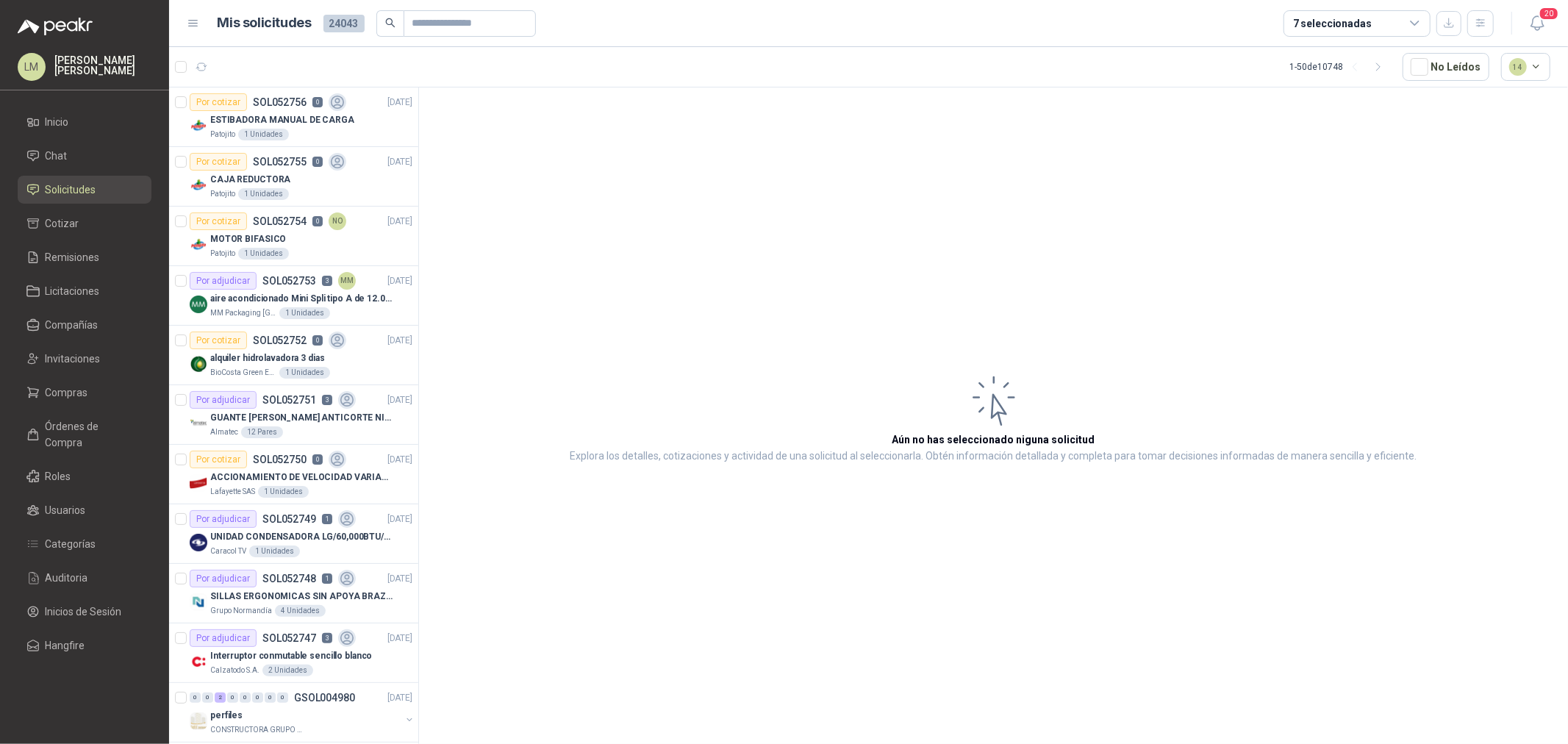
click at [89, 341] on ul "Inicio Chat Solicitudes Cotizar Remisiones Licitaciones Compañías Invitaciones …" at bounding box center [84, 387] width 169 height 558
click at [78, 370] on link "Invitaciones" at bounding box center [84, 359] width 134 height 28
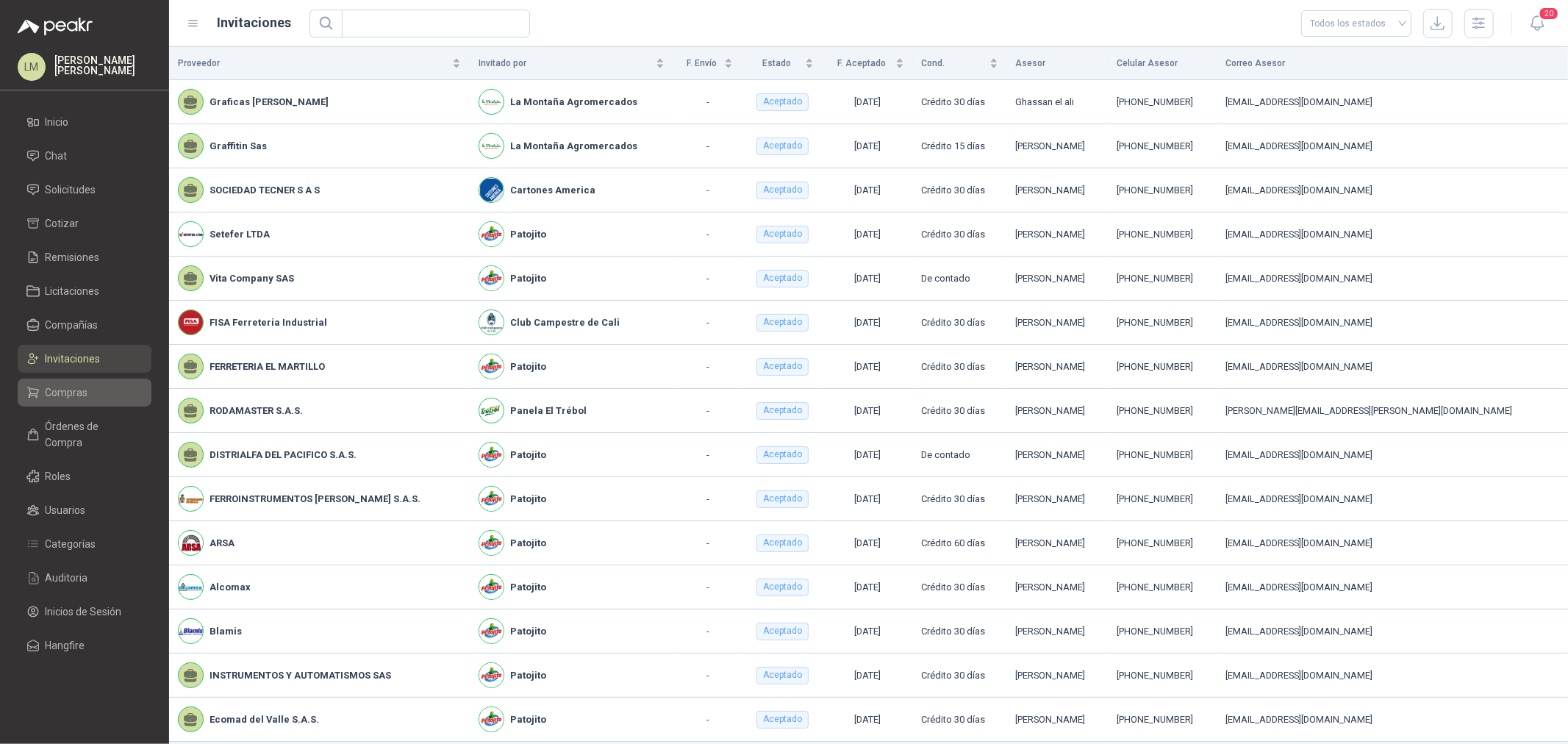
click at [79, 390] on span "Compras" at bounding box center [67, 392] width 43 height 16
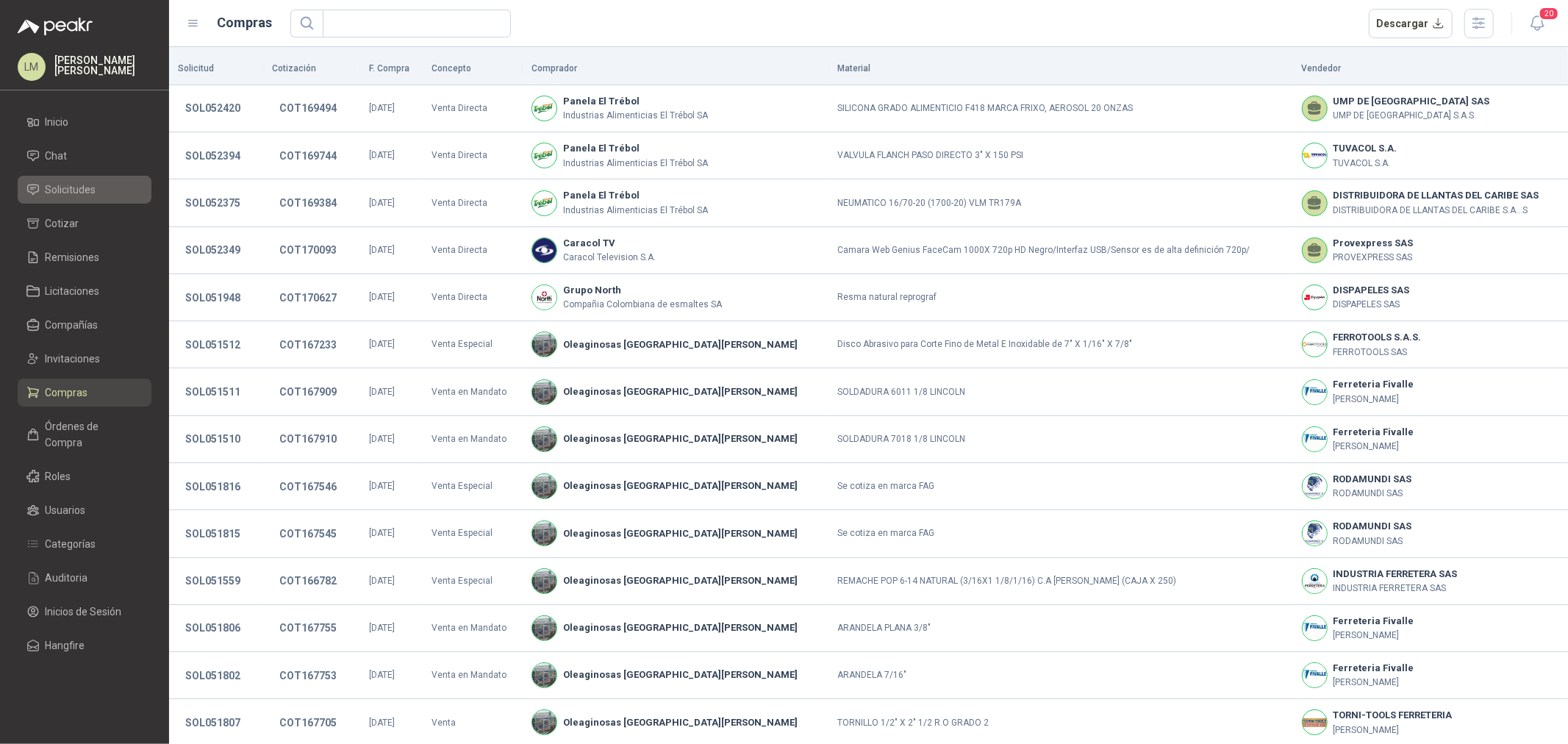
click at [81, 189] on span "Solicitudes" at bounding box center [71, 189] width 51 height 16
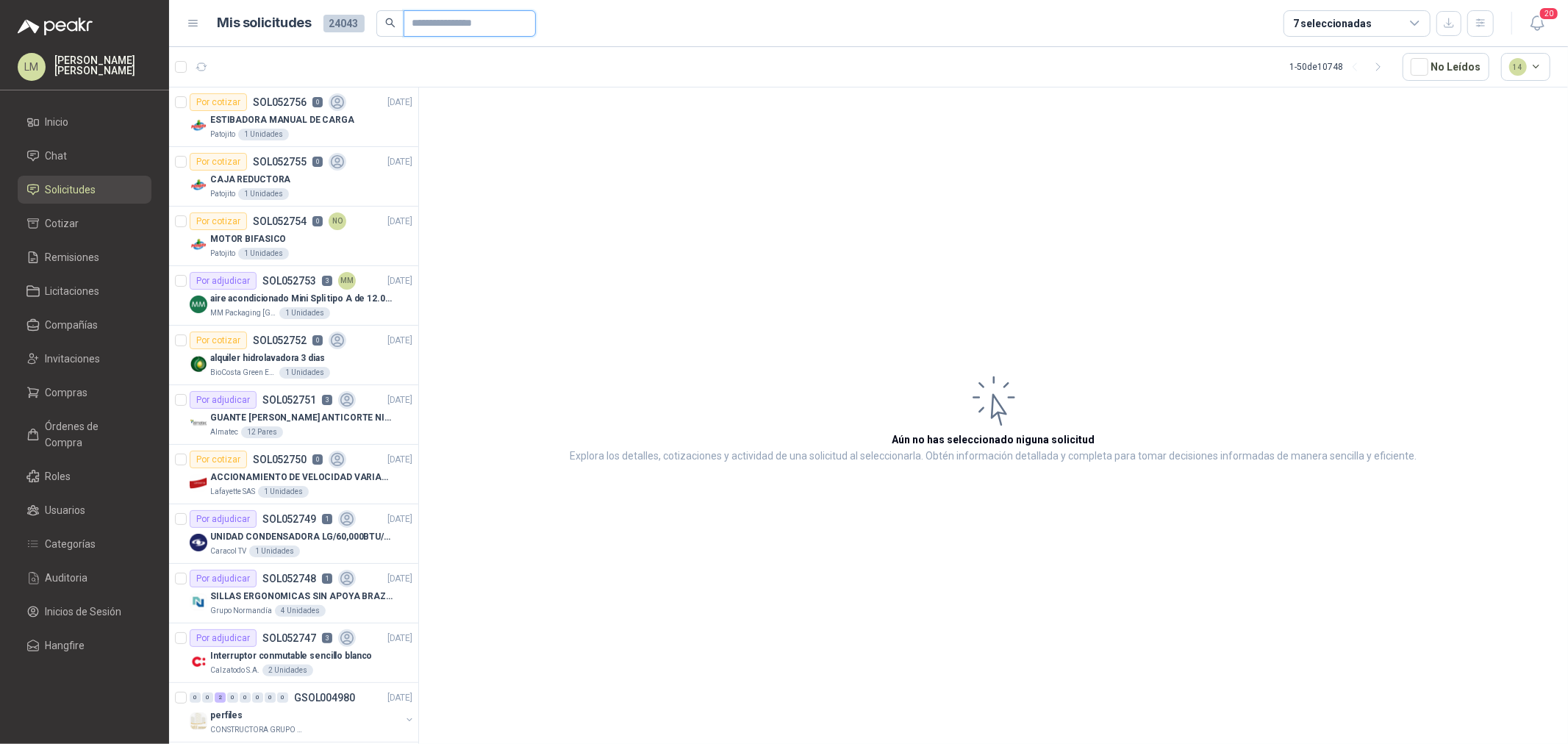
click at [445, 18] on input "text" at bounding box center [464, 23] width 103 height 25
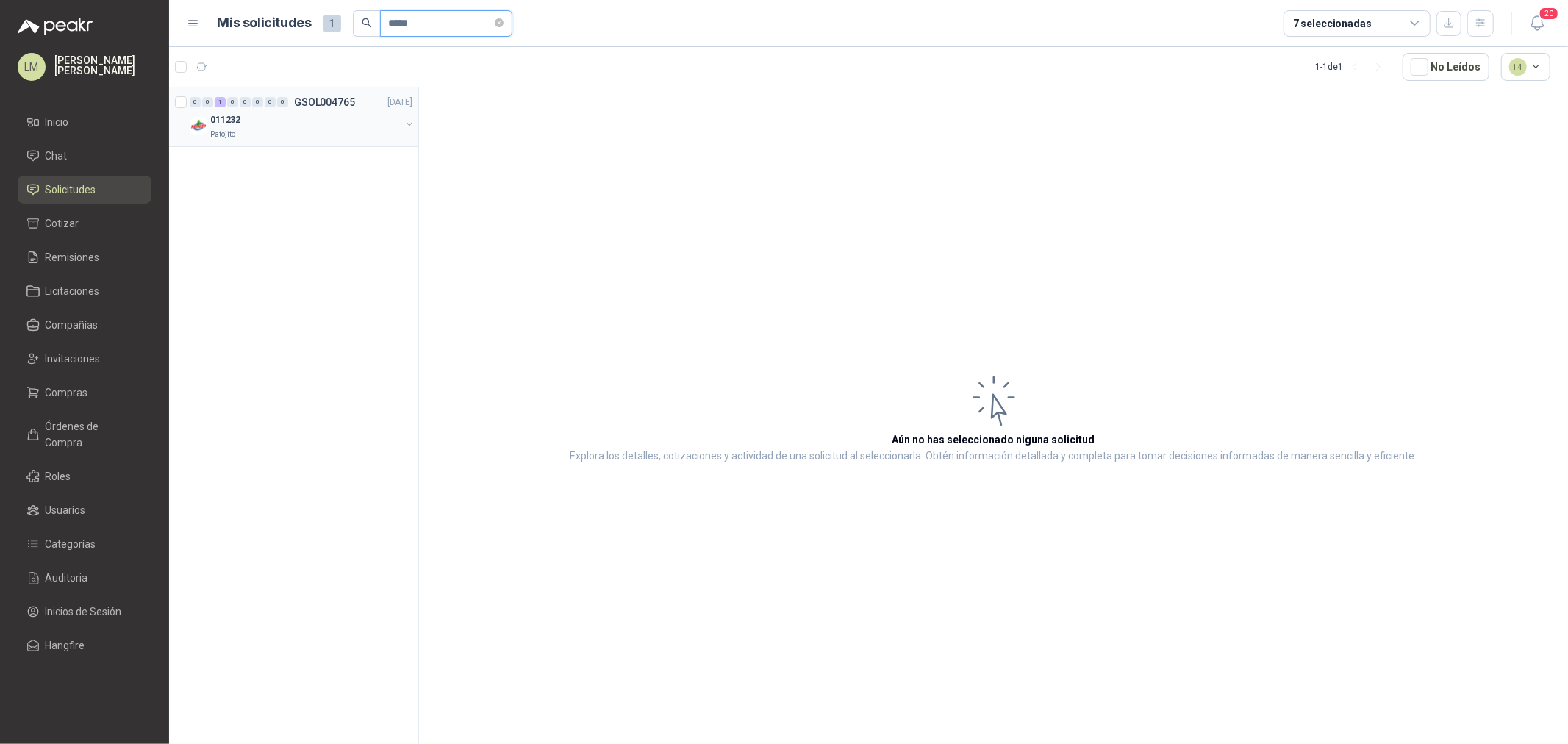
type input "*****"
click at [408, 122] on button "button" at bounding box center [409, 123] width 12 height 12
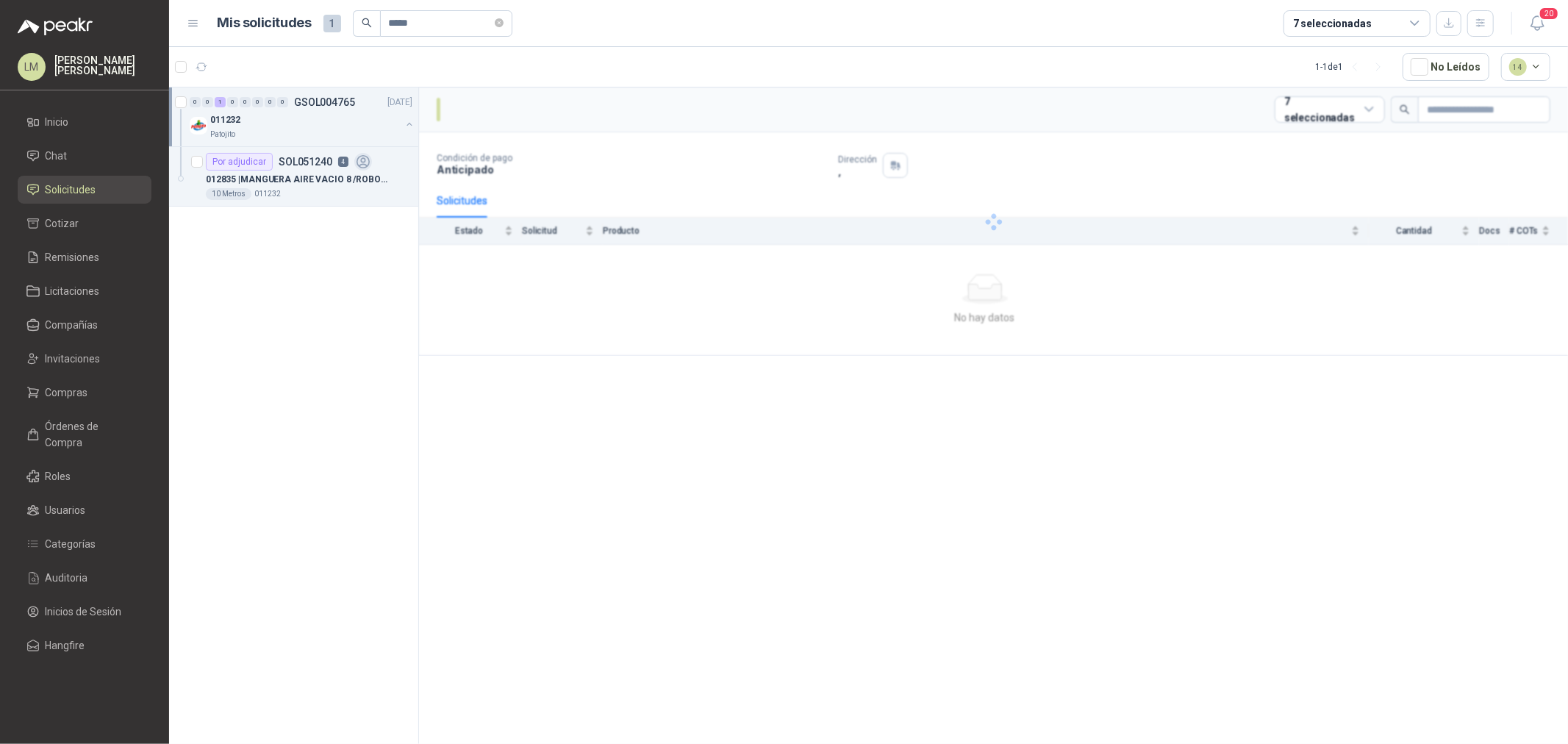
click at [332, 147] on div "0 0 1 0 0 0 0 0 GSOL004765 [DATE] 011232 Patojito" at bounding box center [294, 117] width 249 height 60
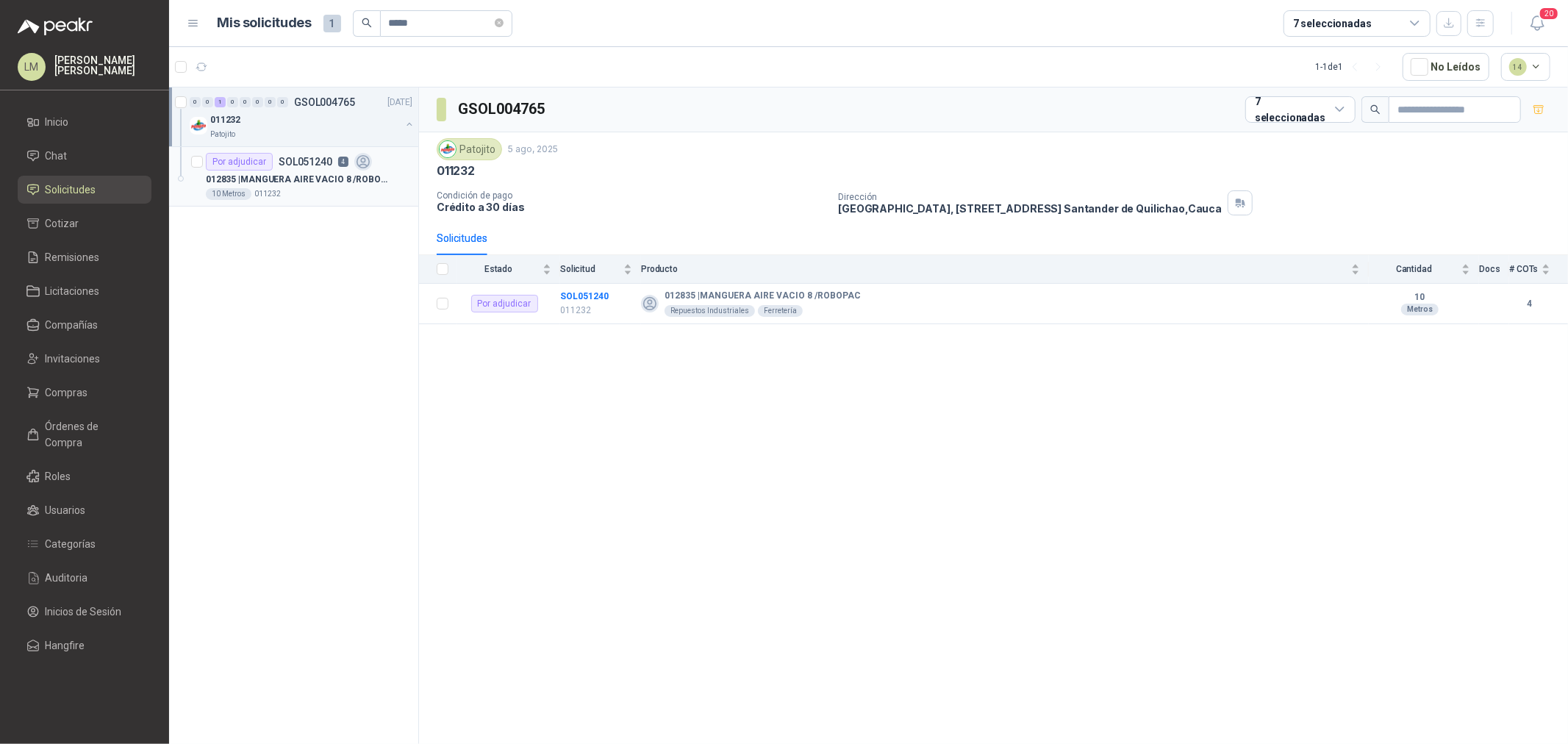
click at [332, 168] on div "Por adjudicar SOL051240 4" at bounding box center [288, 161] width 166 height 18
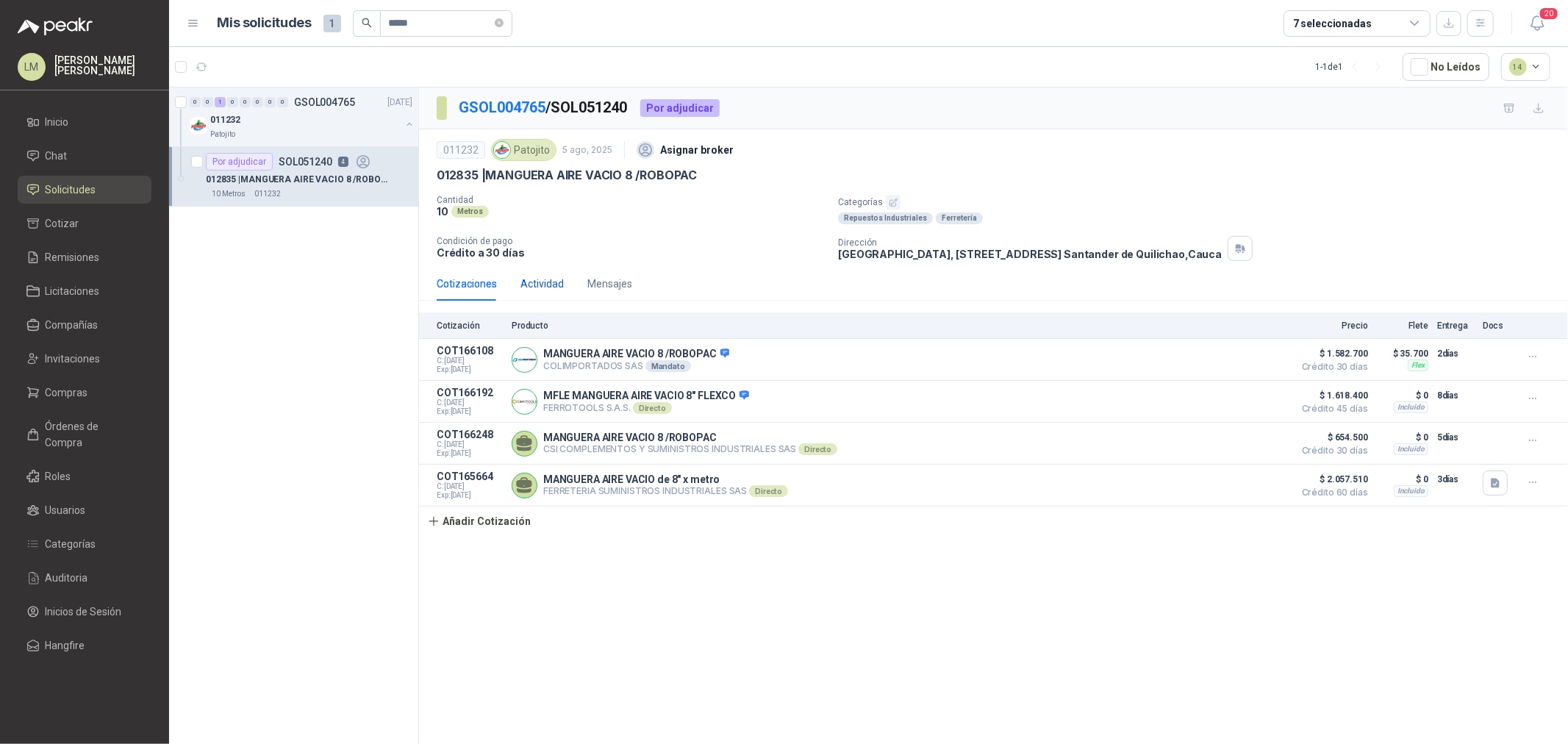
click at [546, 284] on div "Actividad" at bounding box center [542, 284] width 44 height 16
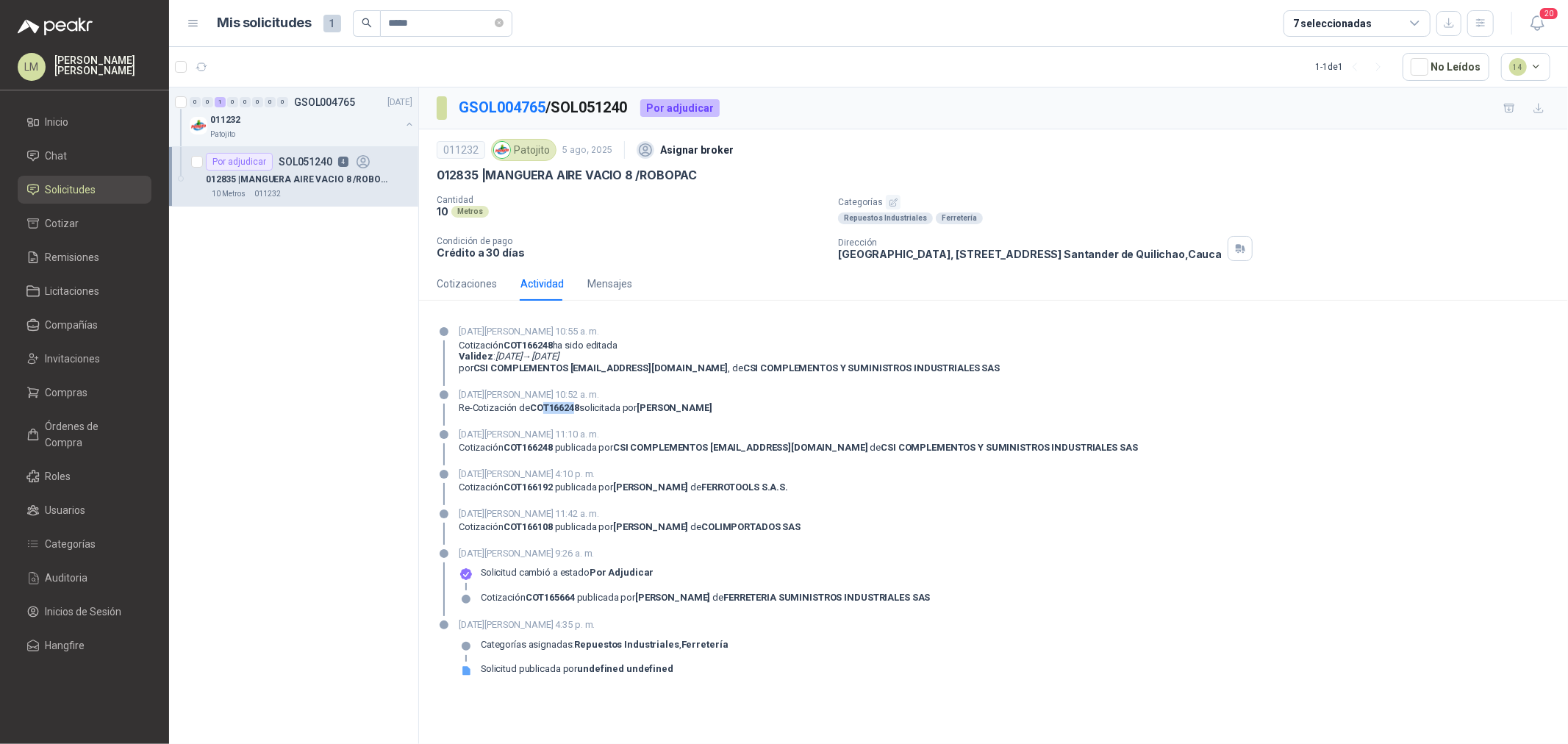
drag, startPoint x: 578, startPoint y: 408, endPoint x: 542, endPoint y: 412, distance: 36.2
click at [542, 412] on strong "COT166248" at bounding box center [554, 407] width 49 height 11
click at [467, 288] on div "Cotizaciones" at bounding box center [467, 284] width 61 height 16
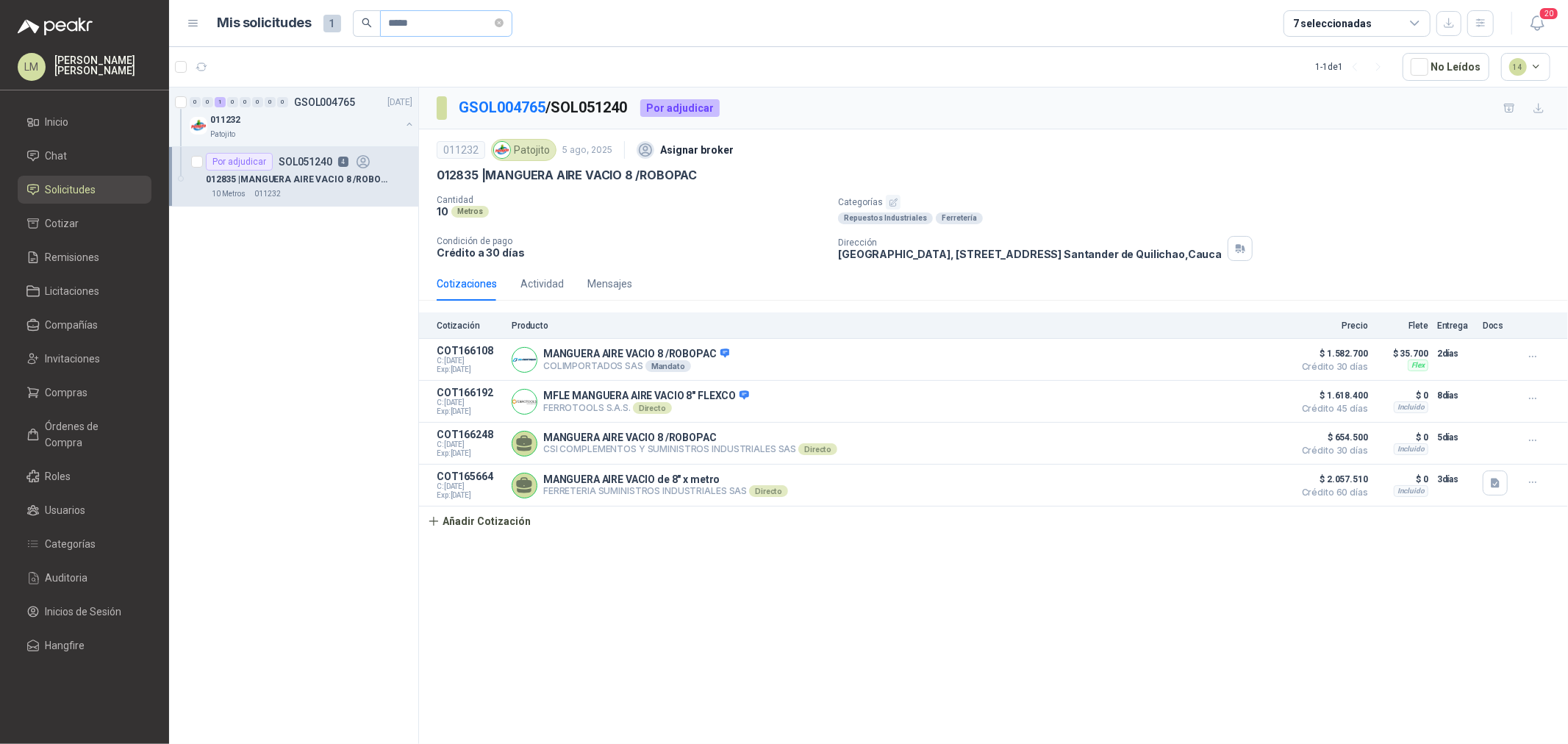
click at [504, 23] on icon "close-circle" at bounding box center [499, 23] width 9 height 9
click at [442, 30] on input "text" at bounding box center [440, 23] width 103 height 25
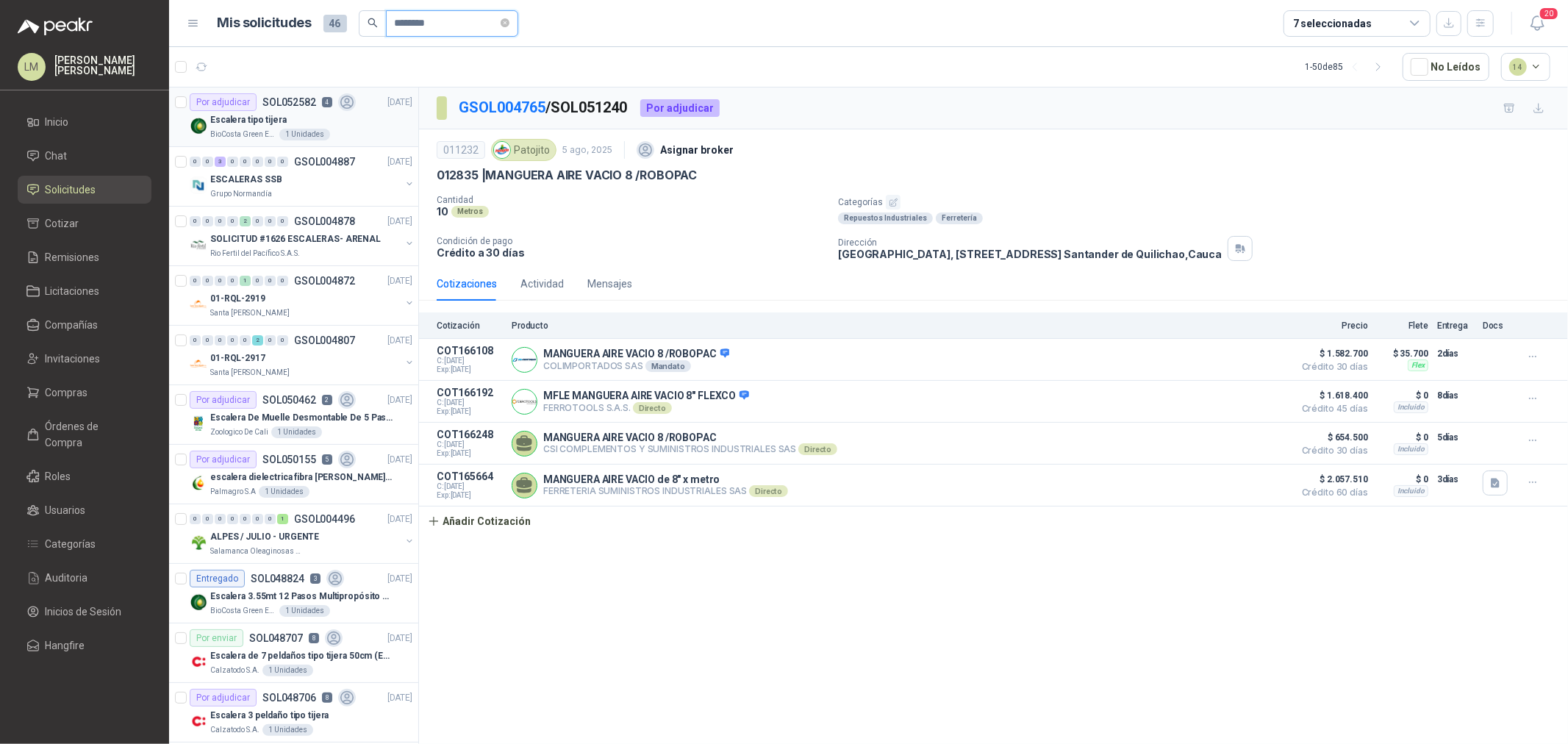
type input "********"
click at [310, 111] on div "Escalera tipo tijera" at bounding box center [311, 120] width 202 height 18
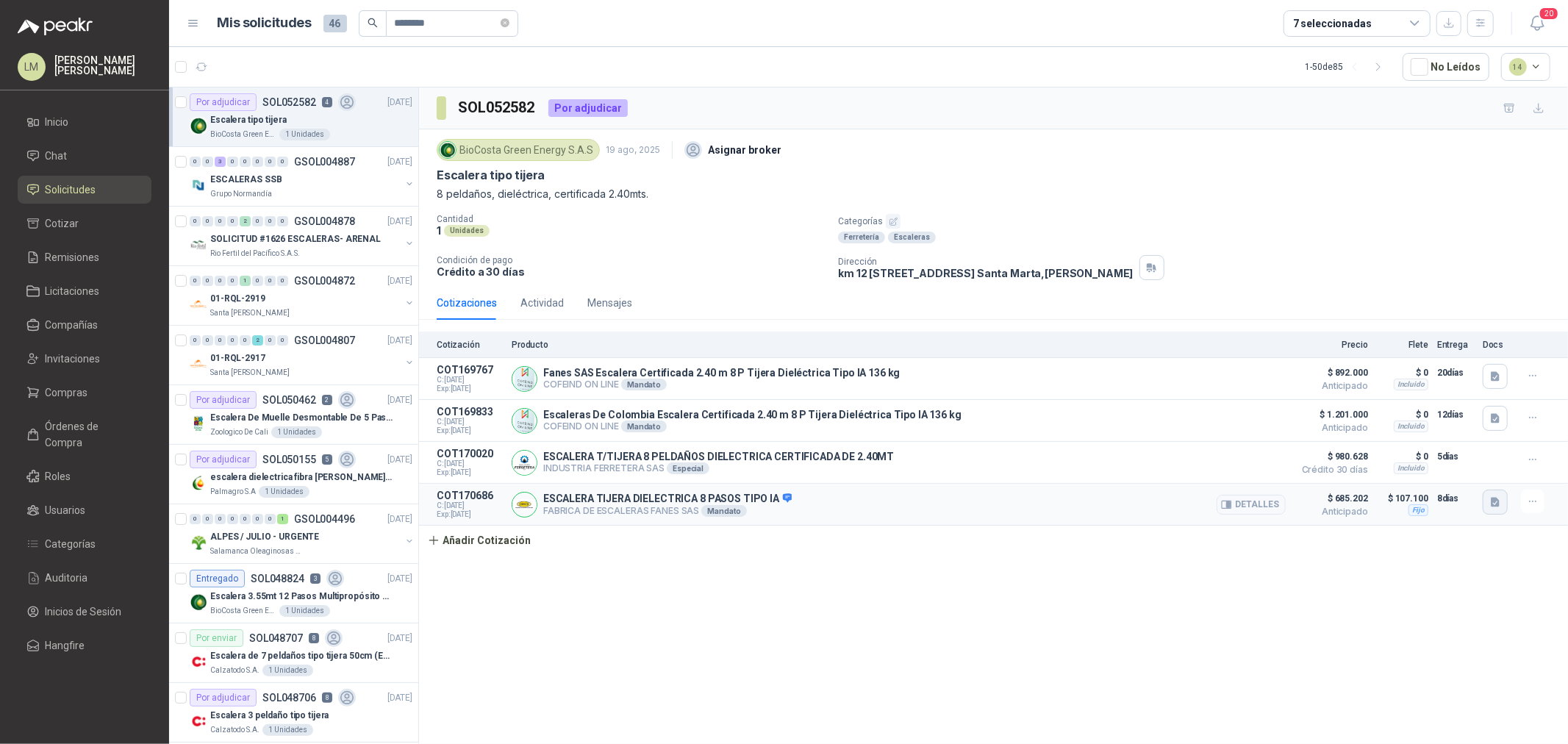
click at [1491, 505] on icon "button" at bounding box center [1496, 502] width 12 height 12
click at [1471, 475] on button "Anexo-TIJERA FIBRA [PERSON_NAME]-8 PASOS.pdf" at bounding box center [1378, 472] width 242 height 15
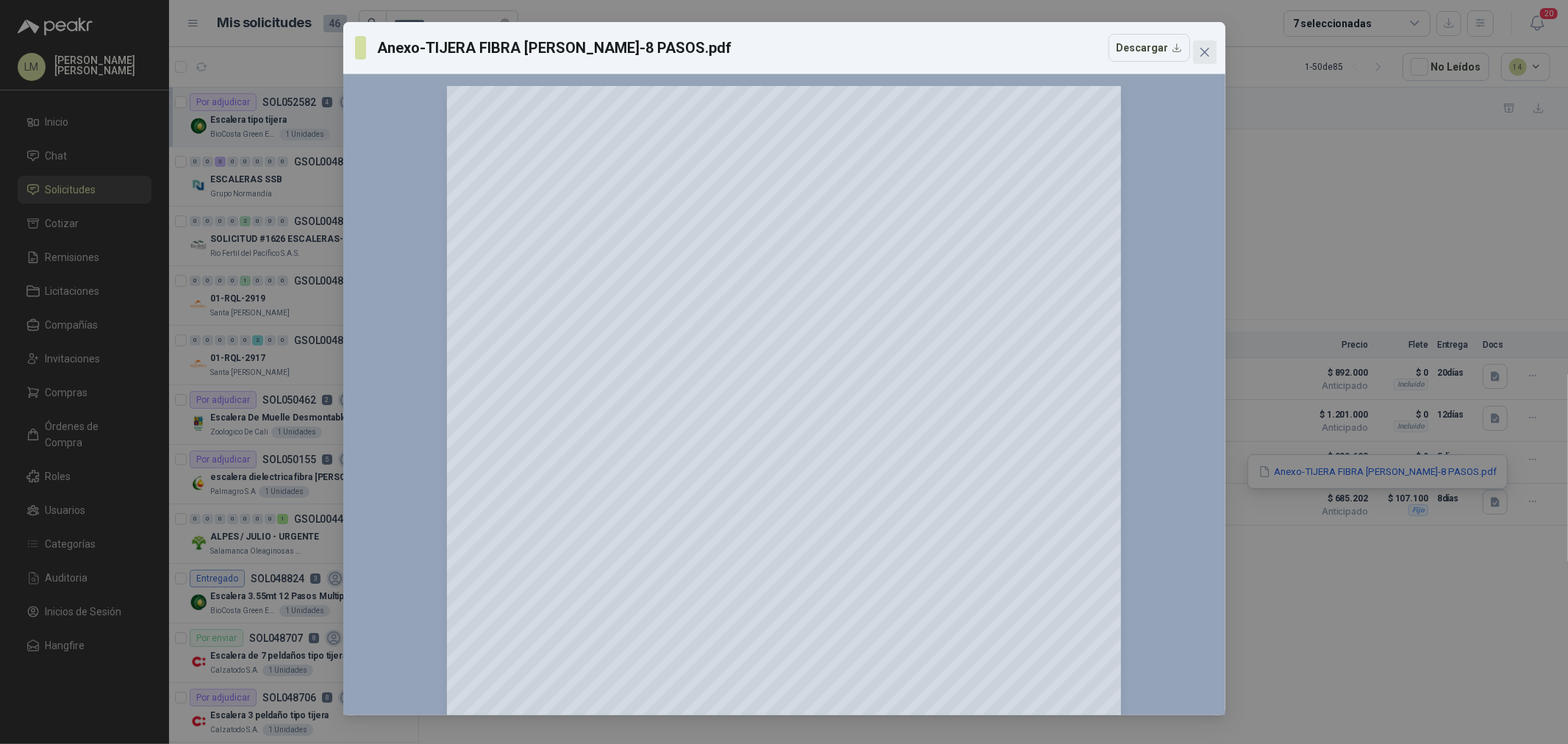
click at [1199, 48] on icon "close" at bounding box center [1205, 51] width 12 height 12
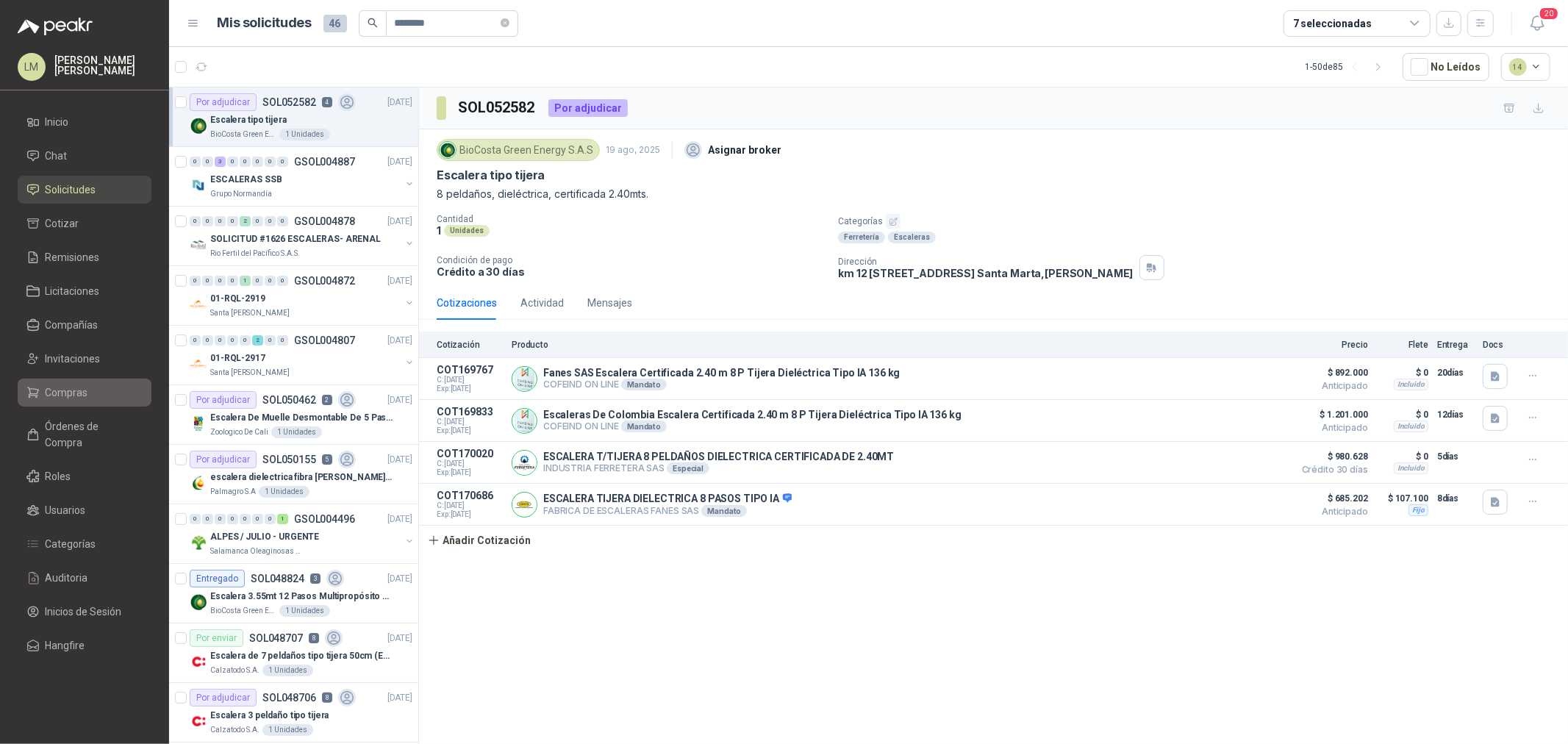
click at [72, 397] on span "Compras" at bounding box center [67, 392] width 43 height 16
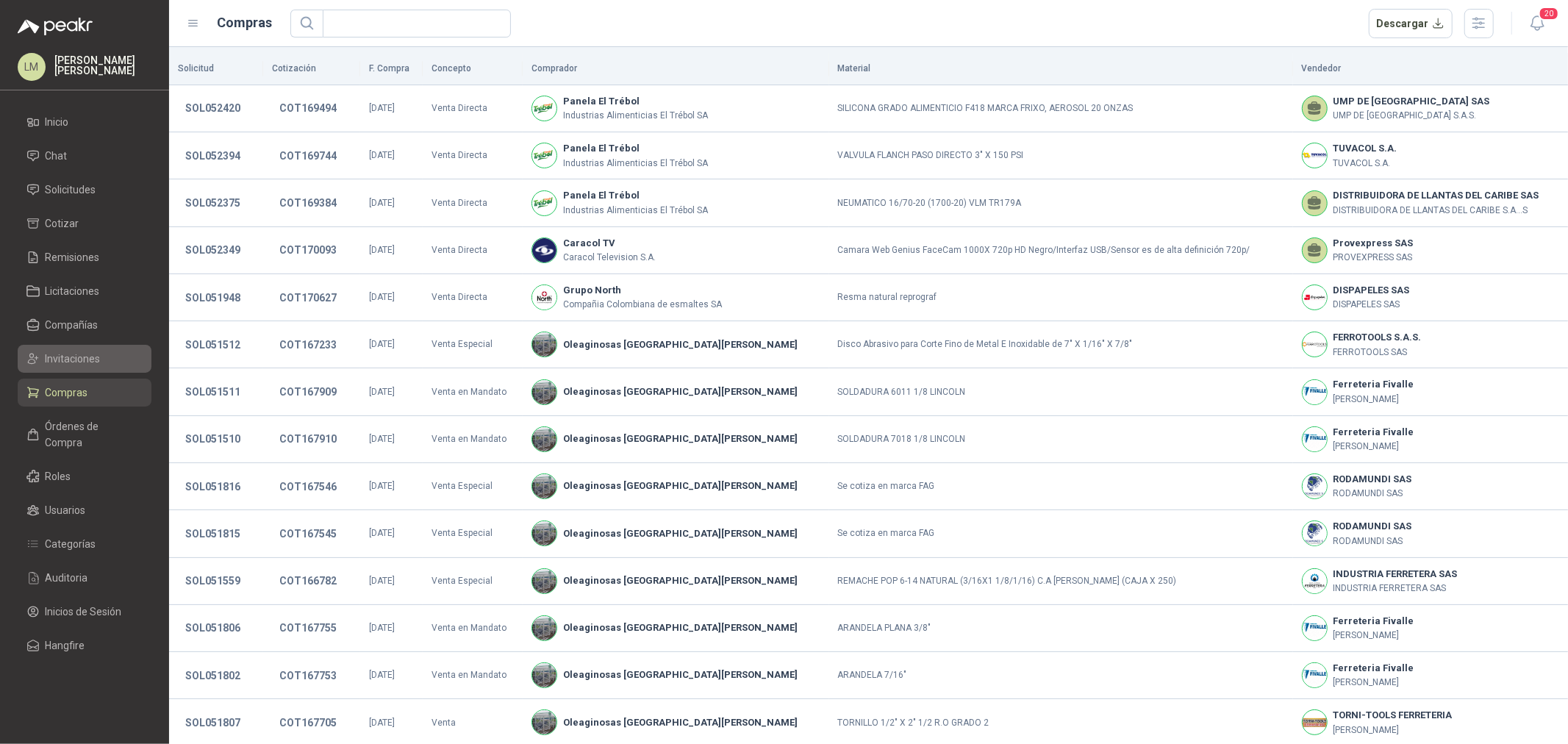
click at [74, 358] on span "Invitaciones" at bounding box center [73, 358] width 55 height 16
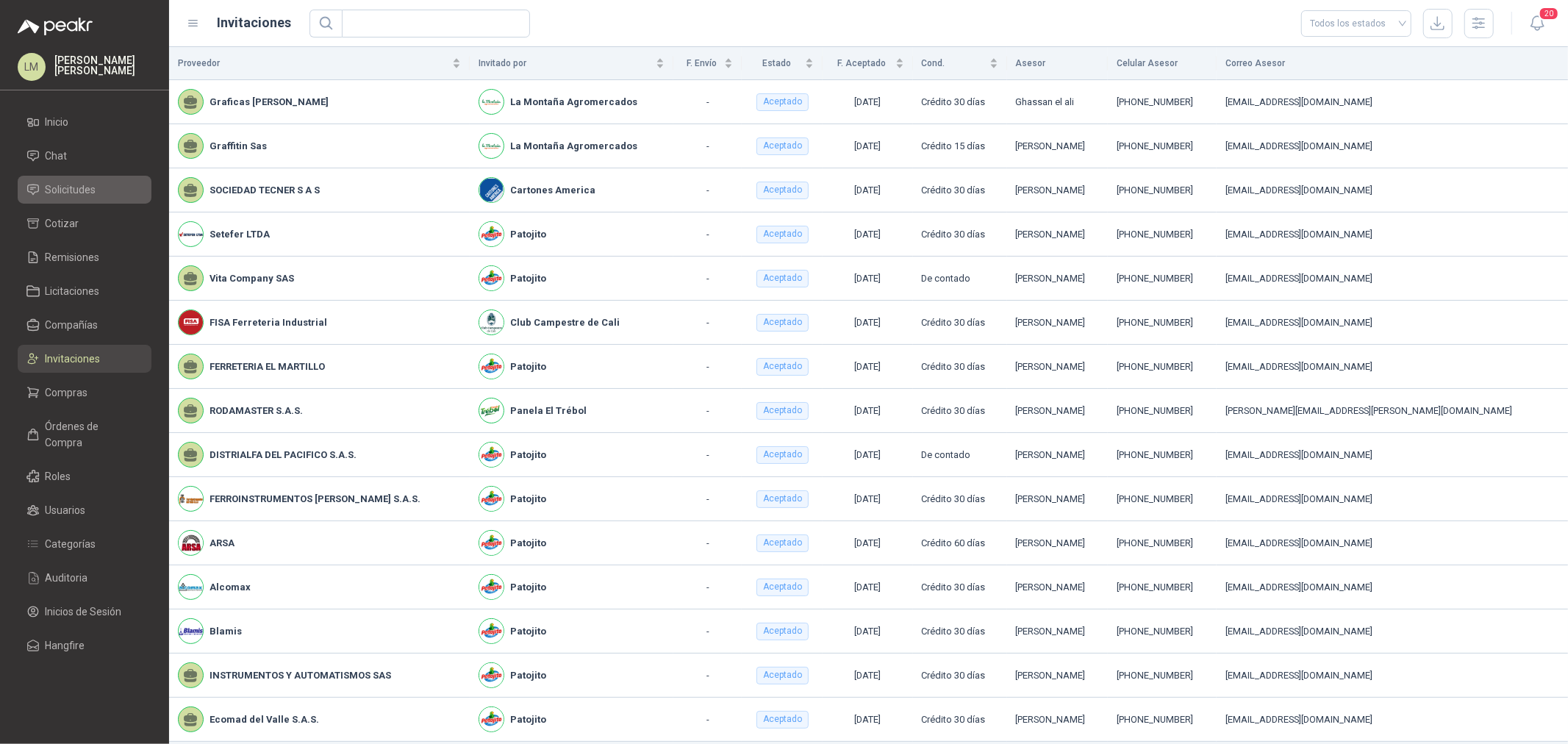
click at [67, 189] on span "Solicitudes" at bounding box center [71, 189] width 51 height 16
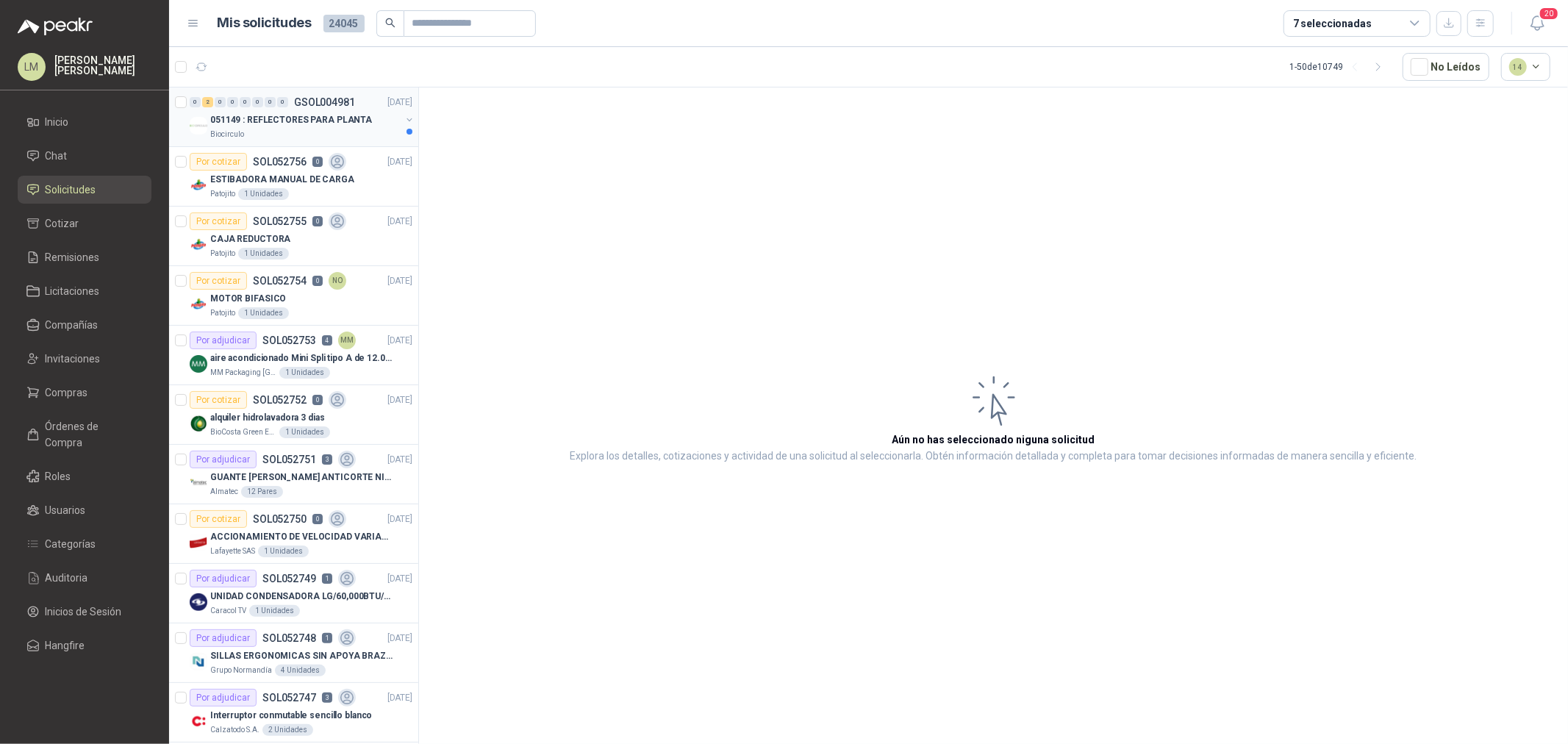
click at [311, 123] on p "051149 : REFLECTORES PARA PLANTA" at bounding box center [291, 120] width 162 height 14
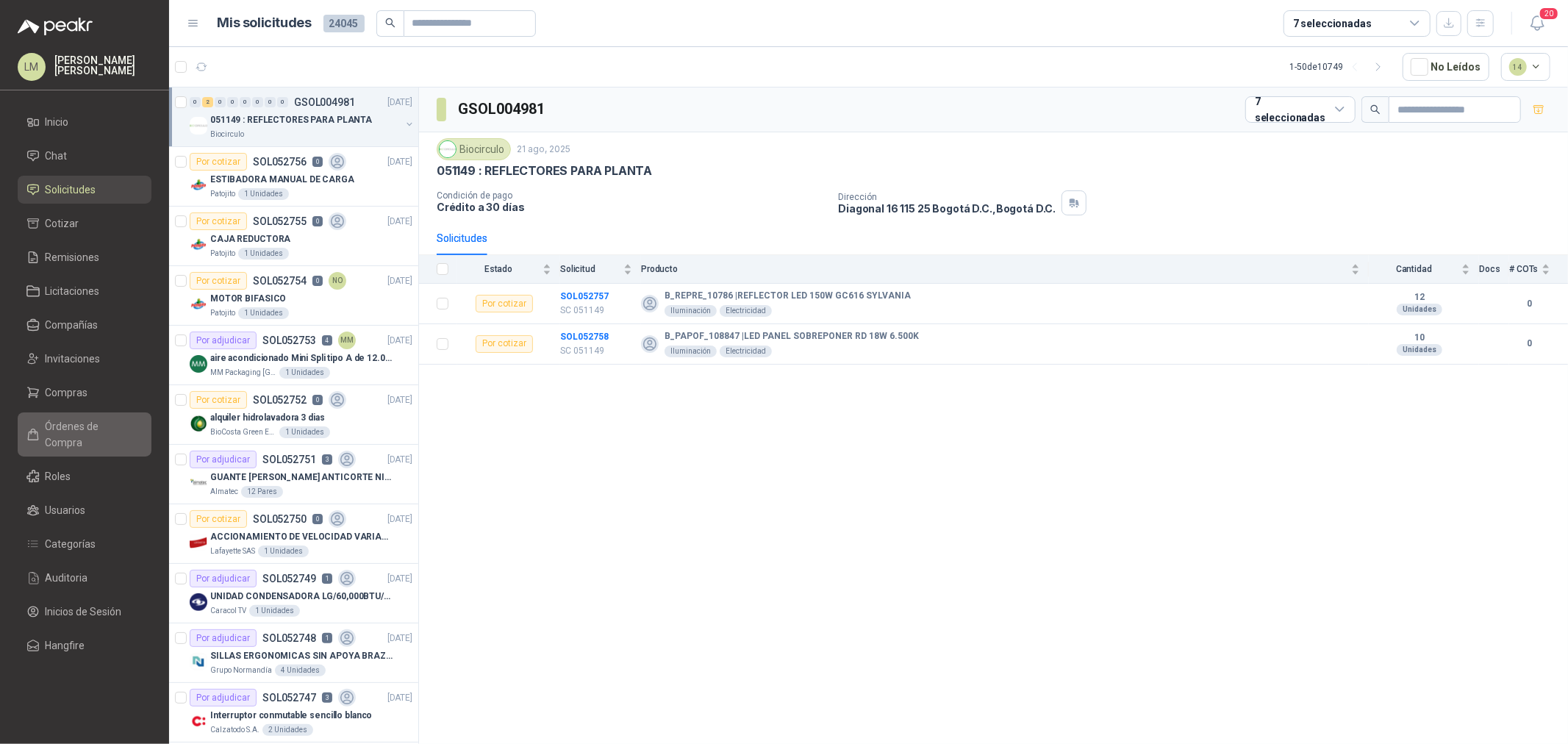
click at [64, 431] on span "Órdenes de Compra" at bounding box center [91, 435] width 92 height 32
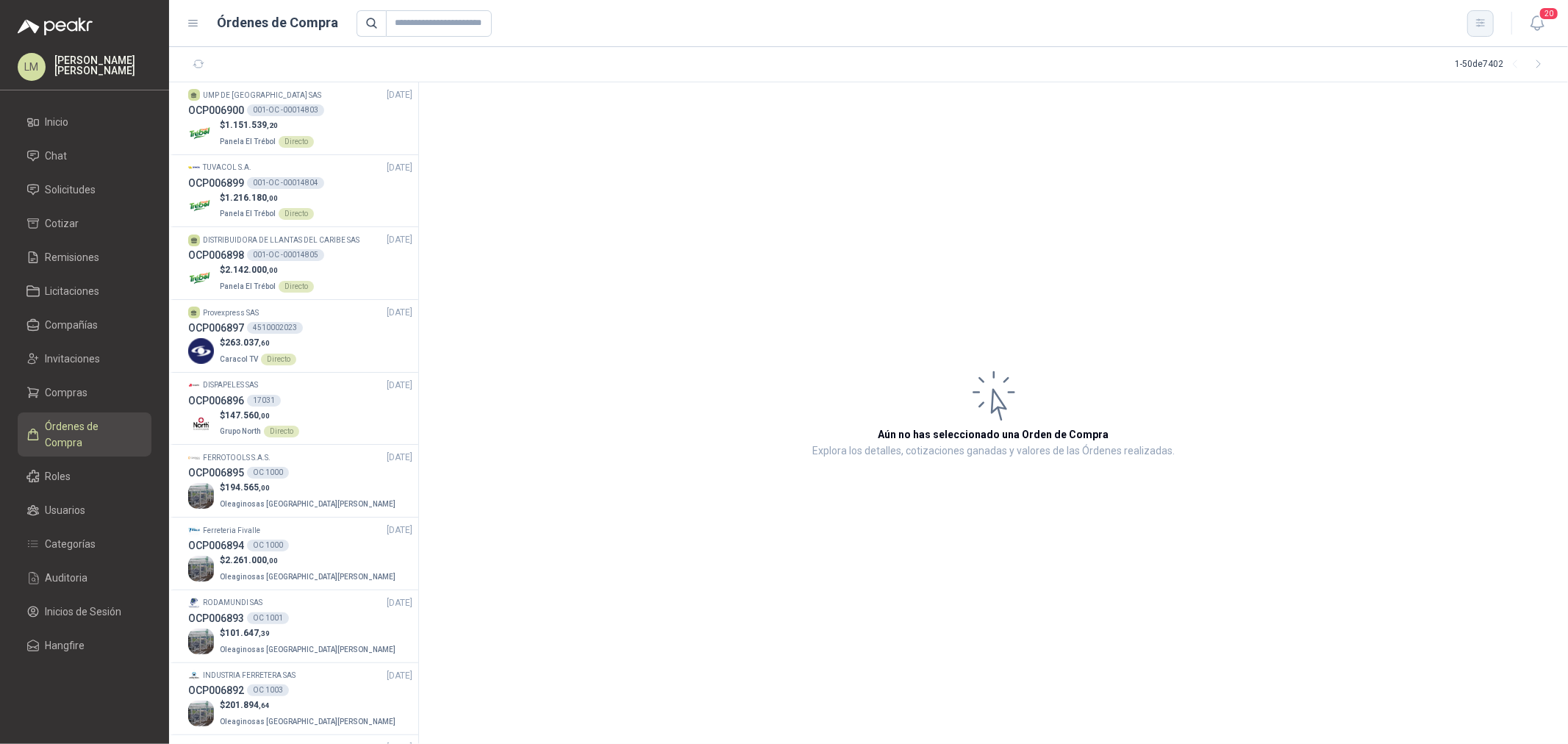
click at [1474, 24] on icon "button" at bounding box center [1481, 23] width 12 height 12
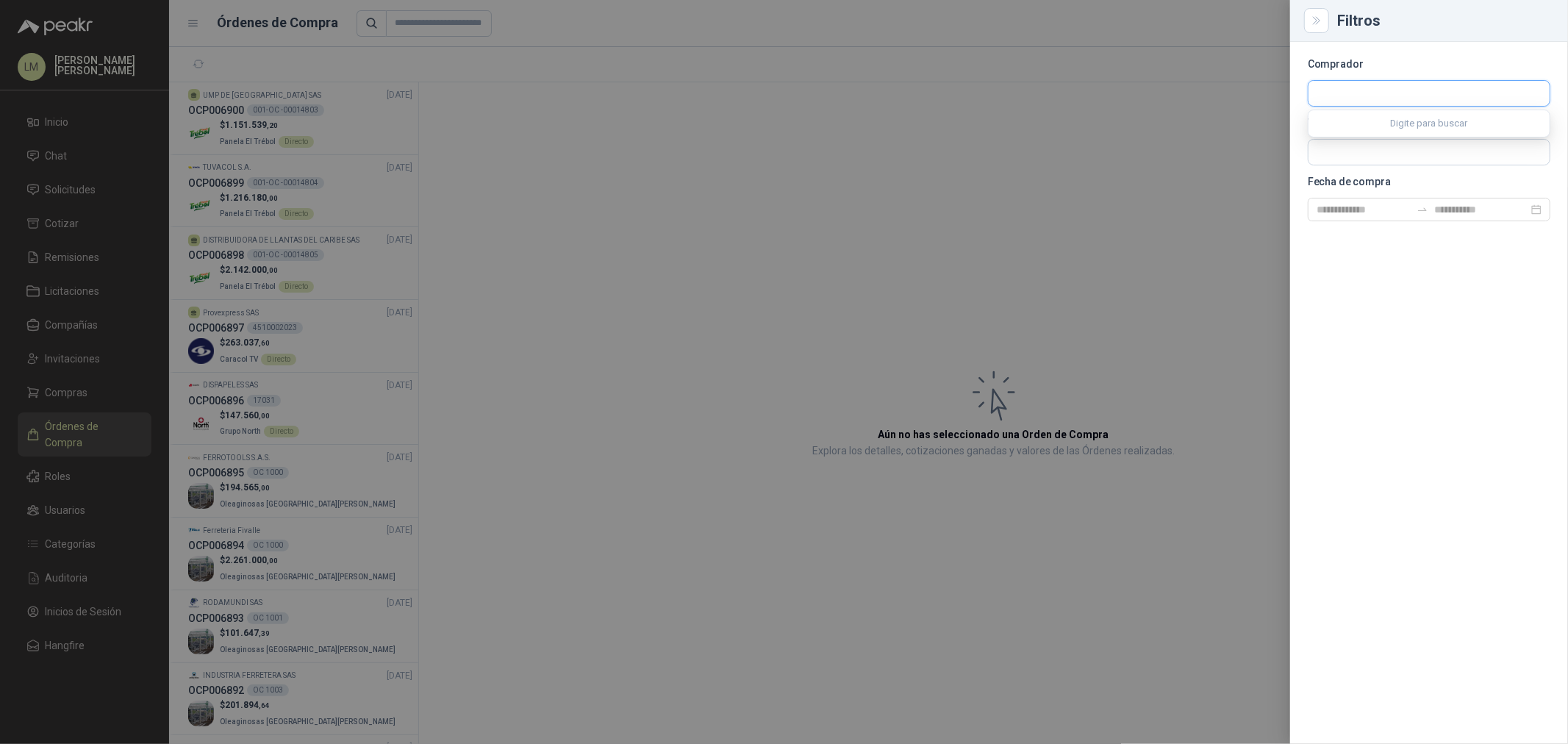
click at [1335, 94] on input "text" at bounding box center [1429, 93] width 242 height 25
click at [1339, 146] on input "text" at bounding box center [1429, 152] width 242 height 25
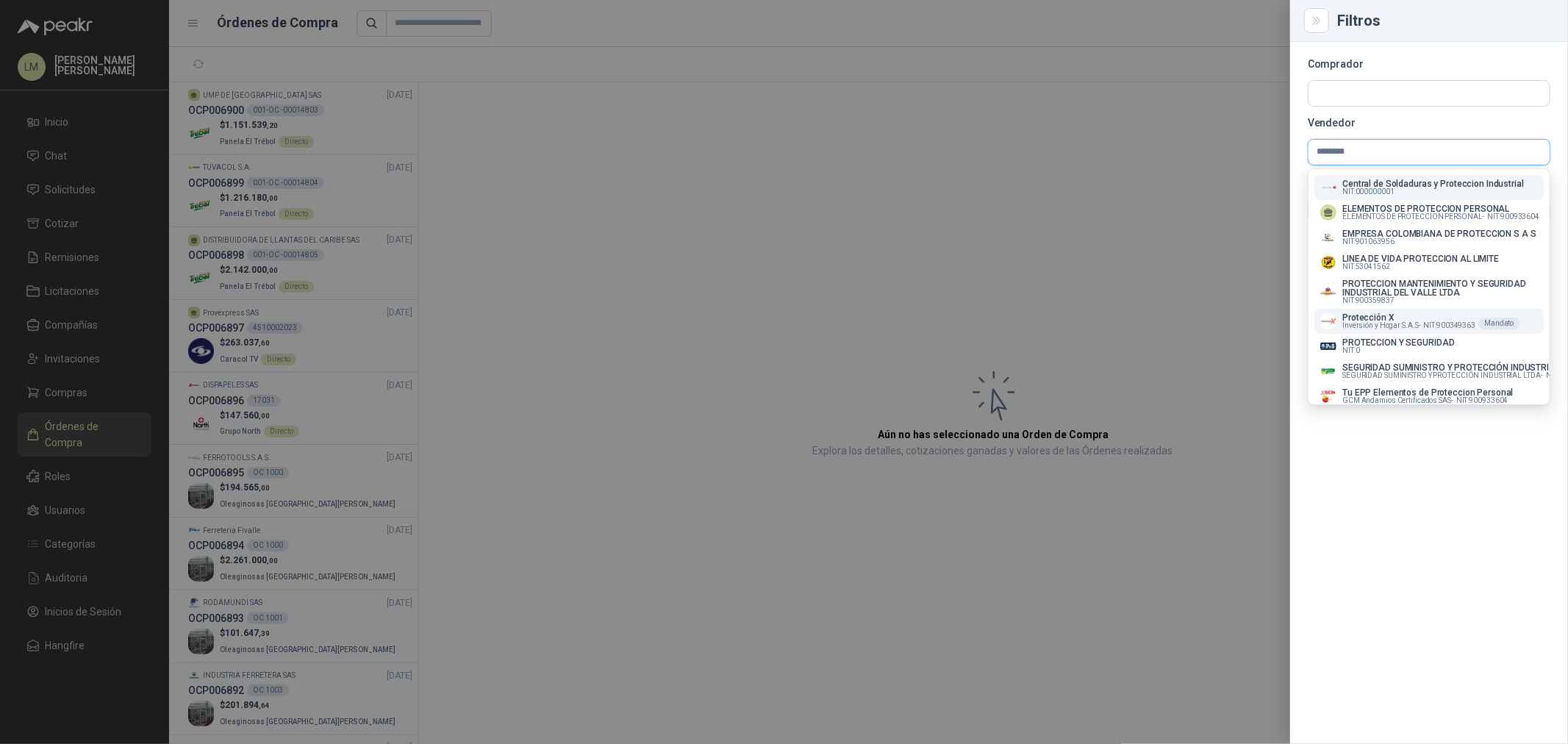
type input "********"
click at [1392, 322] on p "Protección X" at bounding box center [1409, 318] width 133 height 9
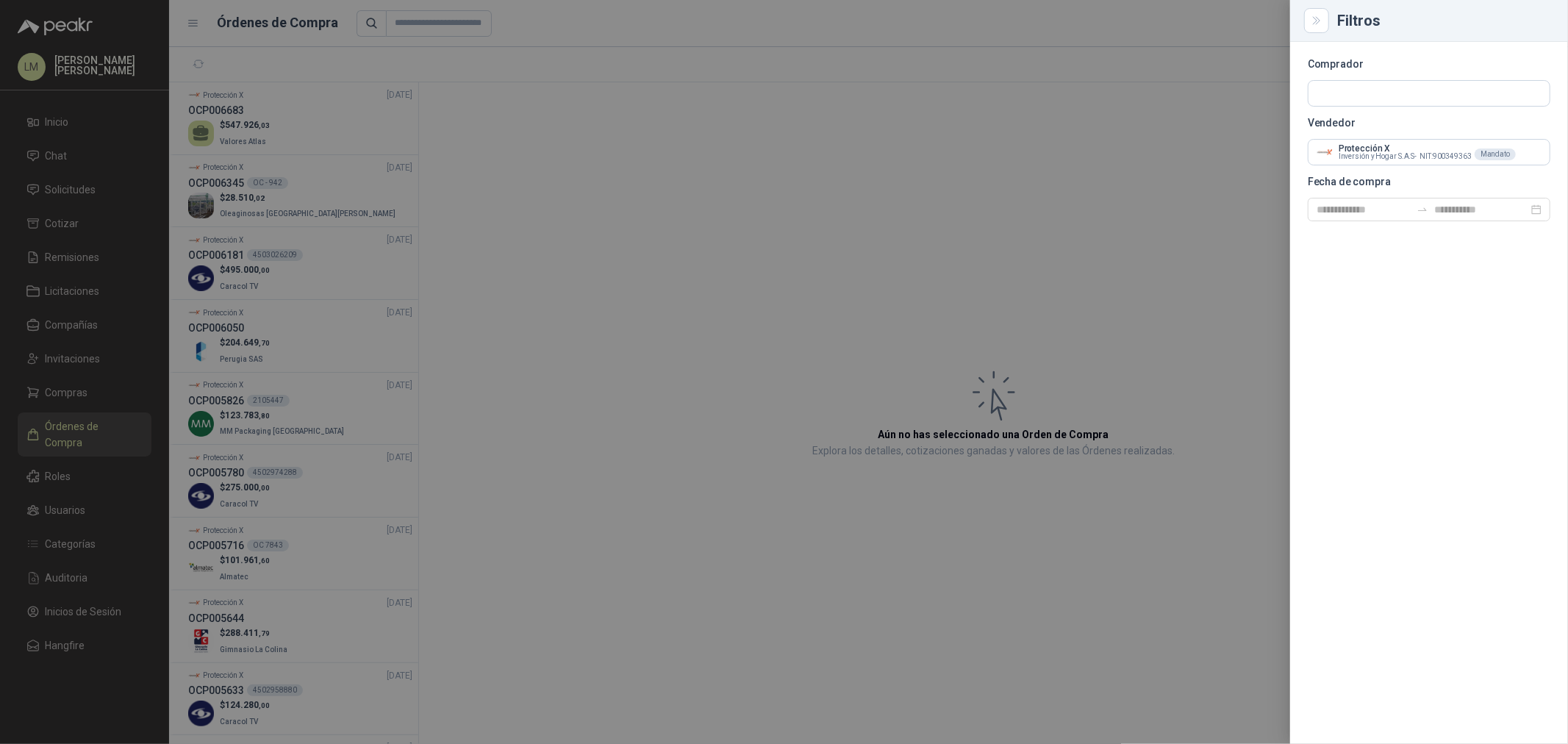
click at [616, 192] on div at bounding box center [784, 372] width 1568 height 744
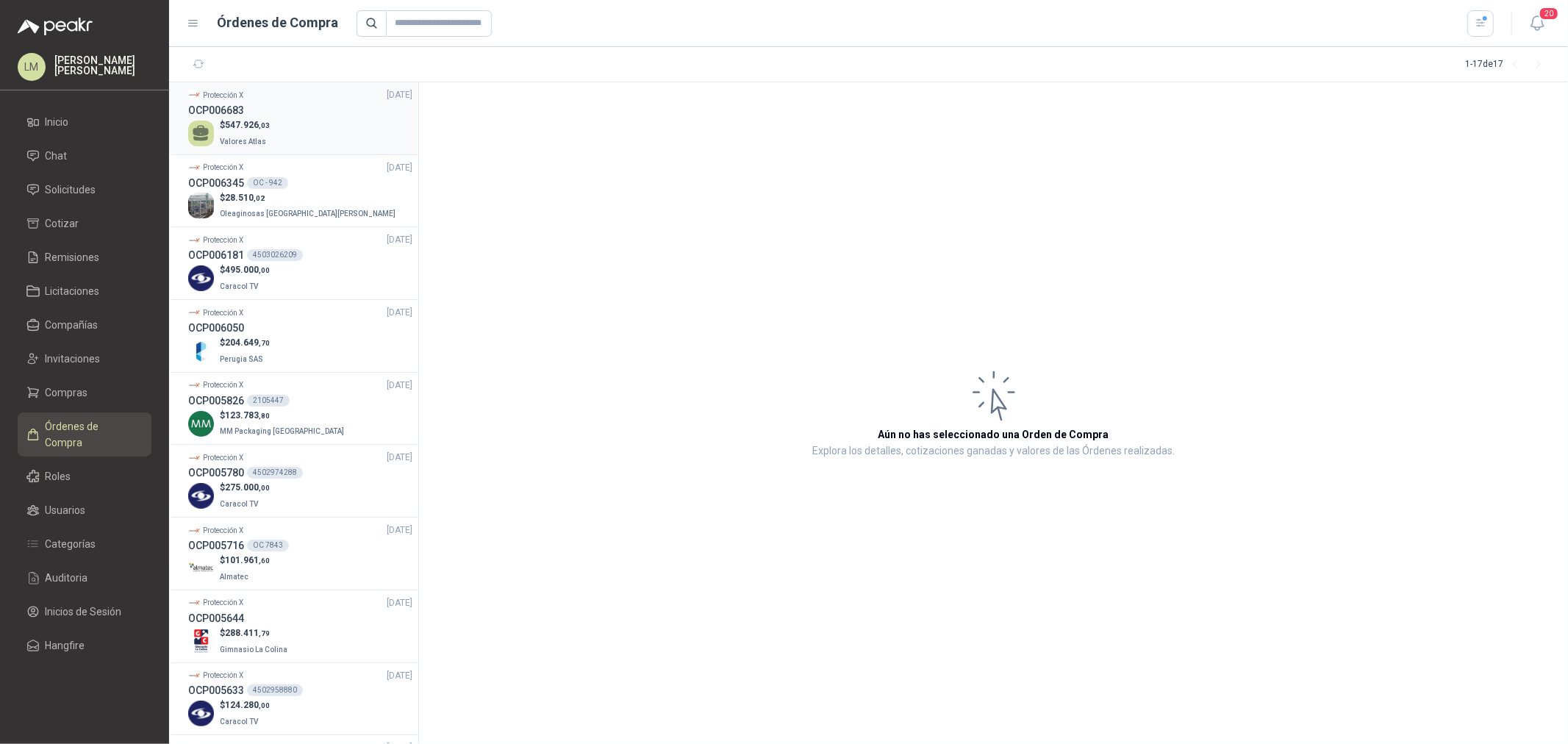
click at [216, 137] on div "$ 547.926 ,03 Valores Atlas" at bounding box center [300, 133] width 224 height 30
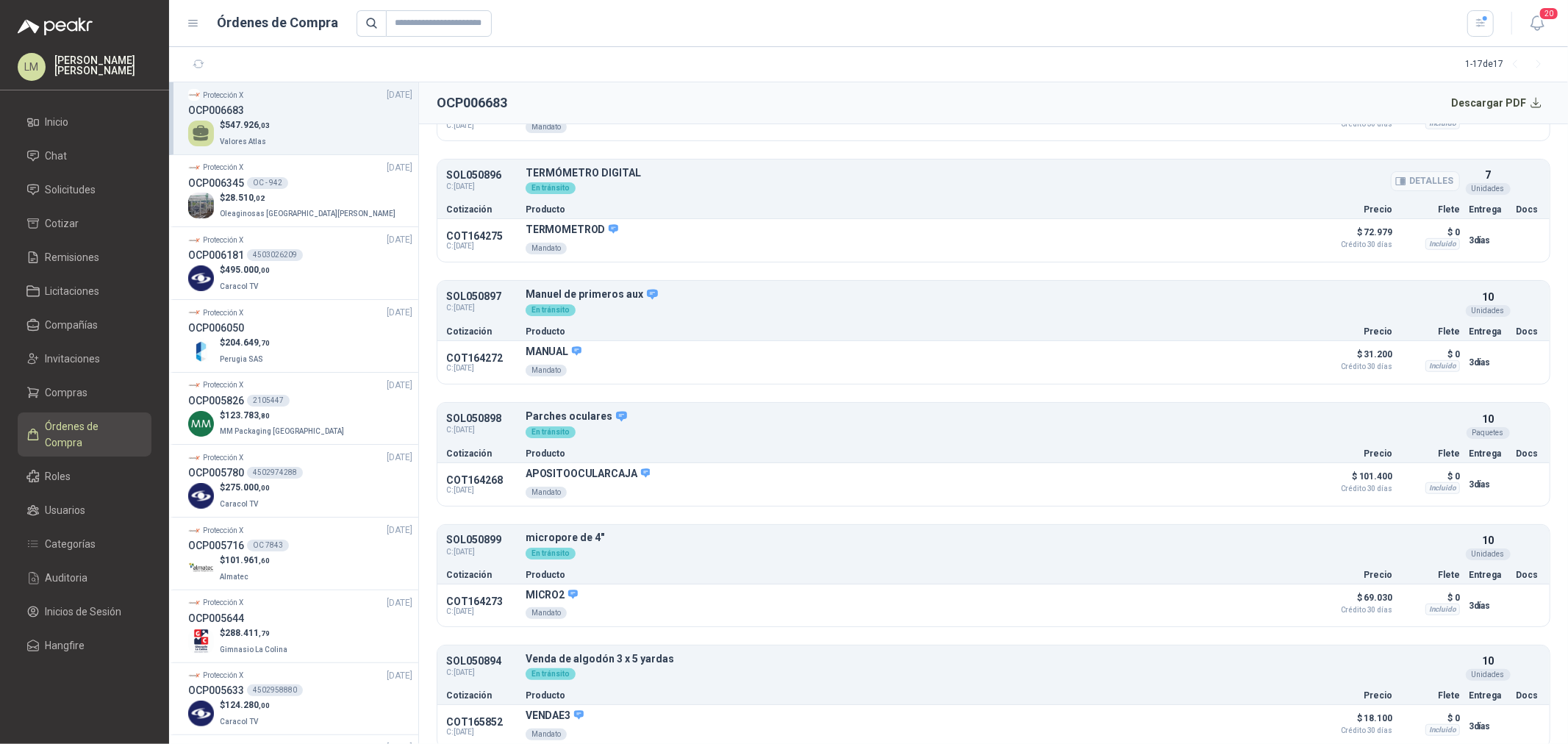
scroll to position [775, 0]
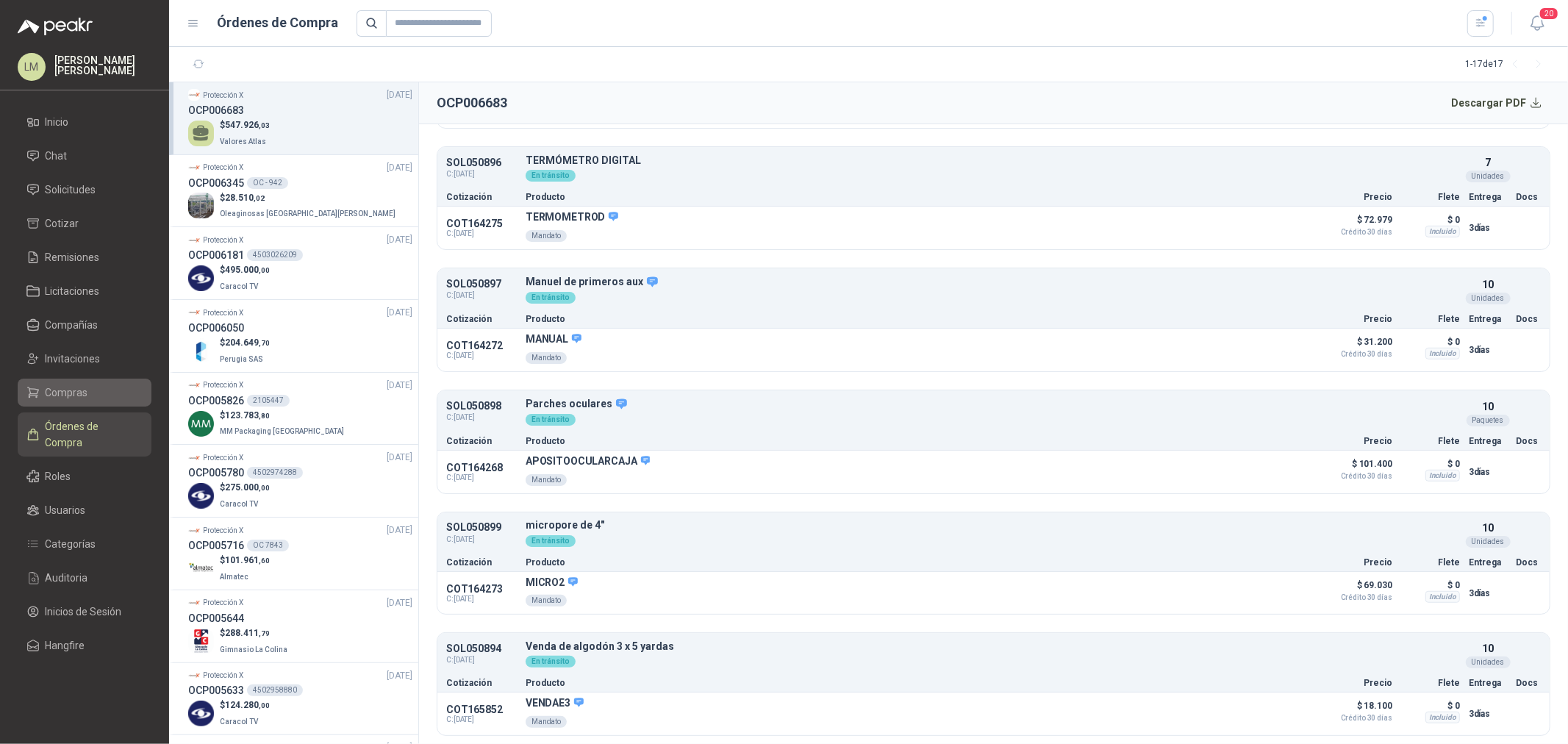
click at [74, 385] on span "Compras" at bounding box center [67, 392] width 43 height 16
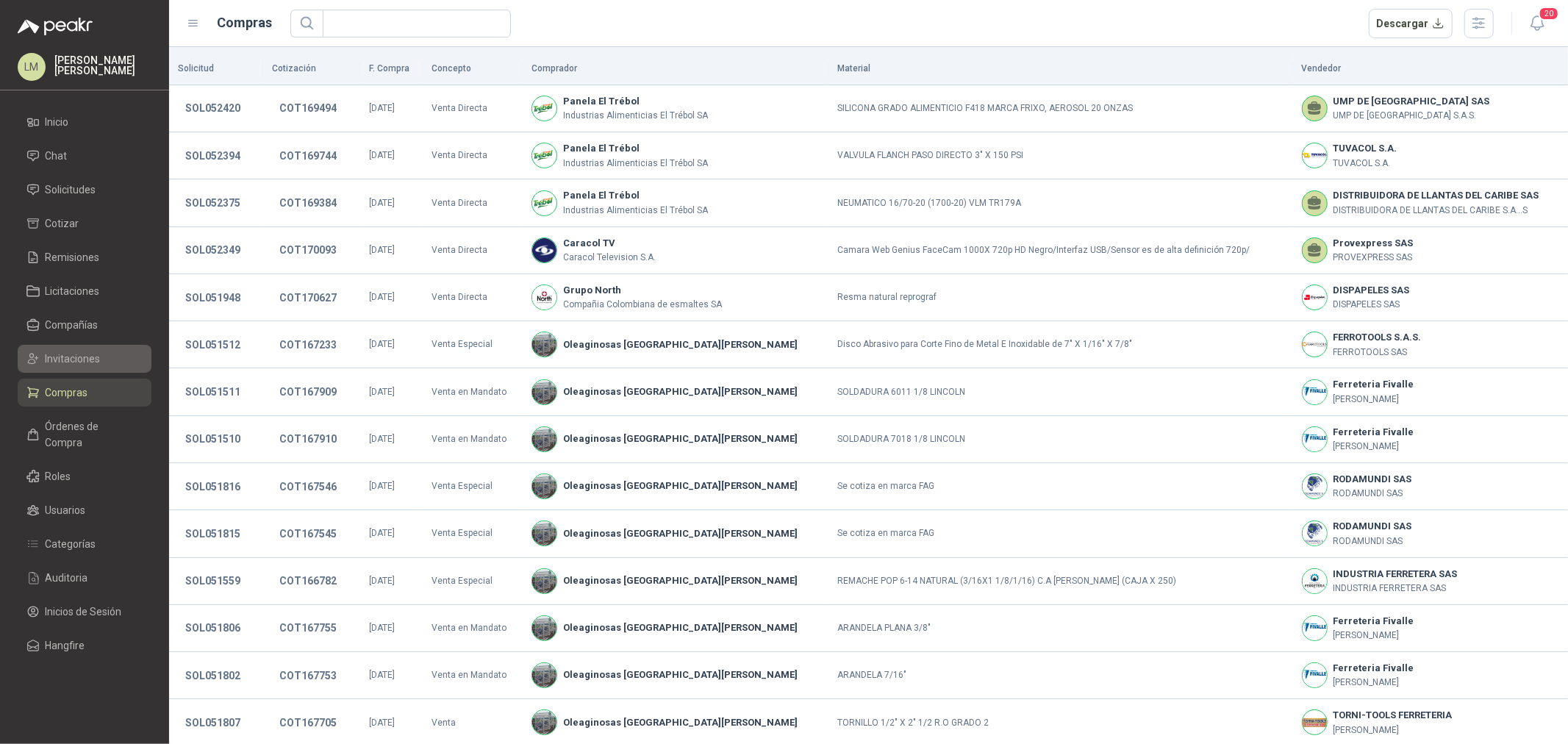
click at [74, 363] on span "Invitaciones" at bounding box center [73, 358] width 55 height 16
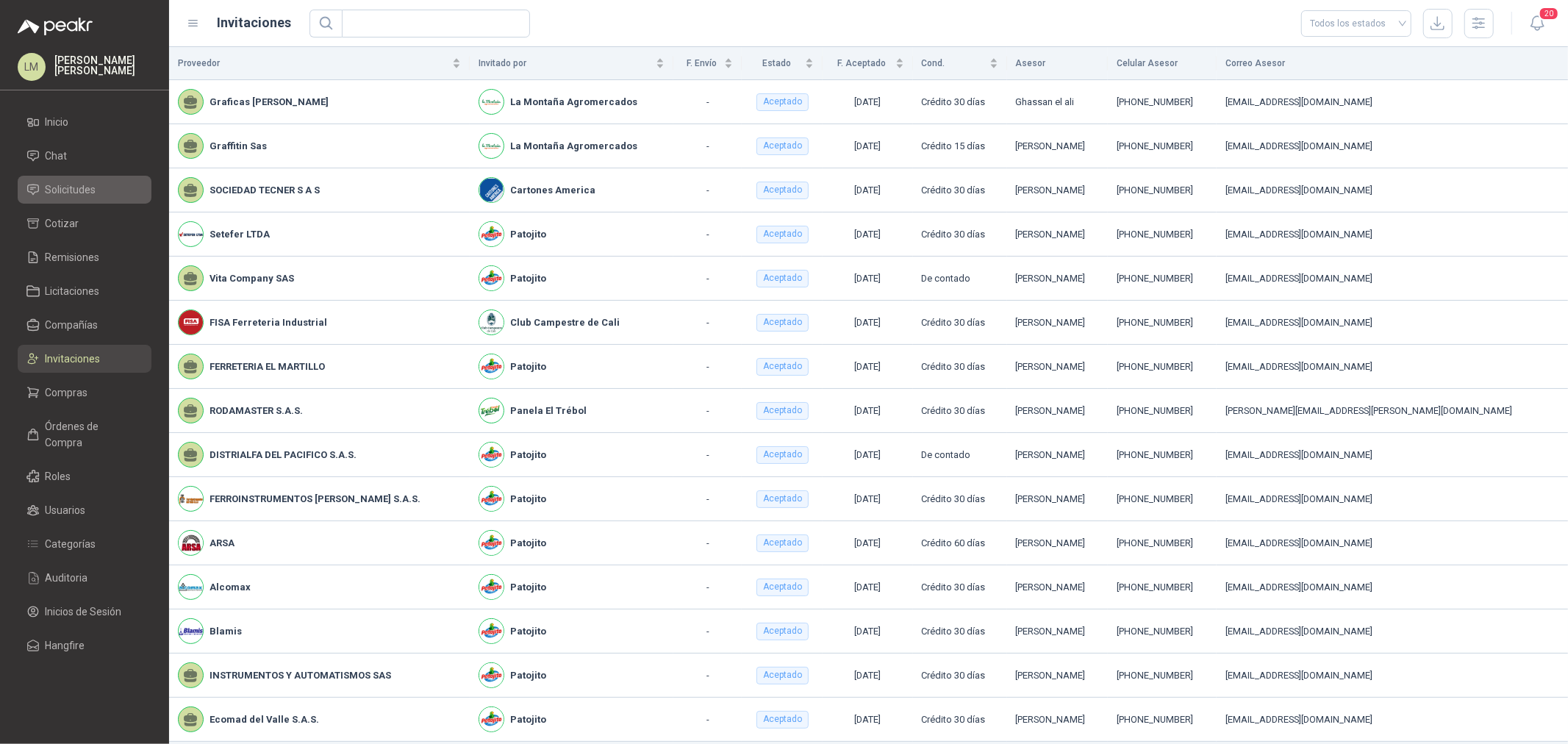
click at [74, 185] on span "Solicitudes" at bounding box center [71, 189] width 51 height 16
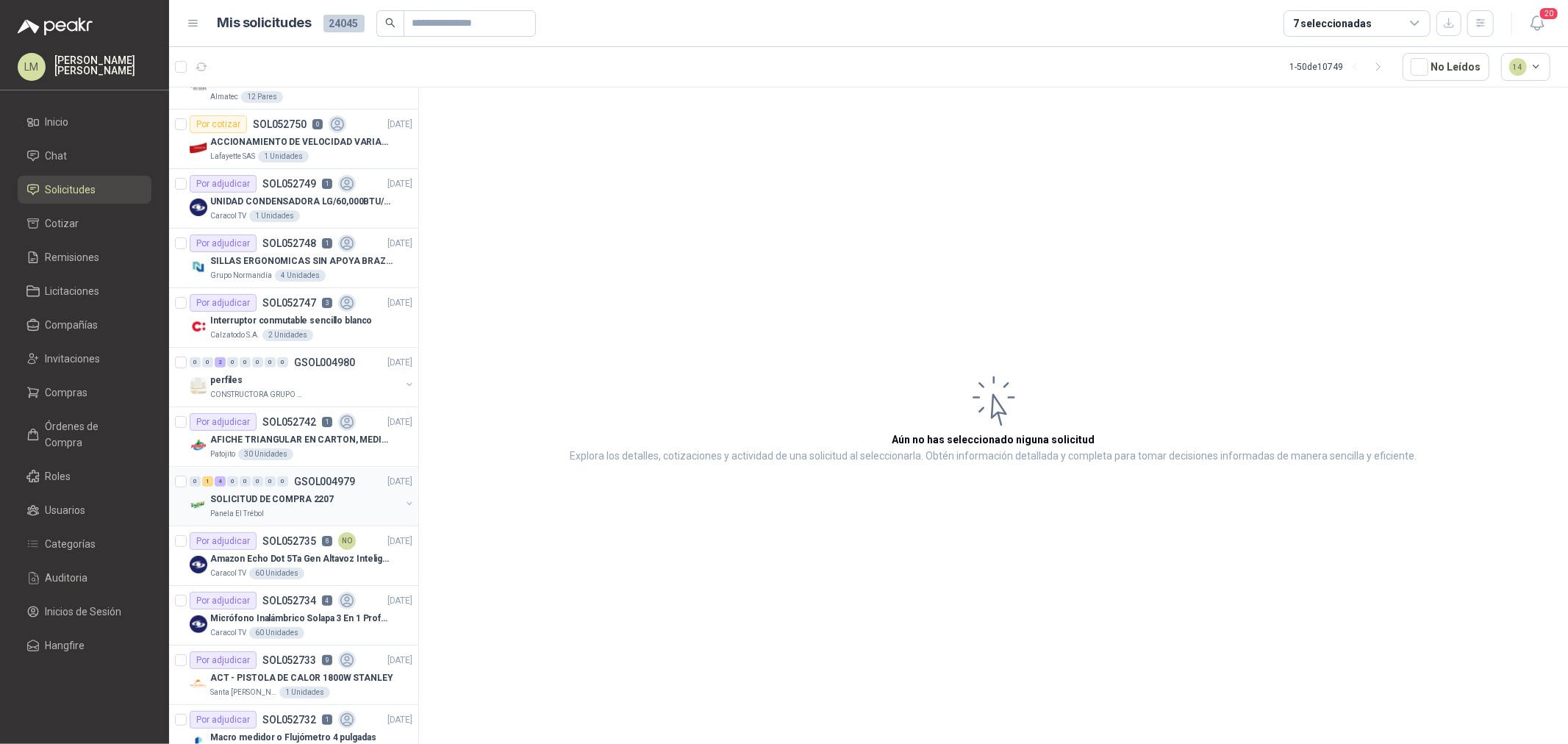
scroll to position [571, 0]
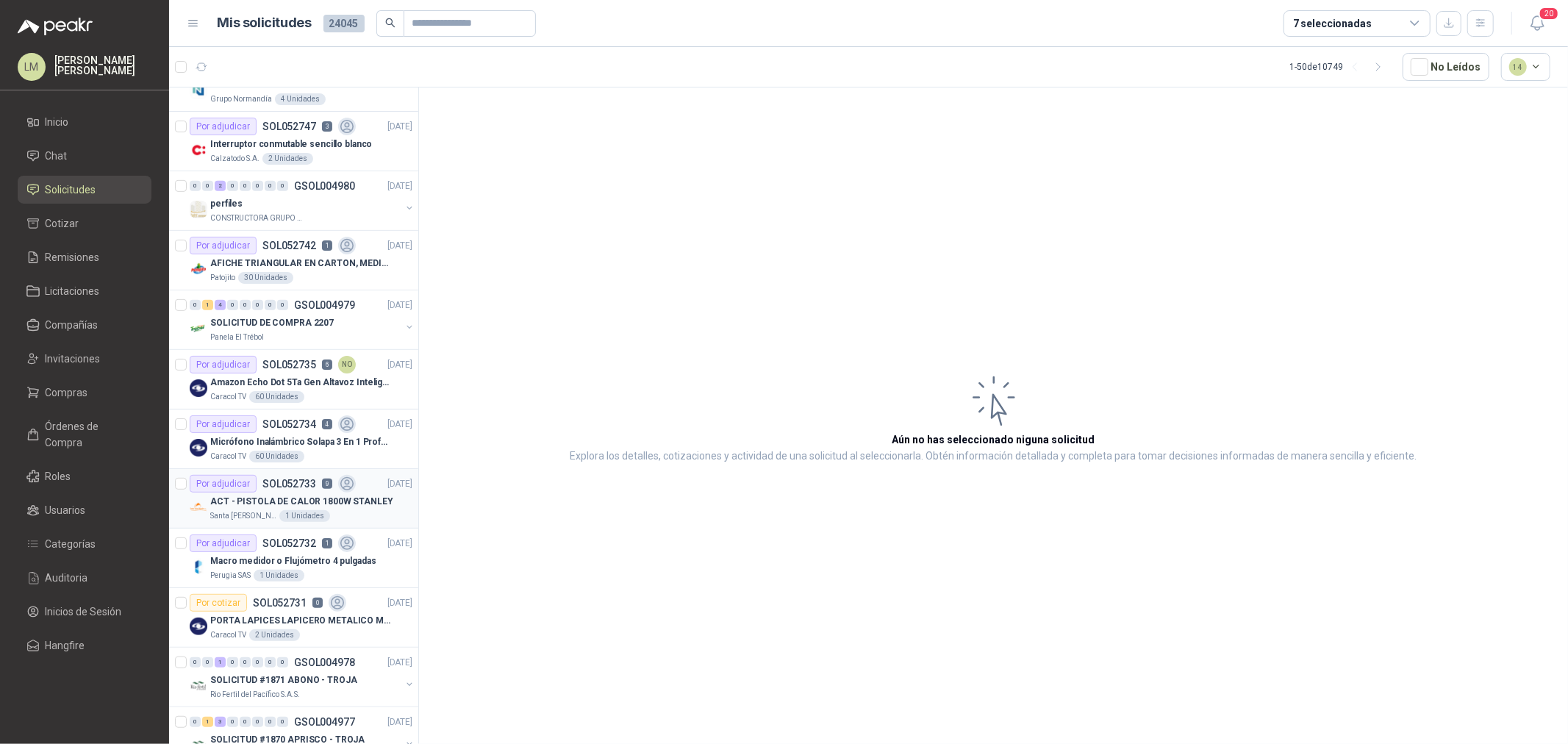
click at [304, 495] on p "ACT - PISTOLA DE CALOR 1800W STANLEY" at bounding box center [301, 502] width 183 height 14
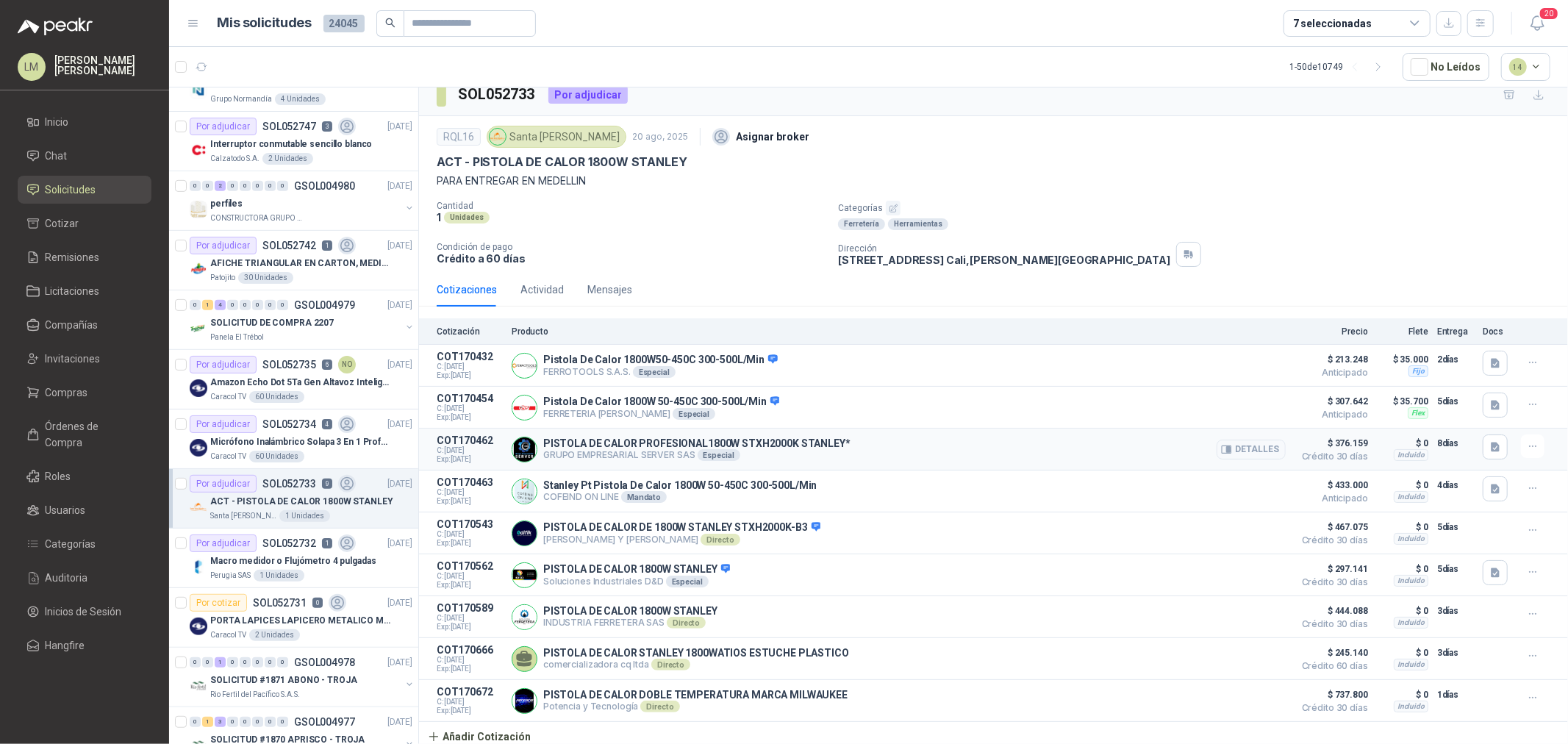
scroll to position [20, 0]
click at [1490, 355] on icon "button" at bounding box center [1496, 361] width 12 height 12
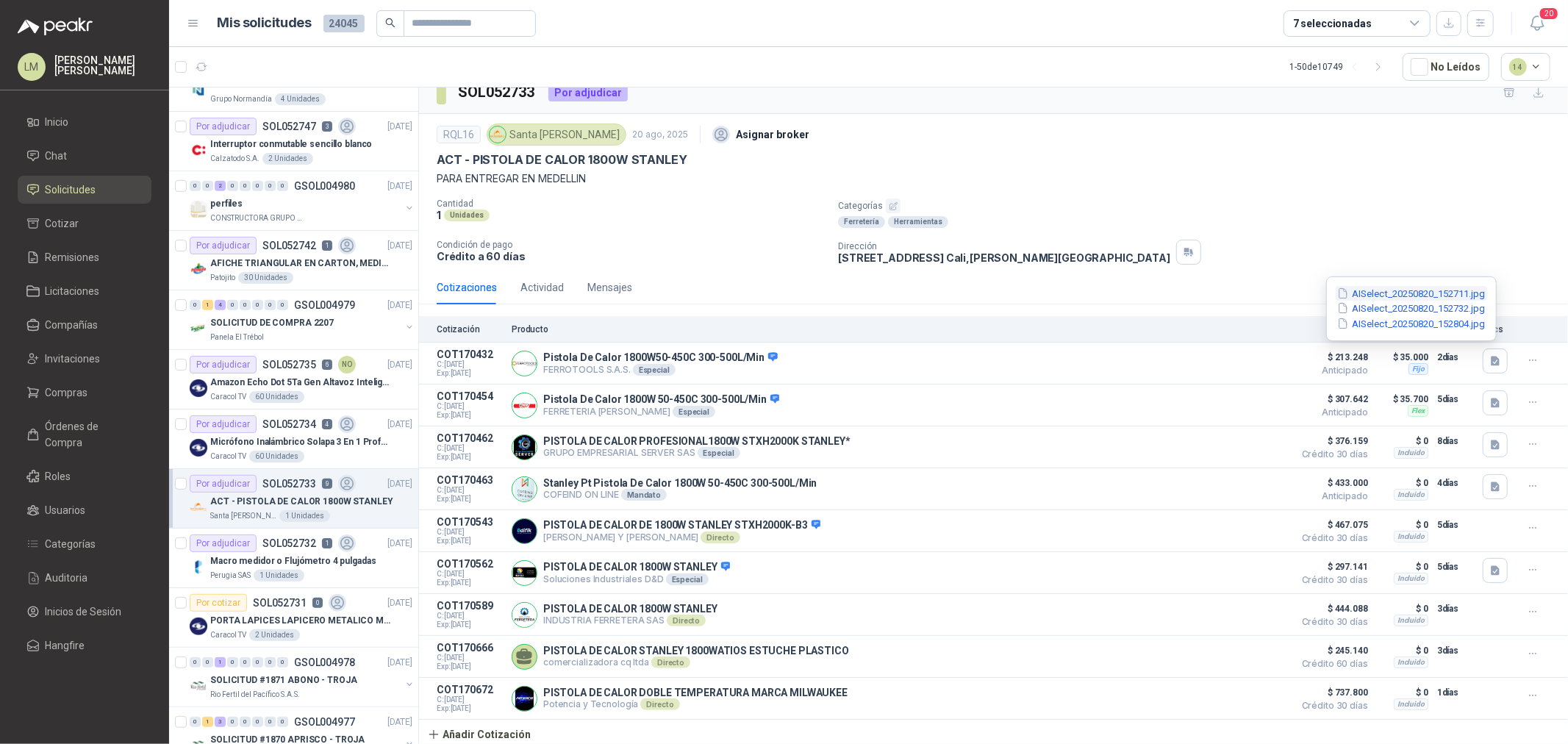
click at [1394, 295] on button "AISelect_20250820_152711.jpg" at bounding box center [1412, 294] width 152 height 15
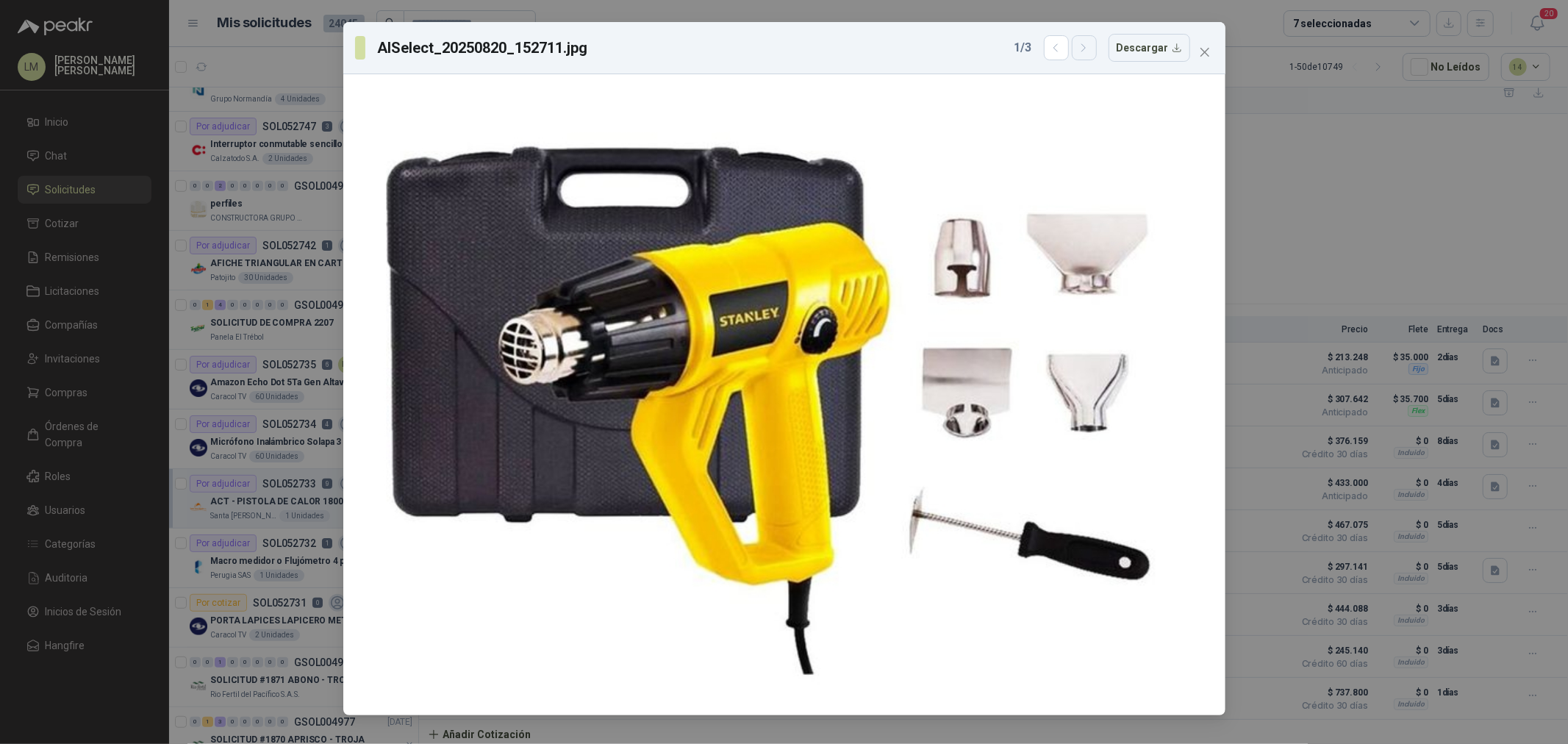
click at [1080, 48] on button "button" at bounding box center [1084, 48] width 25 height 25
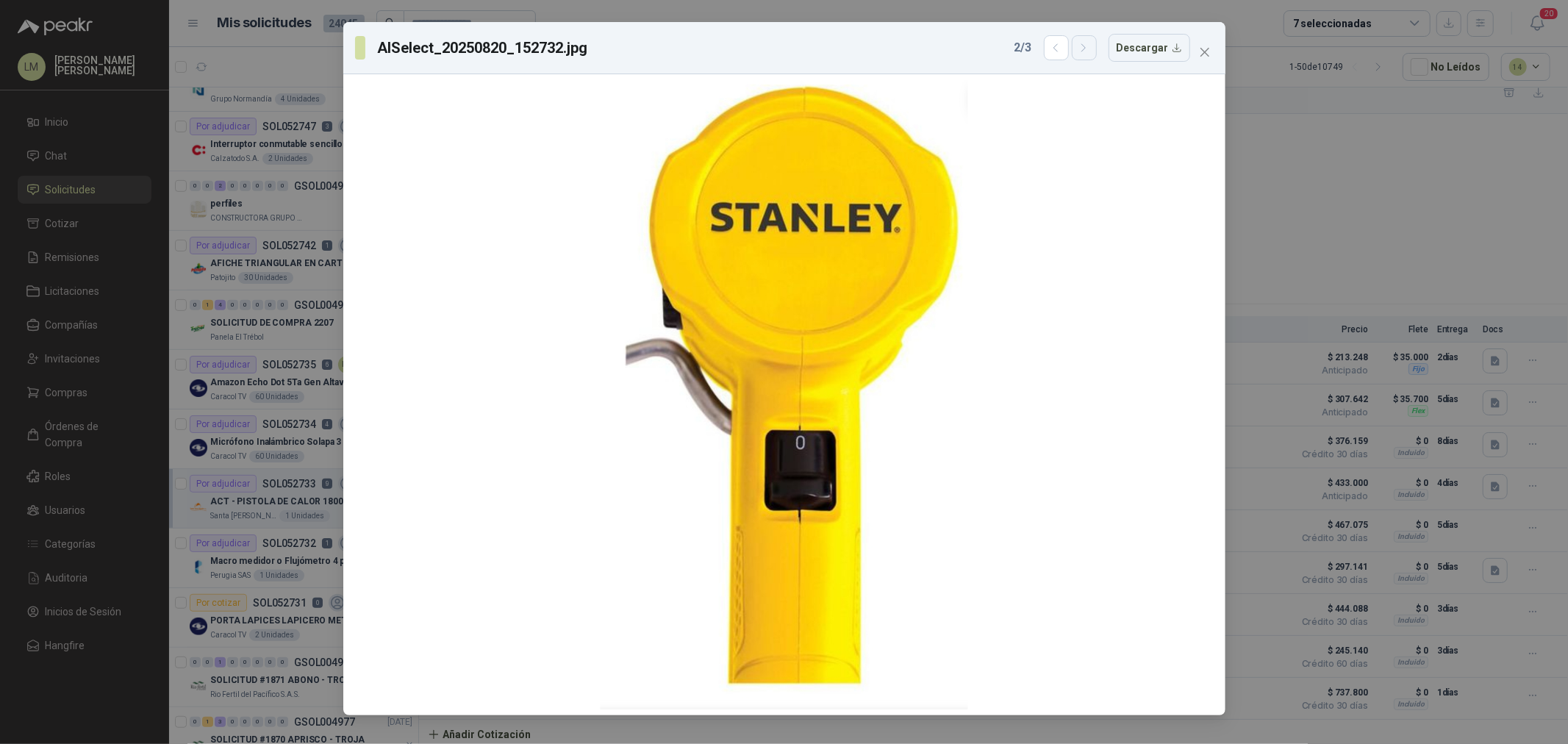
click at [1080, 48] on button "button" at bounding box center [1084, 48] width 25 height 25
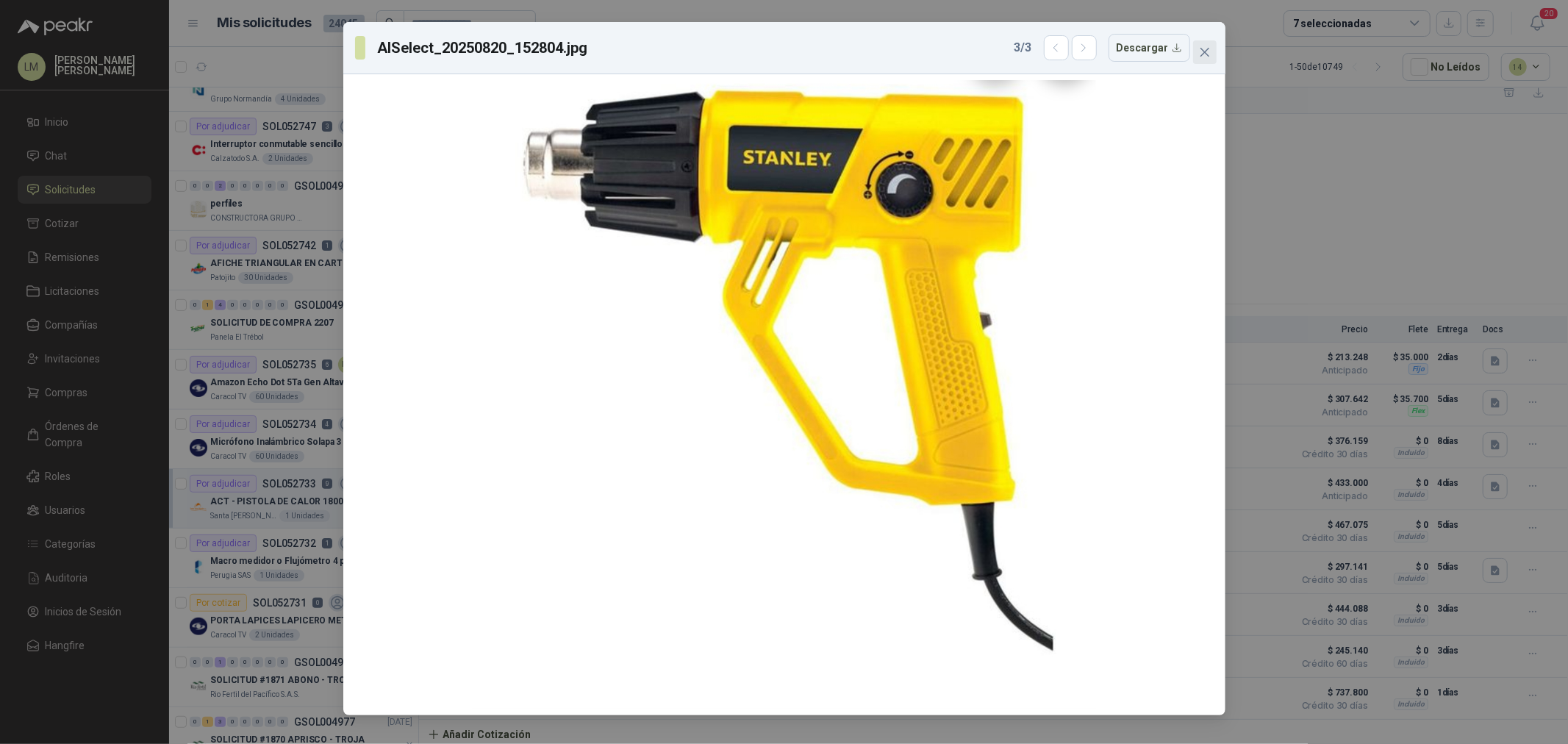
click at [1203, 49] on icon "close" at bounding box center [1205, 51] width 12 height 12
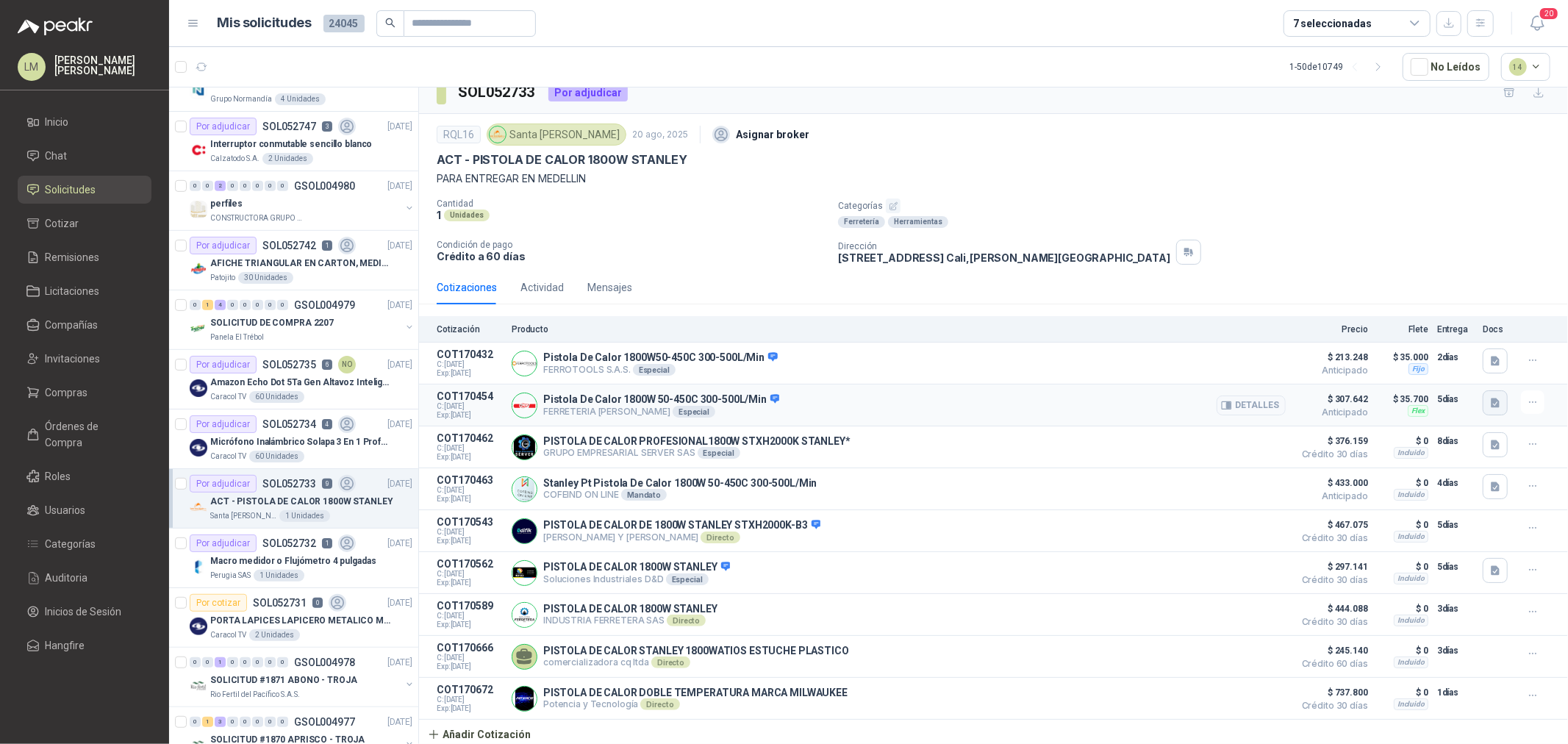
click at [1491, 399] on icon "button" at bounding box center [1496, 403] width 9 height 9
click at [1410, 356] on div "[PERSON_NAME] STXH2000K-B3.pdf" at bounding box center [1399, 366] width 194 height 35
click at [1410, 361] on button "[PERSON_NAME] STXH2000K-B3.pdf" at bounding box center [1400, 367] width 175 height 15
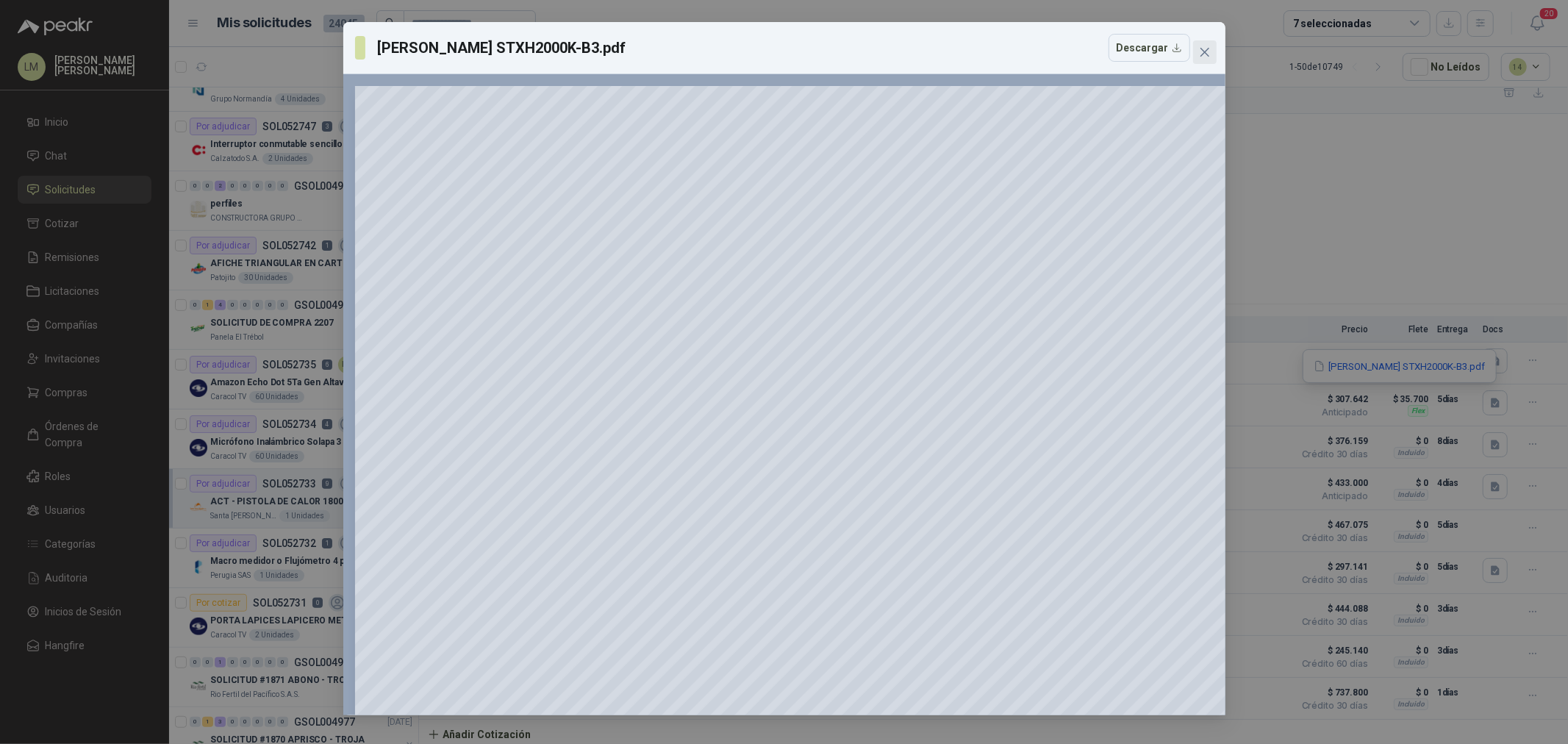
click at [1208, 46] on icon "close" at bounding box center [1205, 51] width 12 height 12
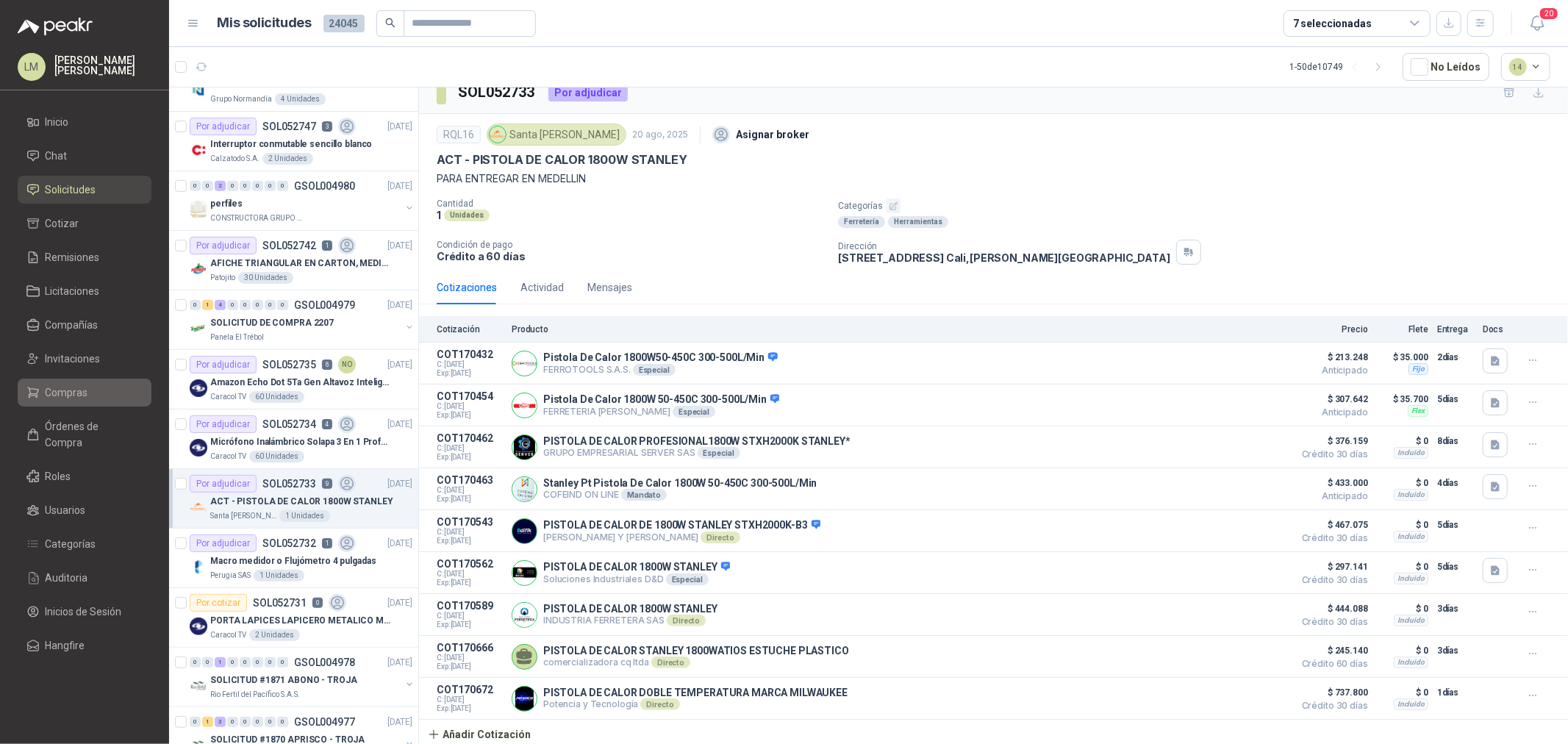
click at [74, 402] on link "Compras" at bounding box center [84, 393] width 134 height 28
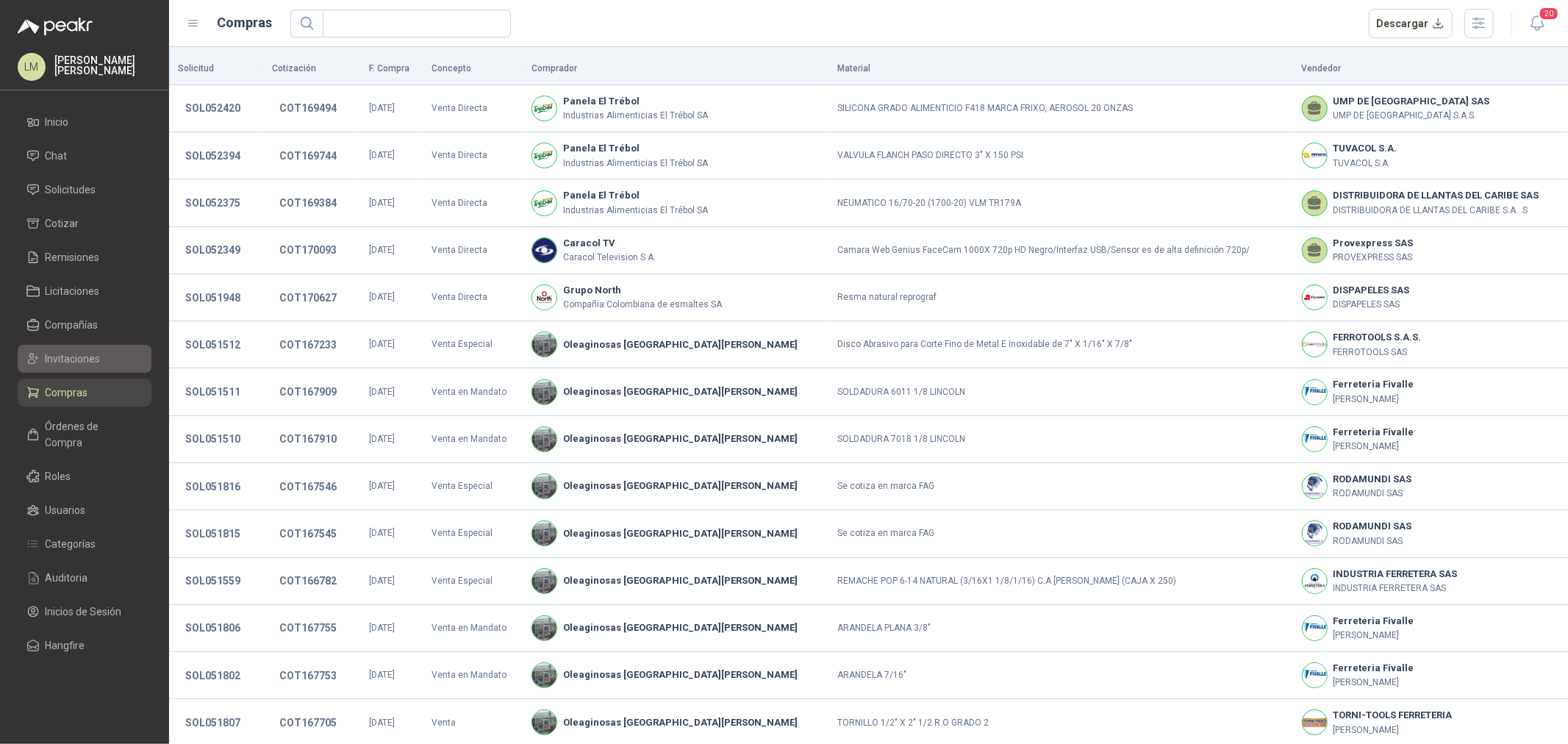
click at [74, 365] on span "Invitaciones" at bounding box center [73, 358] width 55 height 16
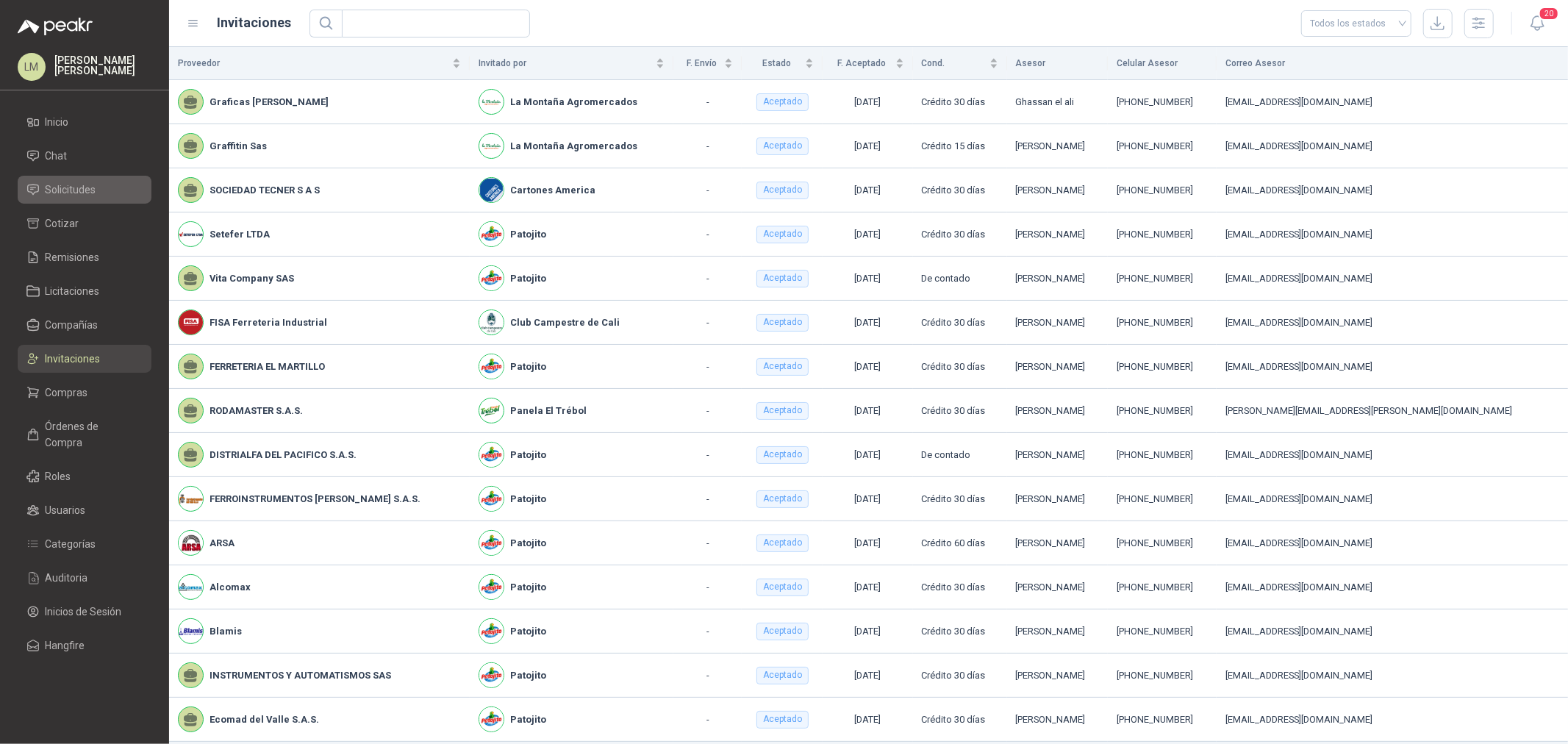
click at [78, 194] on span "Solicitudes" at bounding box center [71, 189] width 51 height 16
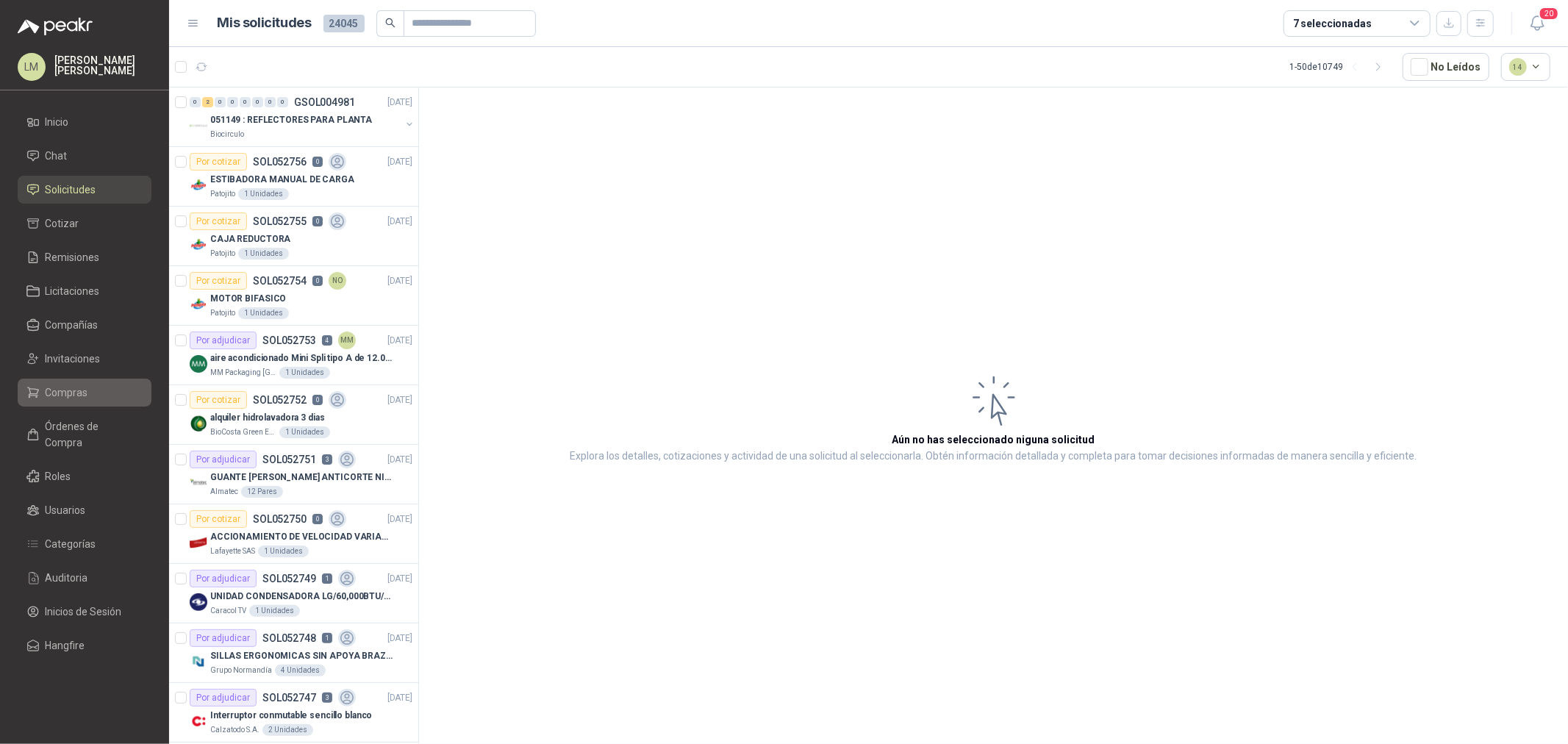
click at [74, 384] on span "Compras" at bounding box center [67, 392] width 43 height 16
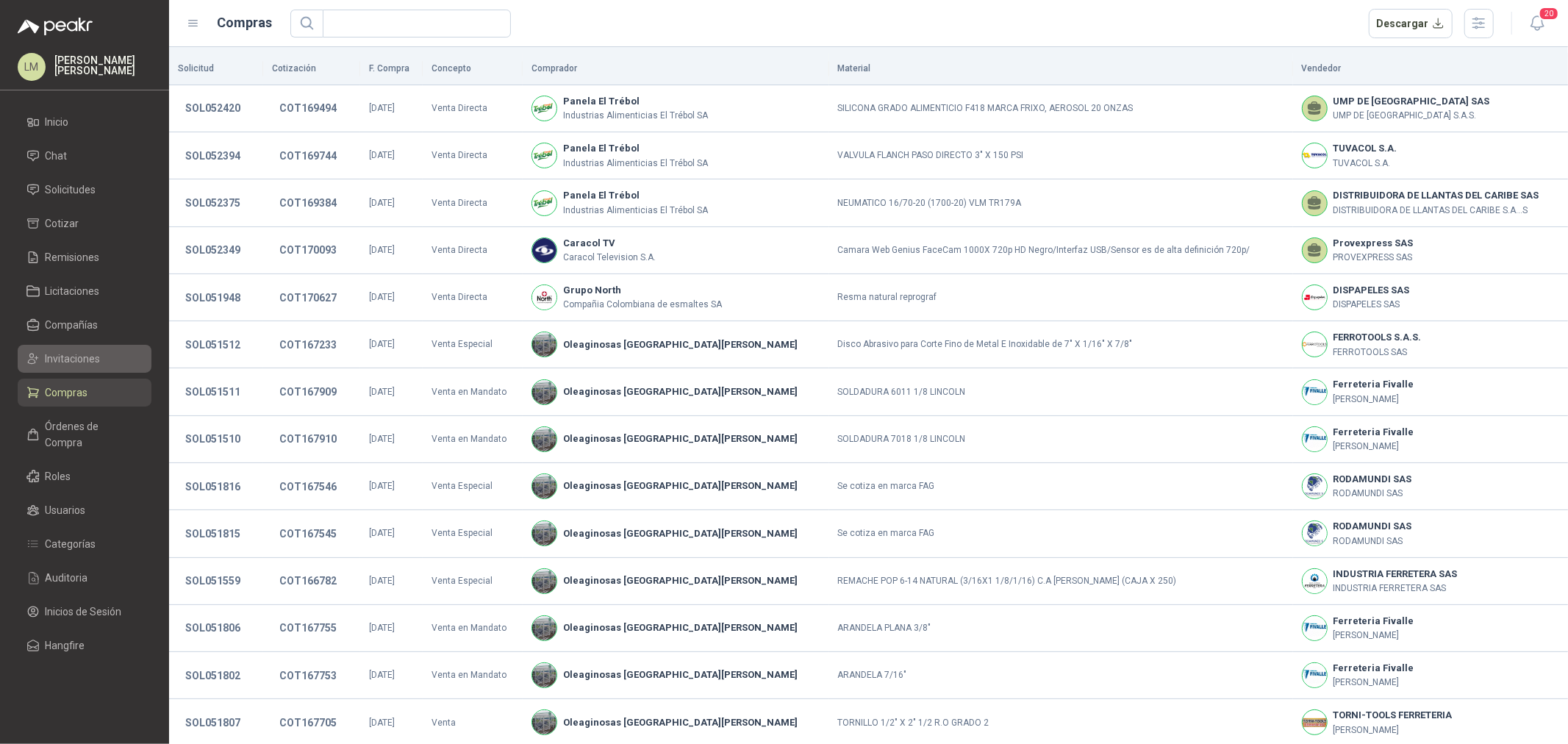
click at [68, 363] on span "Invitaciones" at bounding box center [73, 358] width 55 height 16
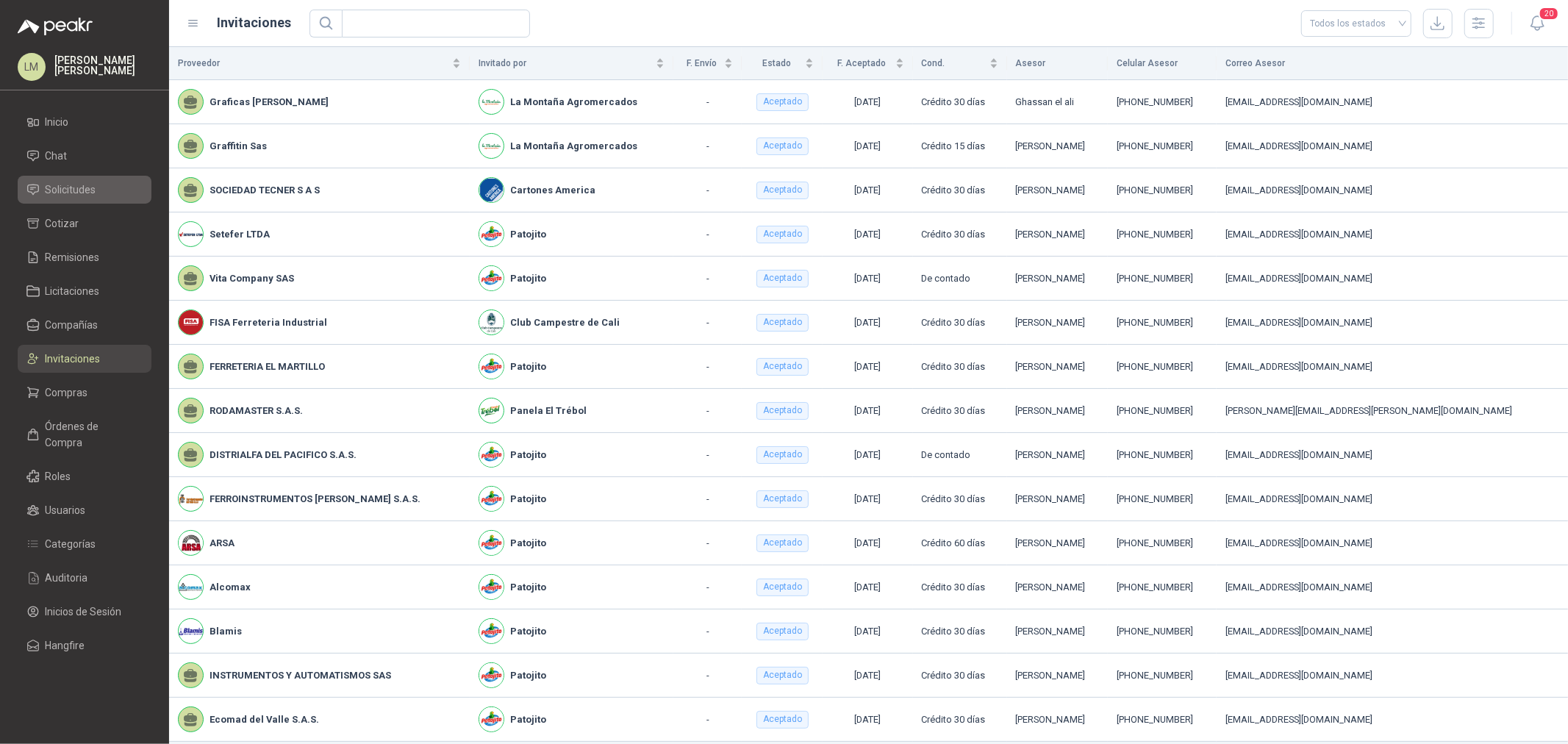
click at [83, 182] on span "Solicitudes" at bounding box center [71, 189] width 51 height 16
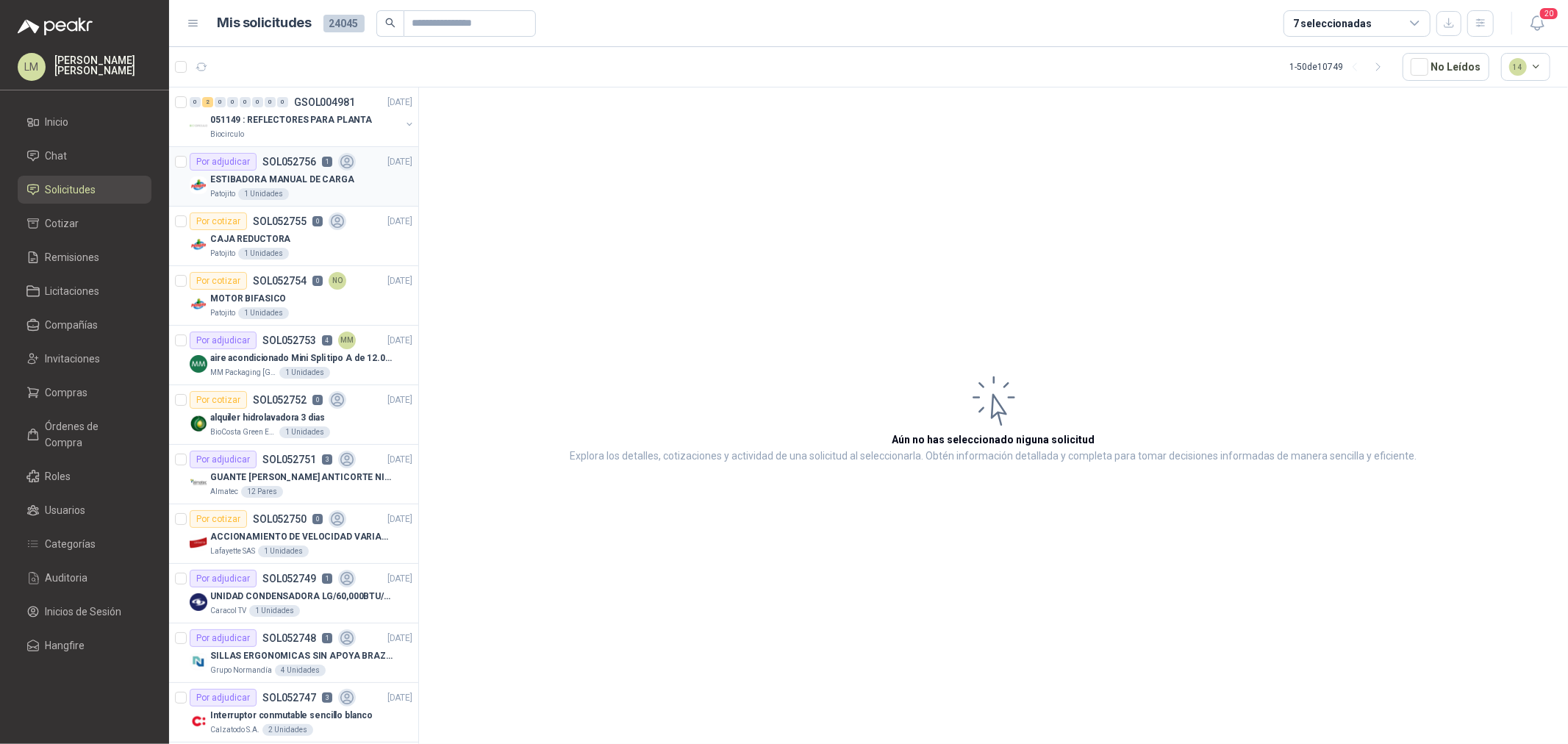
click at [263, 162] on p "SOL052756" at bounding box center [289, 161] width 54 height 10
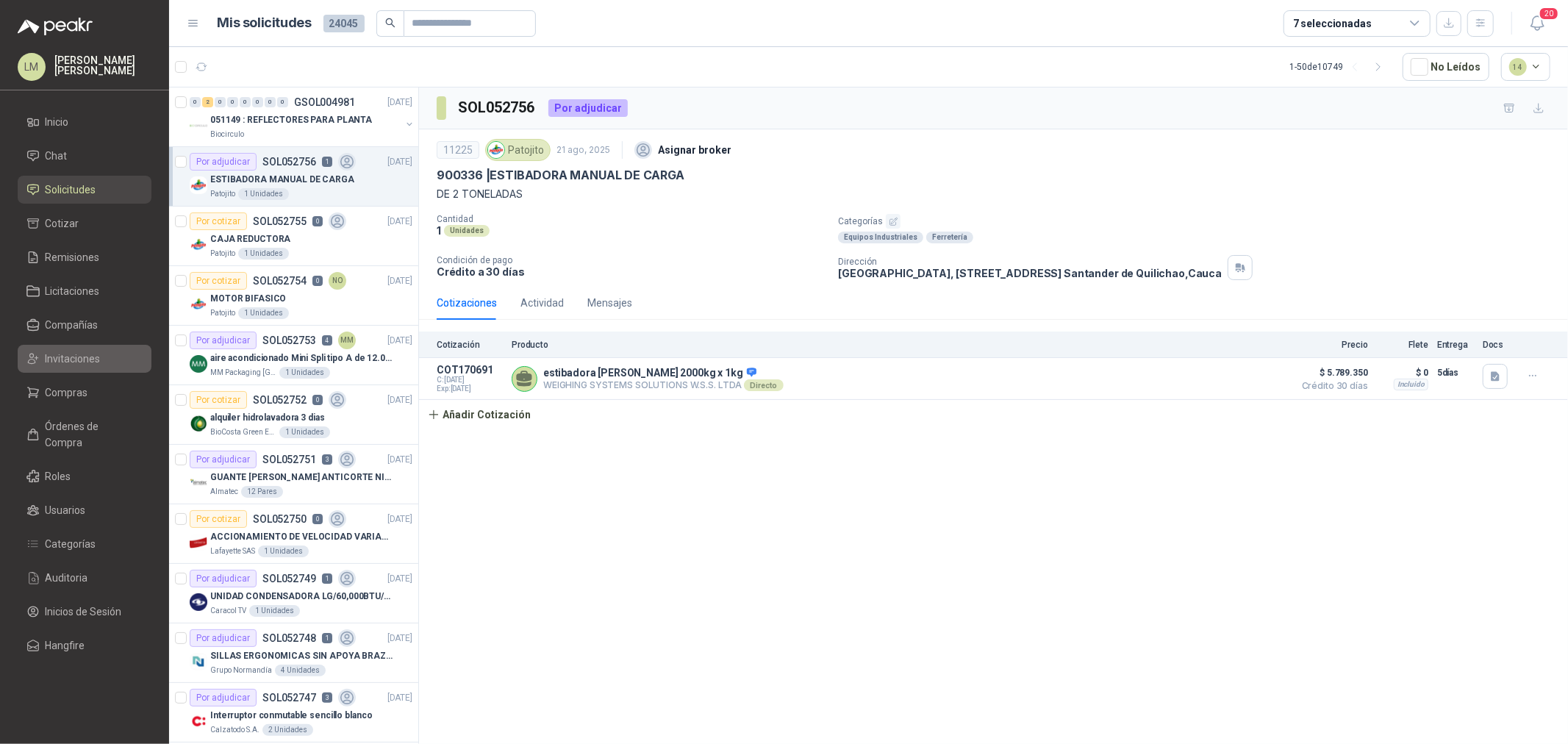
click at [77, 357] on span "Invitaciones" at bounding box center [73, 358] width 55 height 16
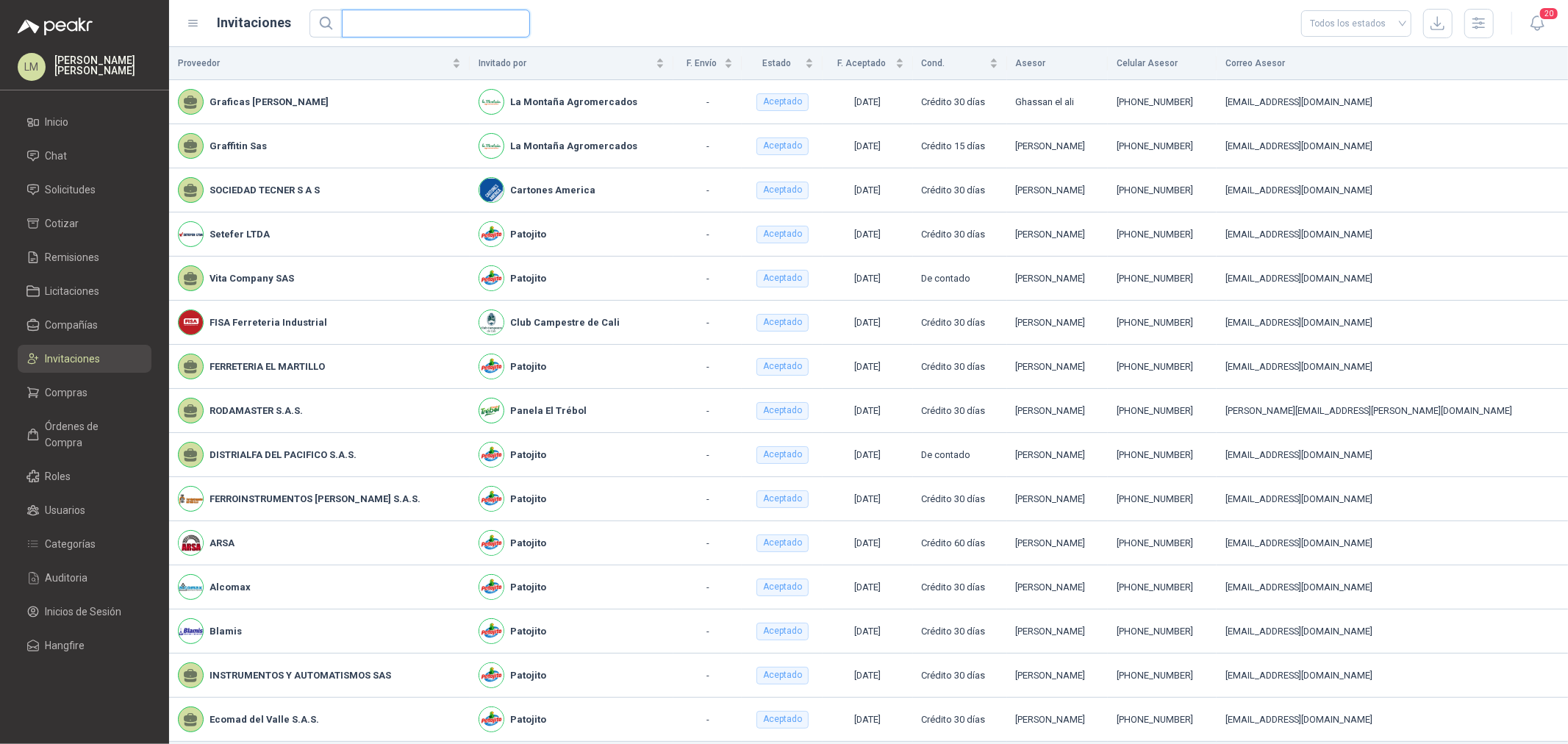
click at [402, 34] on input "text" at bounding box center [429, 23] width 159 height 27
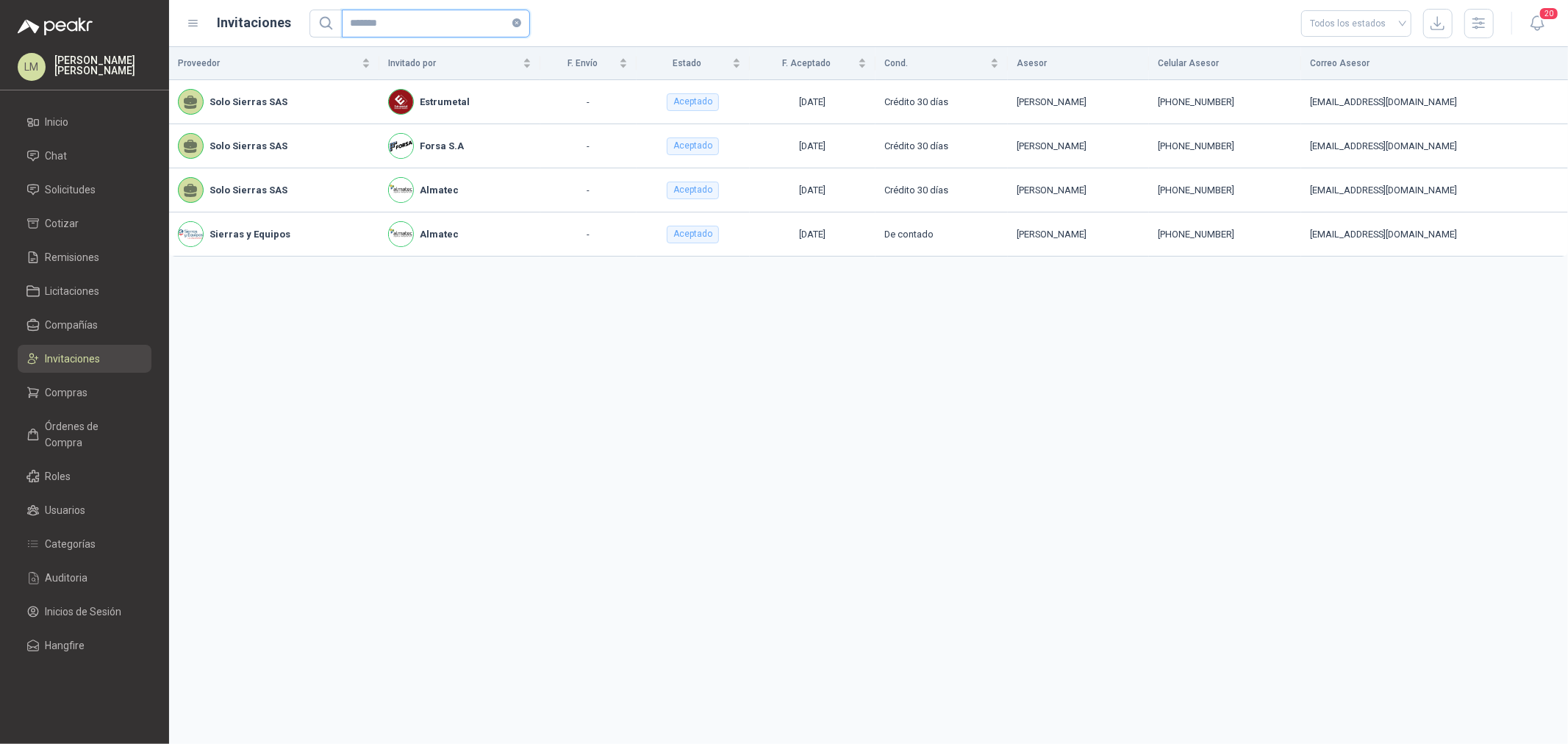
type input "*******"
click at [51, 186] on span "Solicitudes" at bounding box center [71, 189] width 51 height 16
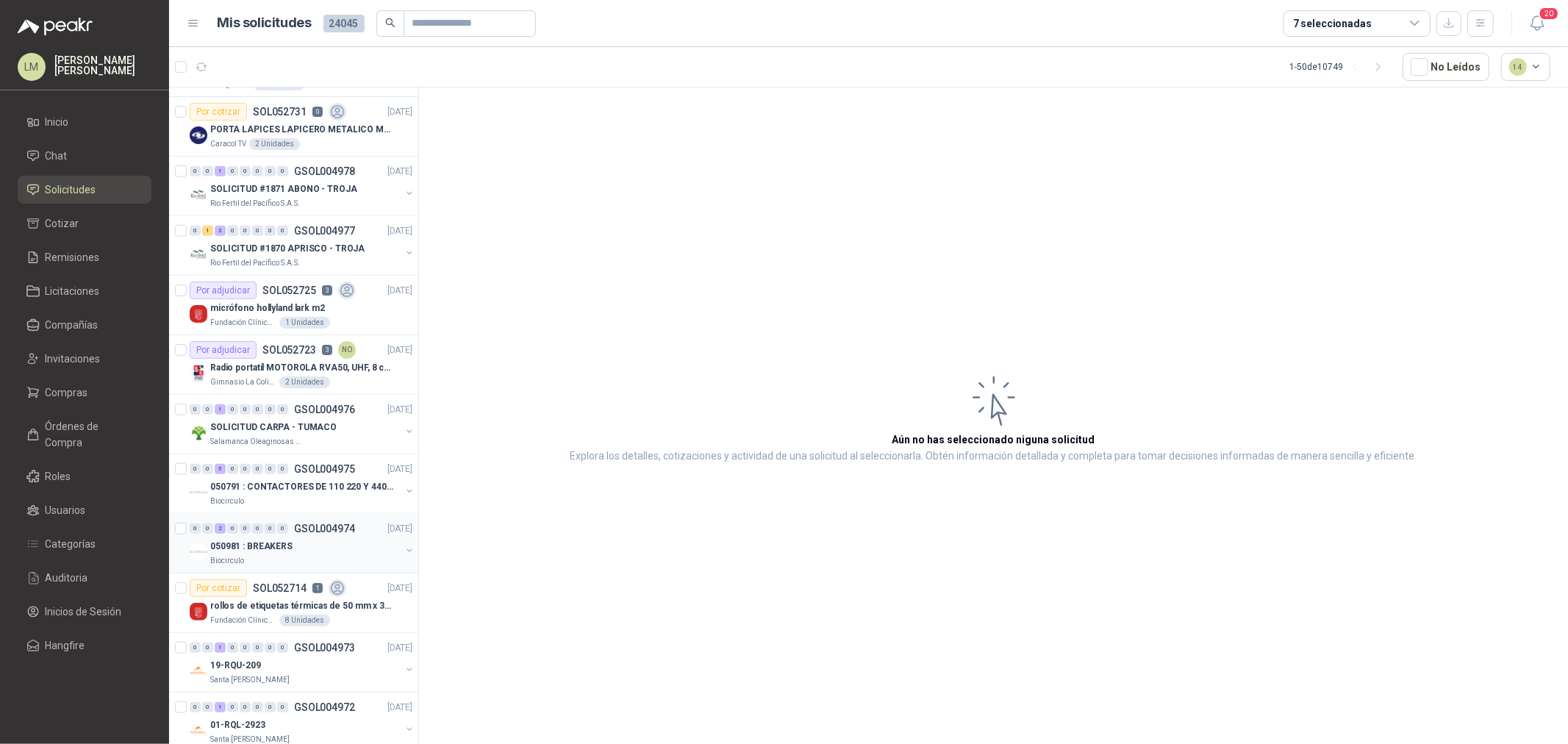
scroll to position [1062, 0]
click at [295, 281] on article "Por adjudicar SOL052725 3 [DATE] micrófono hollyland lark m2 Fundación Clínica …" at bounding box center [294, 307] width 249 height 60
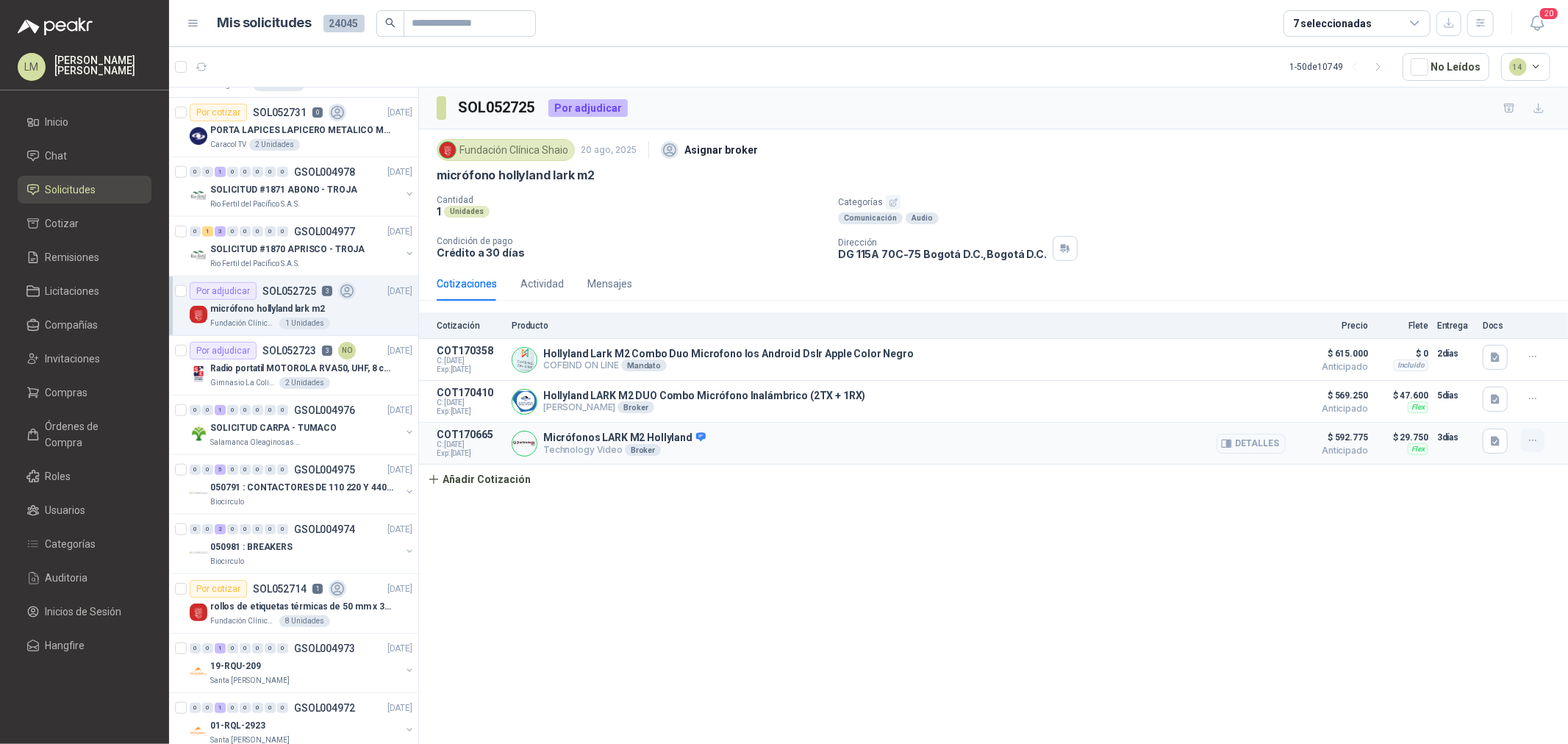
click at [1522, 445] on button "button" at bounding box center [1533, 440] width 24 height 24
click at [1473, 383] on button "Editar" at bounding box center [1503, 383] width 117 height 24
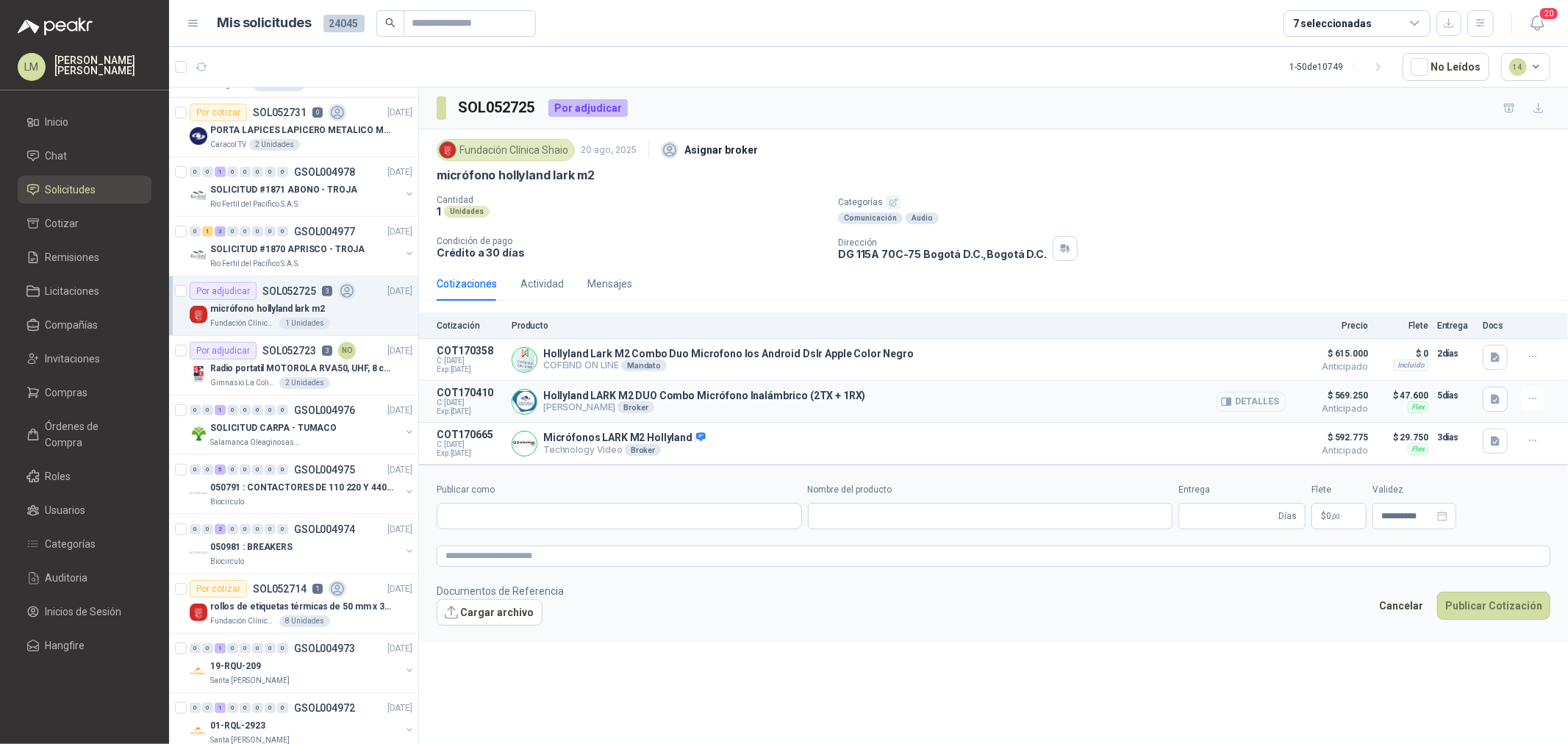
type input "**********"
type input "*"
type input "**********"
type textarea "**********"
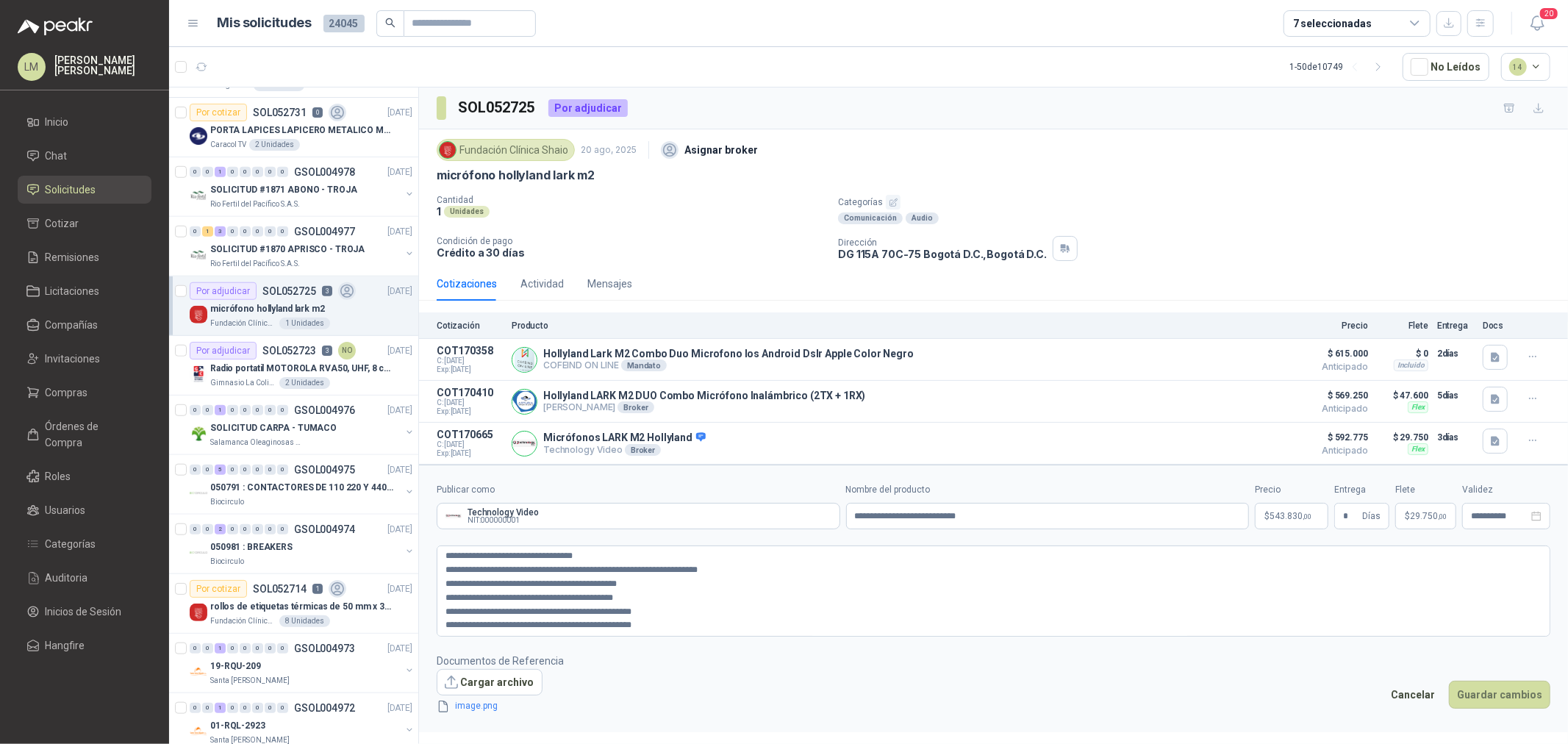
click at [1292, 512] on span "543.830 ,00" at bounding box center [1290, 516] width 42 height 9
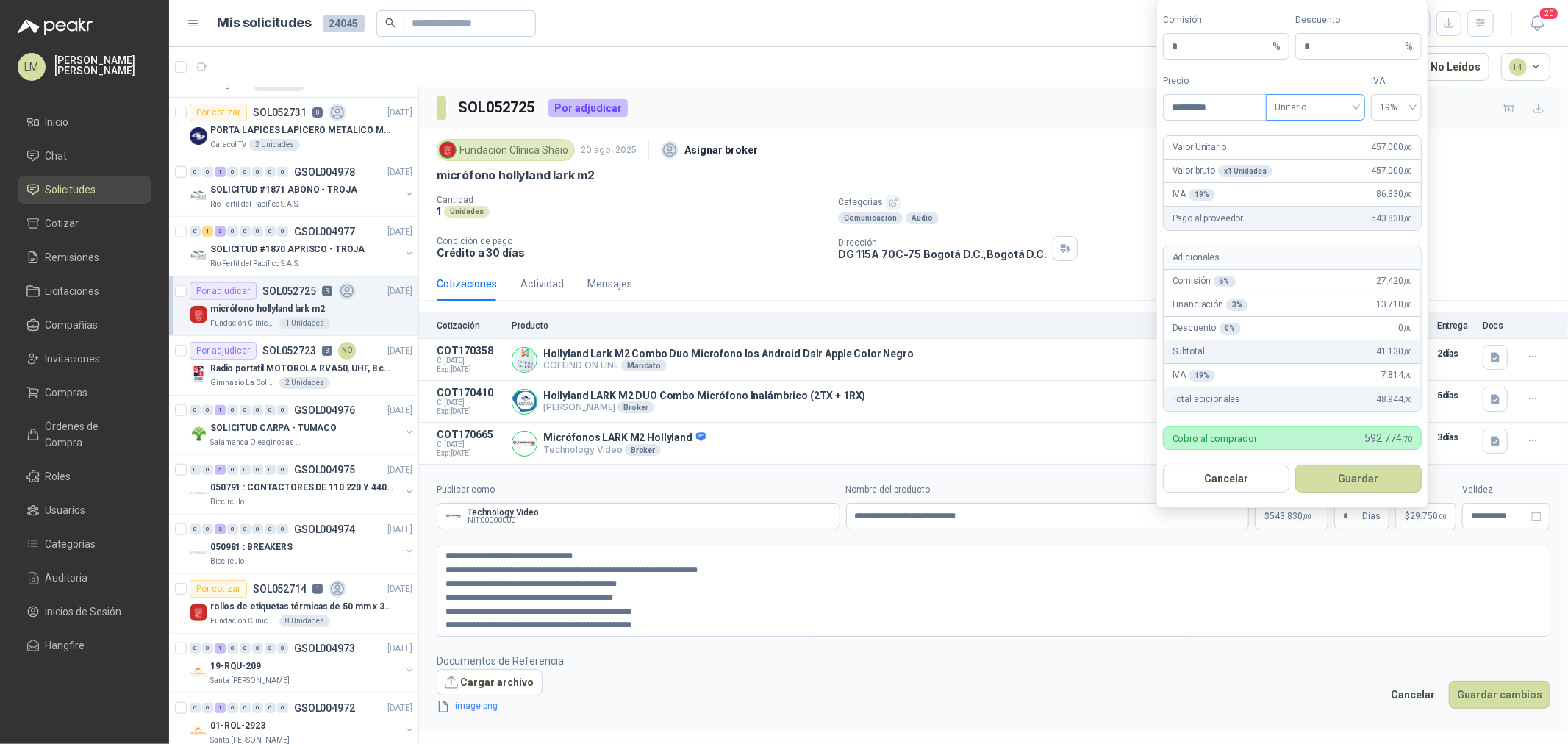
click at [1310, 104] on span "Unitario" at bounding box center [1316, 107] width 81 height 22
click at [1303, 163] on div "Unitario con IVA" at bounding box center [1315, 160] width 76 height 16
click at [1129, 48] on body "LM [PERSON_NAME] Inicio Chat Solicitudes Cotizar Remisiones Licitaciones Compañ…" at bounding box center [784, 372] width 1568 height 744
click at [1335, 474] on button "Guardar" at bounding box center [1358, 479] width 127 height 28
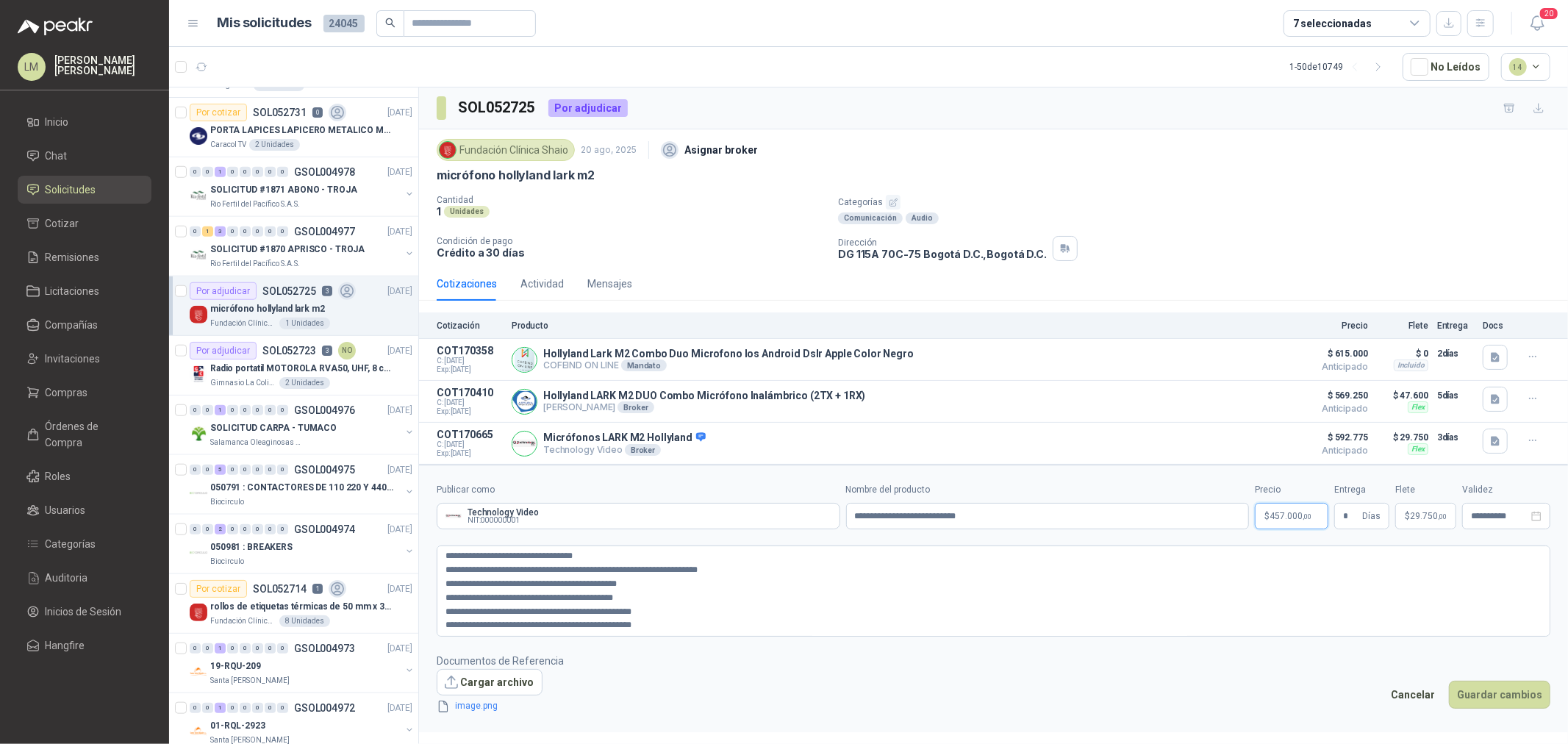
click at [1295, 525] on p "$ 457.000 ,00" at bounding box center [1292, 516] width 74 height 27
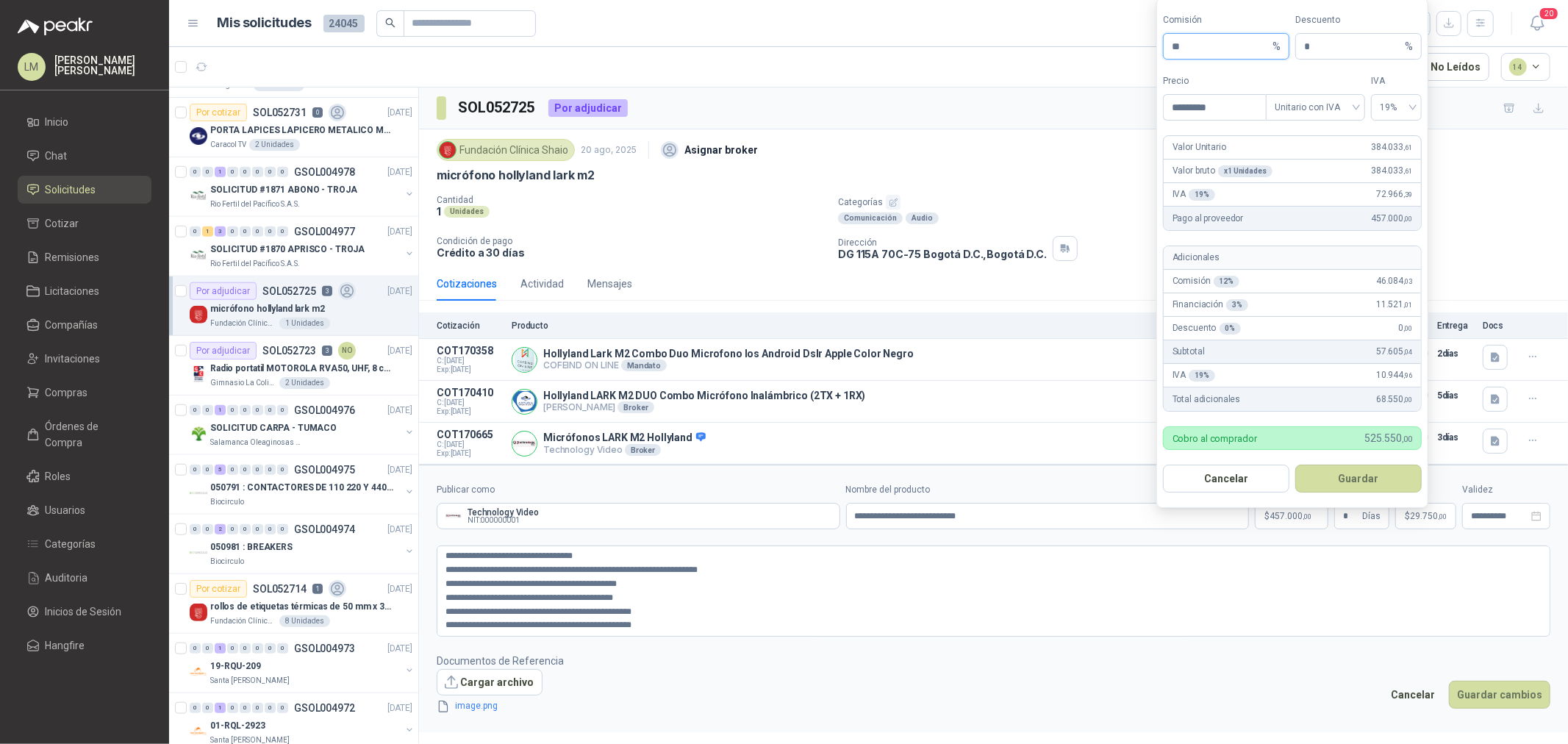
click at [1197, 43] on input "**" at bounding box center [1221, 46] width 98 height 25
type input "**"
click at [1359, 471] on button "Guardar" at bounding box center [1358, 479] width 127 height 28
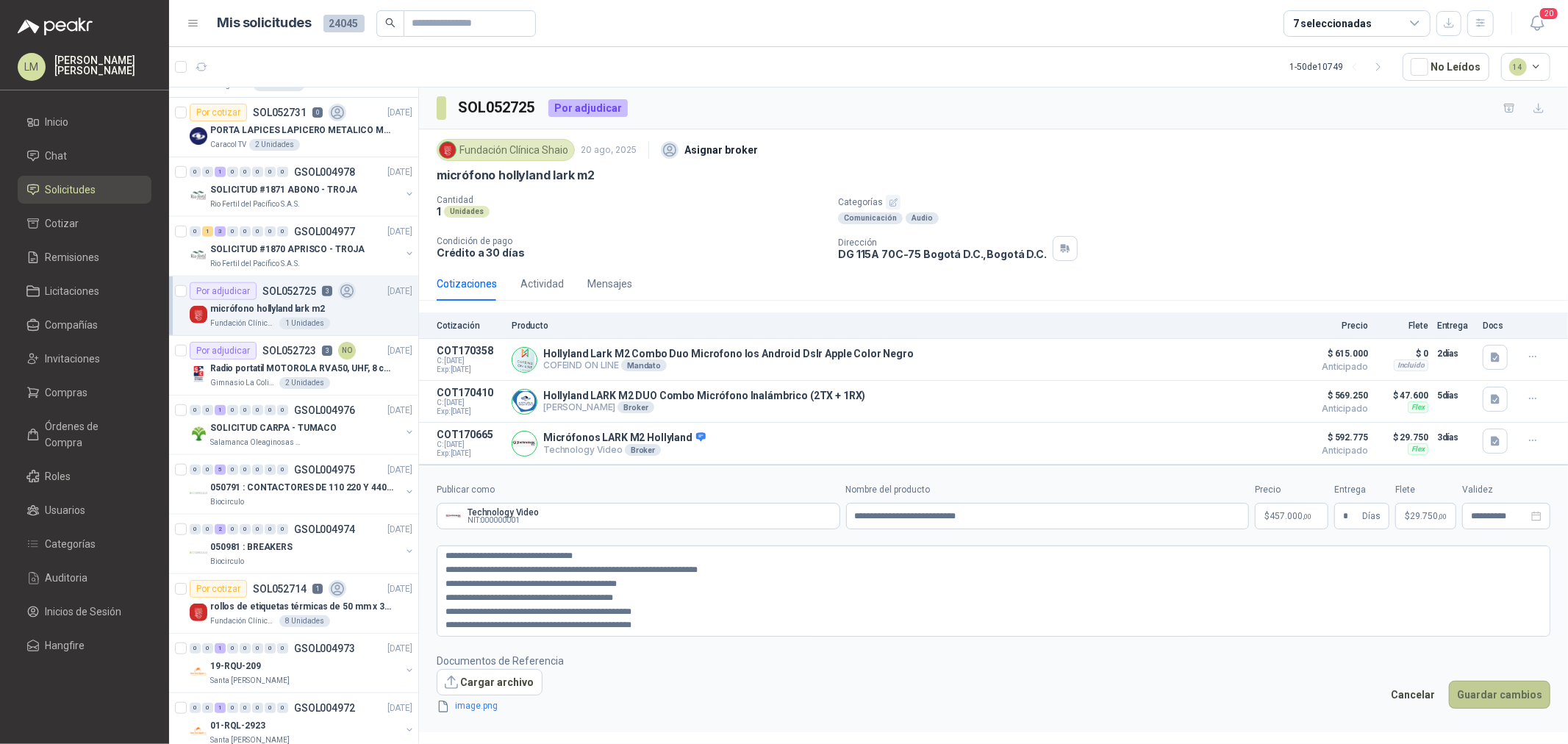
click at [1495, 694] on button "Guardar cambios" at bounding box center [1500, 695] width 101 height 28
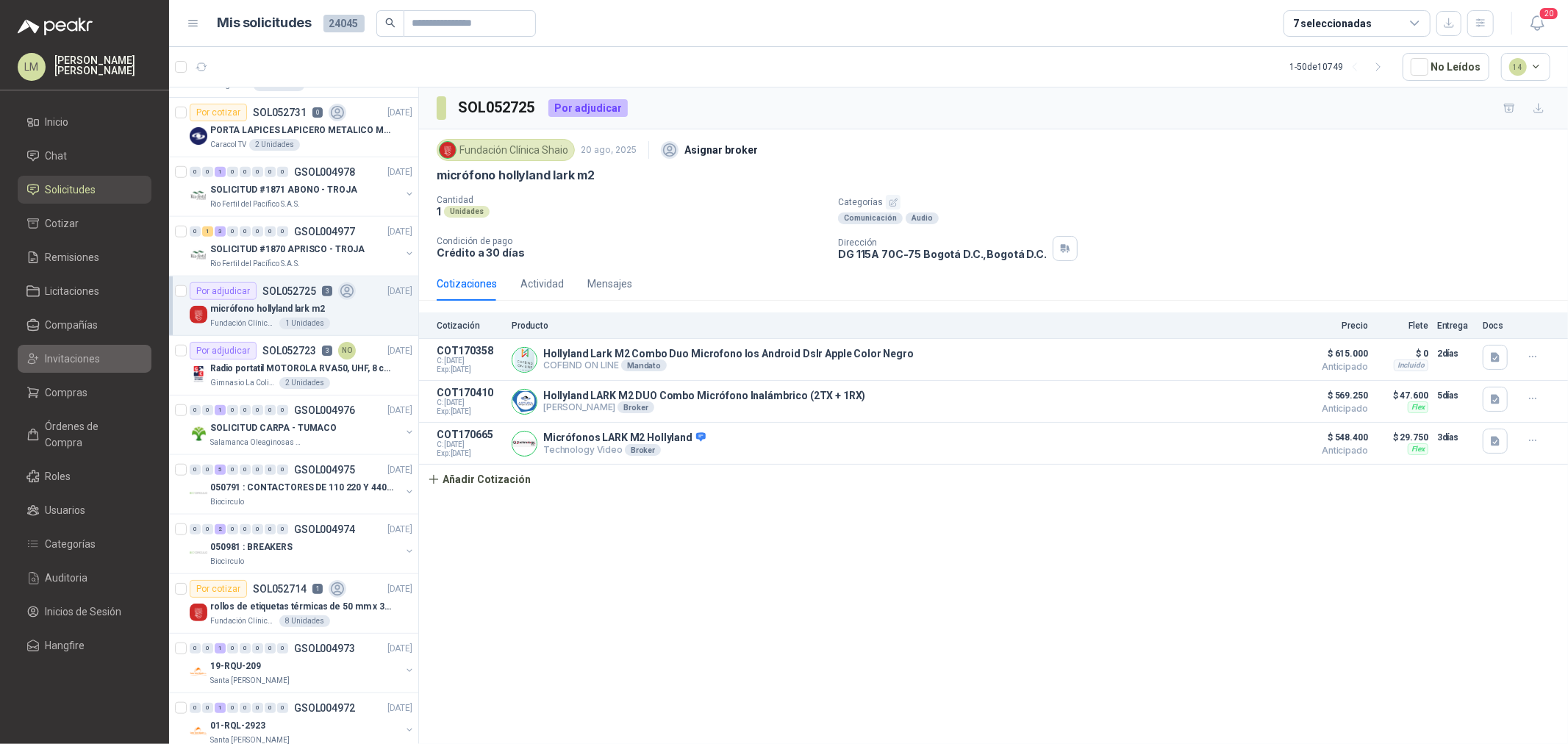
click at [63, 367] on link "Invitaciones" at bounding box center [84, 359] width 134 height 28
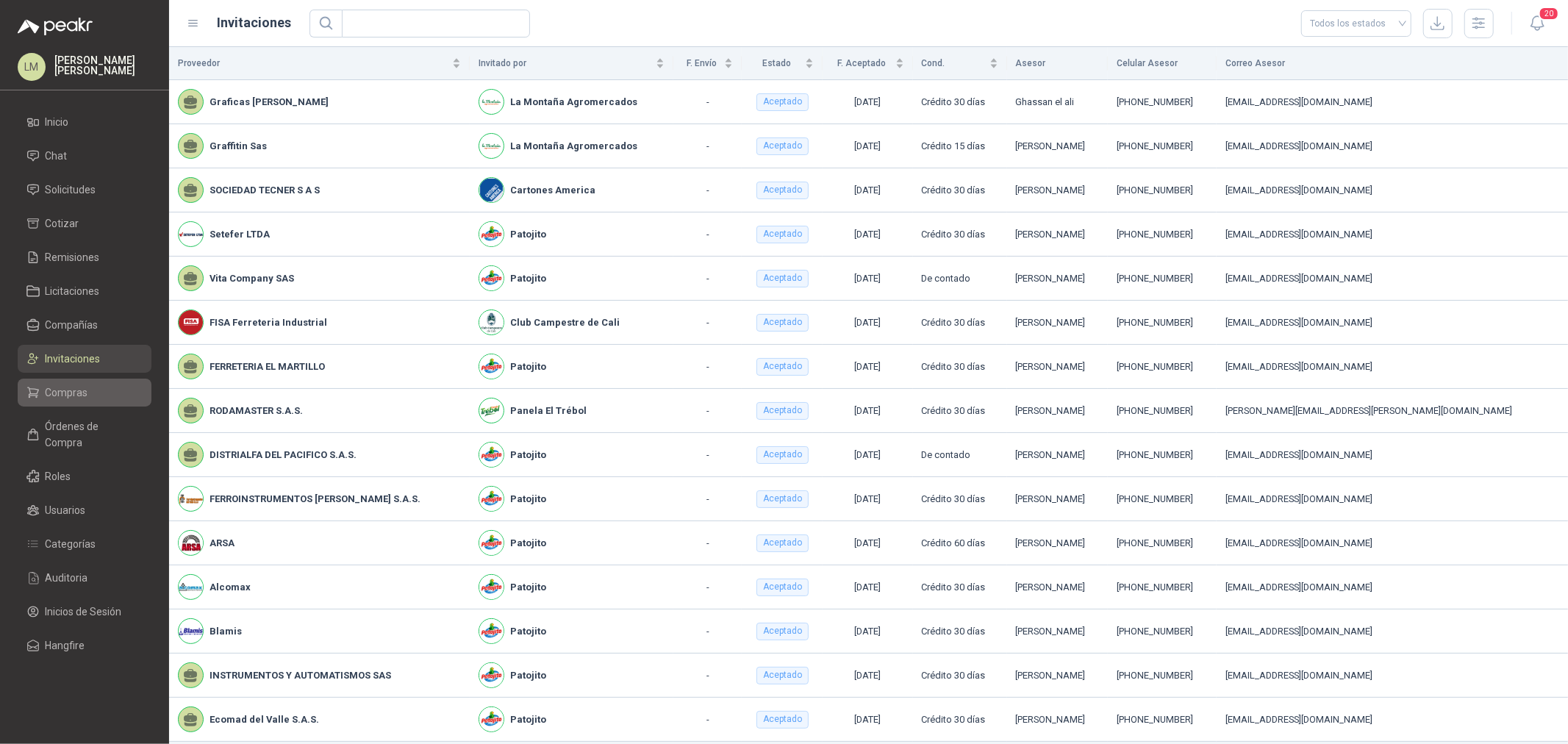
click at [66, 392] on span "Compras" at bounding box center [67, 392] width 43 height 16
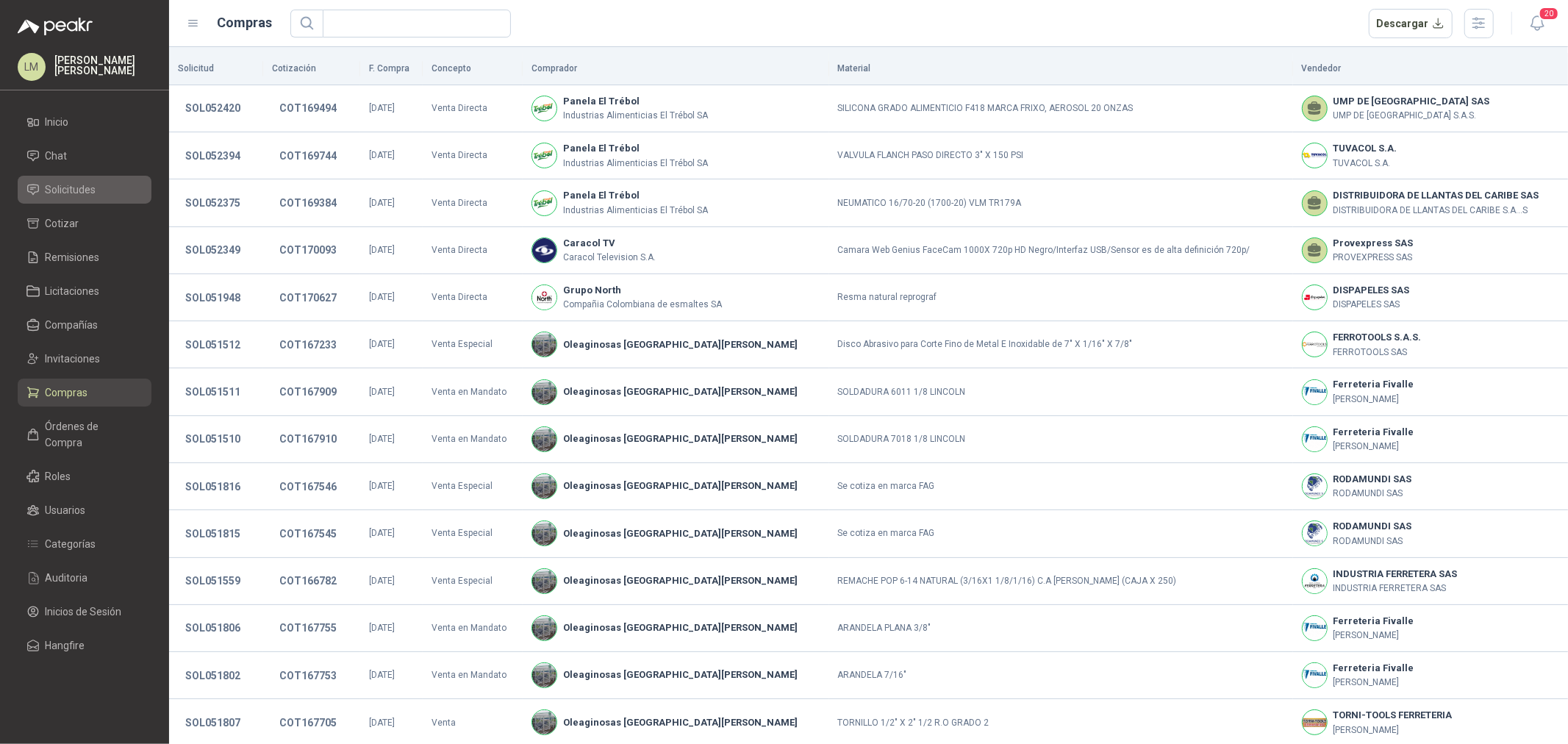
click at [77, 186] on span "Solicitudes" at bounding box center [71, 189] width 51 height 16
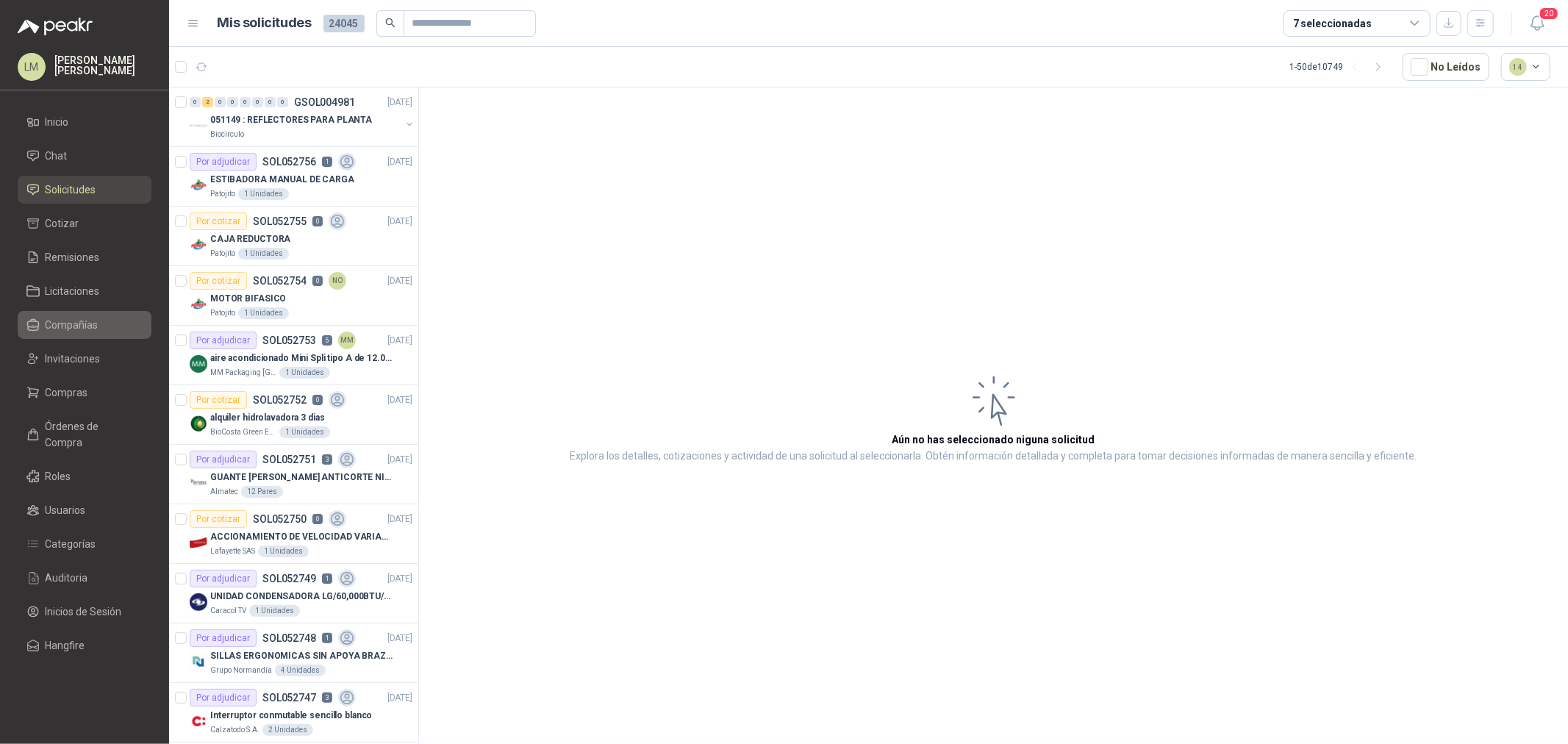
click at [68, 324] on span "Compañías" at bounding box center [71, 324] width 53 height 16
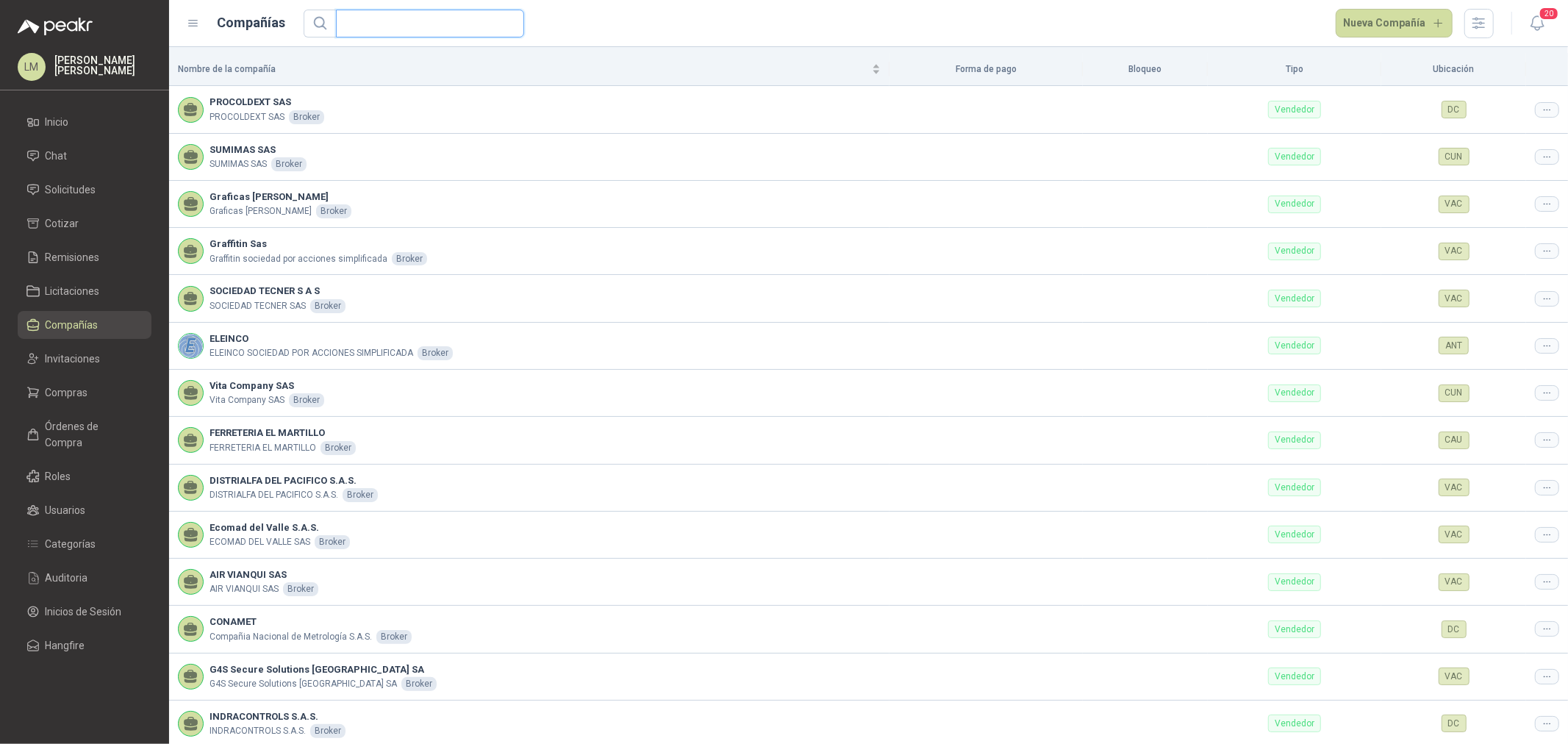
click at [452, 22] on input "text" at bounding box center [424, 23] width 159 height 27
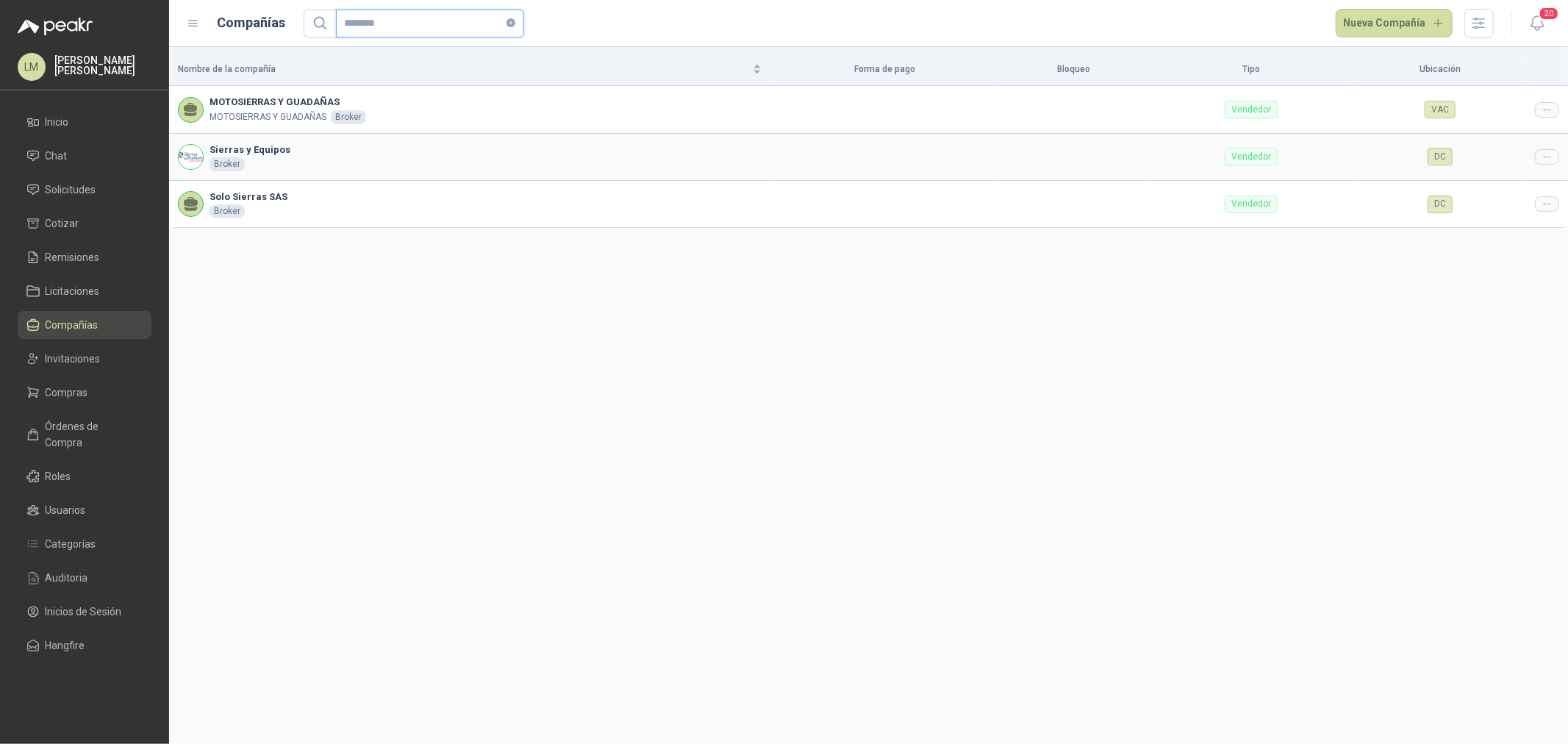
type input "*******"
click at [1535, 158] on div at bounding box center [1547, 157] width 25 height 15
click at [1542, 174] on span "Editar compañía" at bounding box center [1510, 182] width 76 height 16
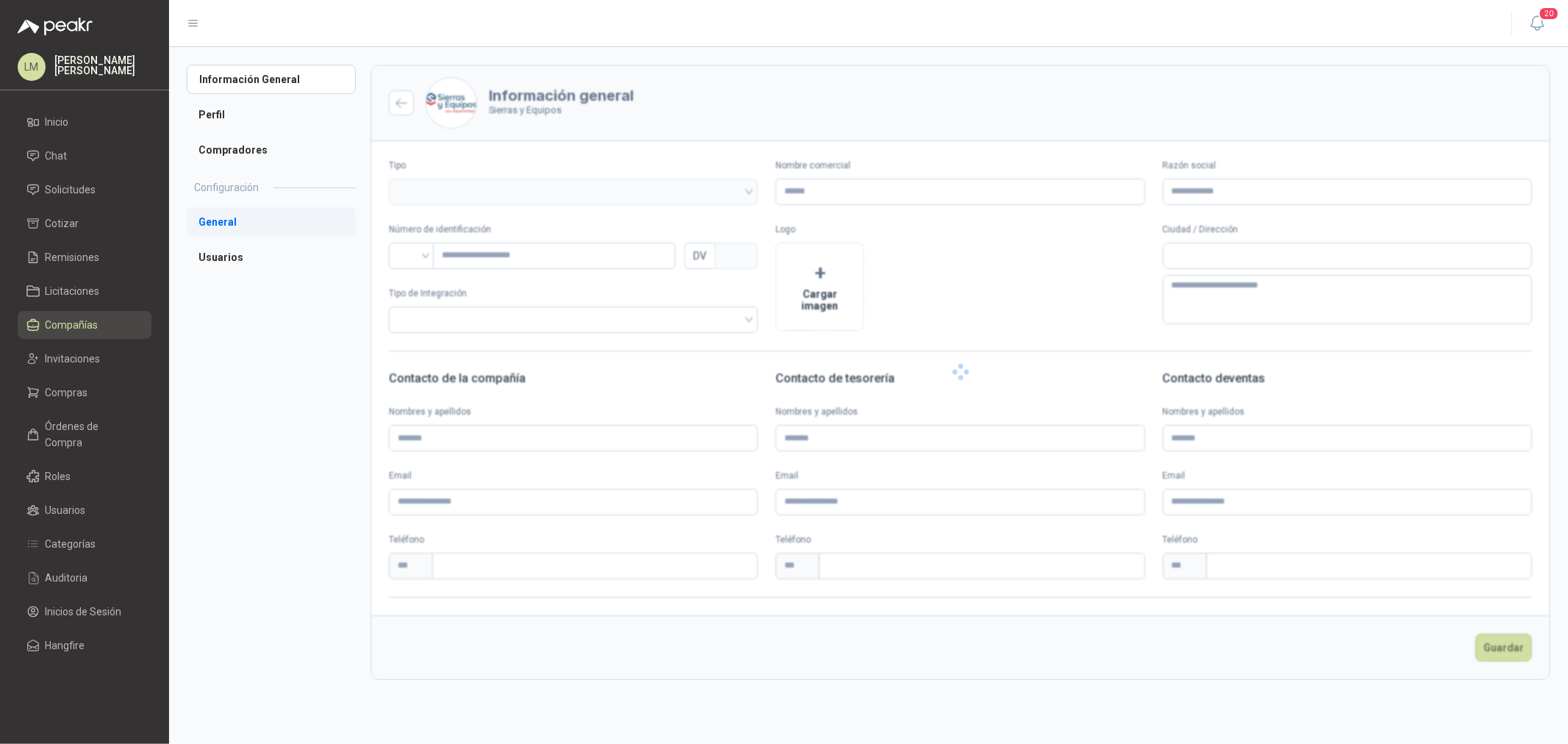
type input "**********"
type input "*********"
type input "*"
click at [222, 256] on li "Usuarios" at bounding box center [271, 257] width 169 height 29
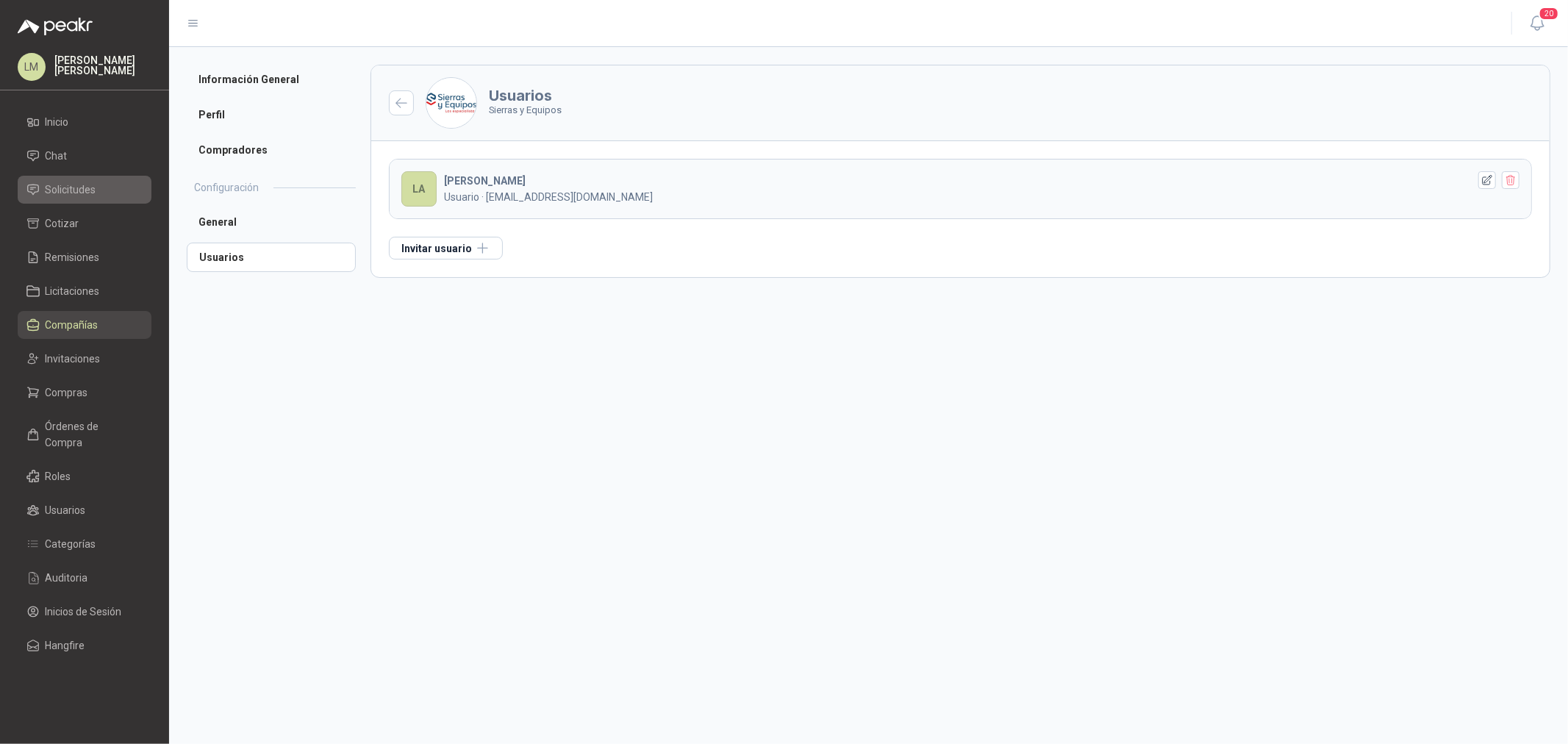
click at [84, 191] on span "Solicitudes" at bounding box center [71, 189] width 51 height 16
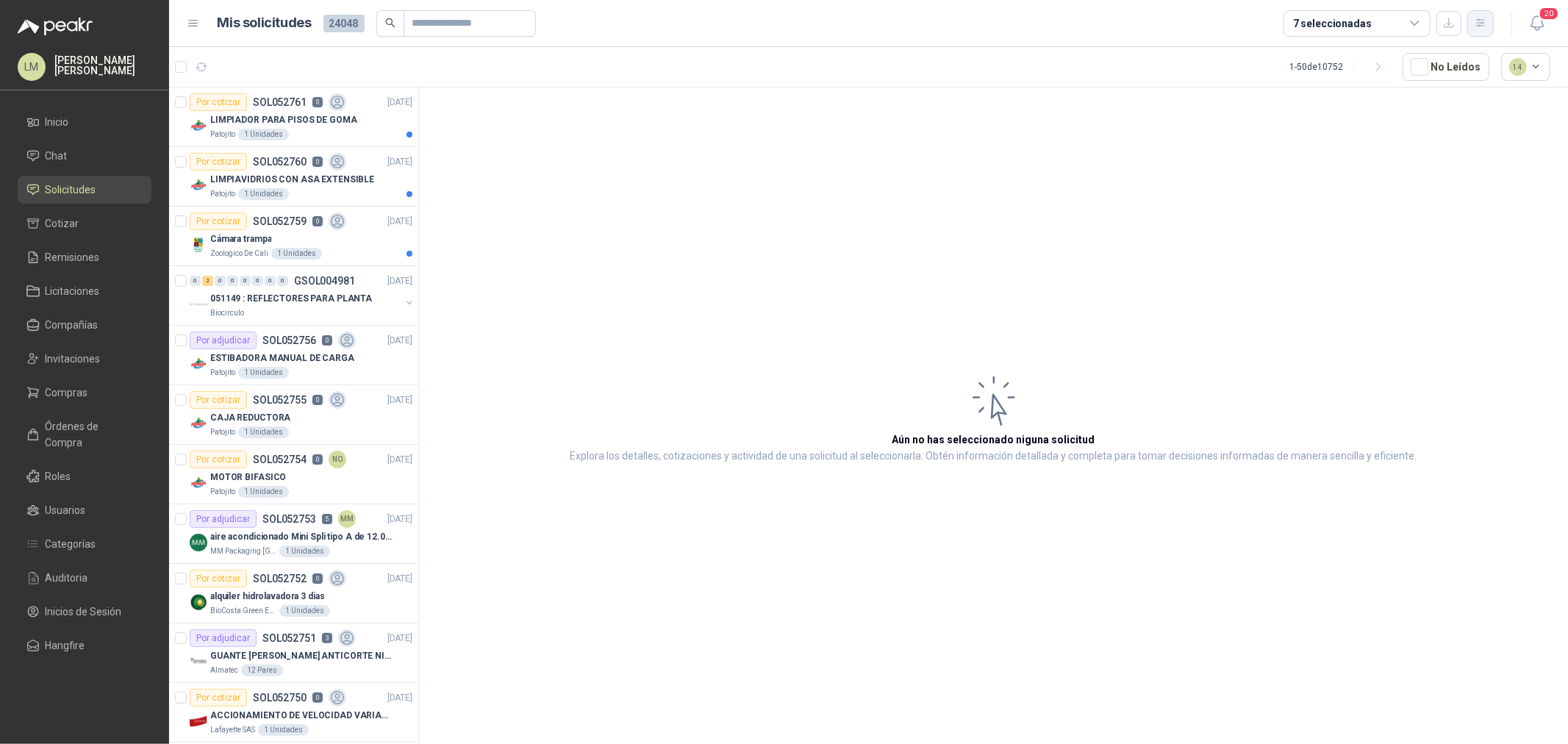
click at [1484, 20] on icon "button" at bounding box center [1480, 23] width 8 height 8
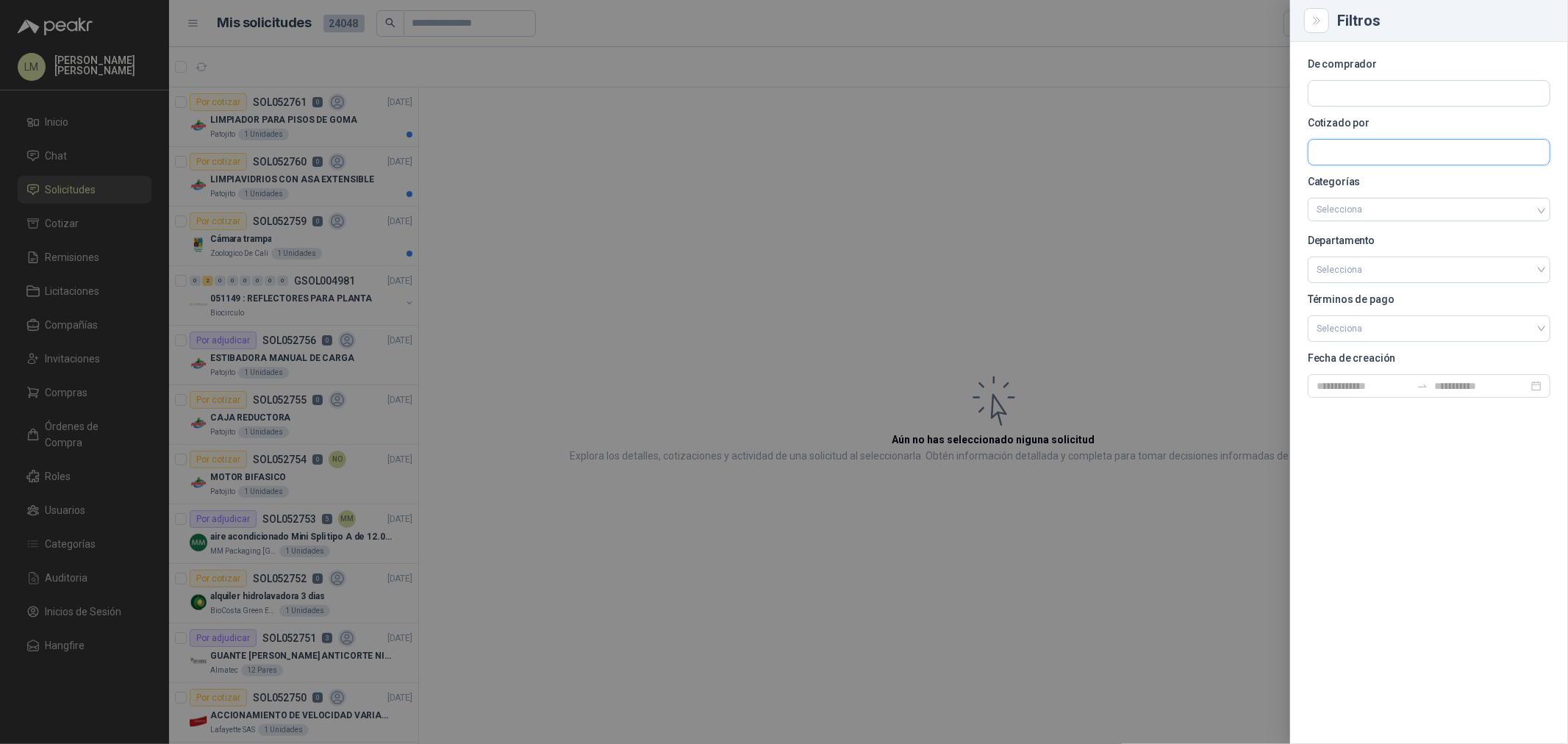
click at [1343, 106] on input "text" at bounding box center [1429, 93] width 242 height 25
type input "*"
type input "********"
click at [1388, 183] on p "REDES ELECTRICAS" at bounding box center [1410, 184] width 136 height 9
click at [620, 199] on div at bounding box center [784, 372] width 1568 height 744
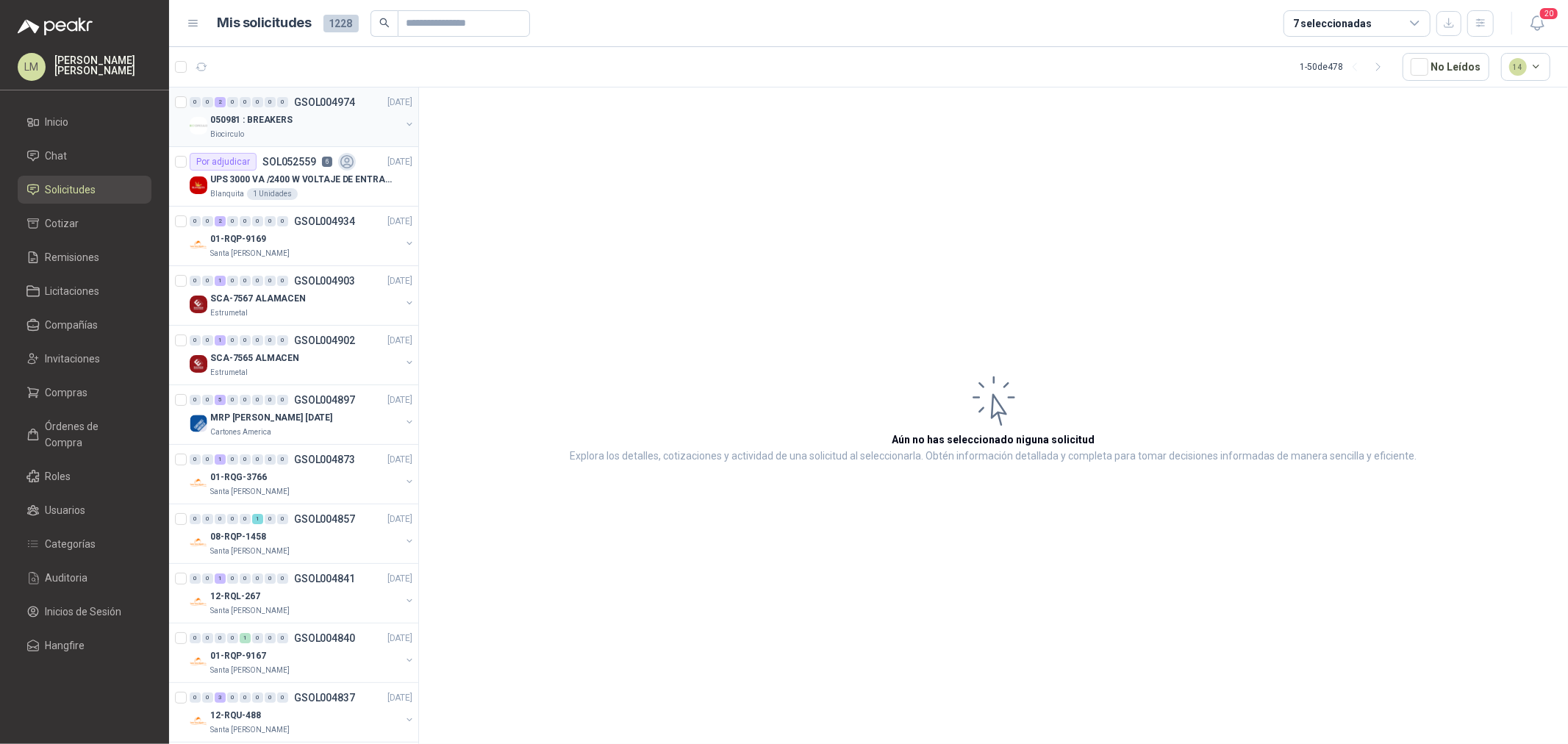
click at [403, 122] on button "button" at bounding box center [409, 123] width 12 height 12
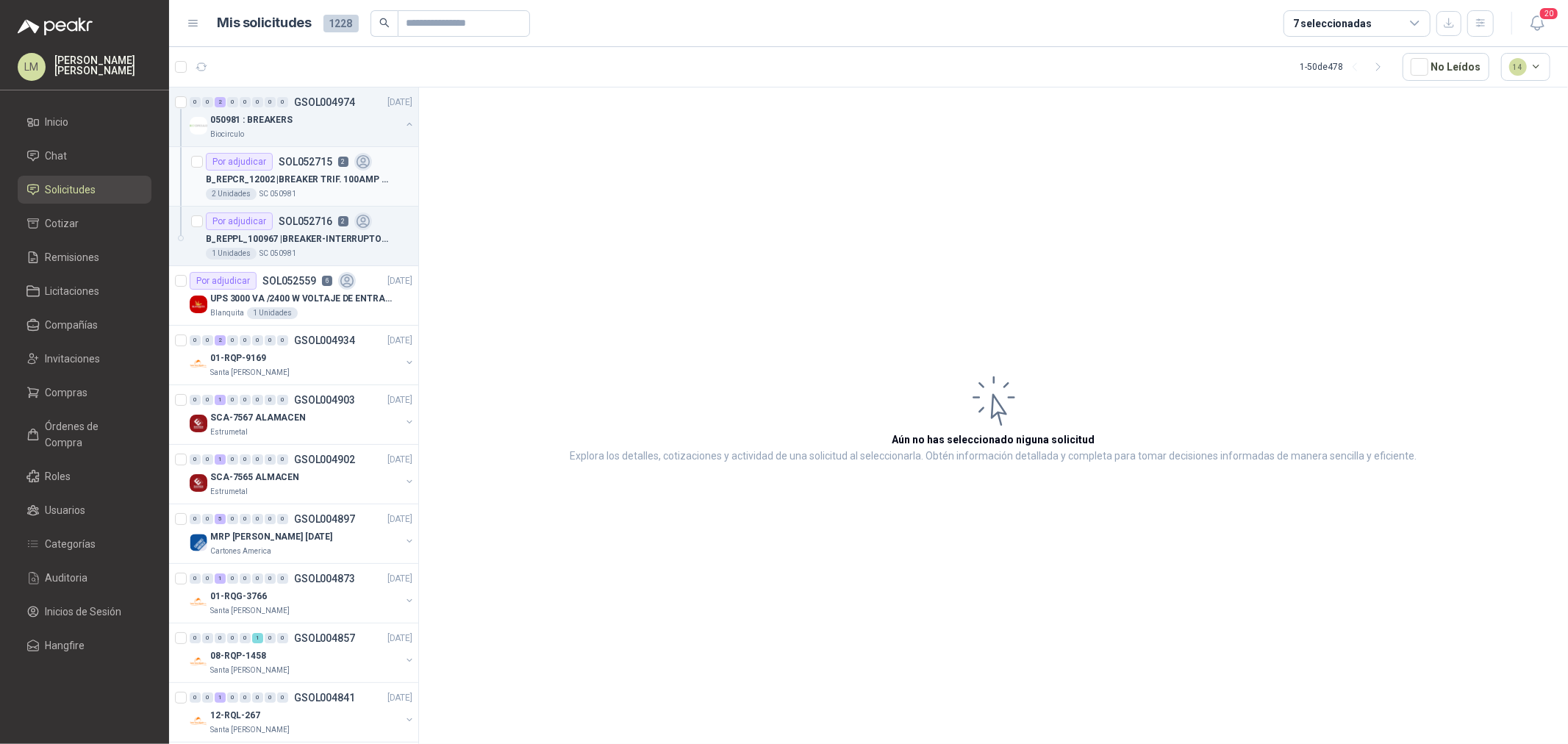
click at [324, 168] on div "Por adjudicar SOL052715 2" at bounding box center [288, 161] width 166 height 18
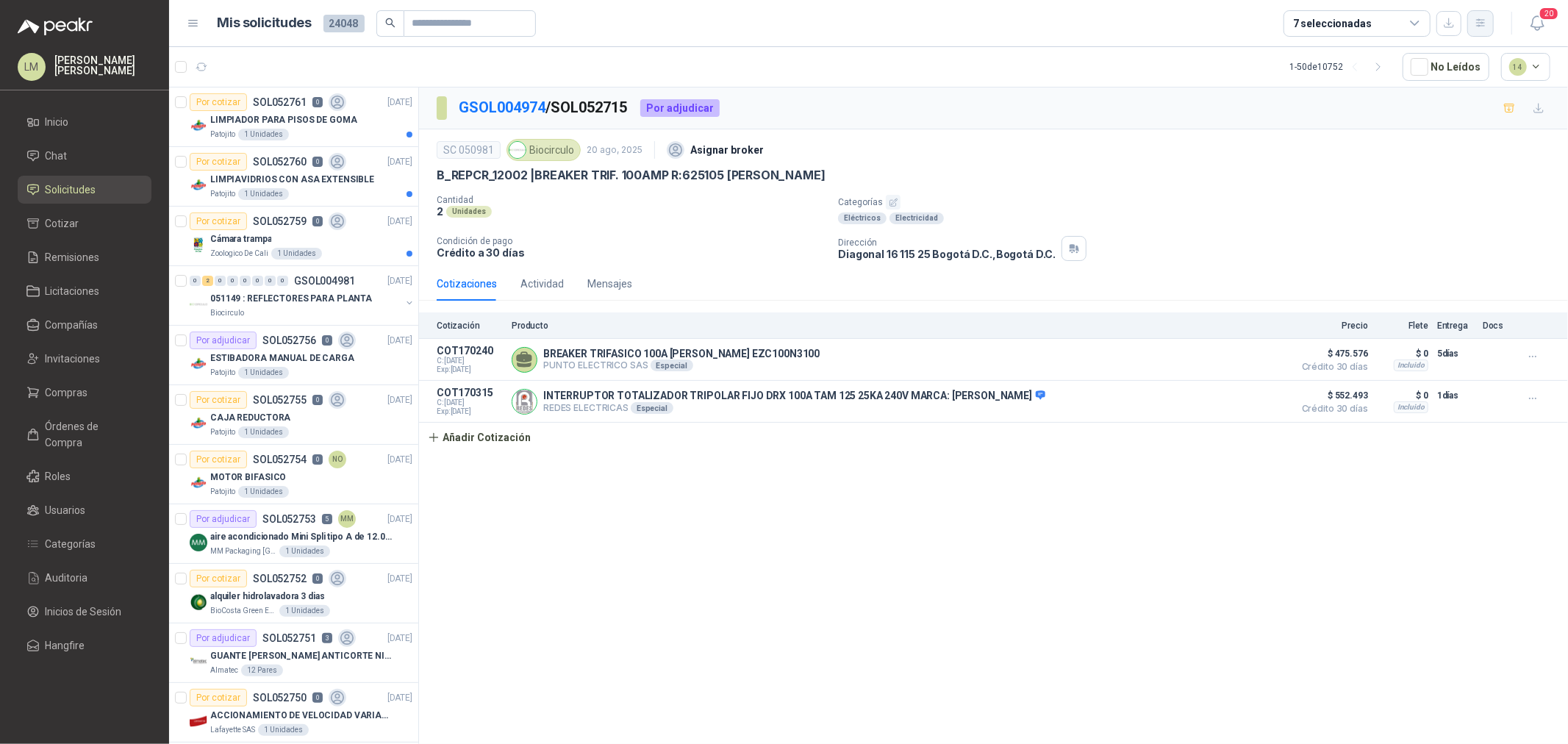
click at [1487, 20] on icon "button" at bounding box center [1481, 23] width 12 height 12
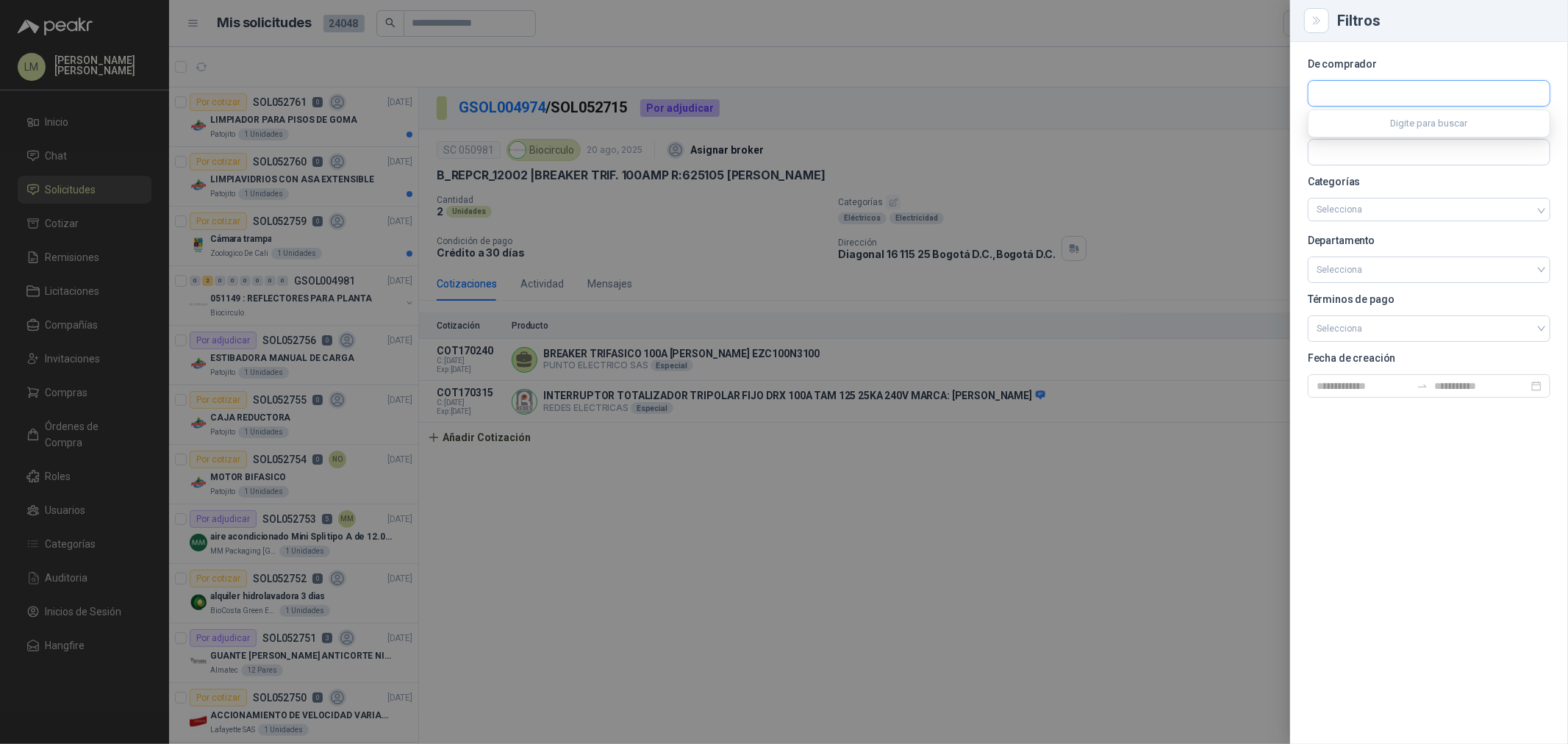
click at [1353, 96] on input "text" at bounding box center [1429, 93] width 242 height 25
click at [1353, 156] on input "text" at bounding box center [1429, 152] width 242 height 25
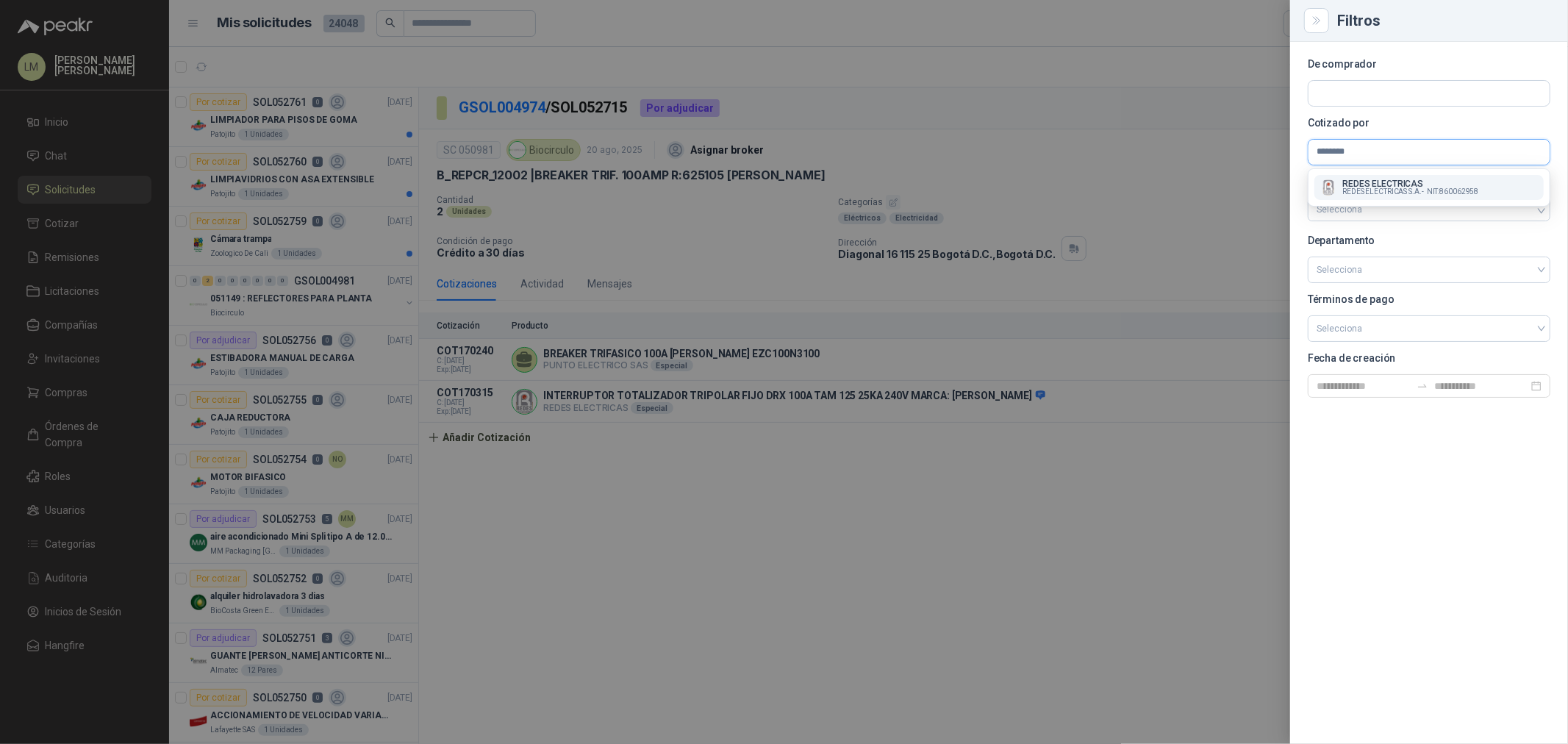
type input "********"
drag, startPoint x: 1358, startPoint y: 193, endPoint x: 1072, endPoint y: 232, distance: 288.6
click at [1358, 193] on span "REDES ELECTRICAS S.A. -" at bounding box center [1383, 192] width 81 height 8
drag, startPoint x: 879, startPoint y: 165, endPoint x: 863, endPoint y: 167, distance: 16.1
click at [879, 165] on div at bounding box center [784, 372] width 1568 height 744
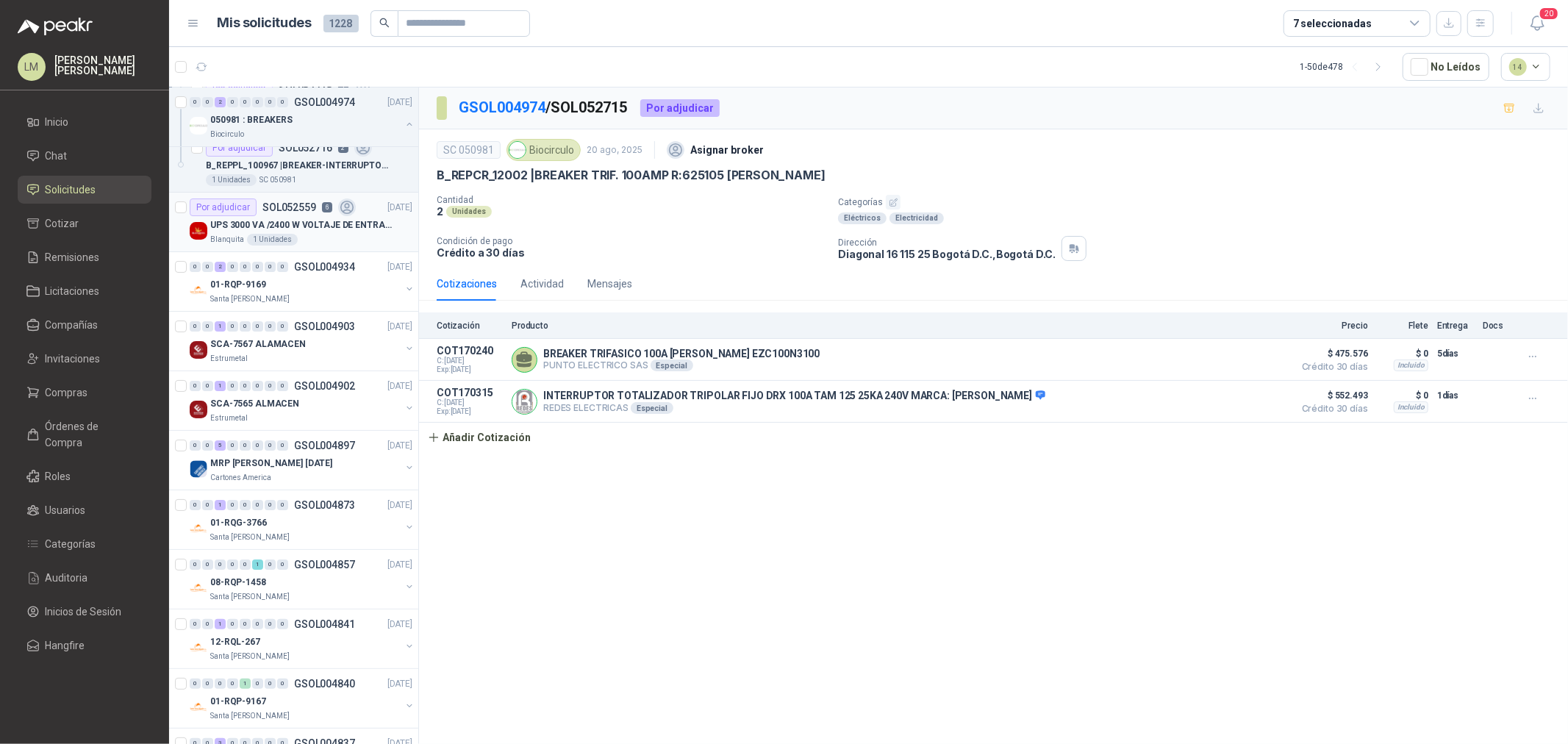
scroll to position [81, 0]
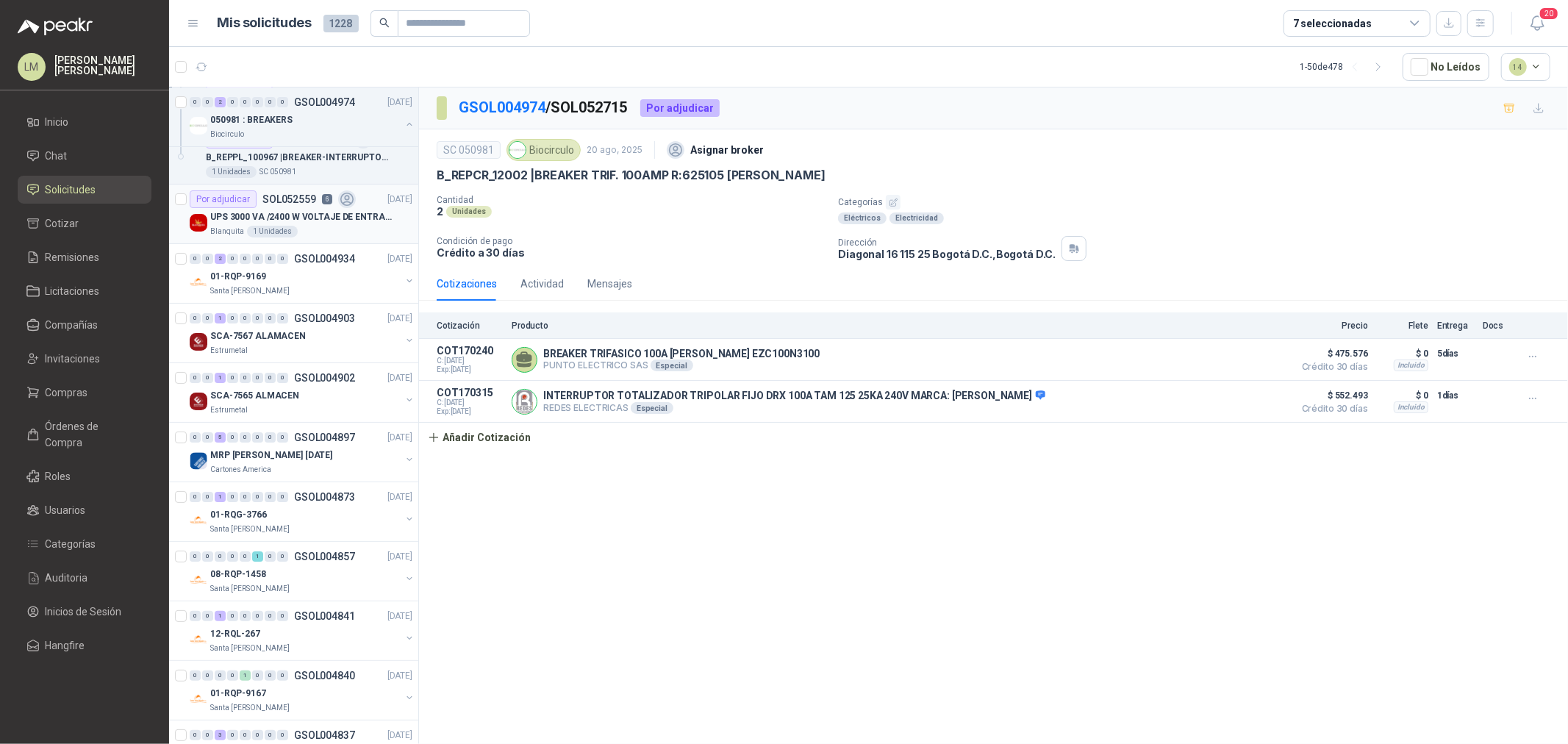
click at [326, 222] on p "UPS 3000 VA /2400 W VOLTAJE DE ENTRADA / SALIDA 12V ON LINE" at bounding box center [301, 217] width 183 height 14
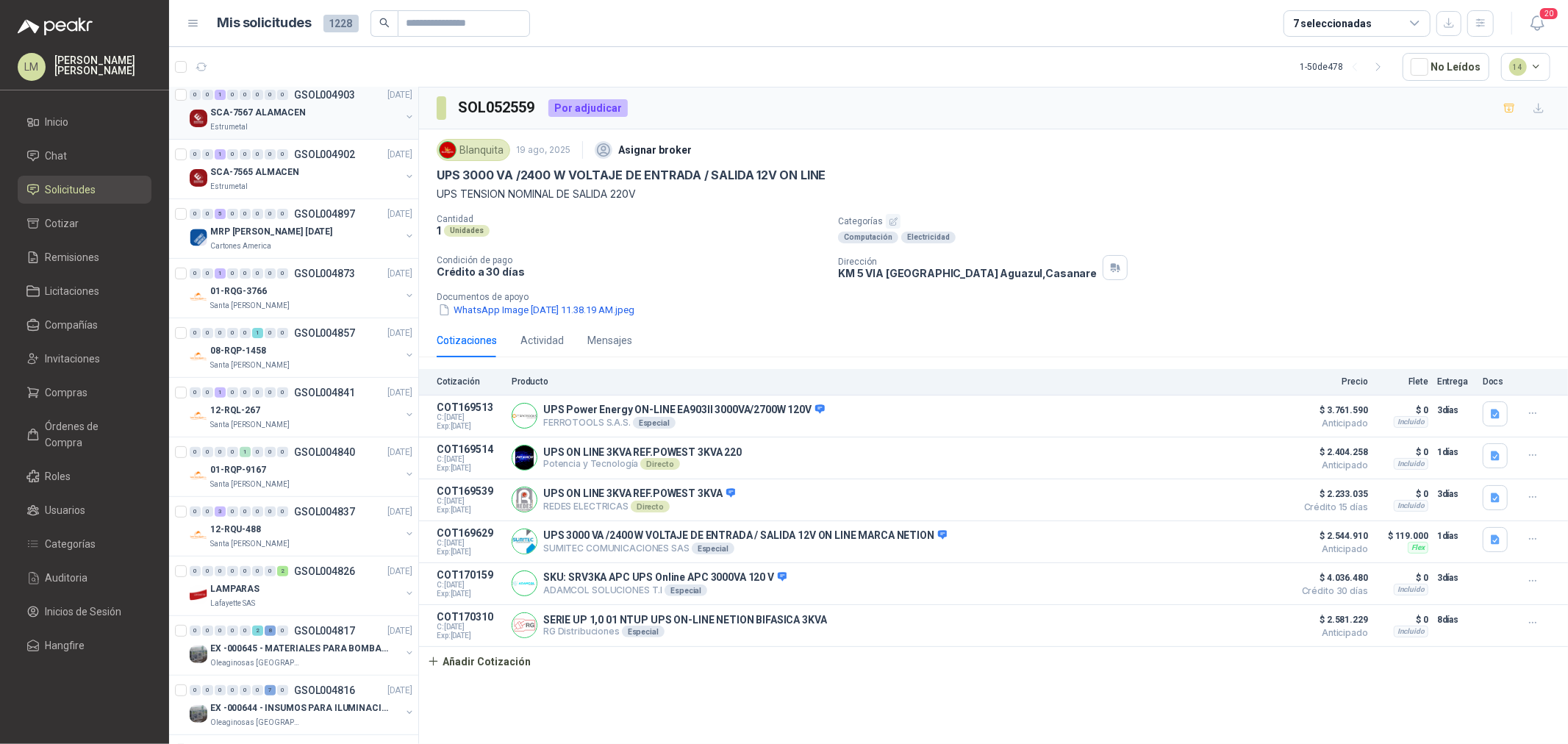
scroll to position [408, 0]
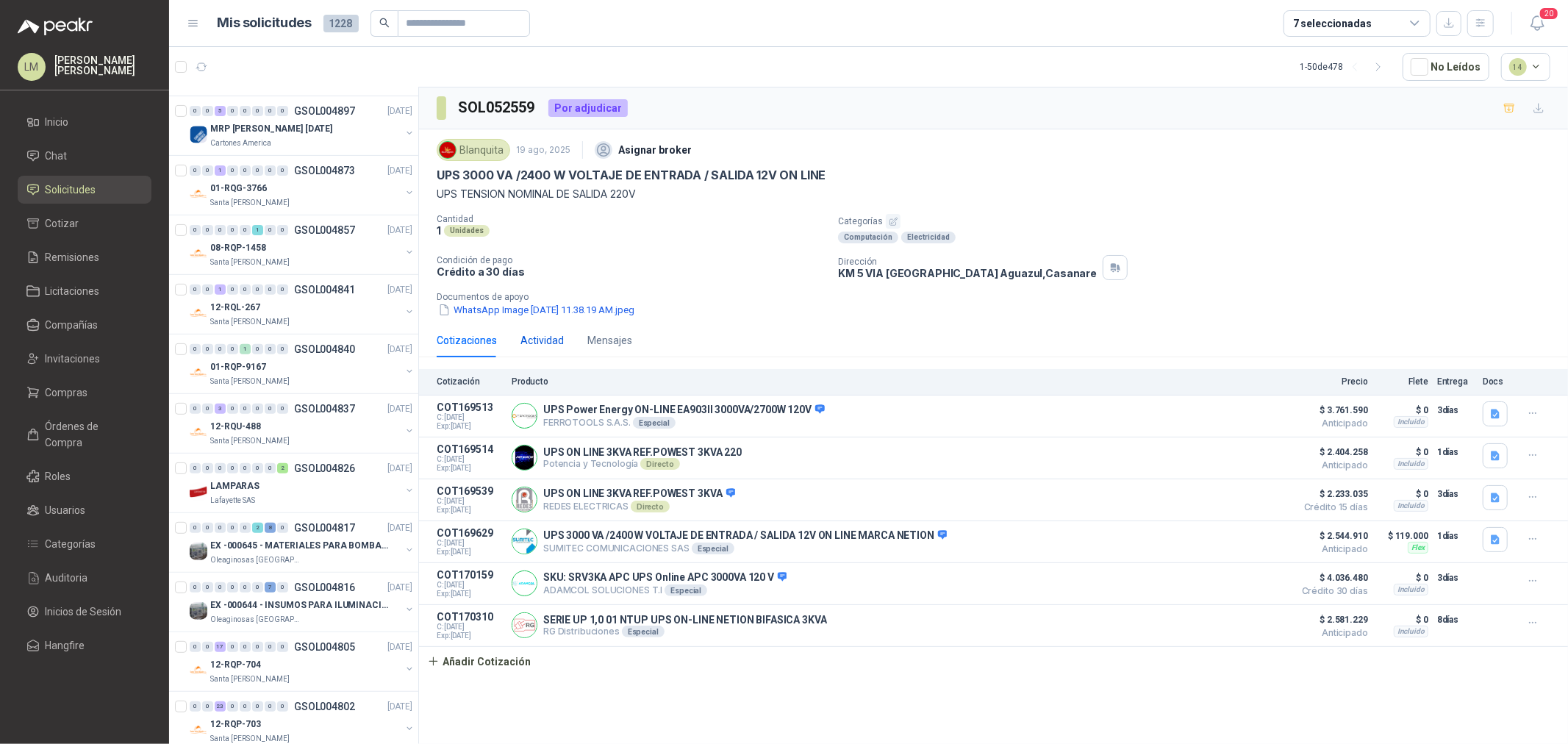
click at [541, 341] on div "Actividad" at bounding box center [542, 340] width 44 height 16
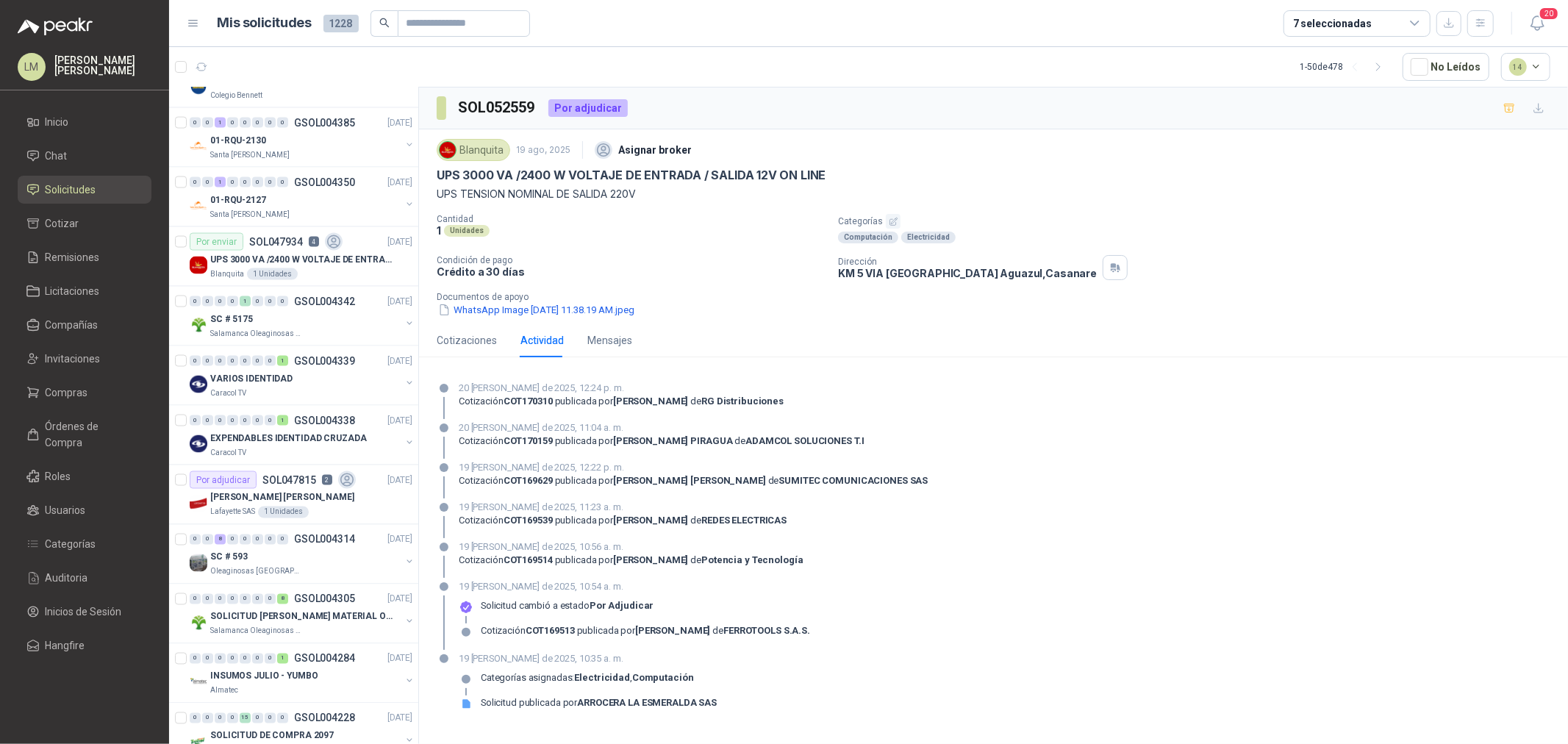
scroll to position [1960, 0]
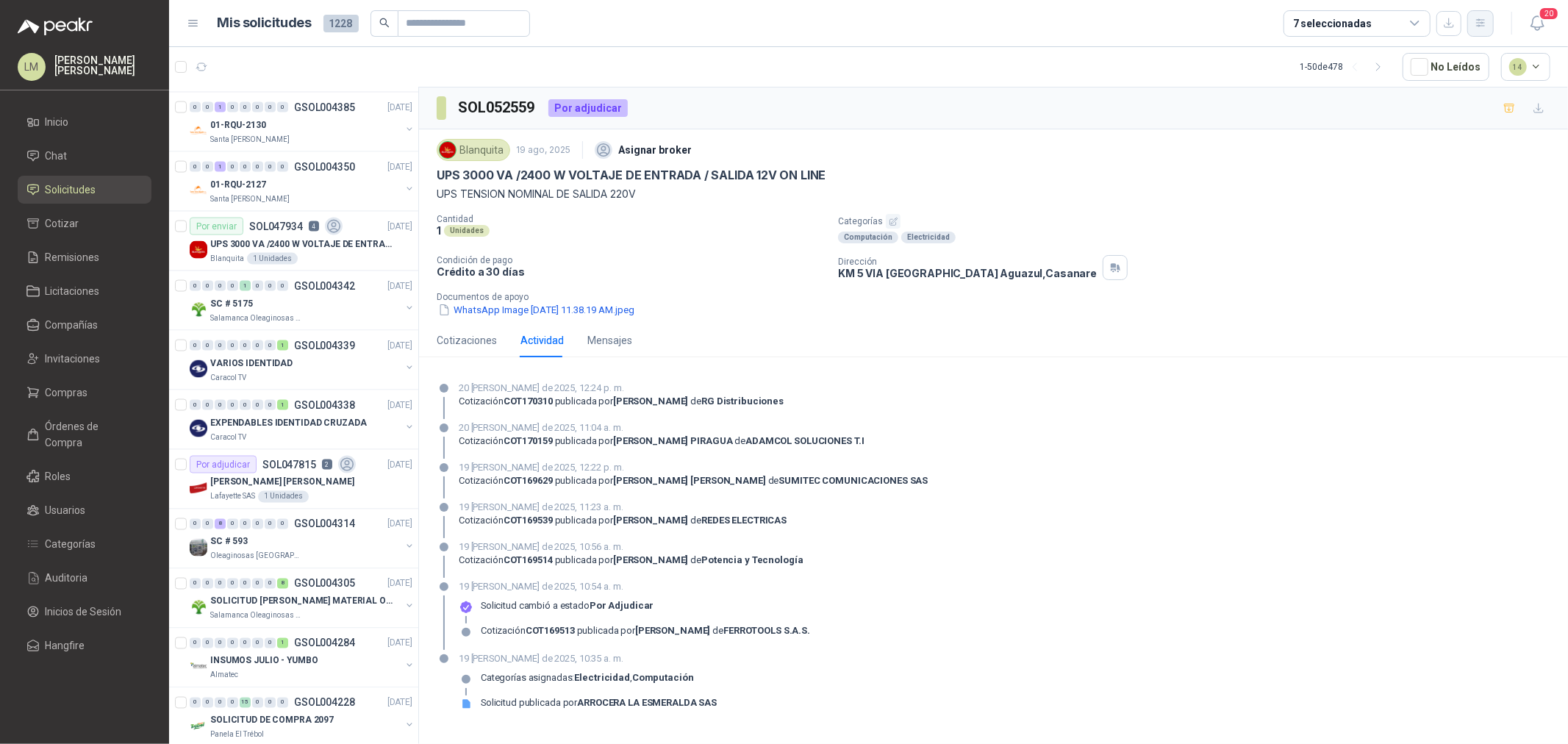
click at [1474, 21] on button "button" at bounding box center [1481, 23] width 27 height 27
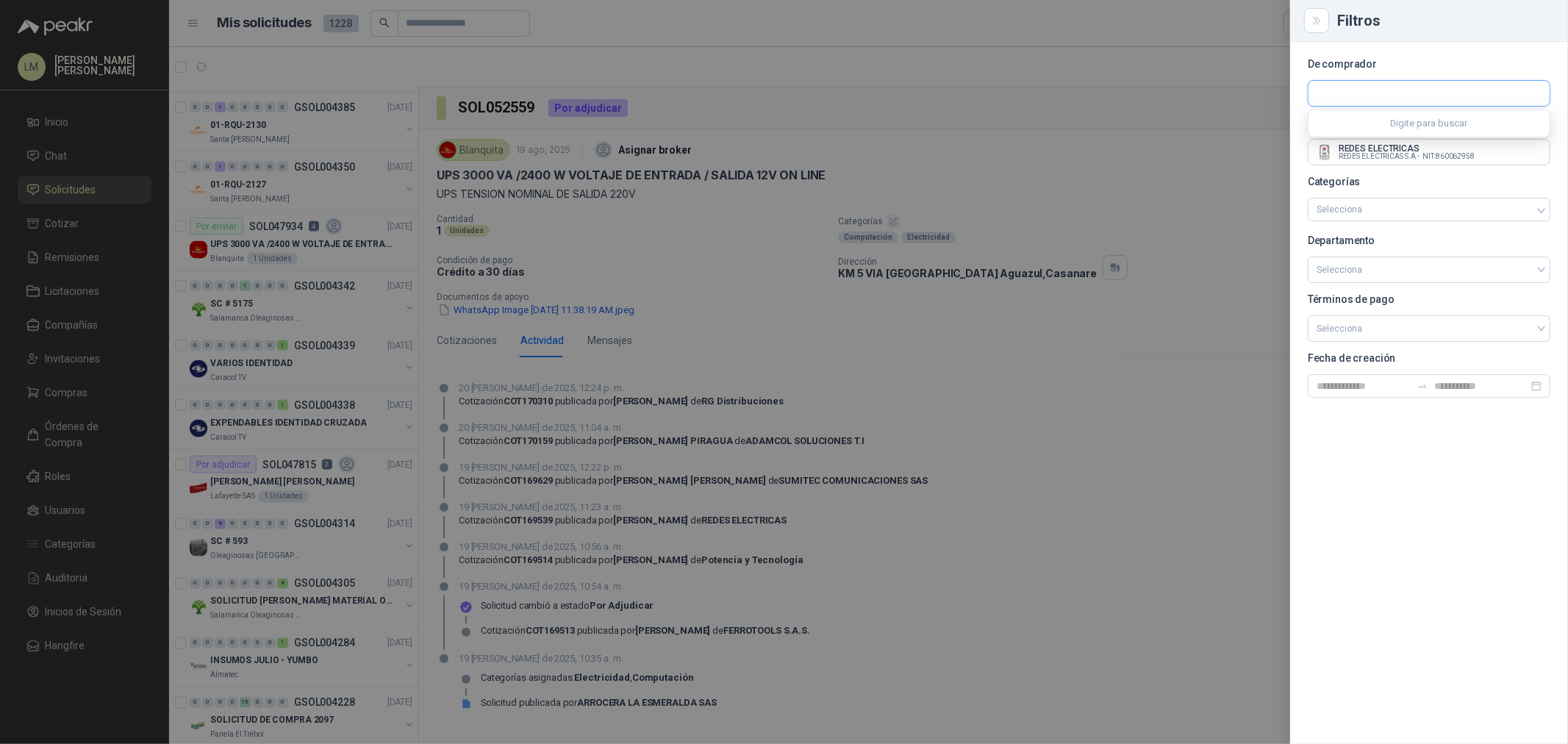
click at [1370, 101] on input "text" at bounding box center [1429, 93] width 242 height 25
type input "****"
click at [1366, 117] on button "Panela El Trébol Industrias Alimenticias El Trébol SA - NIT : 821001749" at bounding box center [1428, 128] width 229 height 25
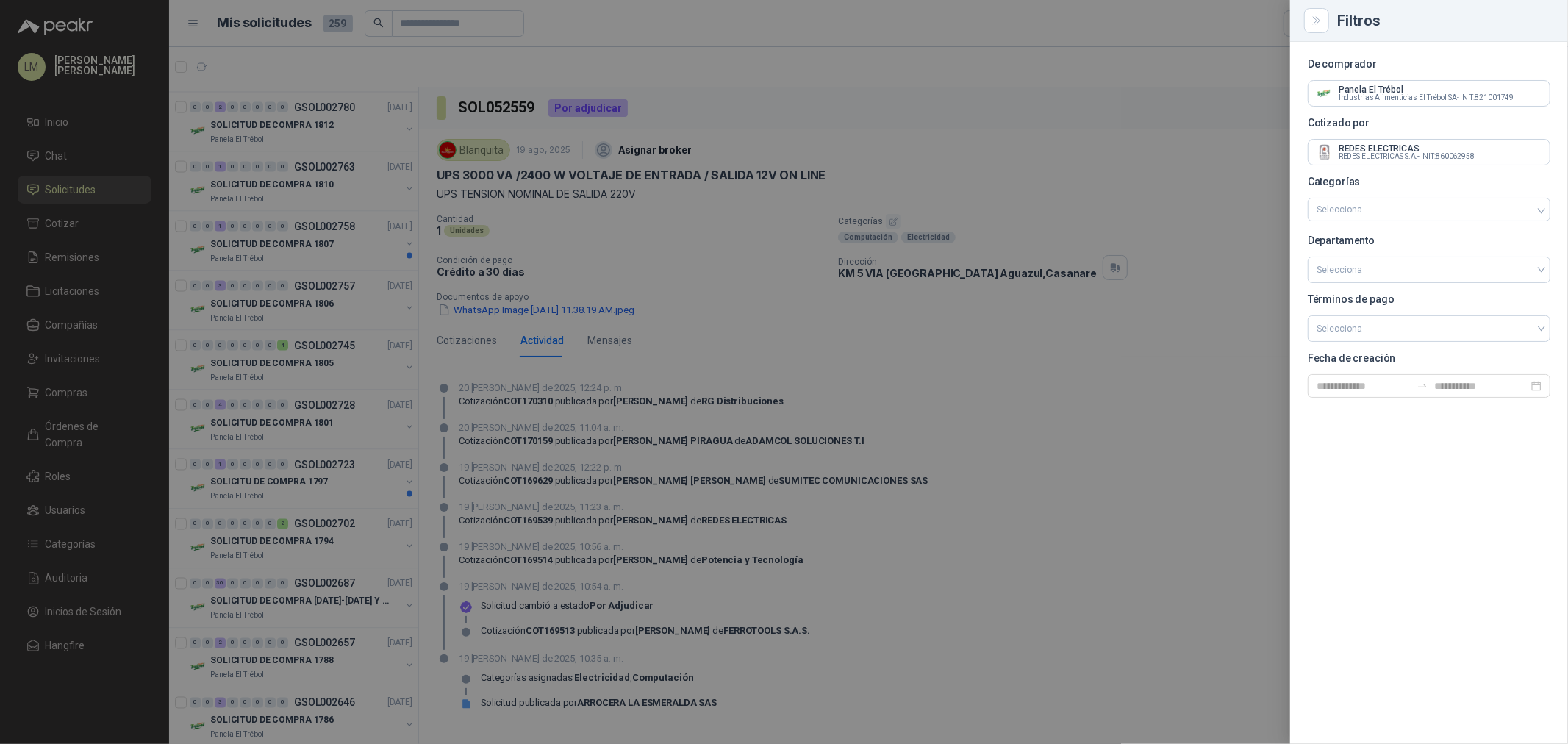
click at [609, 242] on div at bounding box center [784, 372] width 1568 height 744
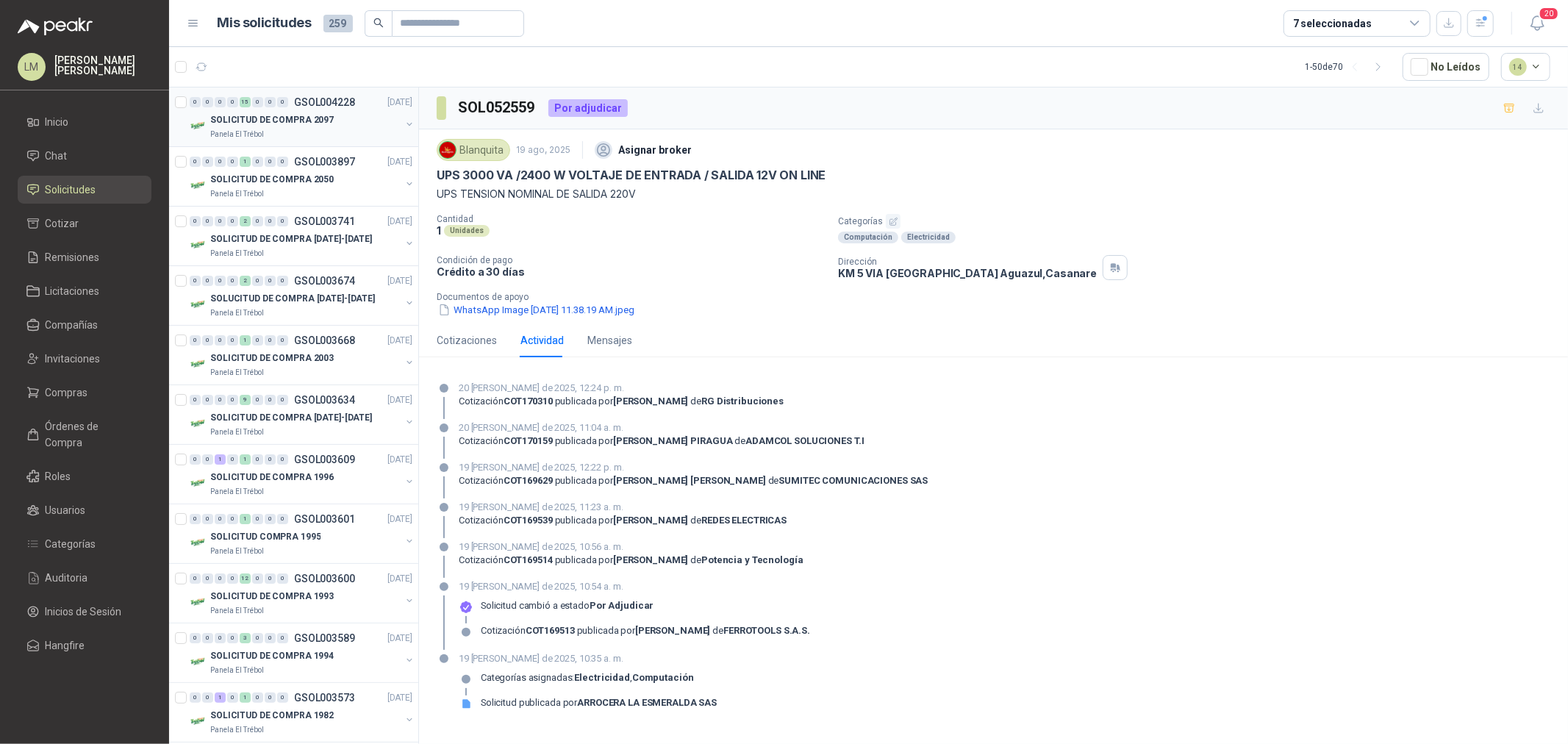
click at [403, 126] on button "button" at bounding box center [409, 123] width 12 height 12
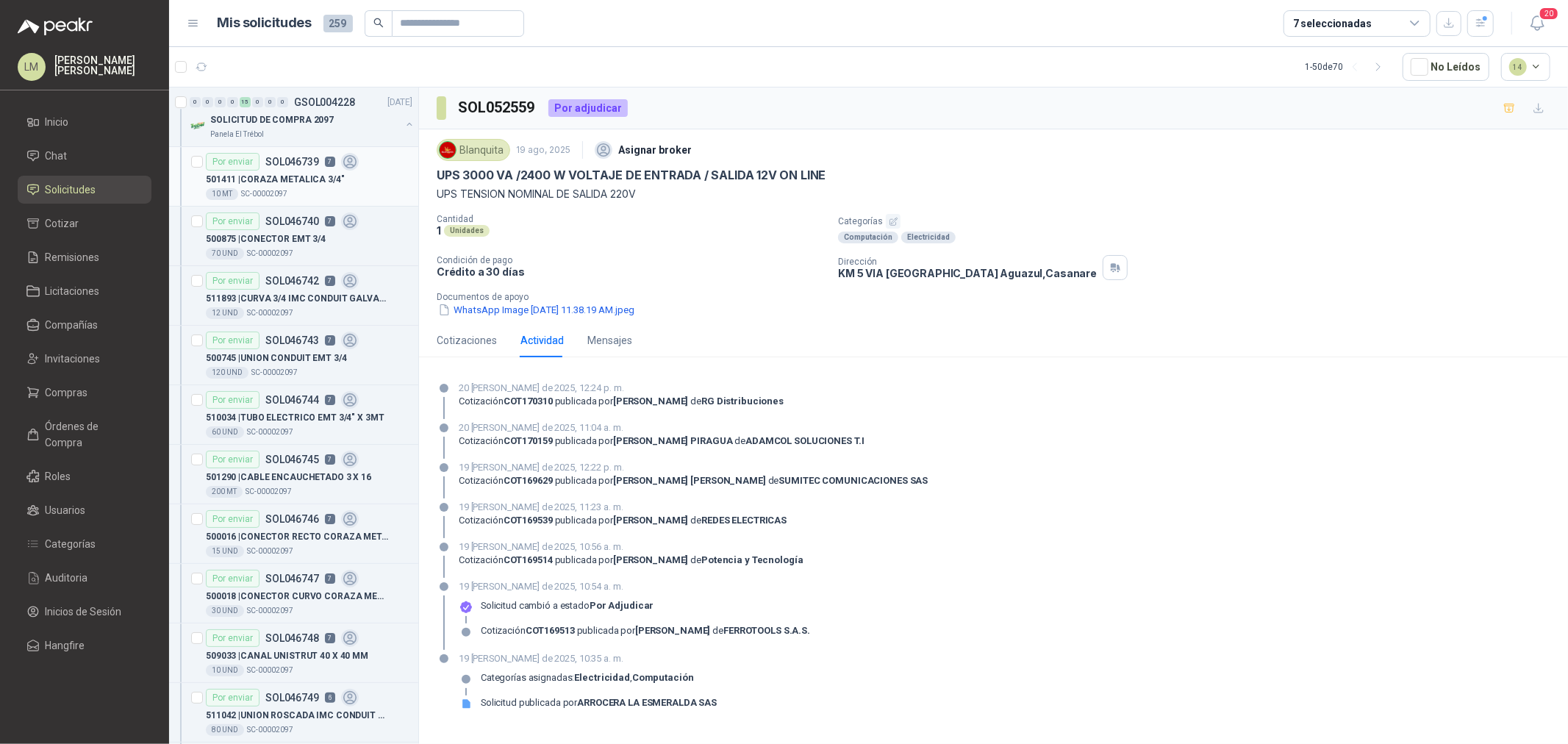
click at [262, 162] on div "Por enviar SOL046739 7" at bounding box center [281, 161] width 153 height 18
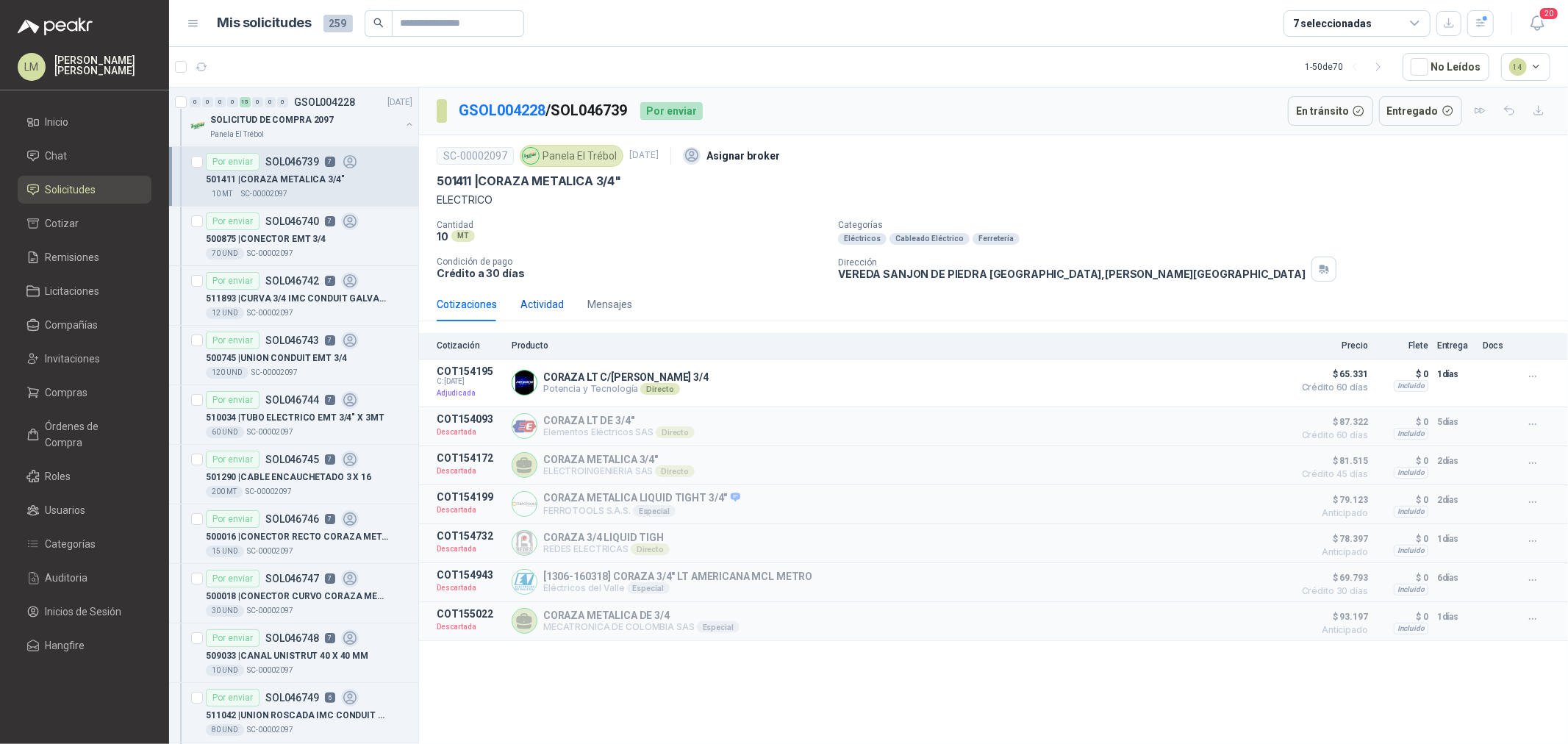
click at [534, 305] on div "Actividad" at bounding box center [542, 304] width 44 height 16
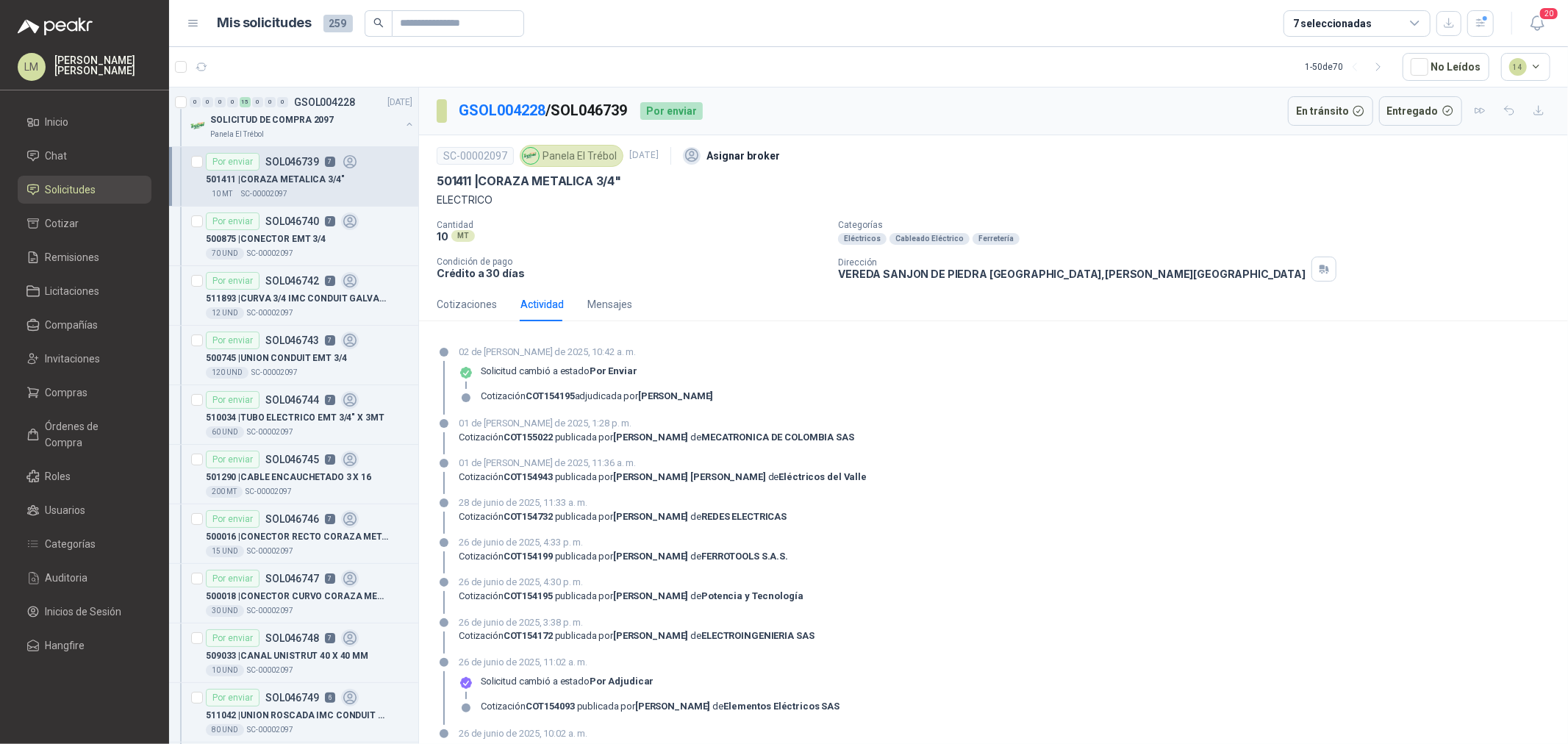
drag, startPoint x: 613, startPoint y: 515, endPoint x: 689, endPoint y: 515, distance: 76.0
click at [689, 515] on div "Cotización COT154732 publicada por JENNFFER LOPEZ de REDES ELECTRICAS" at bounding box center [623, 516] width 328 height 12
click at [680, 261] on p "Condición de pago" at bounding box center [632, 262] width 390 height 10
click at [72, 314] on link "Compañías" at bounding box center [84, 325] width 134 height 28
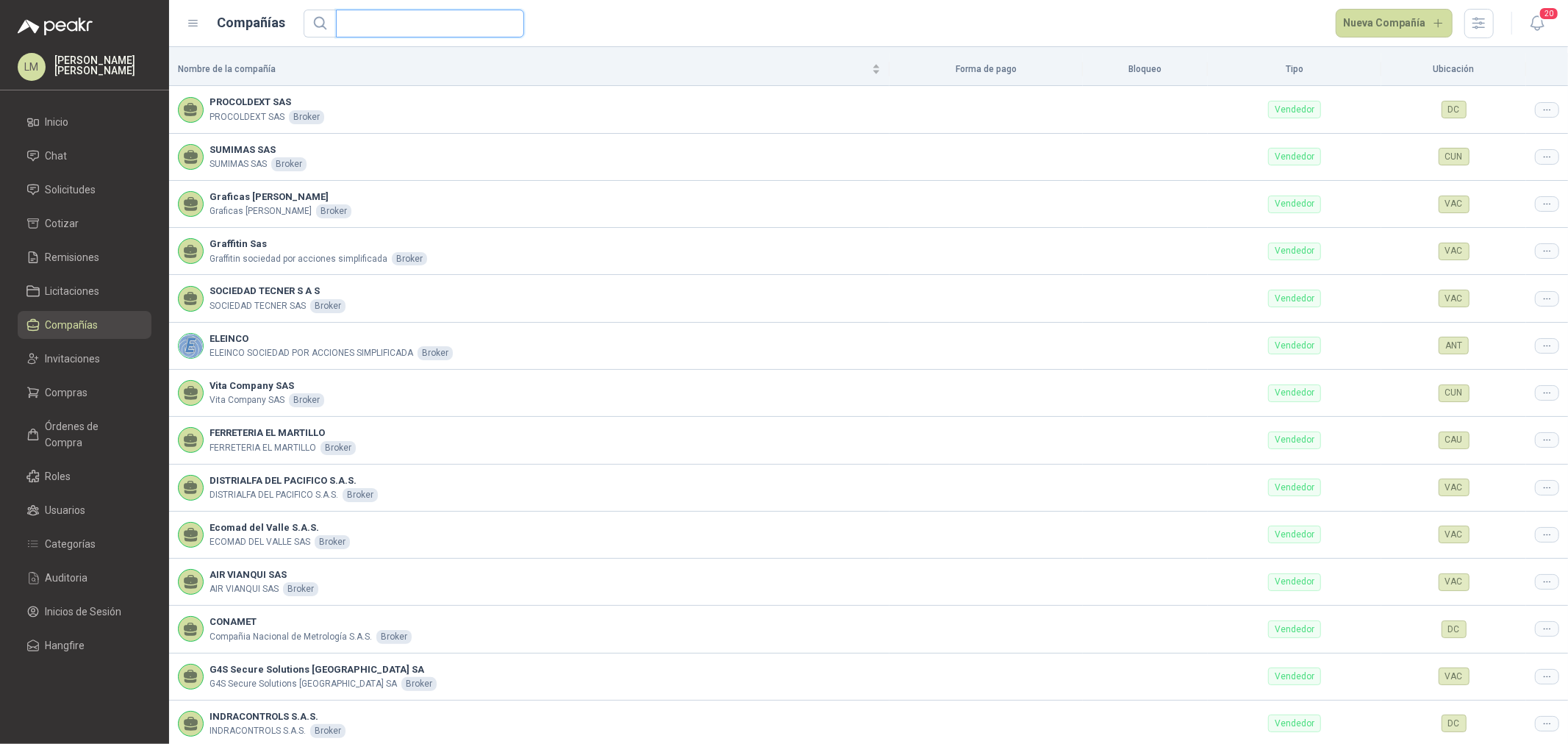
click at [390, 29] on input "text" at bounding box center [424, 23] width 159 height 27
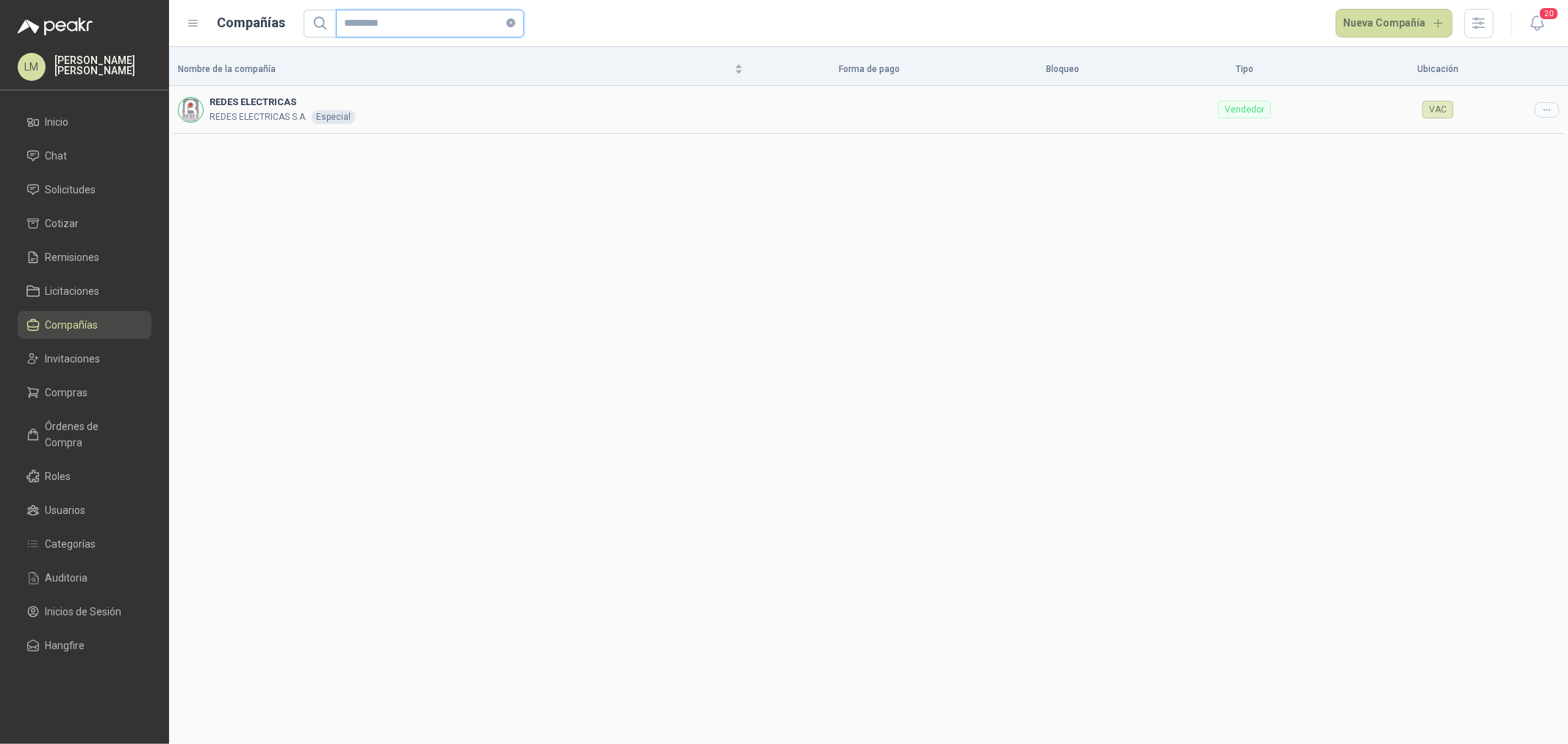
type input "*********"
click at [1546, 106] on icon at bounding box center [1547, 110] width 11 height 11
click at [1533, 134] on span "Editar compañía" at bounding box center [1510, 135] width 76 height 16
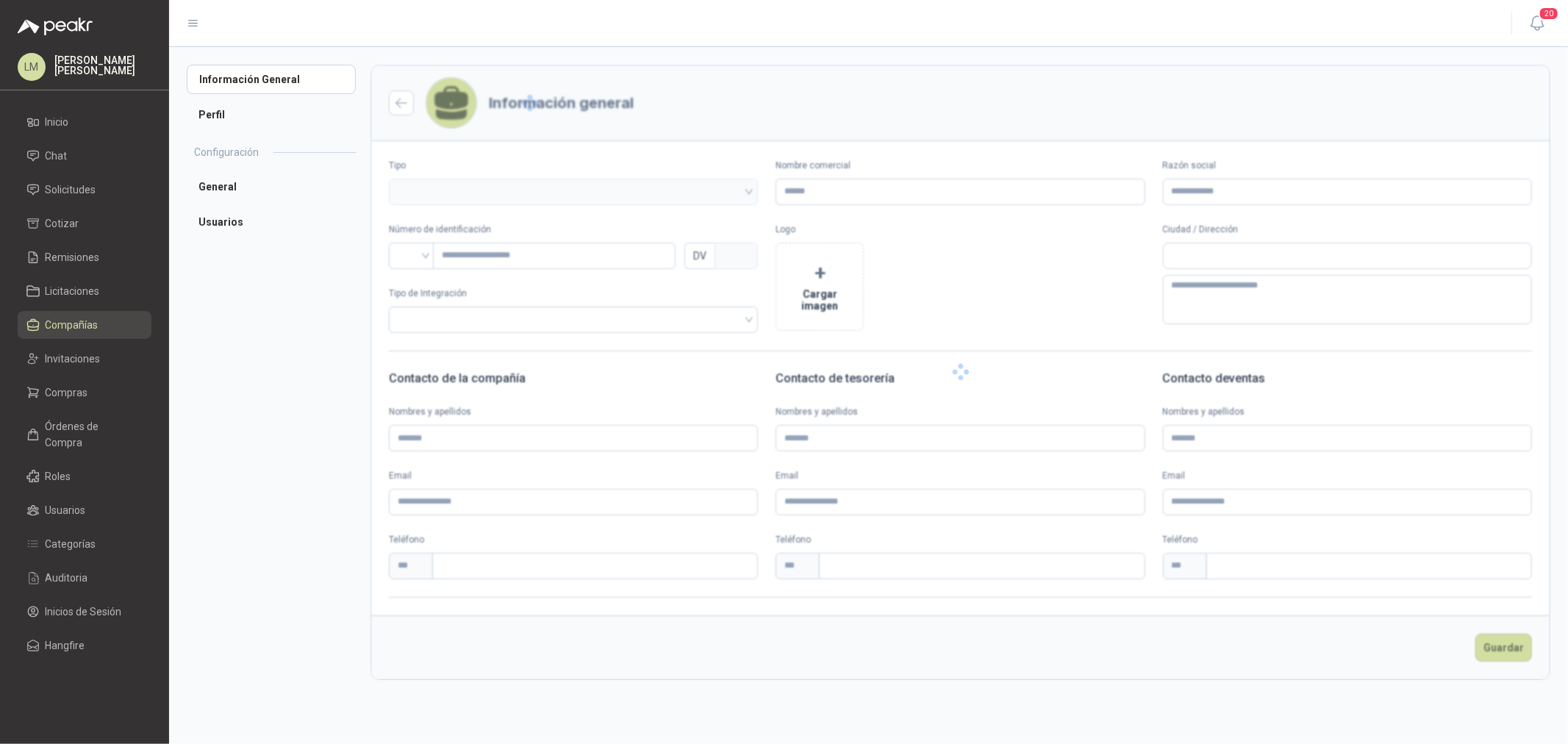
type input "**********"
type input "*********"
type input "*"
type textarea "**********"
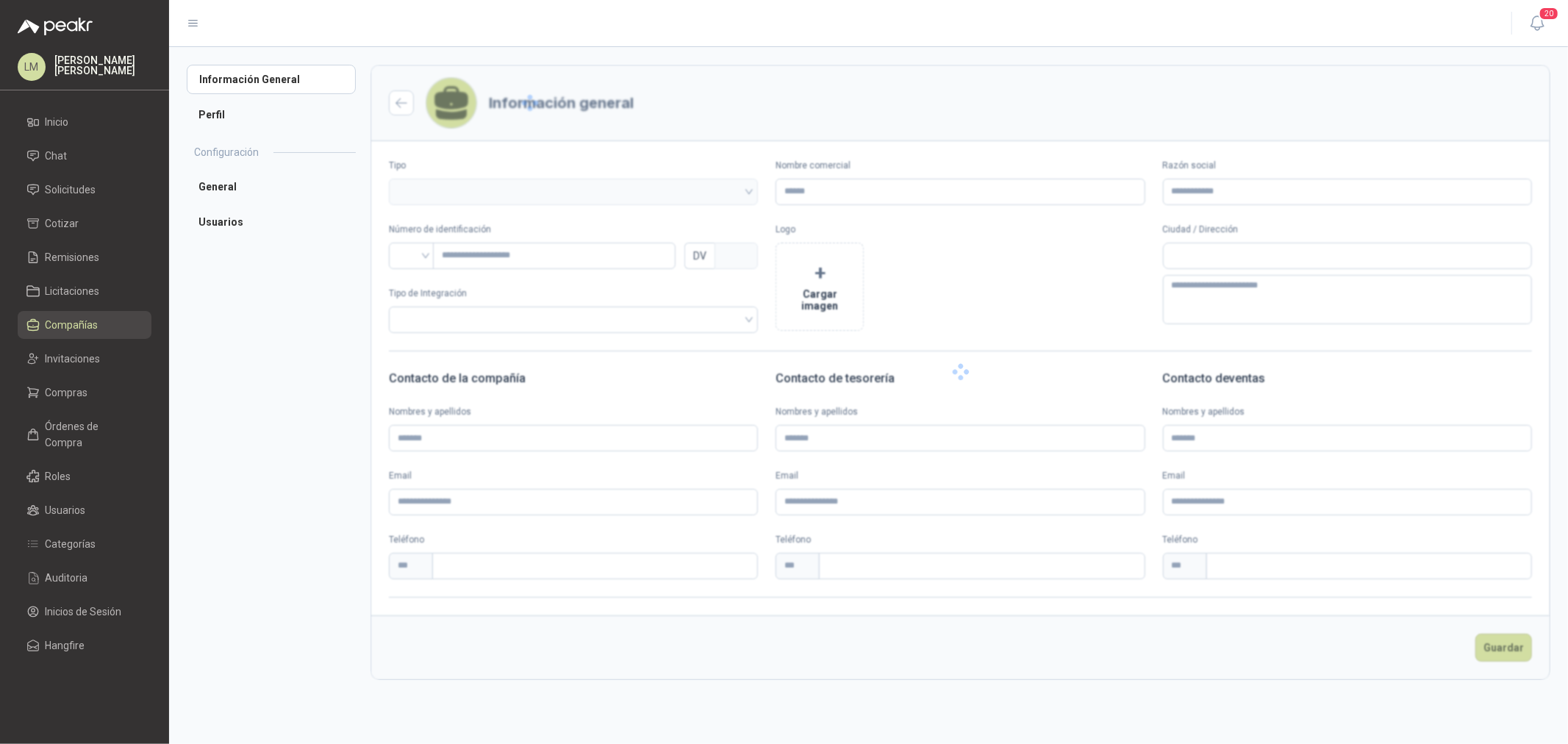
type input "**********"
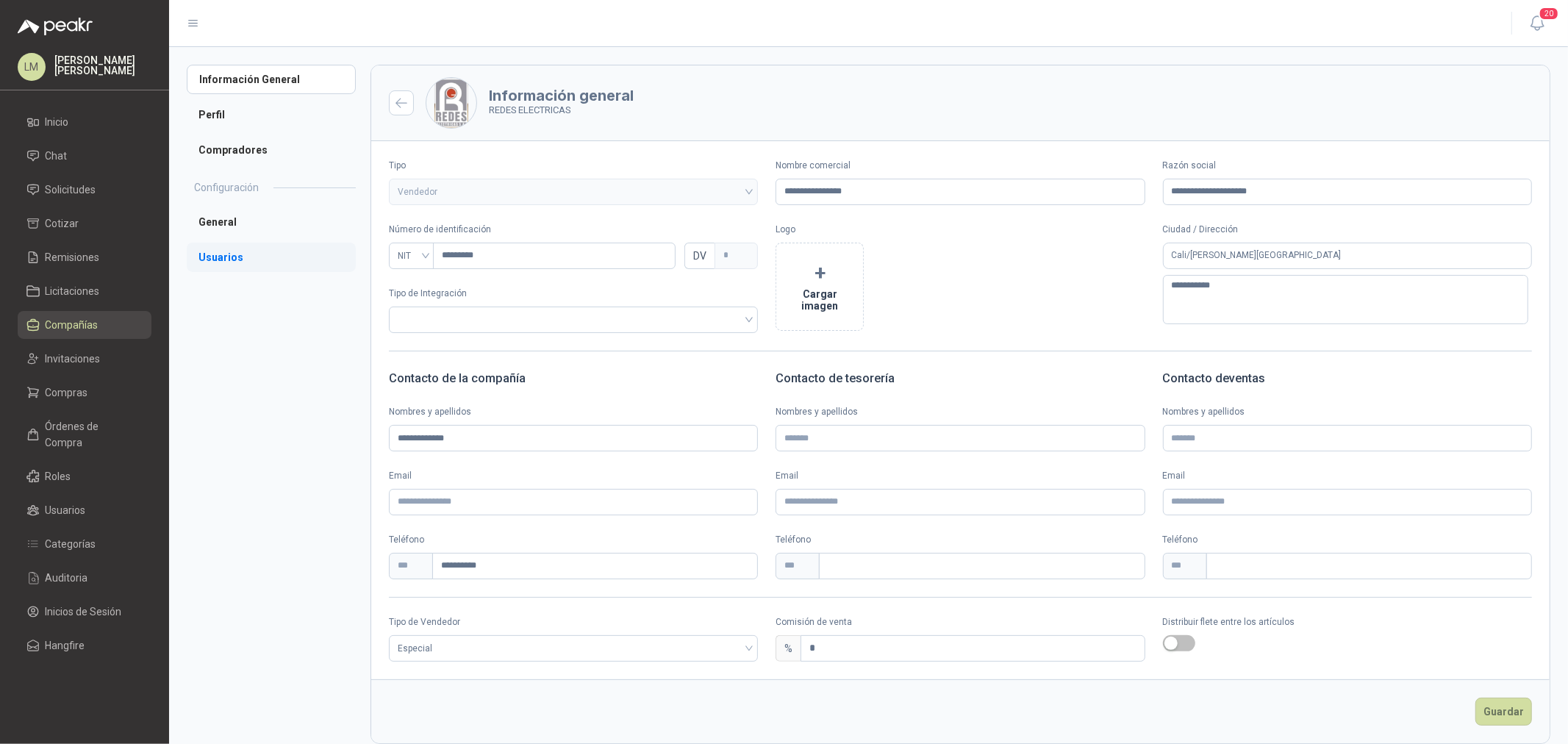
click at [233, 258] on li "Usuarios" at bounding box center [271, 257] width 169 height 29
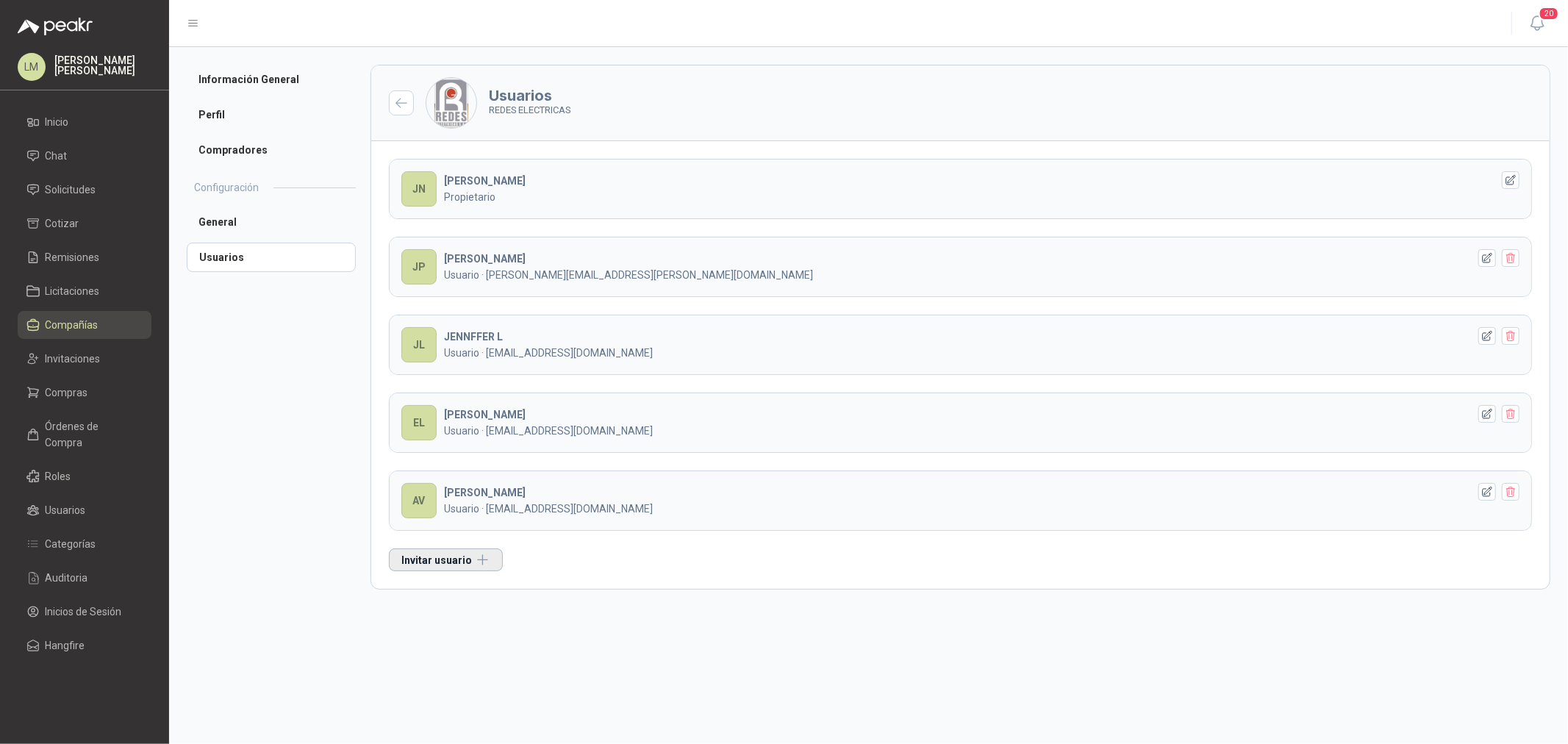
click at [458, 552] on button "Invitar usuario" at bounding box center [445, 560] width 114 height 23
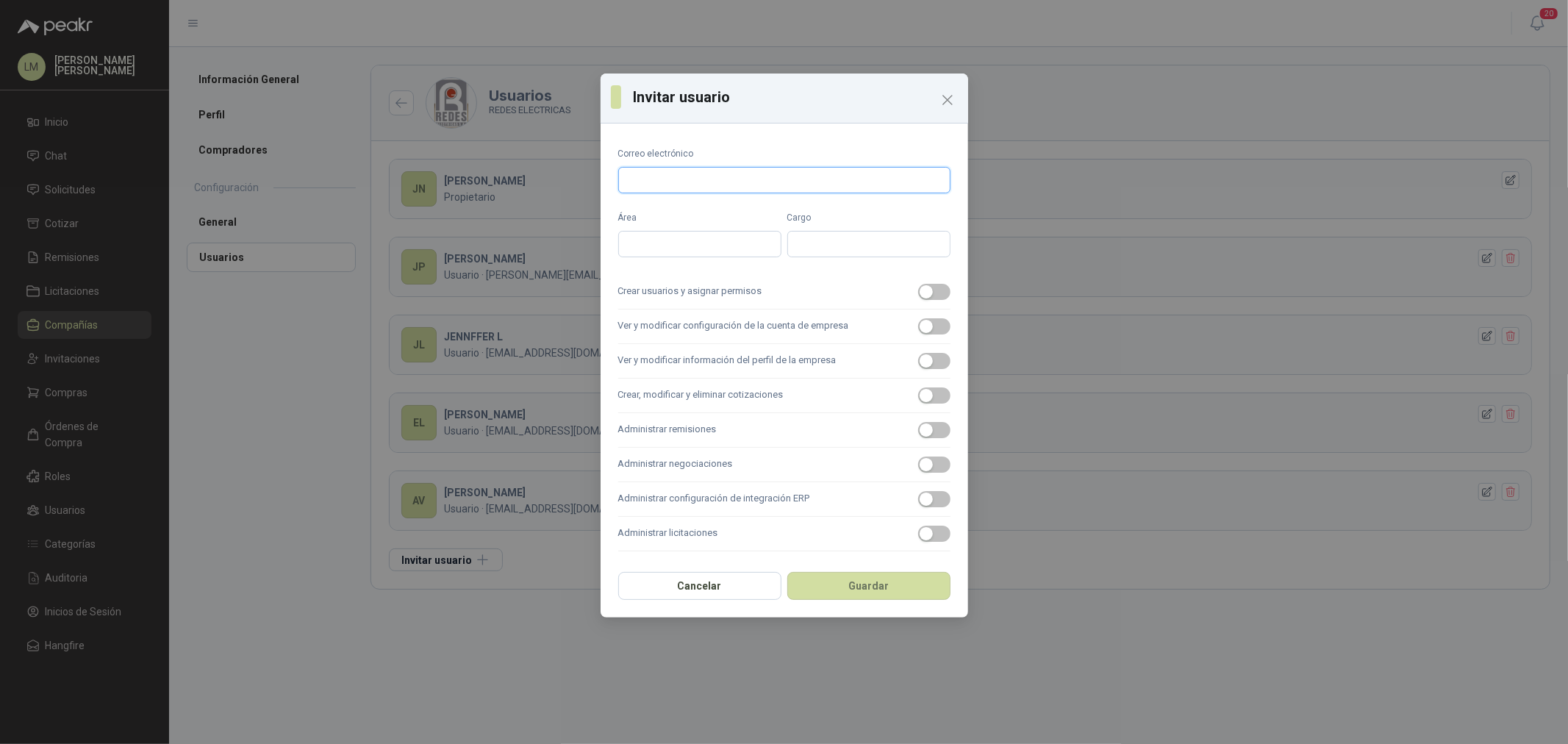
click at [659, 186] on input "Correo electrónico" at bounding box center [784, 180] width 332 height 27
type input "**********"
click at [915, 291] on label "Crear usuarios y asignar permisos" at bounding box center [784, 292] width 332 height 35
click at [919, 291] on button "Crear usuarios y asignar permisos" at bounding box center [935, 291] width 32 height 16
click at [917, 328] on label "Ver y modificar configuración de la cuenta de empresa" at bounding box center [784, 327] width 332 height 35
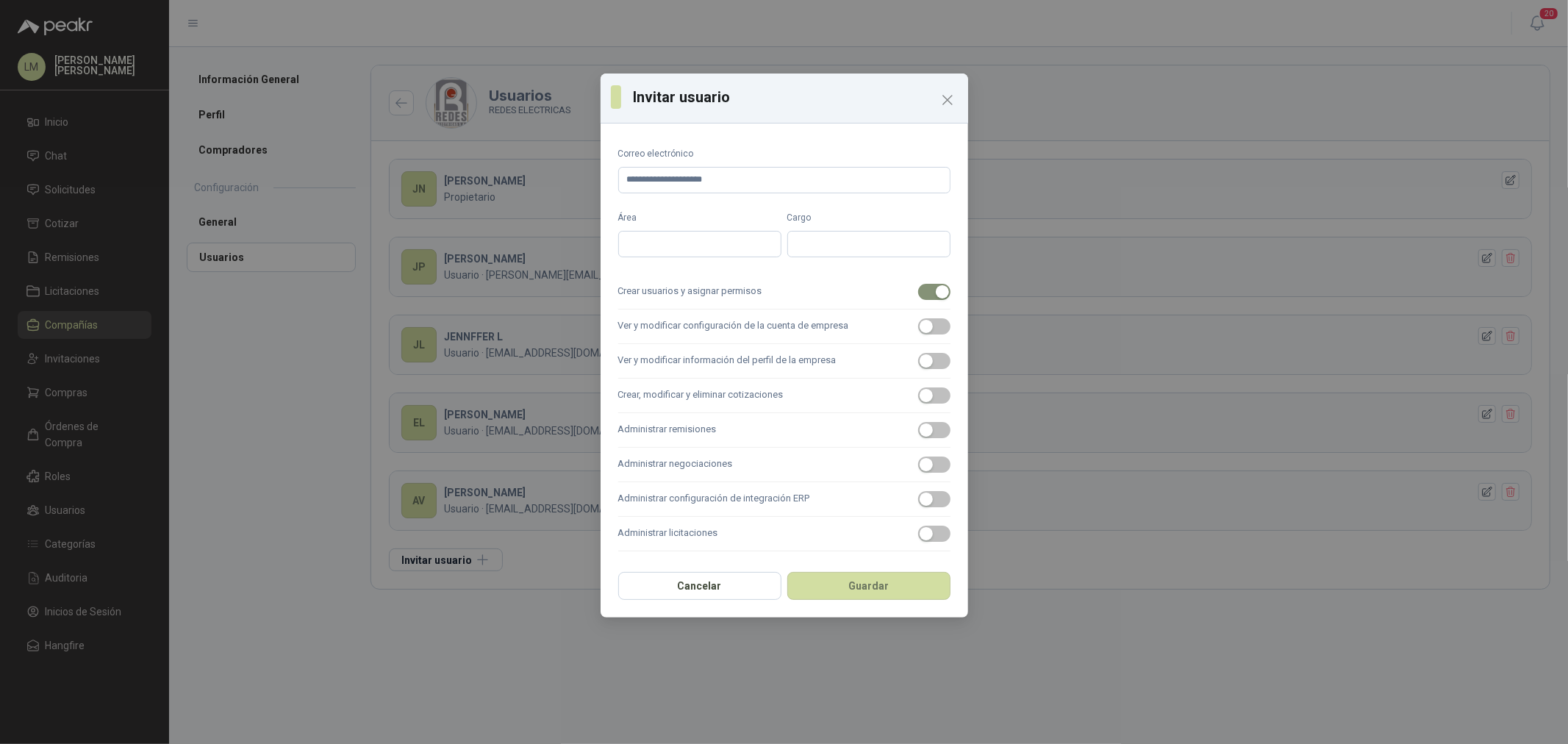
click at [919, 328] on button "Ver y modificar configuración de la cuenta de empresa" at bounding box center [935, 326] width 32 height 16
click at [927, 375] on label "Ver y modificar información del perfil de la empresa" at bounding box center [784, 361] width 332 height 35
click at [927, 369] on button "Ver y modificar información del perfil de la empresa" at bounding box center [935, 360] width 32 height 16
click at [935, 404] on label "Crear, modificar y eliminar cotizaciones" at bounding box center [784, 396] width 332 height 35
click at [935, 403] on button "Crear, modificar y eliminar cotizaciones" at bounding box center [935, 395] width 32 height 16
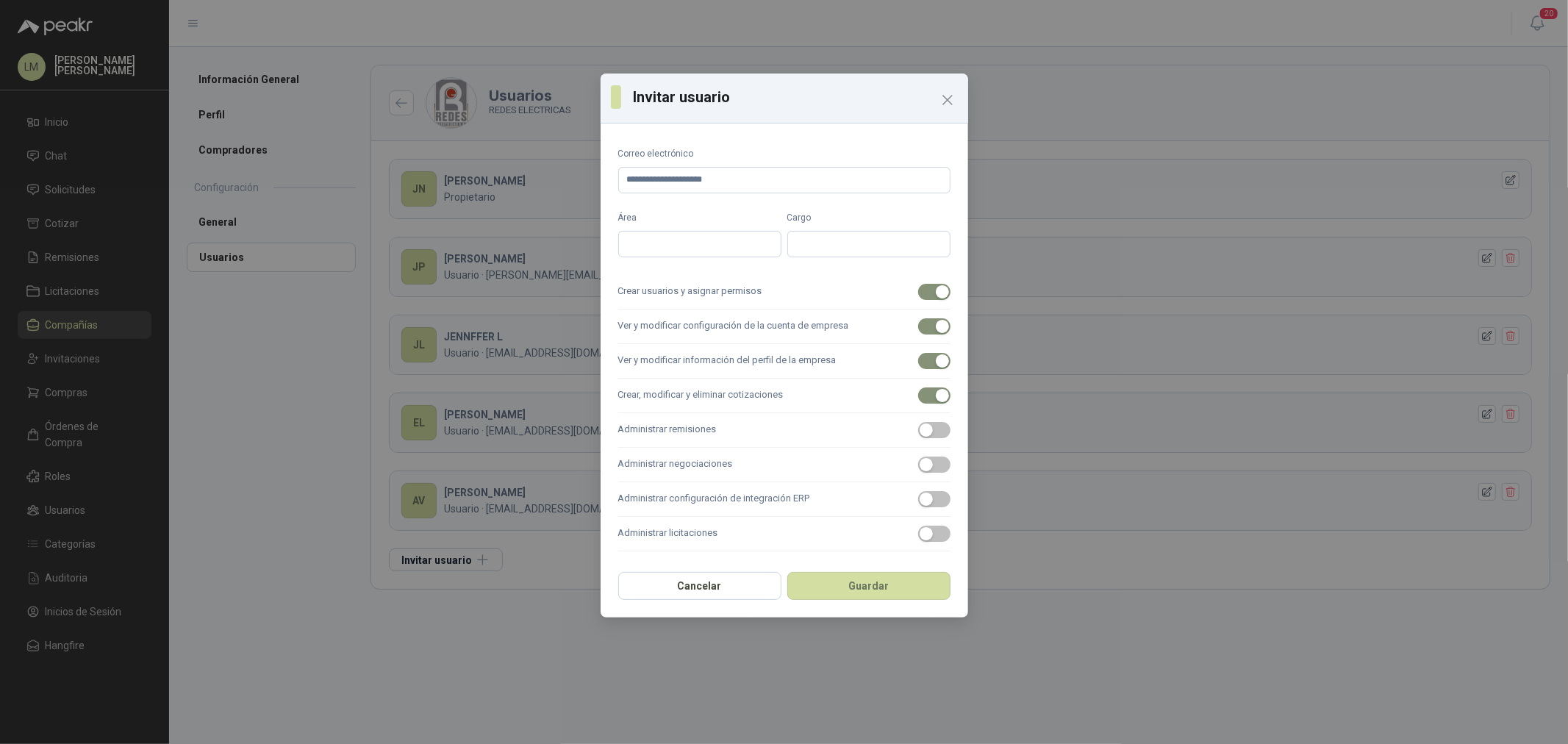
drag, startPoint x: 935, startPoint y: 427, endPoint x: 936, endPoint y: 443, distance: 16.0
click at [935, 427] on span "button" at bounding box center [935, 430] width 32 height 16
click at [938, 466] on span "button" at bounding box center [935, 464] width 32 height 16
drag, startPoint x: 938, startPoint y: 500, endPoint x: 941, endPoint y: 511, distance: 11.4
click at [941, 500] on span "button" at bounding box center [935, 499] width 32 height 16
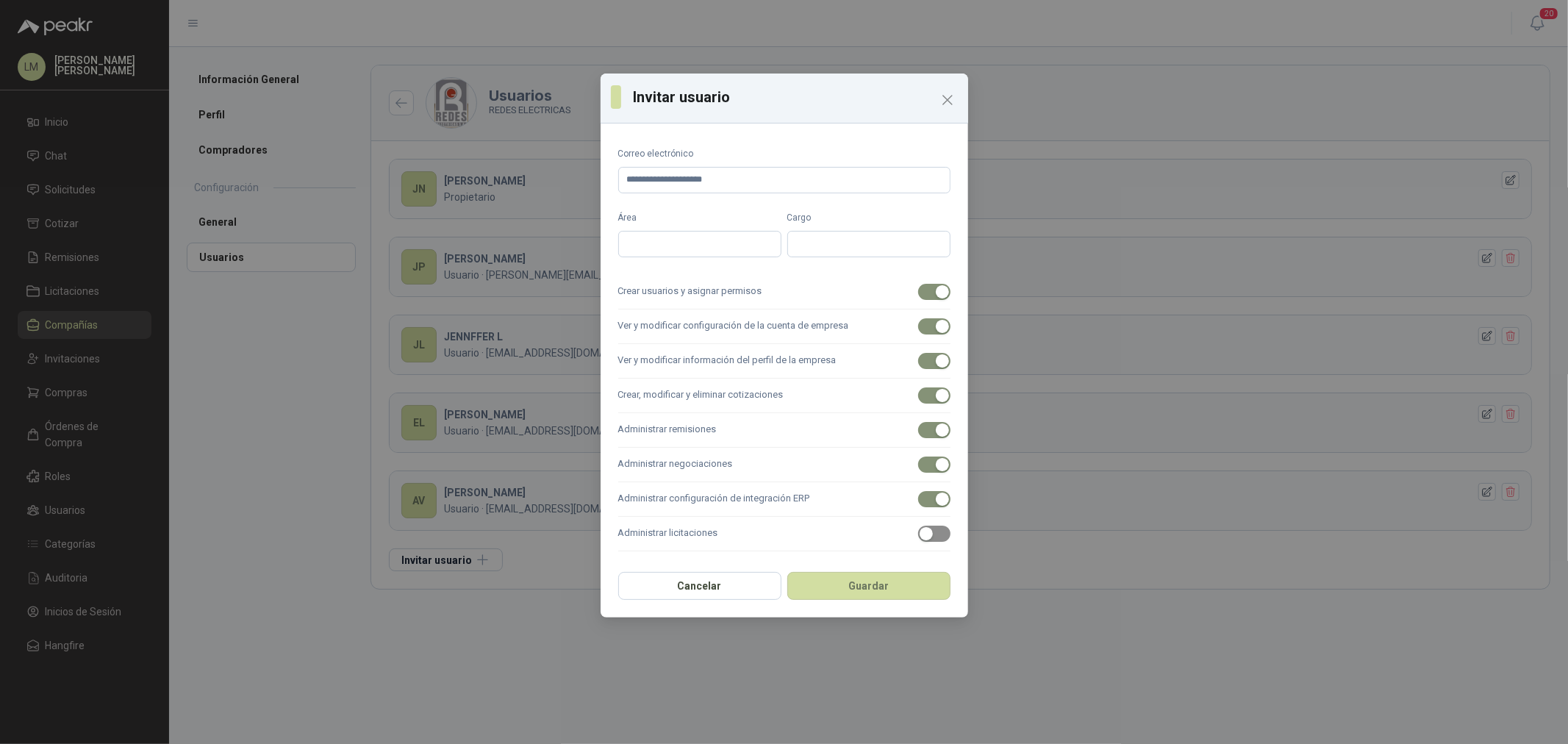
click at [942, 533] on span "button" at bounding box center [935, 534] width 32 height 16
click at [893, 585] on button "Guardar" at bounding box center [869, 586] width 163 height 28
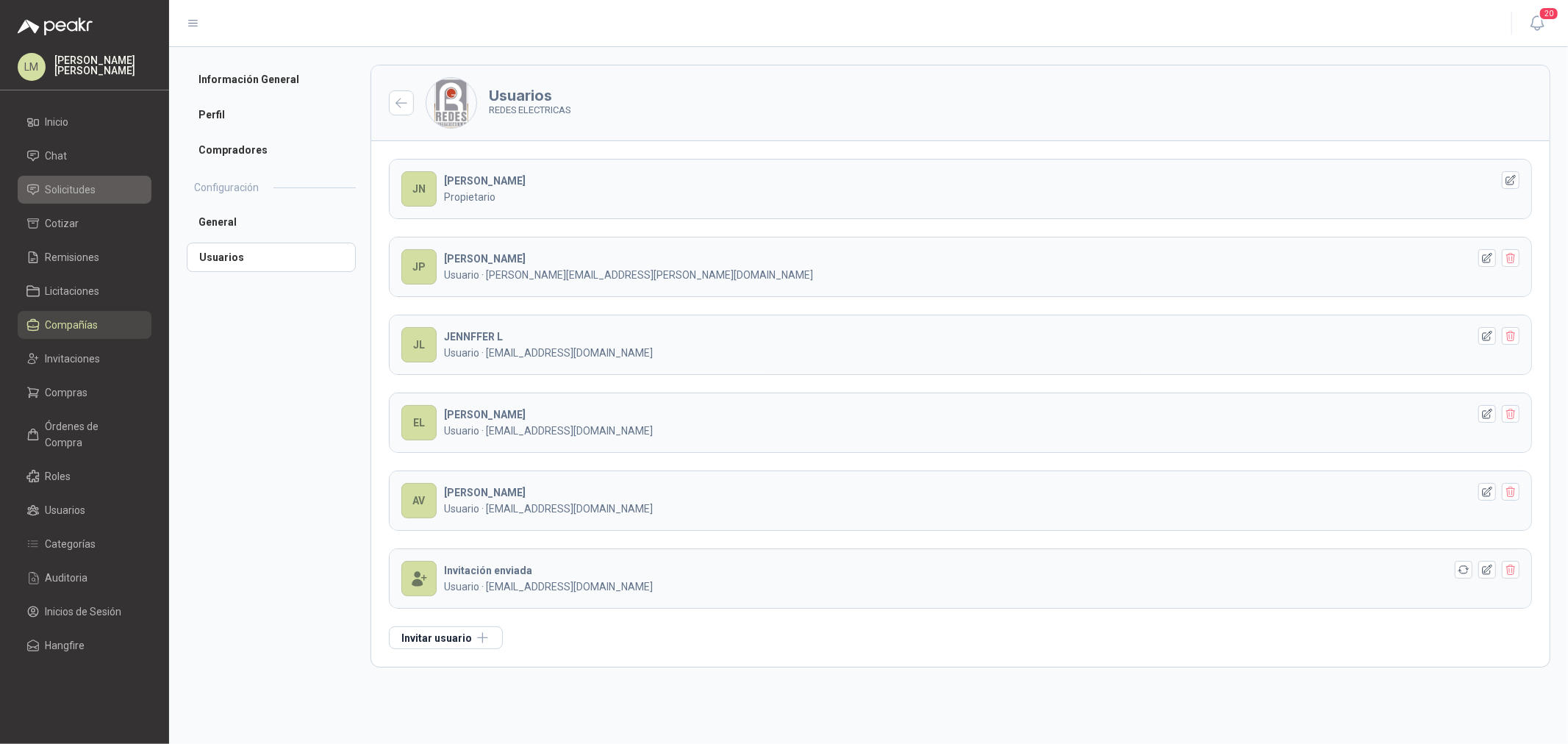
click at [71, 184] on span "Solicitudes" at bounding box center [71, 189] width 51 height 16
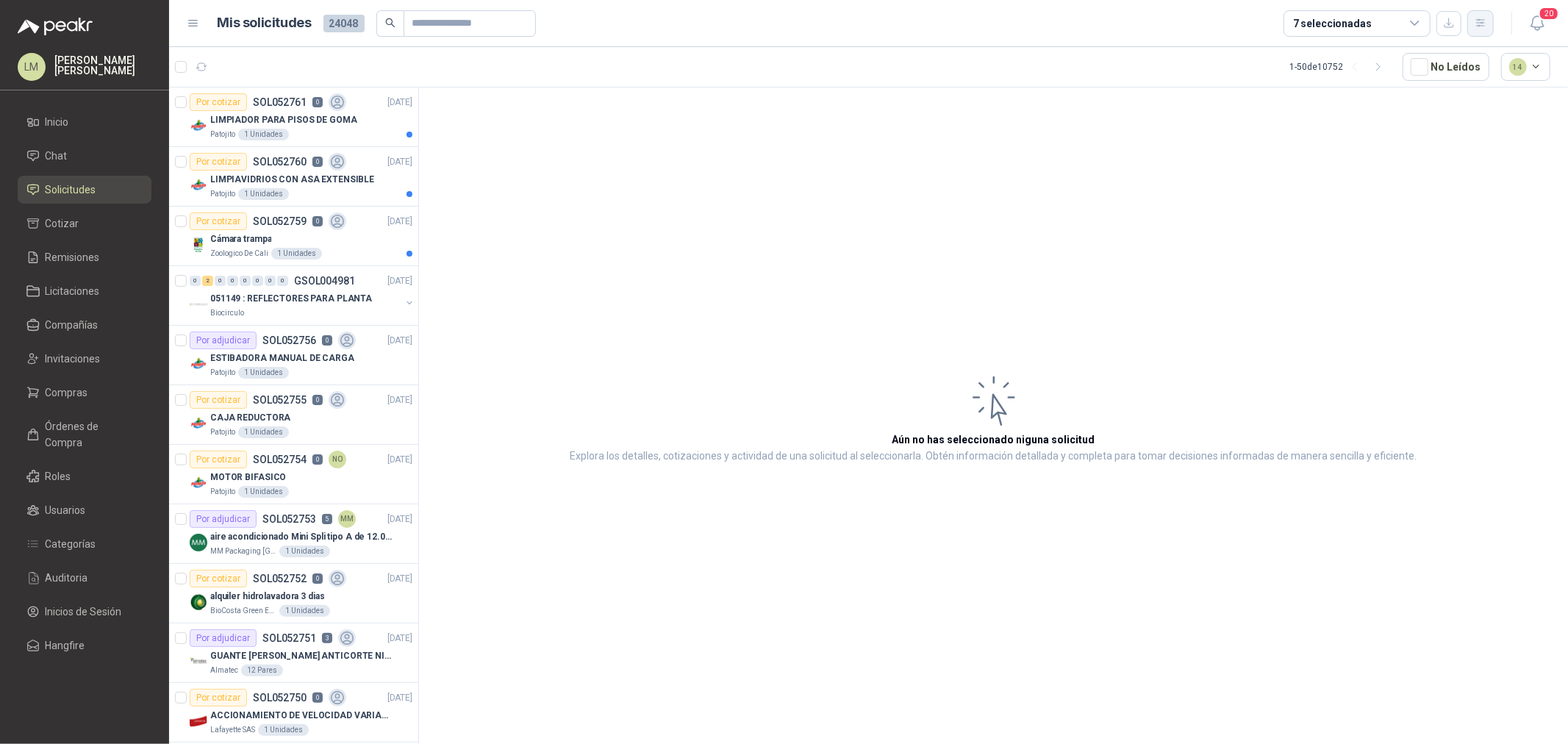
click at [1483, 26] on icon "button" at bounding box center [1480, 23] width 8 height 8
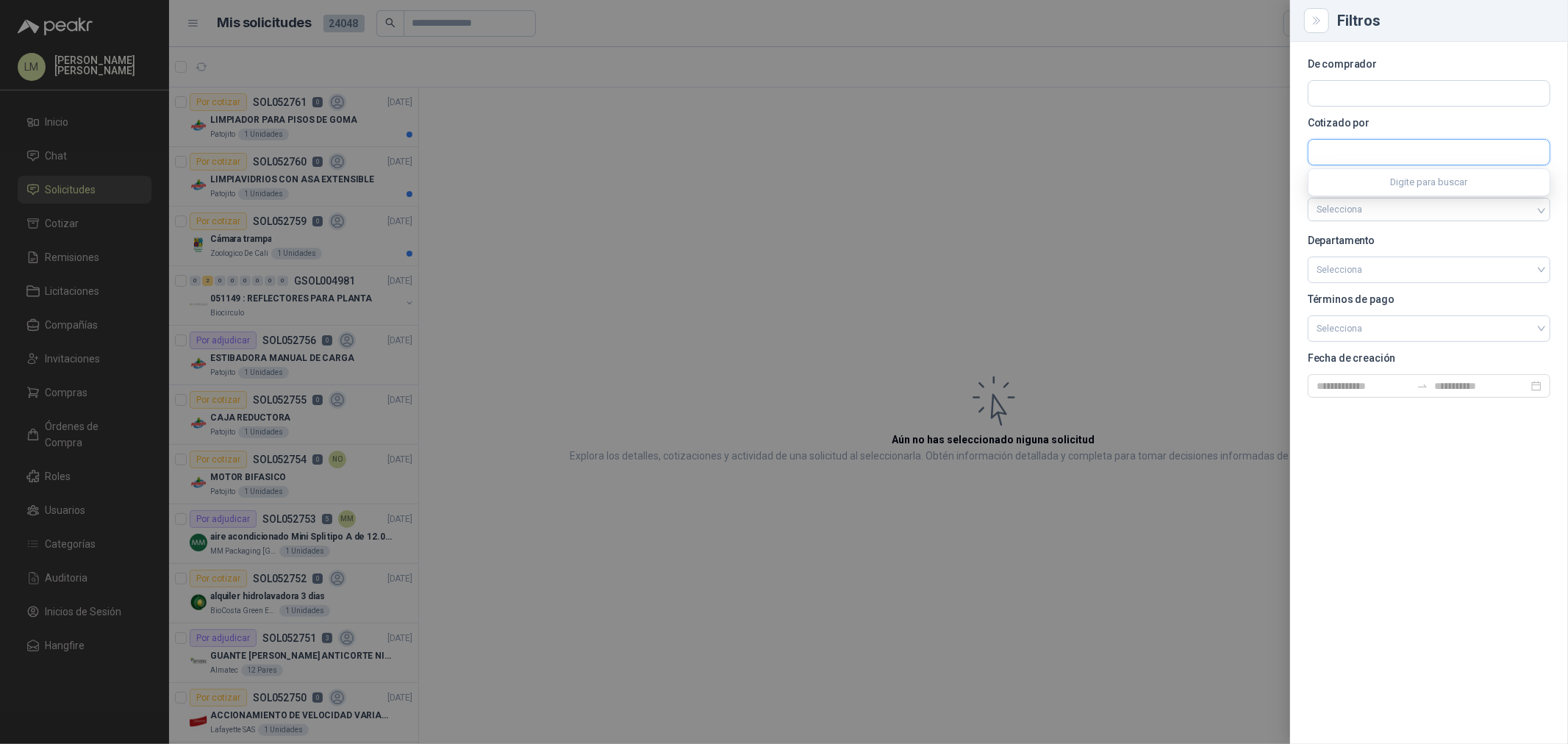
click at [1355, 150] on input "text" at bounding box center [1429, 152] width 242 height 25
type input "********"
click at [1389, 188] on span "REDES ELECTRICAS S.A. -" at bounding box center [1383, 192] width 81 height 8
click at [1354, 103] on input "text" at bounding box center [1429, 93] width 242 height 25
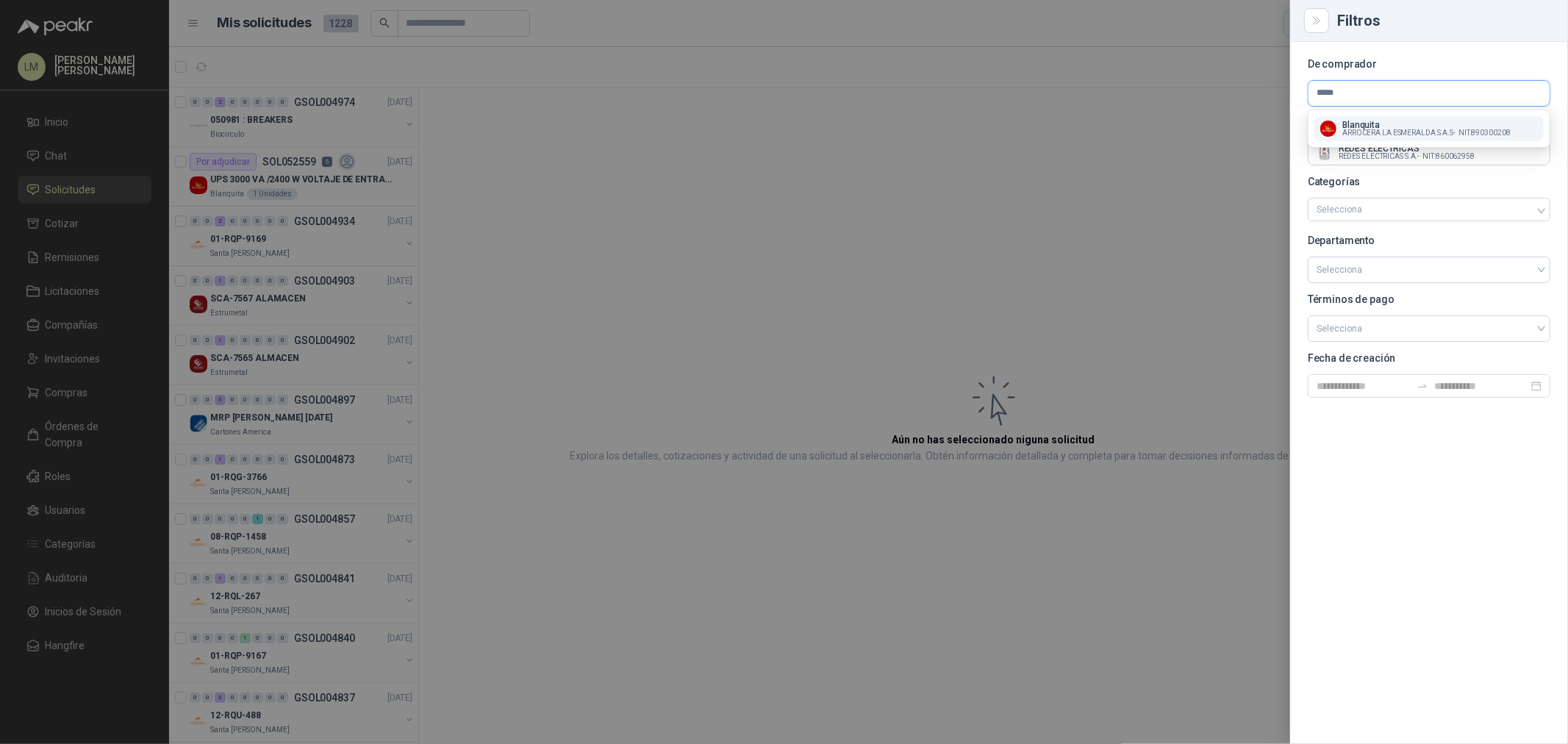
type input "*****"
click at [1386, 122] on p "Blanquita" at bounding box center [1427, 125] width 169 height 9
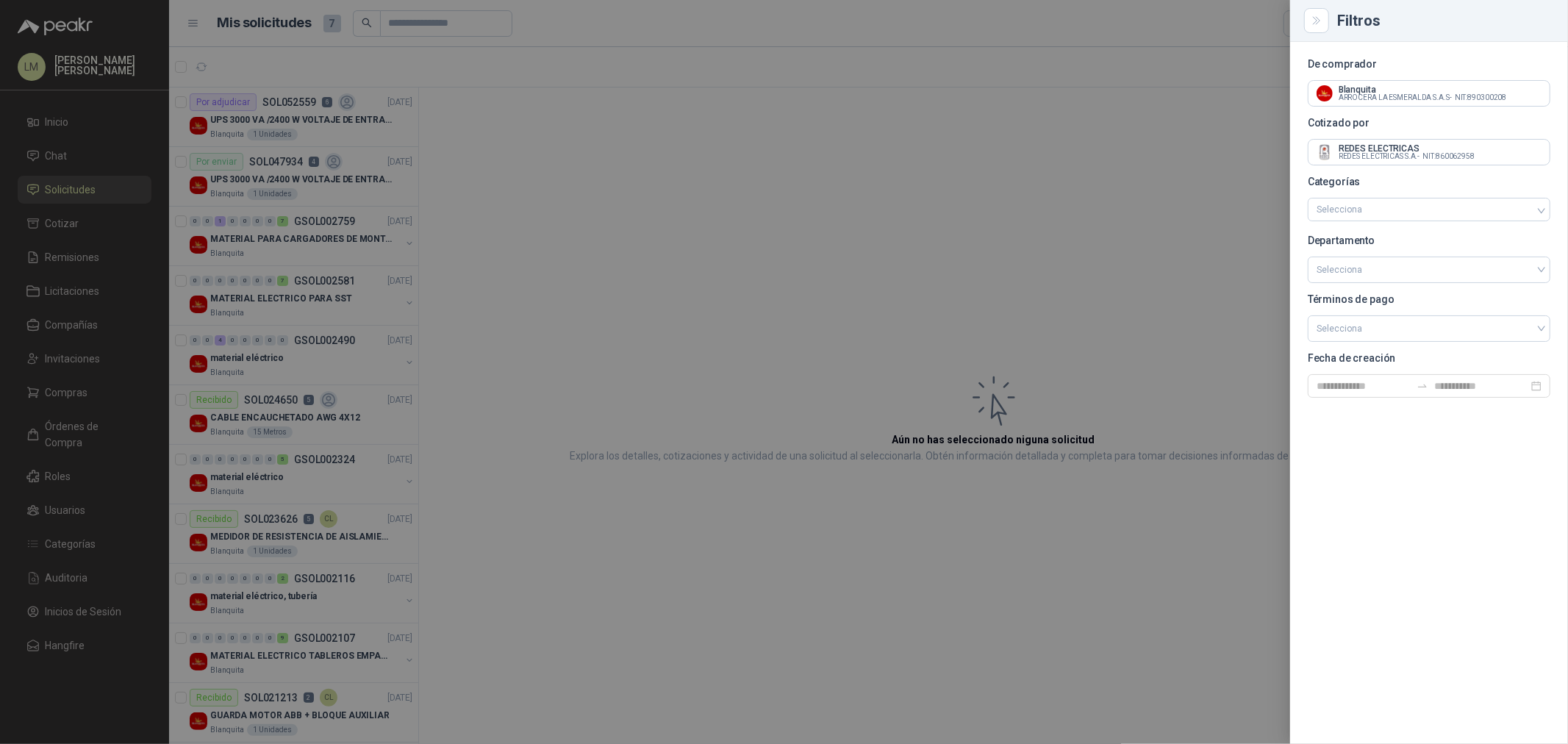
click at [753, 141] on div at bounding box center [784, 372] width 1568 height 744
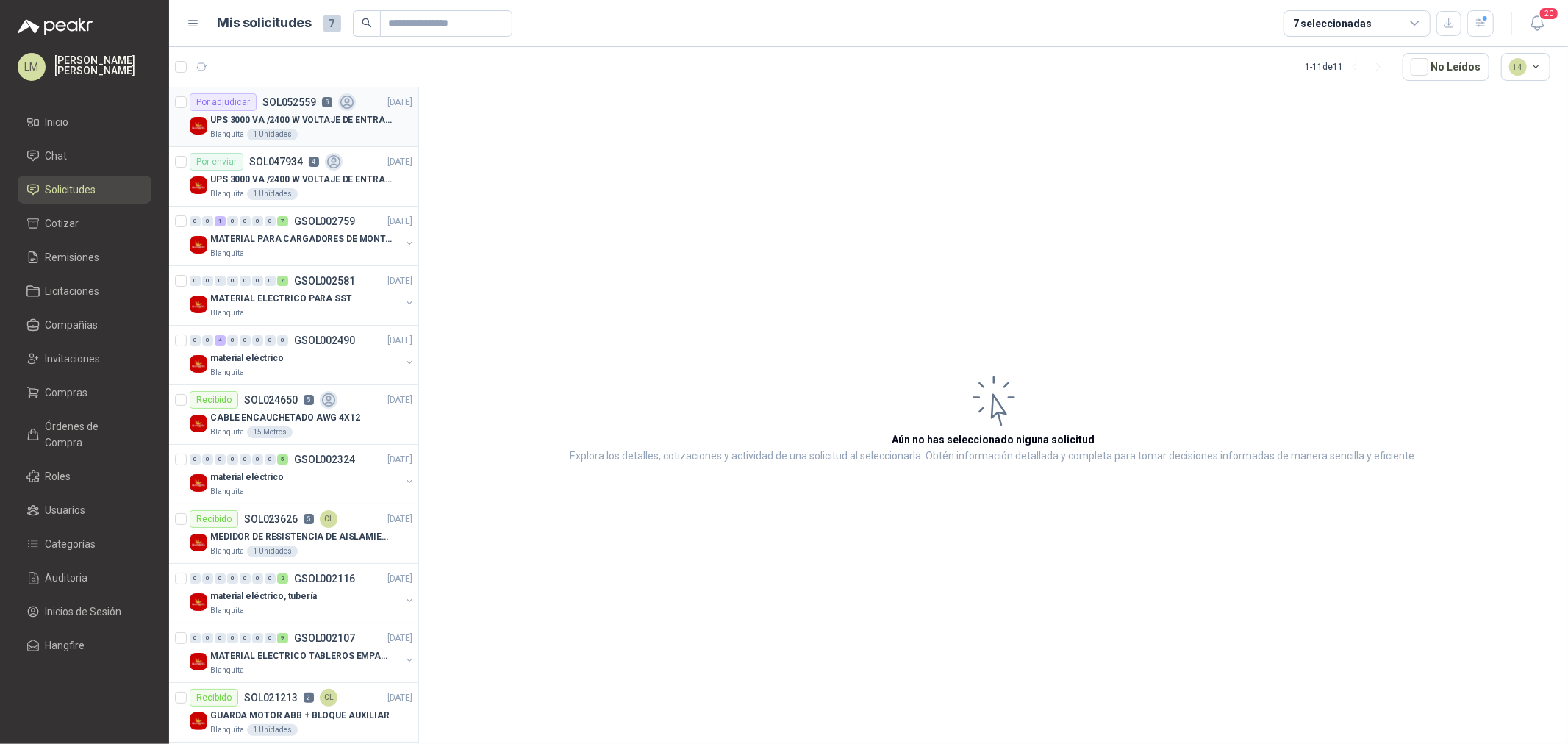
click at [304, 106] on p "SOL052559" at bounding box center [289, 102] width 54 height 10
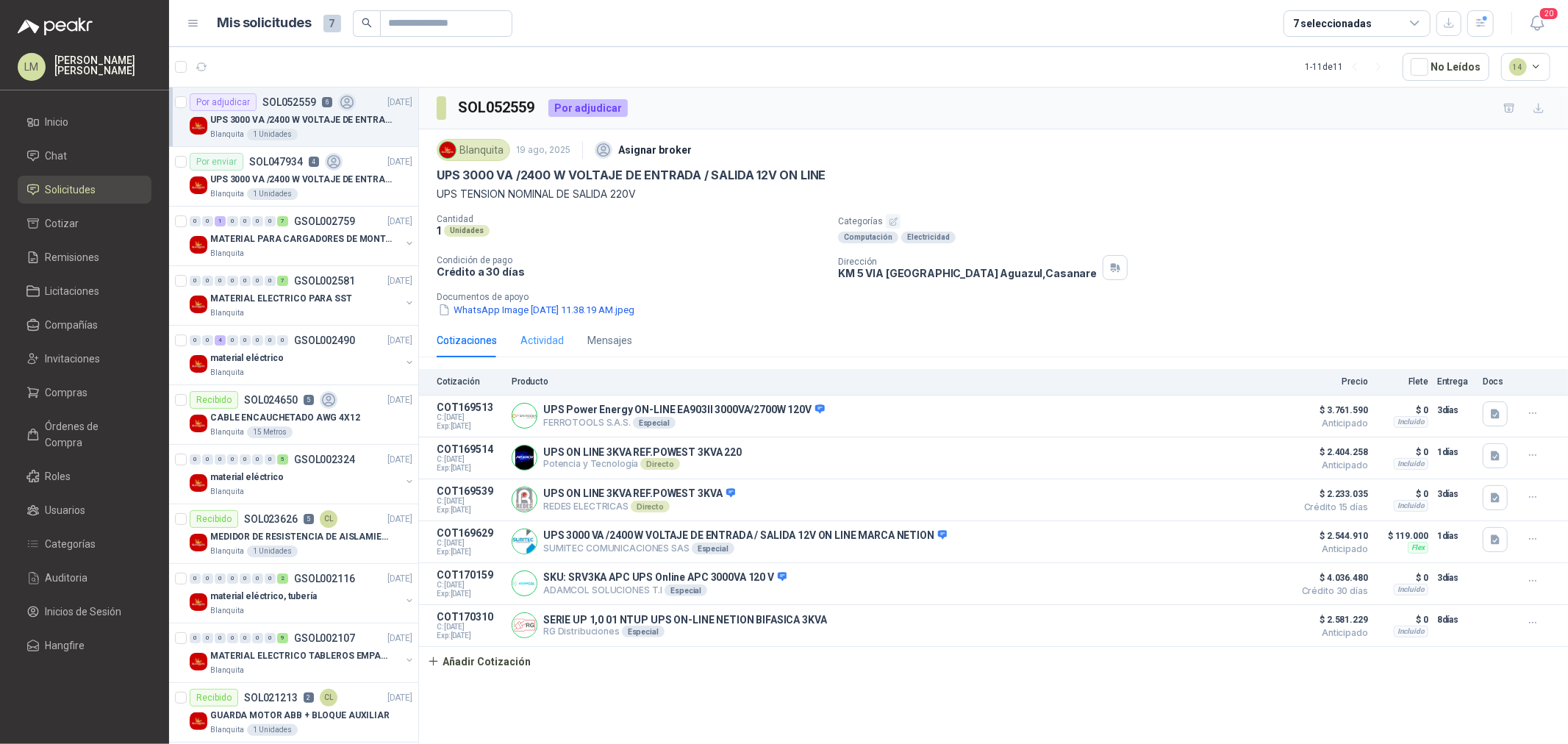
click at [545, 330] on div "Actividad" at bounding box center [542, 341] width 44 height 34
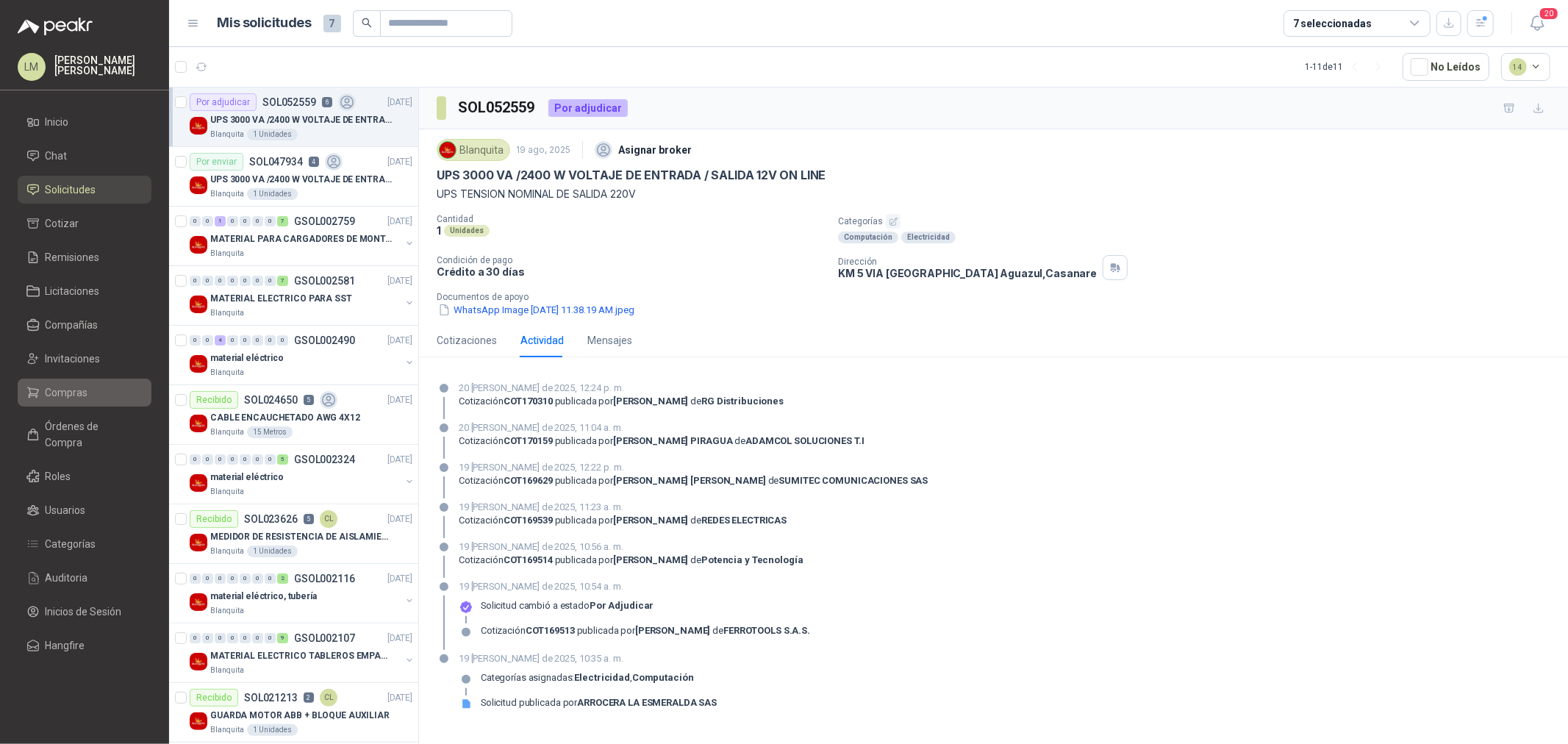
click at [64, 384] on link "Compras" at bounding box center [84, 393] width 134 height 28
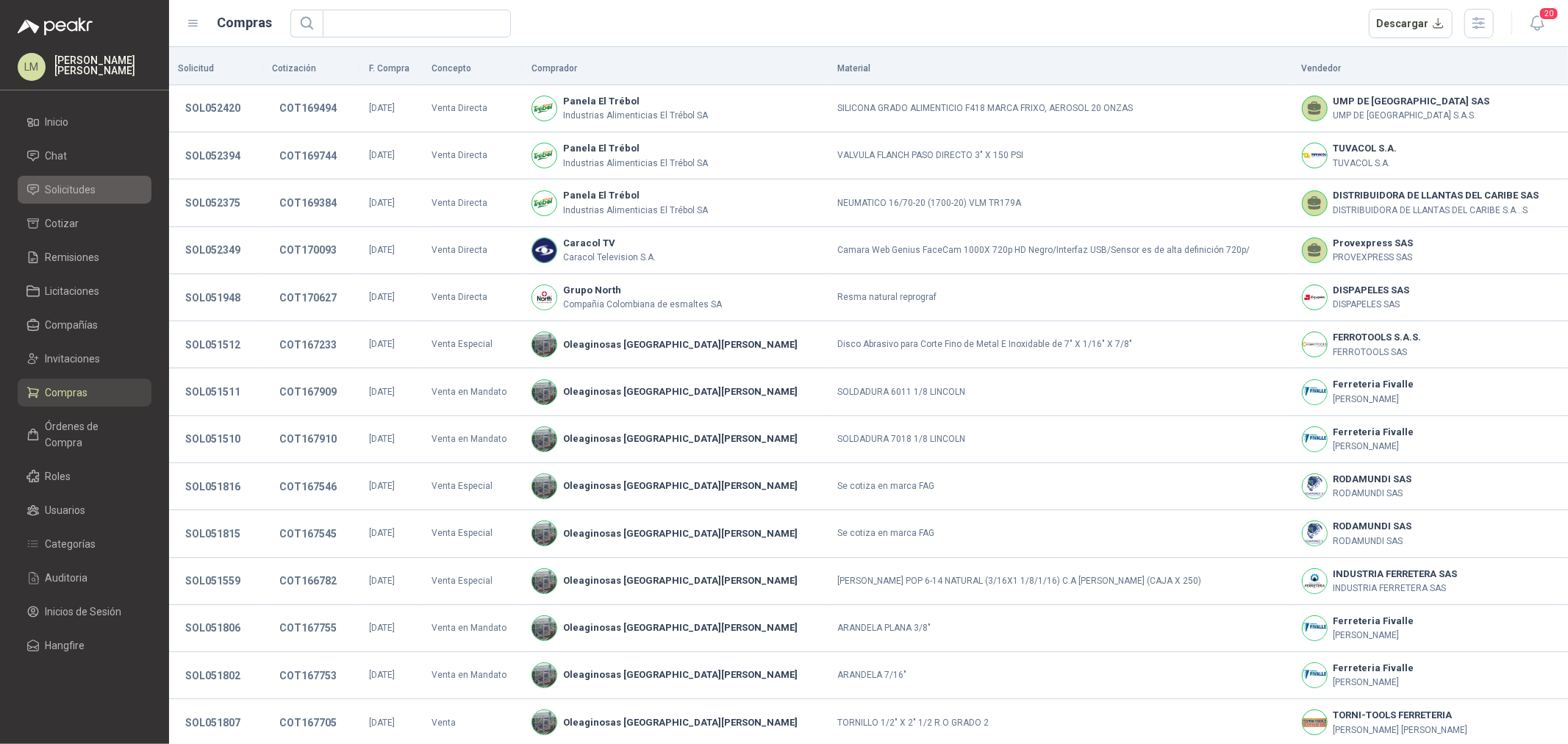
click at [63, 188] on span "Solicitudes" at bounding box center [71, 189] width 51 height 16
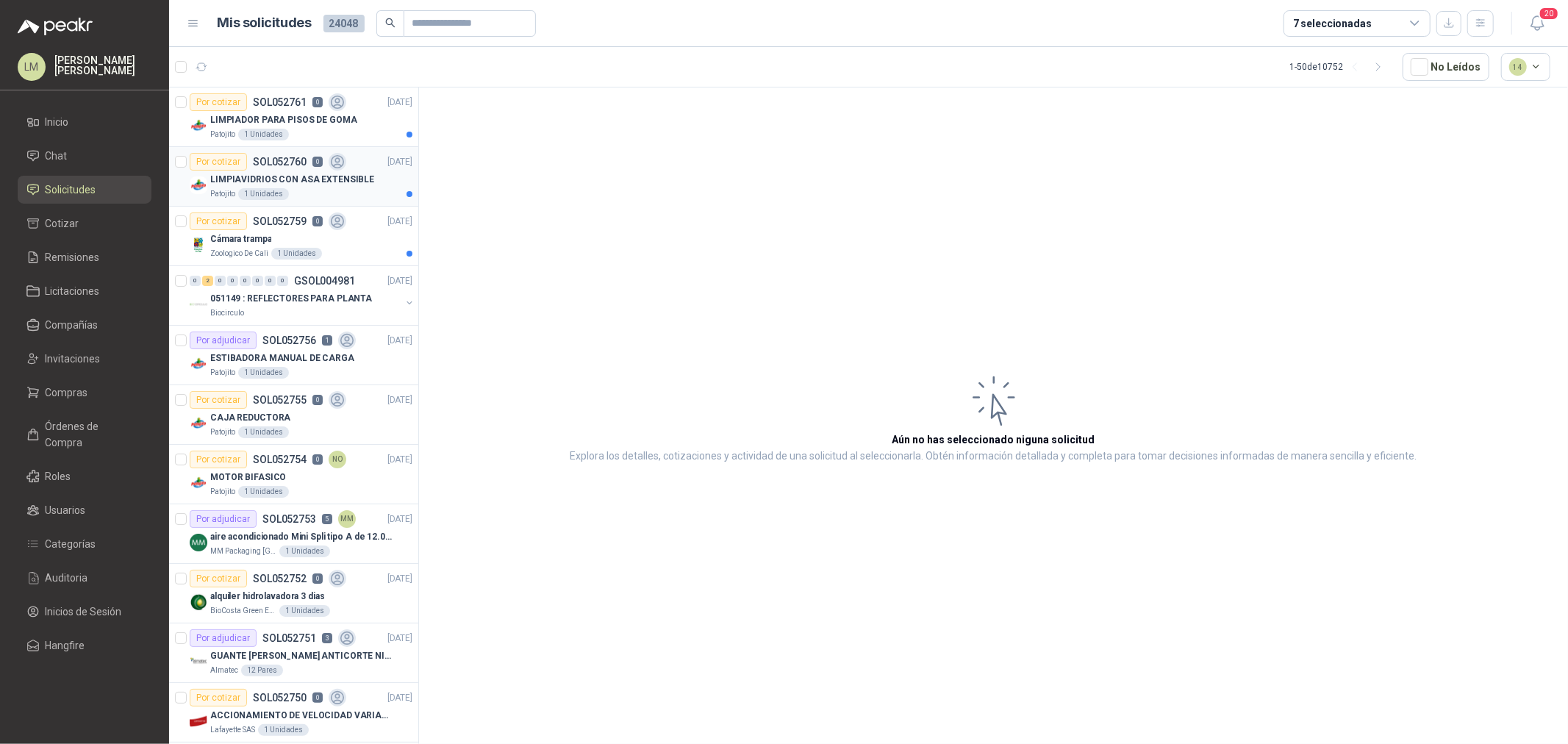
click at [295, 182] on p "LIMPIAVIDRIOS CON ASA EXTENSIBLE" at bounding box center [292, 179] width 164 height 14
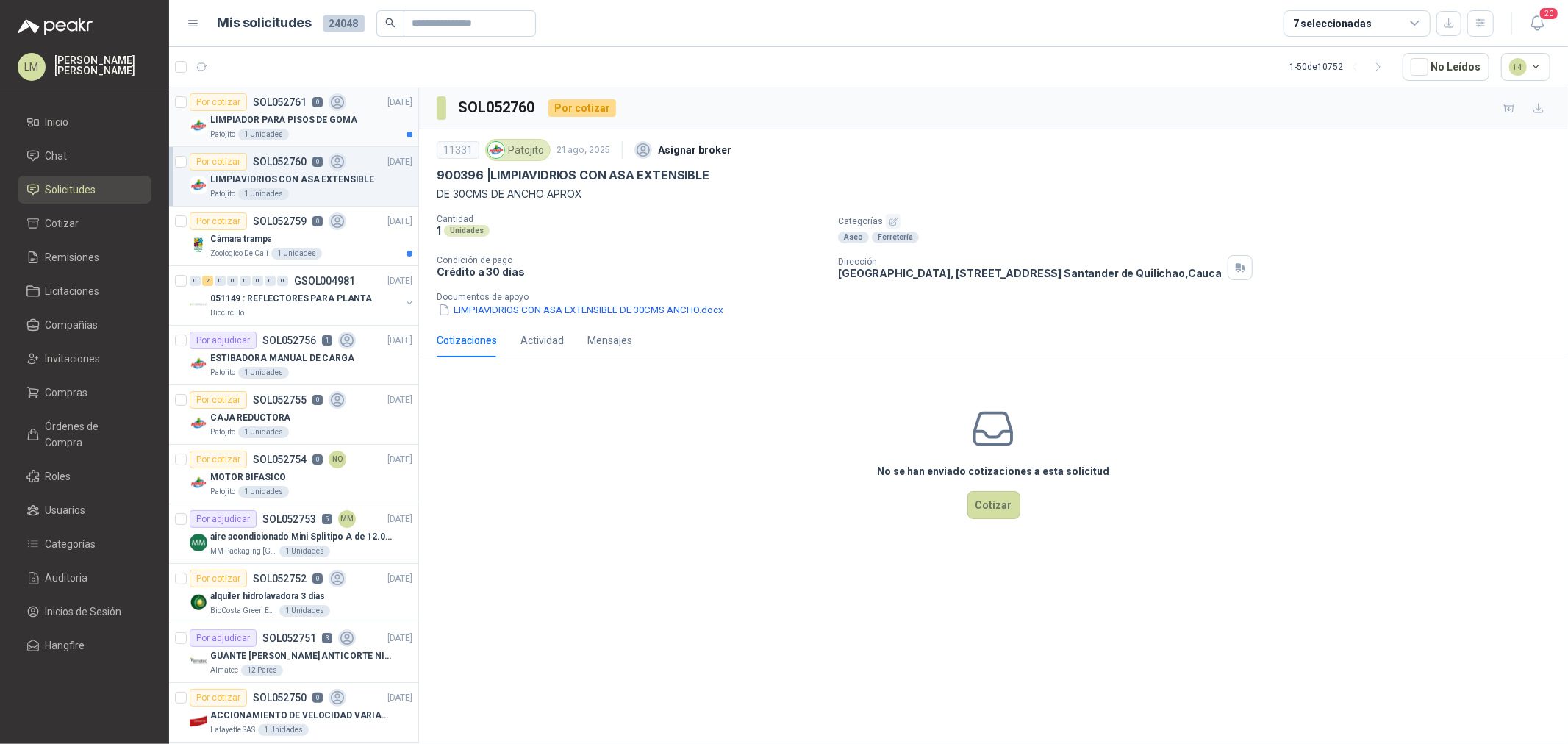
click at [294, 123] on p "LIMPIADOR PARA PISOS DE GOMA" at bounding box center [284, 120] width 147 height 14
click at [275, 175] on p "LIMPIAVIDRIOS CON ASA EXTENSIBLE" at bounding box center [292, 179] width 164 height 14
click at [268, 255] on div "Zoologico De Cali 1 Unidades" at bounding box center [311, 253] width 202 height 12
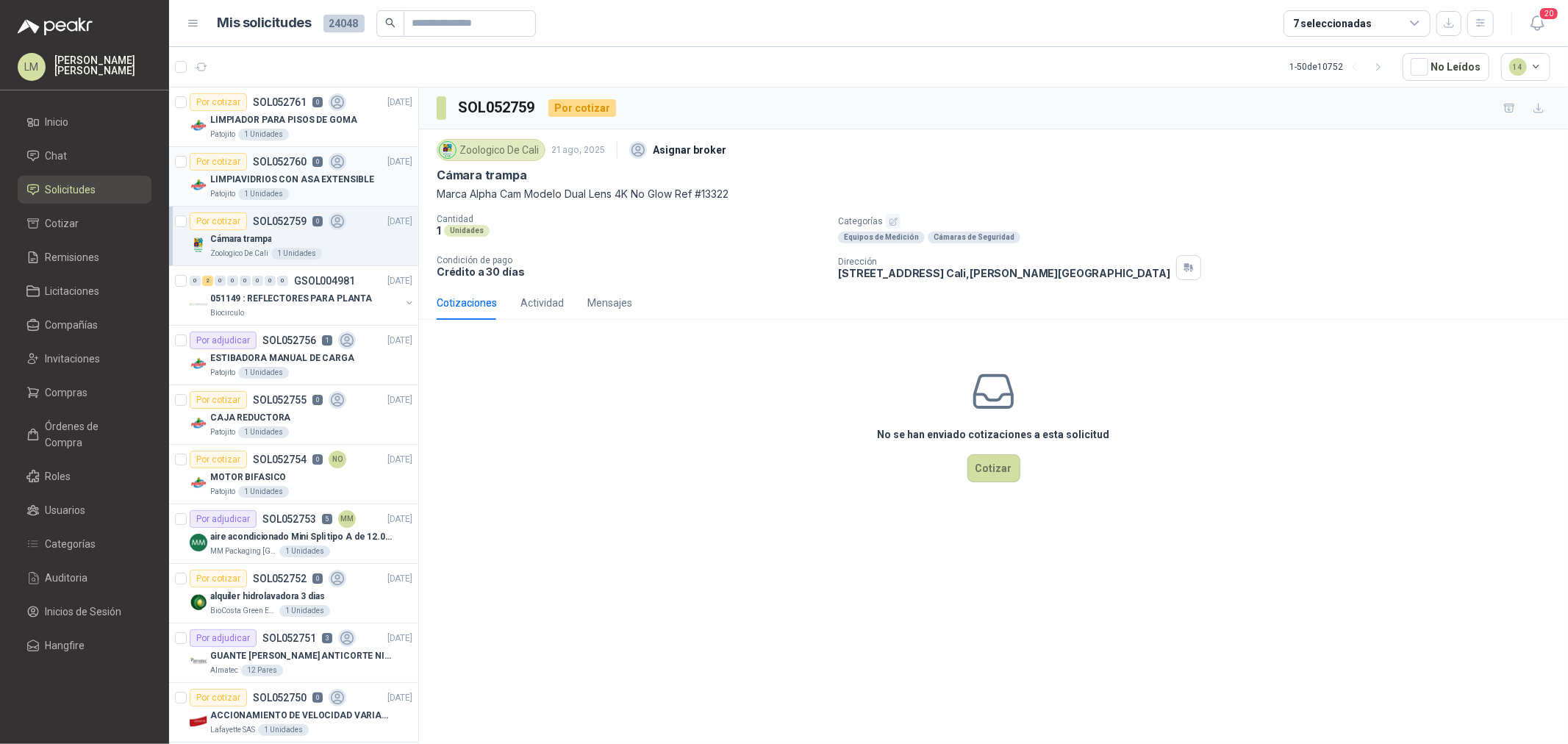
scroll to position [81, 0]
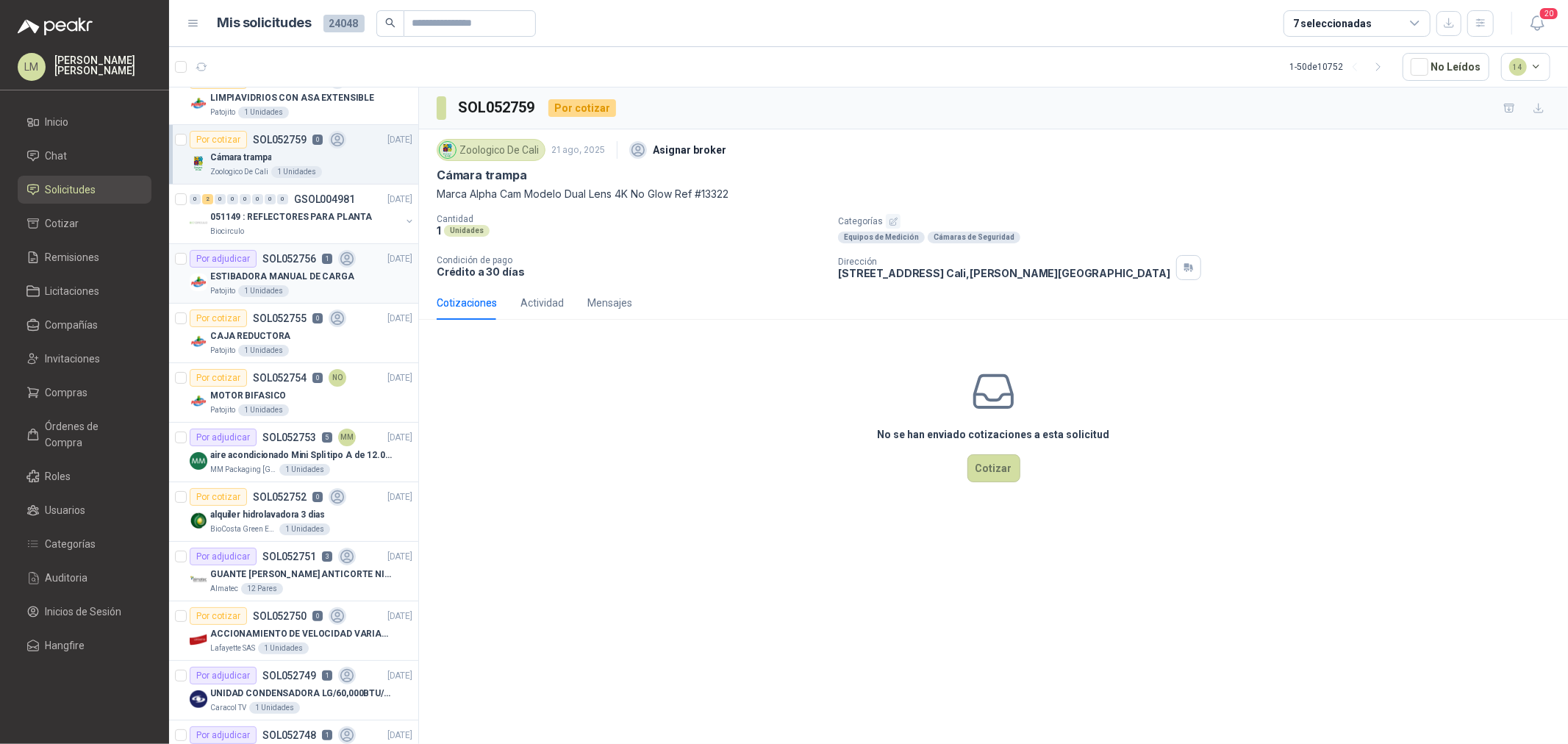
click at [293, 277] on p "ESTIBADORA MANUAL DE CARGA" at bounding box center [282, 277] width 144 height 14
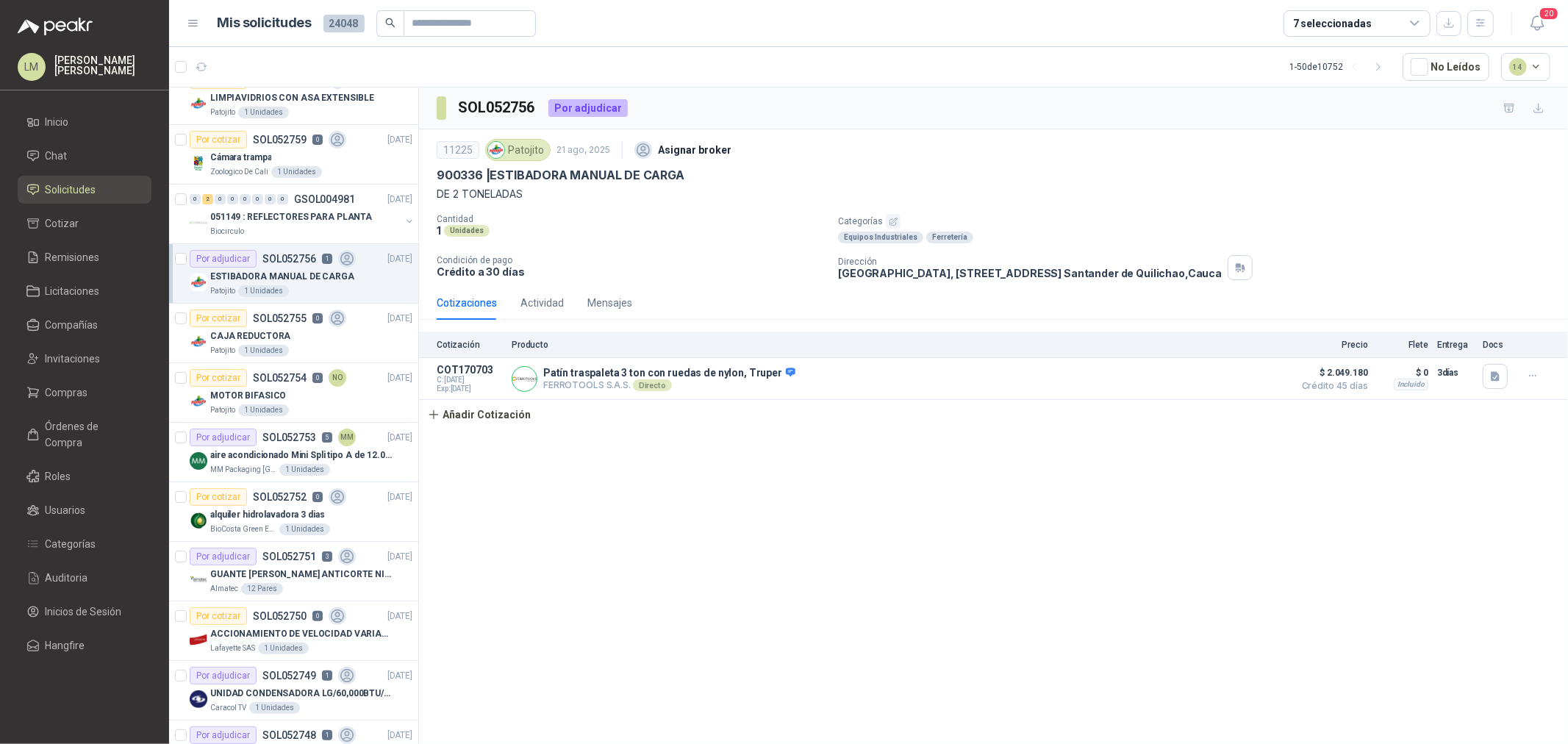
drag, startPoint x: 544, startPoint y: 292, endPoint x: 497, endPoint y: 292, distance: 47.0
click at [544, 292] on div "Actividad" at bounding box center [542, 303] width 44 height 34
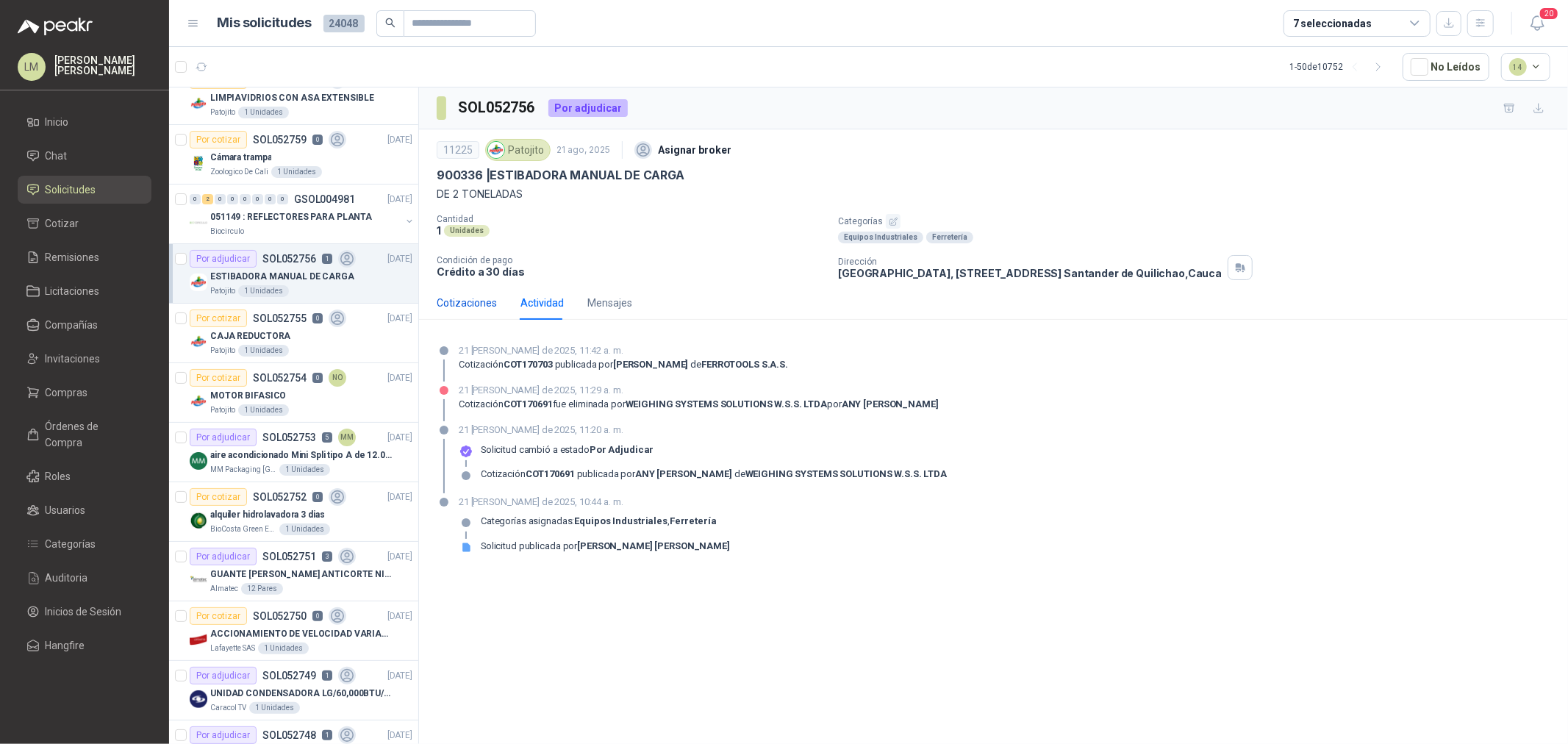
click at [460, 300] on div "Cotizaciones" at bounding box center [467, 302] width 61 height 16
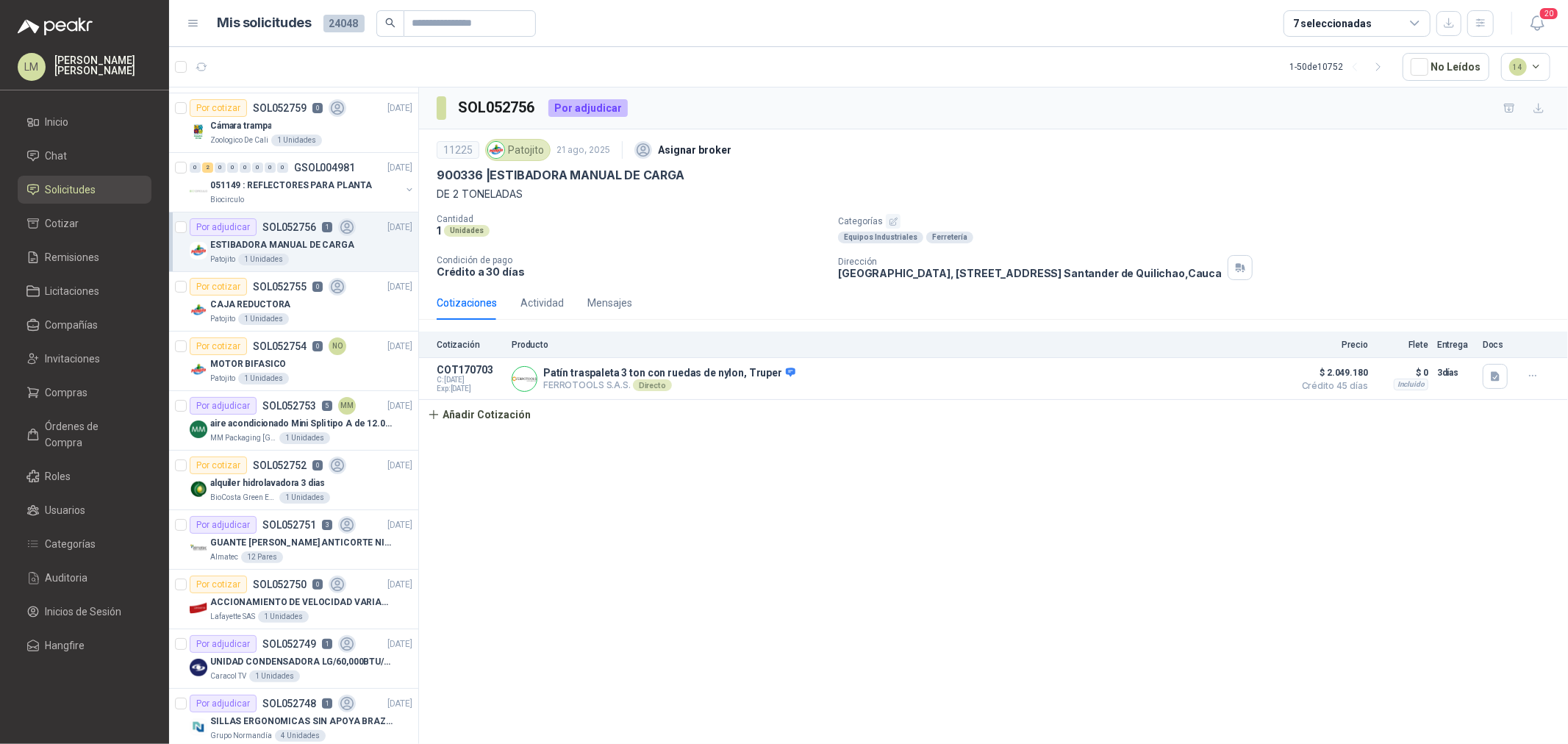
scroll to position [163, 0]
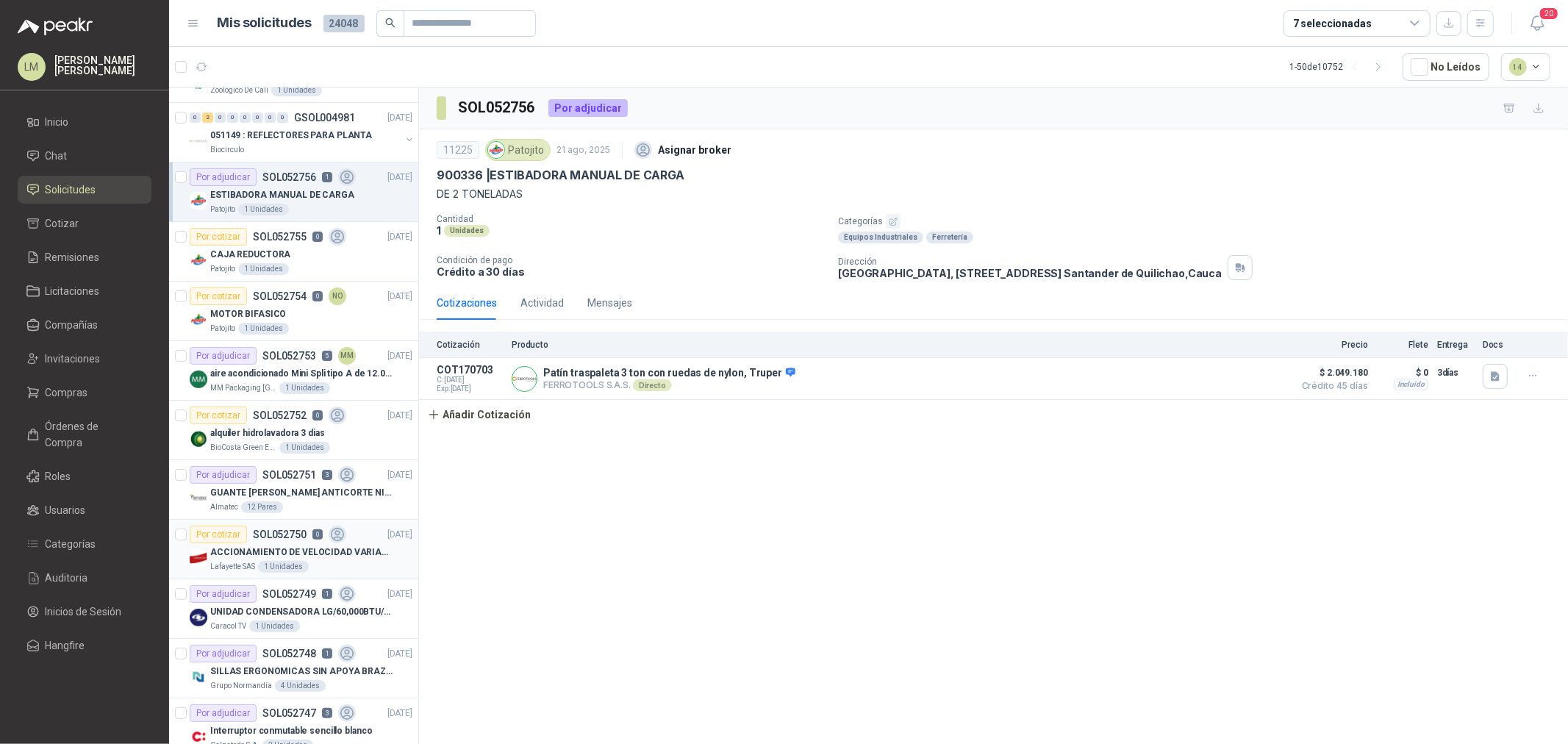
click at [268, 547] on p "ACCIONAMIENTO DE VELOCIDAD VARIABLE" at bounding box center [301, 552] width 183 height 14
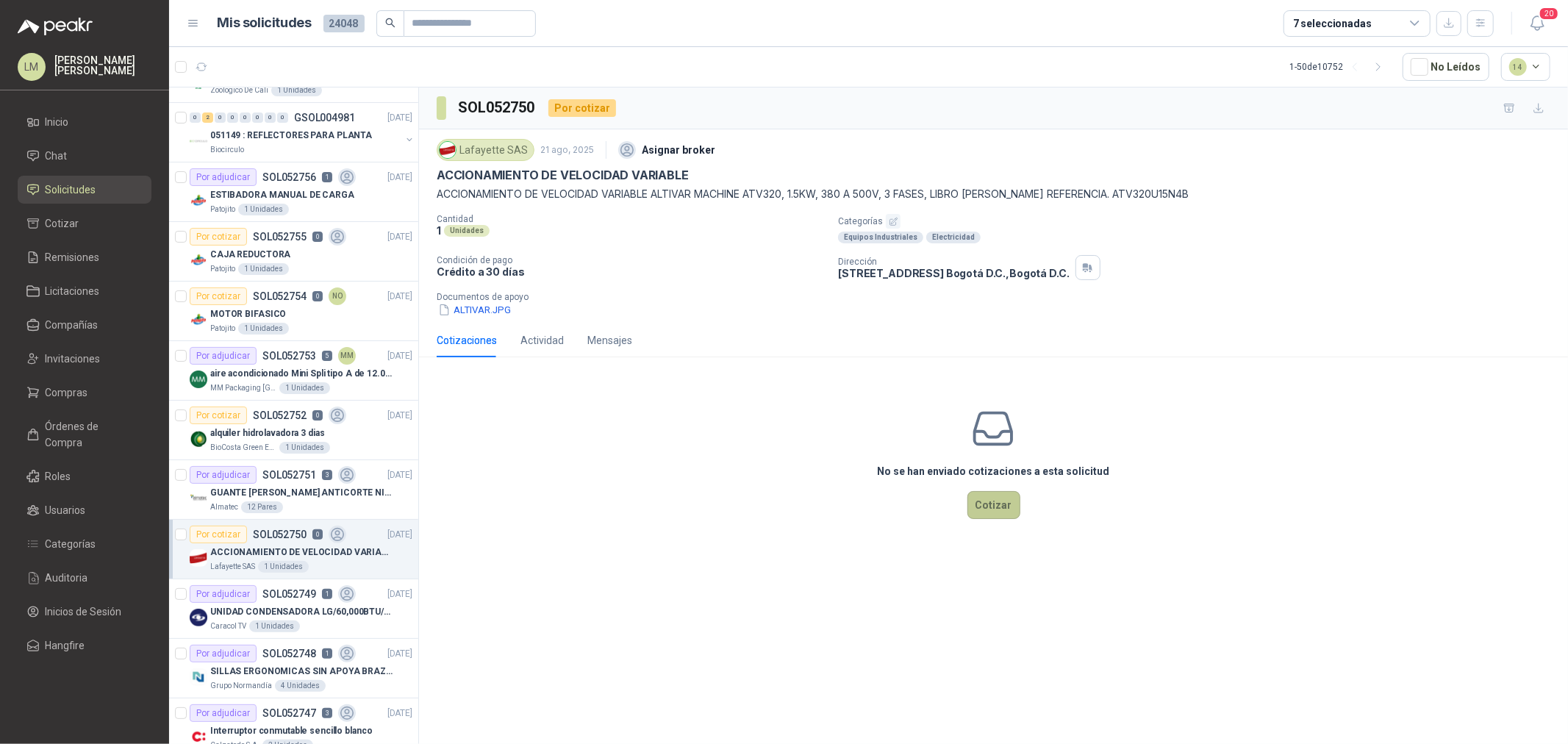
click at [998, 509] on button "Cotizar" at bounding box center [994, 505] width 53 height 28
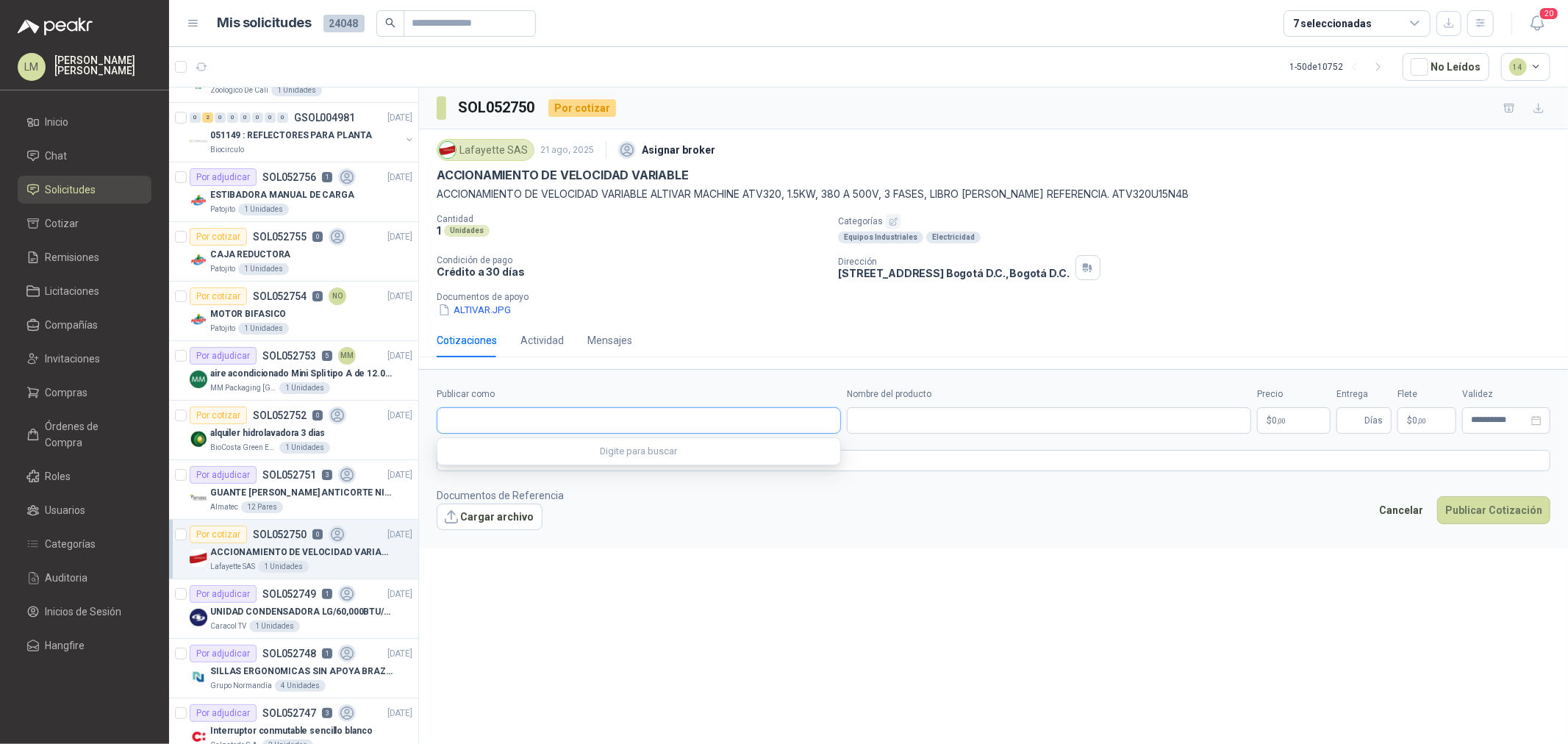
click at [547, 424] on input "Publicar como" at bounding box center [639, 420] width 403 height 25
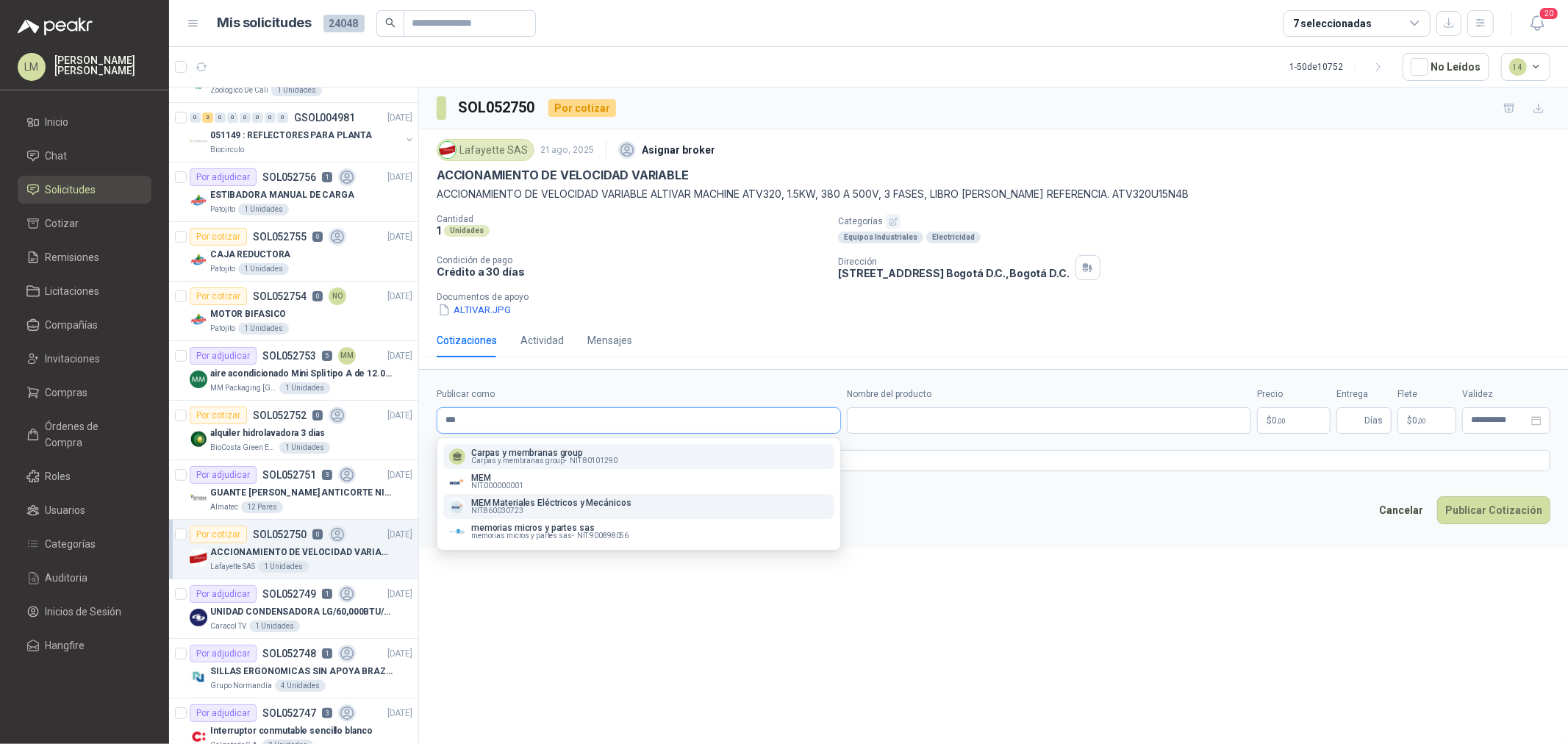
type input "***"
click at [531, 499] on p "MEM Materiales Eléctricos y Mecánicos" at bounding box center [551, 503] width 160 height 9
type input "**********"
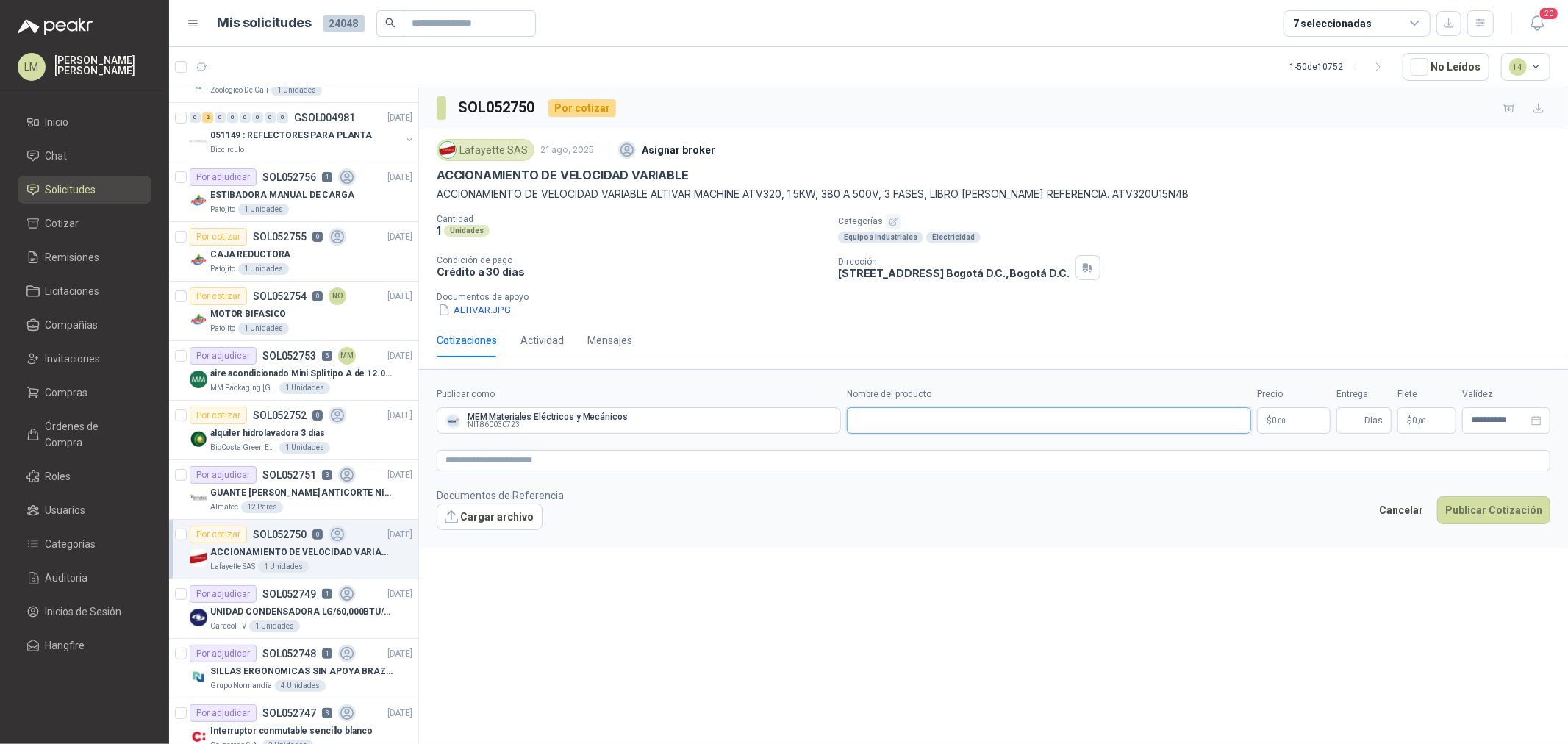
click at [887, 430] on input "Nombre del producto" at bounding box center [1049, 420] width 404 height 27
paste input "**********"
click at [1079, 421] on input "**********" at bounding box center [1049, 420] width 404 height 27
type input "**********"
click at [607, 456] on textarea at bounding box center [994, 461] width 1114 height 21
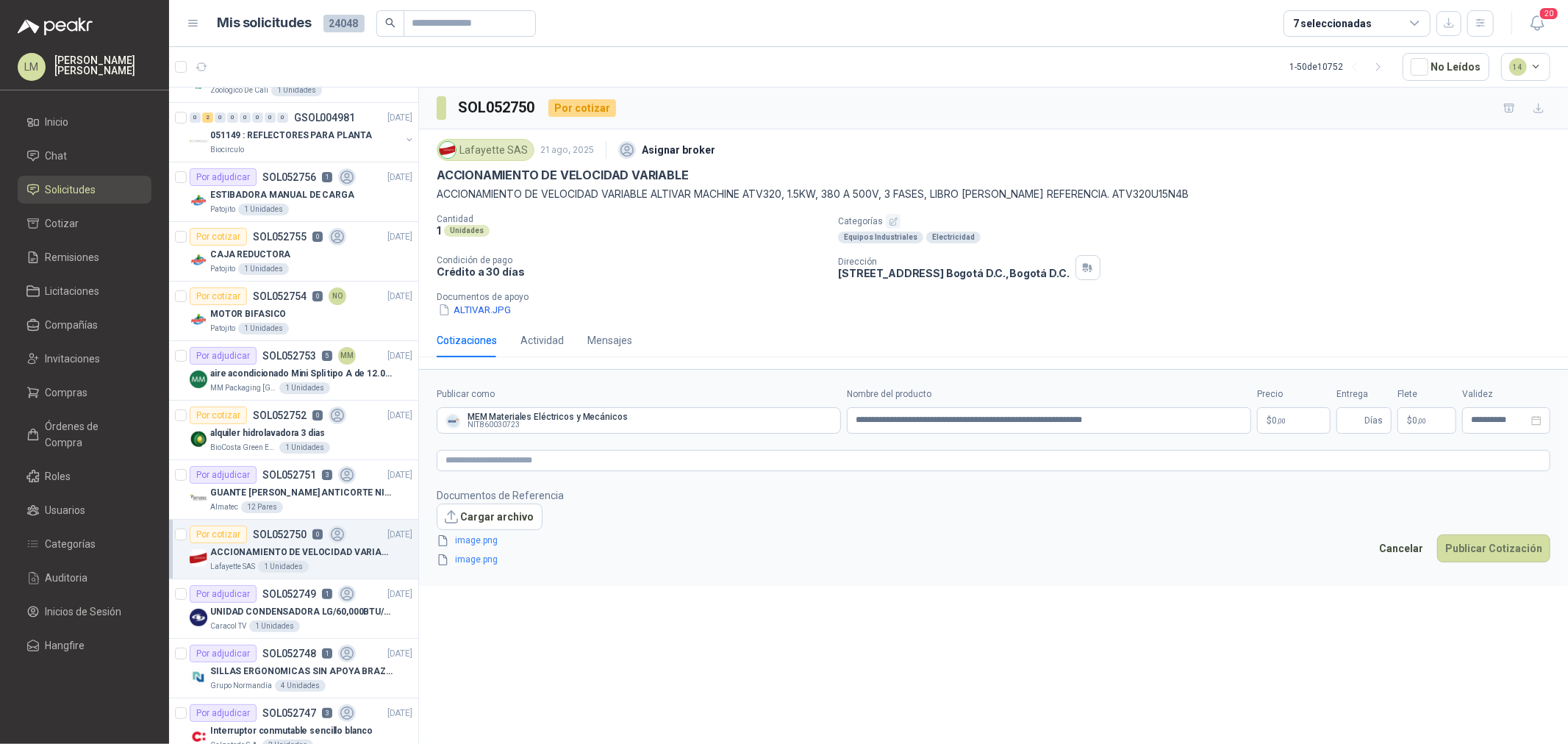
click at [1273, 417] on body "LM Luis Miguel Martinez Inicio Chat Solicitudes Cotizar Remisiones Licitaciones…" at bounding box center [784, 372] width 1568 height 744
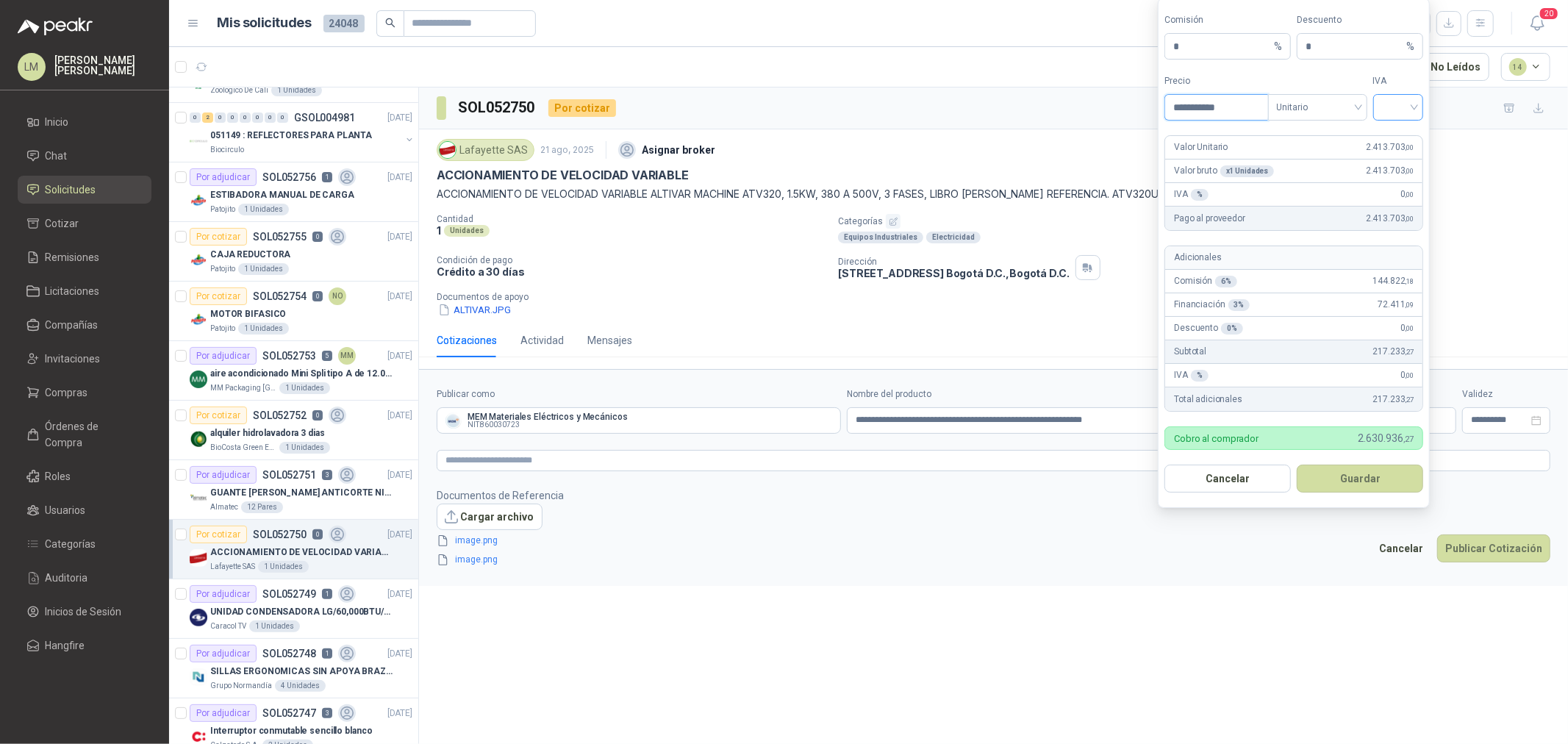
type input "**********"
click at [1395, 104] on input "search" at bounding box center [1399, 106] width 33 height 22
click at [1392, 140] on div "19%" at bounding box center [1398, 137] width 27 height 16
drag, startPoint x: 1187, startPoint y: 44, endPoint x: 1143, endPoint y: 45, distance: 44.0
click at [1143, 45] on body "LM Luis Miguel Martinez Inicio Chat Solicitudes Cotizar Remisiones Licitaciones…" at bounding box center [784, 372] width 1568 height 744
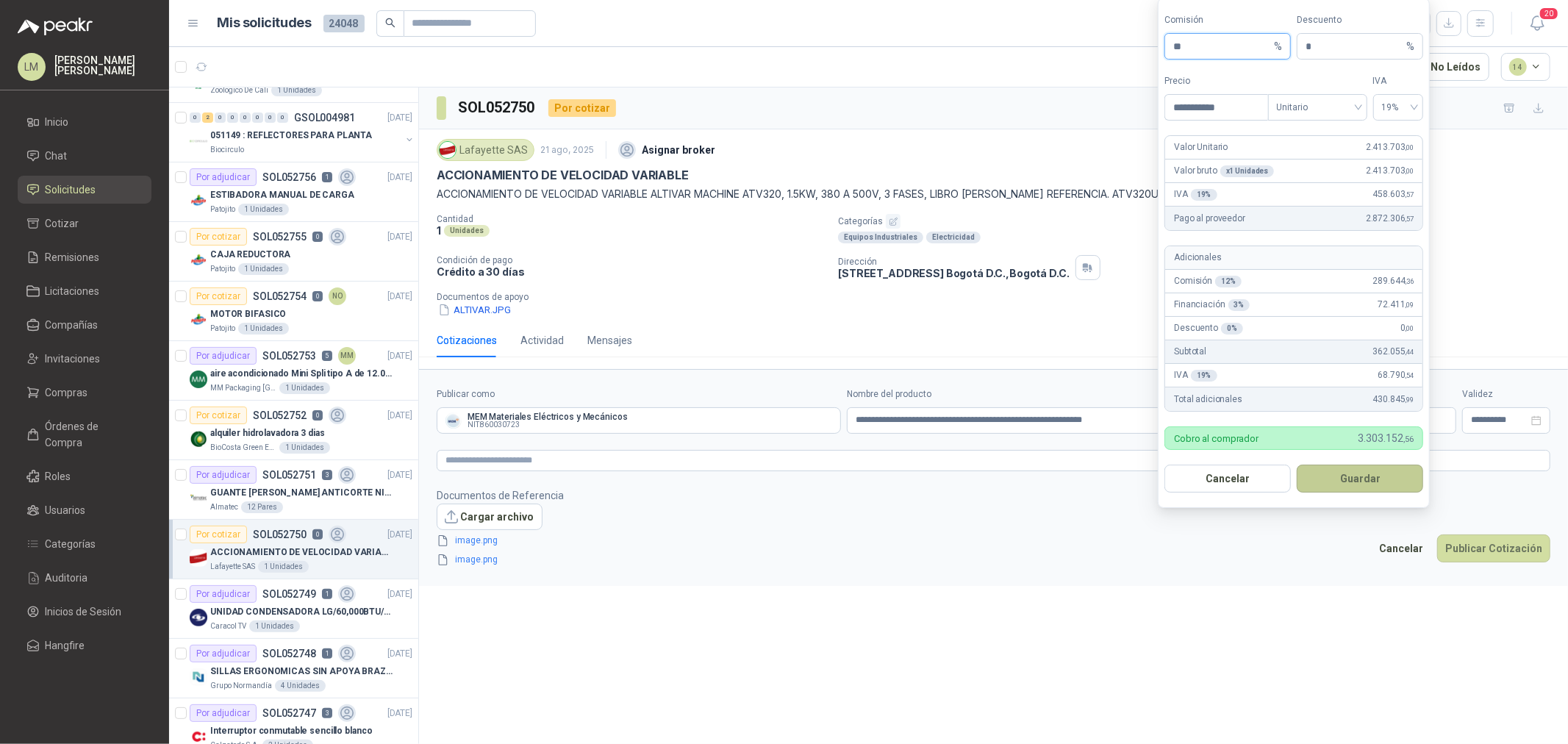
type input "**"
click at [1349, 479] on button "Guardar" at bounding box center [1359, 479] width 127 height 28
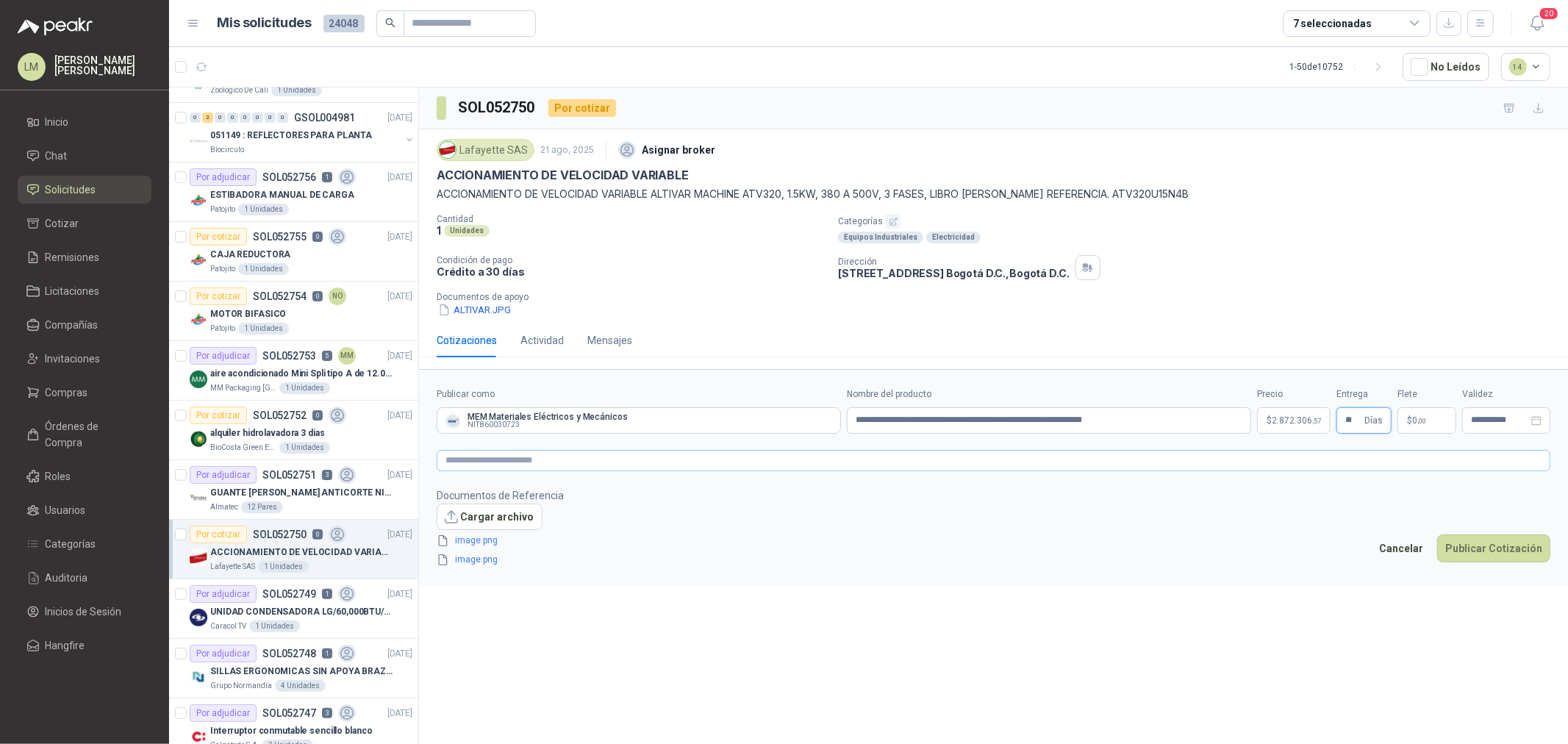
type input "**"
click at [1067, 458] on textarea at bounding box center [994, 461] width 1114 height 21
type textarea "*"
type textarea "**"
type textarea "***"
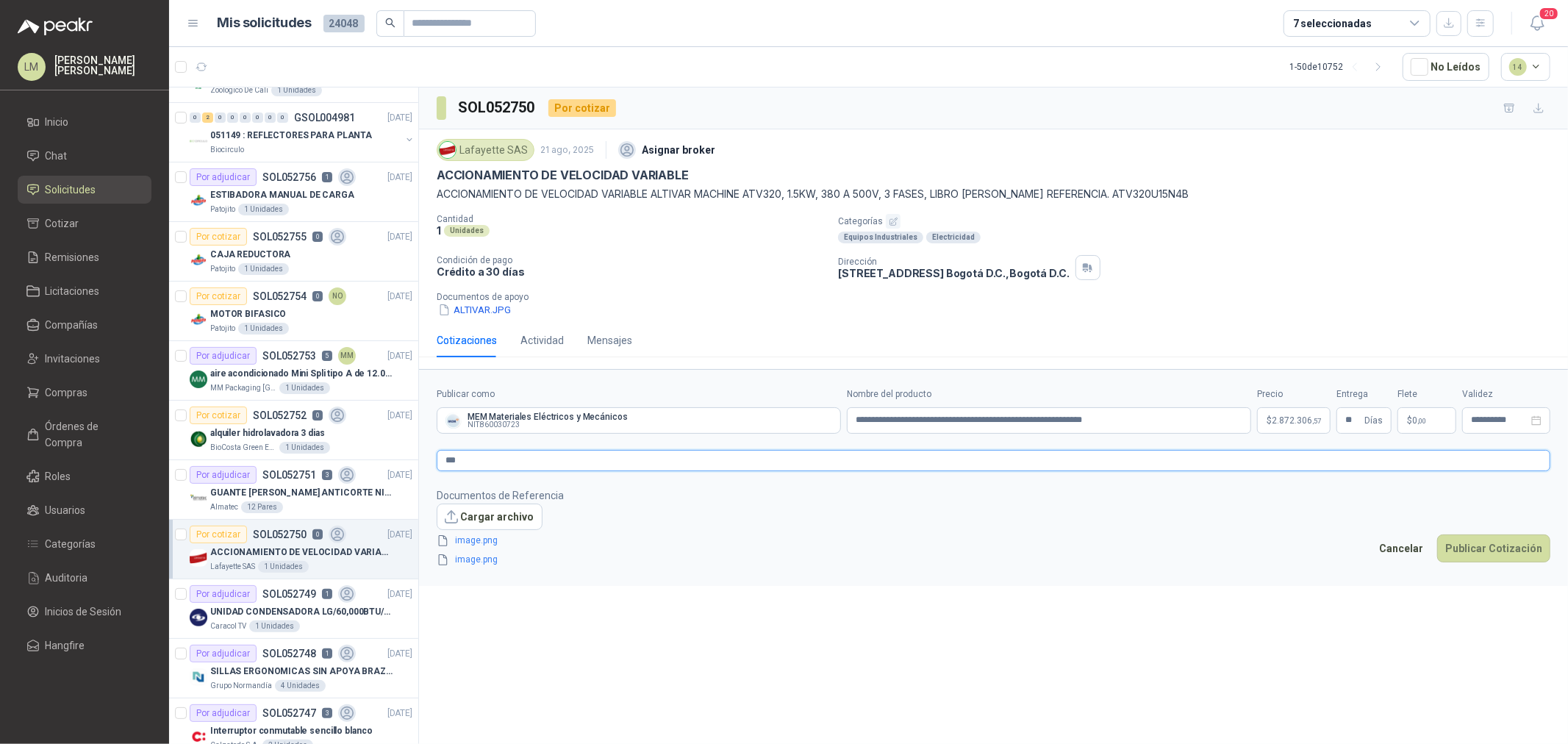
type textarea "****"
type textarea "******"
type textarea "*******"
type textarea "*********"
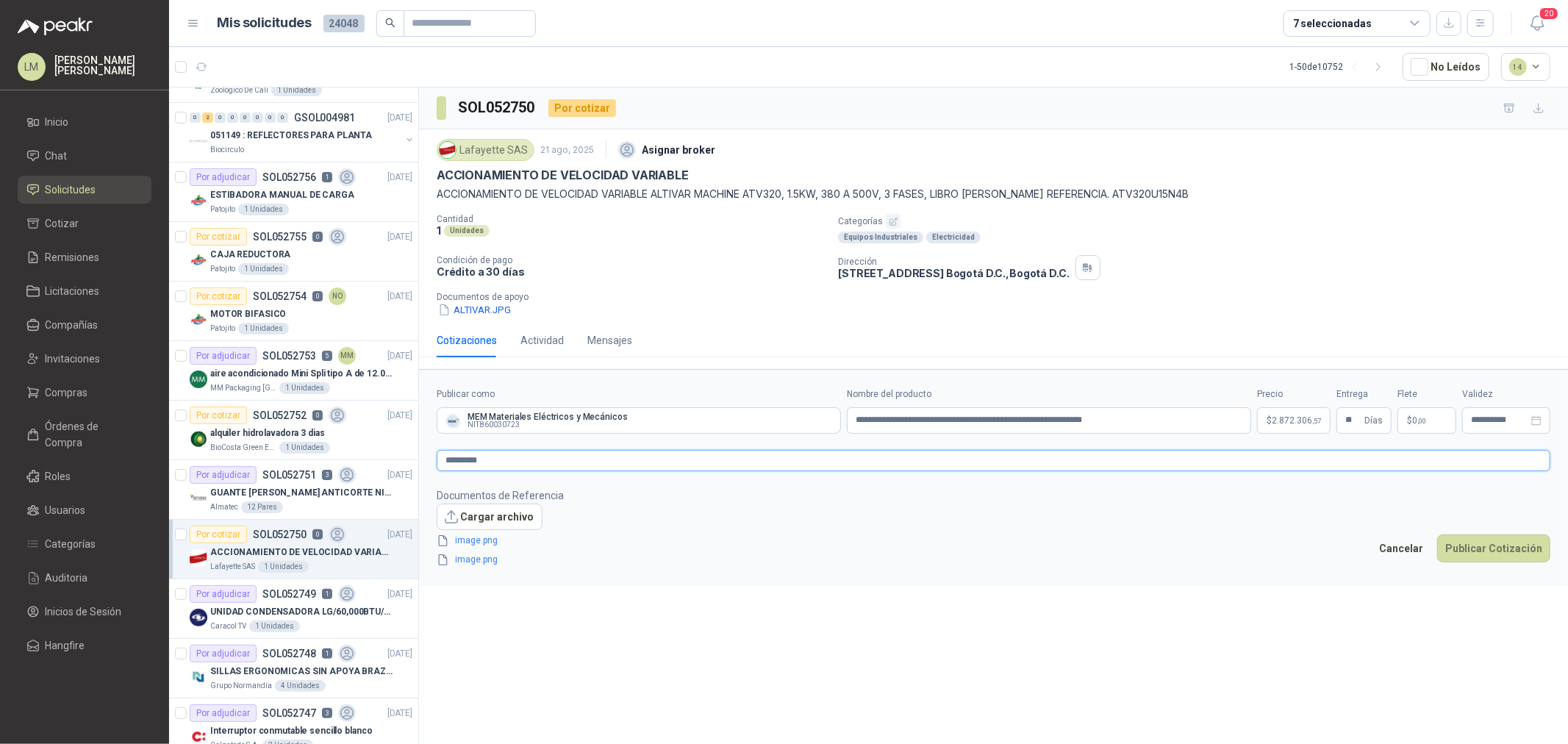
type textarea "**********"
click at [1481, 548] on button "Publicar Cotización" at bounding box center [1494, 548] width 113 height 28
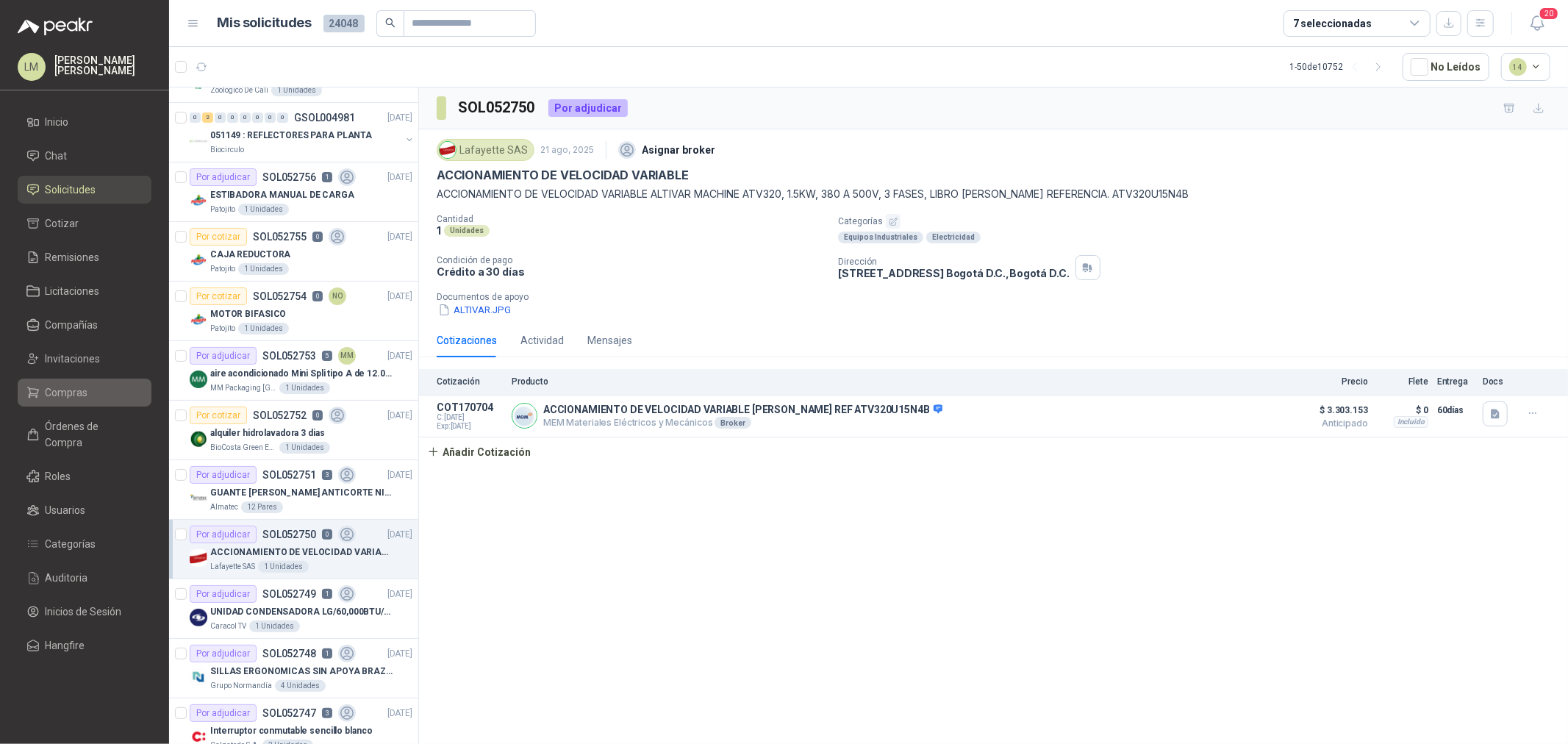
click at [74, 400] on span "Compras" at bounding box center [67, 392] width 43 height 16
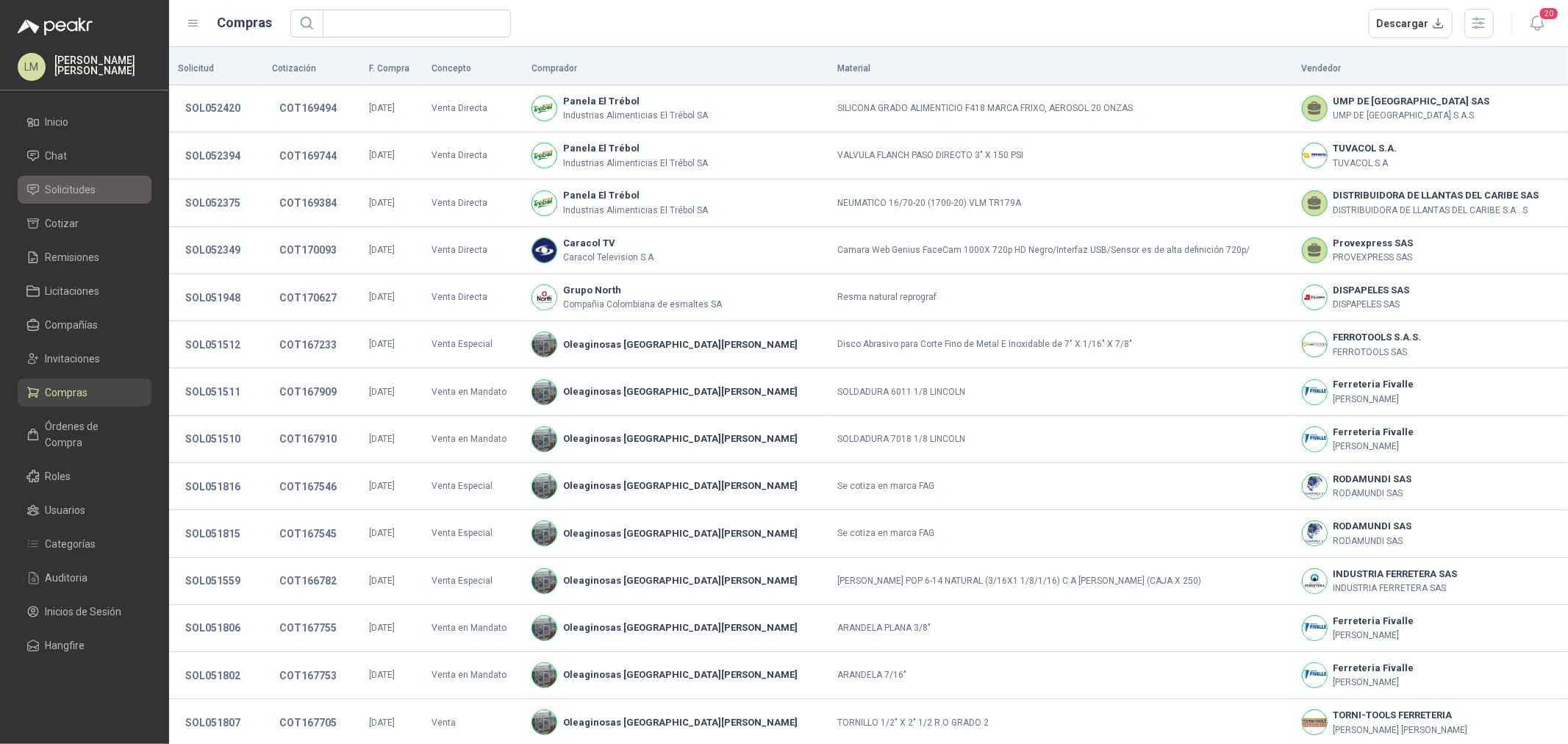
click at [75, 191] on span "Solicitudes" at bounding box center [71, 189] width 51 height 16
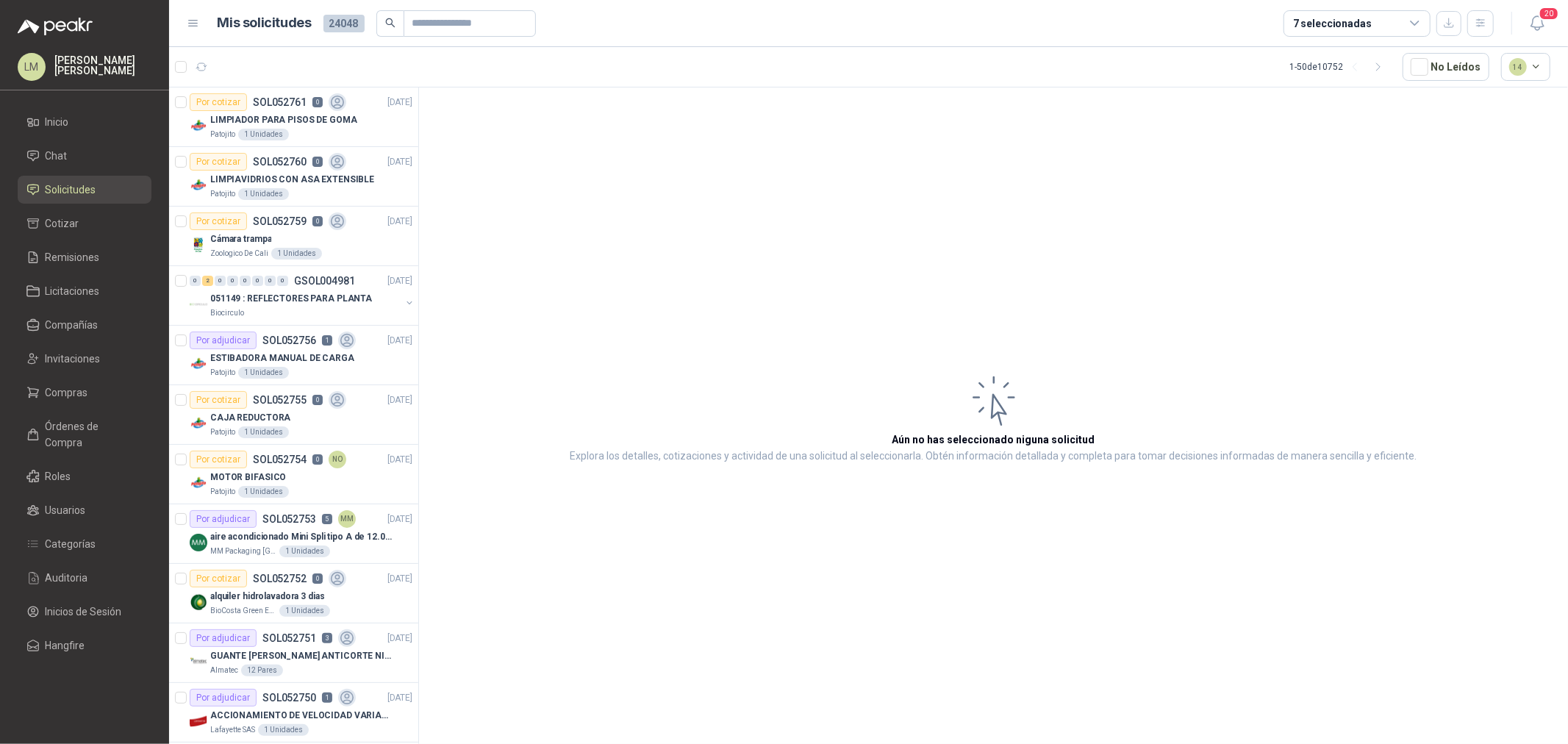
click at [667, 265] on article "Aún no has seleccionado niguna solicitud Explora los detalles, cotizaciones y a…" at bounding box center [994, 418] width 1149 height 662
click at [253, 223] on p "SOL052759" at bounding box center [280, 221] width 54 height 10
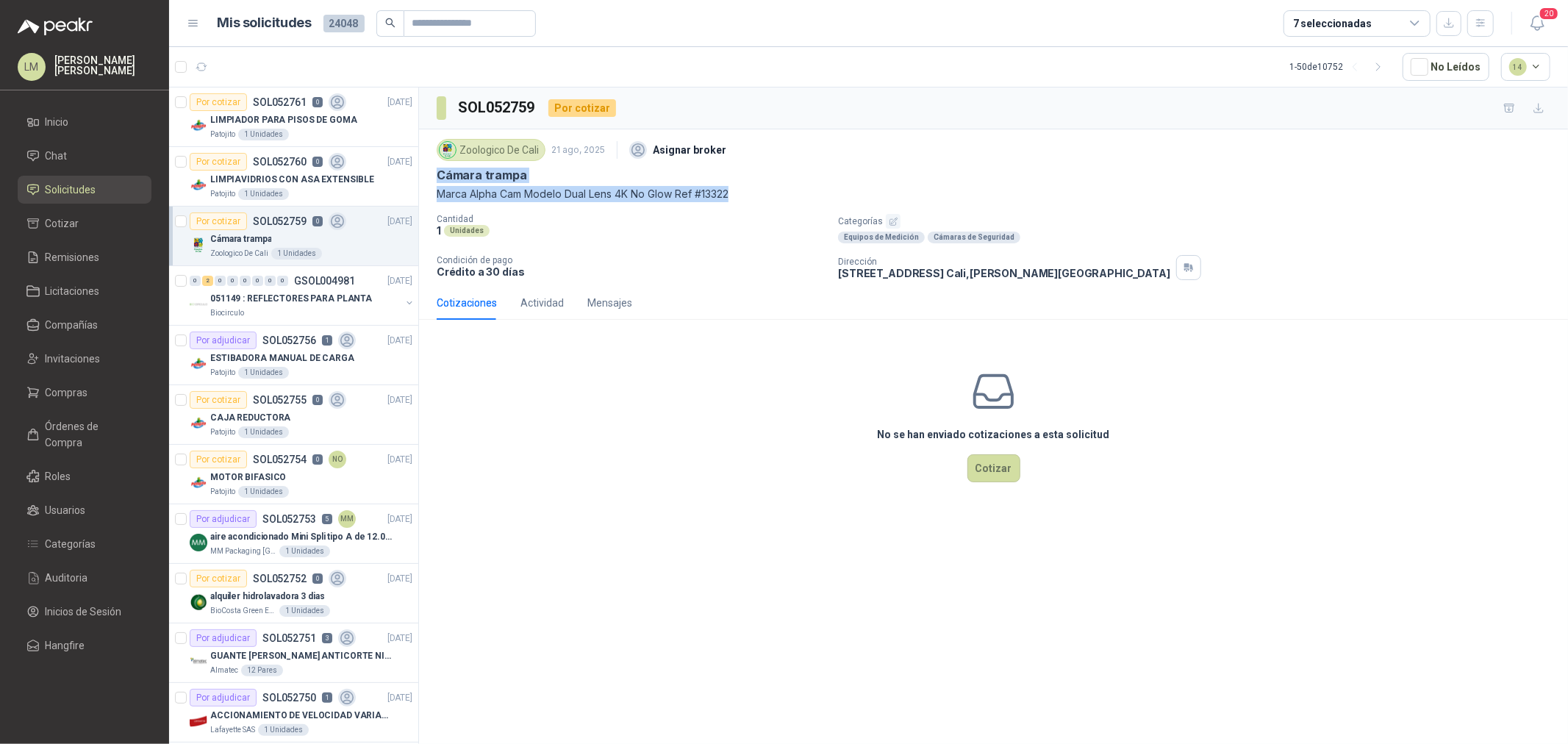
drag, startPoint x: 436, startPoint y: 170, endPoint x: 731, endPoint y: 201, distance: 296.6
click at [731, 201] on div "Zoologico De Cali 21 ago, 2025 Asignar broker Cámara trampa Marca Alpha Cam Mod…" at bounding box center [994, 168] width 1114 height 67
copy div "Cámara trampa Marca Alpha Cam Modelo Dual Lens 4K No Glow Ref #13322"
click at [70, 393] on span "Compras" at bounding box center [67, 392] width 43 height 16
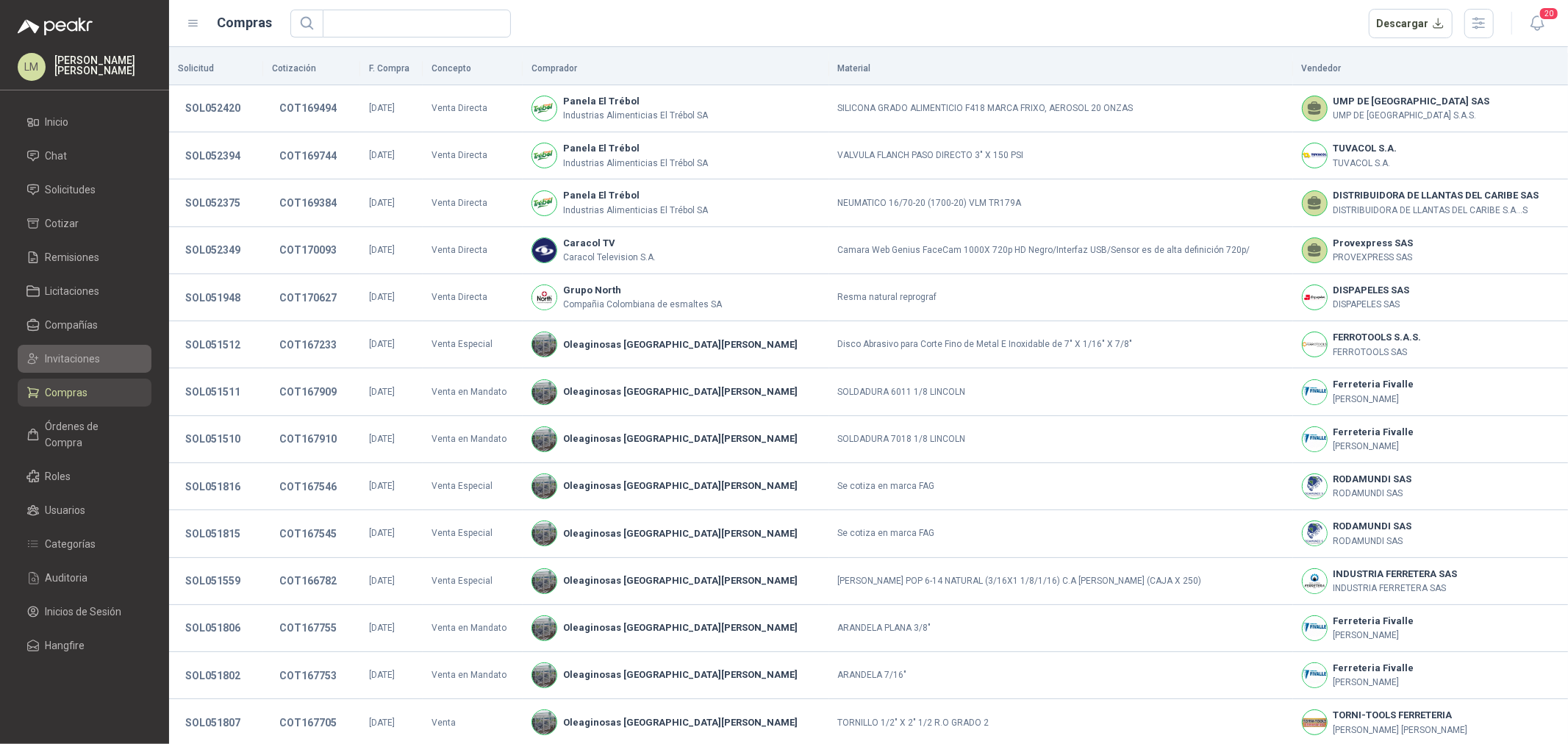
click at [70, 360] on span "Invitaciones" at bounding box center [73, 358] width 55 height 16
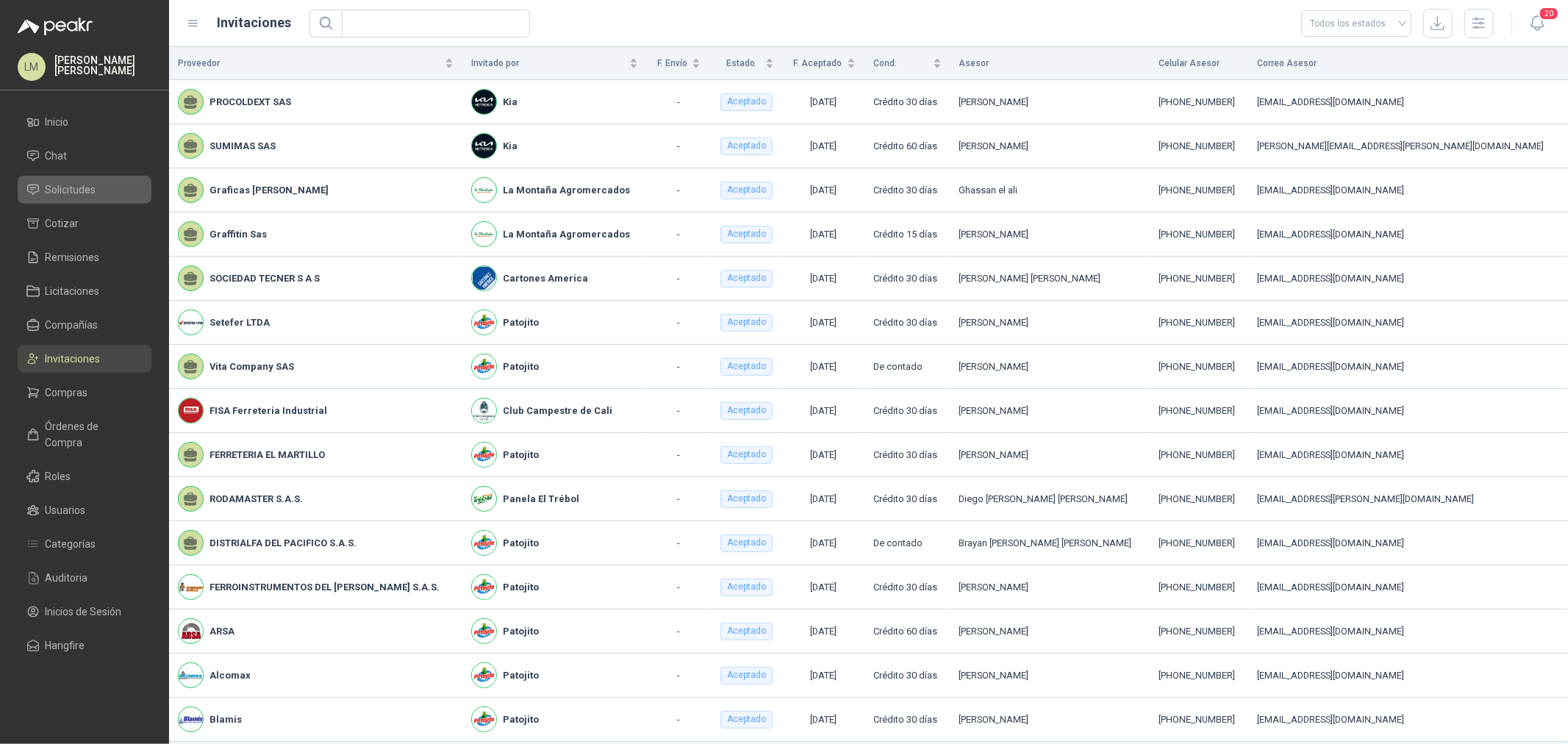
click at [72, 184] on span "Solicitudes" at bounding box center [71, 189] width 51 height 16
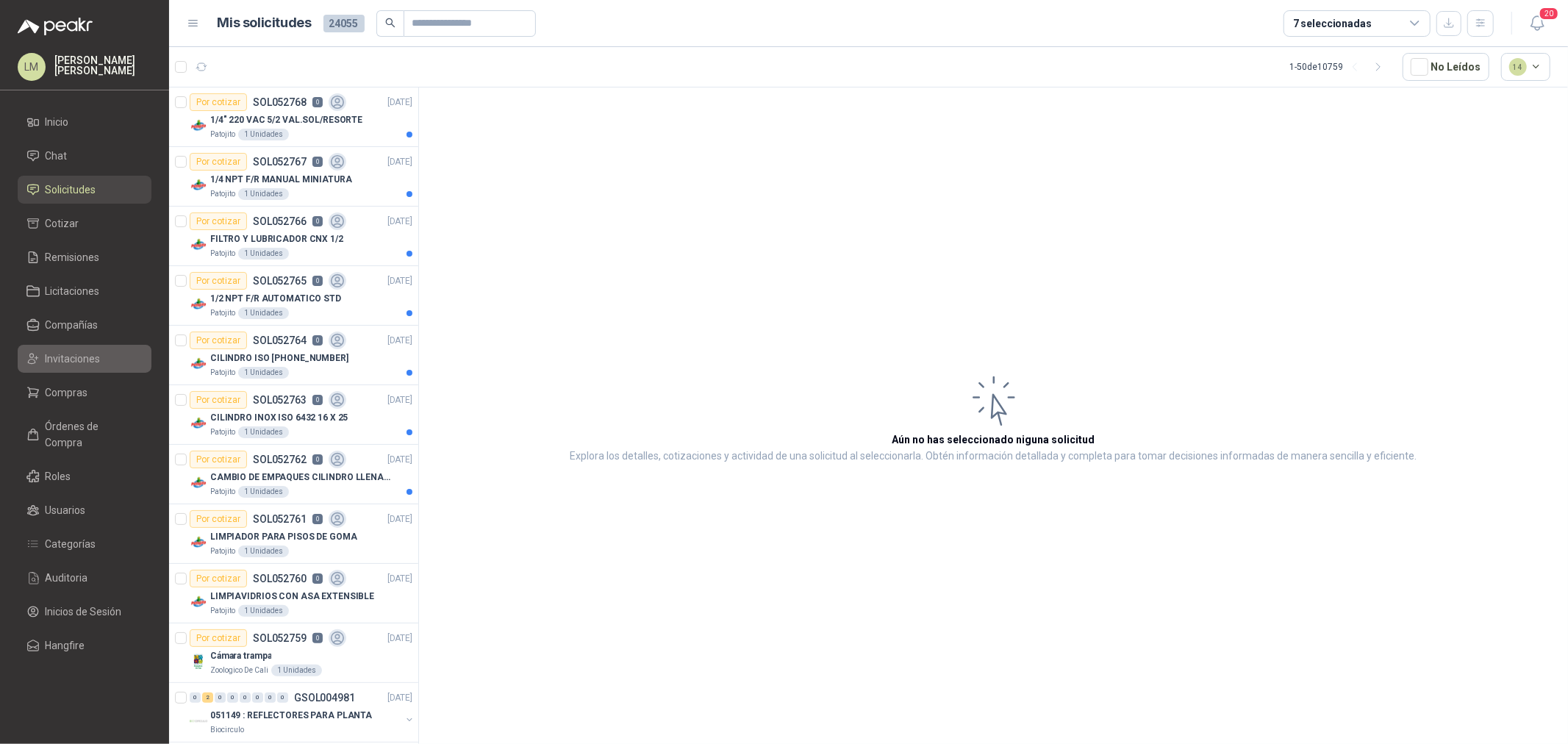
click at [63, 357] on span "Invitaciones" at bounding box center [73, 358] width 55 height 16
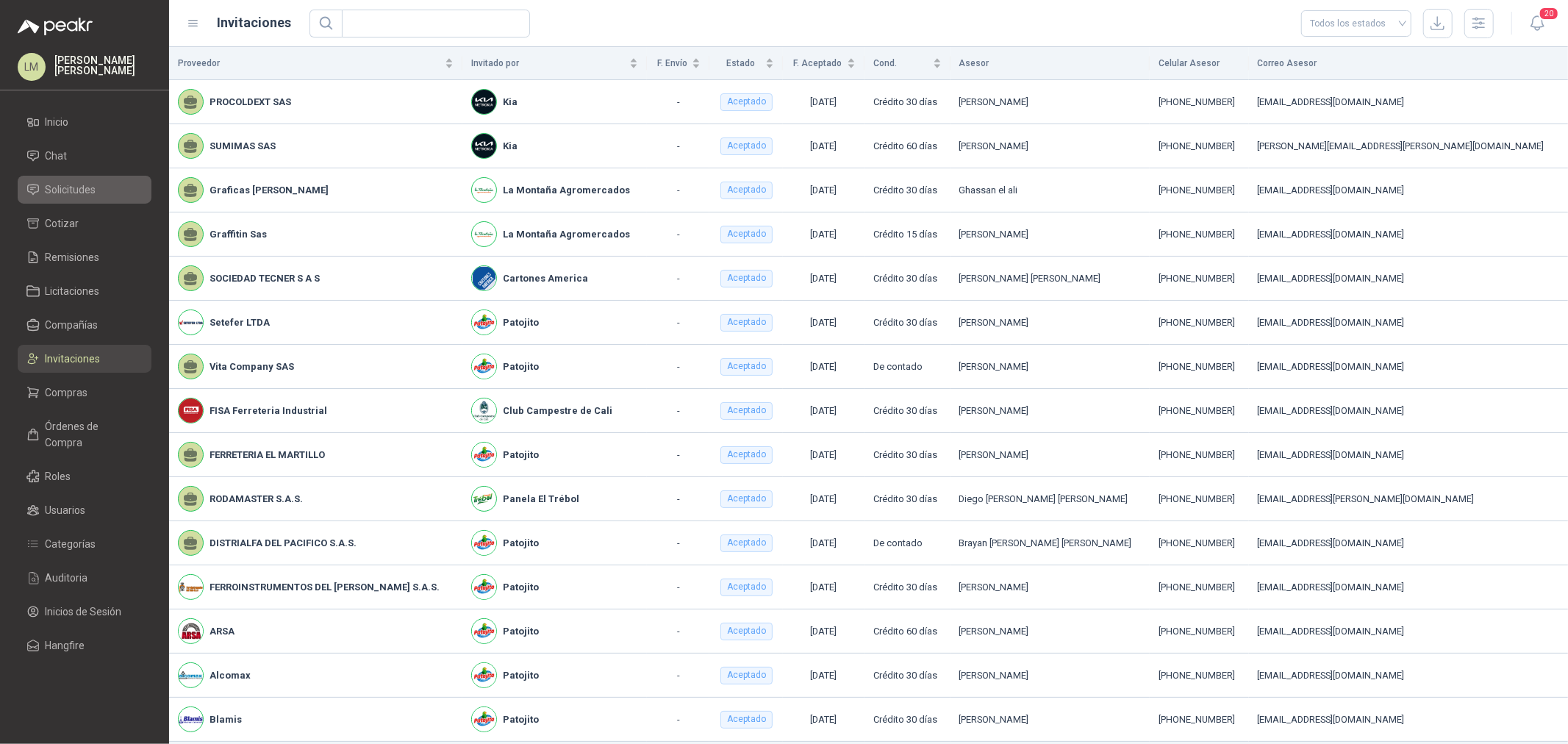
click at [71, 177] on link "Solicitudes" at bounding box center [84, 189] width 134 height 28
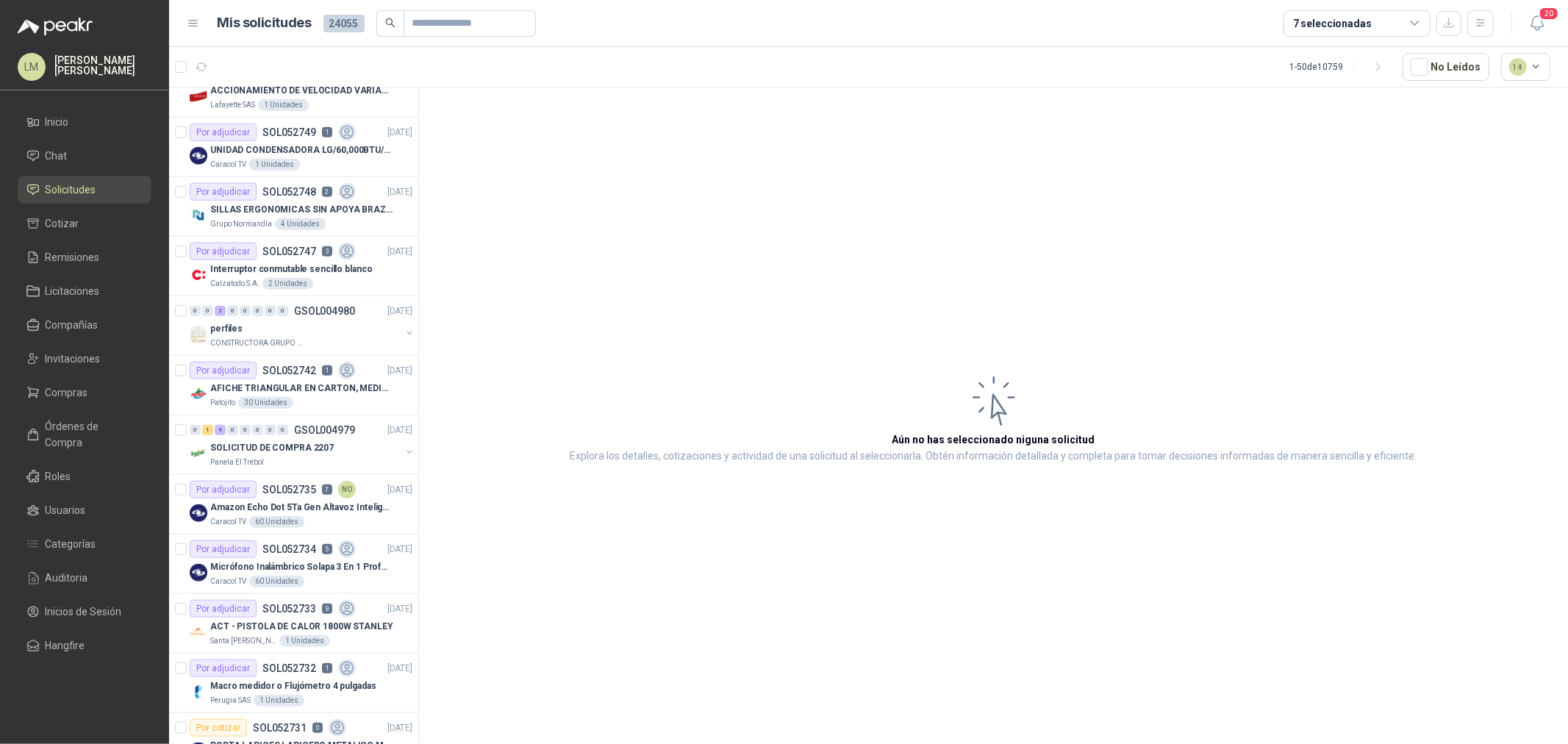
scroll to position [1062, 0]
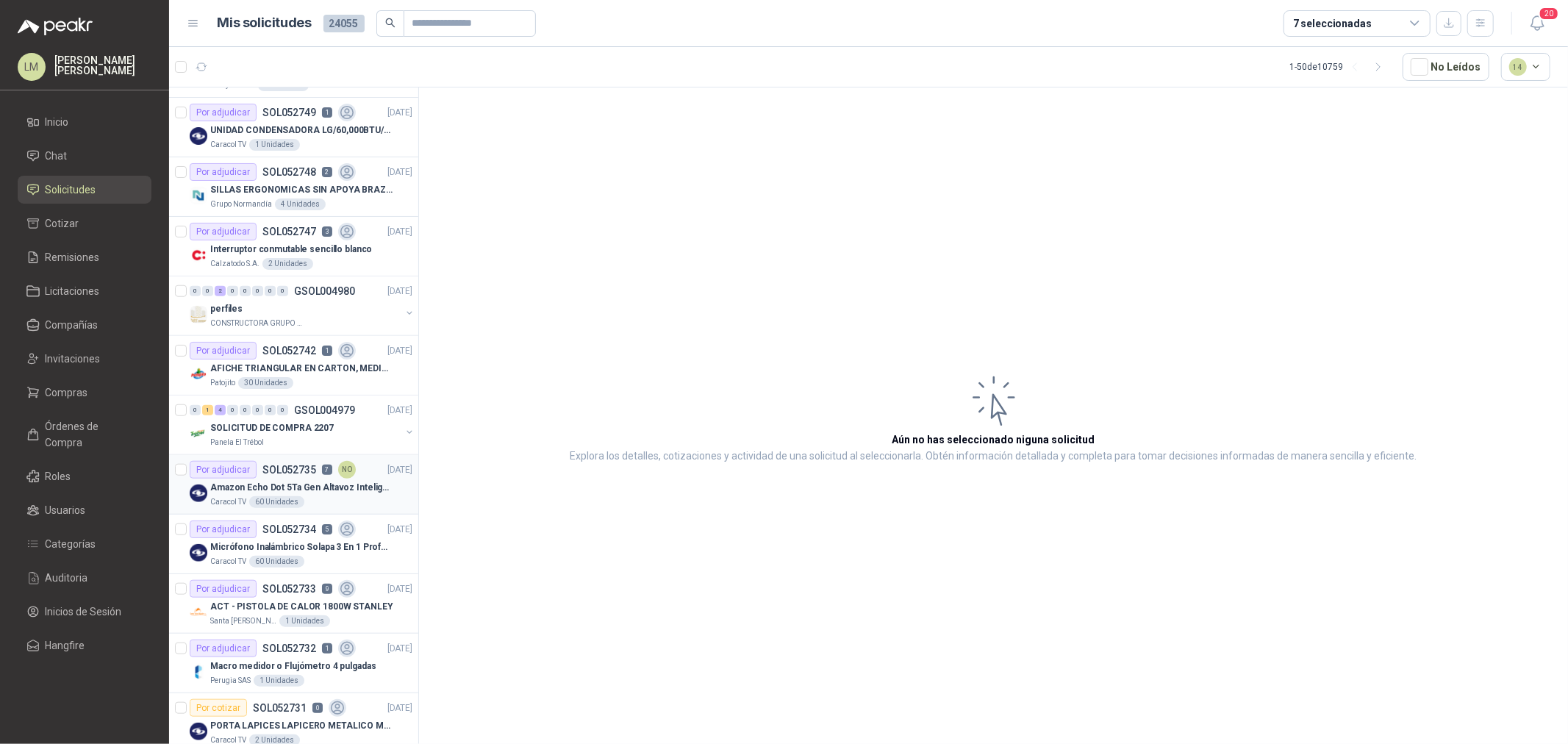
click at [288, 469] on p "SOL052735" at bounding box center [289, 469] width 54 height 10
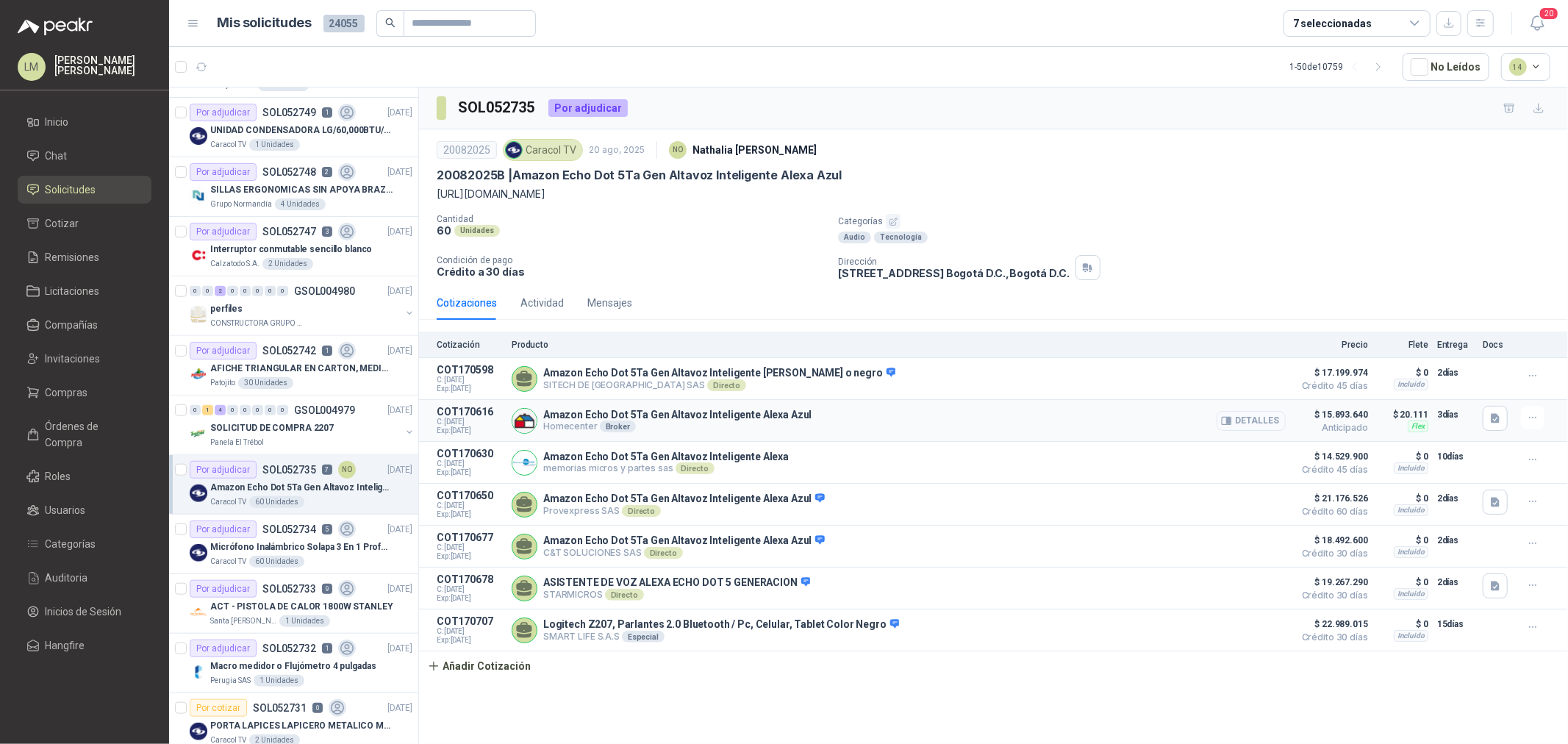
click at [1235, 417] on button "Detalles" at bounding box center [1251, 421] width 69 height 20
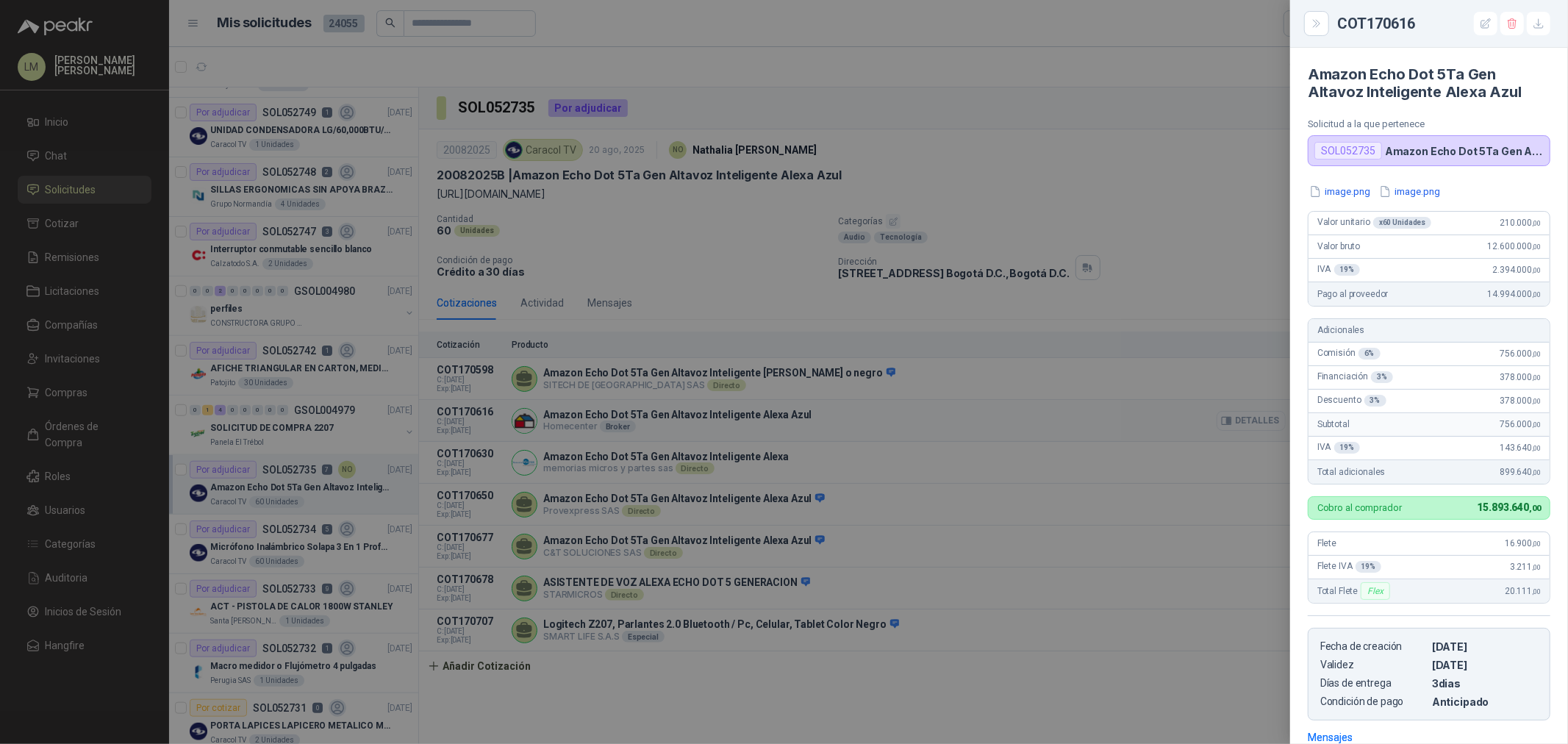
scroll to position [213, 0]
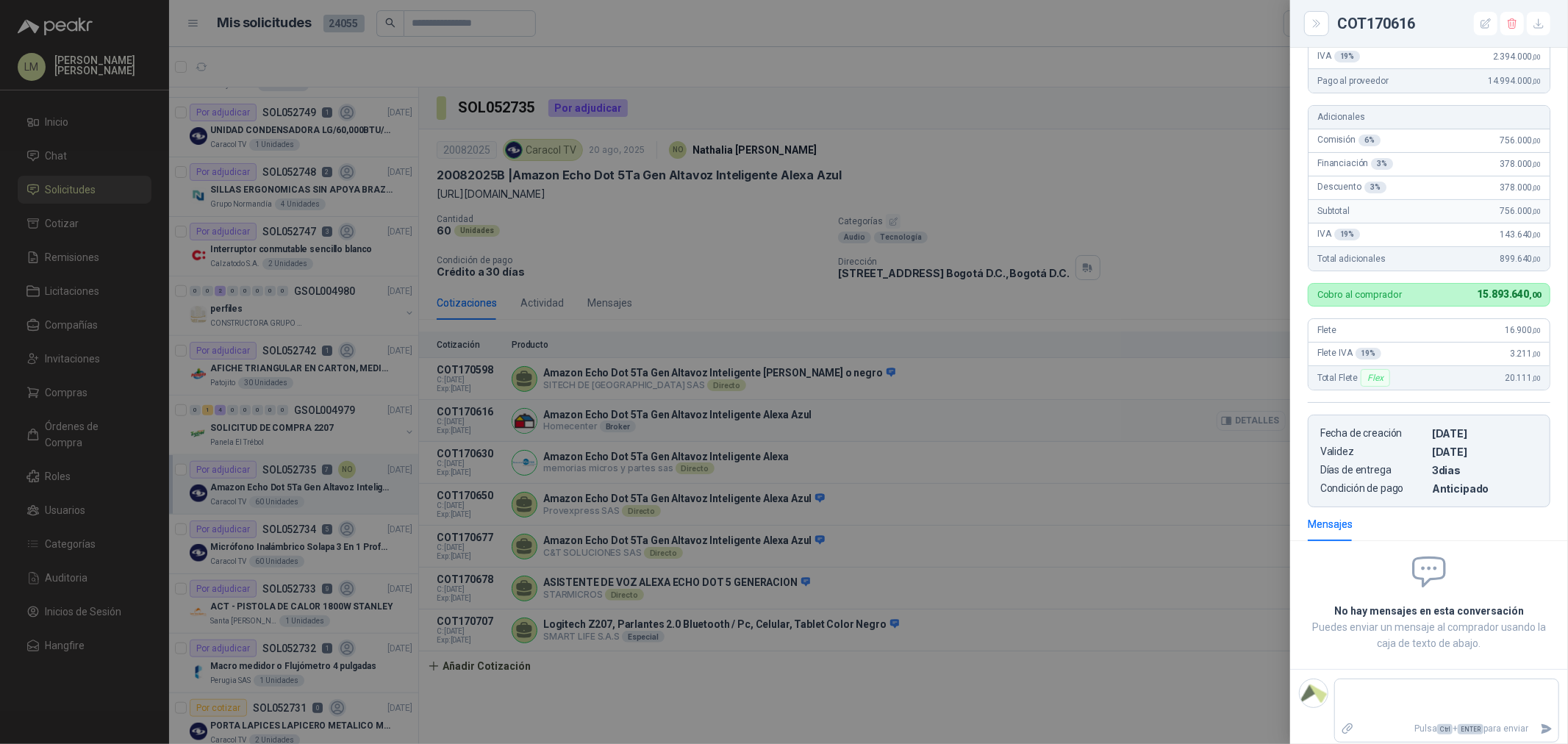
click at [1235, 417] on div at bounding box center [784, 372] width 1568 height 744
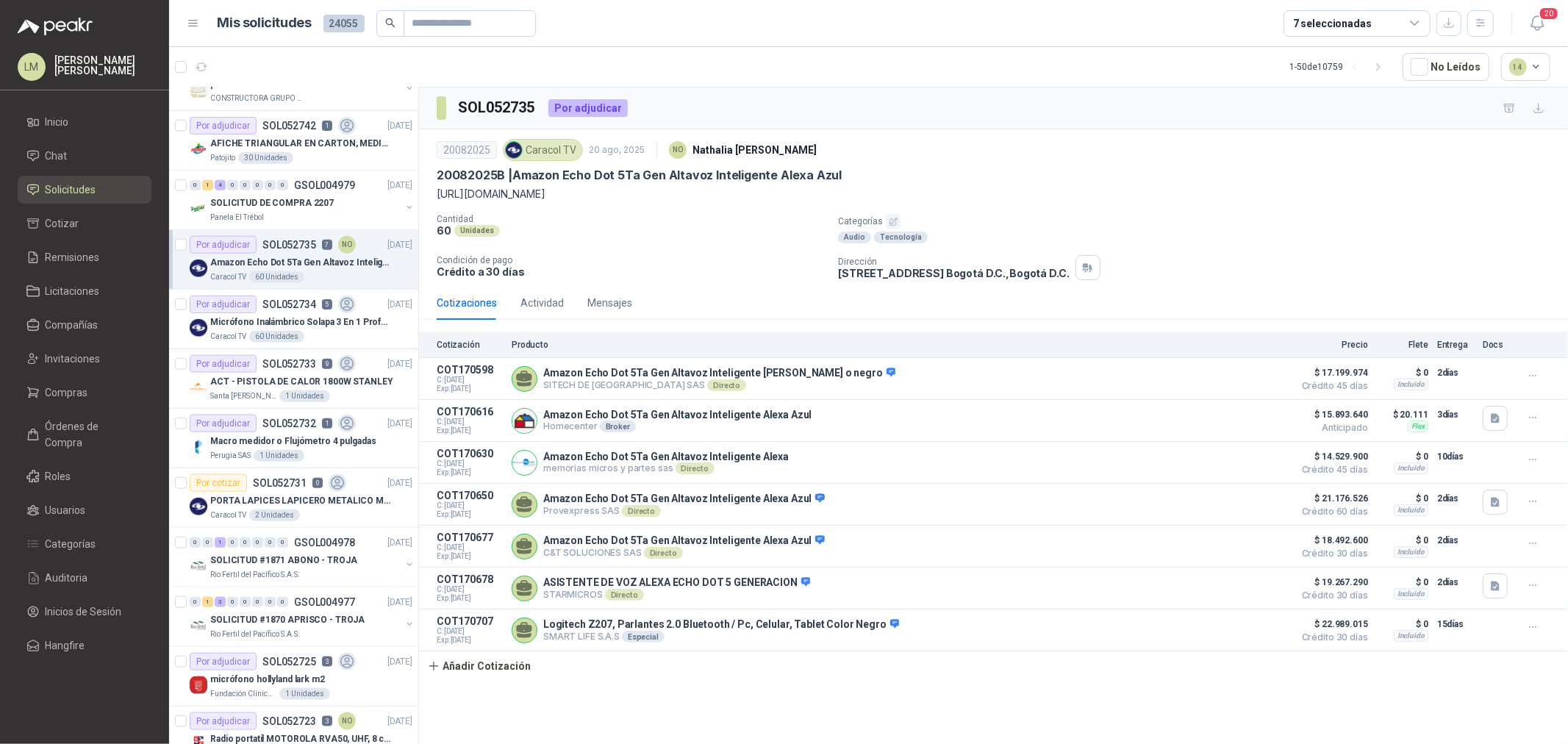
scroll to position [1307, 0]
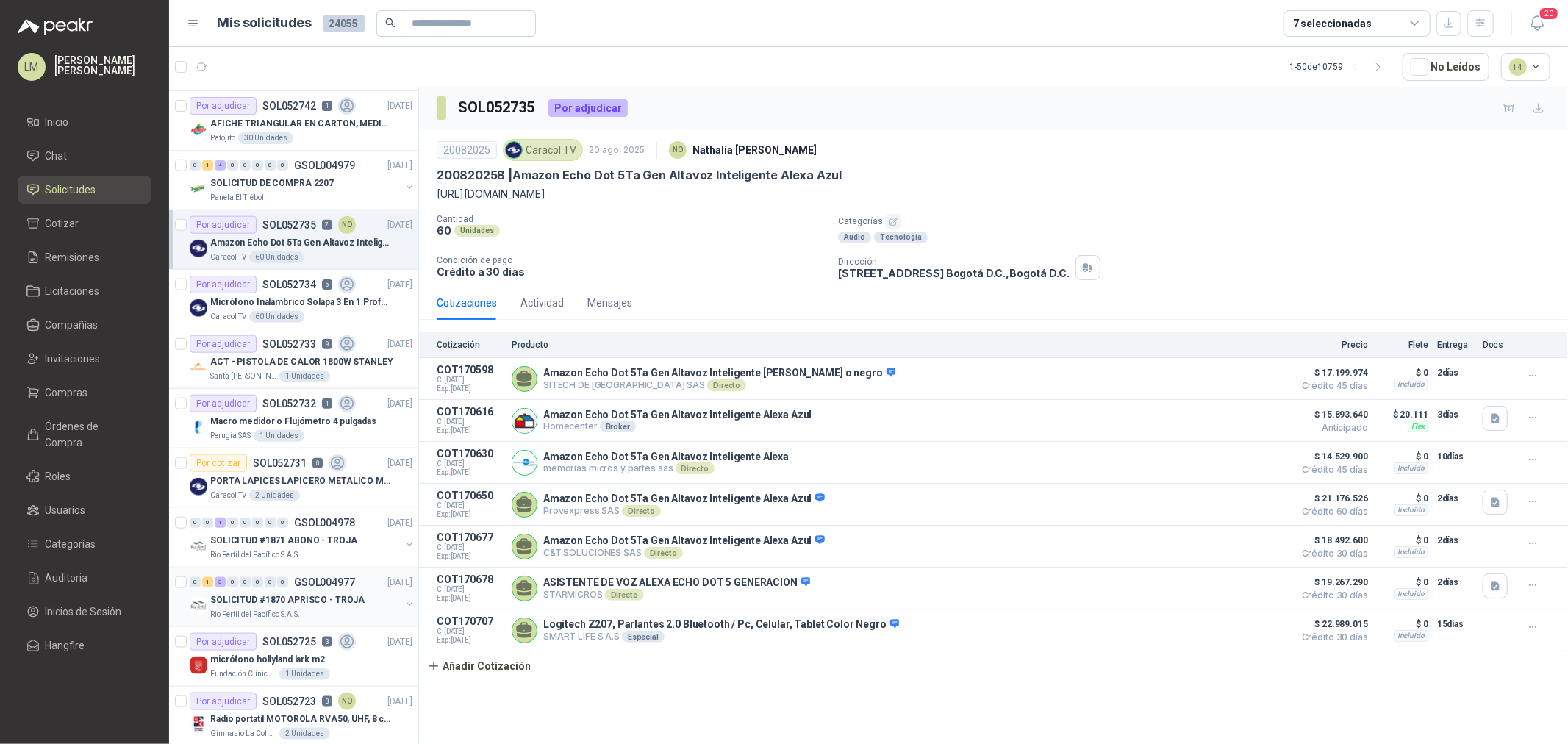
click at [301, 578] on p "GSOL004977" at bounding box center [325, 582] width 61 height 10
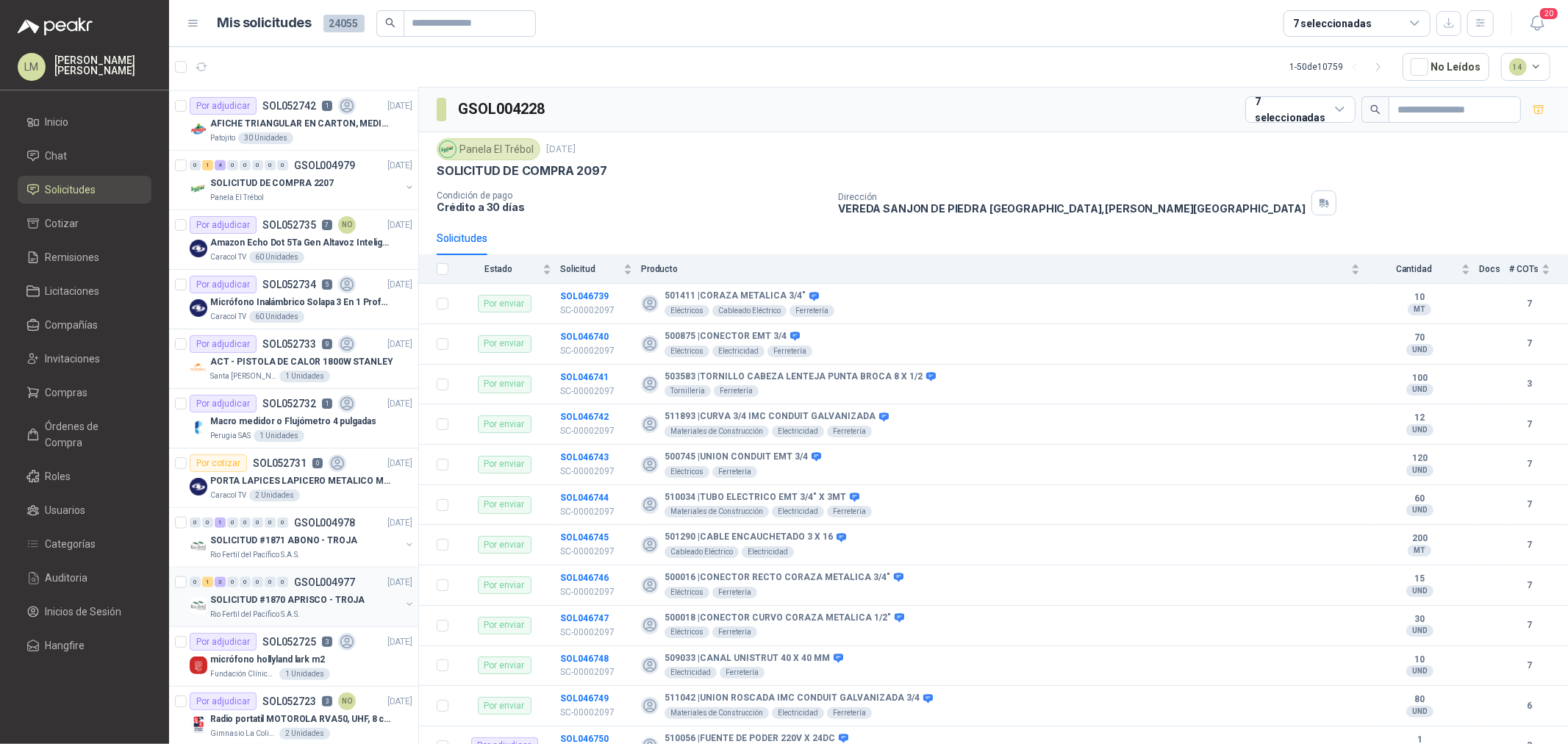
click at [312, 603] on p "SOLICITUD #1870 APRISCO - TROJA" at bounding box center [287, 601] width 154 height 14
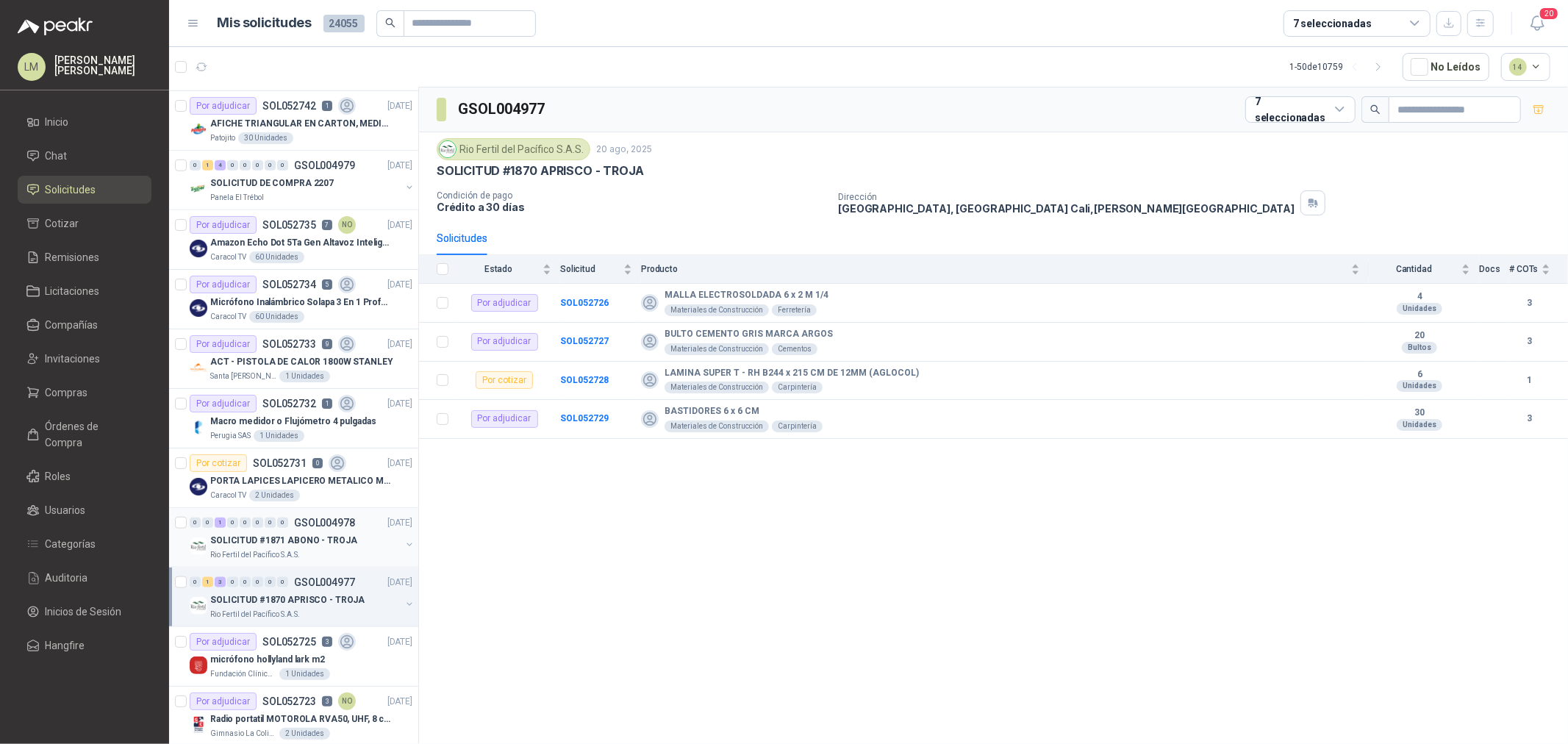
click at [293, 538] on p "SOLICITUD #1871 ABONO - TROJA" at bounding box center [284, 541] width 147 height 14
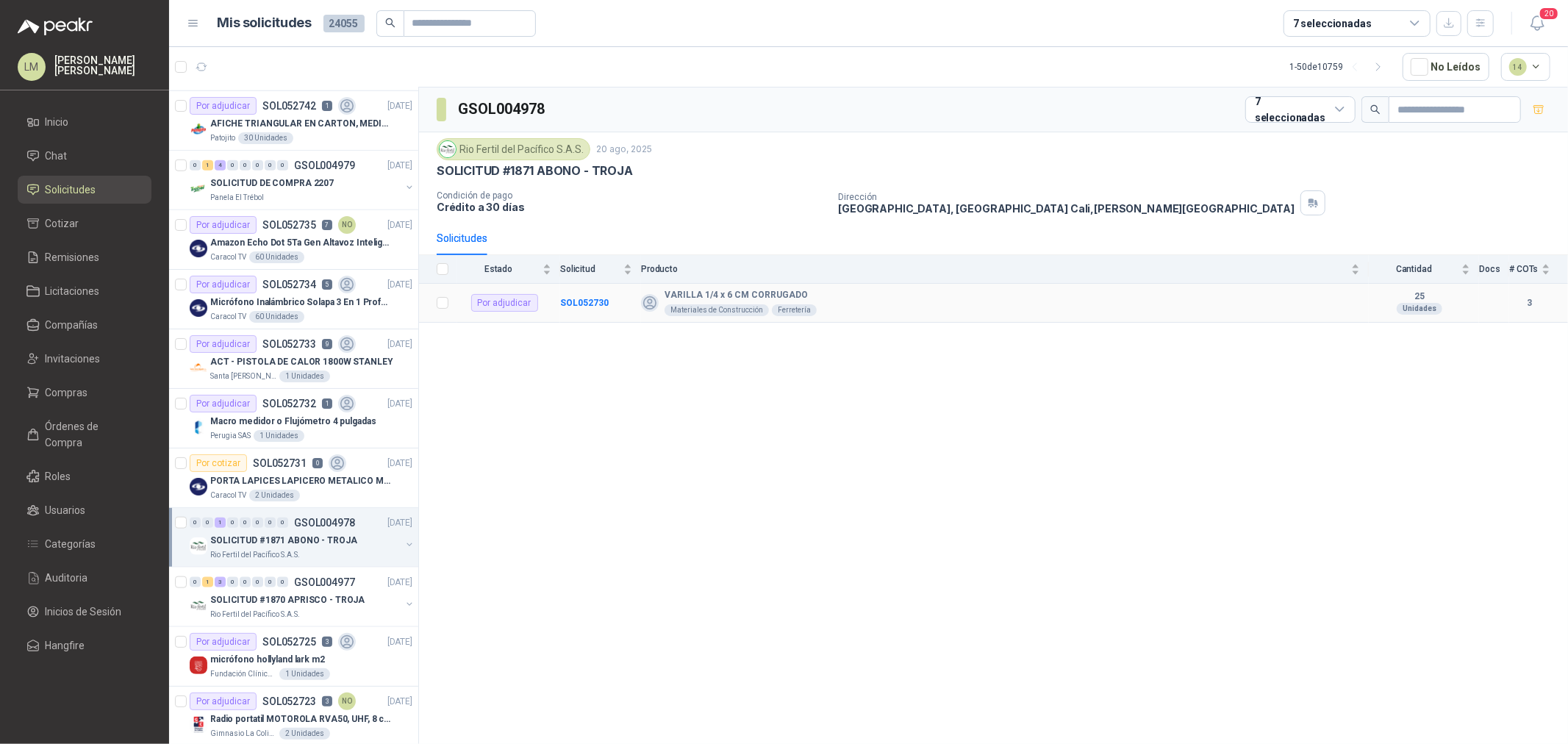
click at [621, 300] on td "SOL052730" at bounding box center [600, 303] width 81 height 39
click at [596, 300] on b "SOL052730" at bounding box center [584, 302] width 48 height 10
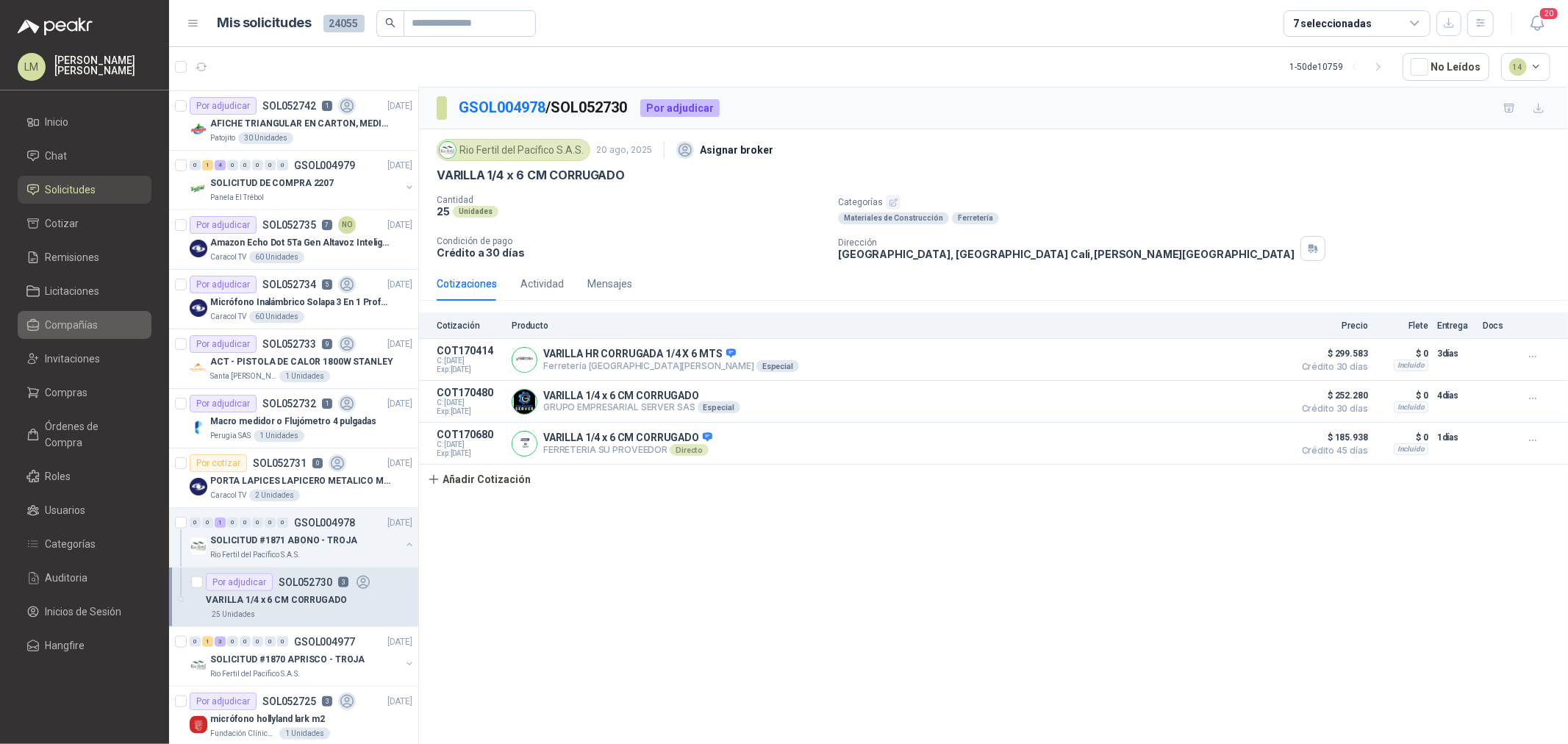
click at [71, 333] on link "Compañías" at bounding box center [84, 325] width 134 height 28
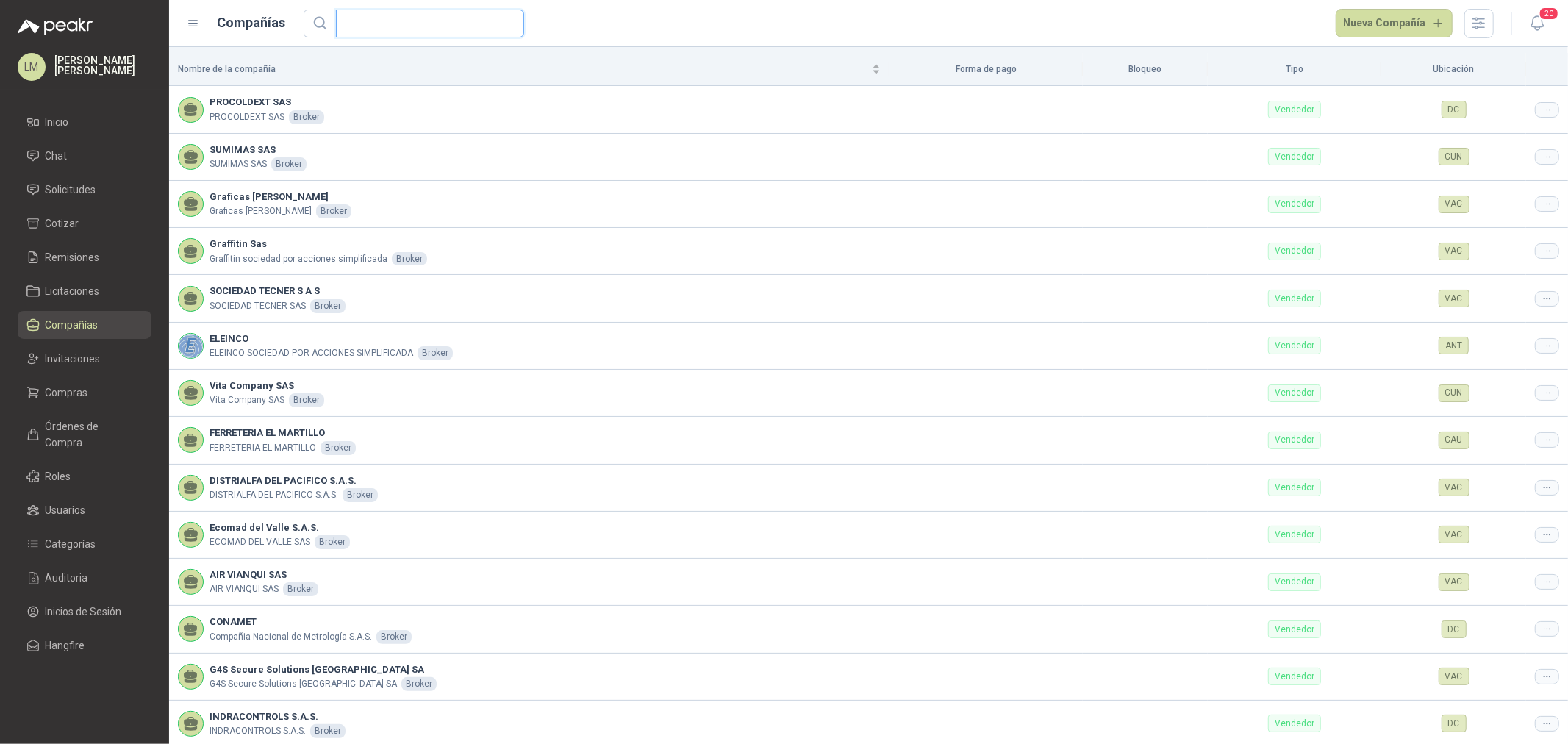
click at [376, 25] on input "text" at bounding box center [424, 23] width 159 height 27
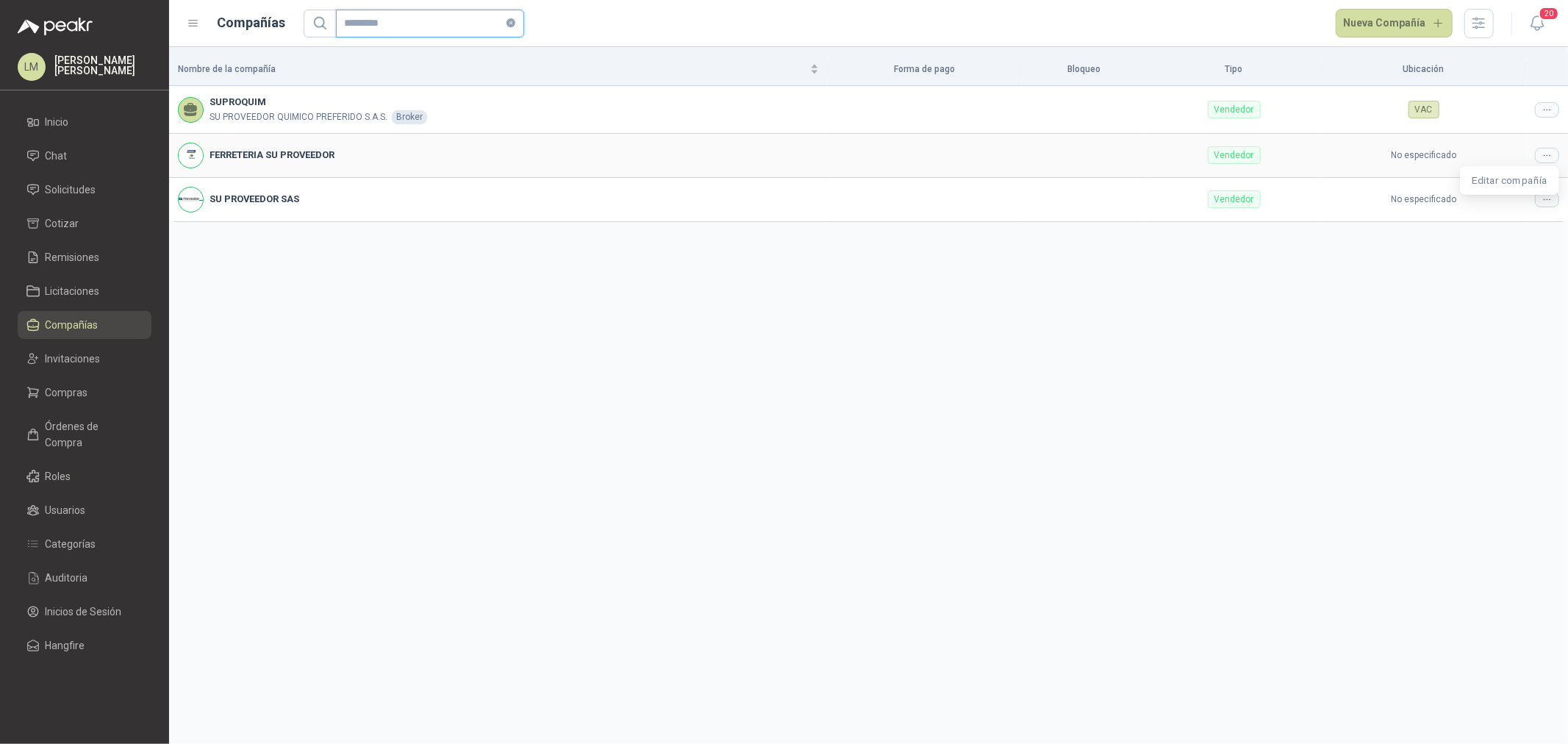
type input "*********"
click at [1547, 154] on icon at bounding box center [1547, 156] width 11 height 11
click at [1535, 184] on span "Editar compañía" at bounding box center [1510, 180] width 76 height 16
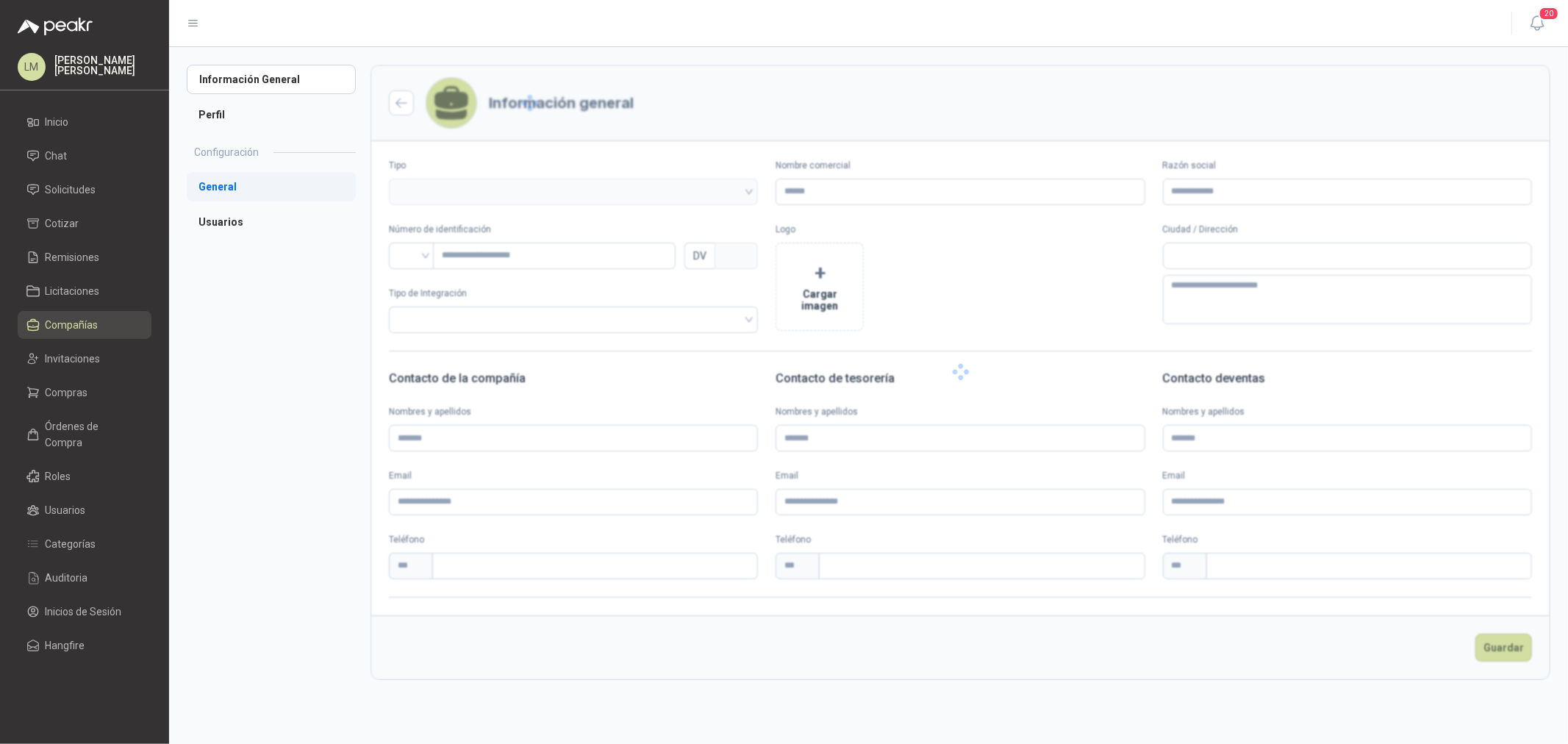
type input "**********"
type input "*********"
type input "*"
type input "**********"
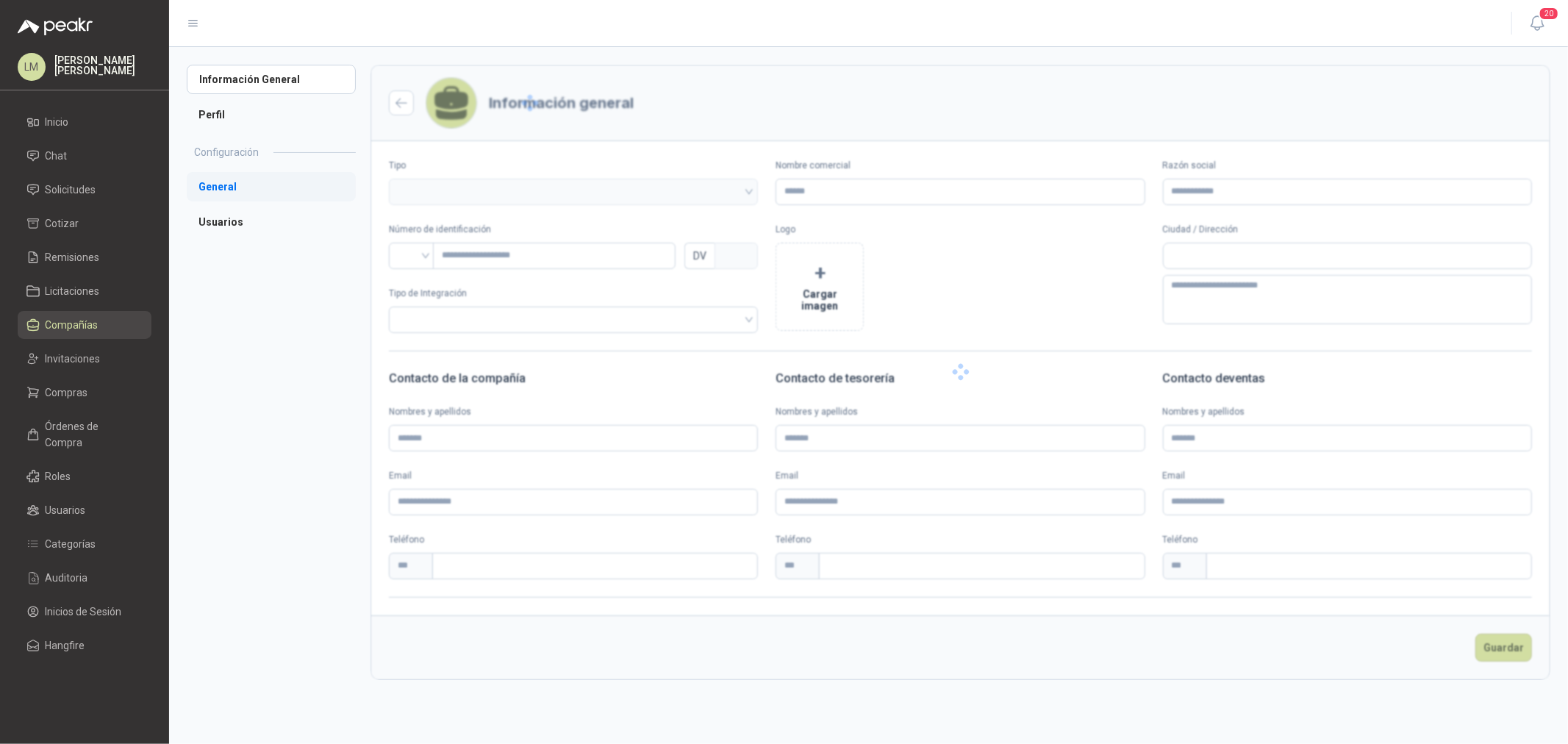
type input "**********"
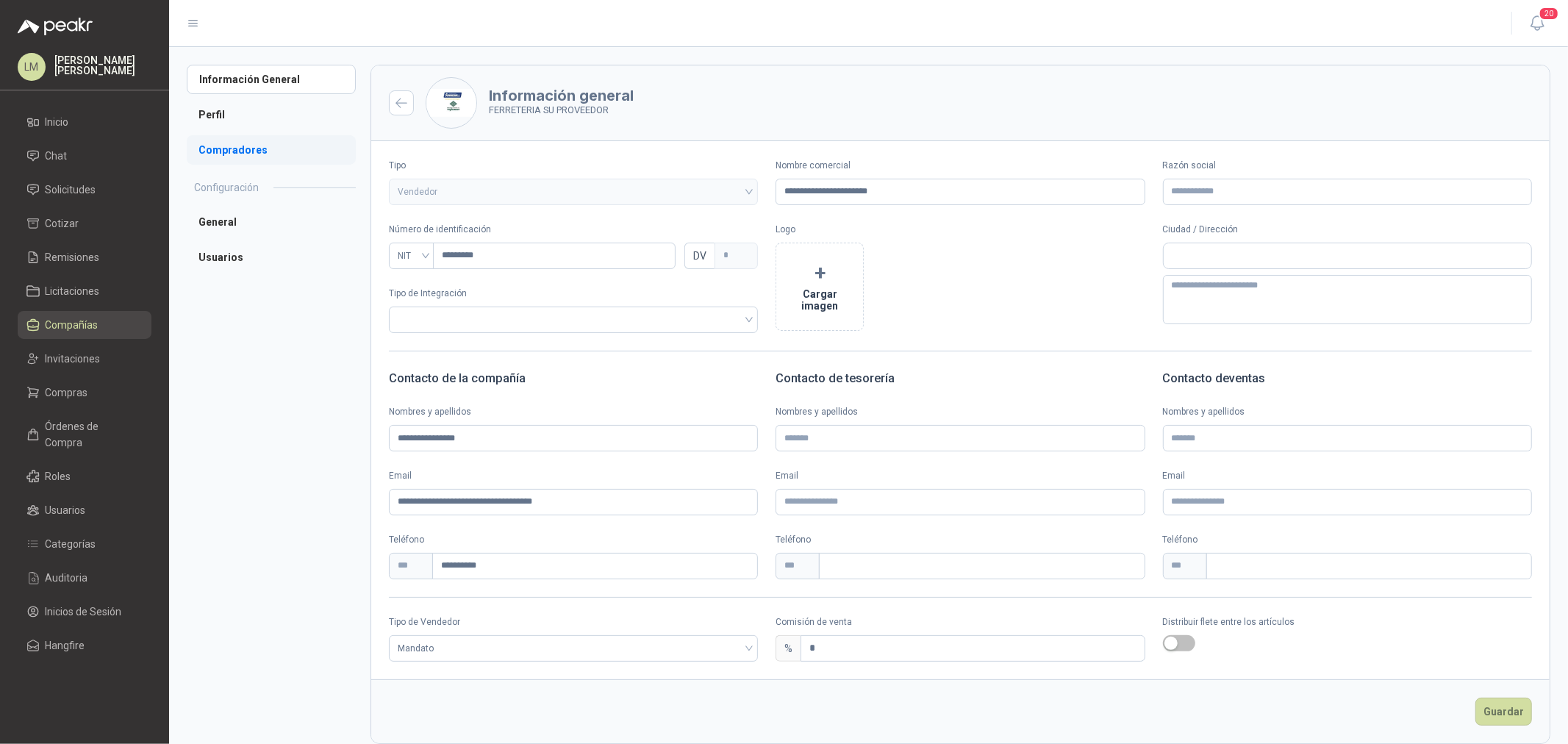
click at [215, 153] on li "Compradores" at bounding box center [271, 150] width 169 height 29
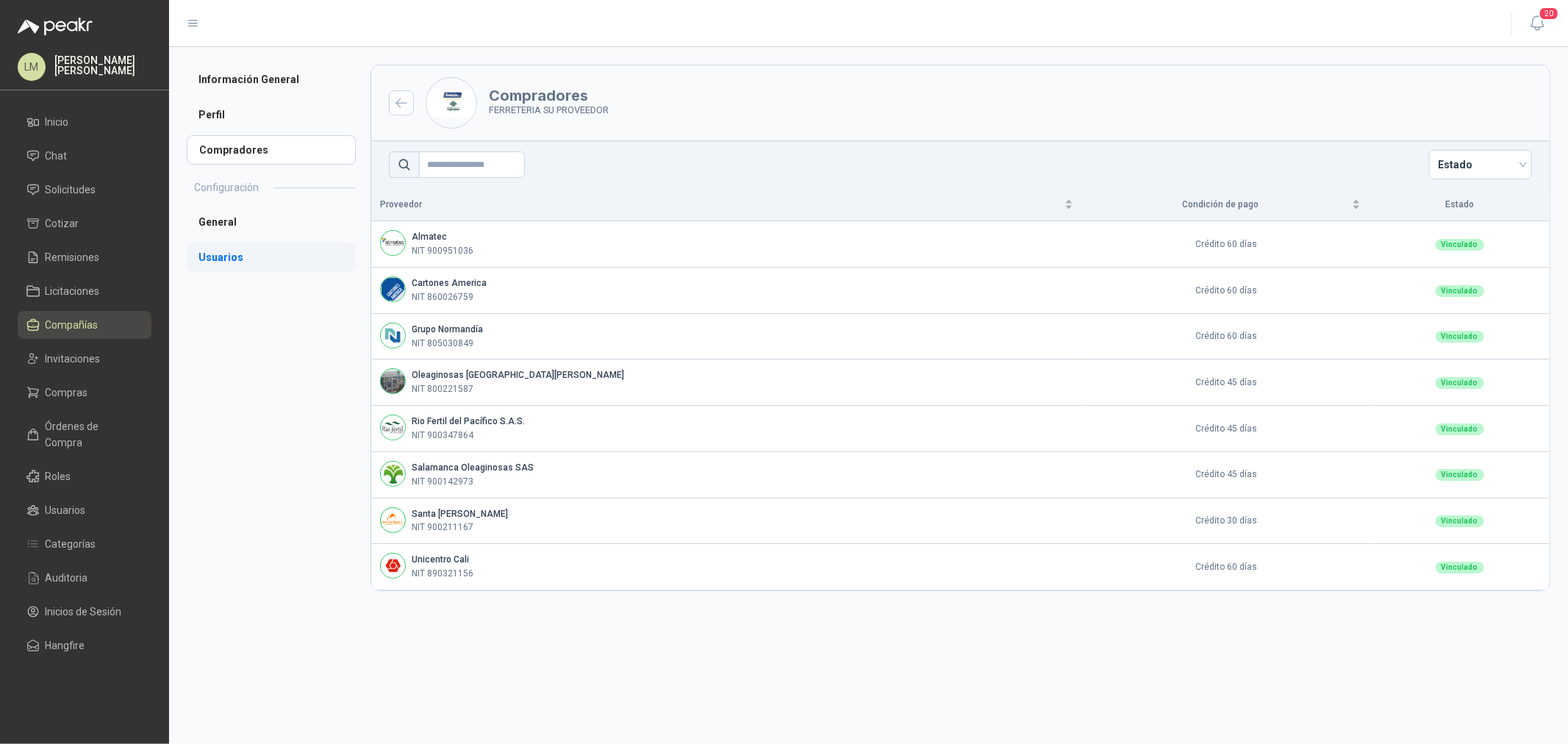
click at [222, 263] on li "Usuarios" at bounding box center [271, 257] width 169 height 29
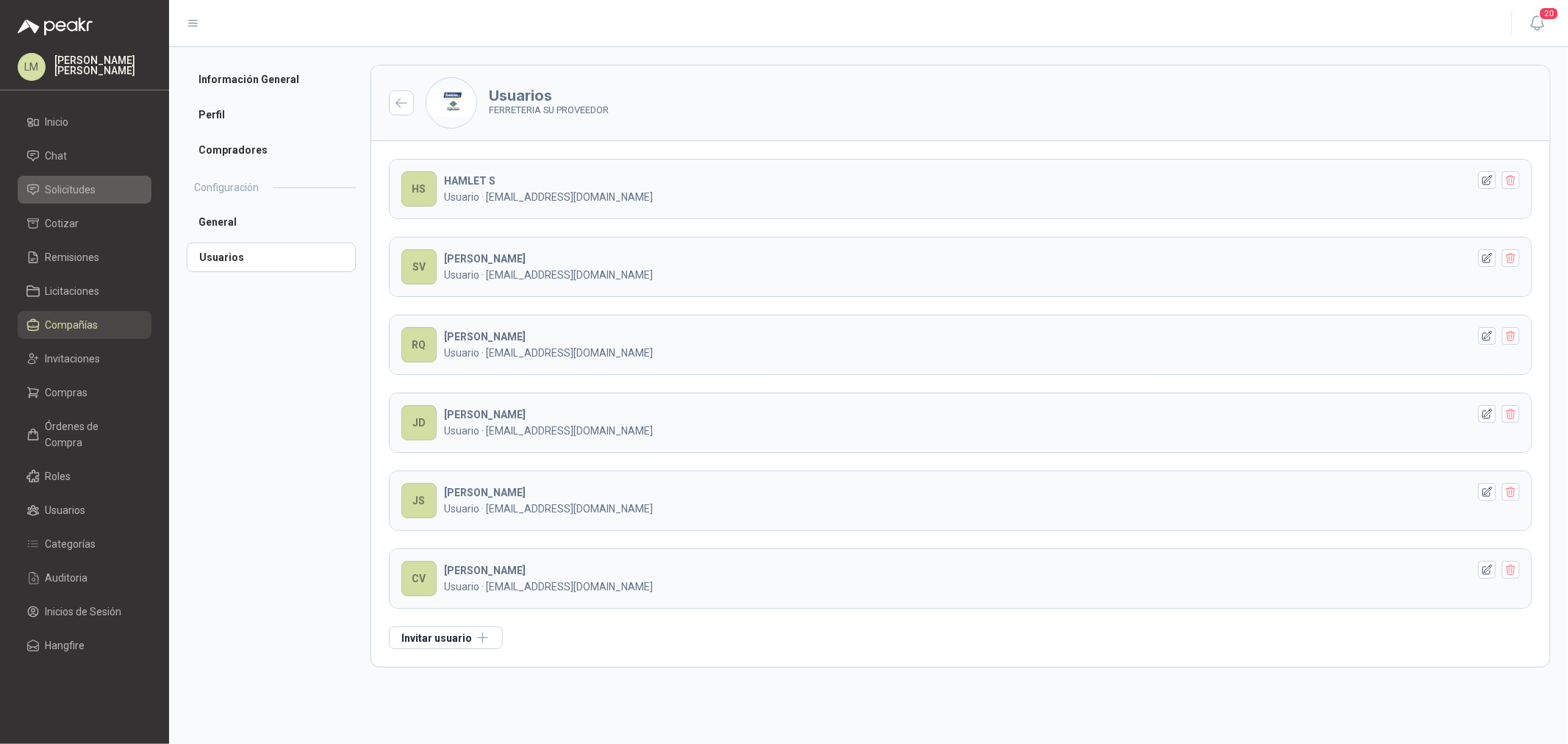
click at [63, 183] on span "Solicitudes" at bounding box center [71, 189] width 51 height 16
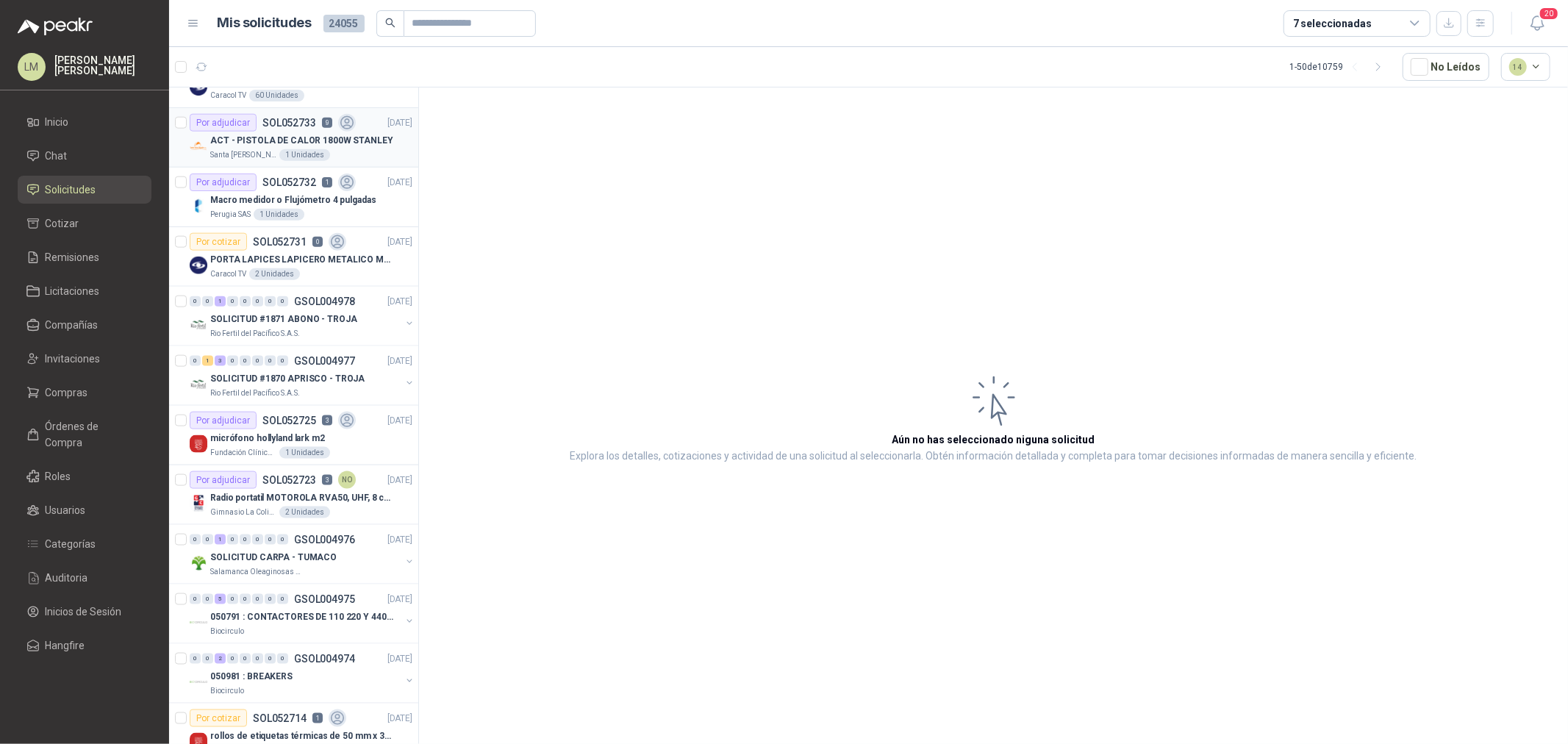
scroll to position [1552, 0]
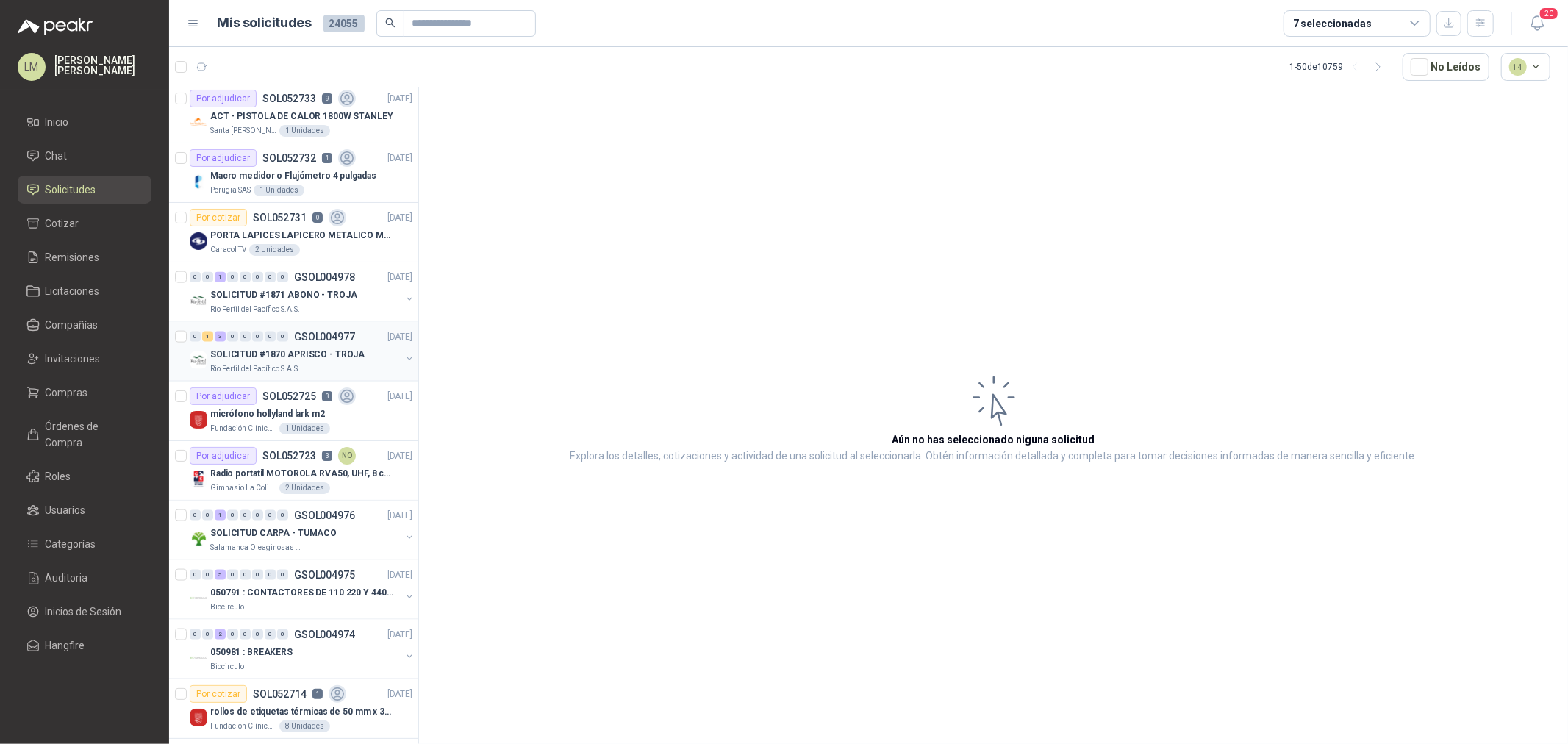
click at [404, 363] on icon "button" at bounding box center [409, 358] width 10 height 10
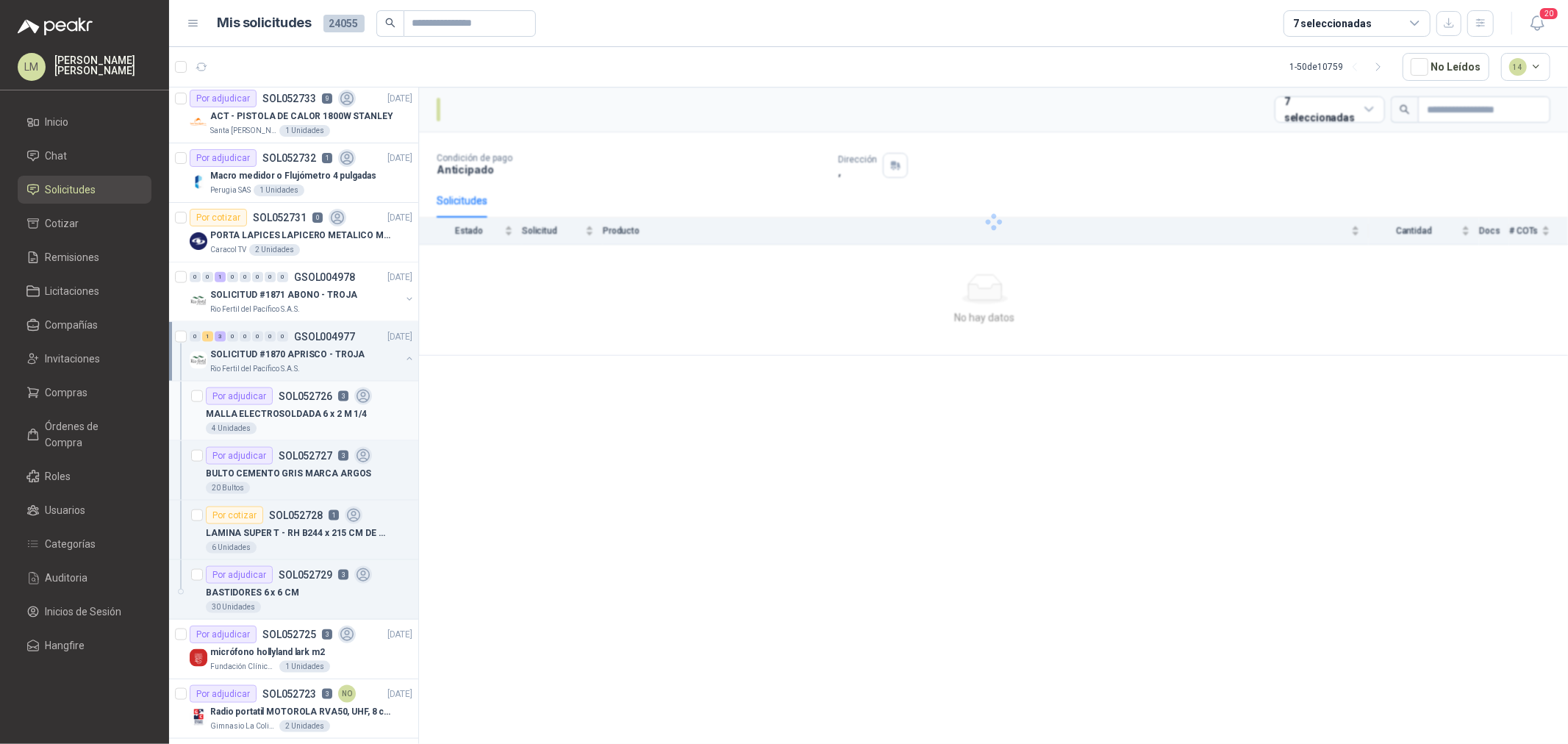
click at [321, 404] on div "Por adjudicar SOL052726 3" at bounding box center [288, 396] width 166 height 18
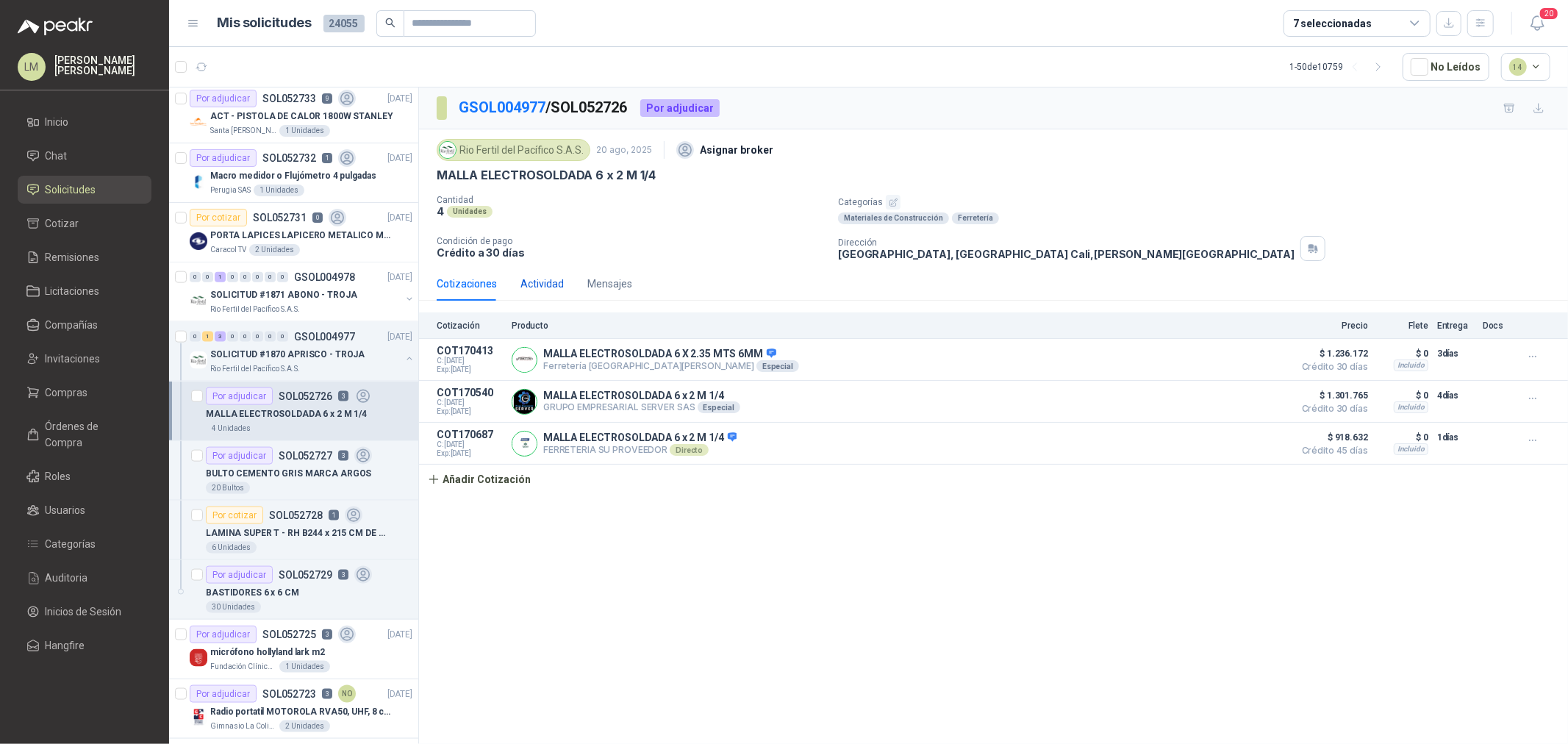
click at [537, 285] on div "Actividad" at bounding box center [542, 284] width 44 height 16
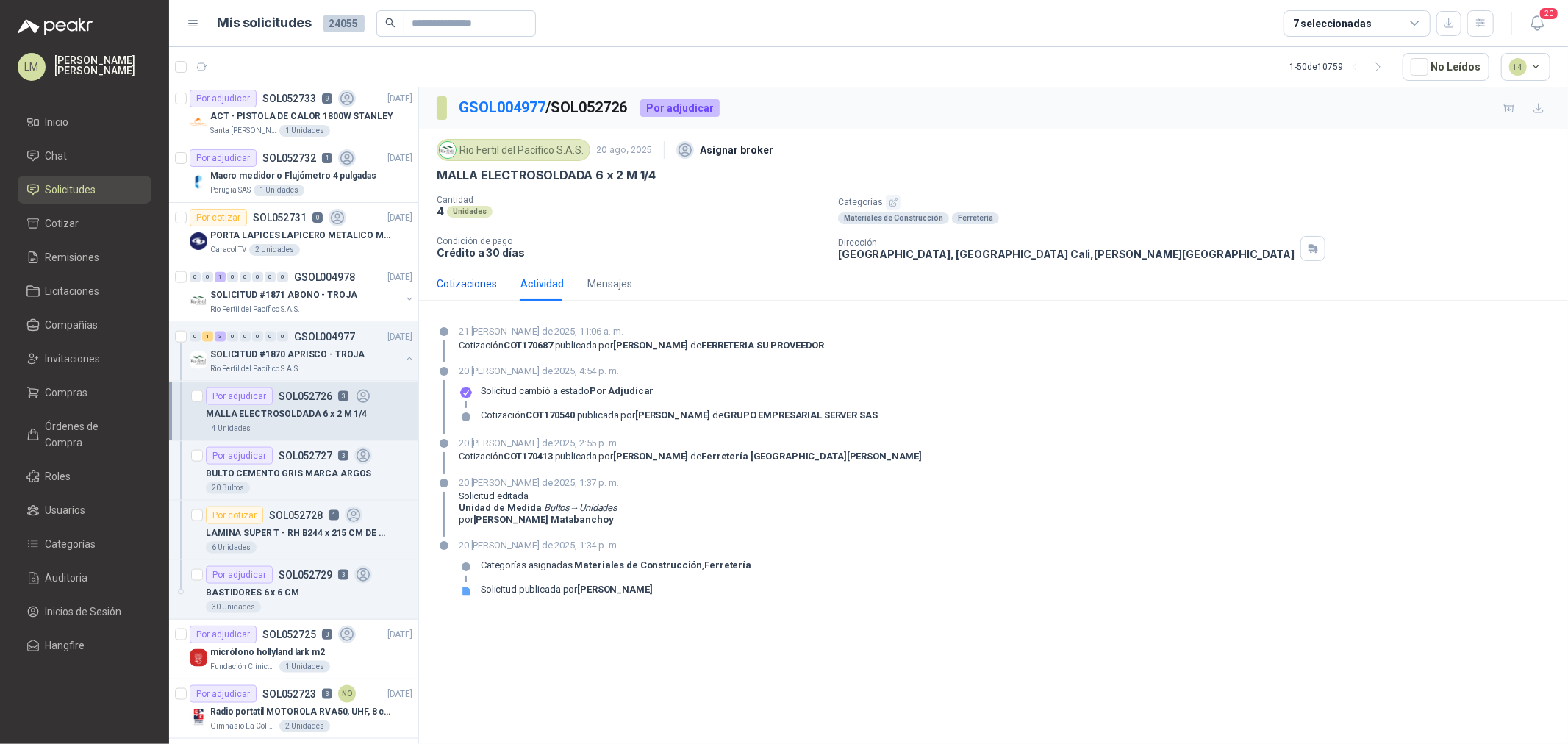
click at [475, 290] on div "Cotizaciones" at bounding box center [467, 284] width 61 height 16
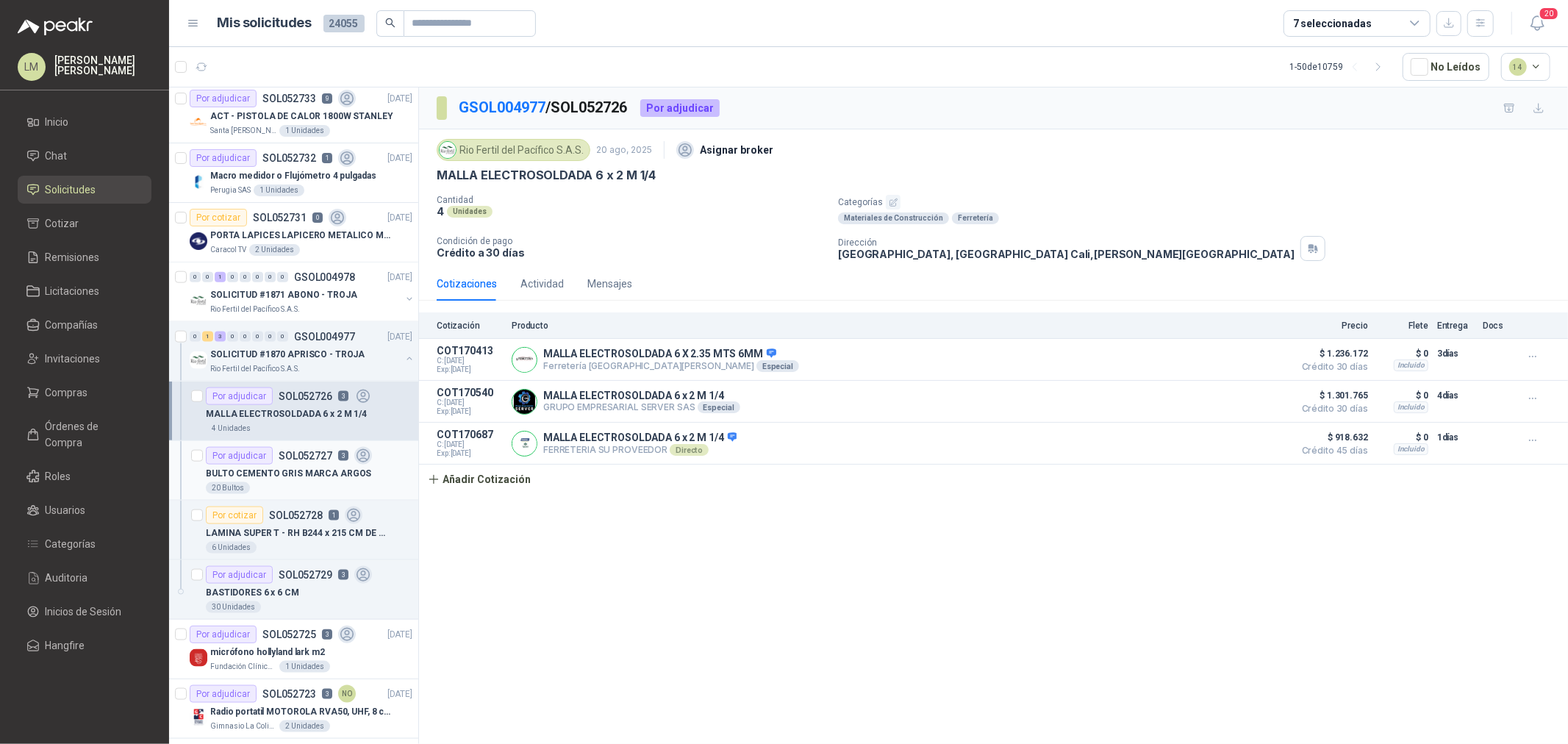
click at [298, 452] on p "SOL052727" at bounding box center [305, 456] width 54 height 10
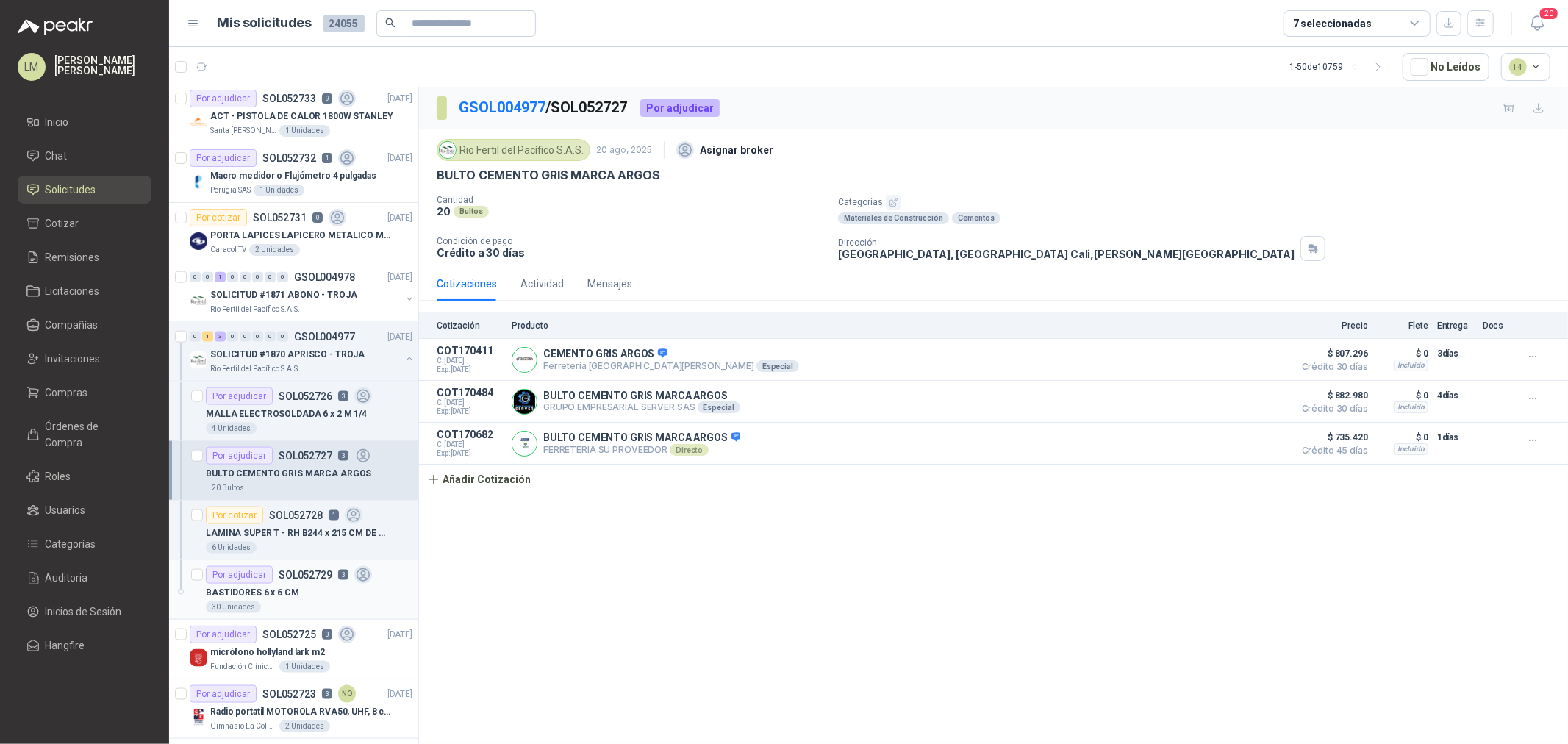
click at [314, 576] on p "SOL052729" at bounding box center [305, 574] width 54 height 10
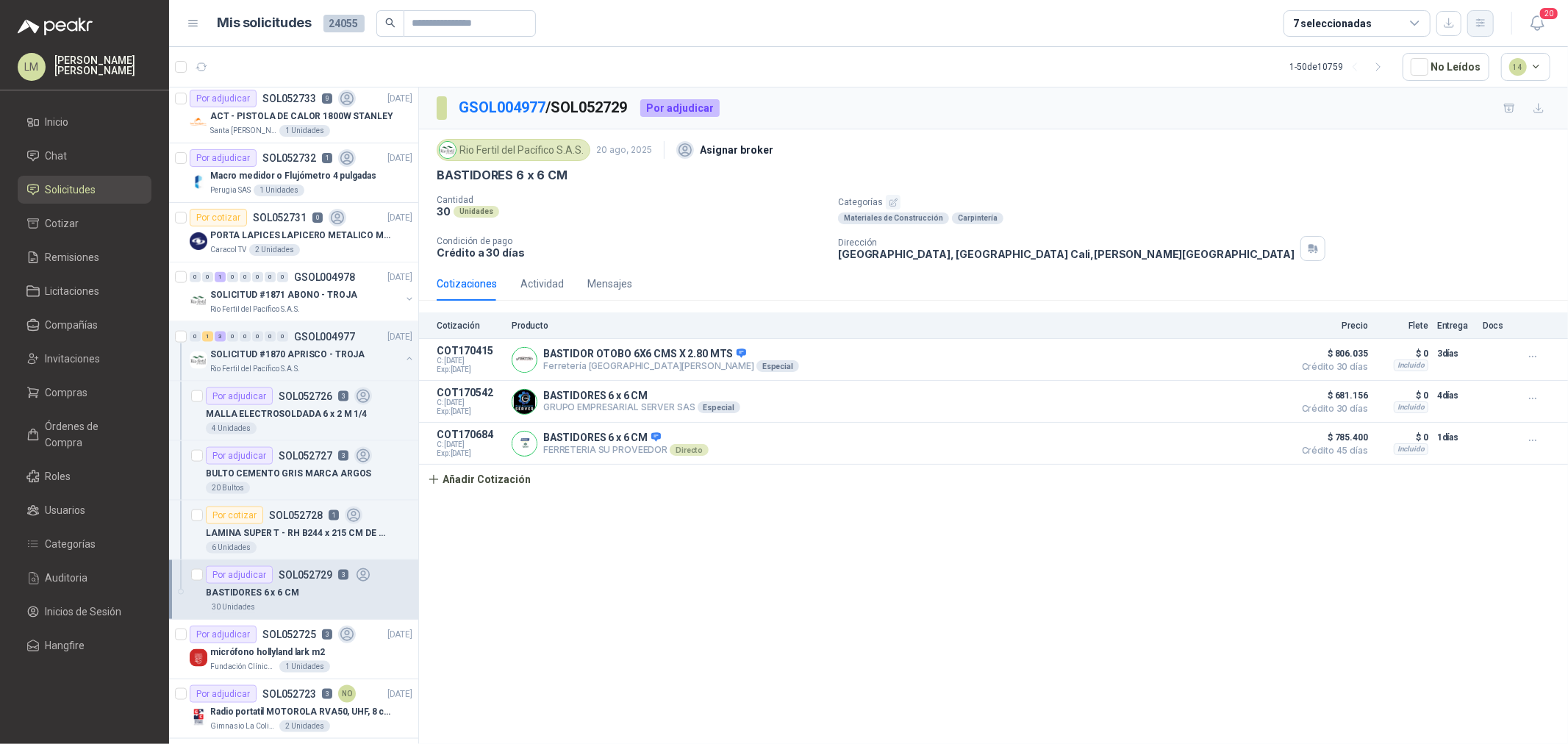
click at [1488, 29] on button "button" at bounding box center [1481, 23] width 27 height 27
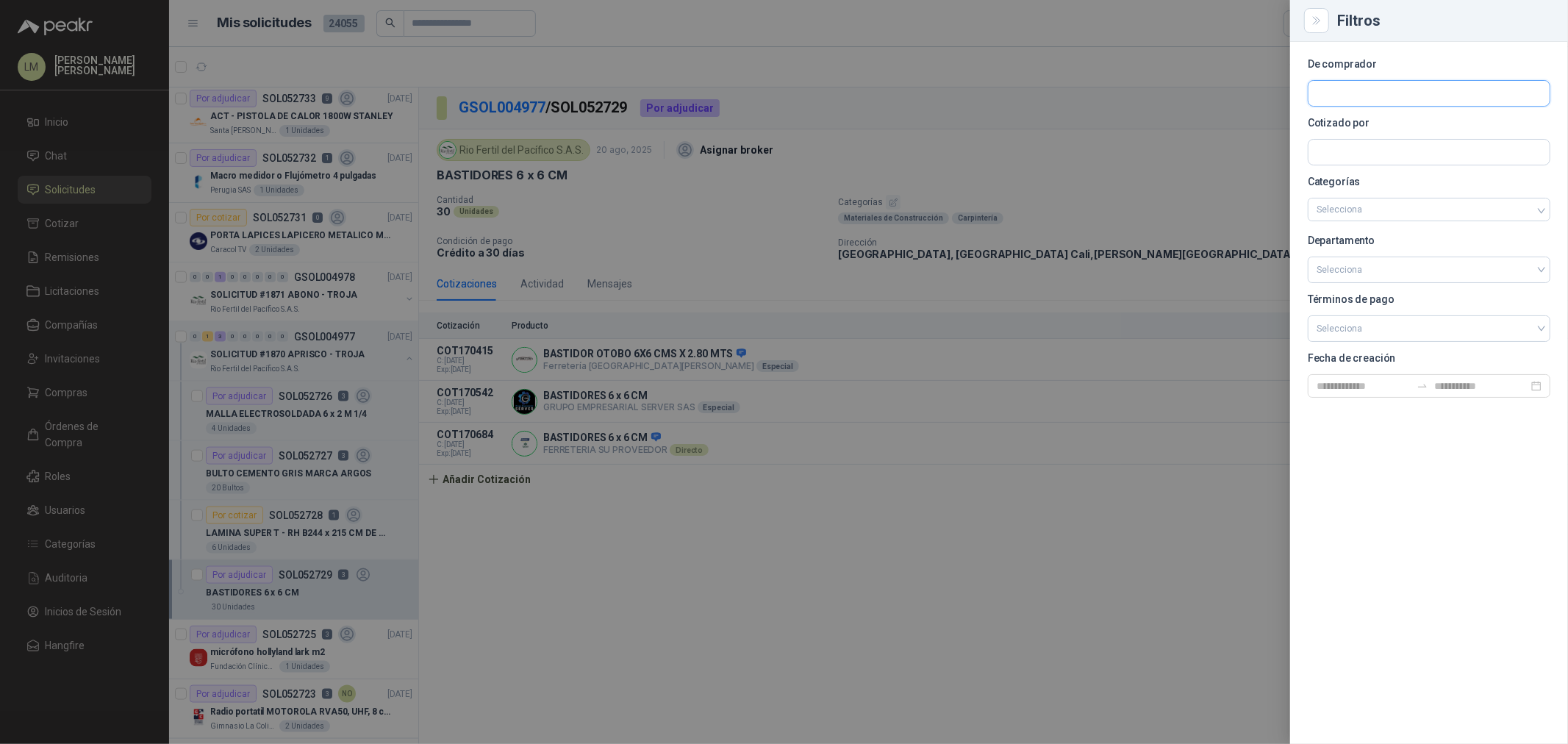
click at [1336, 94] on input "text" at bounding box center [1429, 93] width 242 height 25
type input "****"
click at [1369, 125] on p "Colegio Bennett" at bounding box center [1418, 125] width 152 height 9
click at [652, 204] on div at bounding box center [784, 372] width 1568 height 744
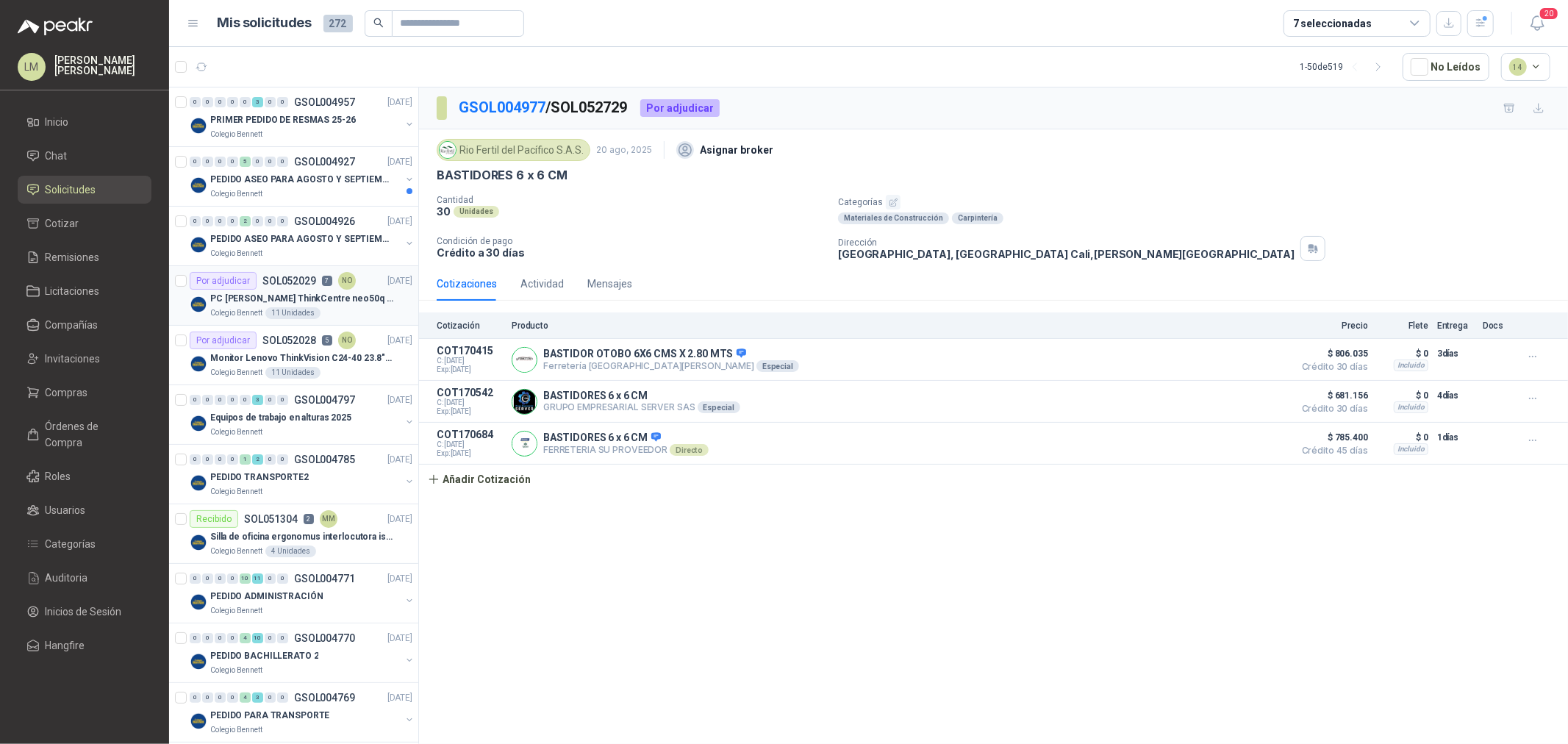
click at [283, 276] on p "SOL052029" at bounding box center [289, 281] width 54 height 10
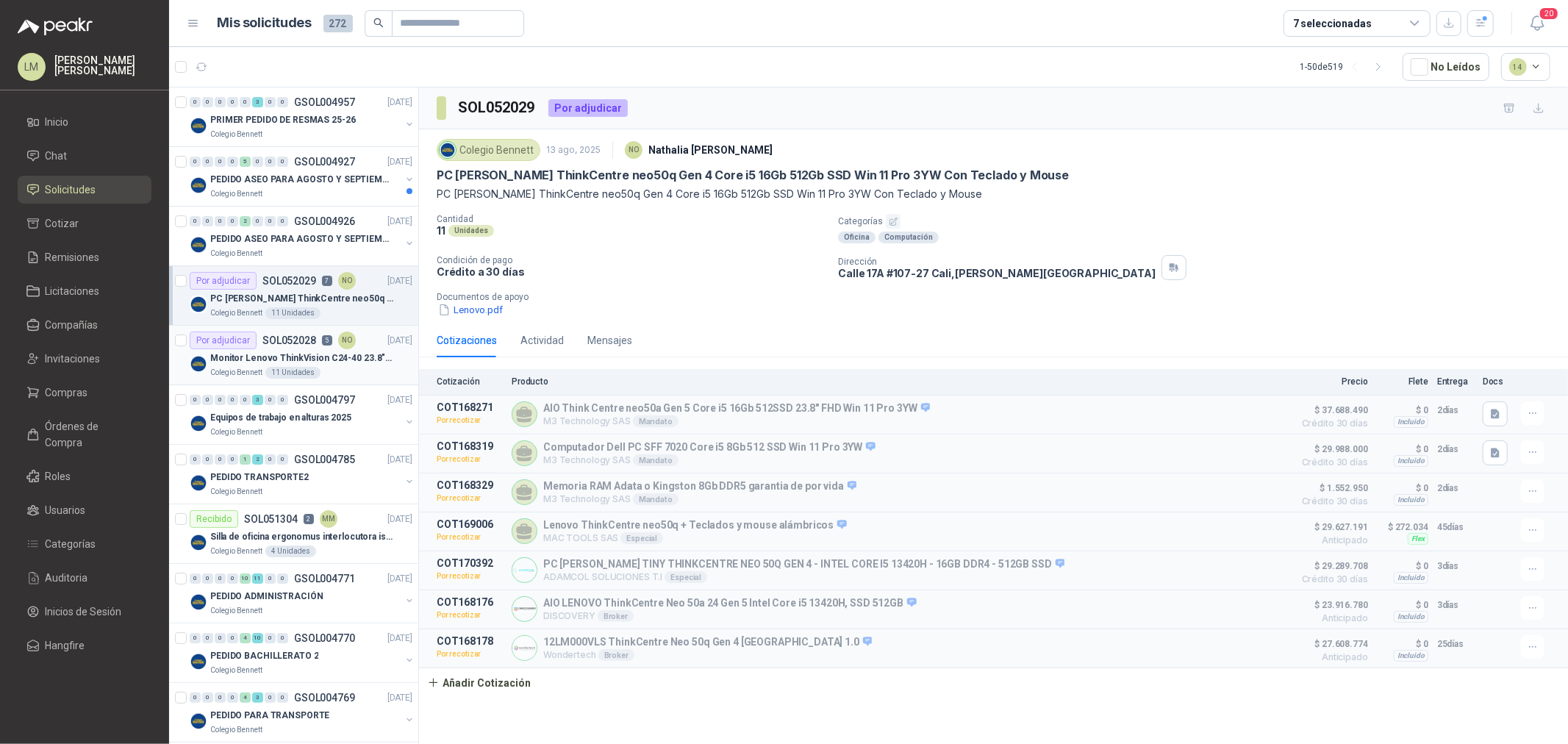
click at [288, 361] on p "Monitor Lenovo ThinkVision C24-40 23.8" 3YW" at bounding box center [301, 358] width 183 height 14
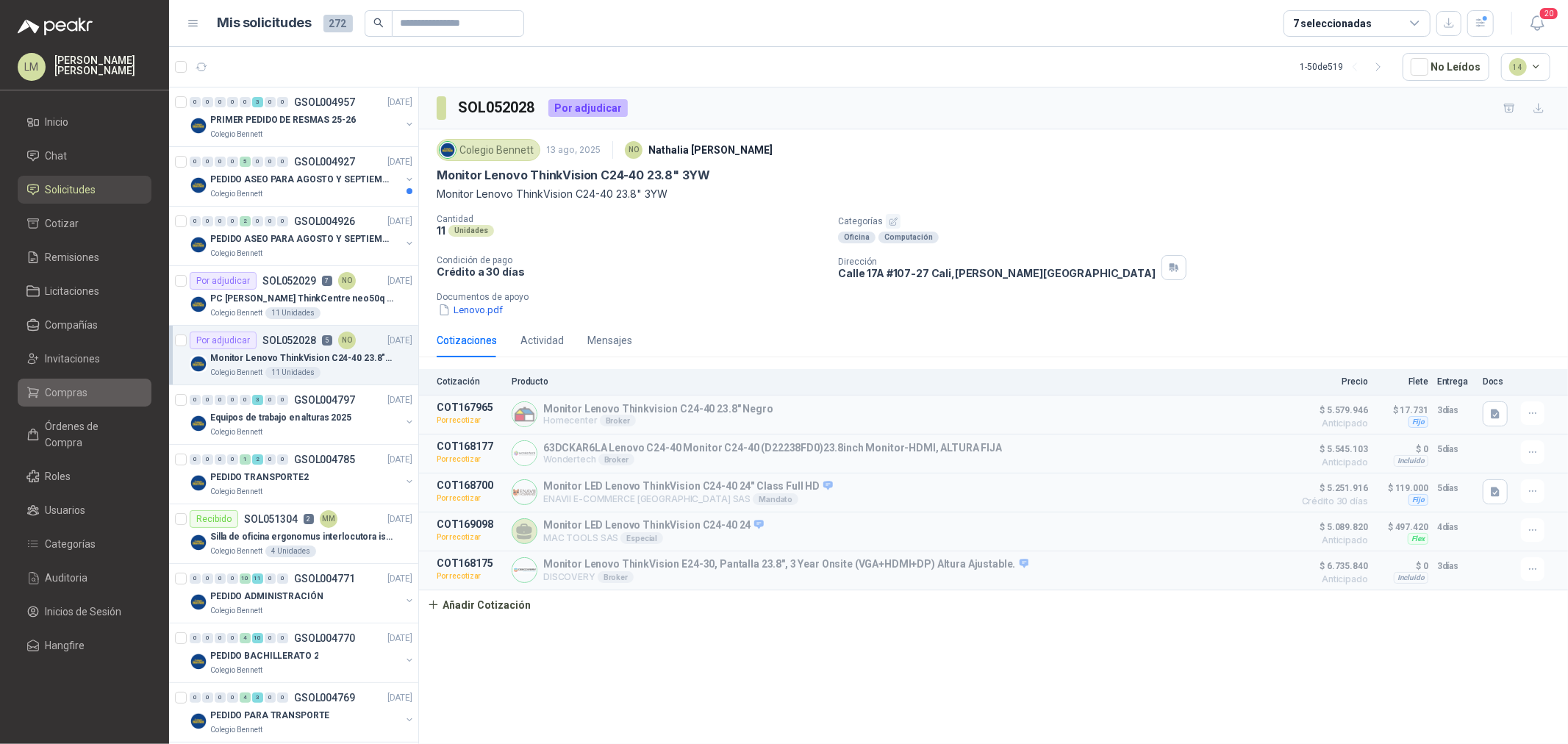
click at [80, 394] on span "Compras" at bounding box center [67, 392] width 43 height 16
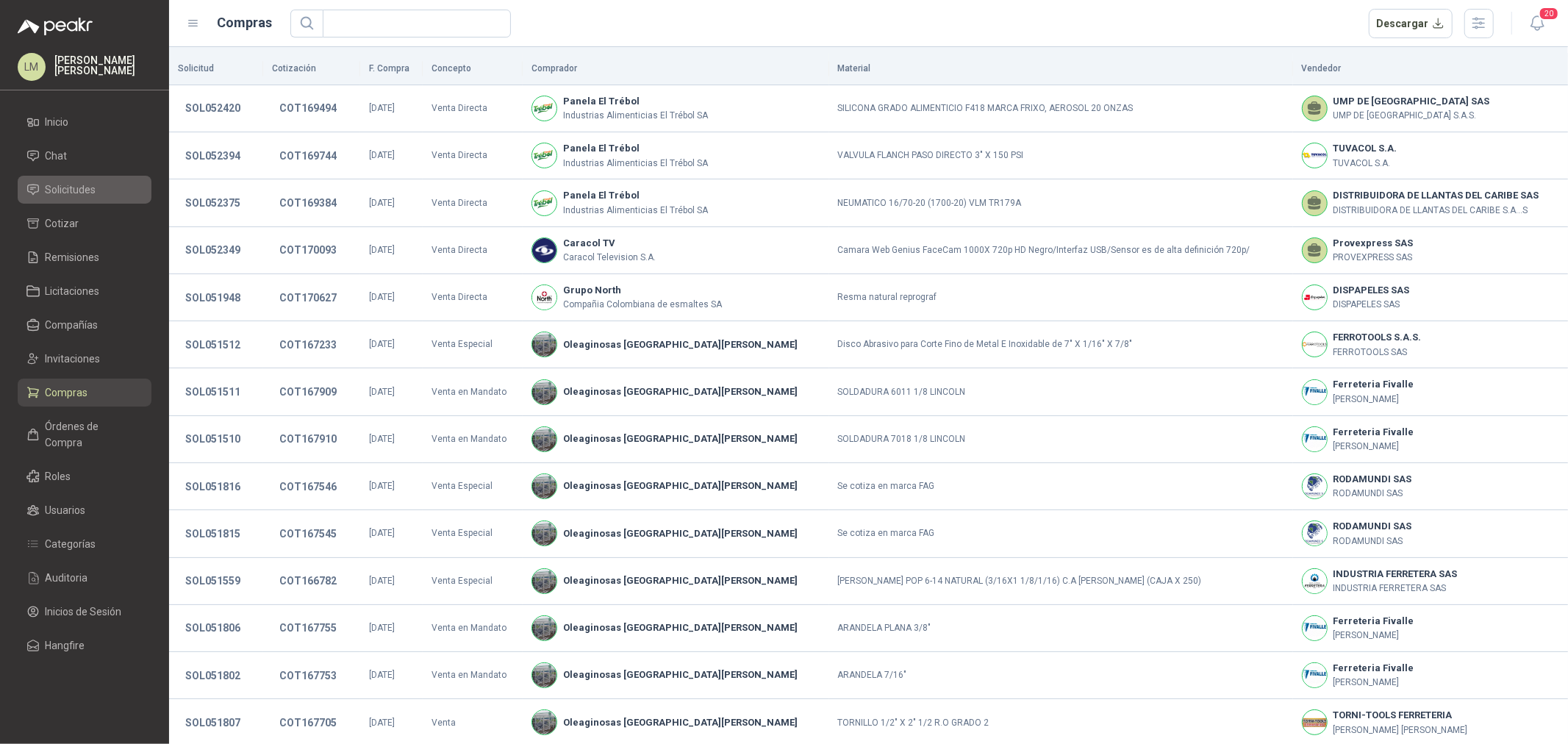
click at [80, 180] on link "Solicitudes" at bounding box center [84, 189] width 134 height 28
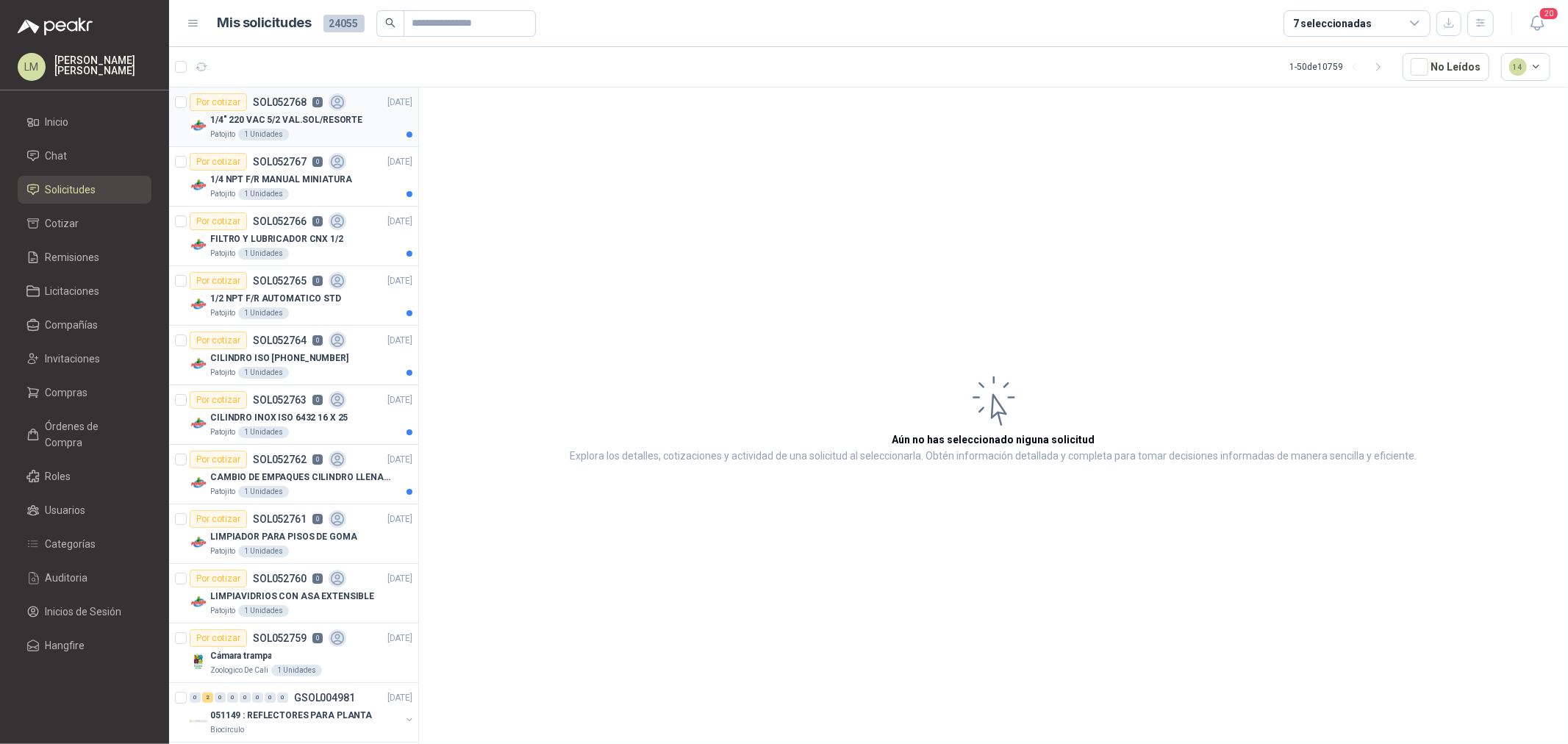
click at [296, 142] on article "Por cotizar SOL052768 0 21/08/25 1/4" 220 VAC 5/2 VAL.SOL/RESORTE Patojito 1 Un…" at bounding box center [294, 117] width 249 height 60
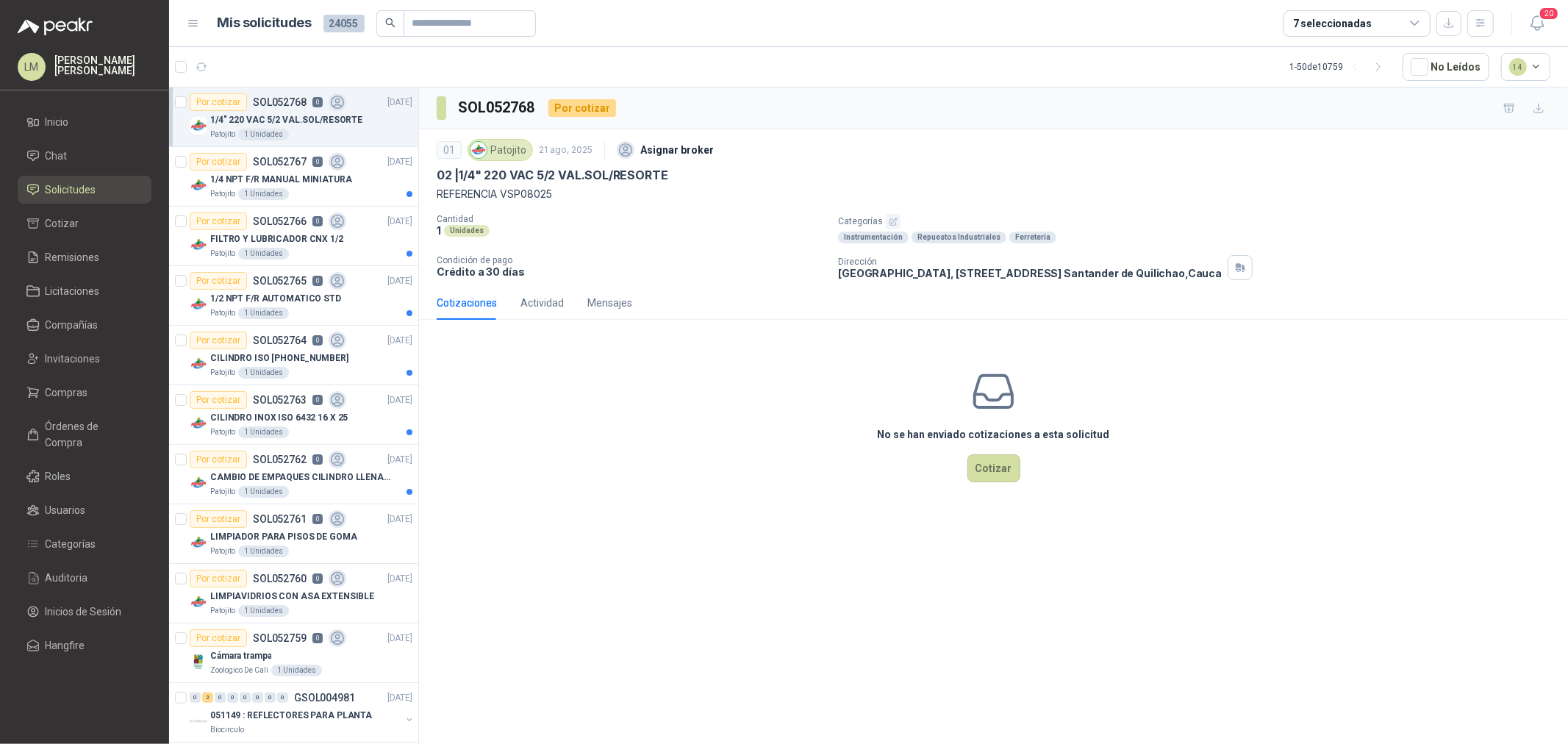
click at [889, 222] on icon "button" at bounding box center [893, 222] width 9 height 9
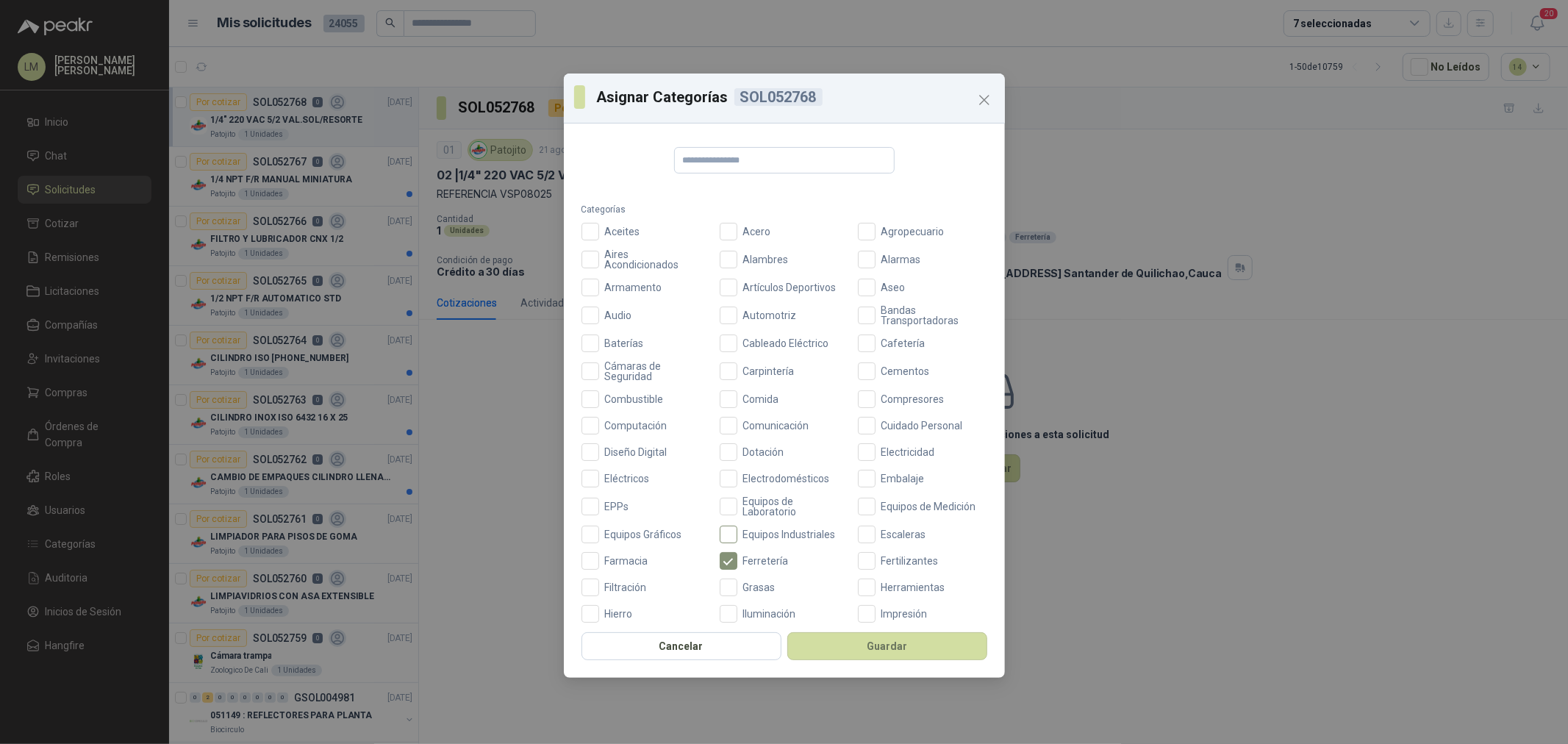
click at [740, 537] on span "Equipos Industriales" at bounding box center [790, 534] width 104 height 10
click at [827, 640] on button "Guardar" at bounding box center [887, 647] width 200 height 28
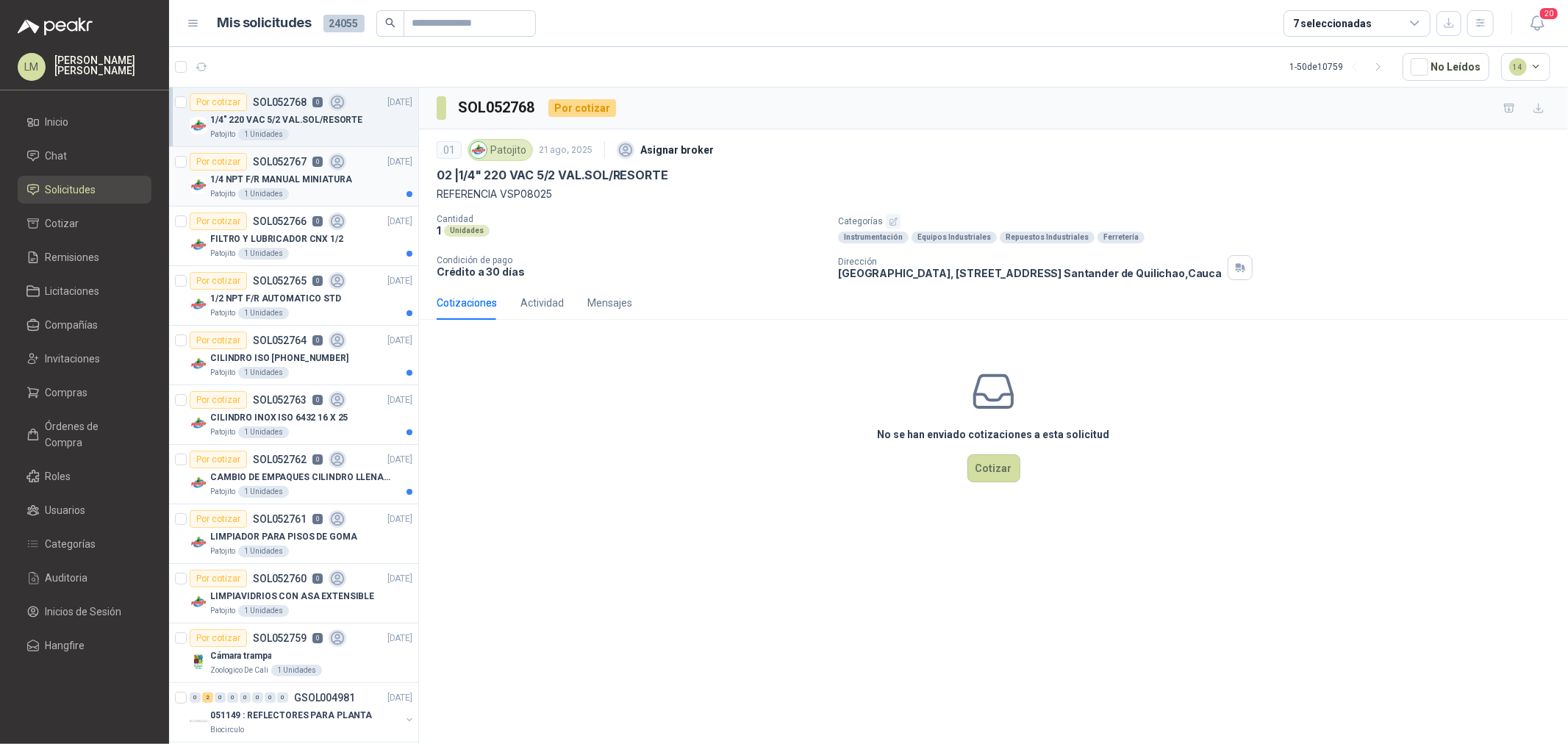
click at [265, 180] on p "1/4 NPT F/R MANUAL MINIATURA" at bounding box center [281, 179] width 142 height 14
click at [889, 221] on icon "button" at bounding box center [893, 222] width 9 height 9
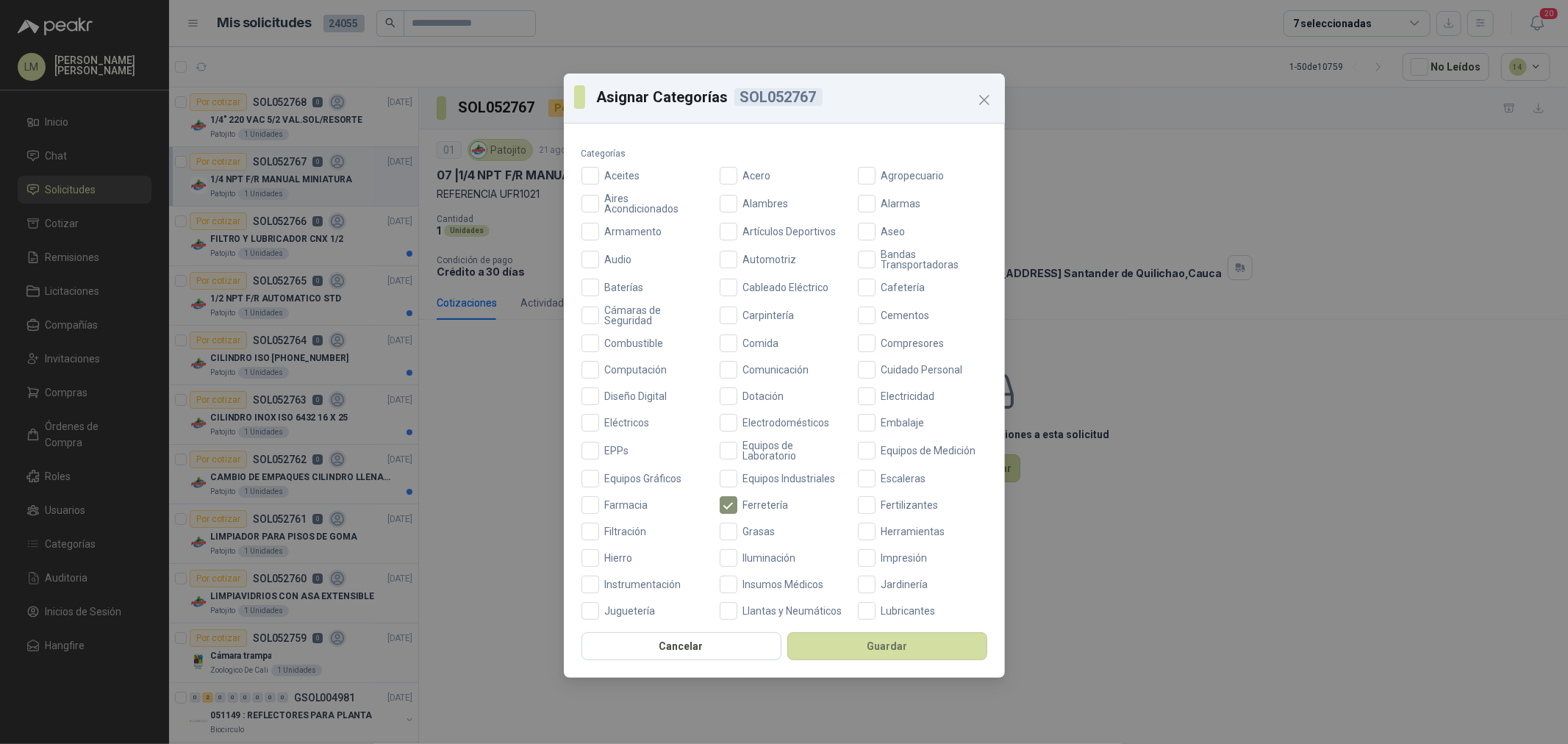
scroll to position [81, 0]
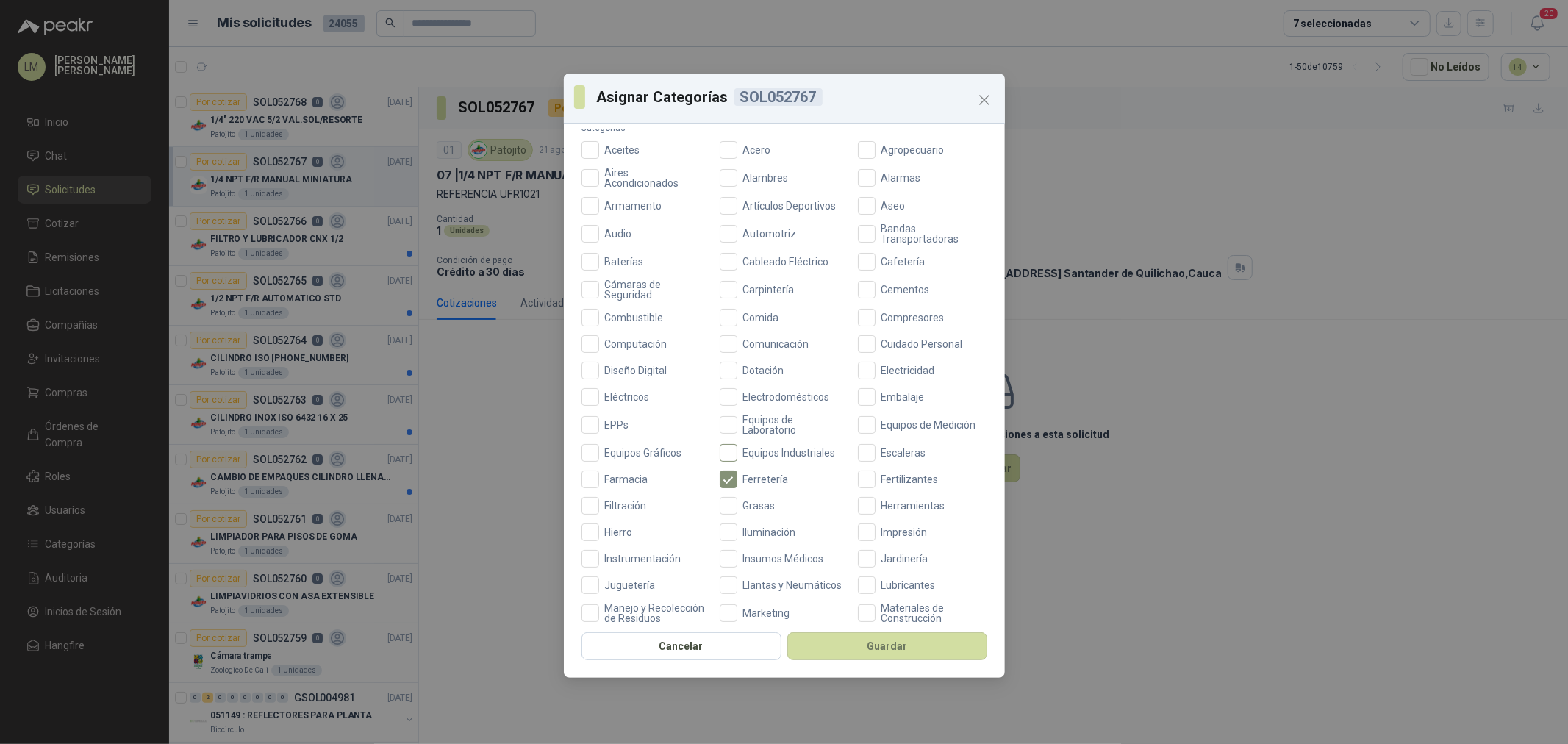
click at [768, 450] on span "Equipos Industriales" at bounding box center [790, 453] width 104 height 10
click at [633, 392] on span "Eléctricos" at bounding box center [627, 397] width 57 height 10
click at [869, 640] on button "Guardar" at bounding box center [887, 647] width 200 height 28
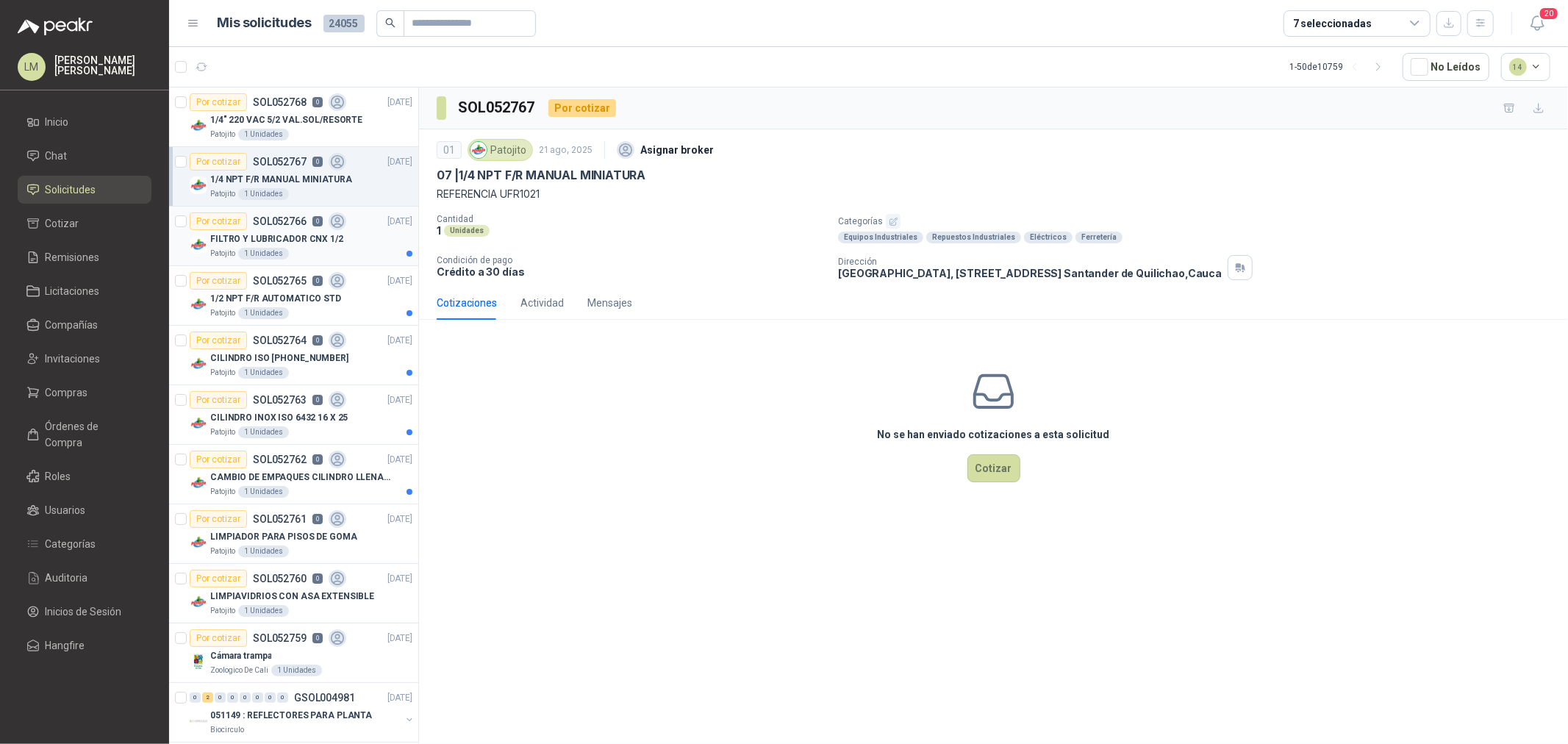
click at [303, 249] on div "Patojito 1 Unidades" at bounding box center [311, 253] width 202 height 12
click at [886, 225] on button "button" at bounding box center [892, 221] width 15 height 15
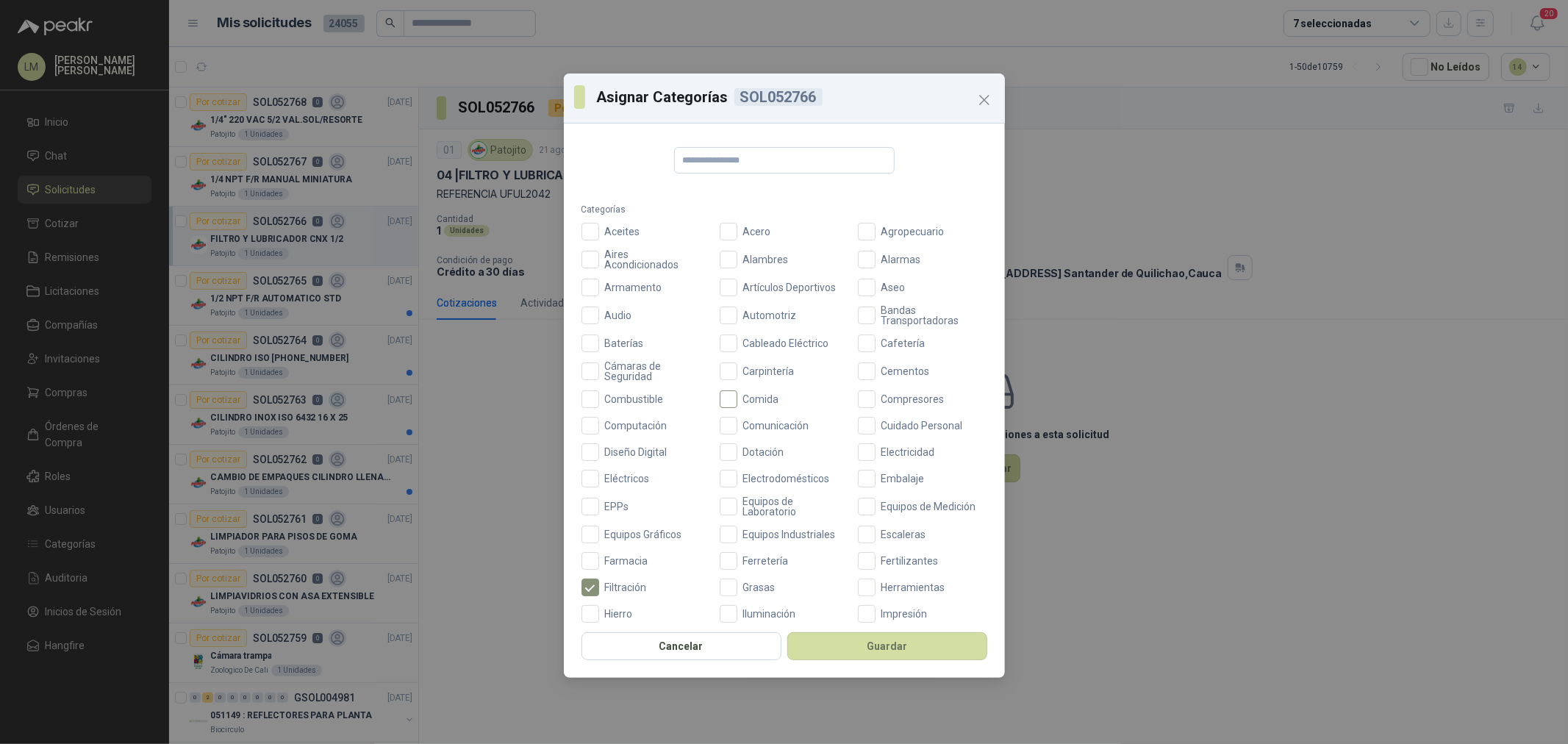
scroll to position [81, 0]
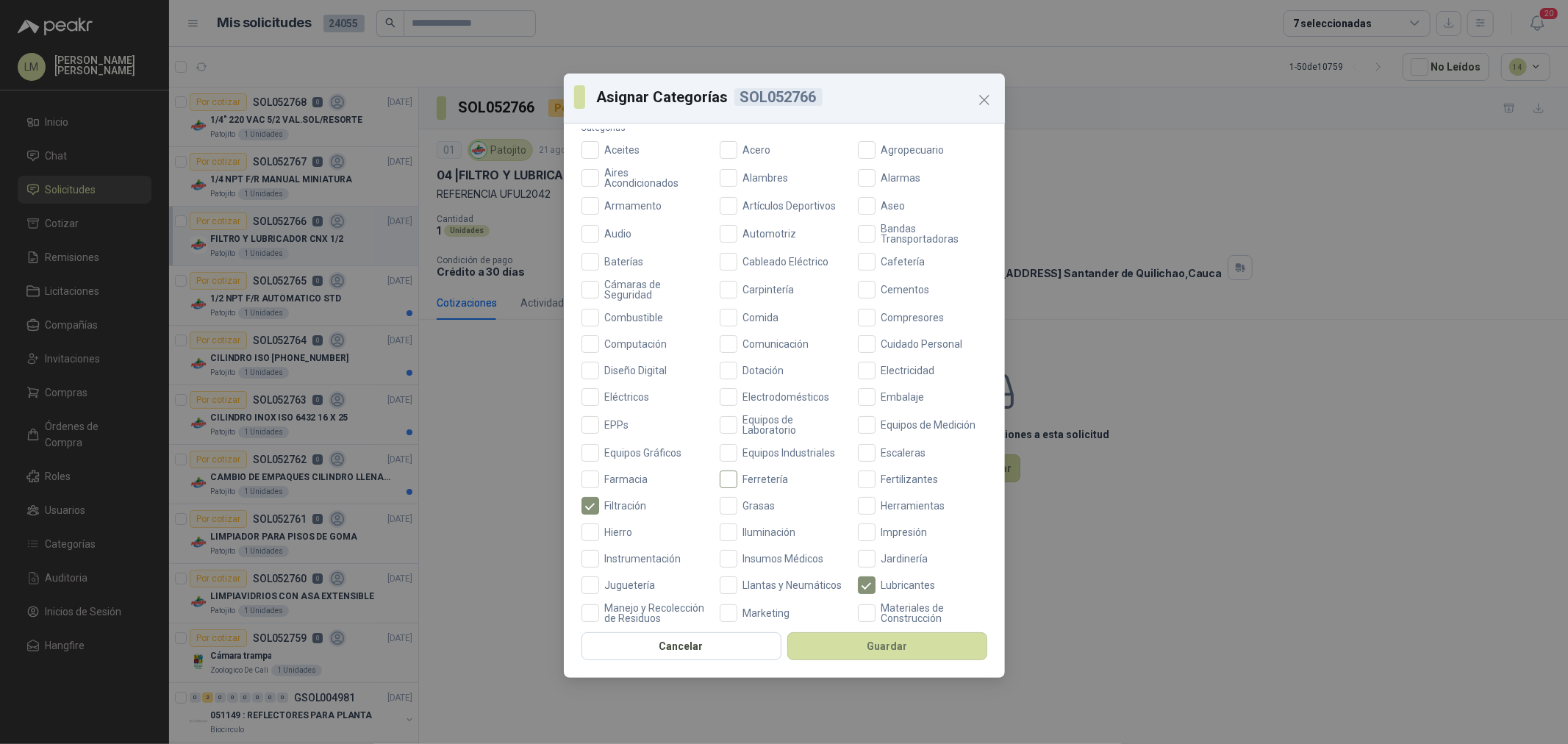
click at [774, 474] on span "Ferretería" at bounding box center [766, 479] width 58 height 10
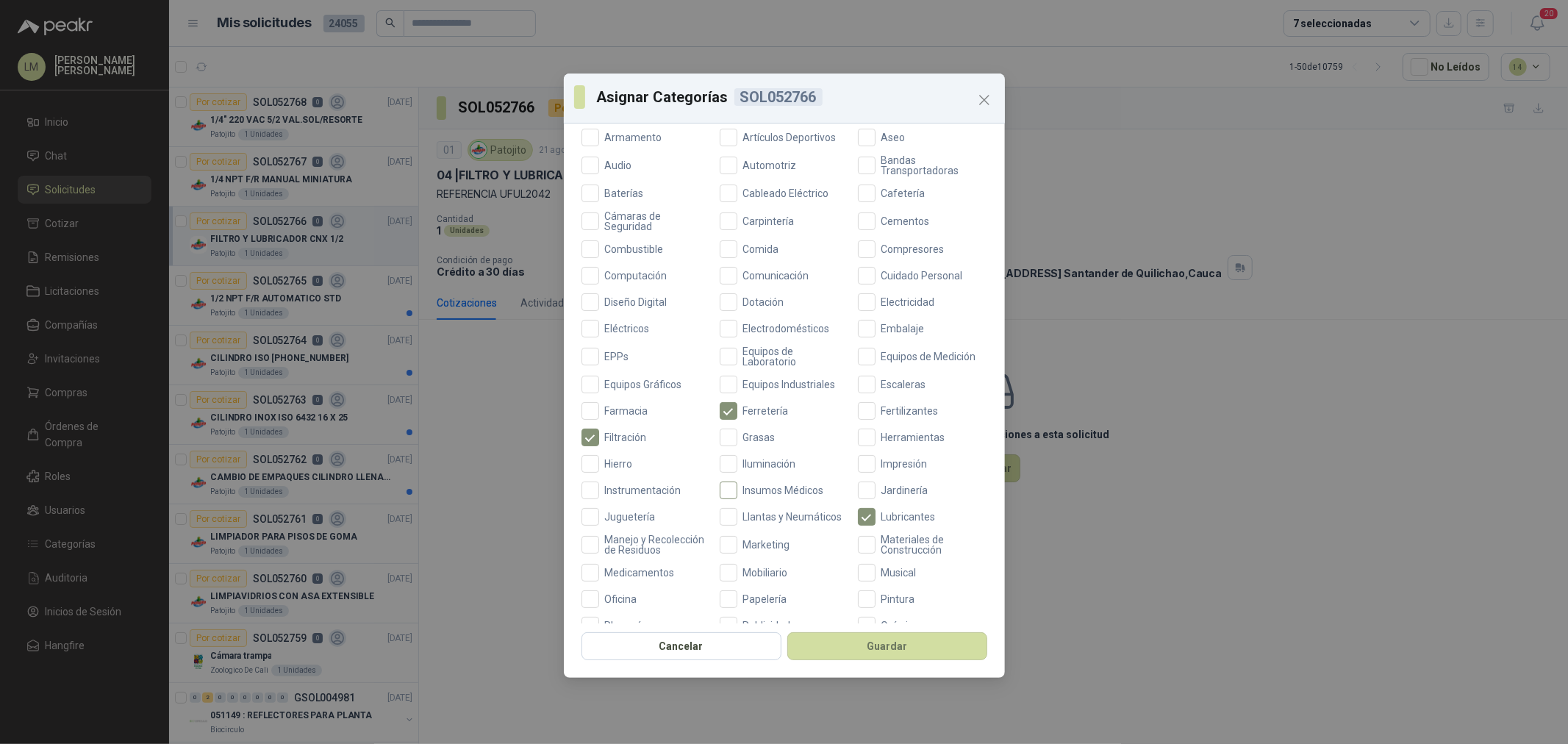
scroll to position [327, 0]
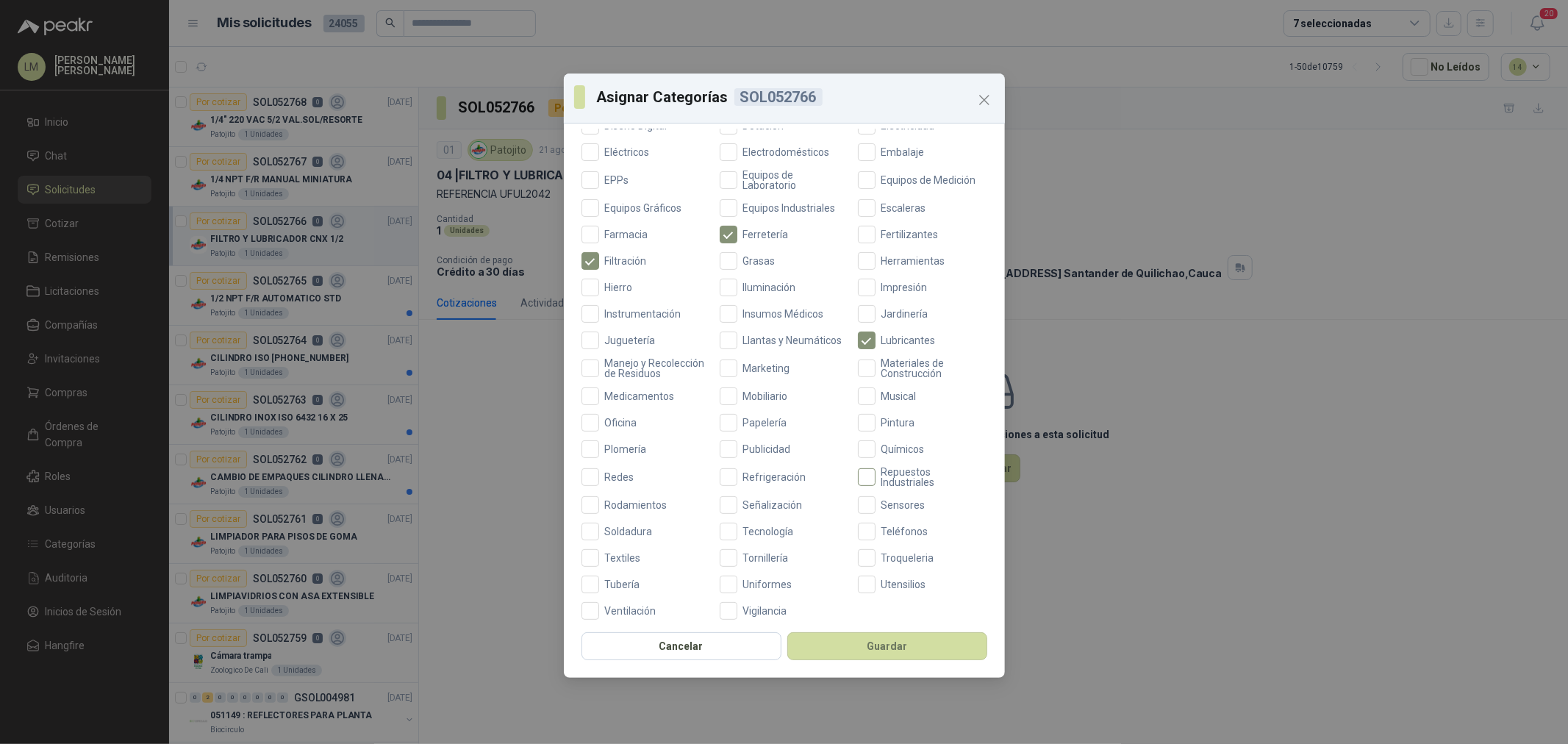
click at [887, 488] on span "Repuestos Industriales" at bounding box center [932, 477] width 112 height 21
click at [848, 651] on button "Guardar" at bounding box center [887, 647] width 200 height 28
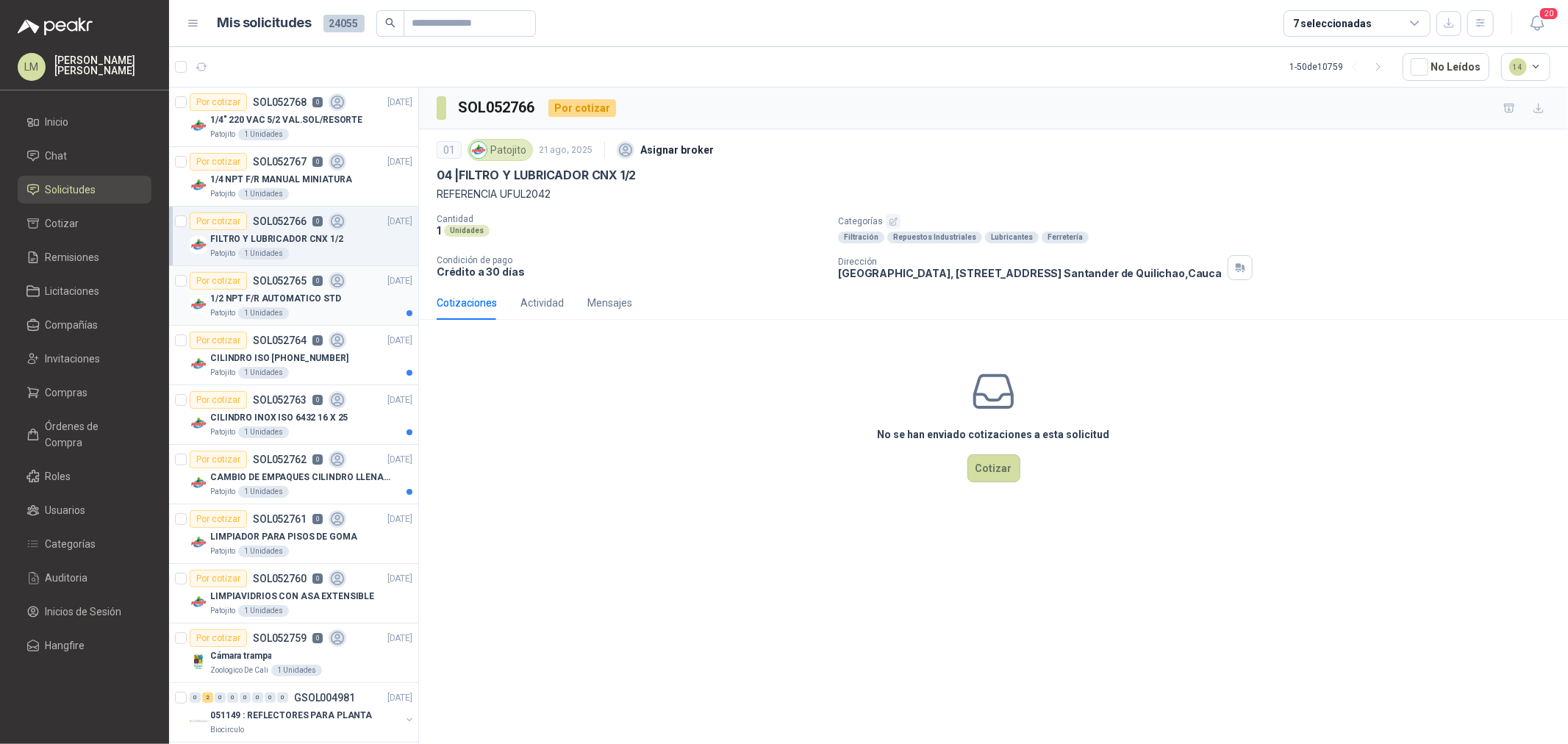
click at [314, 288] on div "Por cotizar SOL052765 0" at bounding box center [268, 281] width 156 height 18
click at [890, 219] on icon "button" at bounding box center [893, 222] width 9 height 9
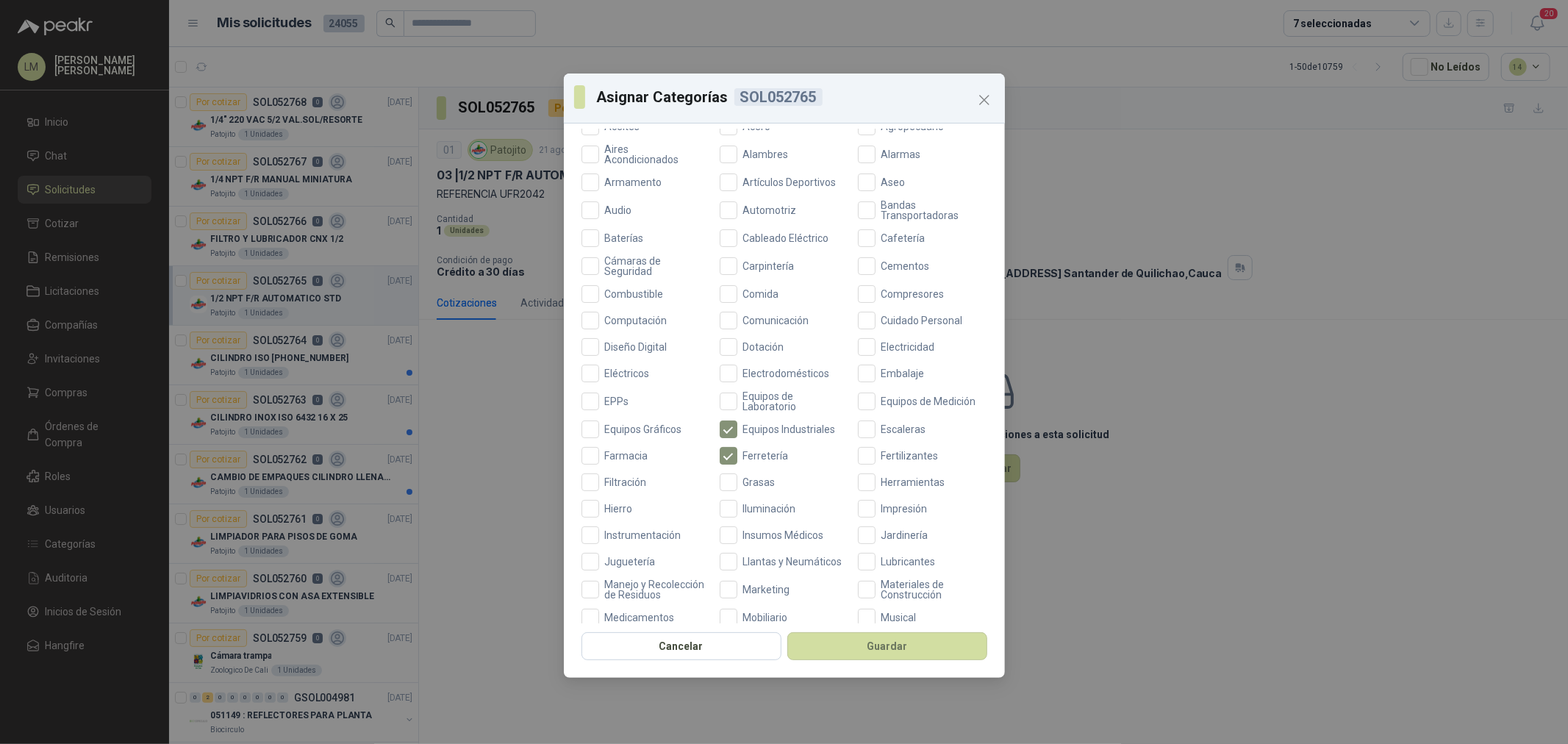
scroll to position [163, 0]
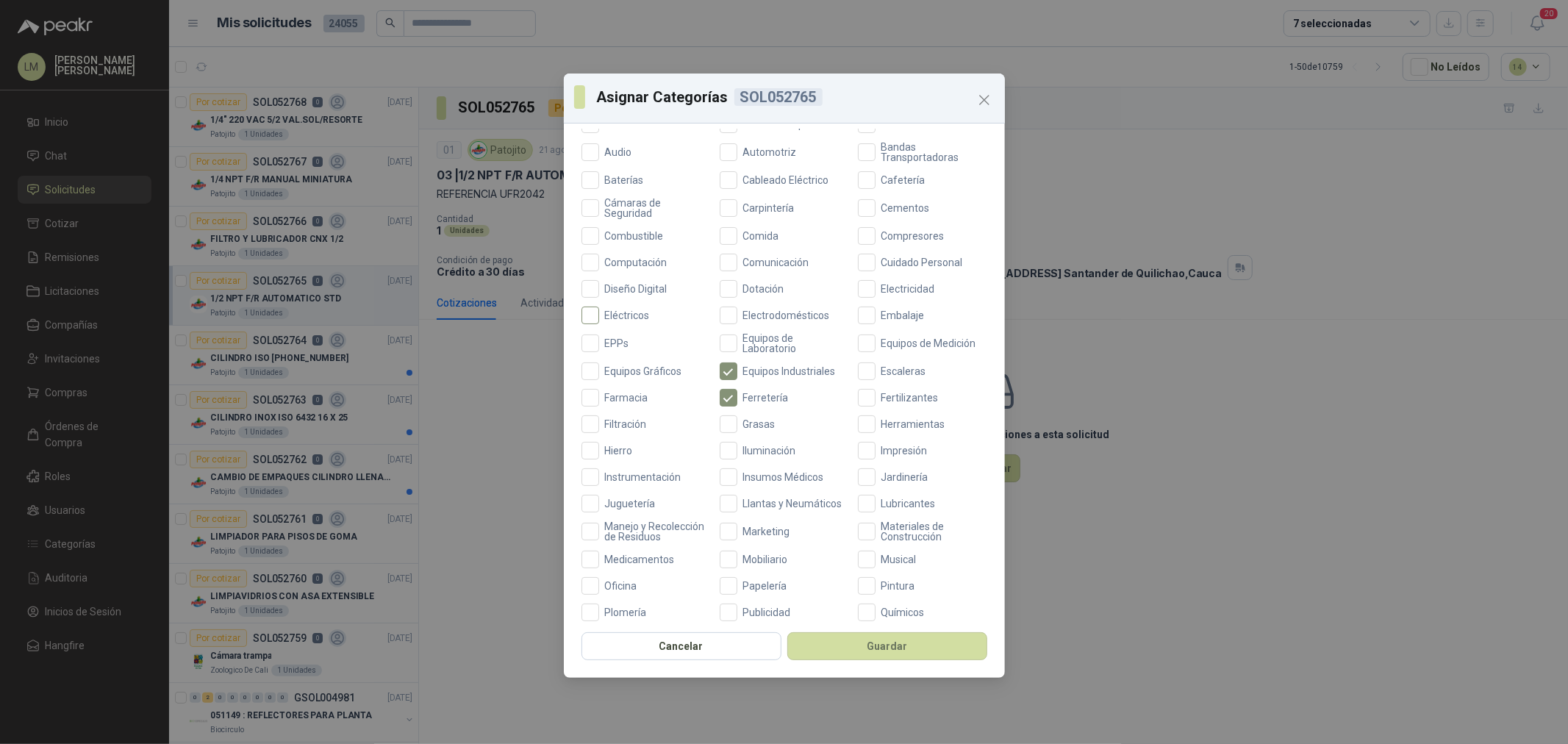
click at [637, 316] on span "Eléctricos" at bounding box center [627, 315] width 57 height 10
click at [829, 651] on button "Guardar" at bounding box center [887, 647] width 200 height 28
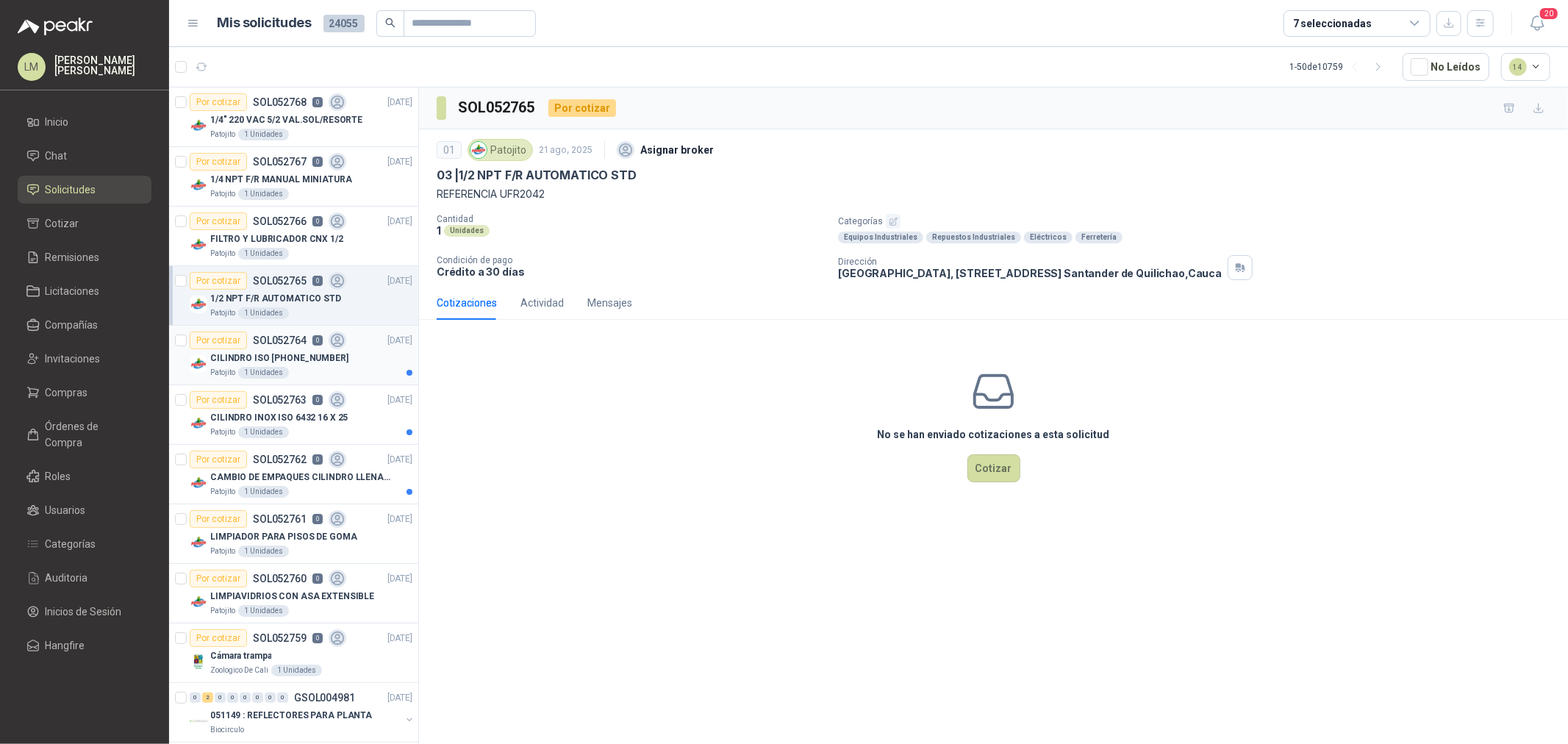
click at [276, 354] on p "CILINDRO ISO 15552 80 X 150" at bounding box center [279, 358] width 138 height 14
click at [892, 217] on icon "button" at bounding box center [893, 222] width 9 height 9
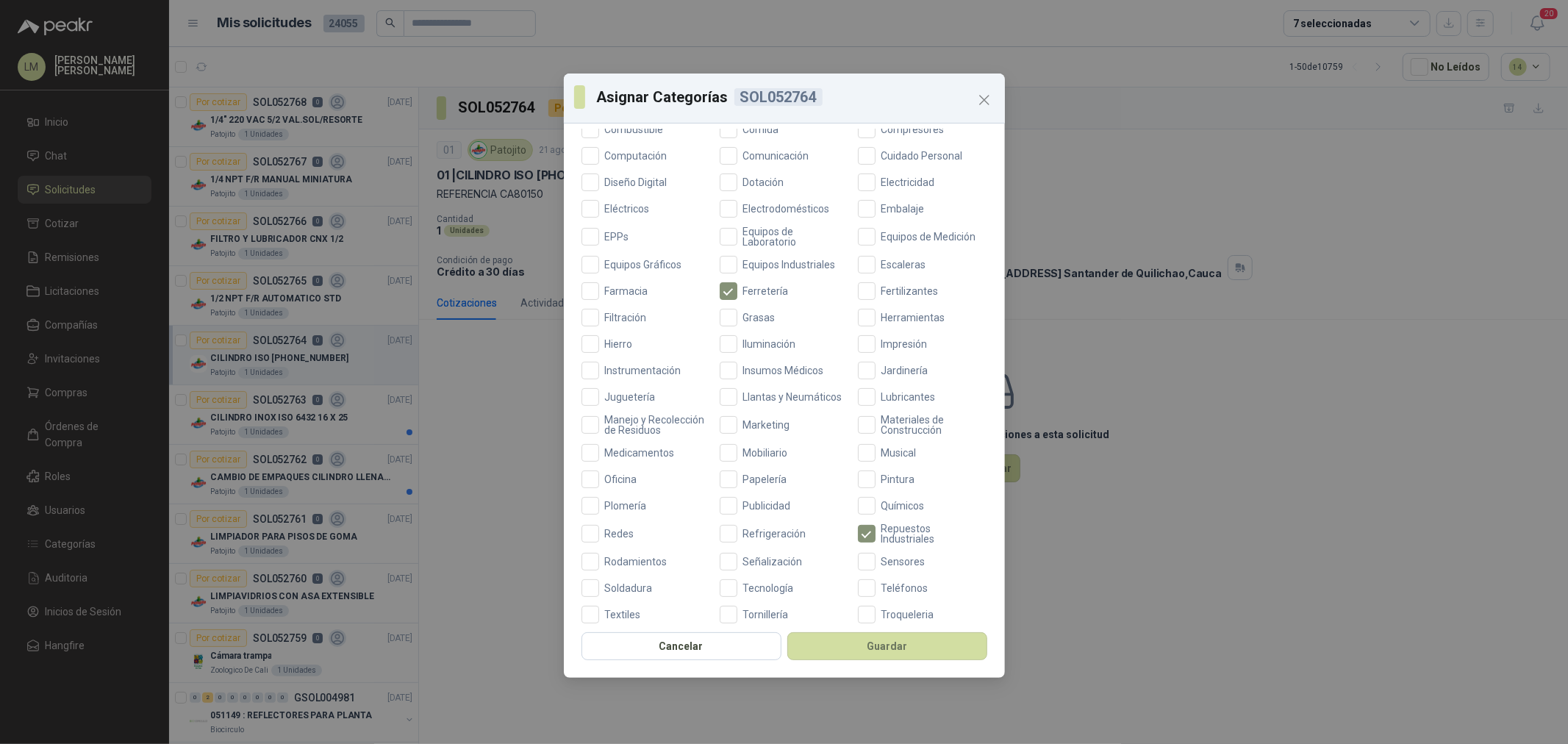
scroll to position [245, 0]
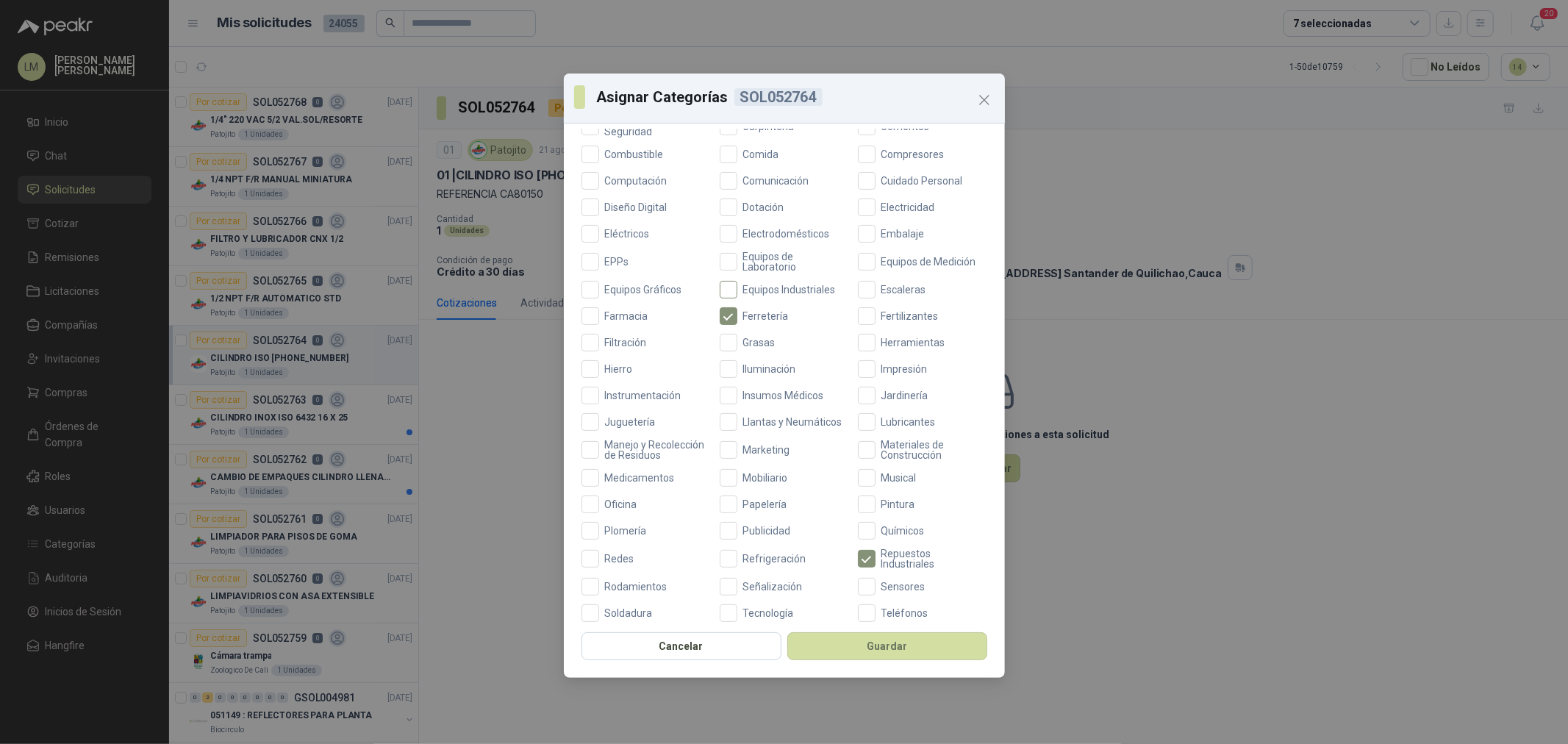
click at [742, 285] on span "Equipos Industriales" at bounding box center [790, 289] width 104 height 10
click at [856, 647] on button "Guardar" at bounding box center [887, 647] width 200 height 28
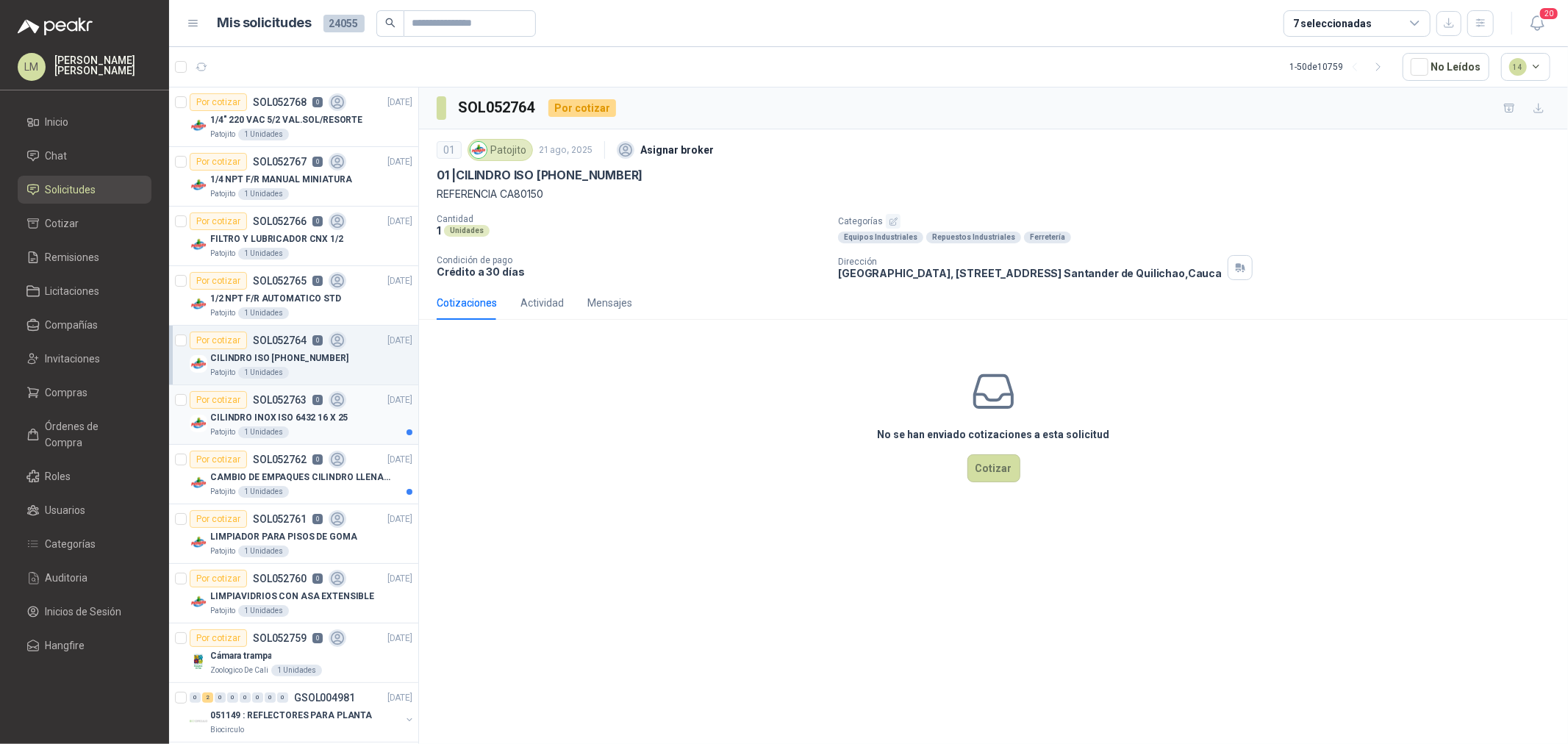
click at [267, 406] on div "Por cotizar SOL052763 0" at bounding box center [268, 400] width 156 height 18
click at [889, 217] on icon "button" at bounding box center [893, 222] width 9 height 9
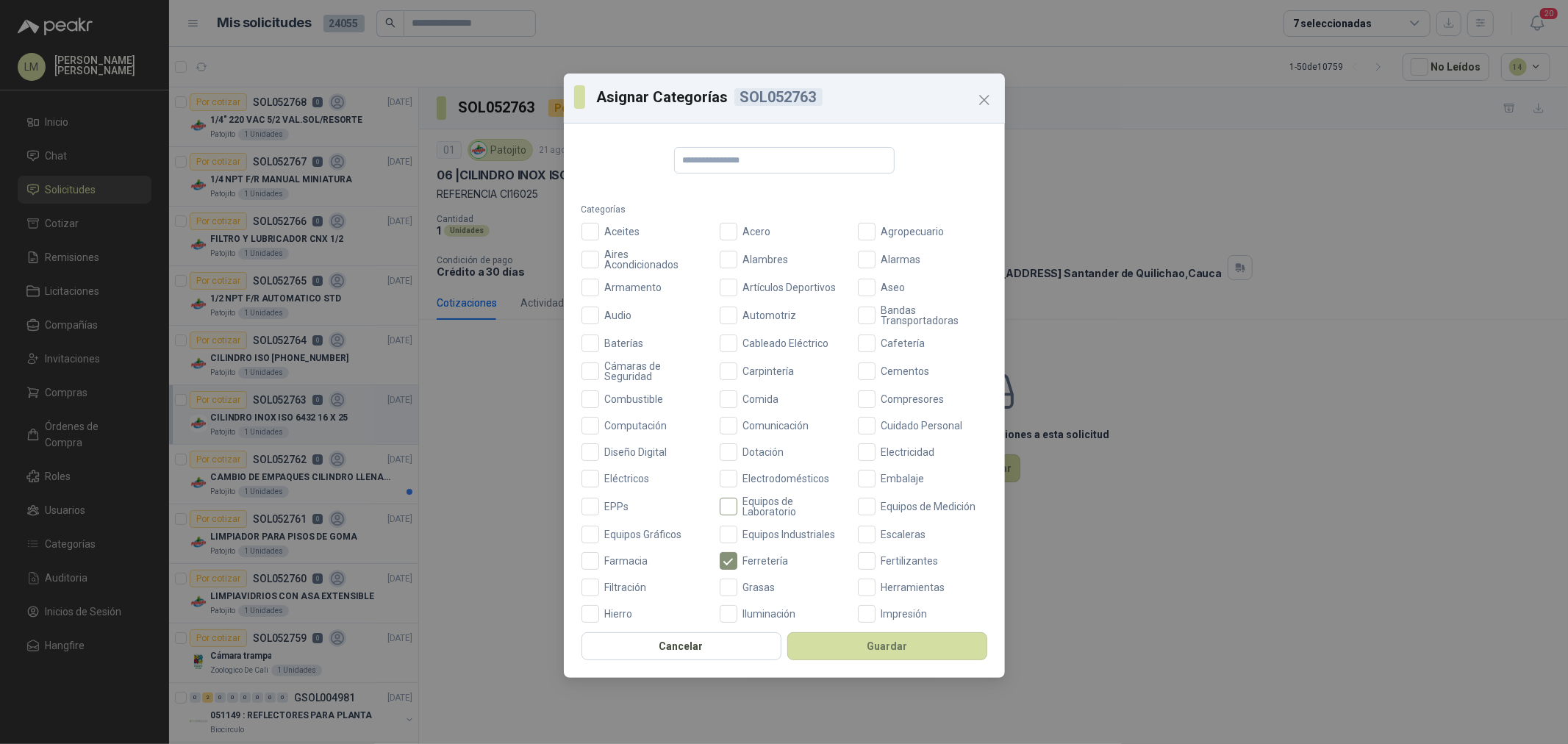
click at [750, 504] on span "Equipos de Laboratorio" at bounding box center [794, 506] width 112 height 21
click at [755, 538] on span "Equipos Industriales" at bounding box center [790, 534] width 104 height 10
click at [835, 652] on button "Guardar" at bounding box center [887, 647] width 200 height 28
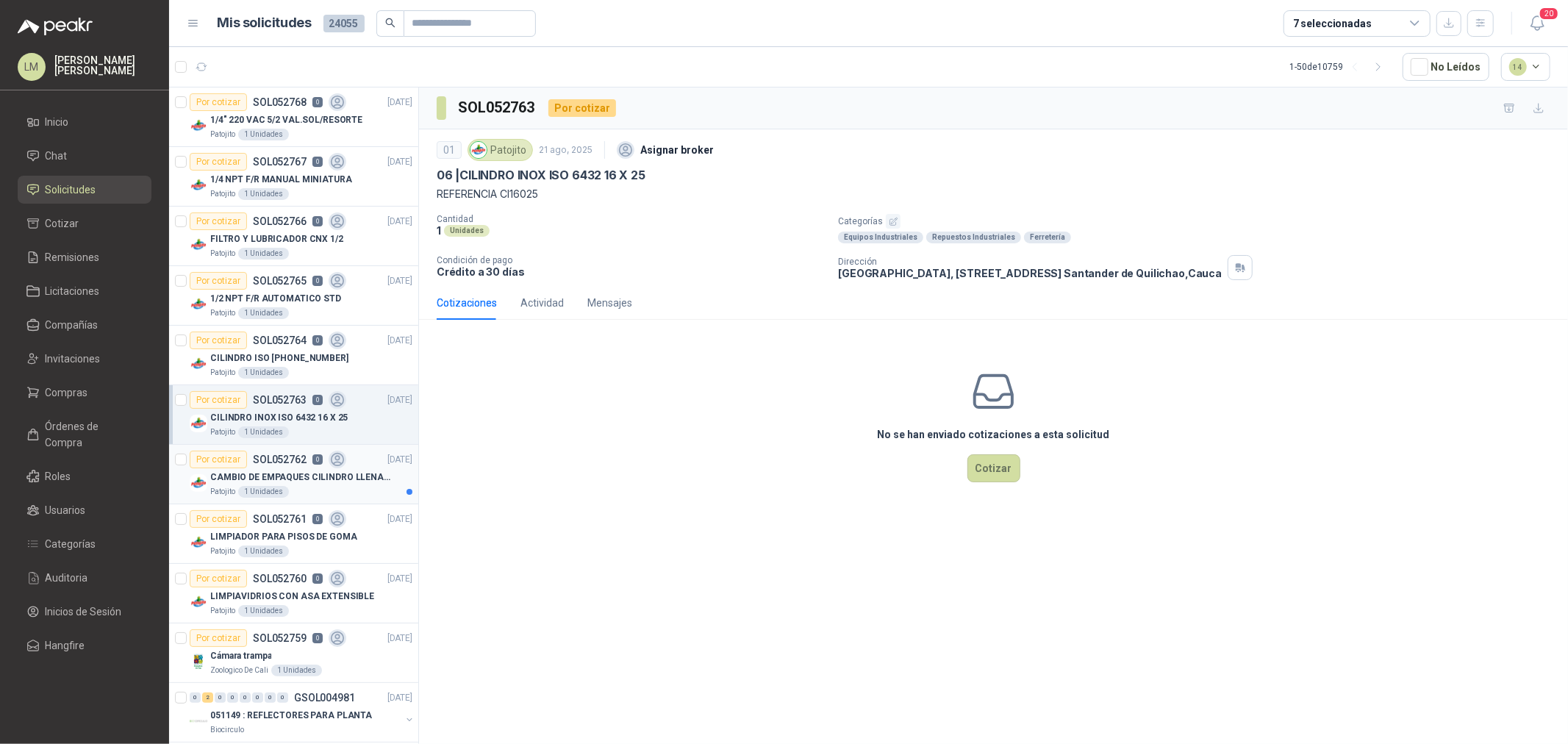
click at [255, 460] on p "SOL052762" at bounding box center [280, 459] width 54 height 10
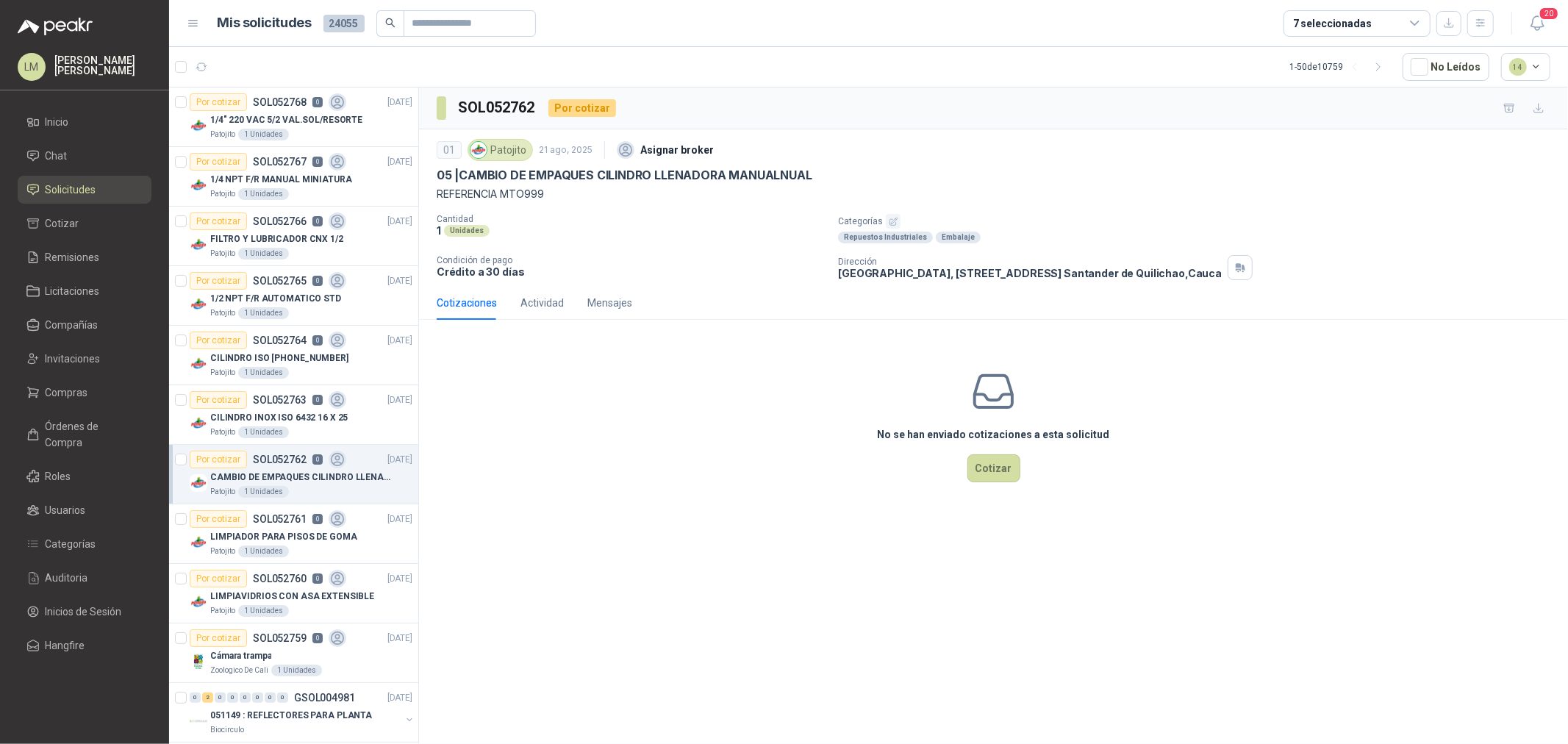
click at [895, 221] on icon "button" at bounding box center [893, 222] width 9 height 9
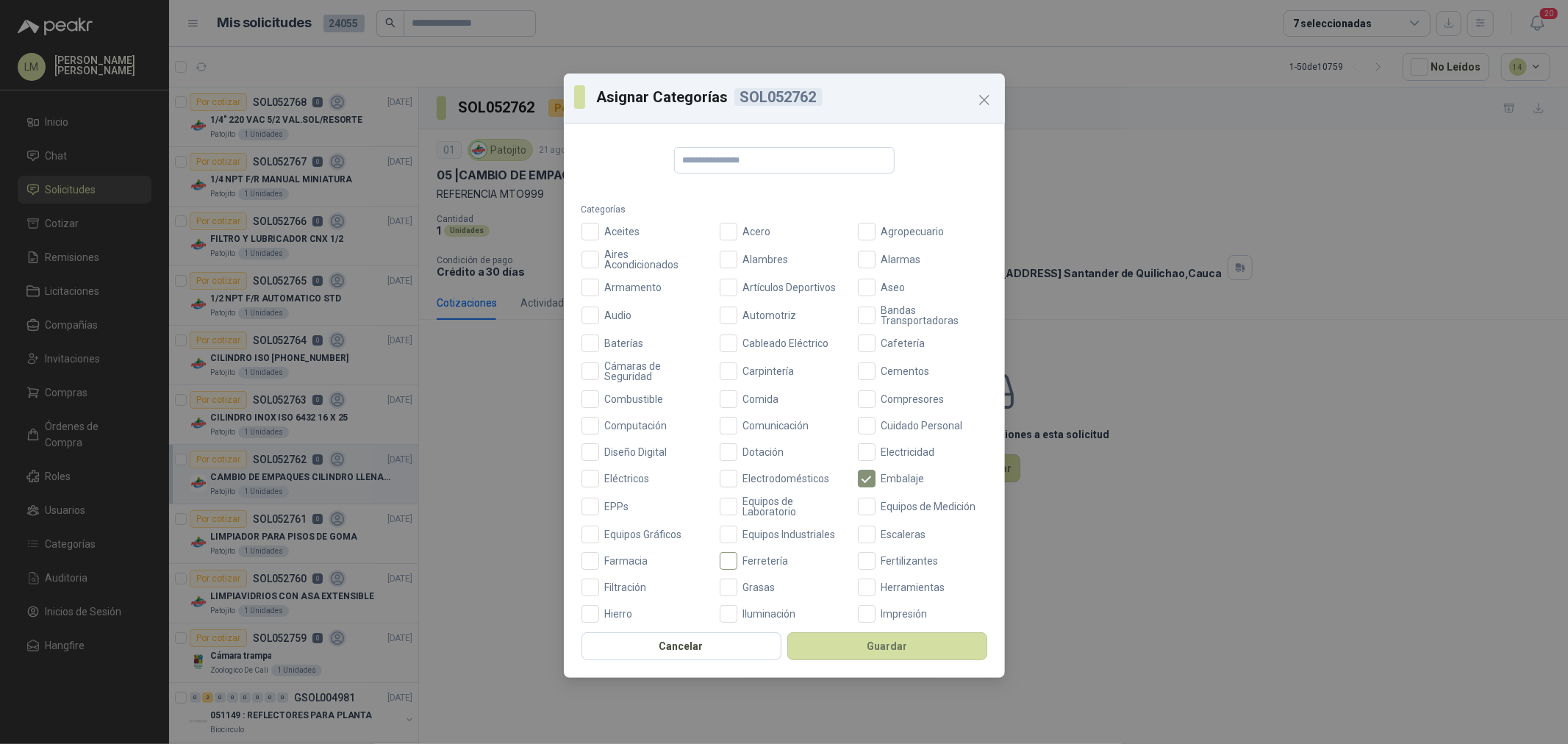
click at [767, 556] on span "Ferretería" at bounding box center [766, 561] width 58 height 10
click at [768, 529] on span "Equipos Industriales" at bounding box center [790, 534] width 104 height 10
click at [833, 652] on button "Guardar" at bounding box center [887, 647] width 200 height 28
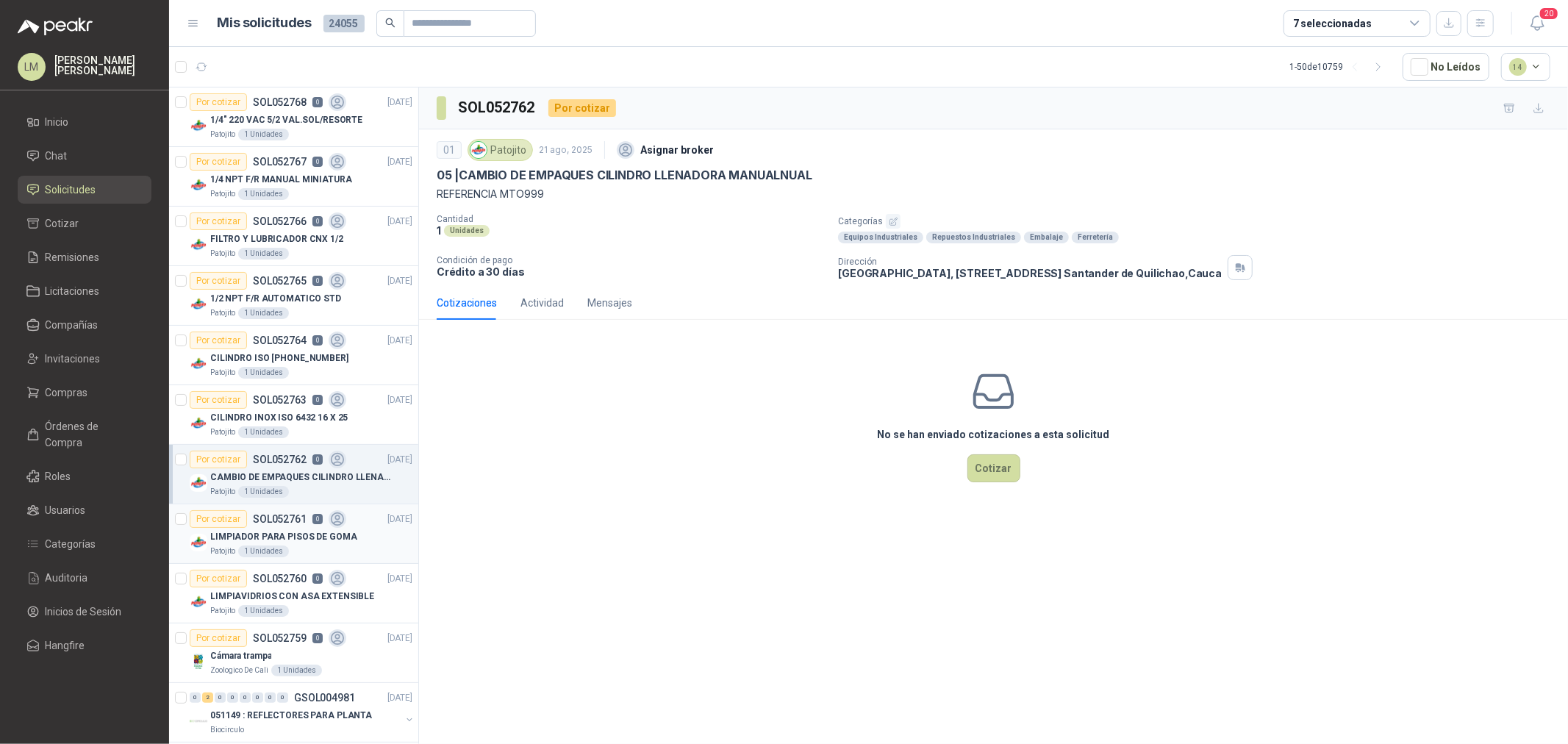
click at [304, 541] on p "LIMPIADOR PARA PISOS DE GOMA" at bounding box center [284, 537] width 147 height 14
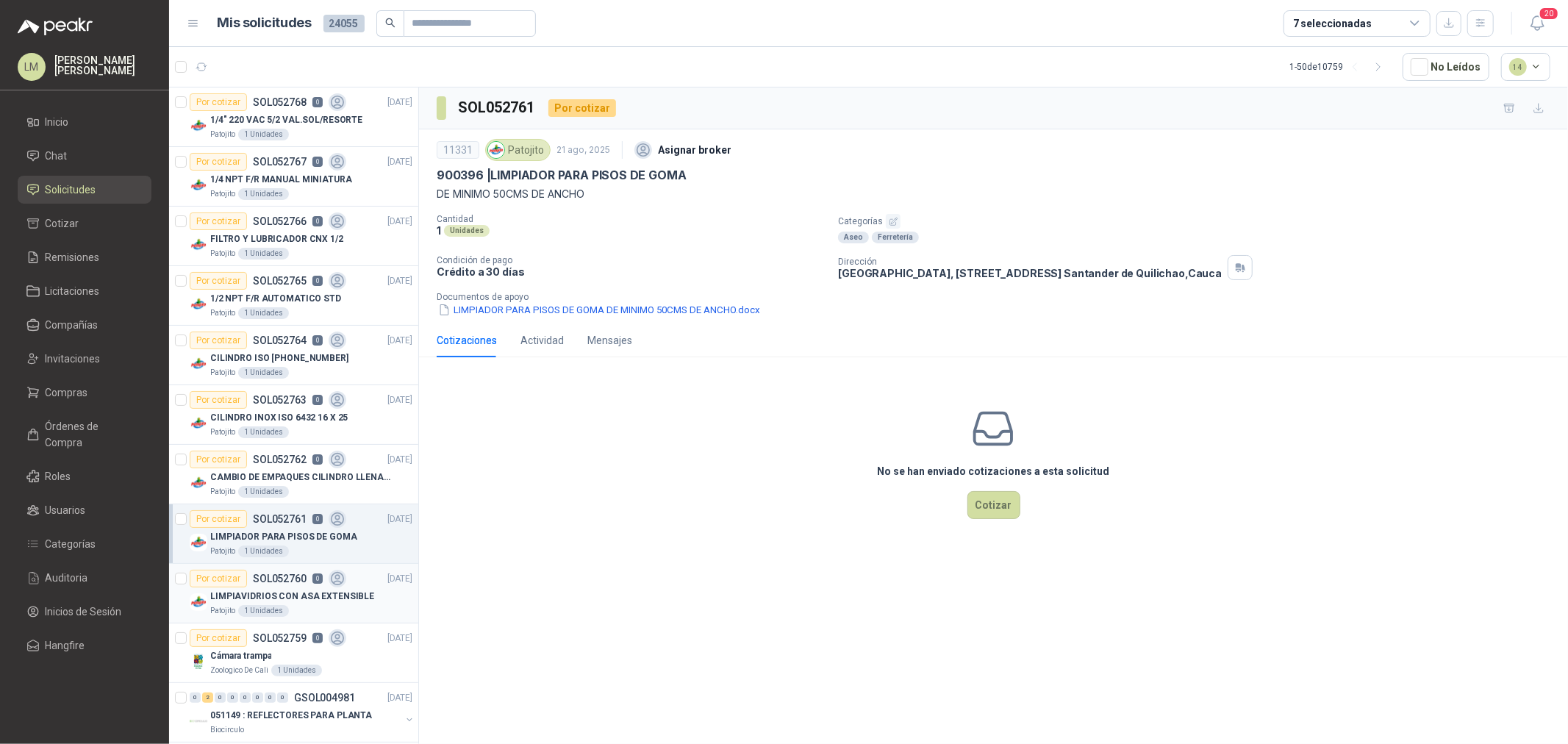
click at [294, 591] on p "LIMPIAVIDRIOS CON ASA EXTENSIBLE" at bounding box center [292, 597] width 164 height 14
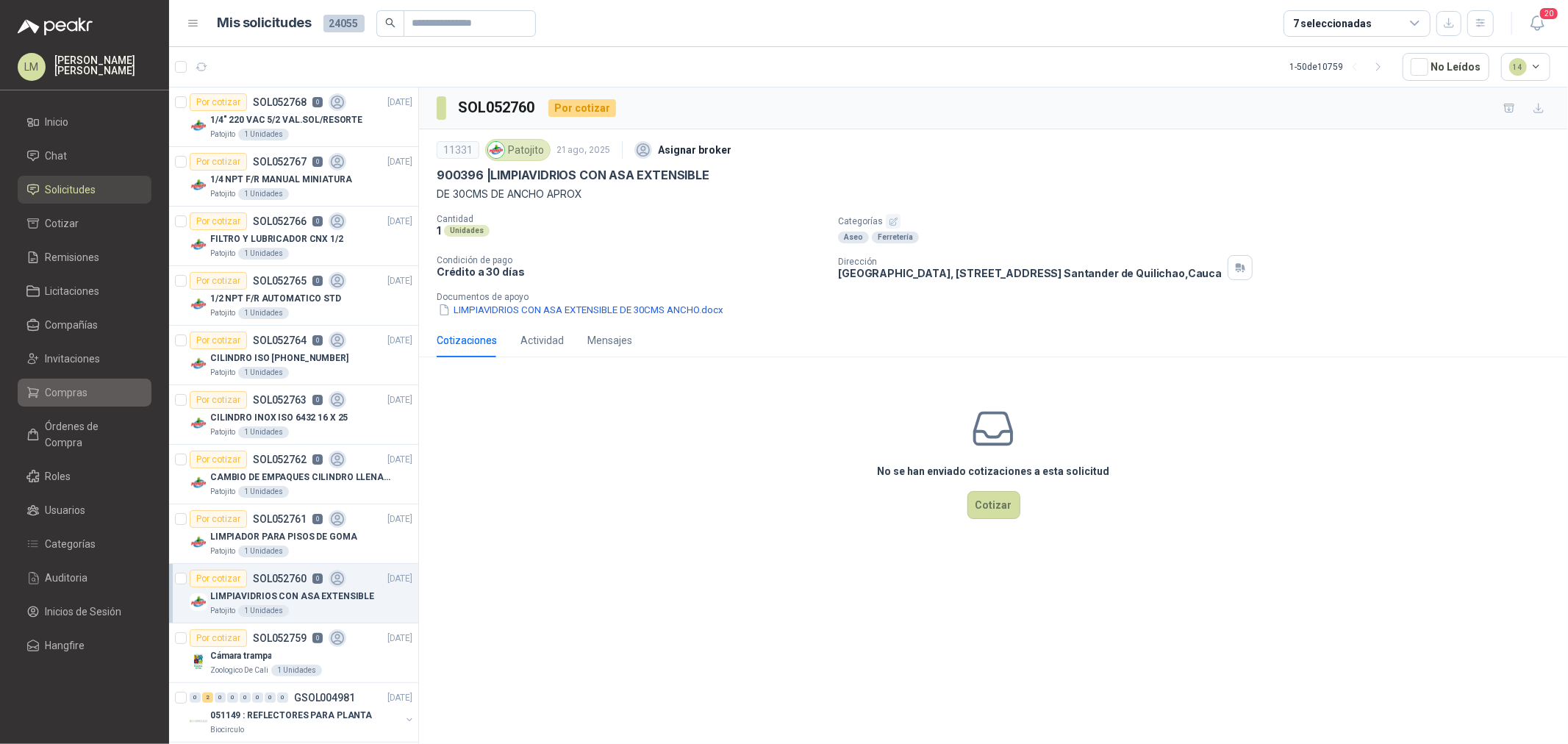
click at [59, 390] on span "Compras" at bounding box center [67, 392] width 43 height 16
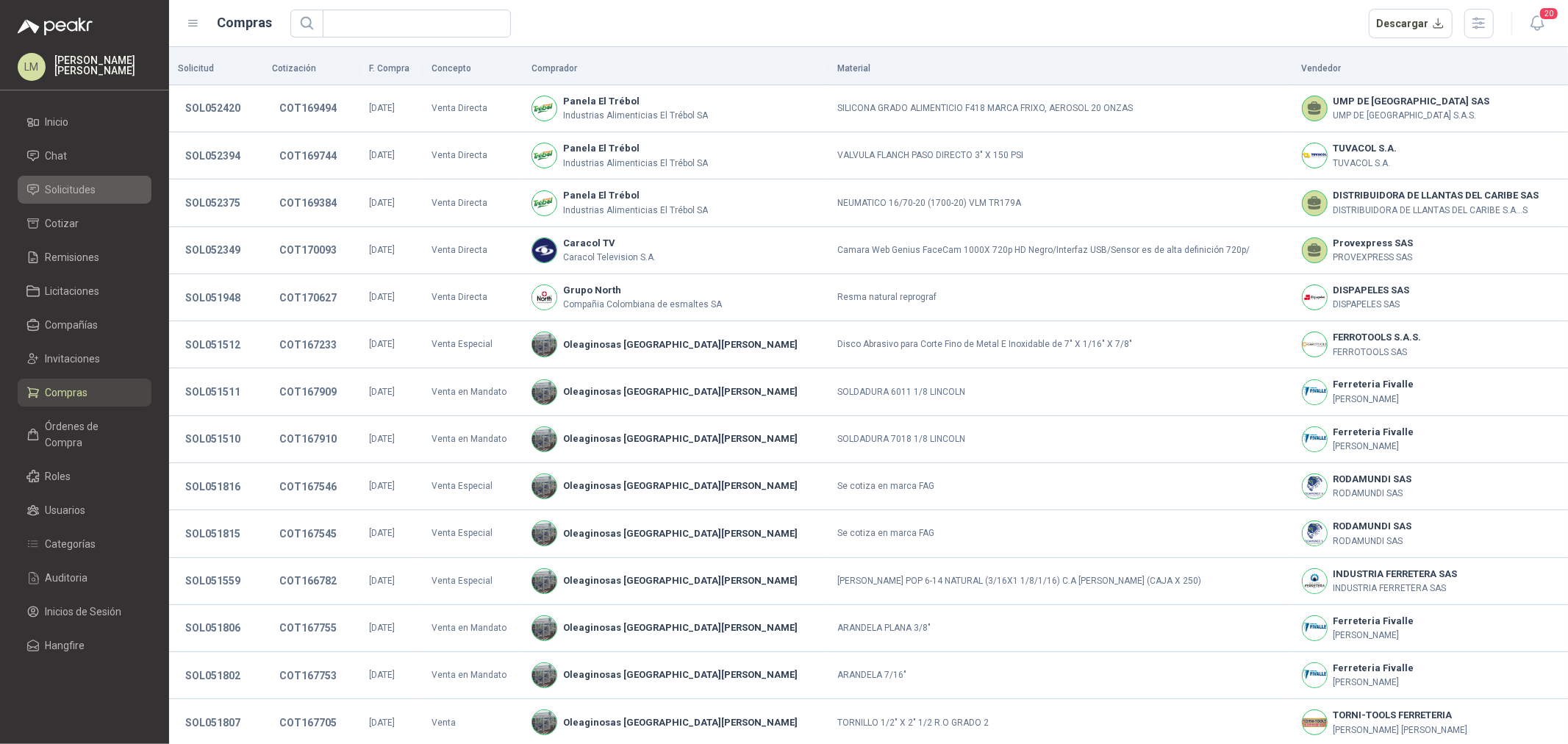
click at [77, 186] on span "Solicitudes" at bounding box center [71, 189] width 51 height 16
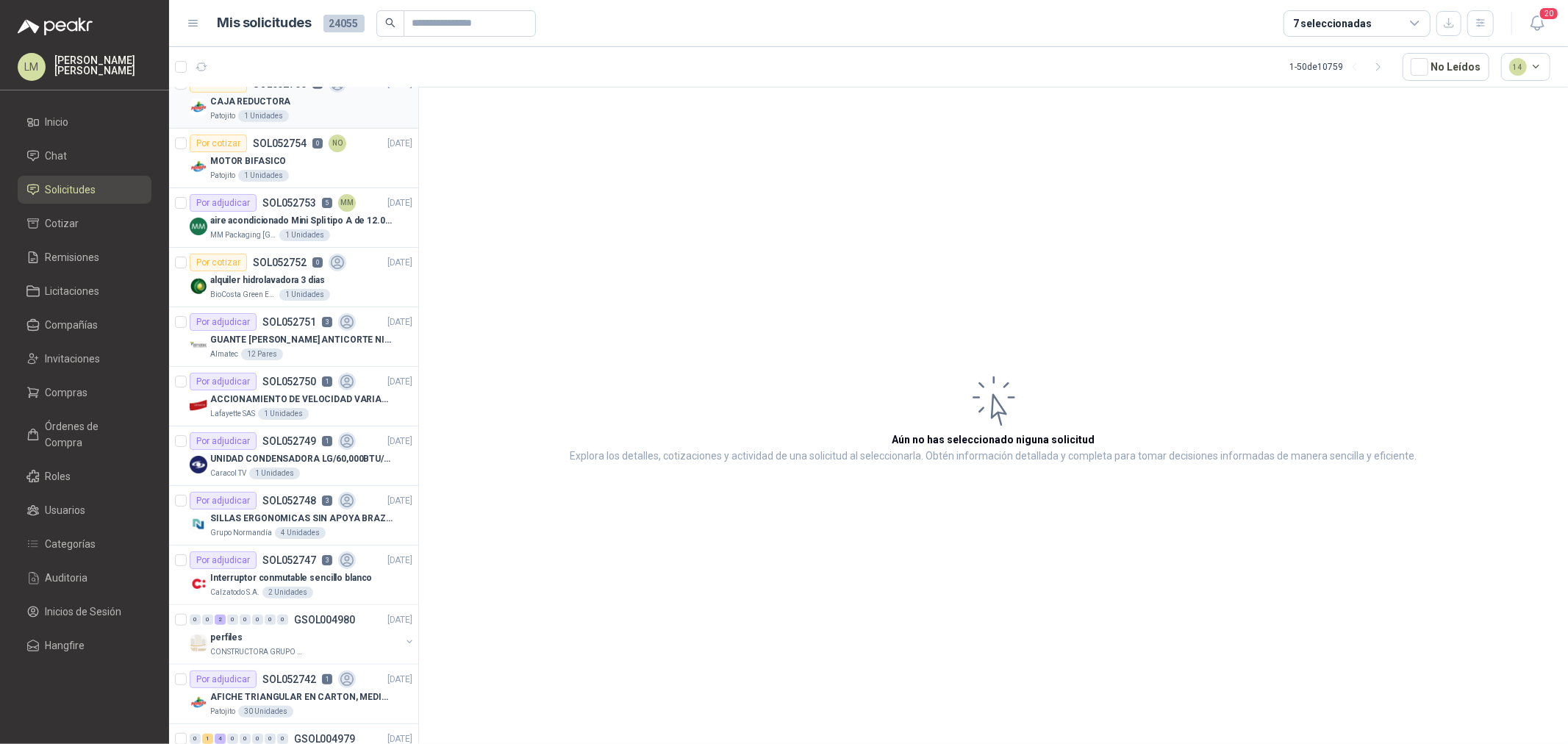
scroll to position [736, 0]
click at [321, 521] on p "SILLAS ERGONOMICAS SIN APOYA BRAZOS" at bounding box center [301, 516] width 183 height 14
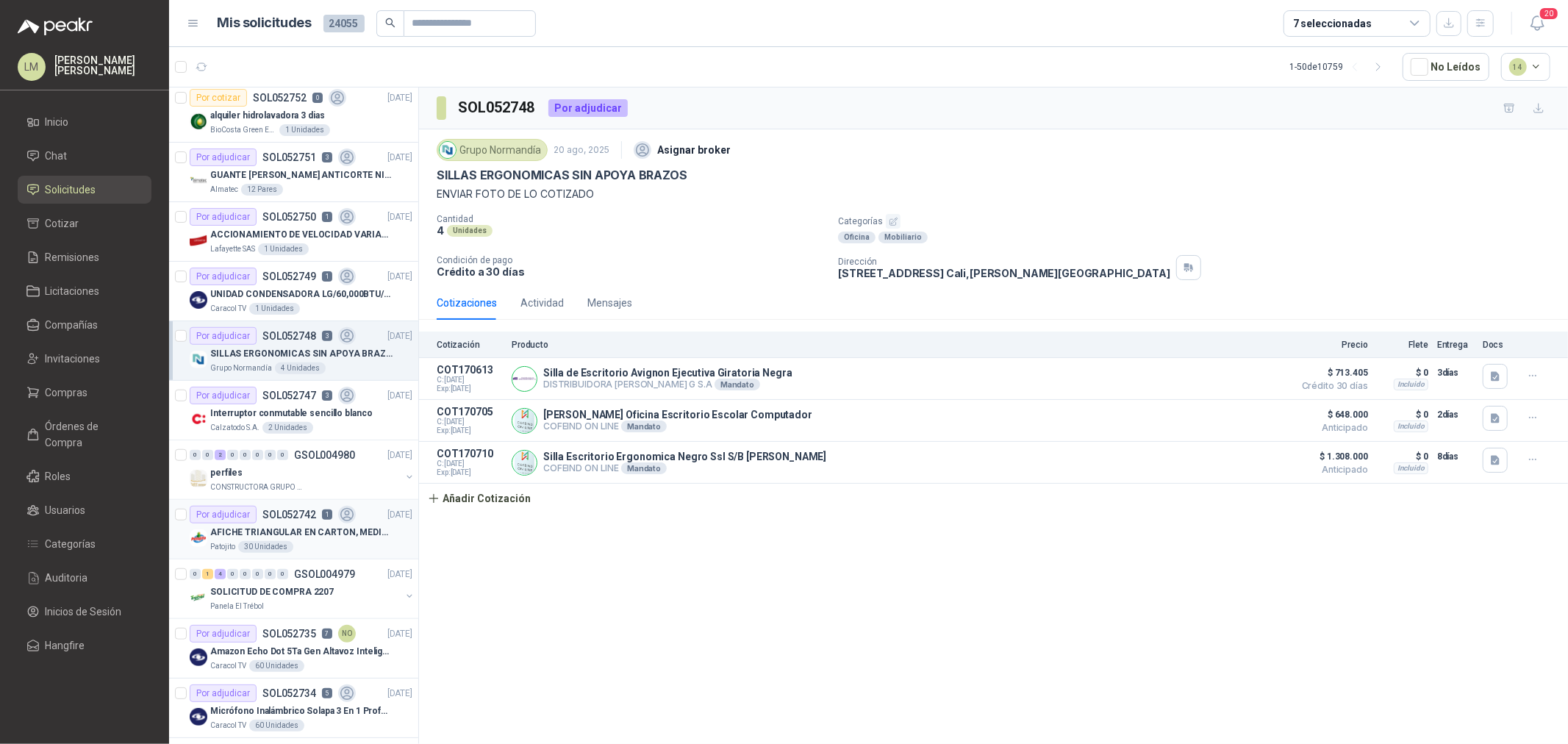
scroll to position [899, 0]
click at [284, 466] on div "perfiles" at bounding box center [305, 472] width 190 height 18
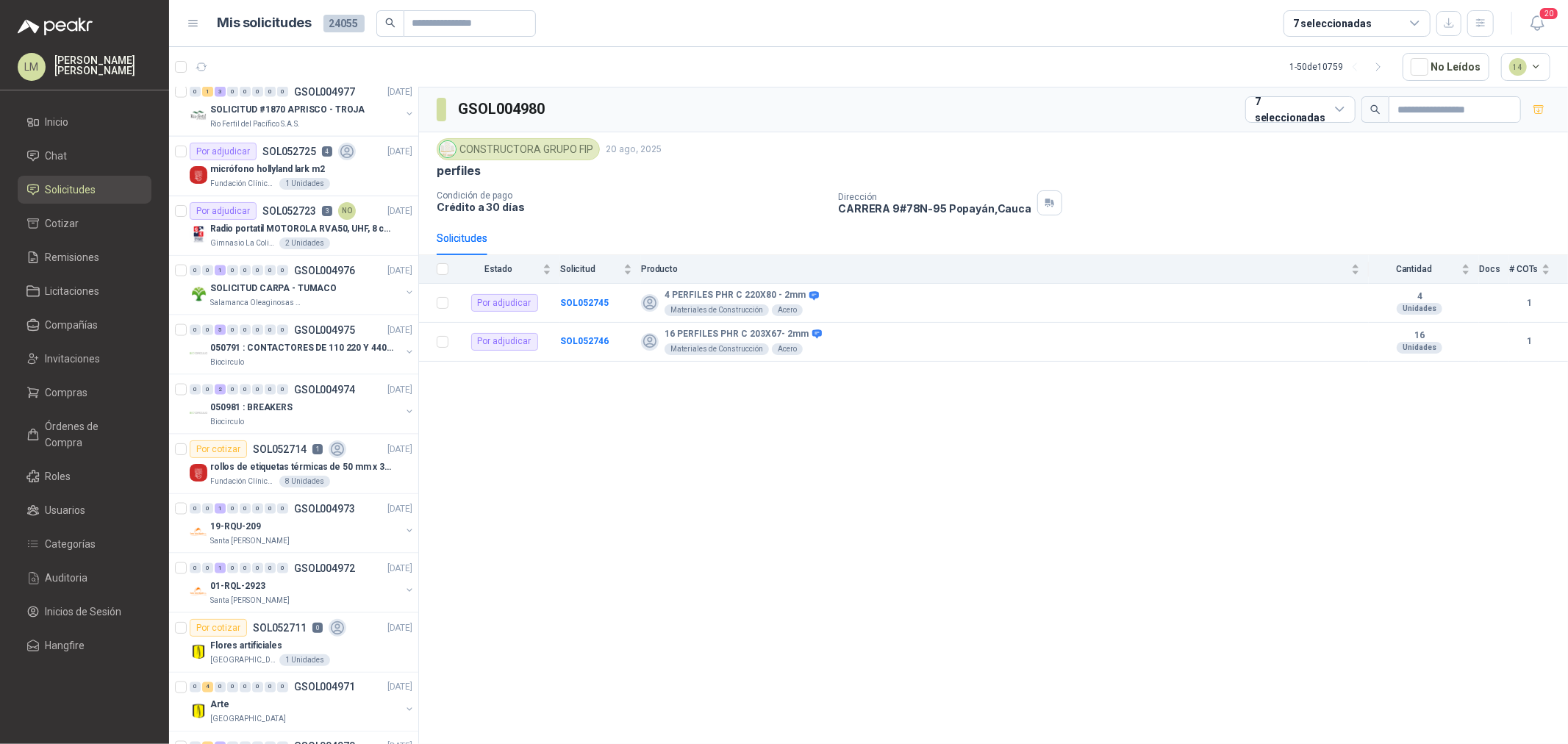
scroll to position [1879, 0]
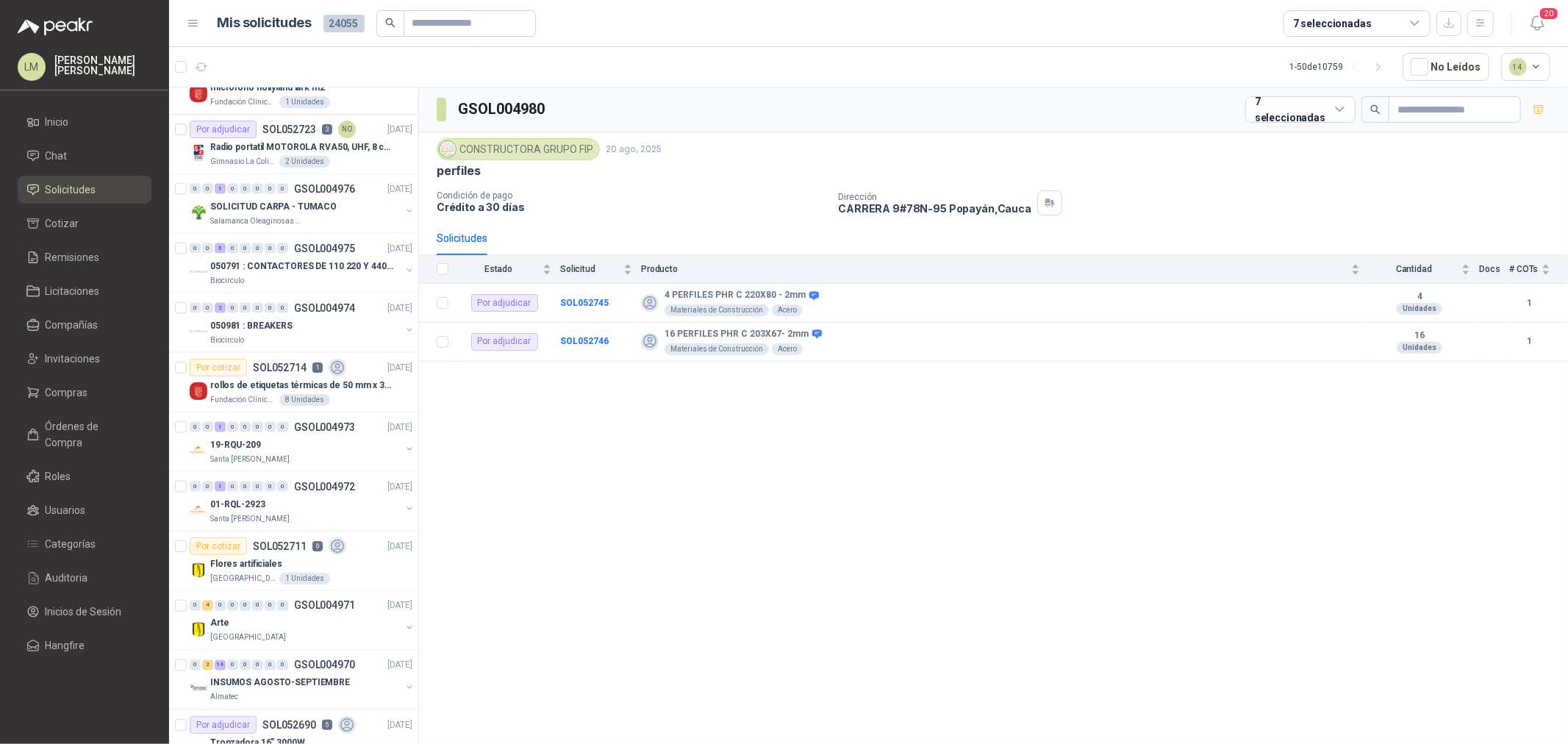
click at [284, 466] on div "Santa [PERSON_NAME]" at bounding box center [305, 459] width 190 height 12
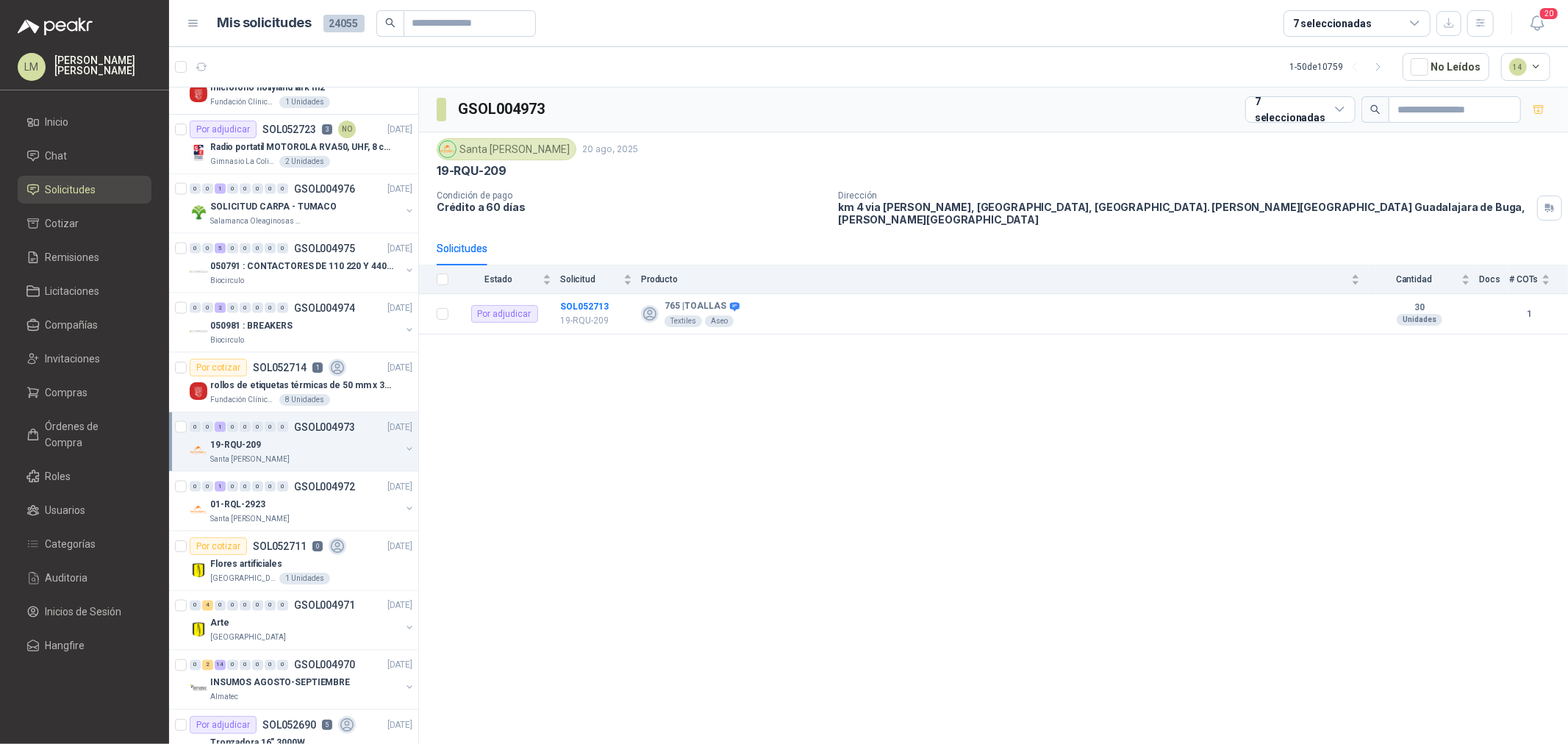
click at [1341, 18] on div "7 seleccionadas" at bounding box center [1333, 23] width 79 height 16
click at [771, 177] on div "19-RQU-209" at bounding box center [994, 171] width 1114 height 15
click at [434, 29] on input "text" at bounding box center [464, 23] width 103 height 25
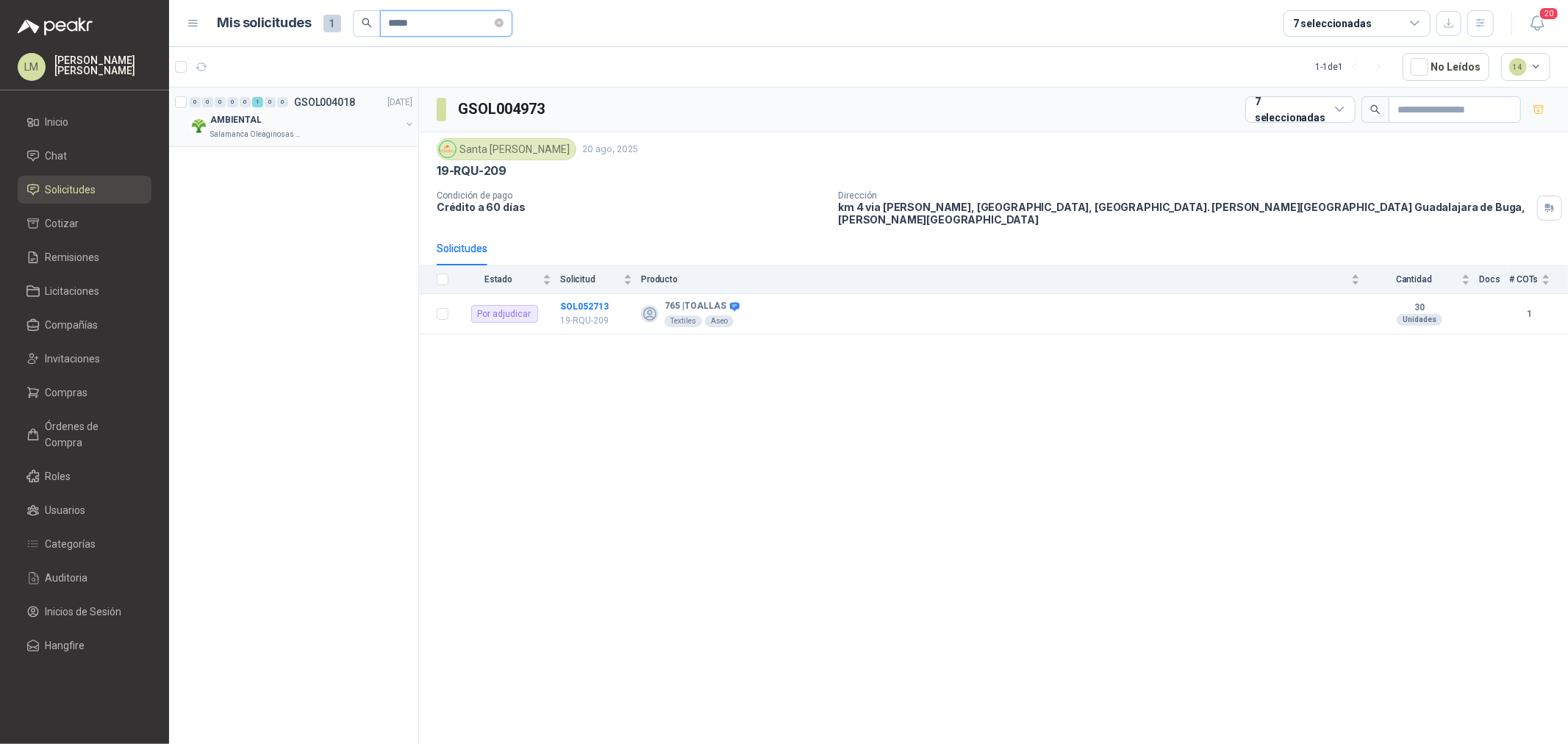
type input "*****"
click at [407, 126] on button "button" at bounding box center [409, 123] width 12 height 12
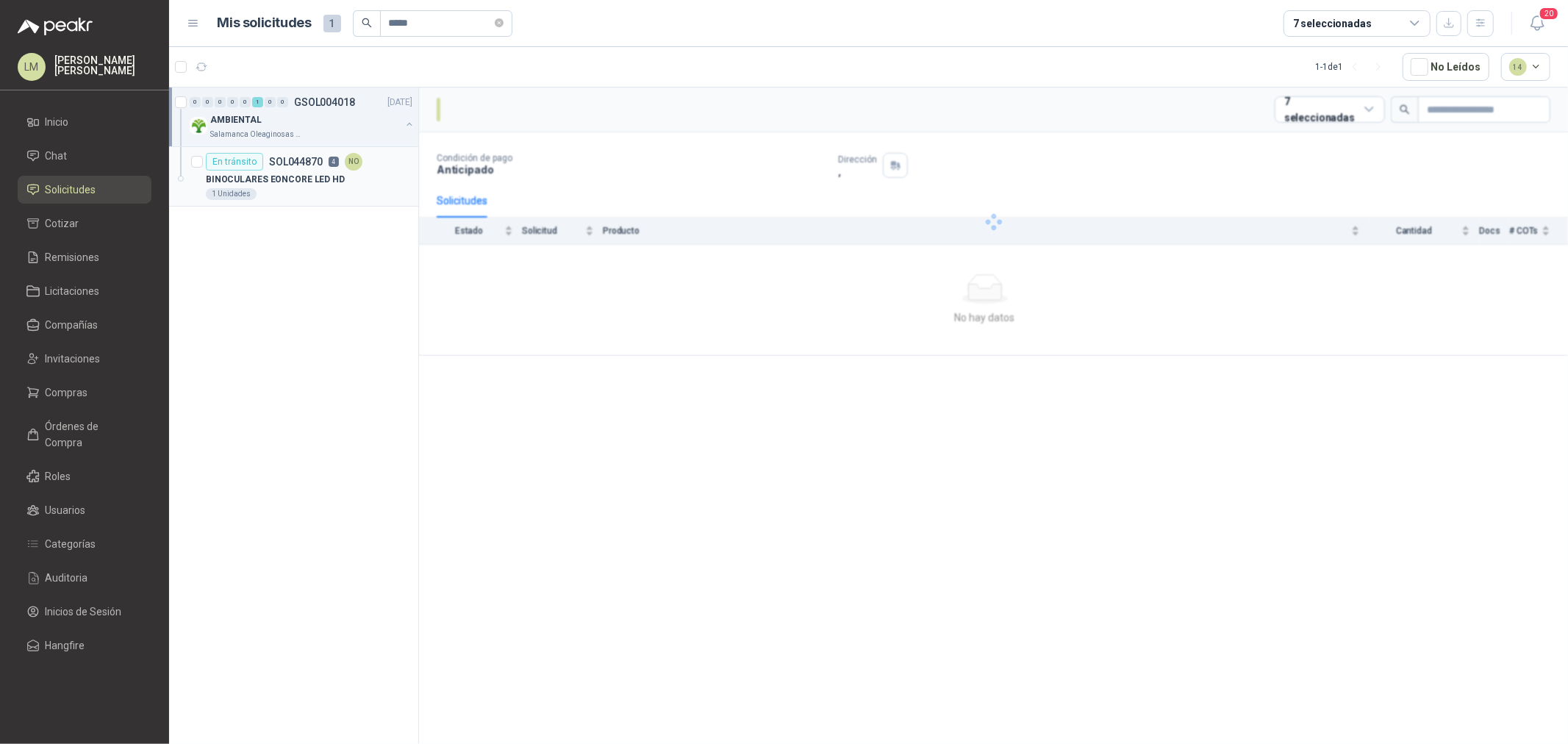
click at [299, 189] on div "1 Unidades" at bounding box center [308, 193] width 206 height 12
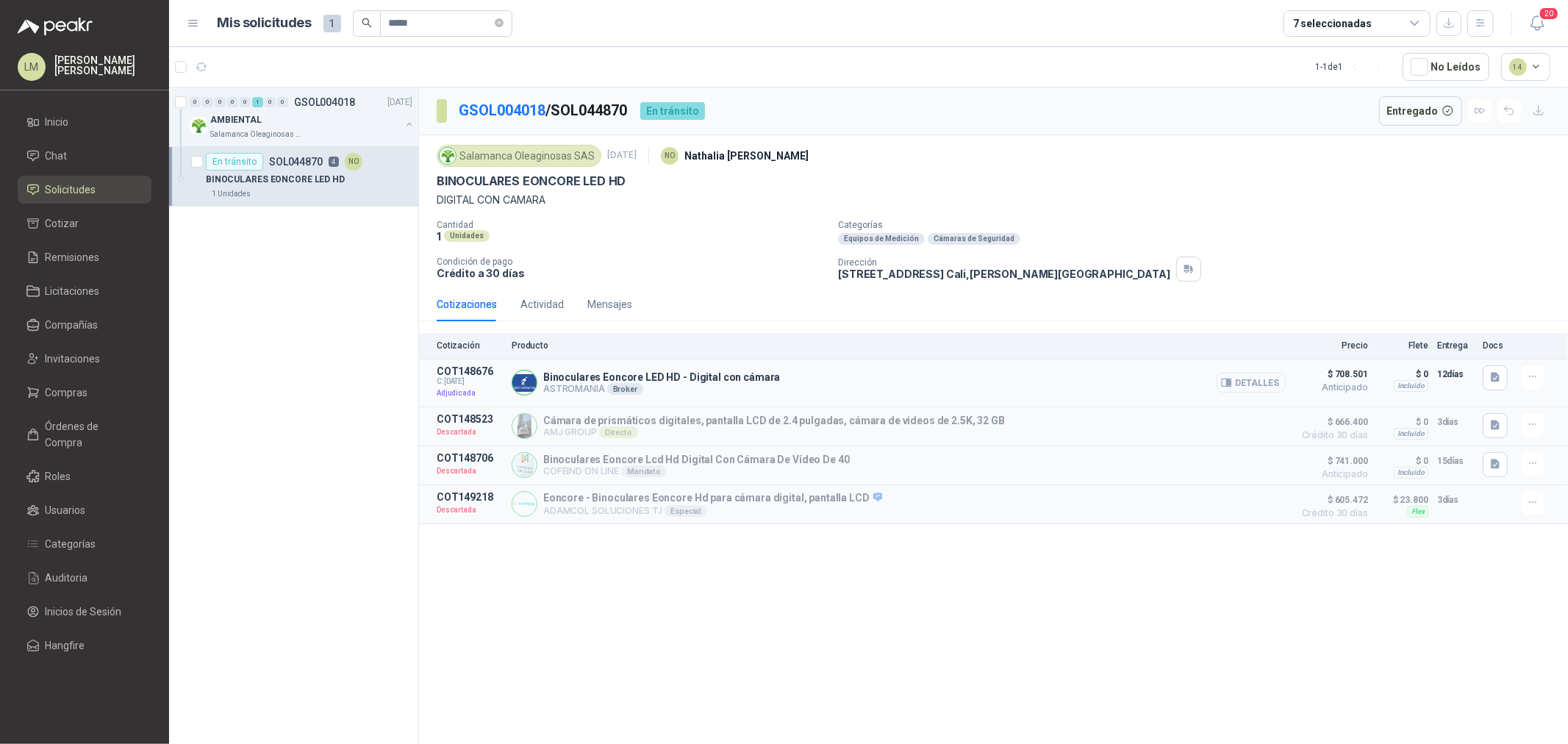
click at [1253, 388] on button "Detalles" at bounding box center [1251, 383] width 69 height 20
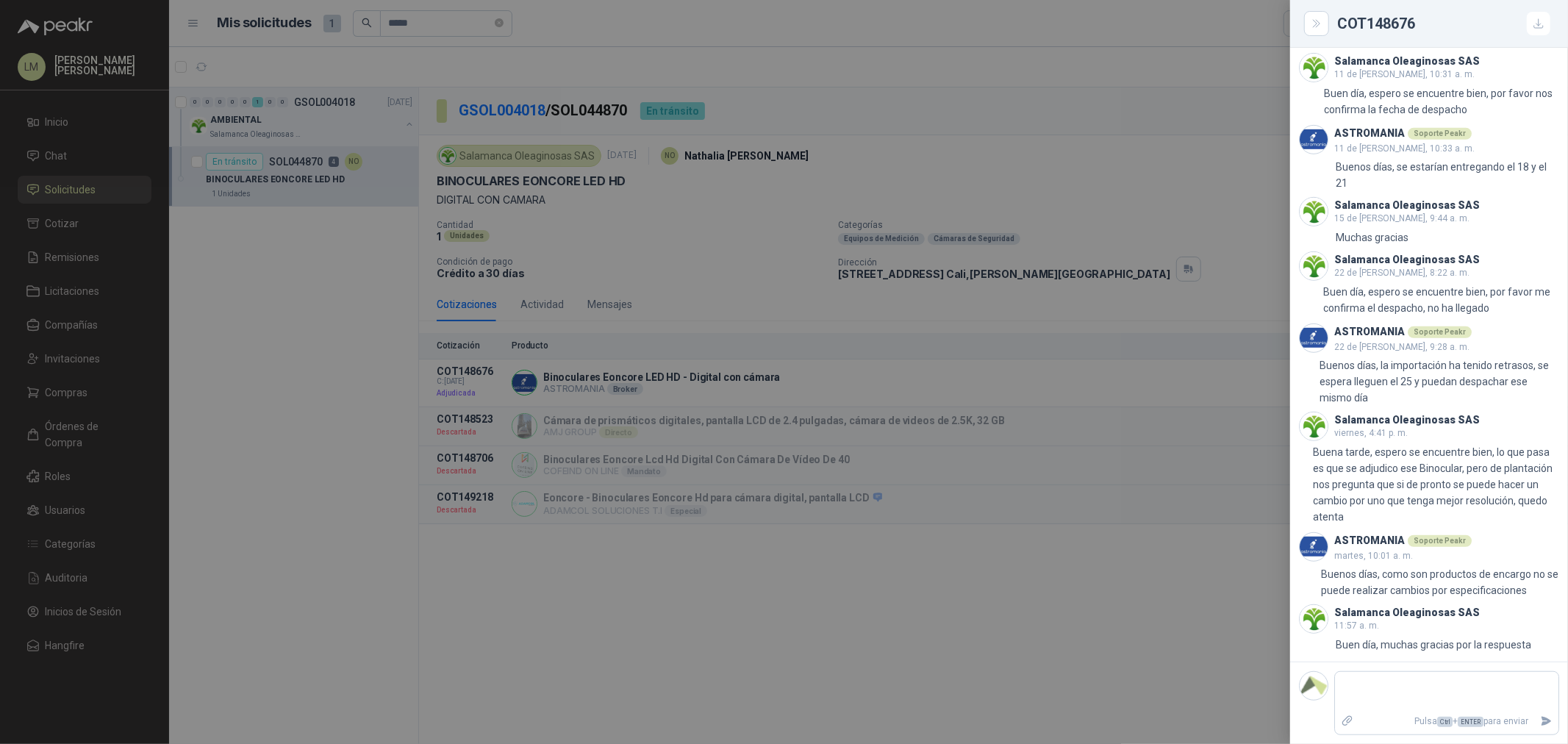
scroll to position [732, 0]
click at [864, 510] on div at bounding box center [784, 372] width 1568 height 744
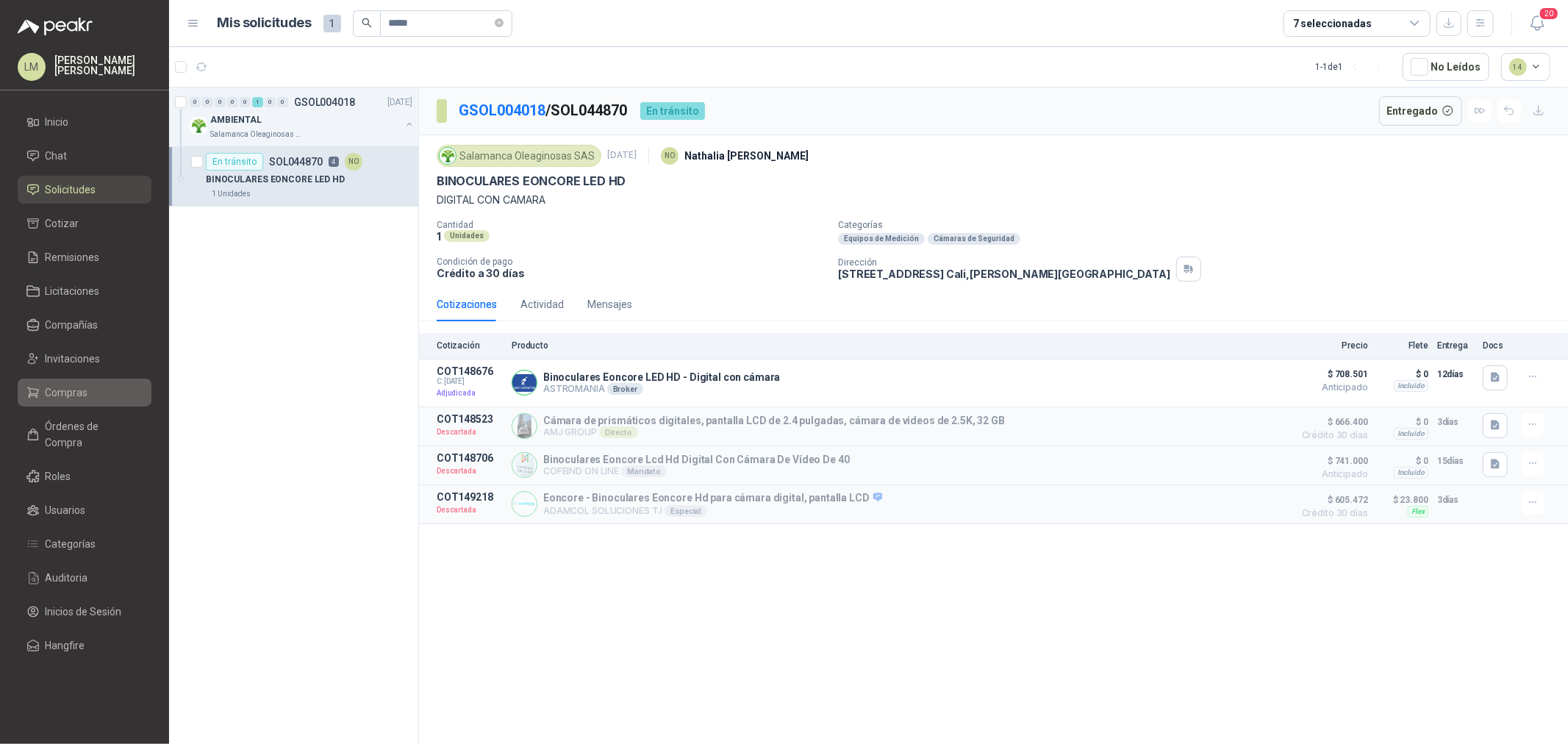
click at [54, 384] on span "Compras" at bounding box center [67, 392] width 43 height 16
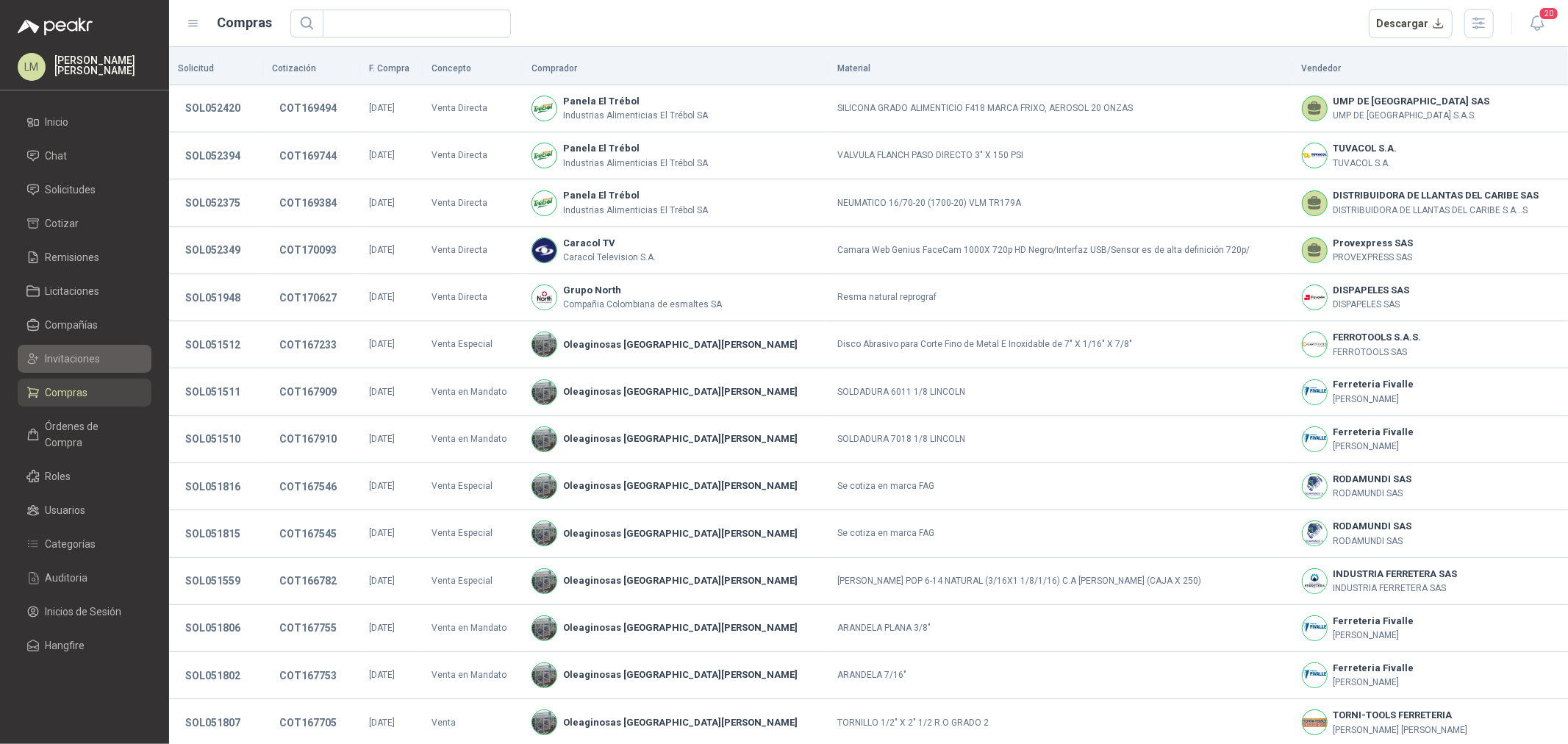
click at [64, 366] on span "Invitaciones" at bounding box center [73, 358] width 55 height 16
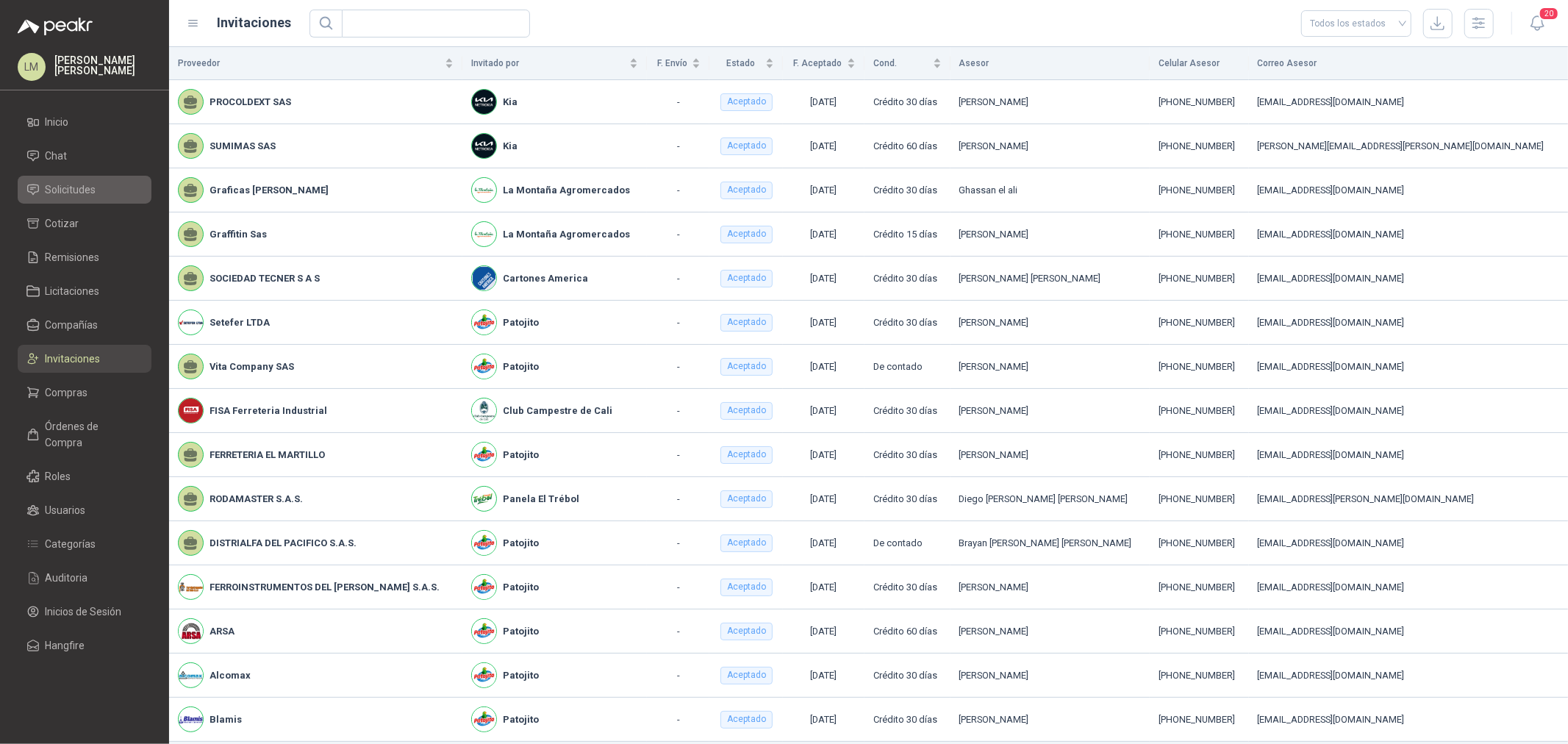
click at [74, 202] on link "Solicitudes" at bounding box center [84, 189] width 134 height 28
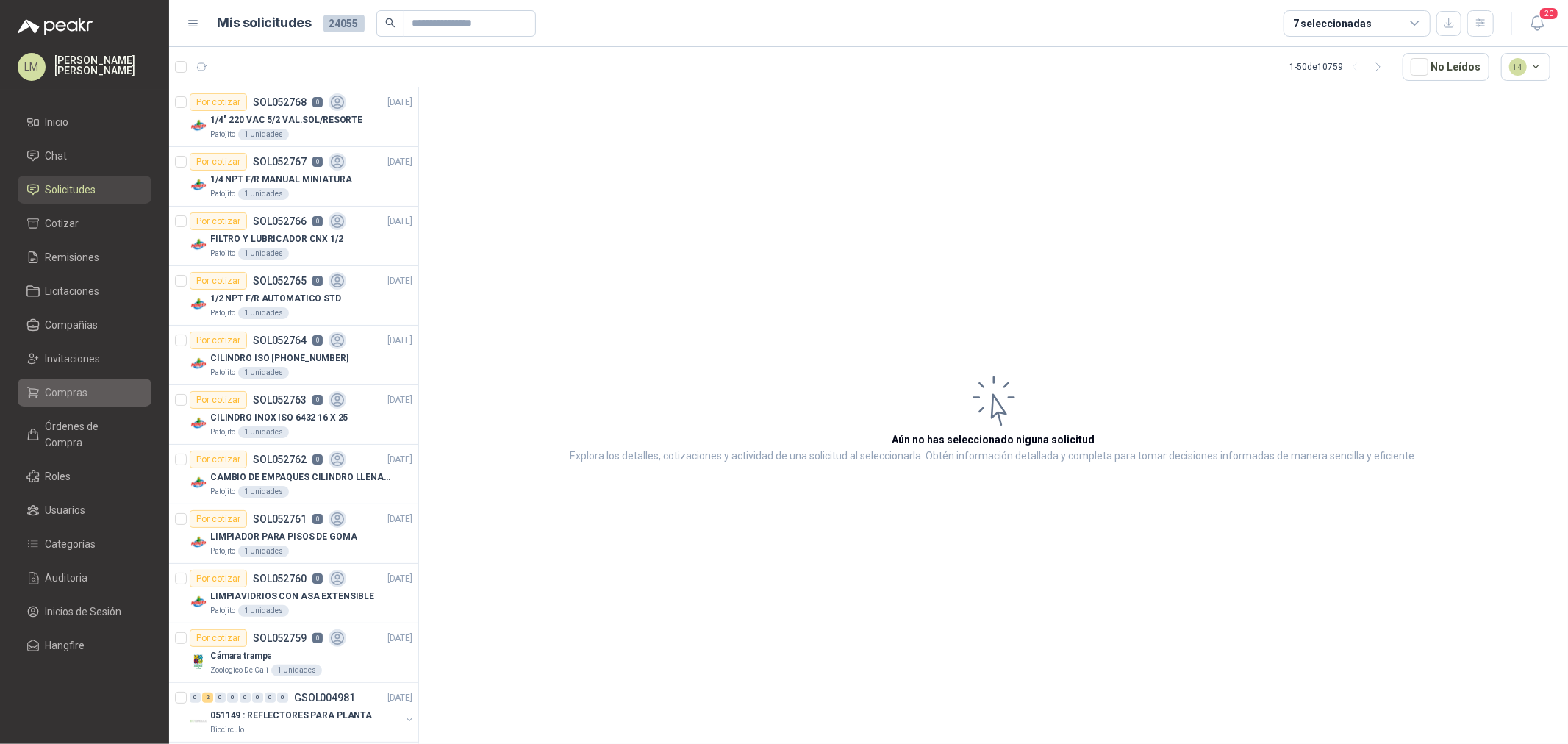
click at [84, 387] on span "Compras" at bounding box center [67, 392] width 43 height 16
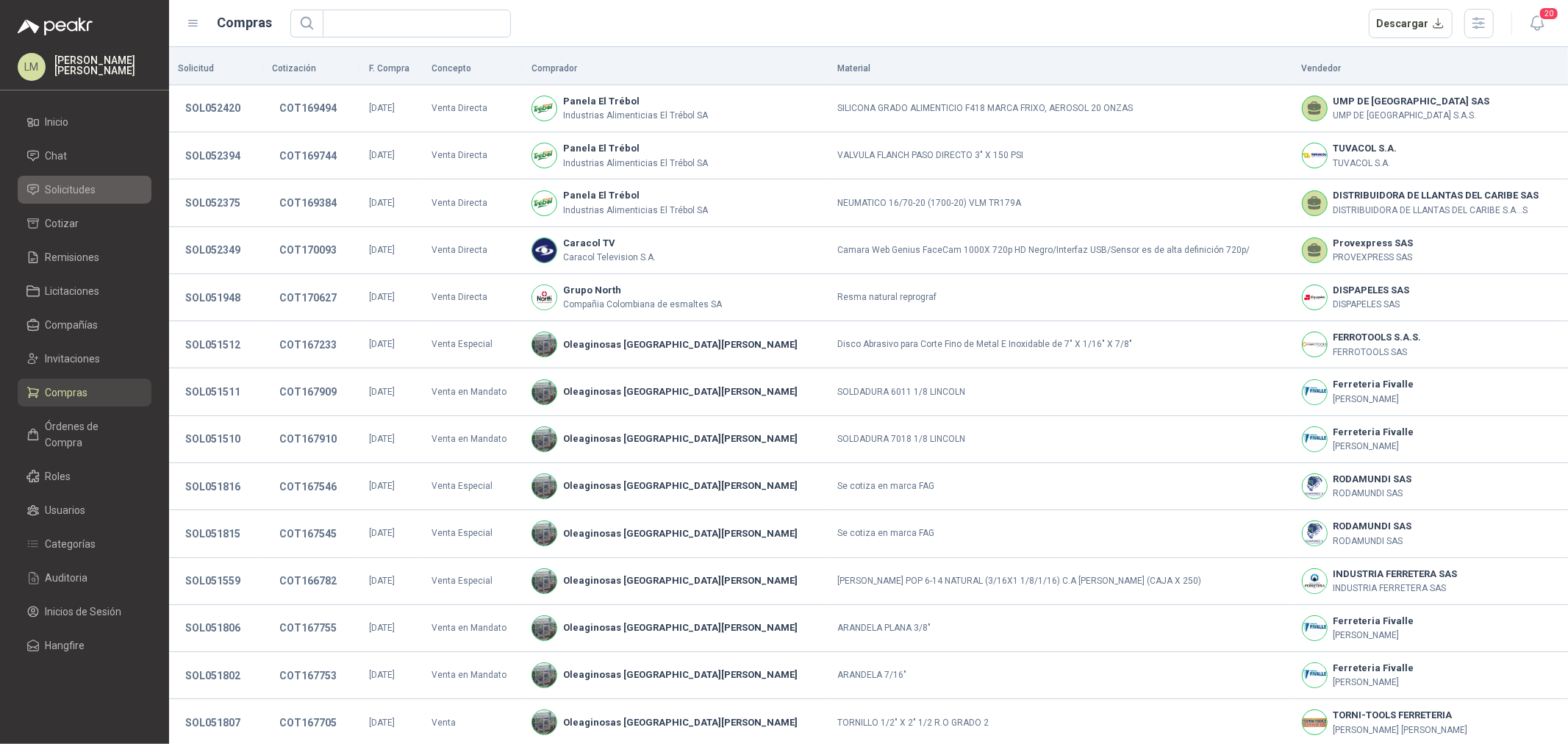
click at [81, 189] on span "Solicitudes" at bounding box center [71, 189] width 51 height 16
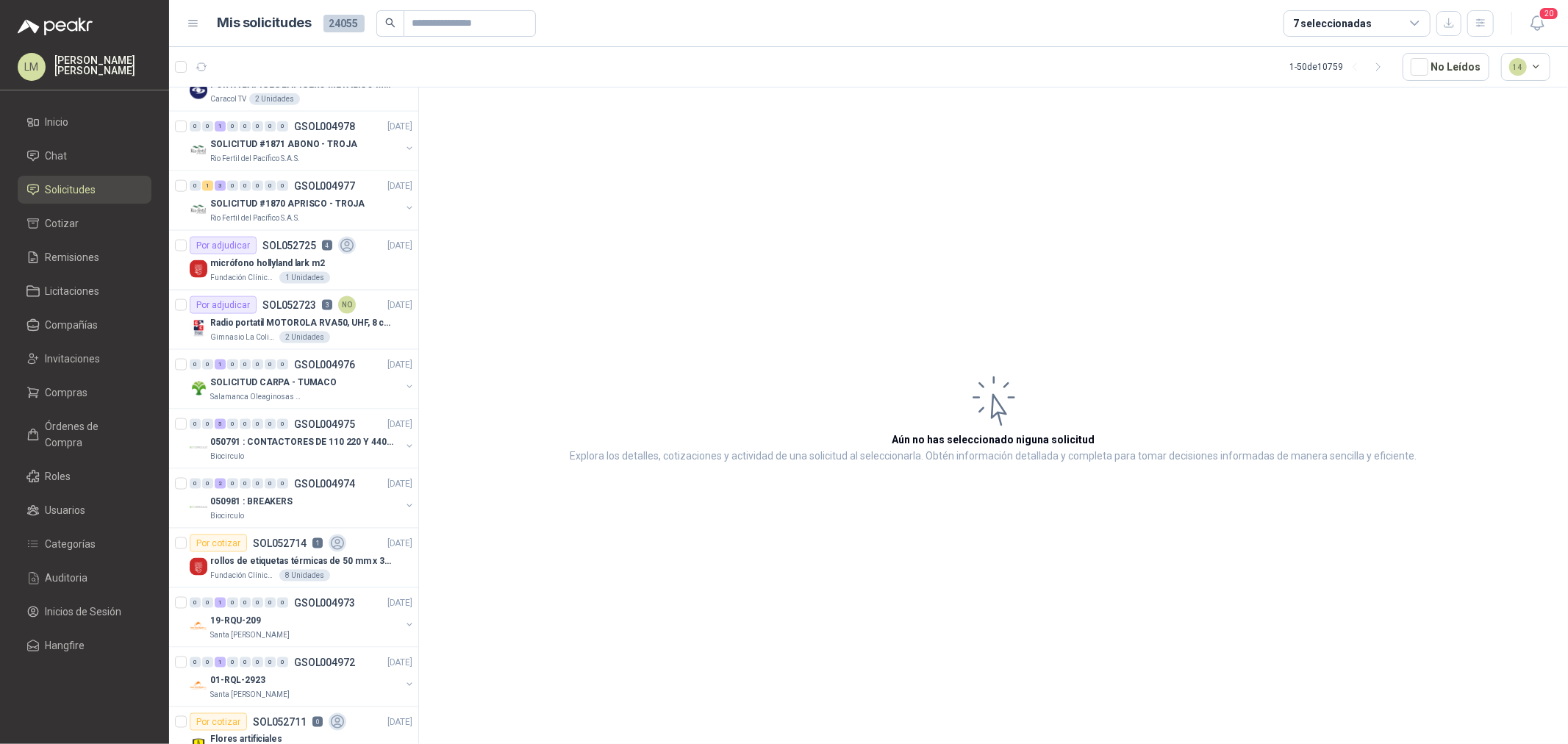
scroll to position [1716, 0]
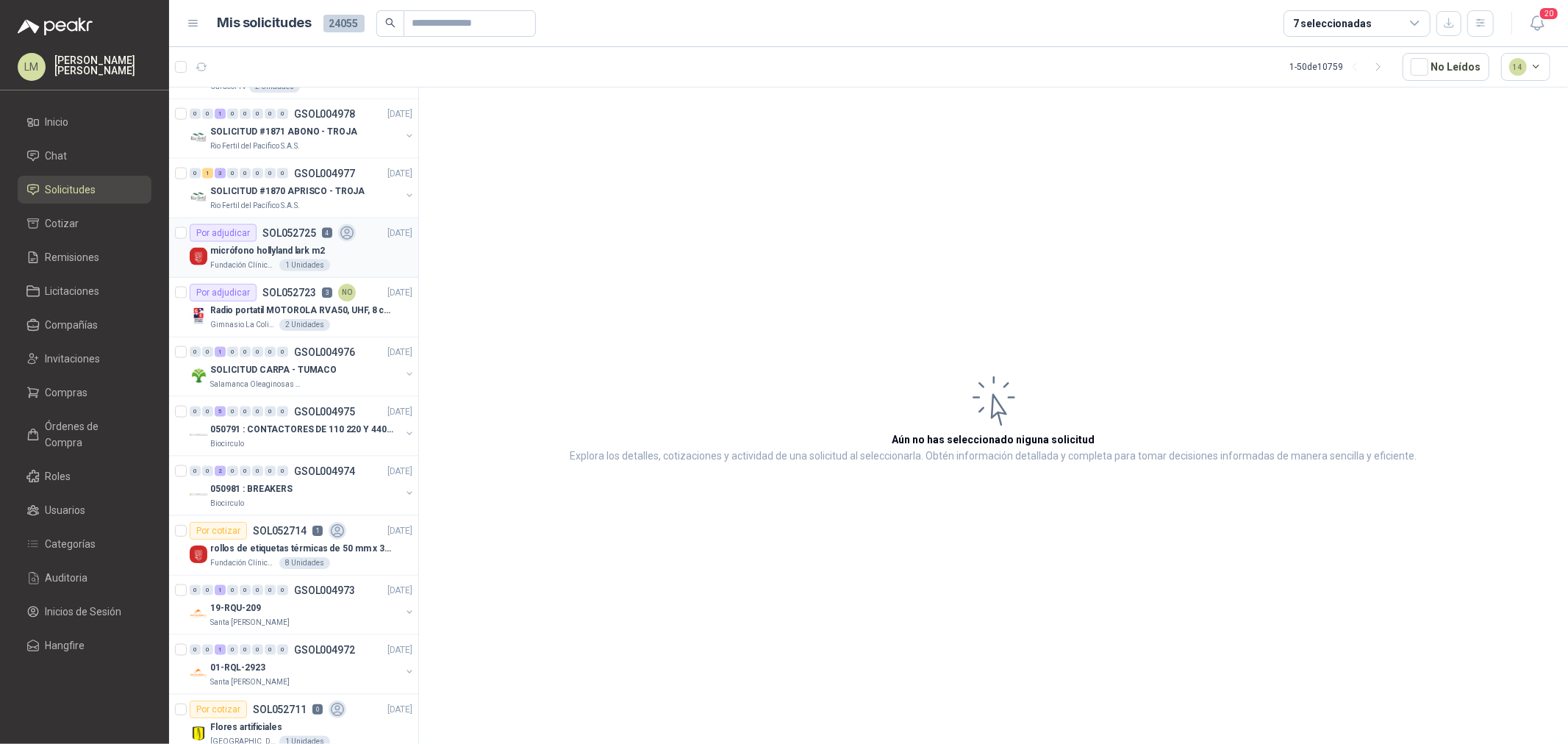
click at [265, 249] on p "micrófono hollyland lark m2" at bounding box center [268, 251] width 115 height 14
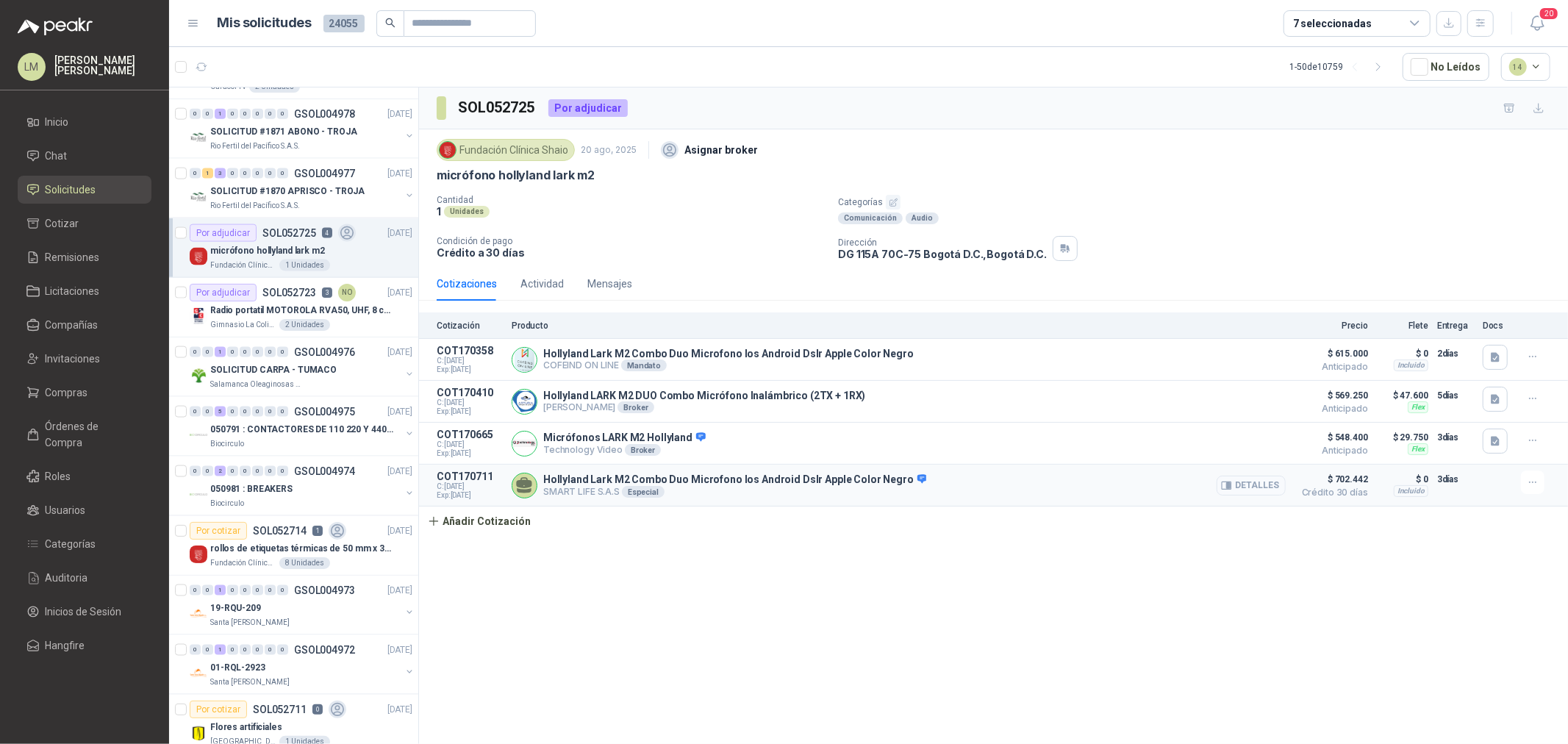
click at [1231, 494] on button "Detalles" at bounding box center [1251, 486] width 69 height 20
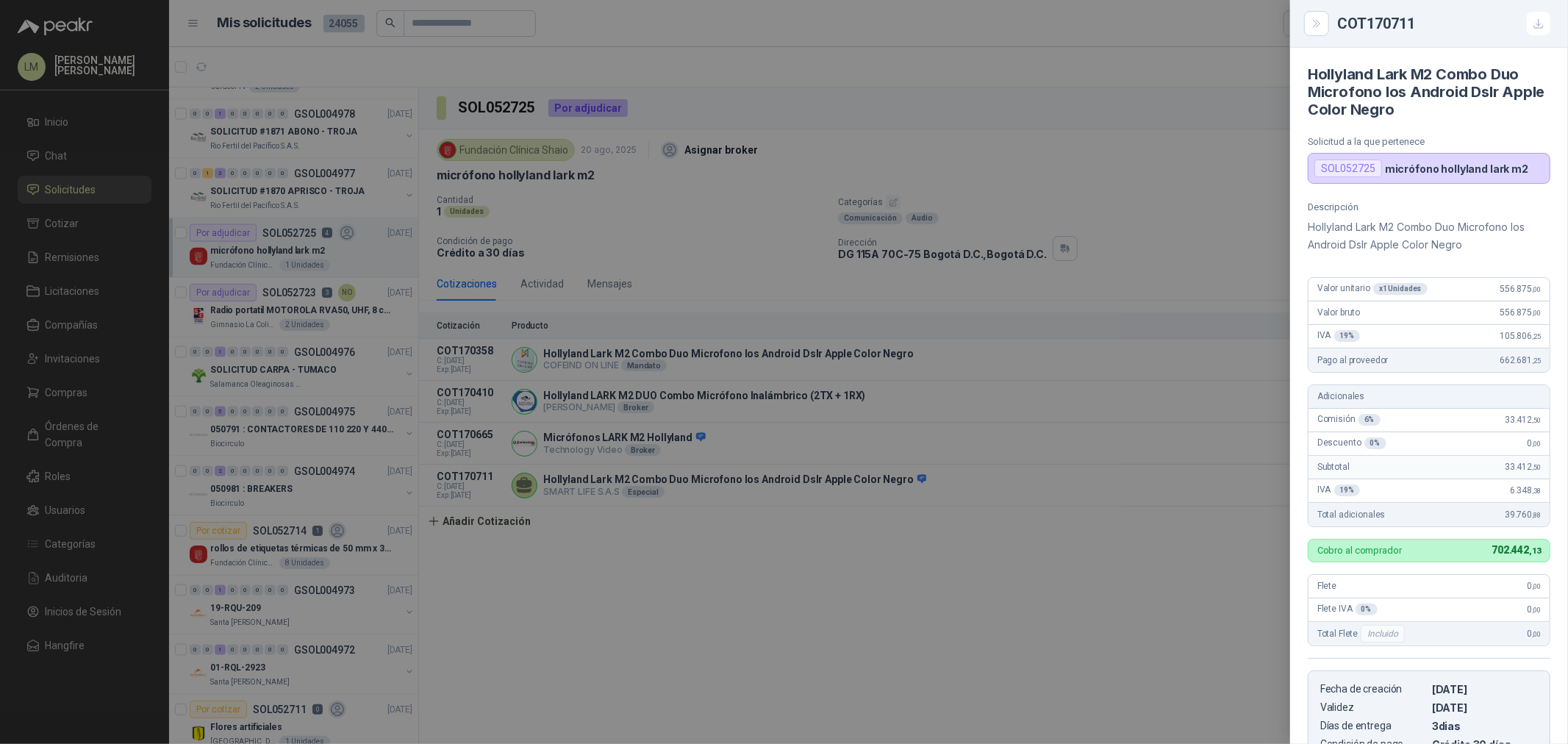
click at [894, 532] on div at bounding box center [784, 372] width 1568 height 744
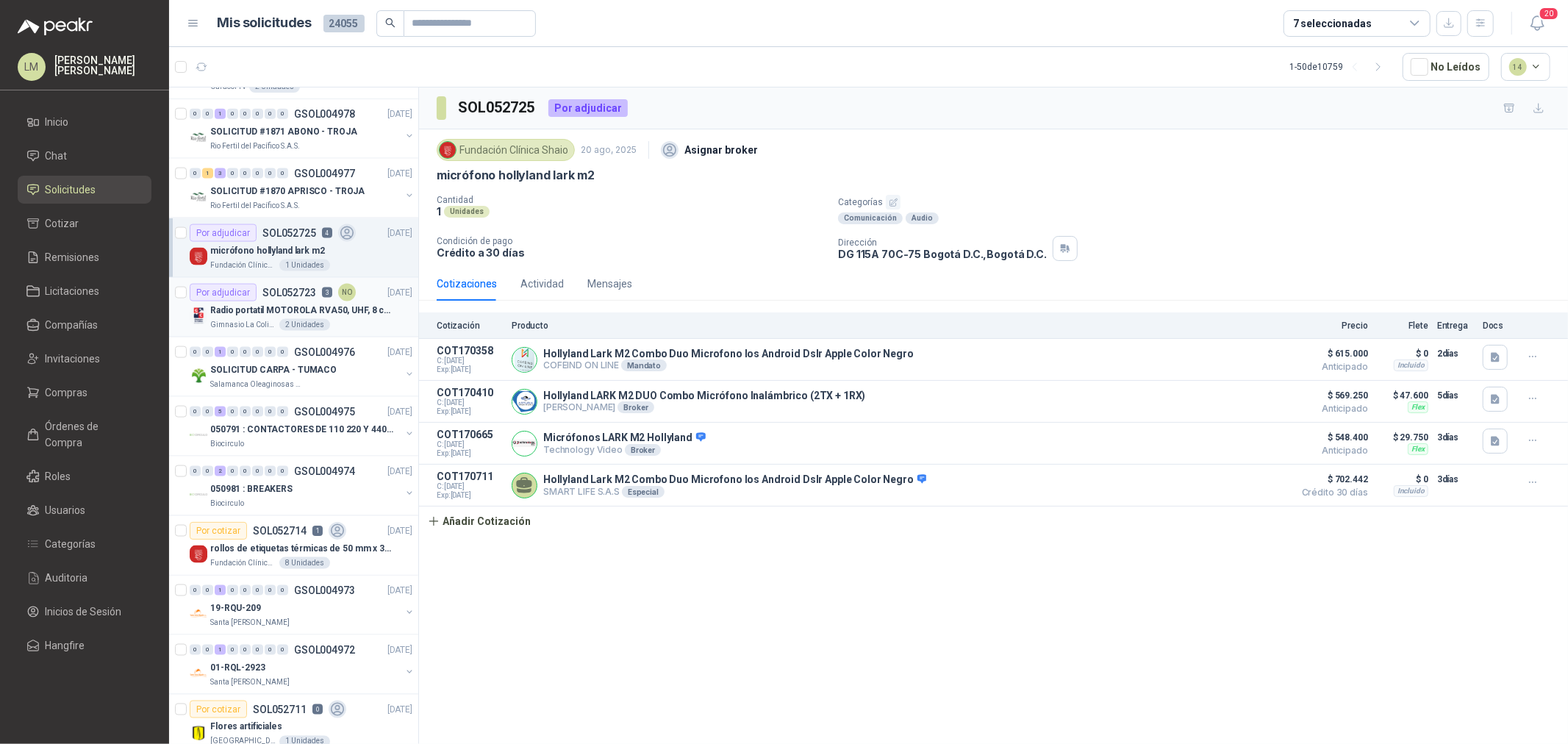
click at [251, 312] on p "Radio portatil MOTOROLA RVA50, UHF, 8 canales, 500MW" at bounding box center [301, 311] width 183 height 14
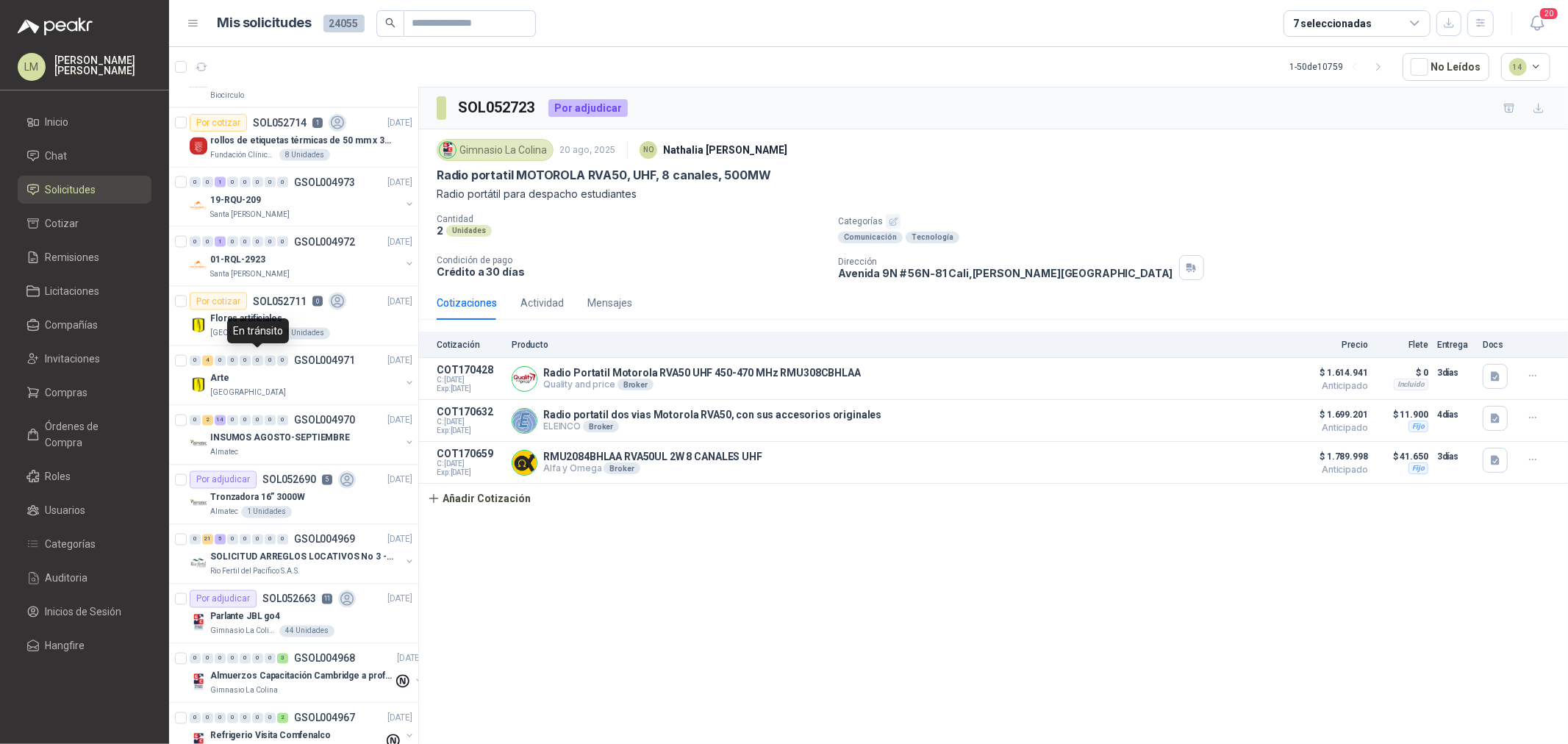
scroll to position [2207, 0]
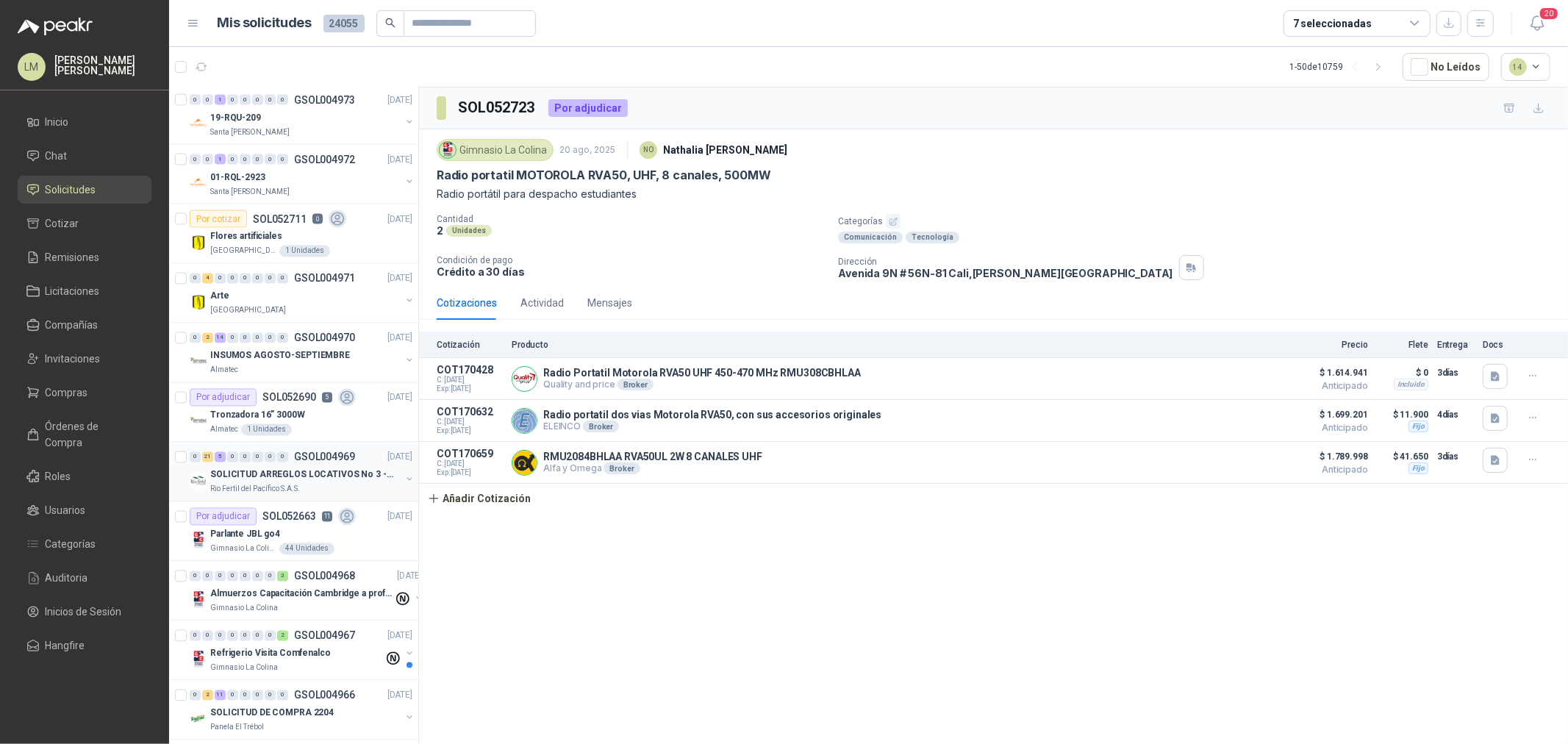
click at [288, 480] on p "SOLICITUD ARREGLOS LOCATIVOS No 3 - PICHINDE" at bounding box center [301, 476] width 183 height 14
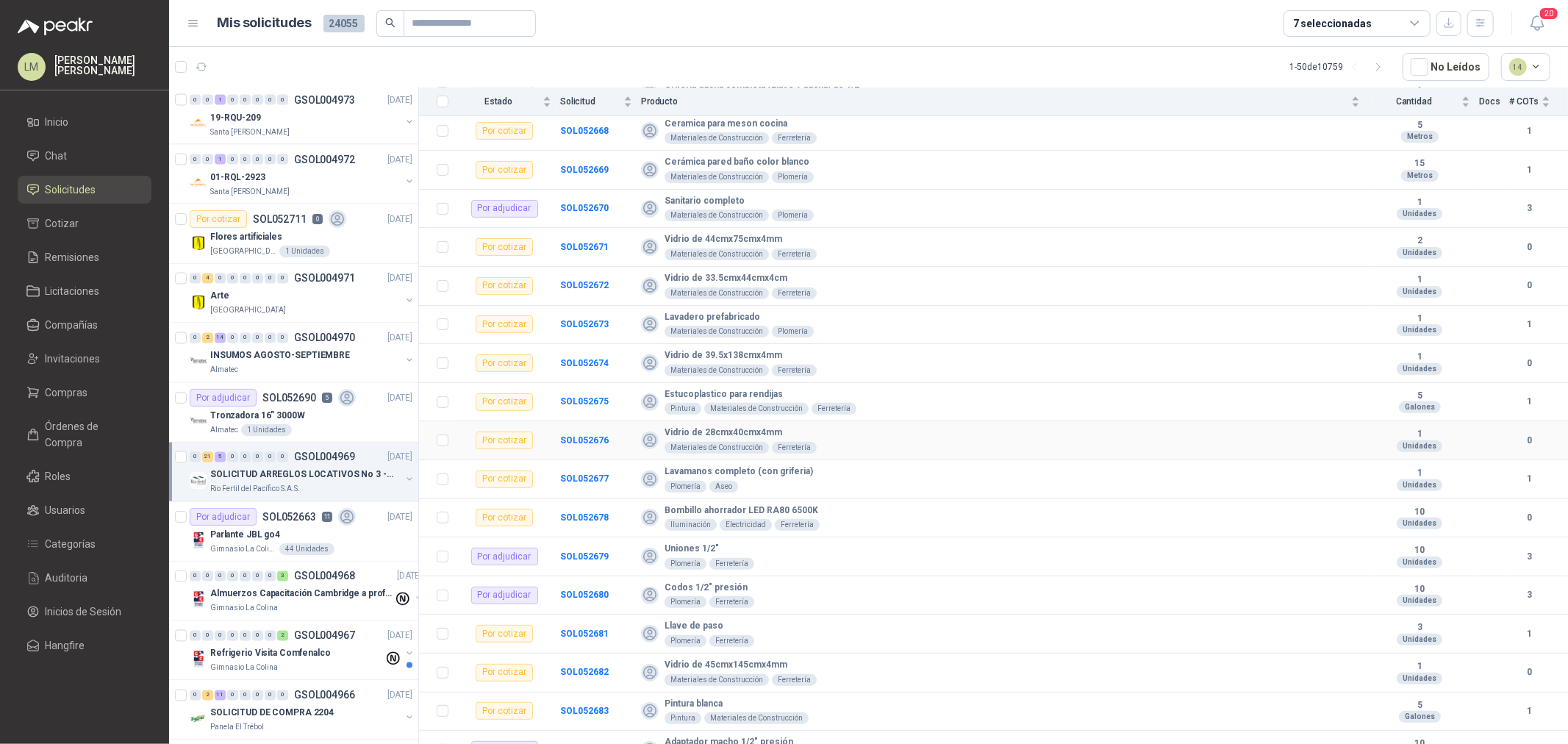
scroll to position [542, 0]
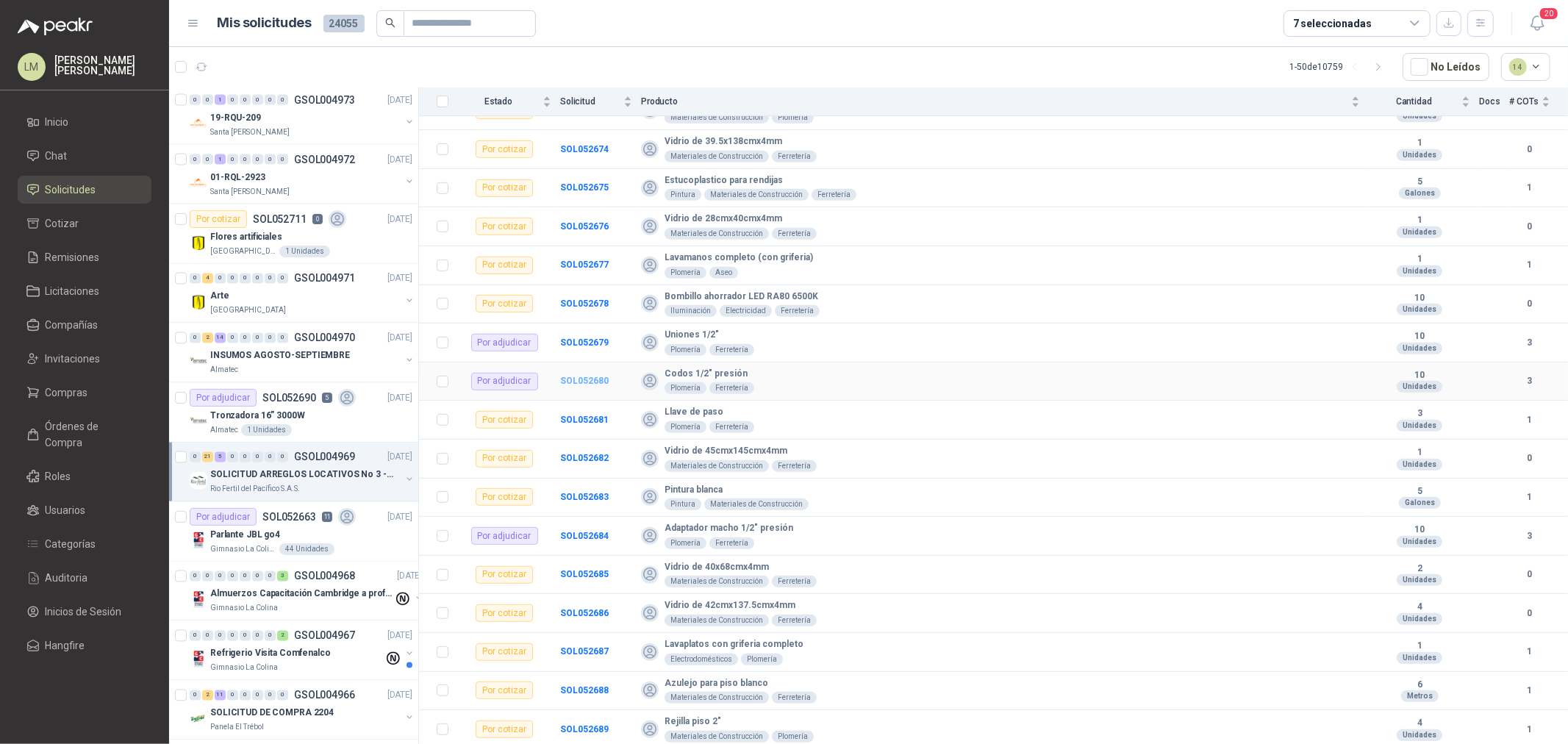
click at [597, 377] on b "SOL052680" at bounding box center [584, 380] width 48 height 10
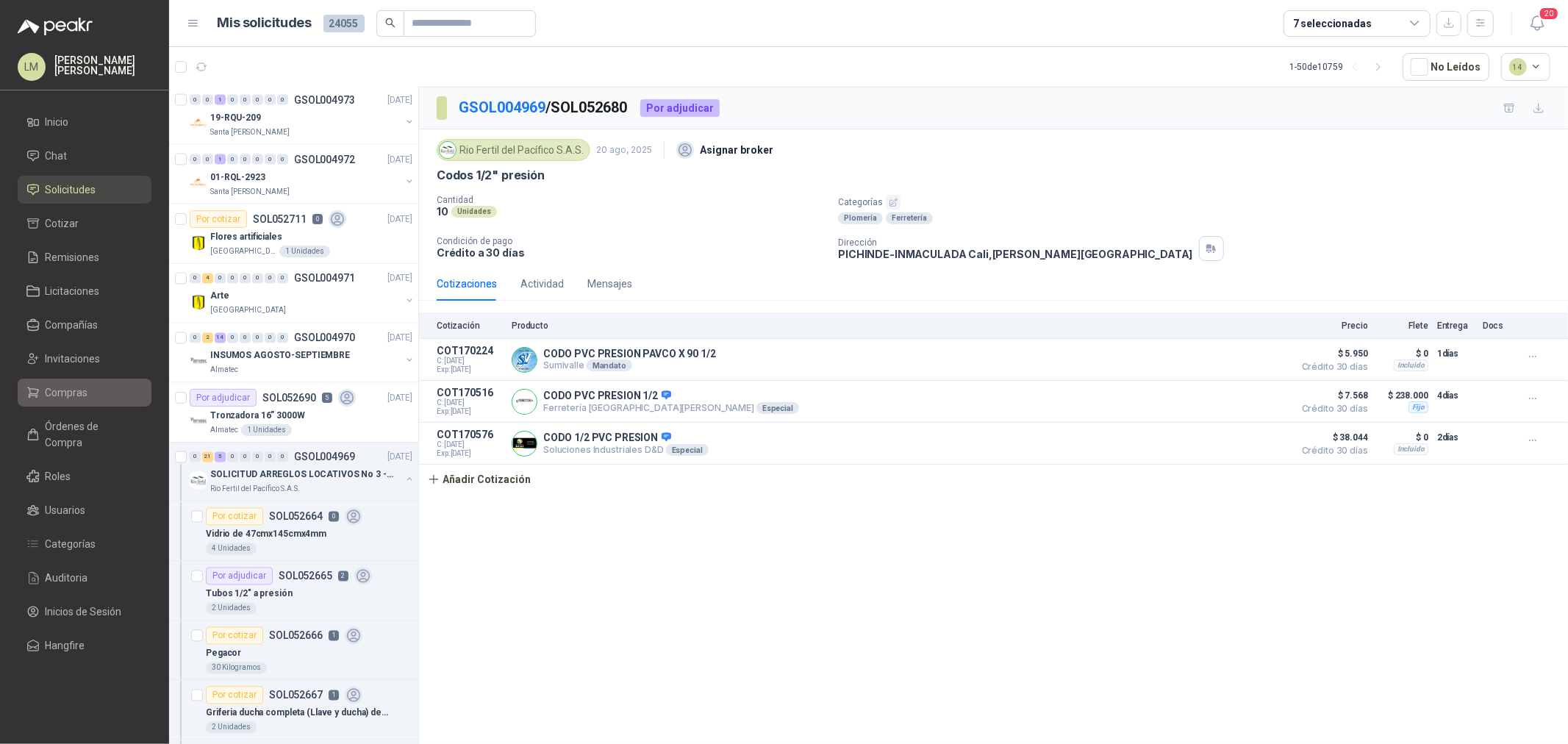
click at [61, 401] on link "Compras" at bounding box center [84, 393] width 134 height 28
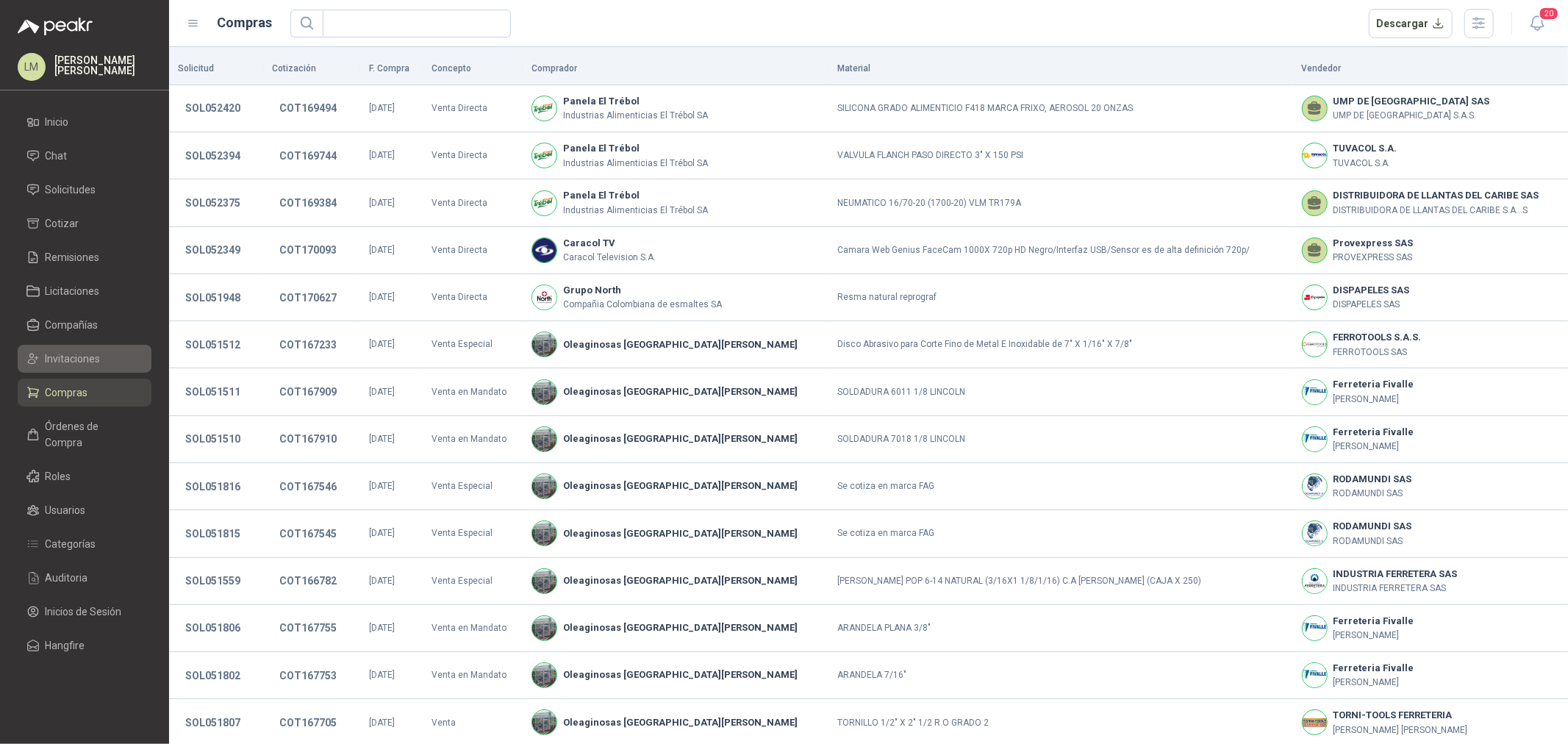
click at [75, 359] on span "Invitaciones" at bounding box center [73, 358] width 55 height 16
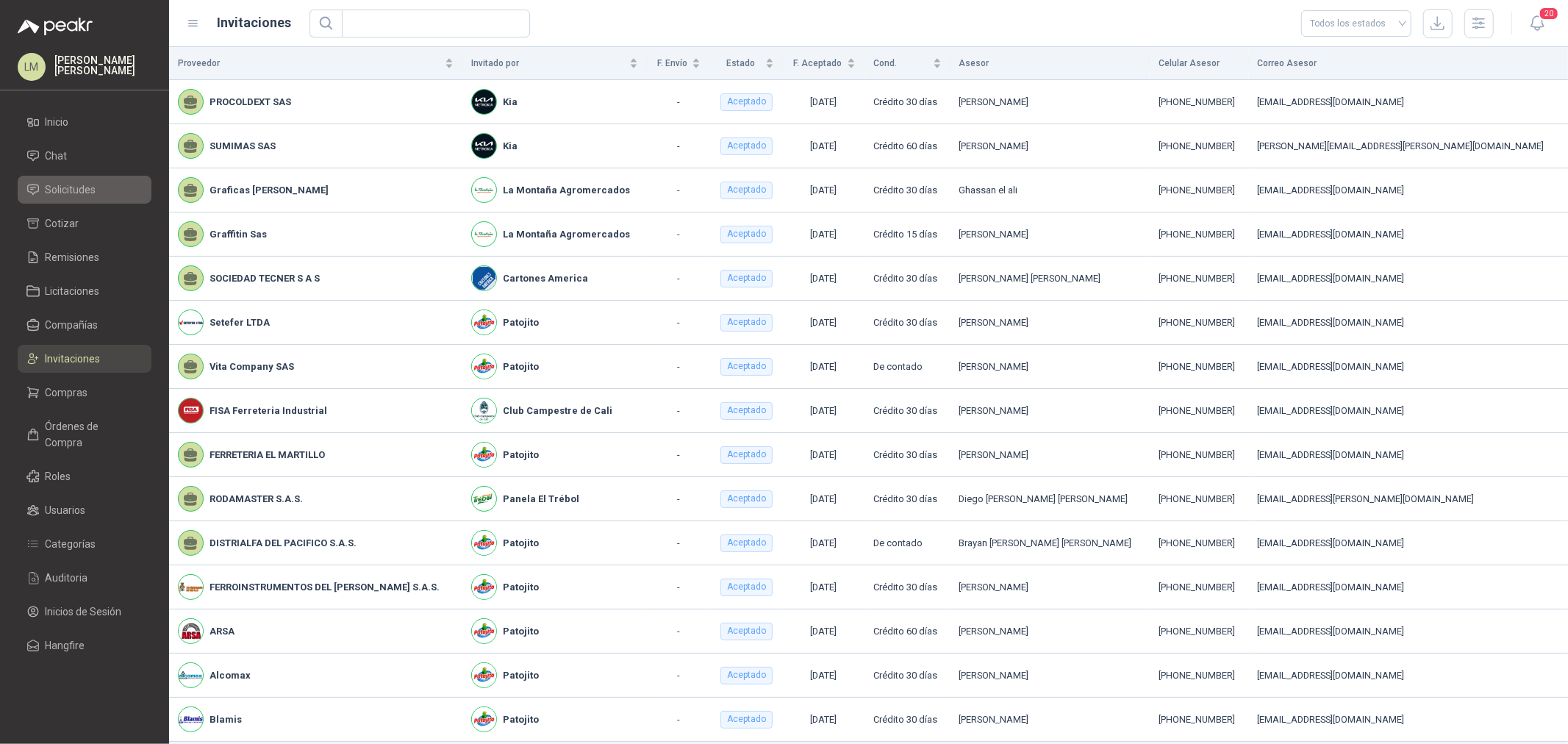
click at [59, 189] on span "Solicitudes" at bounding box center [71, 189] width 51 height 16
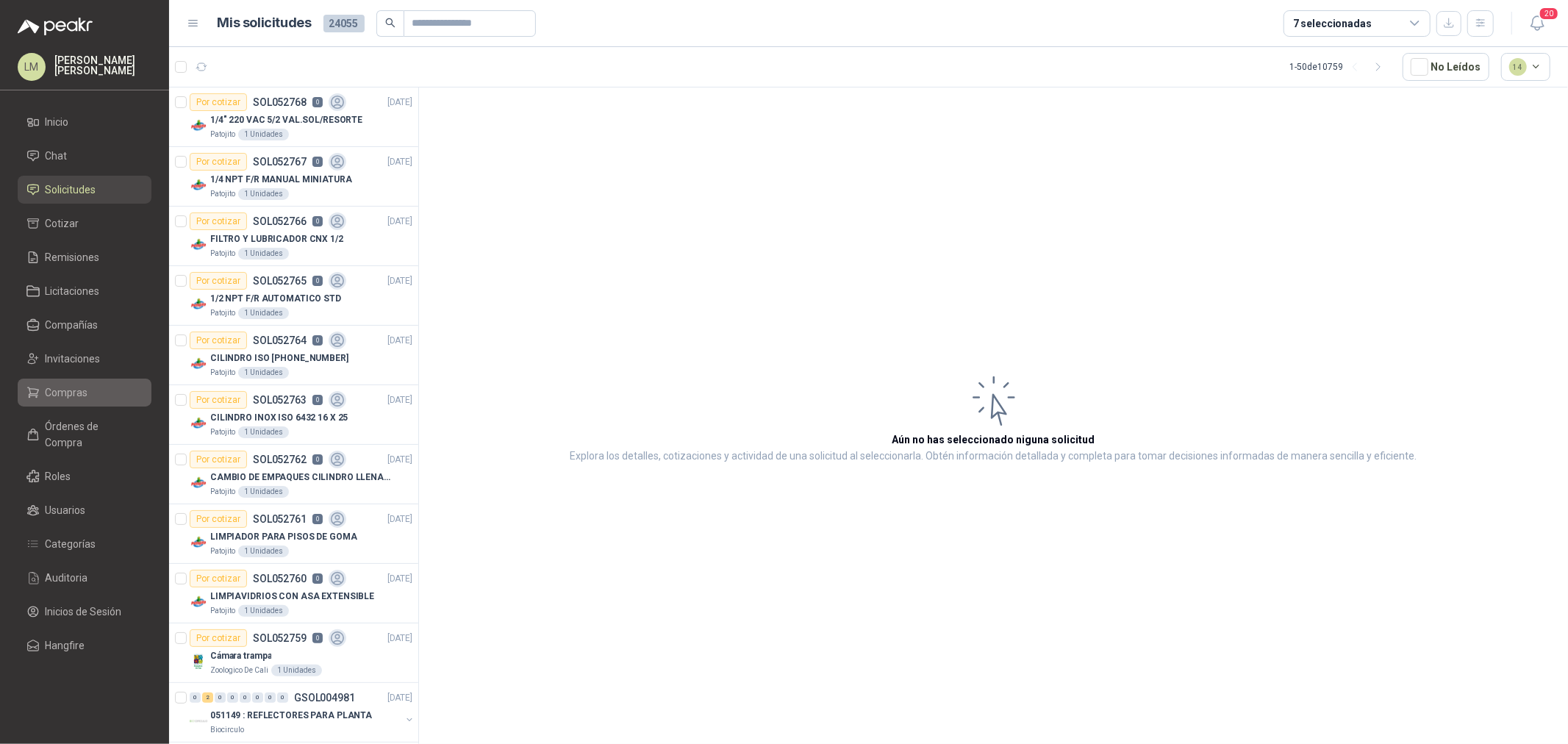
click at [57, 403] on link "Compras" at bounding box center [84, 393] width 134 height 28
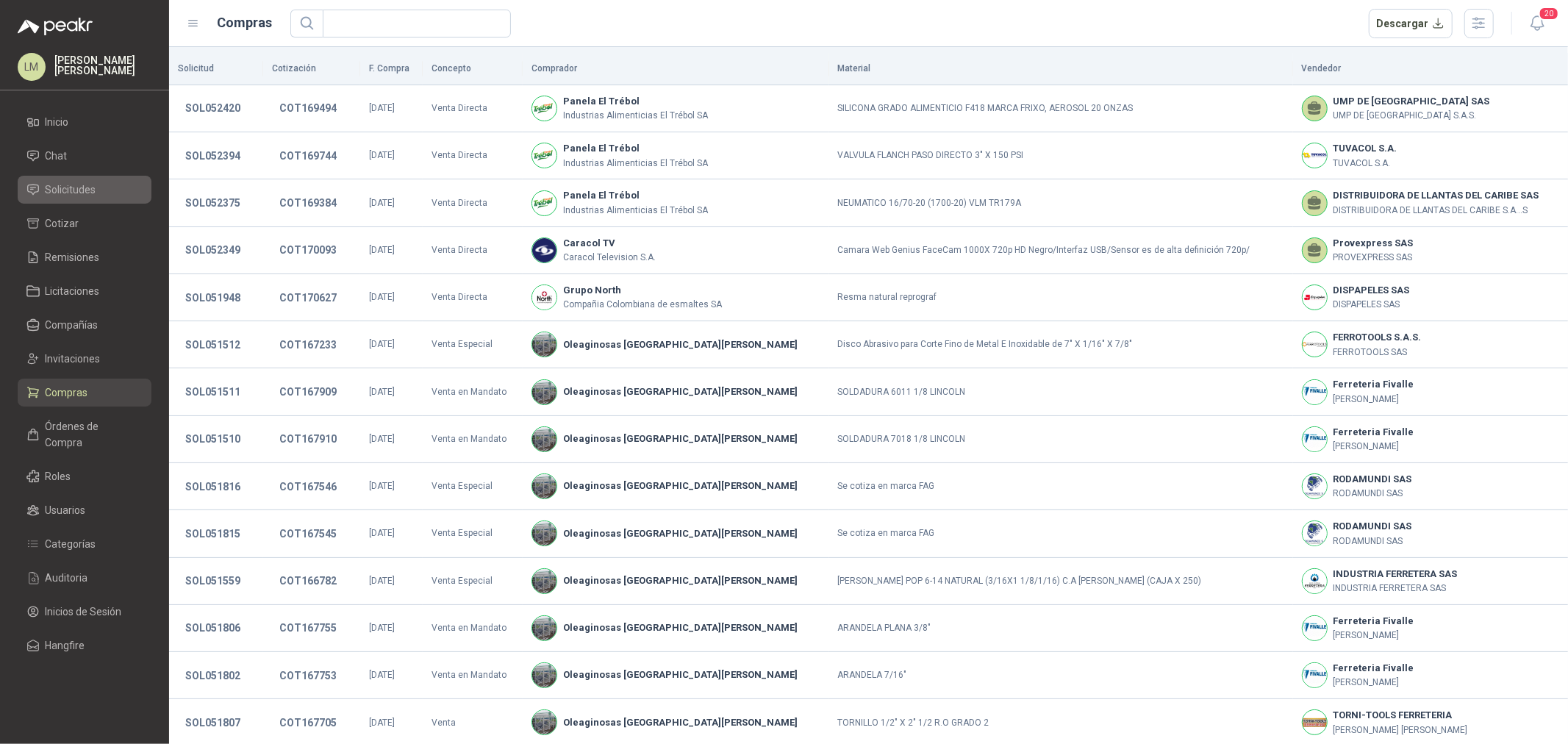
click at [71, 180] on link "Solicitudes" at bounding box center [84, 189] width 134 height 28
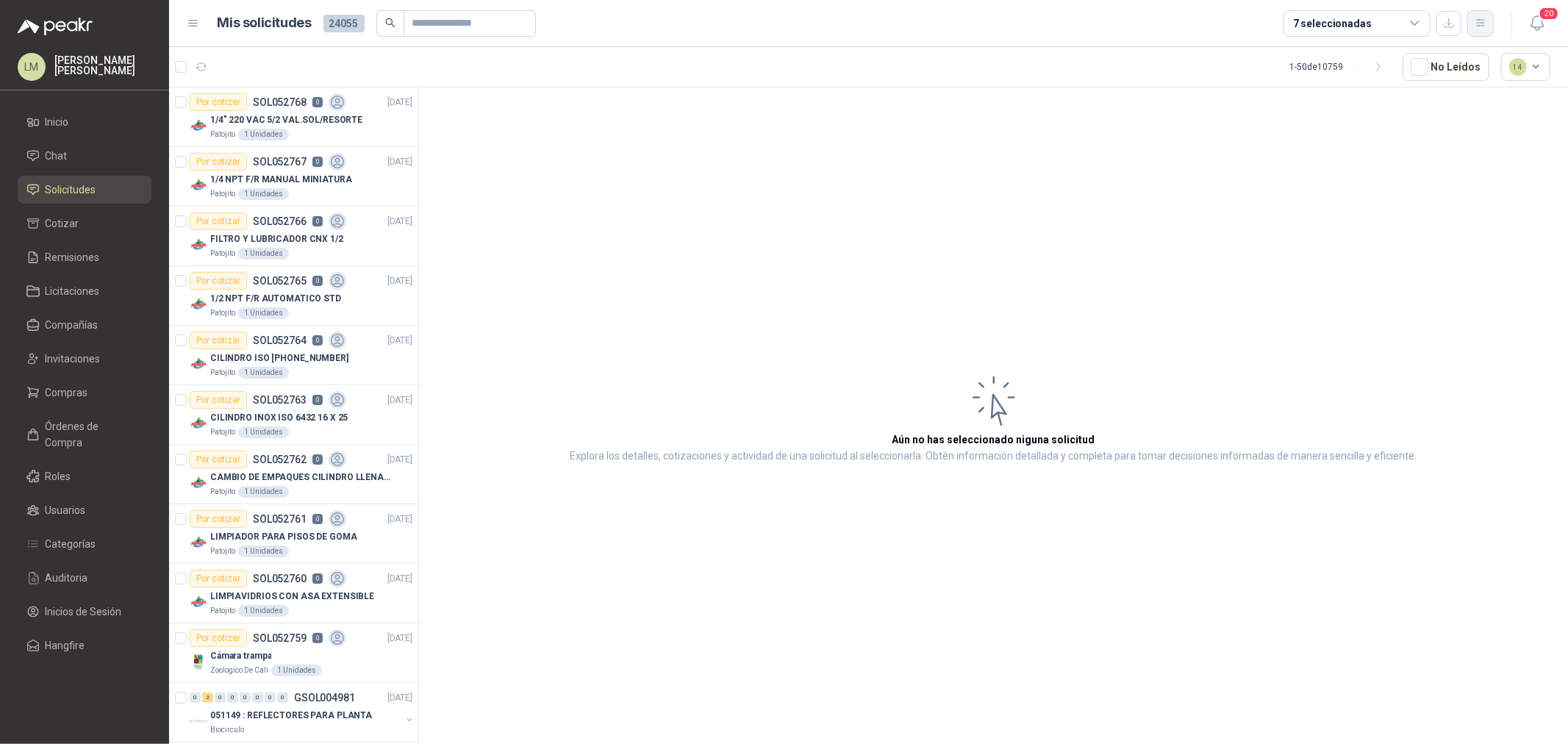
click at [1487, 15] on button "button" at bounding box center [1481, 23] width 27 height 27
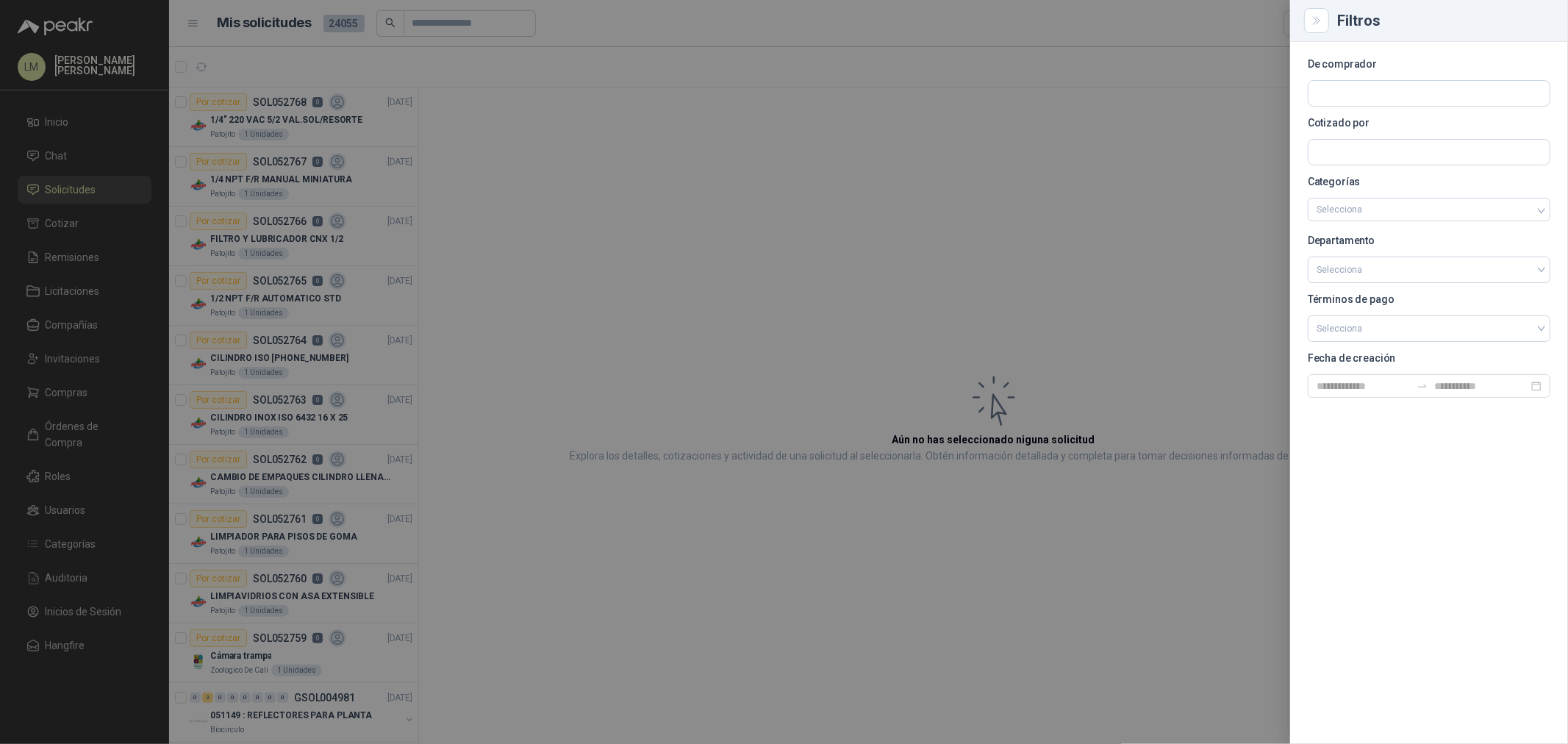
click at [1353, 109] on section "De comprador Cotizado por Categorías Selecciona Departamento Selecciona Término…" at bounding box center [1429, 229] width 242 height 338
click at [1353, 100] on input "text" at bounding box center [1429, 93] width 242 height 25
type input "****"
click at [1354, 130] on span "Fundación Bennett -" at bounding box center [1391, 133] width 97 height 8
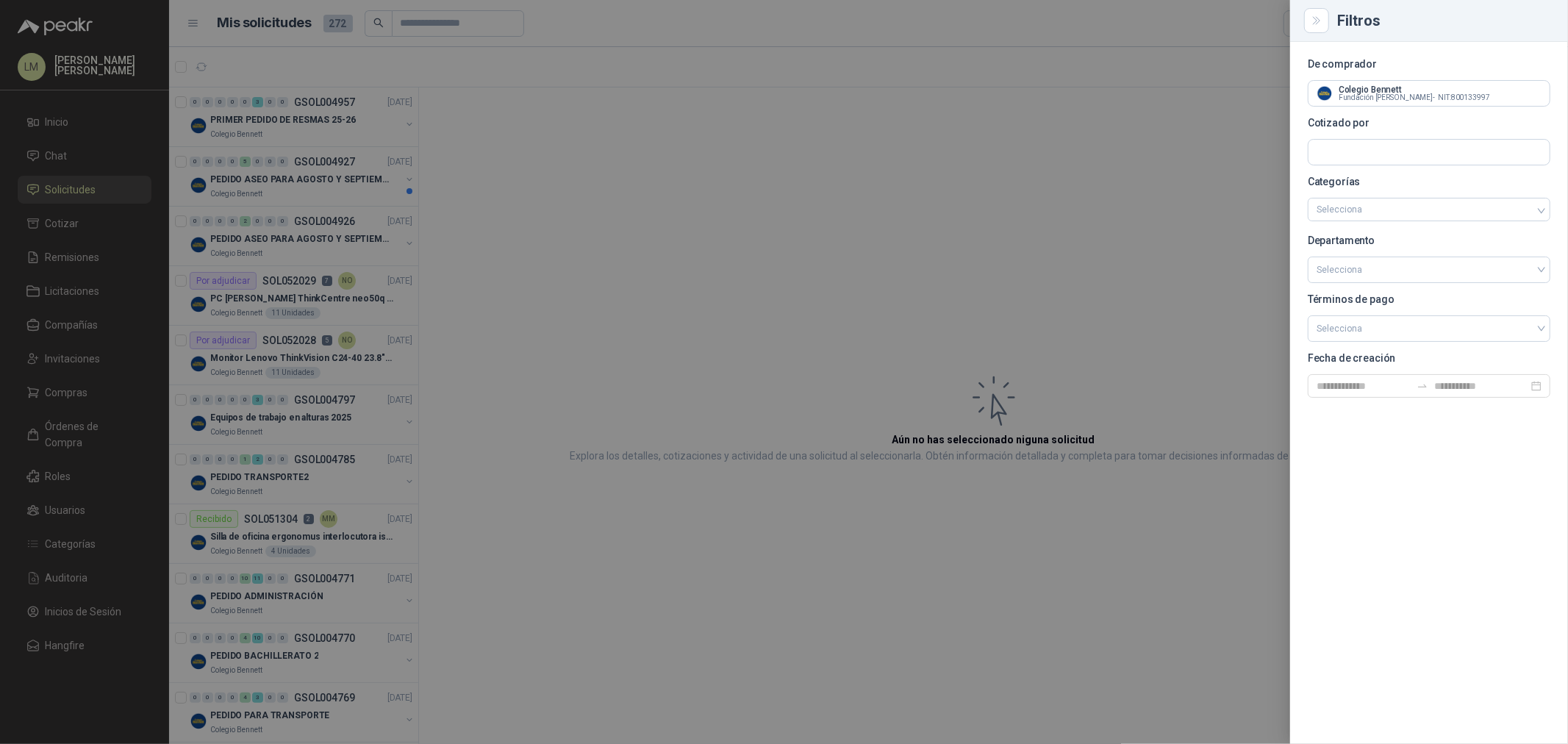
click at [570, 191] on div at bounding box center [784, 372] width 1568 height 744
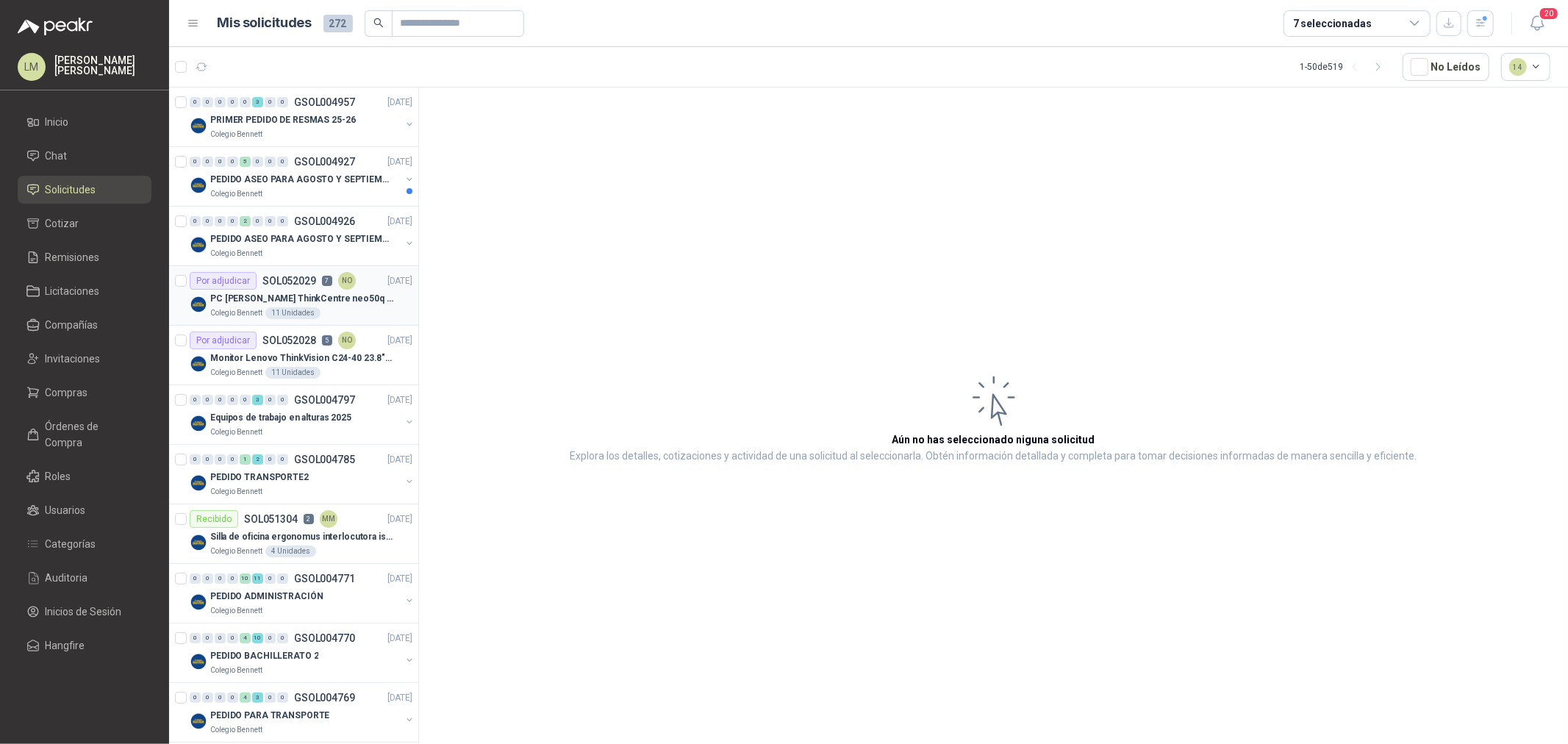
click at [272, 304] on p "PC Lenovo ThinkCentre neo50q Gen 4 Core i5 16Gb 512Gb SSD Win 11 Pro 3YW Con Te…" at bounding box center [301, 299] width 183 height 14
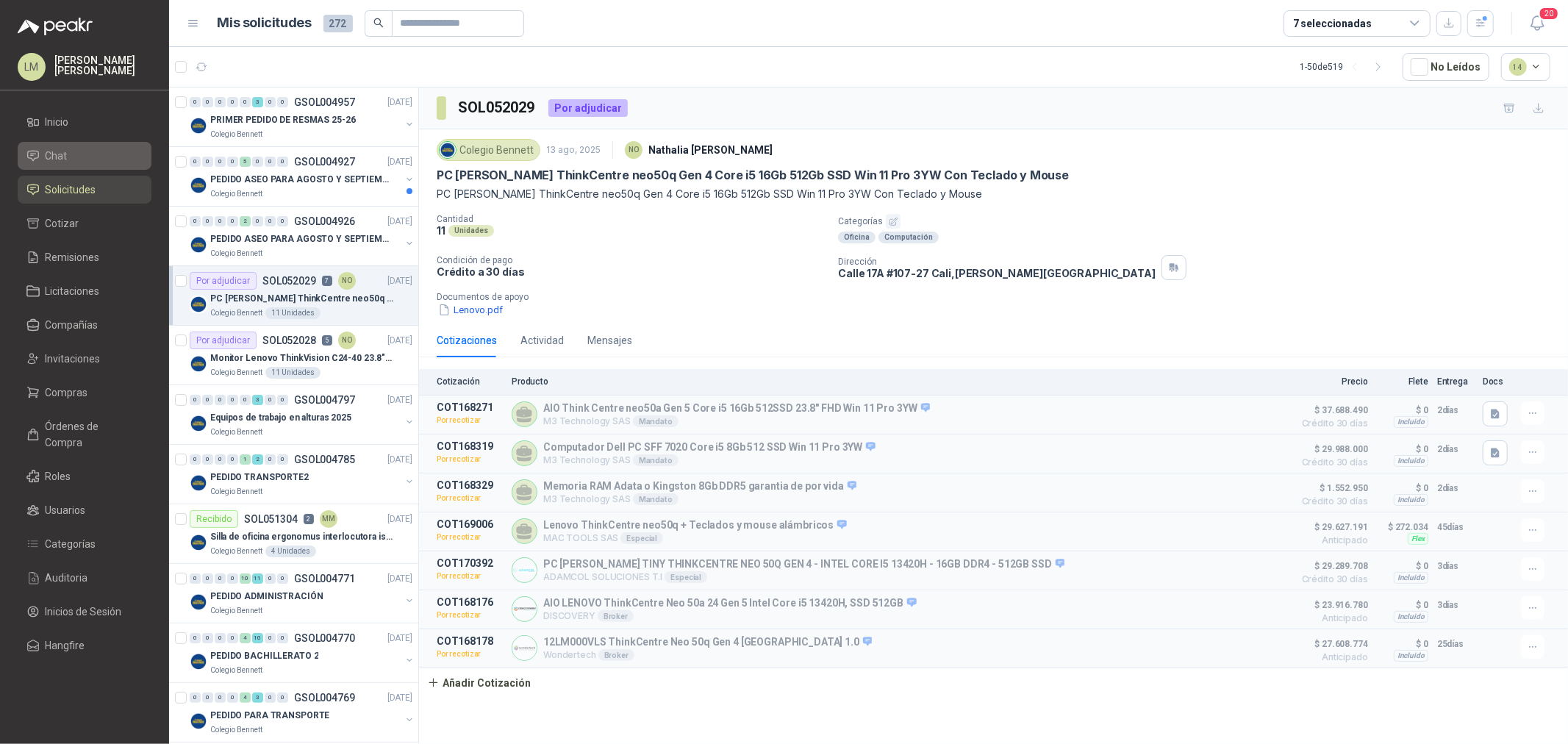
click at [49, 153] on span "Chat" at bounding box center [56, 156] width 22 height 16
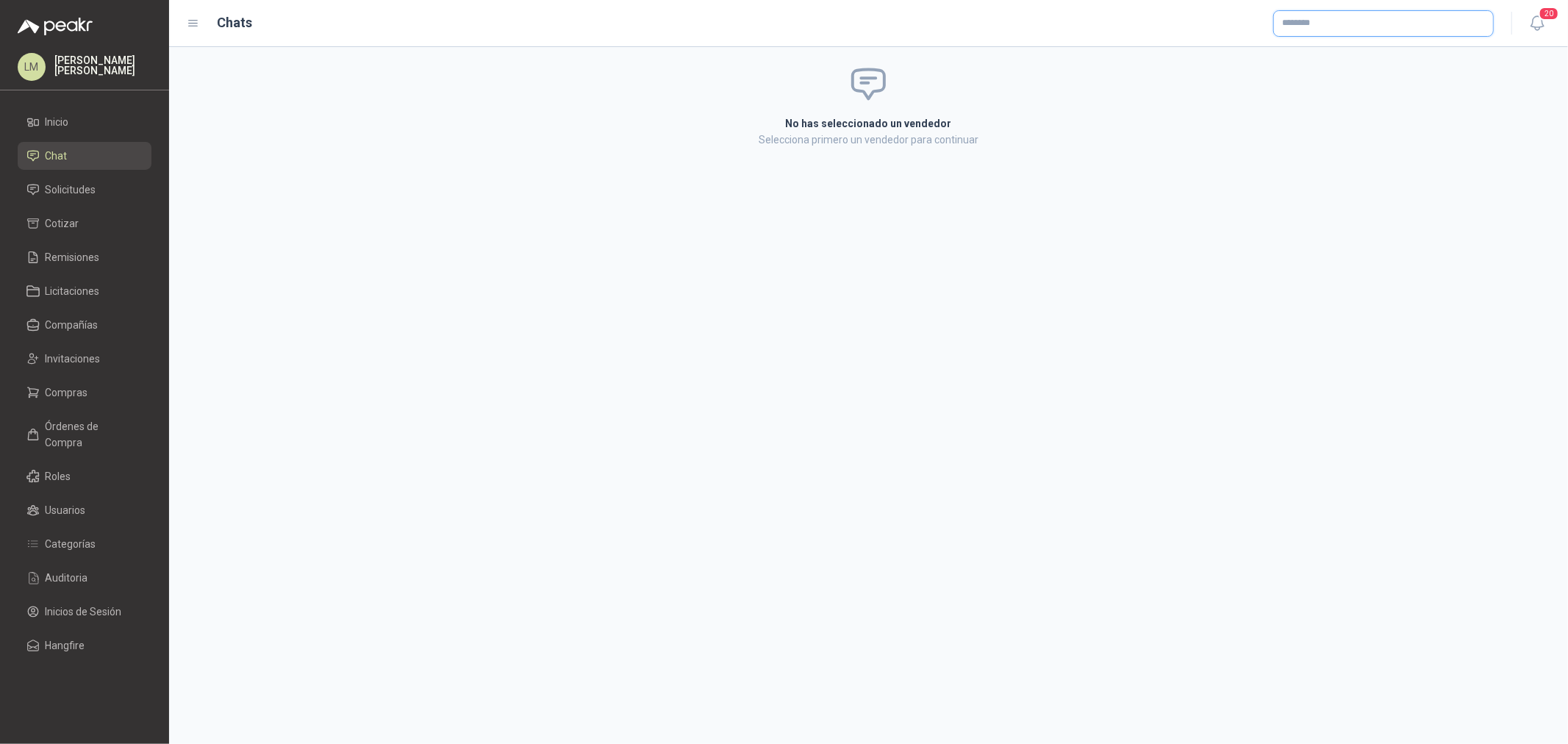
click at [1358, 30] on input "text" at bounding box center [1384, 23] width 219 height 25
type input "****"
click at [1353, 57] on p "ACEROS PENSILVANIA SAS" at bounding box center [1364, 58] width 113 height 9
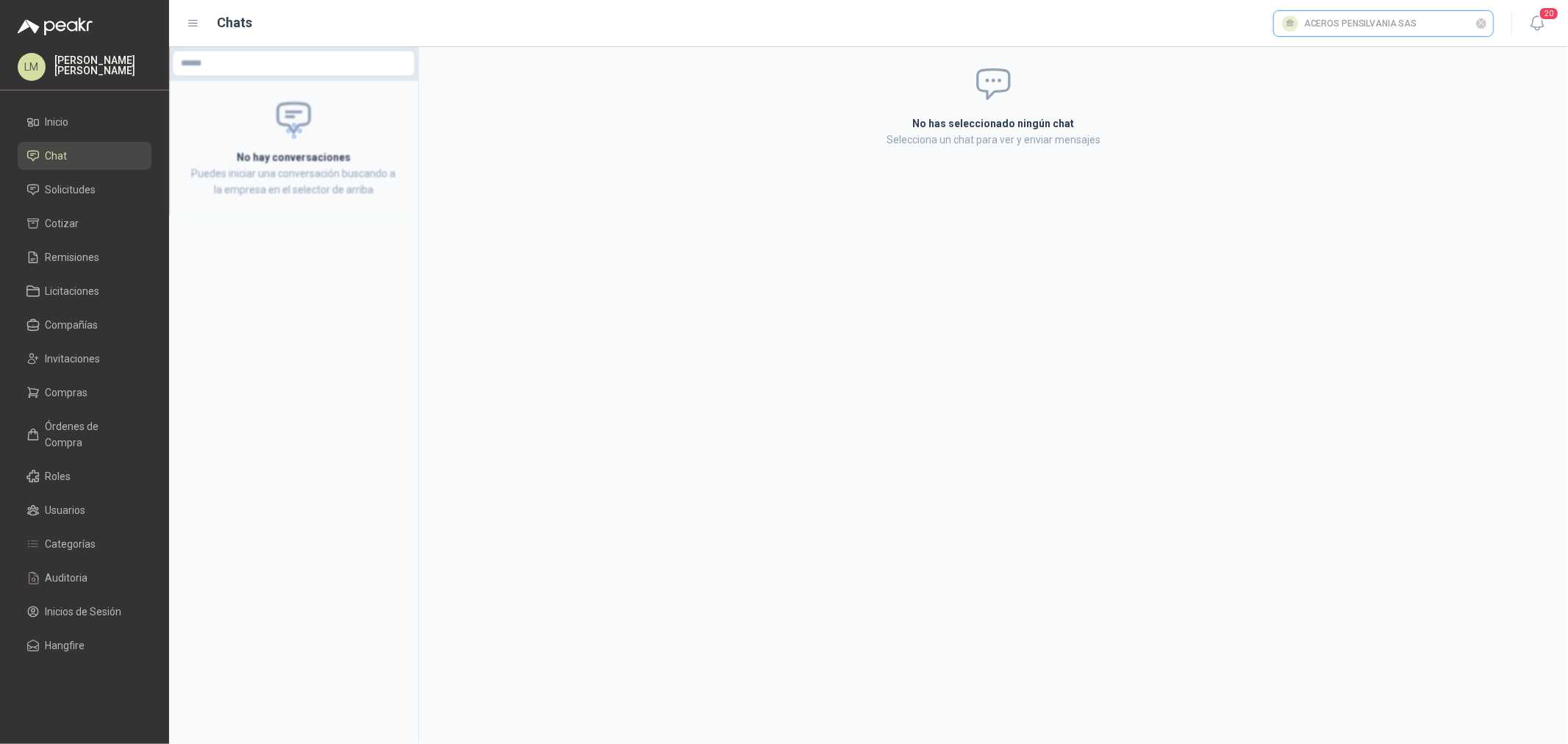
click at [1348, 25] on input "text" at bounding box center [1384, 23] width 219 height 25
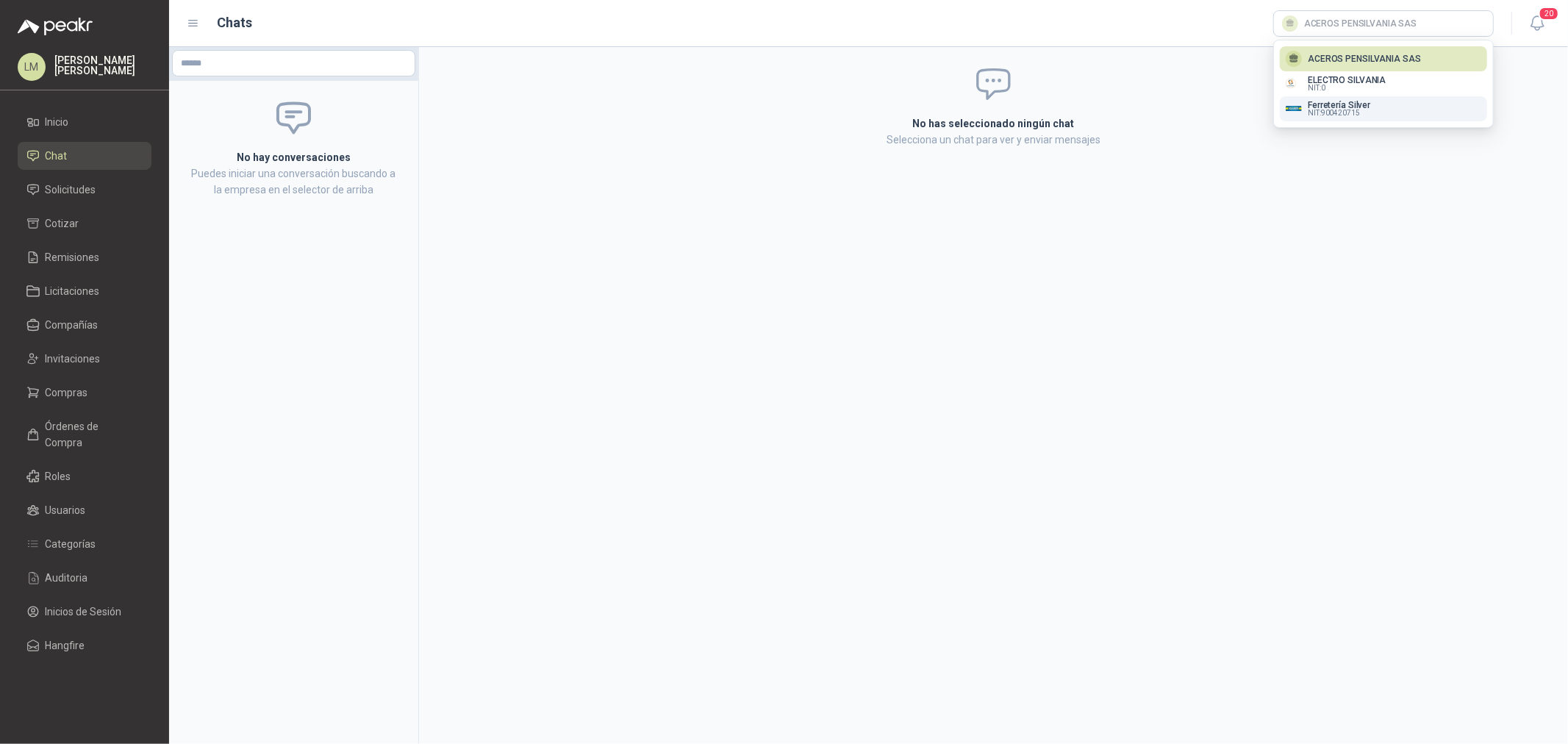
click at [1336, 106] on p "Ferretería Silver" at bounding box center [1340, 105] width 63 height 9
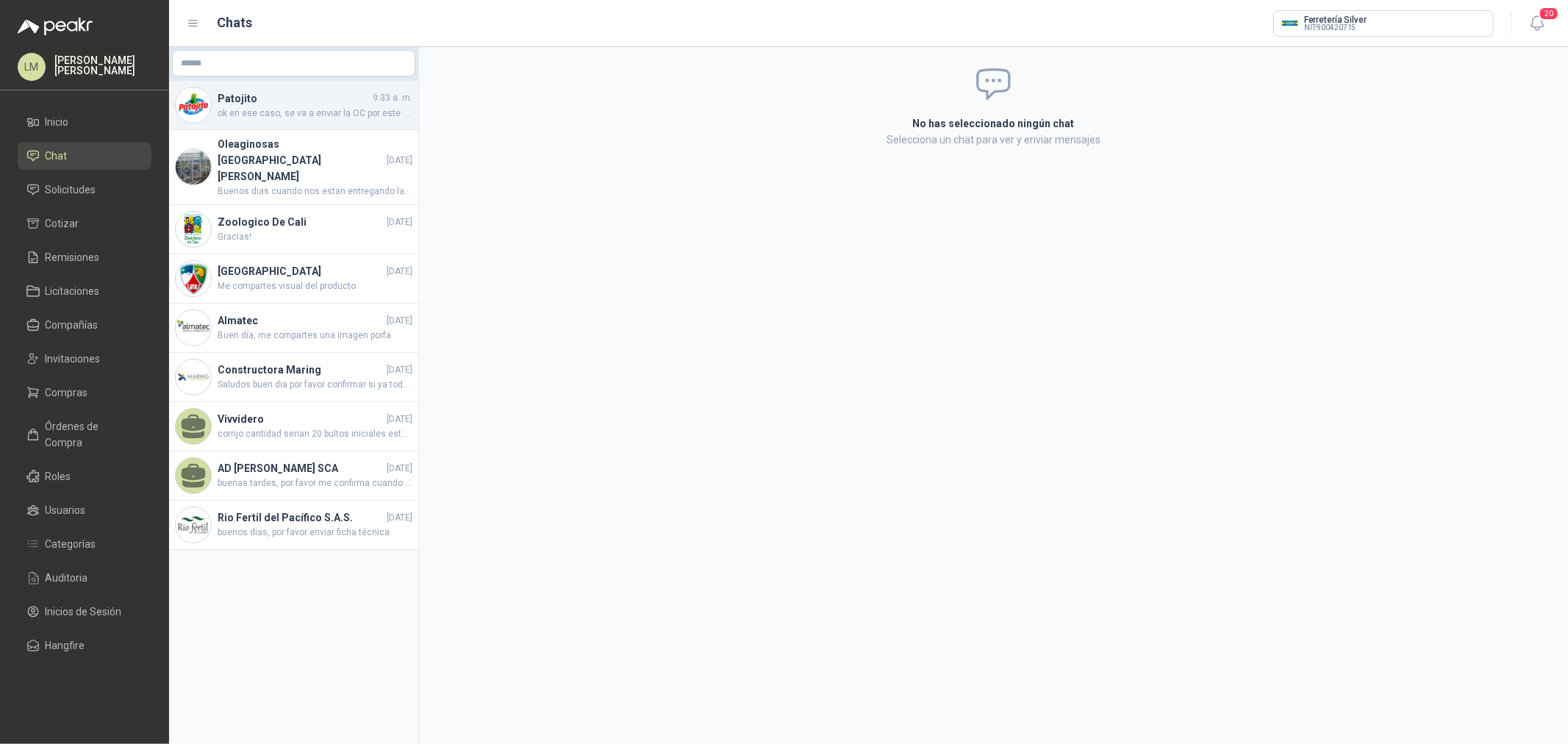
click at [300, 92] on h4 "Patojito" at bounding box center [294, 98] width 152 height 16
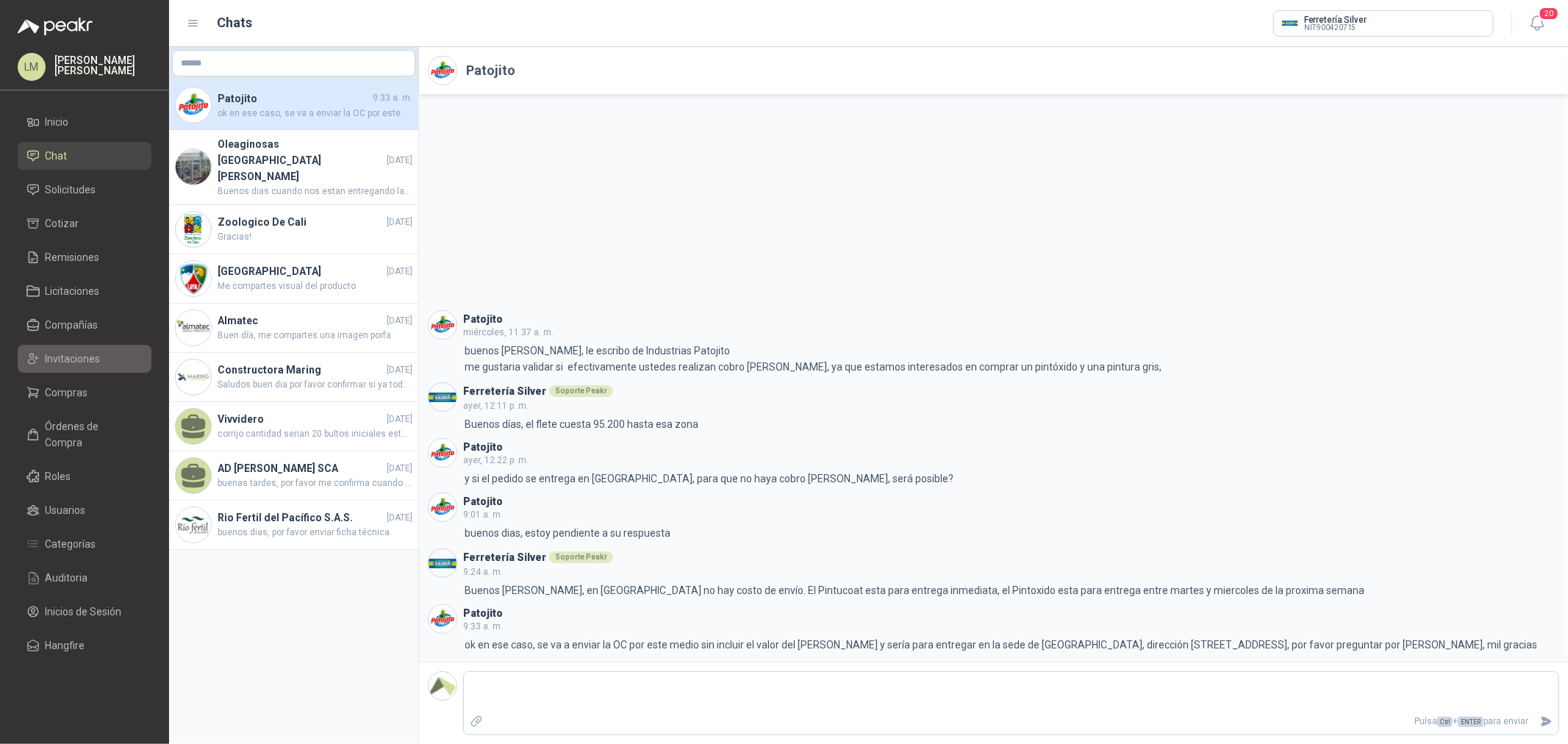
drag, startPoint x: 67, startPoint y: 392, endPoint x: 64, endPoint y: 357, distance: 35.1
click at [67, 392] on span "Compras" at bounding box center [67, 392] width 43 height 16
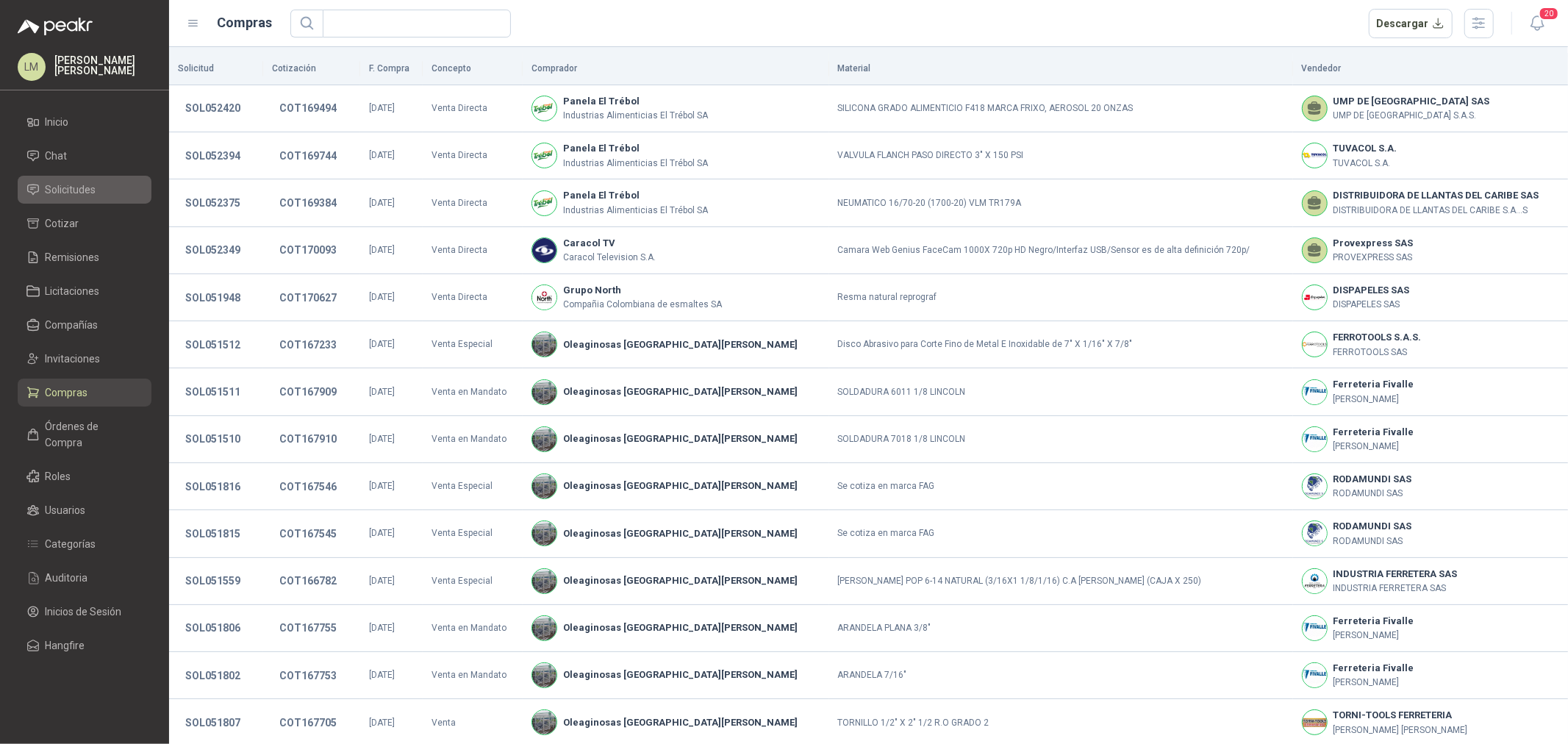
click at [71, 188] on span "Solicitudes" at bounding box center [71, 189] width 51 height 16
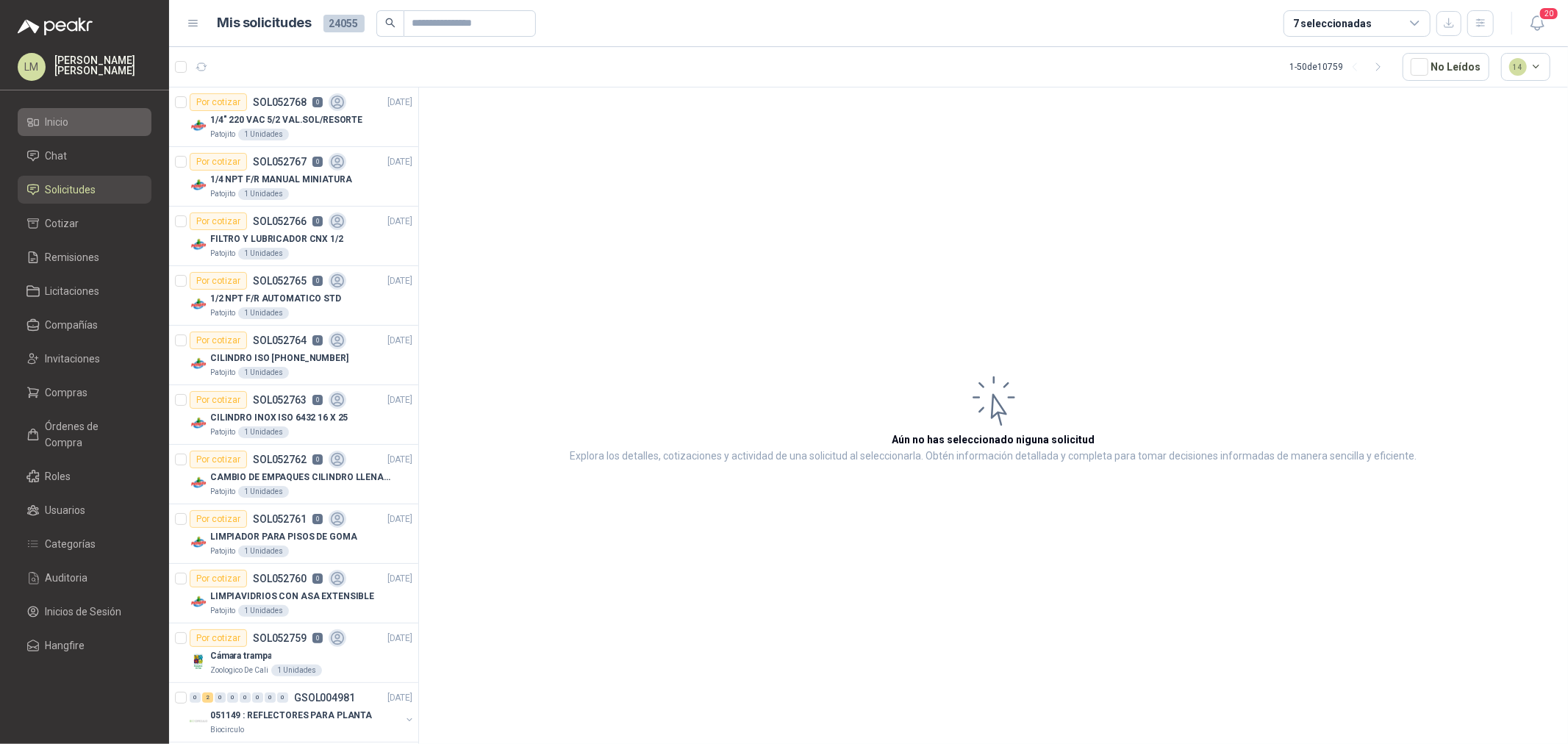
click at [72, 114] on li "Inicio" at bounding box center [84, 122] width 116 height 16
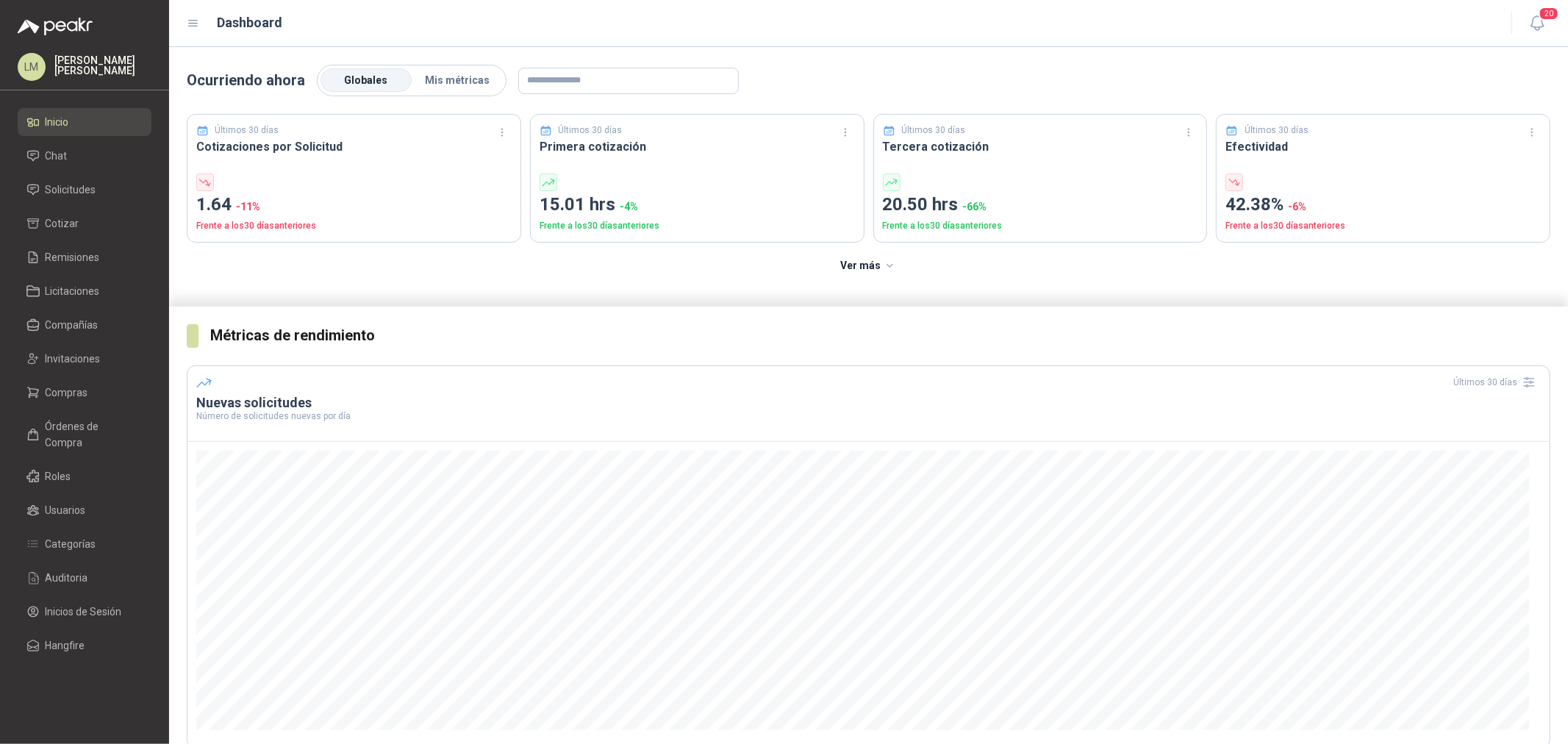
scroll to position [245, 0]
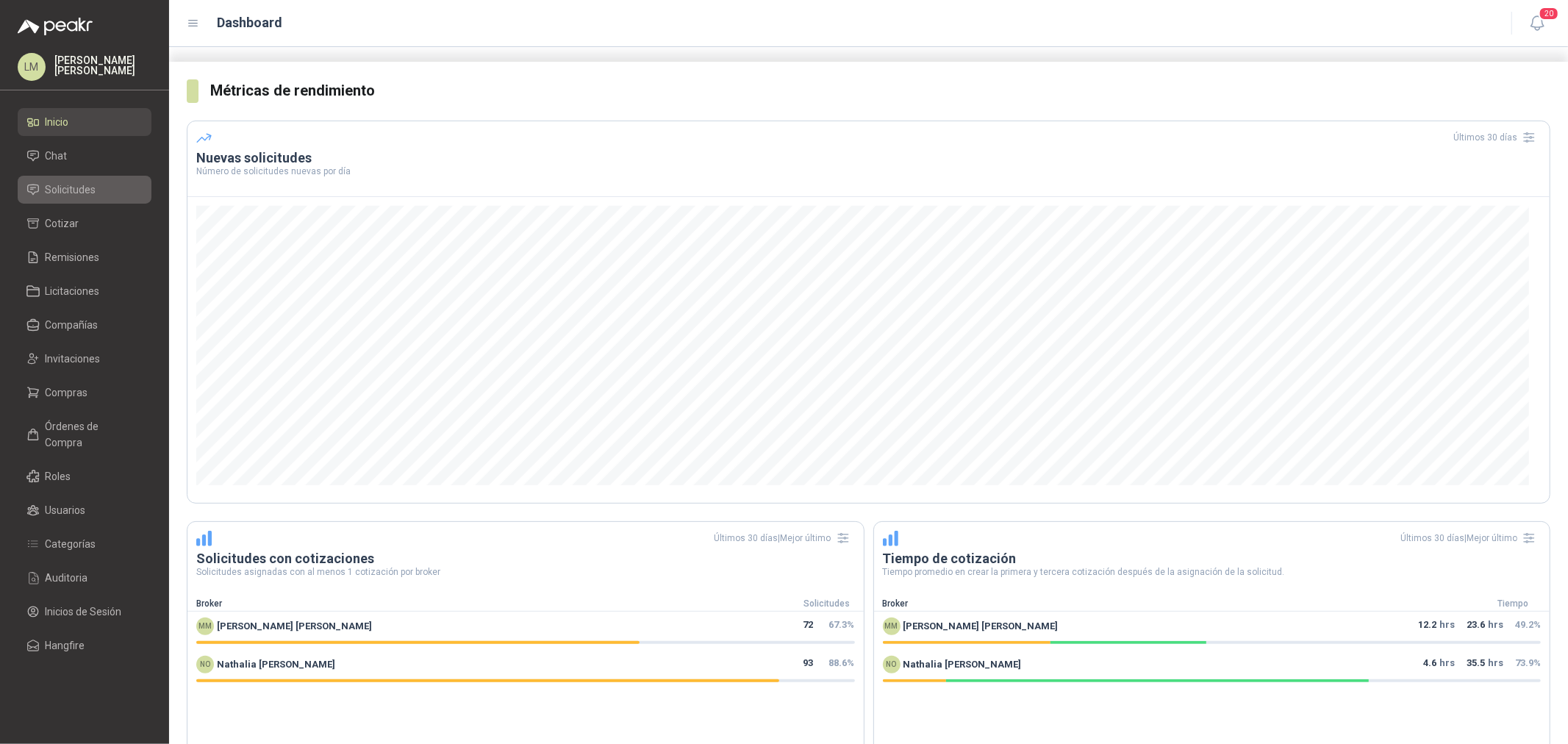
click at [74, 187] on span "Solicitudes" at bounding box center [71, 189] width 51 height 16
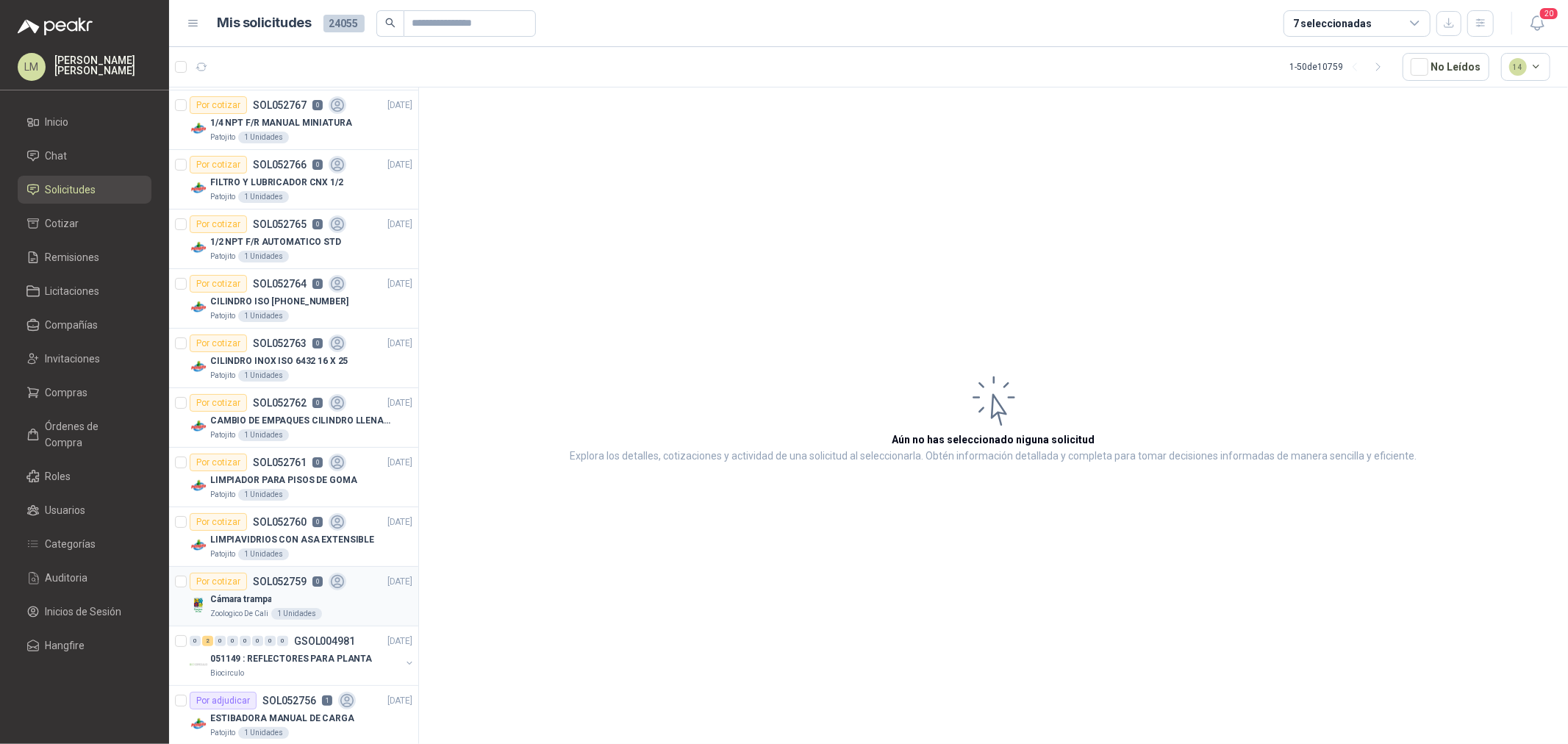
scroll to position [81, 0]
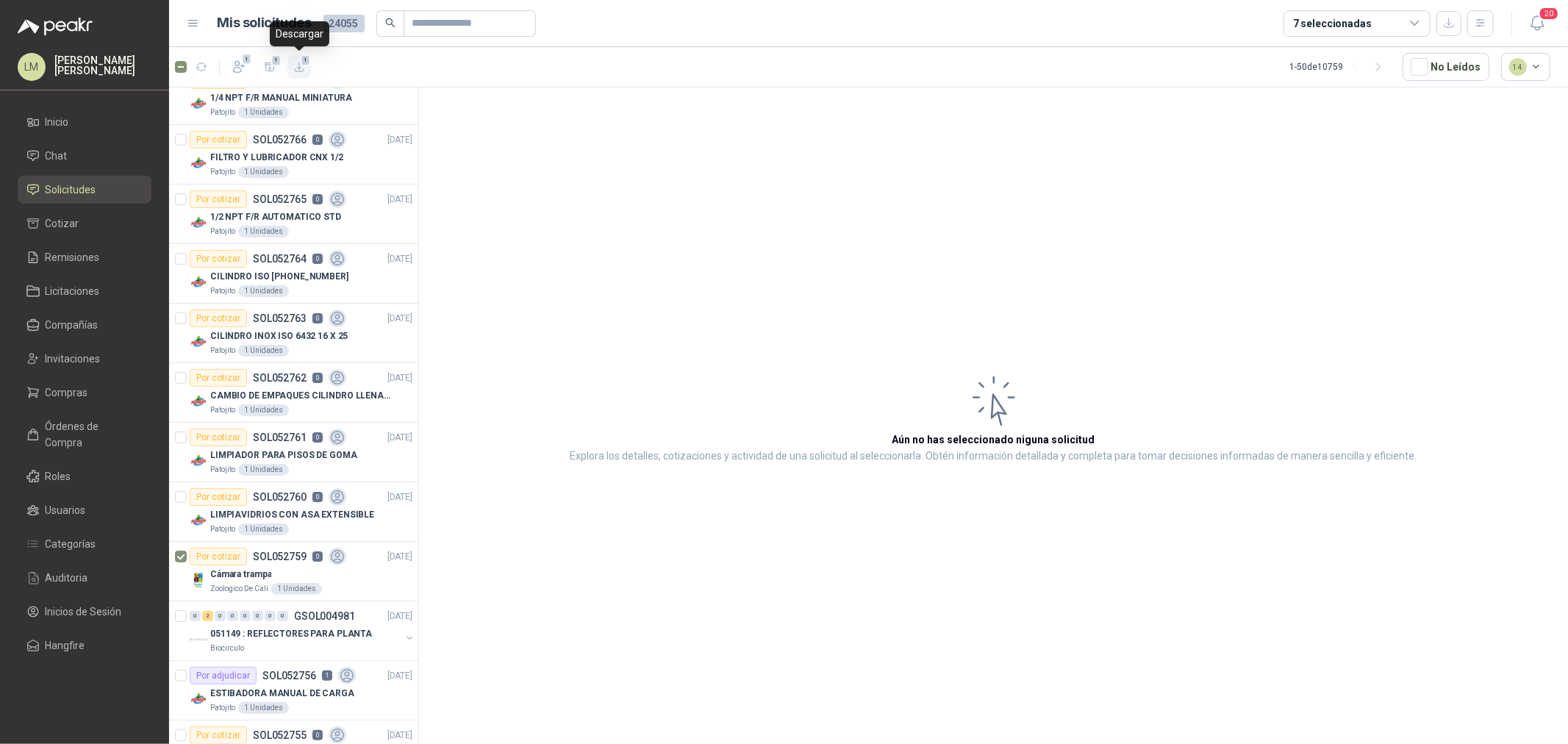
click at [303, 71] on icon "button" at bounding box center [299, 67] width 9 height 9
click at [248, 61] on span "1" at bounding box center [246, 58] width 10 height 12
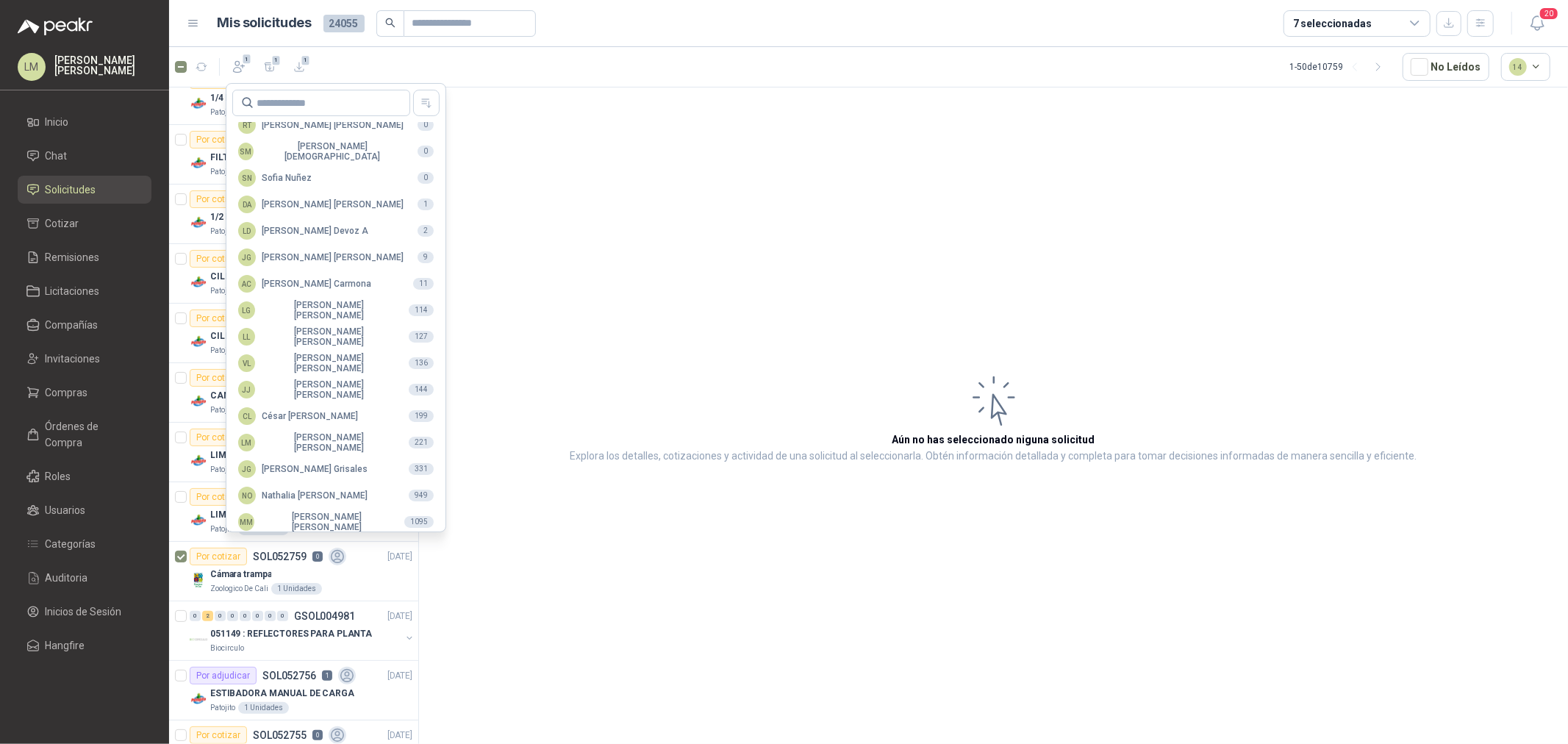
scroll to position [260, 0]
click at [306, 503] on button "MM Mauricio Martinez 1095" at bounding box center [336, 515] width 207 height 24
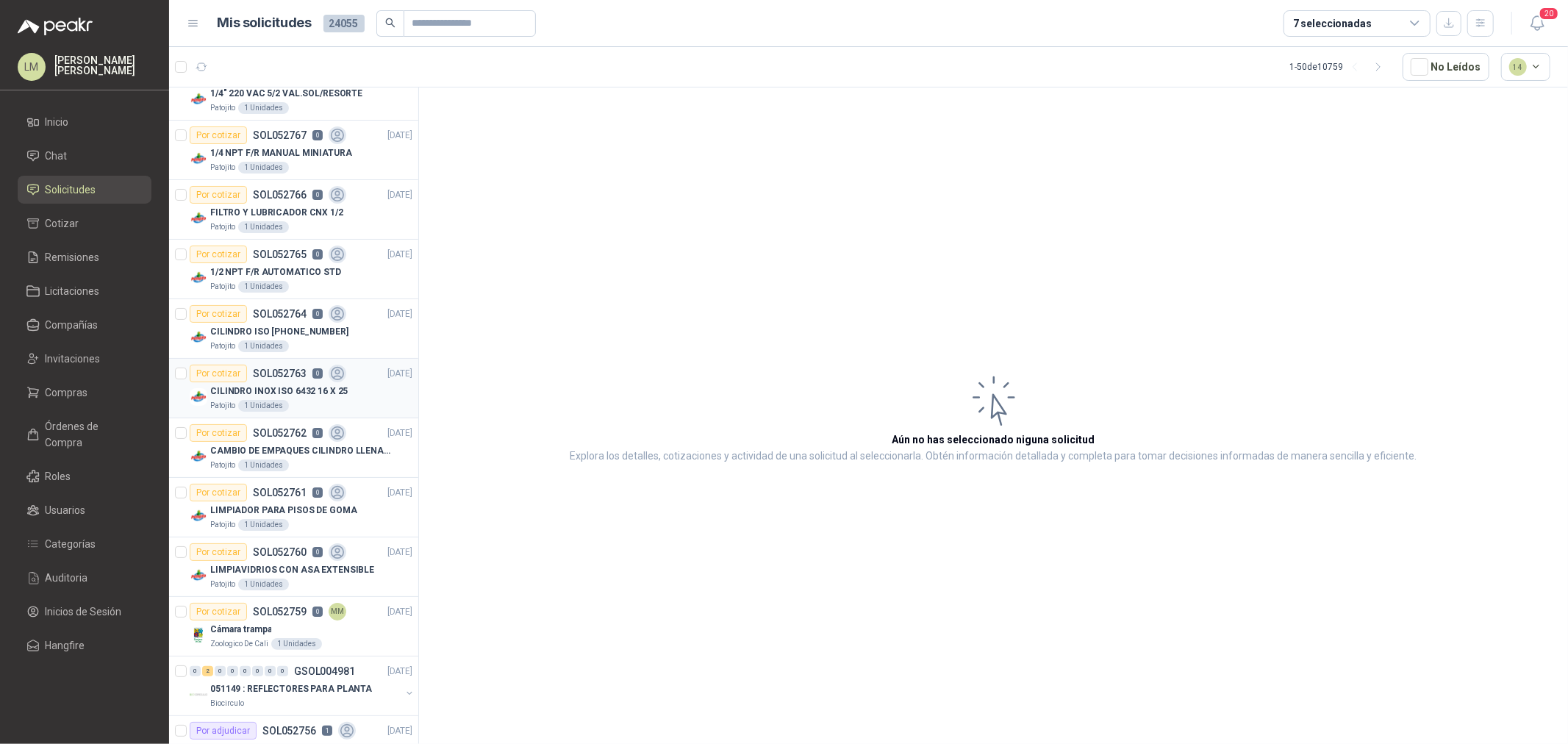
scroll to position [0, 0]
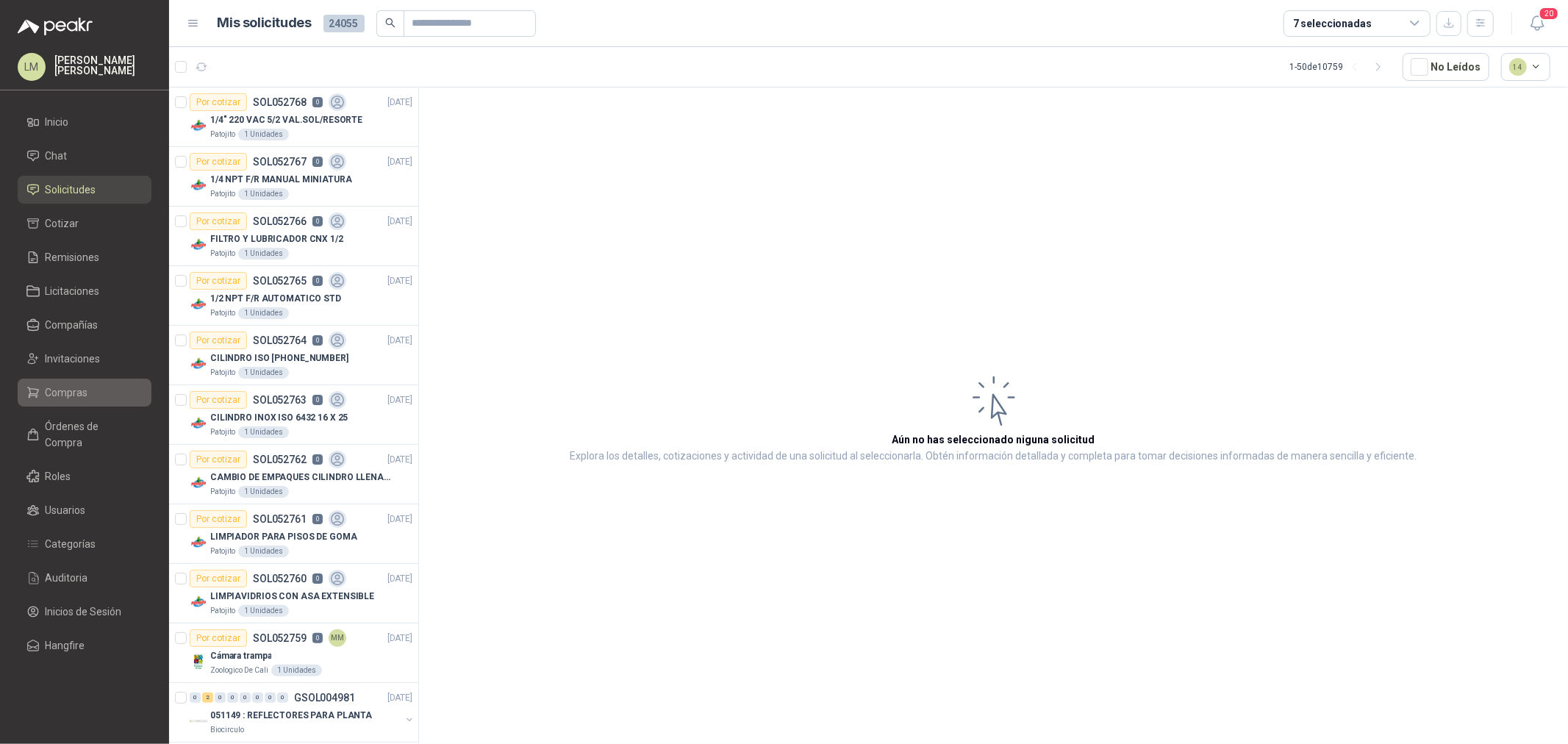
click at [93, 393] on li "Compras" at bounding box center [84, 392] width 116 height 16
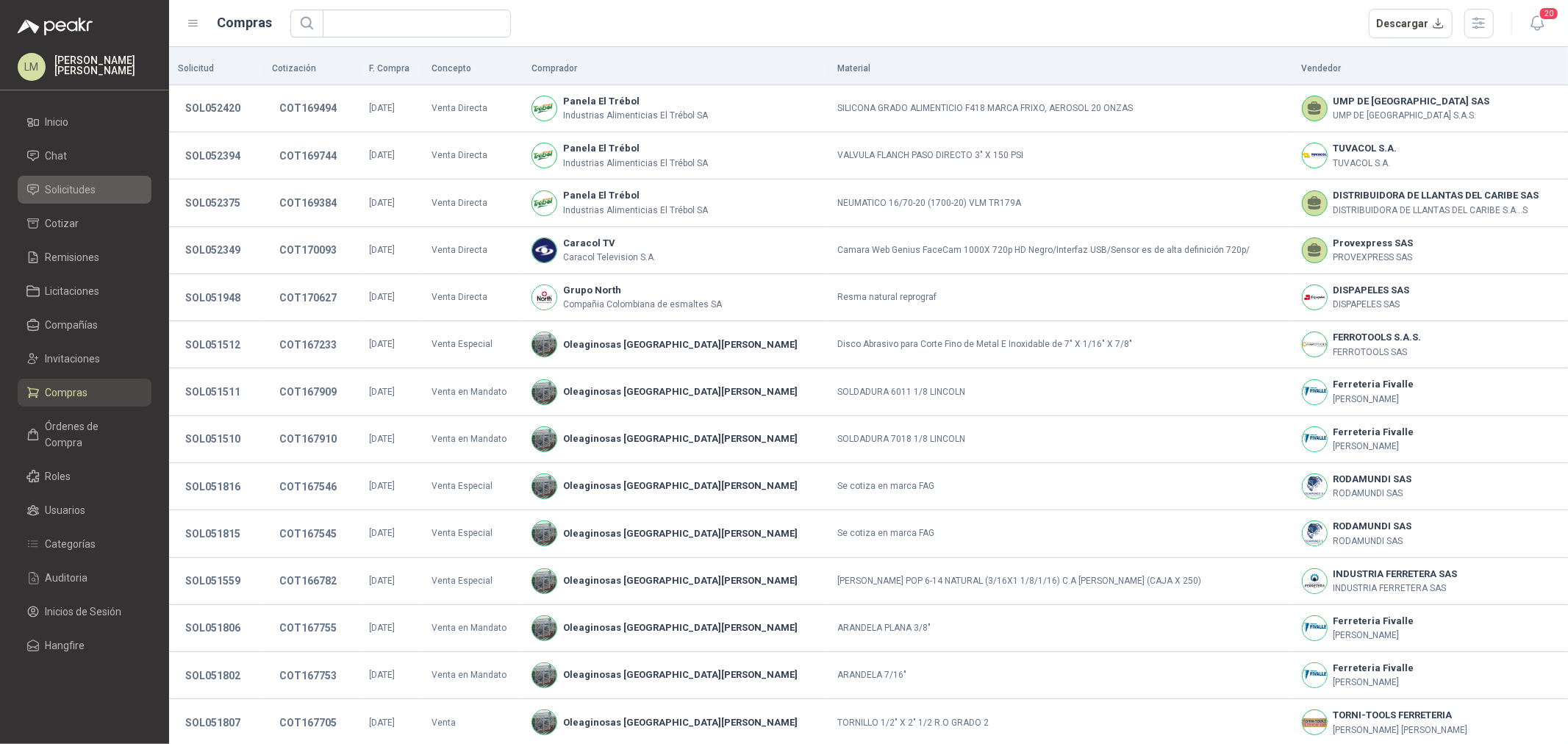
click at [78, 188] on span "Solicitudes" at bounding box center [71, 189] width 51 height 16
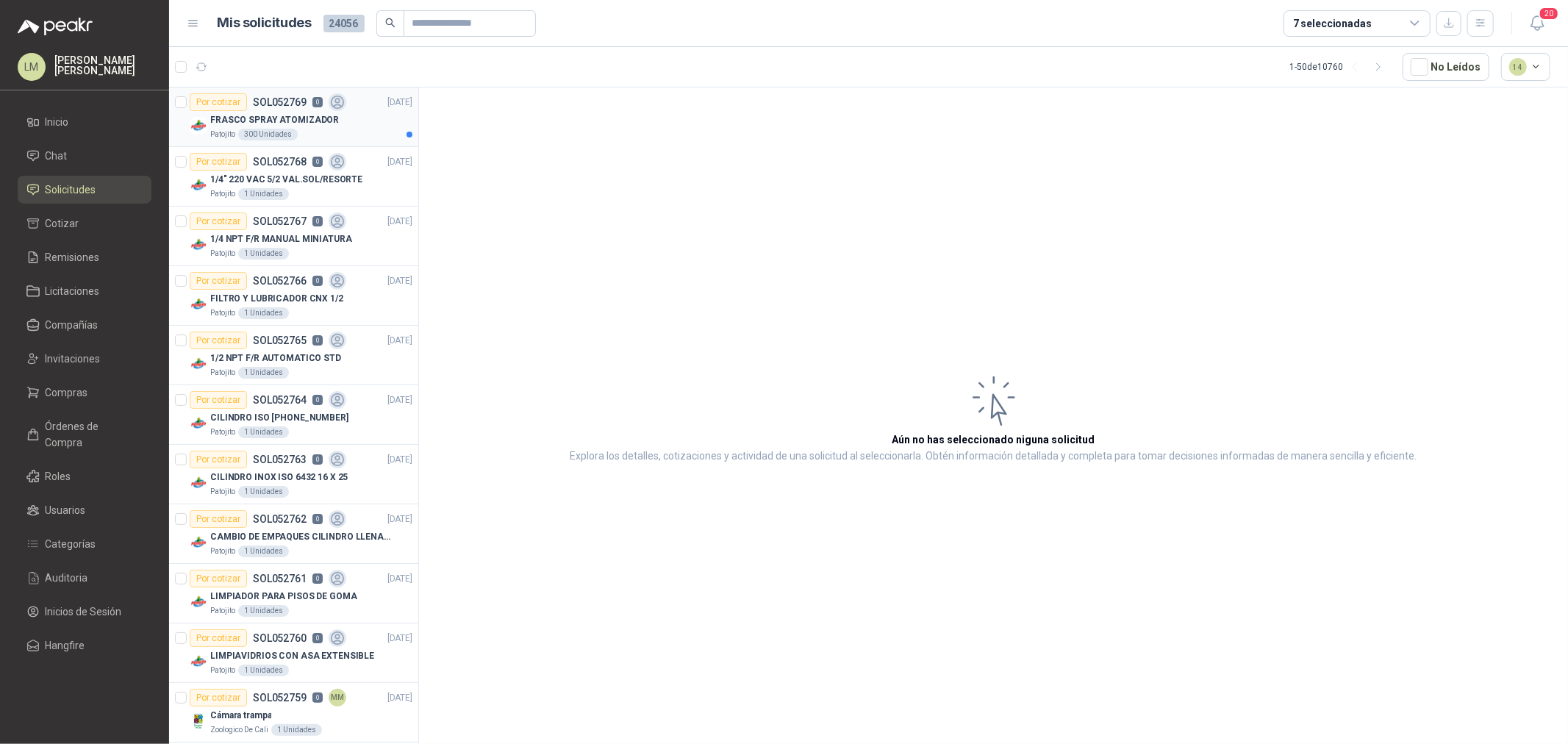
click at [252, 110] on div "Por cotizar SOL052769 0" at bounding box center [268, 102] width 156 height 18
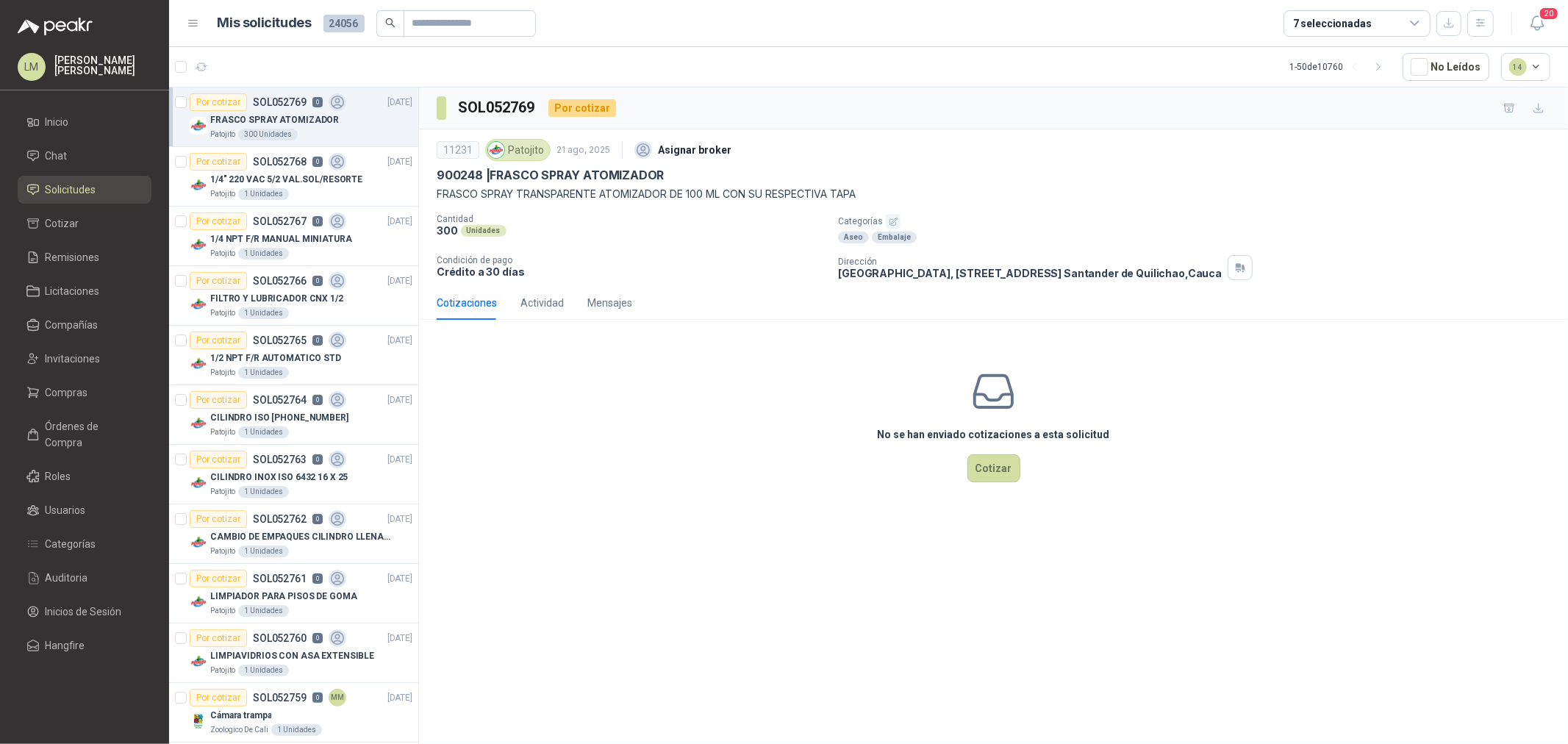
click at [897, 221] on button "button" at bounding box center [892, 221] width 15 height 15
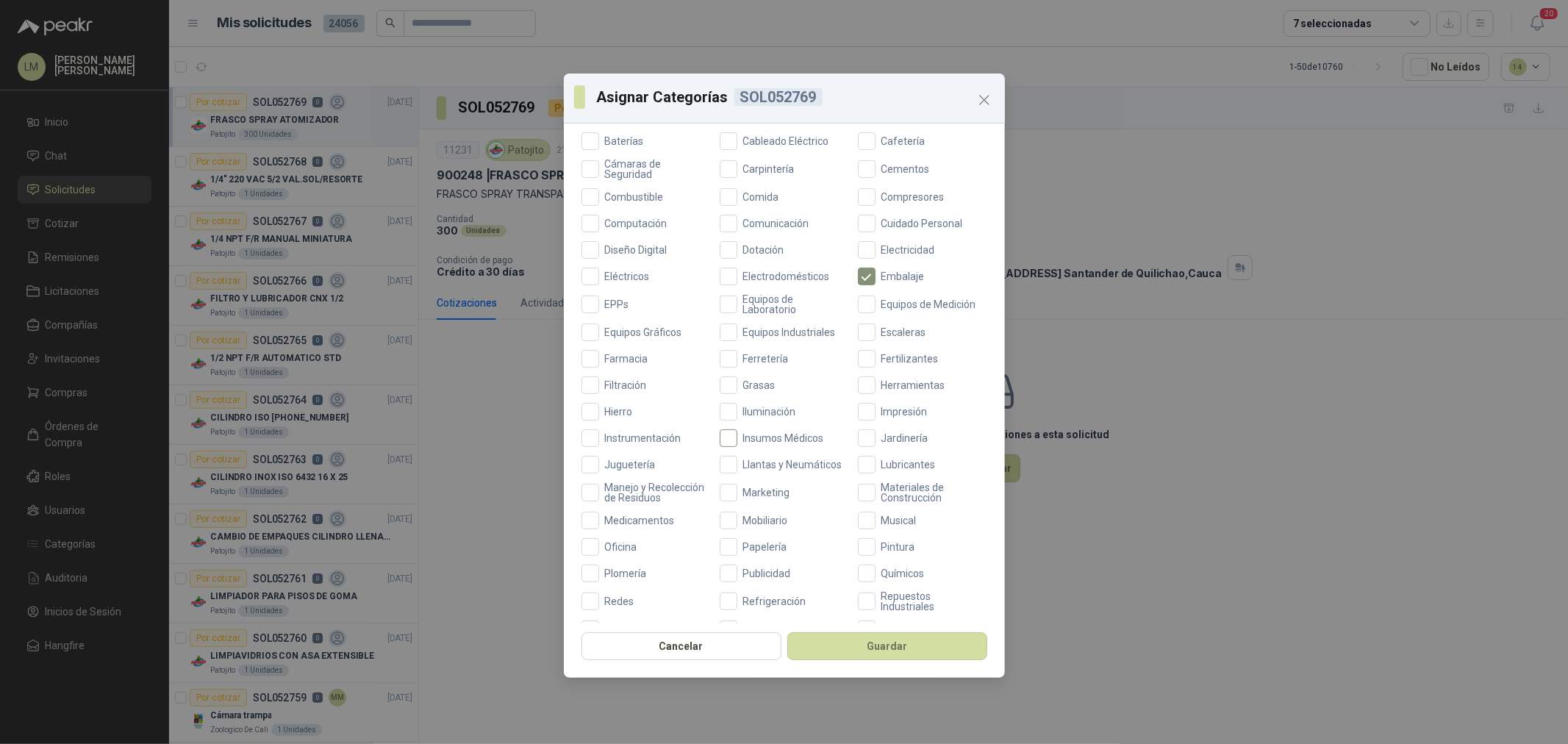
scroll to position [245, 0]
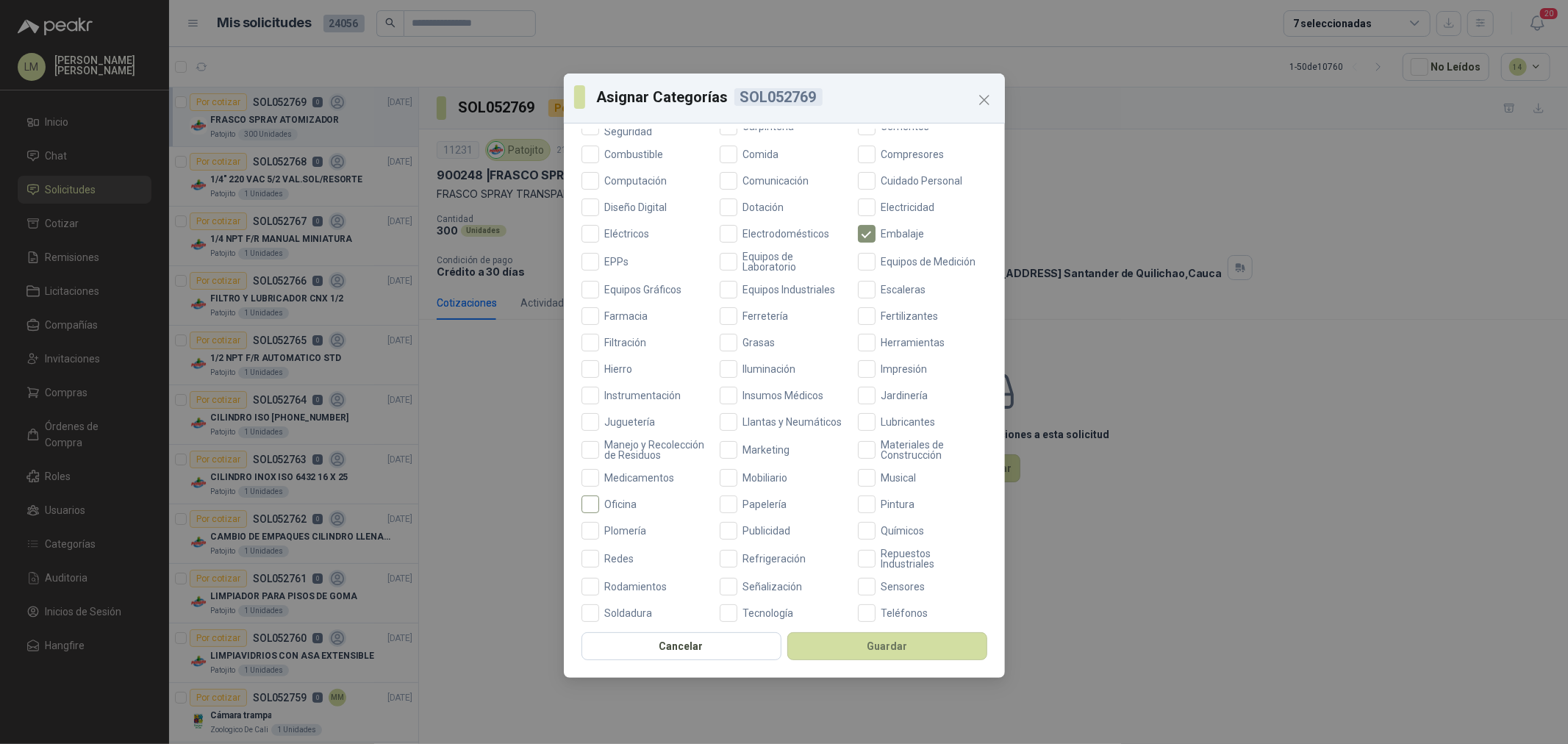
click at [626, 509] on span "Oficina" at bounding box center [621, 504] width 44 height 10
click at [754, 313] on span "Ferretería" at bounding box center [766, 316] width 58 height 10
click at [864, 667] on div "Cancelar Guardar" at bounding box center [784, 650] width 441 height 54
click at [864, 634] on button "Guardar" at bounding box center [887, 647] width 200 height 28
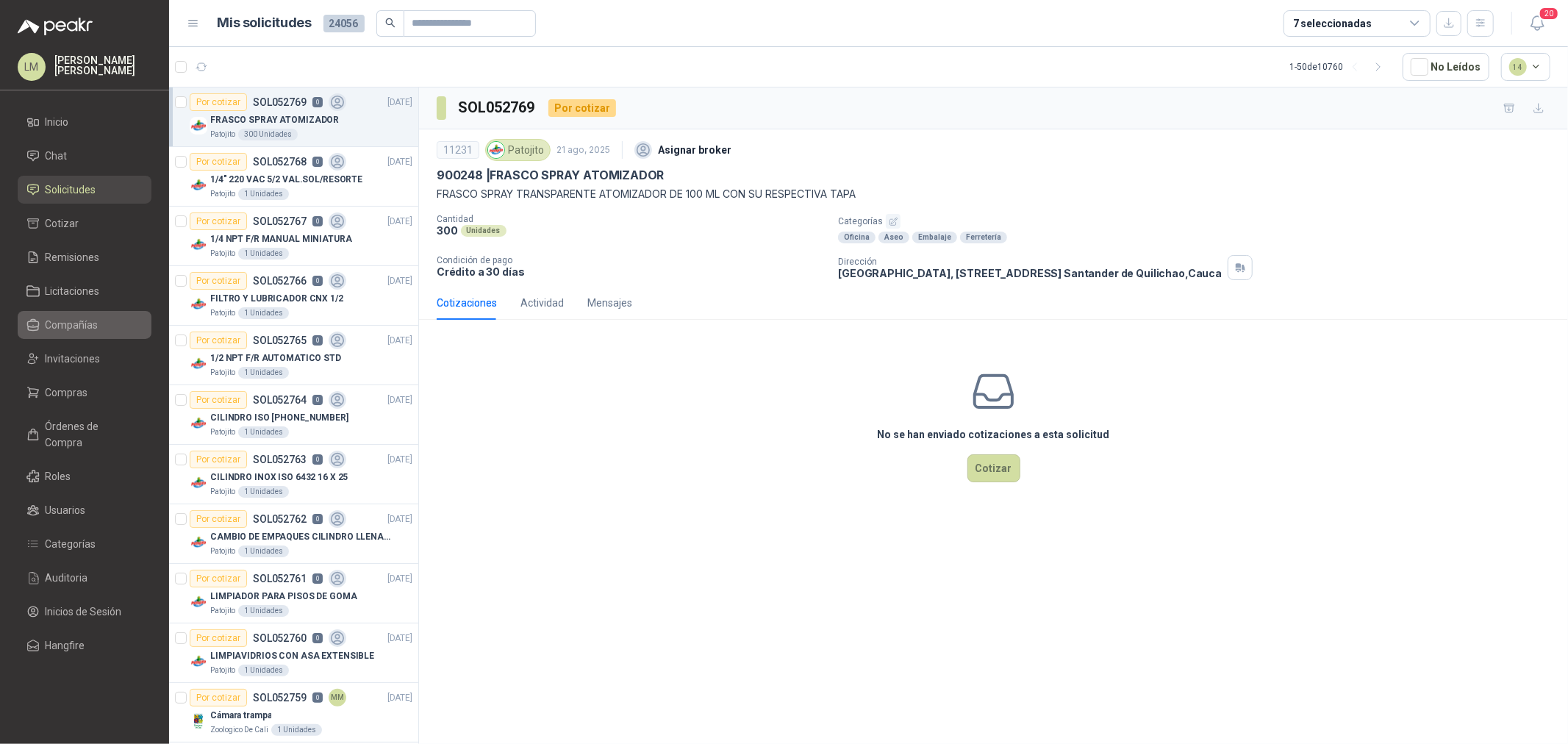
click at [66, 324] on span "Compañías" at bounding box center [71, 324] width 53 height 16
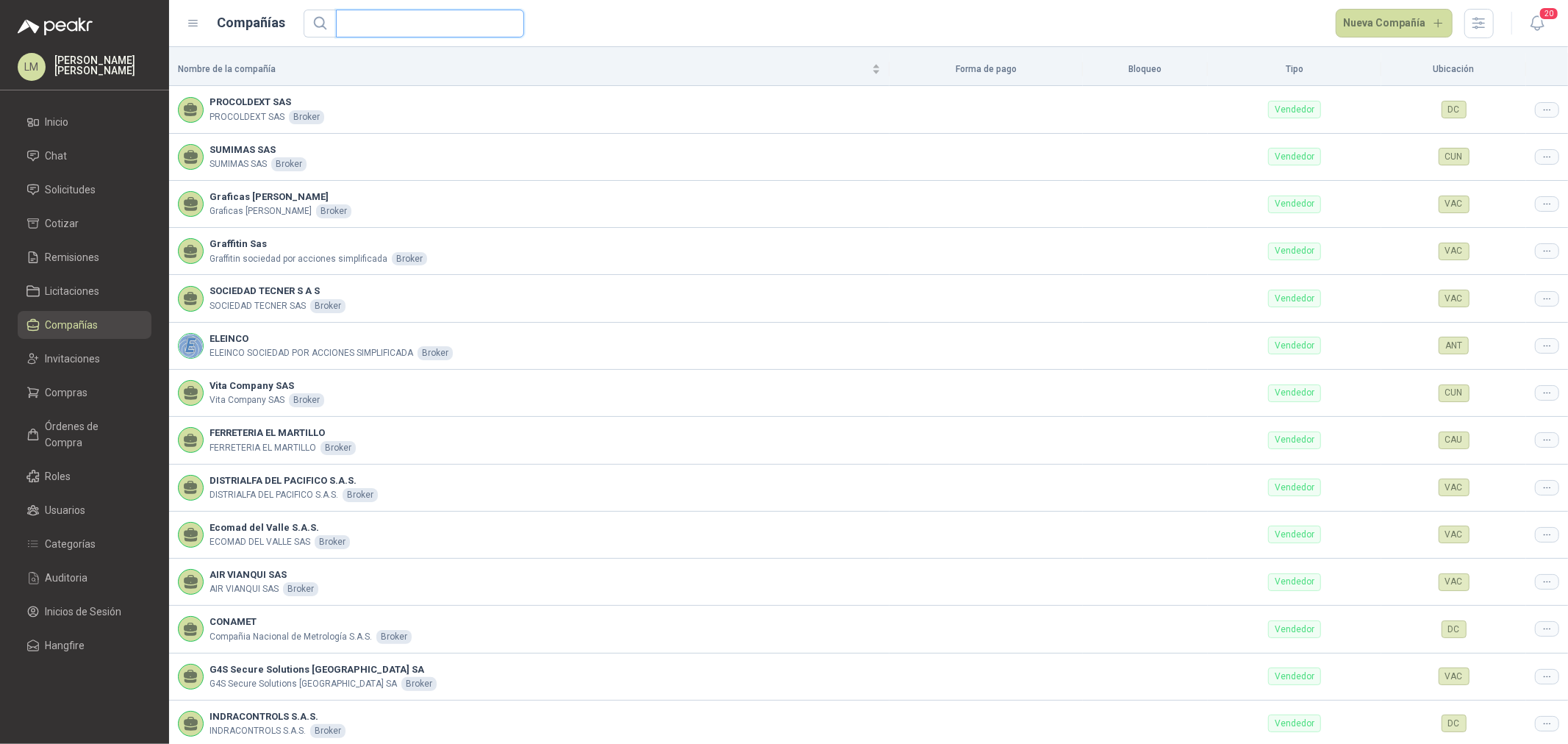
click at [407, 27] on input "text" at bounding box center [424, 23] width 159 height 27
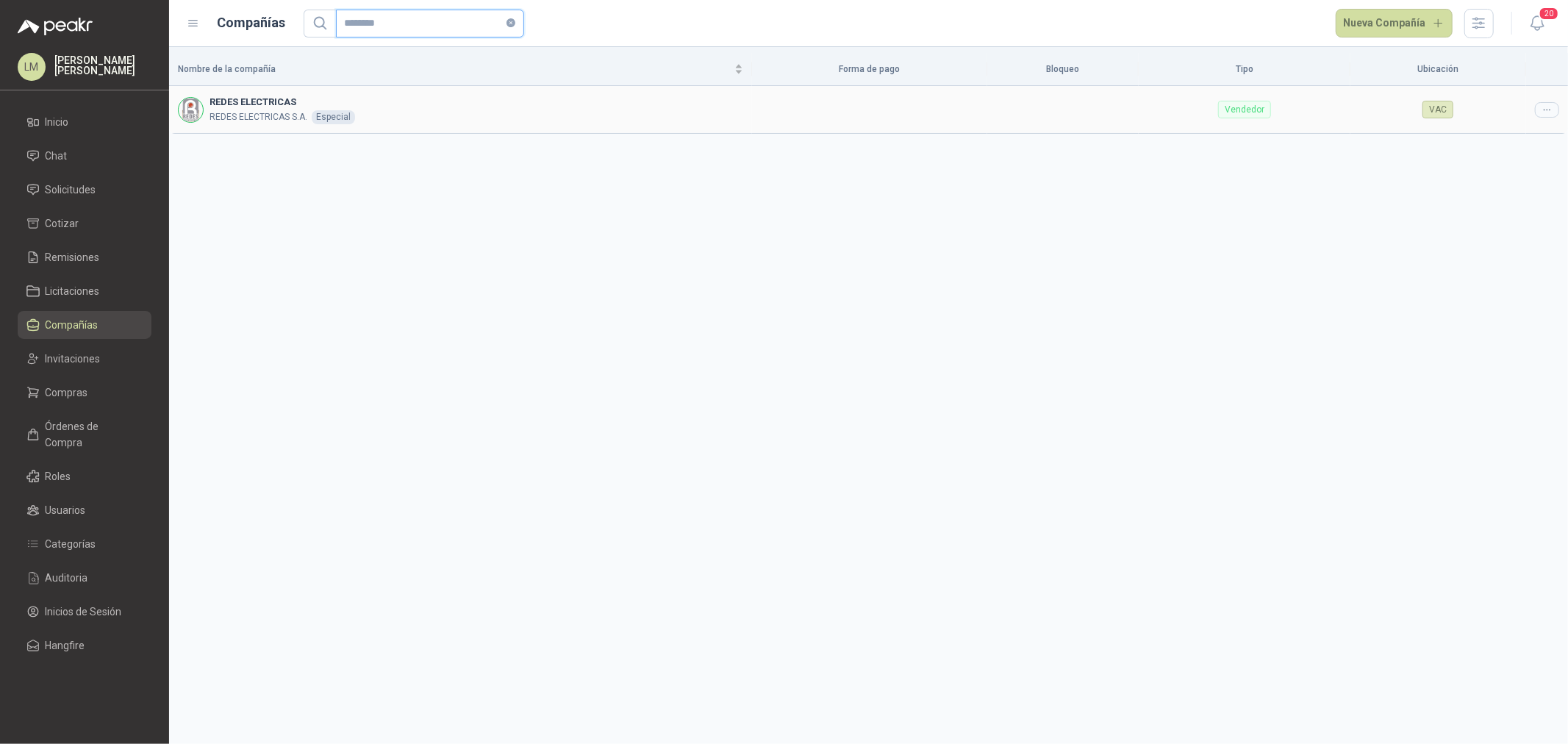
type input "********"
click at [1533, 106] on td at bounding box center [1547, 109] width 42 height 47
click at [1535, 113] on td at bounding box center [1547, 109] width 42 height 47
click at [1532, 127] on td at bounding box center [1547, 109] width 42 height 47
click at [1534, 116] on td at bounding box center [1547, 109] width 42 height 47
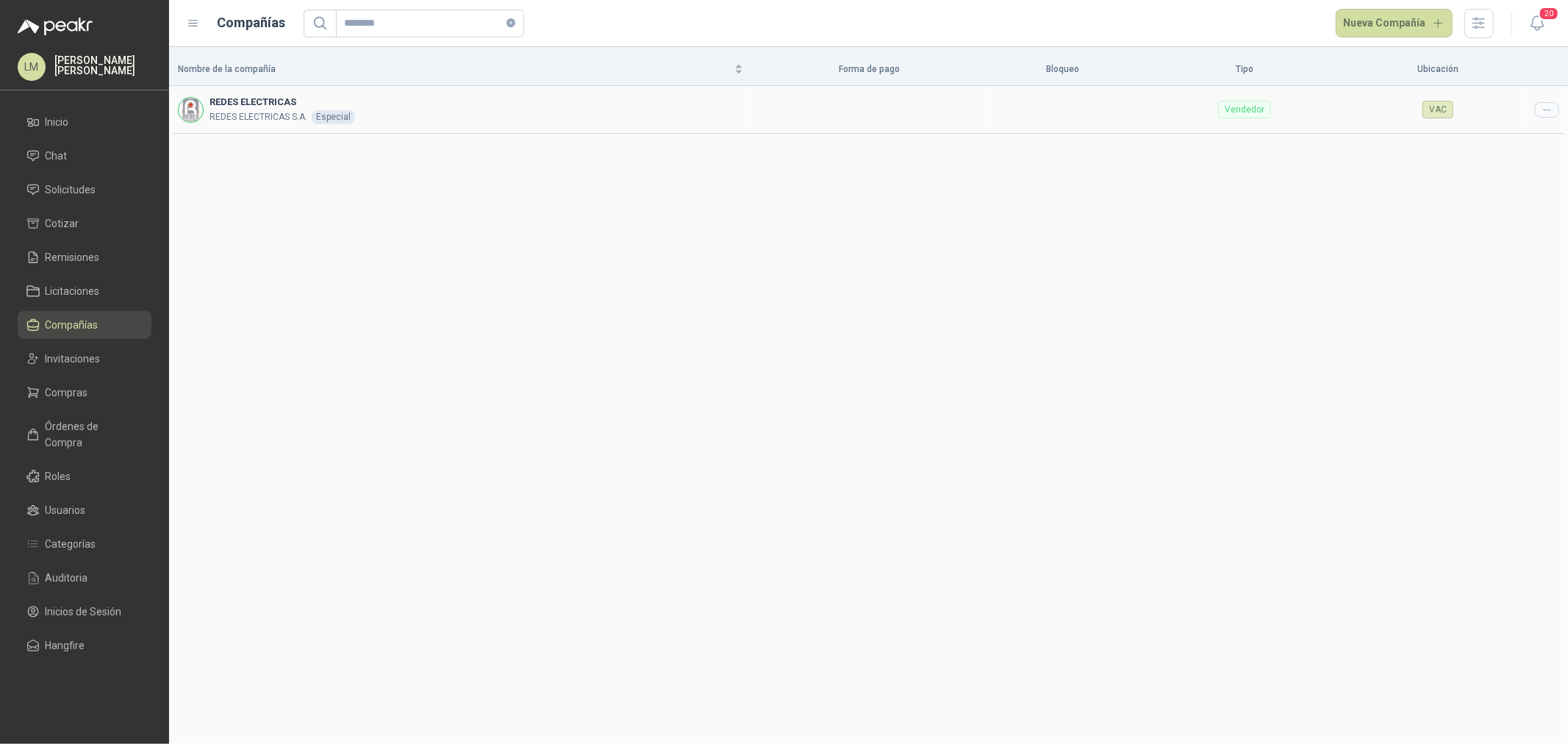
click at [1544, 114] on icon at bounding box center [1547, 110] width 11 height 11
click at [1534, 133] on span "Editar compañía" at bounding box center [1510, 135] width 76 height 16
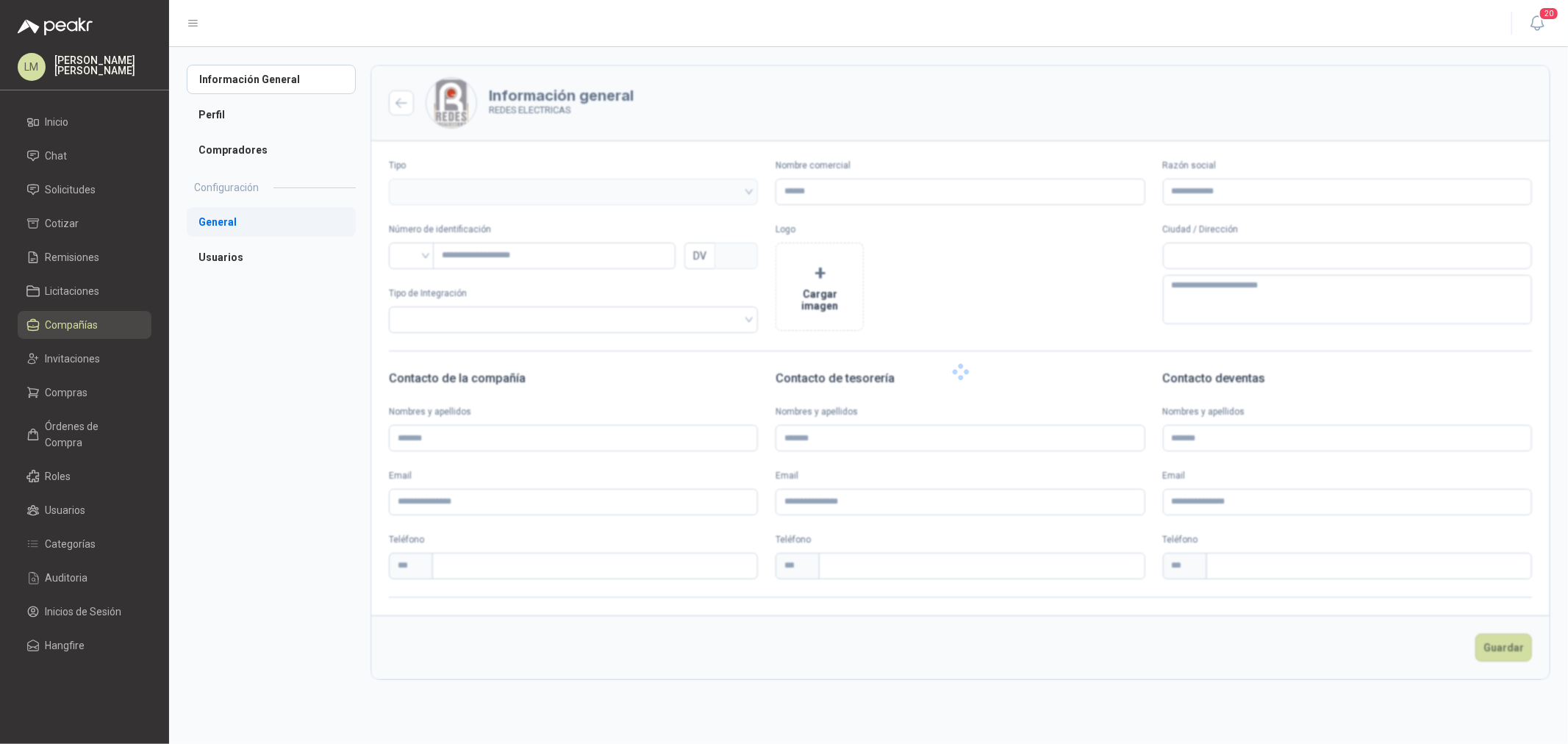
click at [233, 222] on li "General" at bounding box center [271, 222] width 169 height 29
type input "**********"
type input "*********"
type input "*"
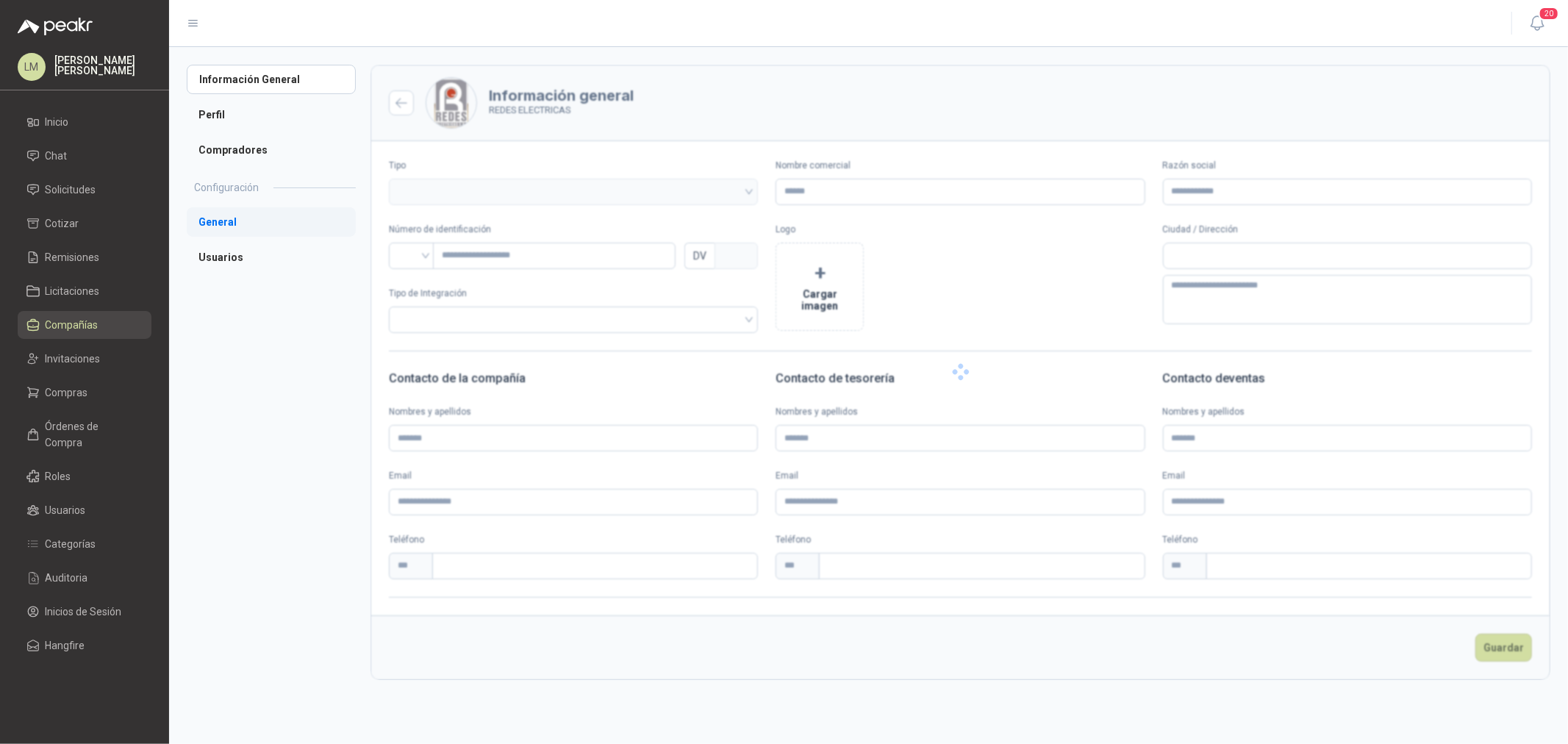
type textarea "**********"
type input "**********"
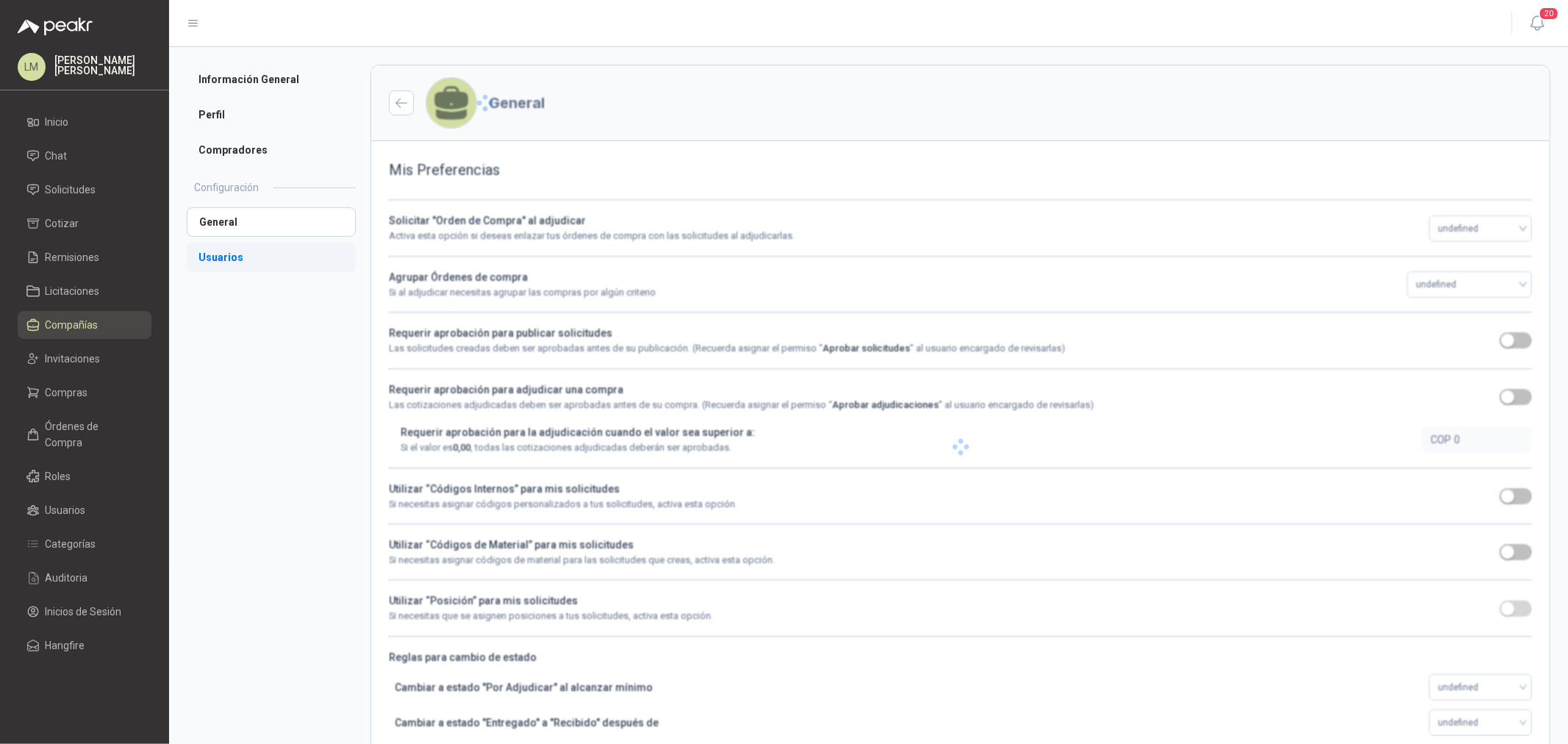
click at [235, 259] on li "Usuarios" at bounding box center [271, 257] width 169 height 29
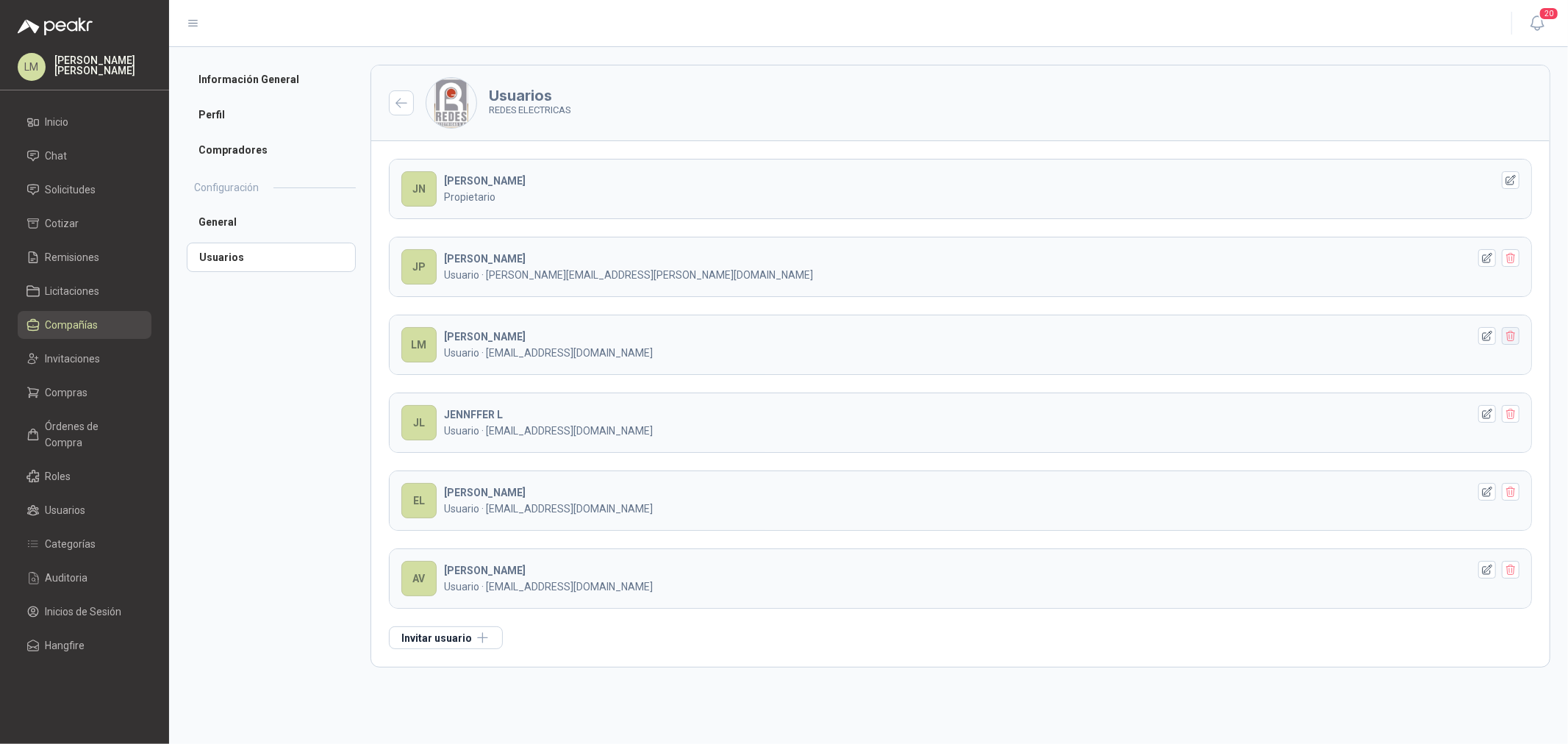
click at [1513, 339] on icon "button" at bounding box center [1511, 337] width 12 height 12
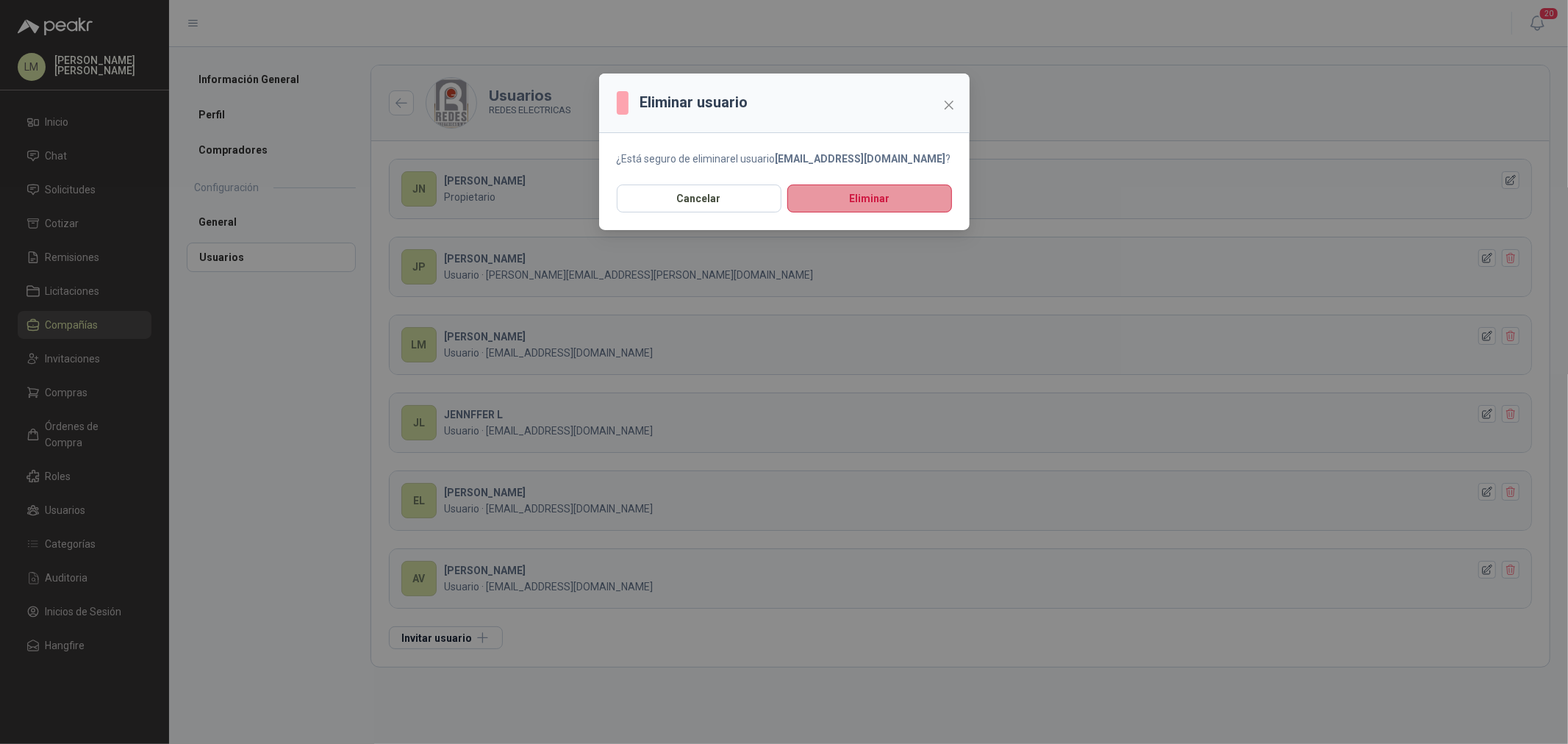
click at [894, 192] on button "Eliminar" at bounding box center [869, 199] width 165 height 28
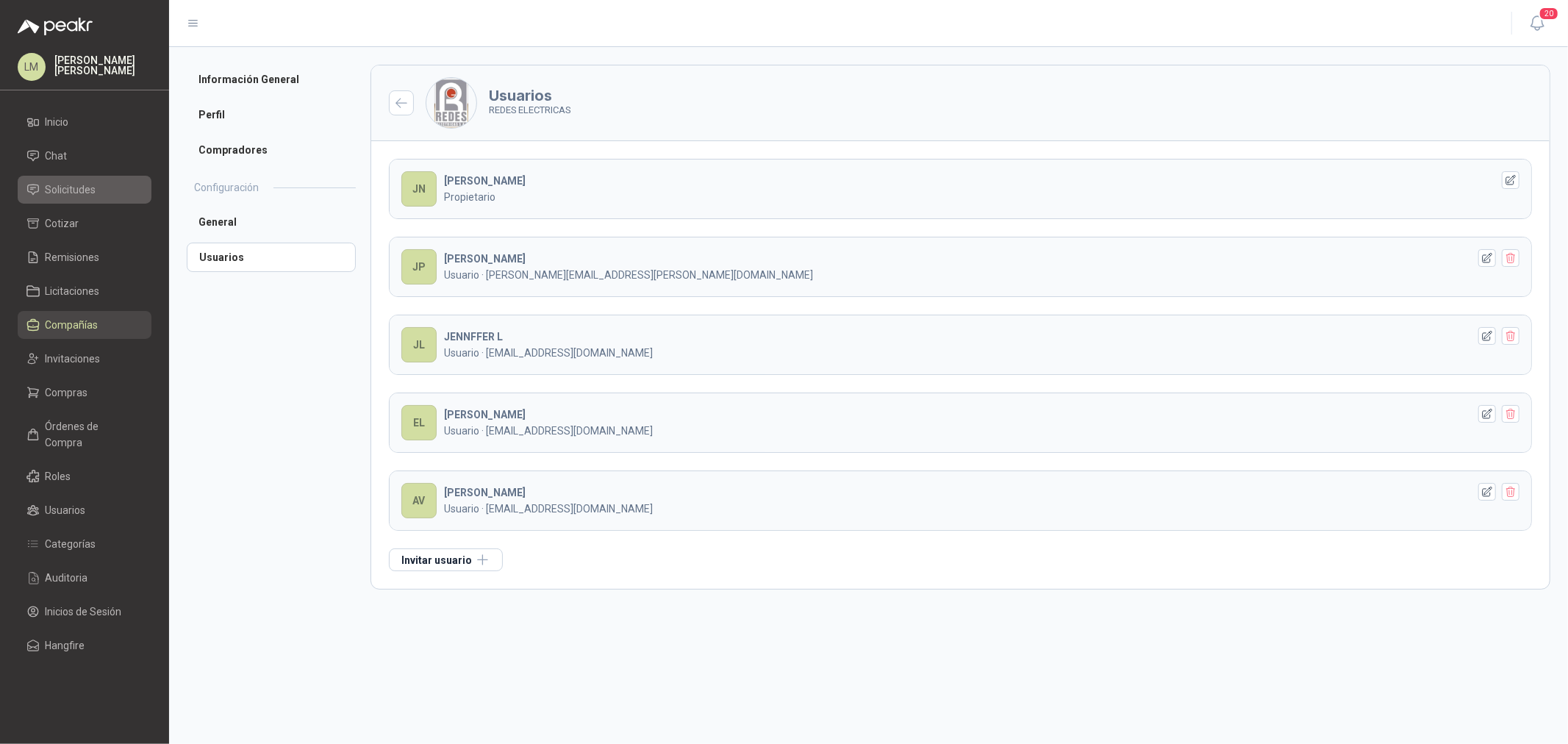
click at [75, 199] on link "Solicitudes" at bounding box center [84, 189] width 134 height 28
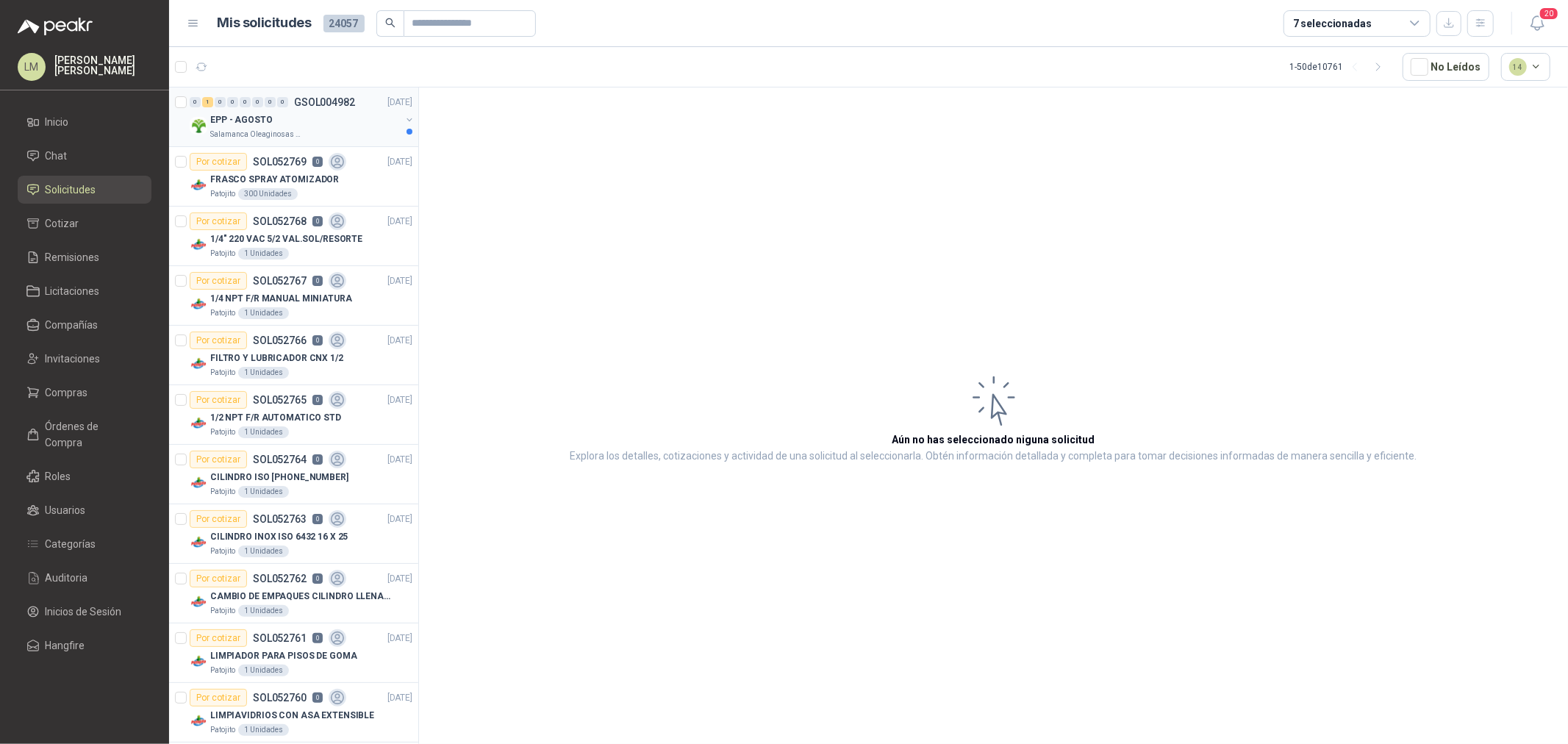
click at [294, 112] on div "EPP - AGOSTO" at bounding box center [305, 120] width 190 height 18
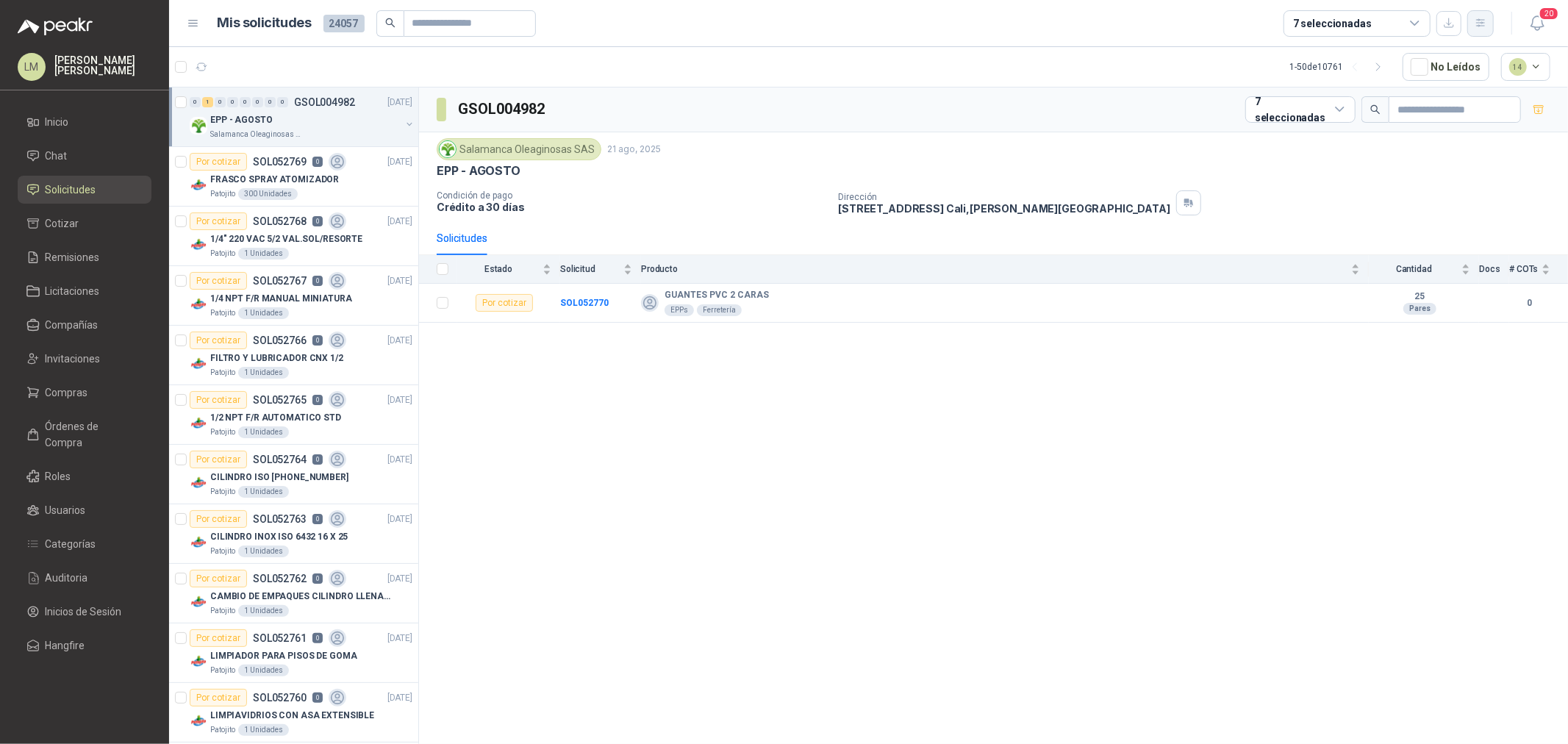
click at [1476, 18] on icon "button" at bounding box center [1481, 23] width 12 height 12
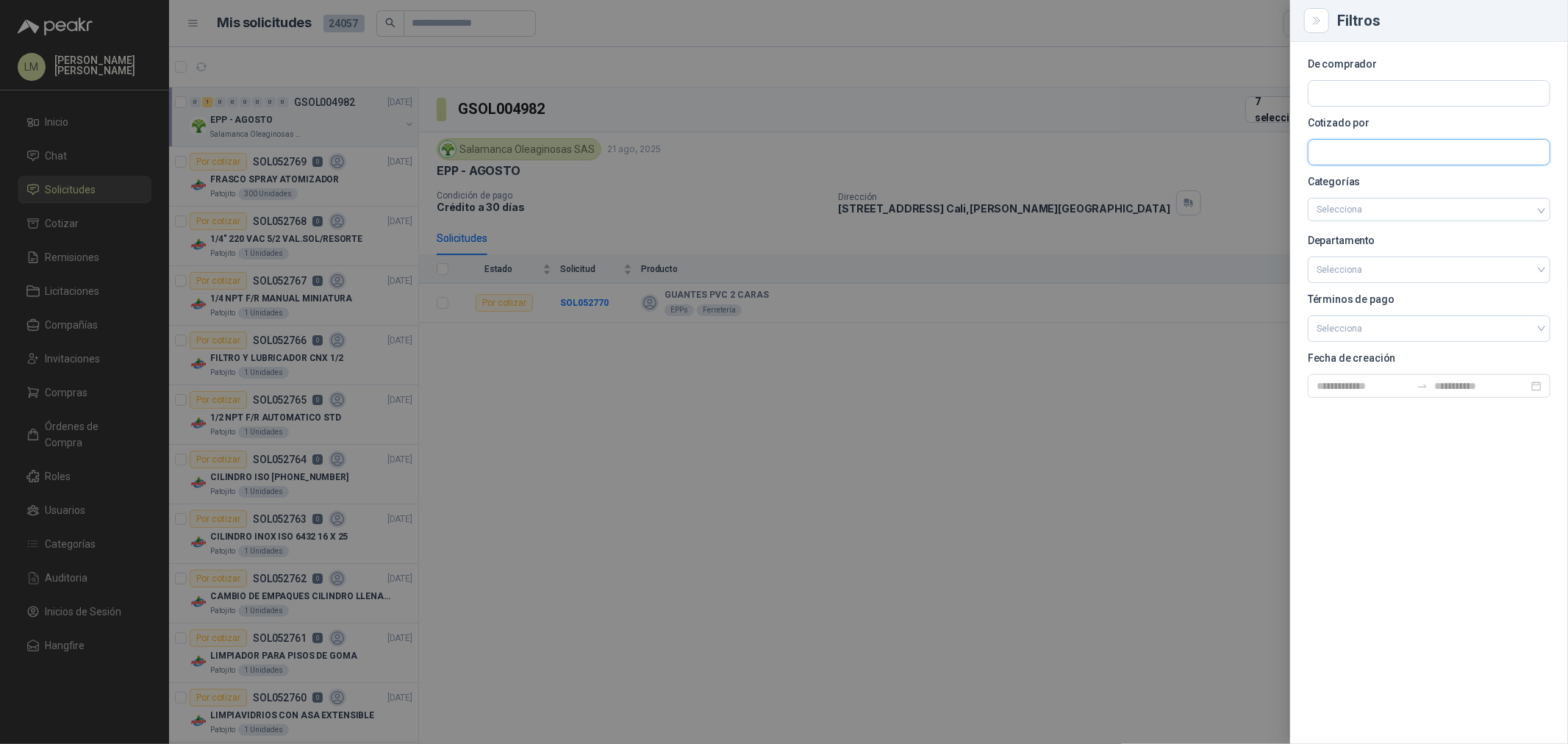
click at [1358, 163] on input "text" at bounding box center [1429, 152] width 242 height 25
type input "*****"
click at [1356, 186] on p "Wondertech" at bounding box center [1366, 184] width 48 height 9
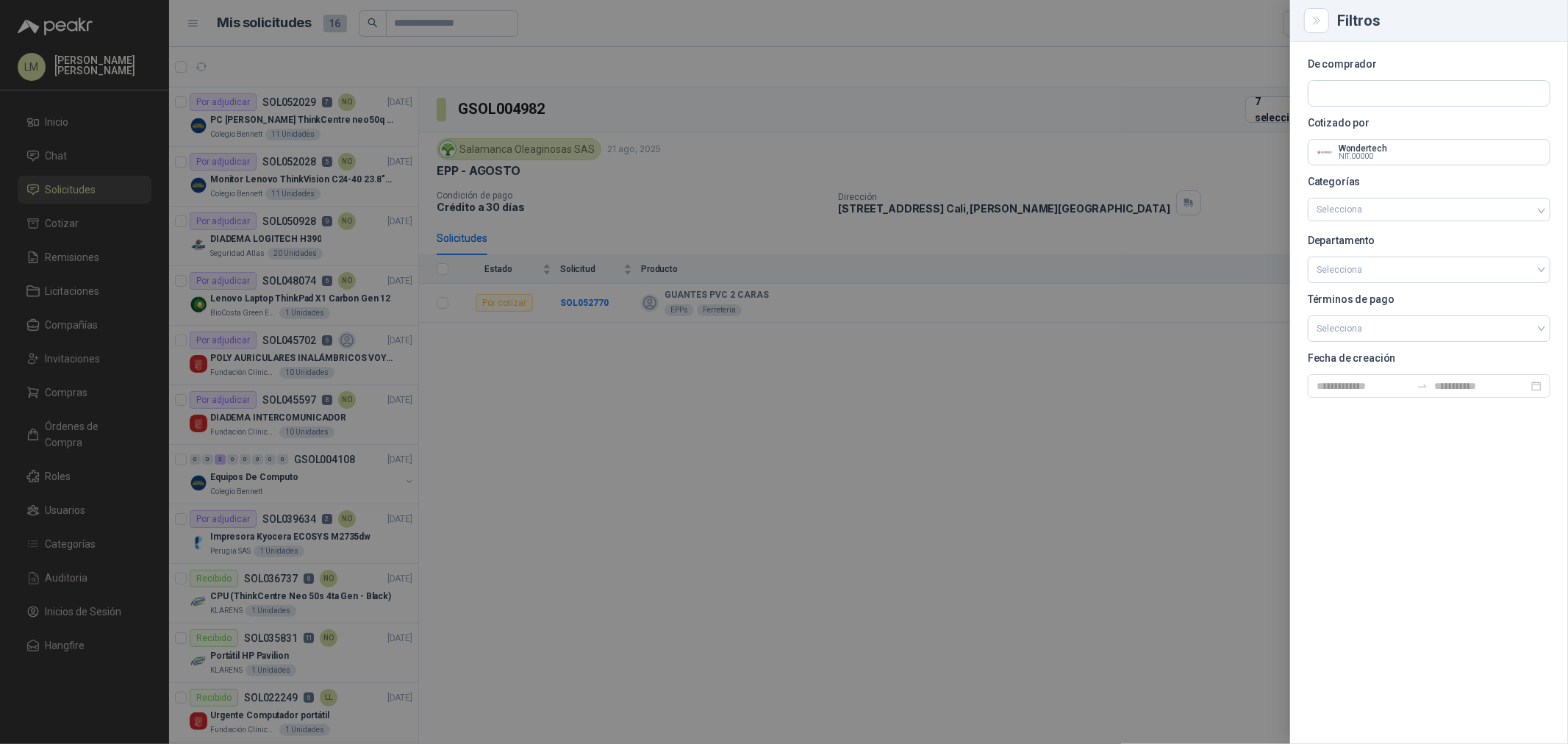
click at [679, 178] on div at bounding box center [784, 372] width 1568 height 744
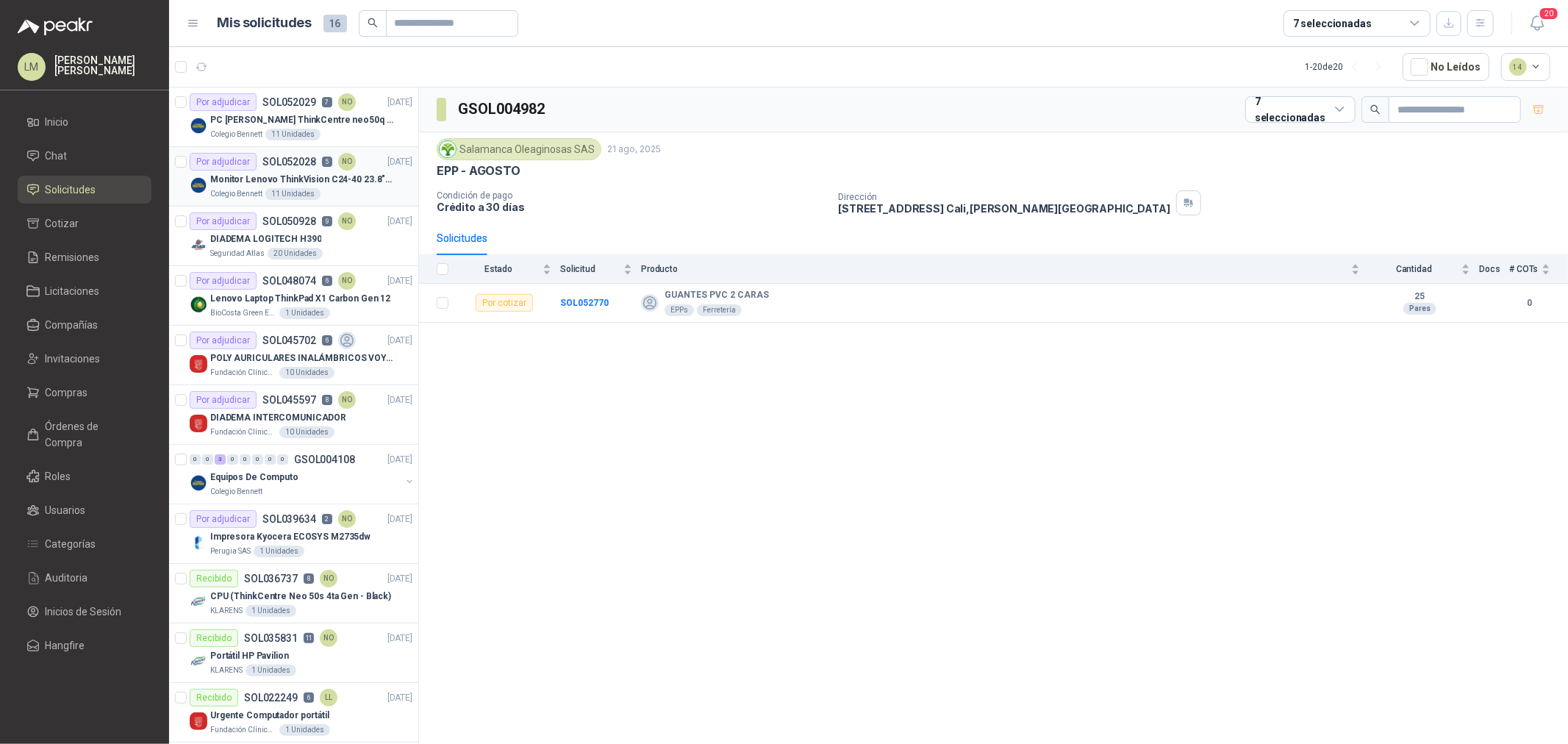
click at [258, 153] on div "Por adjudicar SOL052028 5 NO" at bounding box center [272, 161] width 166 height 18
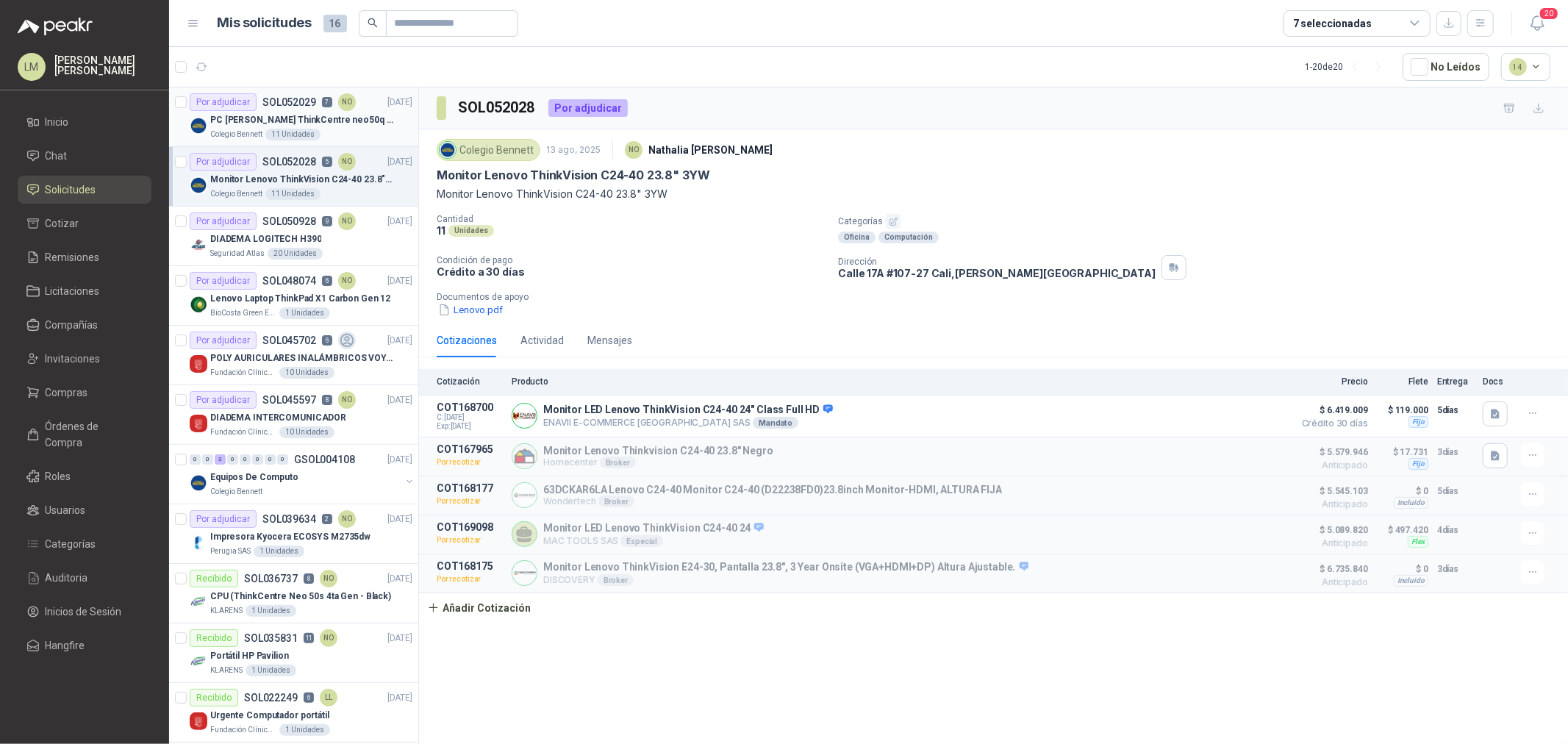
click at [284, 114] on p "PC Lenovo ThinkCentre neo50q Gen 4 Core i5 16Gb 512Gb SSD Win 11 Pro 3YW Con Te…" at bounding box center [301, 120] width 183 height 14
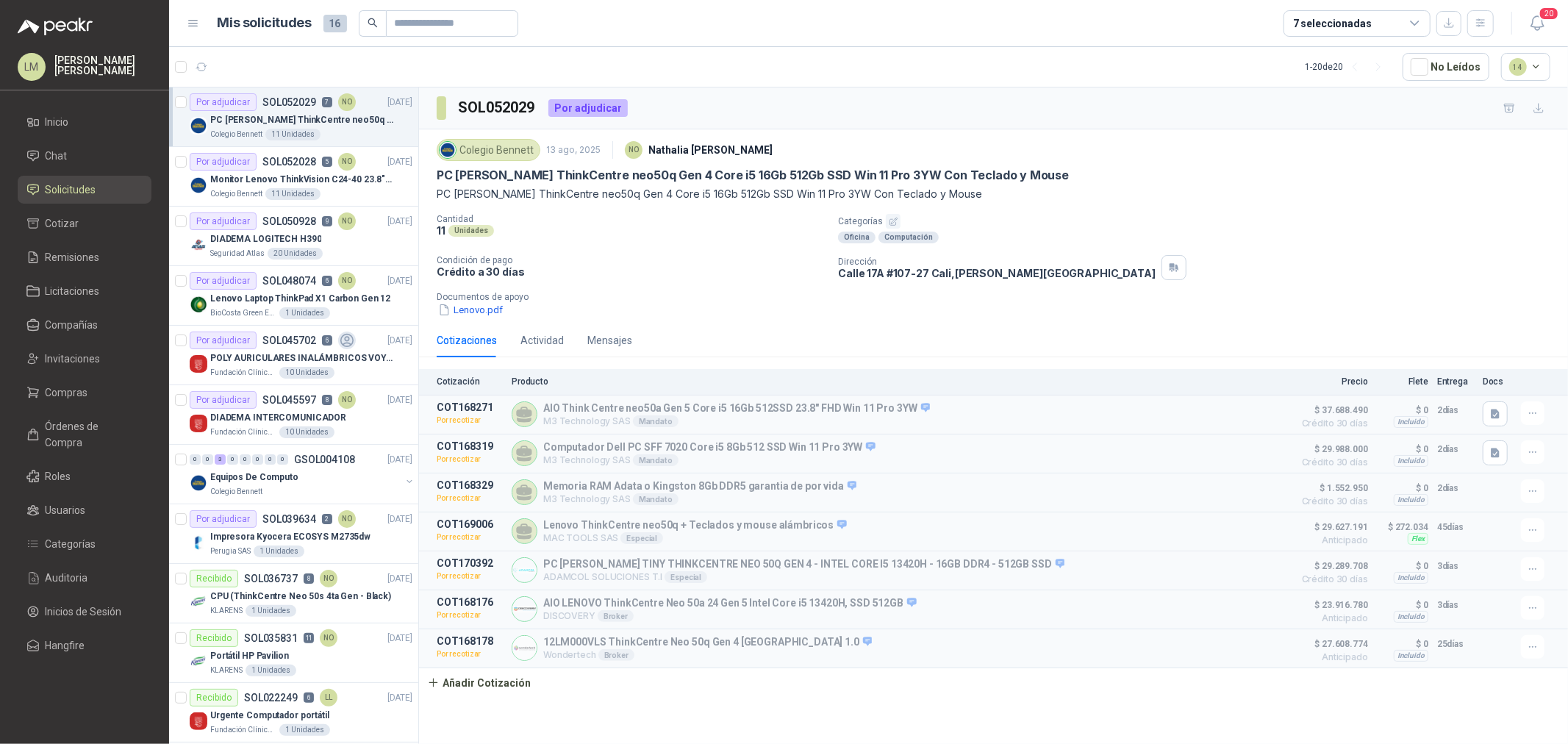
click at [71, 377] on ul "Inicio Chat Solicitudes Cotizar Remisiones Licitaciones Compañías Invitaciones …" at bounding box center [84, 387] width 169 height 558
click at [79, 392] on span "Compras" at bounding box center [67, 392] width 43 height 16
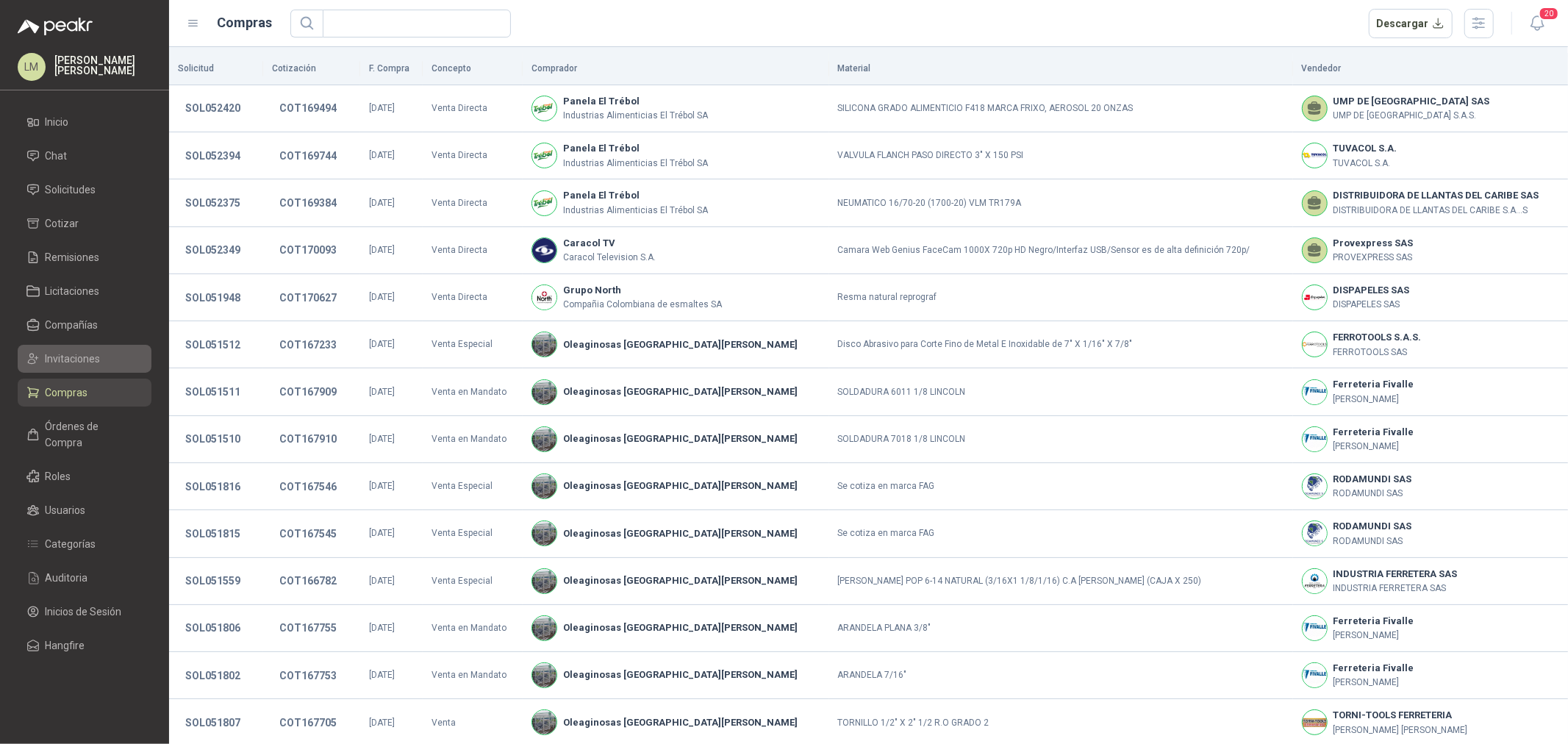
click at [81, 354] on span "Invitaciones" at bounding box center [73, 358] width 55 height 16
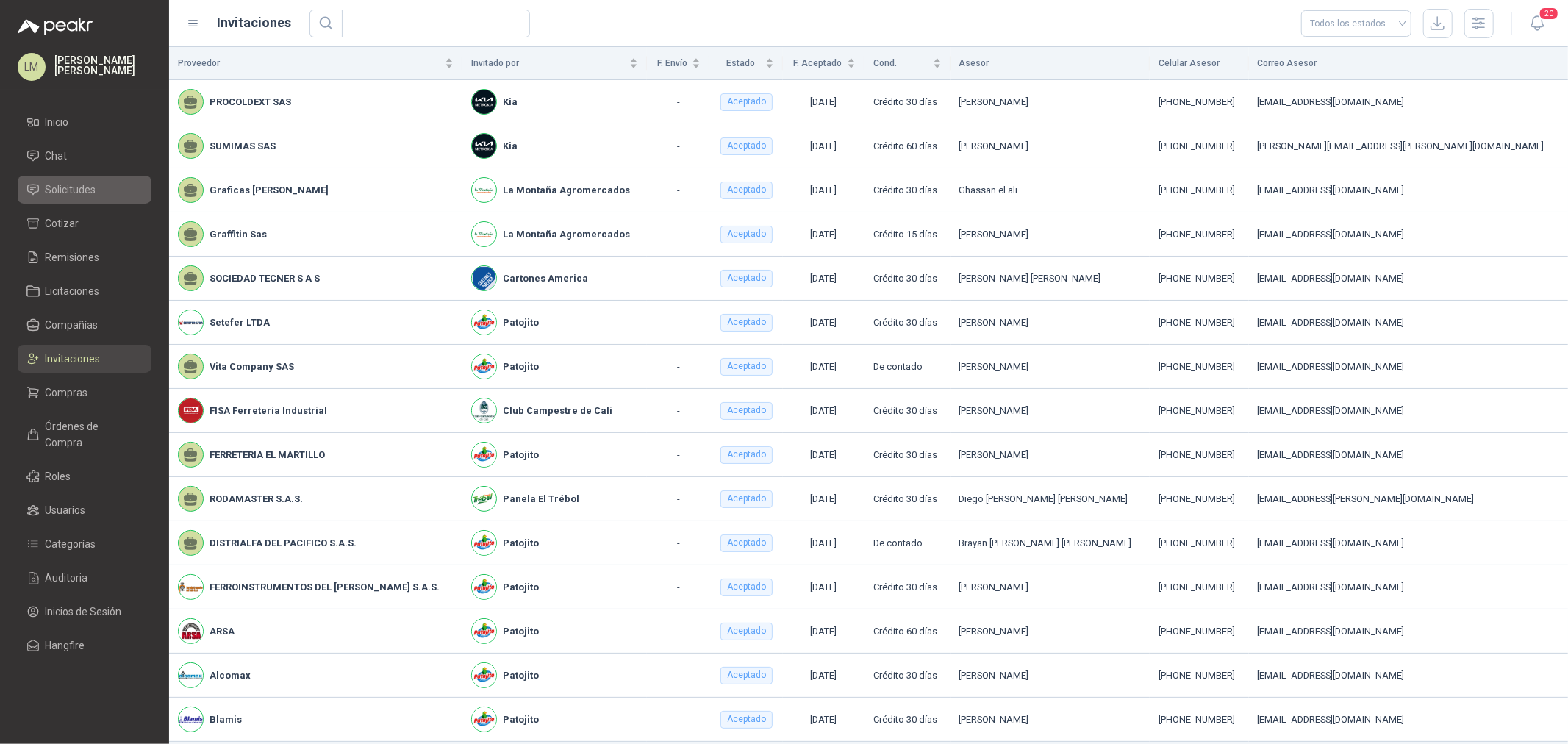
click at [89, 187] on span "Solicitudes" at bounding box center [71, 189] width 51 height 16
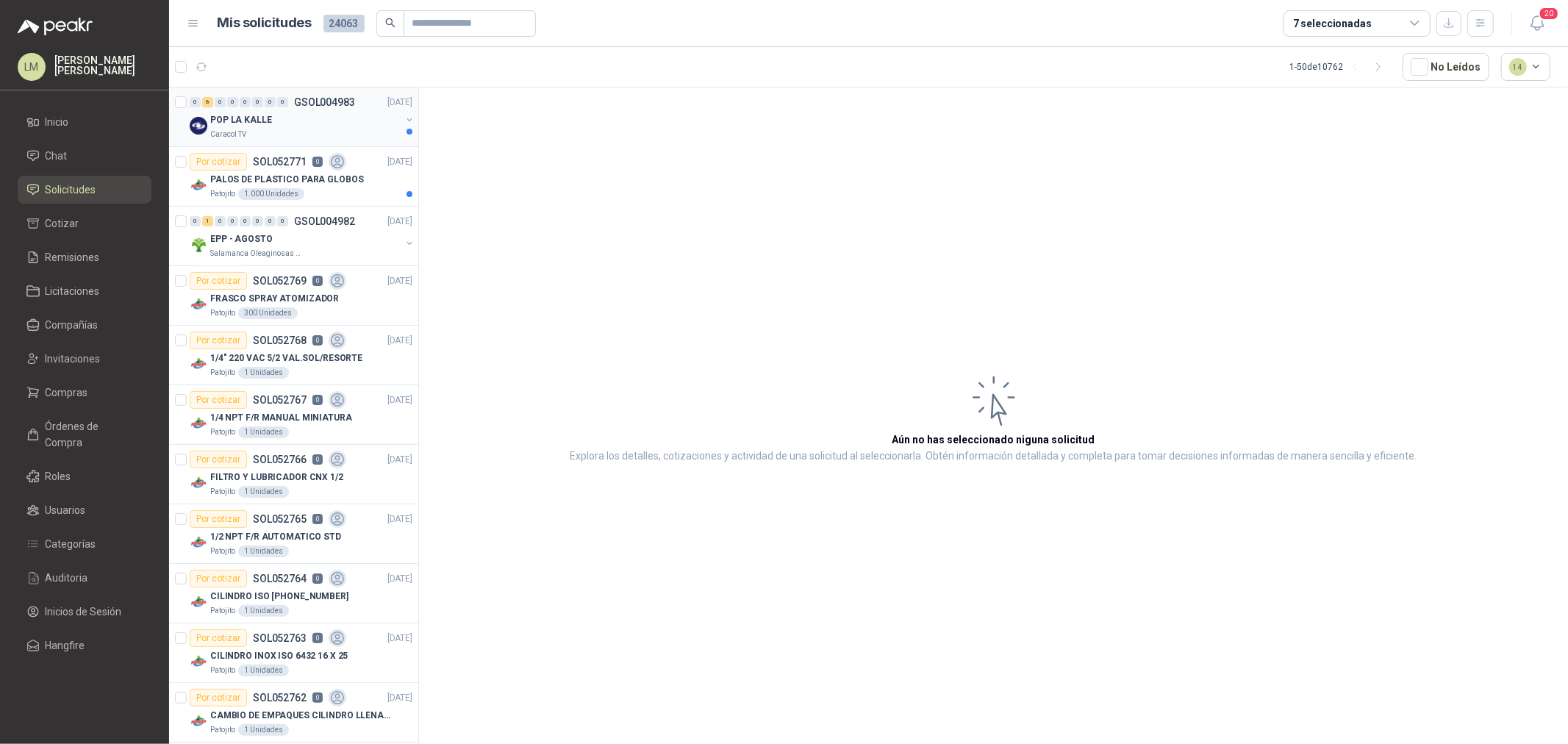
click at [225, 129] on p "Caracol TV" at bounding box center [228, 134] width 36 height 12
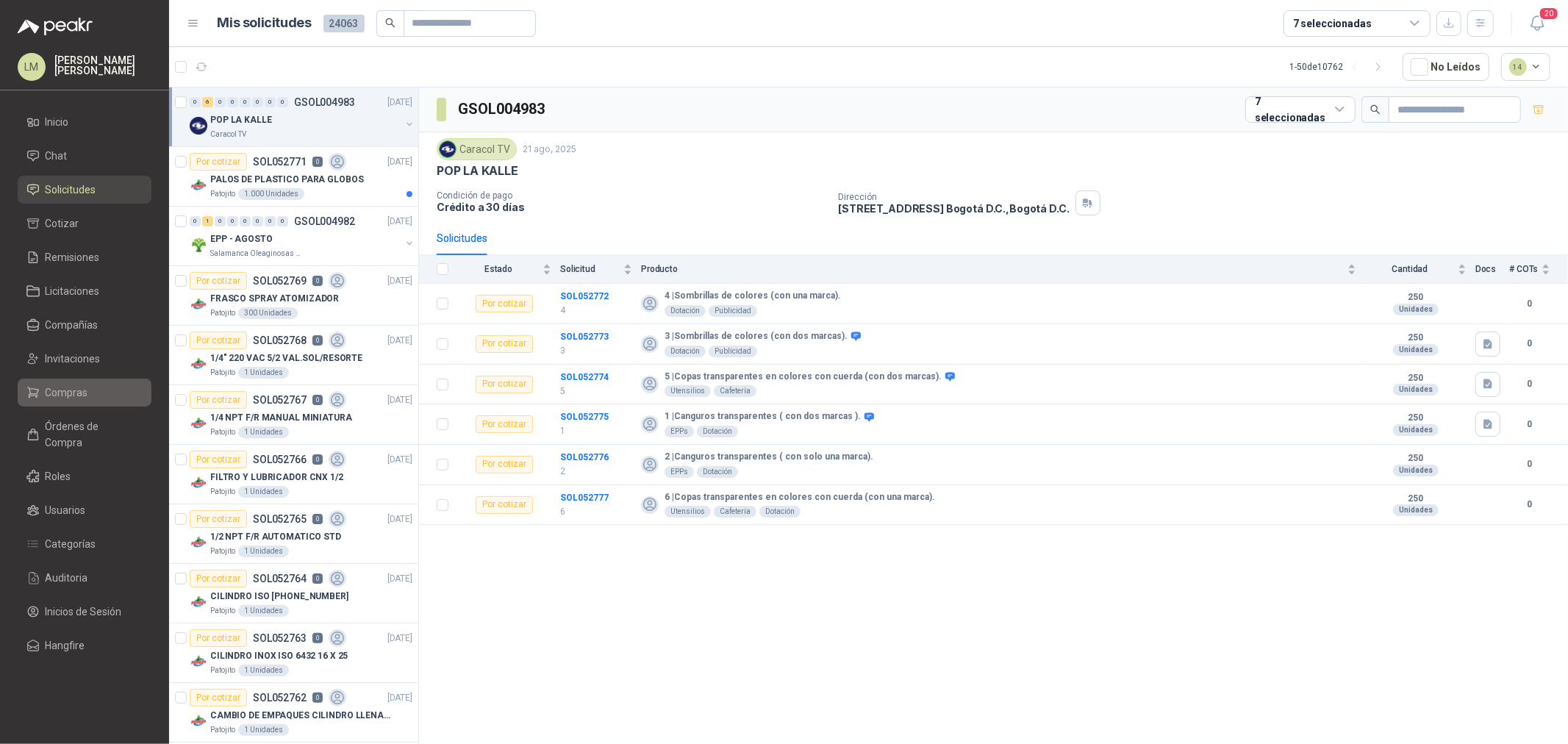
click at [84, 396] on span "Compras" at bounding box center [67, 392] width 43 height 16
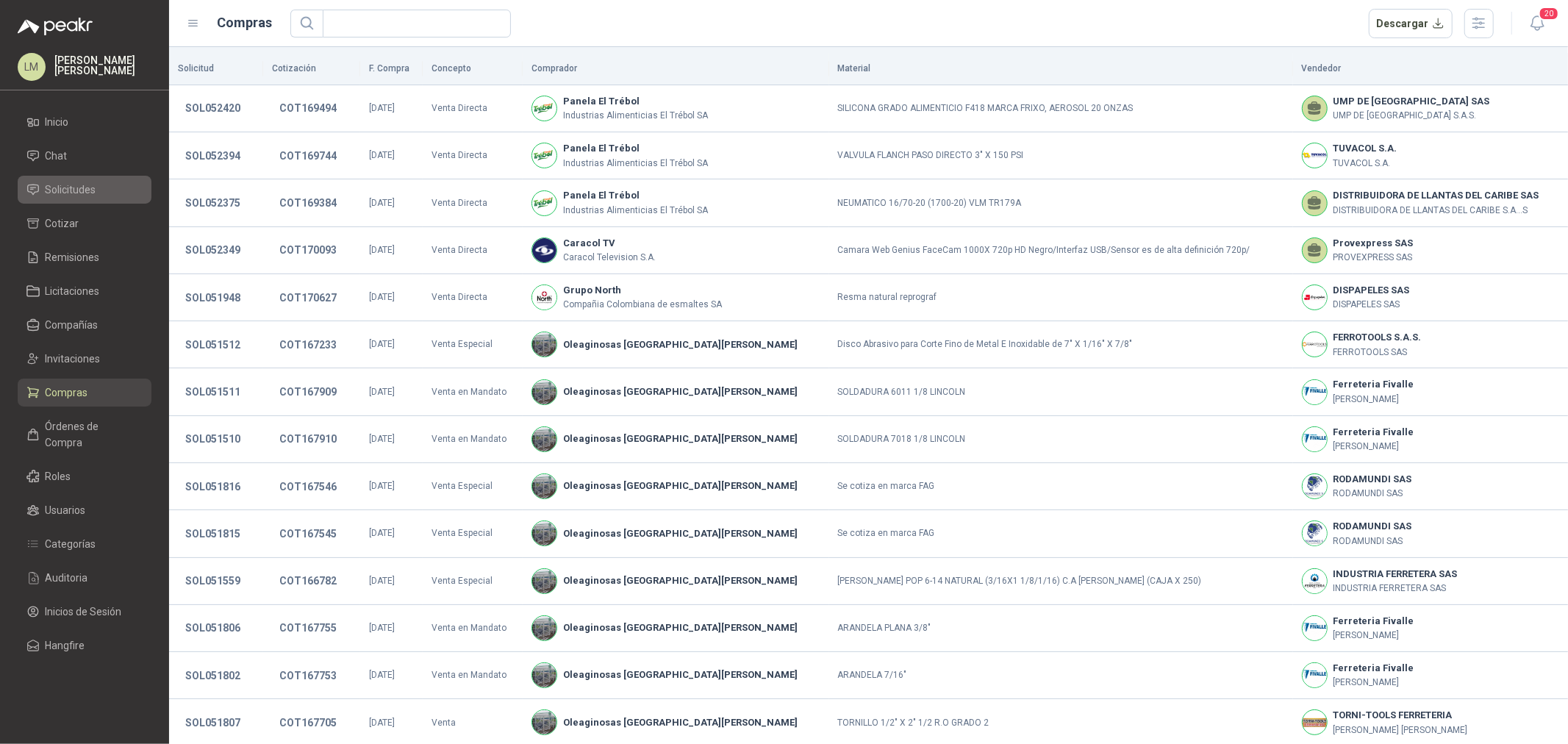
click at [99, 189] on li "Solicitudes" at bounding box center [84, 189] width 116 height 16
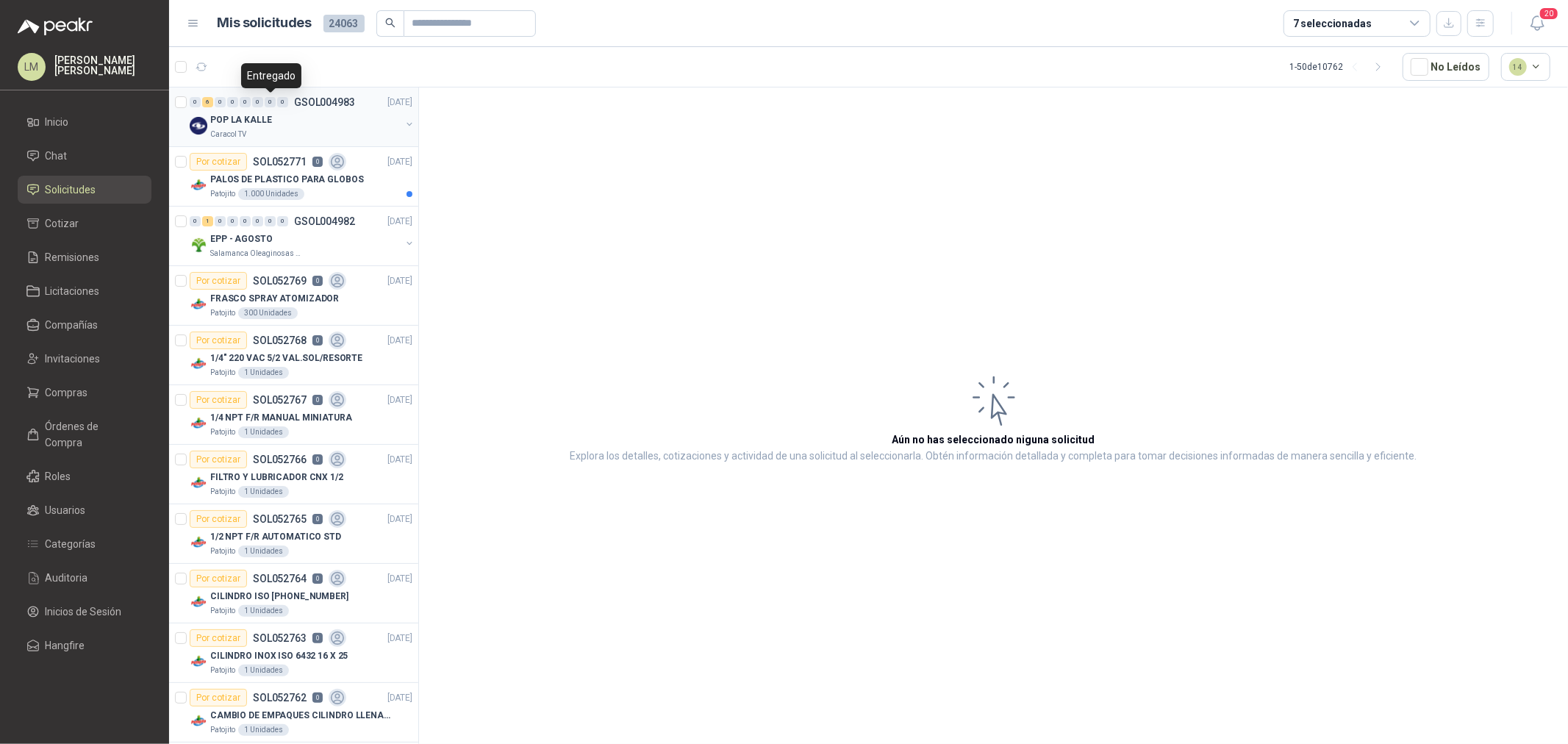
click at [270, 118] on div "POP LA KALLE" at bounding box center [305, 120] width 190 height 18
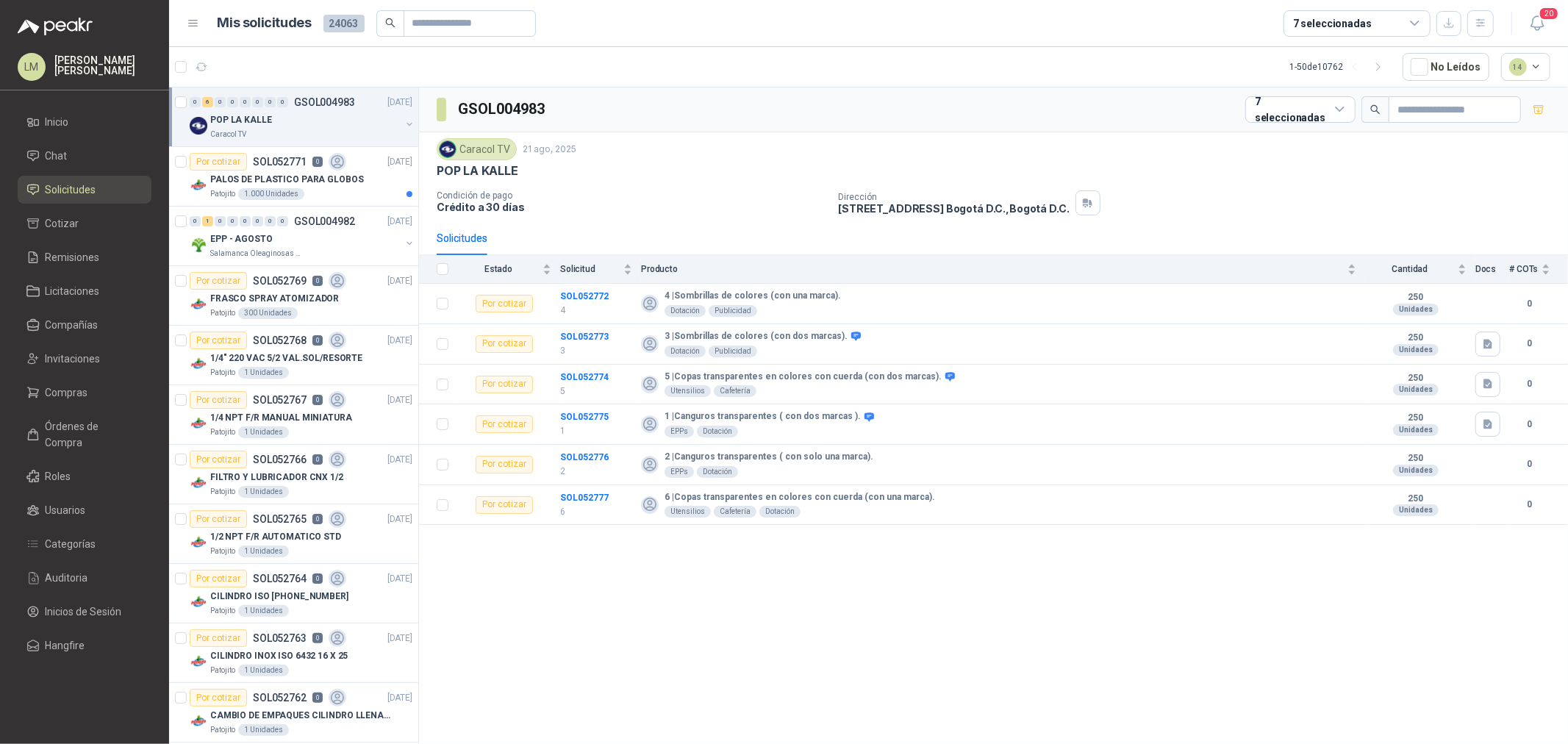
click at [403, 123] on button "button" at bounding box center [409, 123] width 12 height 12
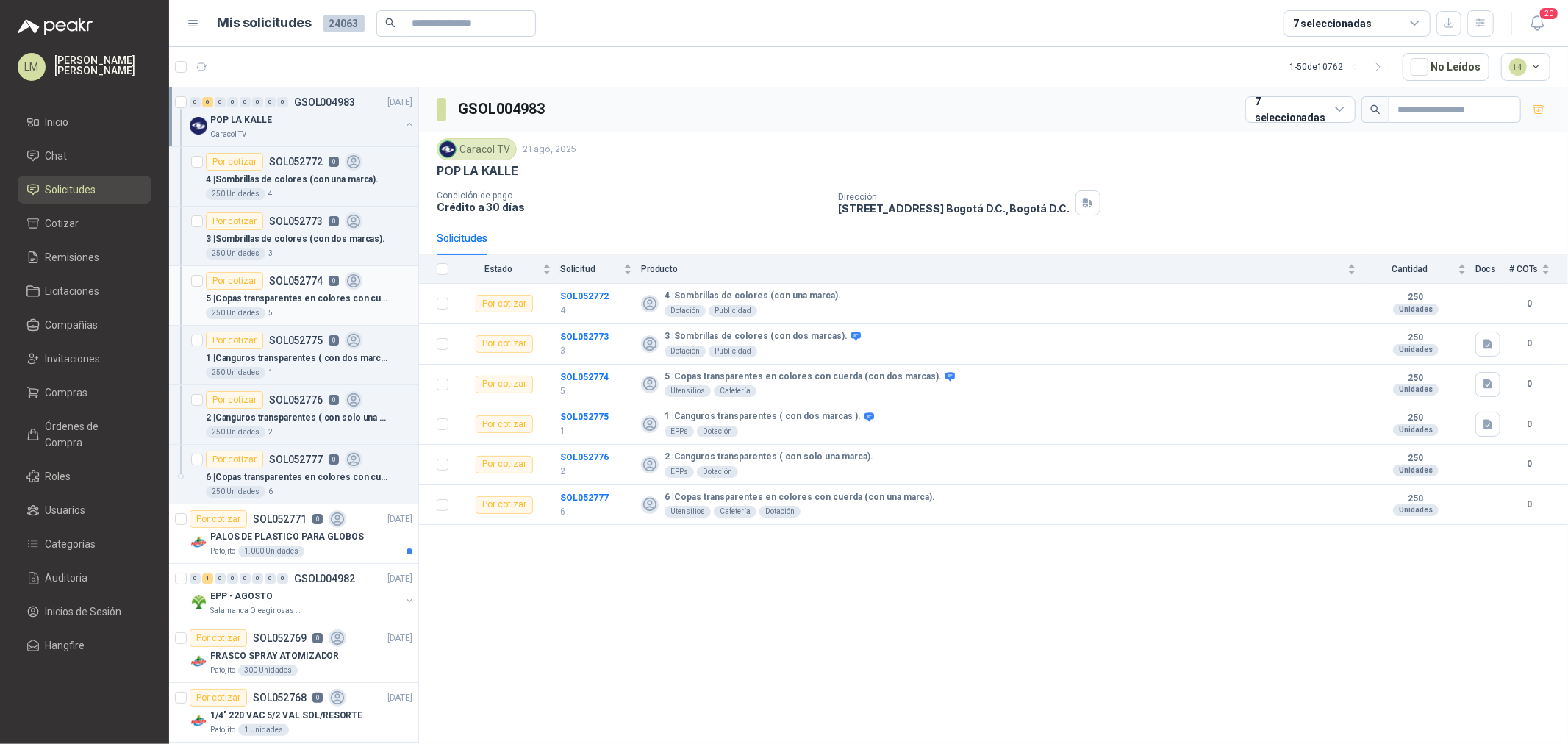
click at [316, 283] on p "SOL052774" at bounding box center [296, 281] width 54 height 10
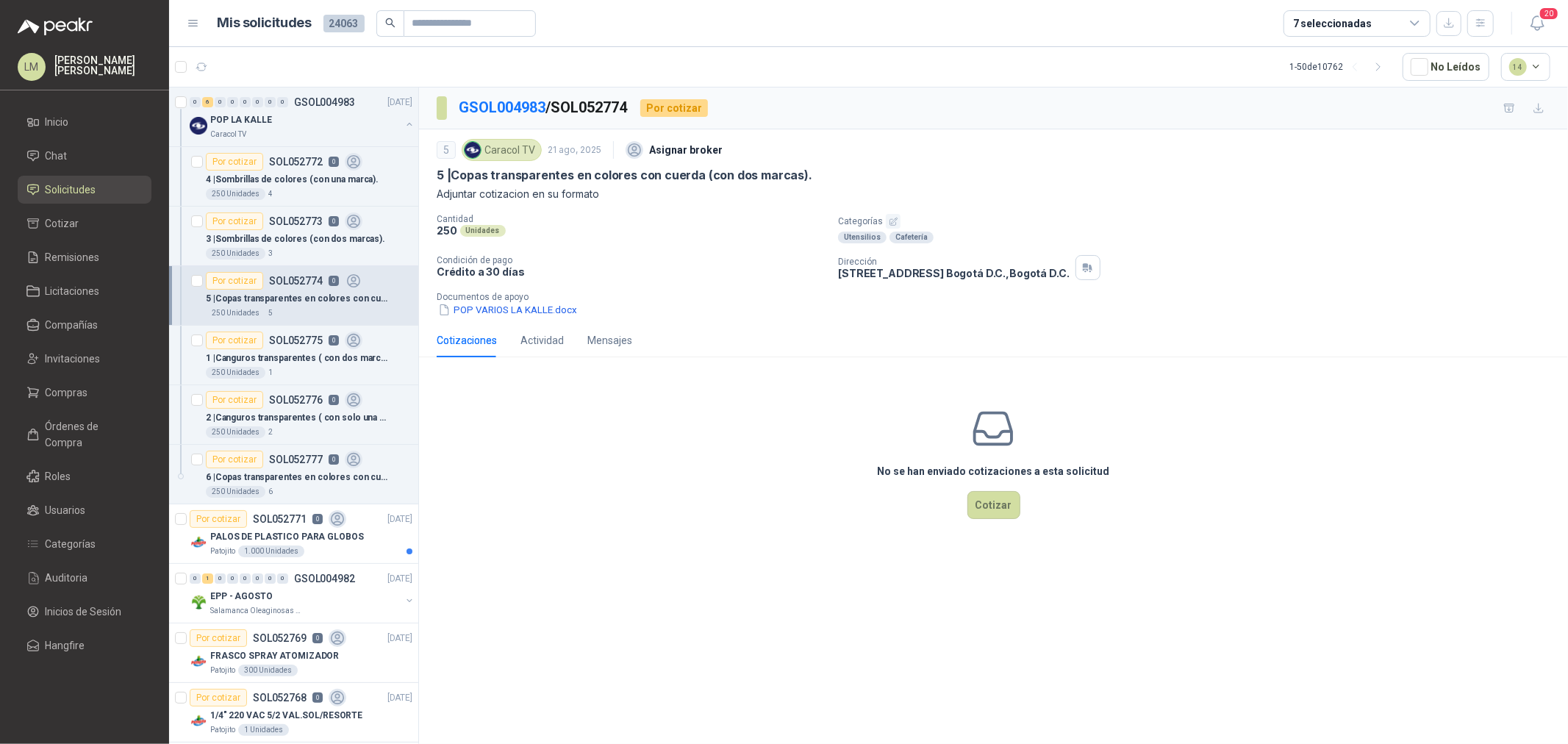
click at [893, 219] on icon "button" at bounding box center [893, 222] width 8 height 8
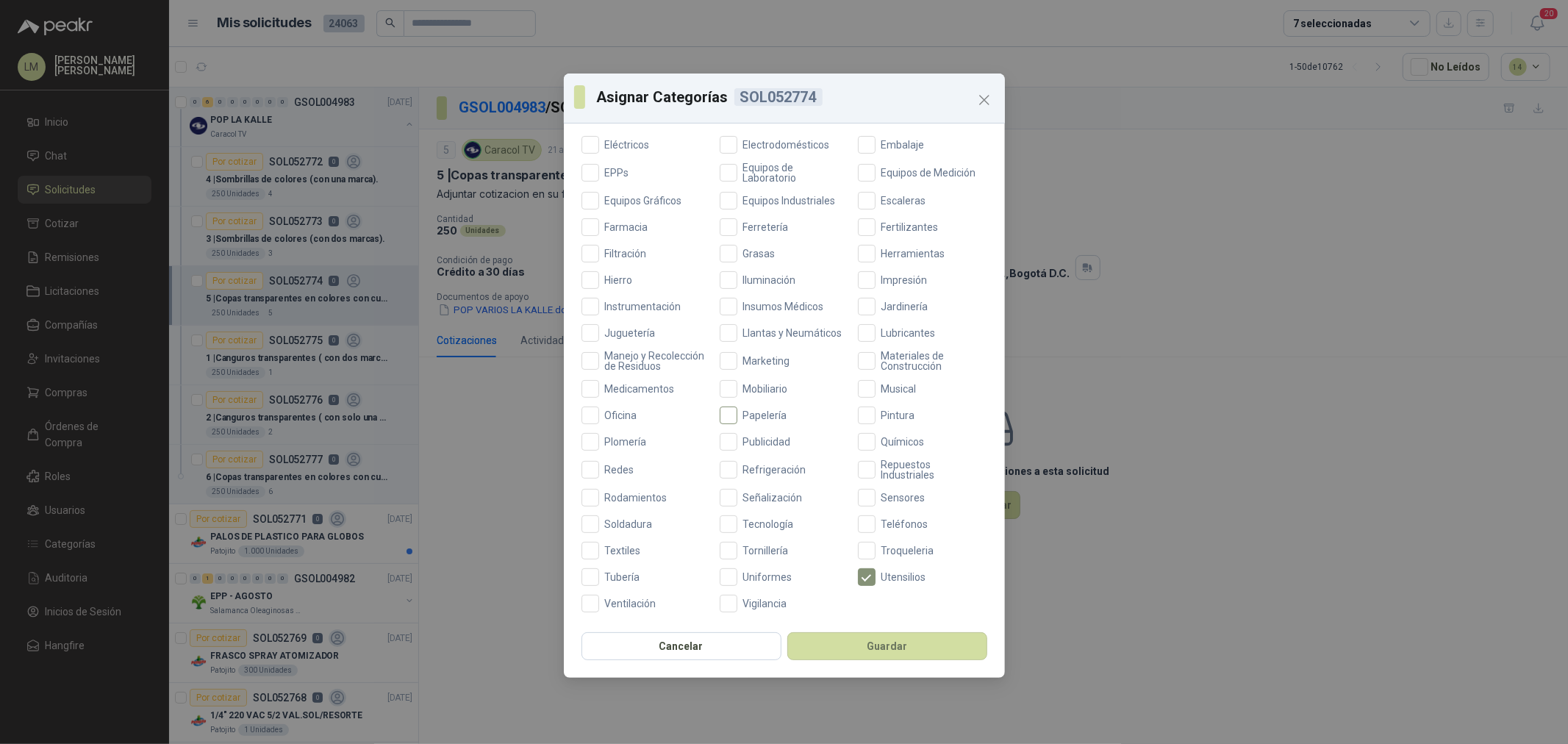
scroll to position [347, 0]
click at [744, 439] on span "Publicidad" at bounding box center [768, 441] width 60 height 10
click at [764, 357] on span "Marketing" at bounding box center [767, 360] width 59 height 10
click at [836, 636] on button "Guardar" at bounding box center [887, 647] width 200 height 28
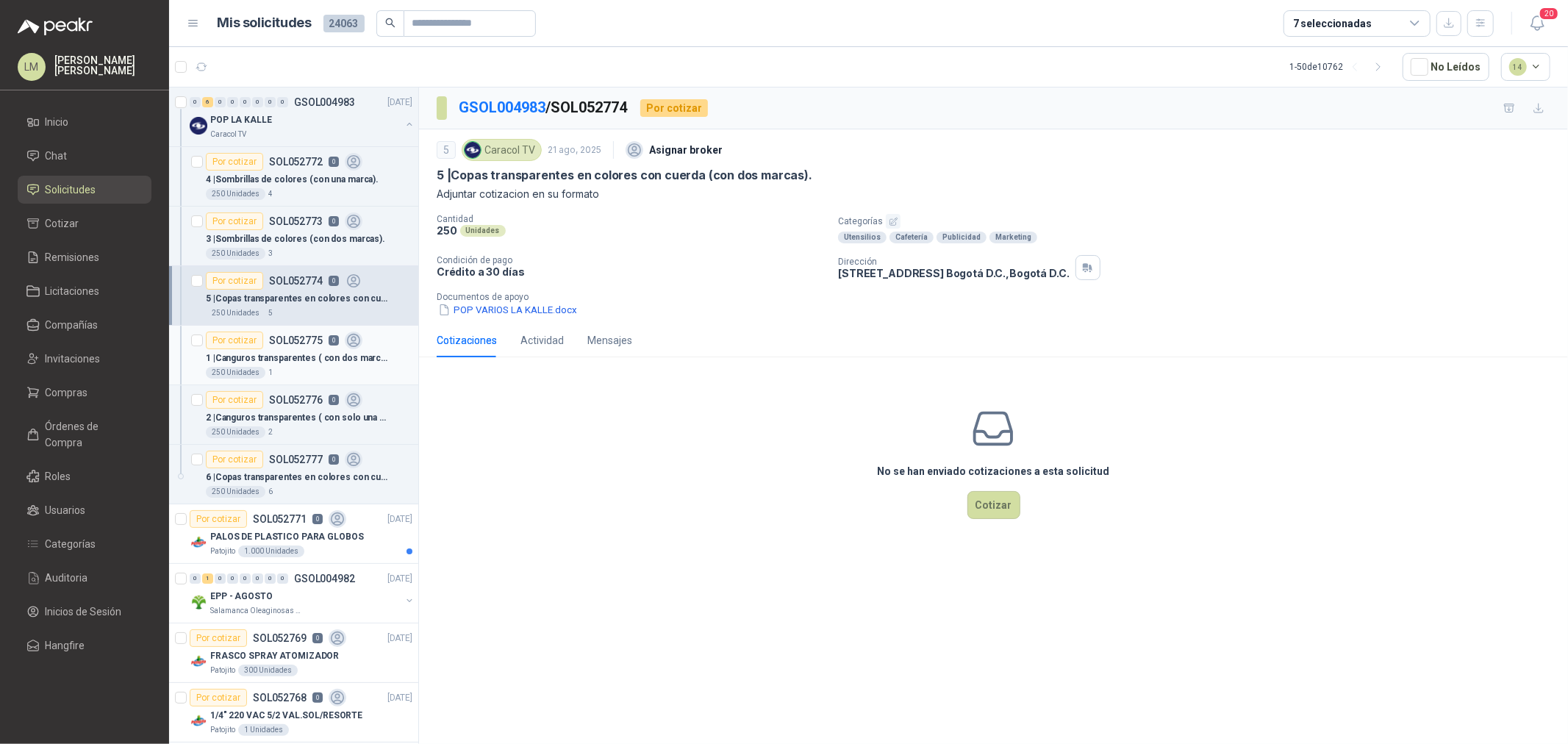
click at [251, 347] on div "Por cotizar" at bounding box center [234, 340] width 58 height 18
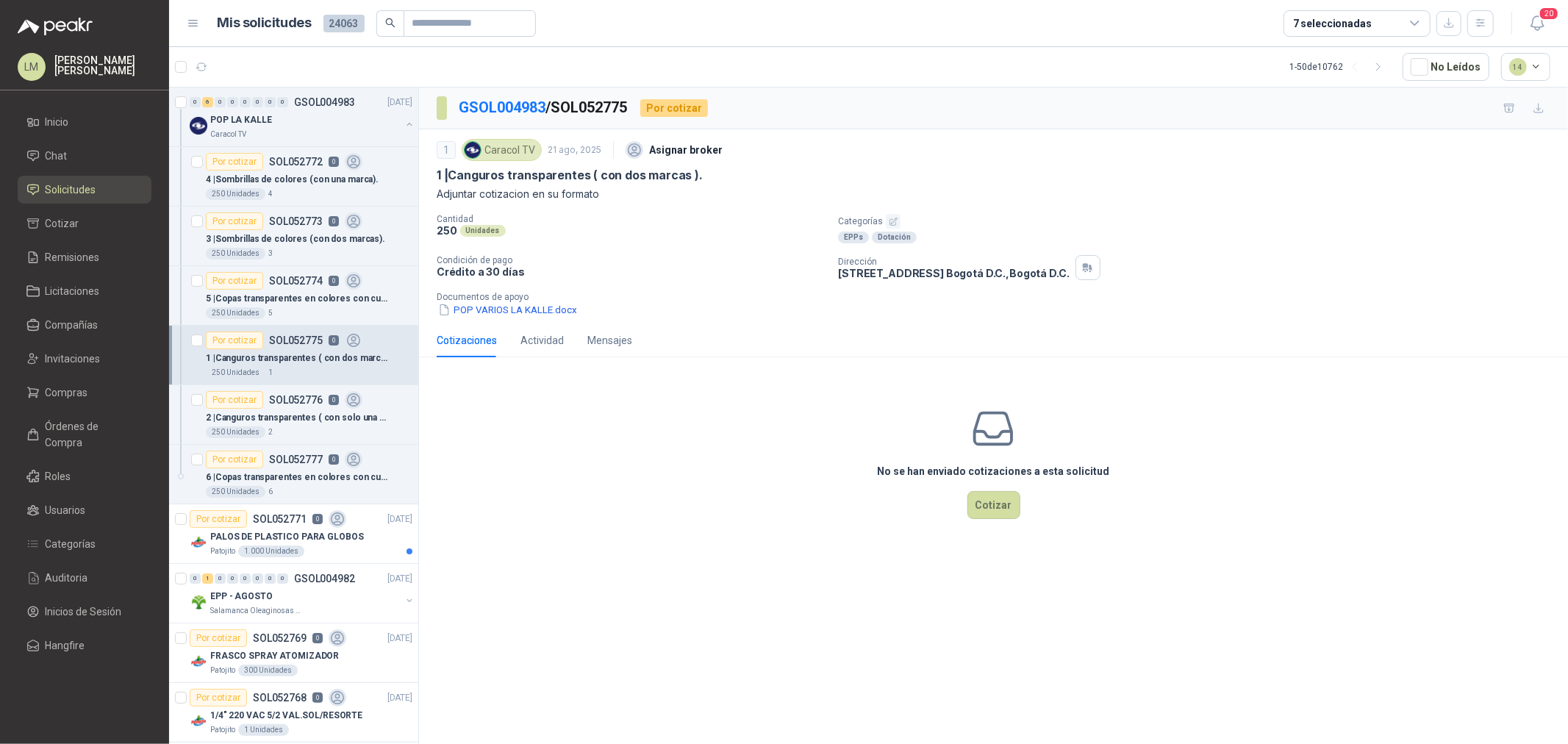
click at [890, 222] on icon "button" at bounding box center [893, 222] width 8 height 8
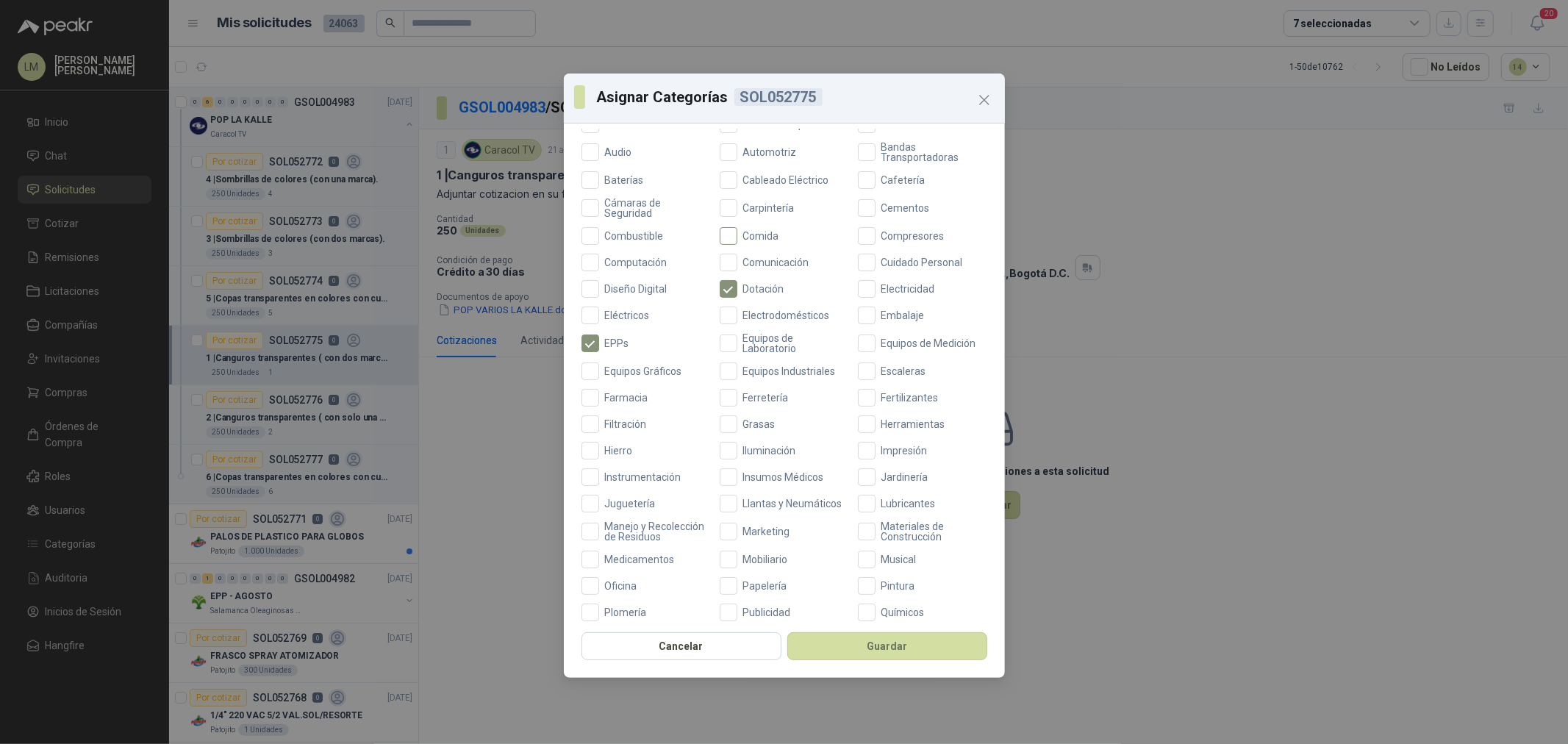
scroll to position [327, 0]
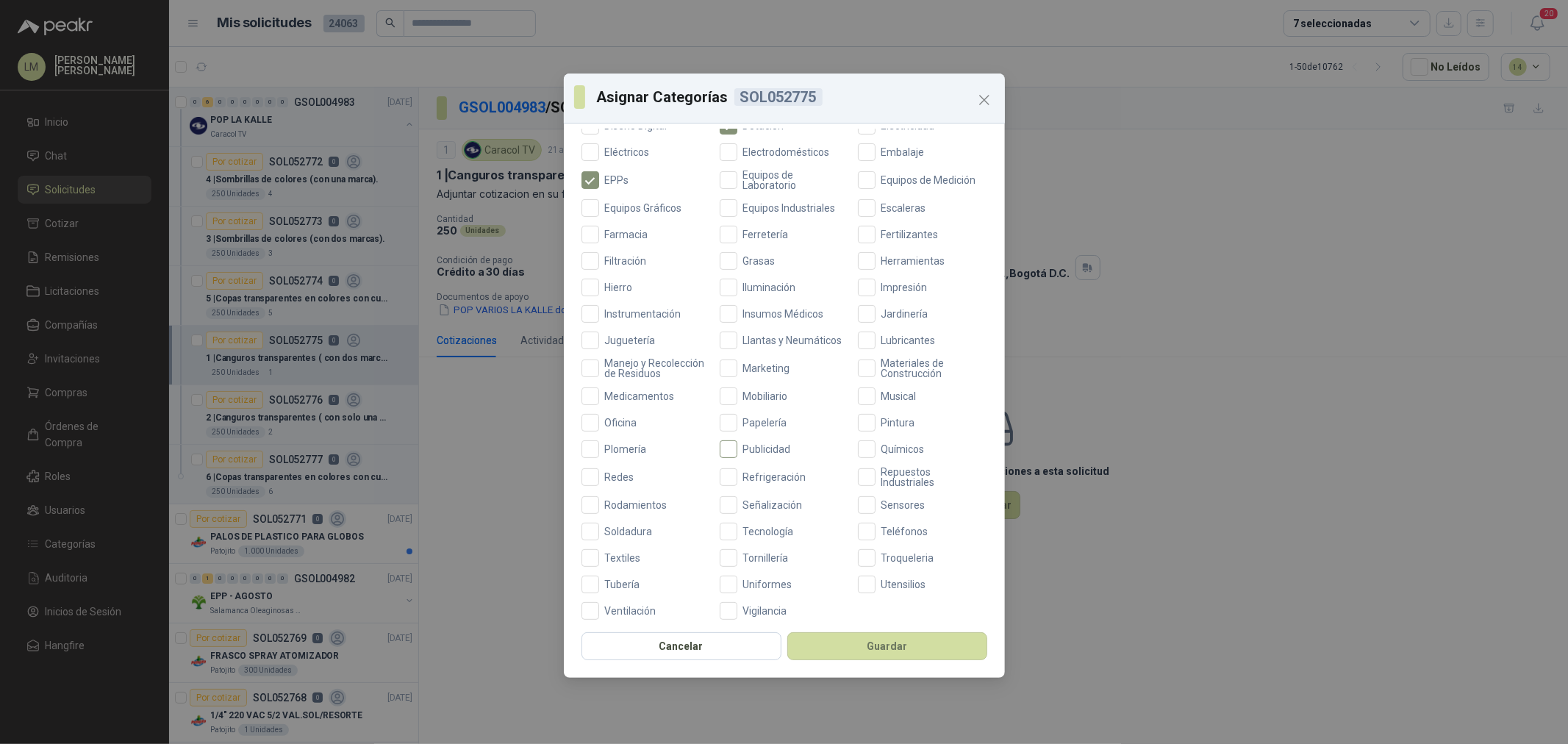
click at [755, 455] on span "Publicidad" at bounding box center [768, 449] width 60 height 10
click at [765, 374] on span "Marketing" at bounding box center [767, 368] width 59 height 10
click at [811, 643] on button "Guardar" at bounding box center [887, 647] width 200 height 28
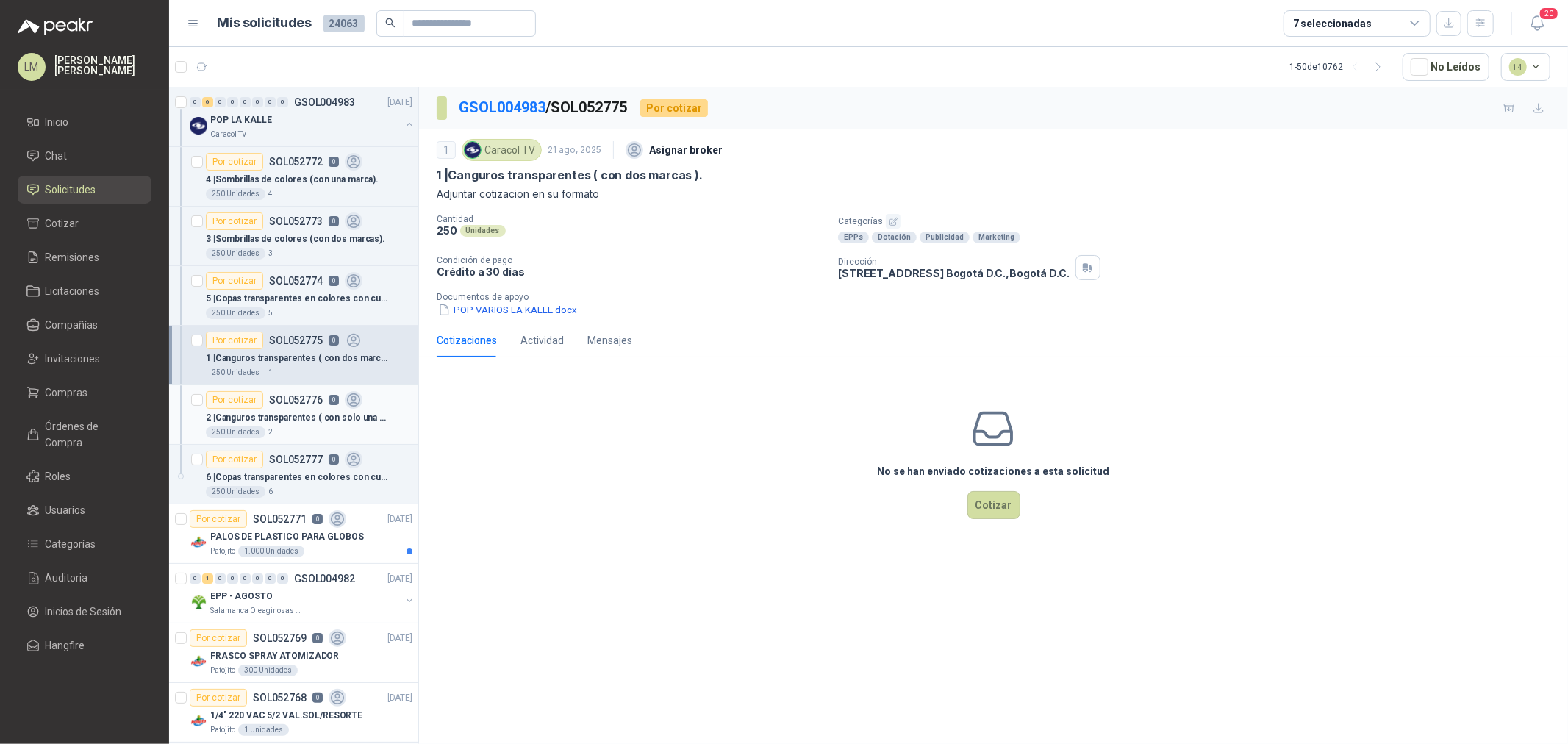
click at [287, 417] on p "2 | Canguros transparentes ( con solo una marca)." at bounding box center [297, 418] width 183 height 14
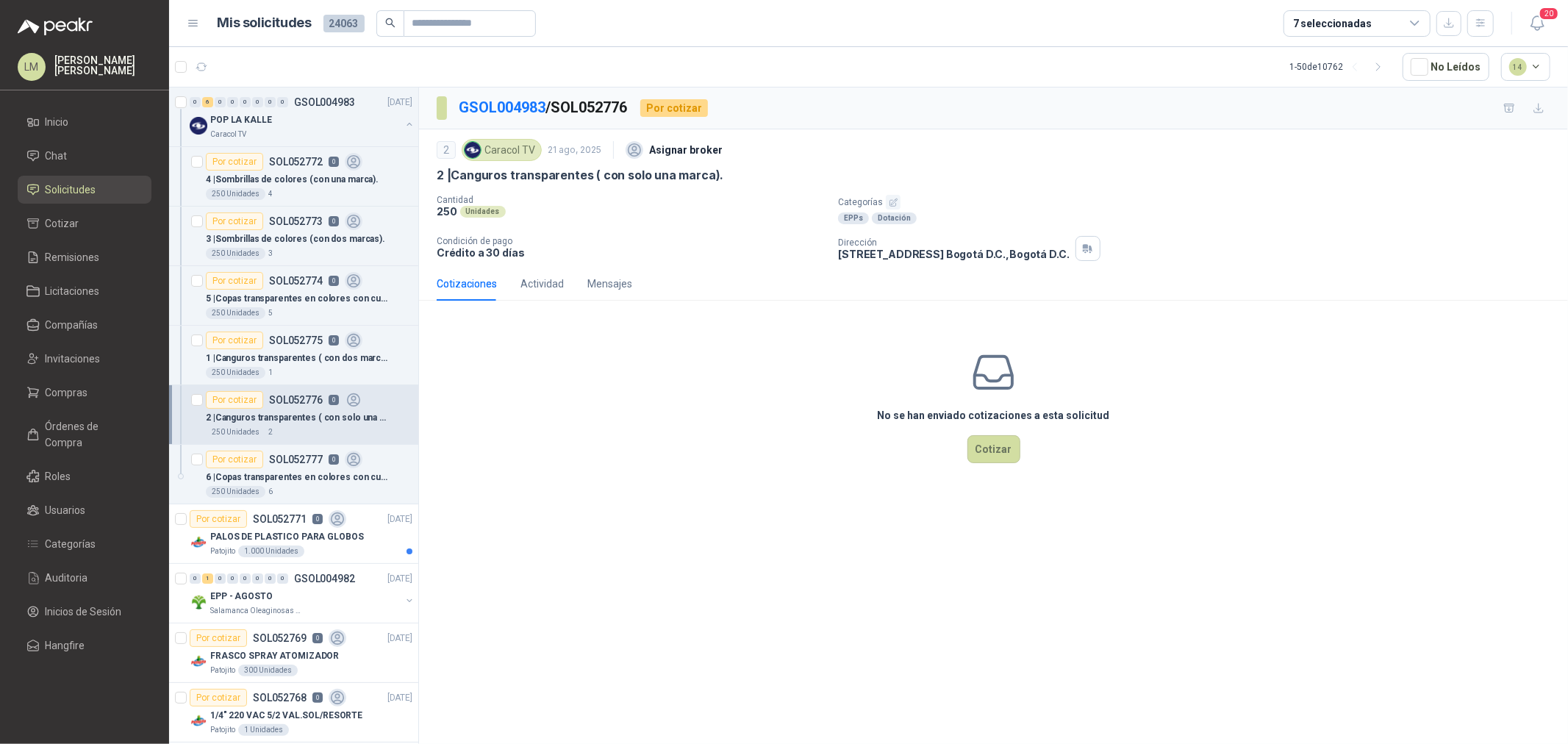
click at [891, 198] on icon "button" at bounding box center [893, 202] width 9 height 9
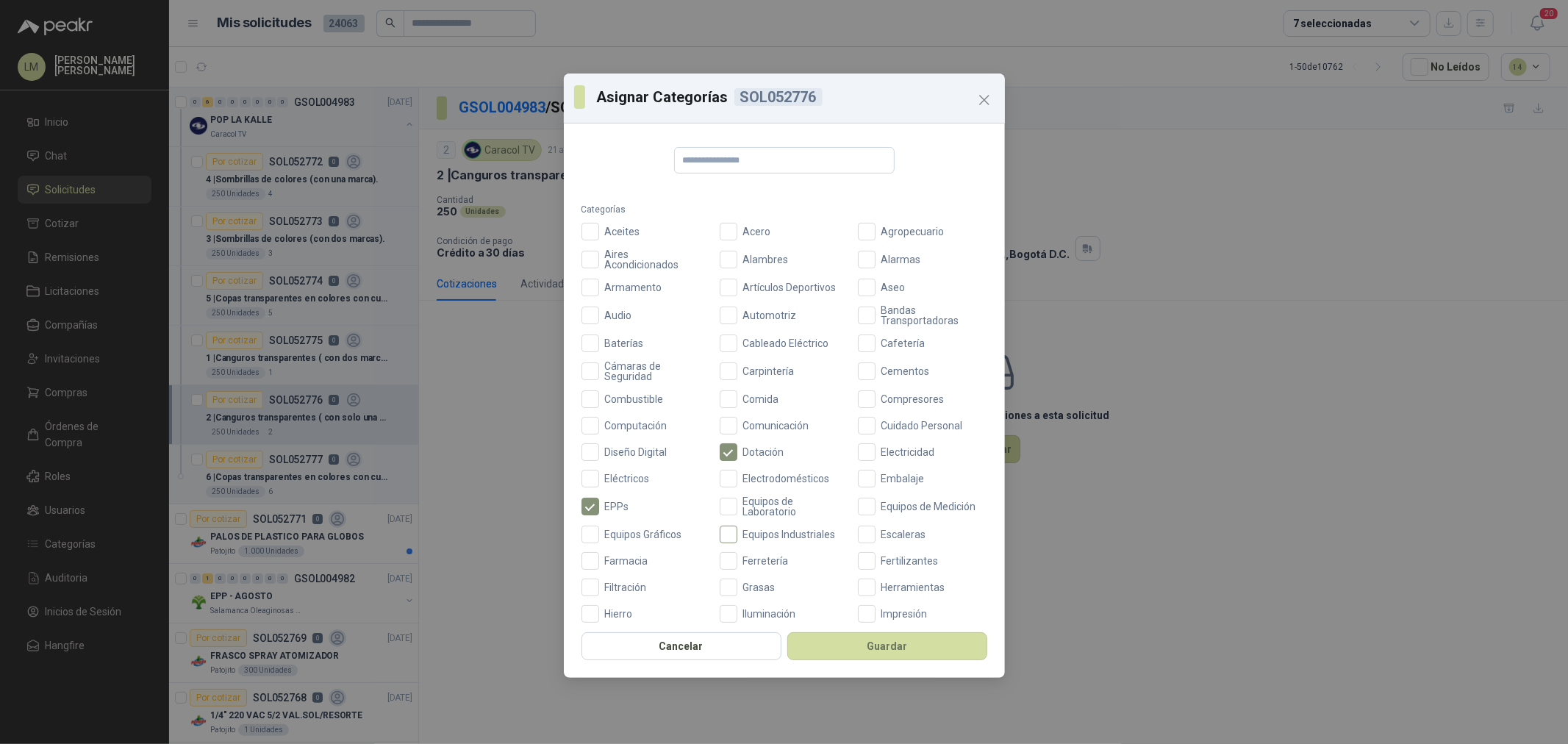
scroll to position [245, 0]
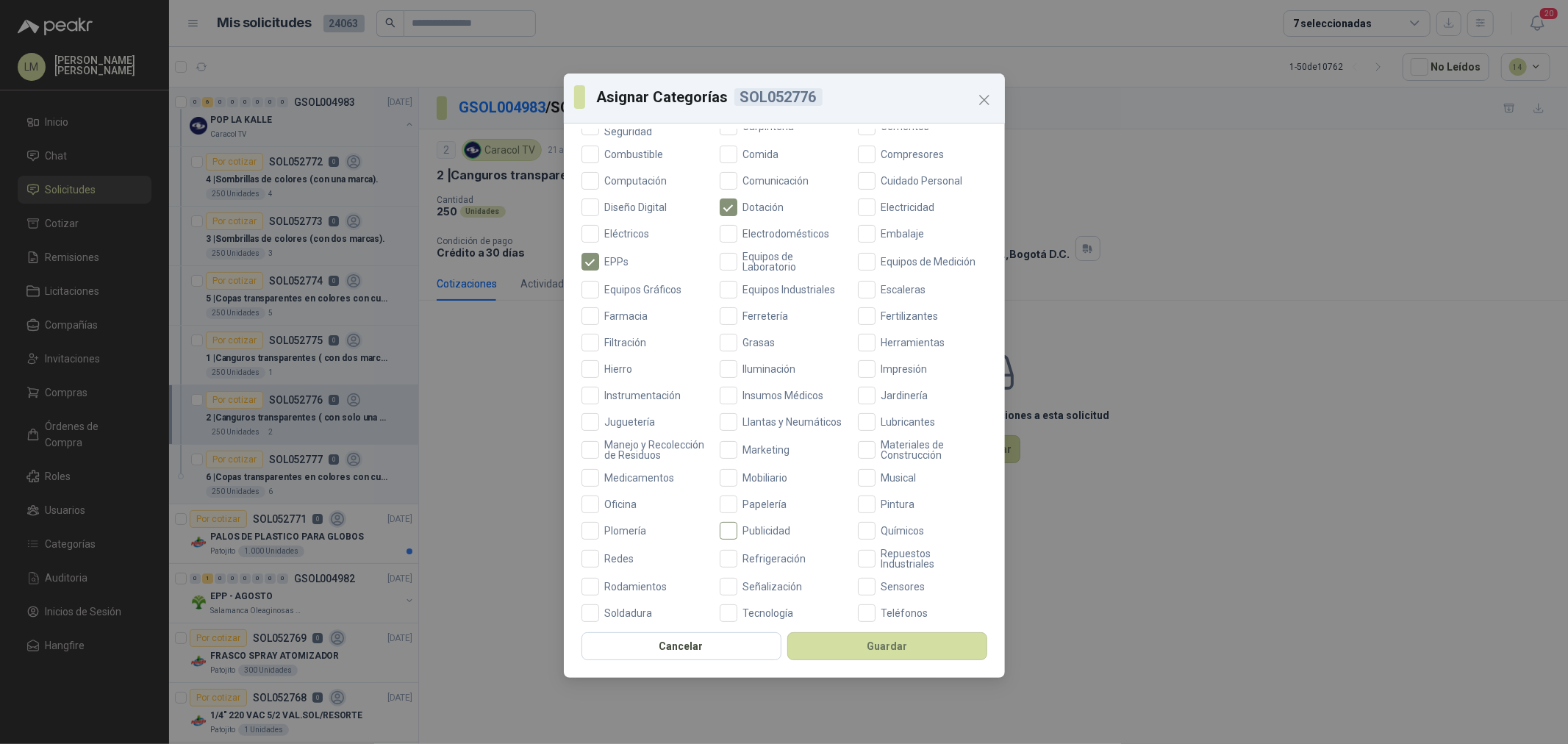
click at [748, 536] on span "Publicidad" at bounding box center [768, 531] width 60 height 10
click at [742, 452] on span "Marketing" at bounding box center [767, 449] width 59 height 10
click at [873, 644] on button "Guardar" at bounding box center [887, 647] width 200 height 28
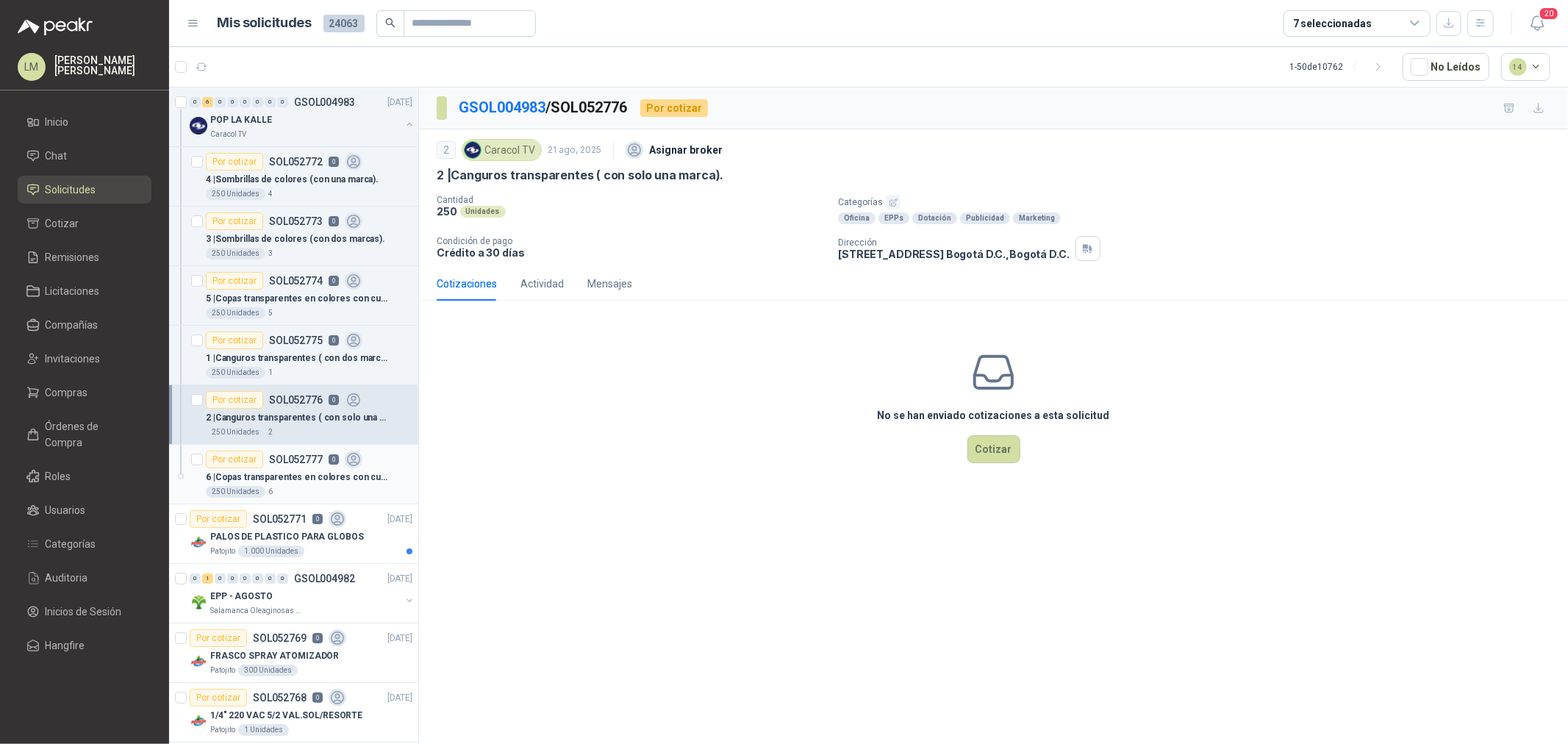
click at [269, 457] on p "SOL052777" at bounding box center [296, 459] width 54 height 10
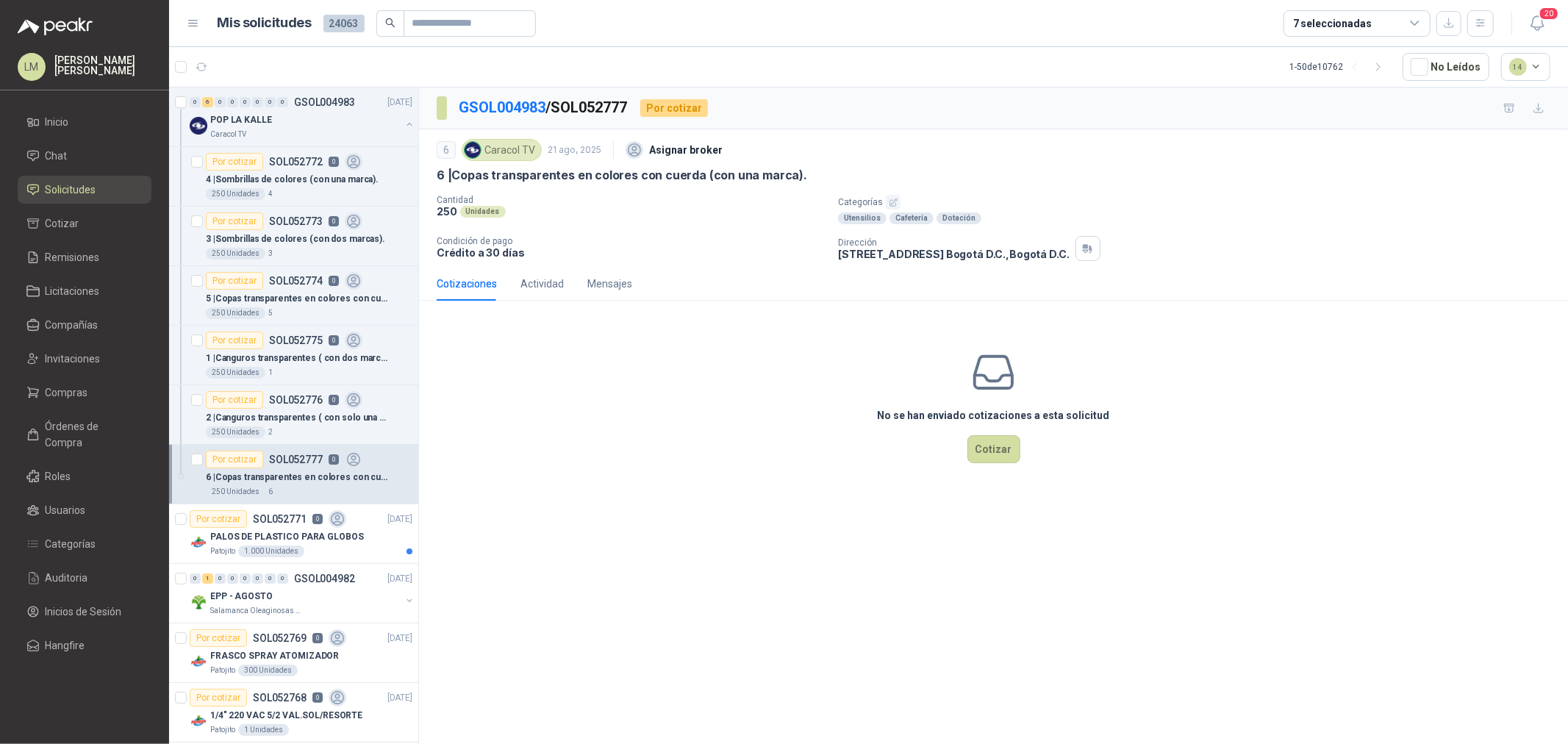
click at [891, 203] on icon "button" at bounding box center [893, 202] width 8 height 8
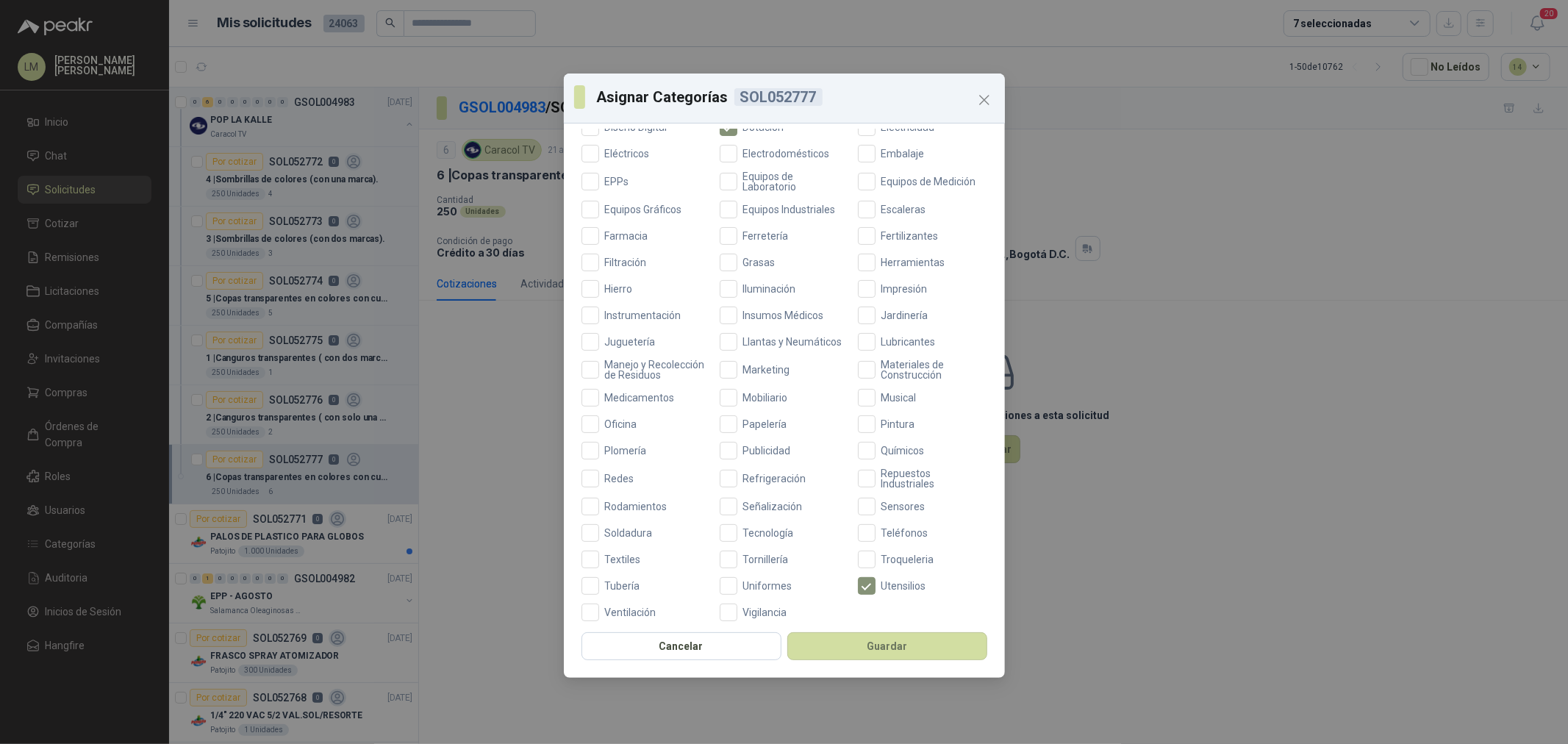
scroll to position [327, 0]
click at [748, 455] on span "Publicidad" at bounding box center [768, 449] width 60 height 10
click at [768, 373] on span "Marketing" at bounding box center [767, 368] width 59 height 10
click at [611, 428] on span "Oficina" at bounding box center [621, 423] width 44 height 10
click at [851, 647] on button "Guardar" at bounding box center [887, 647] width 200 height 28
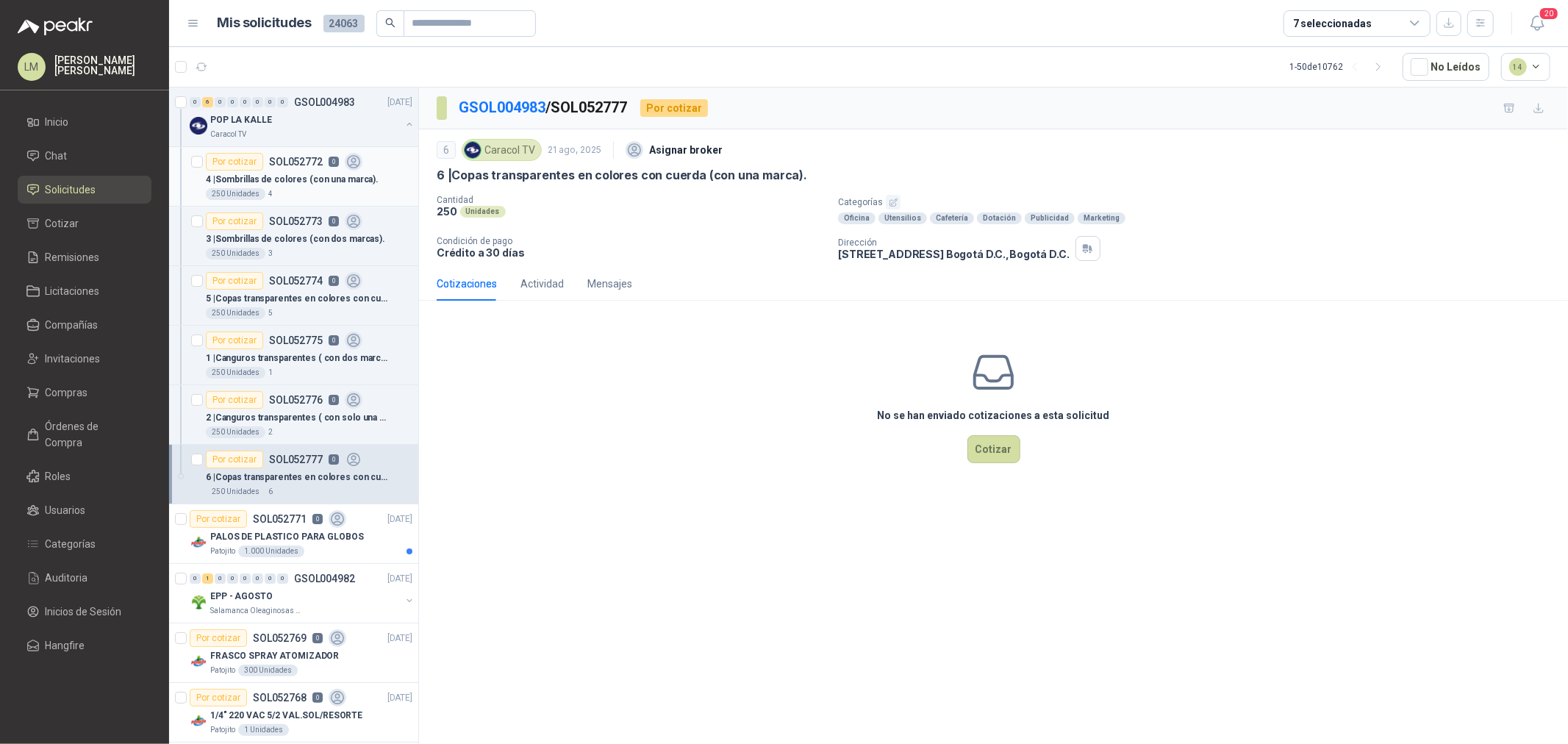
click at [265, 183] on p "4 | Sombrillas de colores (con una marca)." at bounding box center [291, 179] width 173 height 14
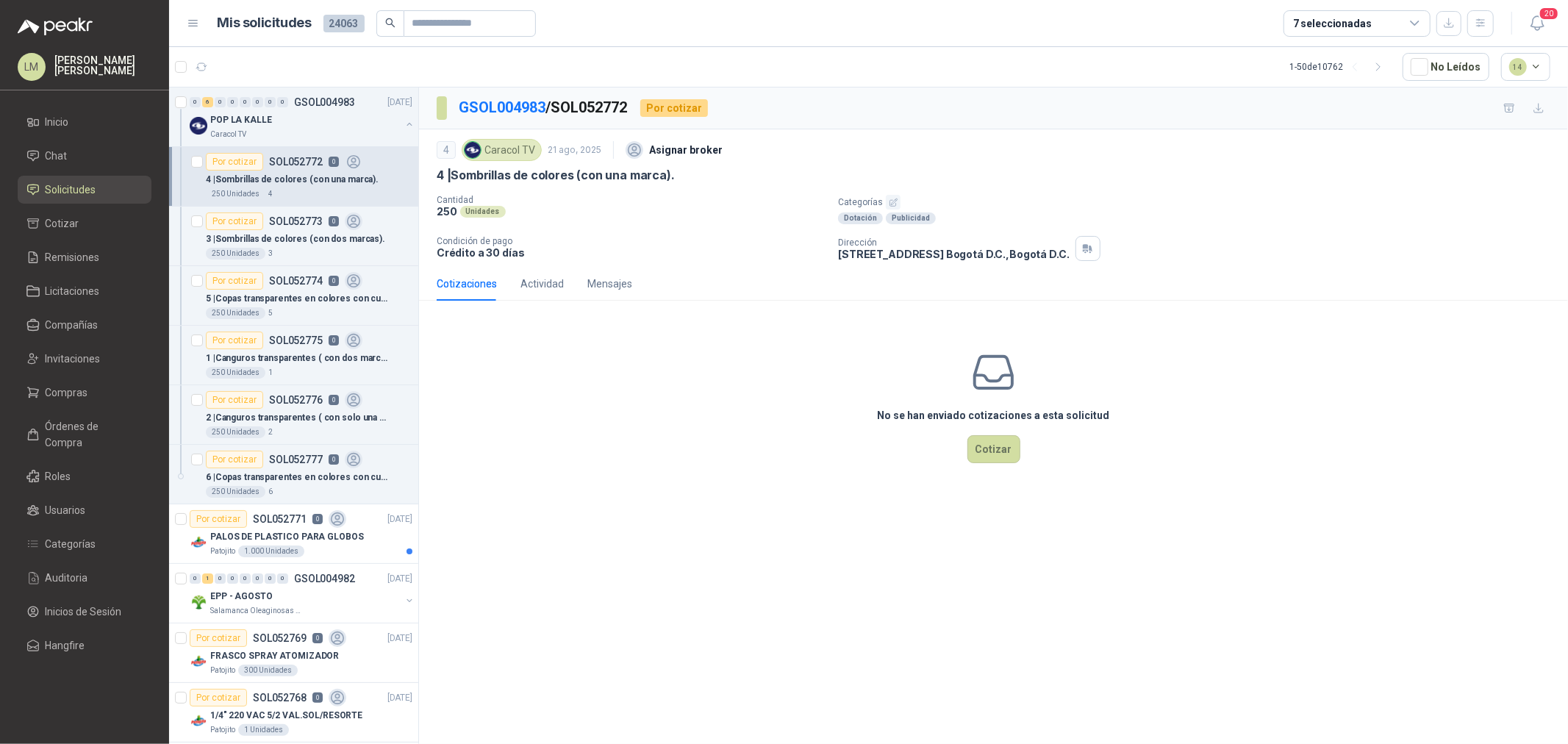
click at [889, 202] on icon "button" at bounding box center [893, 202] width 9 height 9
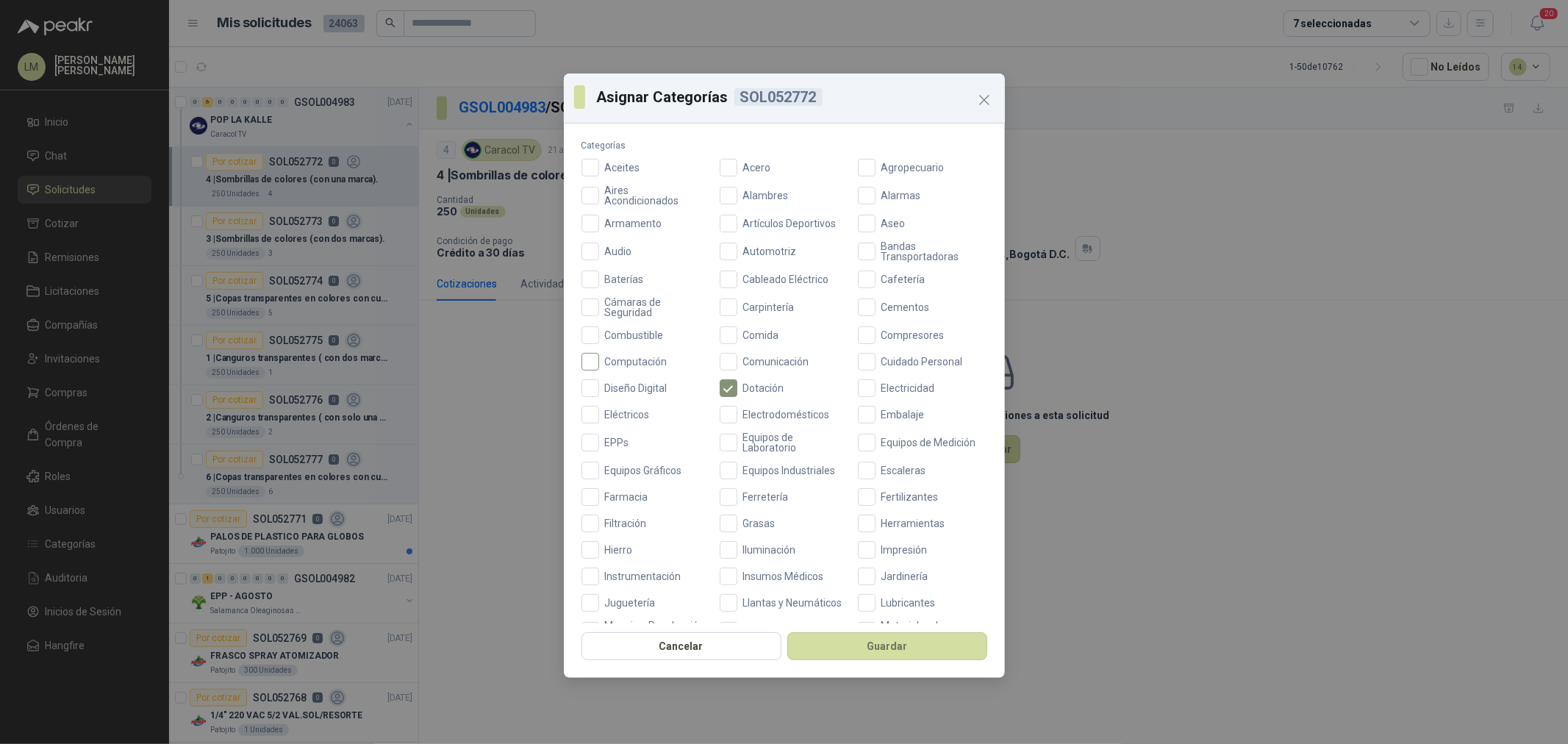
scroll to position [245, 0]
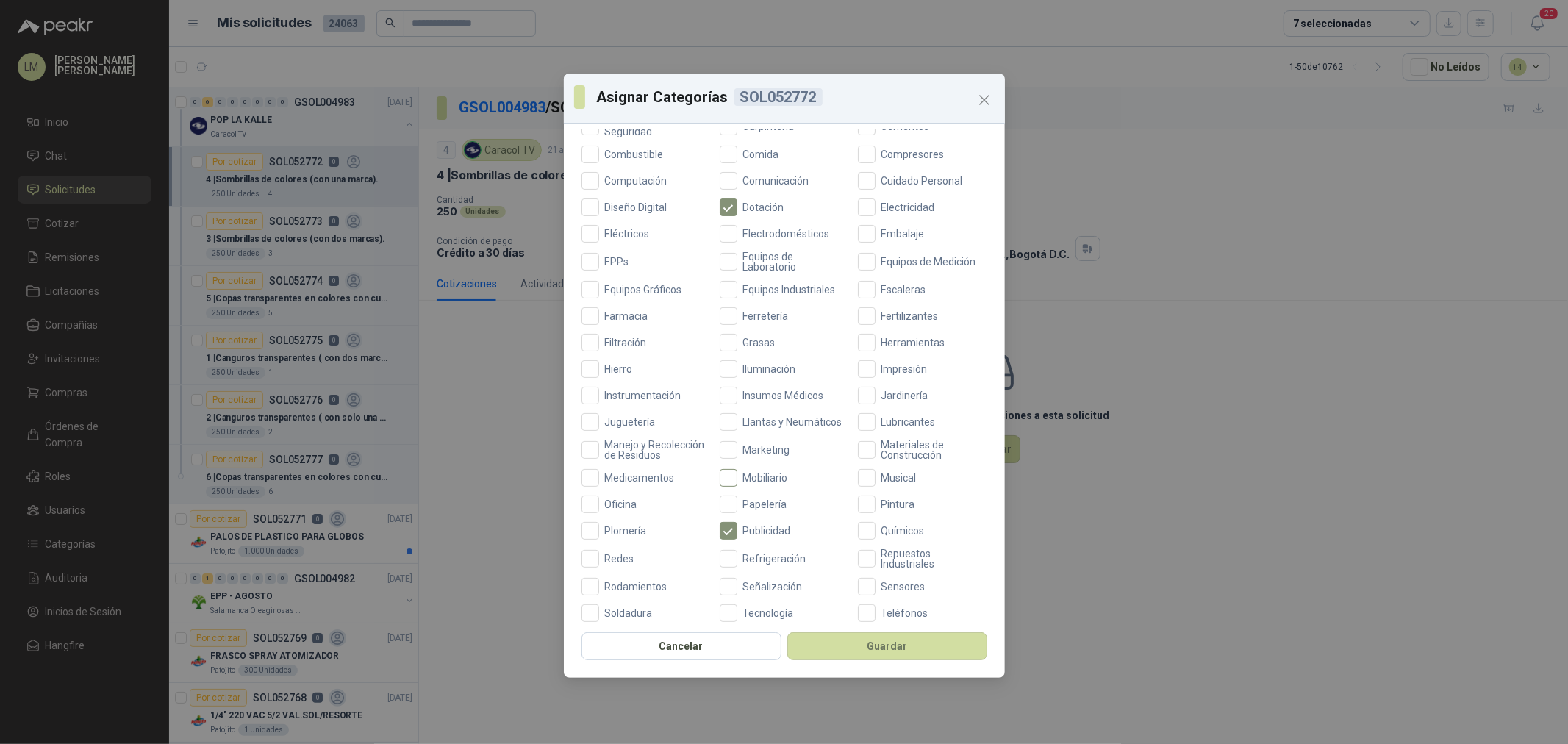
click at [767, 482] on label "Mobiliario" at bounding box center [784, 478] width 130 height 18
click at [609, 509] on span "Oficina" at bounding box center [621, 504] width 44 height 10
click at [876, 638] on button "Guardar" at bounding box center [887, 647] width 200 height 28
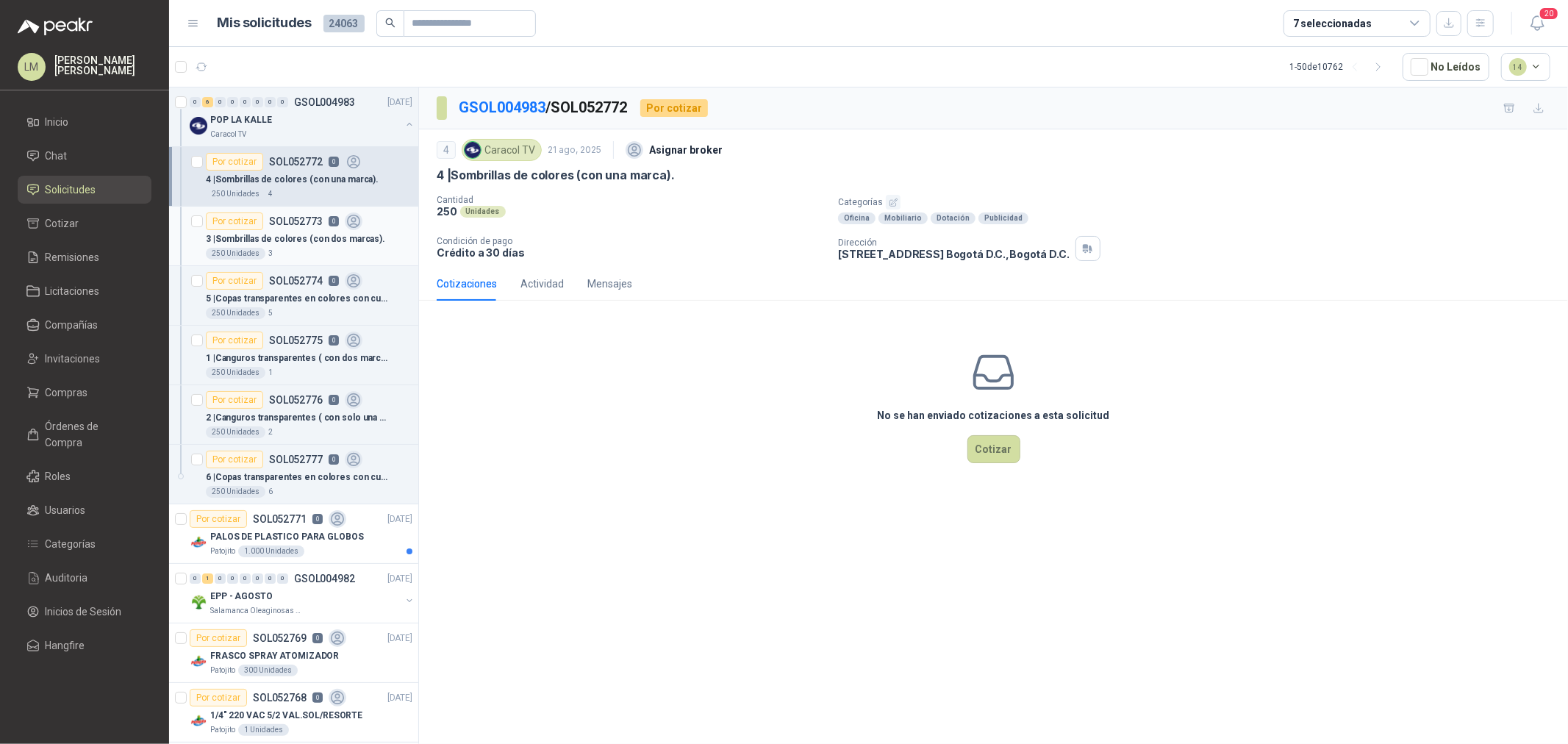
click at [272, 231] on div "3 | Sombrillas de colores (con dos marcas)." at bounding box center [308, 239] width 206 height 18
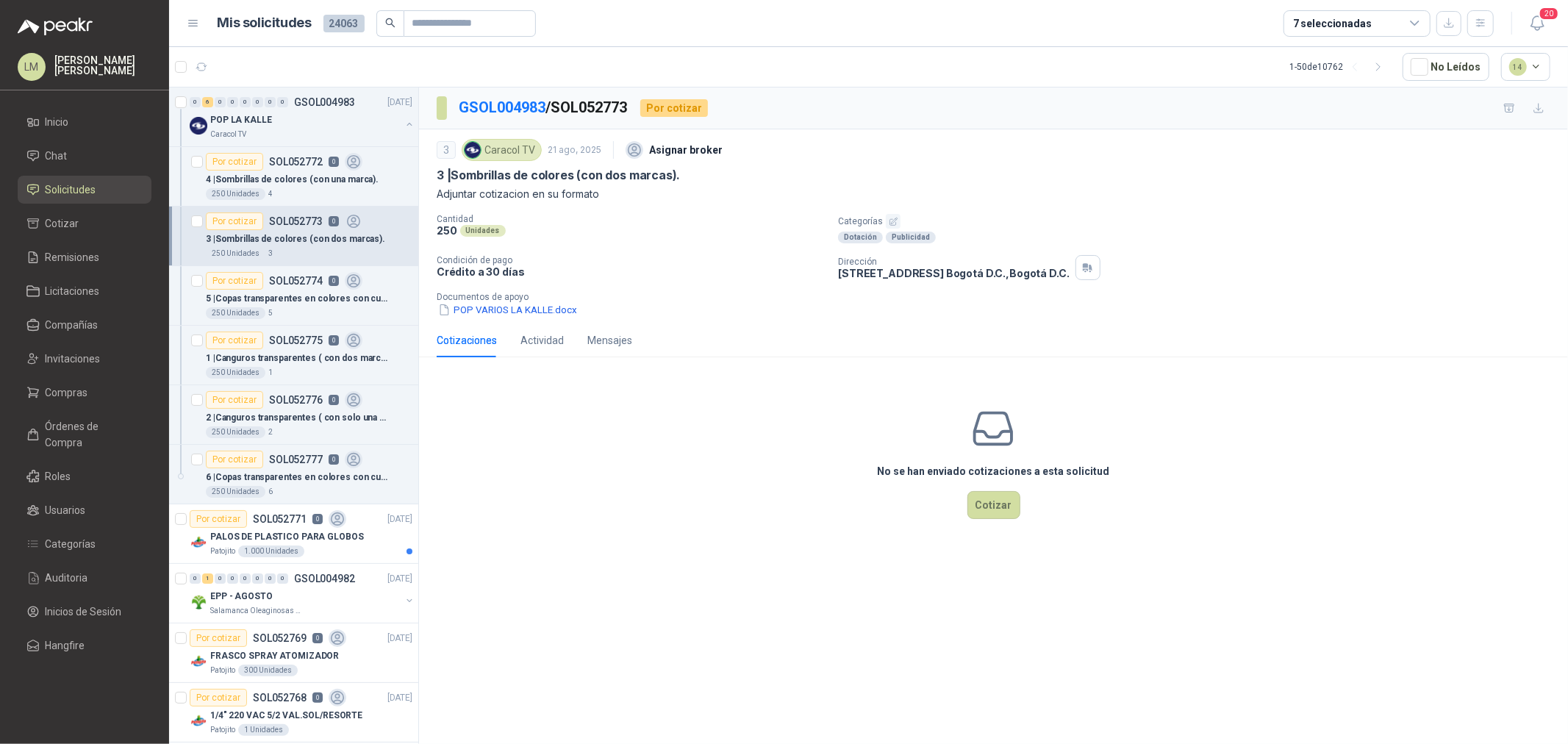
click at [890, 221] on icon "button" at bounding box center [893, 222] width 9 height 9
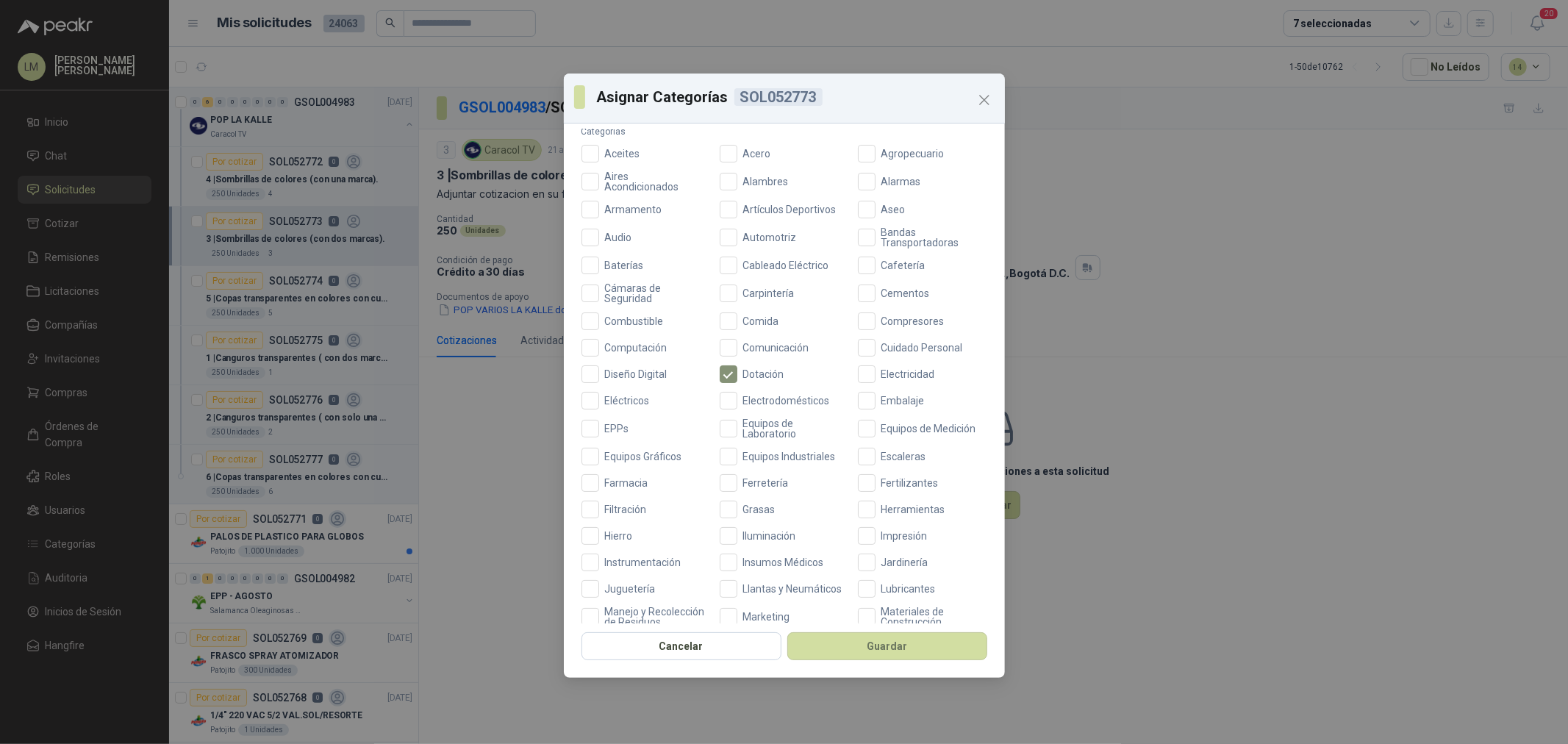
scroll to position [245, 0]
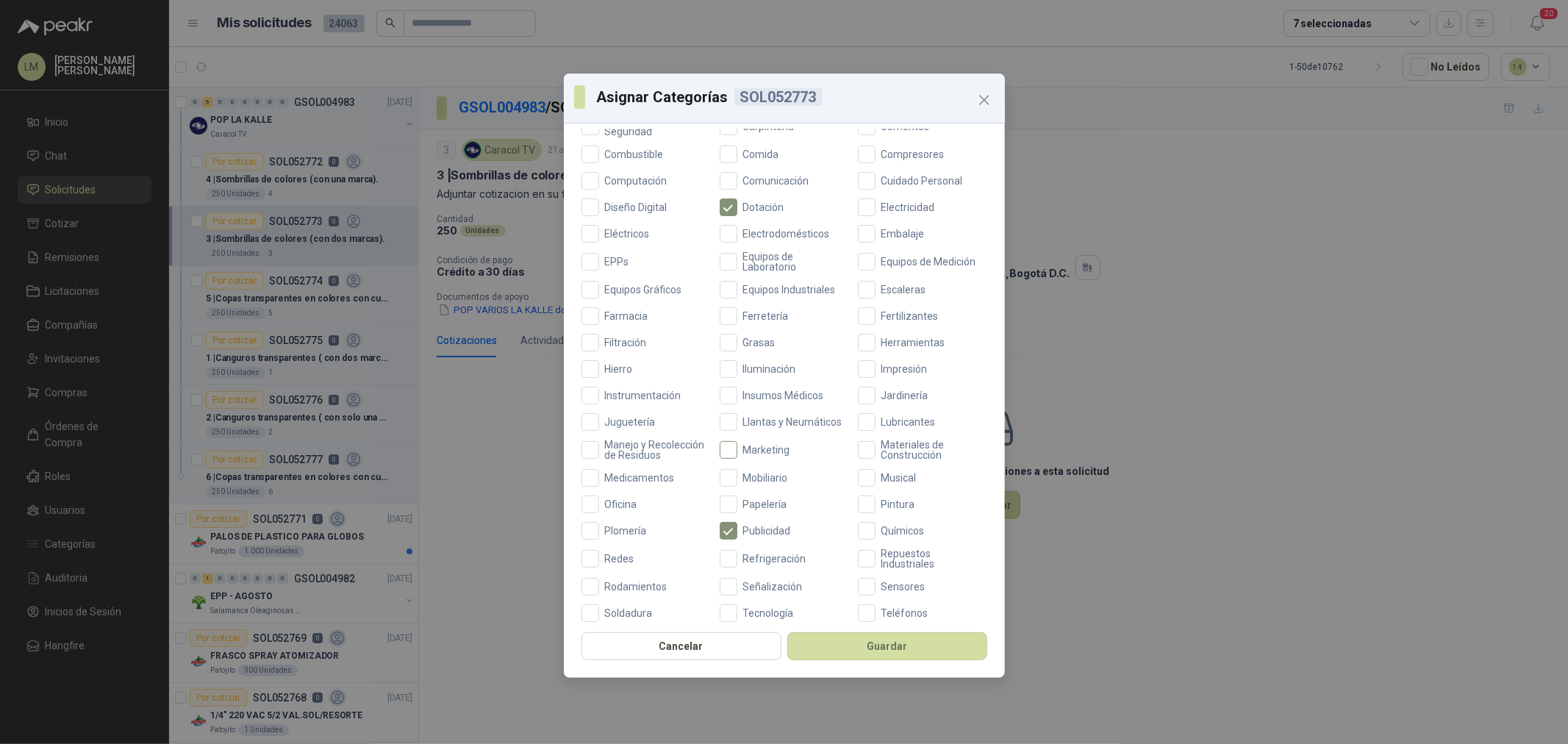
click at [741, 456] on span "Marketing" at bounding box center [767, 449] width 59 height 10
click at [613, 509] on span "Oficina" at bounding box center [621, 504] width 44 height 10
click at [849, 644] on button "Guardar" at bounding box center [887, 647] width 200 height 28
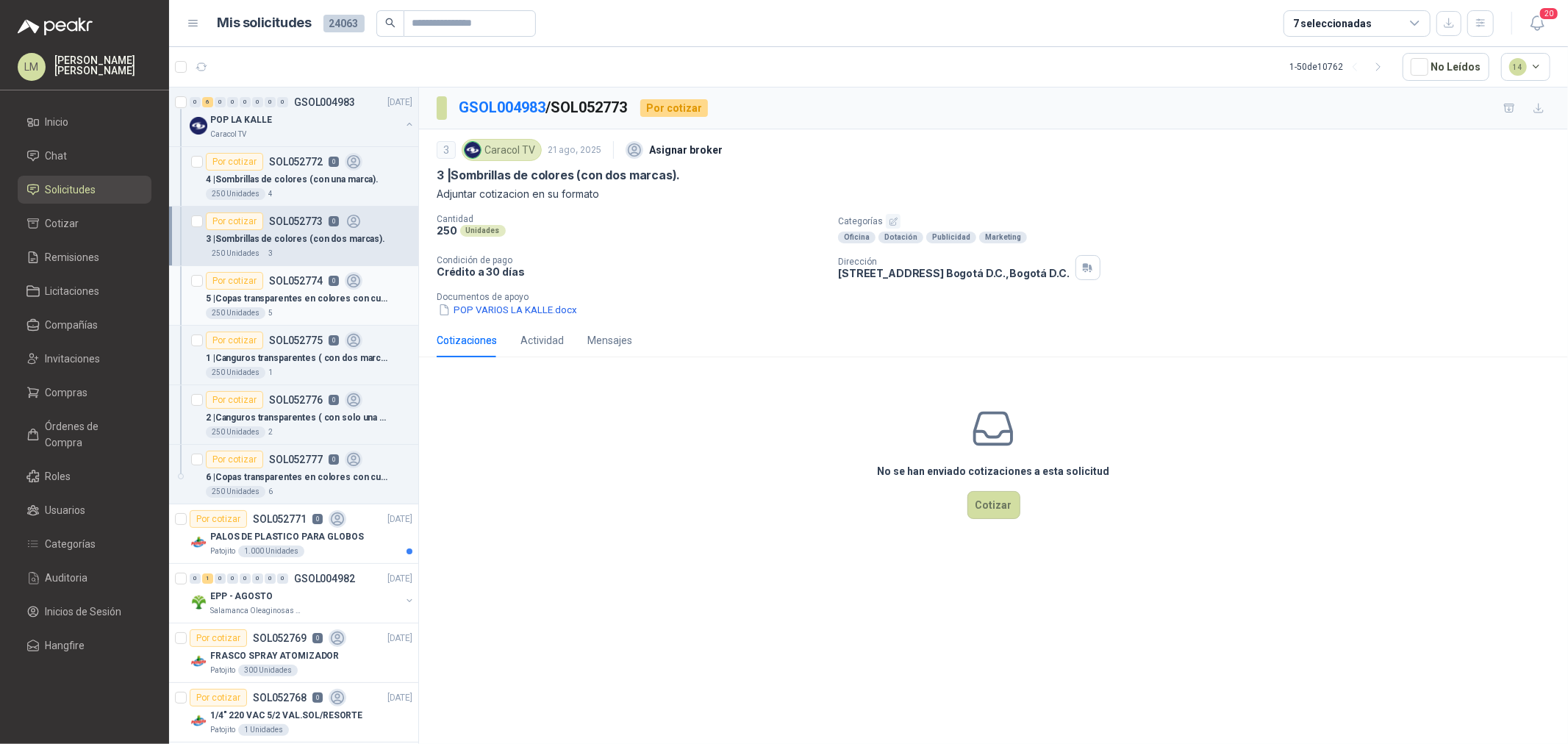
click at [276, 295] on p "5 | Copas transparentes en colores con cuerda (con dos marcas)." at bounding box center [297, 299] width 183 height 14
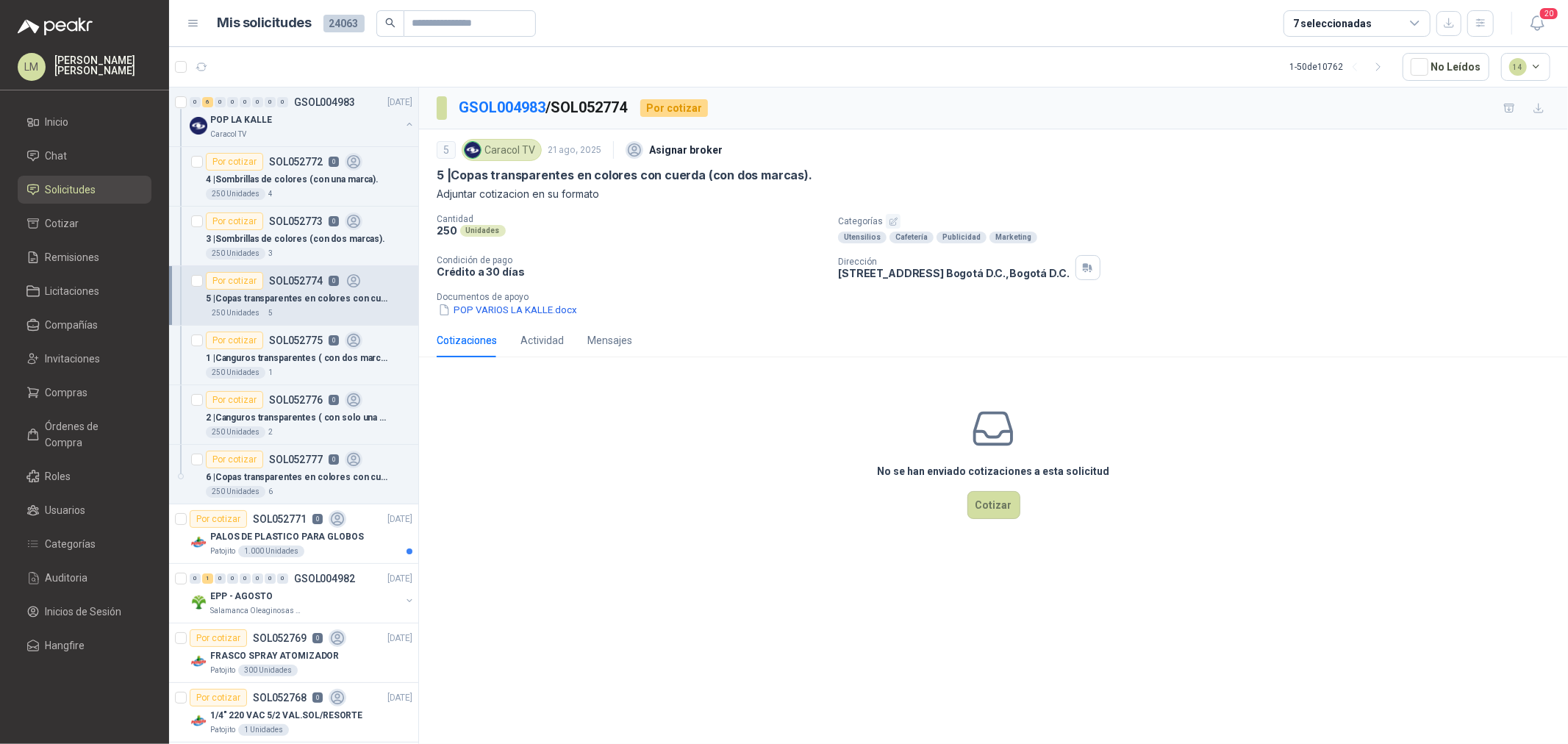
click at [889, 218] on icon "button" at bounding box center [893, 222] width 9 height 9
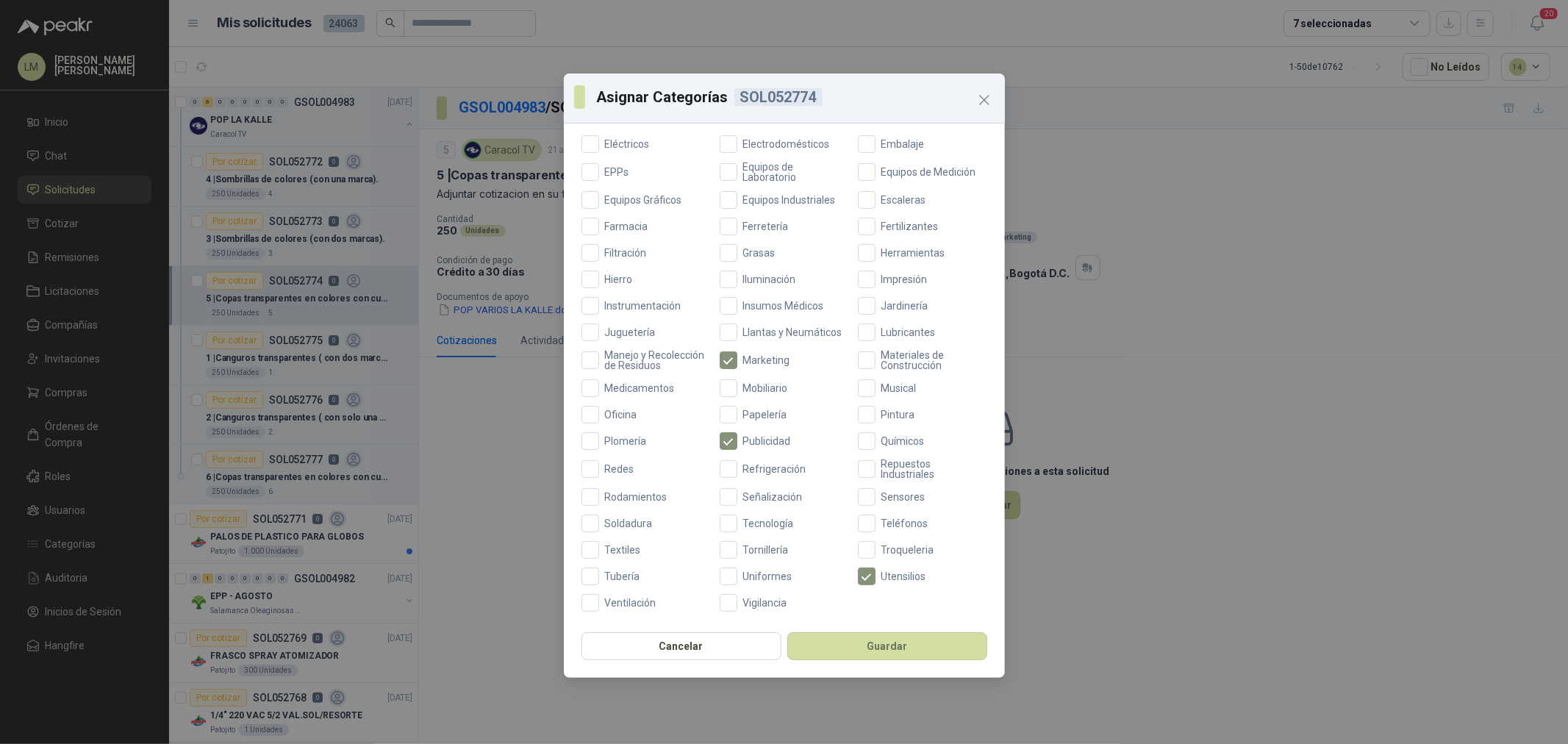
scroll to position [347, 0]
click at [609, 422] on label "Oficina" at bounding box center [646, 414] width 130 height 18
click at [833, 647] on button "Guardar" at bounding box center [887, 647] width 200 height 28
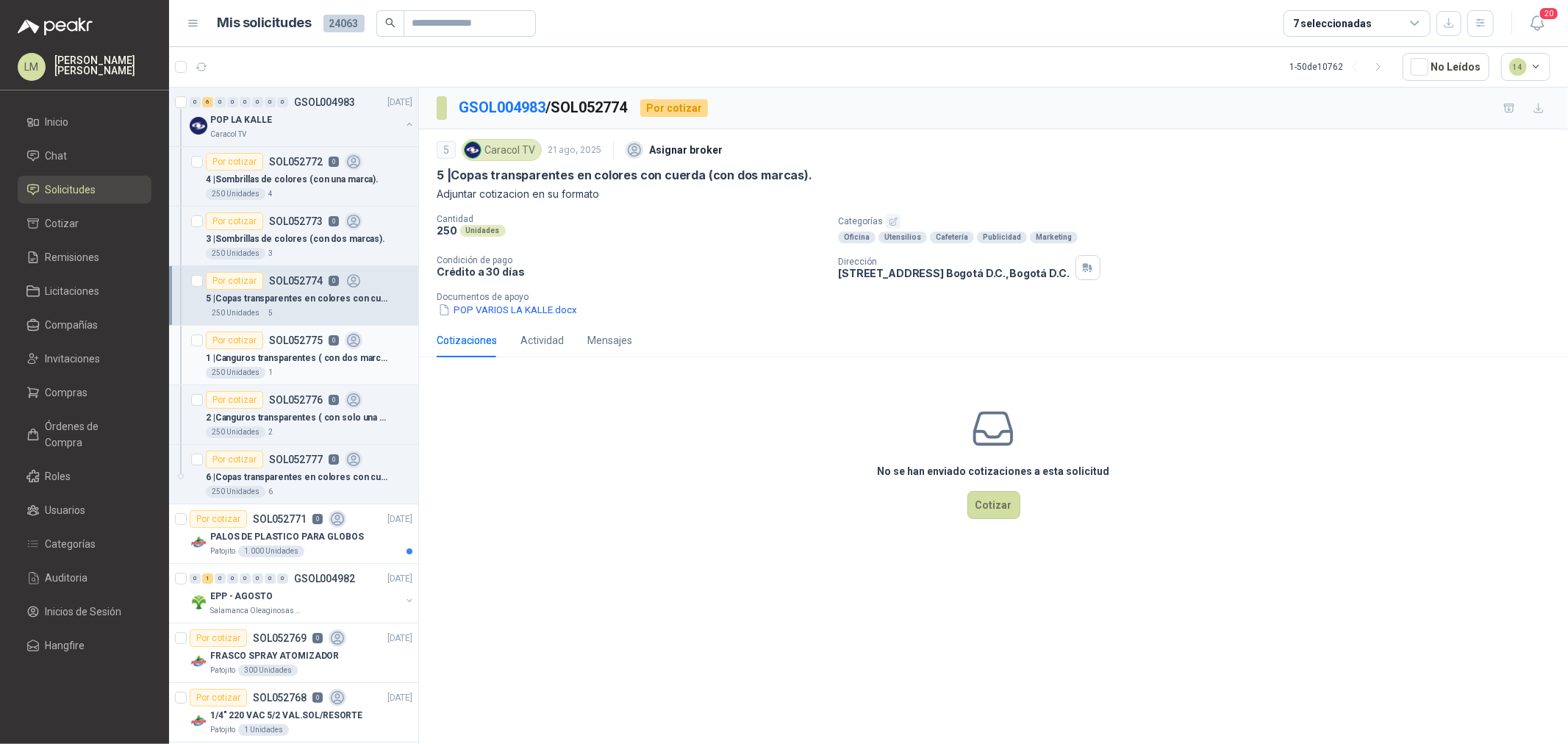
click at [301, 347] on div "Por cotizar SOL052775 0" at bounding box center [284, 340] width 156 height 18
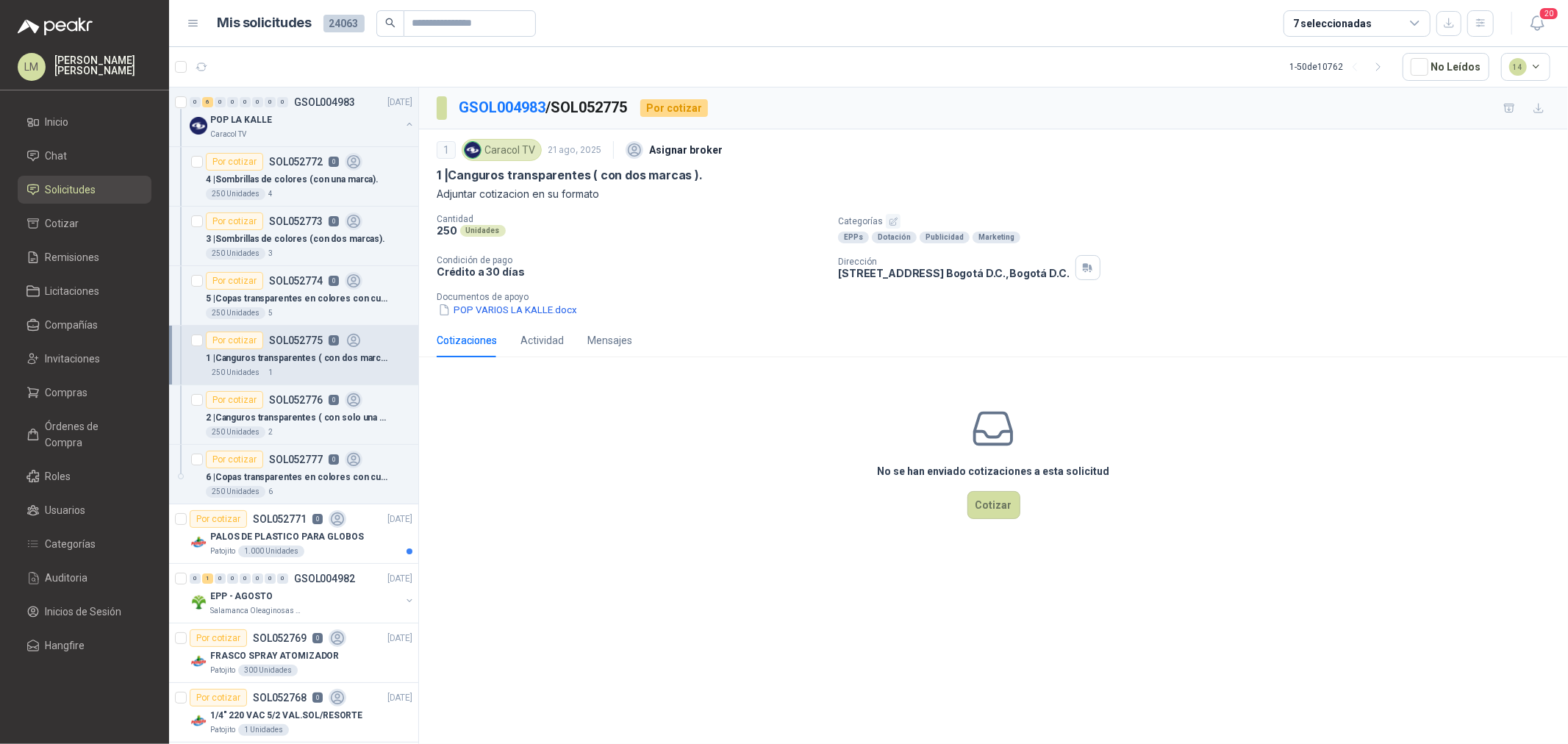
click at [891, 222] on icon "button" at bounding box center [893, 222] width 9 height 9
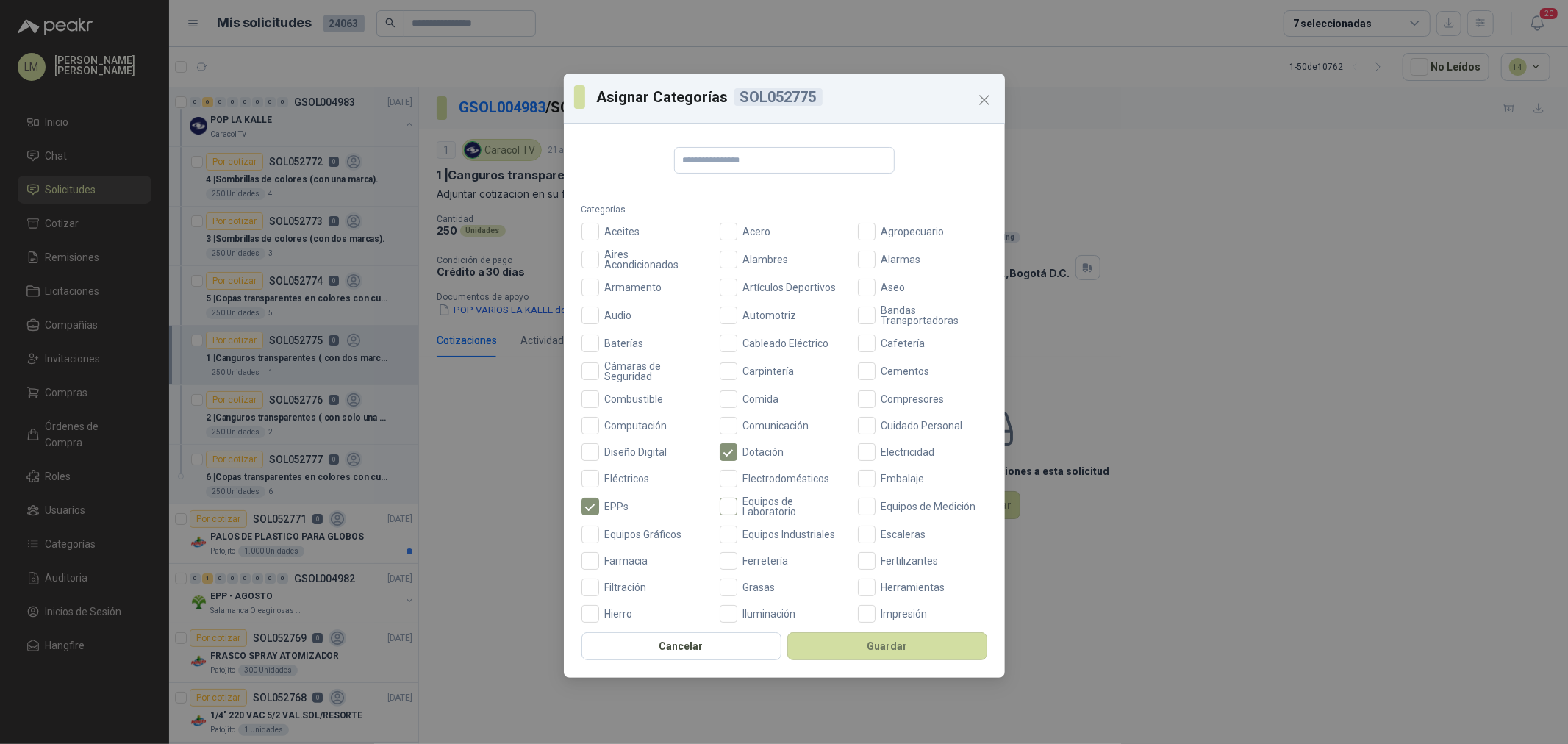
scroll to position [327, 0]
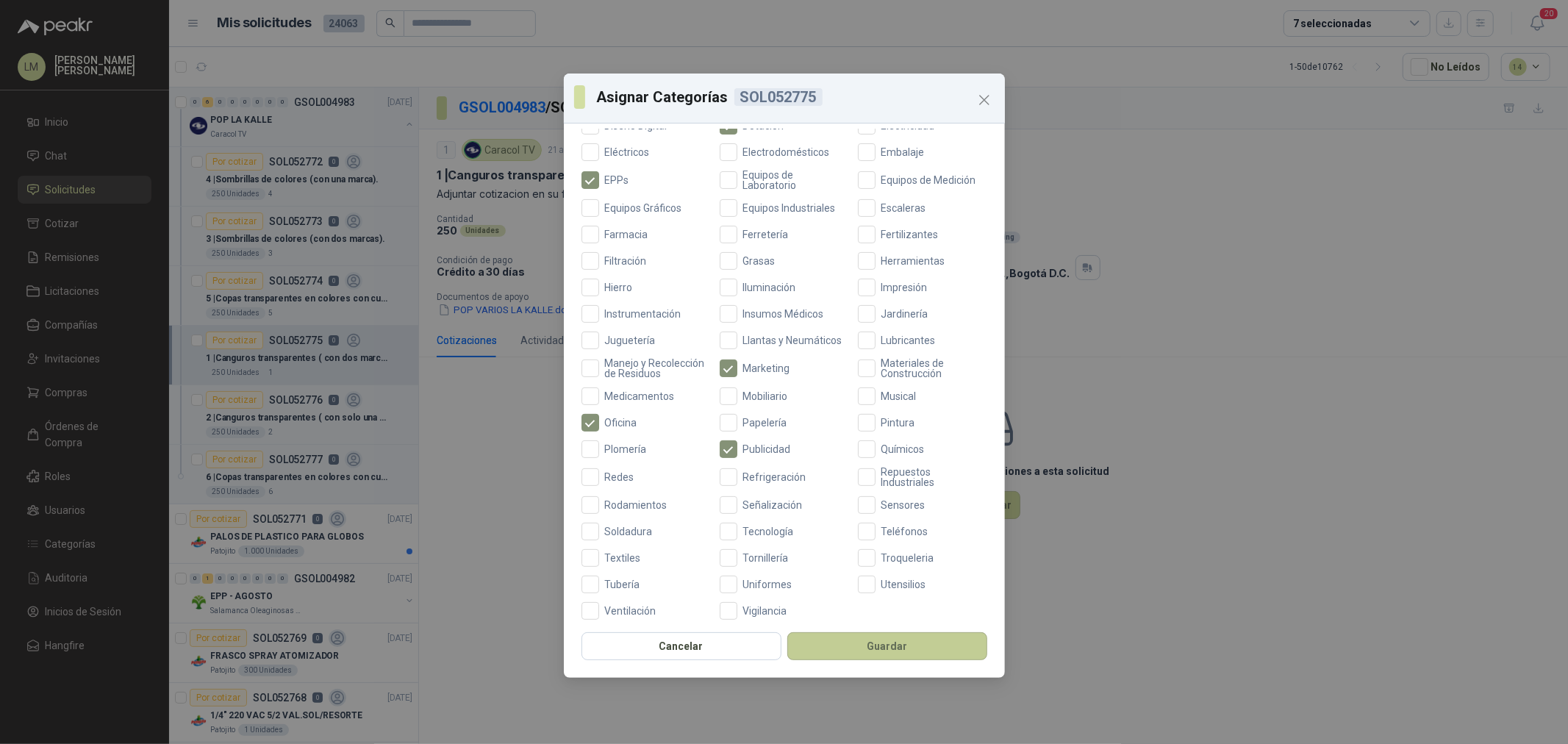
click at [867, 654] on button "Guardar" at bounding box center [887, 647] width 200 height 28
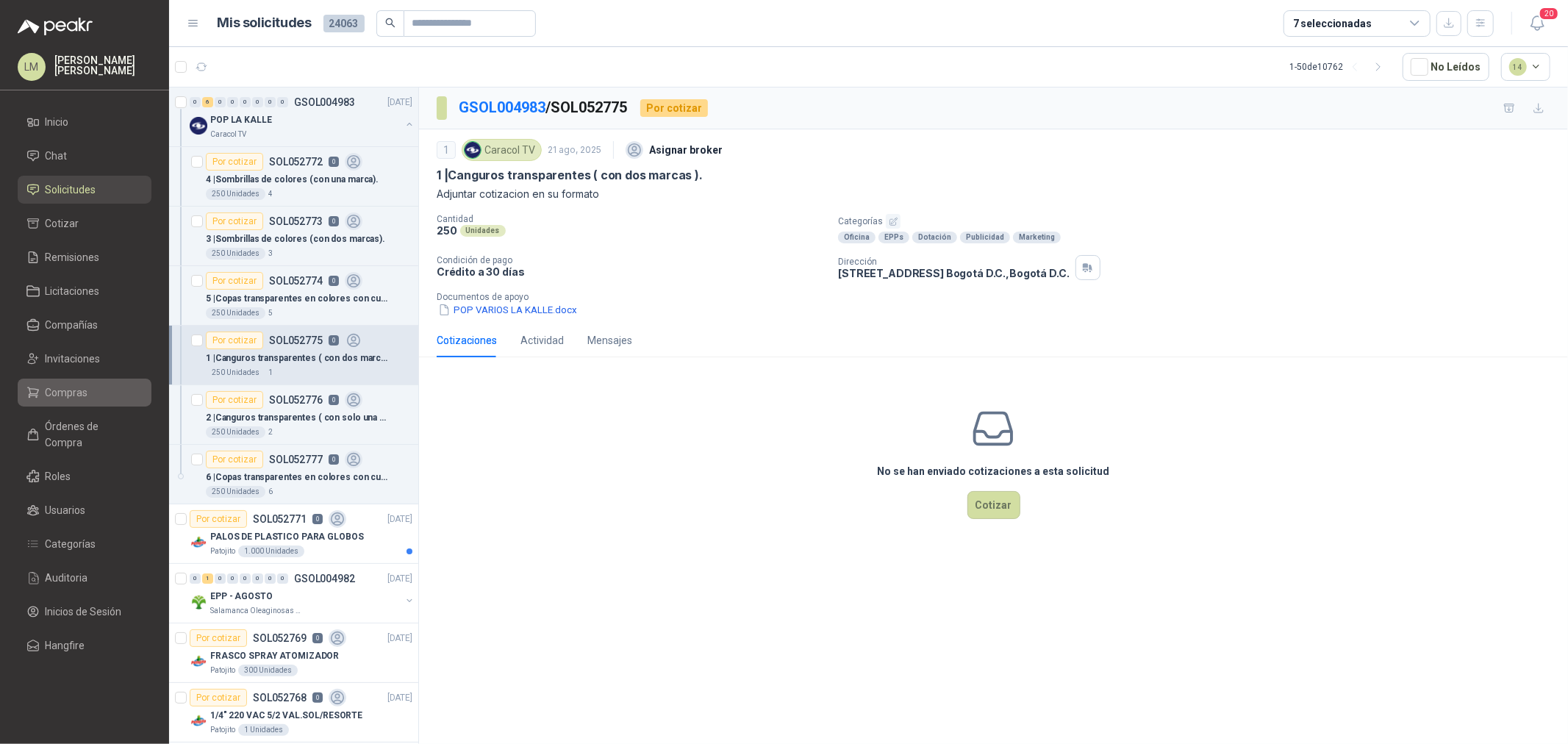
click at [53, 396] on span "Compras" at bounding box center [67, 392] width 43 height 16
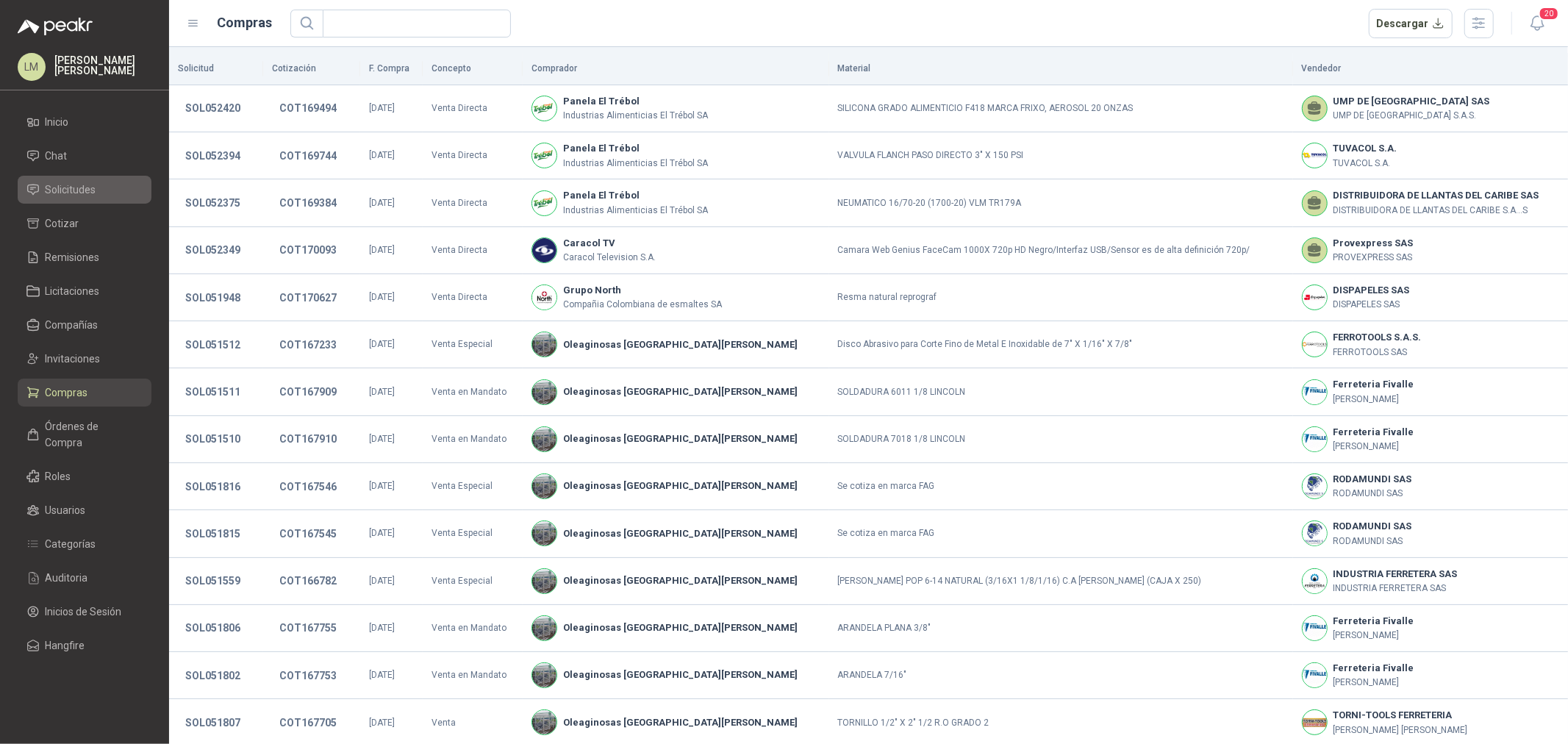
click at [88, 184] on span "Solicitudes" at bounding box center [71, 189] width 51 height 16
